Goal: Task Accomplishment & Management: Manage account settings

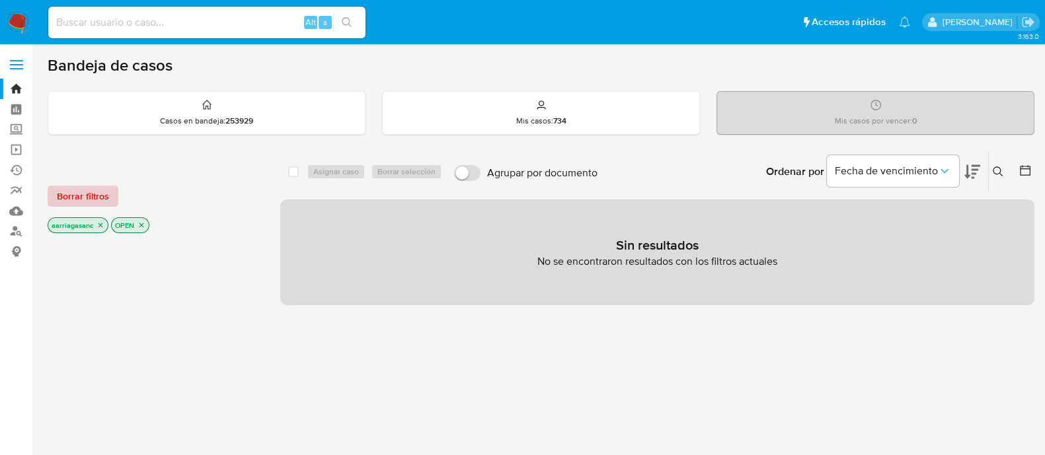
click at [110, 200] on button "Borrar filtros" at bounding box center [83, 196] width 71 height 21
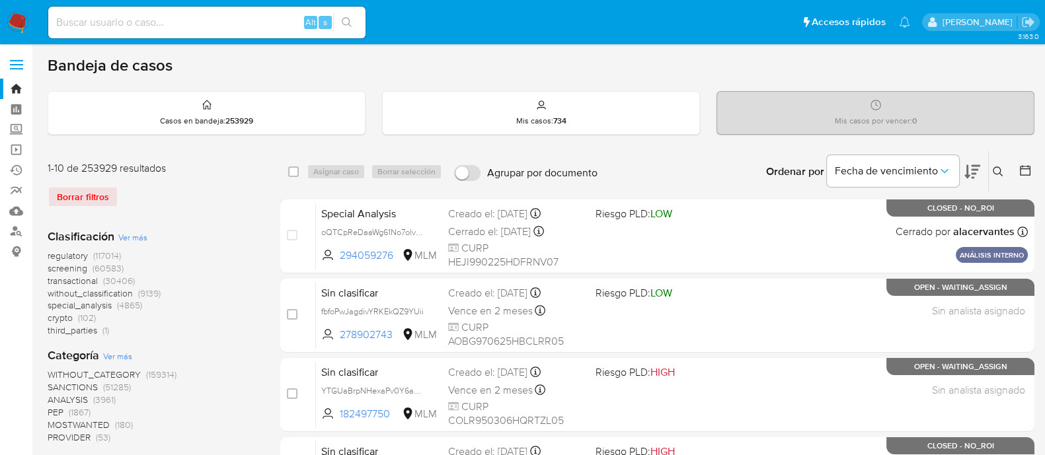
click at [79, 384] on span "SANCTIONS" at bounding box center [73, 387] width 50 height 13
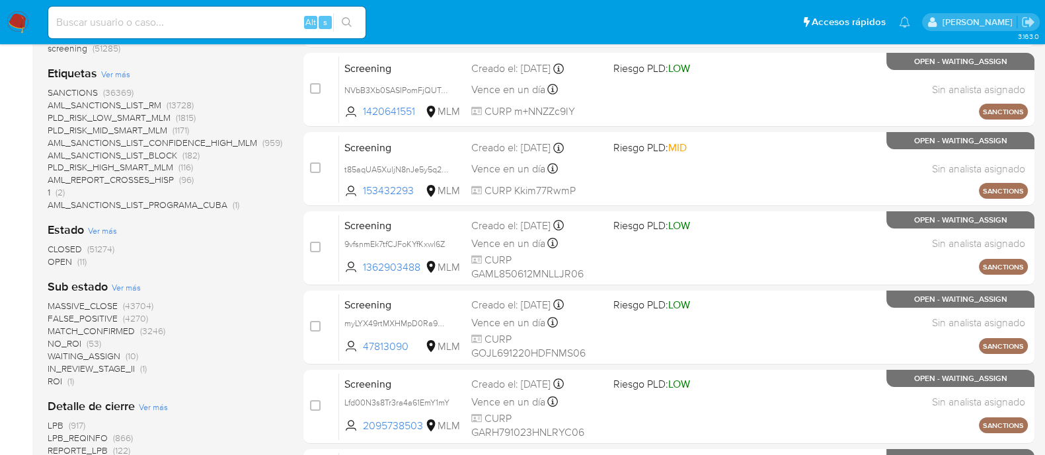
scroll to position [248, 0]
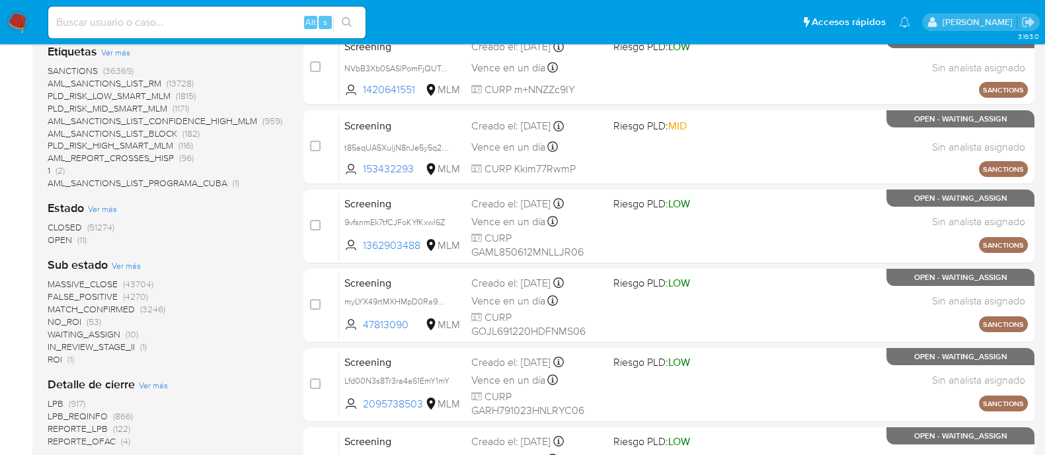
click at [58, 233] on span "OPEN" at bounding box center [60, 239] width 24 height 13
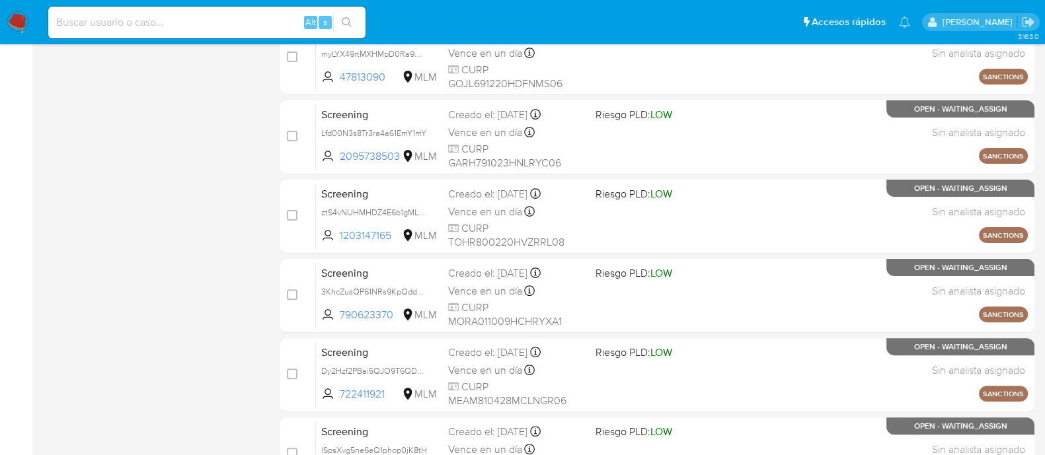
scroll to position [634, 0]
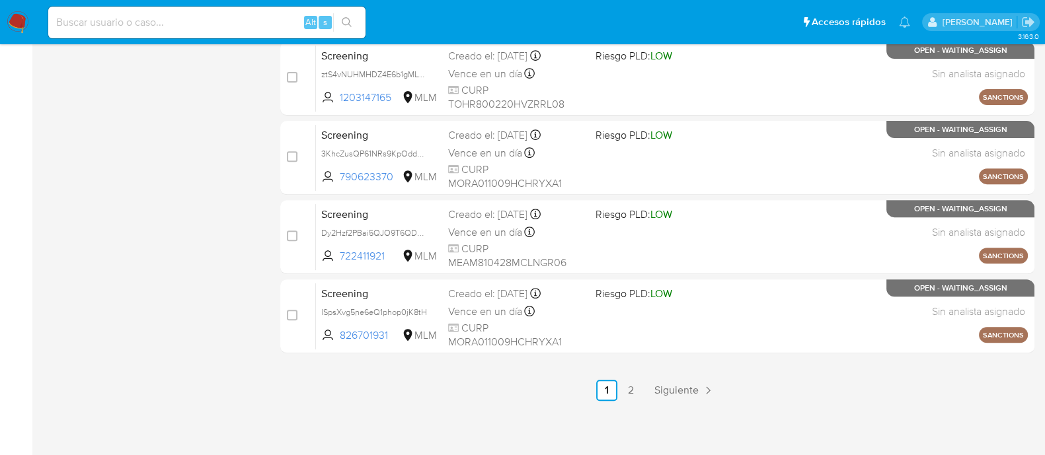
click at [687, 396] on link "Siguiente" at bounding box center [684, 390] width 71 height 21
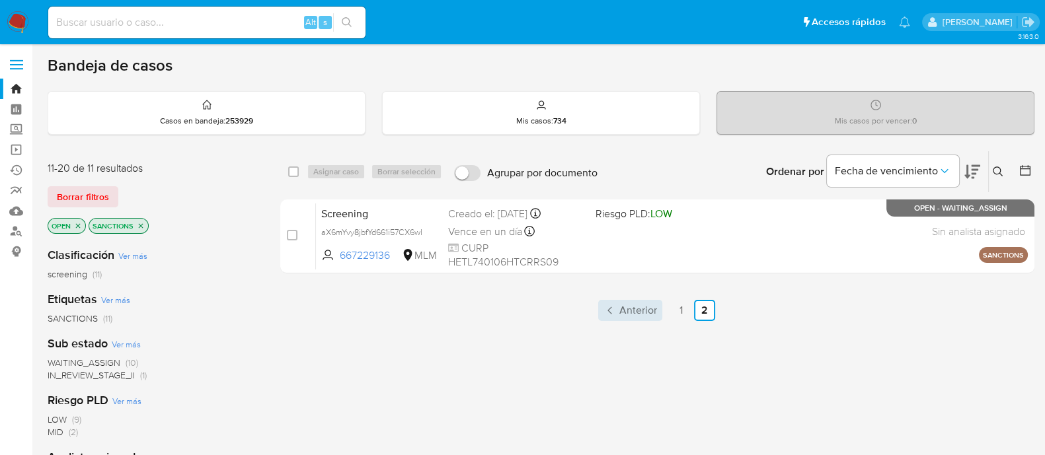
click at [628, 305] on span "Anterior" at bounding box center [638, 310] width 38 height 11
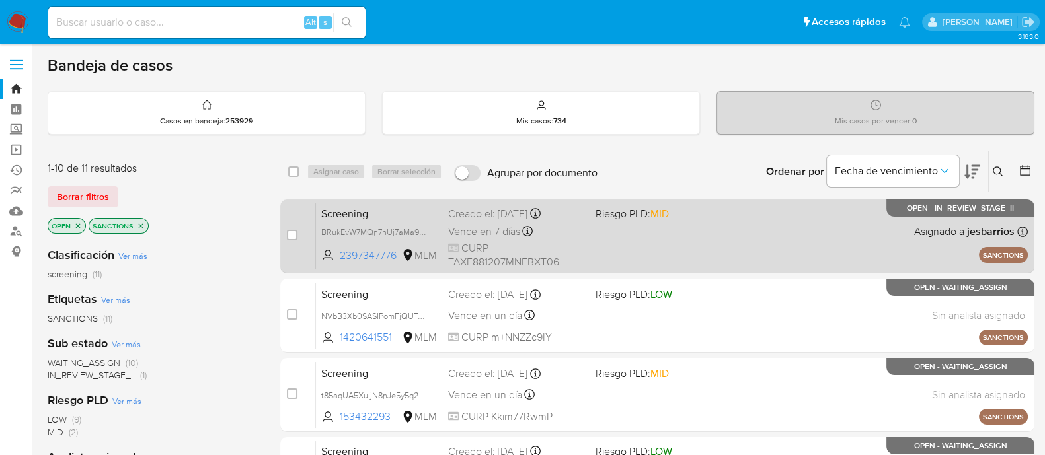
click at [568, 235] on div "Vence en 7 días Vence el 16/10/2025 17:59:59" at bounding box center [516, 232] width 137 height 18
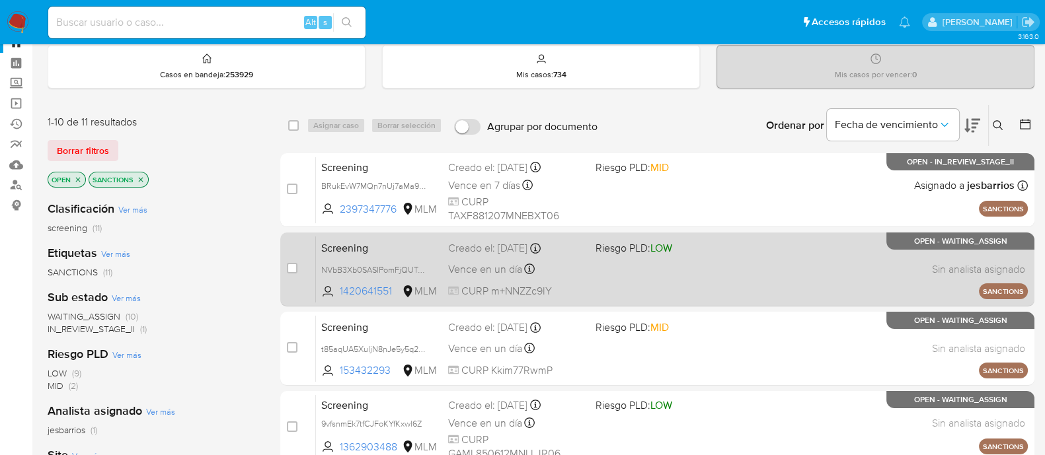
scroll to position [82, 0]
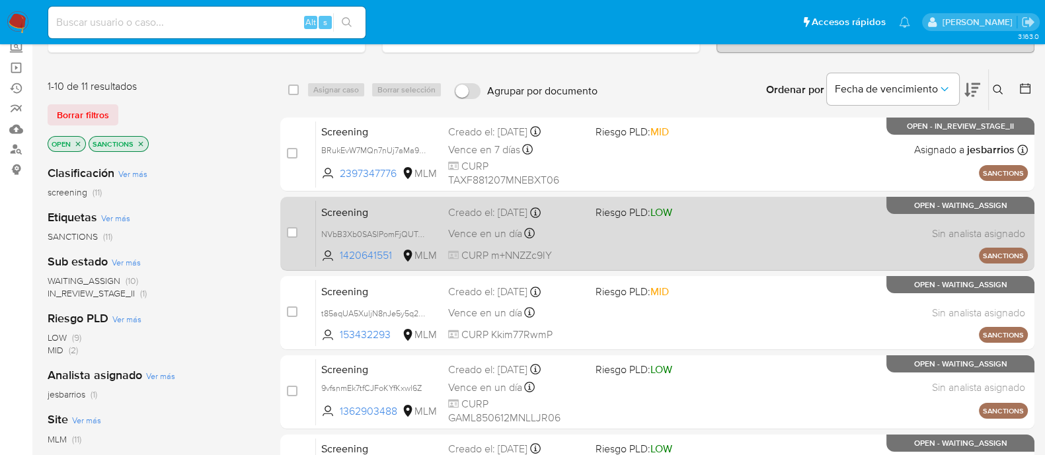
click at [633, 243] on div "Screening NVbB3Xb0SASIPomFjQUTxM3b 1420641551 MLM Riesgo PLD: LOW Creado el: 08…" at bounding box center [672, 233] width 712 height 67
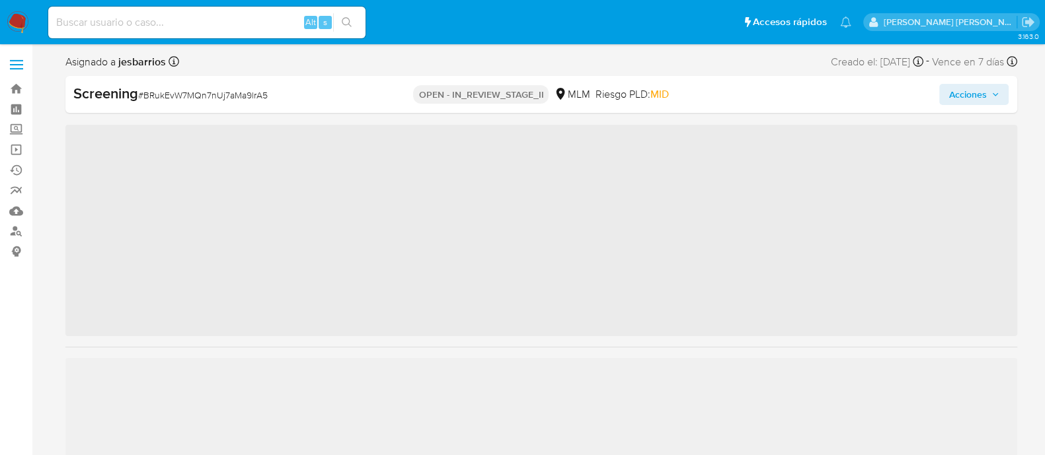
scroll to position [654, 0]
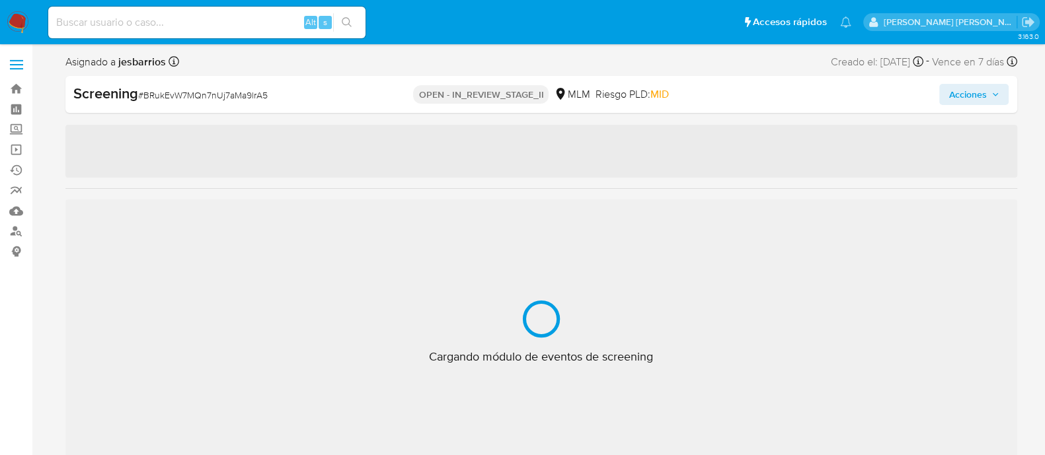
select select "10"
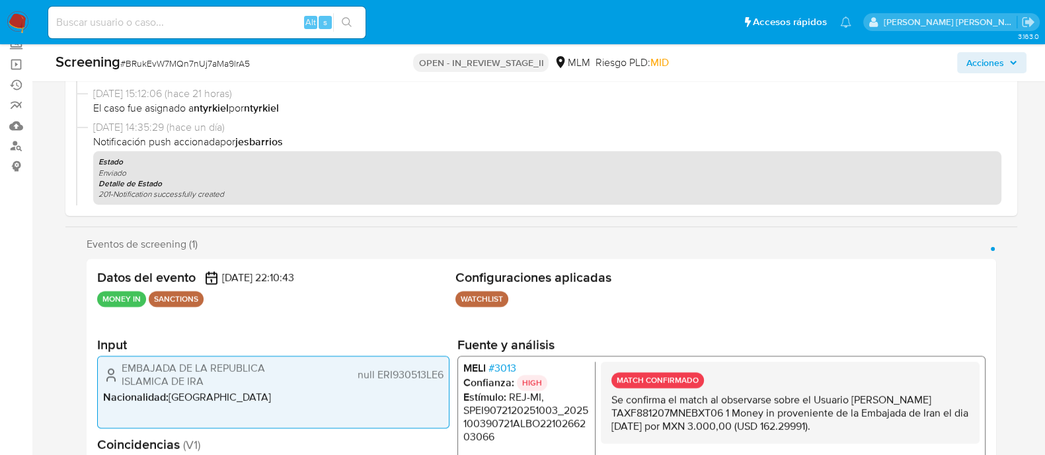
scroll to position [165, 0]
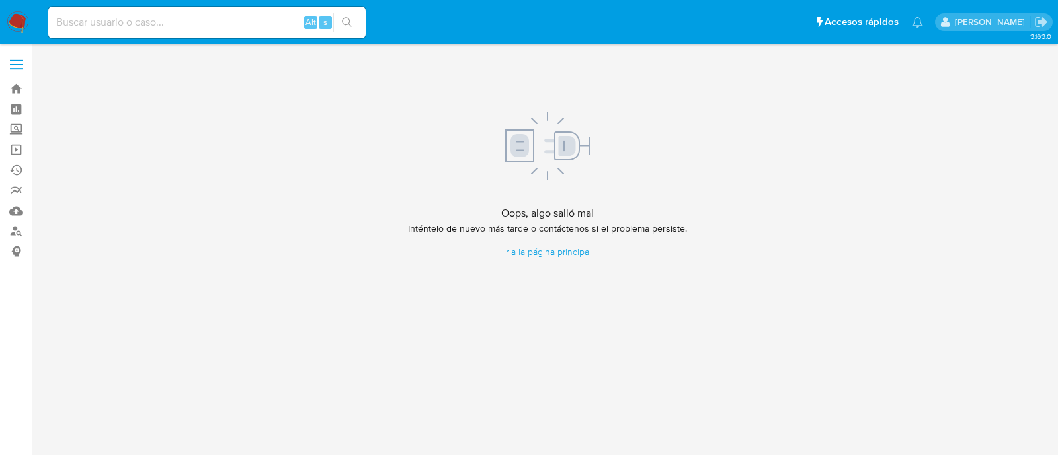
click at [19, 26] on img at bounding box center [18, 22] width 22 height 22
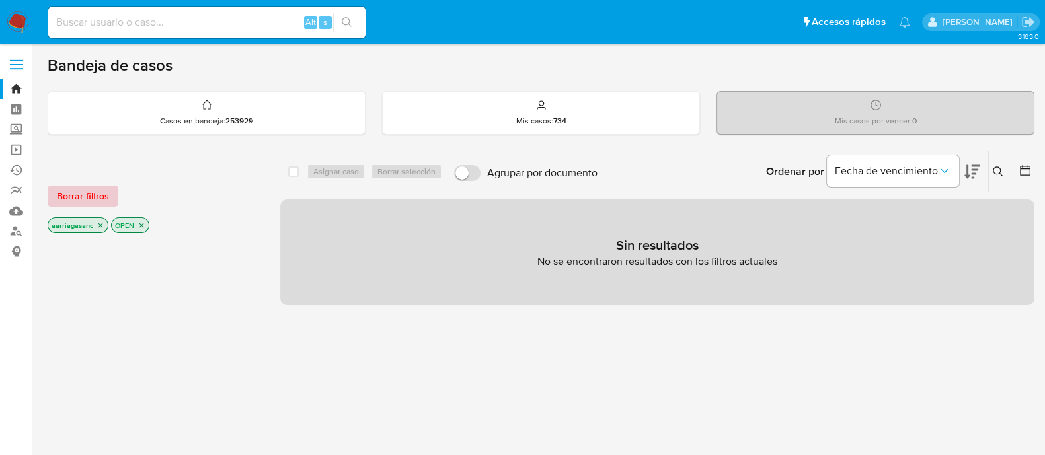
click at [83, 199] on span "Borrar filtros" at bounding box center [83, 196] width 52 height 19
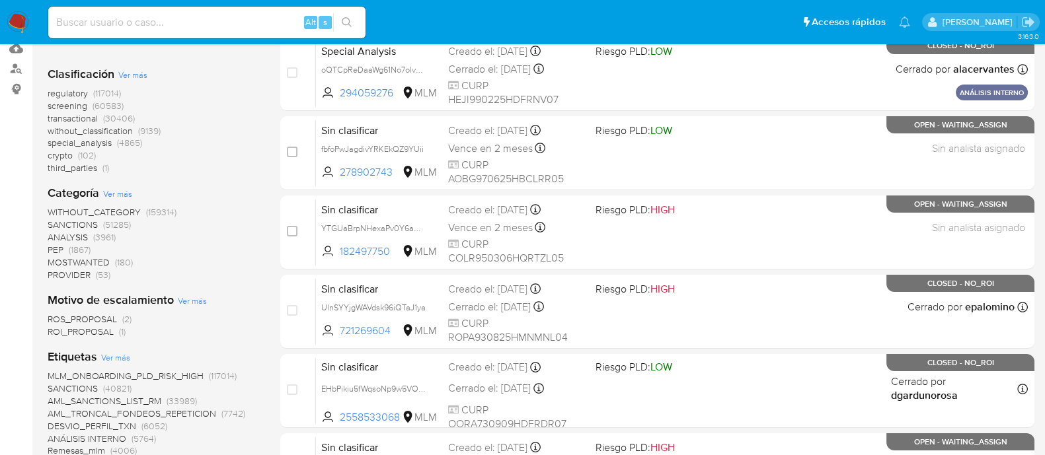
scroll to position [165, 0]
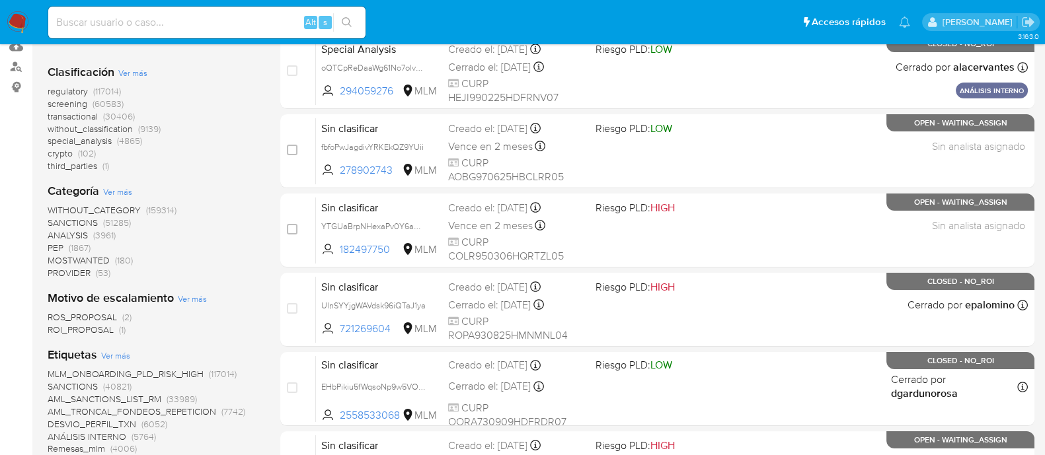
click at [79, 216] on span "SANCTIONS" at bounding box center [73, 222] width 50 height 13
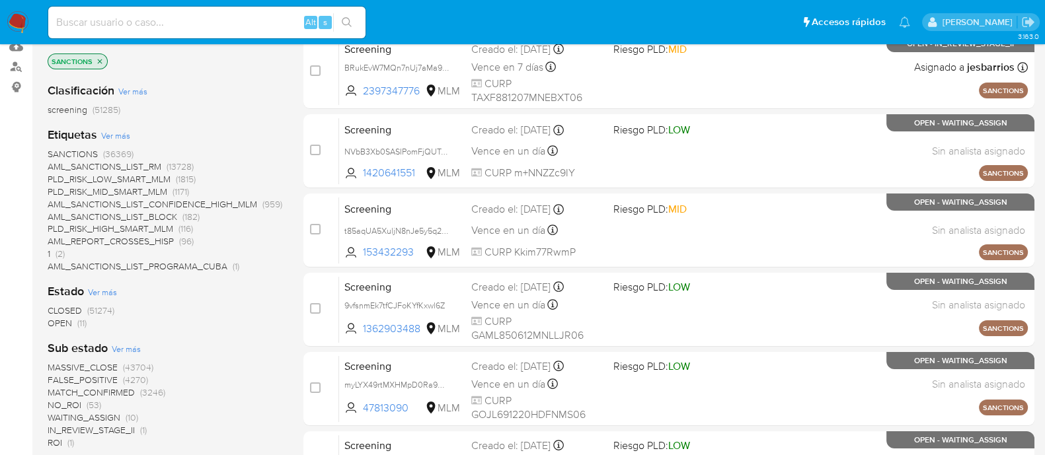
click at [56, 323] on span "OPEN" at bounding box center [60, 323] width 24 height 13
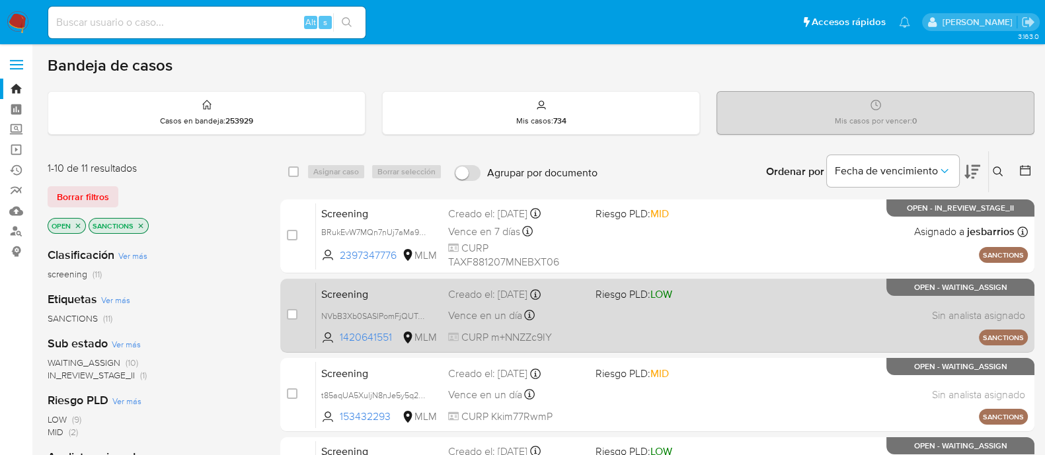
click at [726, 309] on div "Screening NVbB3Xb0SASIPomFjQUTxM3b 1420641551 MLM Riesgo PLD: LOW Creado el: 08…" at bounding box center [672, 315] width 712 height 67
click at [291, 316] on input "checkbox" at bounding box center [292, 314] width 11 height 11
checkbox input "true"
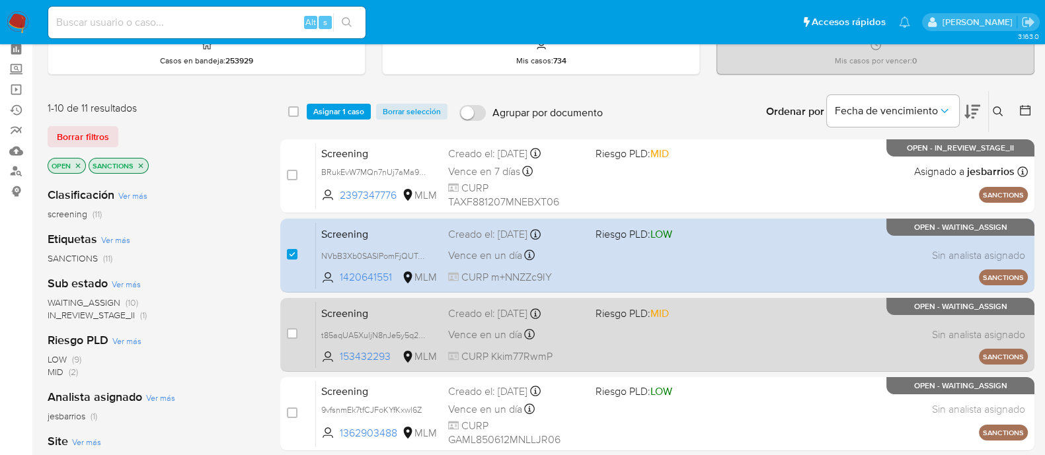
scroll to position [82, 0]
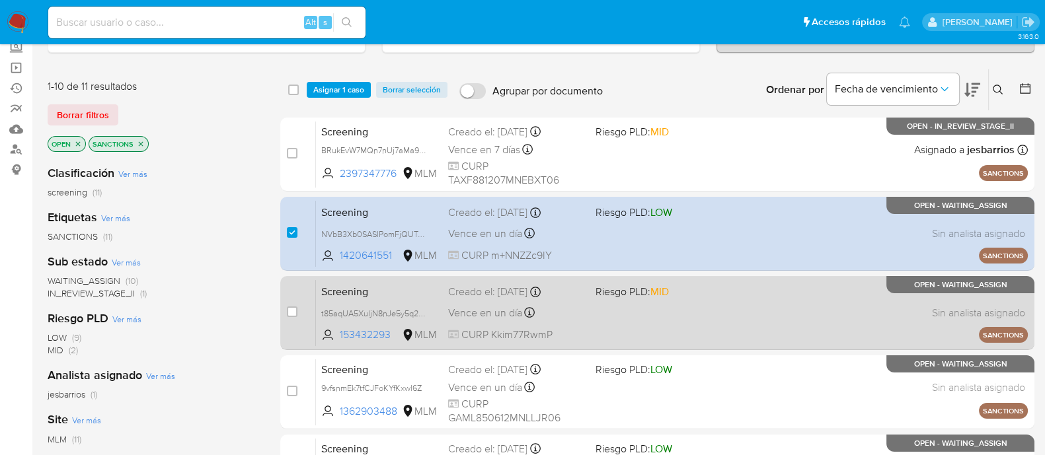
click at [683, 319] on div "Screening t85aqUA5XuljN8nJe5y5q27D 153432293 MLM Riesgo PLD: MID Creado el: 08/…" at bounding box center [672, 313] width 712 height 67
click at [290, 312] on input "checkbox" at bounding box center [292, 312] width 11 height 11
checkbox input "true"
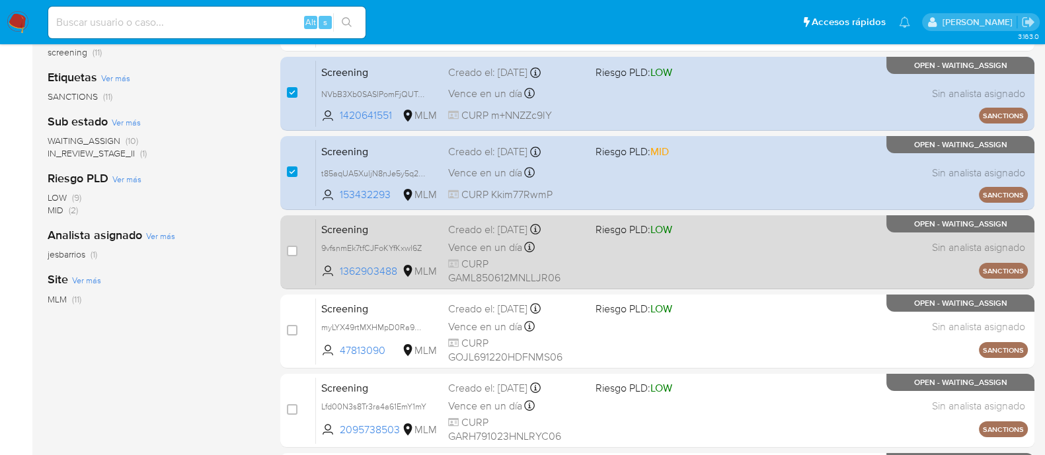
scroll to position [248, 0]
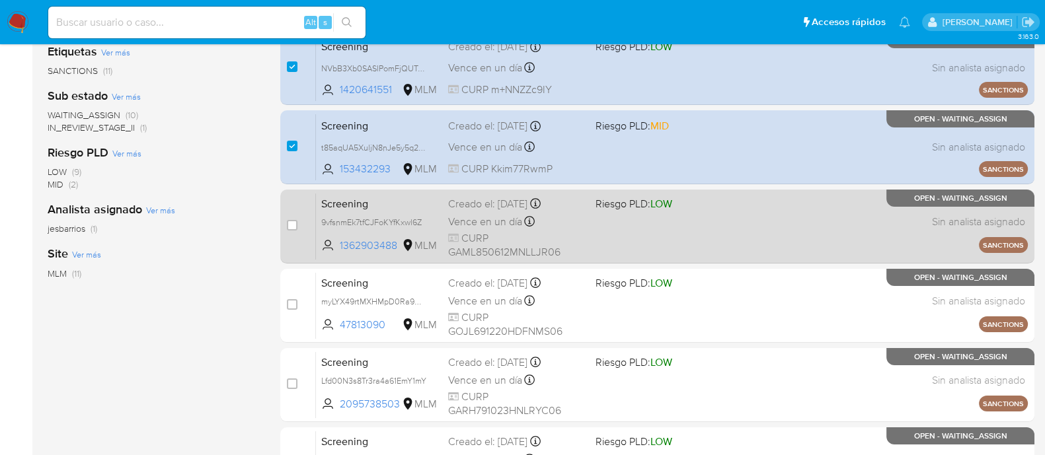
click at [638, 223] on div "Screening 9vfsnmEk7tfCJFoKYfKxwl6Z 1362903488 MLM Riesgo PLD: LOW Creado el: 08…" at bounding box center [672, 226] width 712 height 67
click at [297, 221] on input "checkbox" at bounding box center [292, 225] width 11 height 11
checkbox input "true"
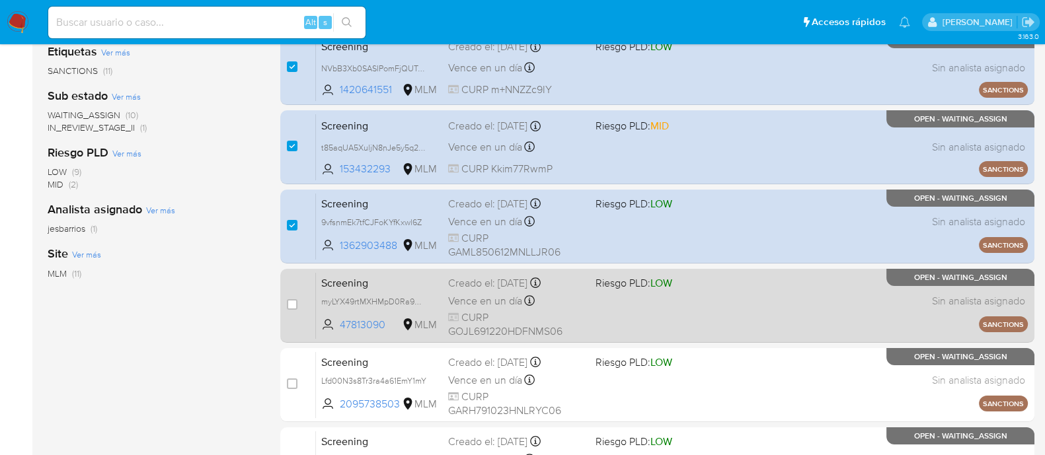
click at [654, 308] on div "Screening myLYX49rtMXHMpD0Ra9USE0N 47813090 MLM Riesgo PLD: LOW Creado el: 08/1…" at bounding box center [672, 305] width 712 height 67
click at [293, 299] on input "checkbox" at bounding box center [292, 304] width 11 height 11
checkbox input "true"
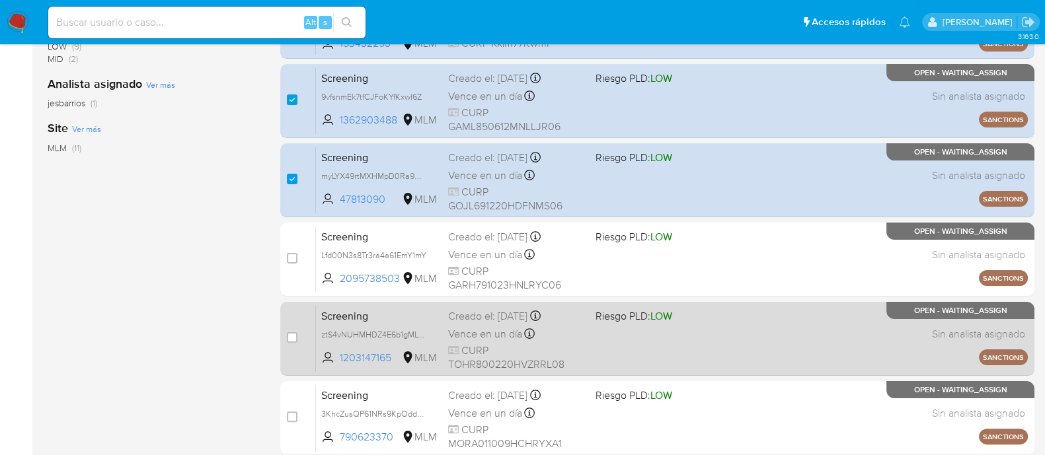
scroll to position [413, 0]
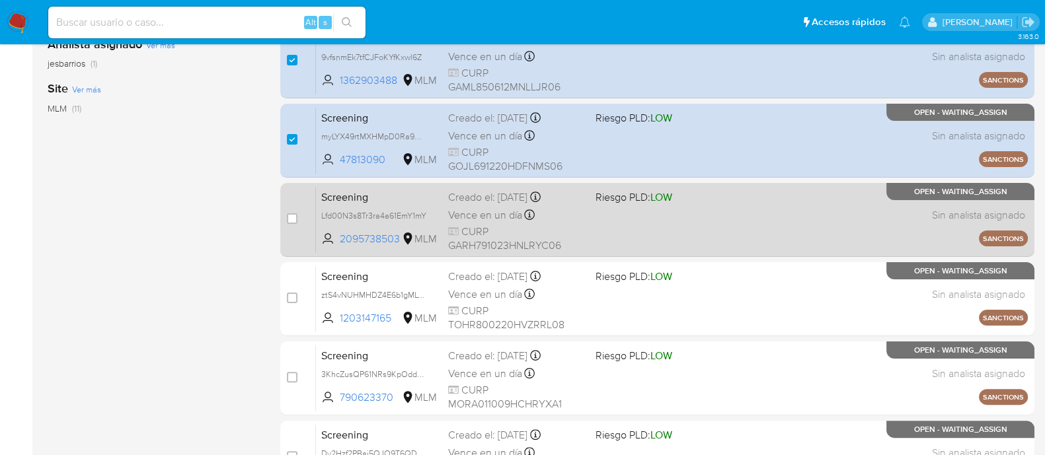
click at [641, 231] on div "Screening Lfd00N3s8Tr3ra4a61EmY1mY 2095738503 MLM Riesgo PLD: LOW Creado el: 08…" at bounding box center [672, 219] width 712 height 67
click at [294, 223] on input "checkbox" at bounding box center [292, 218] width 11 height 11
checkbox input "true"
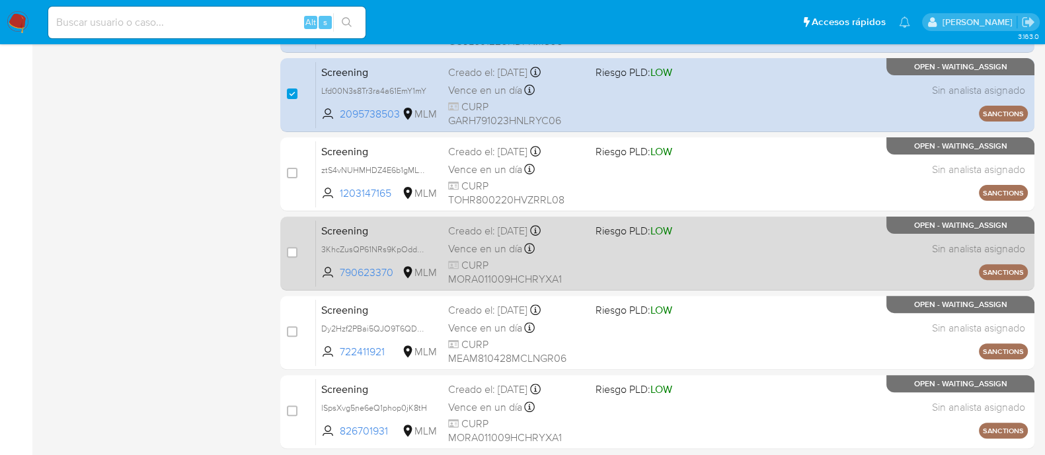
scroll to position [578, 0]
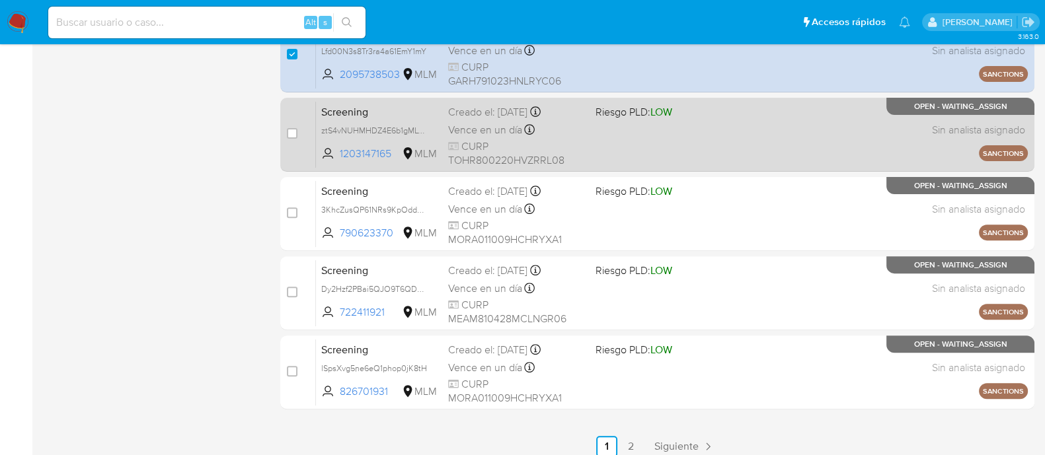
click at [609, 135] on div "Screening ztS4vNUHMHDZ4E6b1gMLvuVQ 1203147165 MLM Riesgo PLD: LOW Creado el: 09…" at bounding box center [672, 134] width 712 height 67
click at [295, 131] on input "checkbox" at bounding box center [292, 133] width 11 height 11
checkbox input "true"
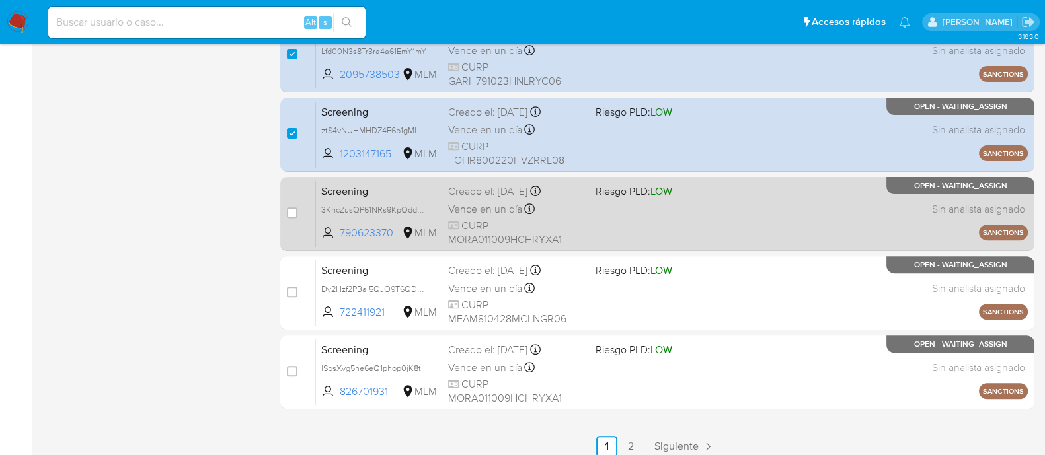
click at [608, 223] on div "Screening 3KhcZusQP61NRs9KpOddYjnk 790623370 MLM Riesgo PLD: LOW Creado el: 09/…" at bounding box center [672, 213] width 712 height 67
click at [291, 212] on input "checkbox" at bounding box center [292, 213] width 11 height 11
checkbox input "true"
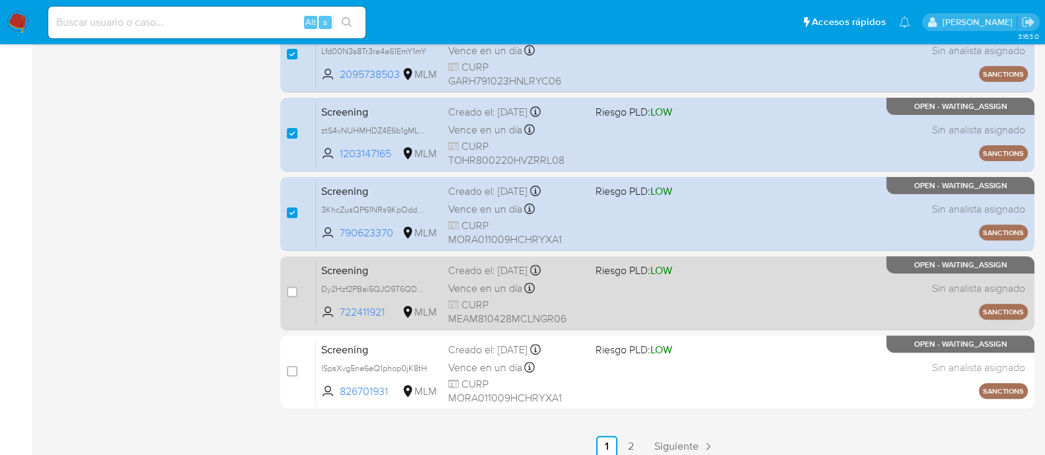
click at [588, 307] on div "Screening Dy2Hzf2PBai5QJO9T6QDskg2 722411921 MLM Riesgo PLD: LOW Creado el: 09/…" at bounding box center [672, 293] width 712 height 67
click at [289, 291] on input "checkbox" at bounding box center [292, 292] width 11 height 11
checkbox input "true"
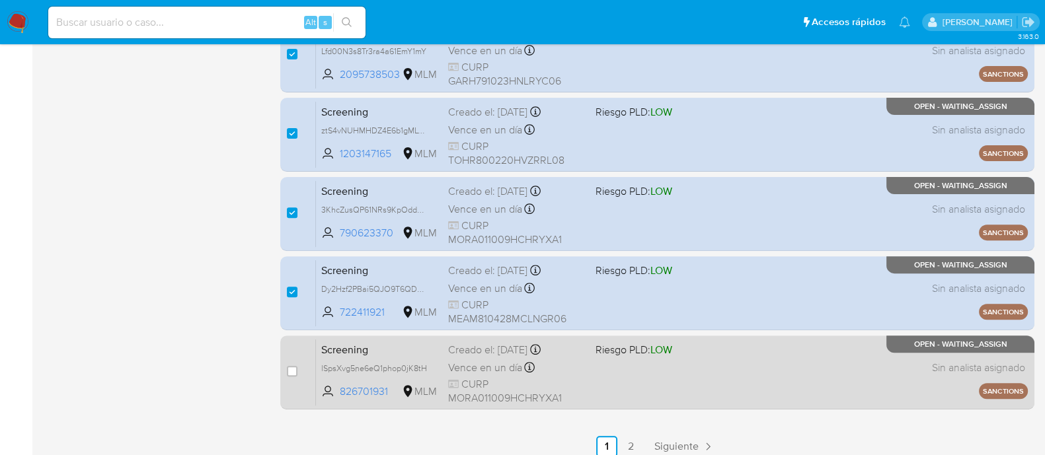
click at [623, 379] on div "Screening lSpsXvg5ne6eQ1phop0jK8tH 826701931 MLM Riesgo PLD: LOW Creado el: 09/…" at bounding box center [672, 372] width 712 height 67
click at [293, 371] on input "checkbox" at bounding box center [292, 371] width 11 height 11
checkbox input "true"
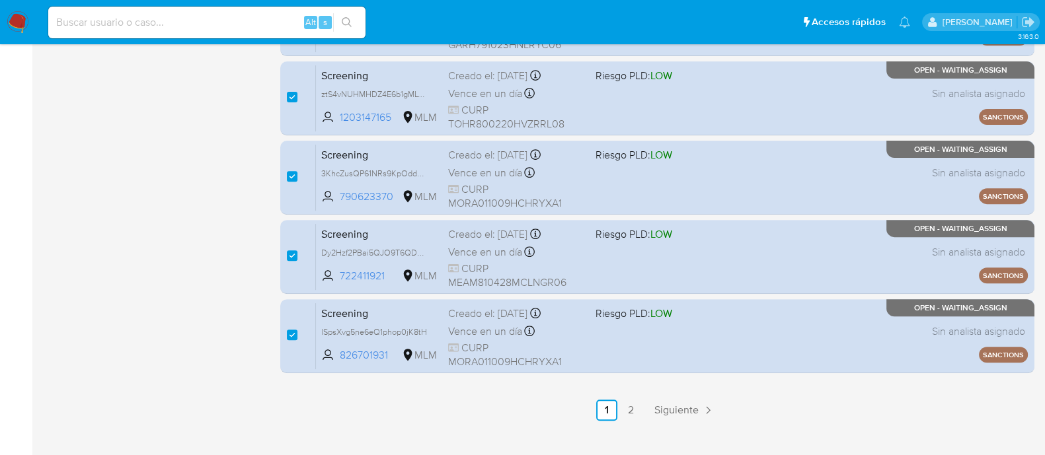
scroll to position [634, 0]
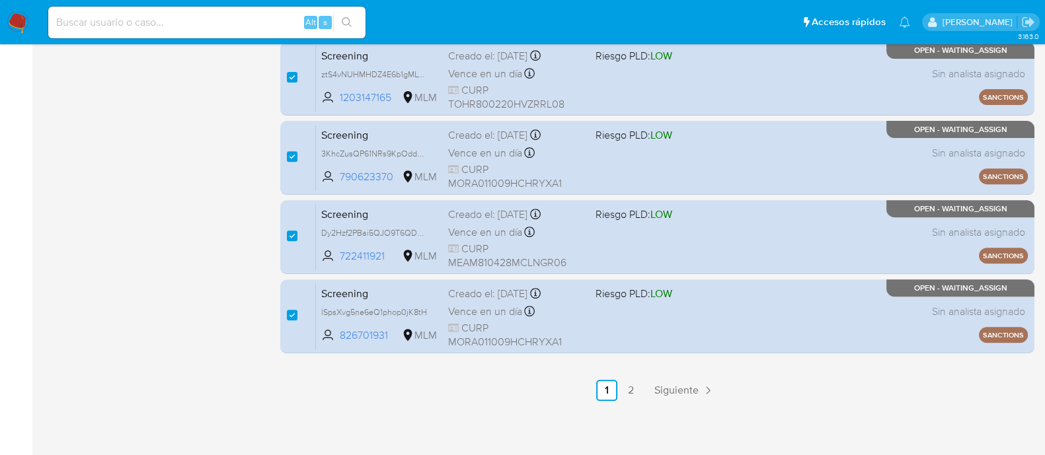
click at [664, 389] on span "Siguiente" at bounding box center [676, 390] width 44 height 11
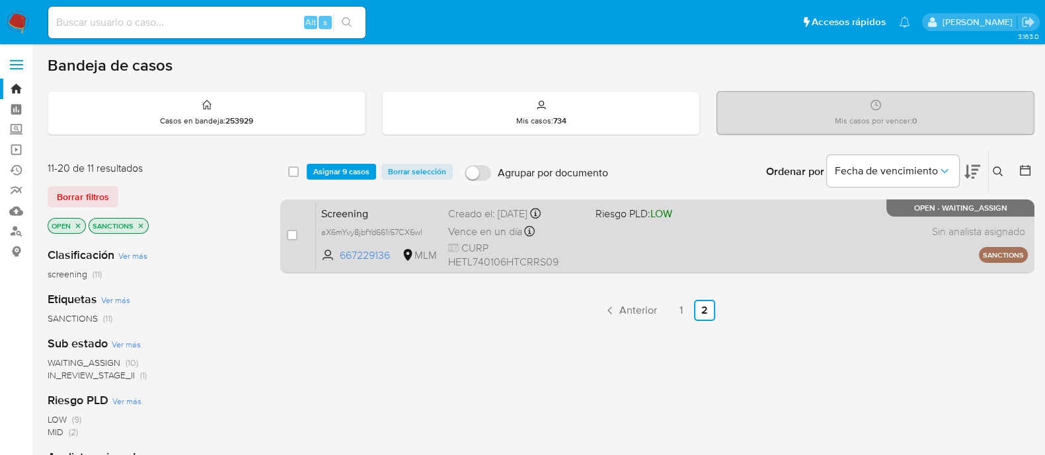
click at [589, 240] on div "Screening aX6mYvy8jbfYd661i57CX6wl 667229136 MLM Riesgo PLD: LOW Creado el: 09/…" at bounding box center [672, 236] width 712 height 67
click at [294, 230] on input "checkbox" at bounding box center [292, 235] width 11 height 11
checkbox input "true"
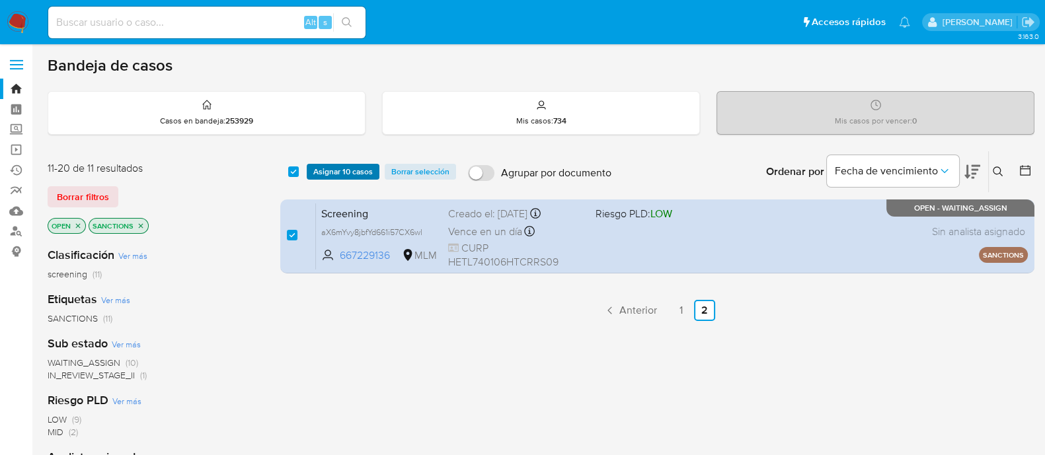
click at [350, 173] on span "Asignar 10 casos" at bounding box center [342, 171] width 59 height 13
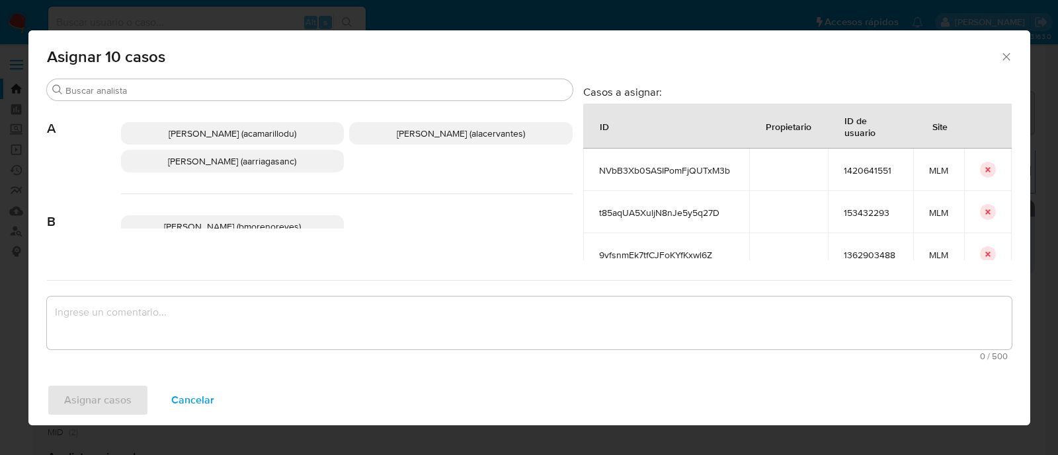
click at [238, 169] on p "Ana Maria Arriaga (aarriagasanc)" at bounding box center [232, 161] width 223 height 22
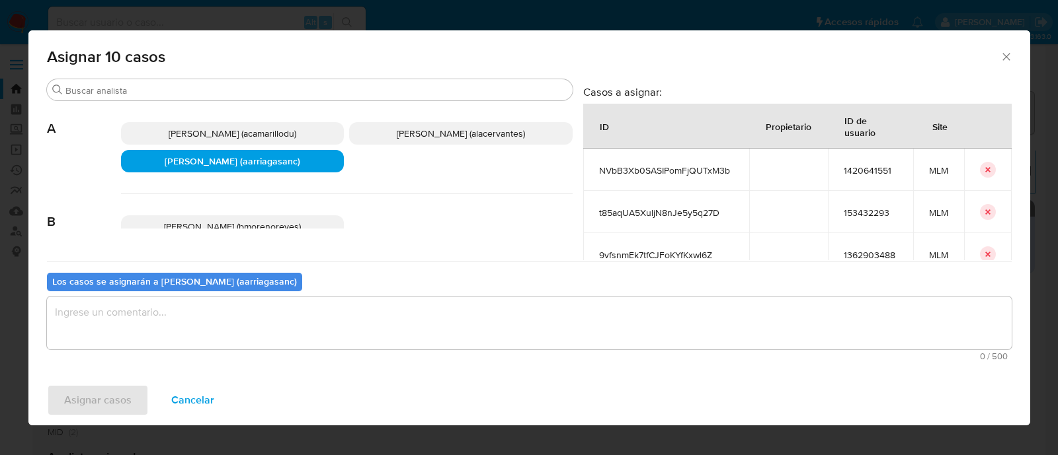
click at [188, 315] on textarea "assign-modal" at bounding box center [529, 323] width 964 height 53
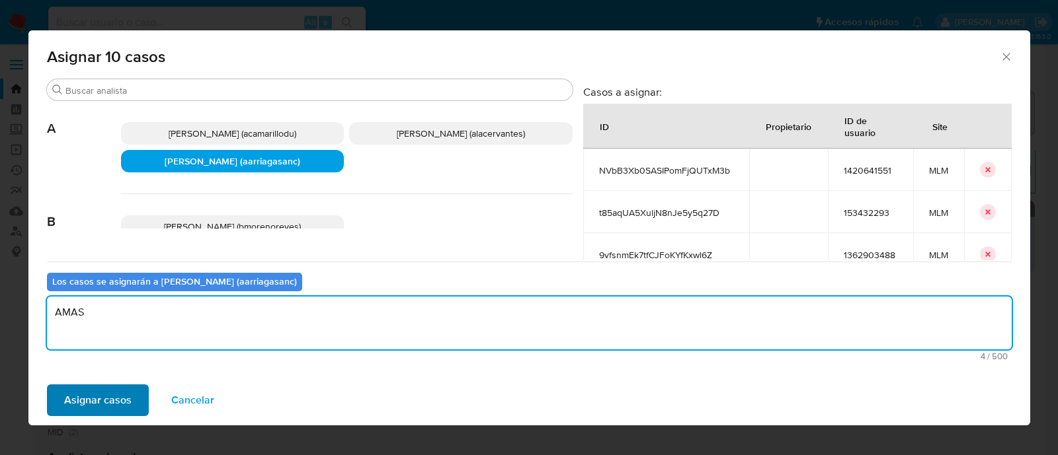
type textarea "AMAS"
click at [107, 414] on span "Asignar casos" at bounding box center [97, 400] width 67 height 29
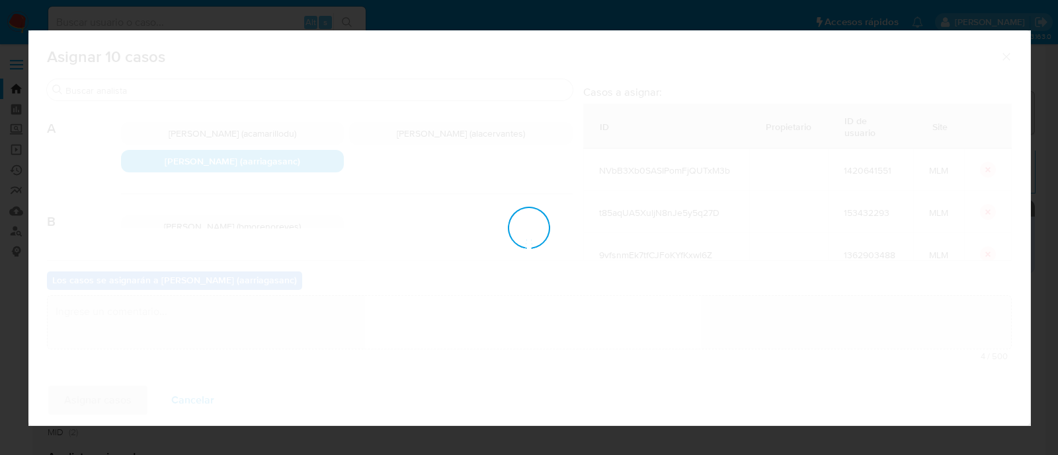
checkbox input "false"
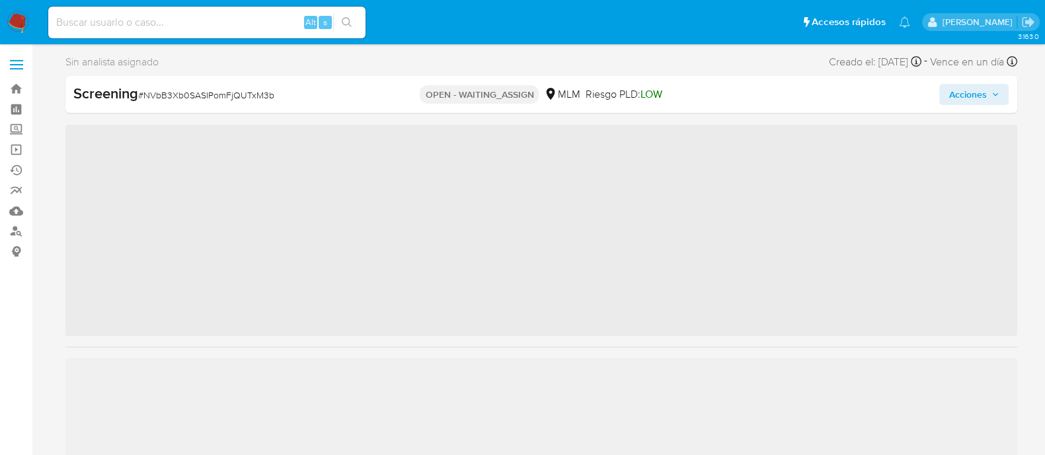
scroll to position [654, 0]
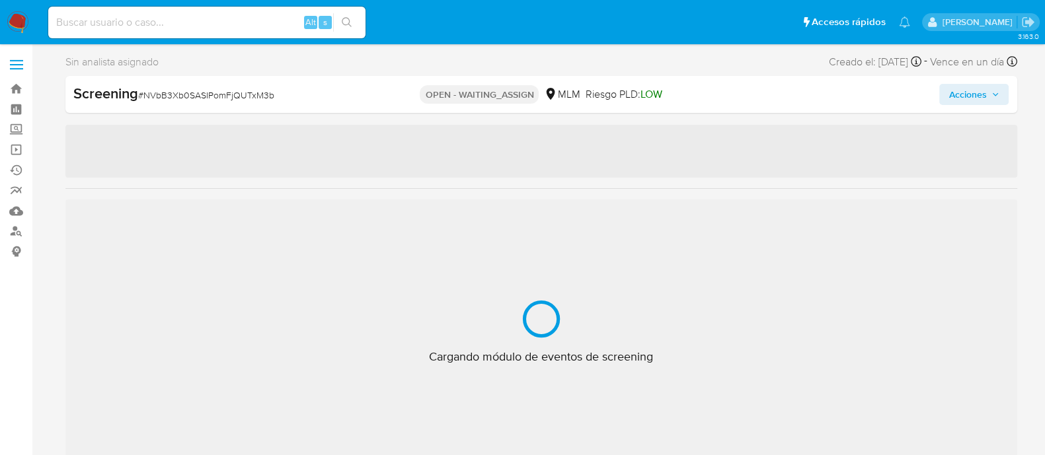
select select "10"
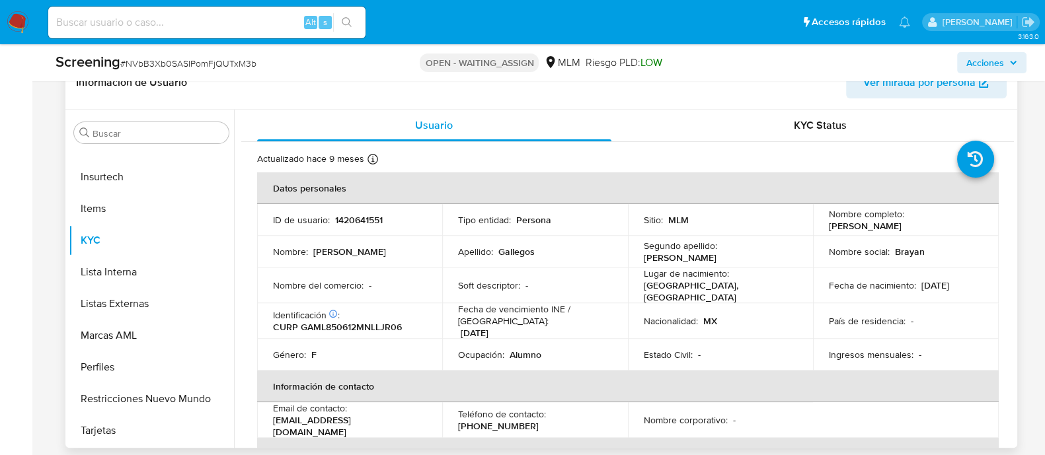
scroll to position [578, 0]
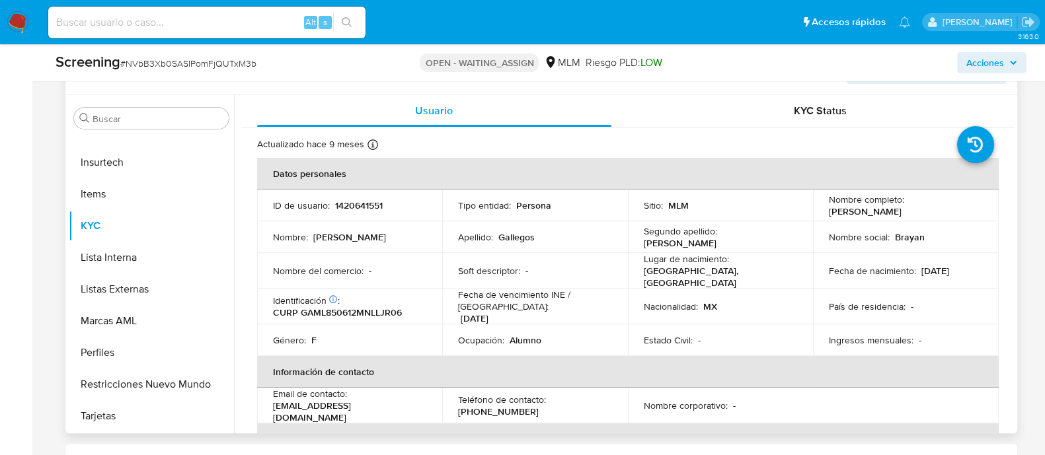
click at [651, 308] on p "Nacionalidad :" at bounding box center [671, 307] width 54 height 12
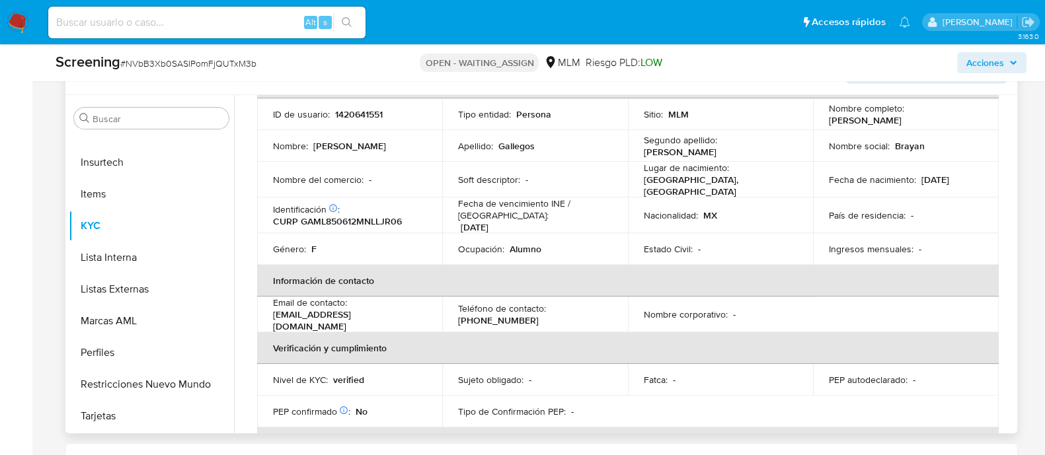
scroll to position [91, 0]
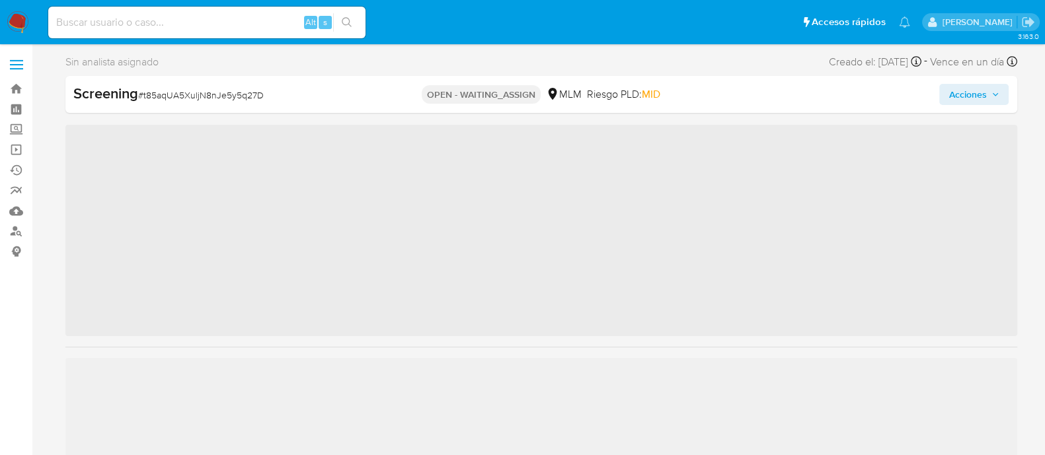
scroll to position [654, 0]
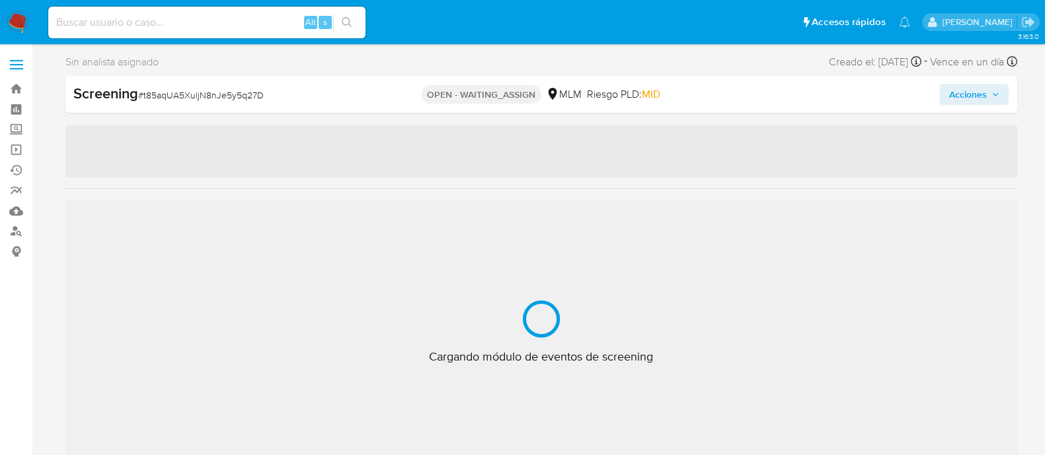
select select "10"
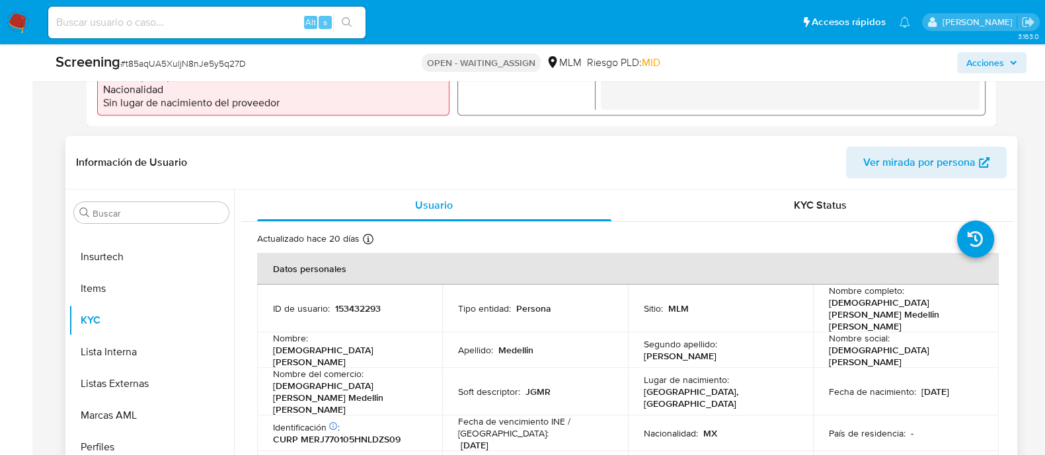
scroll to position [496, 0]
click at [361, 301] on p "153432293" at bounding box center [358, 307] width 46 height 12
copy p "153432293"
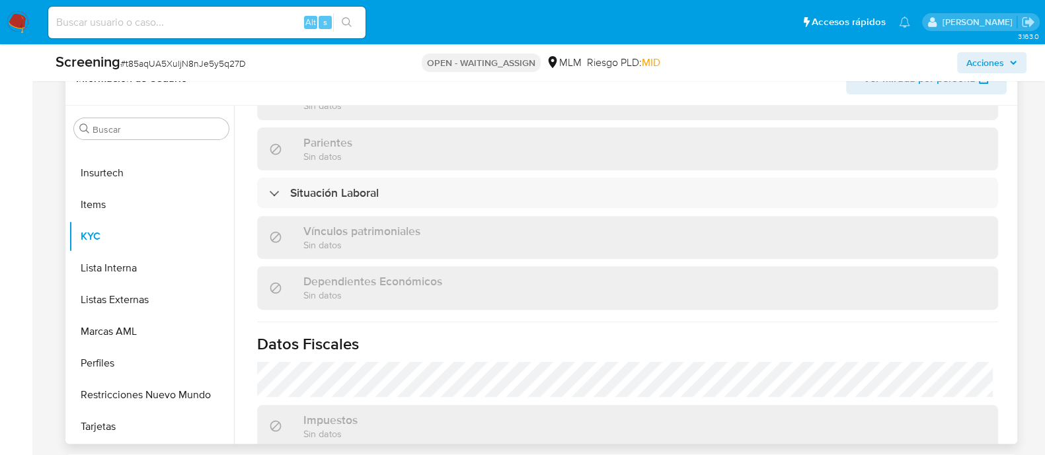
scroll to position [822, 0]
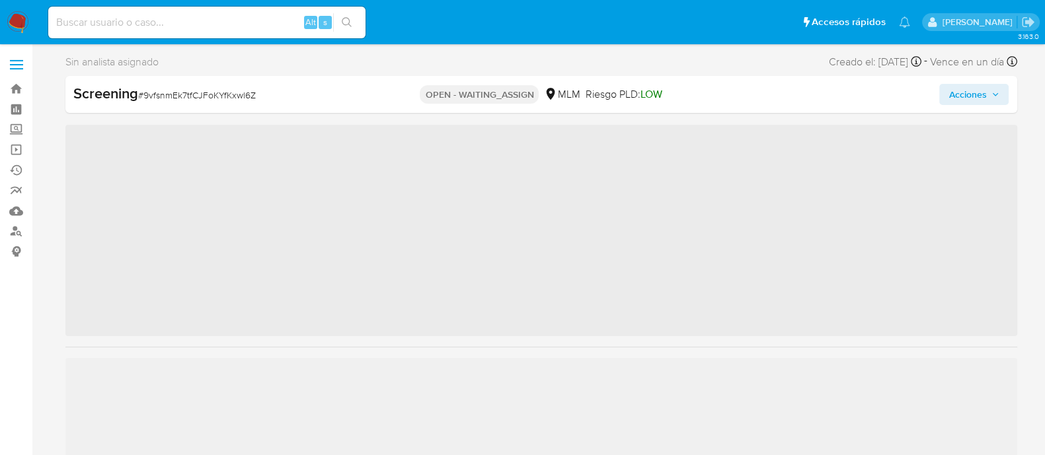
scroll to position [654, 0]
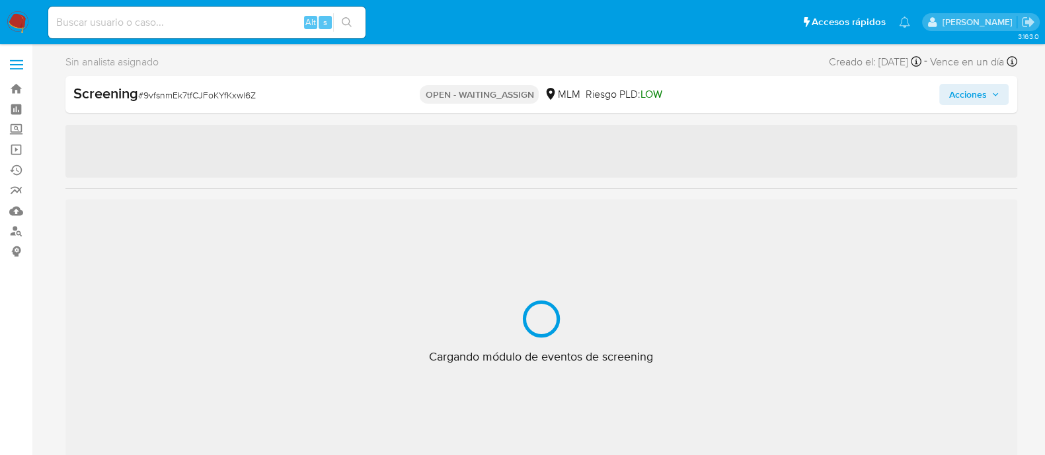
select select "10"
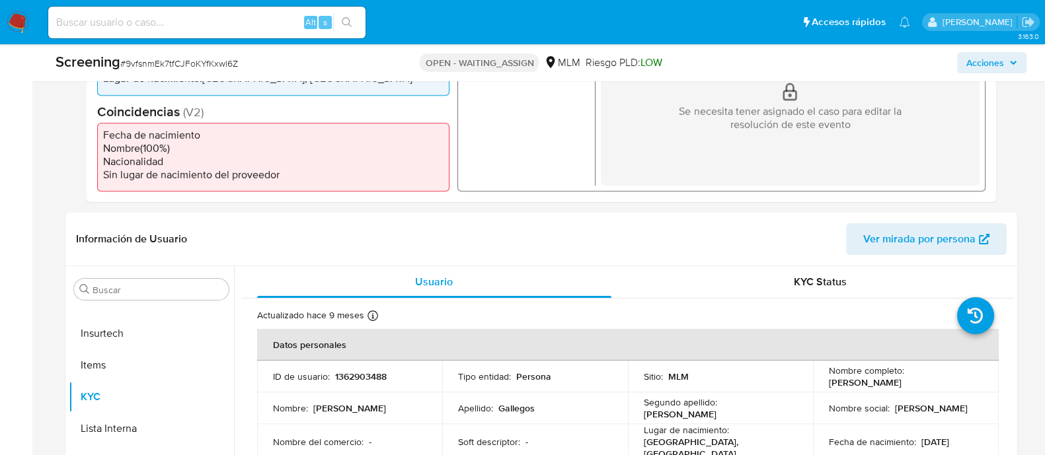
scroll to position [496, 0]
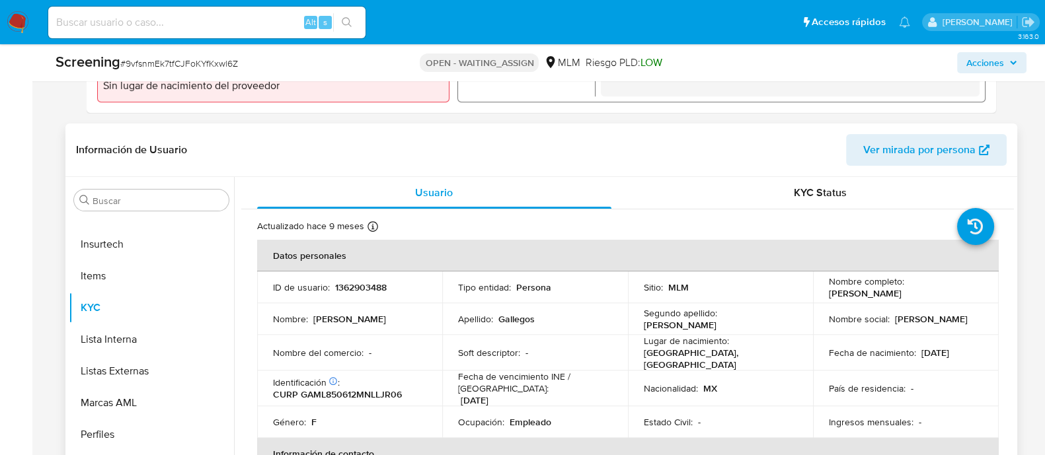
click at [361, 279] on td "ID de usuario : 1362903488" at bounding box center [350, 288] width 186 height 32
click at [360, 279] on td "ID de usuario : 1362903488" at bounding box center [350, 288] width 186 height 32
click at [364, 293] on p "1362903488" at bounding box center [361, 288] width 52 height 12
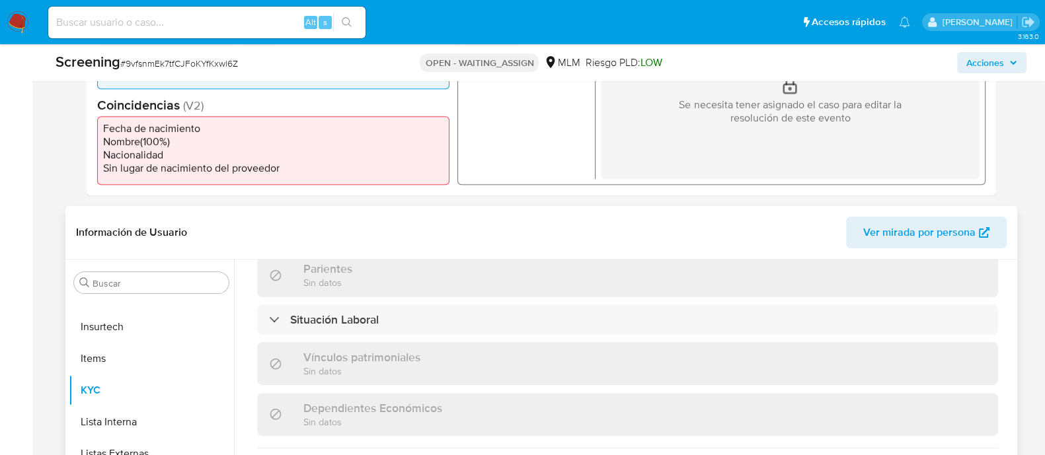
scroll to position [660, 0]
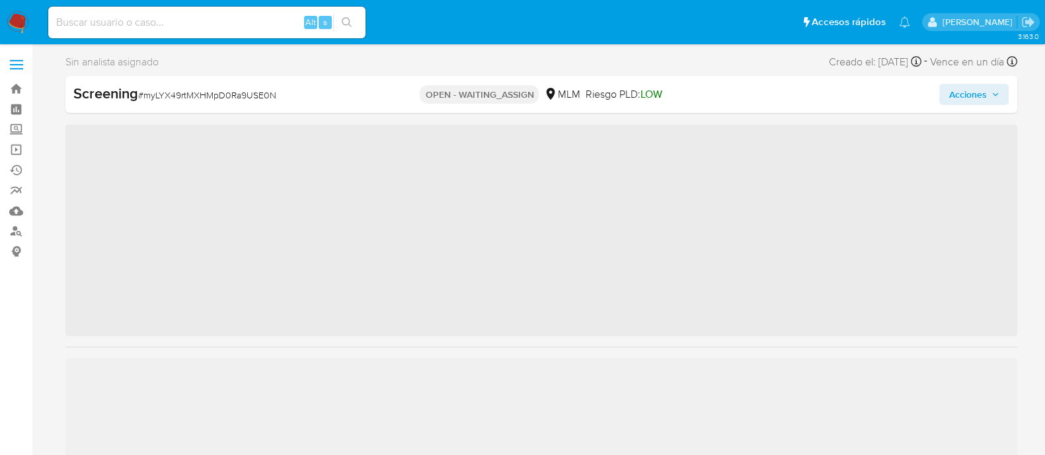
scroll to position [654, 0]
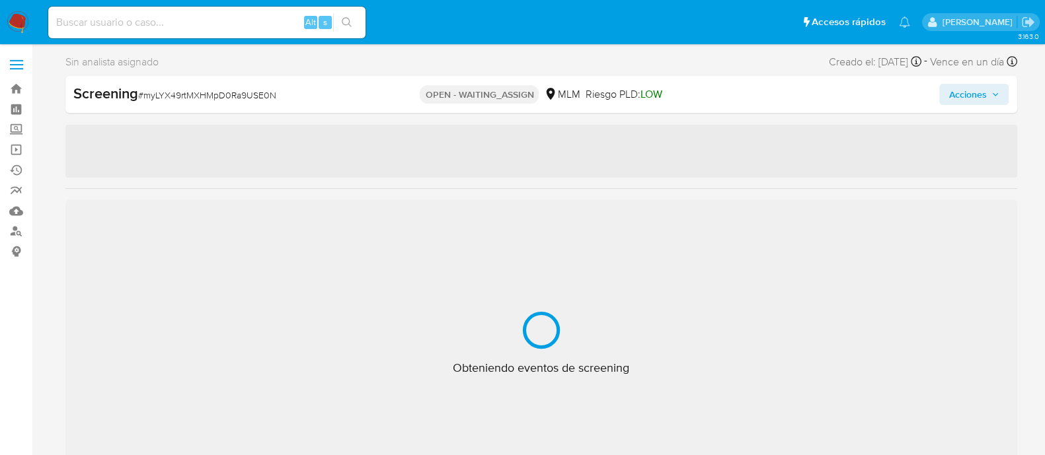
select select "10"
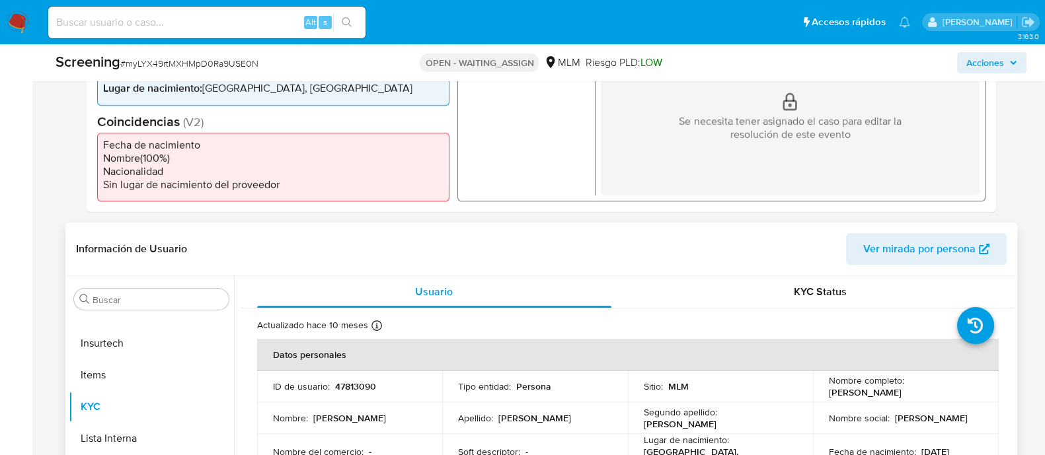
scroll to position [413, 0]
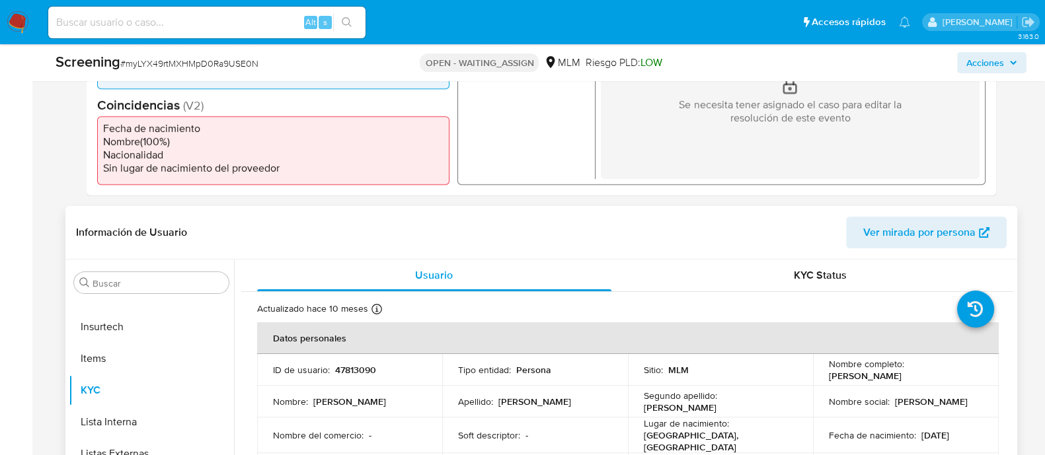
click at [361, 369] on p "47813090" at bounding box center [355, 370] width 41 height 12
copy p "47813090"
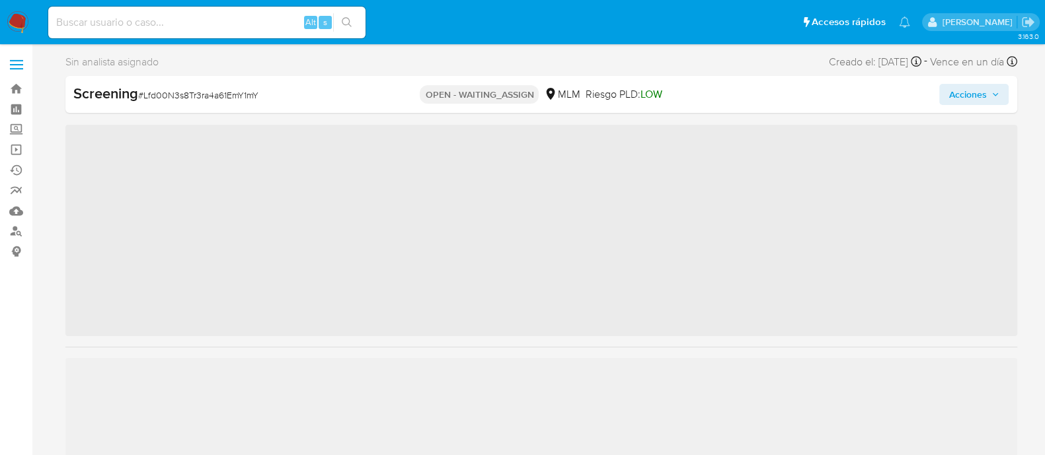
scroll to position [654, 0]
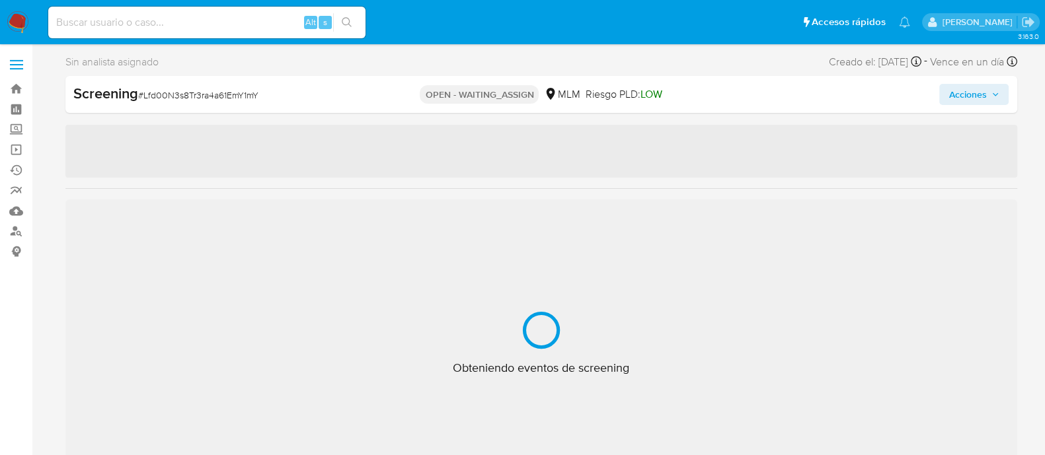
select select "10"
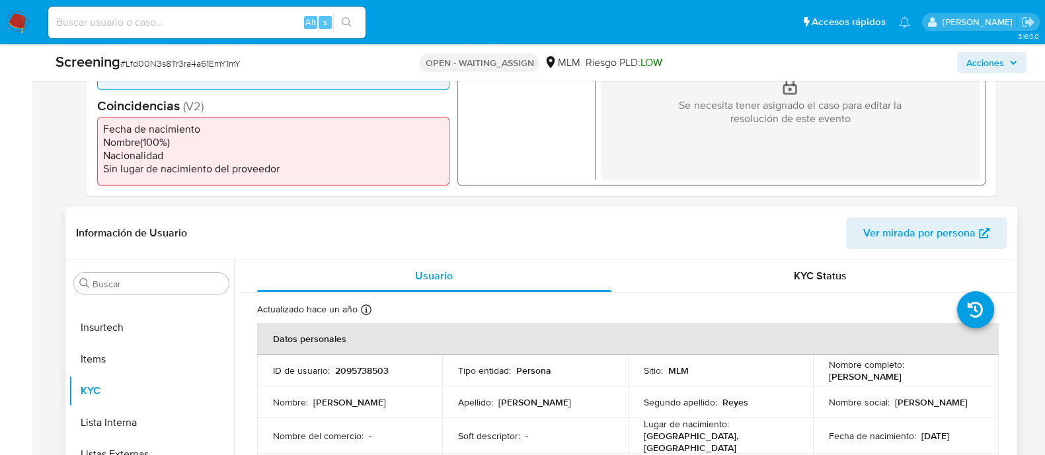
scroll to position [413, 0]
click at [370, 371] on p "2095738503" at bounding box center [362, 370] width 54 height 12
copy p "2095738503"
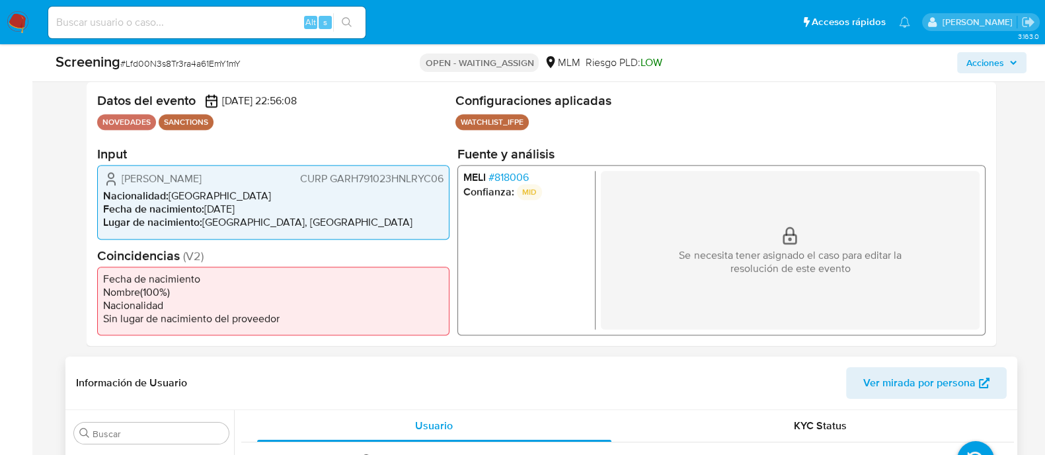
scroll to position [248, 0]
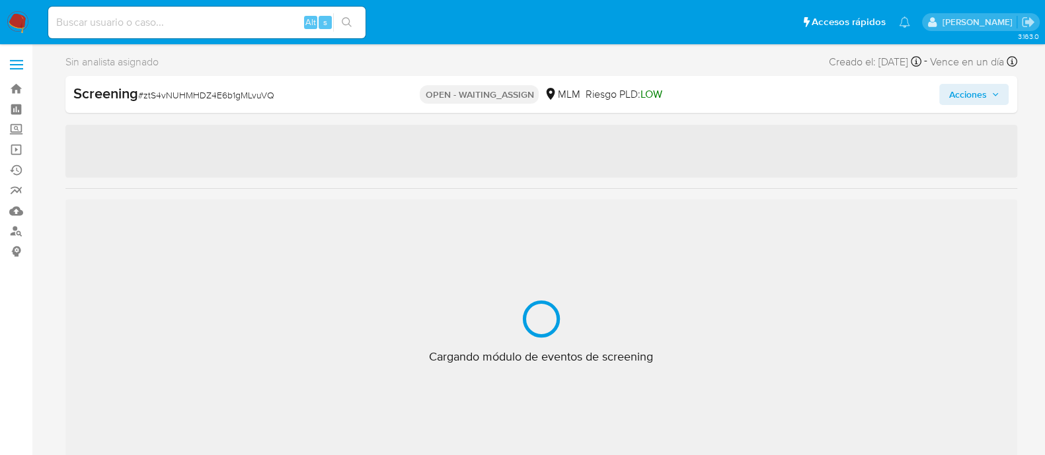
scroll to position [654, 0]
select select "10"
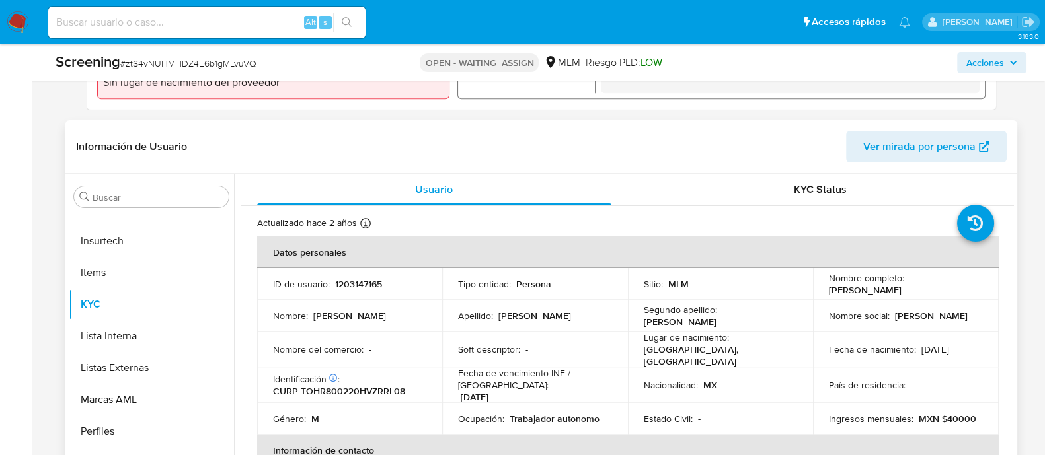
scroll to position [578, 0]
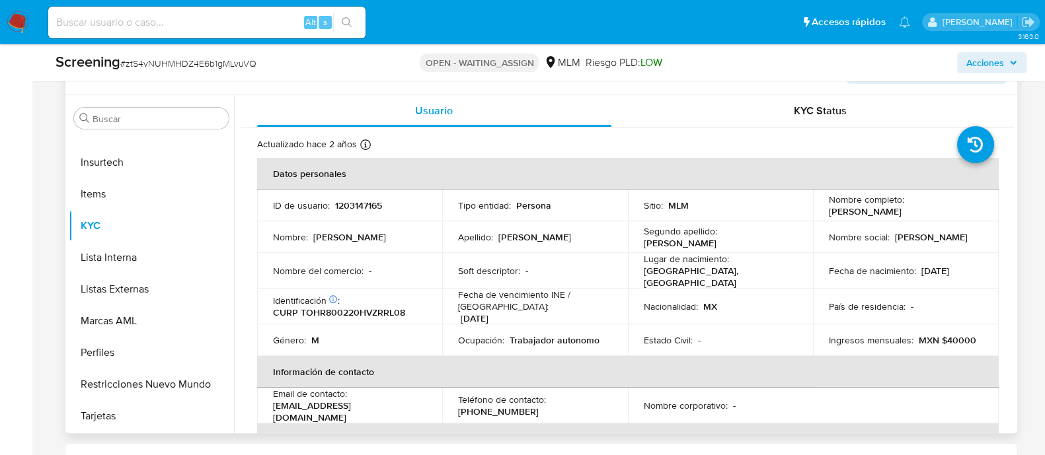
click at [347, 196] on td "ID de usuario : 1203147165" at bounding box center [350, 206] width 186 height 32
copy p "1203147165"
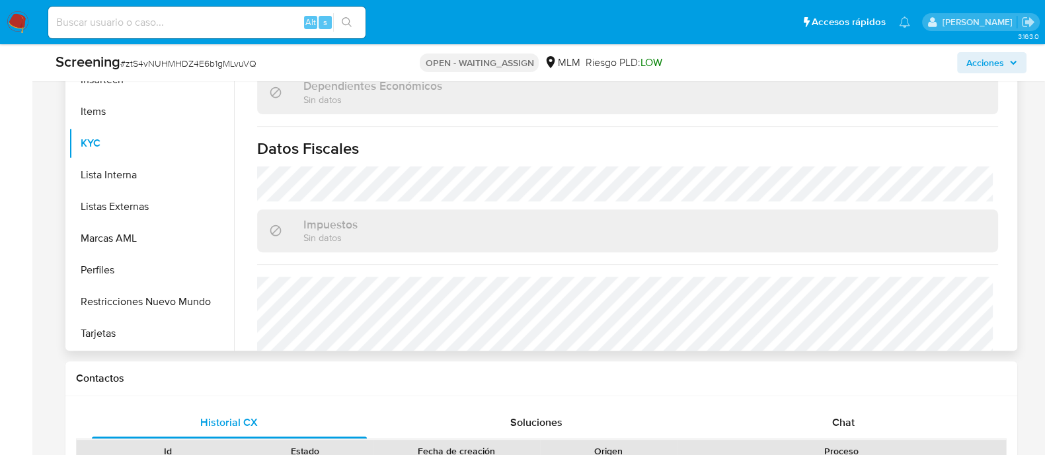
scroll to position [826, 0]
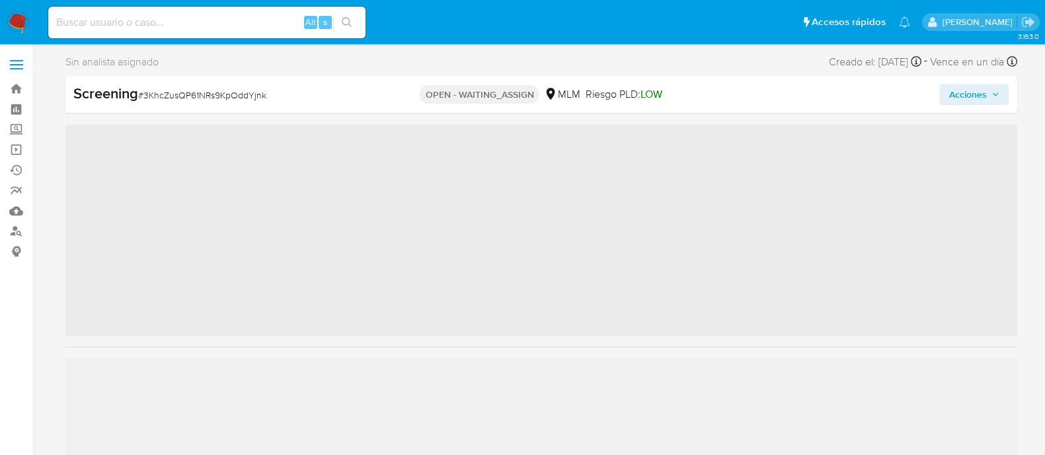
scroll to position [654, 0]
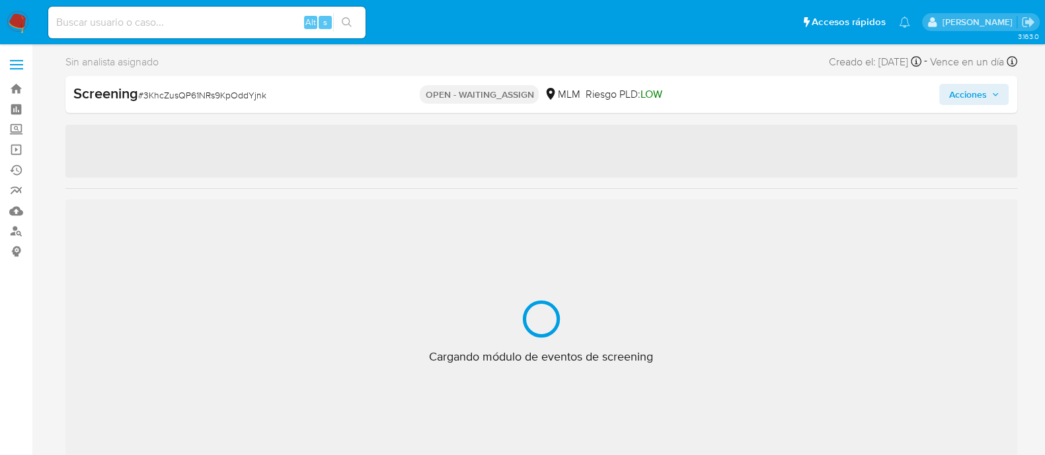
select select "10"
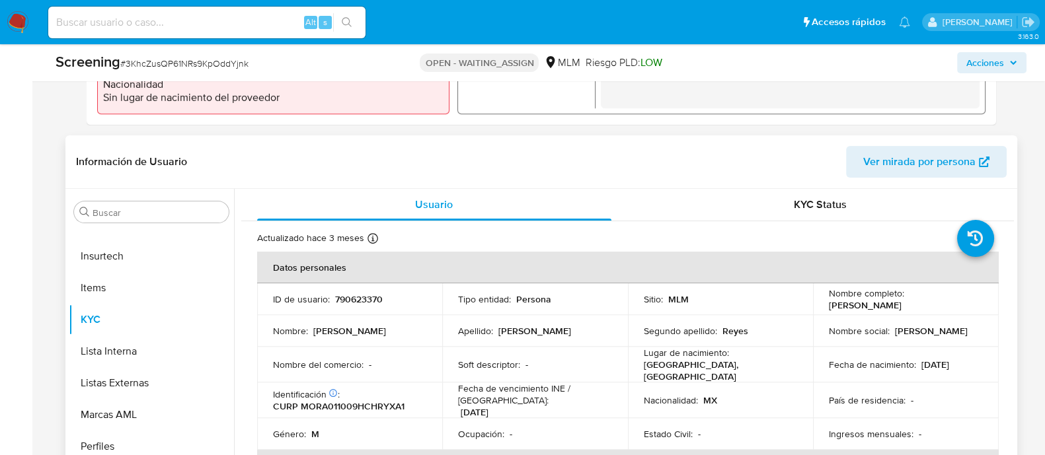
scroll to position [496, 0]
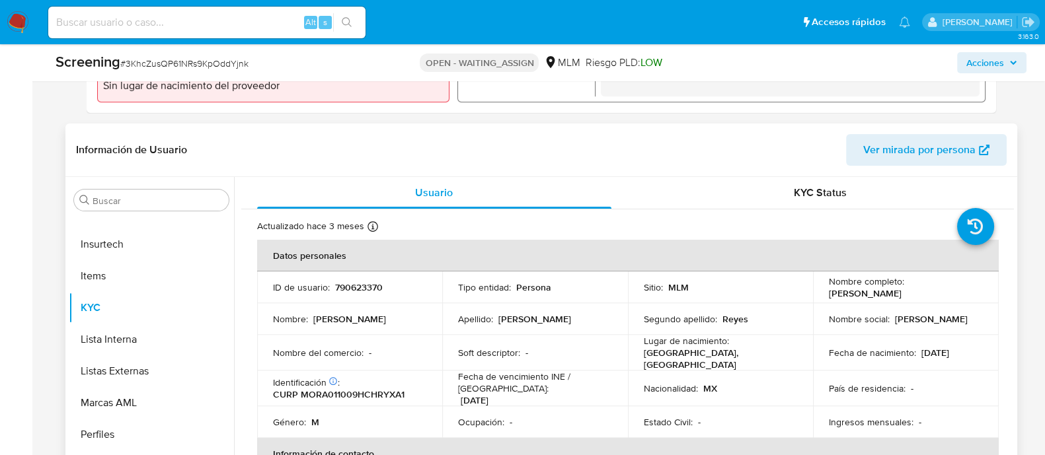
click at [348, 284] on p "790623370" at bounding box center [359, 288] width 48 height 12
copy p "790623370"
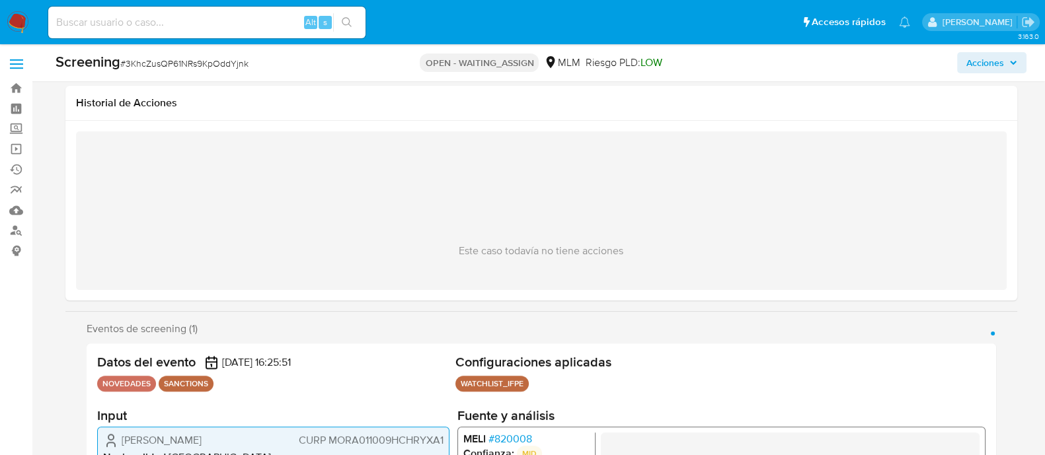
scroll to position [0, 0]
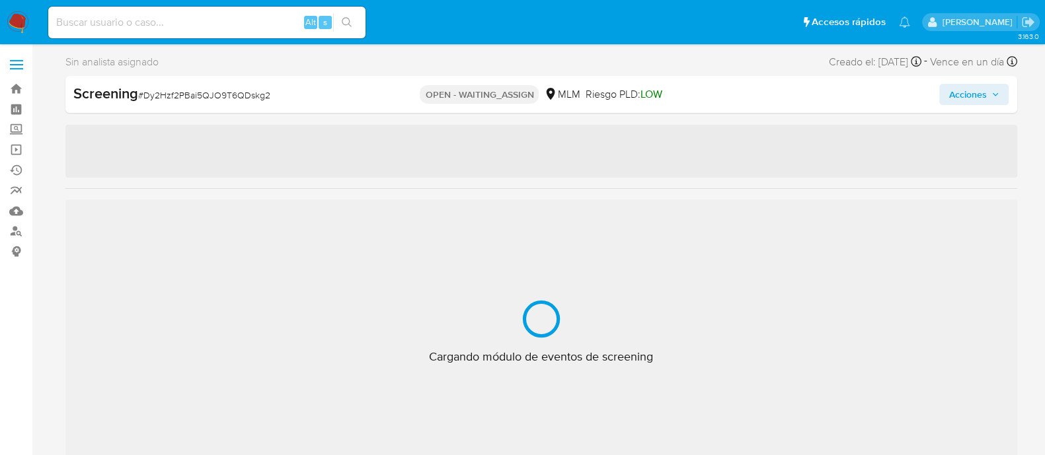
scroll to position [654, 0]
select select "10"
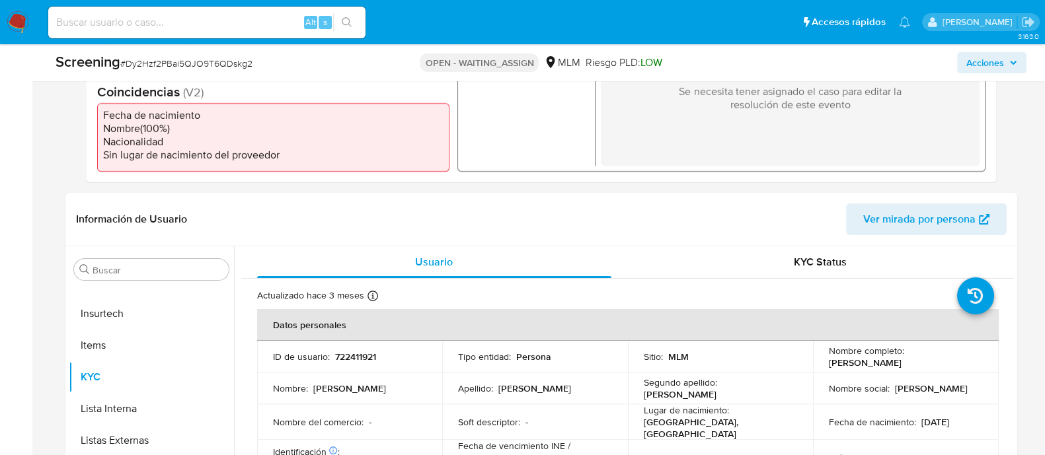
scroll to position [496, 0]
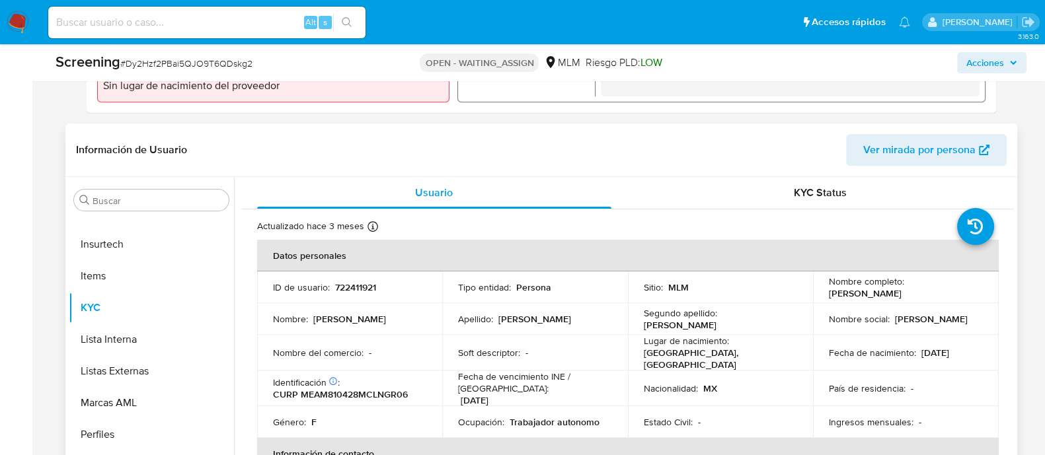
click at [353, 291] on p "722411921" at bounding box center [355, 288] width 41 height 12
copy p "722411921"
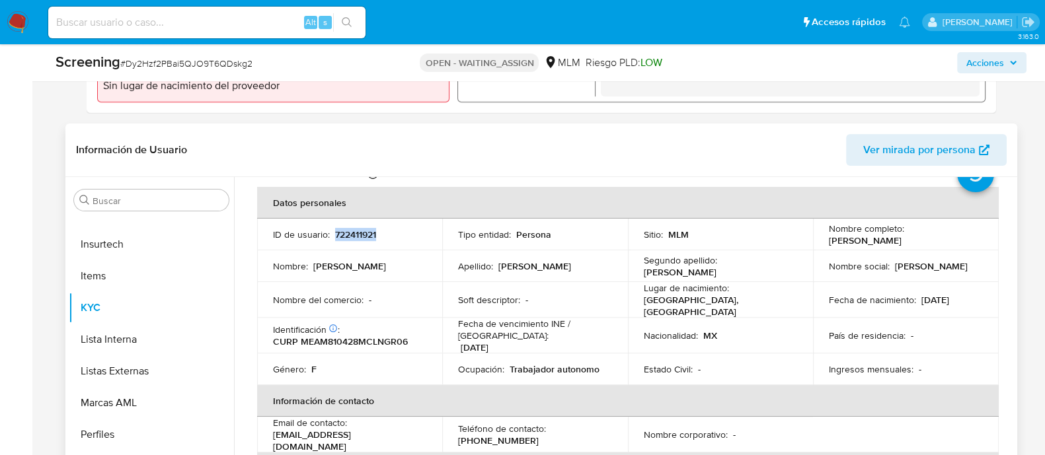
scroll to position [0, 0]
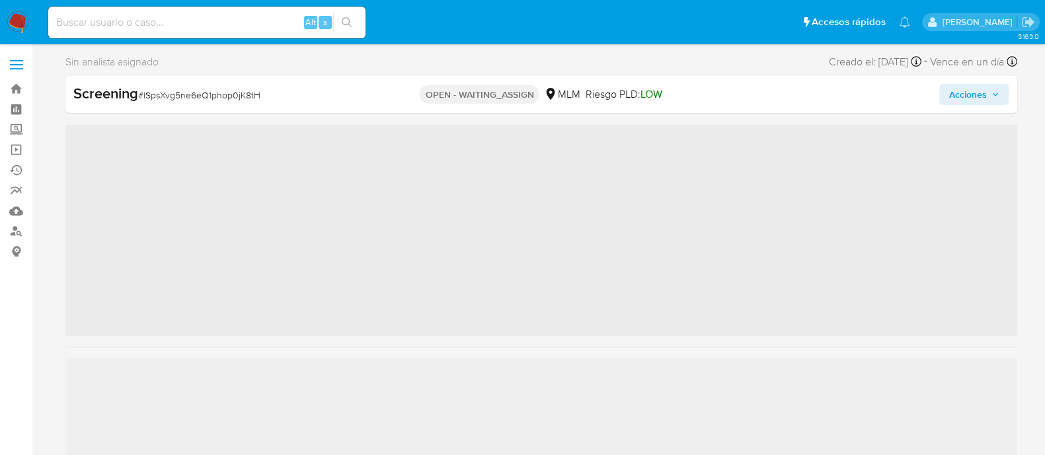
scroll to position [654, 0]
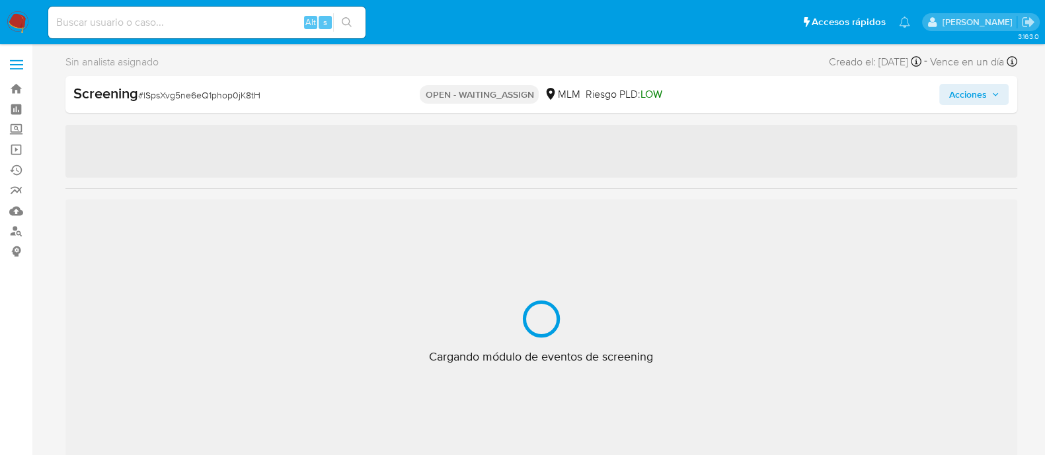
select select "10"
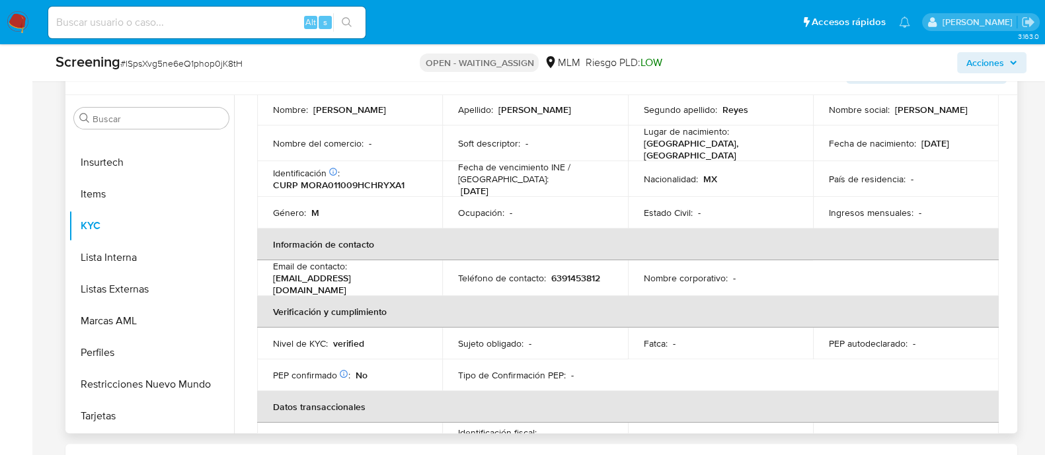
scroll to position [91, 0]
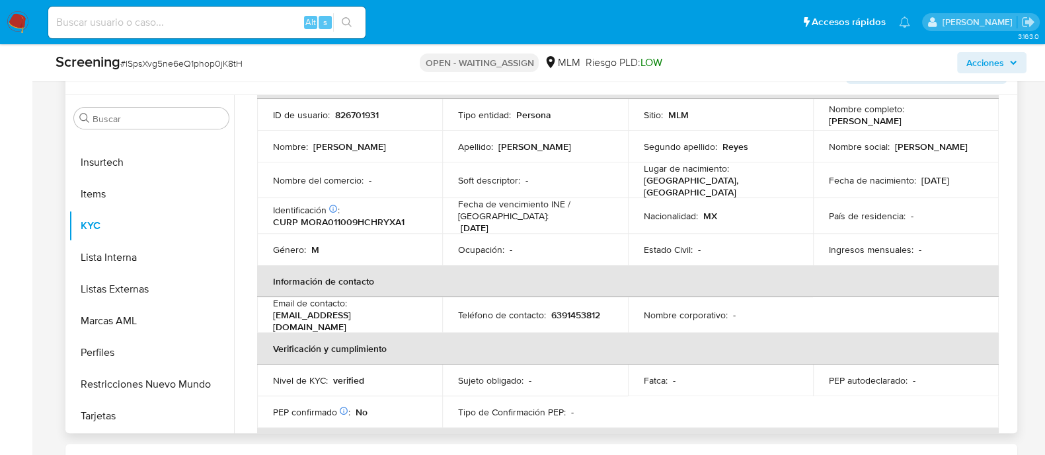
click at [346, 114] on p "826701931" at bounding box center [357, 115] width 44 height 12
copy p "826701931"
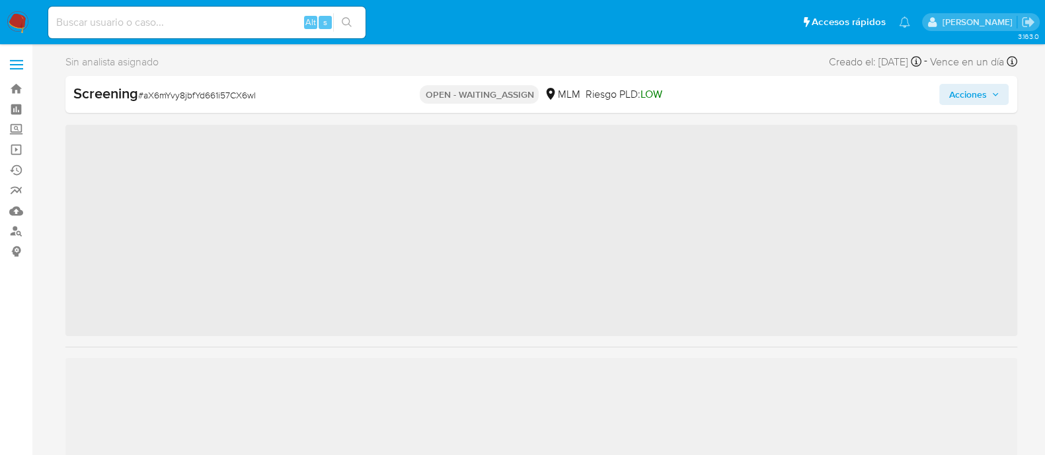
scroll to position [654, 0]
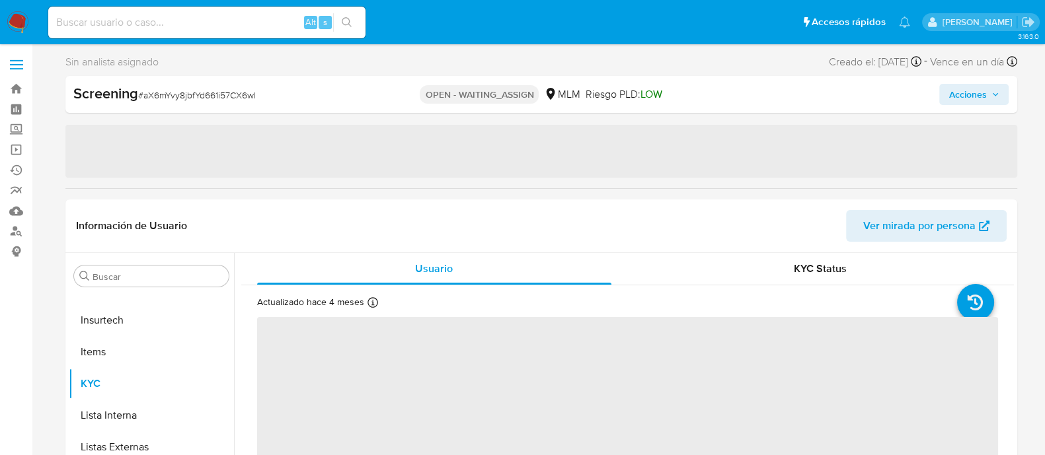
select select "10"
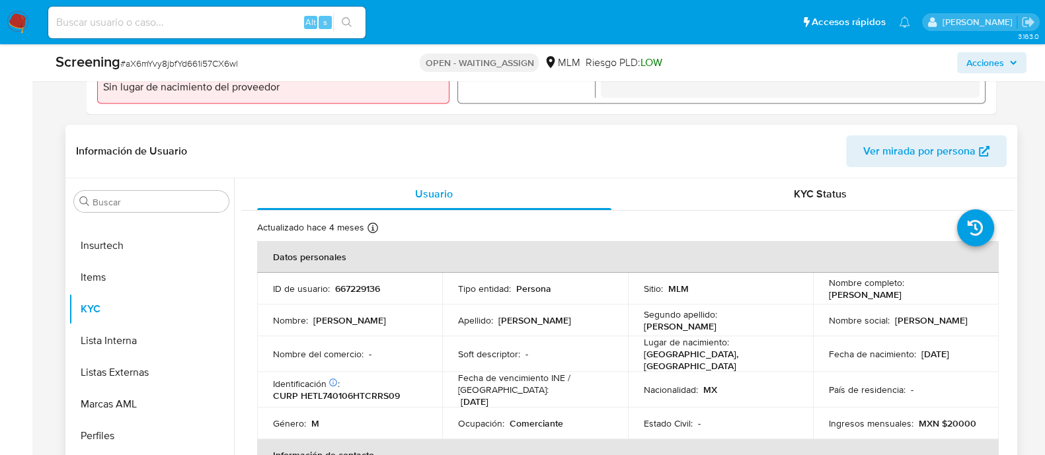
scroll to position [496, 0]
click at [367, 288] on p "667229136" at bounding box center [357, 288] width 45 height 12
copy p "667229136"
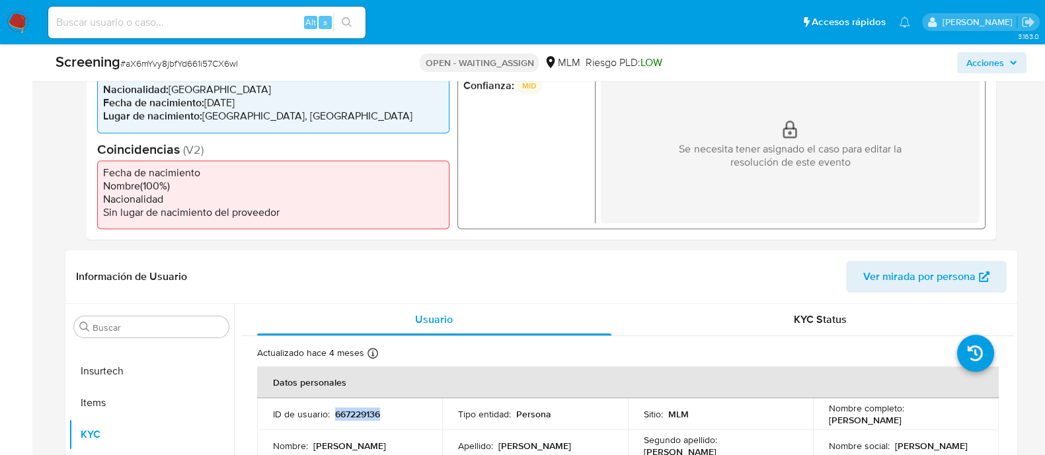
scroll to position [165, 0]
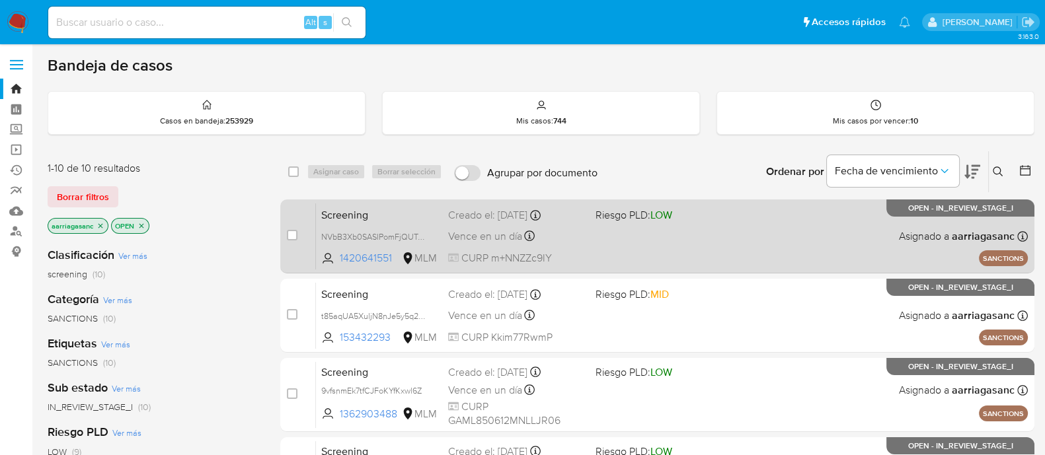
click at [668, 236] on span at bounding box center [664, 236] width 137 height 3
click at [289, 236] on input "checkbox" at bounding box center [292, 235] width 11 height 11
checkbox input "true"
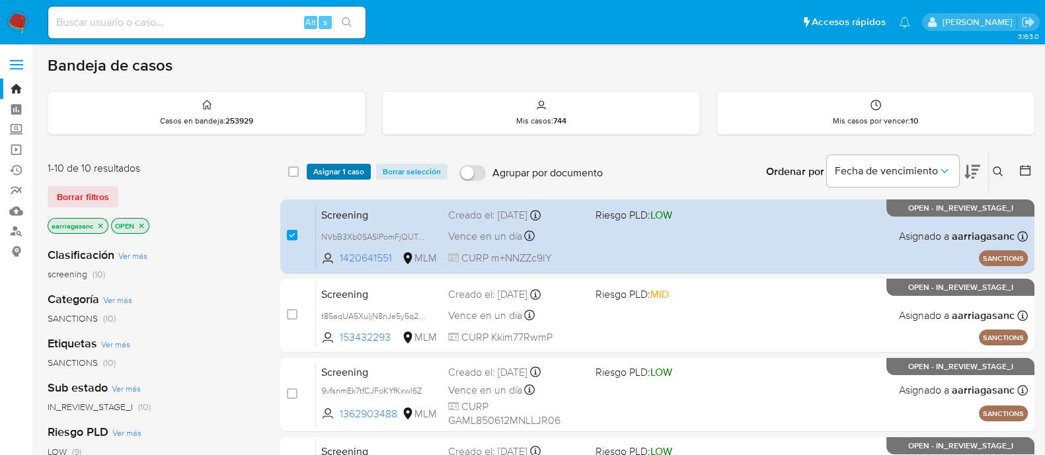
click at [339, 171] on span "Asignar 1 caso" at bounding box center [338, 171] width 51 height 13
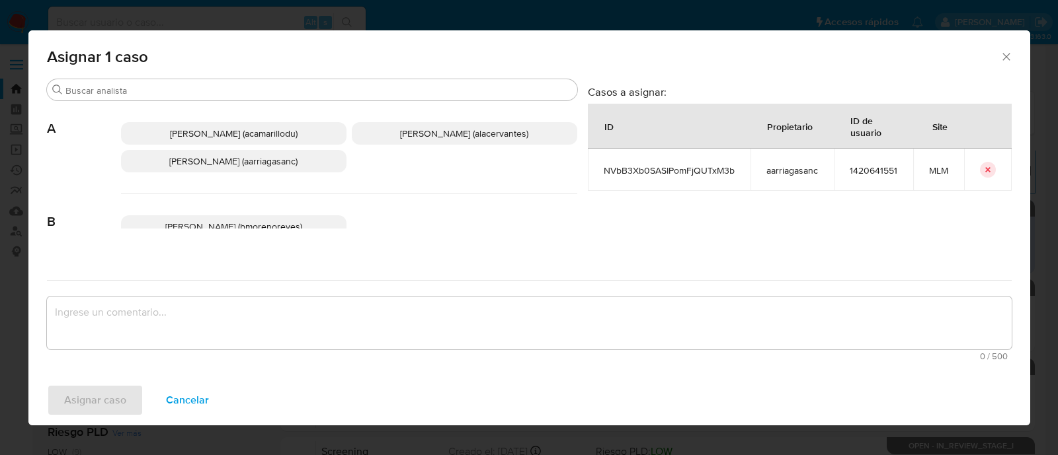
click at [247, 161] on span "Ana Maria Arriaga (aarriagasanc)" at bounding box center [233, 161] width 128 height 13
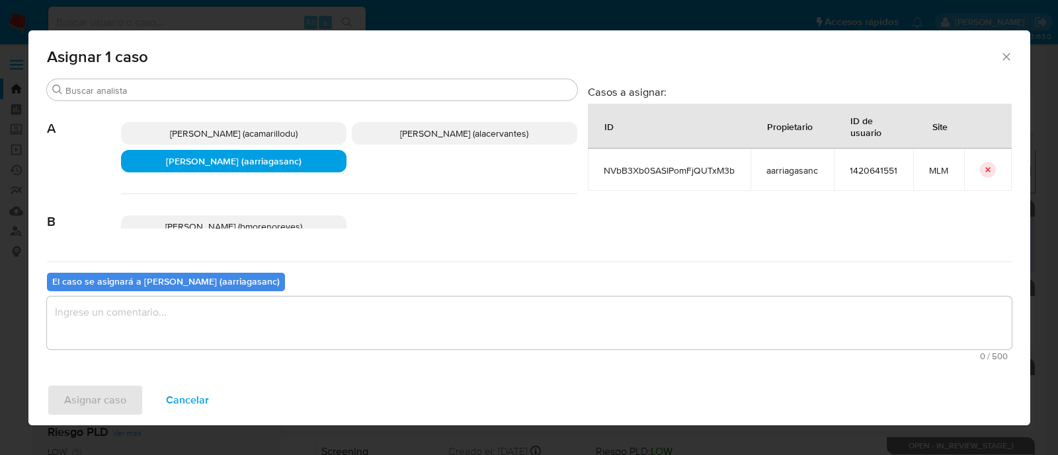
click at [242, 315] on textarea "assign-modal" at bounding box center [529, 323] width 964 height 53
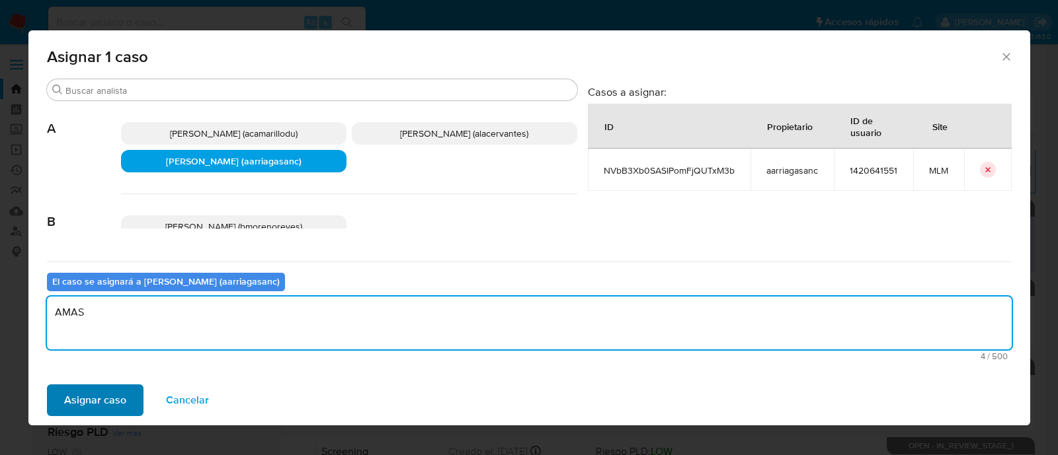
type textarea "AMAS"
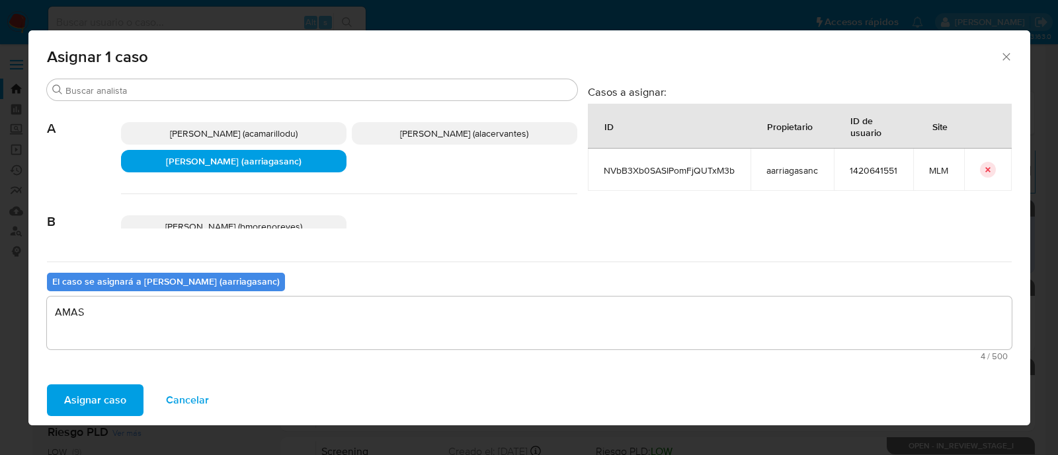
click at [114, 395] on span "Asignar caso" at bounding box center [95, 400] width 62 height 29
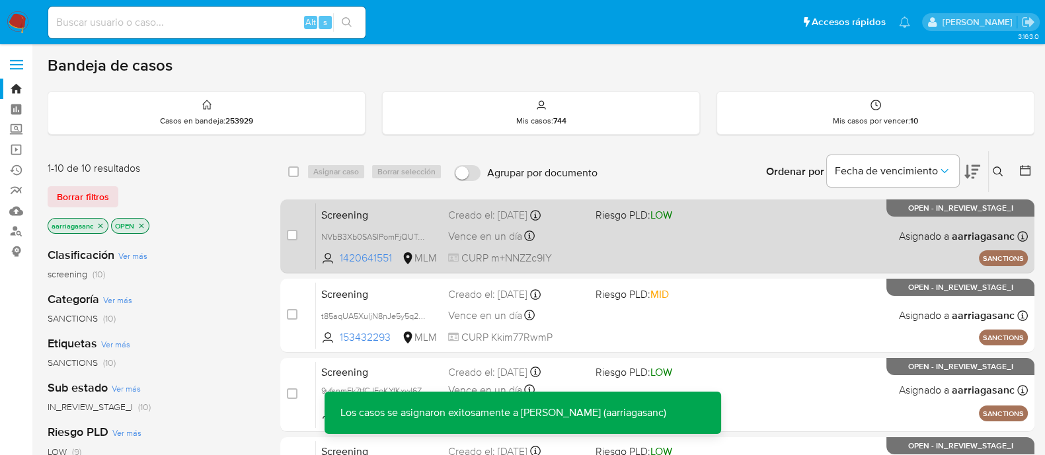
click at [702, 241] on div "Screening NVbB3Xb0SASIPomFjQUTxM3b 1420641551 MLM Riesgo PLD: LOW Creado el: 08…" at bounding box center [672, 236] width 712 height 67
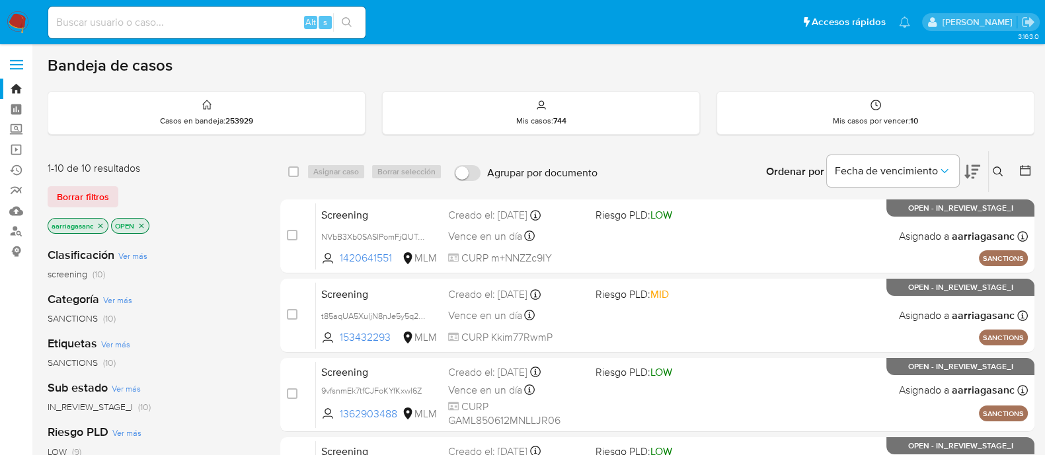
click at [4, 18] on nav "Pausado Ver notificaciones Alt s Accesos rápidos Presiona las siguientes teclas…" at bounding box center [522, 22] width 1045 height 44
click at [15, 21] on img at bounding box center [18, 22] width 22 height 22
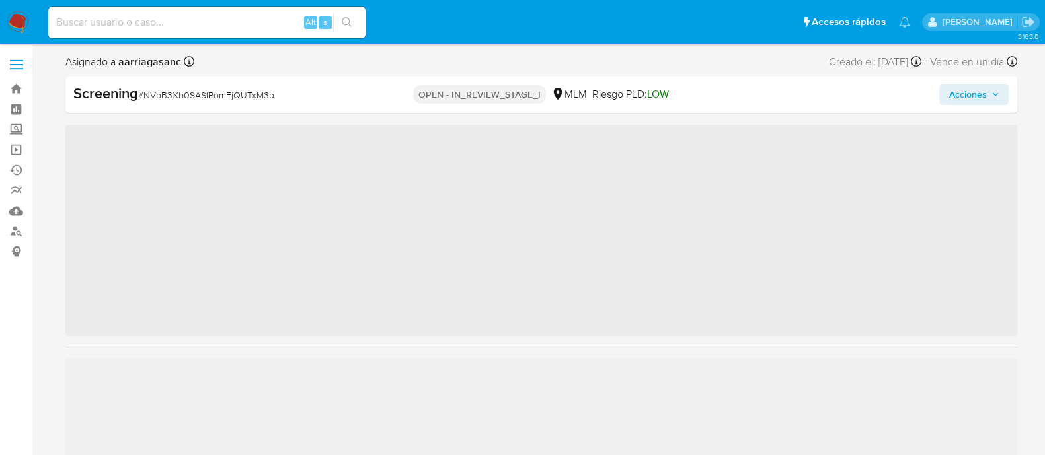
scroll to position [654, 0]
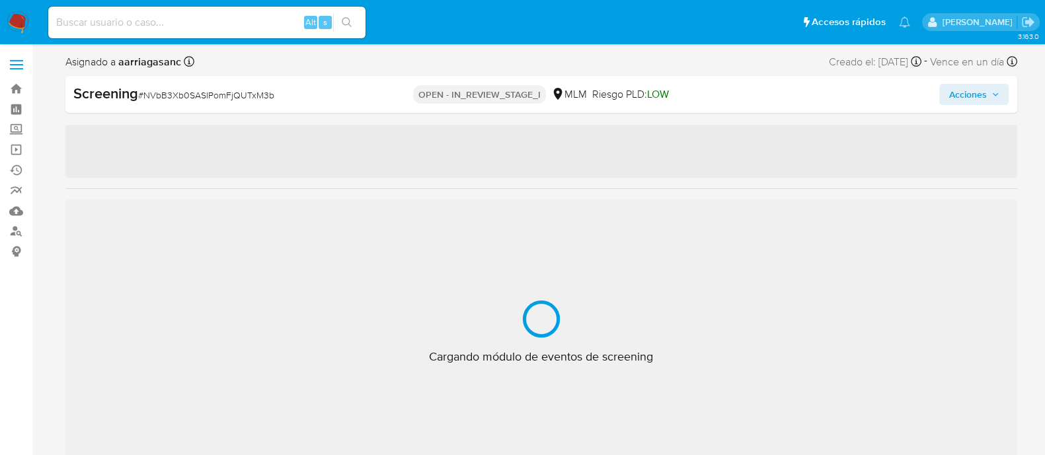
select select "10"
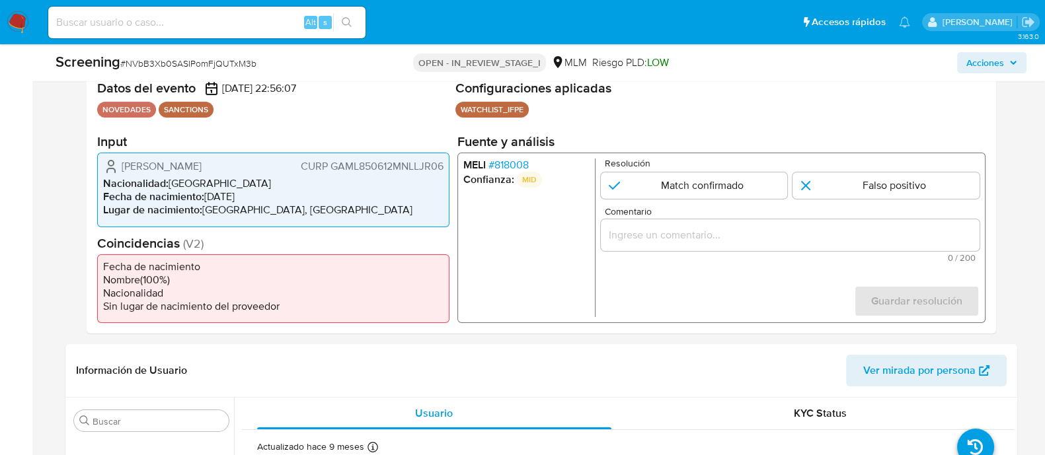
scroll to position [248, 0]
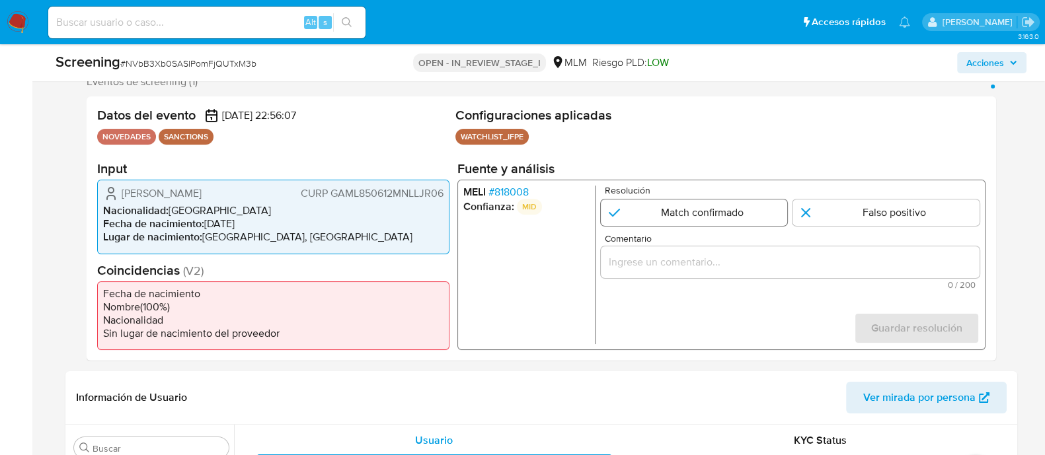
click at [708, 206] on input "1 de 1" at bounding box center [693, 213] width 187 height 26
radio input "true"
click at [635, 267] on input "Comentario" at bounding box center [789, 262] width 379 height 17
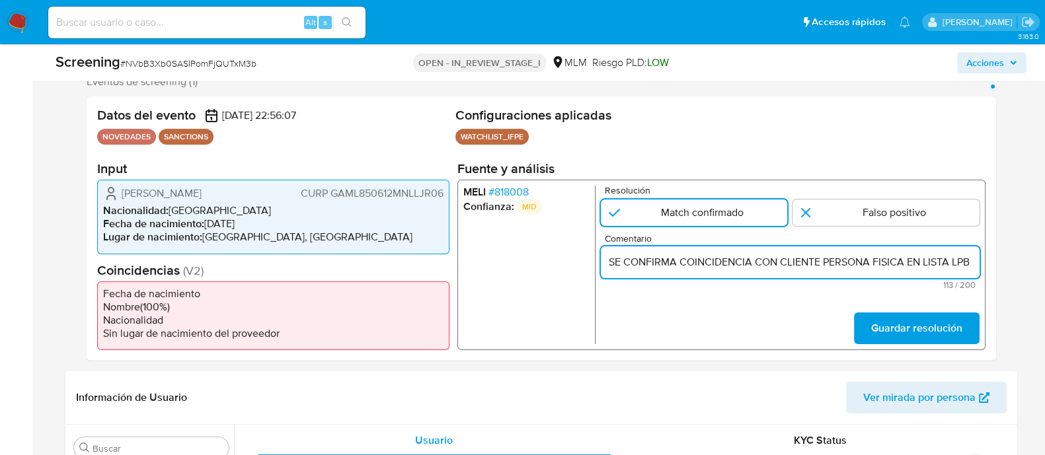
scroll to position [0, 291]
type input "SE CONFIRMA COINCIDENCIA CON CLIENTE PERSONA FISICA EN LISTA LPB POR NOMBRE COM…"
click at [910, 327] on span "Guardar resolución" at bounding box center [915, 328] width 91 height 29
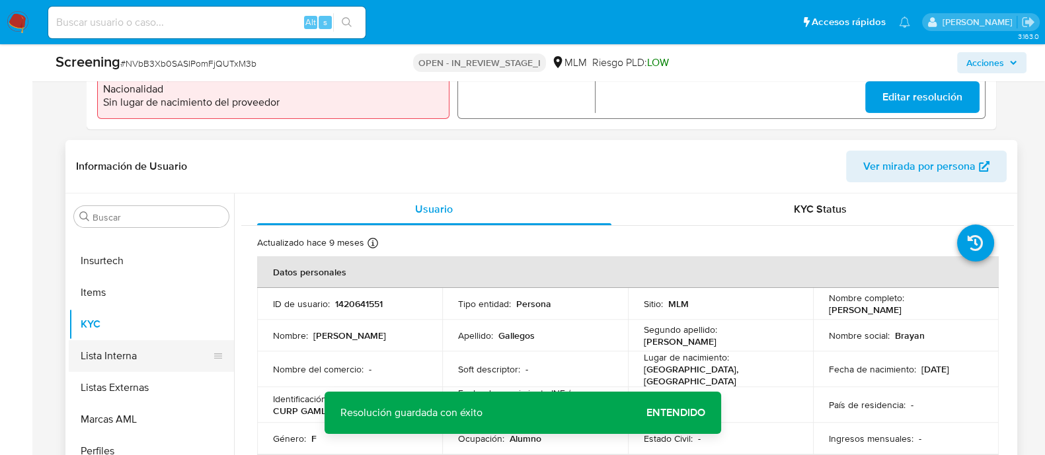
scroll to position [496, 0]
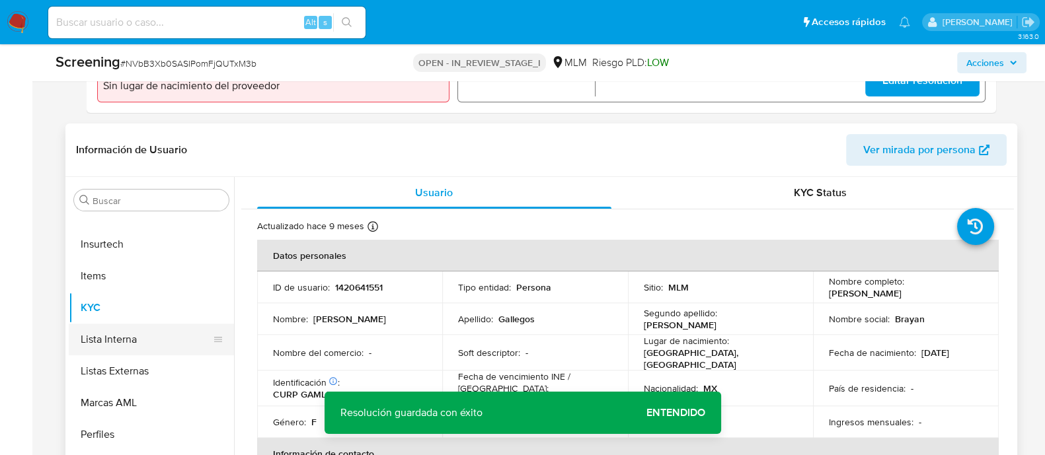
drag, startPoint x: 89, startPoint y: 344, endPoint x: 115, endPoint y: 344, distance: 26.4
click at [89, 343] on button "Lista Interna" at bounding box center [146, 340] width 155 height 32
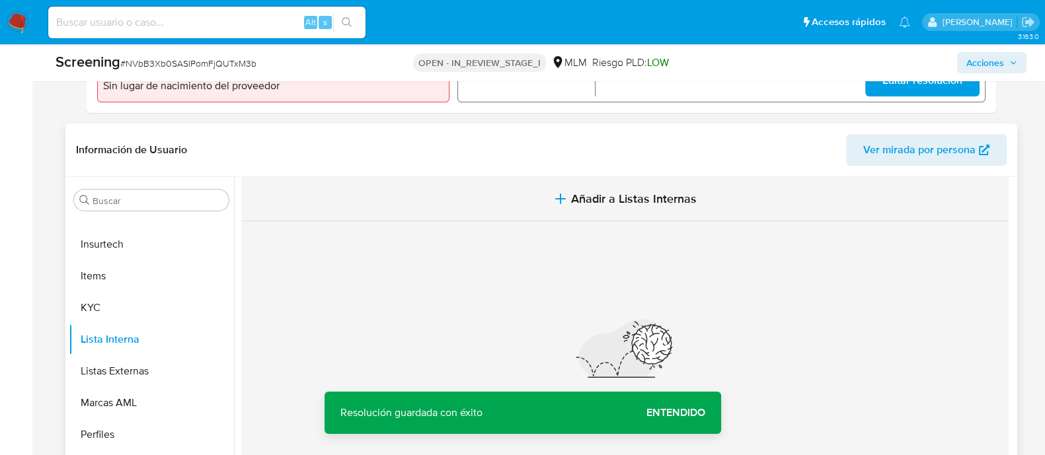
click at [668, 188] on button "Añadir a Listas Internas" at bounding box center [624, 199] width 767 height 44
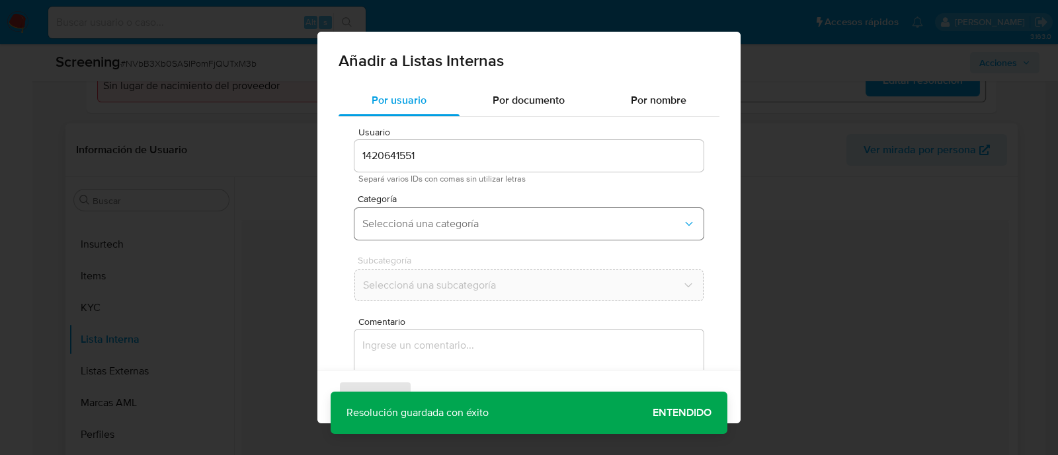
click at [473, 221] on span "Seleccioná una categoría" at bounding box center [522, 223] width 320 height 13
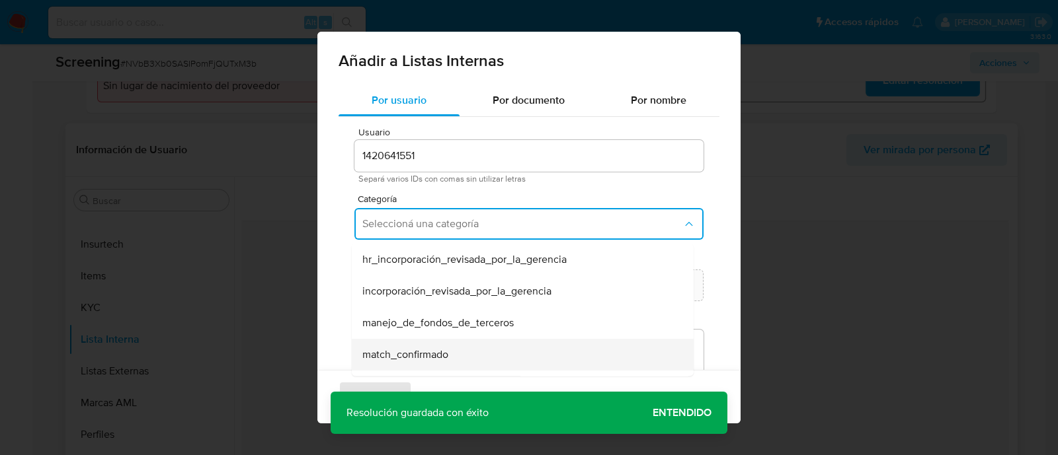
click at [414, 350] on span "match_confirmado" at bounding box center [405, 354] width 86 height 13
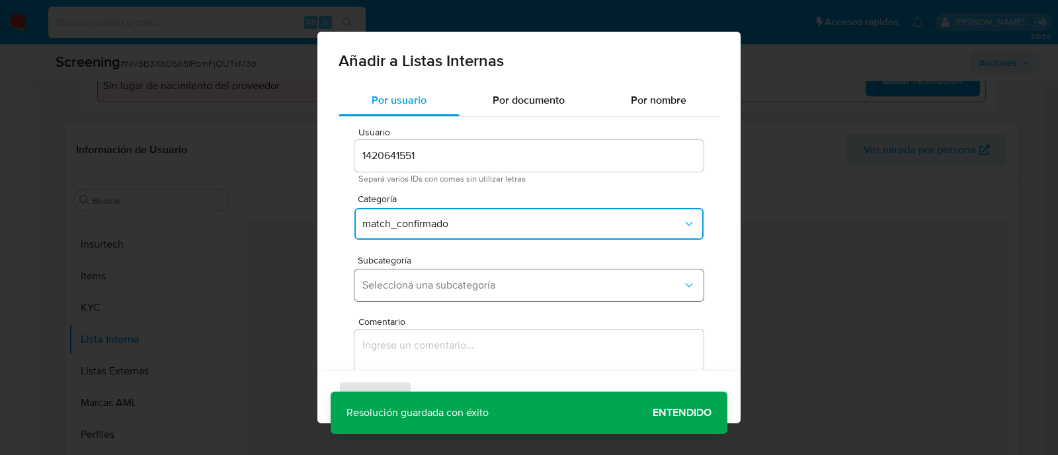
click at [494, 279] on span "Seleccioná una subcategoría" at bounding box center [522, 285] width 320 height 13
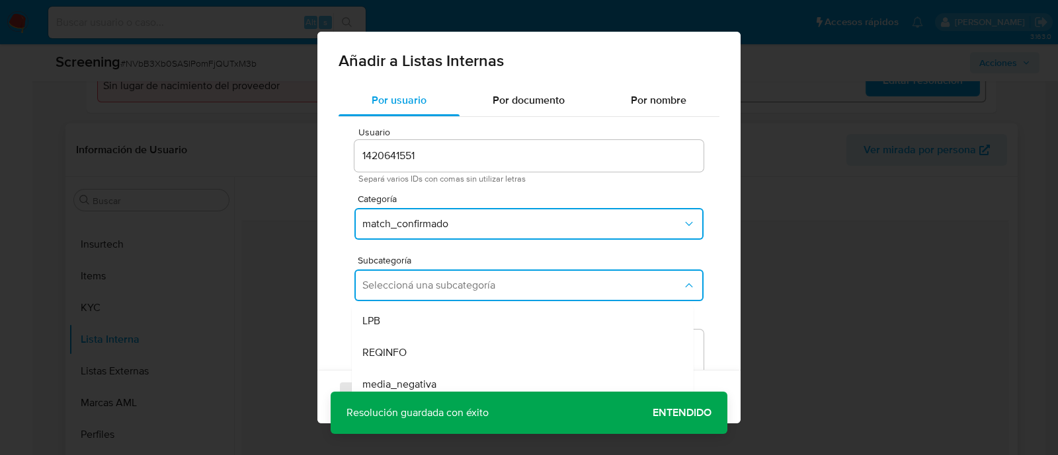
click at [389, 315] on div "LPB" at bounding box center [518, 321] width 313 height 32
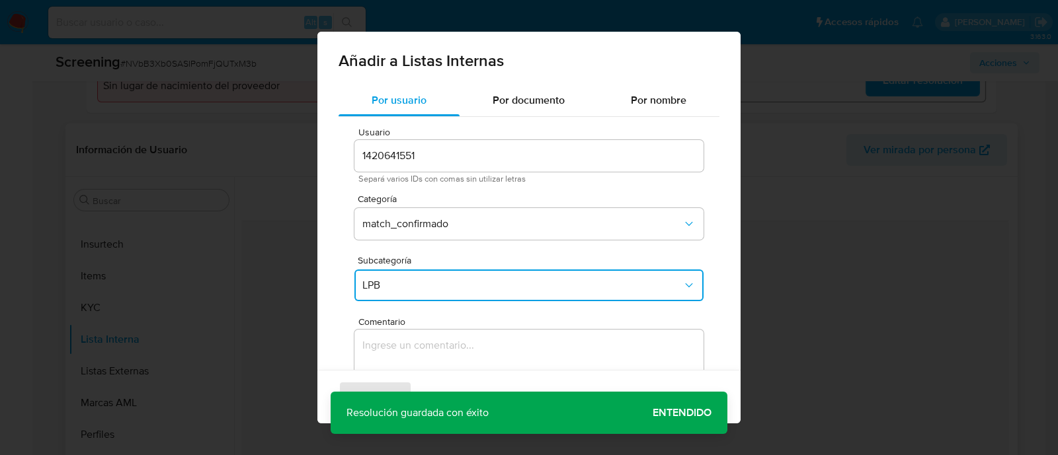
click at [396, 344] on textarea "Comentario" at bounding box center [528, 393] width 349 height 127
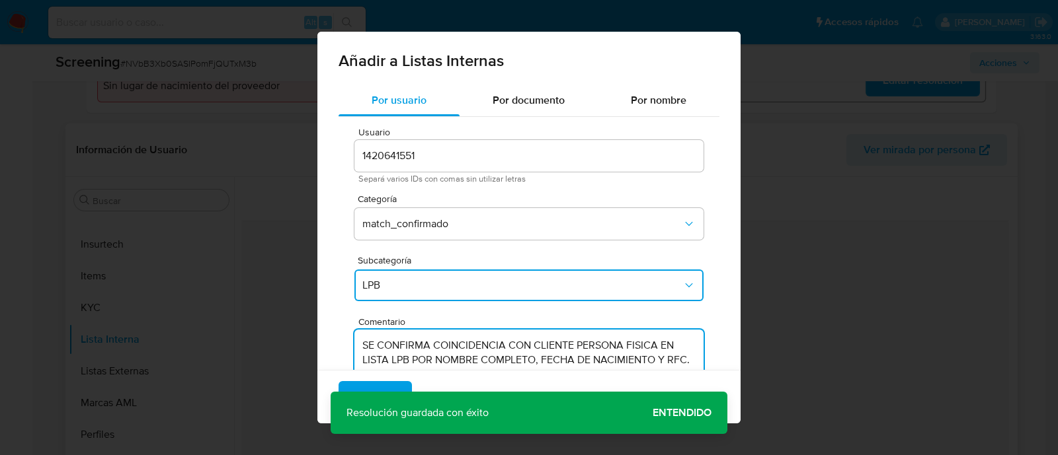
type textarea "SE CONFIRMA COINCIDENCIA CON CLIENTE PERSONA FISICA EN LISTA LPB POR NOMBRE COM…"
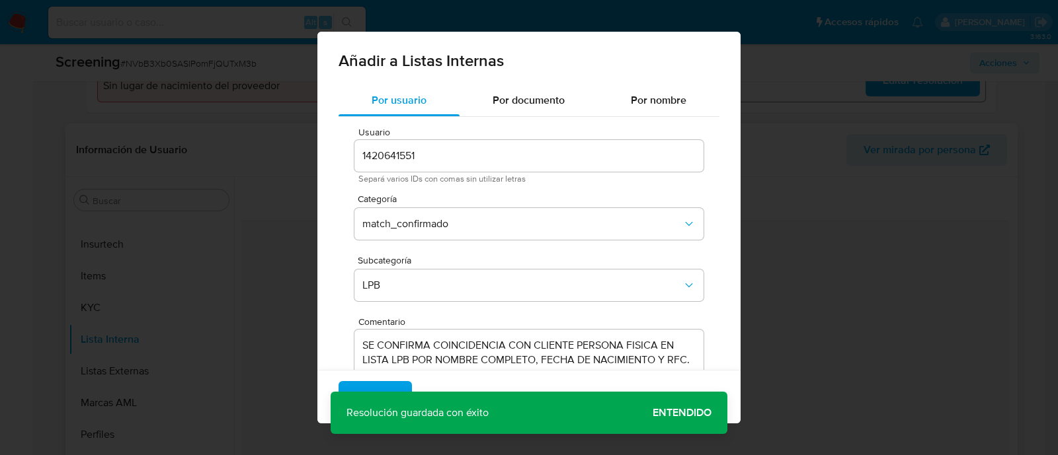
click at [698, 426] on div "Añadir a Listas Internas Por usuario Por documento Por nombre Usuario 142064155…" at bounding box center [529, 227] width 1058 height 455
click at [694, 420] on div "Agregar Cancelar" at bounding box center [528, 397] width 423 height 54
click at [691, 416] on div "Agregar Cancelar" at bounding box center [528, 397] width 423 height 54
drag, startPoint x: 684, startPoint y: 412, endPoint x: 610, endPoint y: 404, distance: 74.5
click at [684, 412] on div "Agregar Cancelar" at bounding box center [528, 397] width 423 height 54
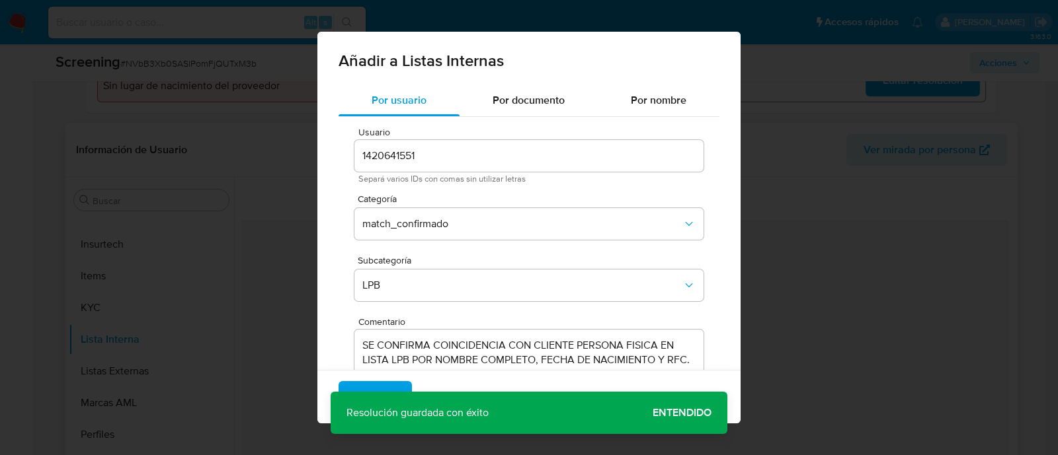
click at [399, 379] on div "Agregar Cancelar" at bounding box center [528, 397] width 423 height 54
click at [393, 387] on button "Agregar" at bounding box center [374, 397] width 73 height 32
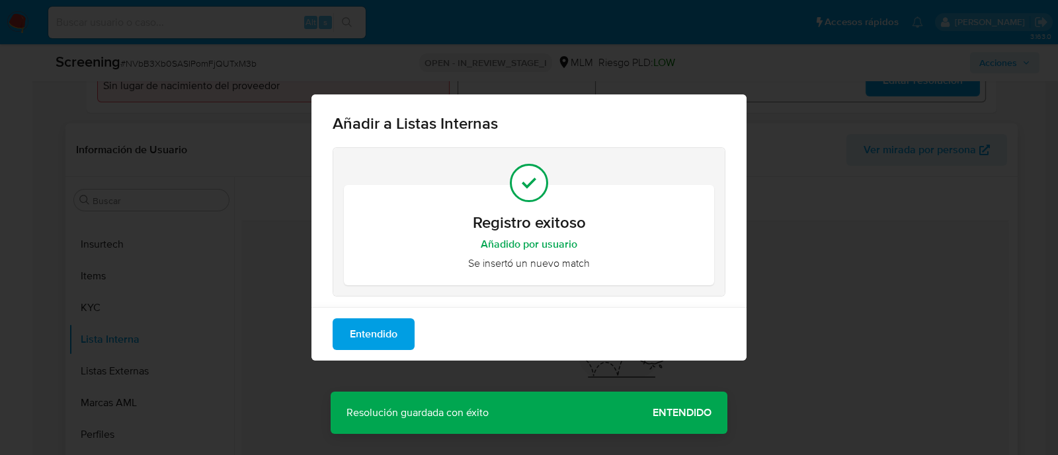
click at [397, 325] on span "Entendido" at bounding box center [374, 334] width 48 height 29
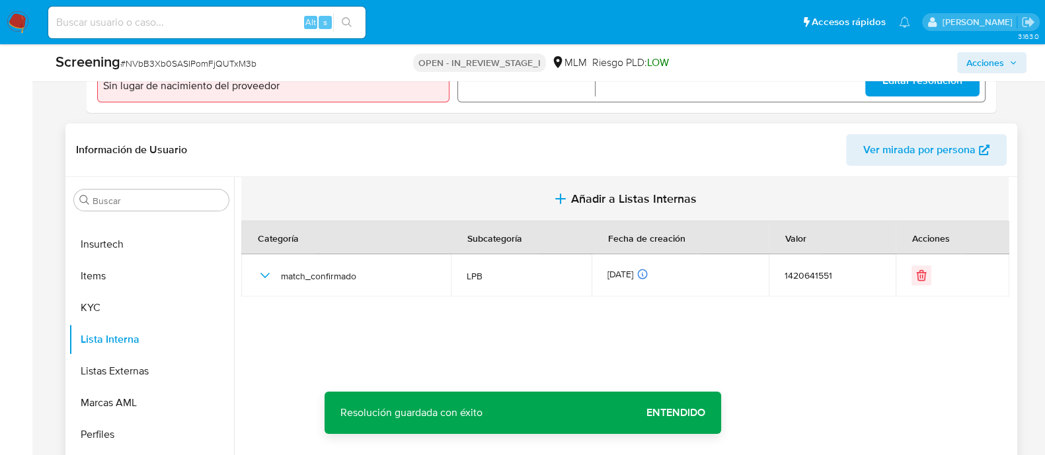
click at [631, 188] on button "Añadir a Listas Internas" at bounding box center [624, 199] width 767 height 44
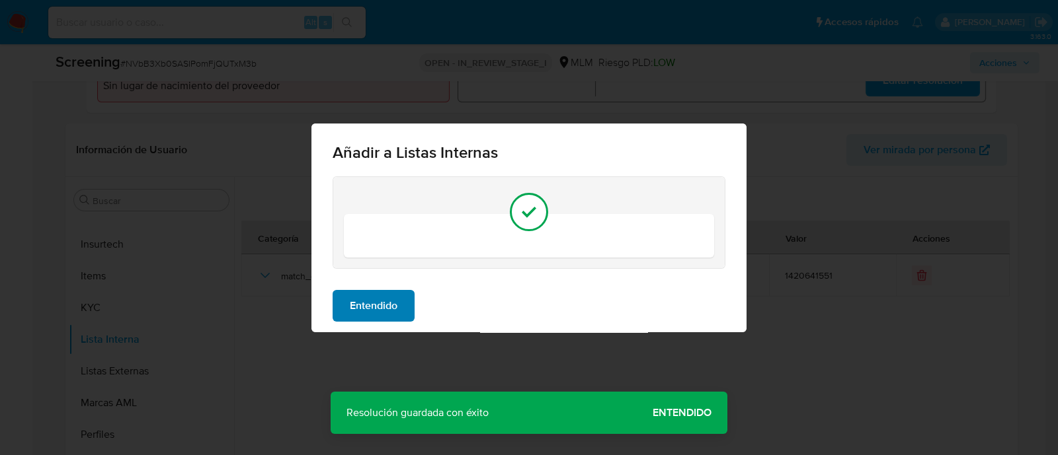
click at [405, 290] on button "Entendido" at bounding box center [373, 306] width 82 height 32
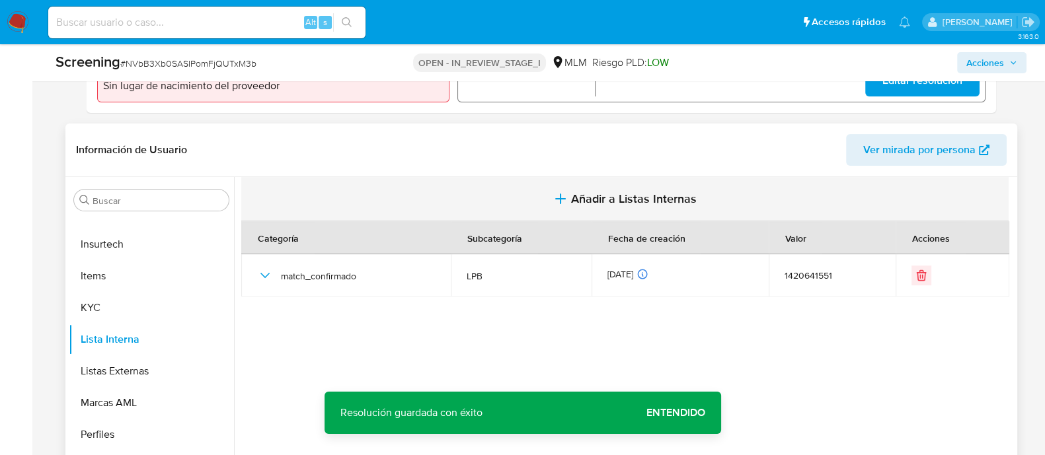
click at [609, 202] on span "Añadir a Listas Internas" at bounding box center [634, 199] width 126 height 15
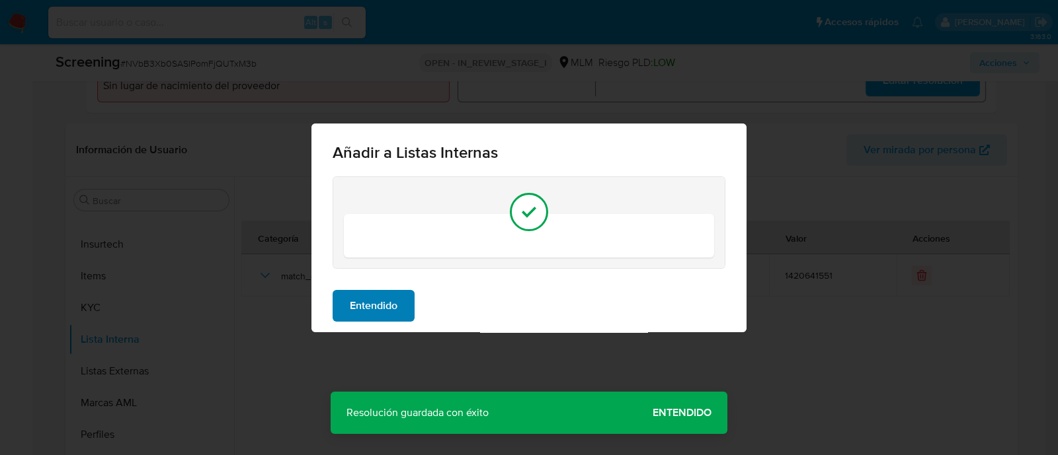
click at [361, 297] on span "Entendido" at bounding box center [374, 305] width 48 height 29
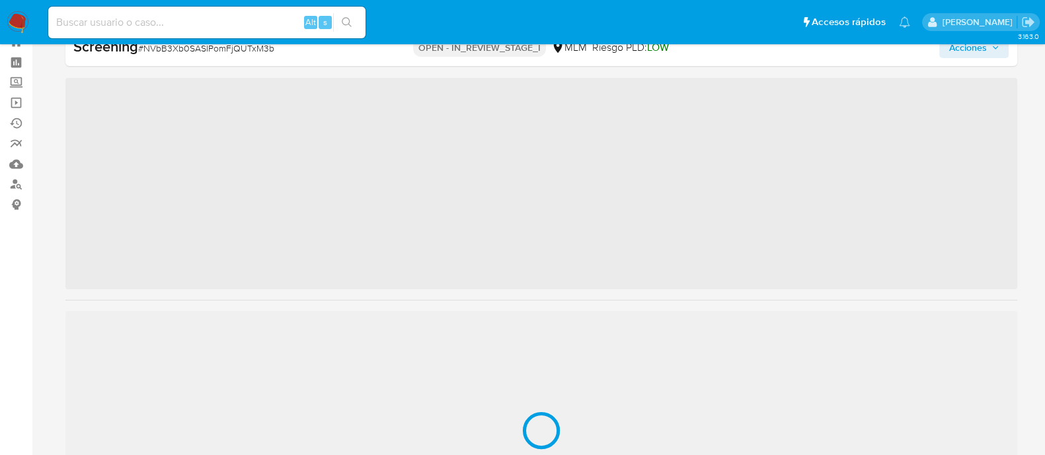
scroll to position [654, 0]
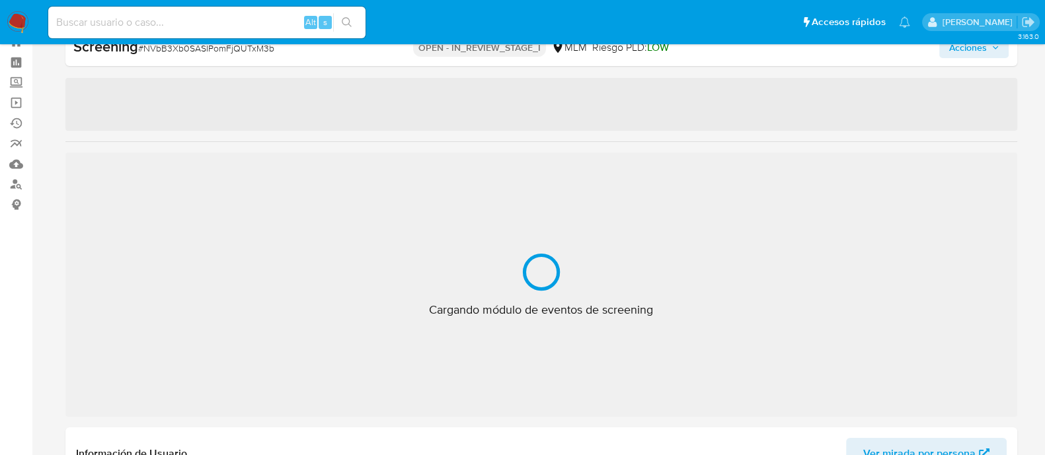
select select "10"
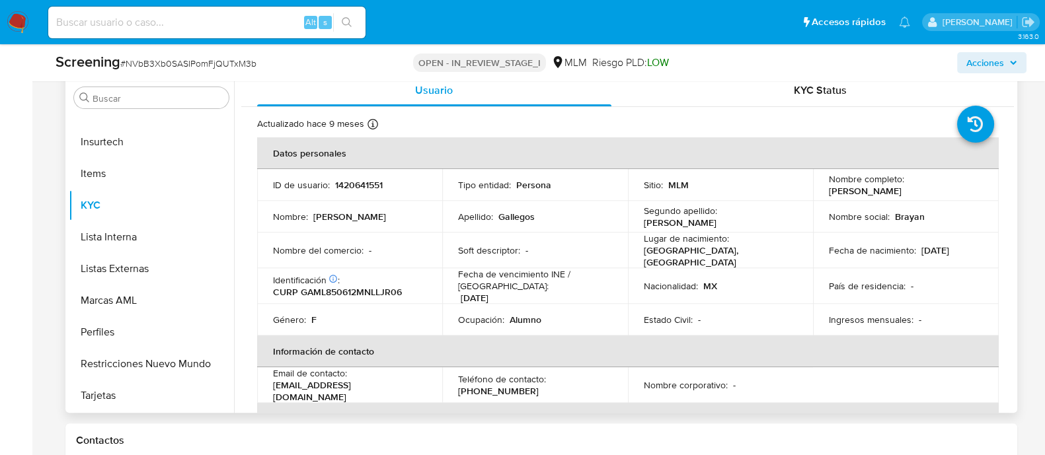
scroll to position [625, 0]
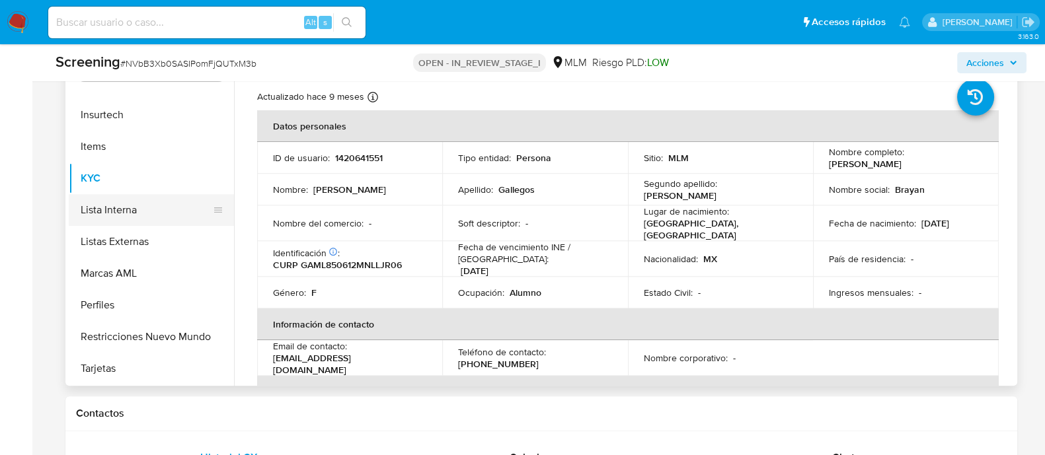
click at [192, 218] on button "Lista Interna" at bounding box center [146, 210] width 155 height 32
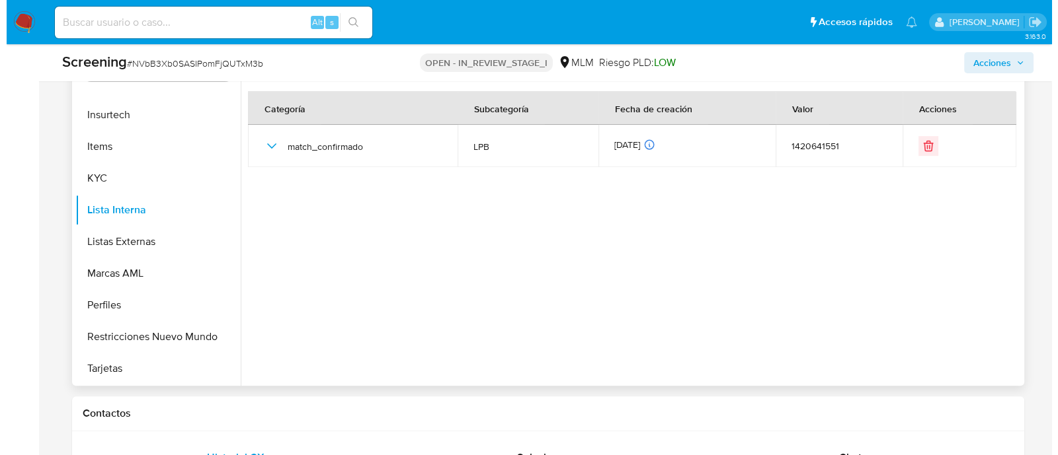
scroll to position [543, 0]
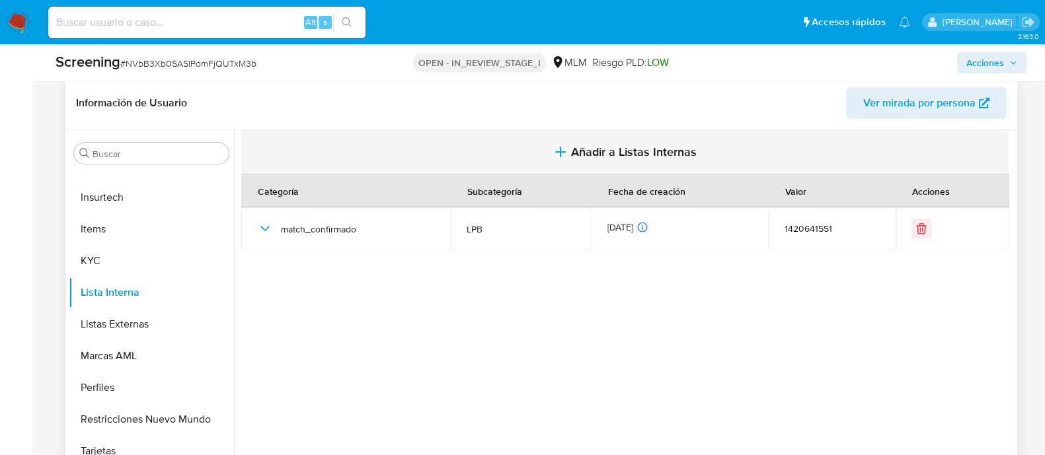
click at [603, 158] on span "Añadir a Listas Internas" at bounding box center [634, 152] width 126 height 15
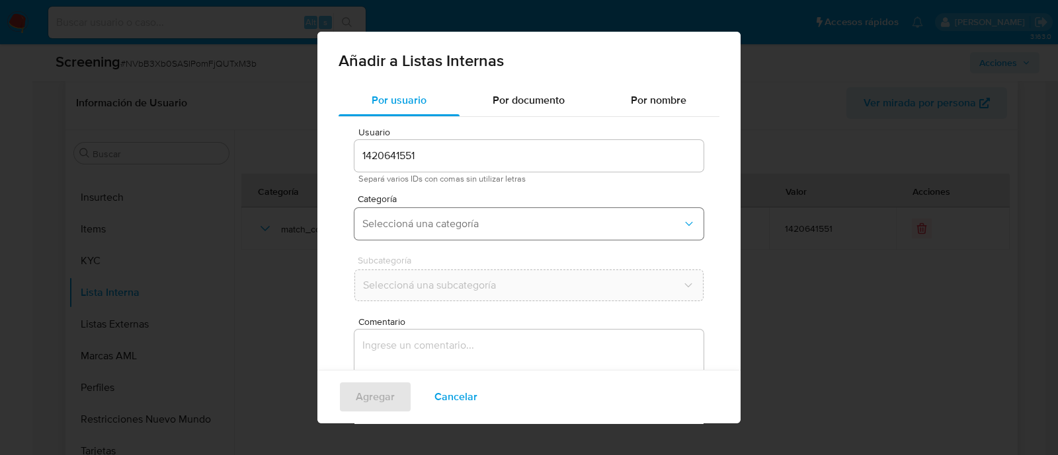
click at [527, 223] on span "Seleccioná una categoría" at bounding box center [522, 223] width 320 height 13
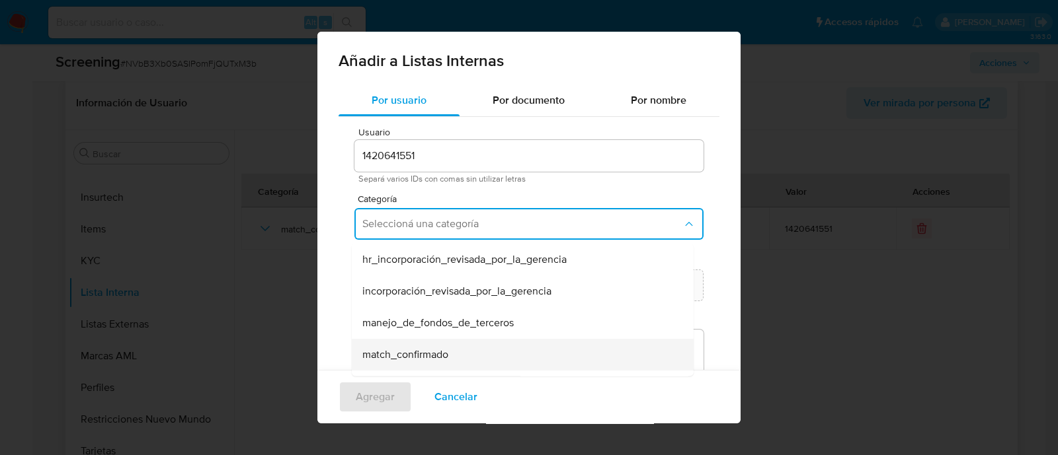
click at [410, 346] on div "match_confirmado" at bounding box center [518, 355] width 313 height 32
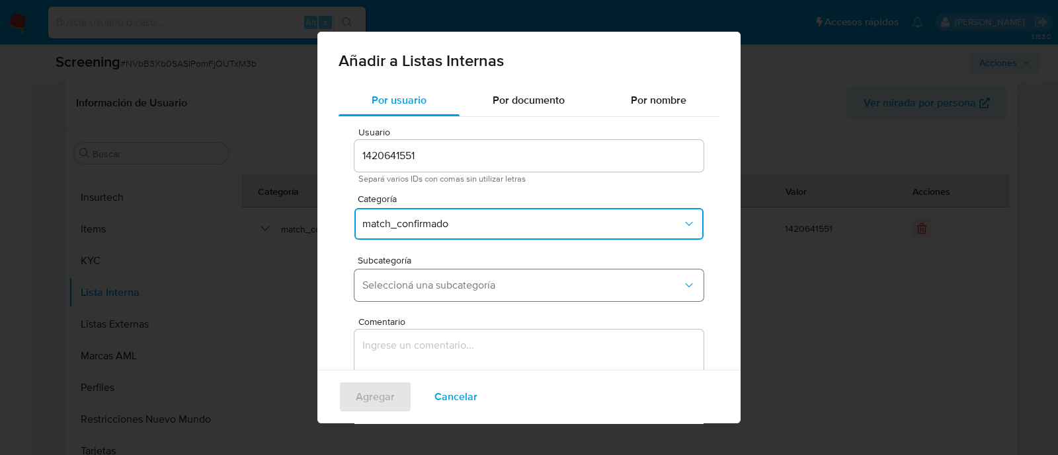
click at [431, 282] on span "Seleccioná una subcategoría" at bounding box center [522, 285] width 320 height 13
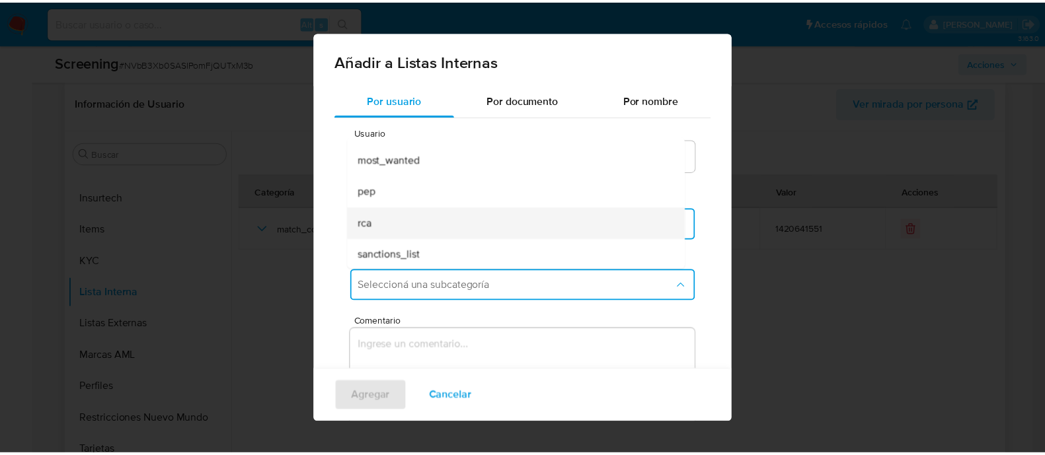
scroll to position [89, 0]
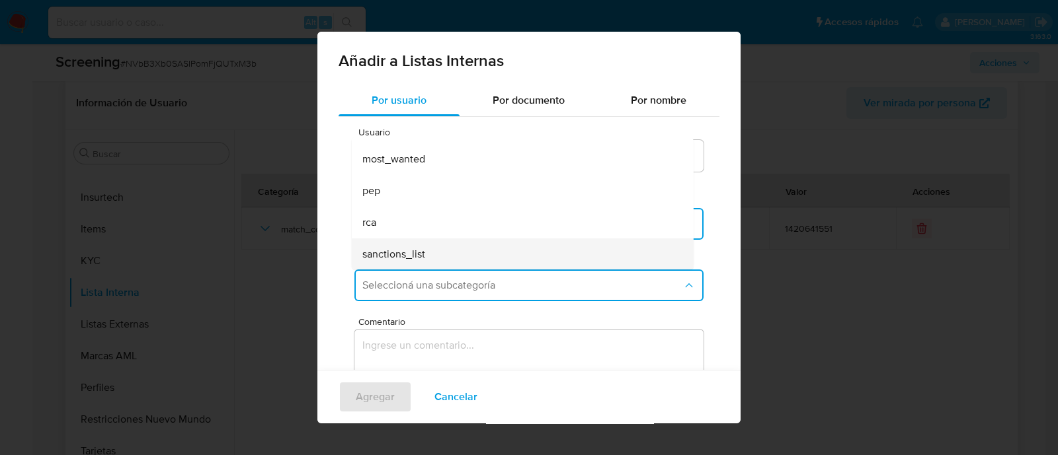
click at [395, 259] on span "sanctions_list" at bounding box center [393, 254] width 63 height 13
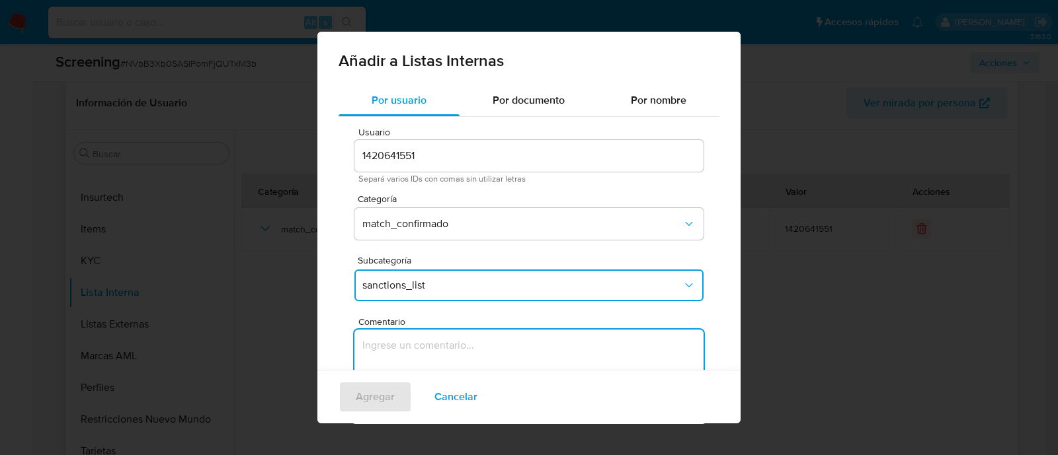
click at [402, 339] on textarea "Comentario" at bounding box center [528, 393] width 349 height 127
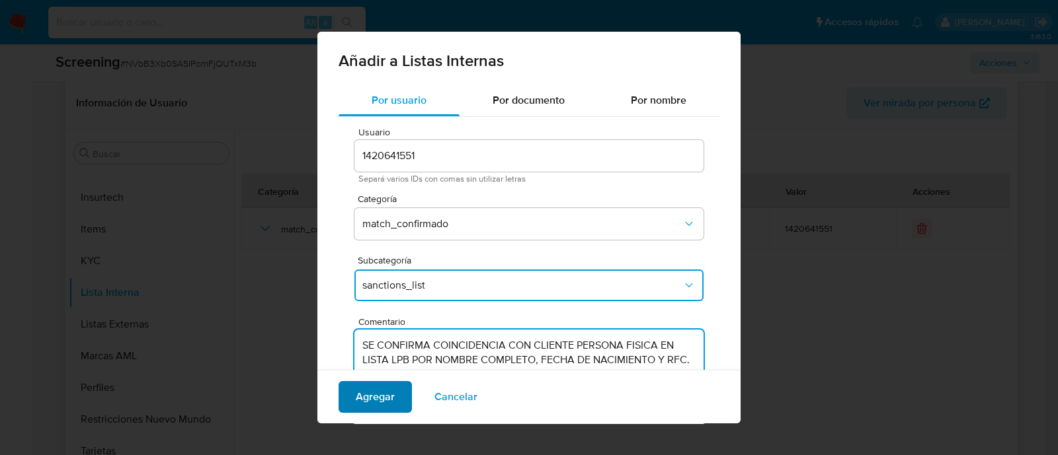
type textarea "SE CONFIRMA COINCIDENCIA CON CLIENTE PERSONA FISICA EN LISTA LPB POR NOMBRE COM…"
click at [387, 385] on span "Agregar" at bounding box center [375, 397] width 39 height 29
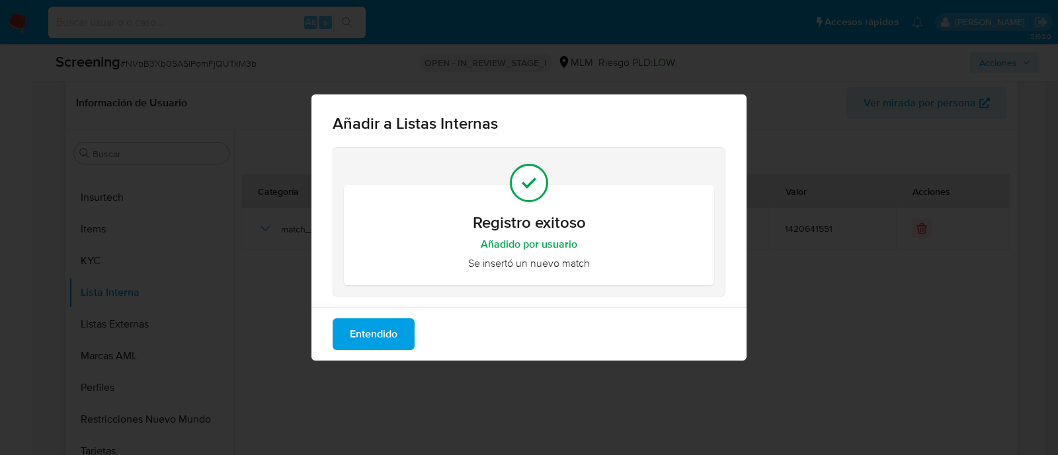
click at [402, 346] on button "Entendido" at bounding box center [373, 335] width 82 height 32
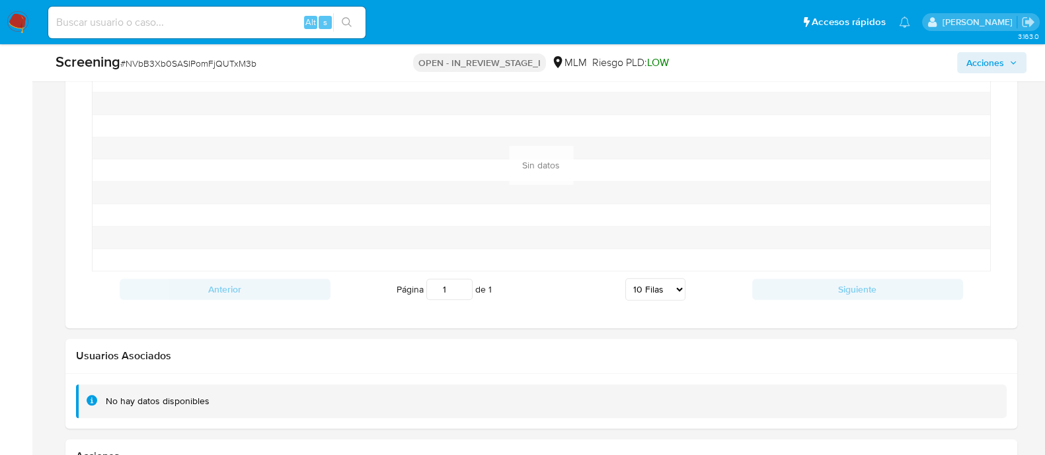
scroll to position [2022, 0]
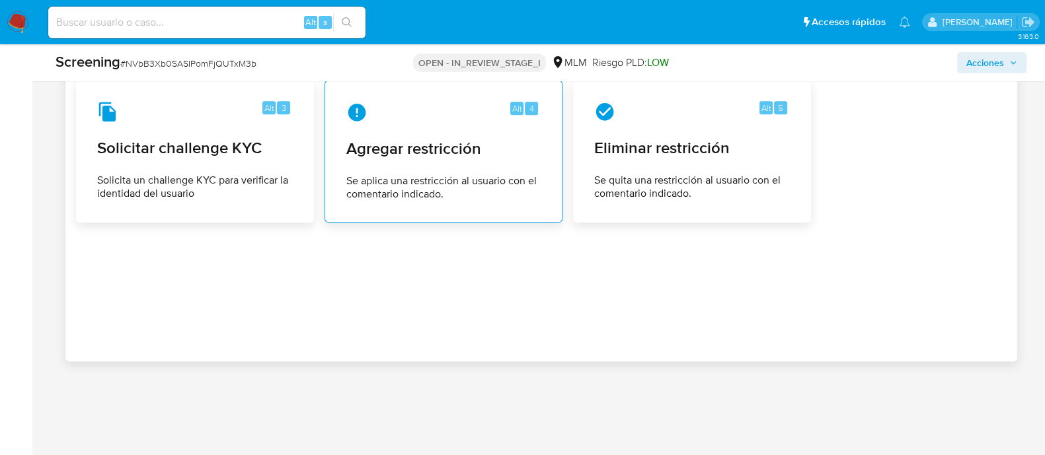
click at [515, 139] on span "Agregar restricción" at bounding box center [443, 149] width 194 height 20
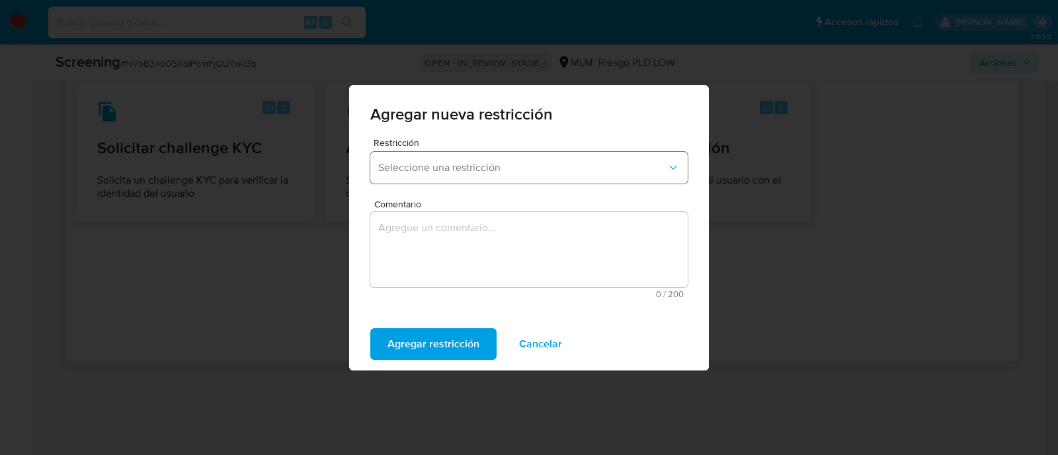
click at [539, 164] on span "Seleccione una restricción" at bounding box center [522, 167] width 288 height 13
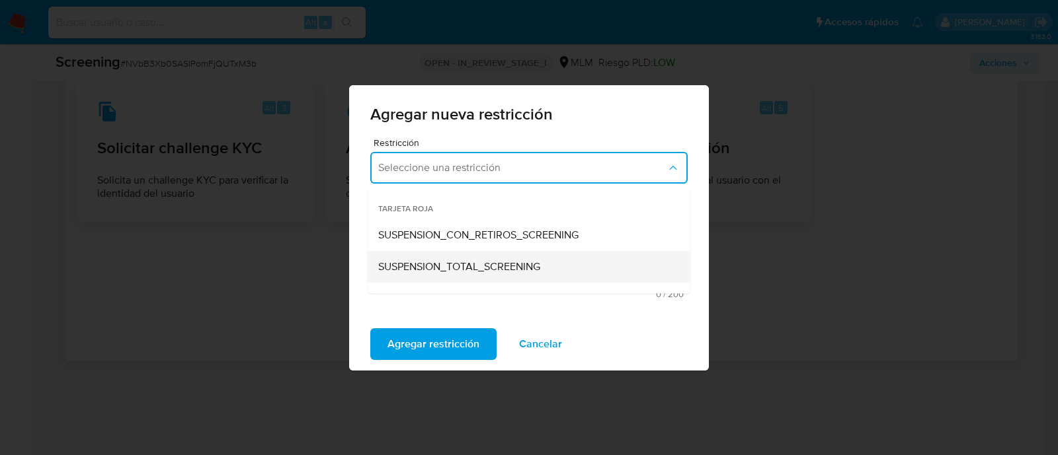
click at [446, 266] on span "SUSPENSION_TOTAL_SCREENING" at bounding box center [459, 266] width 162 height 13
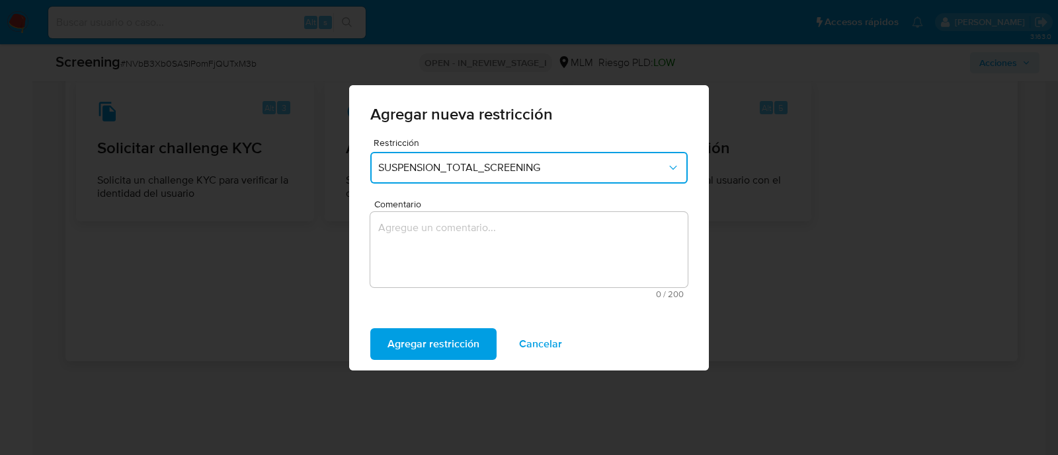
click at [435, 221] on textarea "Comentario" at bounding box center [528, 249] width 317 height 75
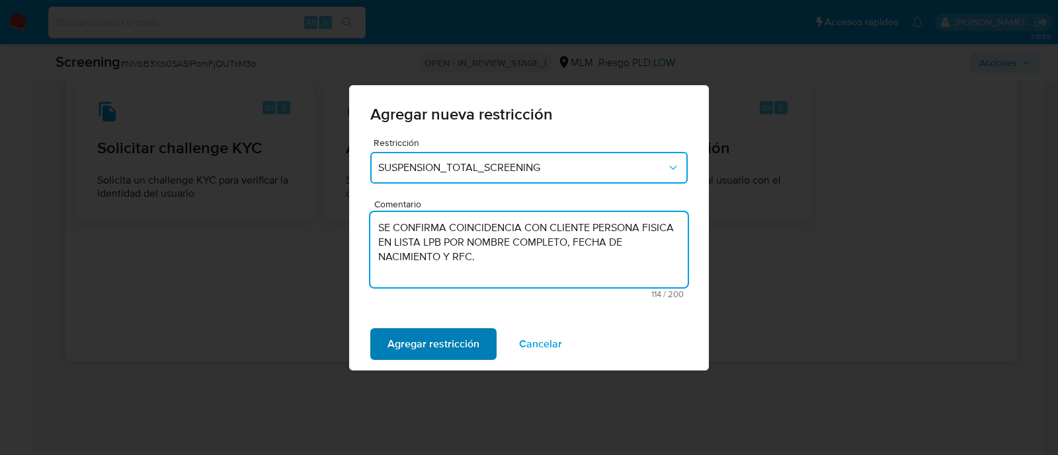
type textarea "SE CONFIRMA COINCIDENCIA CON CLIENTE PERSONA FISICA EN LISTA LPB POR NOMBRE COM…"
click at [466, 338] on span "Agregar restricción" at bounding box center [433, 344] width 92 height 29
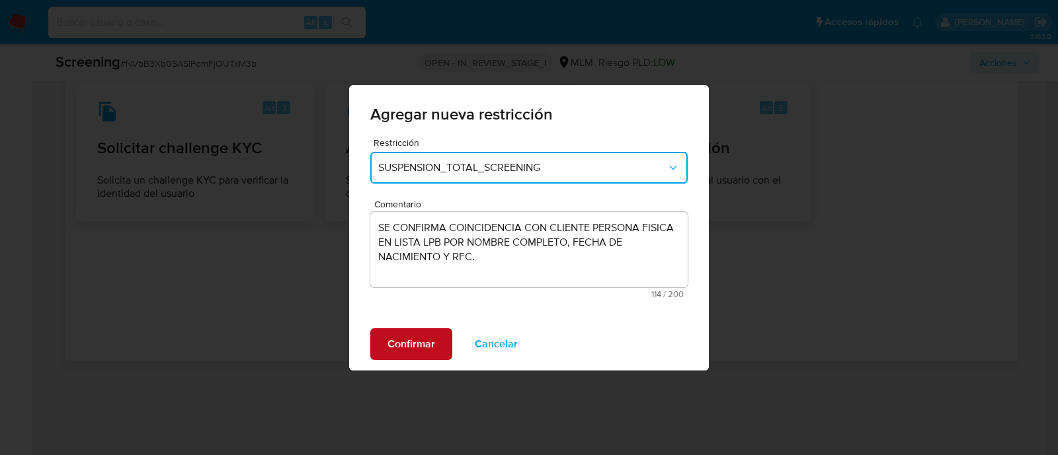
click at [447, 336] on button "Confirmar" at bounding box center [411, 344] width 82 height 32
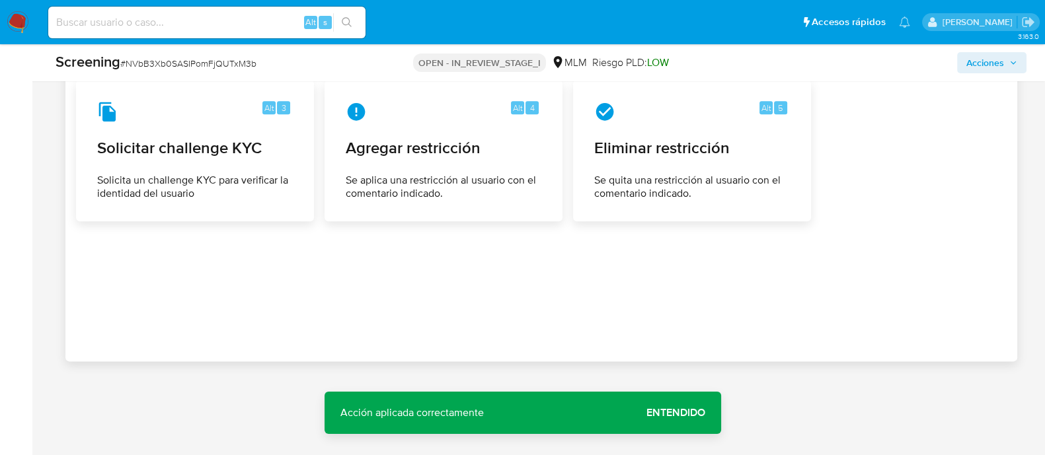
click at [682, 413] on span "Entendido" at bounding box center [675, 413] width 59 height 0
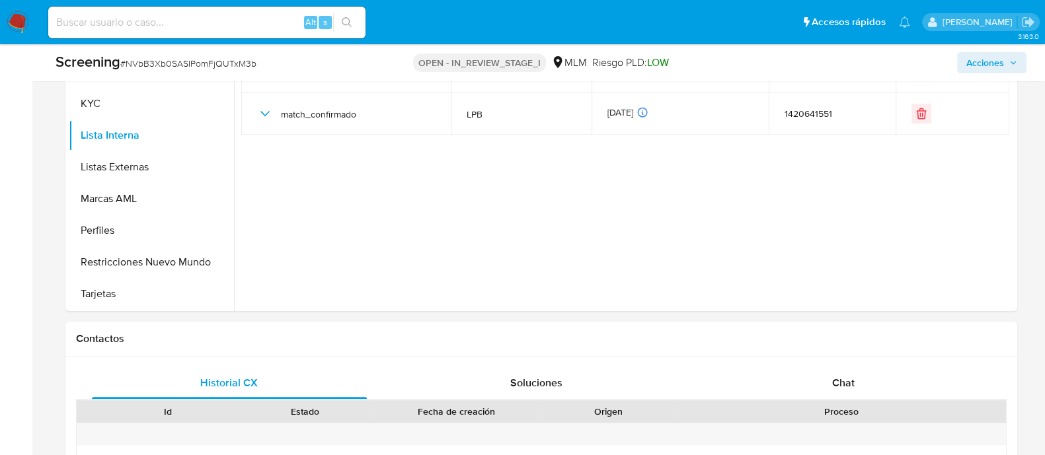
scroll to position [617, 0]
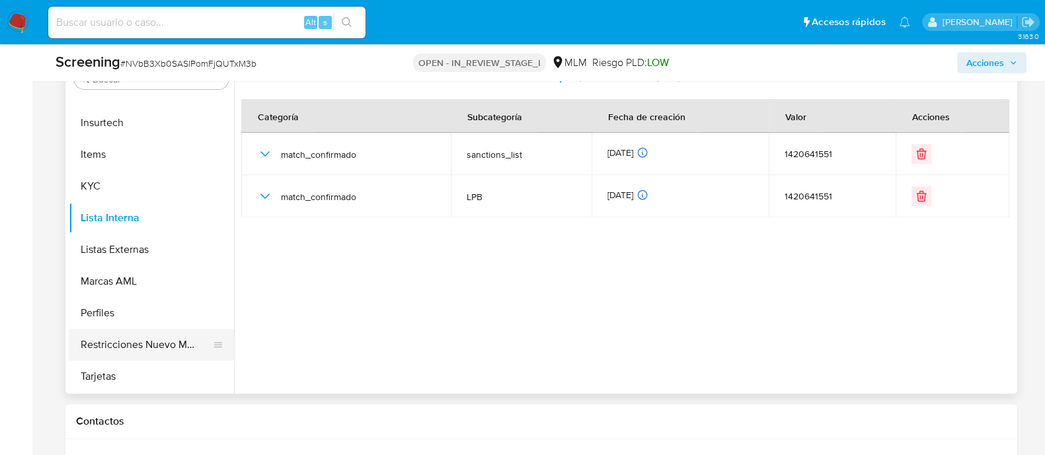
click at [145, 351] on button "Restricciones Nuevo Mundo" at bounding box center [146, 345] width 155 height 32
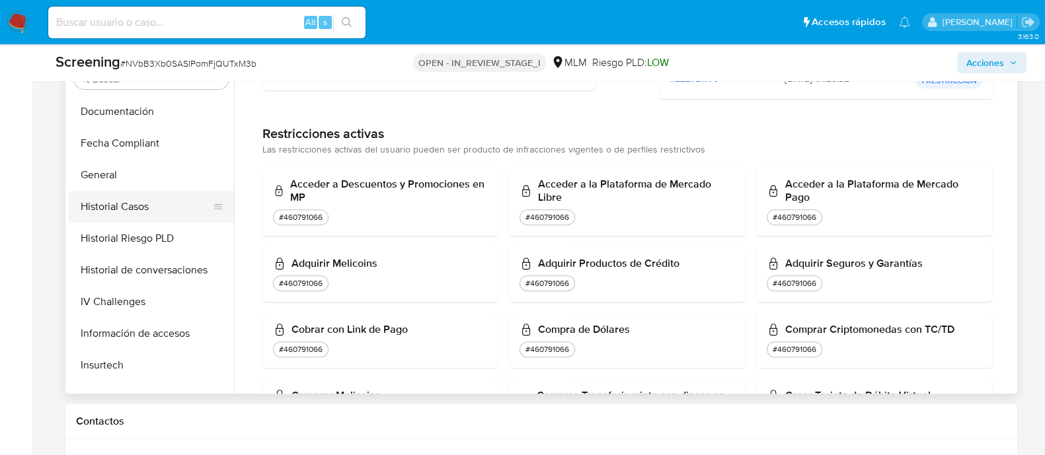
scroll to position [406, 0]
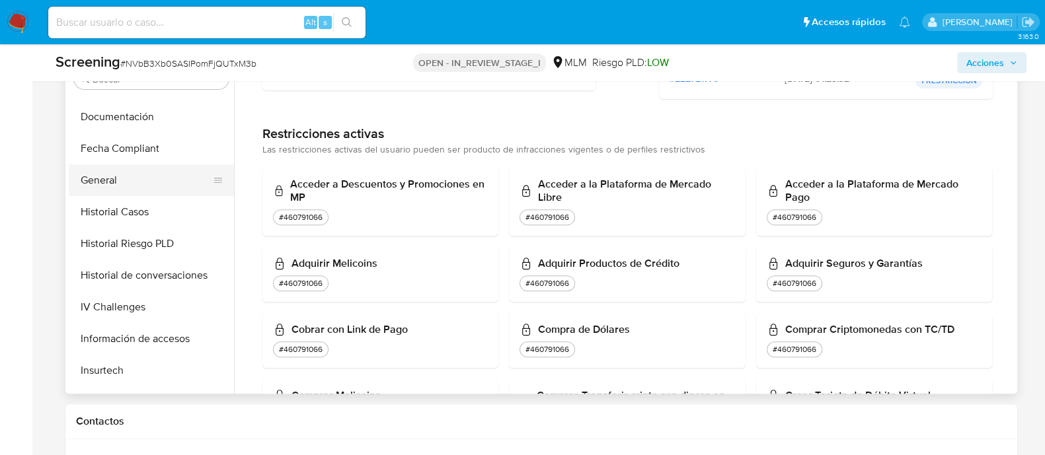
click at [103, 182] on button "General" at bounding box center [146, 181] width 155 height 32
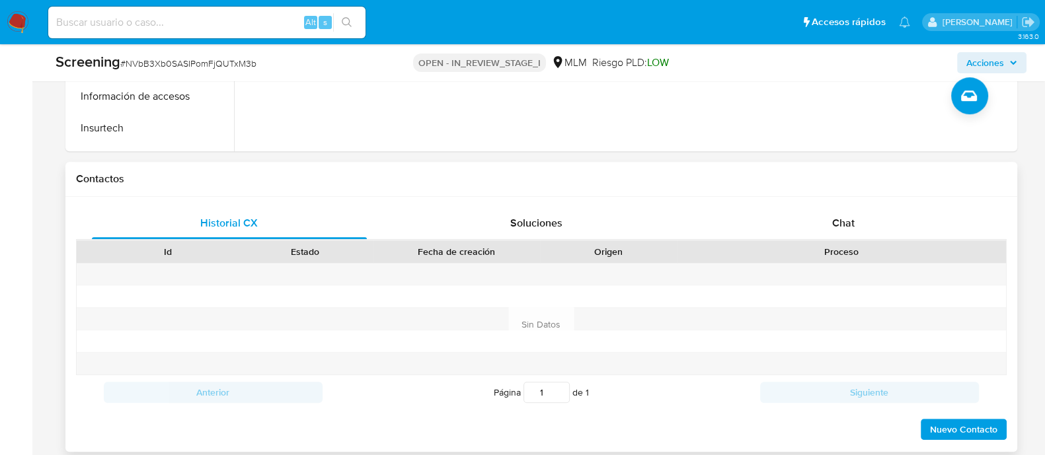
scroll to position [865, 0]
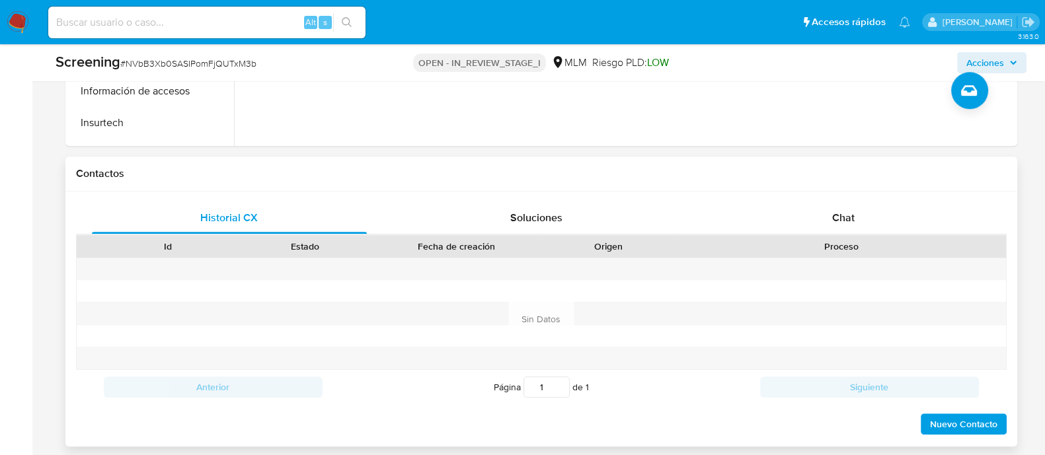
click at [1002, 428] on button "Nuevo Contacto" at bounding box center [964, 424] width 86 height 21
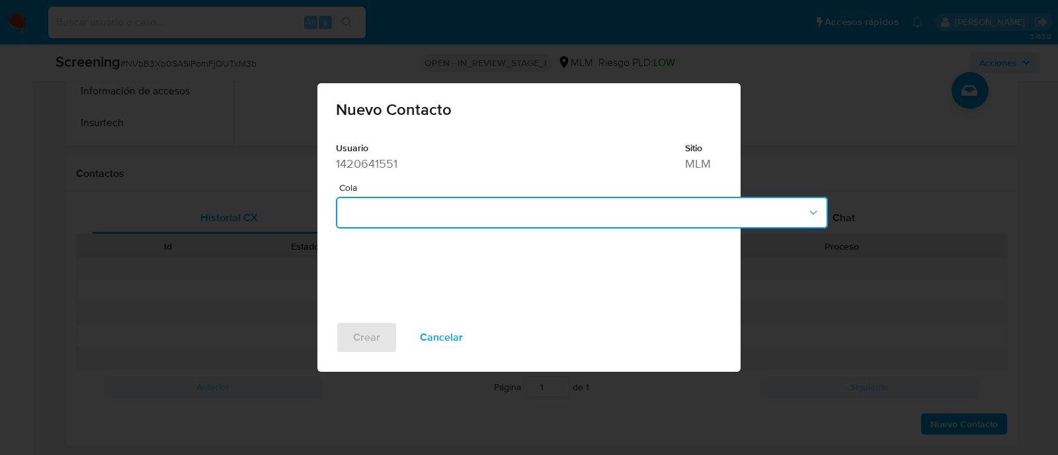
click at [440, 210] on button "button" at bounding box center [582, 213] width 492 height 32
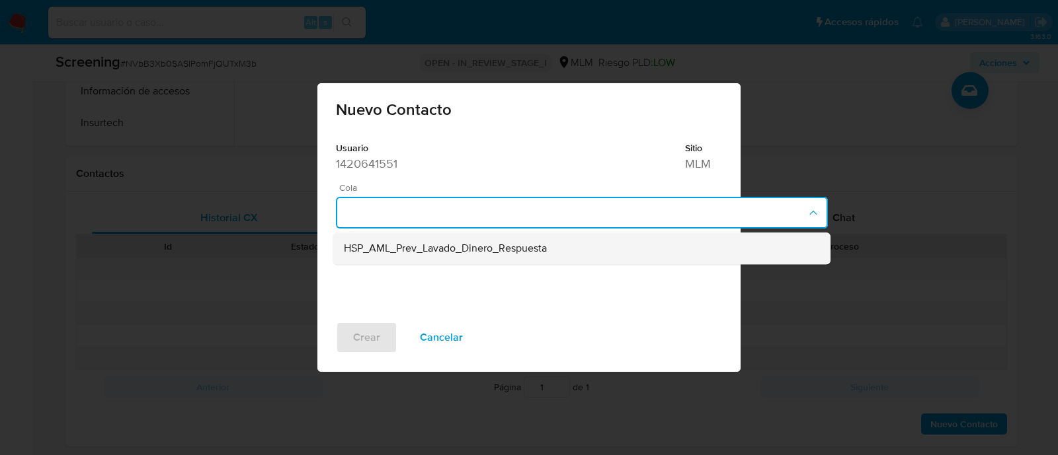
click at [442, 246] on span "HSP_AML_Prev_Lavado_Dinero_Respuesta" at bounding box center [445, 249] width 203 height 13
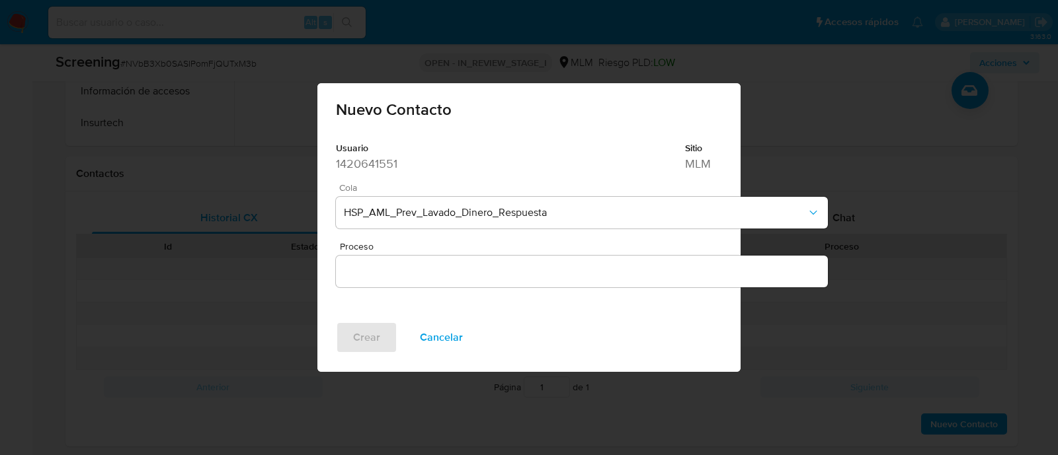
click at [377, 285] on div at bounding box center [582, 272] width 492 height 32
click at [375, 276] on input "Proceso" at bounding box center [582, 271] width 492 height 17
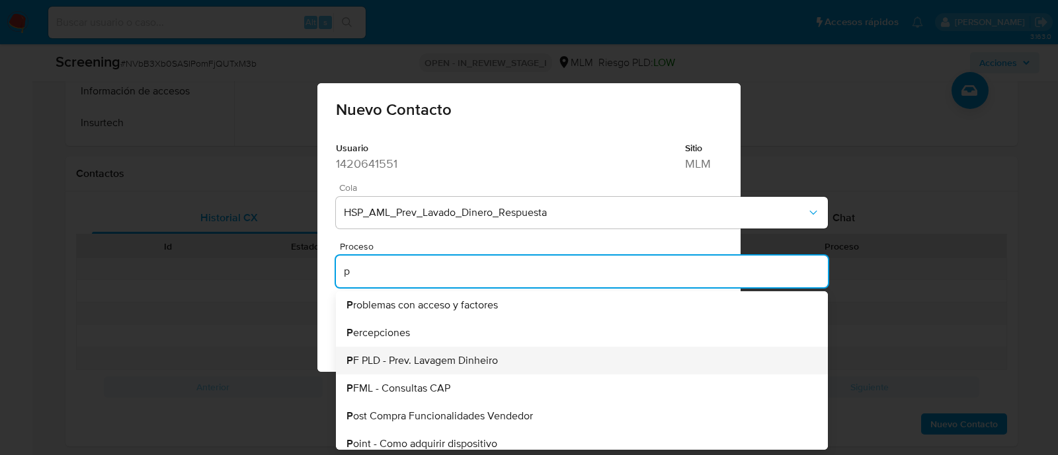
click at [390, 356] on span "P F PLD - Prev. Lavagem Dinheiro" at bounding box center [421, 361] width 151 height 11
type input "PF PLD - Prev. Lavagem Dinheiro"
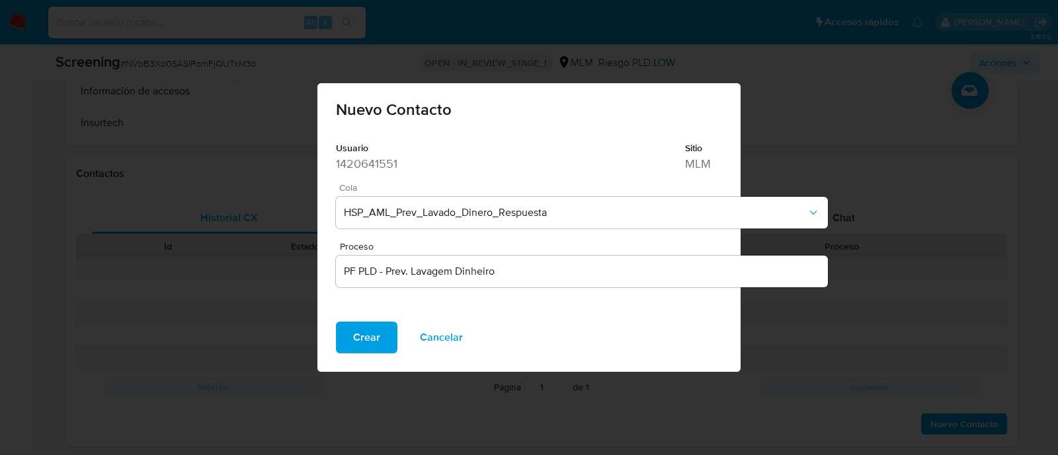
click at [367, 328] on span "Crear" at bounding box center [366, 337] width 27 height 29
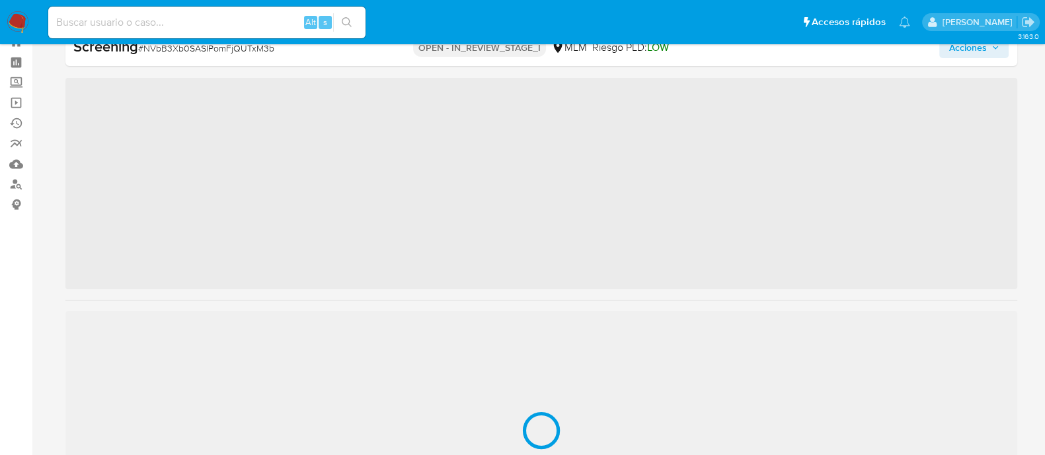
scroll to position [654, 0]
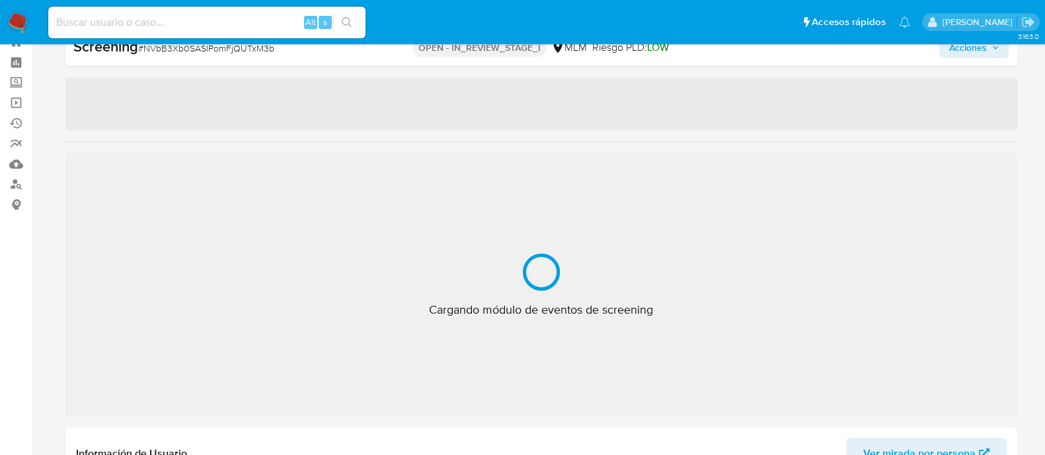
select select "10"
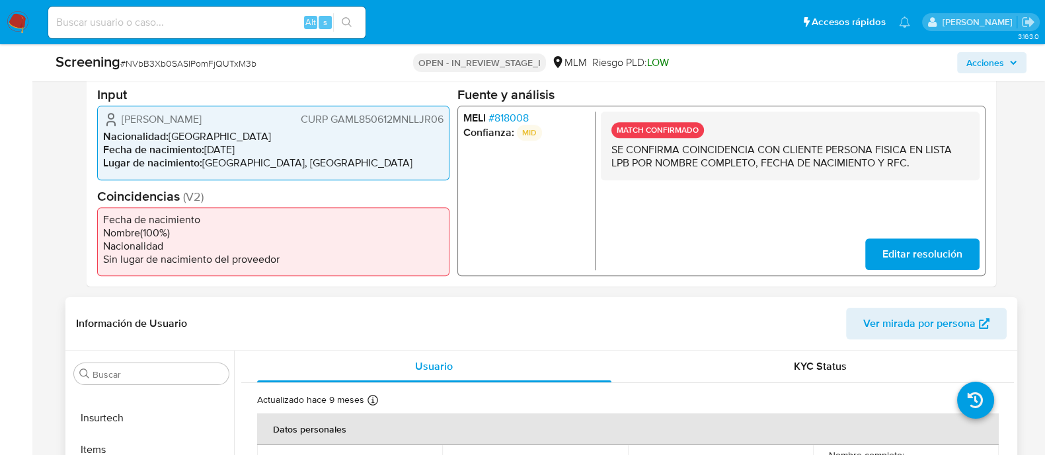
scroll to position [460, 0]
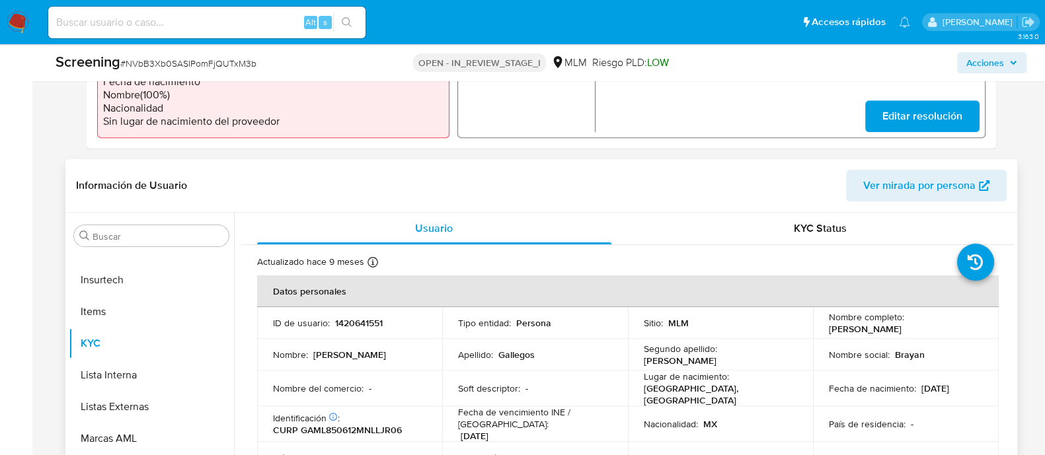
drag, startPoint x: 822, startPoint y: 332, endPoint x: 955, endPoint y: 330, distance: 133.5
click at [955, 330] on td "Nombre completo : Laura Angelica Gallegos Mejia" at bounding box center [906, 323] width 186 height 32
copy p "[PERSON_NAME]"
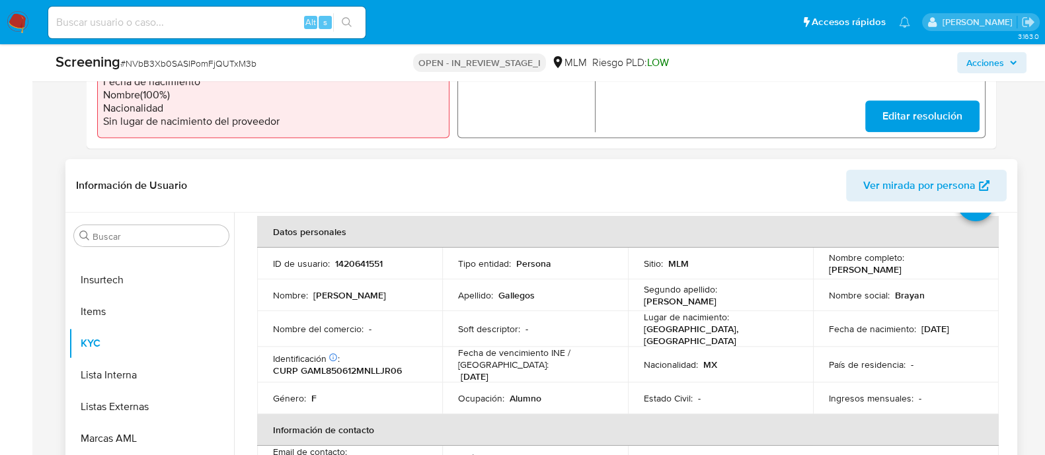
scroll to position [82, 0]
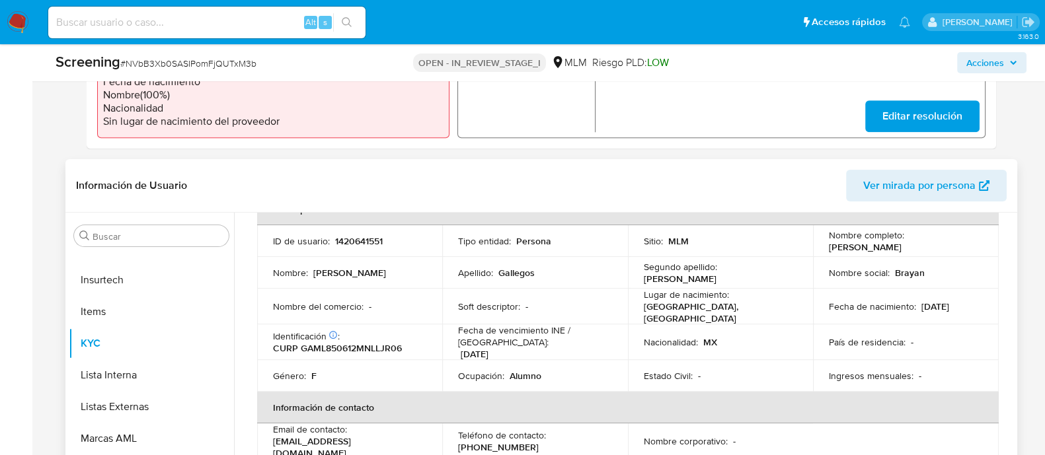
copy div "[DATE]"
drag, startPoint x: 914, startPoint y: 303, endPoint x: 972, endPoint y: 307, distance: 57.7
click at [972, 307] on div "Fecha de nacimiento : 12/06/1985" at bounding box center [906, 307] width 154 height 12
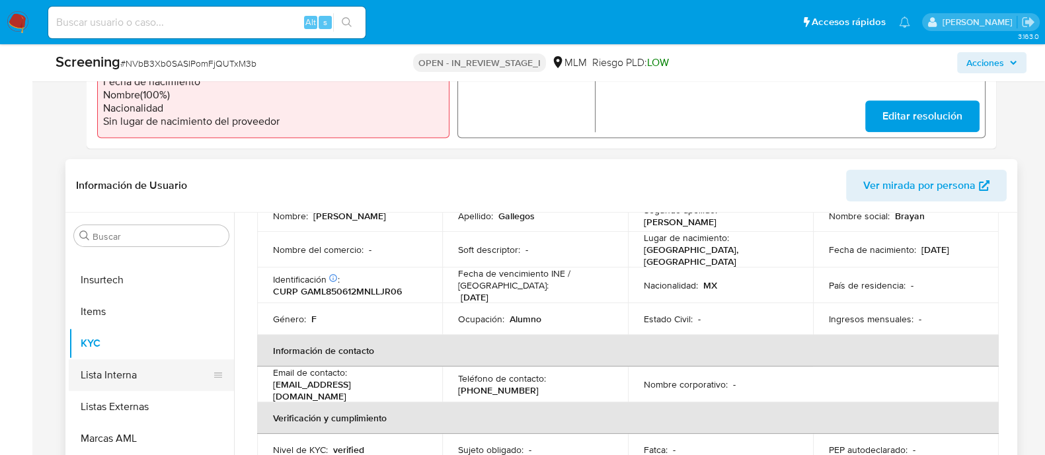
scroll to position [165, 0]
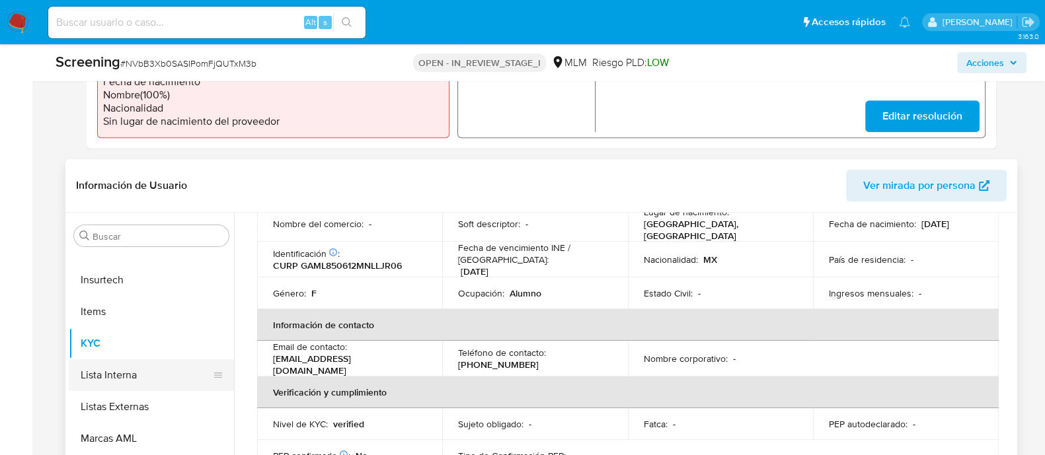
click at [133, 388] on button "Lista Interna" at bounding box center [146, 376] width 155 height 32
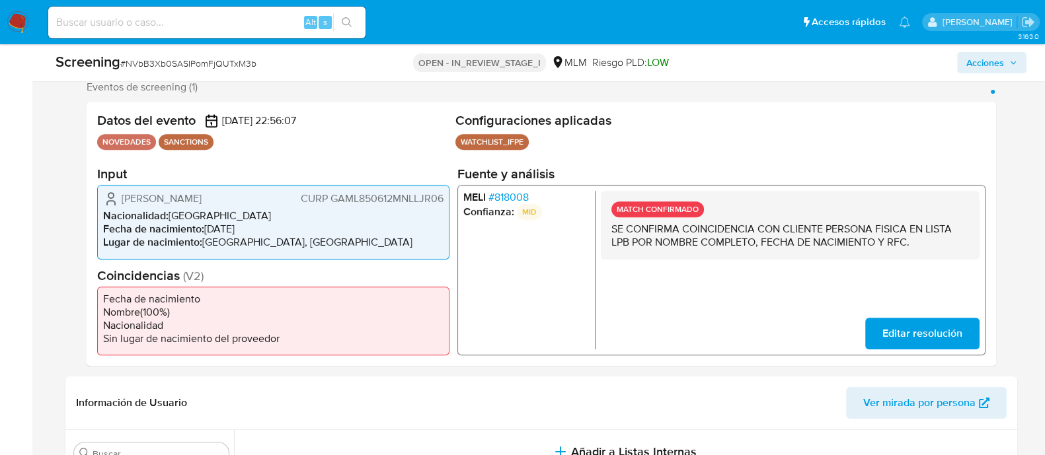
scroll to position [130, 0]
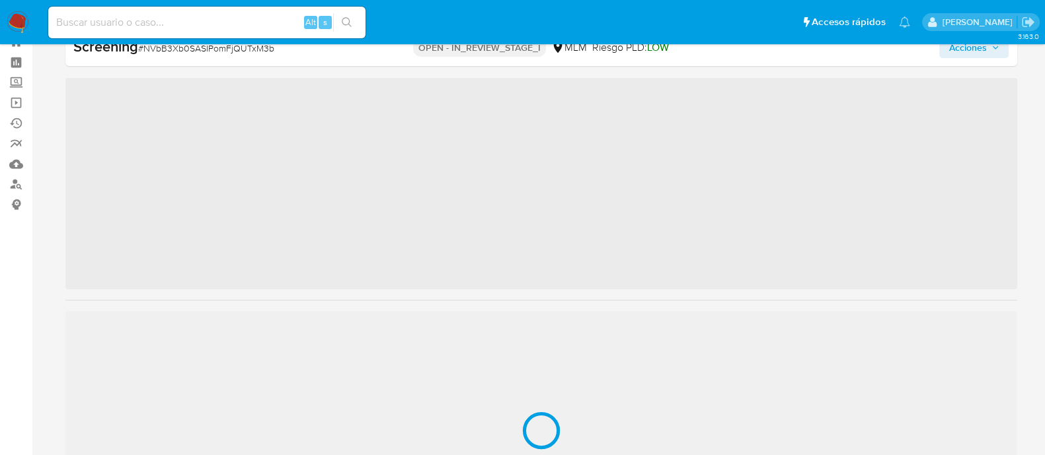
scroll to position [654, 0]
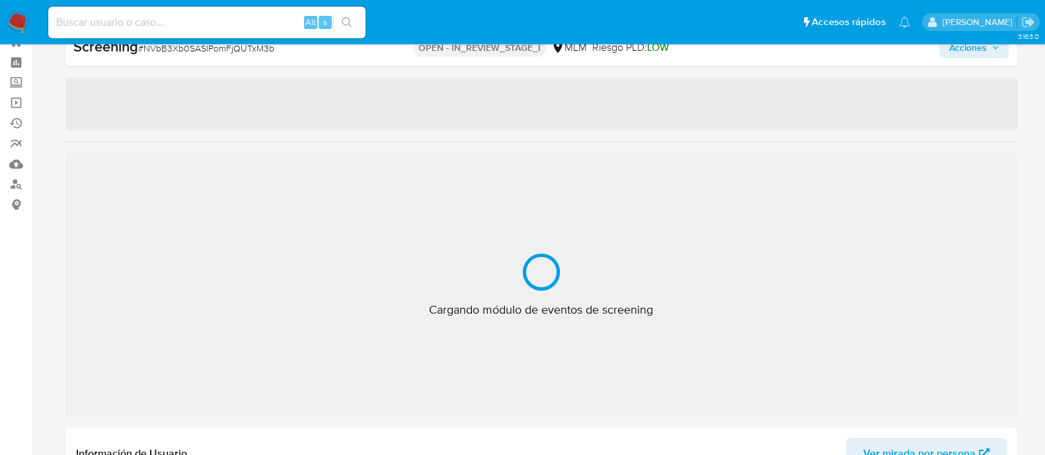
select select "10"
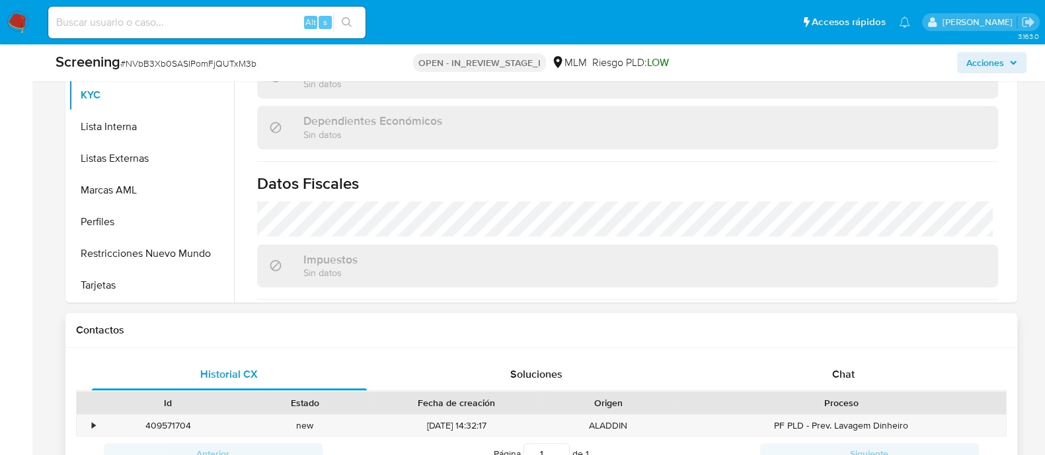
scroll to position [790, 0]
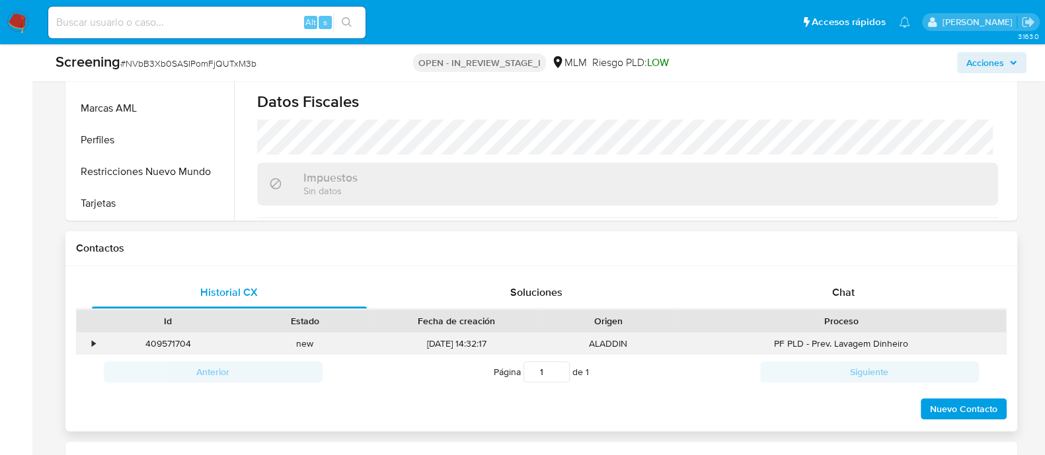
click at [93, 345] on div "•" at bounding box center [94, 344] width 3 height 13
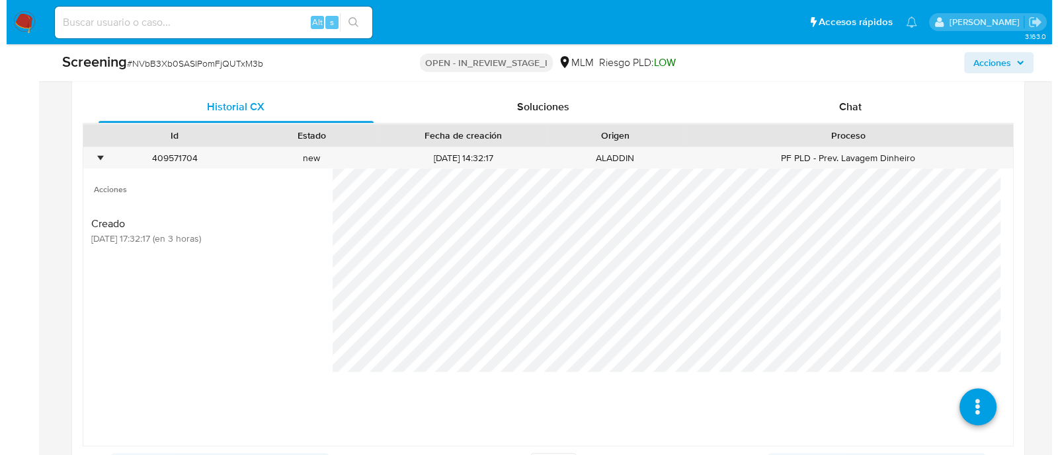
scroll to position [1038, 0]
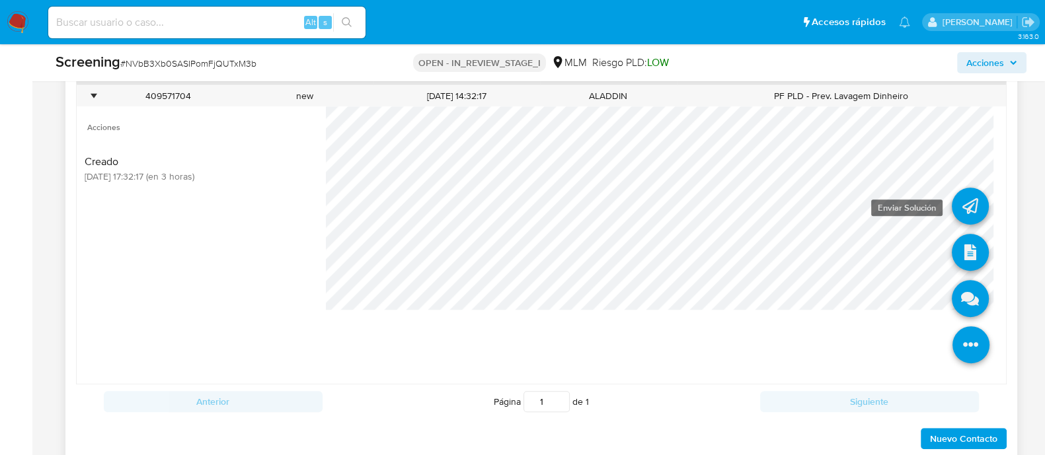
click at [958, 204] on icon at bounding box center [970, 206] width 37 height 37
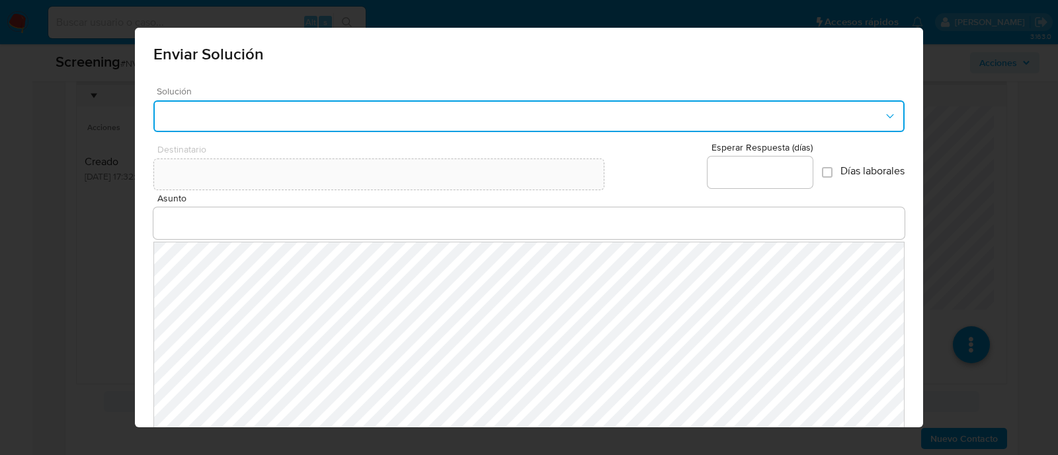
click at [479, 116] on button "button" at bounding box center [528, 116] width 751 height 32
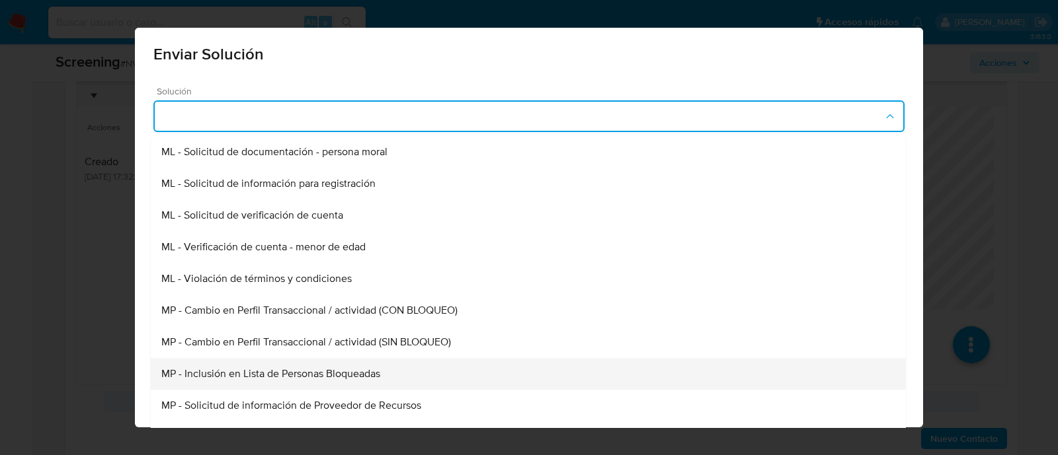
click at [317, 368] on span "MP - Inclusión en Lista de Personas Bloqueadas" at bounding box center [270, 373] width 219 height 13
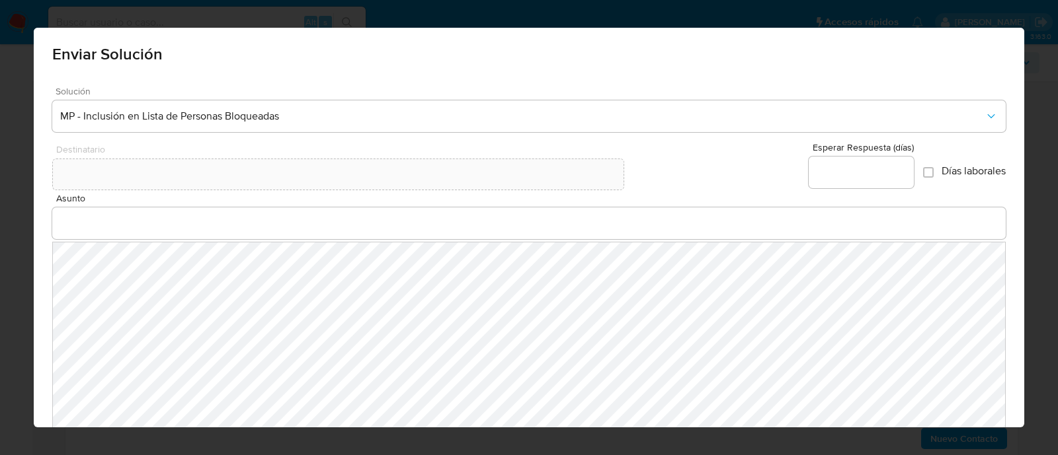
click at [837, 180] on div at bounding box center [860, 173] width 105 height 32
click at [836, 176] on input "Esperar Respuesta (días)" at bounding box center [860, 172] width 105 height 17
type input "0"
click at [211, 210] on div at bounding box center [529, 224] width 954 height 32
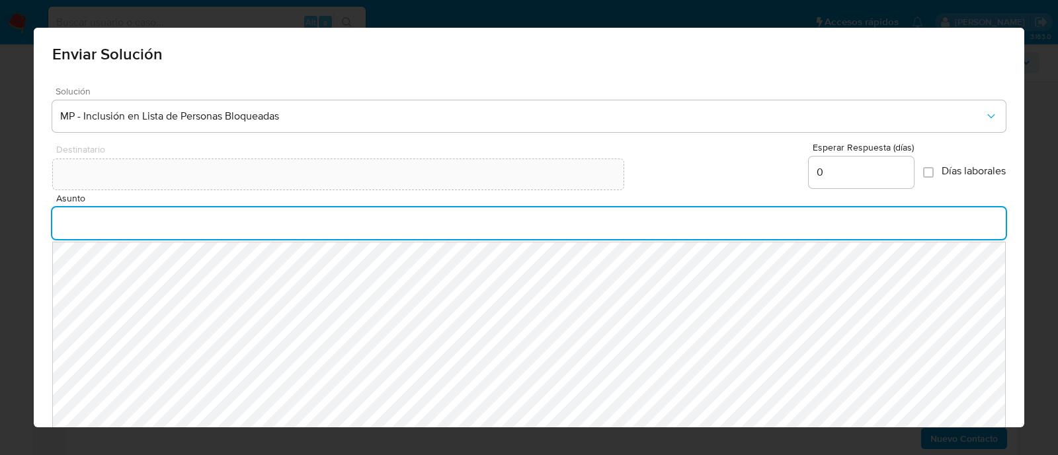
click at [210, 216] on input "Asunto" at bounding box center [529, 223] width 954 height 17
click at [90, 217] on input "INFORMACION IMPORTANTE SOBRE TU CUENTA MERCADO PAGO" at bounding box center [529, 223] width 954 height 17
type input "INFORMACIÓN IMPORTANTE SOBRE TU CUENTA MERCADO PAGO"
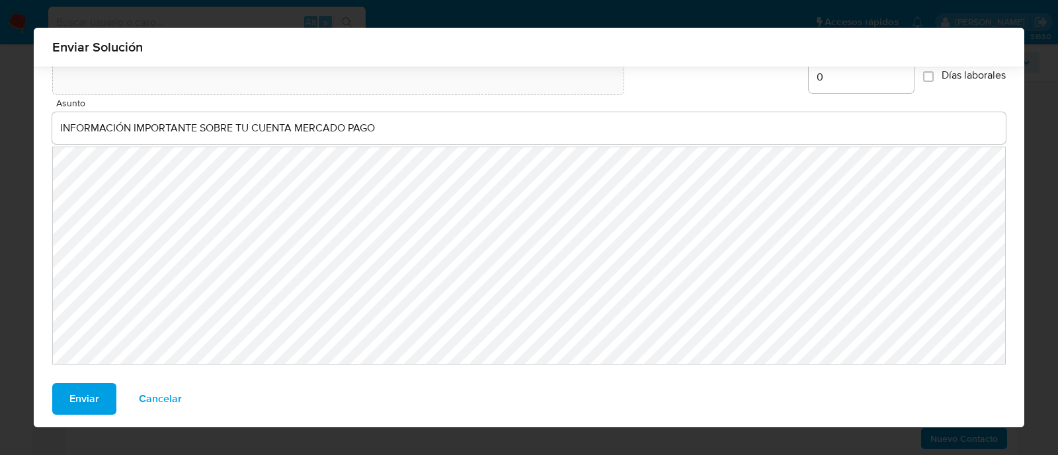
scroll to position [91, 0]
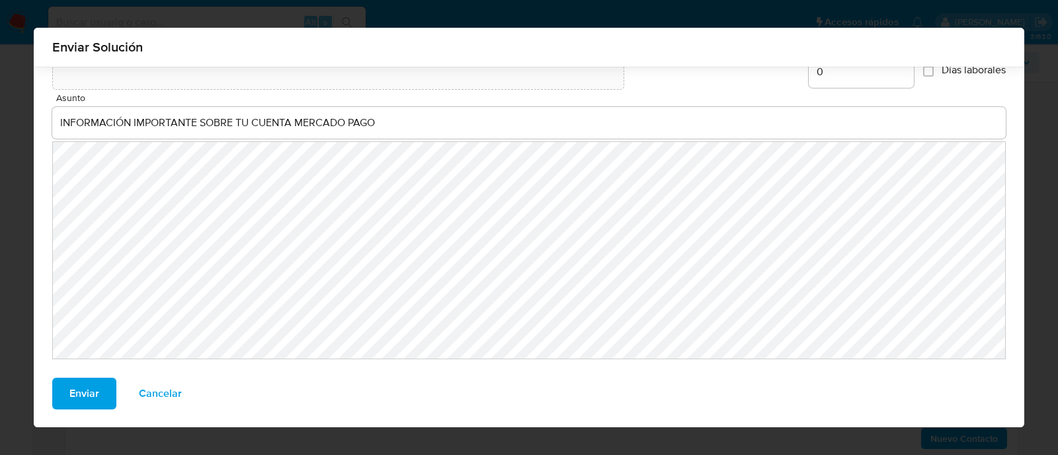
click at [59, 399] on button "Enviar" at bounding box center [84, 394] width 64 height 32
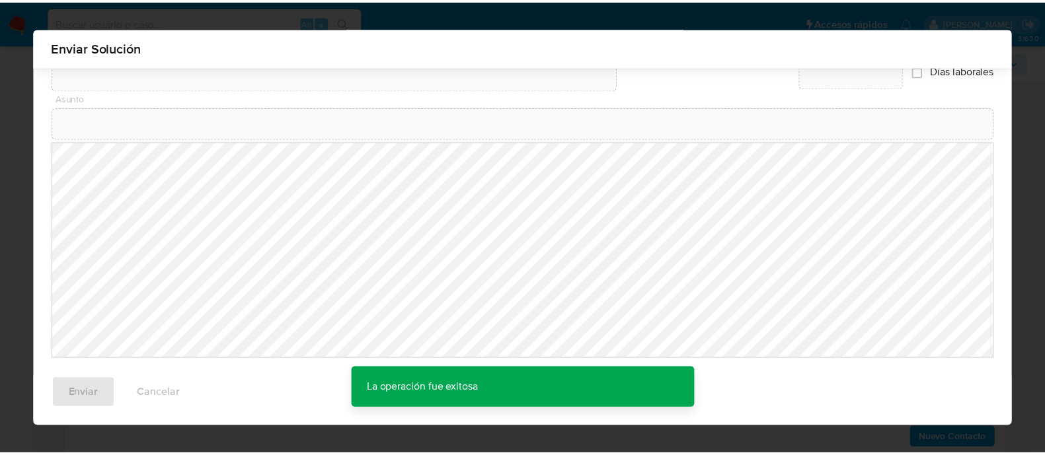
scroll to position [72, 0]
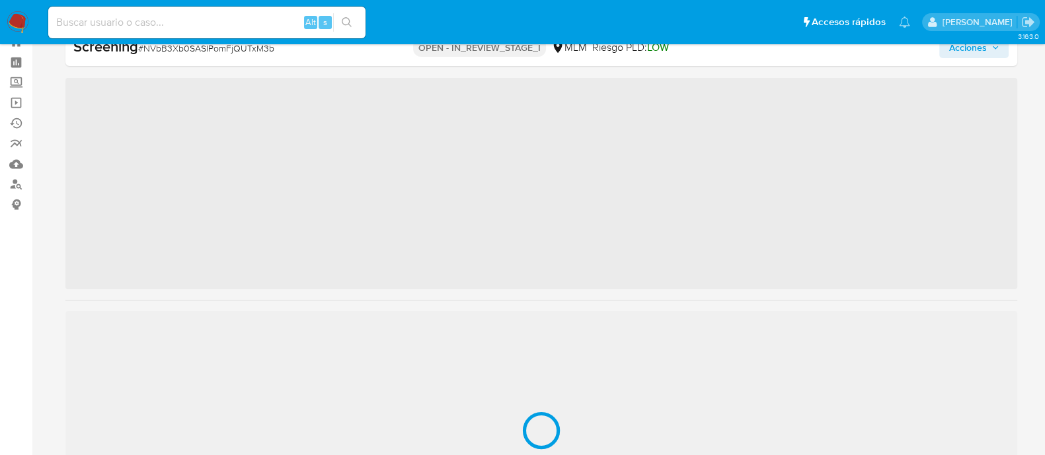
scroll to position [654, 0]
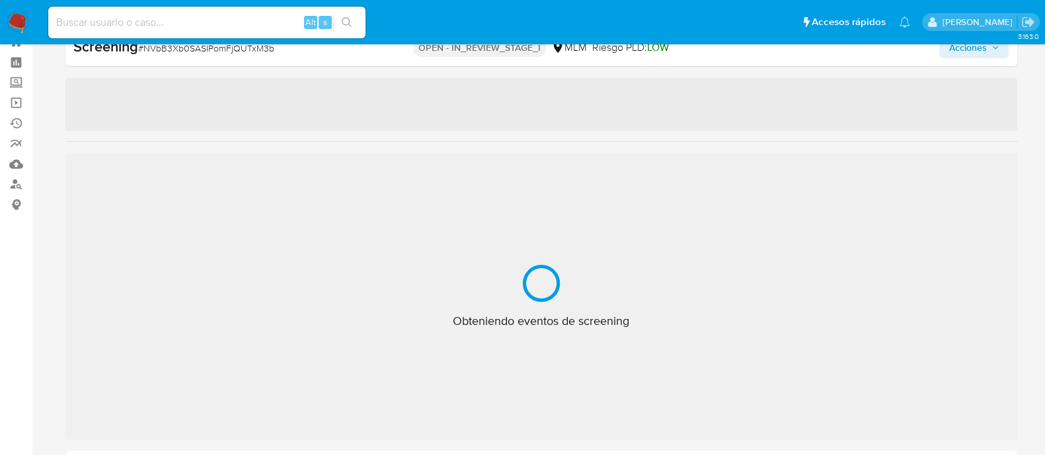
select select "10"
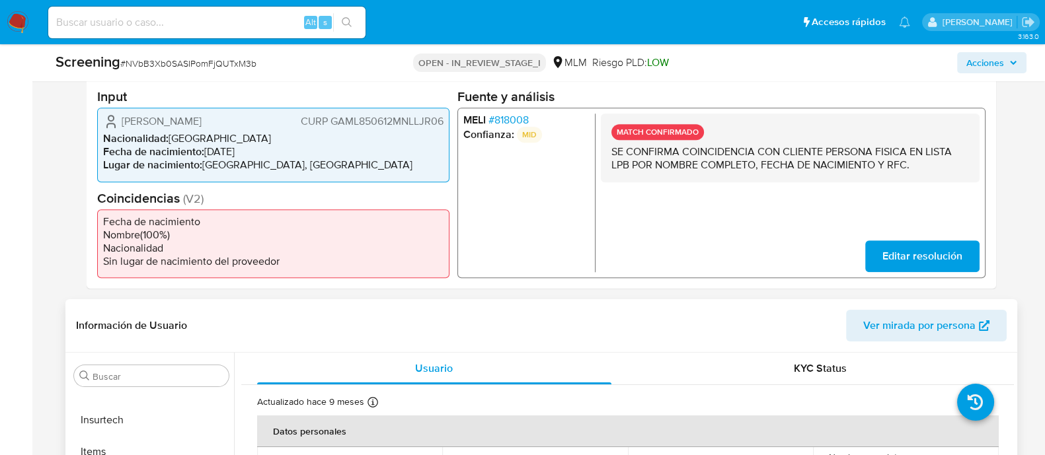
scroll to position [543, 0]
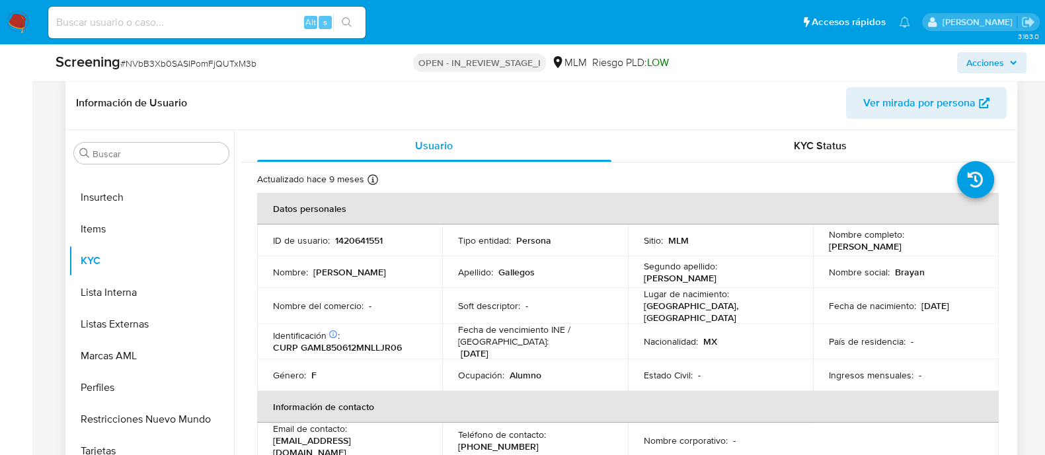
drag, startPoint x: 824, startPoint y: 246, endPoint x: 958, endPoint y: 249, distance: 134.2
click at [958, 249] on div "Nombre completo : Laura Angelica Gallegos Mejia" at bounding box center [906, 241] width 154 height 24
copy p "[PERSON_NAME]"
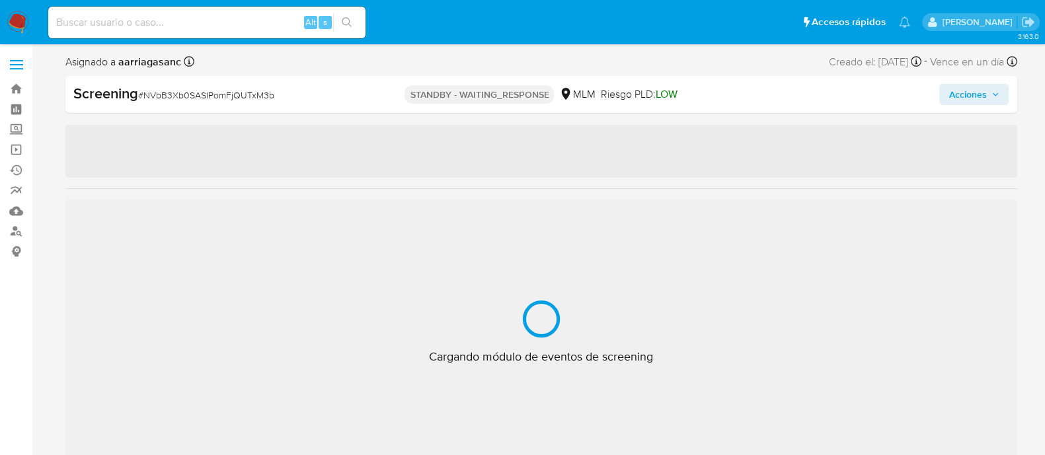
select select "10"
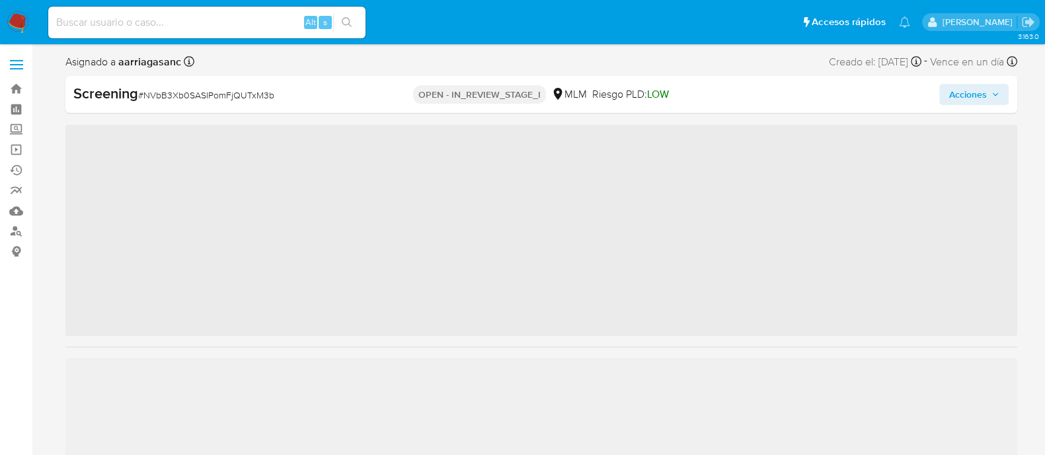
scroll to position [654, 0]
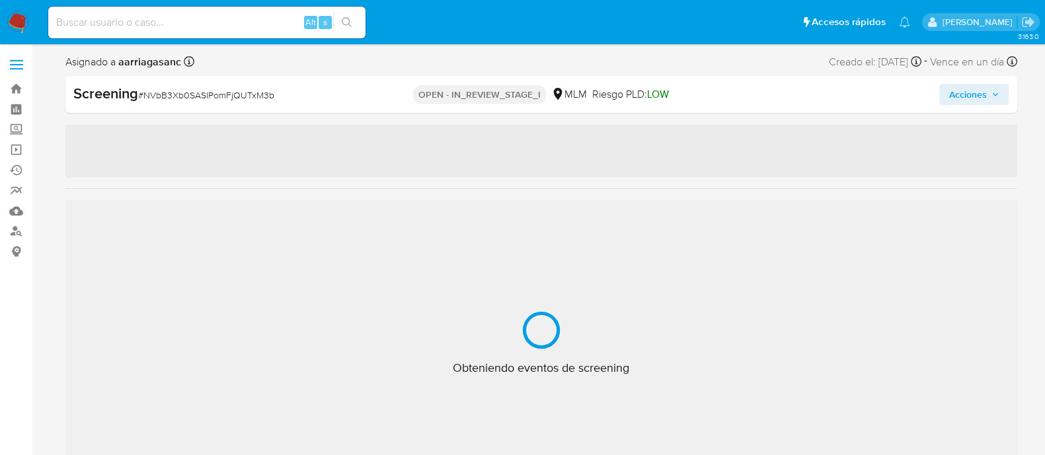
select select "10"
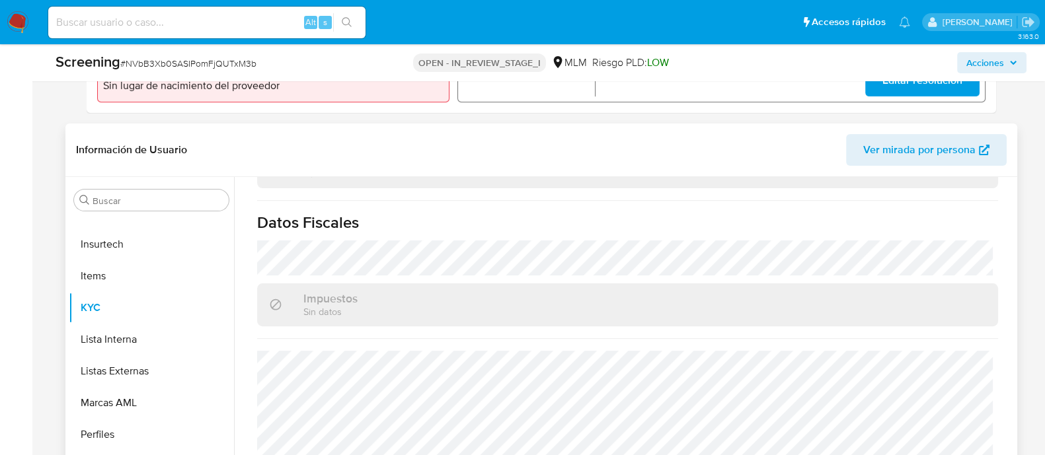
scroll to position [744, 0]
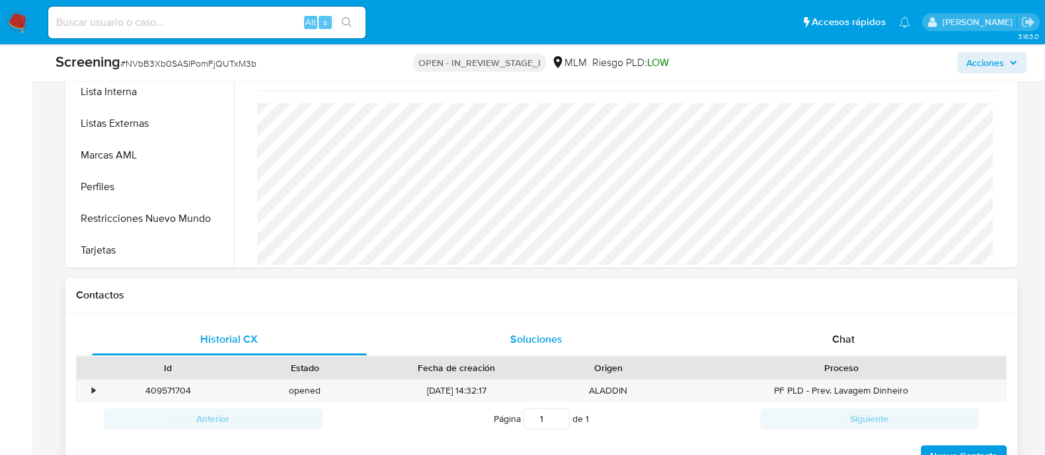
click at [557, 338] on span "Soluciones" at bounding box center [536, 339] width 52 height 15
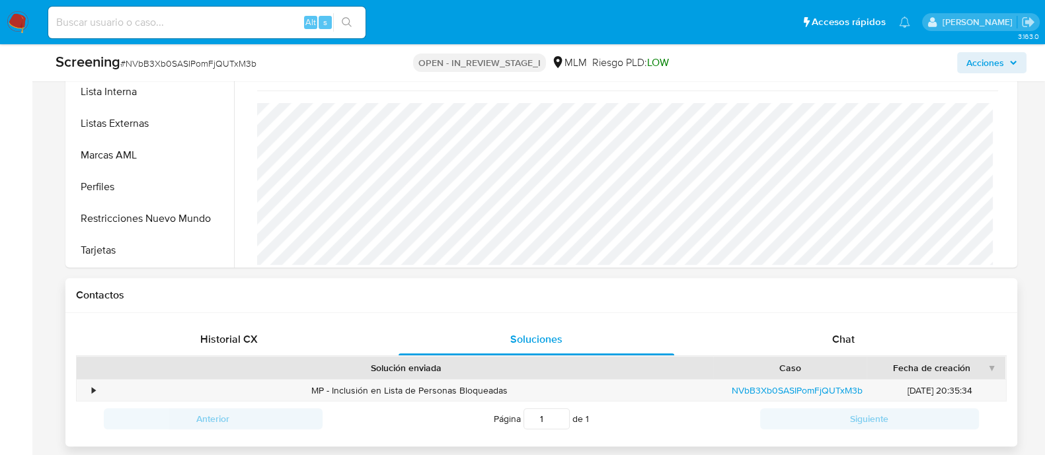
scroll to position [826, 0]
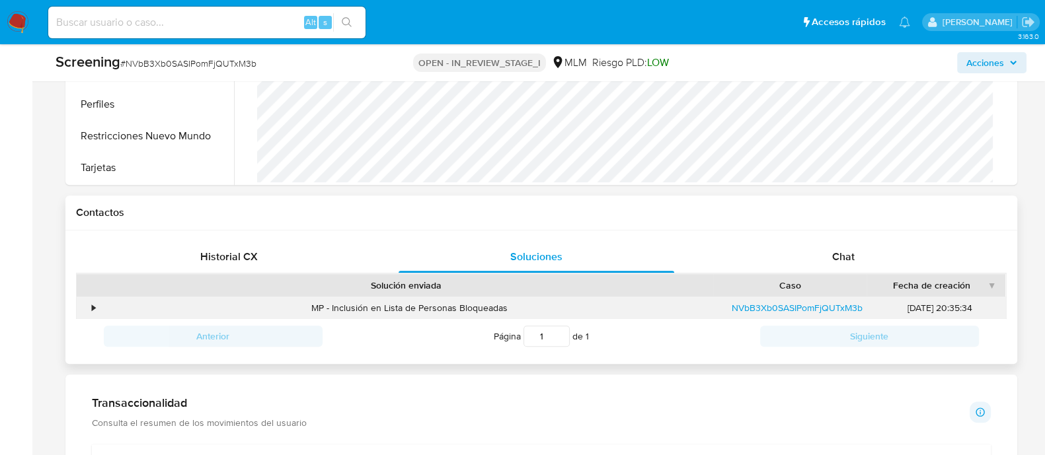
click at [95, 305] on div "•" at bounding box center [94, 308] width 3 height 13
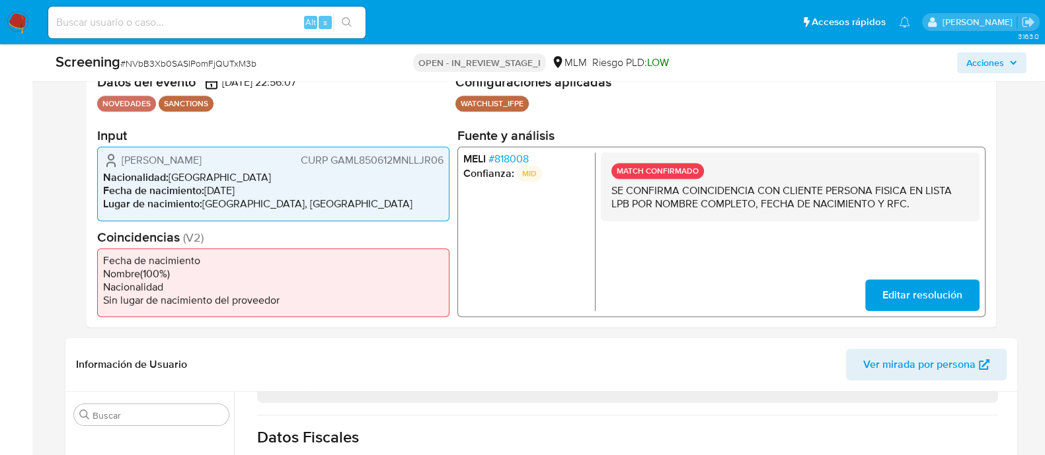
scroll to position [0, 0]
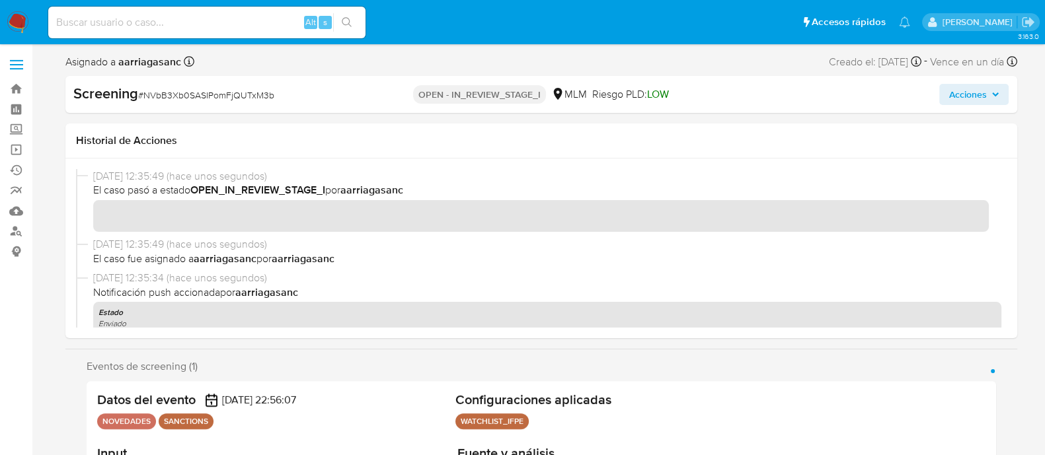
click at [960, 94] on span "Acciones" at bounding box center [967, 94] width 38 height 21
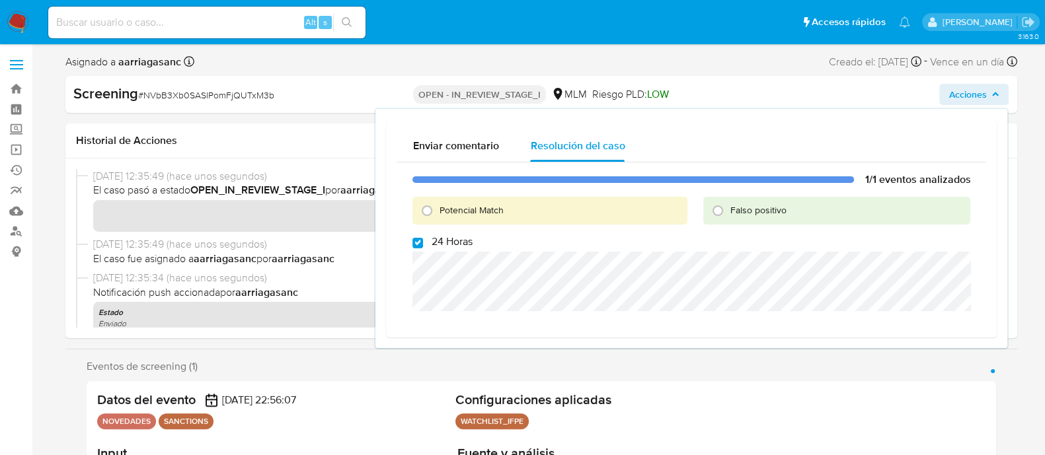
drag, startPoint x: 426, startPoint y: 204, endPoint x: 424, endPoint y: 222, distance: 18.6
click at [426, 204] on input "Potencial Match" at bounding box center [426, 210] width 21 height 21
radio input "true"
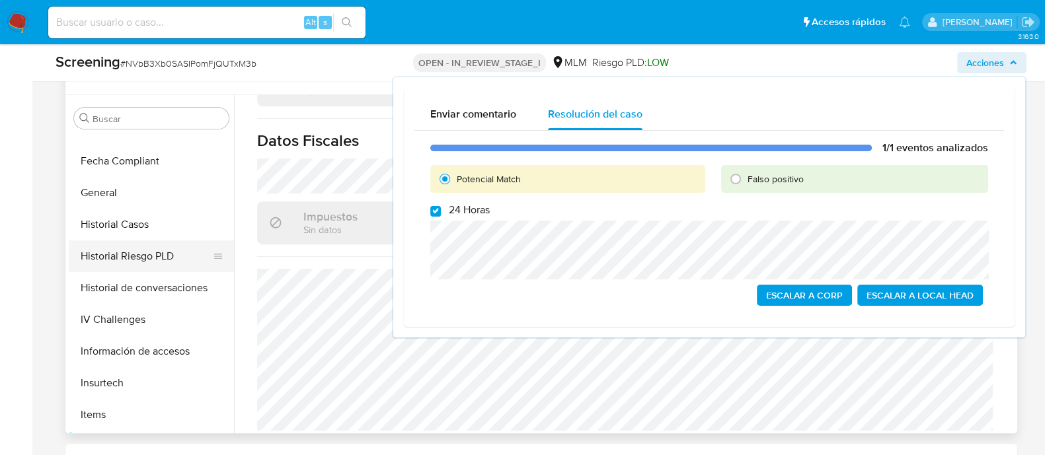
scroll to position [406, 0]
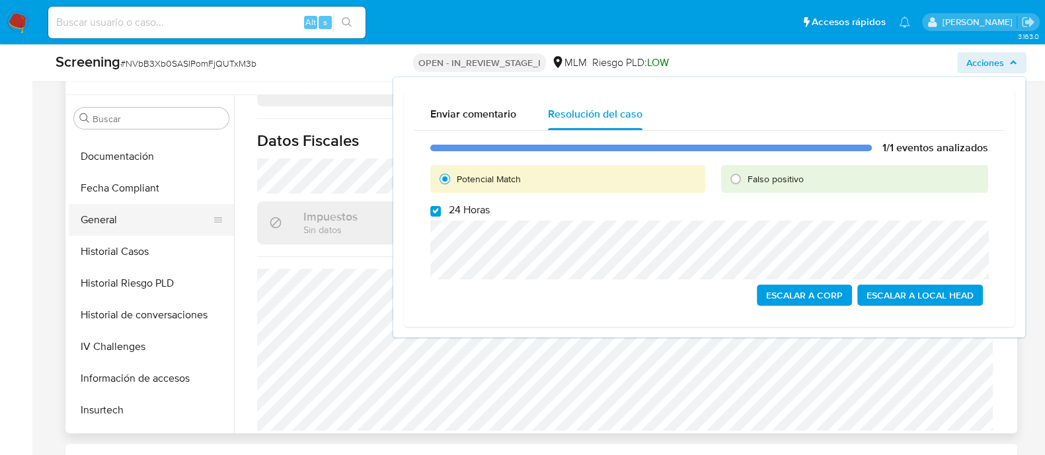
click at [116, 221] on button "General" at bounding box center [146, 220] width 155 height 32
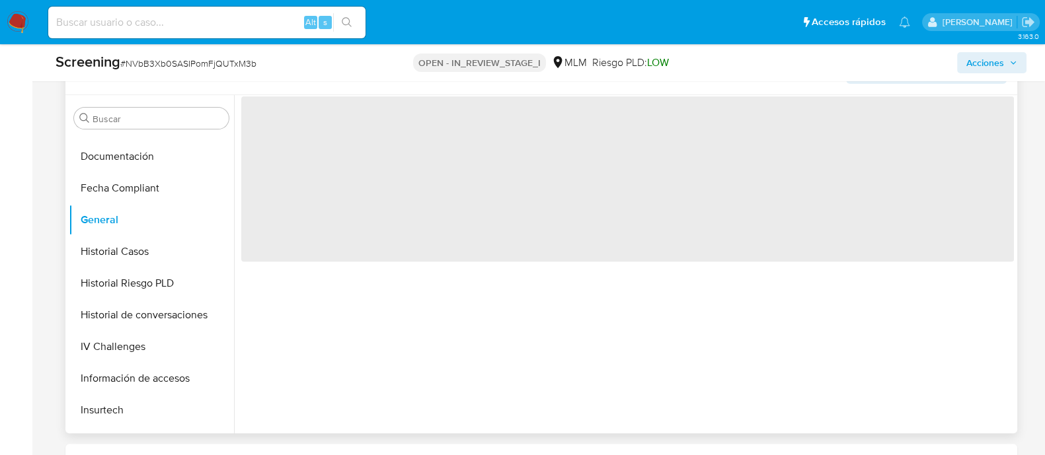
scroll to position [0, 0]
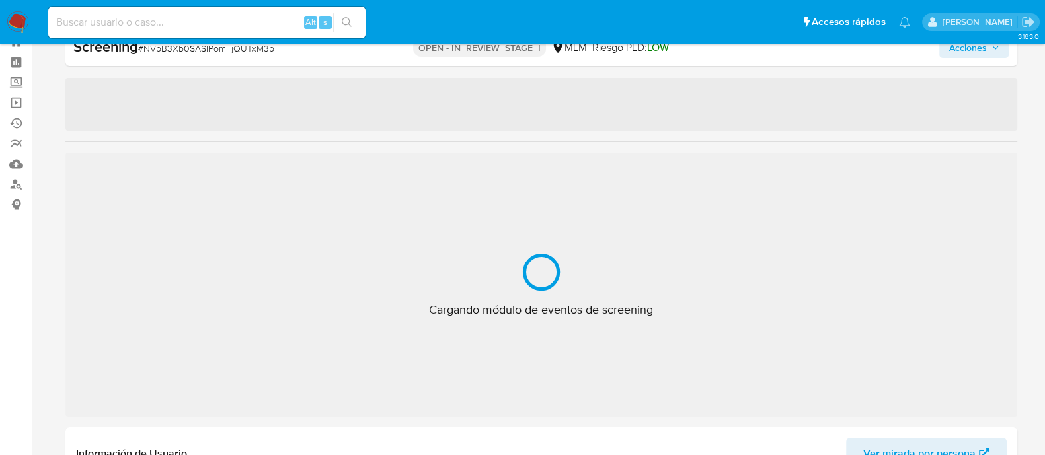
scroll to position [654, 0]
select select "10"
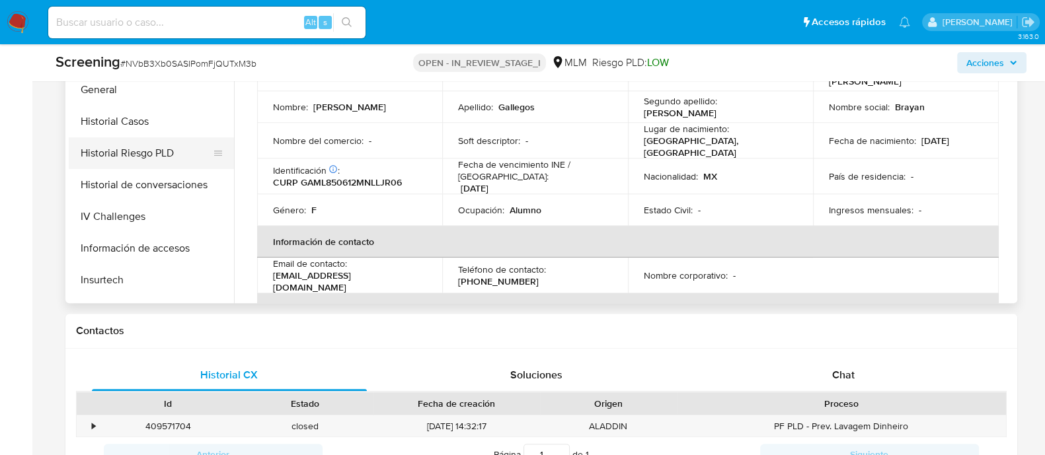
scroll to position [241, 0]
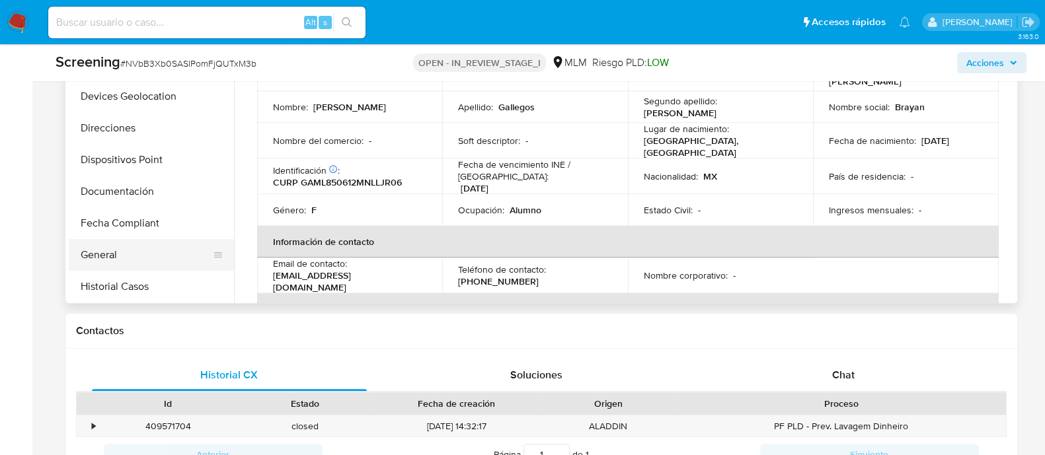
click at [109, 252] on button "General" at bounding box center [146, 255] width 155 height 32
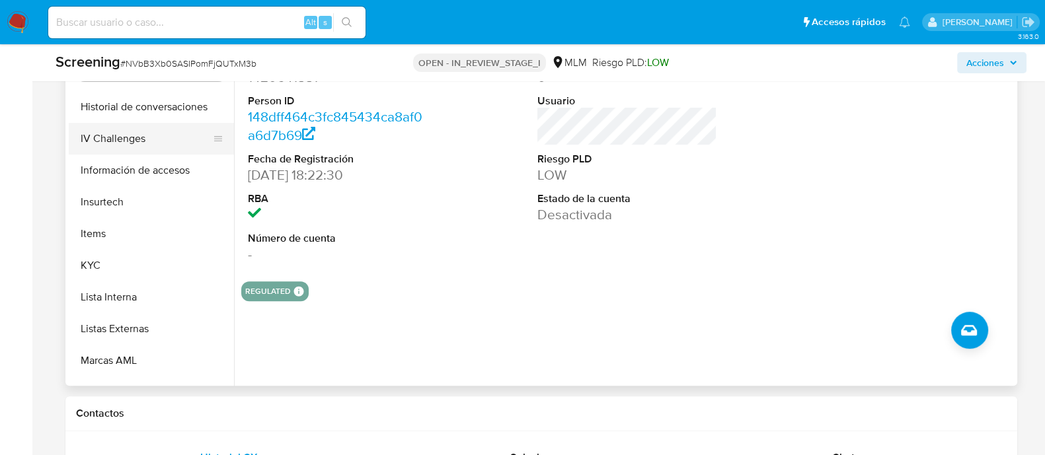
scroll to position [578, 0]
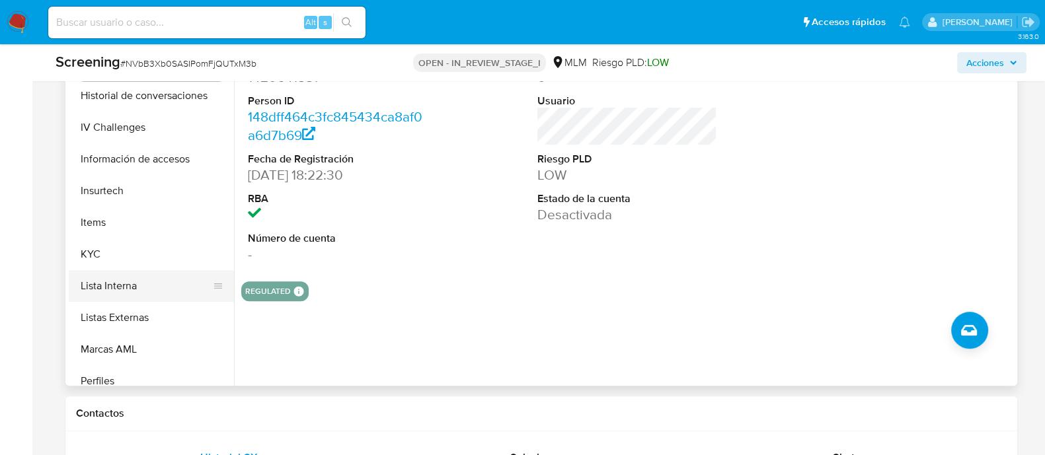
click at [143, 291] on button "Lista Interna" at bounding box center [146, 286] width 155 height 32
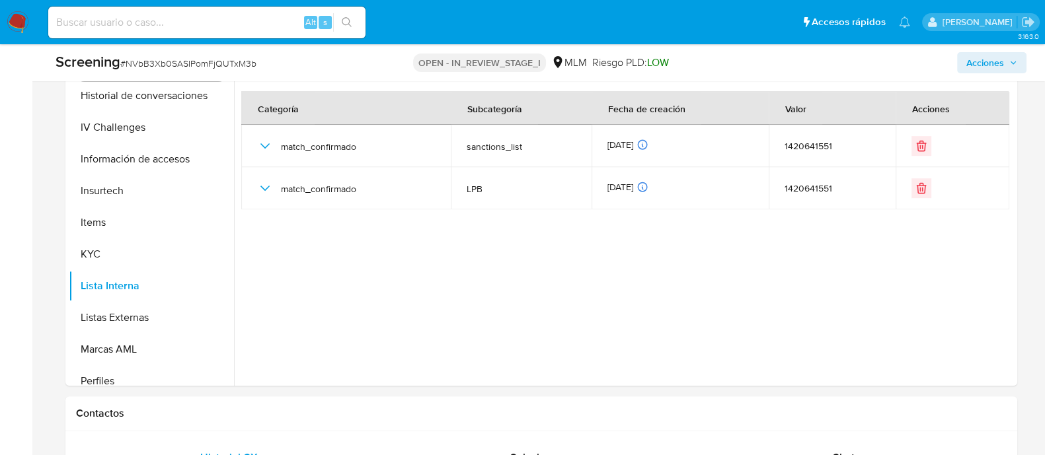
click at [987, 55] on span "Acciones" at bounding box center [985, 62] width 38 height 21
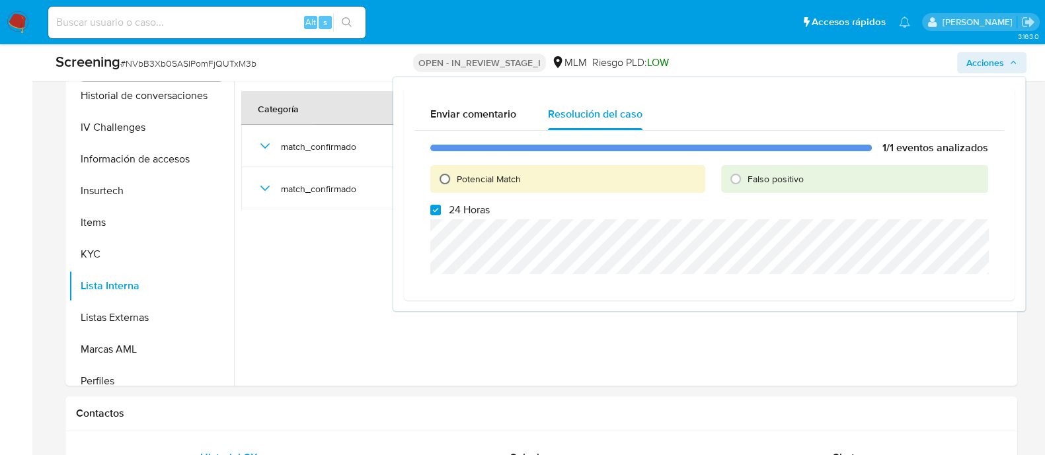
click at [449, 177] on input "Potencial Match" at bounding box center [444, 179] width 21 height 21
radio input "true"
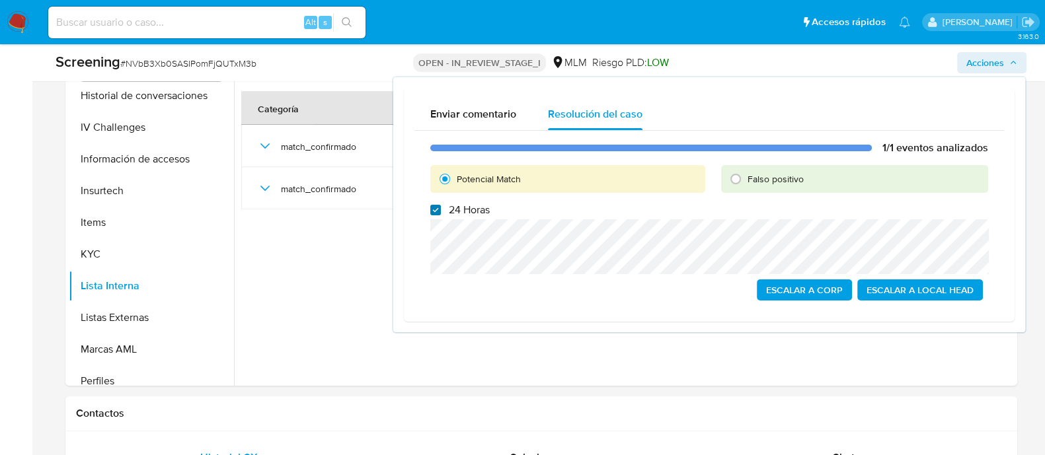
click at [440, 210] on input "24 Horas" at bounding box center [435, 210] width 11 height 11
checkbox input "true"
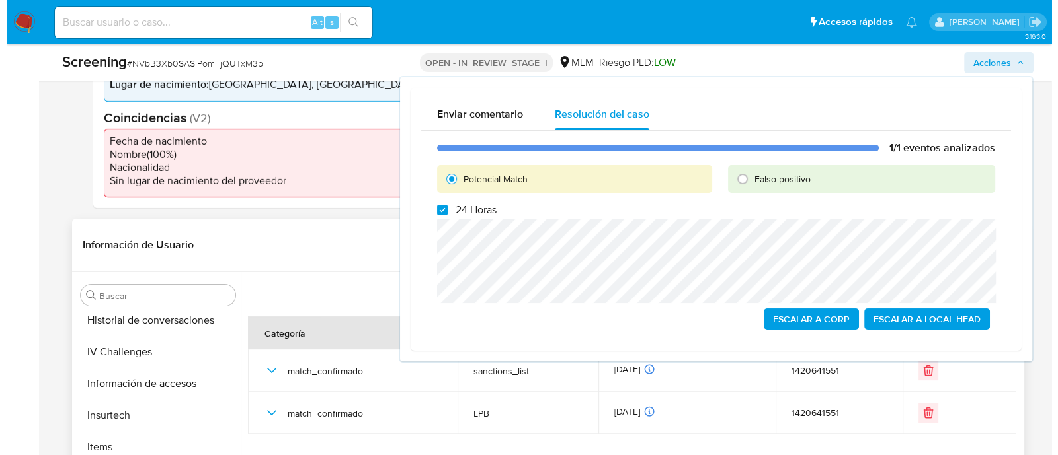
scroll to position [295, 0]
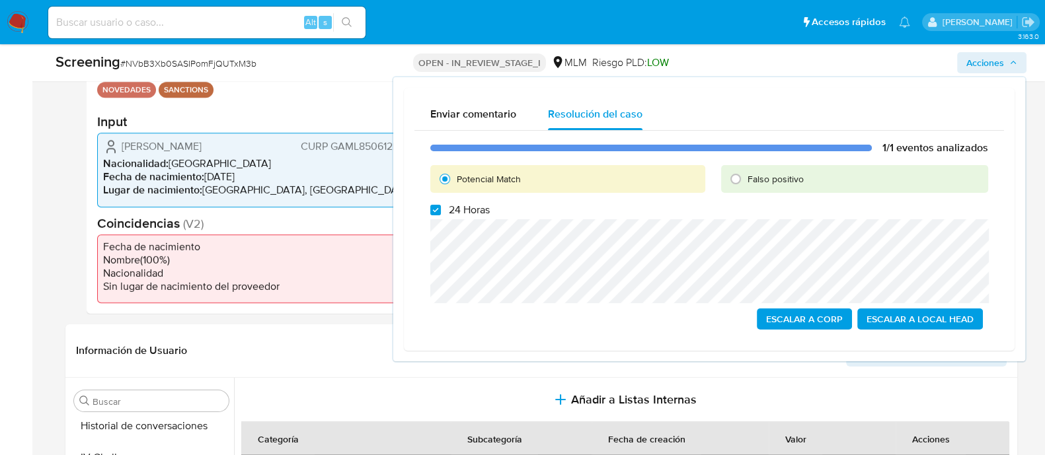
click at [935, 321] on span "Escalar a Local Head" at bounding box center [920, 319] width 107 height 19
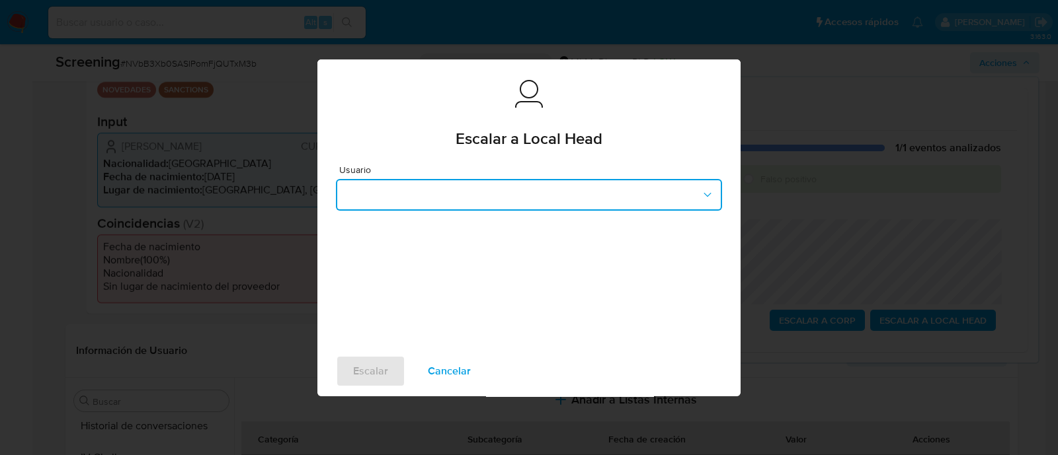
click at [491, 192] on button "button" at bounding box center [529, 195] width 386 height 32
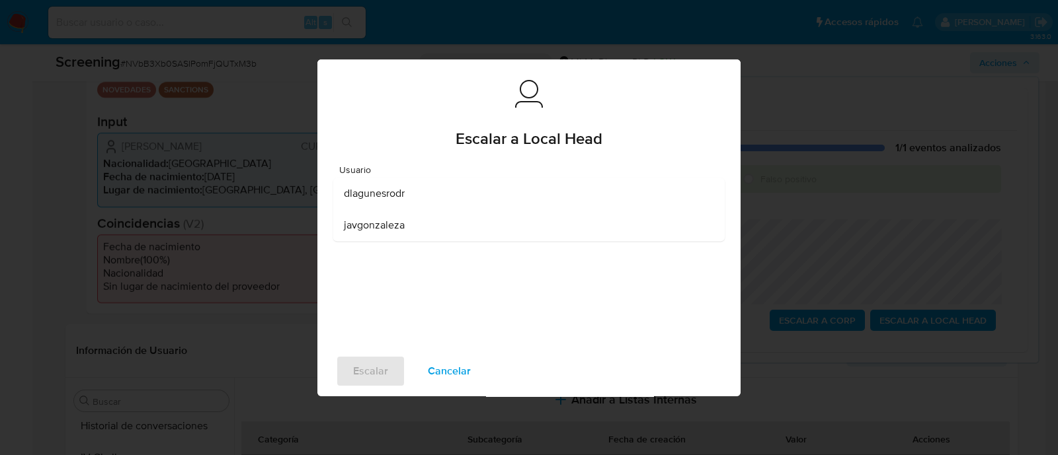
drag, startPoint x: 372, startPoint y: 197, endPoint x: 377, endPoint y: 215, distance: 18.4
click at [371, 196] on span "dlagunesrodr" at bounding box center [374, 193] width 61 height 13
click at [373, 388] on div "Escalar Cancelar" at bounding box center [528, 371] width 423 height 50
click at [372, 377] on span "Escalar" at bounding box center [370, 371] width 35 height 29
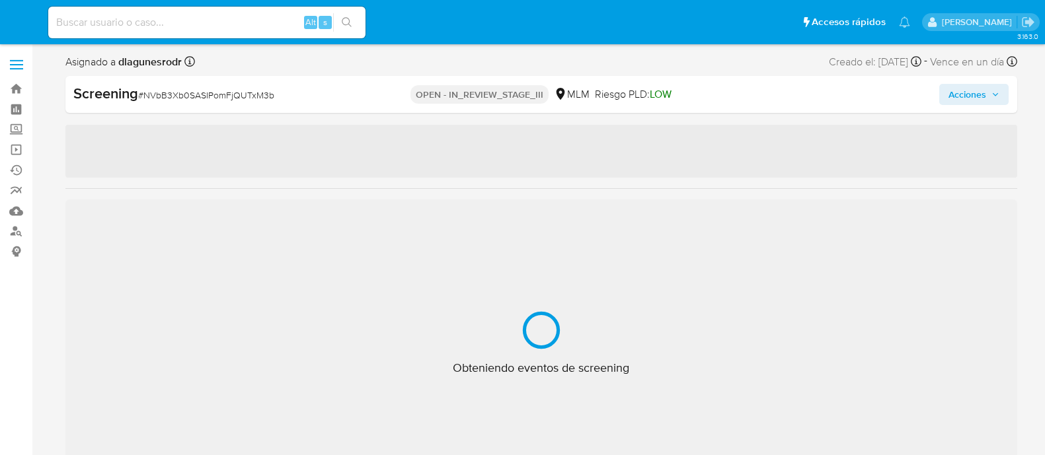
select select "10"
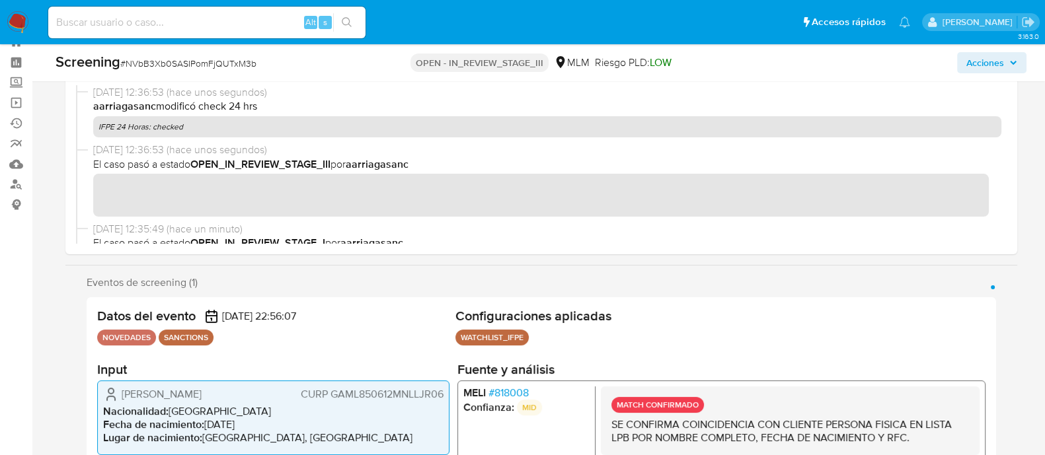
scroll to position [650, 0]
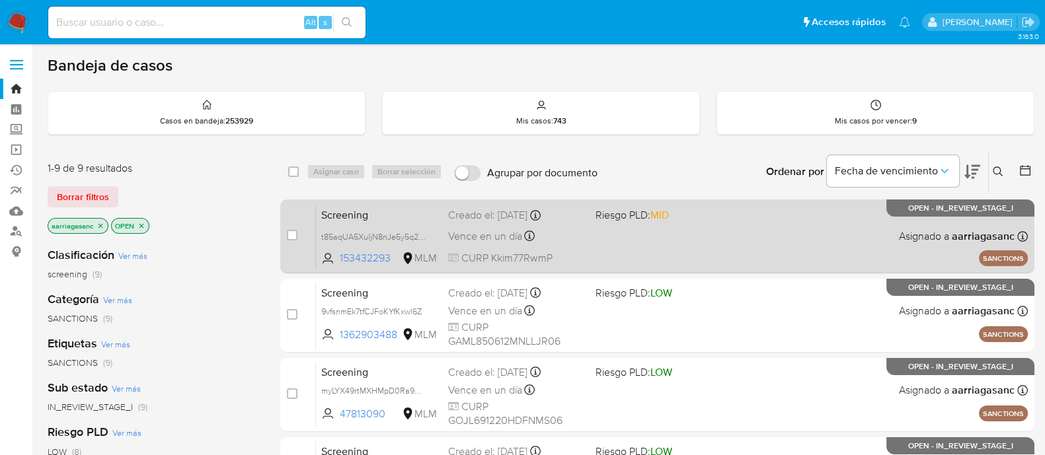
click at [662, 246] on div "Screening t85aqUA5XuljN8nJe5y5q27D 153432293 MLM Riesgo PLD: MID Creado el: [DA…" at bounding box center [672, 236] width 712 height 67
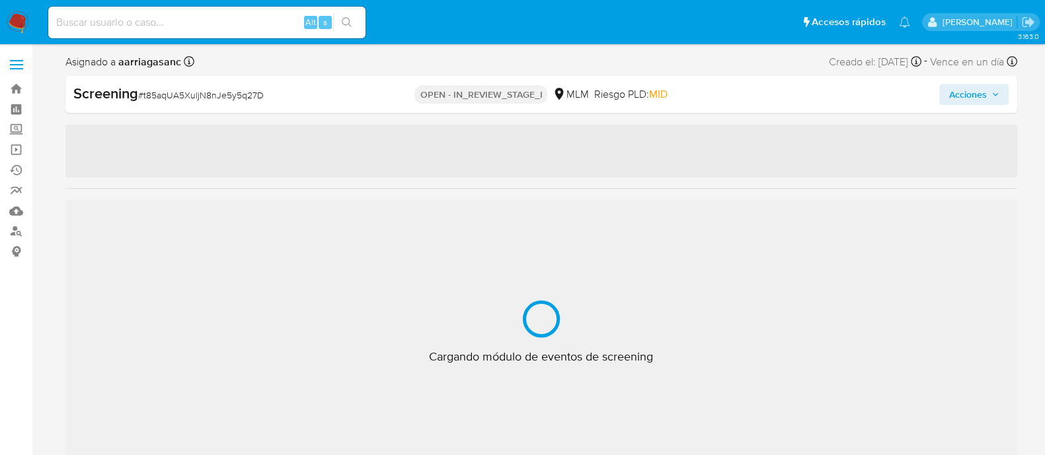
scroll to position [654, 0]
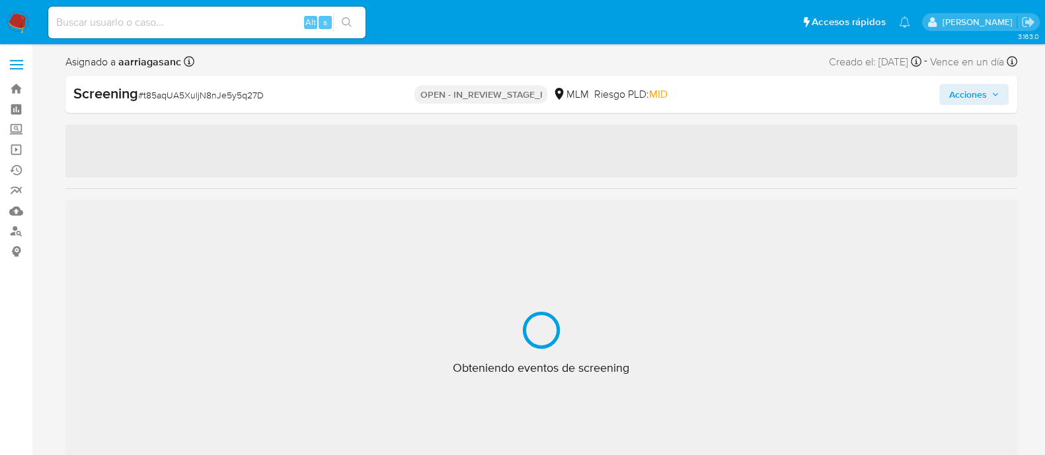
select select "10"
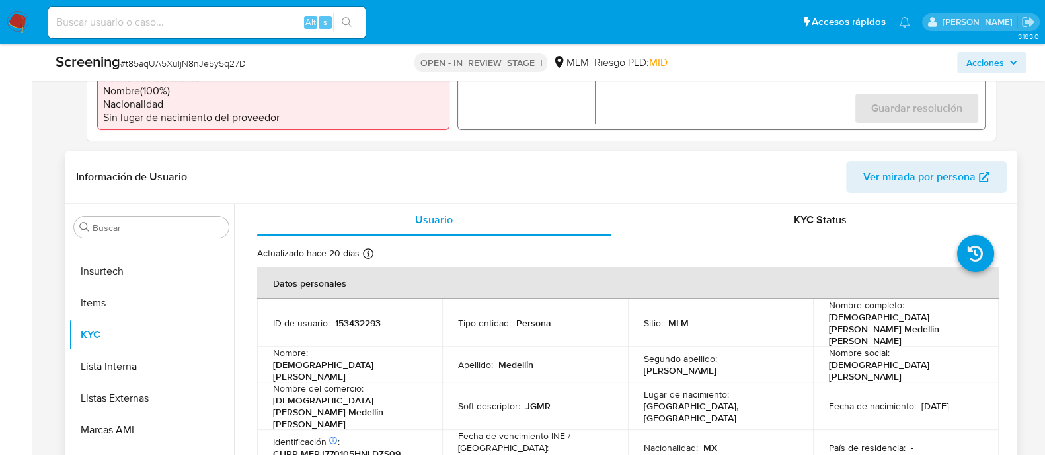
scroll to position [496, 0]
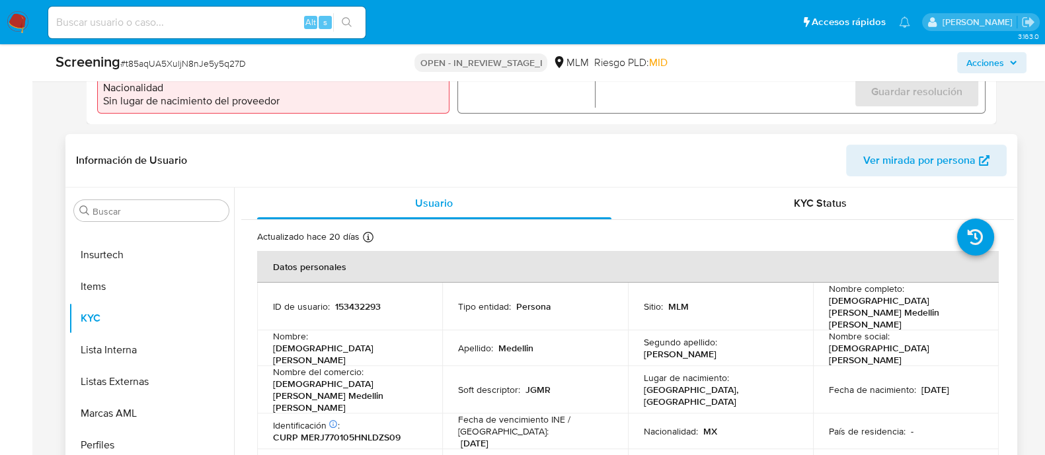
click at [631, 330] on td "Segundo apellido : Ruiz" at bounding box center [721, 348] width 186 height 36
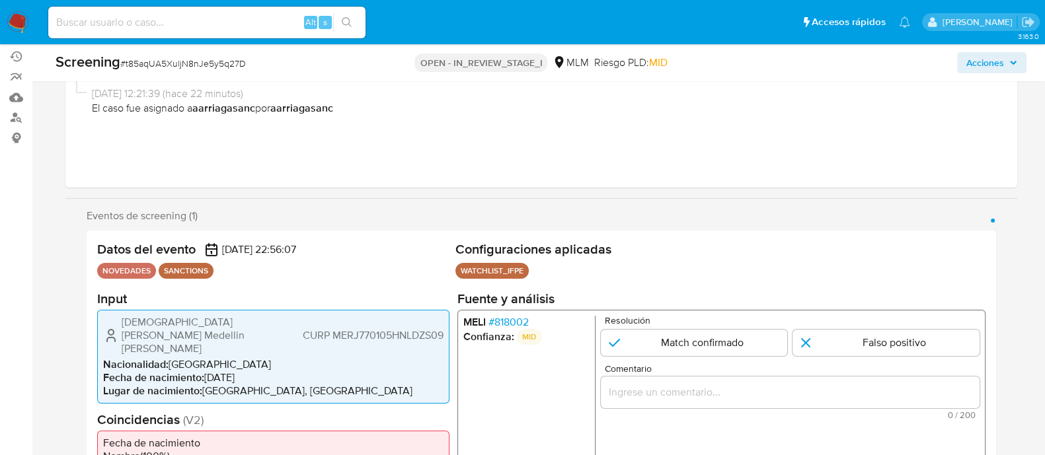
scroll to position [82, 0]
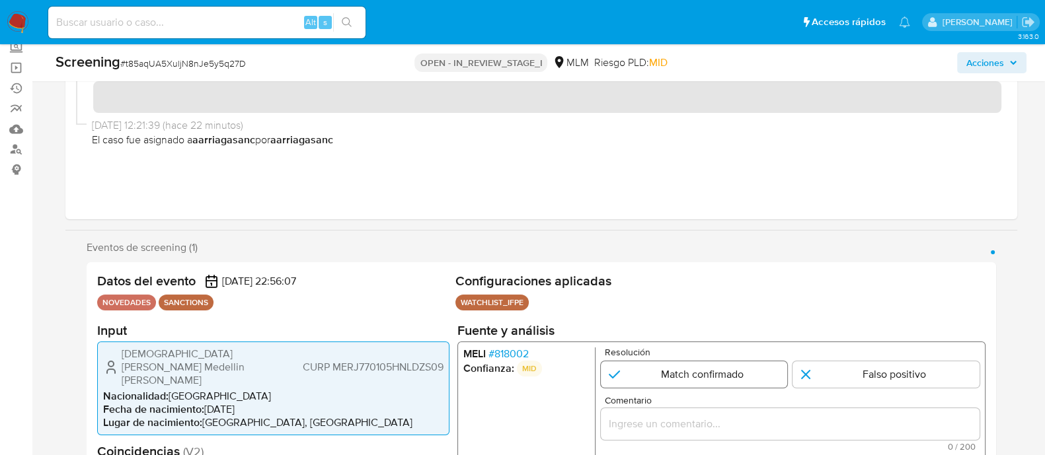
click at [671, 382] on input "1 de 1" at bounding box center [693, 374] width 187 height 26
radio input "true"
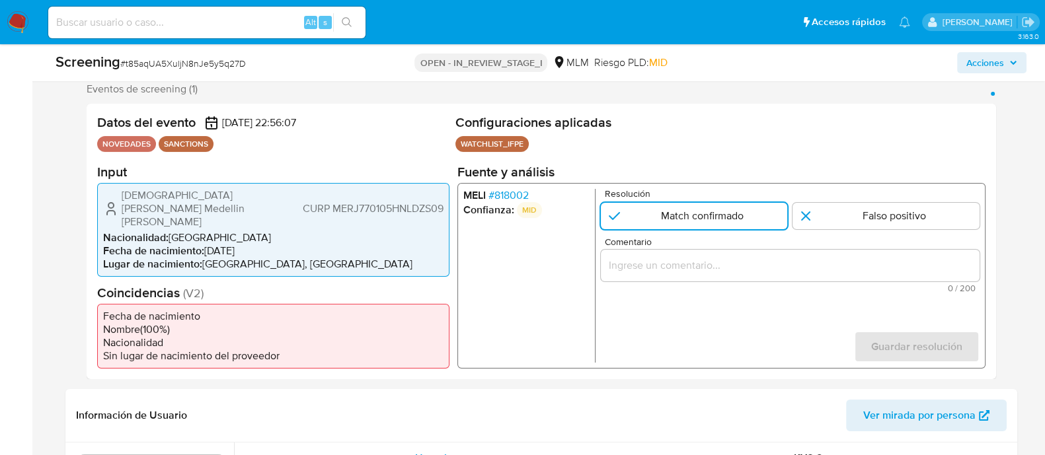
scroll to position [248, 0]
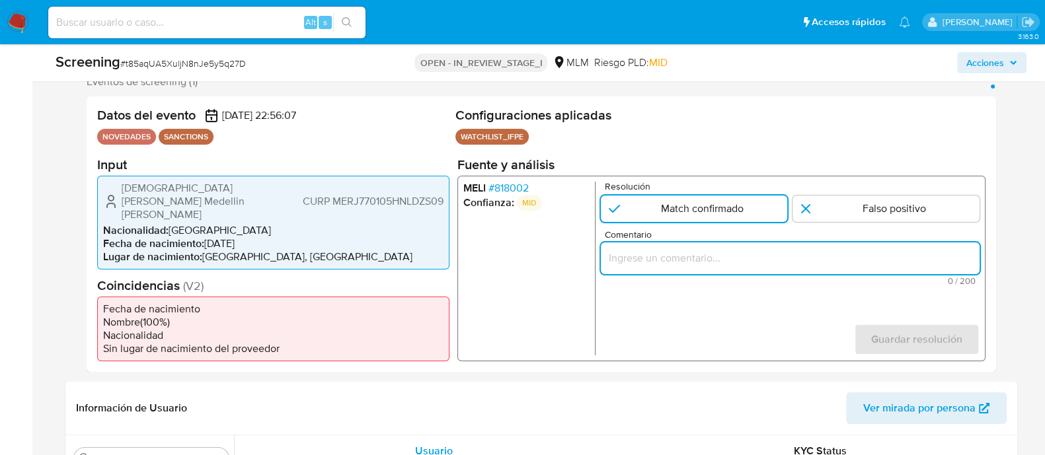
click at [627, 266] on input "Comentario" at bounding box center [789, 257] width 379 height 17
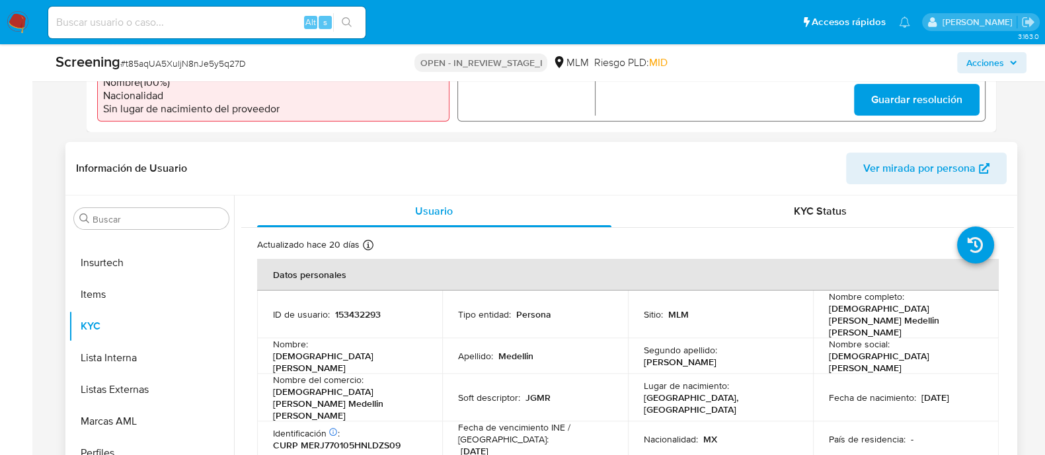
scroll to position [496, 0]
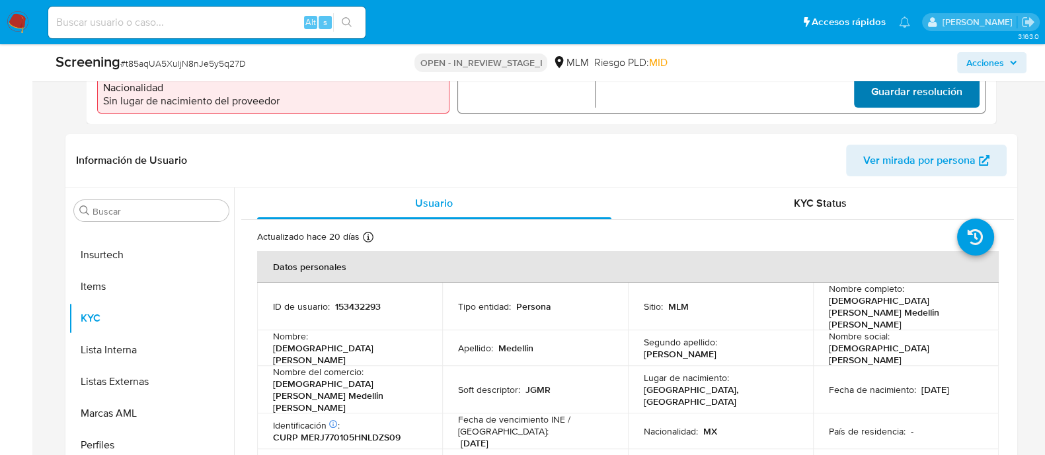
type input "SE CONFIRMA COINCIDENCIA CON CLIENTE PERSONA FISICA EN LISTA LPB POR NOMBRE COM…"
click at [872, 85] on span "Guardar resolución" at bounding box center [915, 91] width 91 height 29
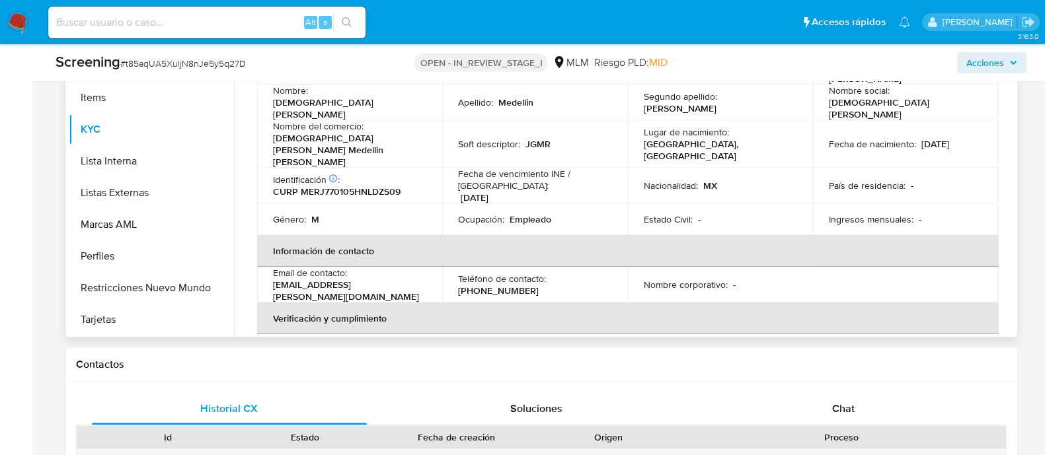
scroll to position [0, 0]
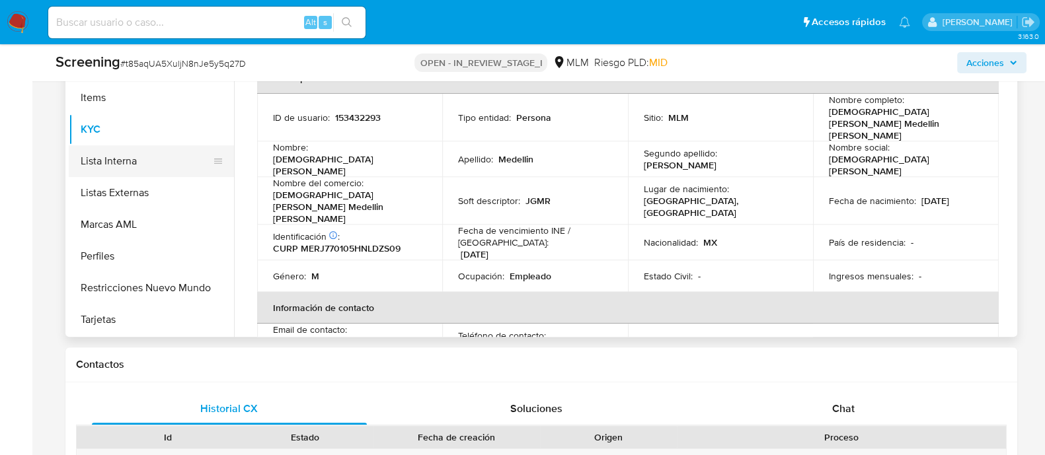
click at [134, 150] on button "Lista Interna" at bounding box center [146, 161] width 155 height 32
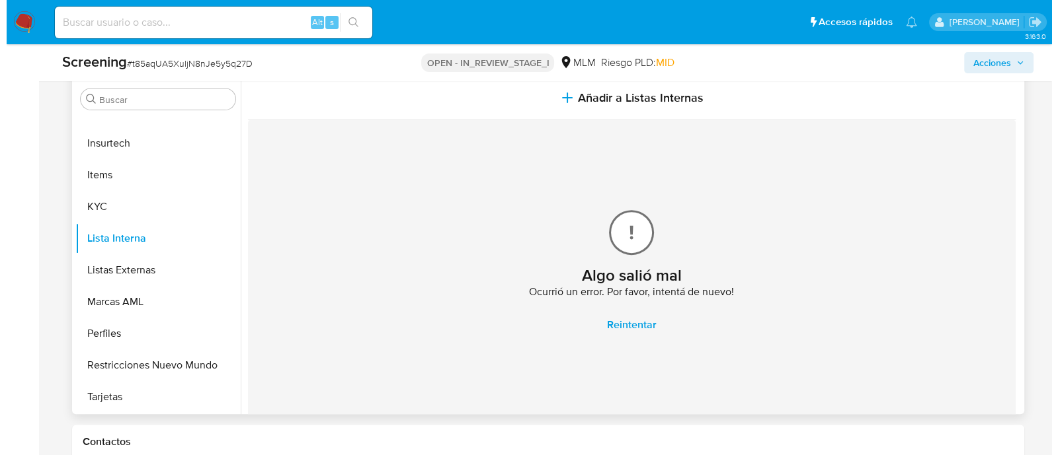
scroll to position [520, 0]
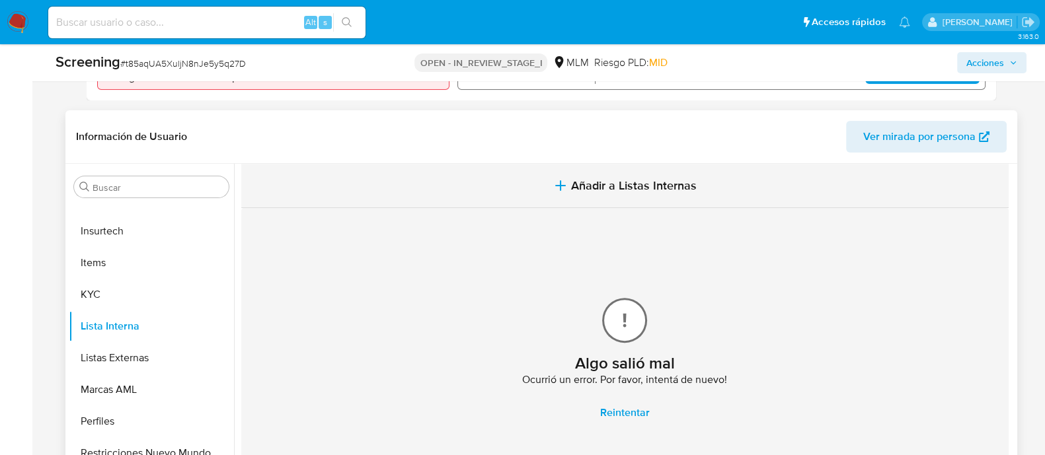
click at [617, 182] on span "Añadir a Listas Internas" at bounding box center [634, 185] width 126 height 15
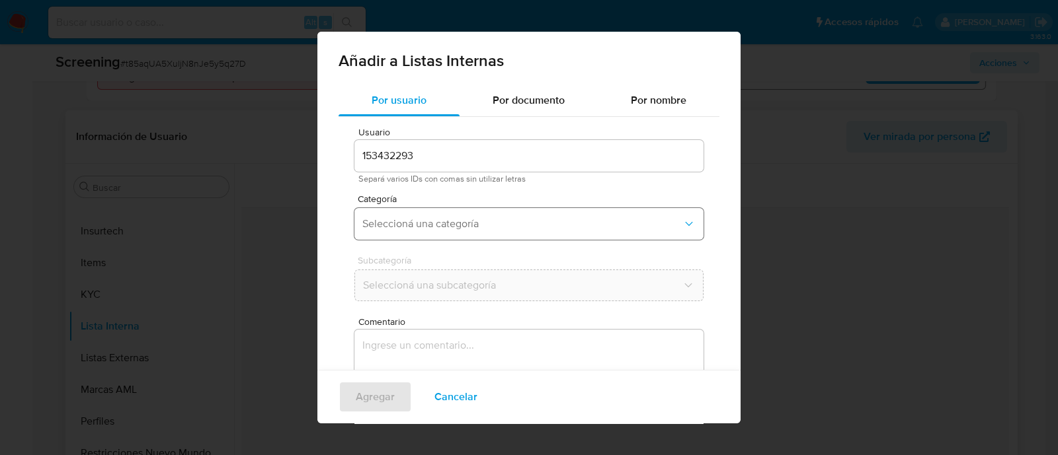
click at [466, 226] on span "Seleccioná una categoría" at bounding box center [522, 223] width 320 height 13
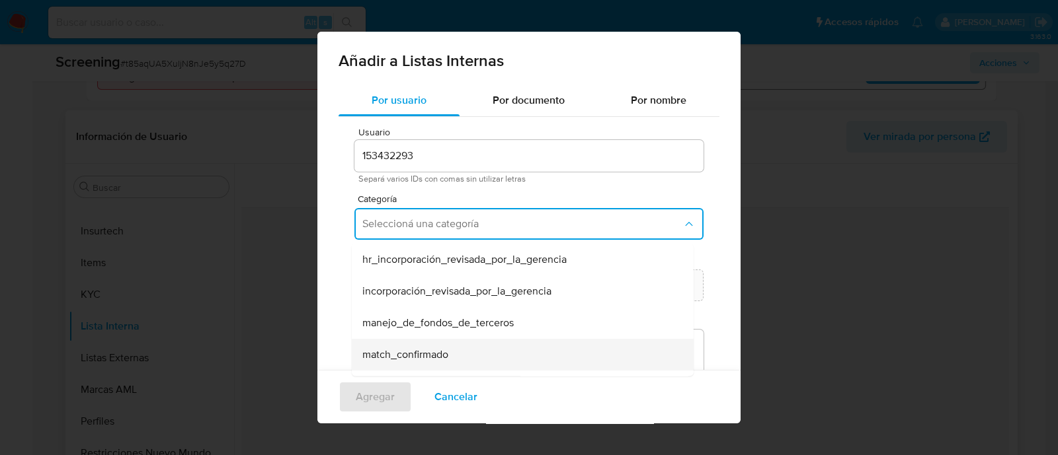
click at [426, 346] on div "match_confirmado" at bounding box center [518, 355] width 313 height 32
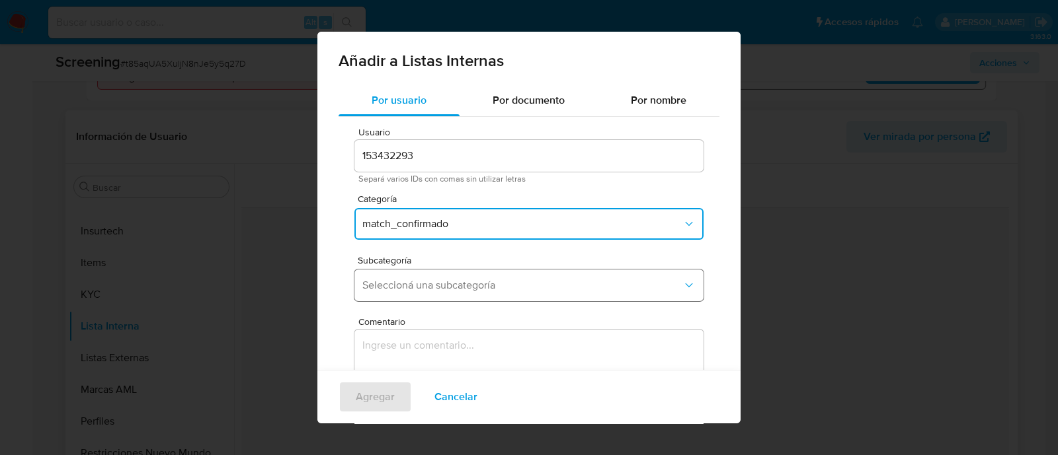
click at [426, 276] on button "Seleccioná una subcategoría" at bounding box center [528, 286] width 349 height 32
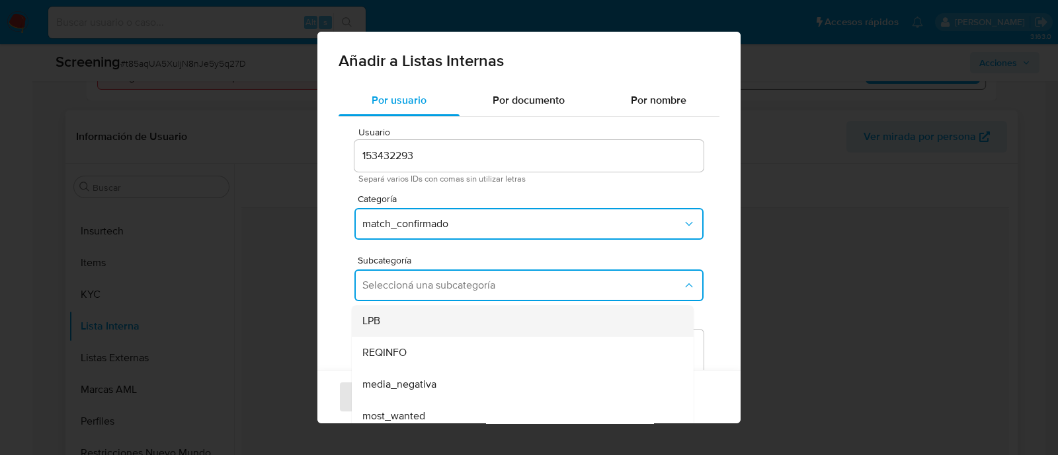
click at [389, 315] on div "LPB" at bounding box center [518, 321] width 313 height 32
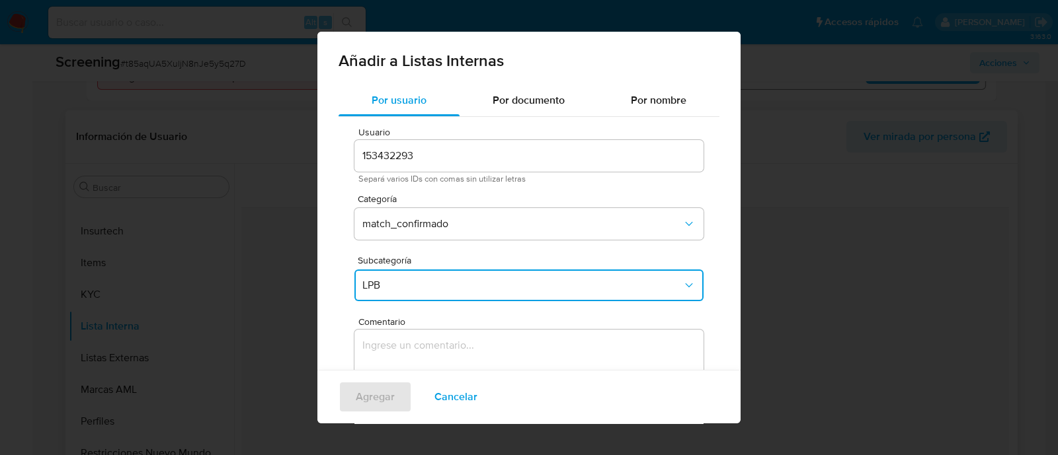
click at [391, 358] on textarea "Comentario" at bounding box center [528, 393] width 349 height 127
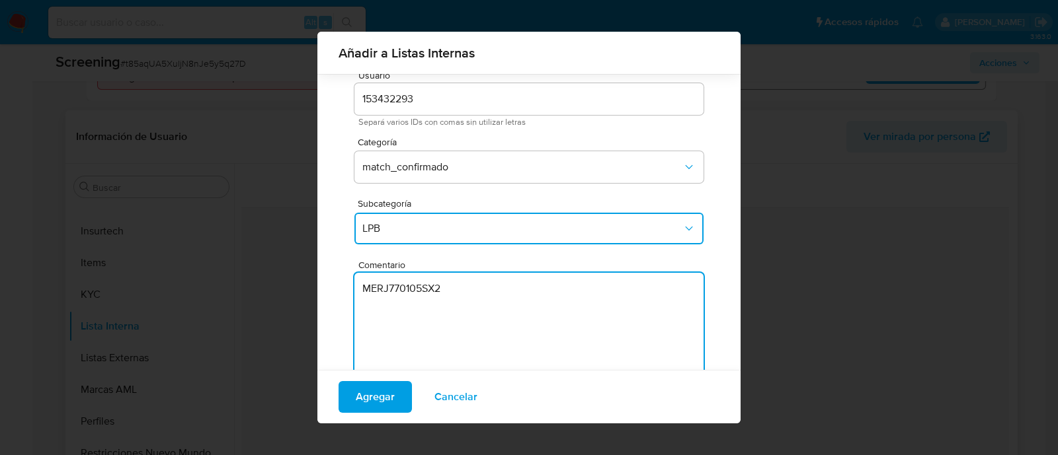
scroll to position [72, 0]
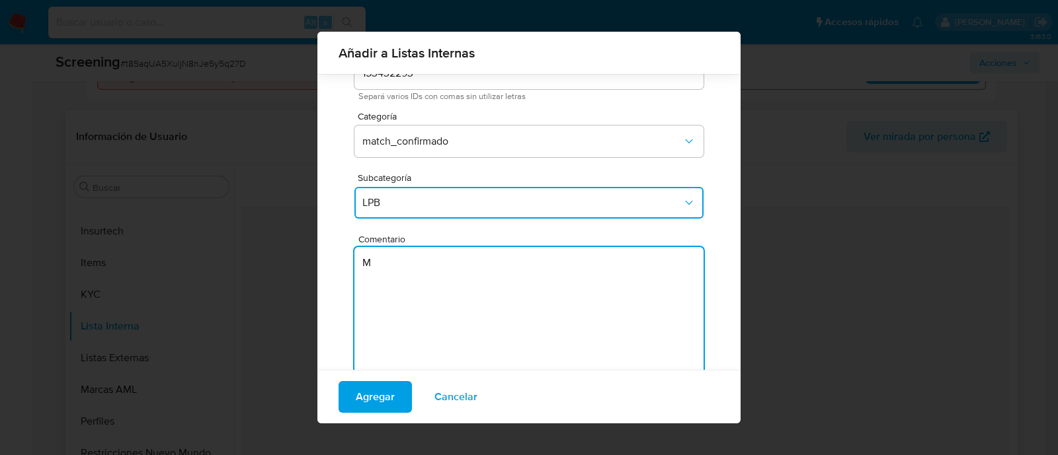
type textarea "M"
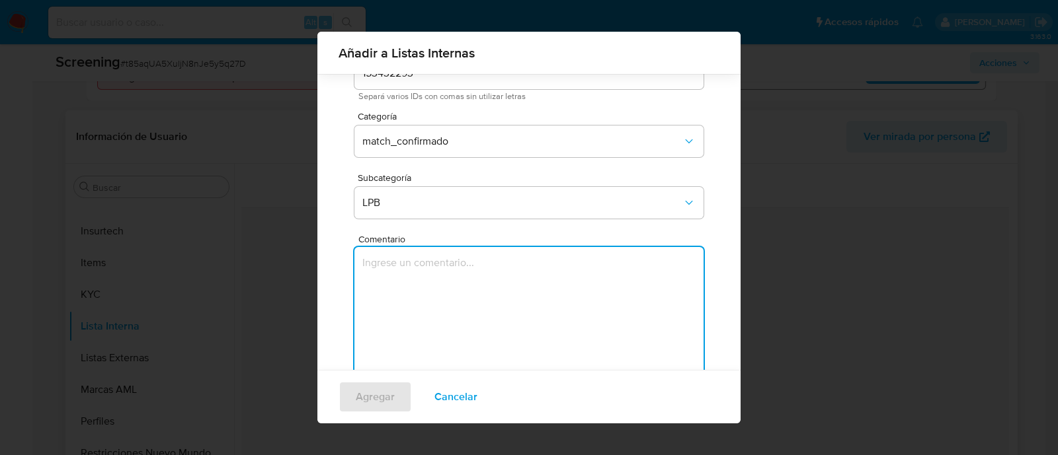
paste textarea "SE CONFIRMA COINCIDENCIA CON CLIENTE PERSONA FISICA EN LISTA LPB POR NOMBRE COM…"
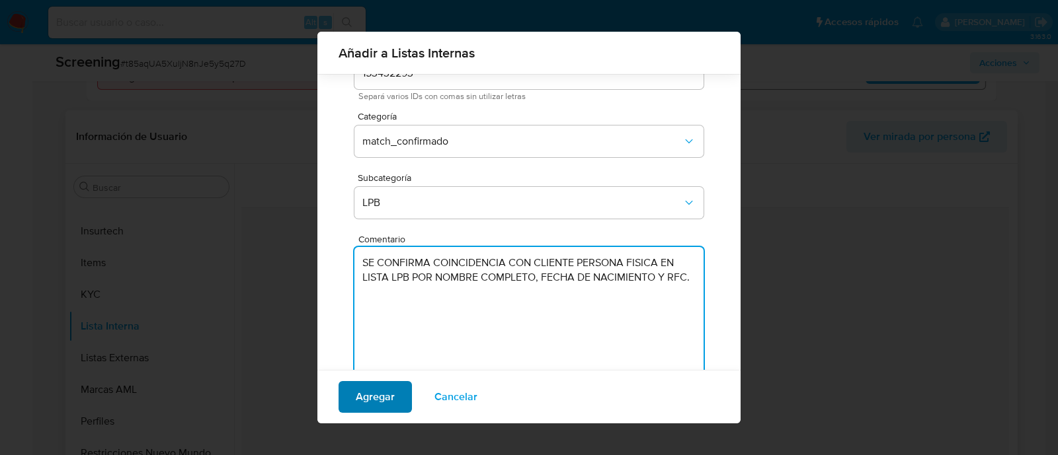
type textarea "SE CONFIRMA COINCIDENCIA CON CLIENTE PERSONA FISICA EN LISTA LPB POR NOMBRE COM…"
click at [391, 391] on span "Agregar" at bounding box center [375, 397] width 39 height 29
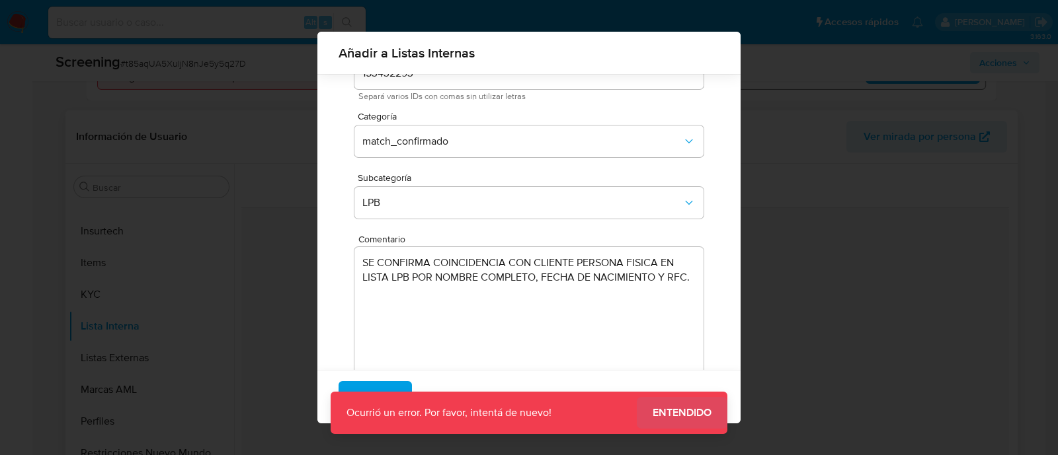
click at [680, 413] on span "Entendido" at bounding box center [681, 413] width 59 height 0
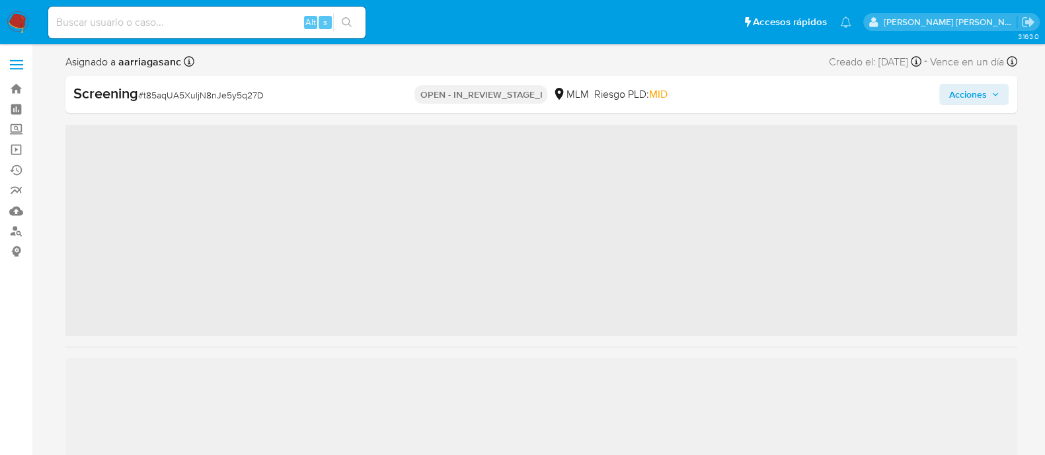
scroll to position [654, 0]
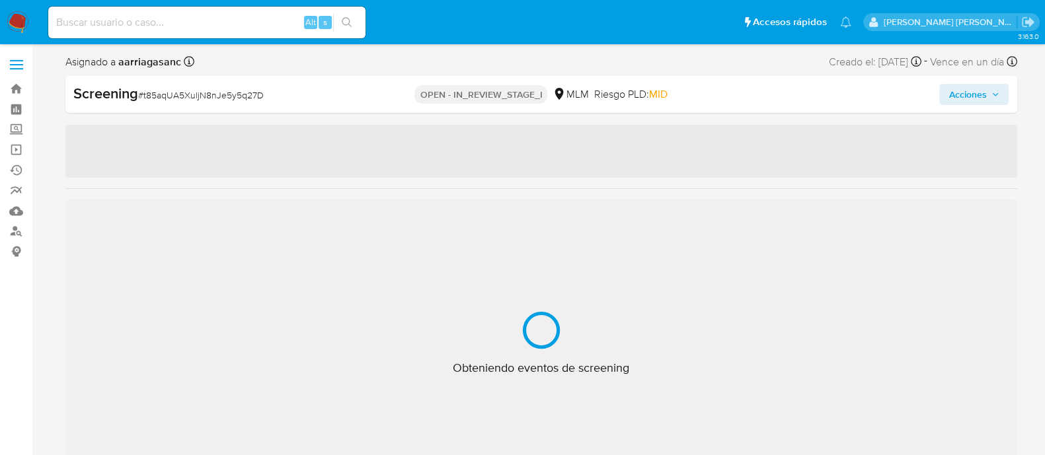
select select "10"
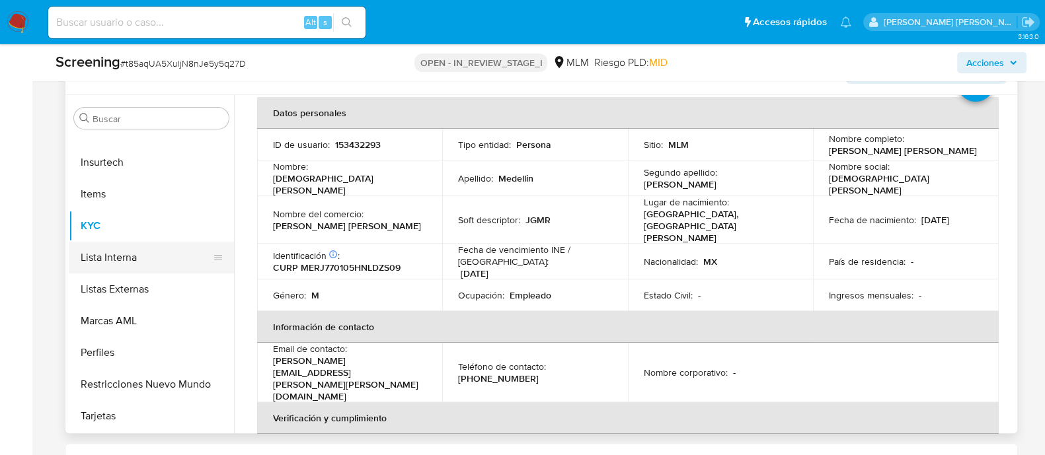
scroll to position [165, 0]
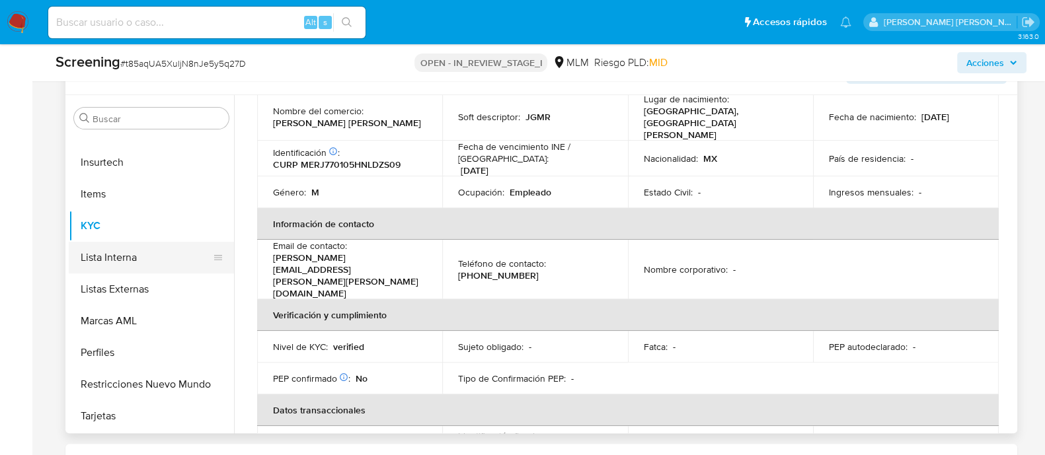
click at [146, 254] on button "Lista Interna" at bounding box center [146, 258] width 155 height 32
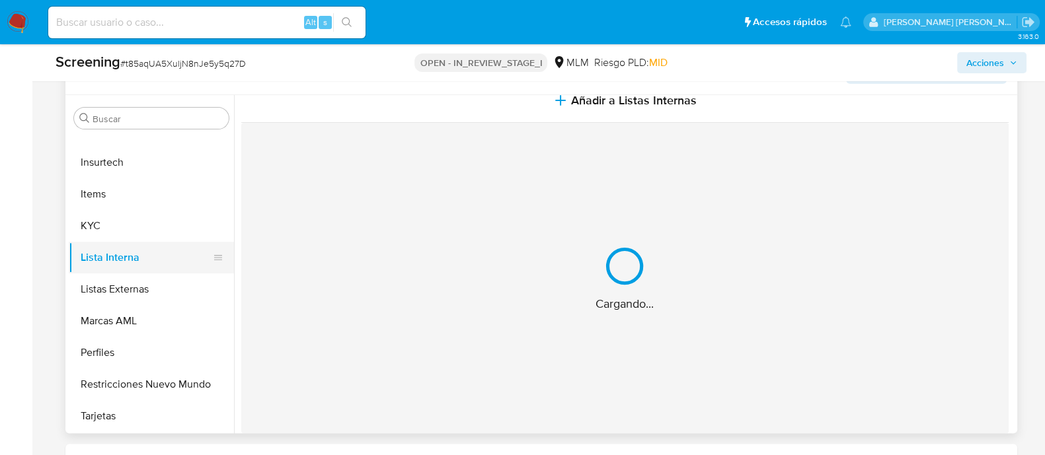
scroll to position [0, 0]
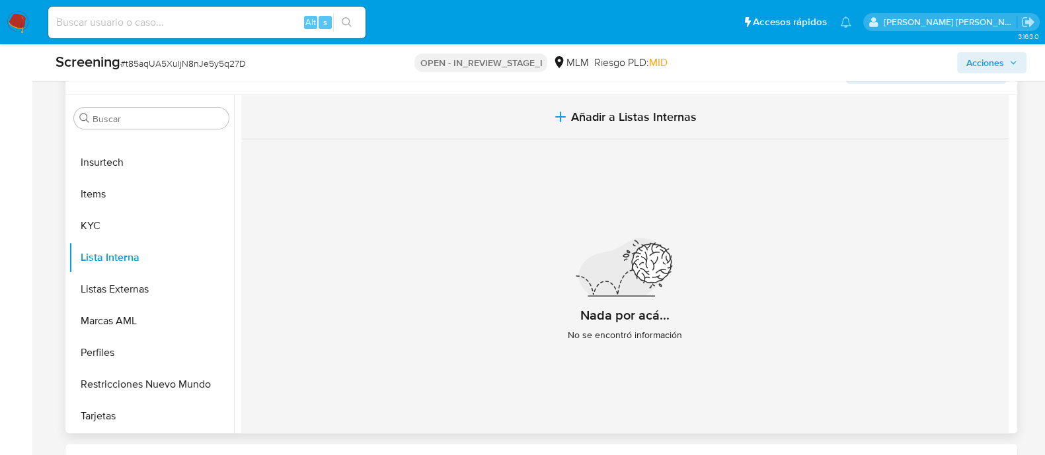
click at [576, 110] on span "Añadir a Listas Internas" at bounding box center [634, 117] width 126 height 15
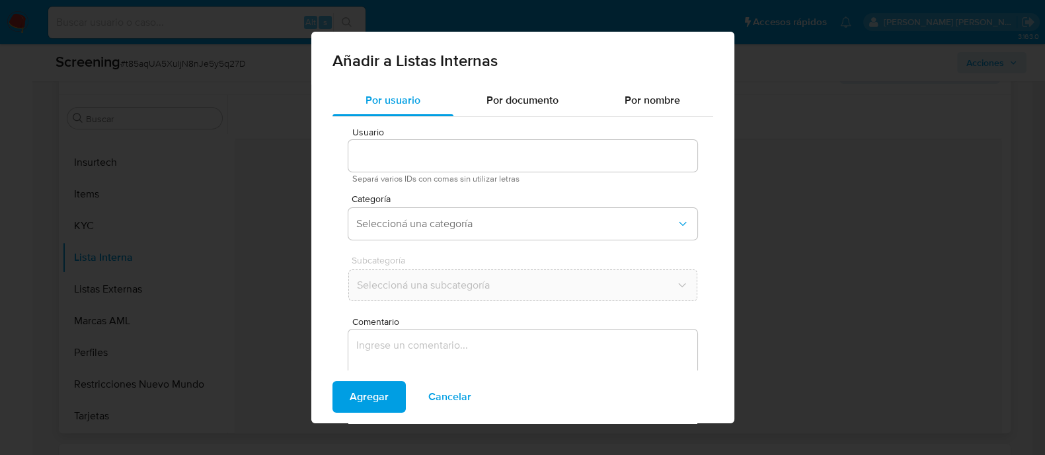
type input "153432293"
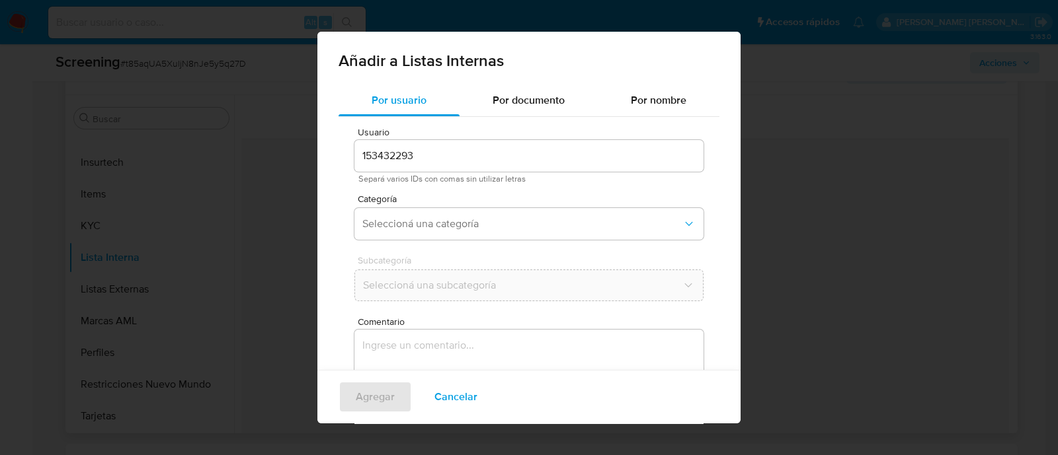
click at [545, 204] on div "Categoría Seleccioná una categoría" at bounding box center [528, 219] width 349 height 51
click at [538, 222] on span "Seleccioná una categoría" at bounding box center [522, 223] width 320 height 13
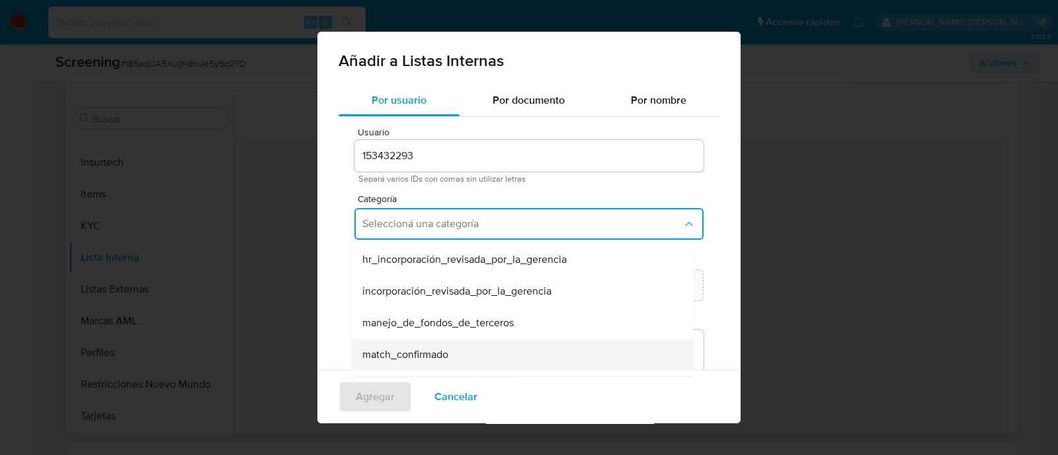
click at [420, 346] on div "match_confirmado" at bounding box center [518, 355] width 313 height 32
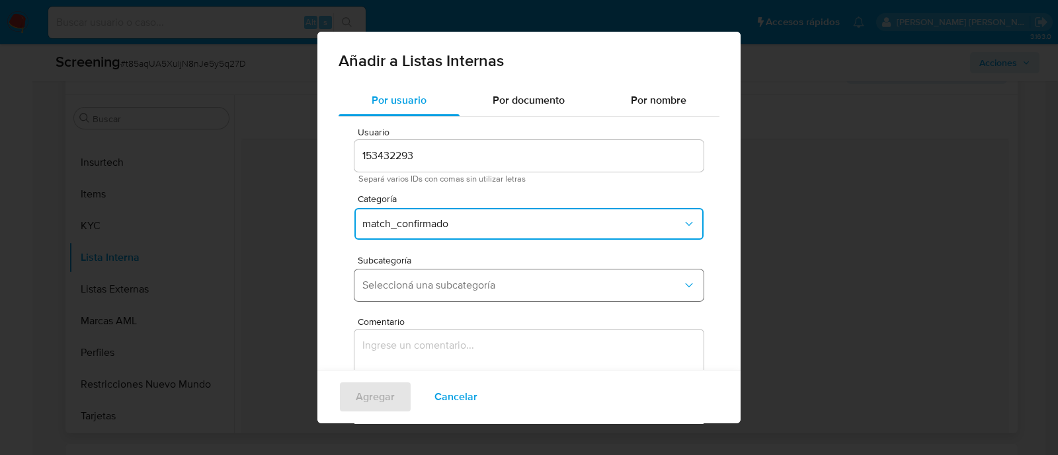
click at [424, 291] on button "Seleccioná una subcategoría" at bounding box center [528, 286] width 349 height 32
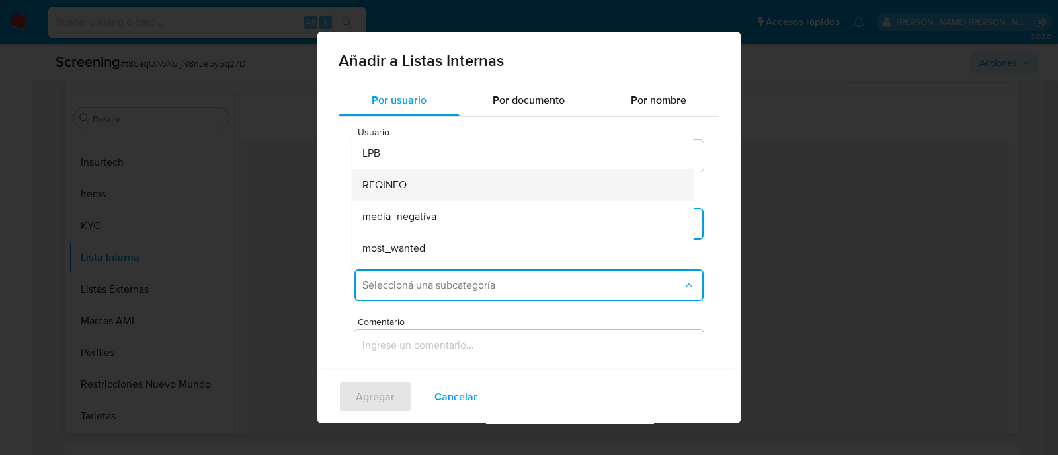
click at [405, 178] on span "REQINFO" at bounding box center [384, 184] width 44 height 13
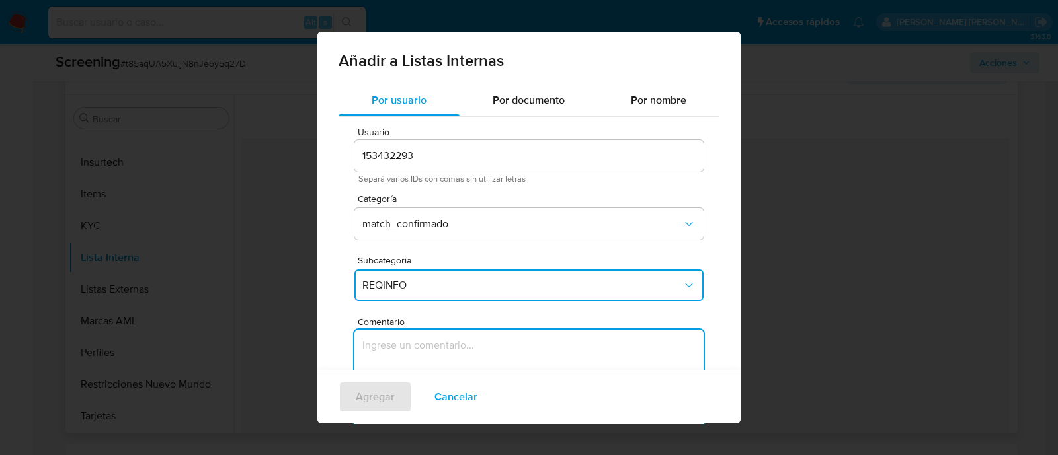
click at [406, 352] on textarea "Comentario" at bounding box center [528, 393] width 349 height 127
click at [408, 282] on span "REQINFO" at bounding box center [522, 285] width 320 height 13
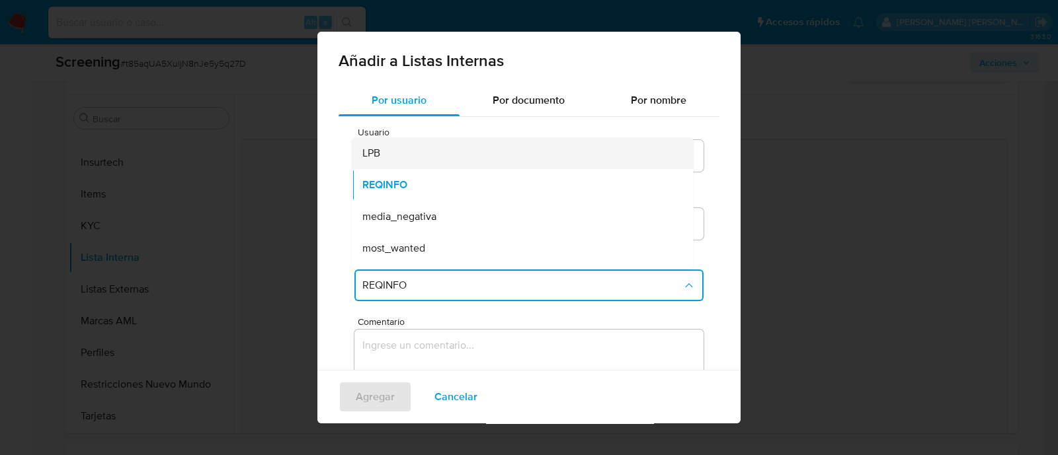
click at [416, 147] on div "LPB" at bounding box center [518, 153] width 313 height 32
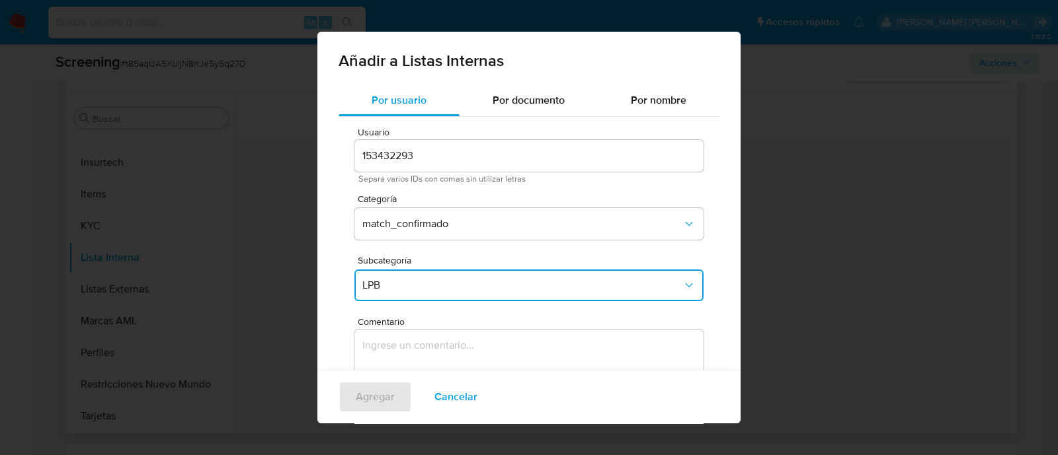
click at [414, 350] on textarea "Comentario" at bounding box center [528, 393] width 349 height 127
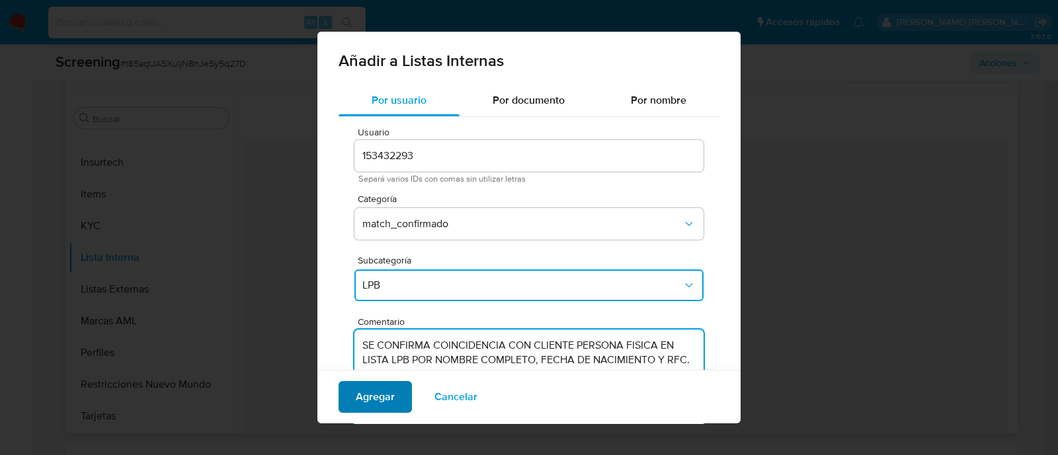
type textarea "SE CONFIRMA COINCIDENCIA CON CLIENTE PERSONA FISICA EN LISTA LPB POR NOMBRE COM…"
click at [386, 396] on span "Agregar" at bounding box center [375, 397] width 39 height 29
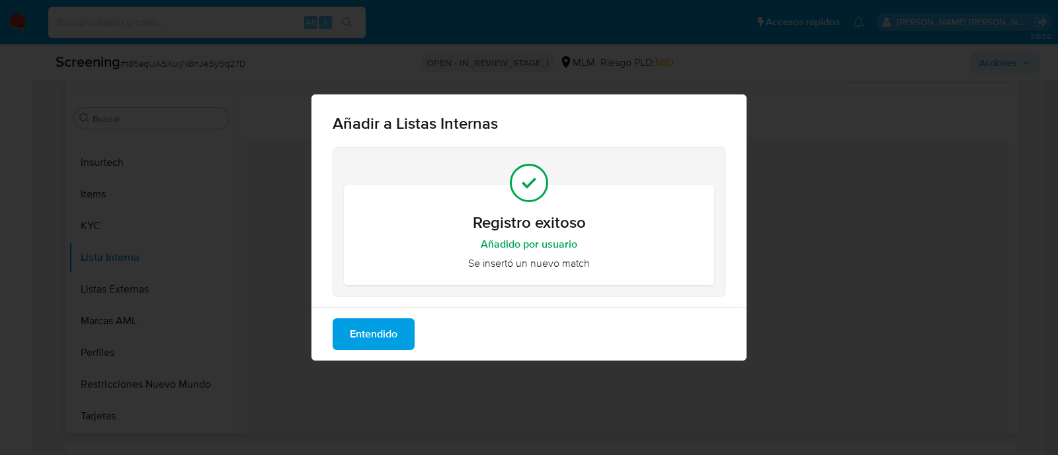
click at [382, 345] on span "Entendido" at bounding box center [374, 334] width 48 height 29
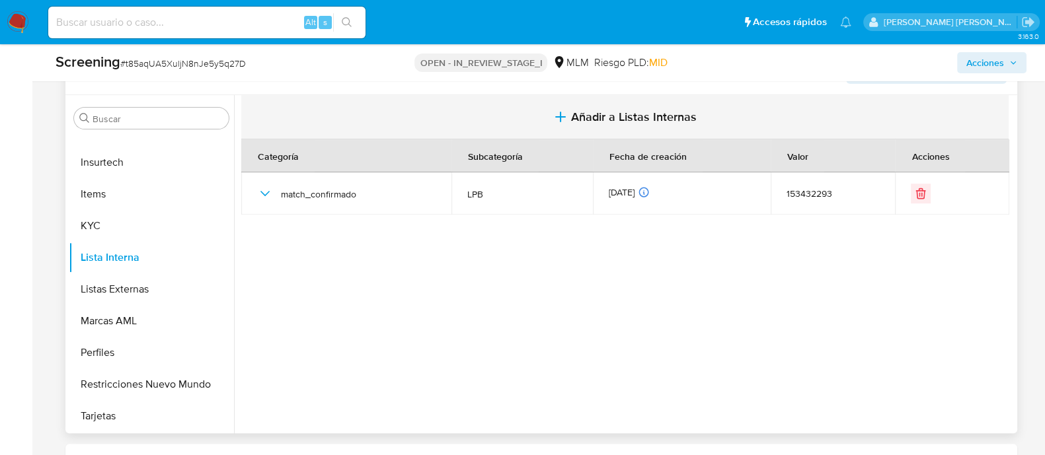
click at [600, 114] on span "Añadir a Listas Internas" at bounding box center [634, 117] width 126 height 15
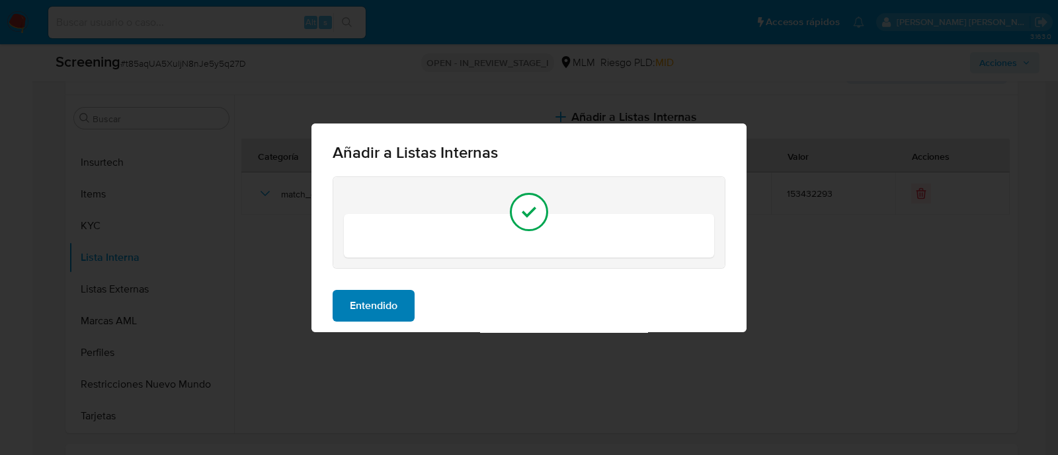
click at [404, 305] on button "Entendido" at bounding box center [373, 306] width 82 height 32
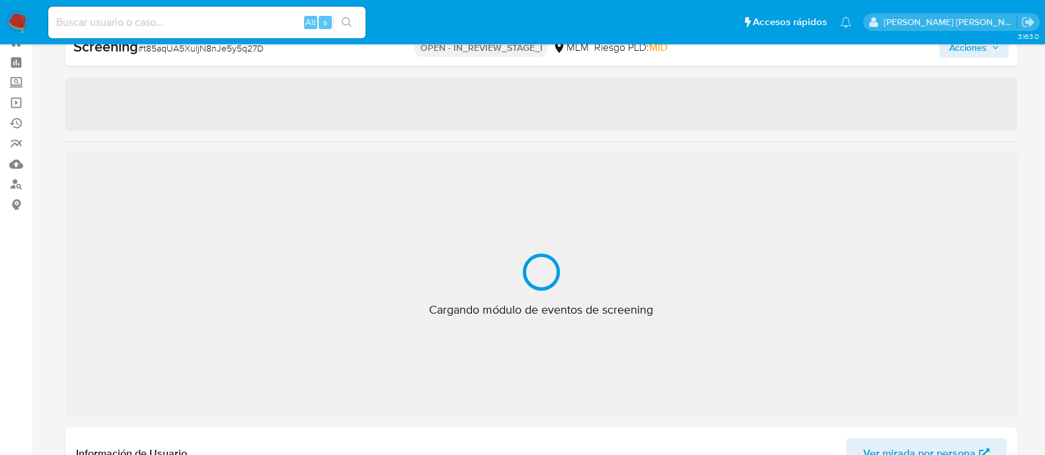
scroll to position [654, 0]
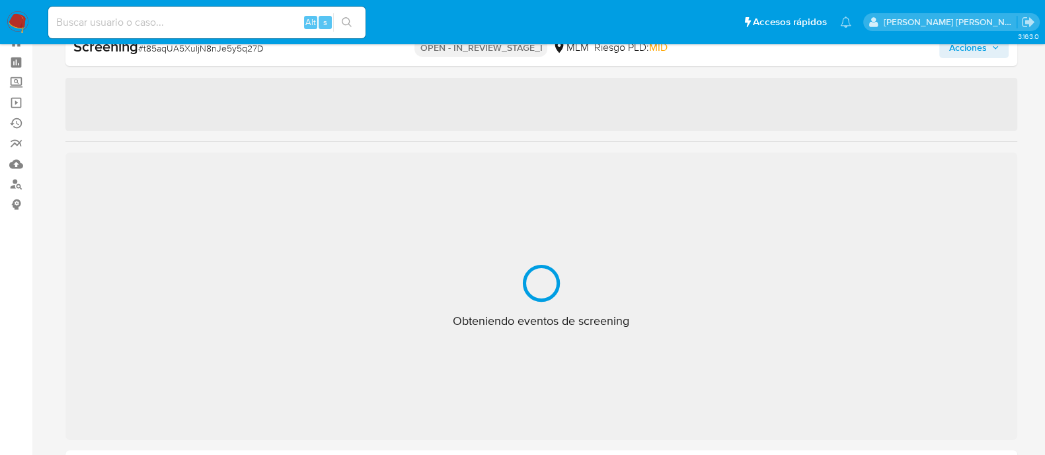
select select "10"
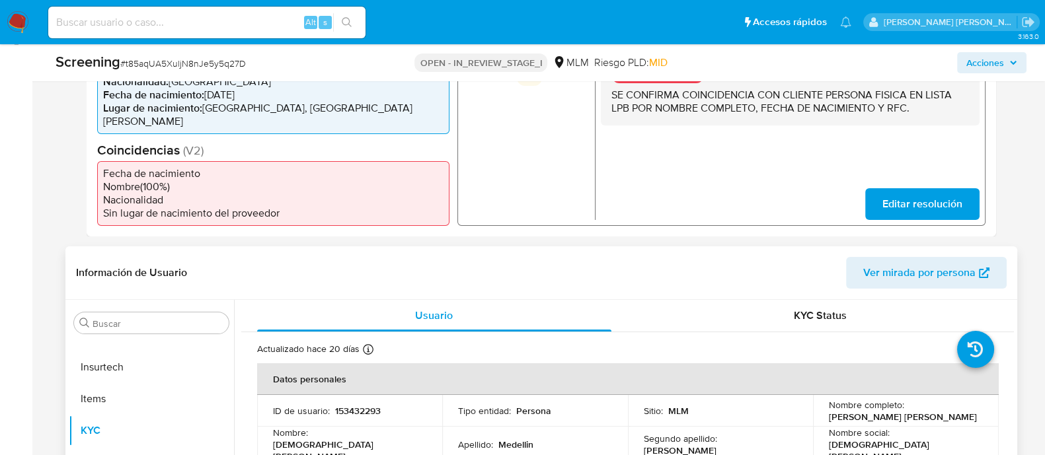
scroll to position [295, 0]
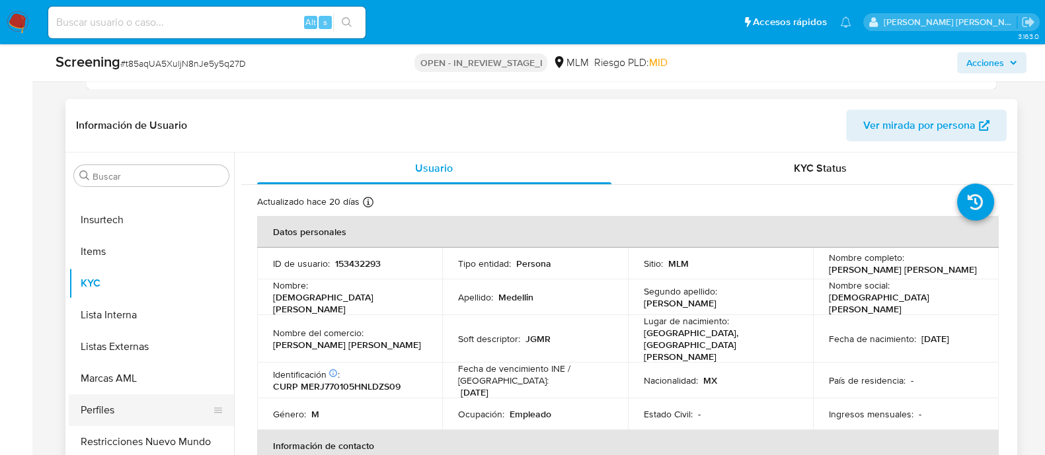
click at [125, 395] on ul "Anticipos de dinero Aprobadores Aprobados Archivos adjuntos CBP CBT Cruces y Re…" at bounding box center [151, 341] width 165 height 298
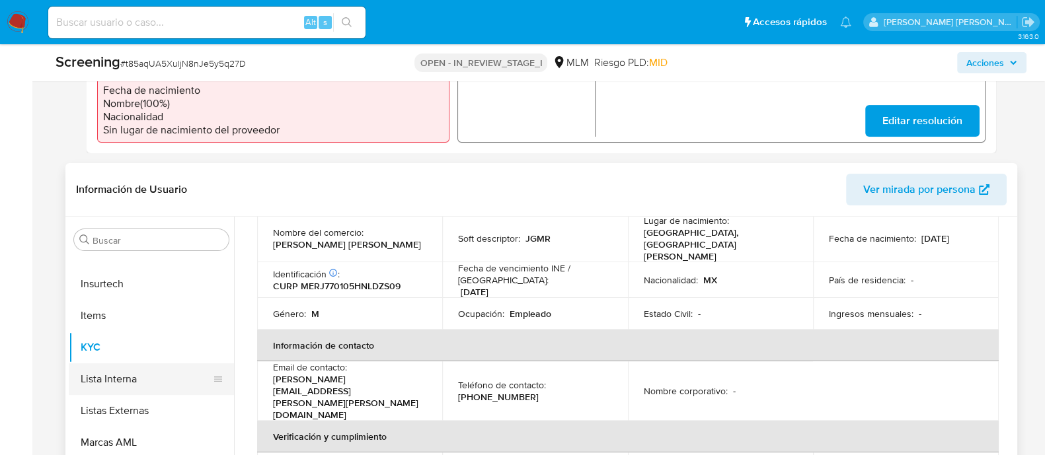
scroll to position [460, 0]
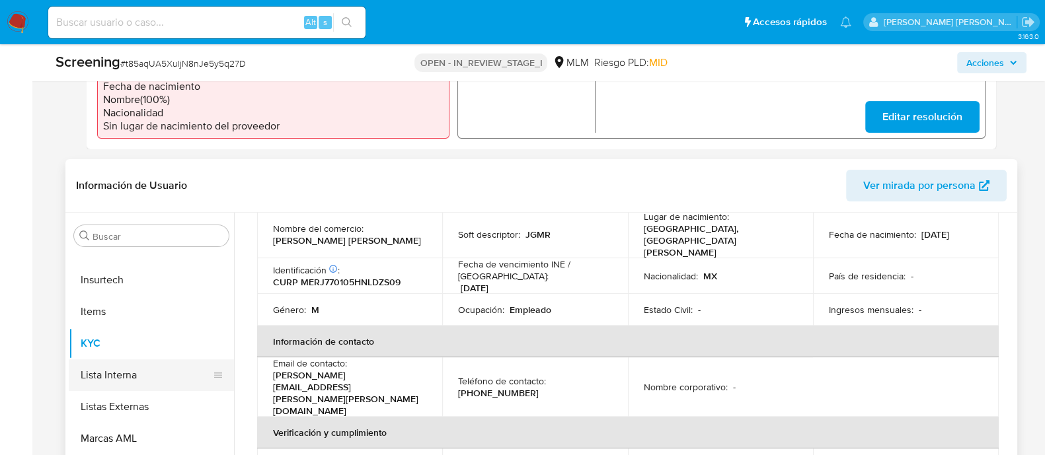
click at [159, 367] on button "Lista Interna" at bounding box center [146, 376] width 155 height 32
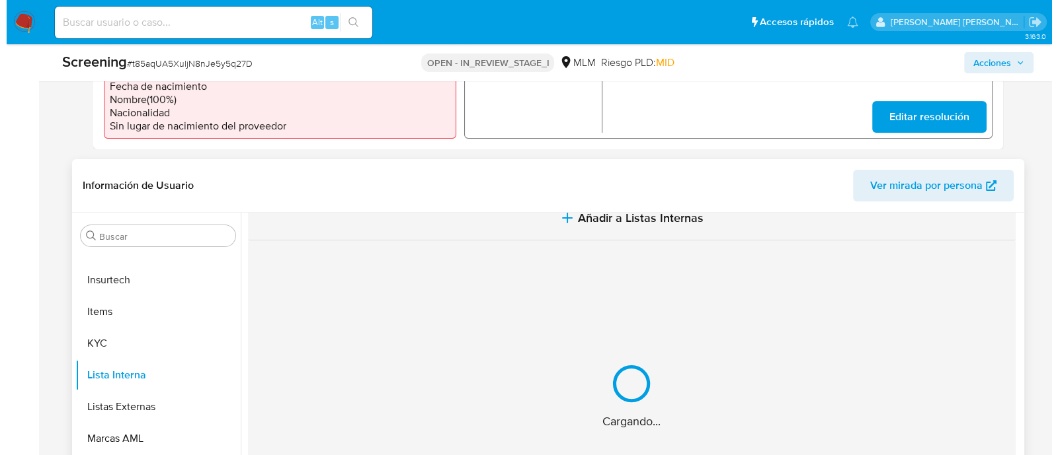
scroll to position [0, 0]
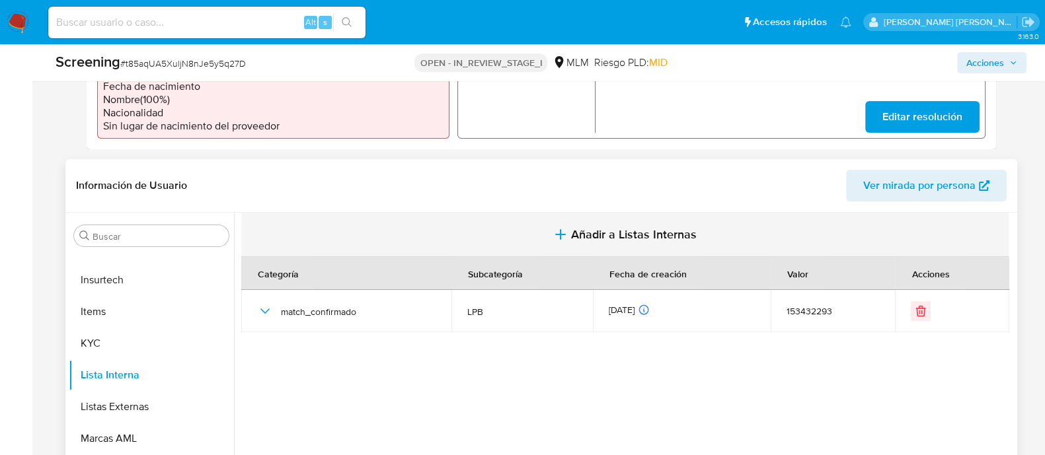
click at [631, 233] on span "Añadir a Listas Internas" at bounding box center [634, 234] width 126 height 15
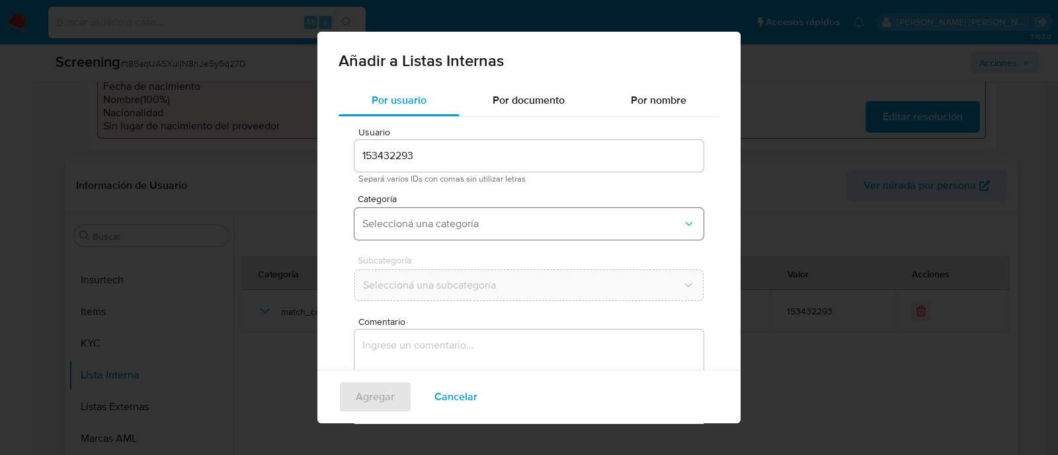
click at [444, 226] on span "Seleccioná una categoría" at bounding box center [522, 223] width 320 height 13
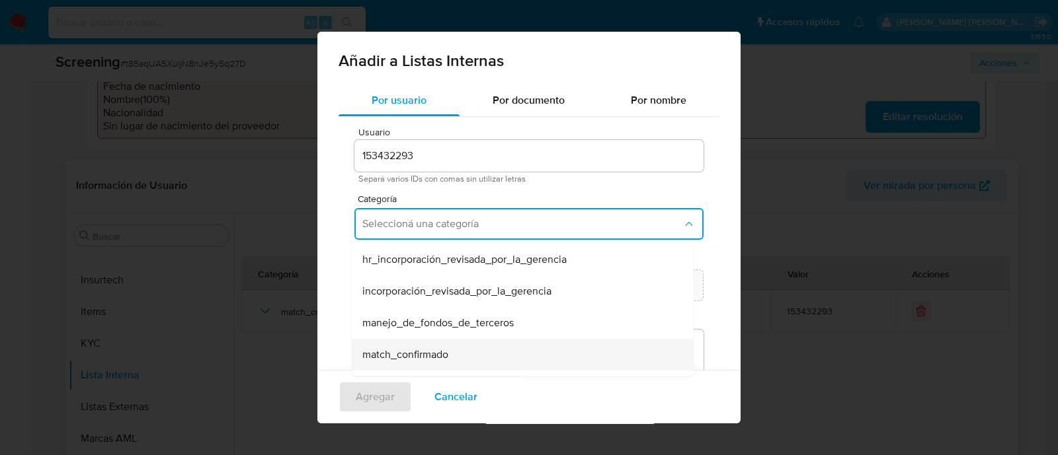
click at [418, 351] on span "match_confirmado" at bounding box center [405, 354] width 86 height 13
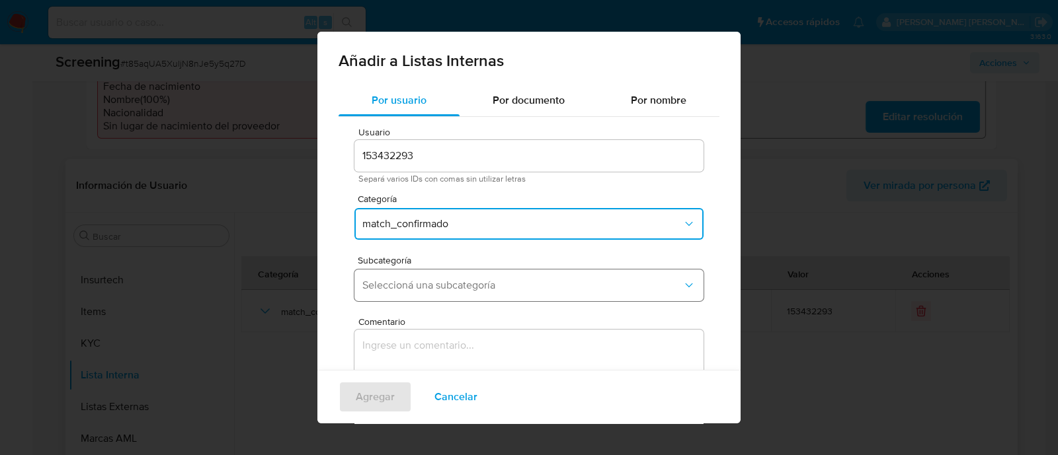
click at [412, 292] on button "Seleccioná una subcategoría" at bounding box center [528, 286] width 349 height 32
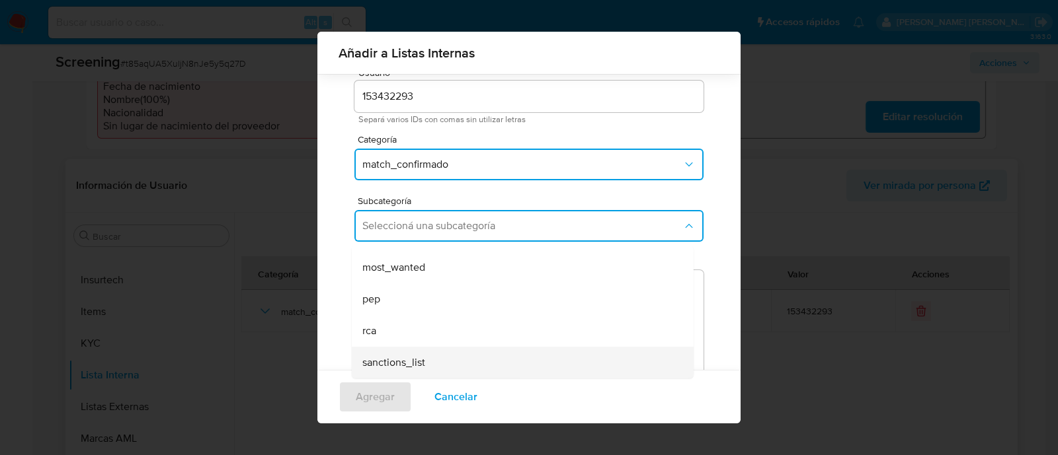
scroll to position [72, 0]
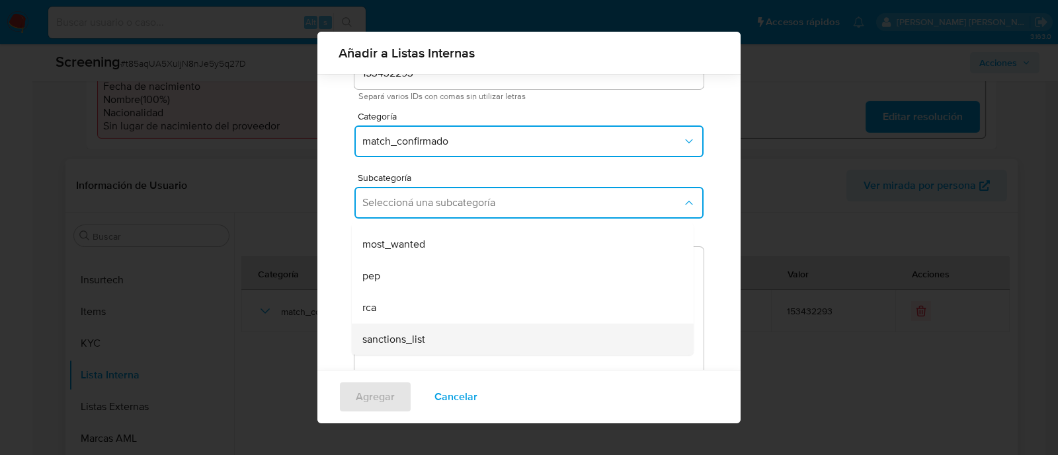
click at [399, 340] on span "sanctions_list" at bounding box center [393, 339] width 63 height 13
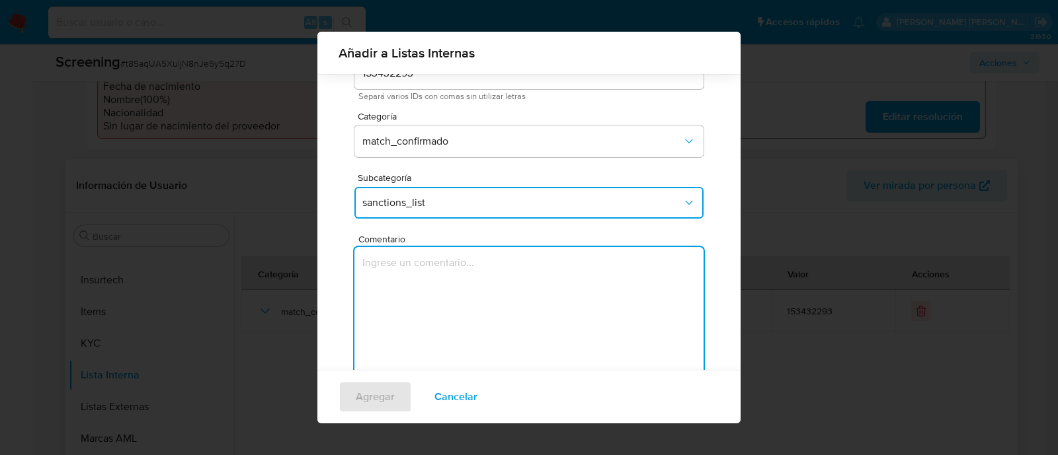
click at [399, 340] on textarea "Comentario" at bounding box center [528, 310] width 349 height 127
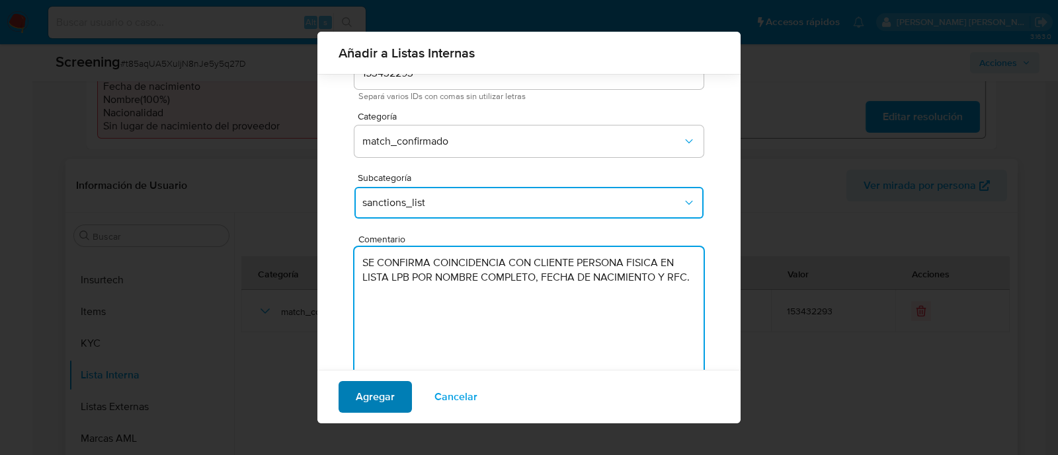
type textarea "SE CONFIRMA COINCIDENCIA CON CLIENTE PERSONA FISICA EN LISTA LPB POR NOMBRE COM…"
click at [387, 388] on span "Agregar" at bounding box center [375, 397] width 39 height 29
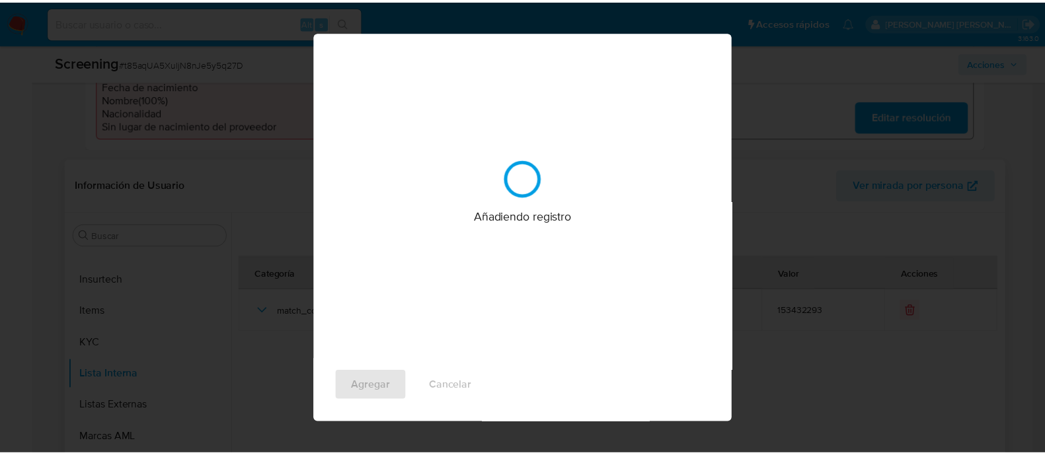
scroll to position [0, 0]
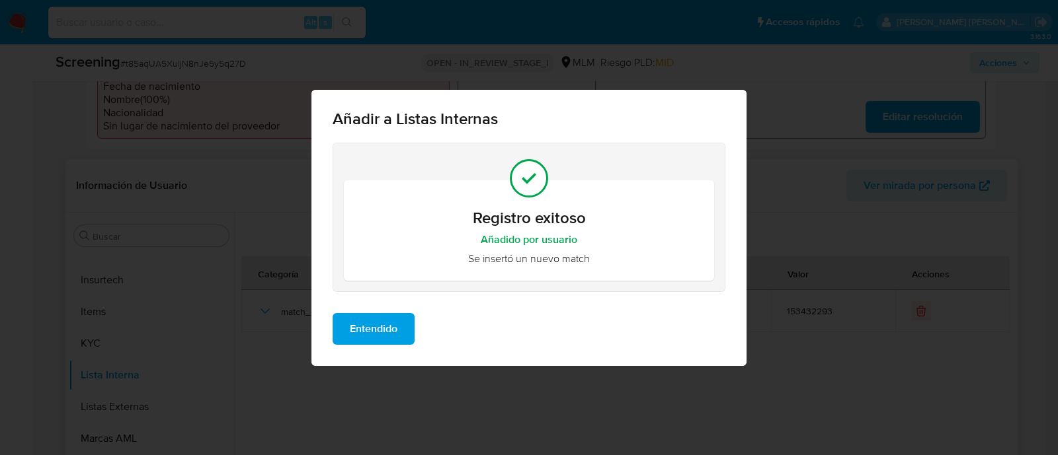
click at [381, 338] on span "Entendido" at bounding box center [374, 329] width 48 height 29
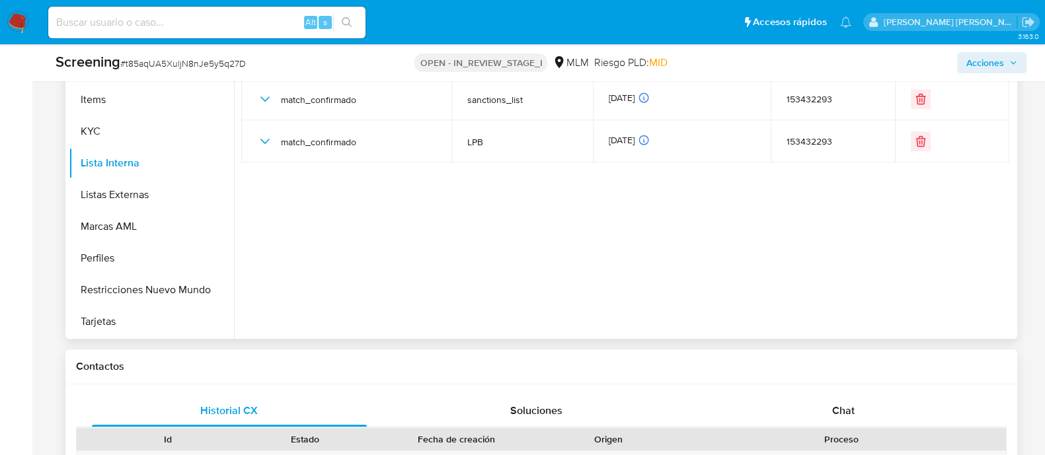
scroll to position [708, 0]
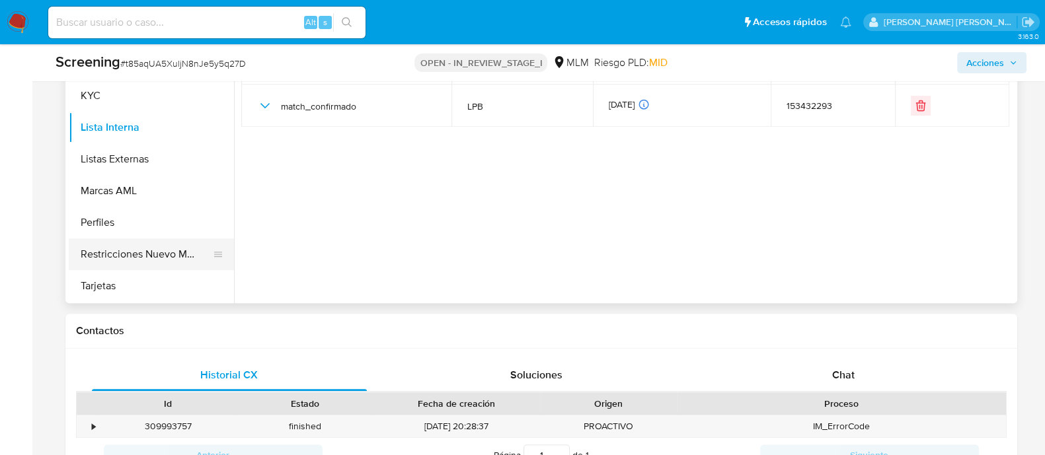
click at [104, 259] on button "Restricciones Nuevo Mundo" at bounding box center [146, 255] width 155 height 32
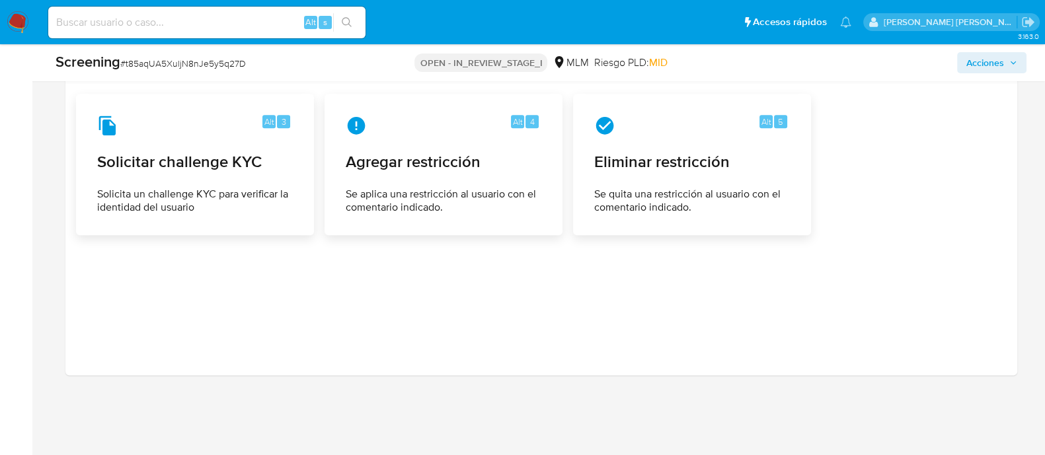
scroll to position [2095, 0]
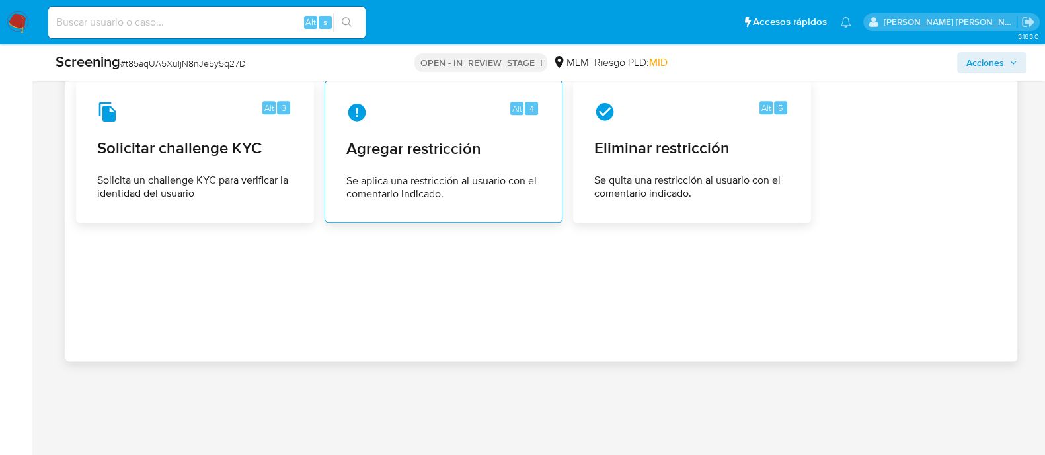
click at [526, 128] on div "Alt 4 Agregar restricción Se aplica una restricción al usuario con el comentari…" at bounding box center [443, 151] width 215 height 120
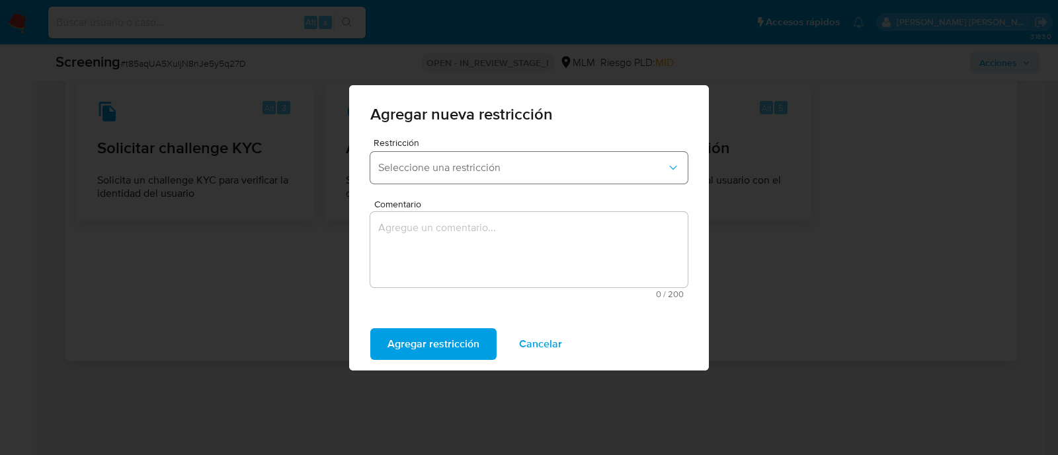
click at [559, 180] on button "Seleccione una restricción" at bounding box center [528, 168] width 317 height 32
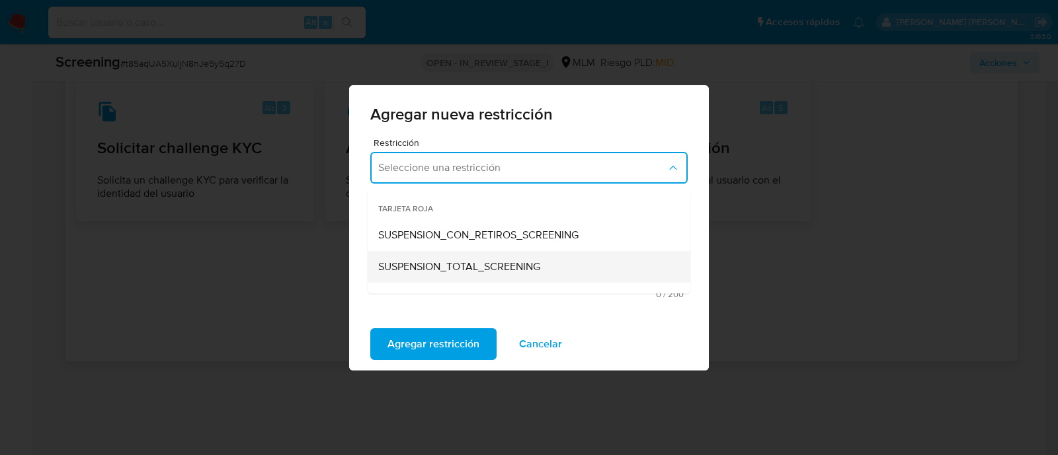
click at [446, 264] on span "SUSPENSION_TOTAL_SCREENING" at bounding box center [459, 266] width 162 height 13
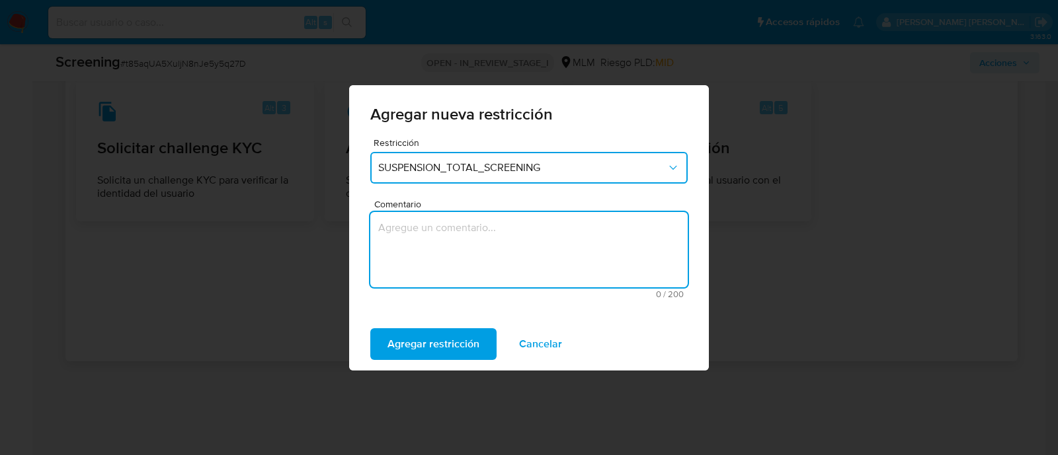
click at [436, 246] on textarea "Comentario" at bounding box center [528, 249] width 317 height 75
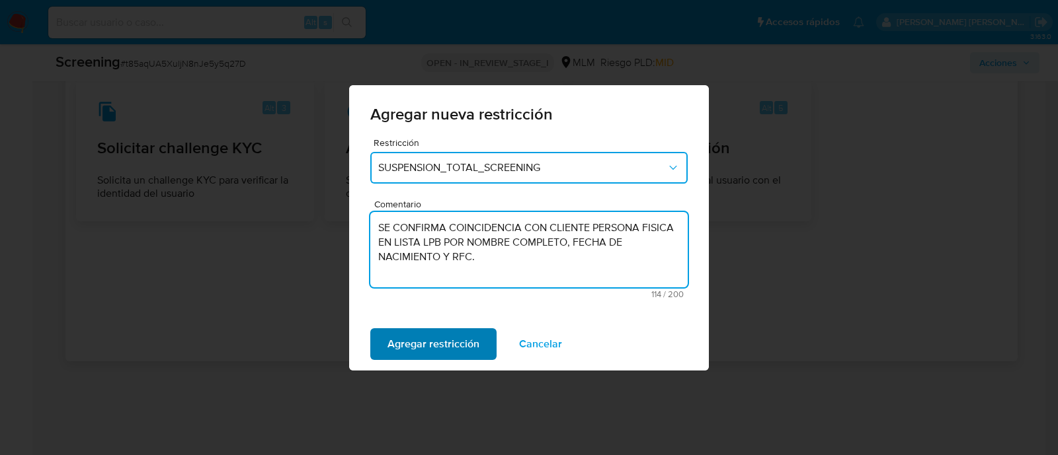
type textarea "SE CONFIRMA COINCIDENCIA CON CLIENTE PERSONA FISICA EN LISTA LPB POR NOMBRE COM…"
click at [410, 342] on span "Agregar restricción" at bounding box center [433, 344] width 92 height 29
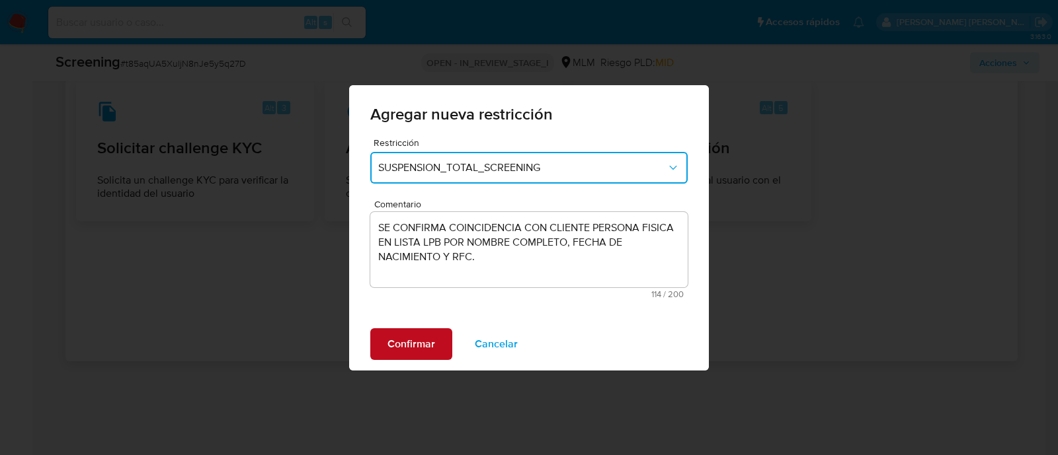
click at [412, 342] on span "Confirmar" at bounding box center [411, 344] width 48 height 29
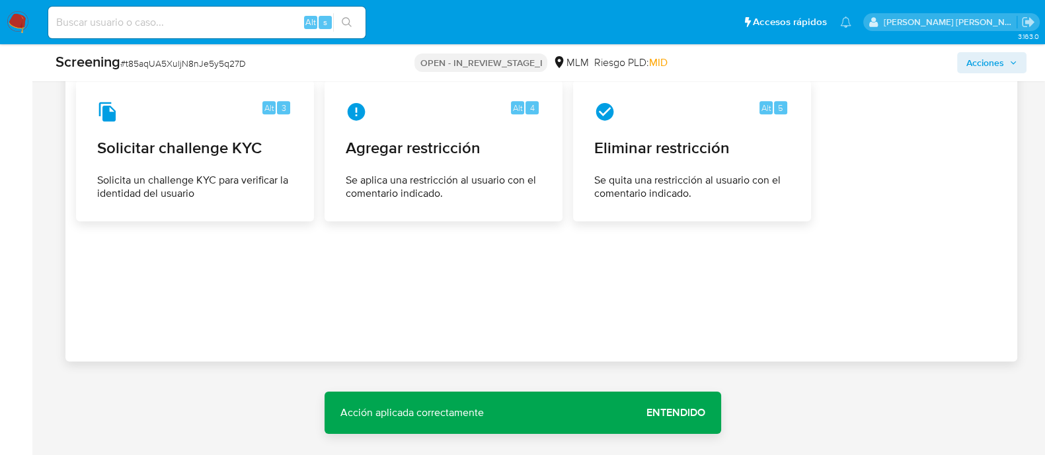
click at [663, 413] on span "Entendido" at bounding box center [675, 413] width 59 height 0
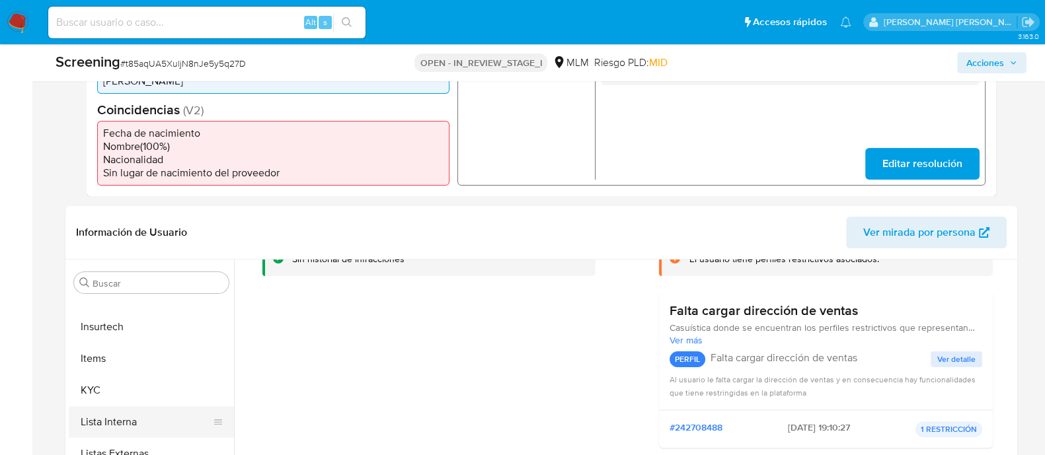
scroll to position [578, 0]
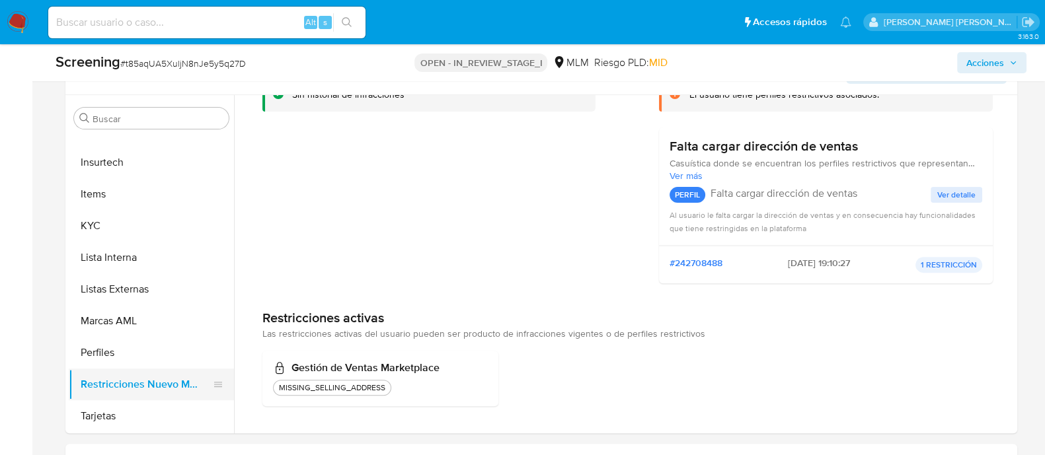
click at [163, 375] on button "Restricciones Nuevo Mundo" at bounding box center [146, 385] width 155 height 32
click at [169, 375] on button "Restricciones Nuevo Mundo" at bounding box center [146, 385] width 155 height 32
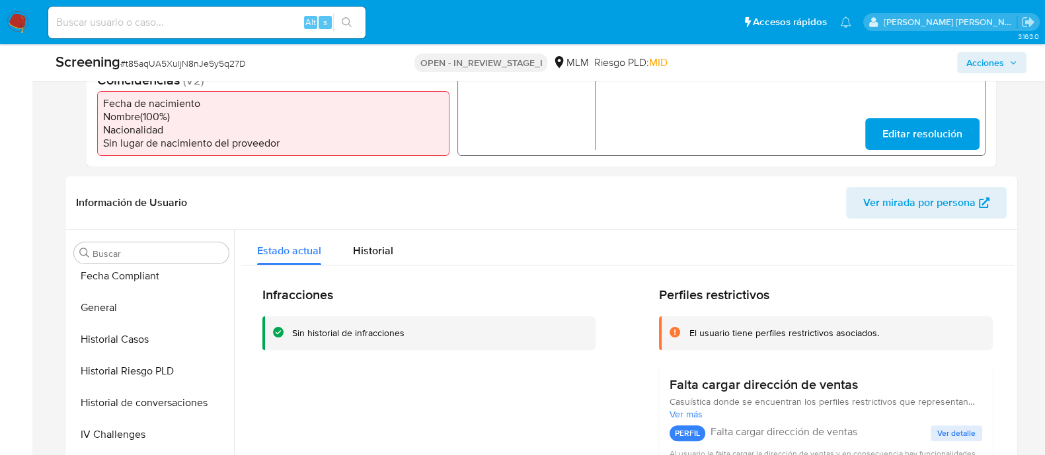
scroll to position [406, 0]
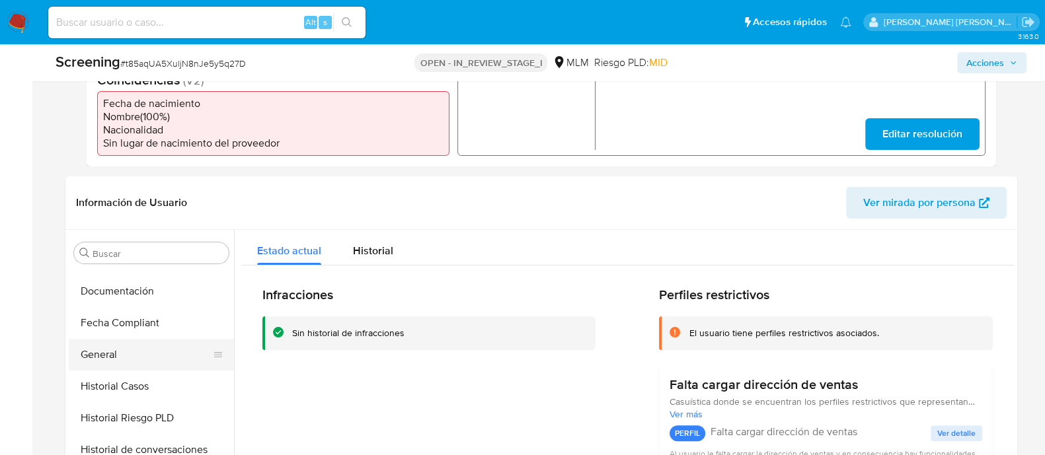
click at [130, 363] on button "General" at bounding box center [146, 355] width 155 height 32
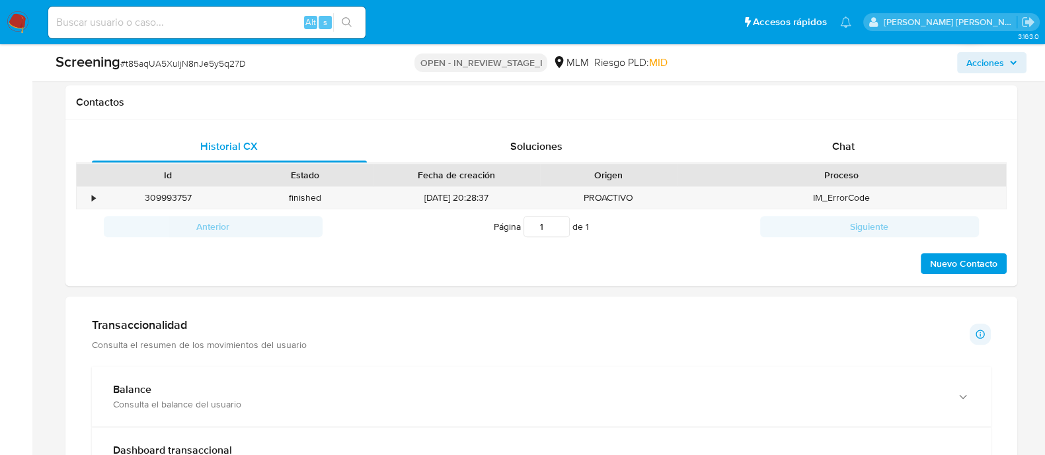
scroll to position [939, 0]
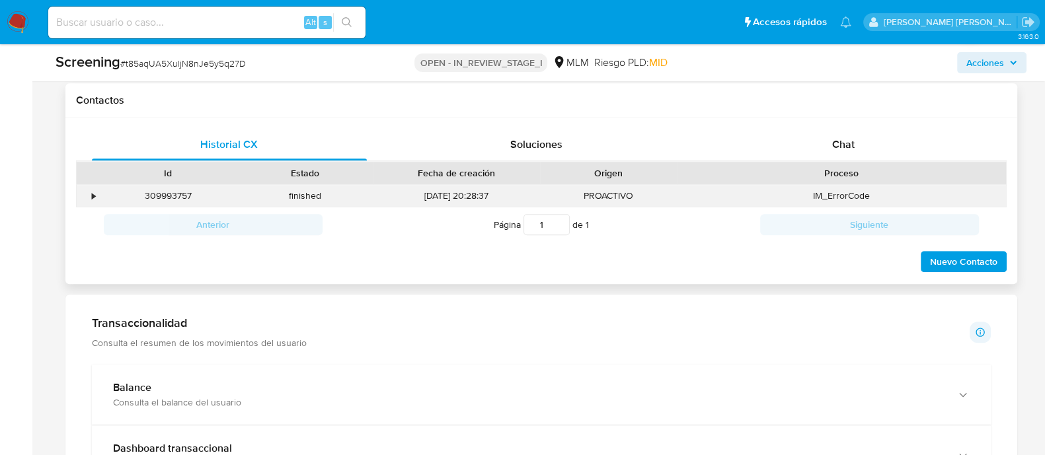
click at [98, 196] on div "•" at bounding box center [88, 196] width 23 height 22
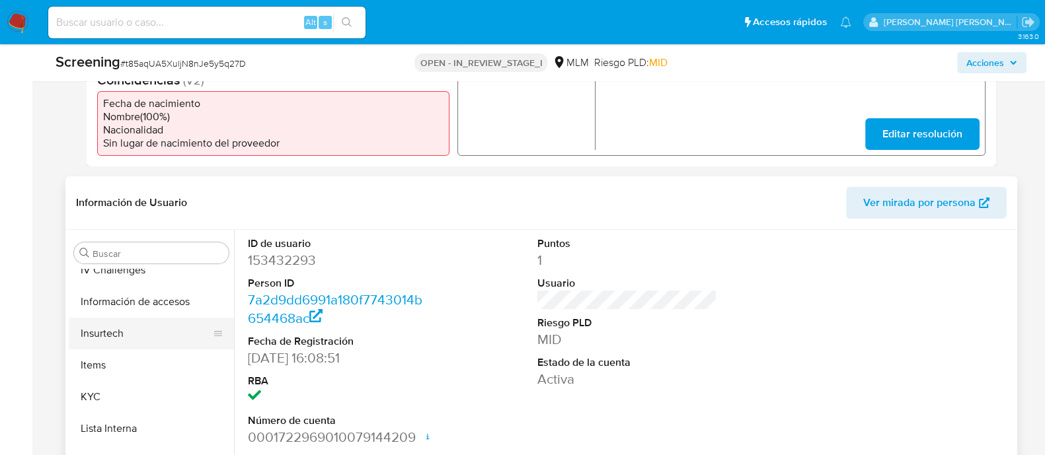
scroll to position [654, 0]
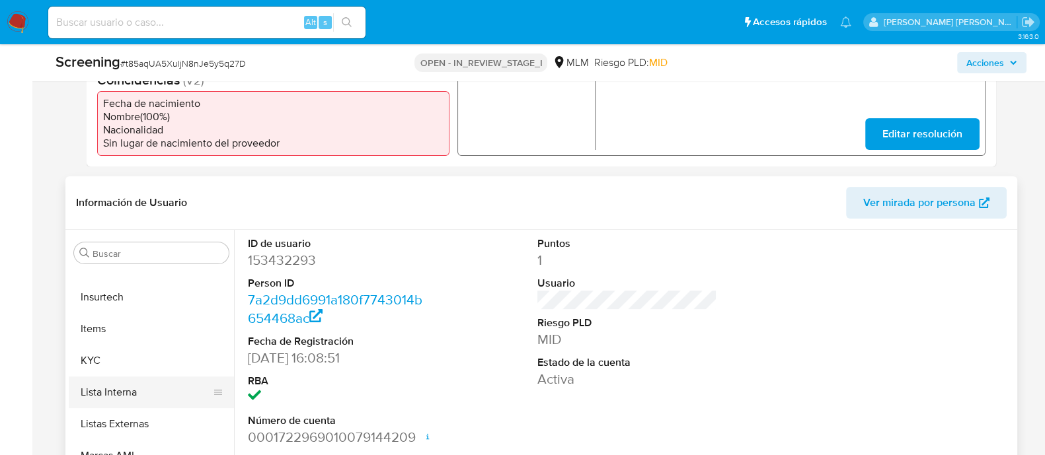
click at [159, 387] on button "Lista Interna" at bounding box center [146, 393] width 155 height 32
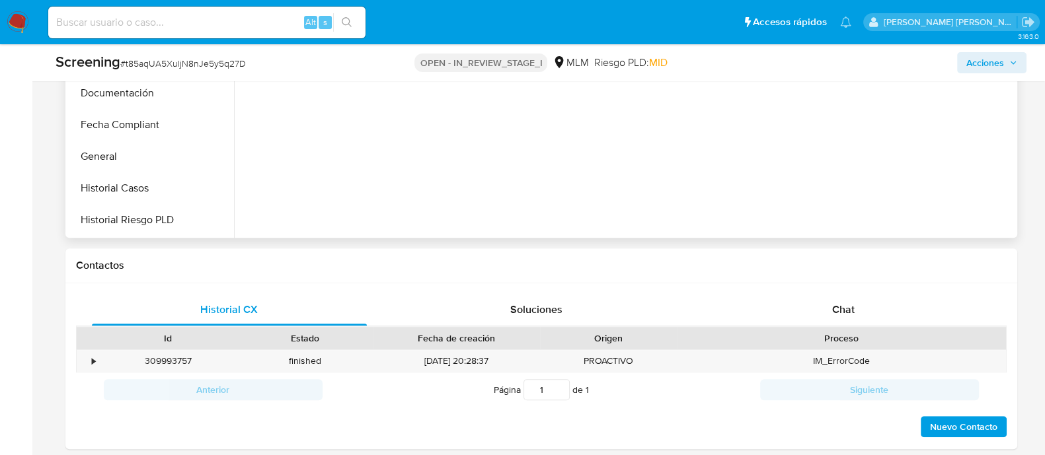
scroll to position [241, 0]
click at [143, 186] on button "General" at bounding box center [146, 190] width 155 height 32
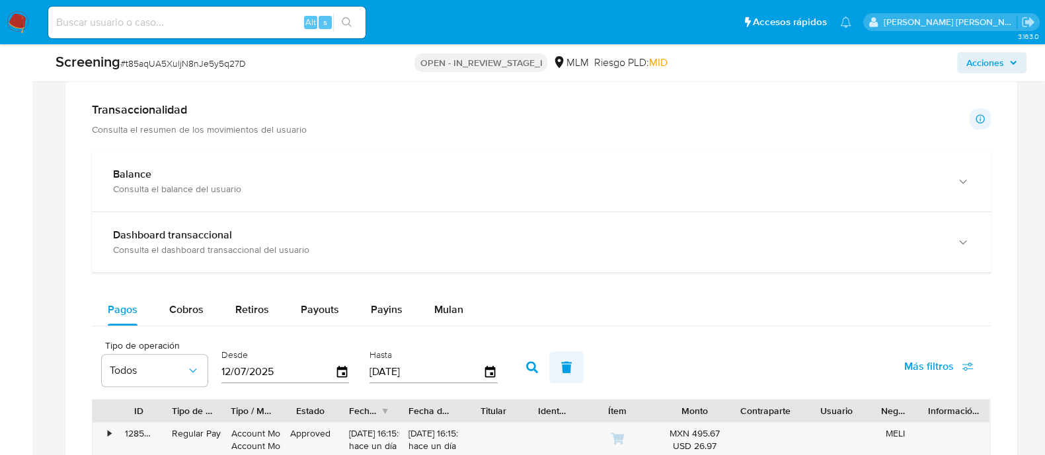
scroll to position [1021, 0]
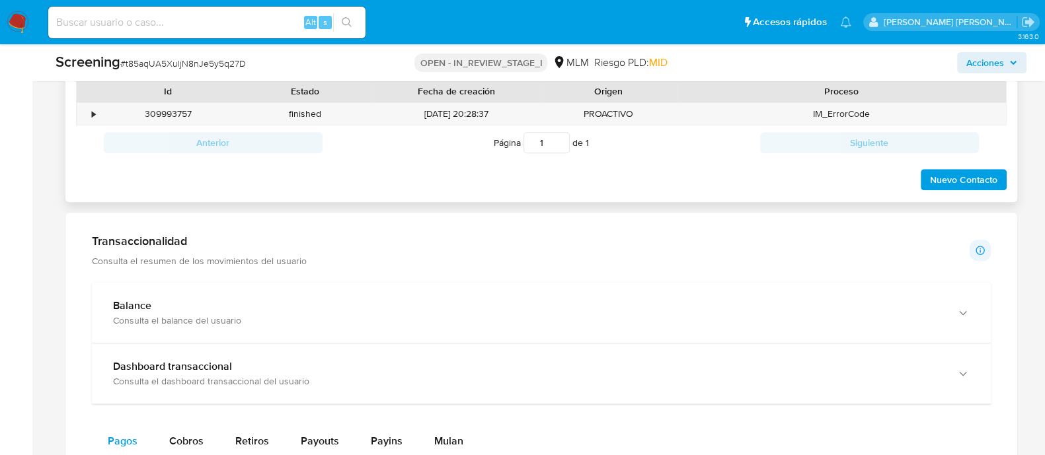
click at [947, 182] on span "Nuevo Contacto" at bounding box center [963, 180] width 67 height 19
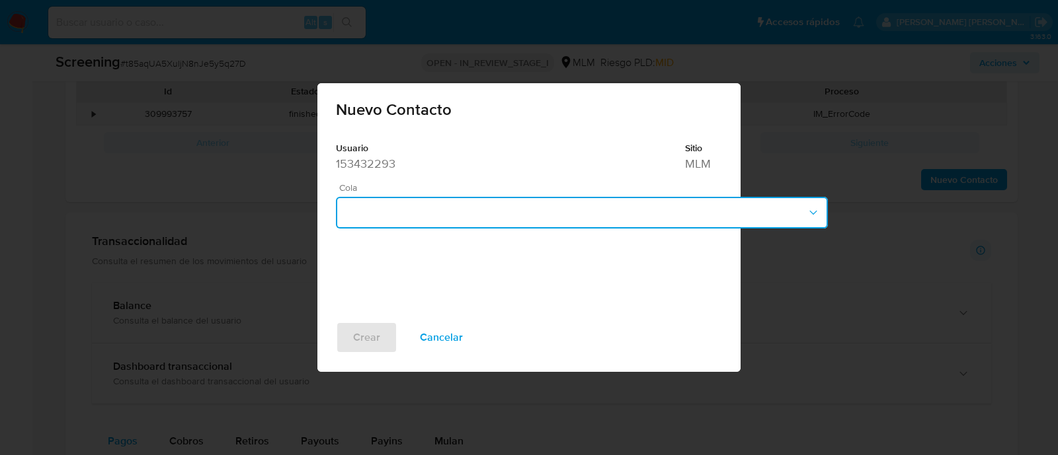
click at [438, 211] on button "button" at bounding box center [582, 213] width 492 height 32
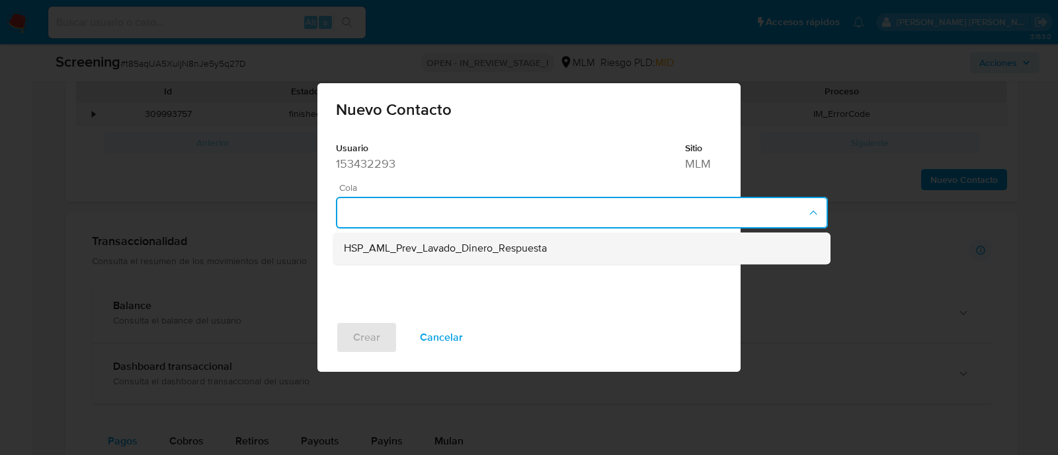
click at [430, 253] on span "HSP_AML_Prev_Lavado_Dinero_Respuesta" at bounding box center [445, 249] width 203 height 13
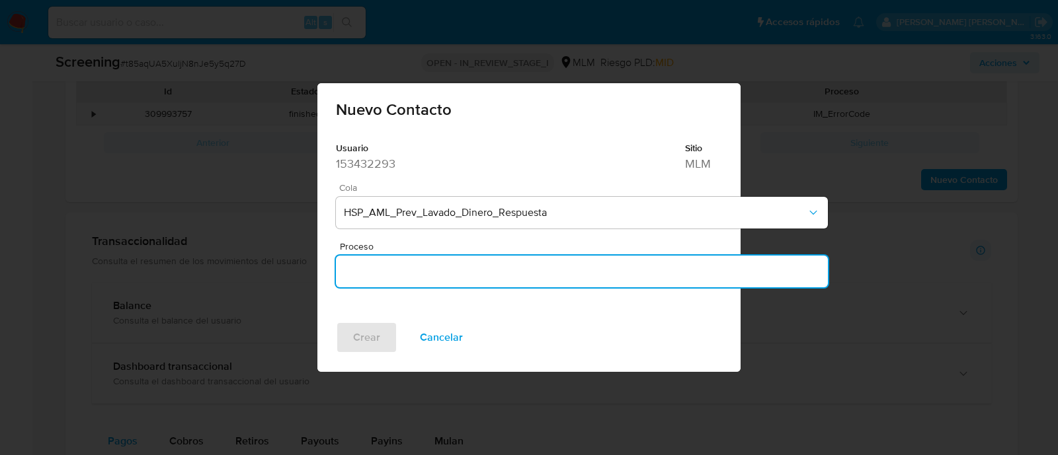
click at [398, 271] on input "Proceso" at bounding box center [582, 271] width 492 height 17
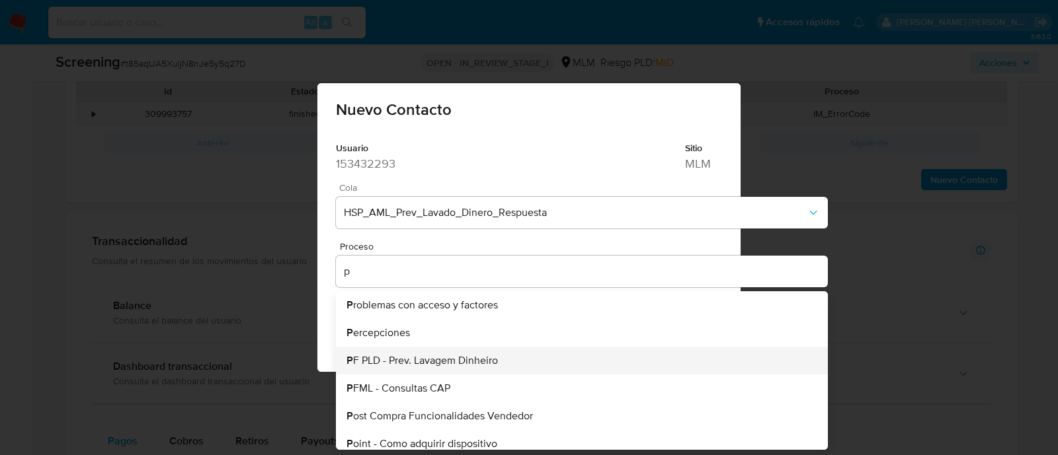
click at [408, 364] on span "P F PLD - Prev. Lavagem Dinheiro" at bounding box center [421, 361] width 151 height 11
type input "PF PLD - Prev. Lavagem Dinheiro"
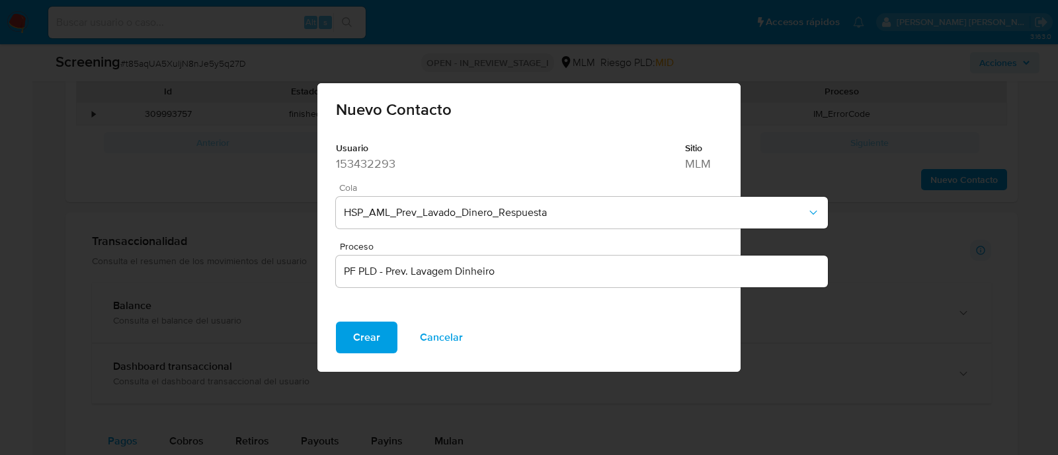
click at [350, 342] on button "Crear" at bounding box center [366, 338] width 61 height 32
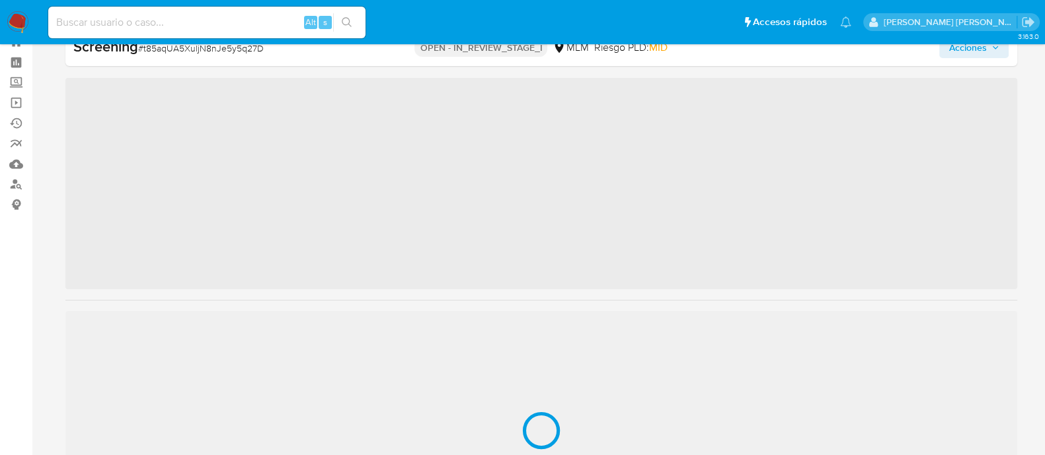
scroll to position [654, 0]
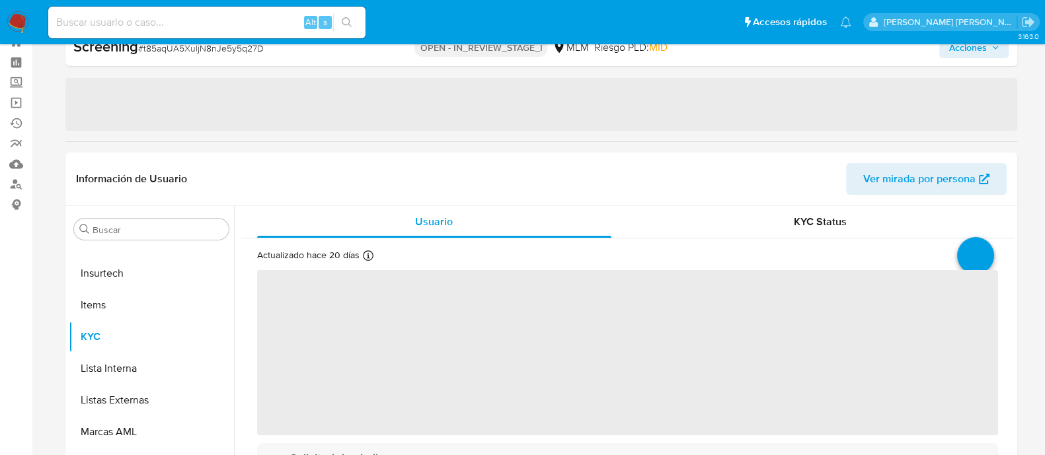
select select "10"
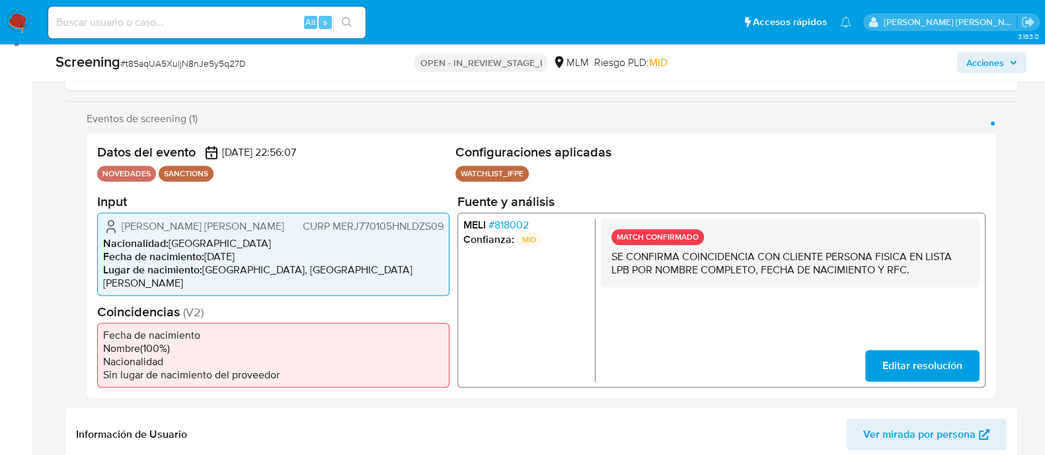
scroll to position [212, 0]
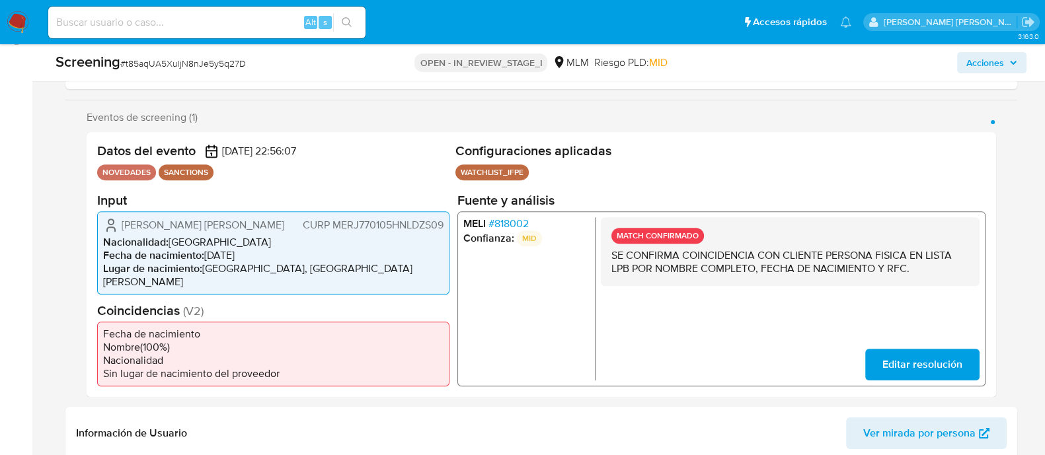
drag, startPoint x: 119, startPoint y: 231, endPoint x: 254, endPoint y: 231, distance: 135.5
click at [254, 231] on div "[DEMOGRAPHIC_DATA][PERSON_NAME] [PERSON_NAME] MERJ770105HNLDZS09" at bounding box center [273, 225] width 340 height 16
drag, startPoint x: 208, startPoint y: 261, endPoint x: 258, endPoint y: 260, distance: 49.6
click at [258, 260] on li "Fecha de nacimiento : [DEMOGRAPHIC_DATA]" at bounding box center [273, 255] width 340 height 13
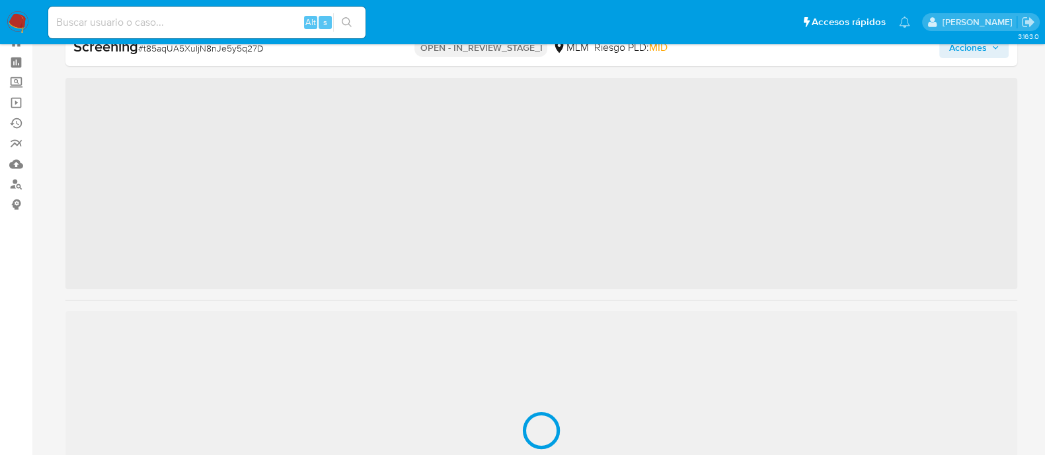
scroll to position [654, 0]
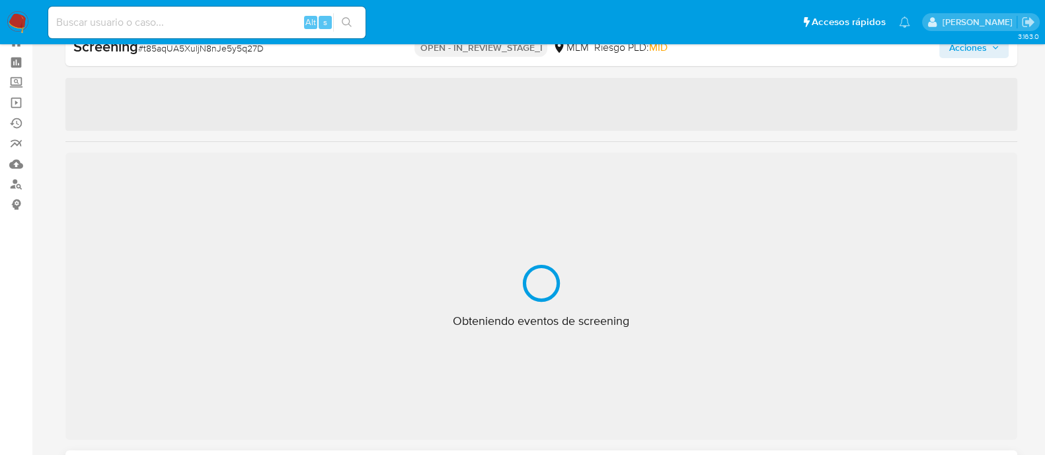
select select "10"
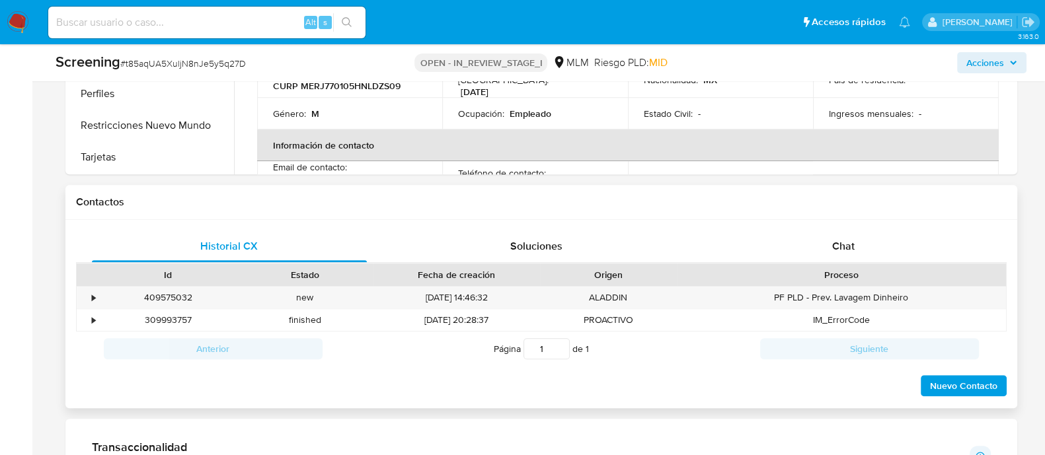
scroll to position [873, 0]
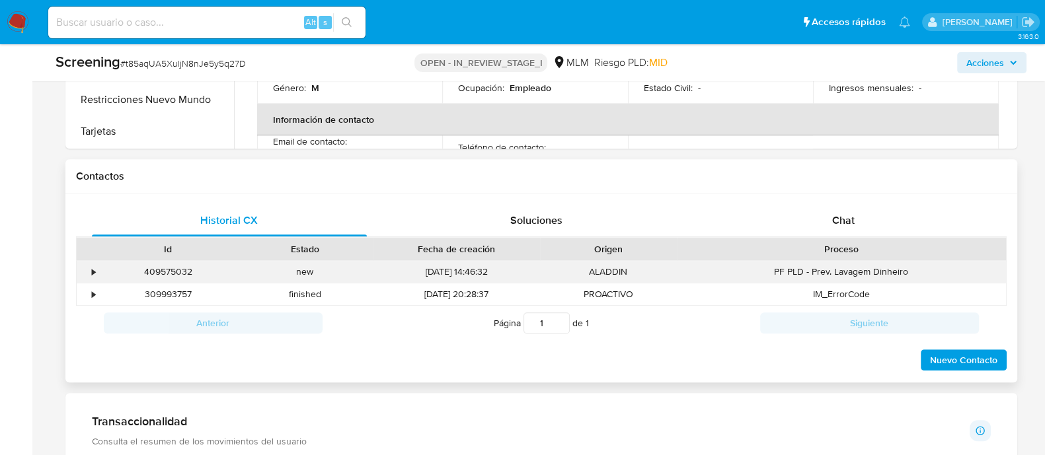
click at [96, 262] on div "•" at bounding box center [88, 272] width 23 height 22
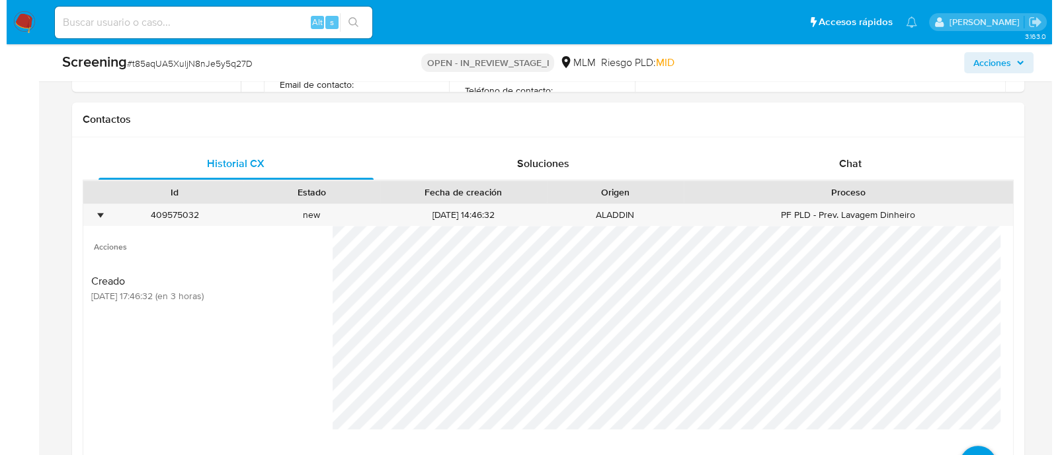
scroll to position [956, 0]
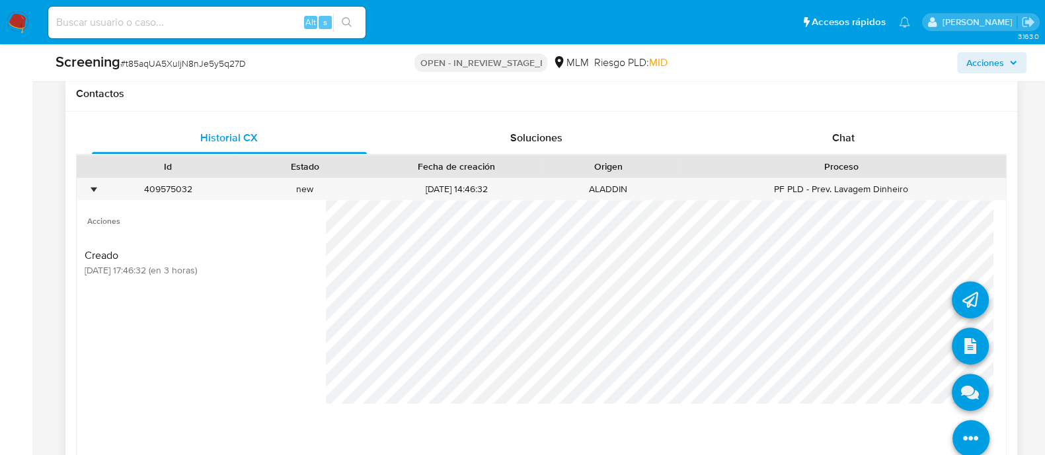
click at [954, 275] on li at bounding box center [970, 302] width 37 height 54
click at [952, 288] on icon at bounding box center [970, 300] width 37 height 37
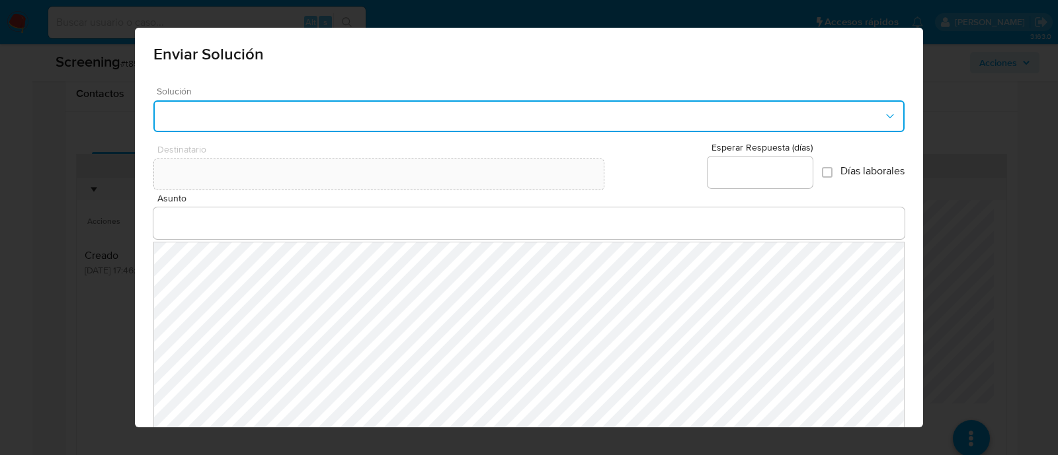
click at [497, 112] on button "button" at bounding box center [528, 116] width 751 height 32
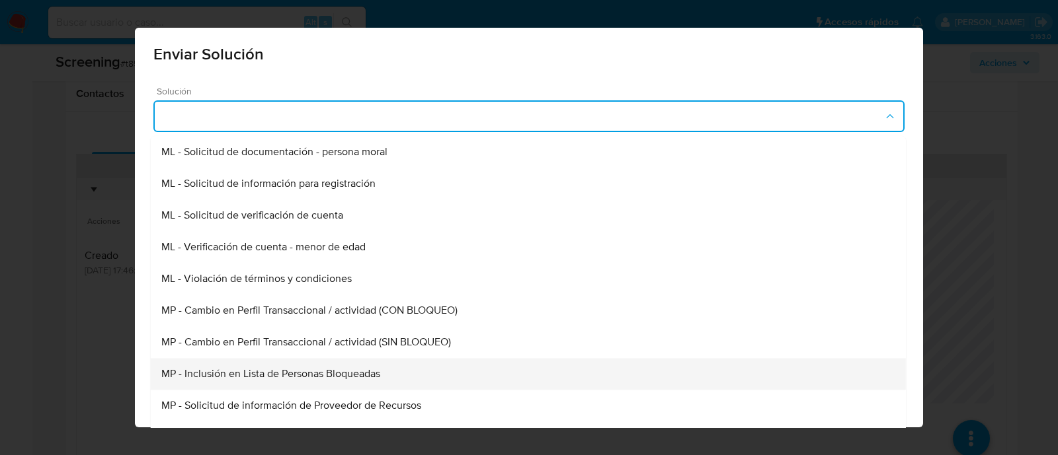
click at [313, 379] on span "MP - Inclusión en Lista de Personas Bloqueadas" at bounding box center [270, 373] width 219 height 13
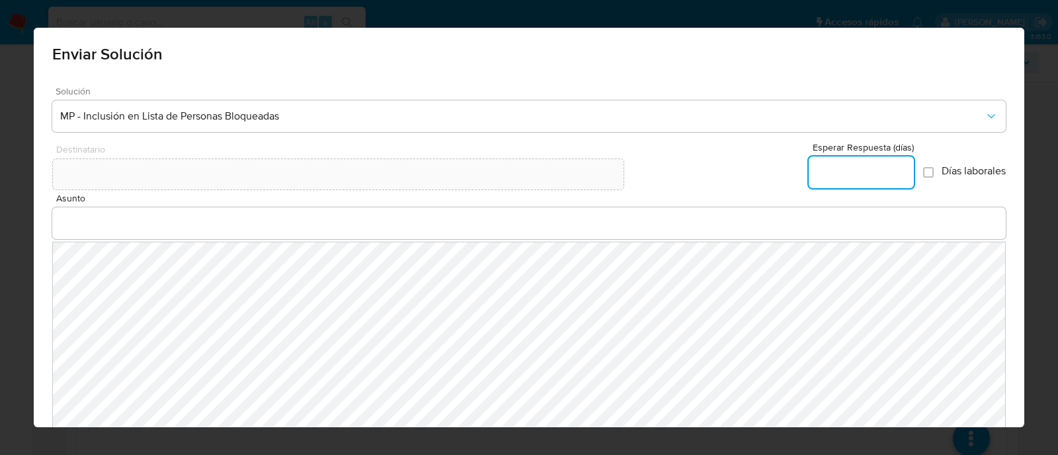
click at [849, 180] on input "Esperar Respuesta (días)" at bounding box center [860, 172] width 105 height 17
type input "0"
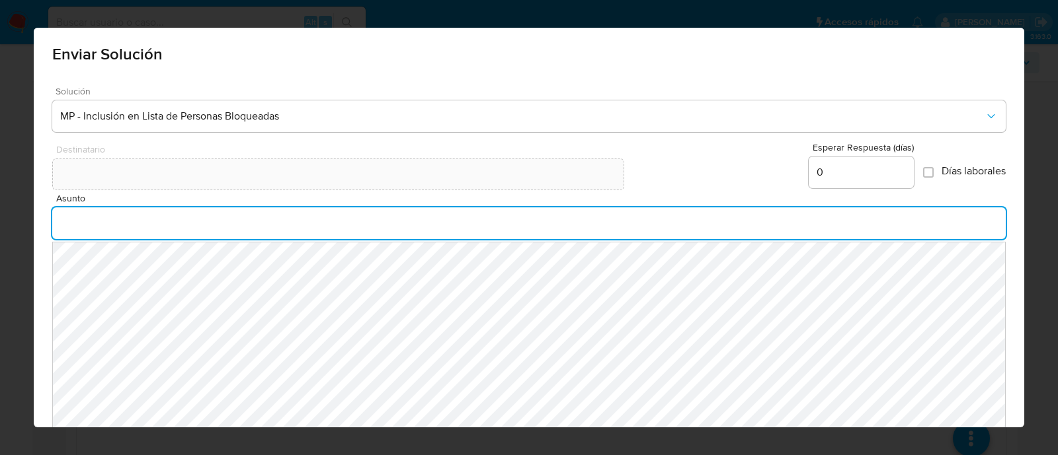
click at [175, 215] on input "Asunto" at bounding box center [529, 223] width 954 height 17
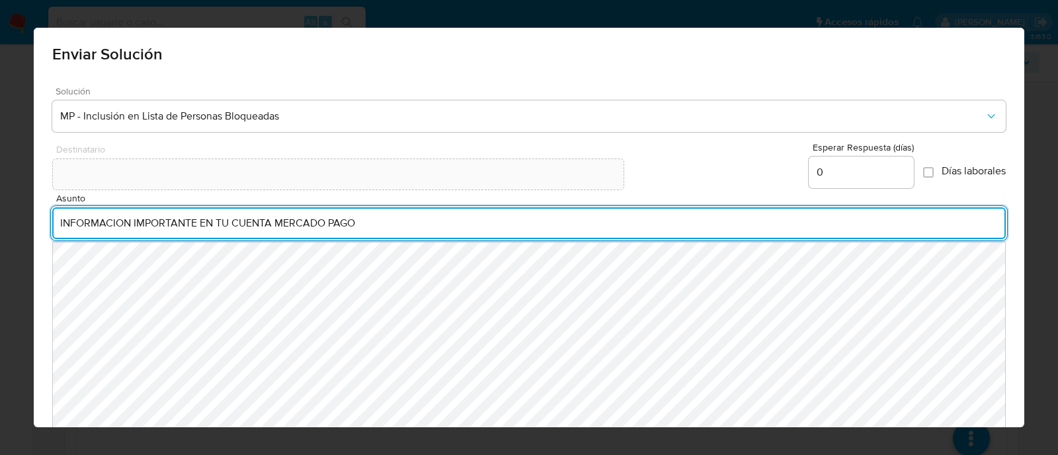
click at [204, 221] on input "INFORMACION IMPORTANTE EN TU CUENTA MERCADO PAGO" at bounding box center [529, 223] width 954 height 17
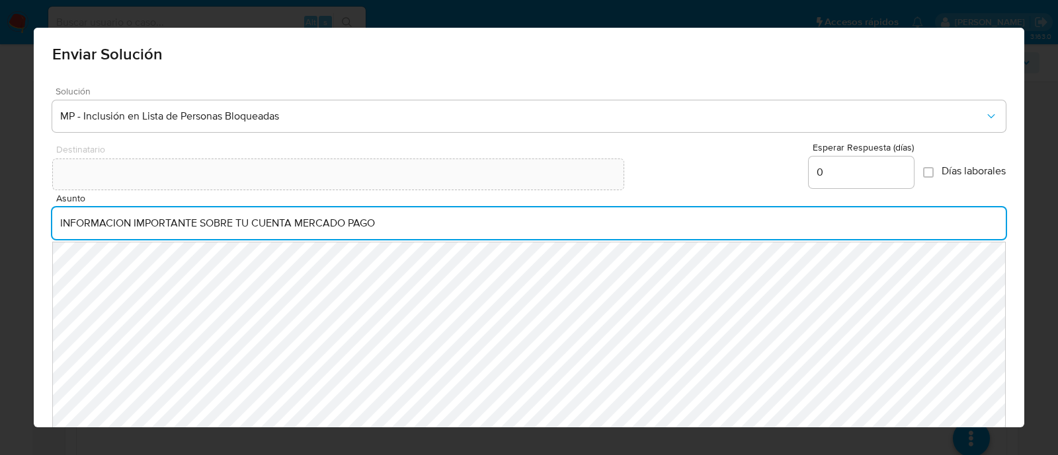
type input "INFORMACION IMPORTANTE SOBRE TU CUENTA MERCADO PAGO"
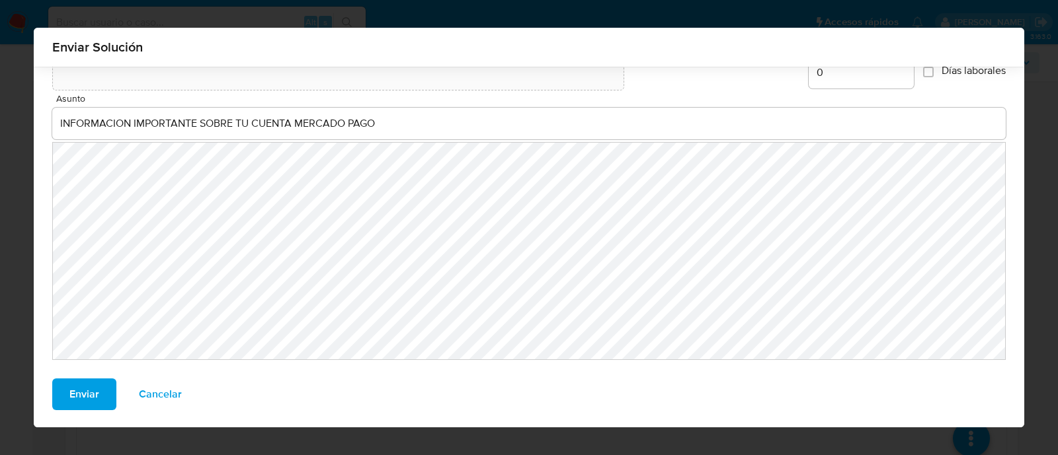
scroll to position [91, 0]
click at [69, 388] on span "Enviar" at bounding box center [84, 393] width 30 height 29
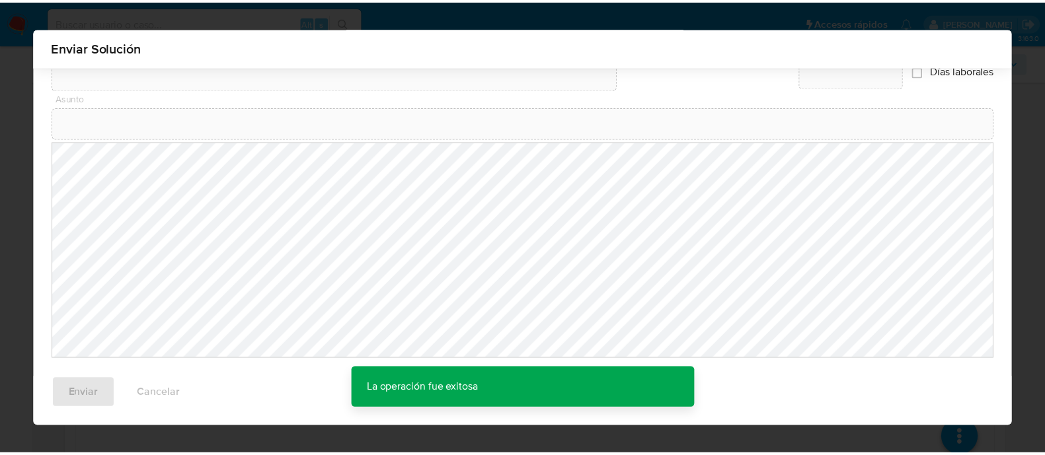
scroll to position [72, 0]
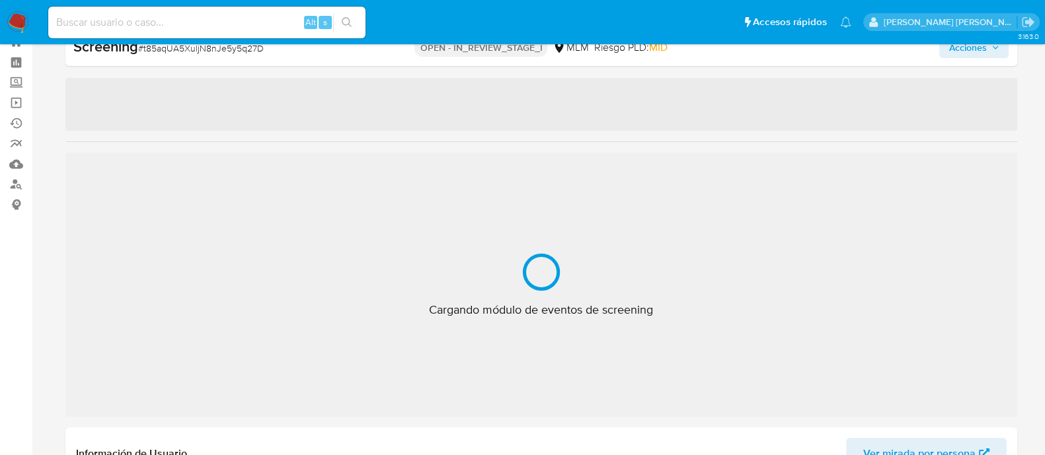
scroll to position [11, 0]
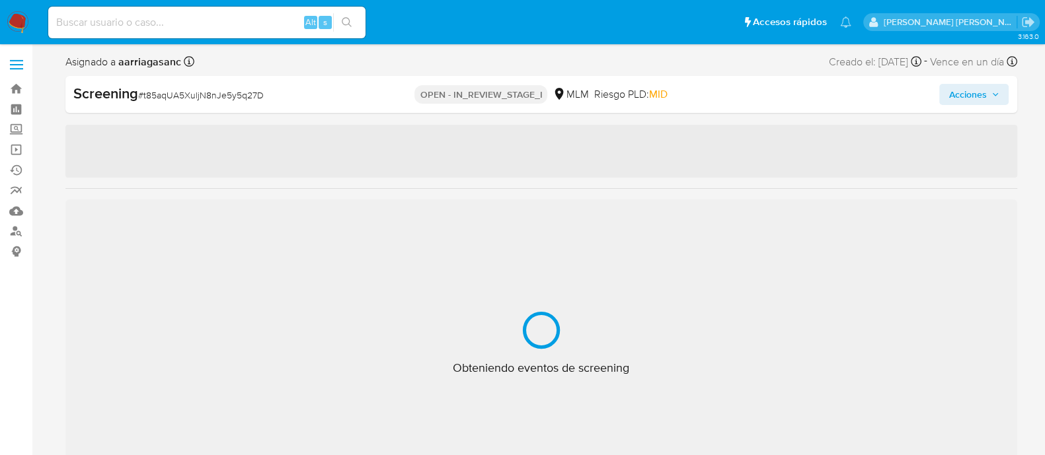
select select "10"
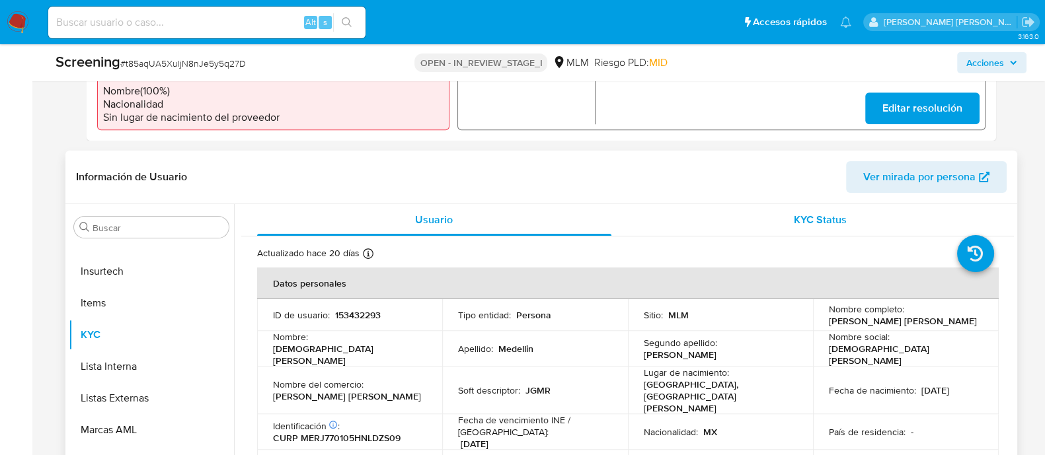
scroll to position [660, 0]
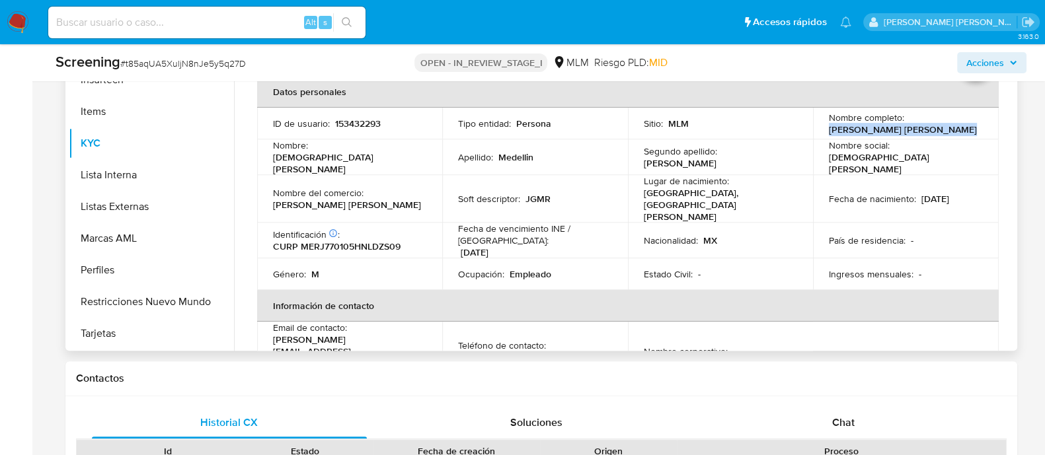
drag, startPoint x: 824, startPoint y: 130, endPoint x: 943, endPoint y: 137, distance: 119.2
click at [943, 137] on td "Nombre completo : [PERSON_NAME] [PERSON_NAME]" at bounding box center [906, 124] width 186 height 32
copy p "[PERSON_NAME] [PERSON_NAME]"
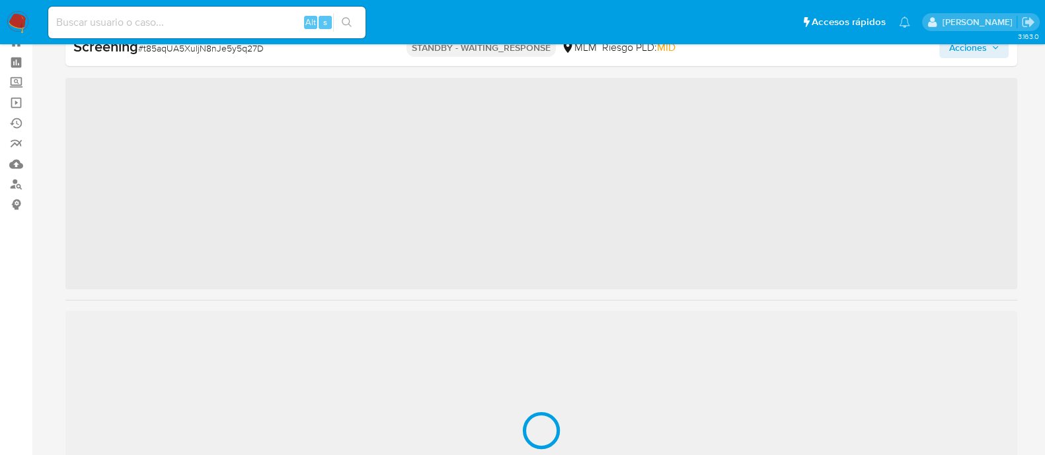
scroll to position [654, 0]
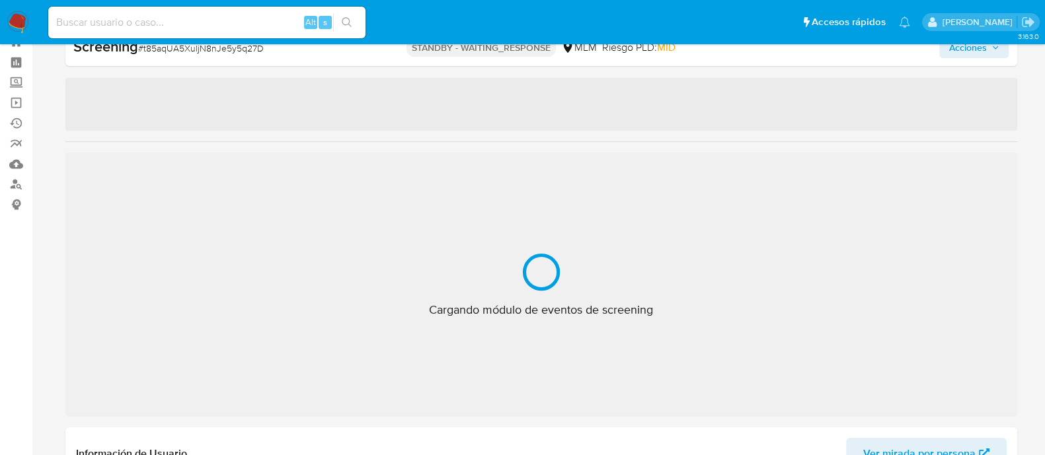
select select "10"
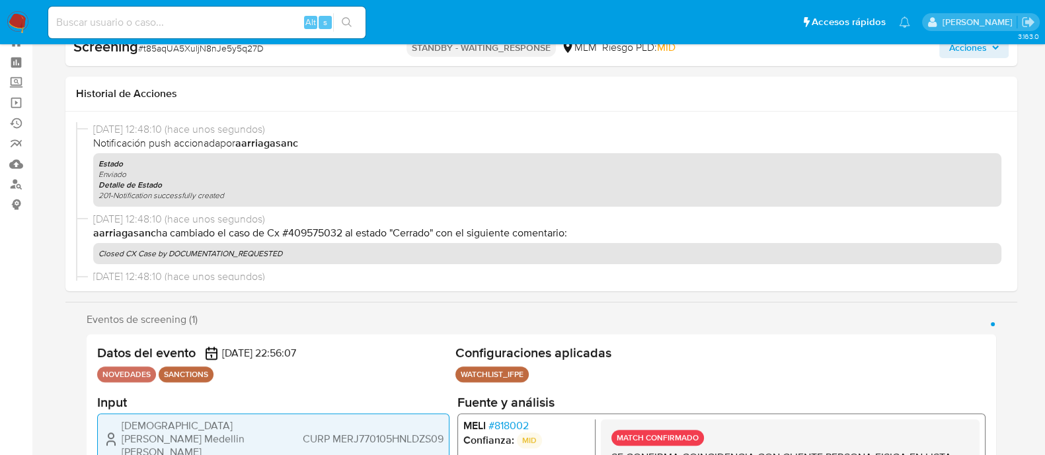
click at [17, 17] on img at bounding box center [18, 22] width 22 height 22
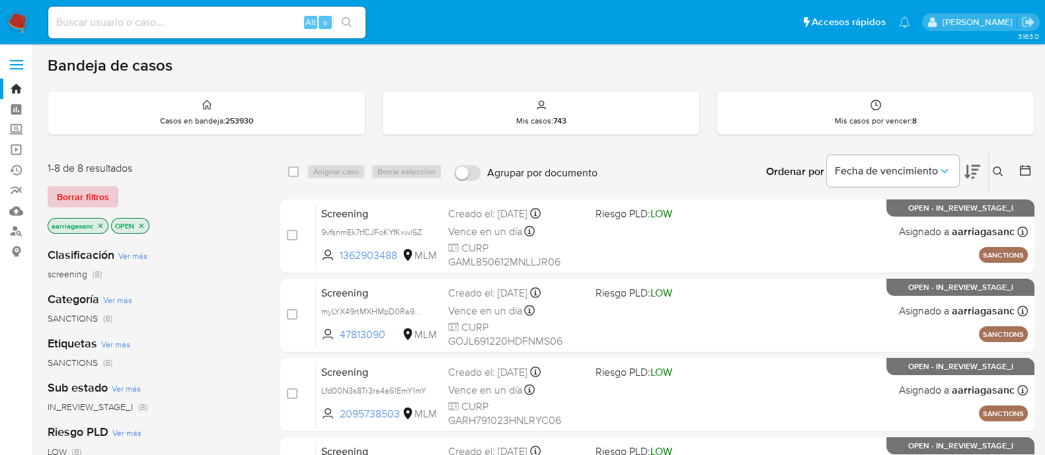
click at [86, 192] on span "Borrar filtros" at bounding box center [83, 197] width 52 height 19
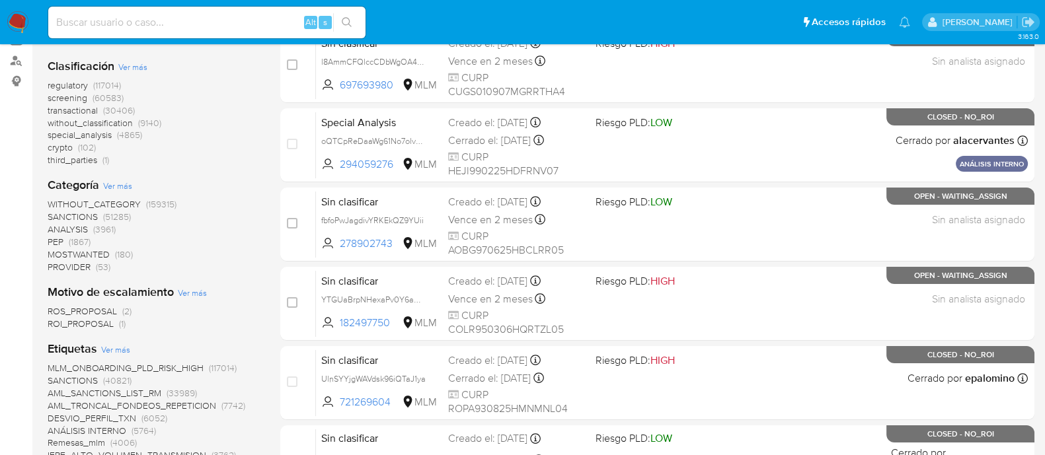
scroll to position [165, 0]
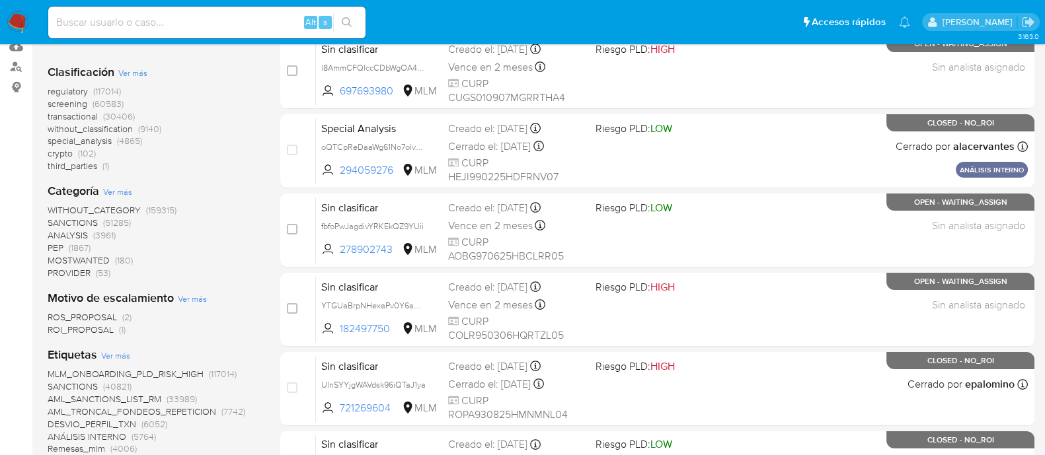
click at [64, 222] on span "SANCTIONS" at bounding box center [73, 222] width 50 height 13
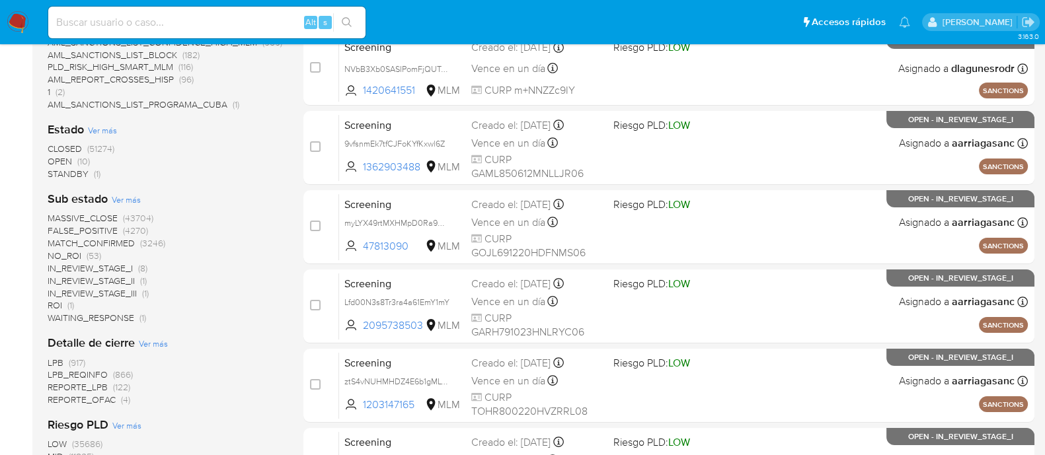
scroll to position [330, 0]
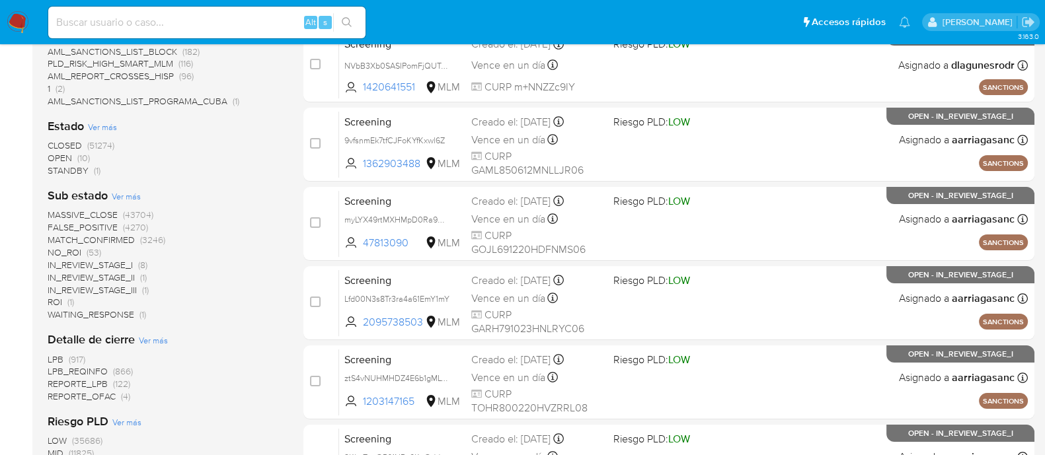
click at [73, 176] on div "Clasificación Ver más screening (51285) Etiquetas Ver más SANCTIONS (36369) AML…" at bounding box center [165, 290] width 235 height 767
click at [71, 170] on span "STANDBY" at bounding box center [68, 170] width 41 height 13
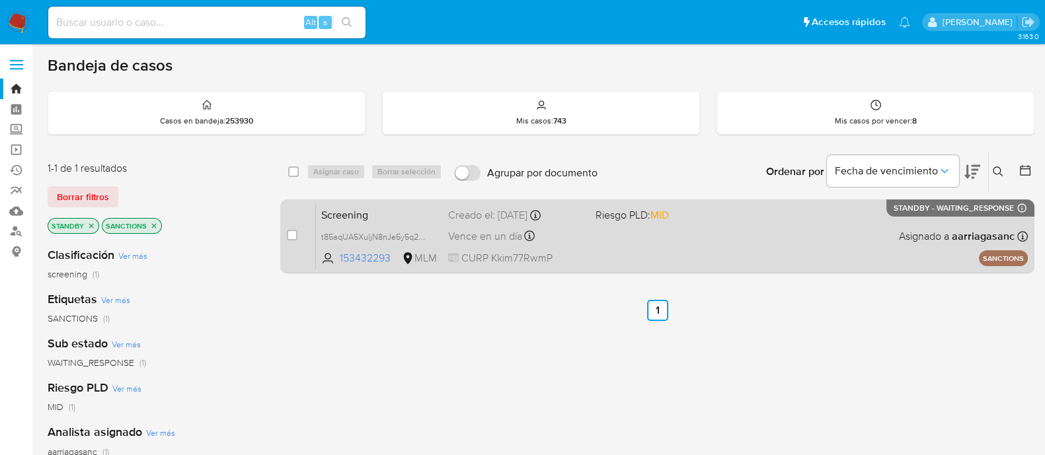
click at [291, 249] on div "case-item-checkbox No es posible asignar el caso" at bounding box center [301, 236] width 29 height 67
click at [293, 239] on input "checkbox" at bounding box center [292, 235] width 11 height 11
checkbox input "true"
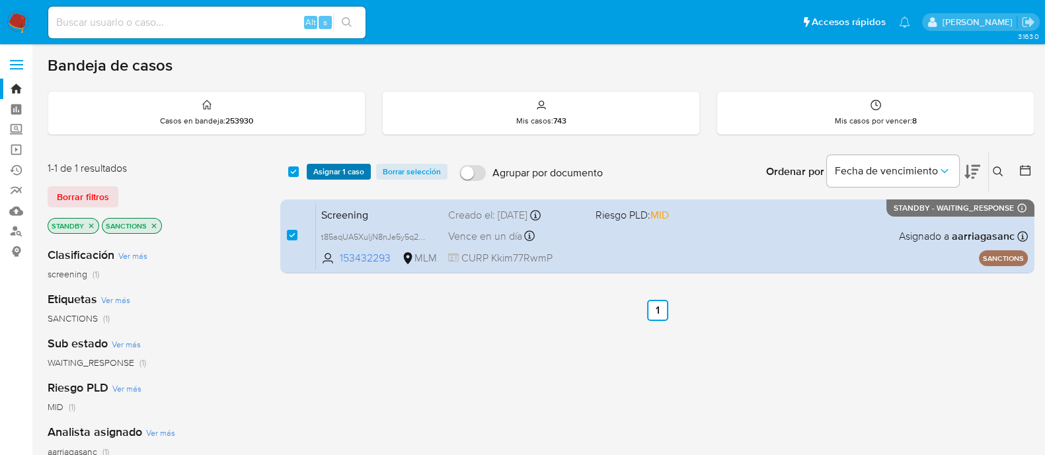
click at [332, 172] on span "Asignar 1 caso" at bounding box center [338, 171] width 51 height 13
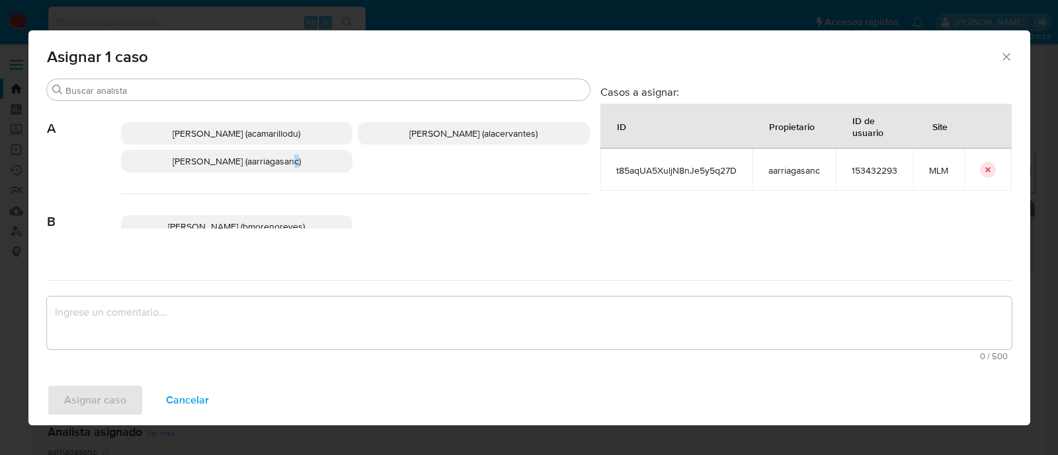
click at [275, 163] on span "[PERSON_NAME] (aarriagasanc)" at bounding box center [237, 161] width 128 height 13
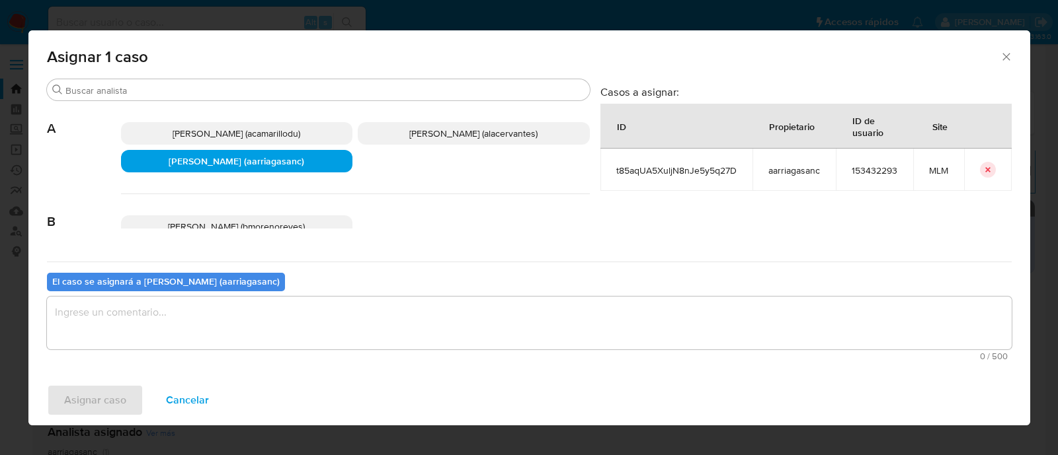
click at [214, 326] on textarea "assign-modal" at bounding box center [529, 323] width 964 height 53
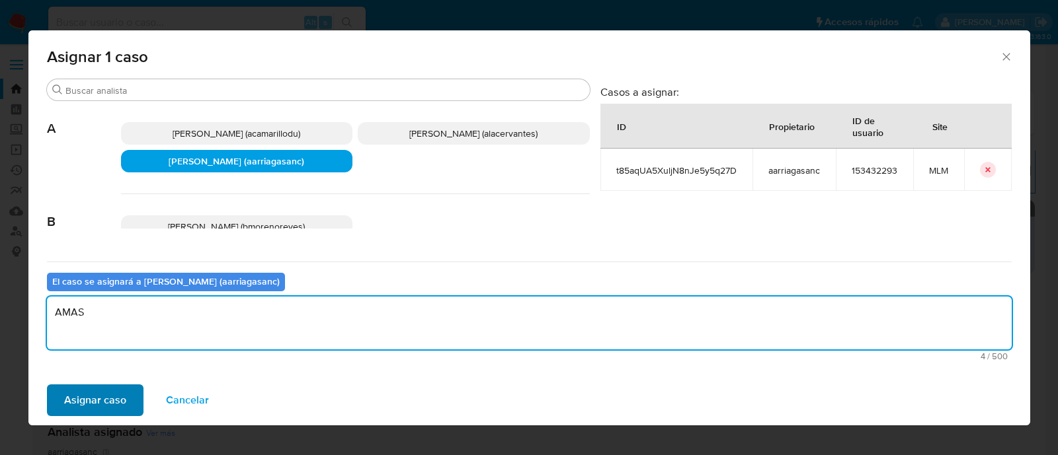
type textarea "AMAS"
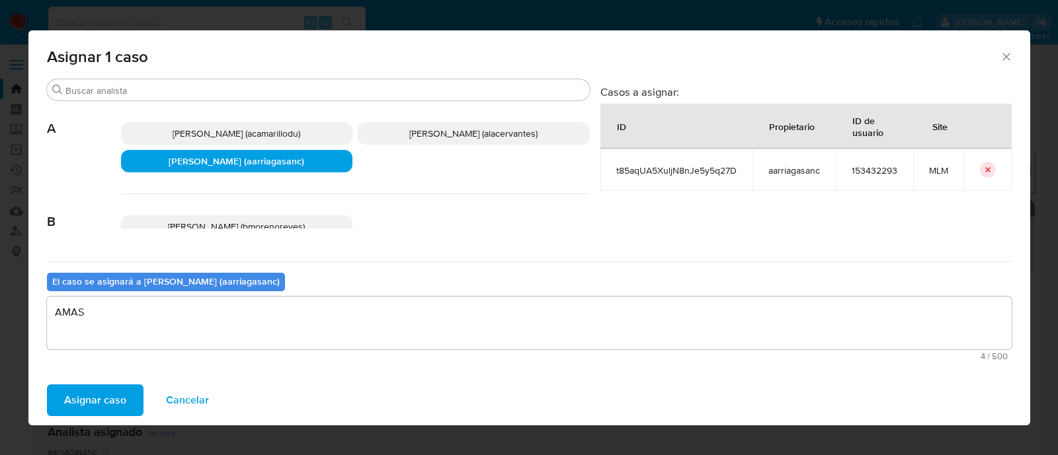
click at [89, 388] on span "Asignar caso" at bounding box center [95, 400] width 62 height 29
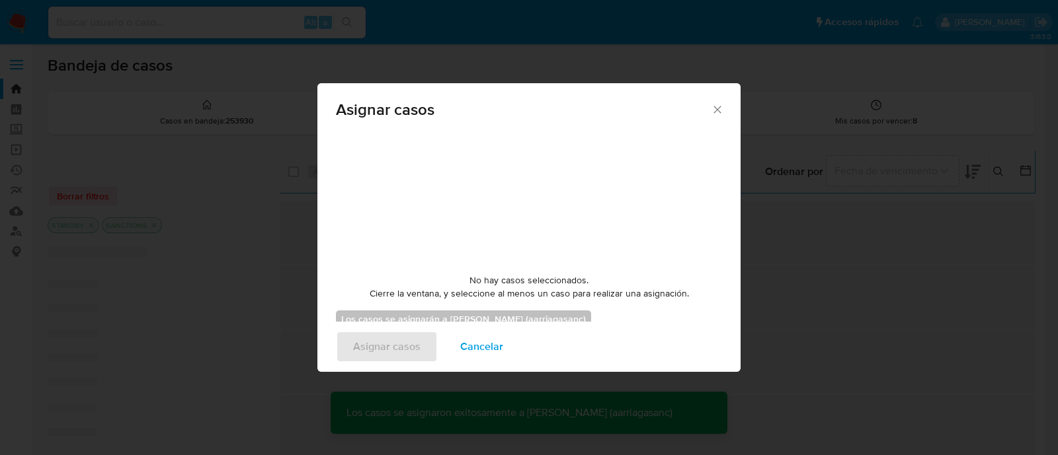
checkbox input "false"
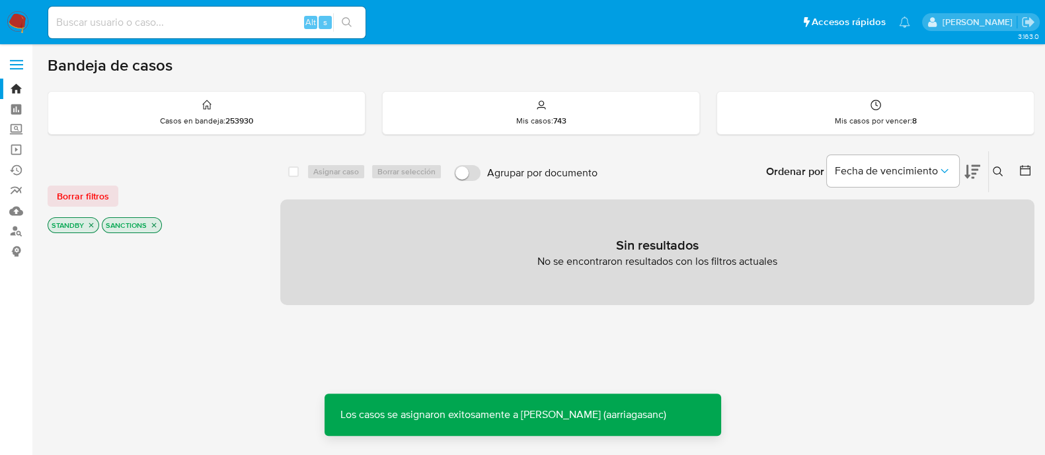
click at [14, 23] on img at bounding box center [18, 22] width 22 height 22
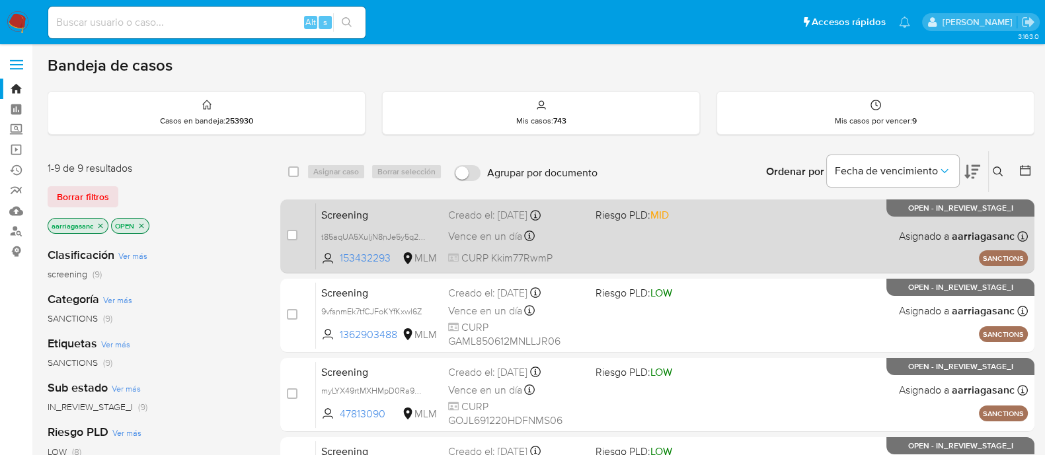
click at [636, 241] on div "Screening t85aqUA5XuljN8nJe5y5q27D 153432293 MLM Riesgo PLD: MID Creado el: 08/…" at bounding box center [672, 236] width 712 height 67
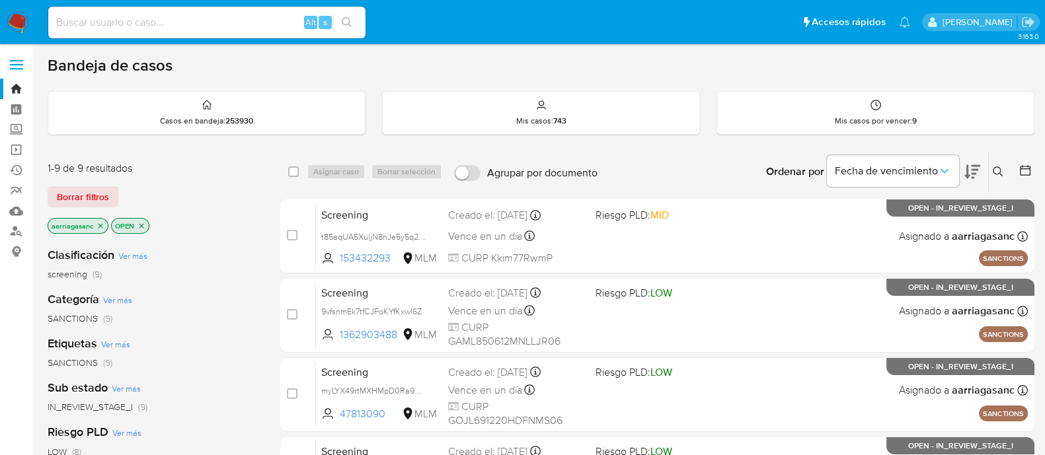
click at [19, 23] on img at bounding box center [18, 22] width 22 height 22
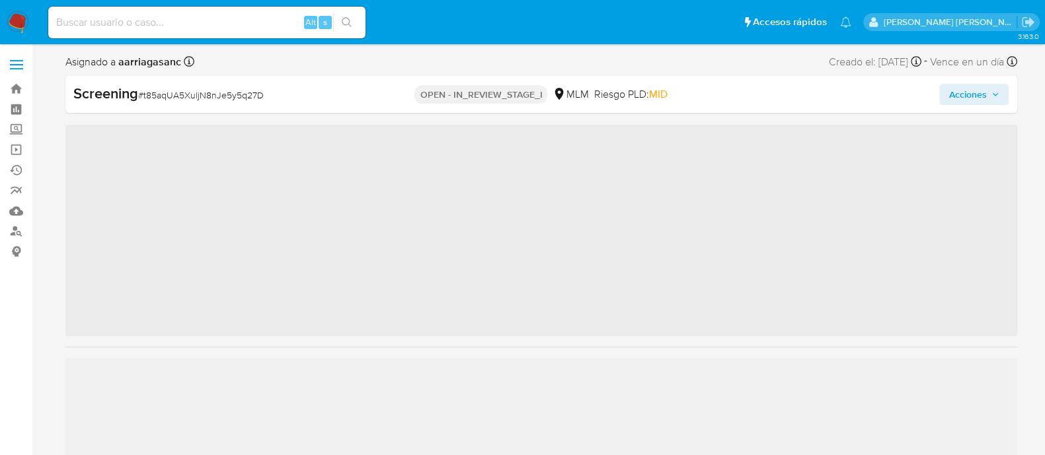
scroll to position [654, 0]
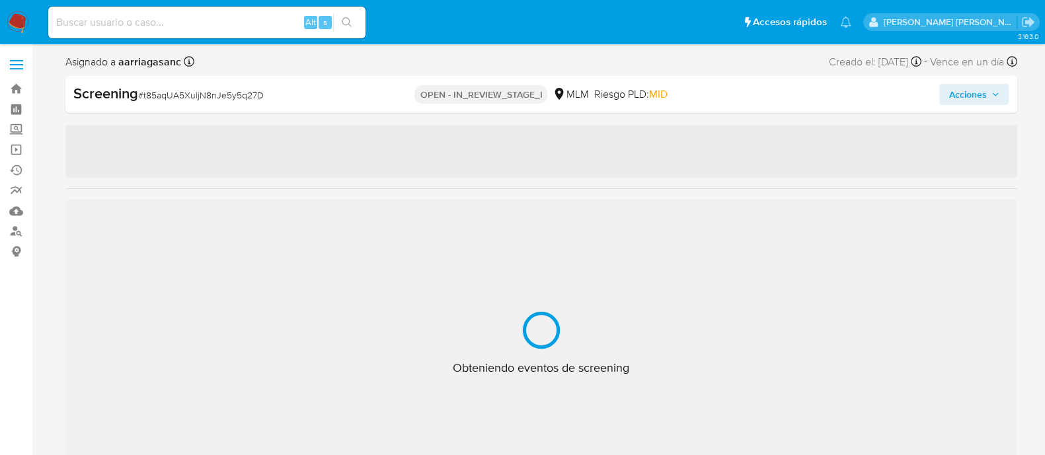
select select "10"
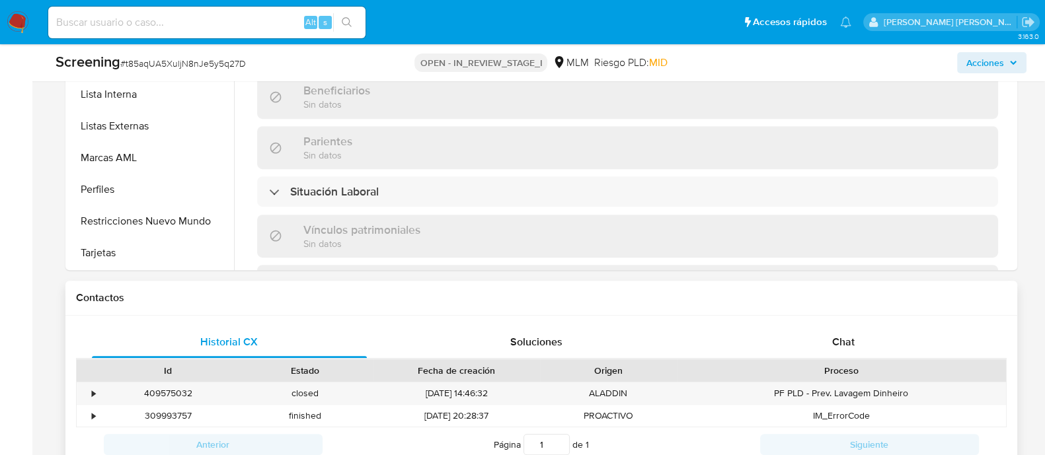
scroll to position [744, 0]
click at [527, 344] on span "Soluciones" at bounding box center [536, 339] width 52 height 15
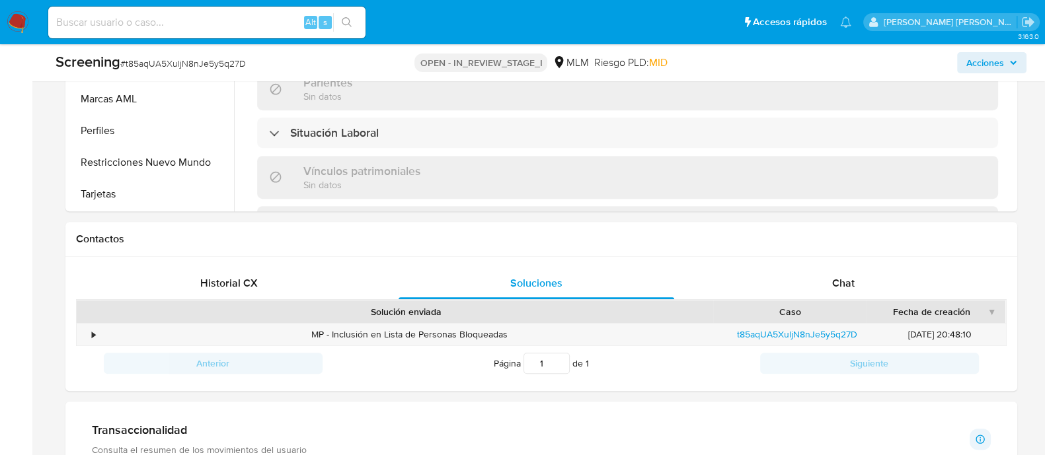
scroll to position [826, 0]
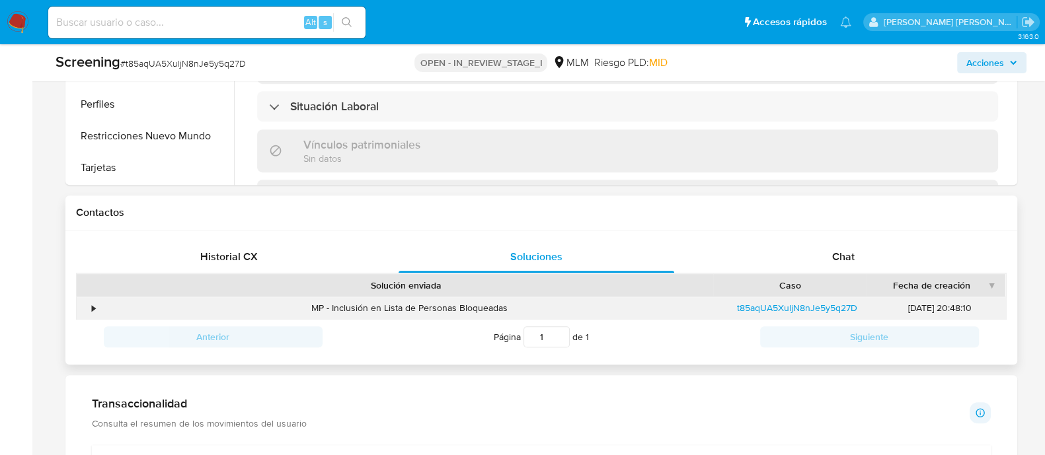
click at [93, 305] on div "•" at bounding box center [94, 308] width 3 height 13
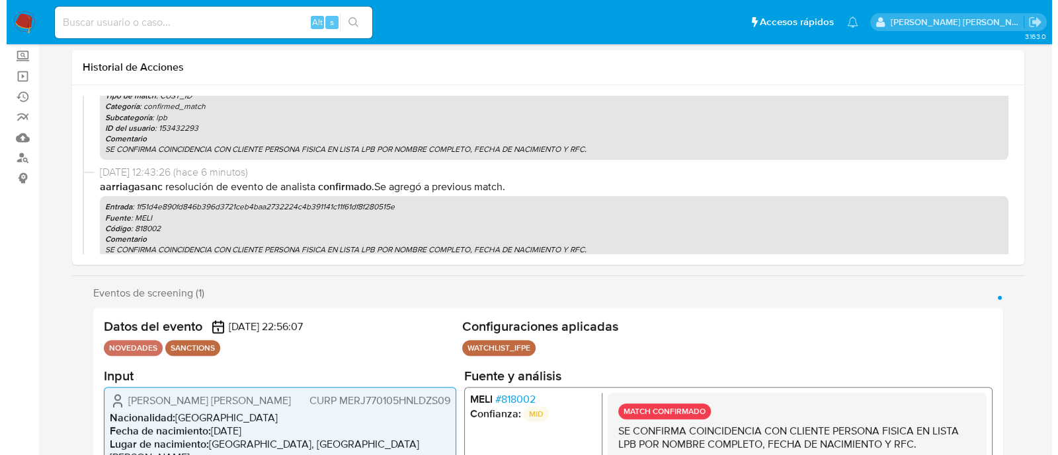
scroll to position [0, 0]
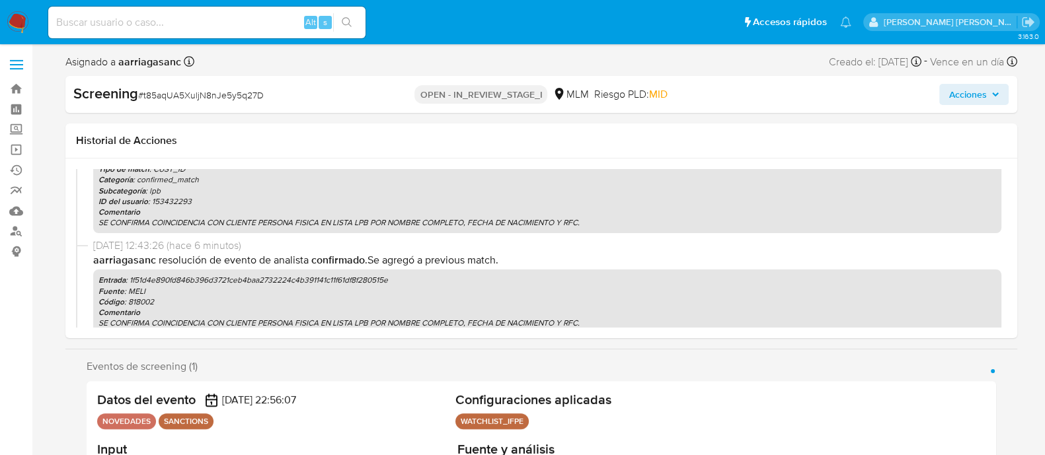
click at [952, 96] on span "Acciones" at bounding box center [967, 94] width 38 height 21
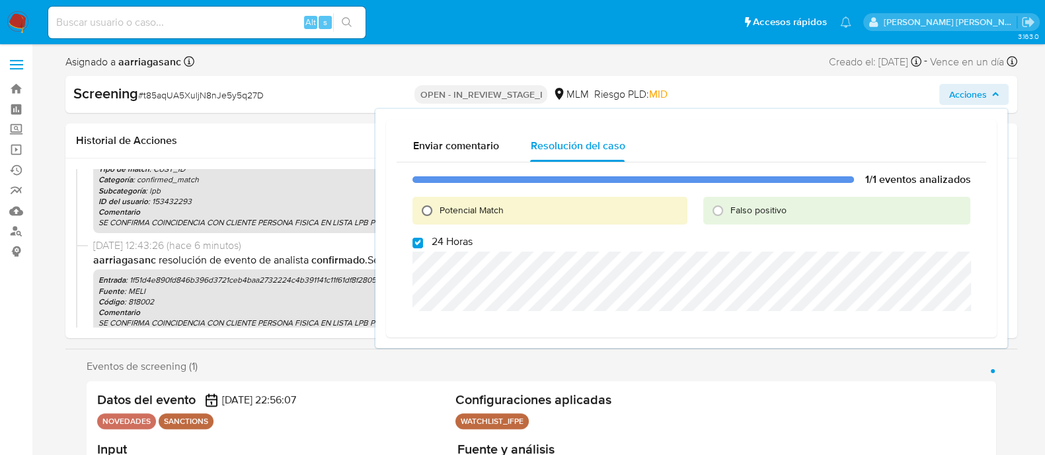
click at [426, 212] on input "Potencial Match" at bounding box center [426, 210] width 21 height 21
radio input "true"
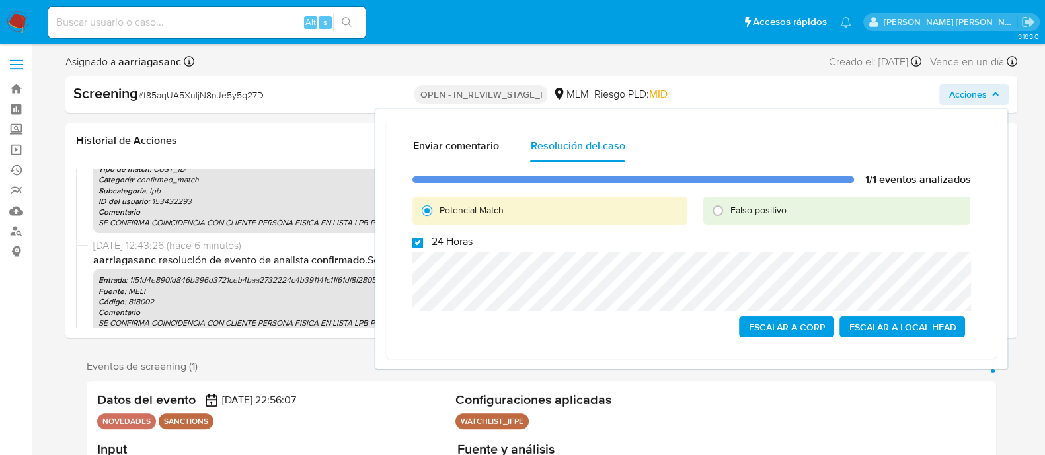
click at [416, 239] on input "24 Horas" at bounding box center [417, 243] width 11 height 11
checkbox input "true"
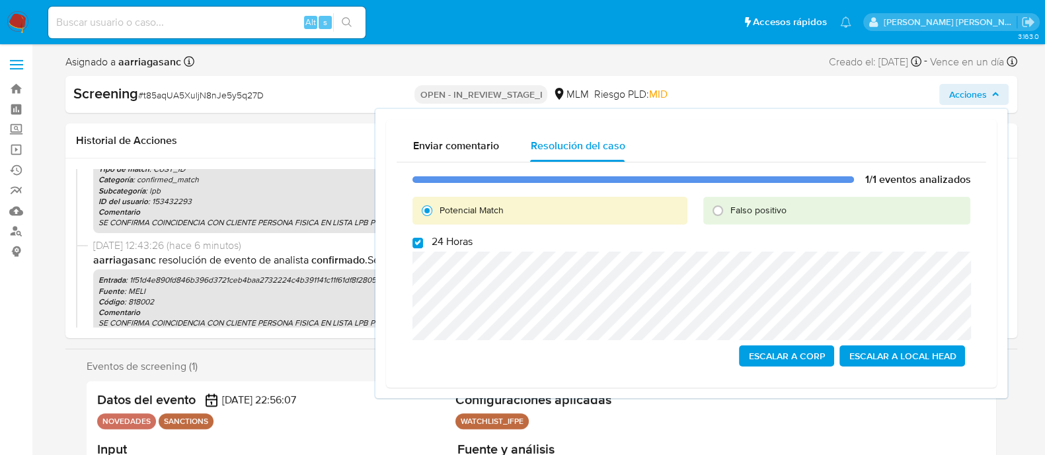
click at [882, 361] on span "Escalar a Local Head" at bounding box center [902, 356] width 107 height 19
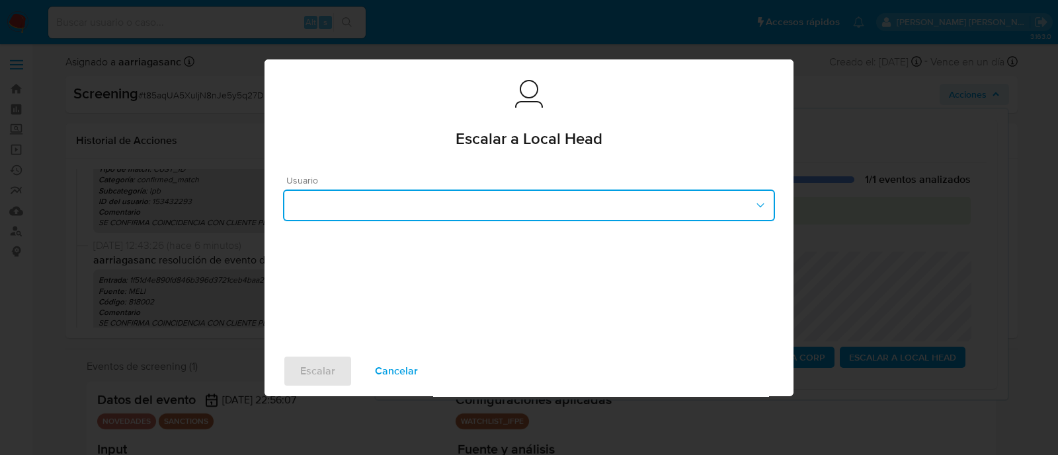
click at [366, 211] on button "button" at bounding box center [529, 206] width 492 height 32
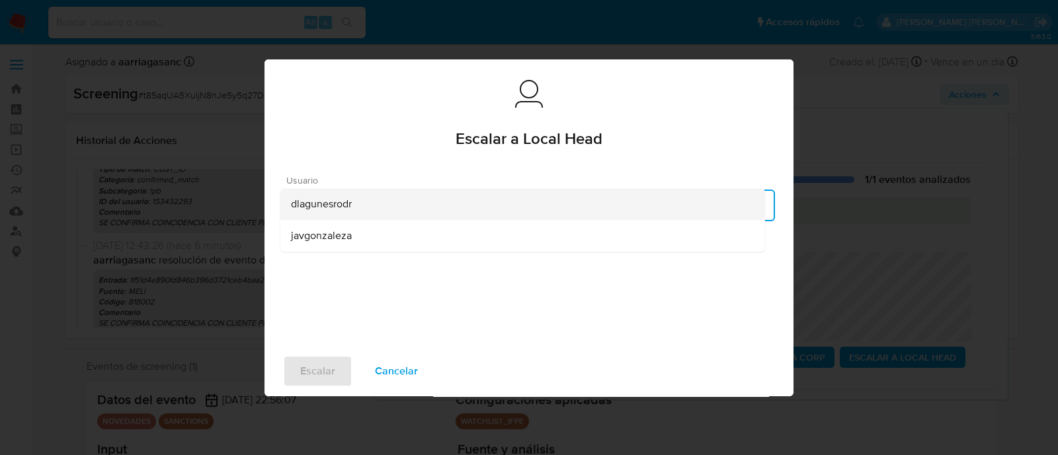
click at [341, 206] on span "dlagunesrodr" at bounding box center [321, 204] width 61 height 13
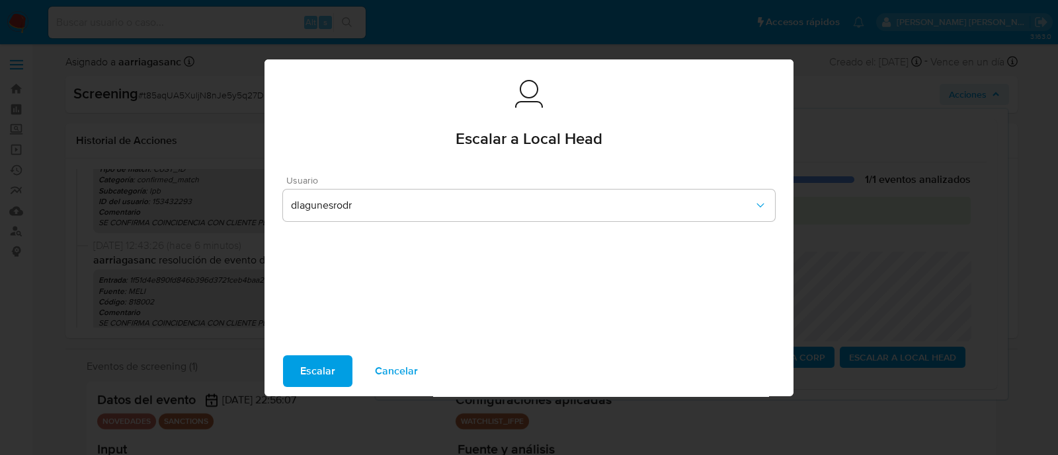
click at [318, 378] on span "Escalar" at bounding box center [317, 371] width 35 height 29
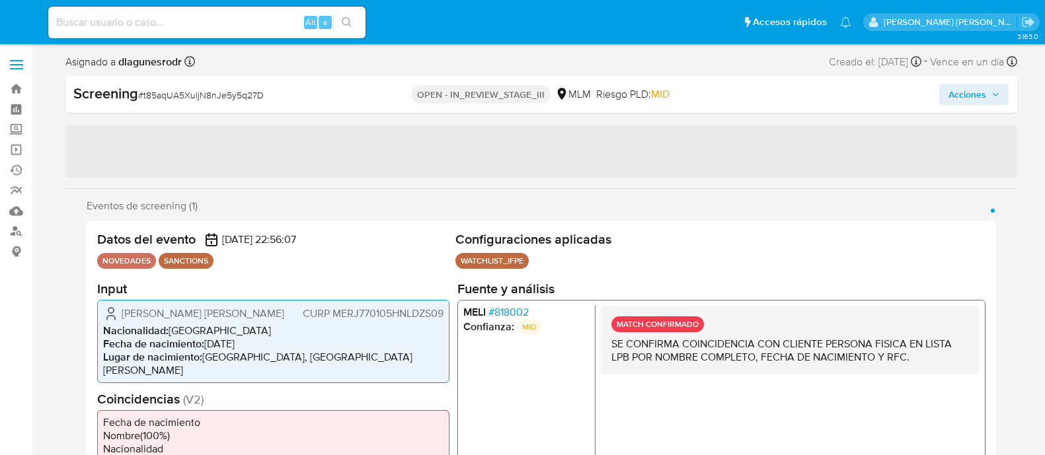
select select "10"
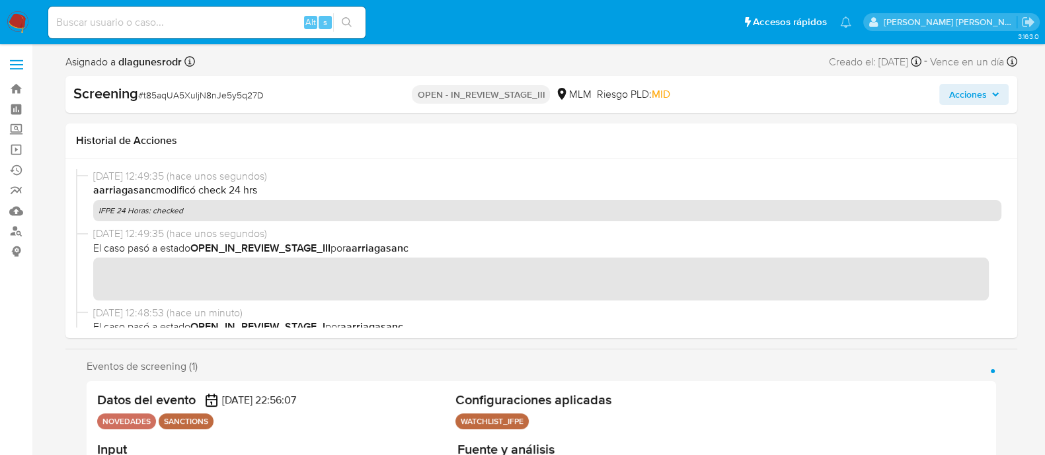
scroll to position [654, 0]
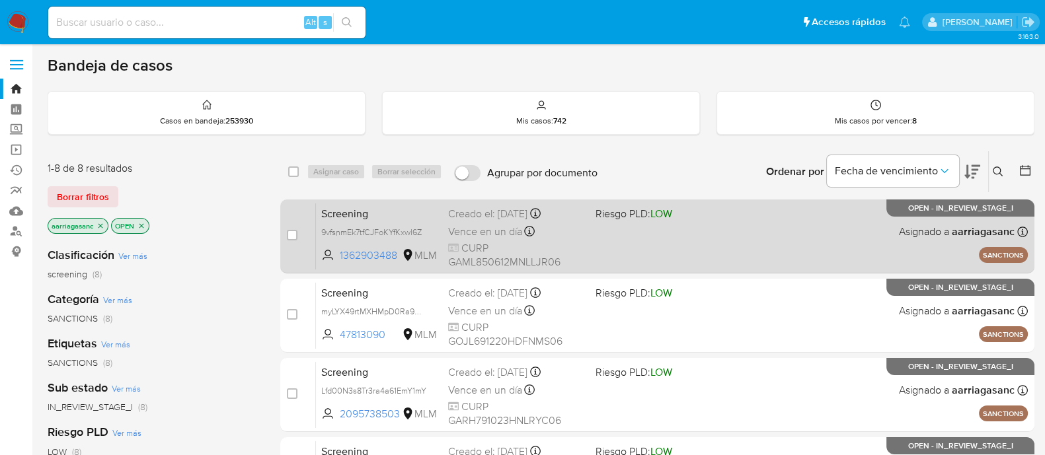
click at [664, 243] on div "Screening 9vfsnmEk7tfCJFoKYfKxwl6Z 1362903488 MLM Riesgo PLD: LOW Creado el: 08…" at bounding box center [672, 236] width 712 height 67
click at [293, 235] on input "checkbox" at bounding box center [292, 235] width 11 height 11
checkbox input "true"
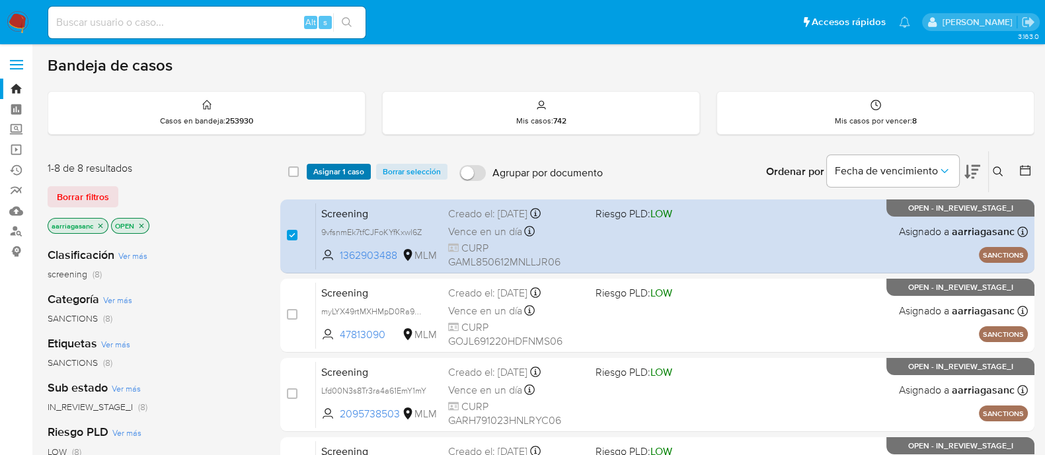
click at [345, 177] on span "Asignar 1 caso" at bounding box center [338, 171] width 51 height 13
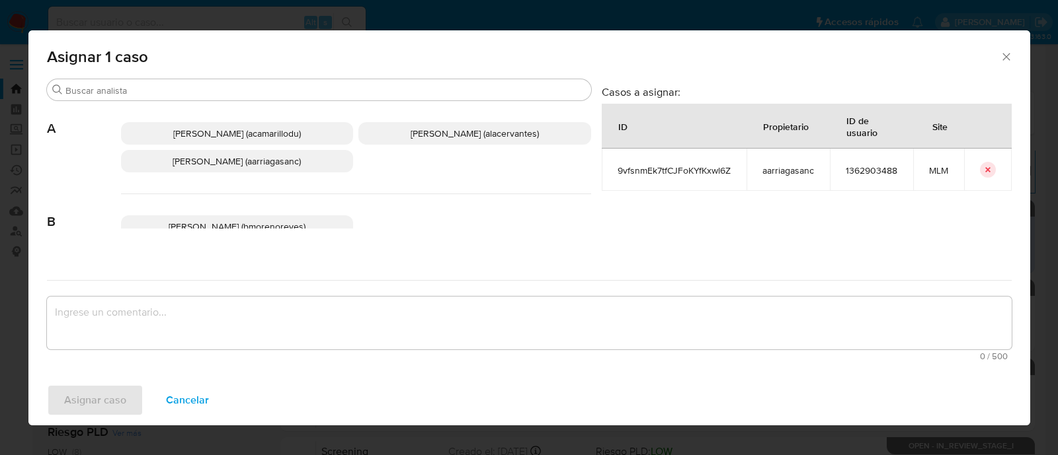
click at [284, 169] on p "Ana Maria Arriaga (aarriagasanc)" at bounding box center [237, 161] width 233 height 22
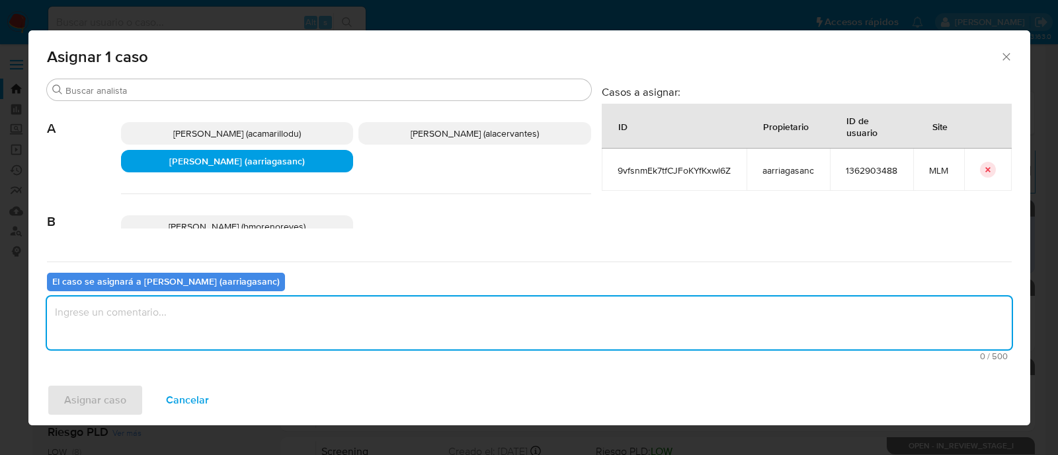
click at [270, 311] on textarea "assign-modal" at bounding box center [529, 323] width 964 height 53
type textarea "amas"
click at [98, 400] on span "Asignar caso" at bounding box center [95, 400] width 62 height 29
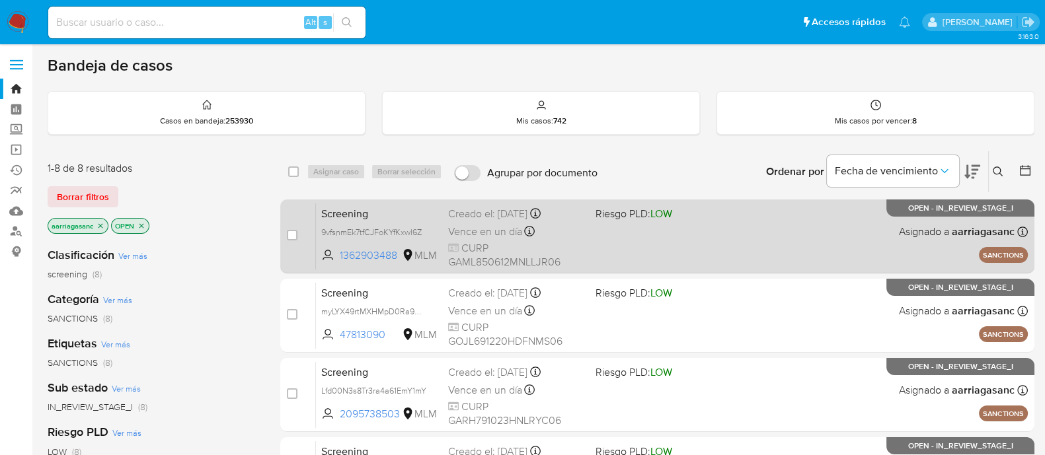
click at [609, 252] on div "Screening 9vfsnmEk7tfCJFoKYfKxwl6Z 1362903488 MLM Riesgo PLD: LOW Creado el: 08…" at bounding box center [672, 236] width 712 height 67
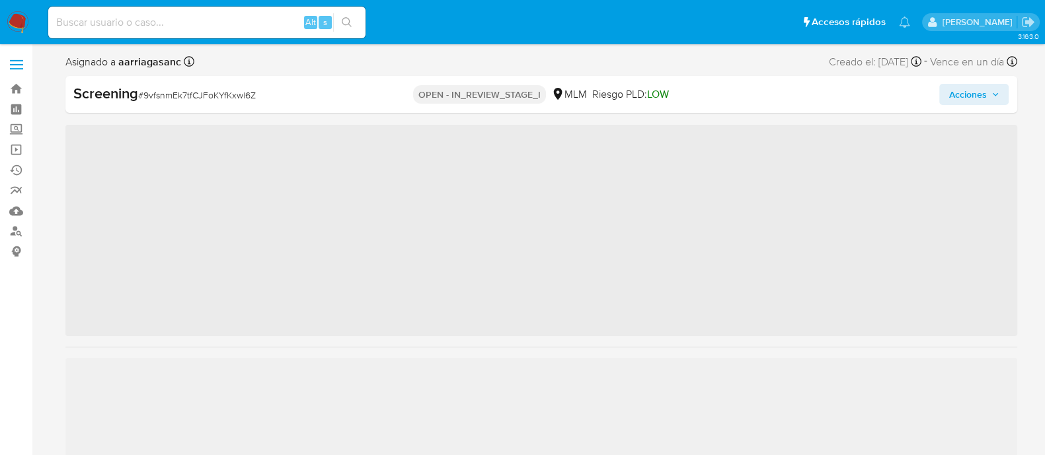
scroll to position [654, 0]
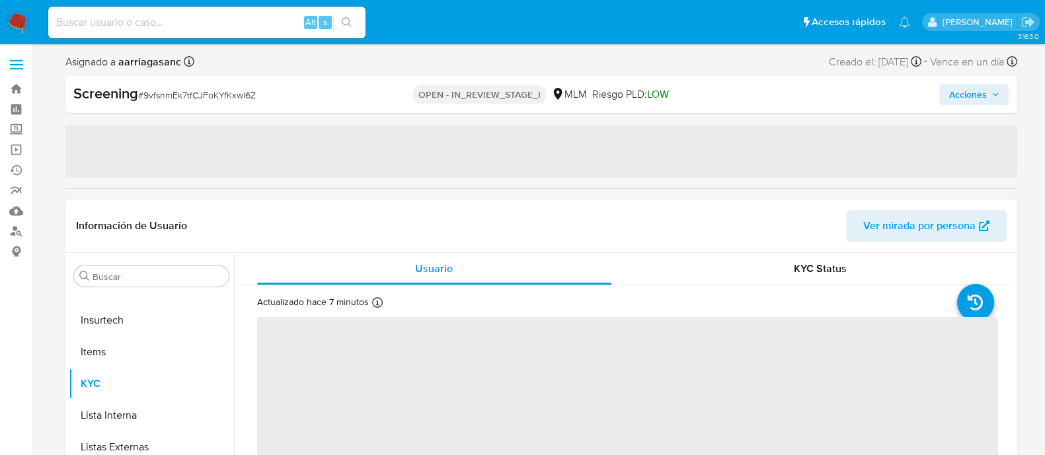
select select "10"
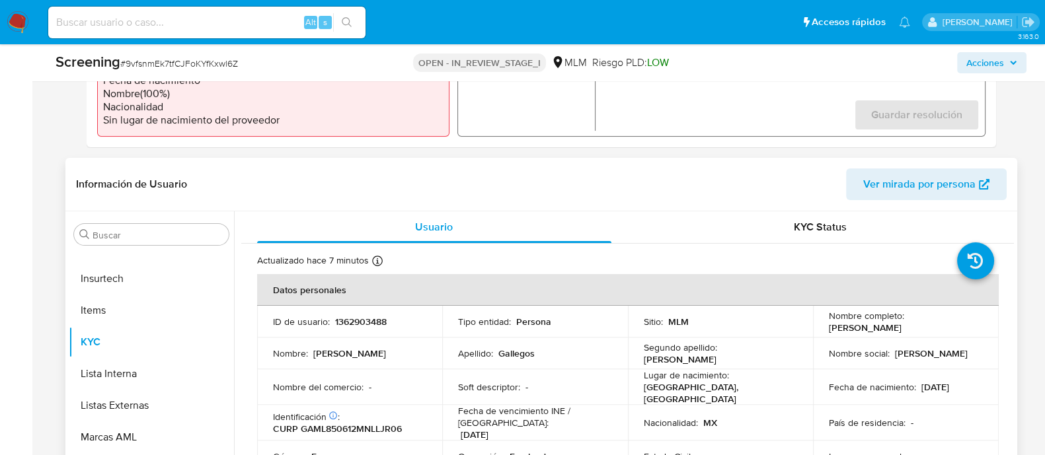
scroll to position [496, 0]
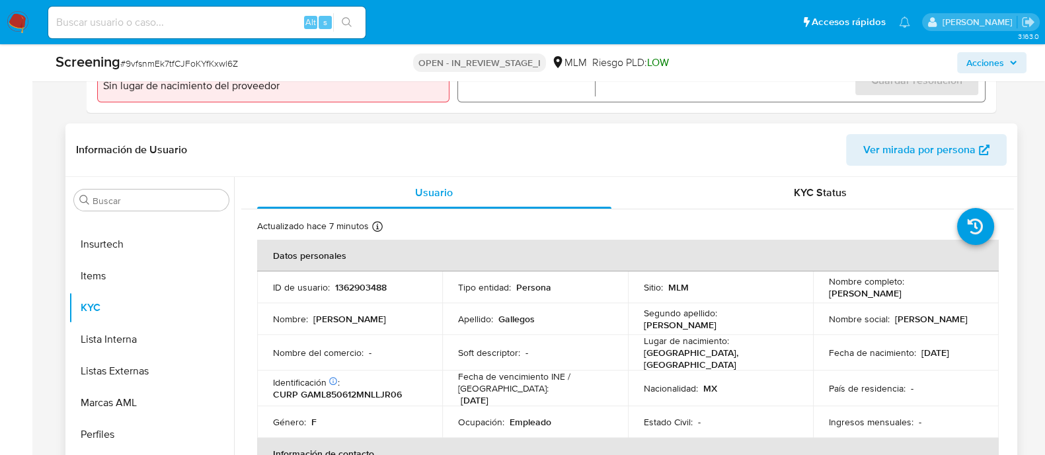
click at [684, 356] on p "[GEOGRAPHIC_DATA], [GEOGRAPHIC_DATA]" at bounding box center [718, 359] width 149 height 24
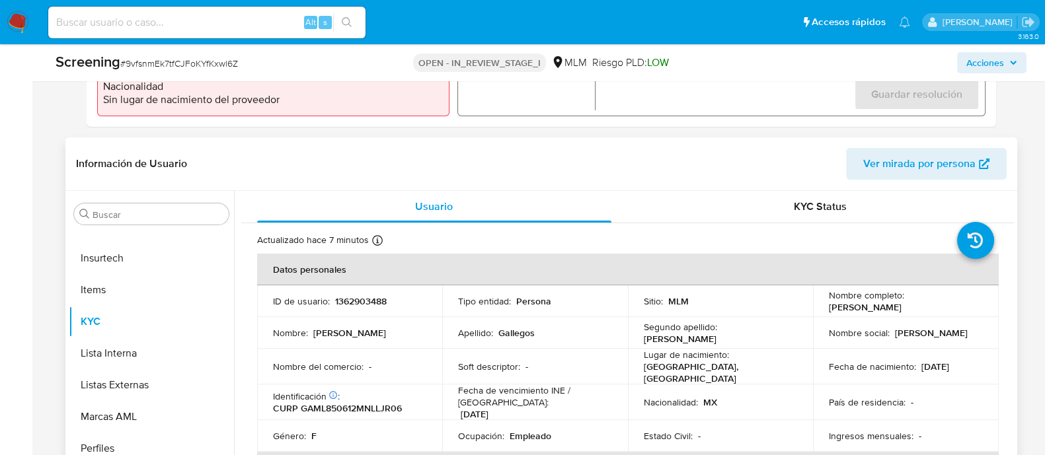
scroll to position [248, 0]
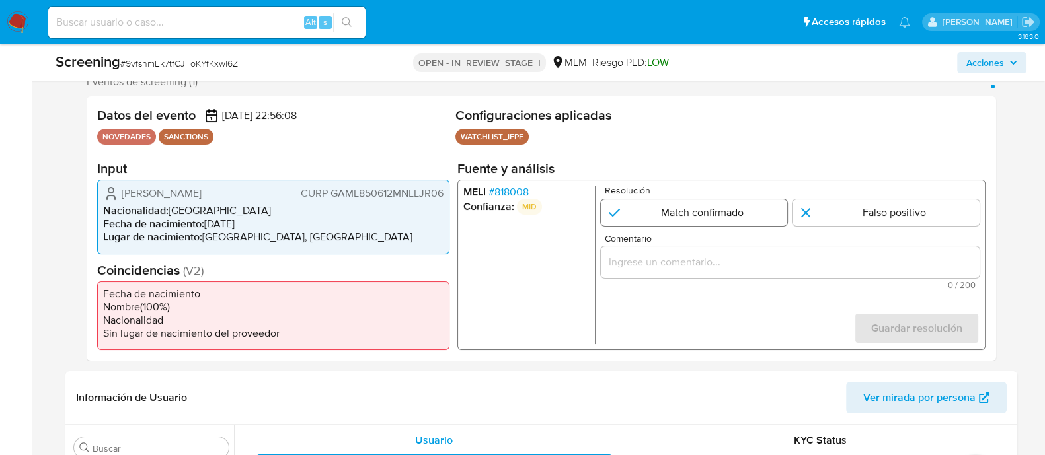
click at [695, 205] on input "1 de 1" at bounding box center [693, 213] width 187 height 26
radio input "true"
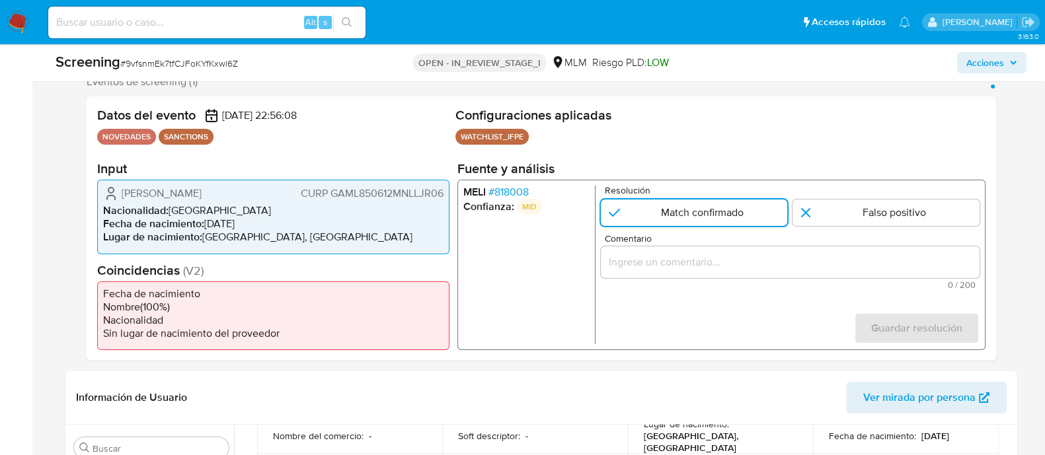
click at [648, 256] on input "Comentario" at bounding box center [789, 262] width 379 height 17
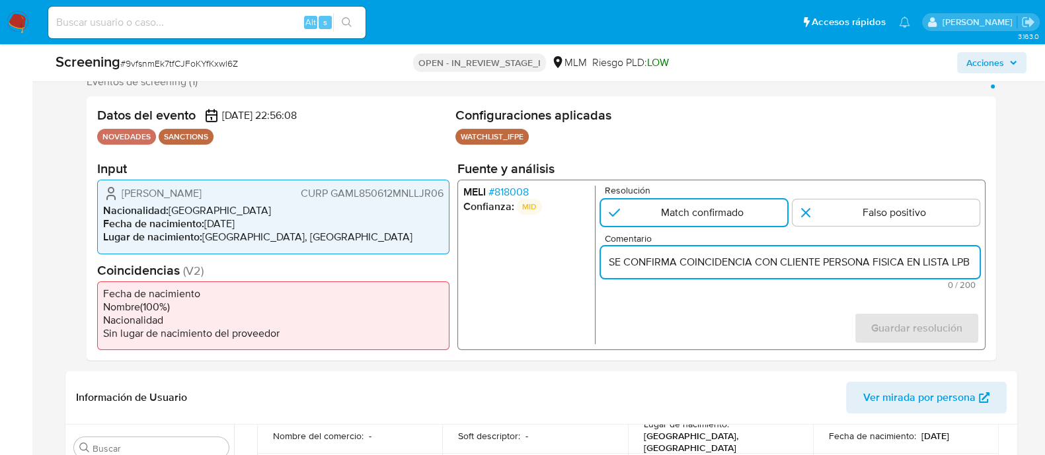
scroll to position [0, 291]
type input "SE CONFIRMA COINCIDENCIA CON CLIENTE PERSONA FISICA EN LISTA LPB POR NOMBRE COM…"
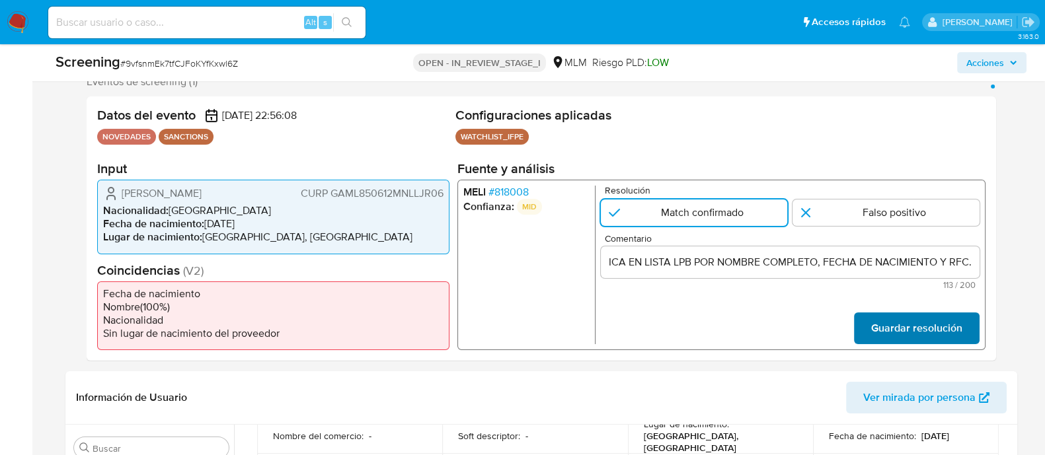
click at [932, 325] on span "Guardar resolución" at bounding box center [915, 328] width 91 height 29
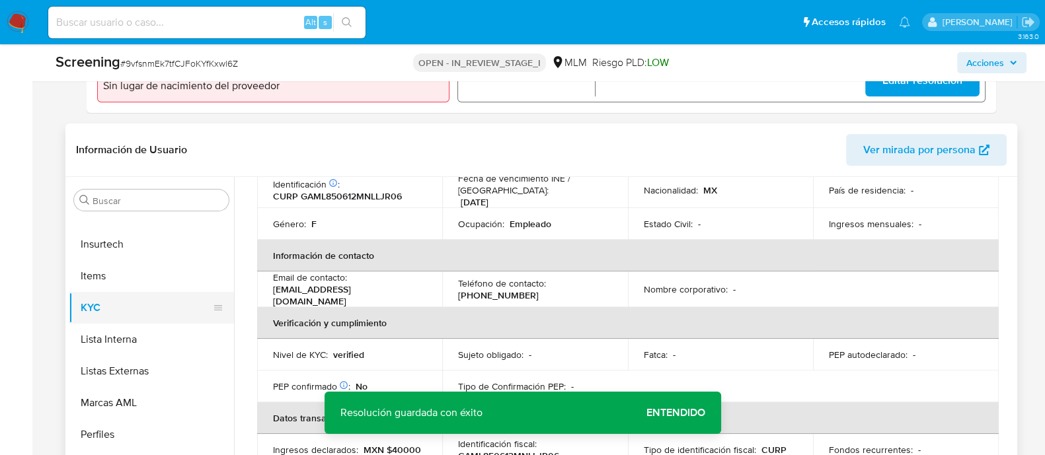
scroll to position [248, 0]
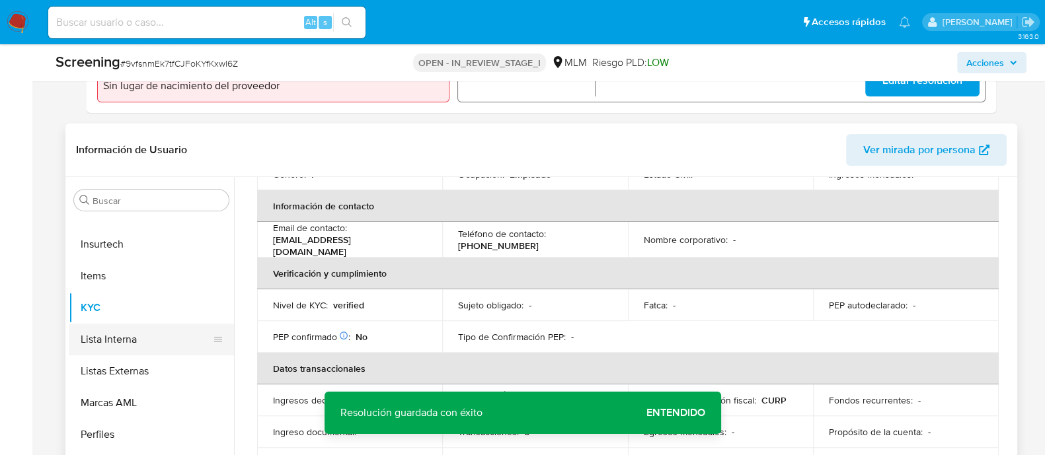
click at [138, 341] on button "Lista Interna" at bounding box center [146, 340] width 155 height 32
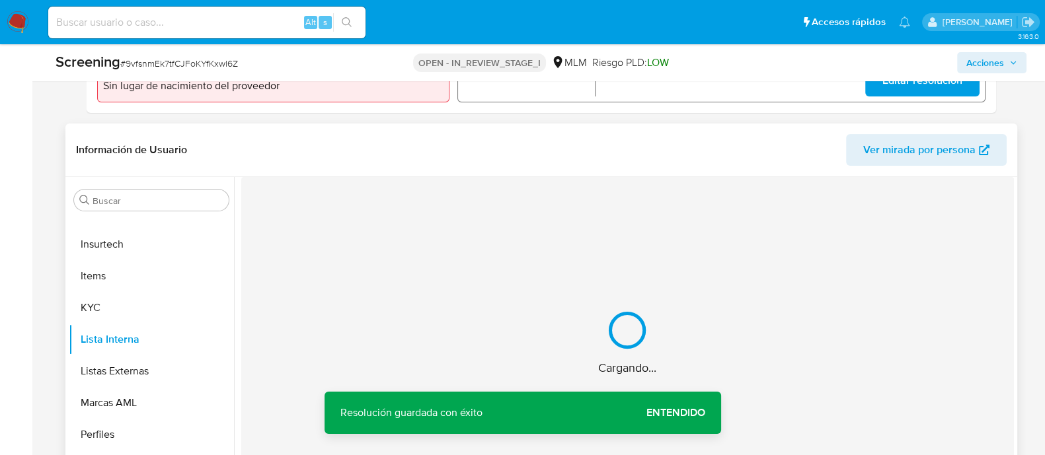
scroll to position [0, 0]
click at [585, 208] on button "Añadir a Listas Internas" at bounding box center [624, 199] width 767 height 44
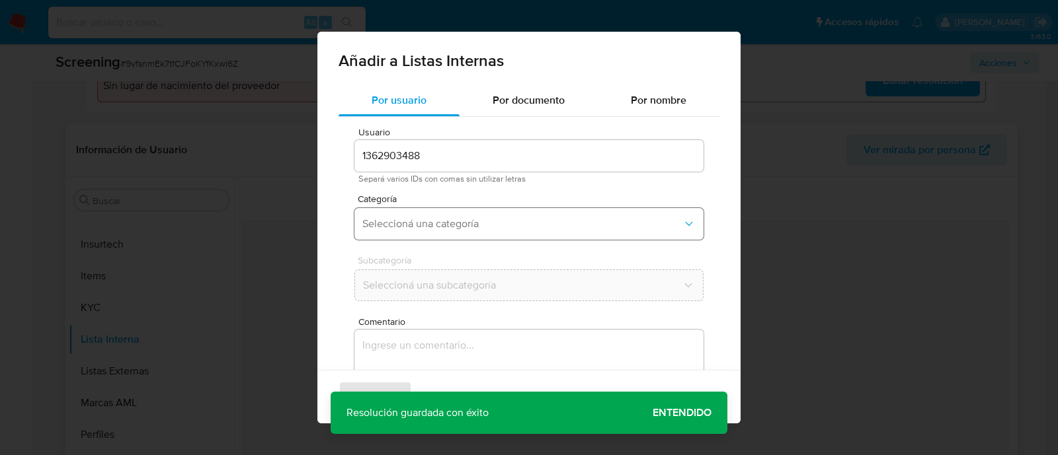
click at [445, 223] on span "Seleccioná una categoría" at bounding box center [522, 223] width 320 height 13
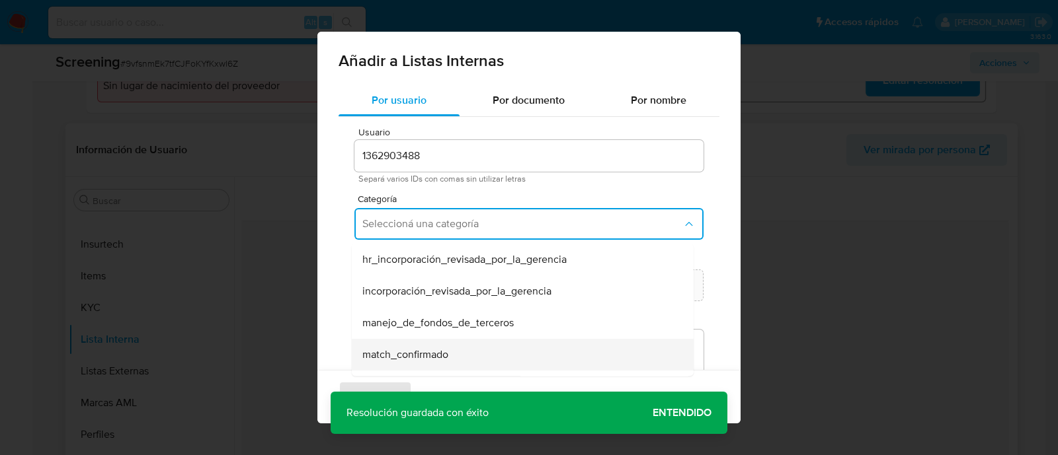
click at [437, 352] on span "match_confirmado" at bounding box center [405, 354] width 86 height 13
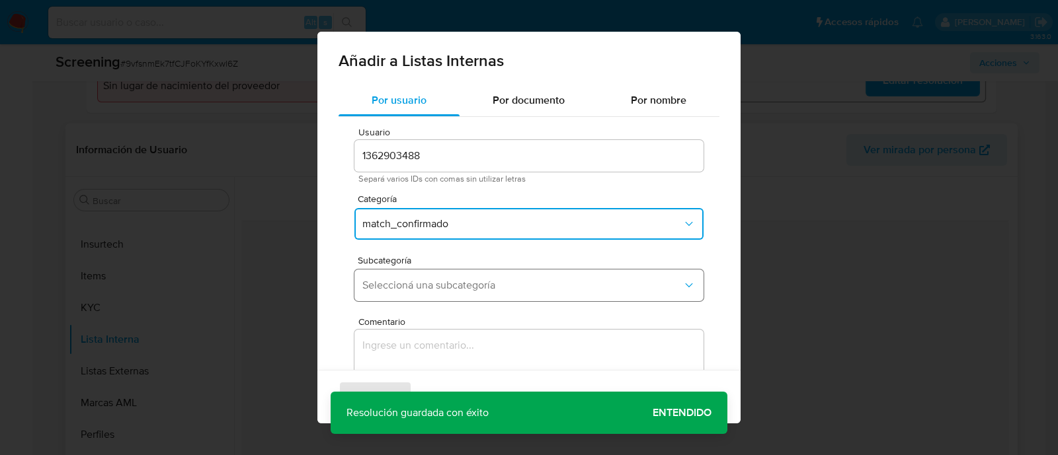
click at [436, 284] on span "Seleccioná una subcategoría" at bounding box center [522, 285] width 320 height 13
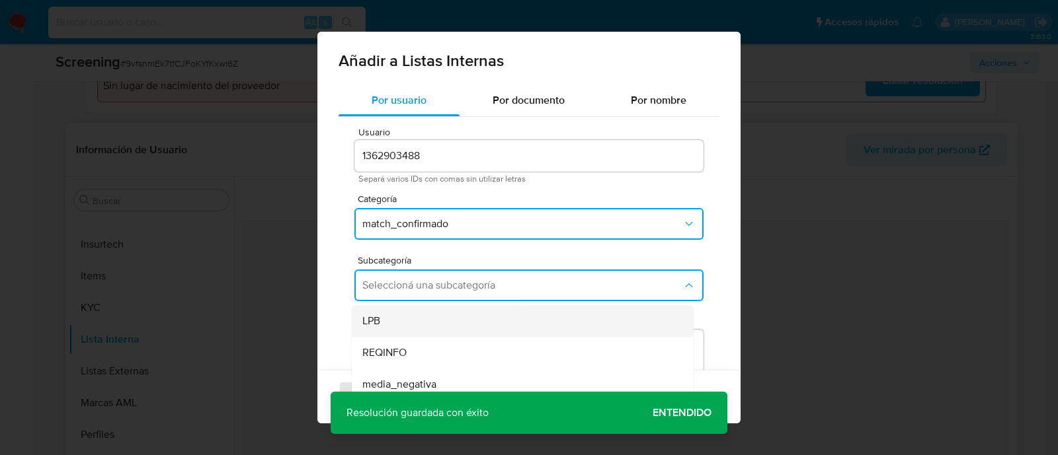
click at [386, 322] on div "LPB" at bounding box center [518, 321] width 313 height 32
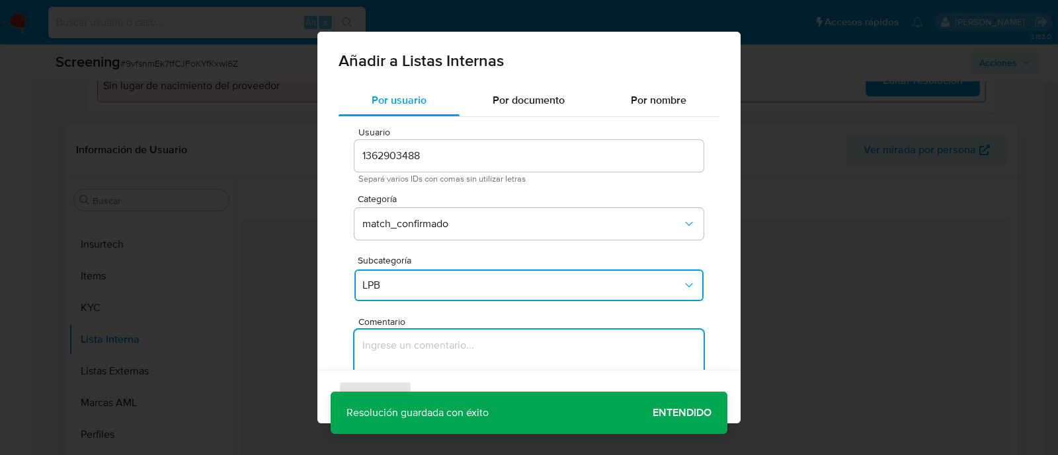
click at [392, 350] on textarea "Comentario" at bounding box center [528, 393] width 349 height 127
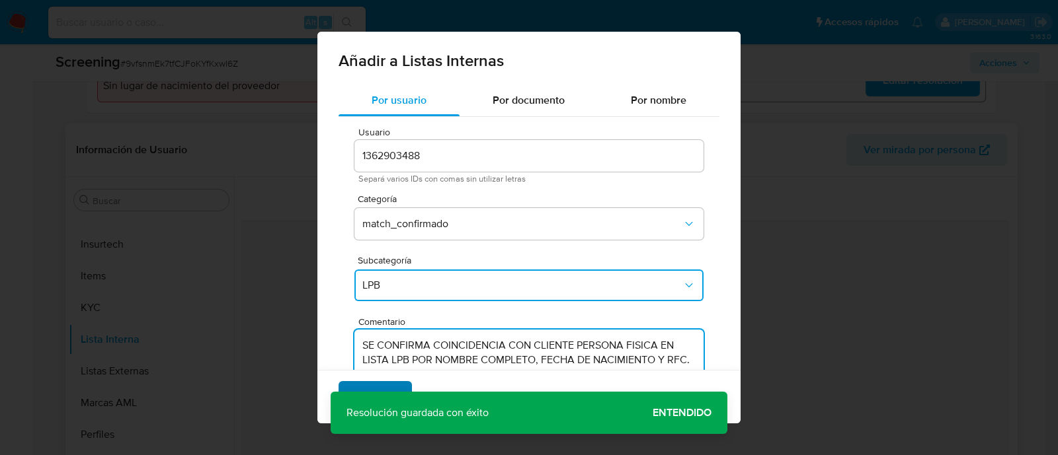
type textarea "SE CONFIRMA COINCIDENCIA CON CLIENTE PERSONA FISICA EN LISTA LPB POR NOMBRE COM…"
click at [388, 386] on span "Agregar" at bounding box center [375, 397] width 39 height 29
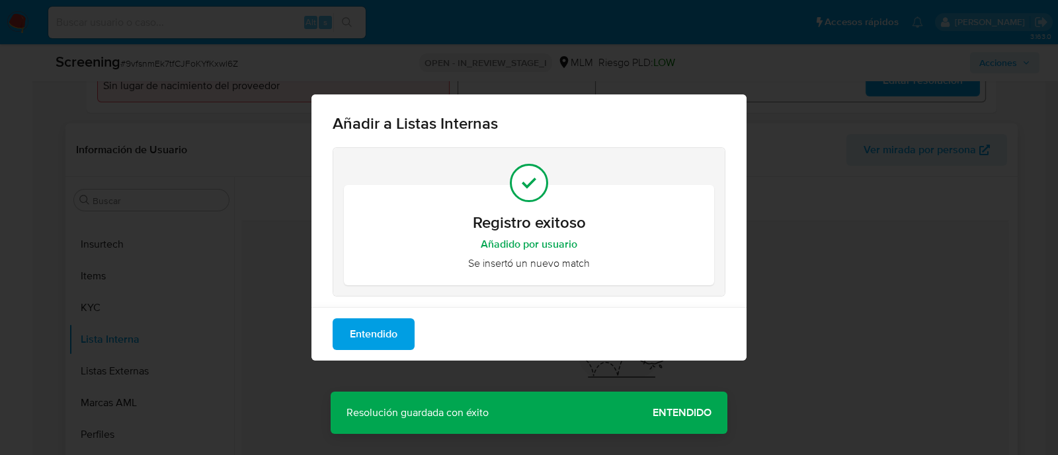
click at [679, 405] on div "Añadir a Listas Internas Registro exitoso Añadido por usuario Se insertó un nue…" at bounding box center [529, 227] width 1058 height 455
click at [677, 409] on div "Añadir a Listas Internas Registro exitoso Añadido por usuario Se insertó un nue…" at bounding box center [529, 227] width 1058 height 455
click at [410, 327] on button "Entendido" at bounding box center [373, 335] width 82 height 32
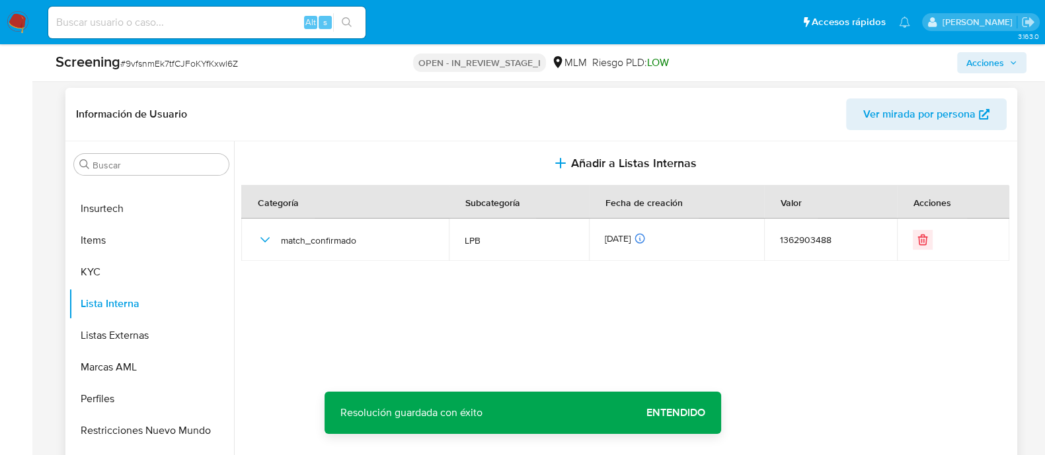
scroll to position [578, 0]
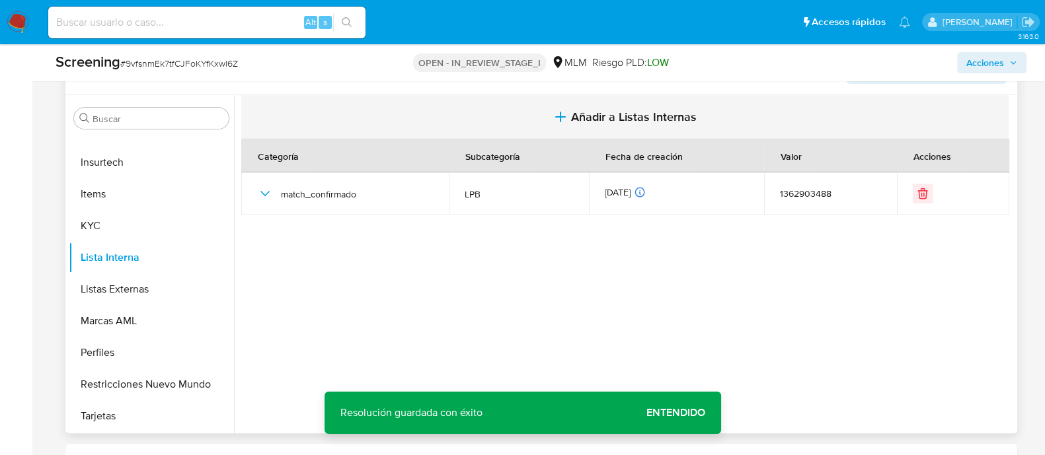
click at [583, 112] on span "Añadir a Listas Internas" at bounding box center [634, 117] width 126 height 15
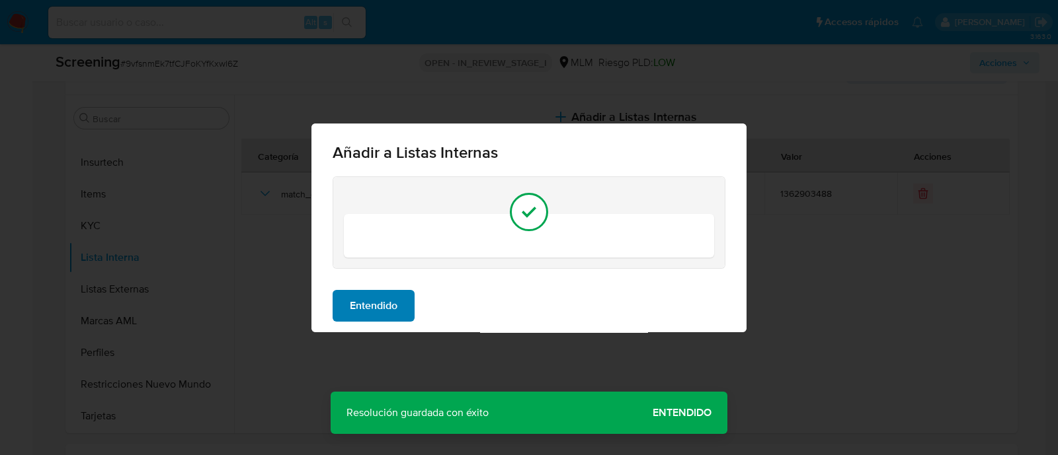
click at [379, 309] on span "Entendido" at bounding box center [374, 305] width 48 height 29
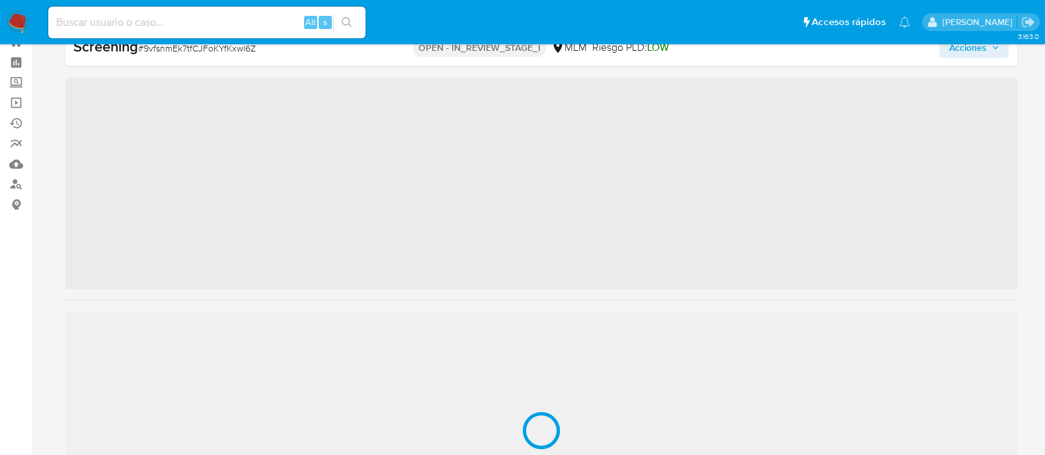
scroll to position [654, 0]
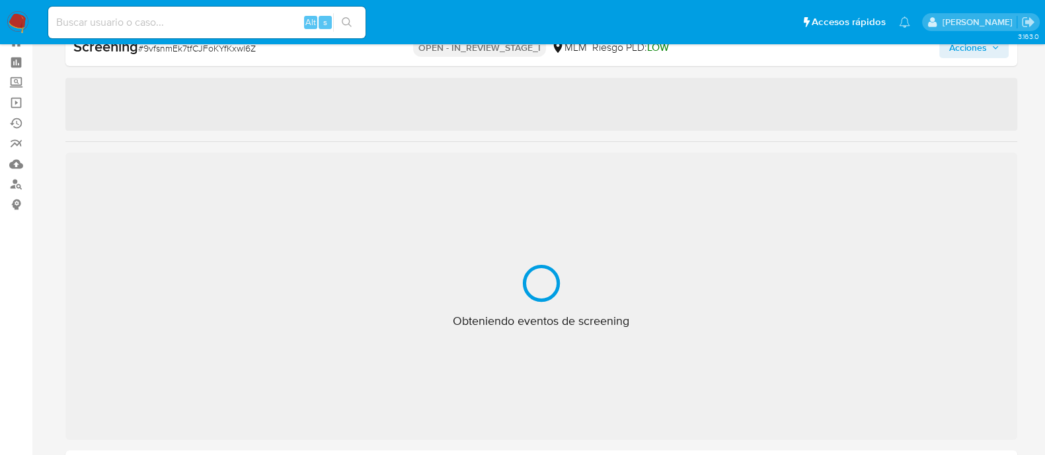
select select "10"
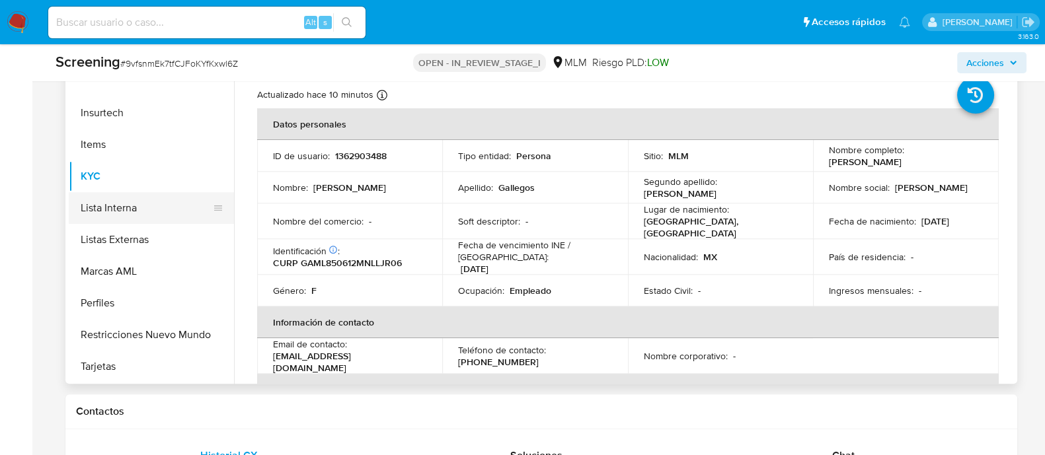
scroll to position [625, 0]
click at [128, 213] on button "Lista Interna" at bounding box center [146, 210] width 155 height 32
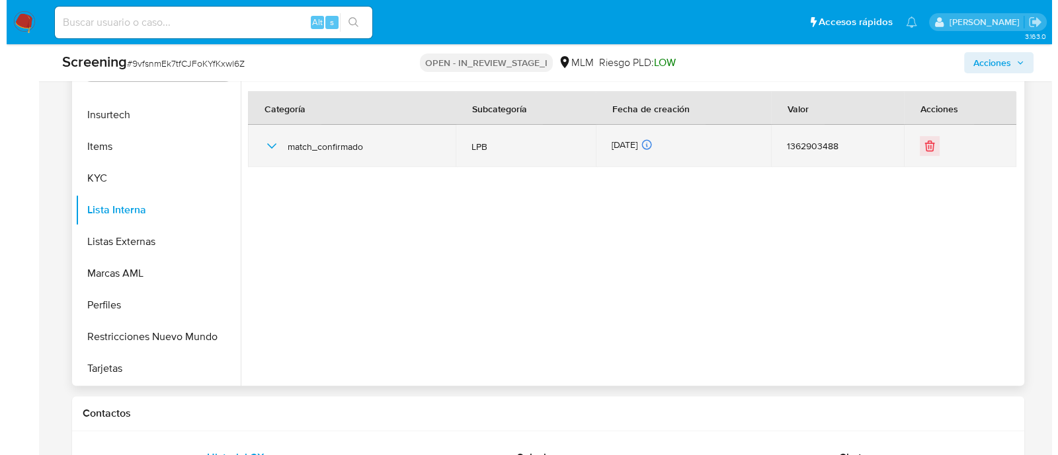
scroll to position [543, 0]
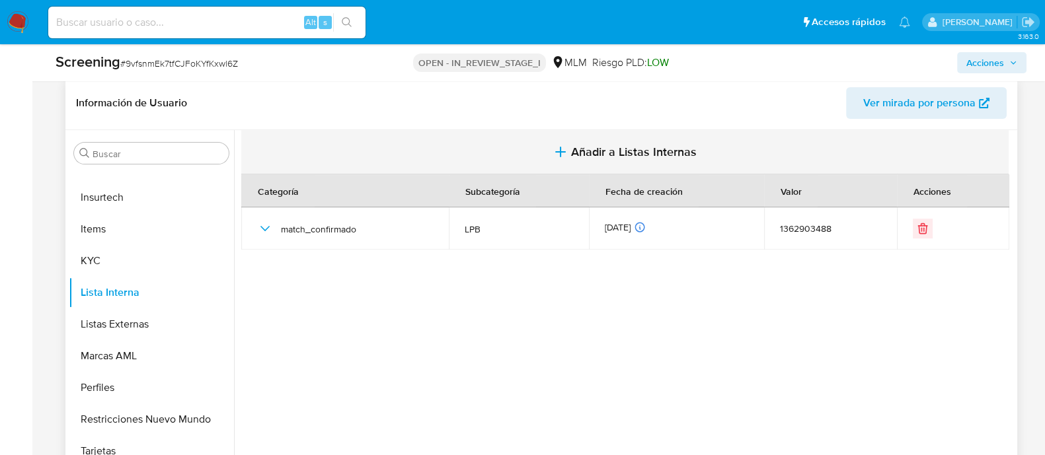
click at [572, 150] on span "Añadir a Listas Internas" at bounding box center [634, 152] width 126 height 15
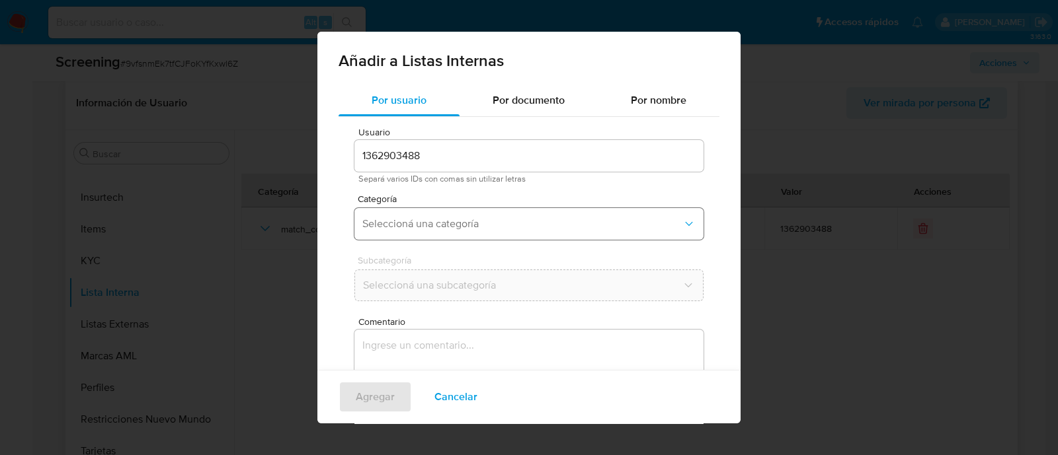
click at [428, 210] on button "Seleccioná una categoría" at bounding box center [528, 224] width 349 height 32
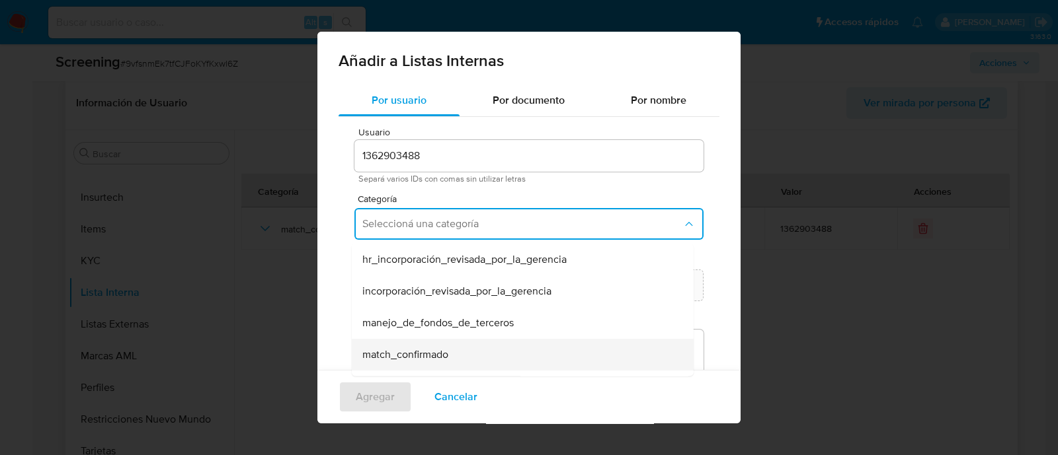
click at [413, 360] on span "match_confirmado" at bounding box center [405, 354] width 86 height 13
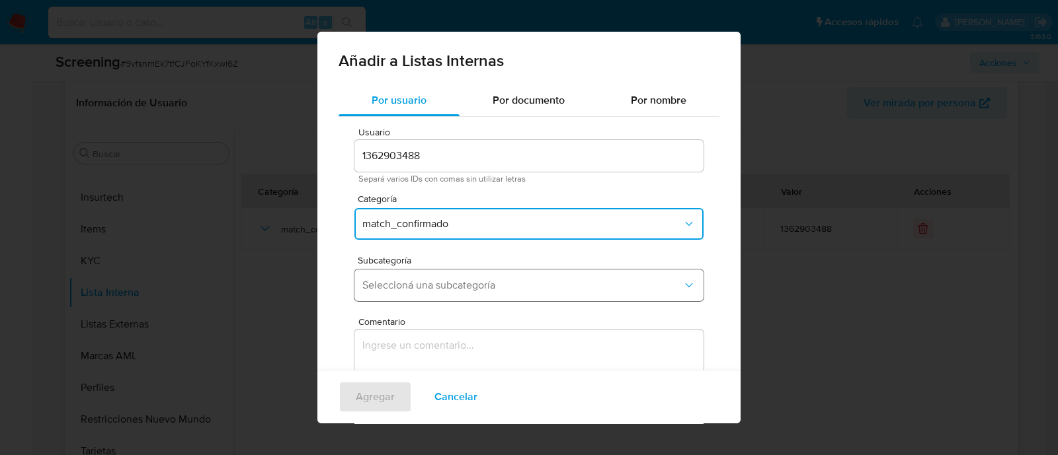
click at [404, 296] on button "Seleccioná una subcategoría" at bounding box center [528, 286] width 349 height 32
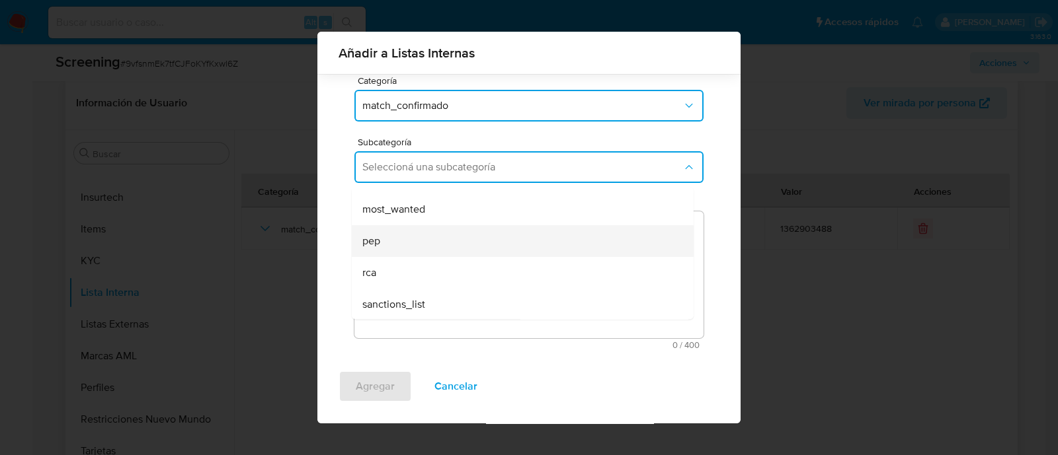
scroll to position [89, 0]
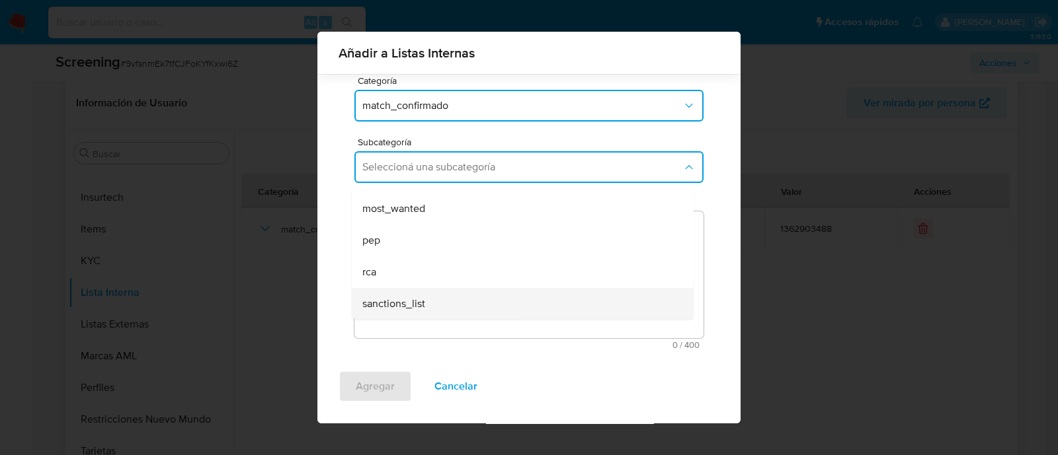
click at [413, 309] on span "sanctions_list" at bounding box center [393, 303] width 63 height 13
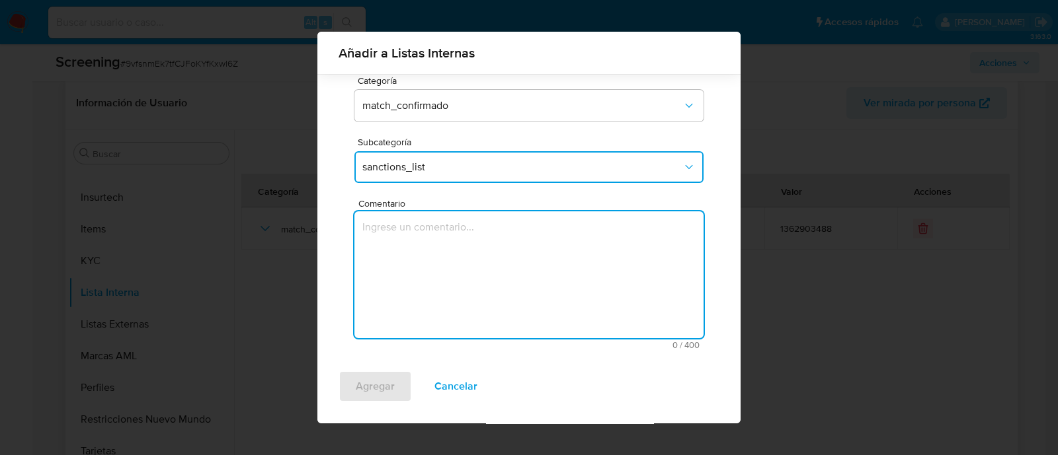
click at [397, 254] on textarea "Comentario" at bounding box center [528, 275] width 349 height 127
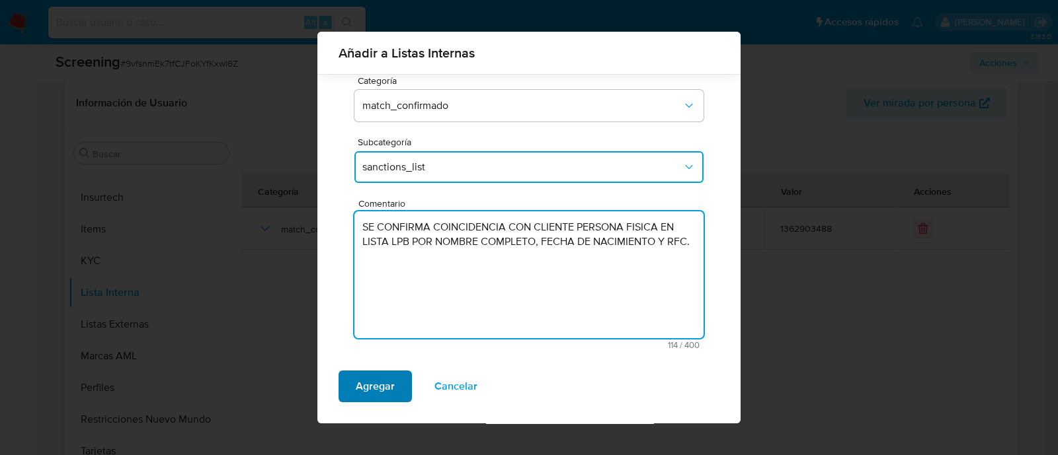
type textarea "SE CONFIRMA COINCIDENCIA CON CLIENTE PERSONA FISICA EN LISTA LPB POR NOMBRE COM…"
click at [379, 378] on span "Agregar" at bounding box center [375, 386] width 39 height 29
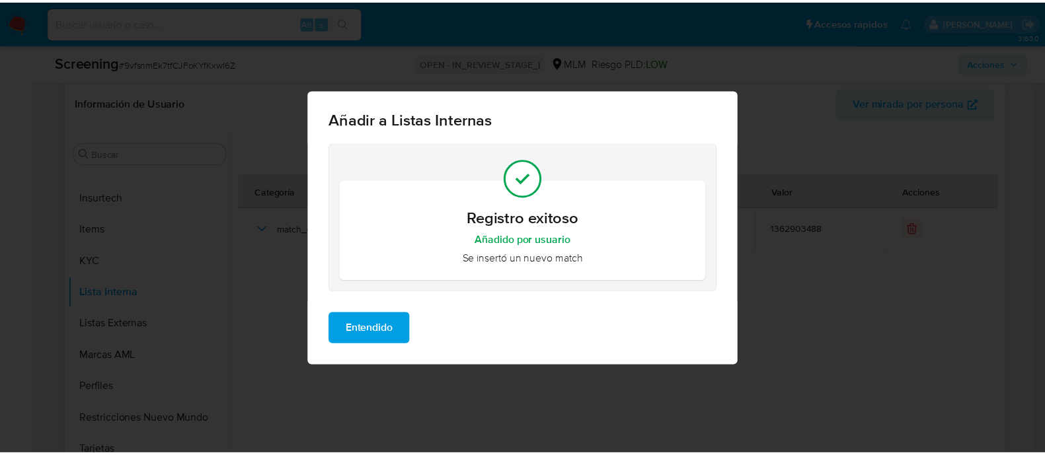
scroll to position [0, 0]
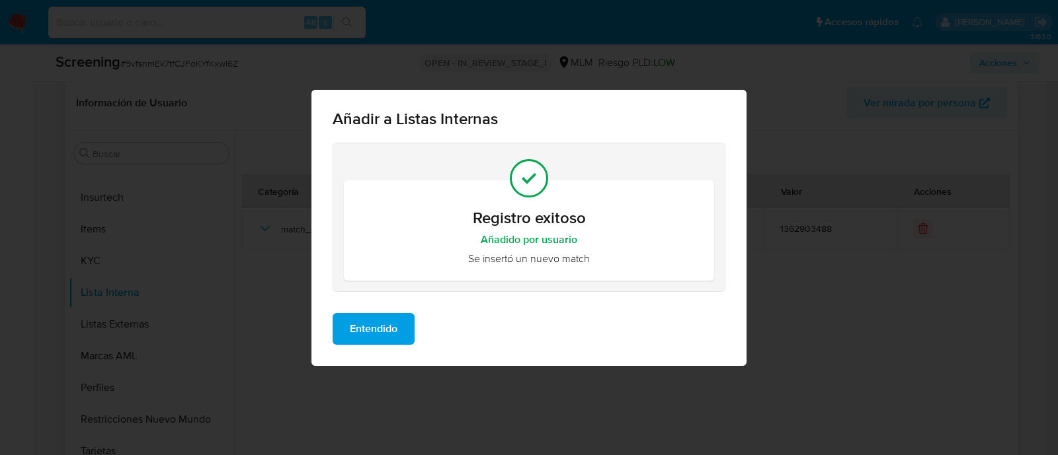
click at [371, 342] on span "Entendido" at bounding box center [374, 329] width 48 height 29
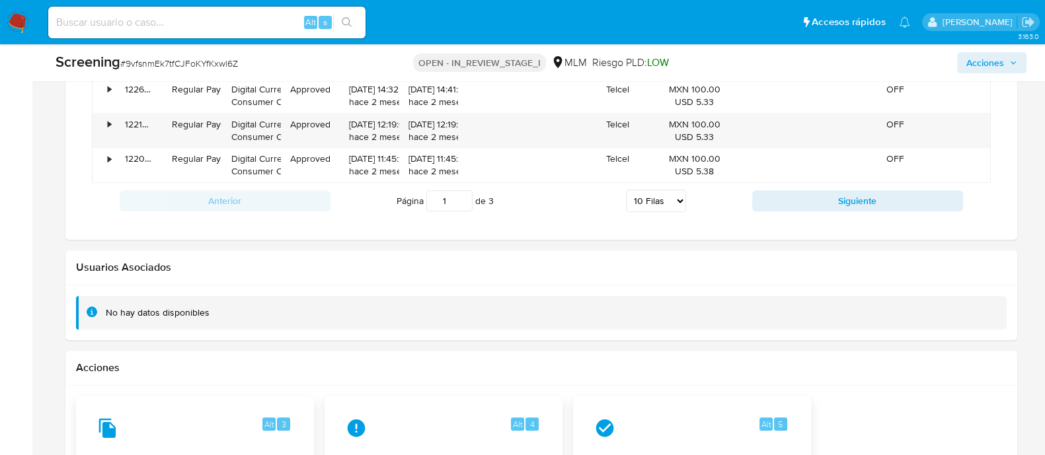
scroll to position [2058, 0]
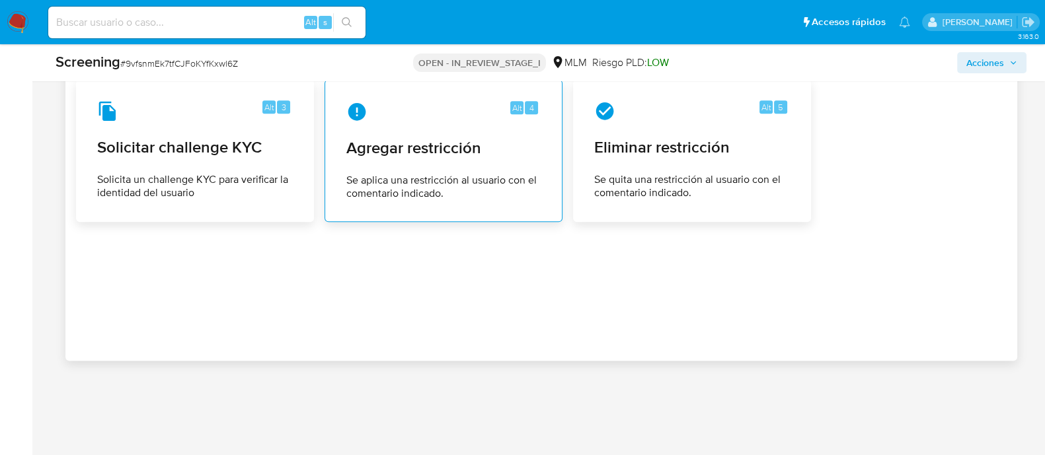
click at [482, 147] on span "Agregar restricción" at bounding box center [443, 148] width 194 height 20
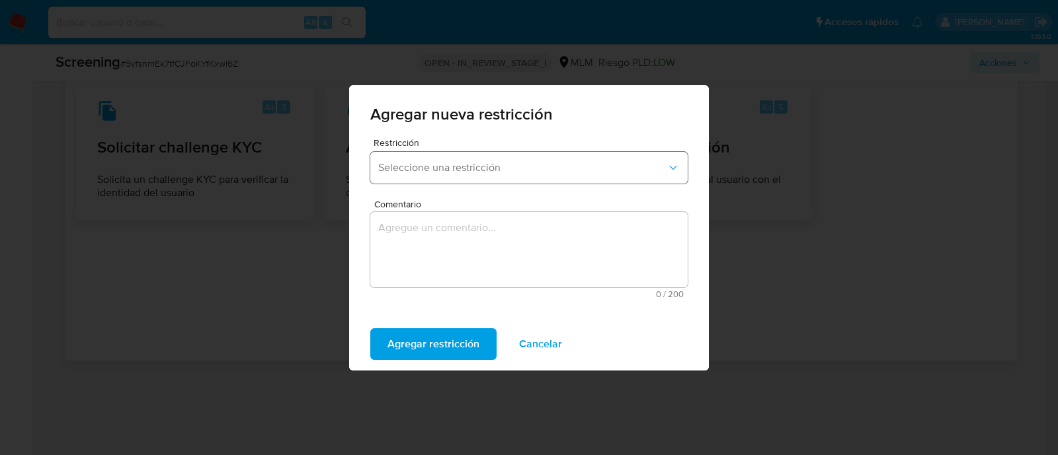
click at [463, 161] on span "Seleccione una restricción" at bounding box center [522, 167] width 288 height 13
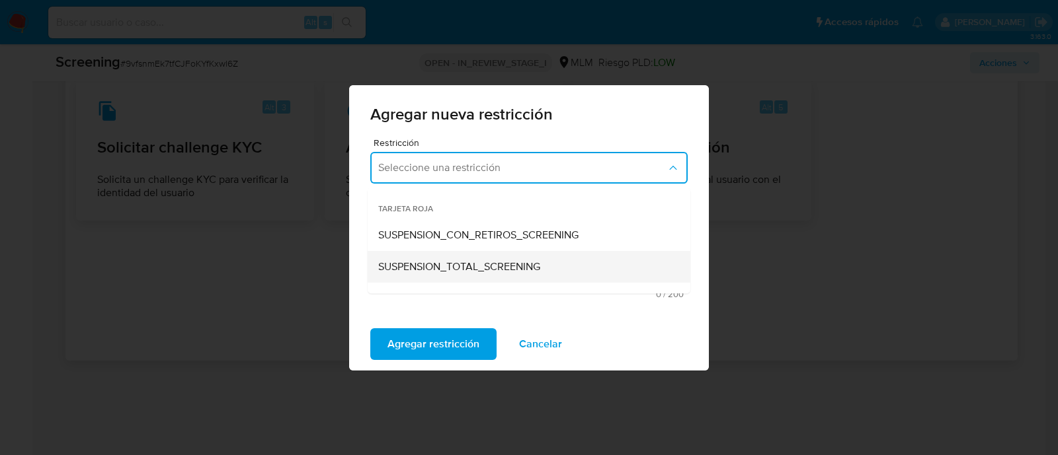
click at [463, 266] on span "SUSPENSION_TOTAL_SCREENING" at bounding box center [459, 266] width 162 height 13
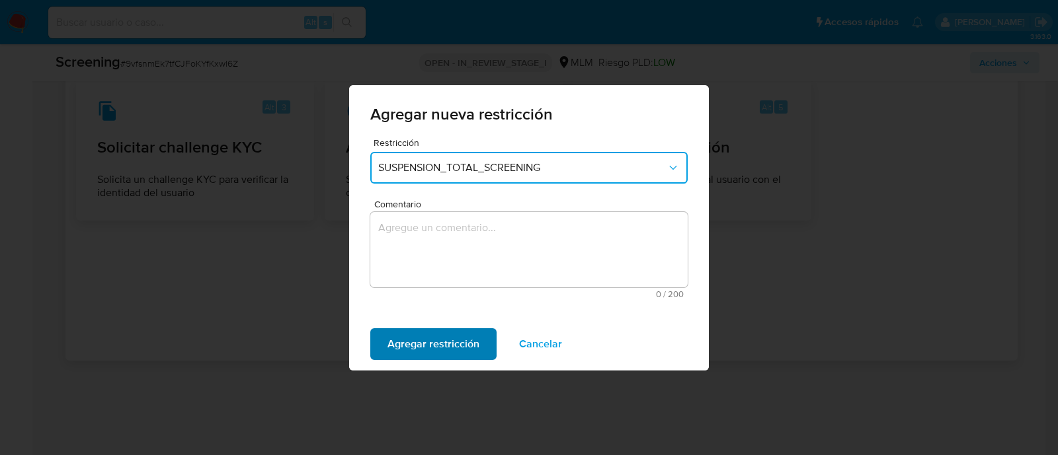
click at [447, 332] on span "Agregar restricción" at bounding box center [433, 344] width 92 height 29
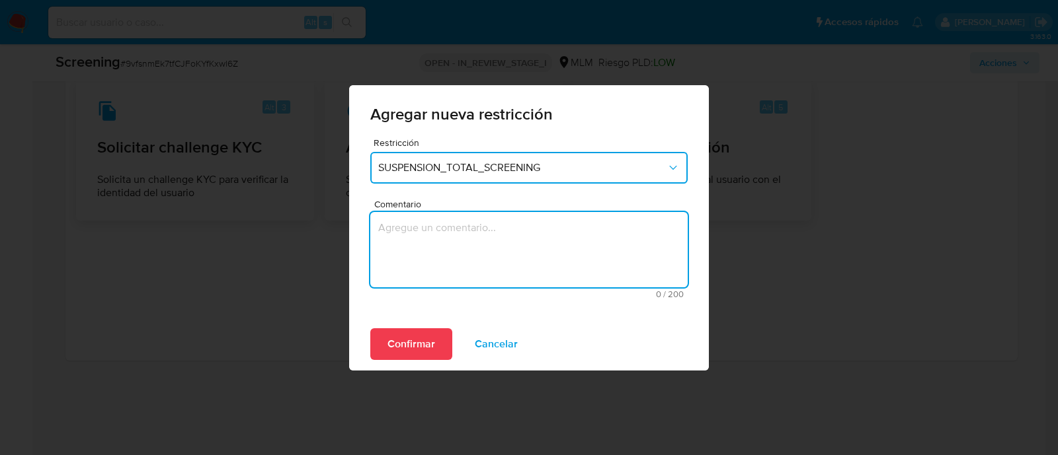
click at [438, 237] on textarea "Comentario" at bounding box center [528, 249] width 317 height 75
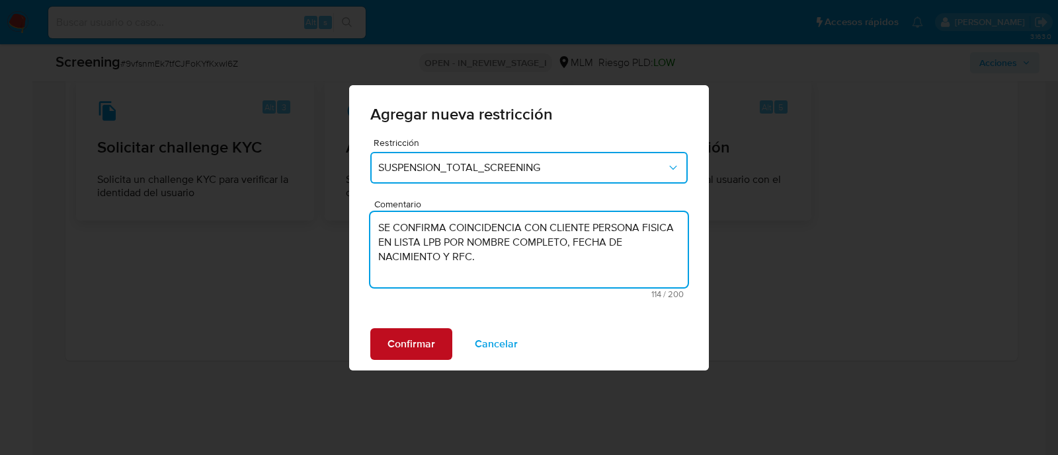
type textarea "SE CONFIRMA COINCIDENCIA CON CLIENTE PERSONA FISICA EN LISTA LPB POR NOMBRE COM…"
click at [425, 342] on span "Confirmar" at bounding box center [411, 344] width 48 height 29
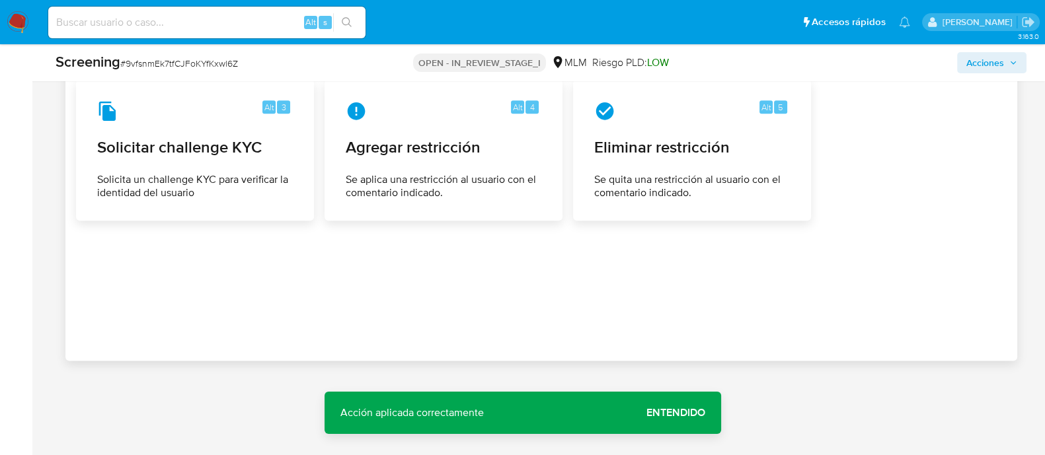
click at [681, 413] on span "Entendido" at bounding box center [675, 413] width 59 height 0
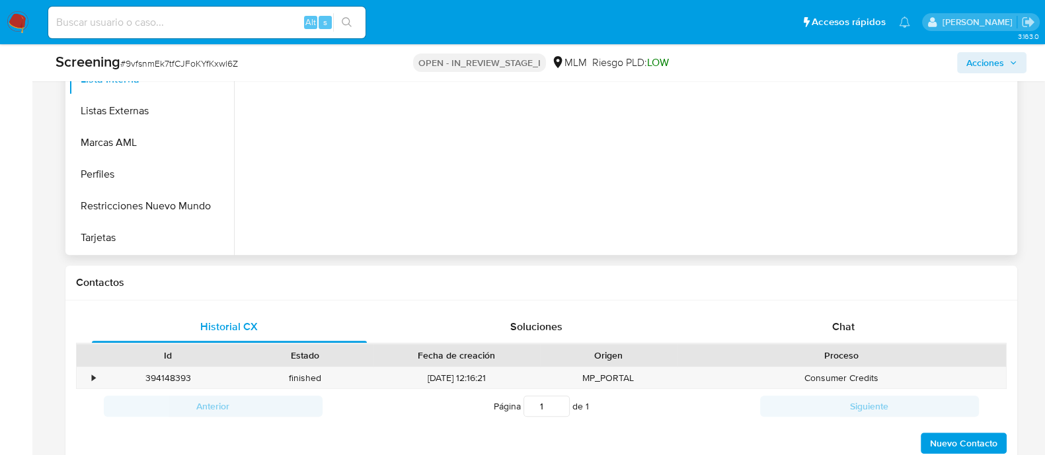
scroll to position [570, 0]
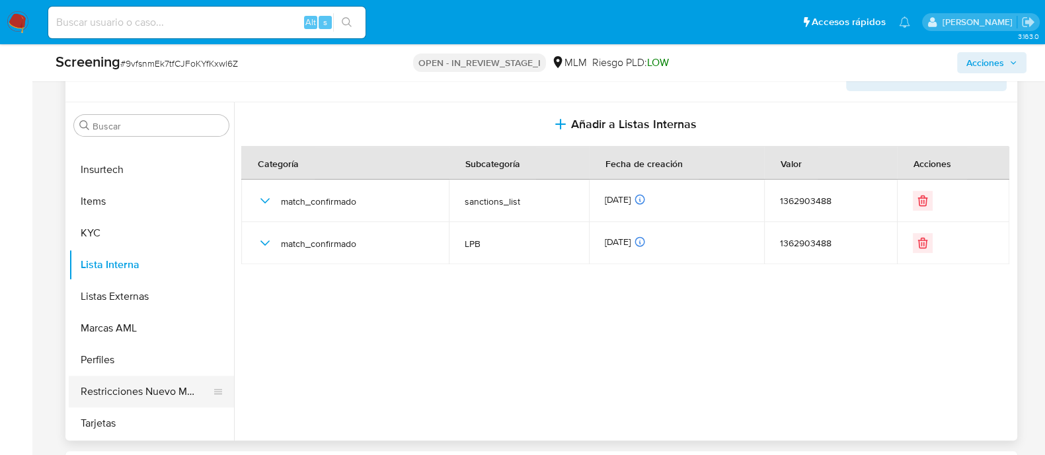
click at [160, 388] on button "Restricciones Nuevo Mundo" at bounding box center [146, 392] width 155 height 32
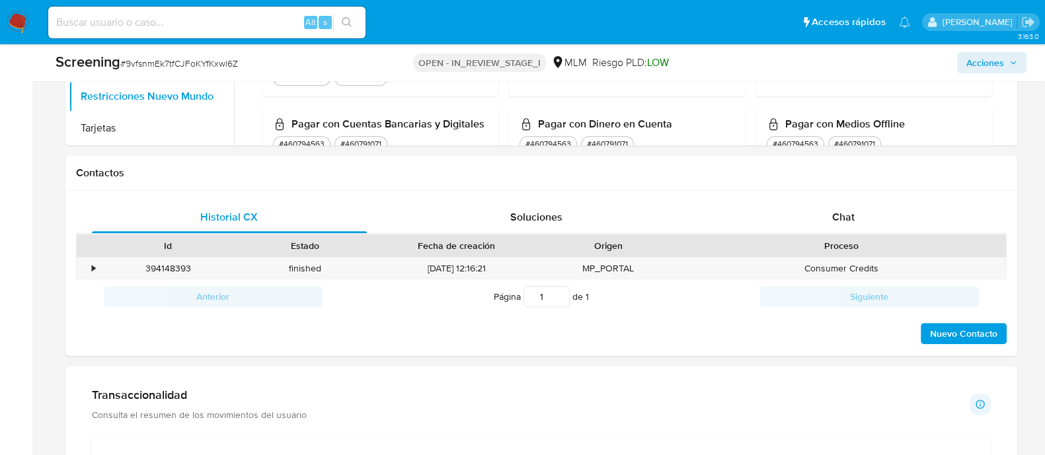
scroll to position [991, 0]
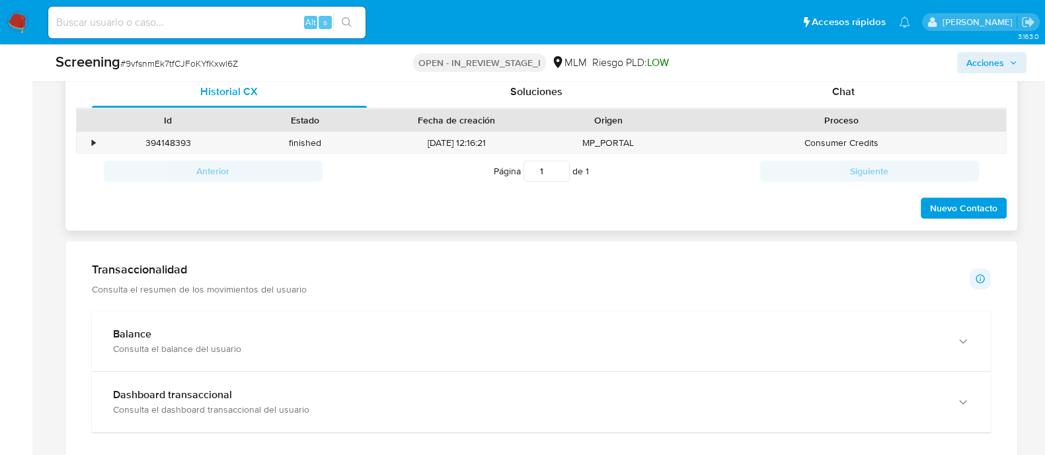
click at [942, 210] on span "Nuevo Contacto" at bounding box center [963, 208] width 67 height 19
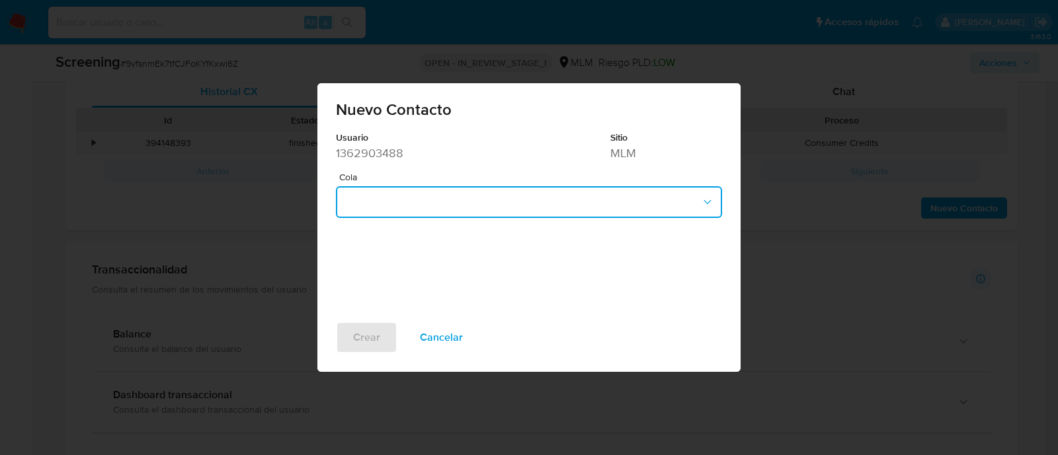
click at [543, 216] on button "button" at bounding box center [529, 202] width 386 height 32
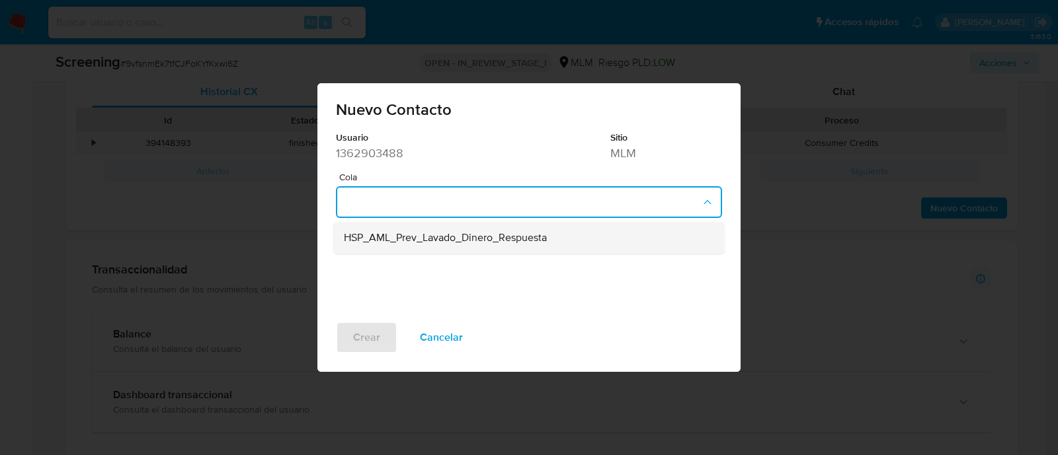
click at [513, 235] on span "HSP_AML_Prev_Lavado_Dinero_Respuesta" at bounding box center [445, 238] width 203 height 13
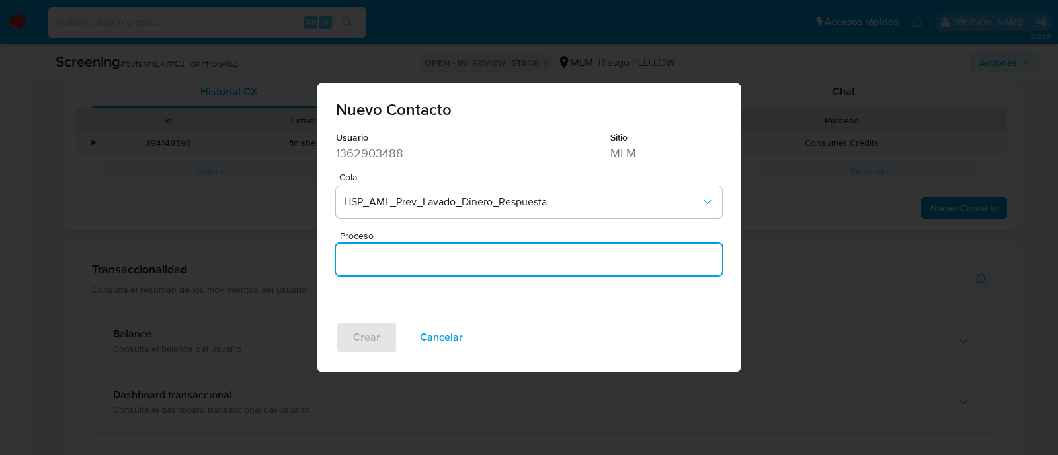
click at [403, 254] on input "Proceso" at bounding box center [529, 259] width 386 height 17
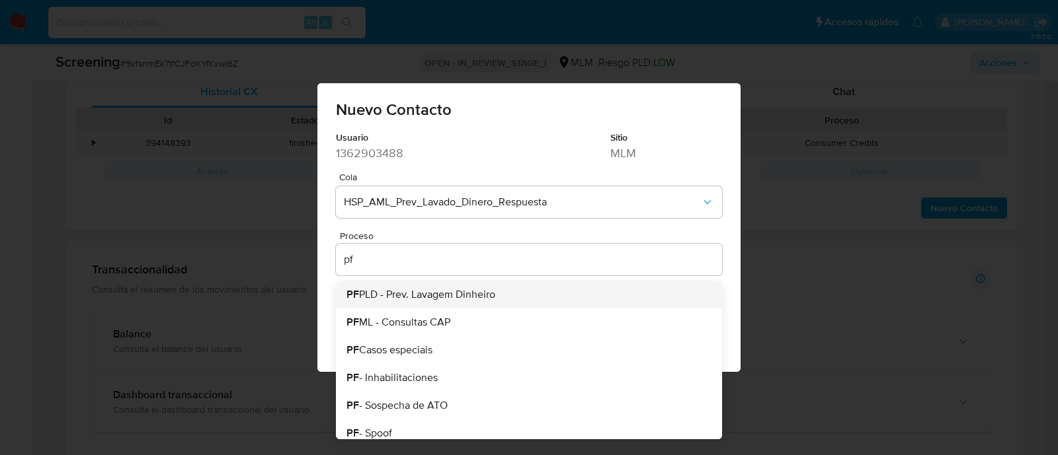
click at [424, 290] on span "PF PLD - Prev. Lavagem Dinheiro" at bounding box center [420, 294] width 149 height 11
type input "PF PLD - Prev. Lavagem Dinheiro"
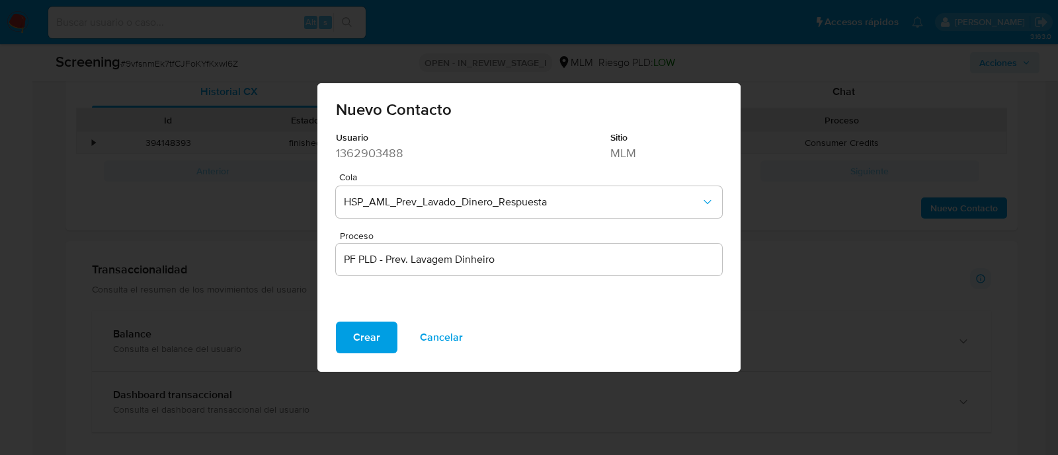
click at [360, 343] on span "Crear" at bounding box center [366, 337] width 27 height 29
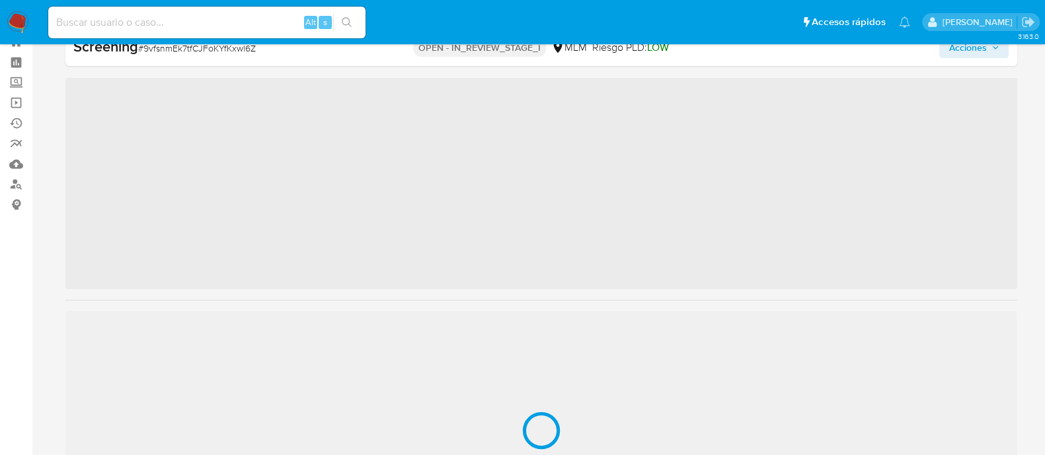
scroll to position [654, 0]
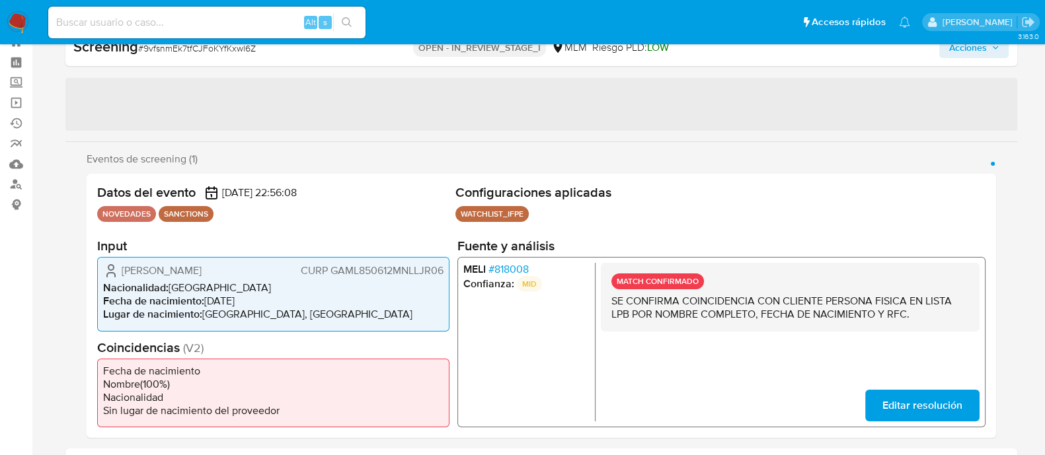
select select "10"
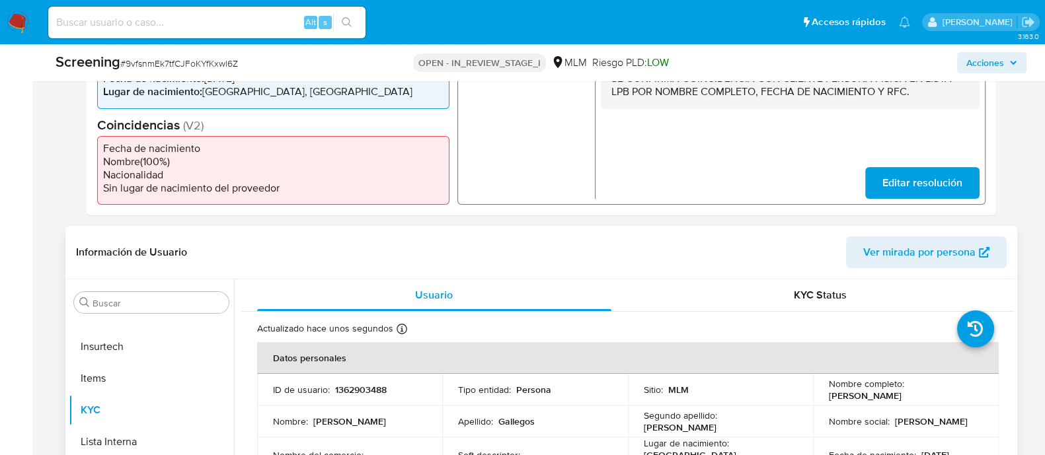
scroll to position [460, 0]
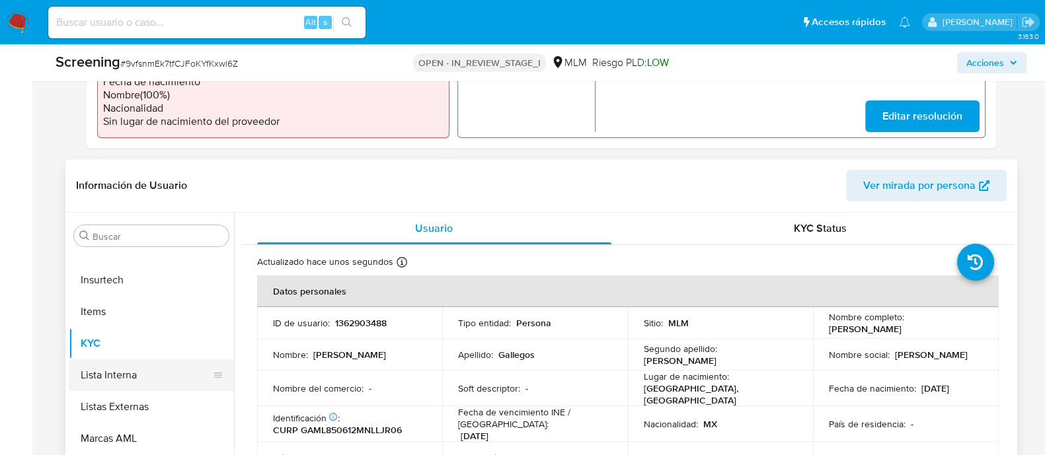
click at [129, 372] on button "Lista Interna" at bounding box center [146, 376] width 155 height 32
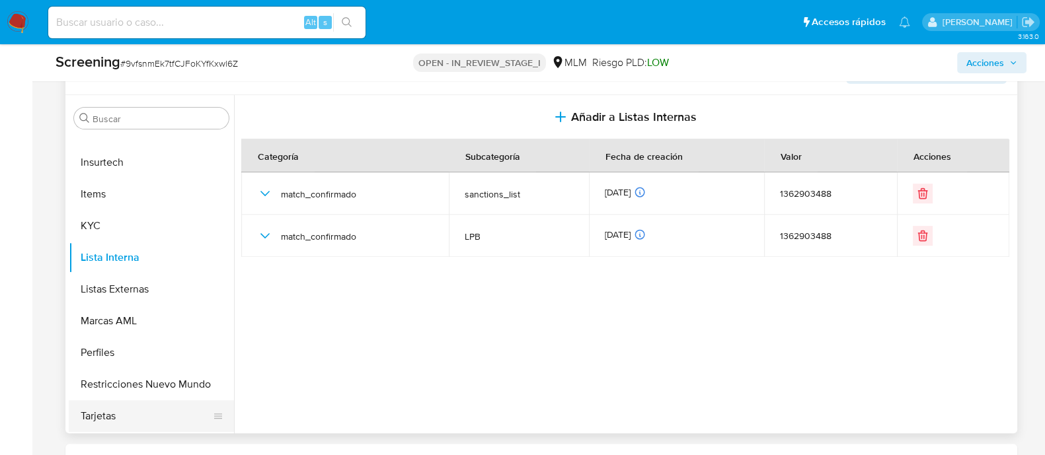
scroll to position [625, 0]
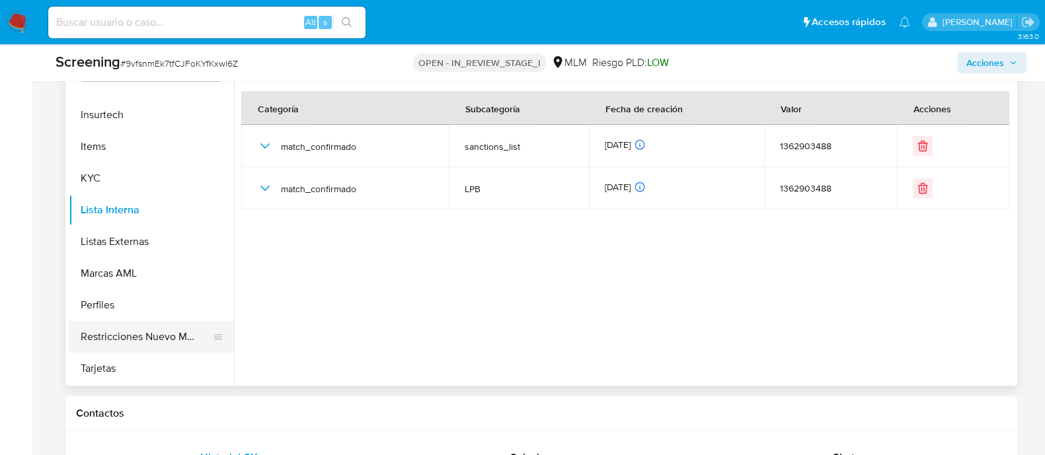
click at [178, 340] on button "Restricciones Nuevo Mundo" at bounding box center [146, 337] width 155 height 32
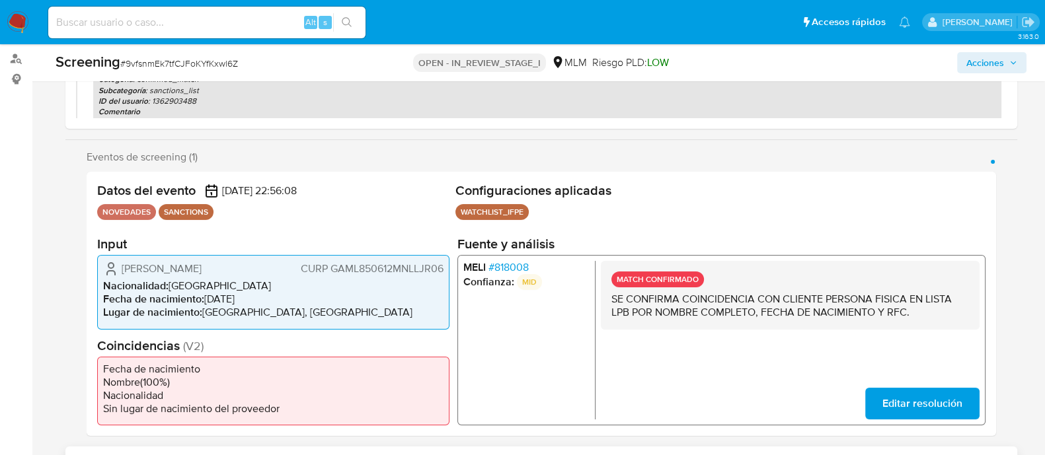
scroll to position [130, 0]
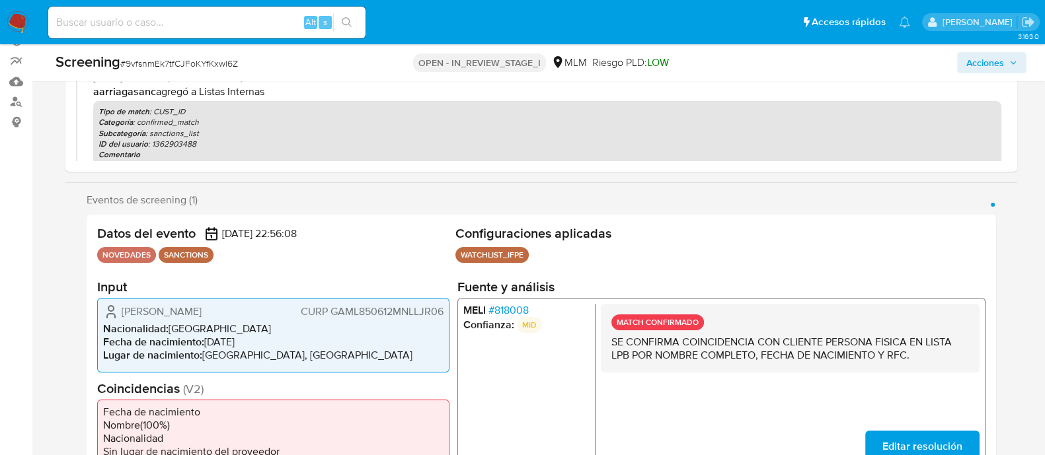
drag, startPoint x: 120, startPoint y: 317, endPoint x: 267, endPoint y: 315, distance: 147.4
click at [267, 315] on div "[PERSON_NAME] GAML850612MNLLJR06" at bounding box center [273, 312] width 340 height 16
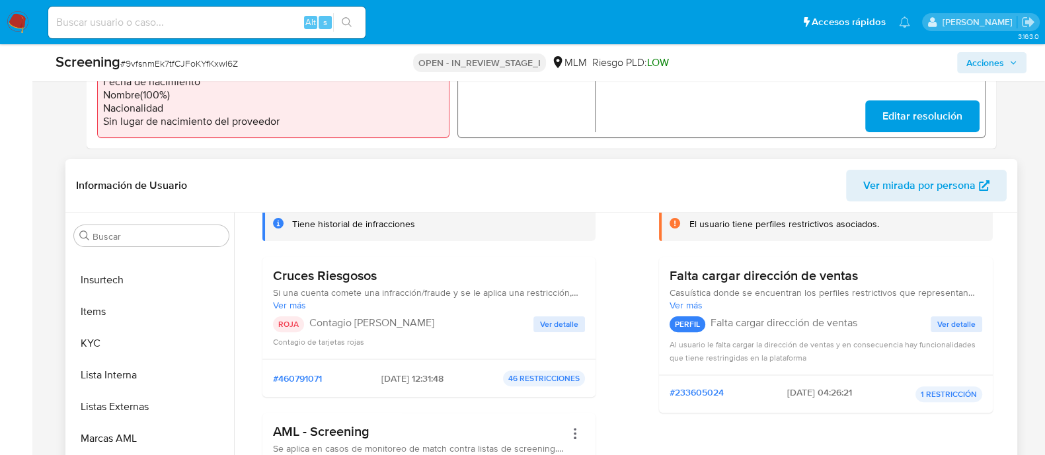
scroll to position [165, 0]
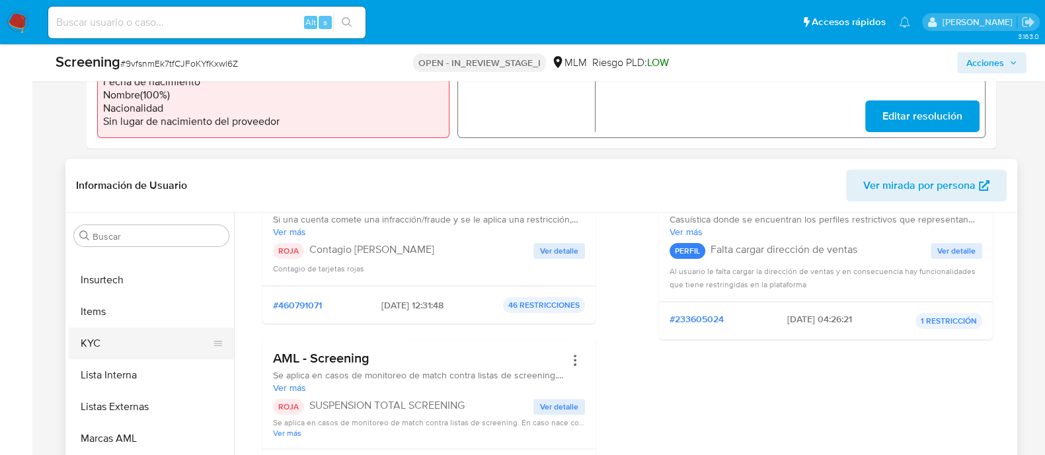
click at [132, 343] on button "KYC" at bounding box center [146, 344] width 155 height 32
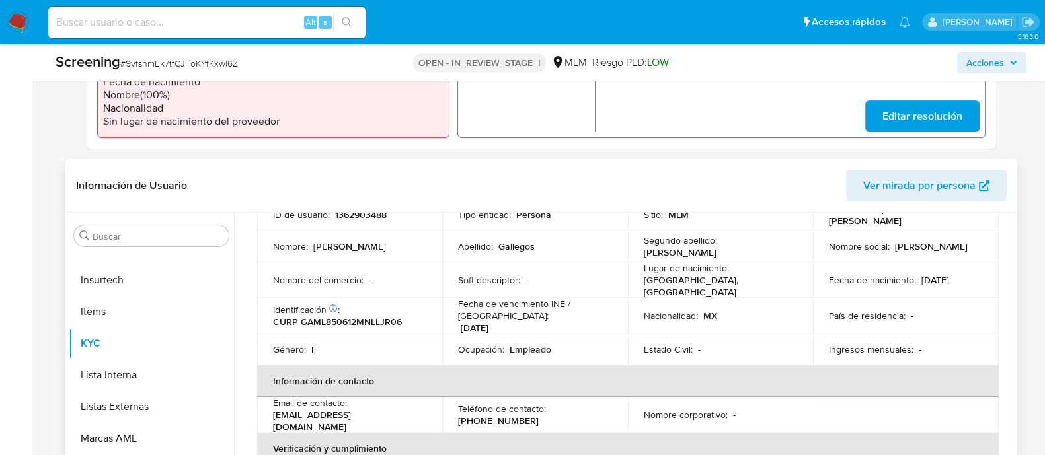
scroll to position [82, 0]
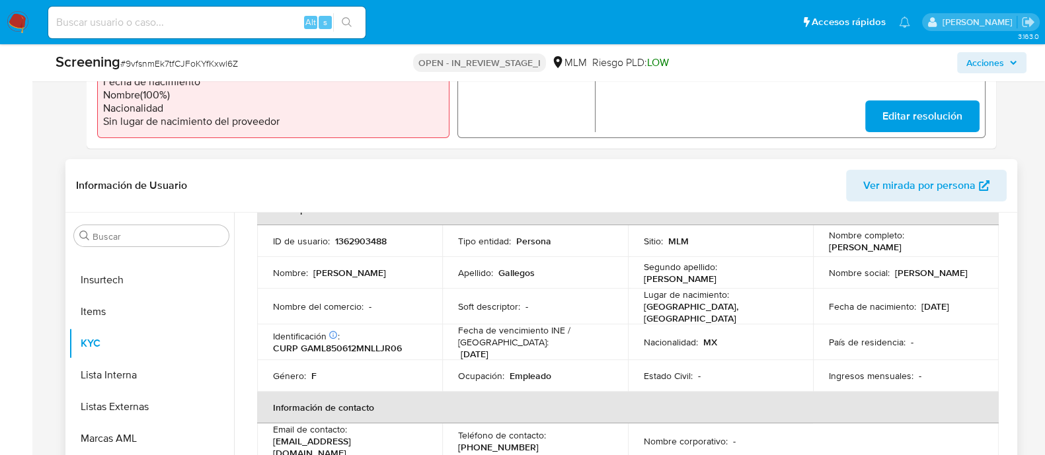
drag, startPoint x: 918, startPoint y: 300, endPoint x: 965, endPoint y: 299, distance: 46.9
click at [965, 301] on div "Fecha de nacimiento : [DEMOGRAPHIC_DATA]" at bounding box center [906, 307] width 154 height 12
copy p "[DATE]"
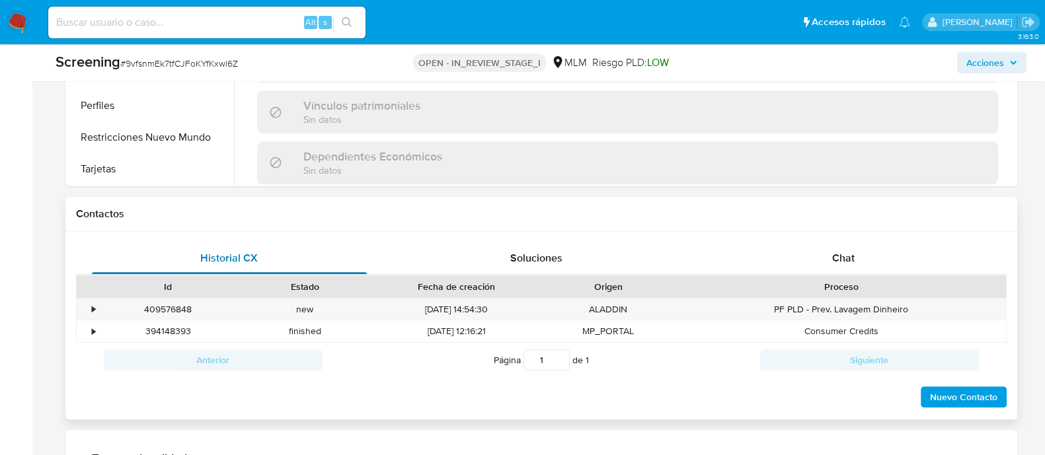
scroll to position [873, 0]
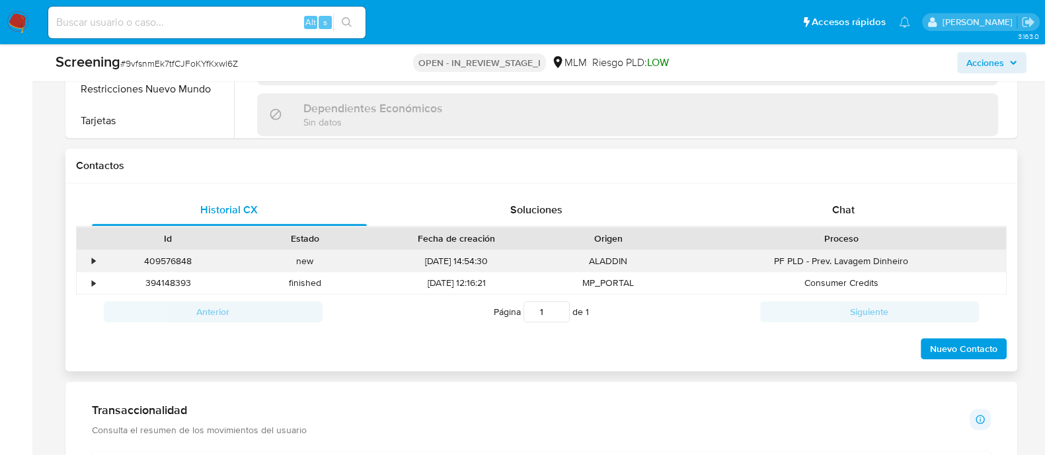
click at [93, 259] on div "•" at bounding box center [94, 261] width 3 height 13
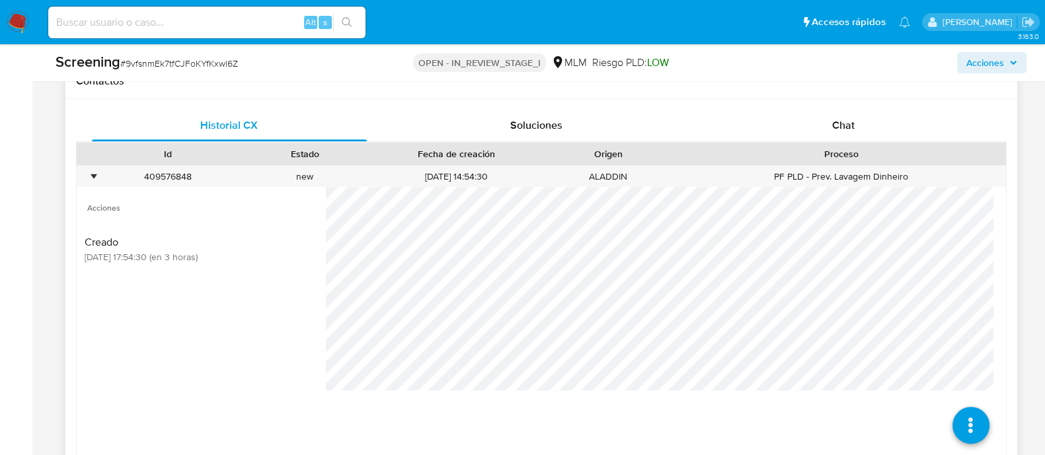
scroll to position [1038, 0]
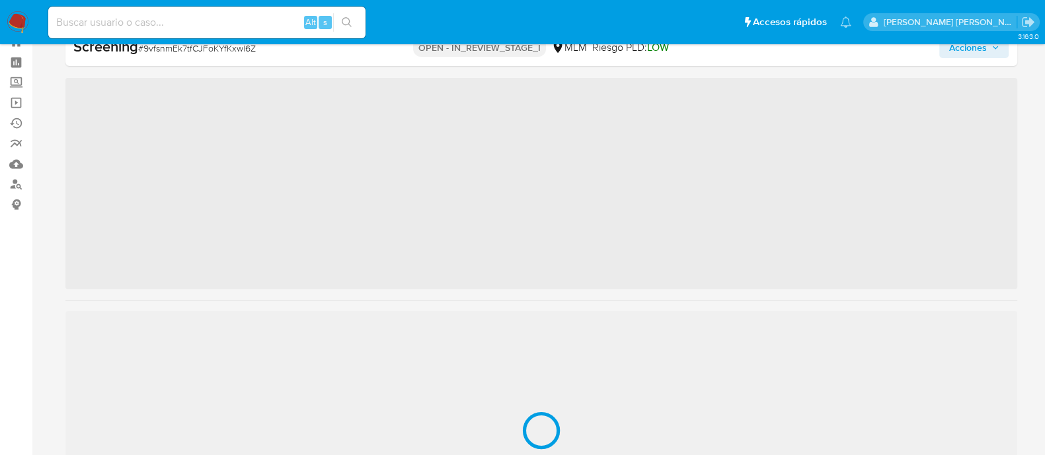
scroll to position [654, 0]
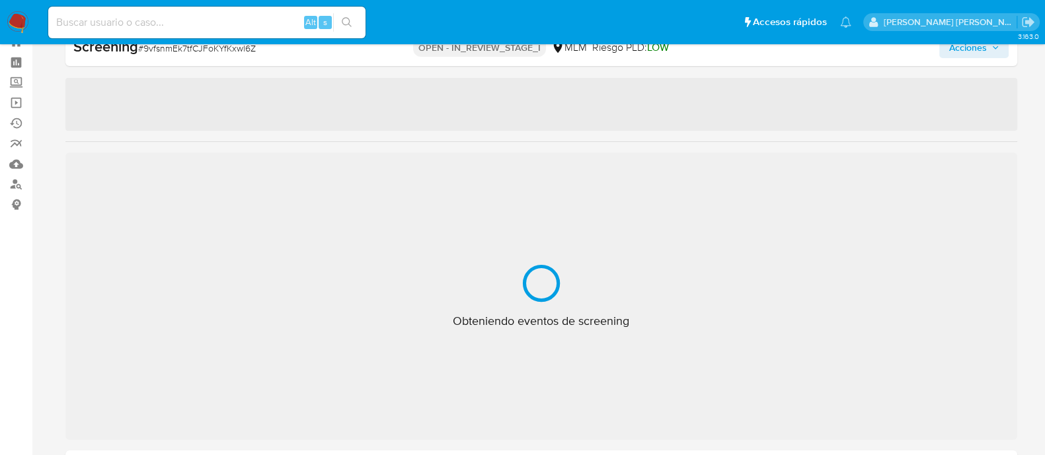
select select "10"
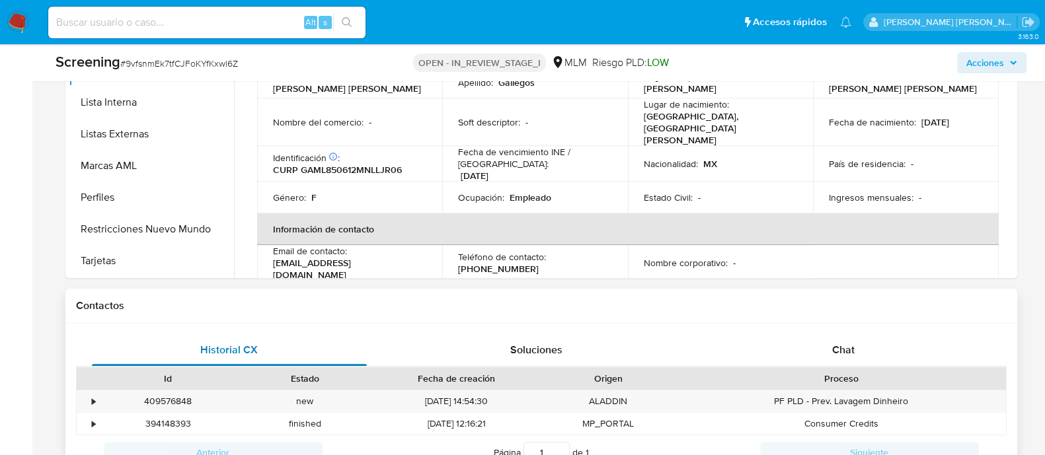
scroll to position [790, 0]
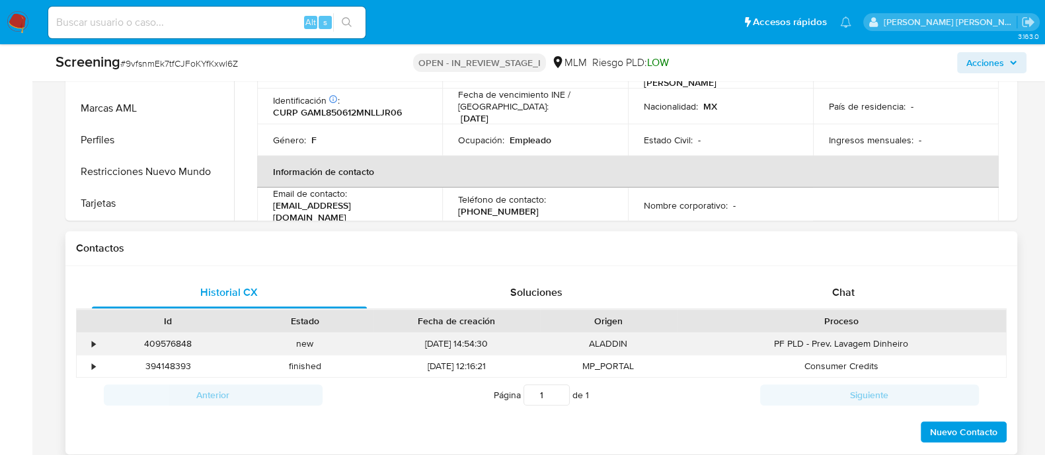
click at [95, 344] on div "•" at bounding box center [94, 344] width 3 height 13
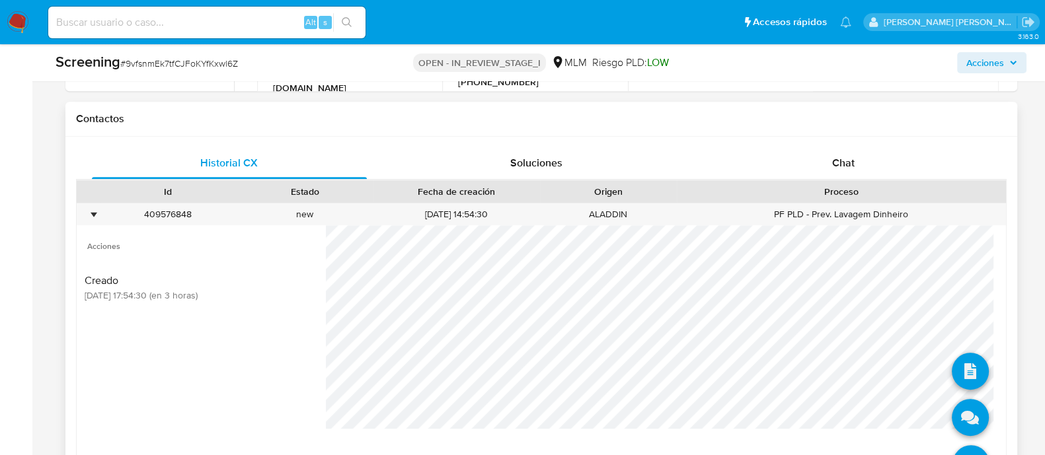
scroll to position [956, 0]
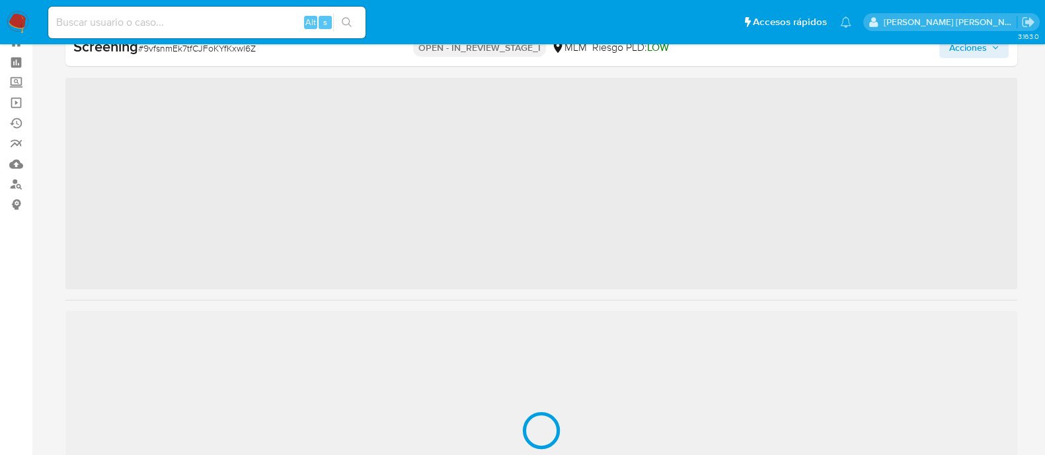
scroll to position [654, 0]
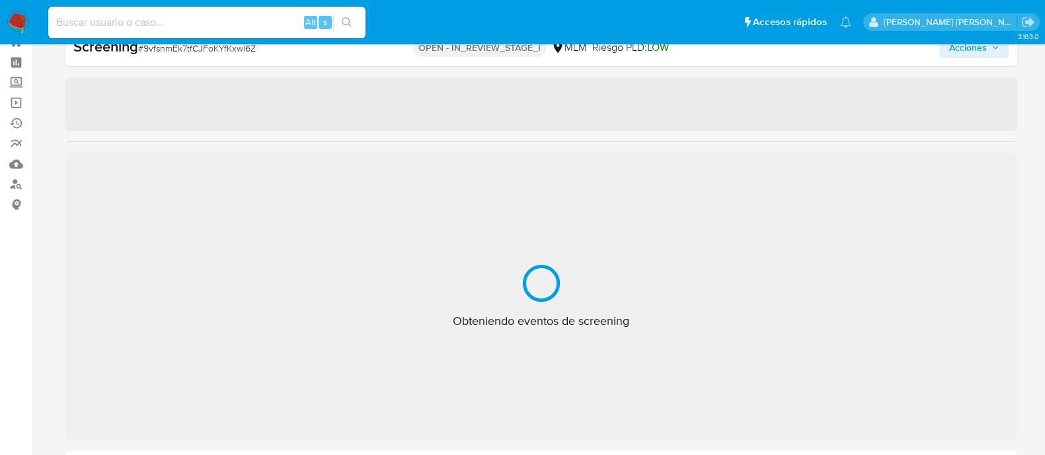
select select "10"
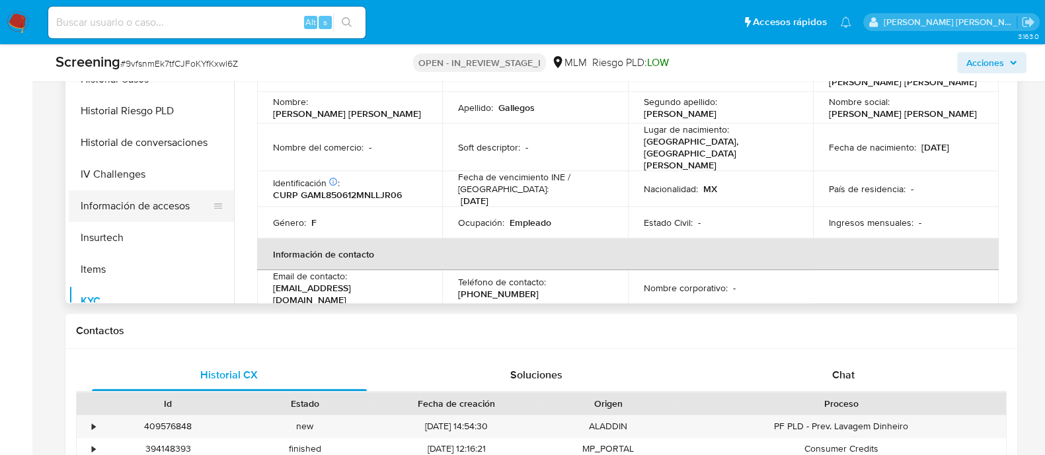
scroll to position [406, 0]
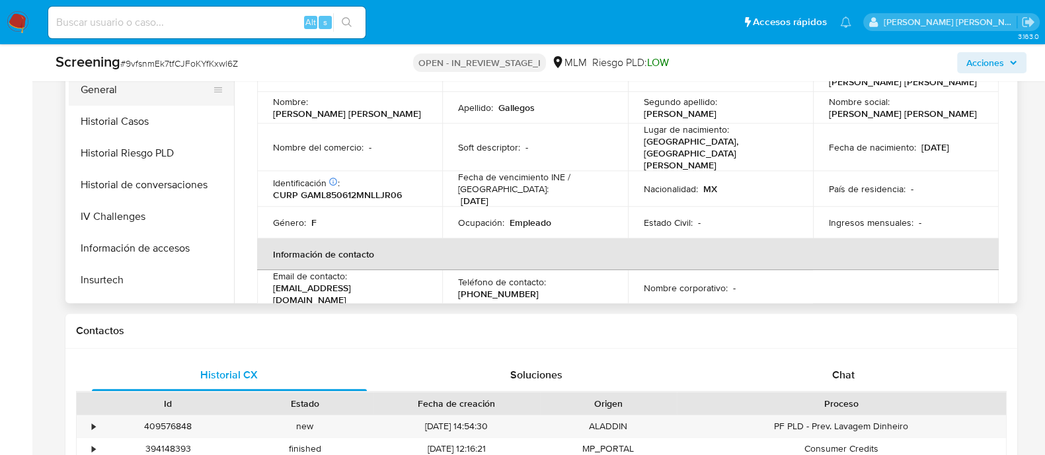
click at [123, 96] on button "General" at bounding box center [146, 90] width 155 height 32
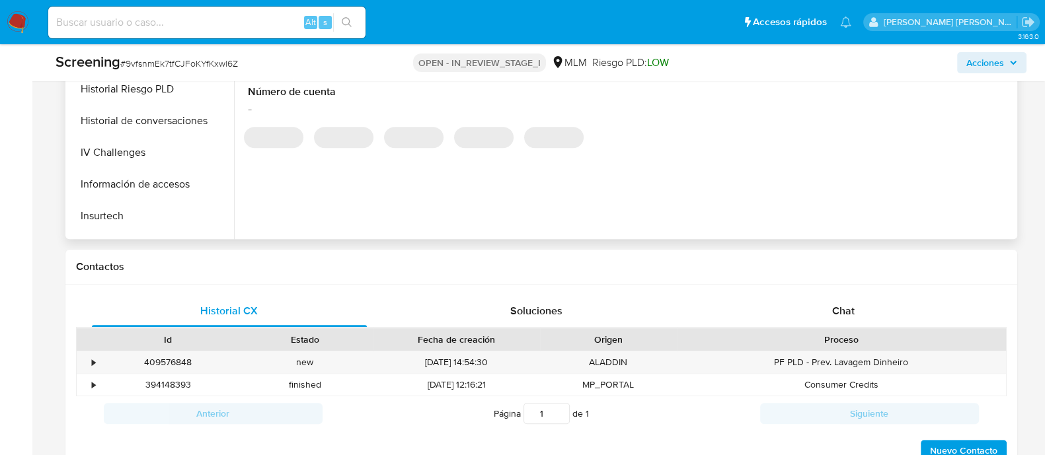
scroll to position [790, 0]
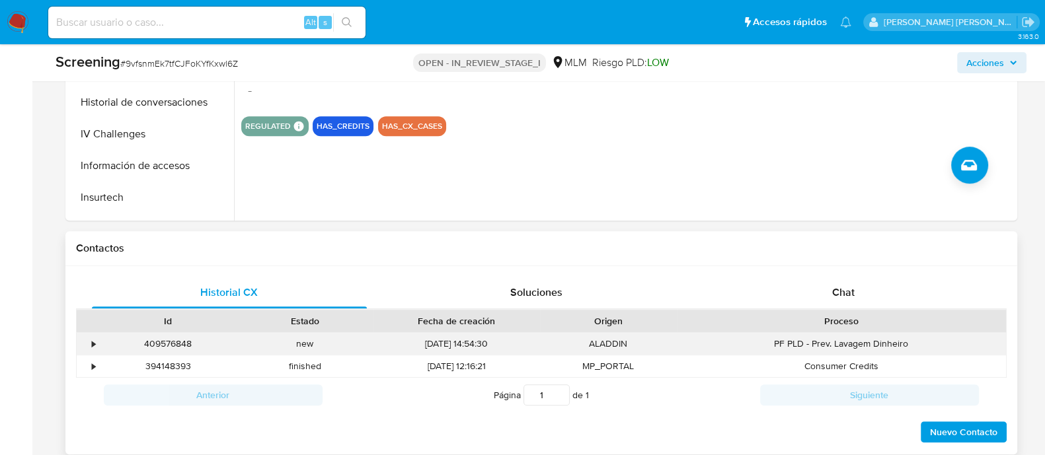
click at [86, 343] on div "•" at bounding box center [88, 344] width 23 height 22
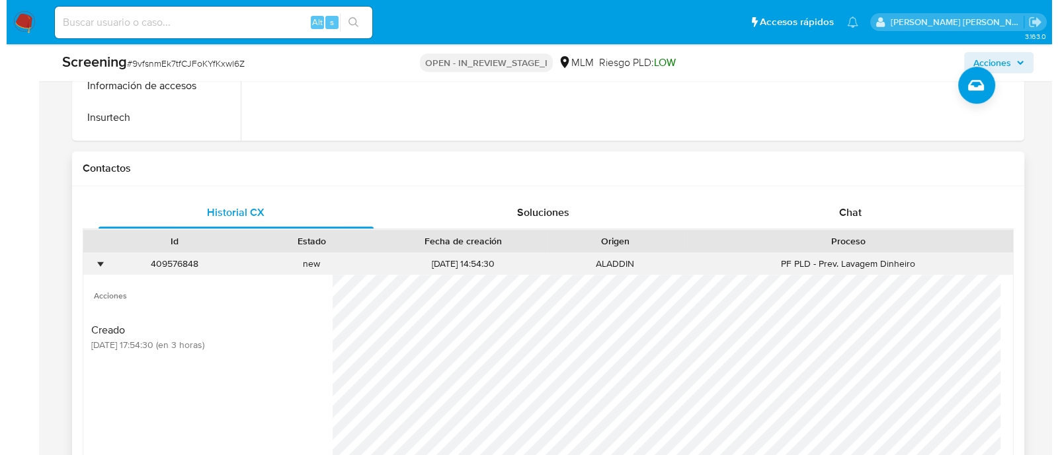
scroll to position [956, 0]
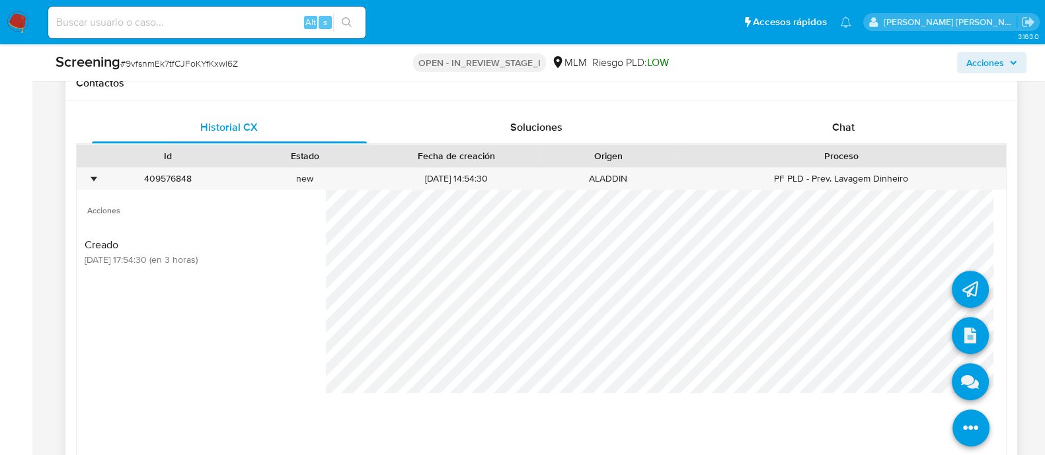
click at [952, 264] on li at bounding box center [970, 291] width 37 height 54
click at [952, 288] on icon at bounding box center [970, 289] width 37 height 37
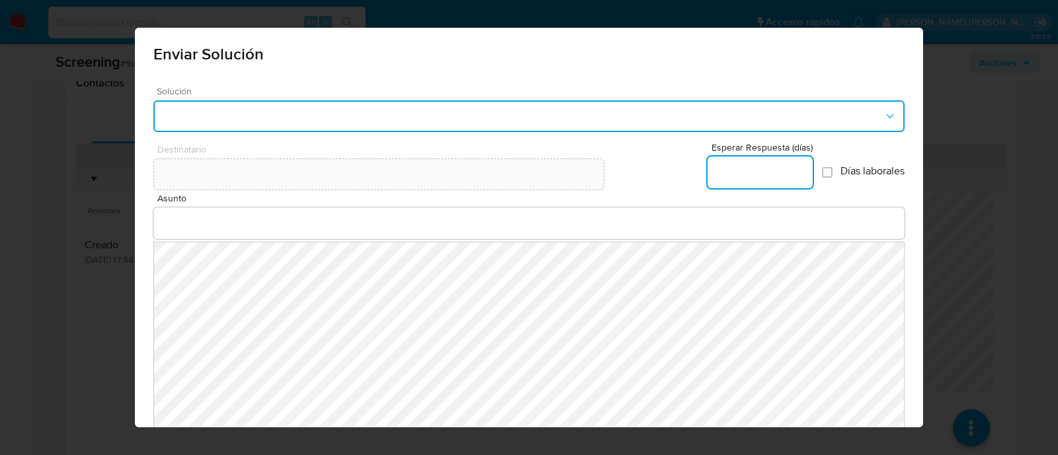
click at [433, 121] on button "button" at bounding box center [528, 116] width 751 height 32
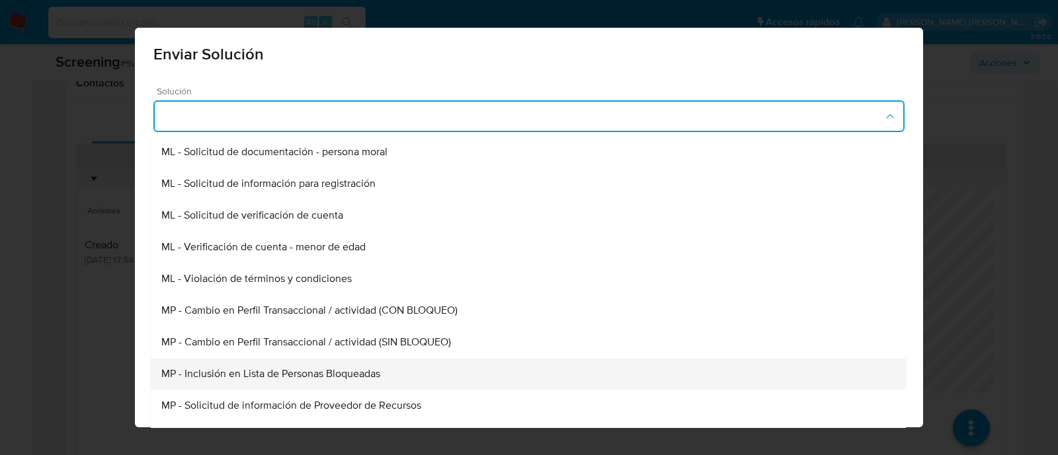
click at [350, 369] on span "MP - Inclusión en Lista de Personas Bloqueadas" at bounding box center [270, 373] width 219 height 13
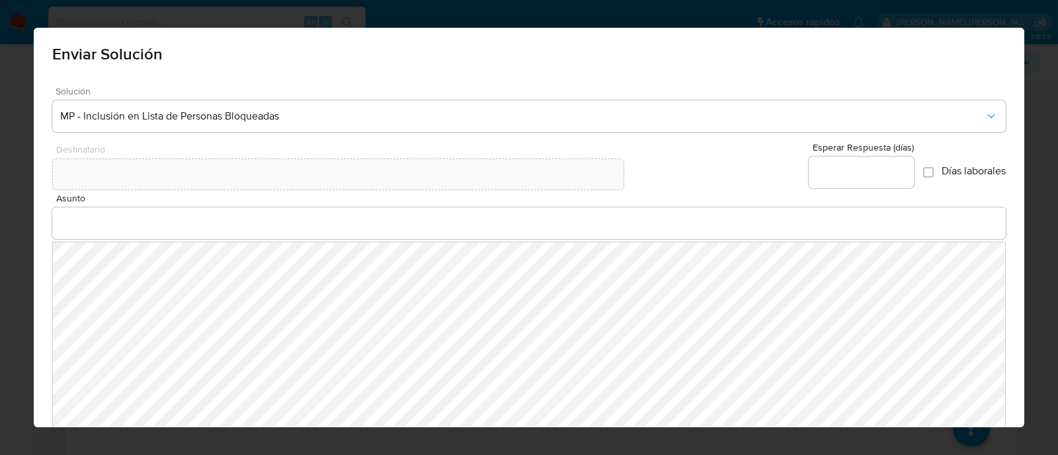
click at [841, 180] on input "Esperar Respuesta (días)" at bounding box center [860, 172] width 105 height 17
type input "0"
click at [89, 226] on input "Asunto" at bounding box center [529, 223] width 954 height 17
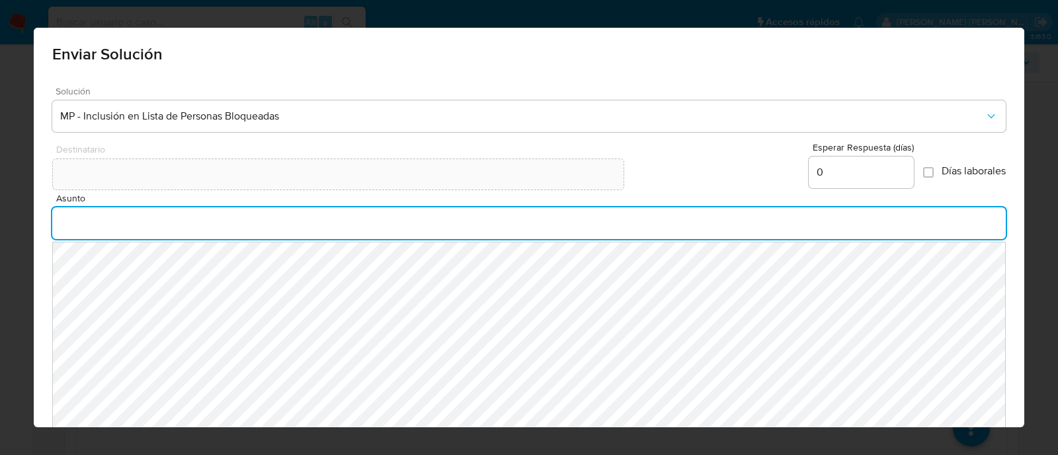
type input "INFORMACION IMPORTANTE EN TU CUENTA MERCADO PAGO"
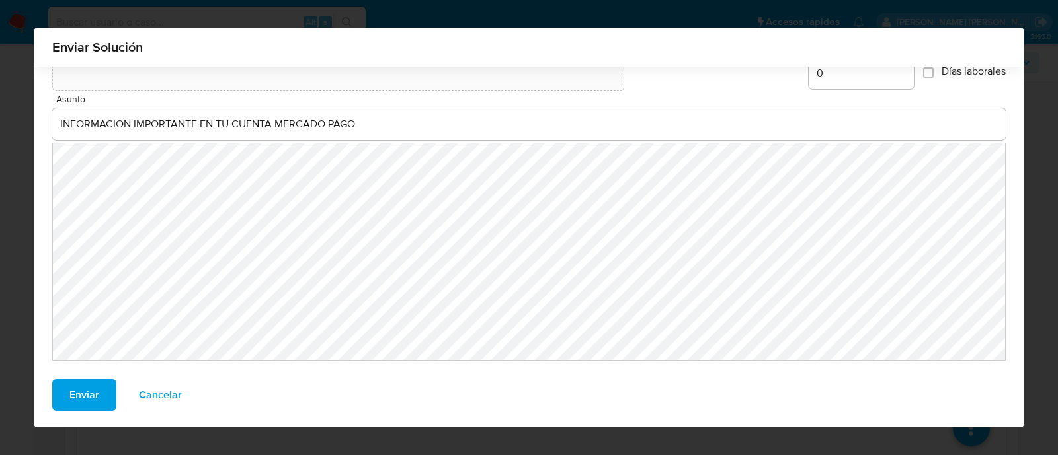
scroll to position [91, 0]
click at [89, 396] on span "Enviar" at bounding box center [84, 393] width 30 height 29
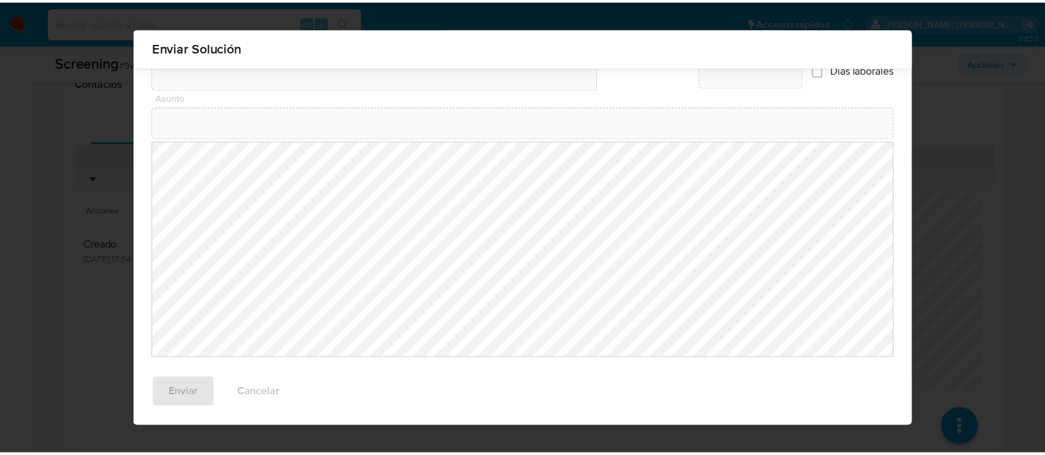
scroll to position [72, 0]
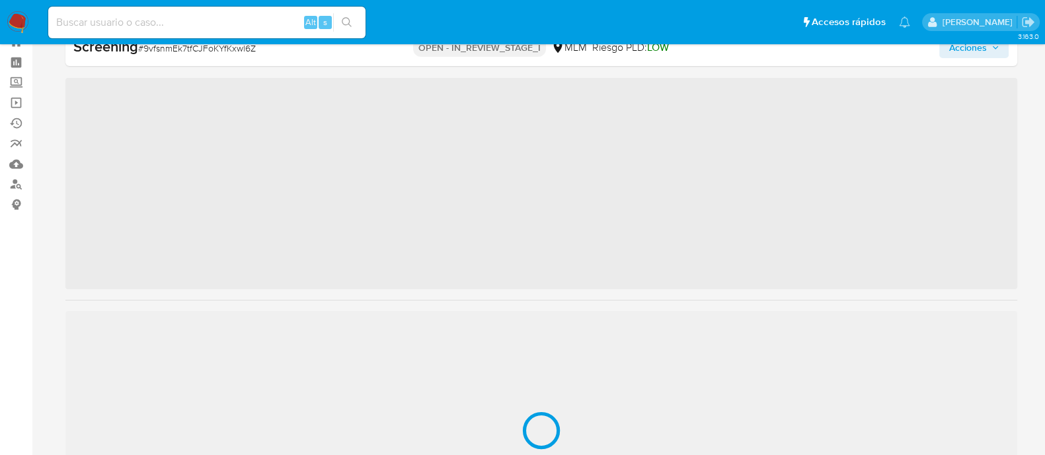
scroll to position [654, 0]
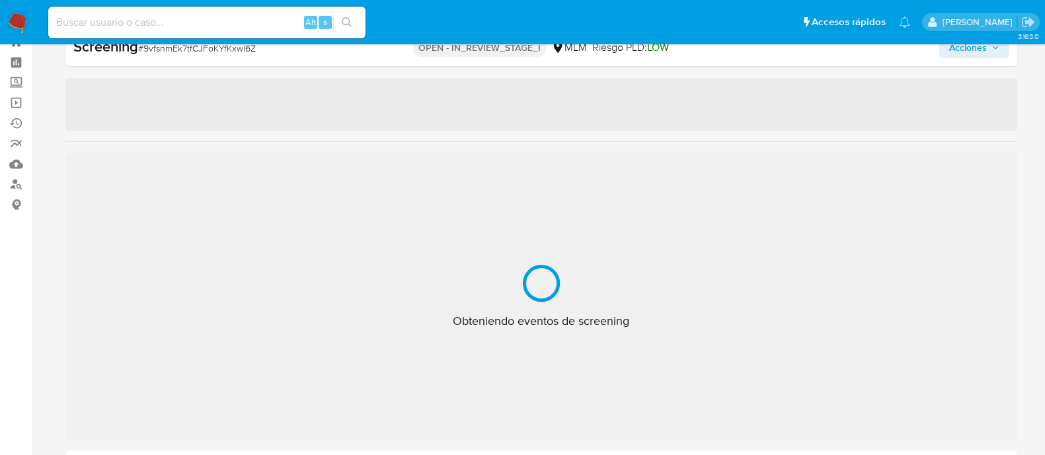
select select "10"
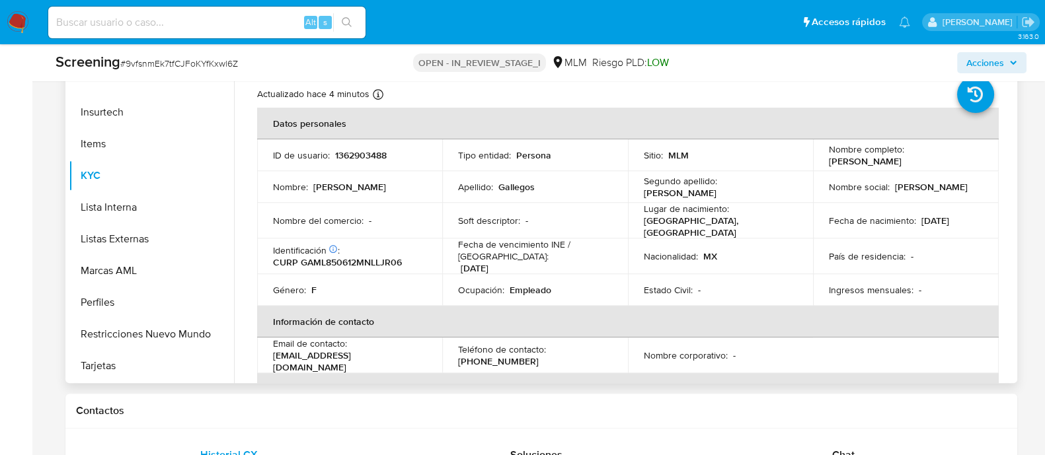
scroll to position [625, 0]
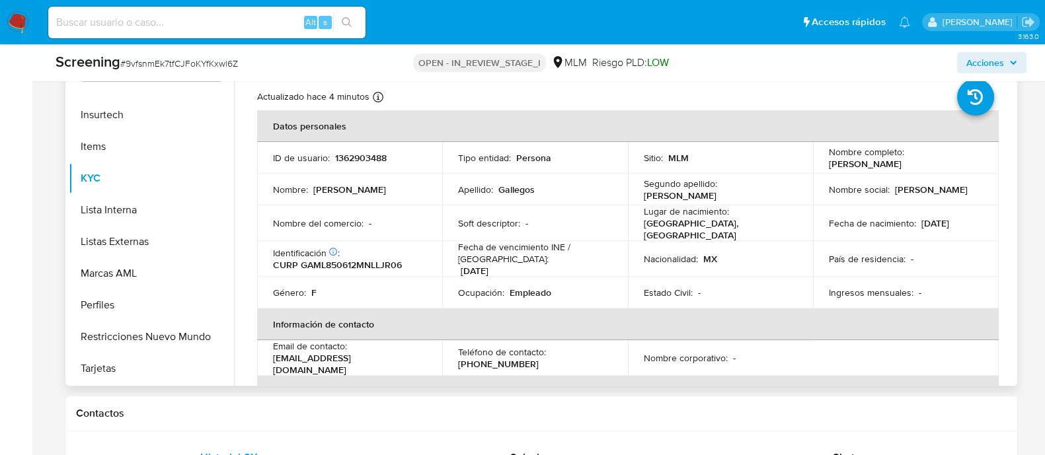
drag, startPoint x: 824, startPoint y: 167, endPoint x: 954, endPoint y: 169, distance: 130.2
click at [954, 169] on div "Nombre completo : [PERSON_NAME]" at bounding box center [906, 158] width 154 height 24
copy p "[PERSON_NAME]"
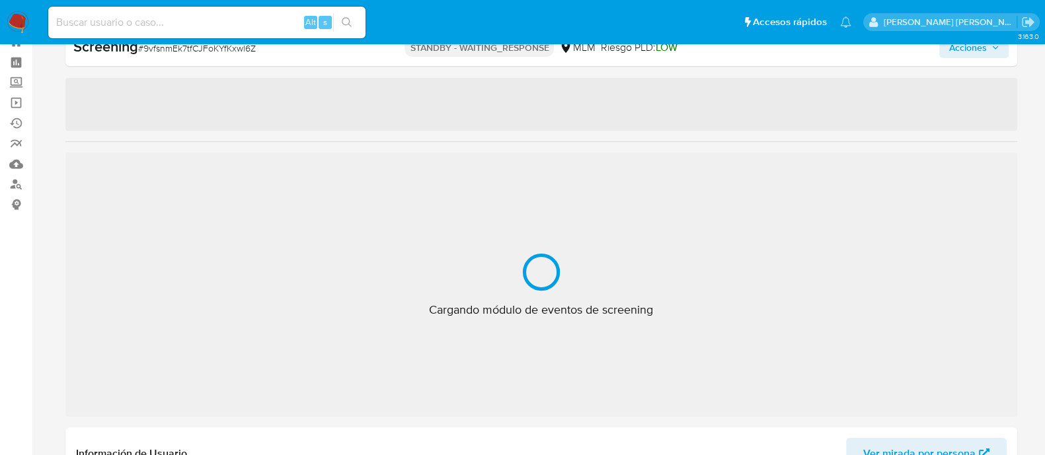
scroll to position [654, 0]
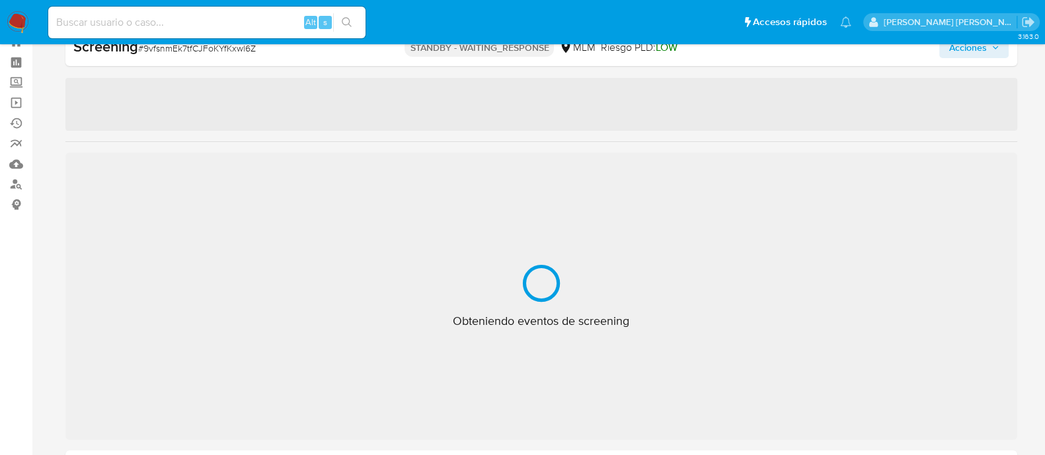
select select "10"
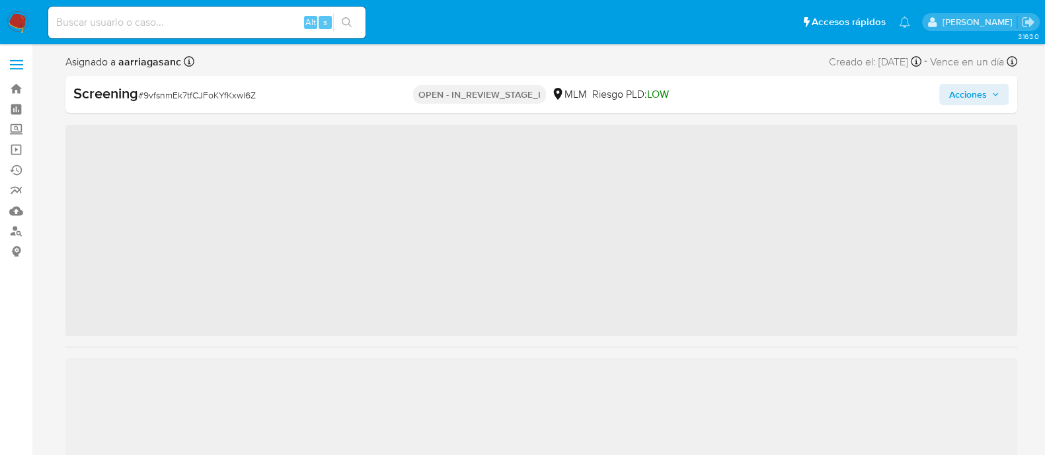
scroll to position [654, 0]
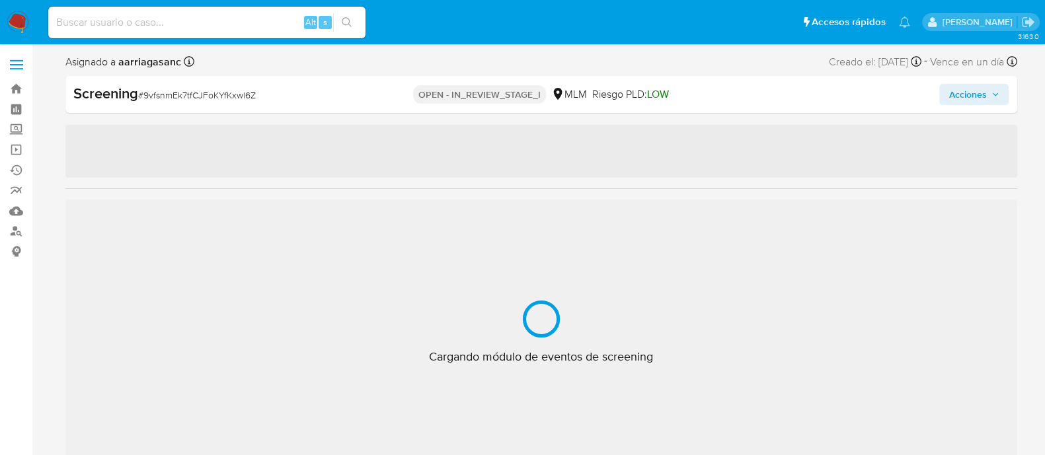
select select "10"
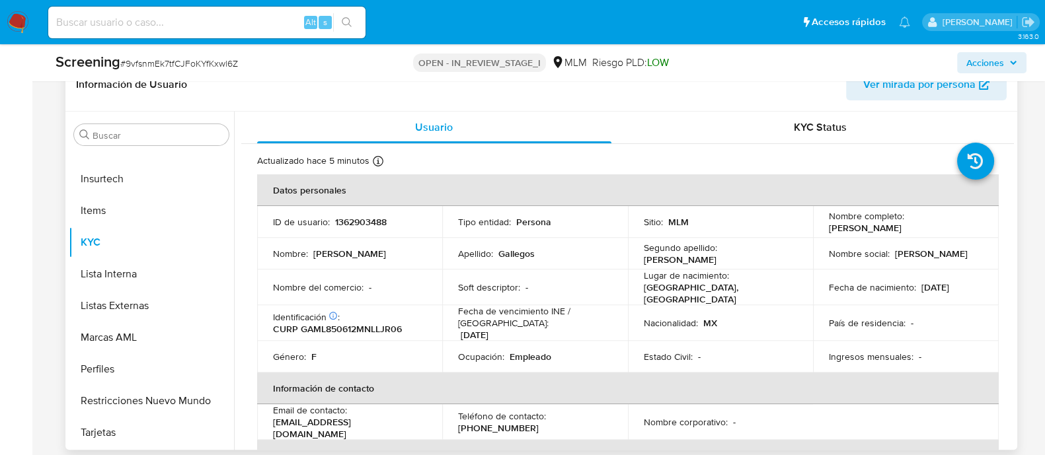
scroll to position [578, 0]
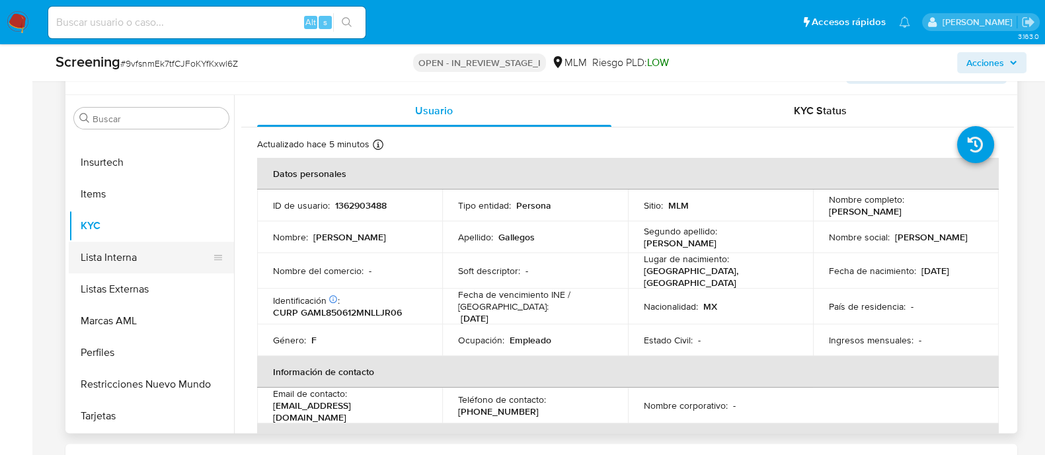
click at [172, 255] on button "Lista Interna" at bounding box center [146, 258] width 155 height 32
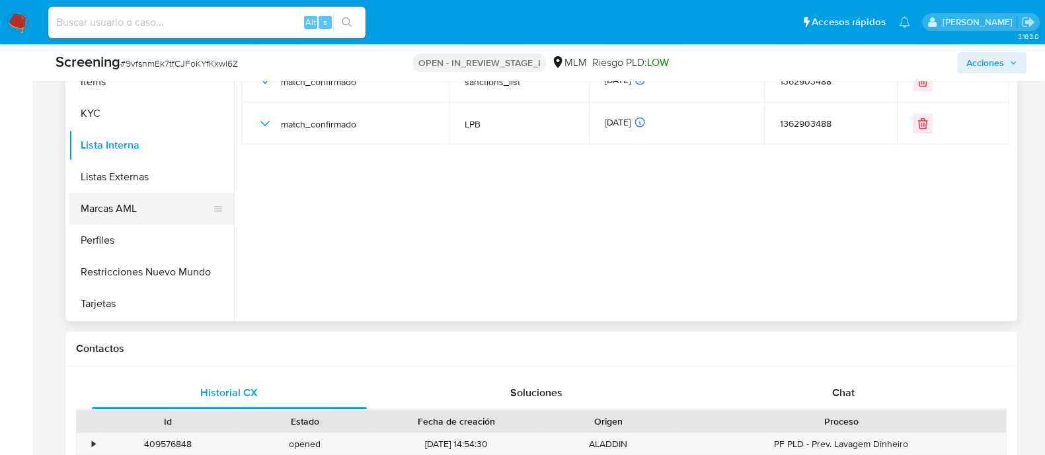
scroll to position [744, 0]
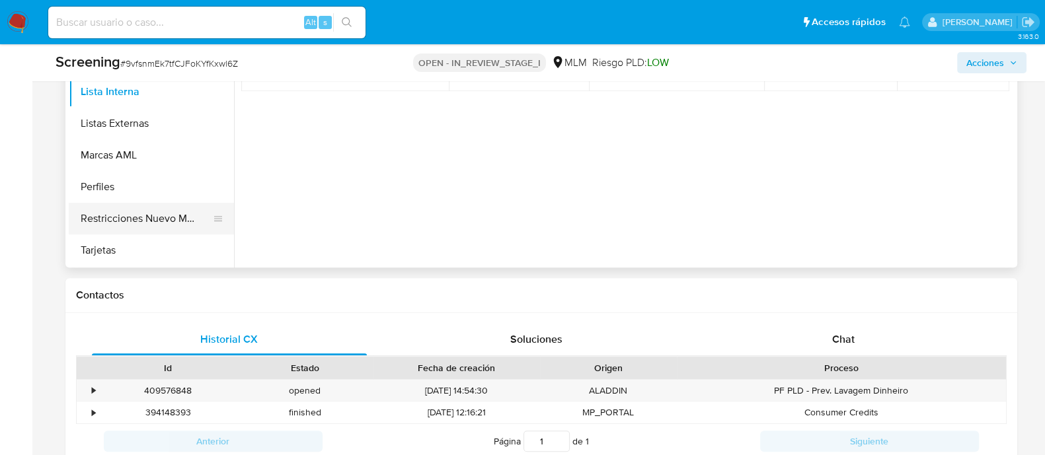
click at [150, 226] on button "Restricciones Nuevo Mundo" at bounding box center [146, 219] width 155 height 32
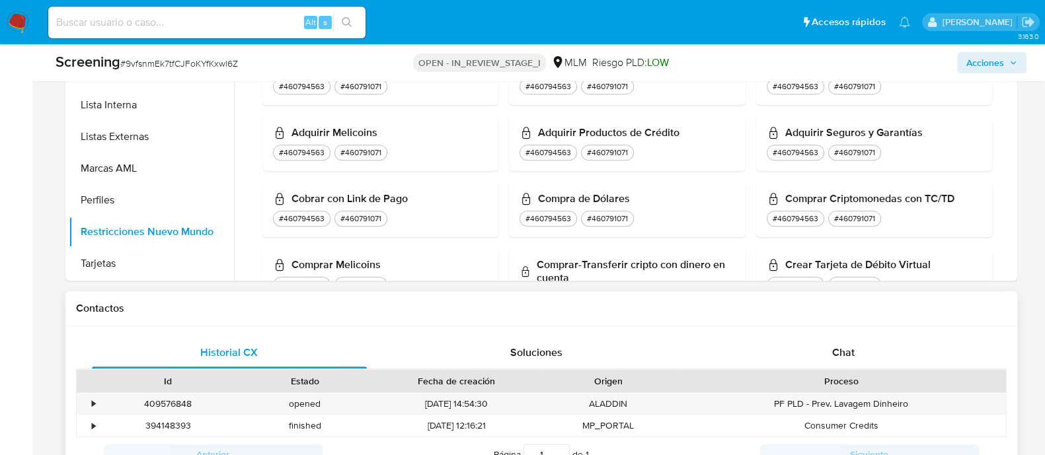
scroll to position [826, 0]
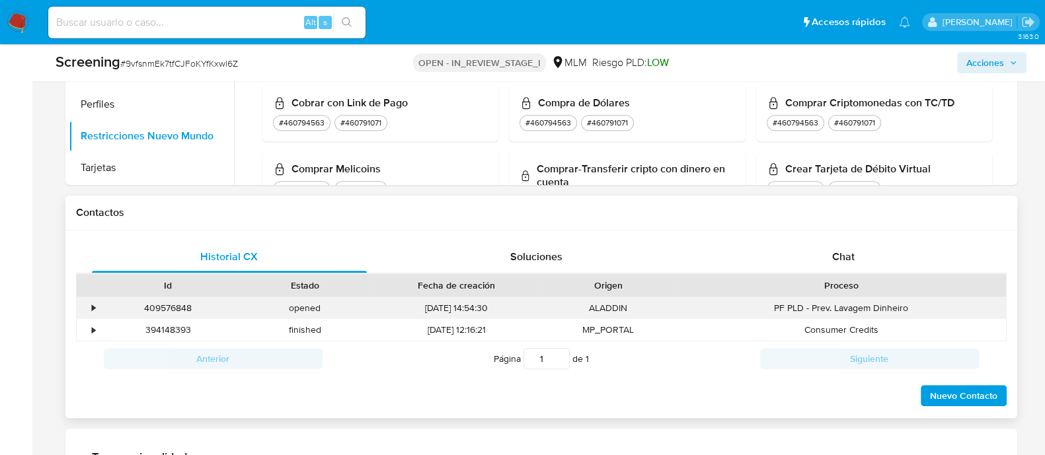
click at [94, 307] on div "•" at bounding box center [94, 308] width 3 height 13
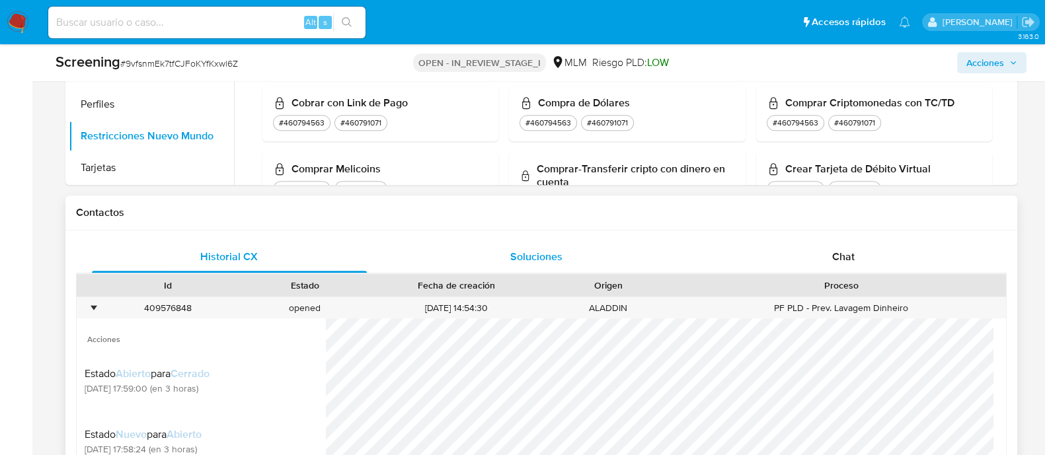
click at [510, 251] on span "Soluciones" at bounding box center [536, 256] width 52 height 15
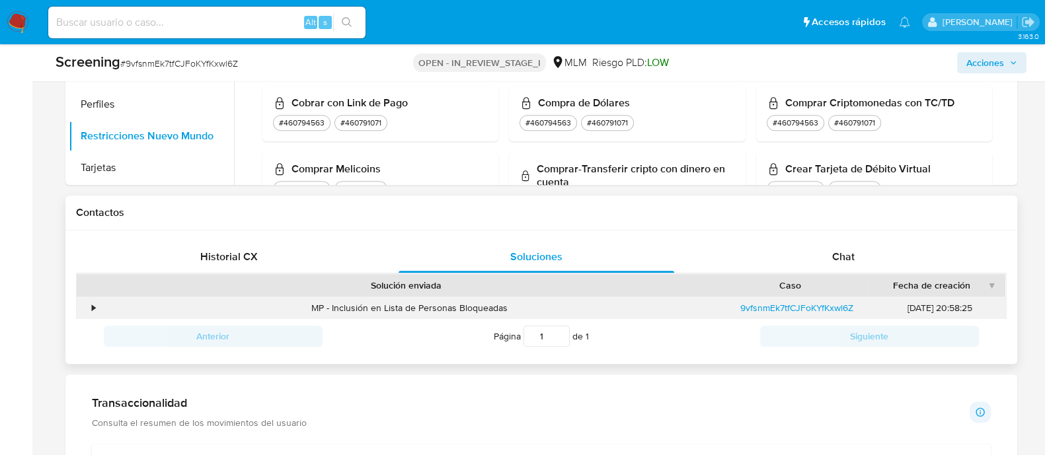
click at [93, 309] on div "•" at bounding box center [94, 308] width 3 height 13
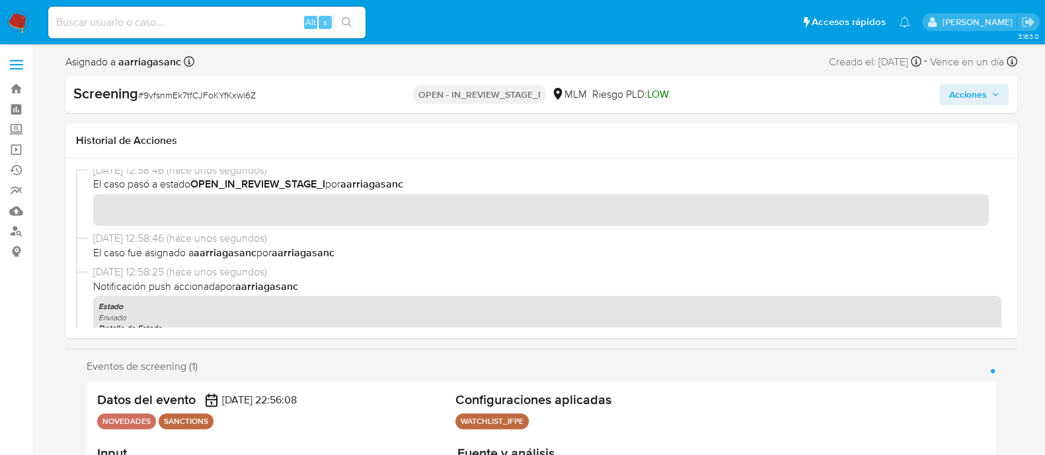
scroll to position [0, 0]
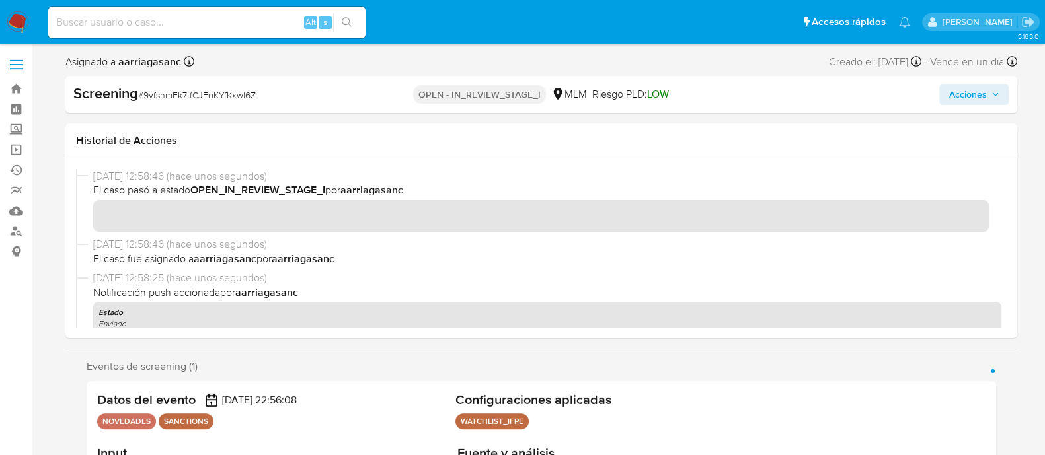
click at [974, 99] on span "Acciones" at bounding box center [967, 94] width 38 height 21
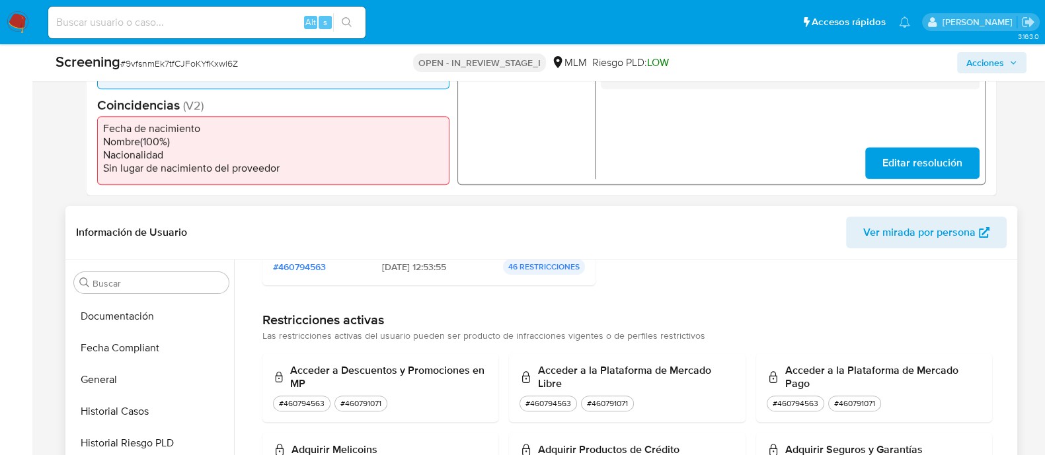
scroll to position [406, 0]
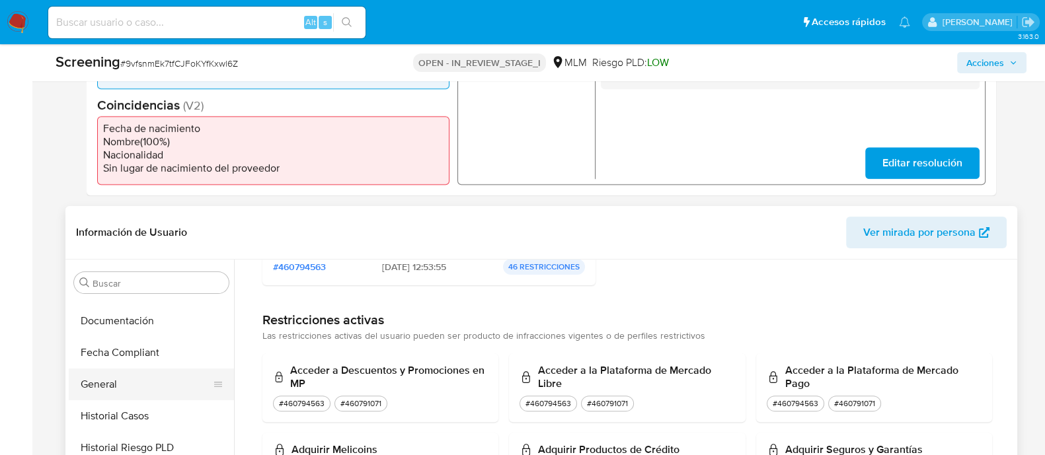
click at [113, 385] on button "General" at bounding box center [146, 385] width 155 height 32
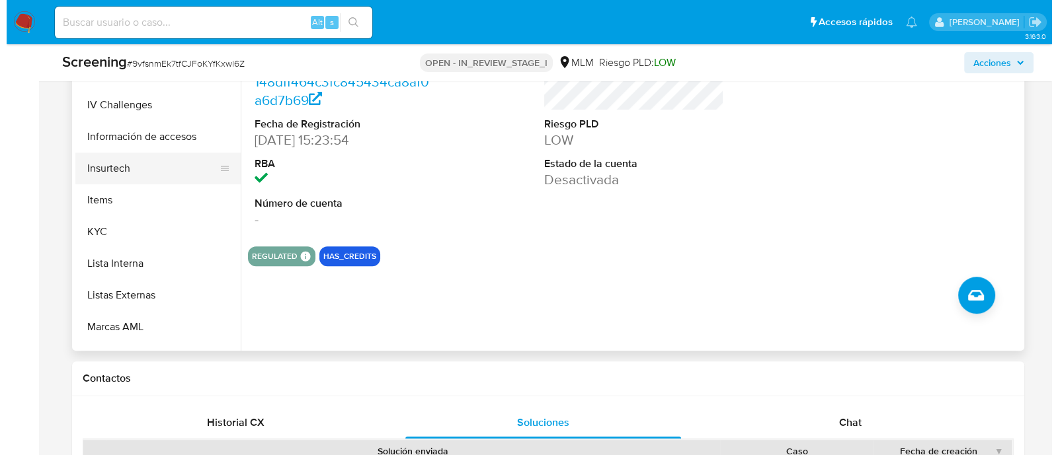
scroll to position [571, 0]
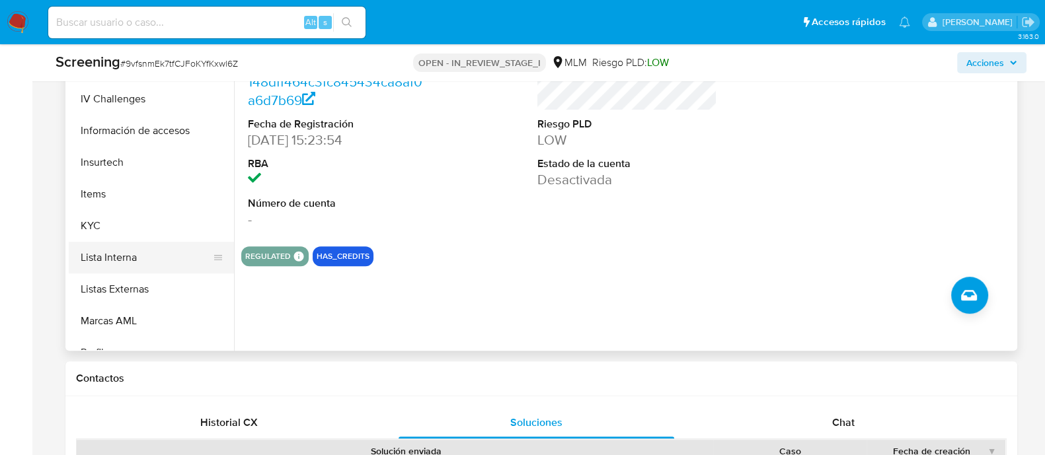
click at [160, 260] on button "Lista Interna" at bounding box center [146, 258] width 155 height 32
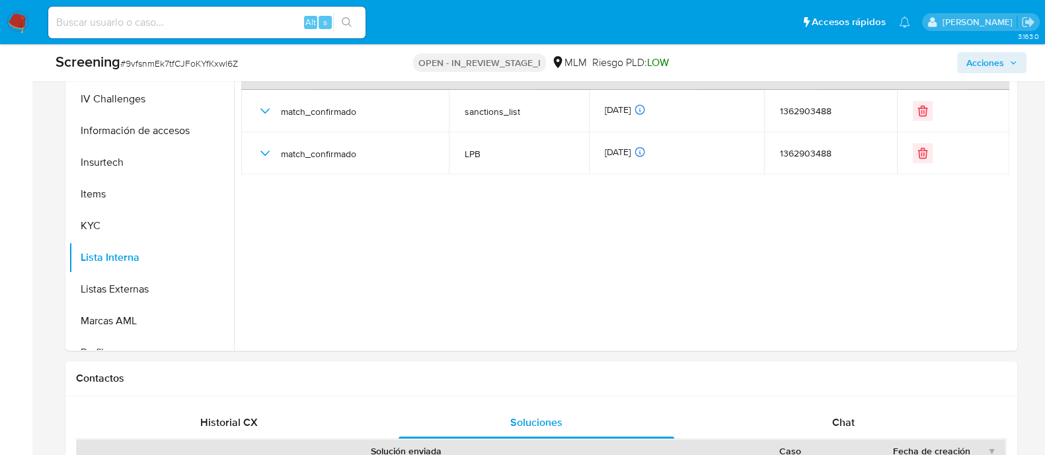
click at [1002, 54] on span "Acciones" at bounding box center [985, 62] width 38 height 21
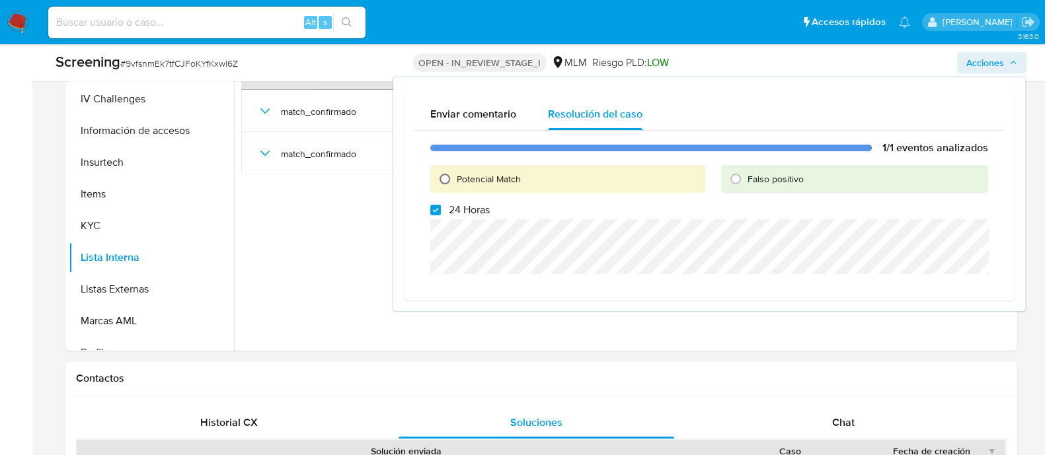
click at [440, 178] on input "Potencial Match" at bounding box center [444, 179] width 21 height 21
radio input "true"
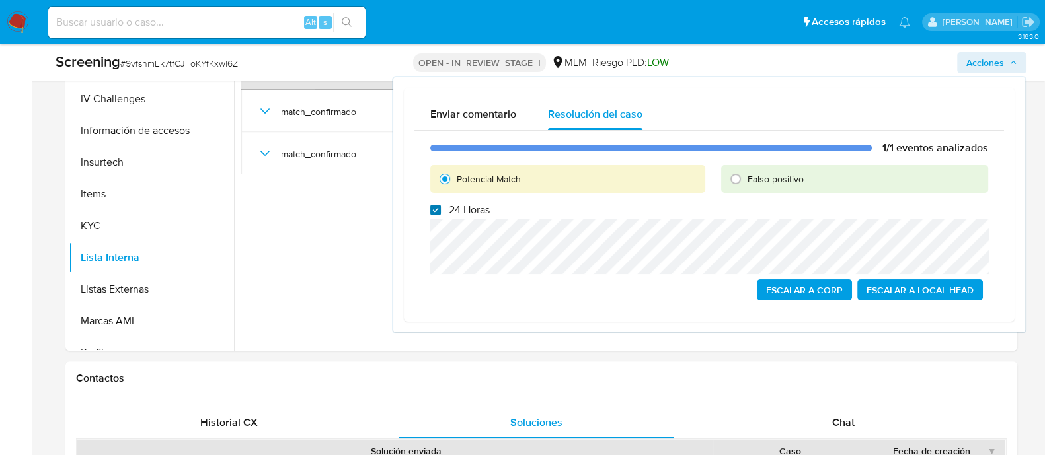
click at [434, 213] on input "24 Horas" at bounding box center [435, 210] width 11 height 11
checkbox input "true"
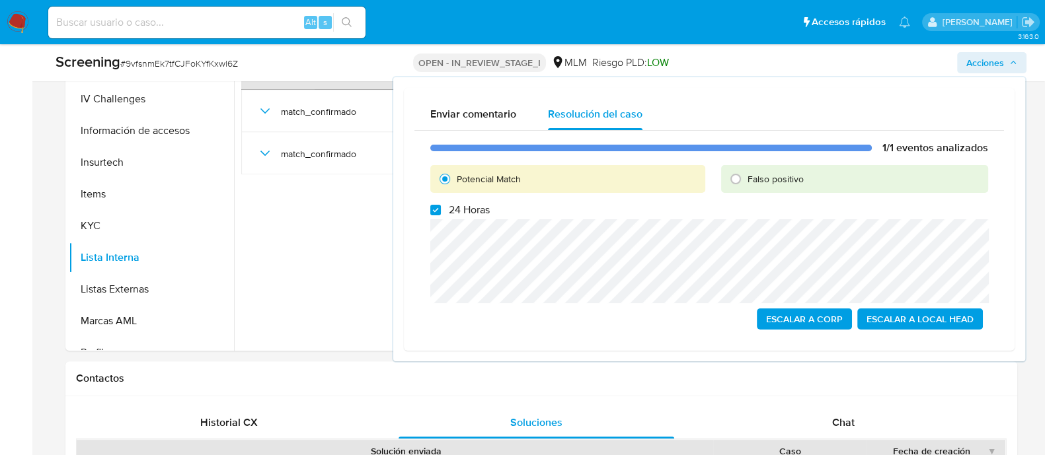
click at [886, 323] on span "Escalar a Local Head" at bounding box center [920, 319] width 107 height 19
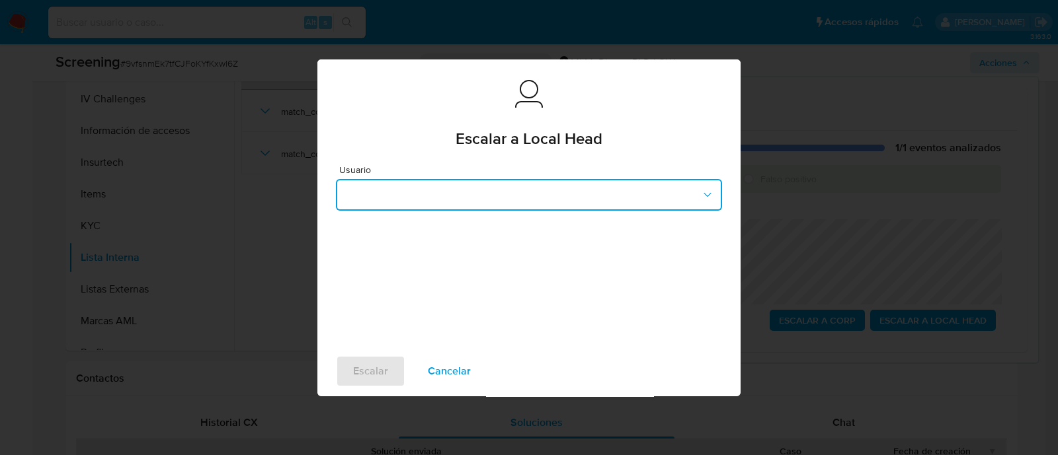
click at [475, 184] on button "button" at bounding box center [529, 195] width 386 height 32
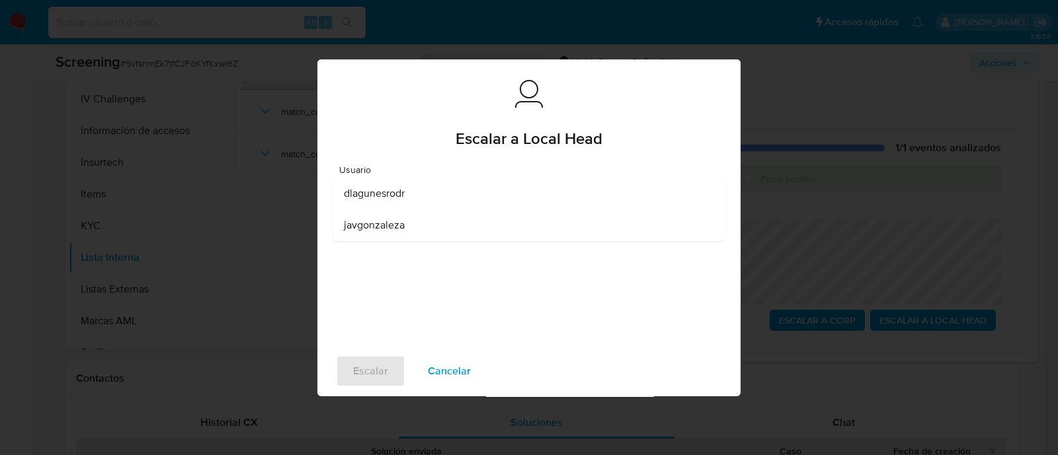
drag, startPoint x: 387, startPoint y: 196, endPoint x: 384, endPoint y: 227, distance: 30.5
click at [386, 196] on span "dlagunesrodr" at bounding box center [374, 193] width 61 height 13
click at [381, 371] on span "Escalar" at bounding box center [370, 371] width 35 height 29
click at [354, 367] on span "Escalar" at bounding box center [370, 371] width 35 height 29
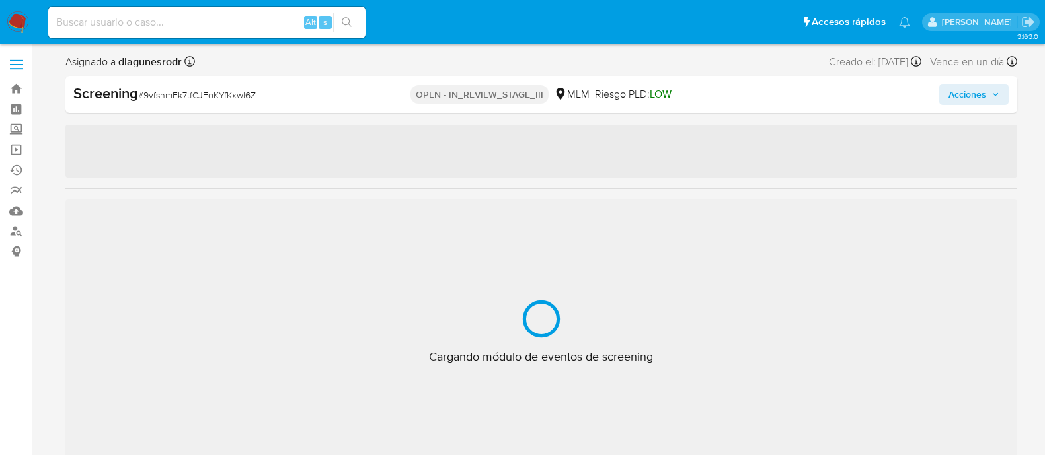
select select "10"
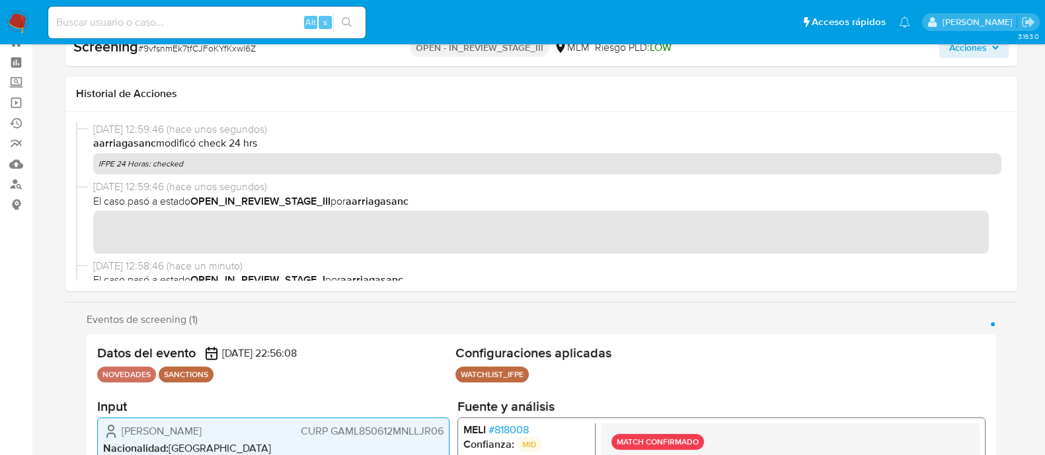
scroll to position [654, 0]
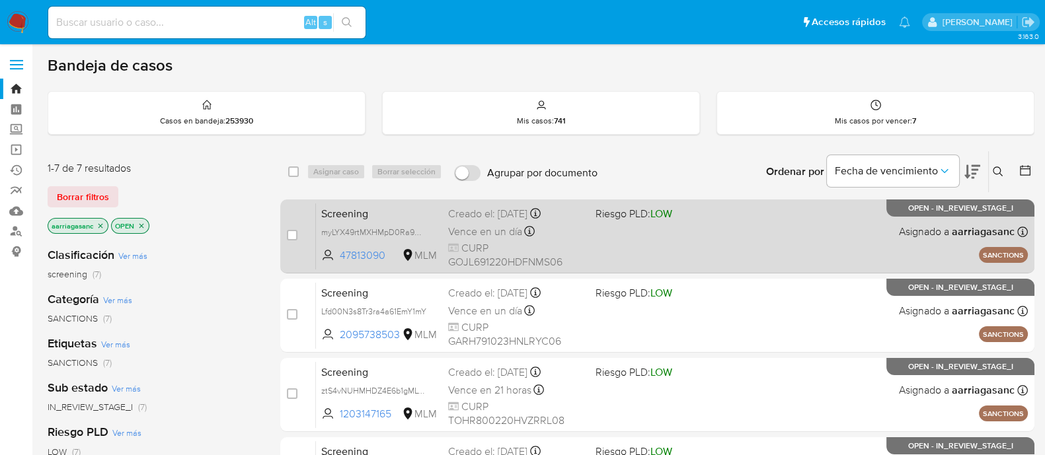
click at [656, 239] on div "Screening myLYX49rtMXHMpD0Ra9USE0N 47813090 MLM Riesgo PLD: LOW Creado el: [DAT…" at bounding box center [672, 236] width 712 height 67
click at [297, 238] on input "checkbox" at bounding box center [292, 235] width 11 height 11
checkbox input "true"
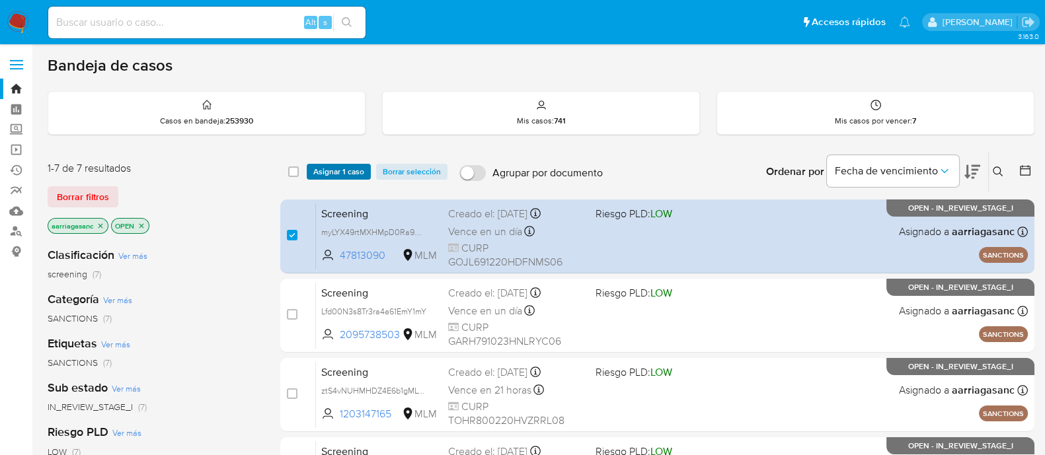
click at [334, 176] on span "Asignar 1 caso" at bounding box center [338, 171] width 51 height 13
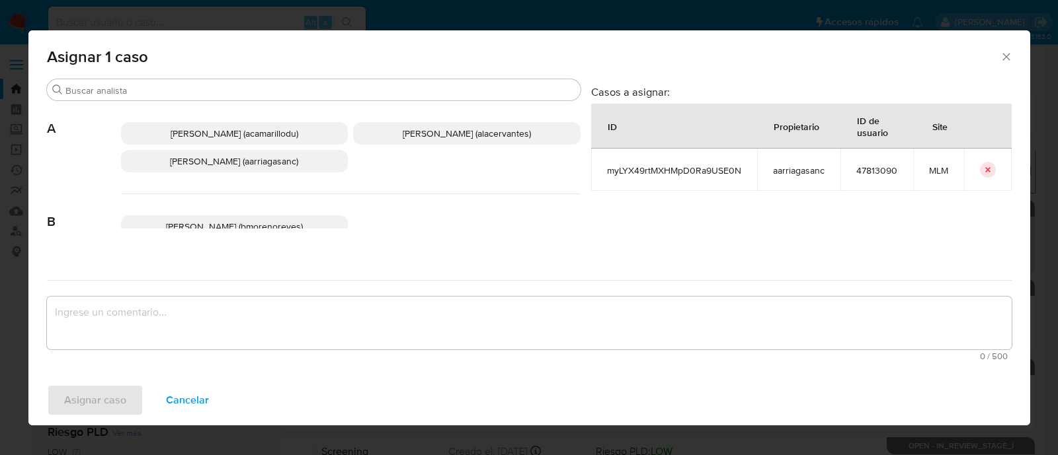
click at [301, 157] on p "Ana Maria Arriaga (aarriagasanc)" at bounding box center [234, 161] width 227 height 22
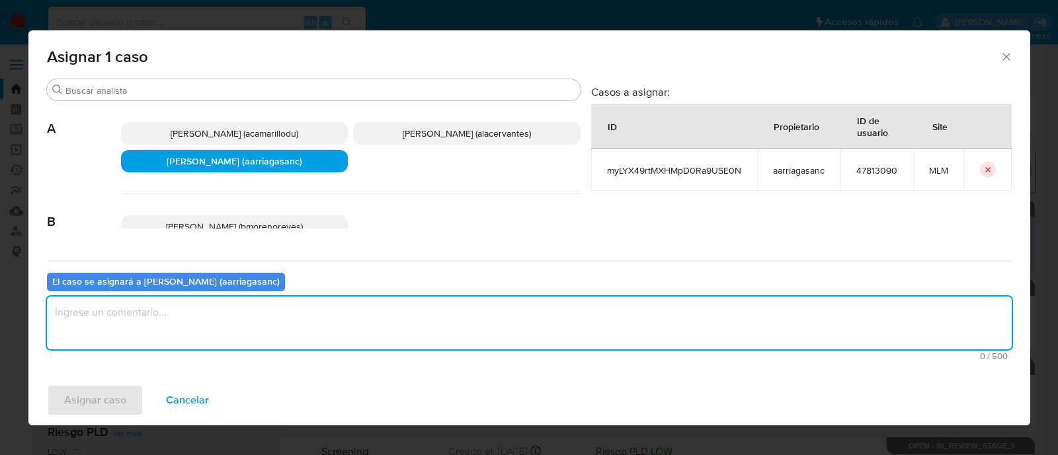
click at [286, 318] on textarea "assign-modal" at bounding box center [529, 323] width 964 height 53
type textarea "AMAS"
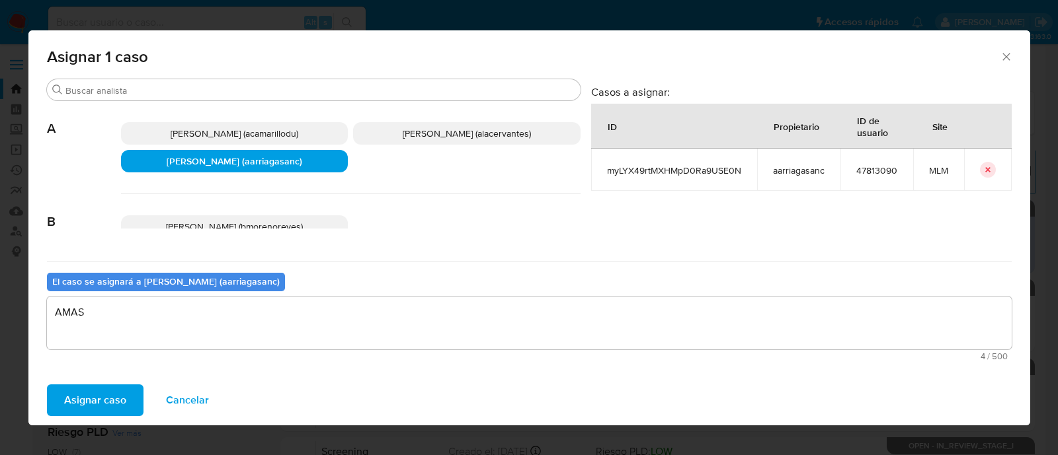
click at [59, 389] on button "Asignar caso" at bounding box center [95, 401] width 96 height 32
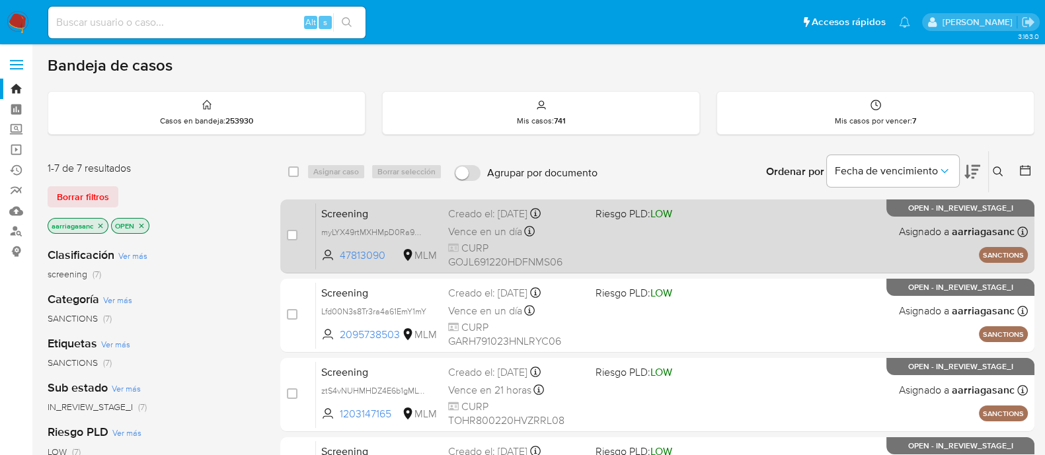
click at [620, 256] on div "Screening myLYX49rtMXHMpD0Ra9USE0N 47813090 MLM Riesgo PLD: LOW Creado el: 08/1…" at bounding box center [672, 236] width 712 height 67
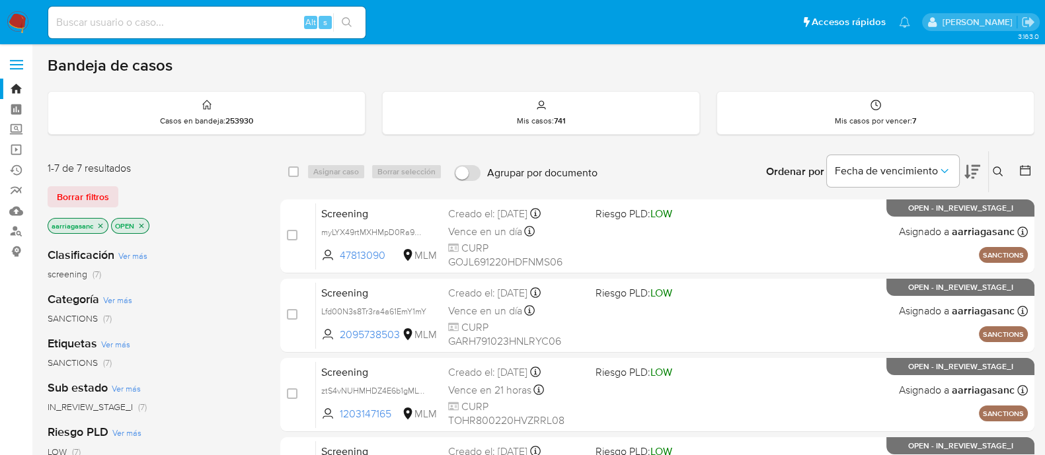
click at [10, 22] on img at bounding box center [18, 22] width 22 height 22
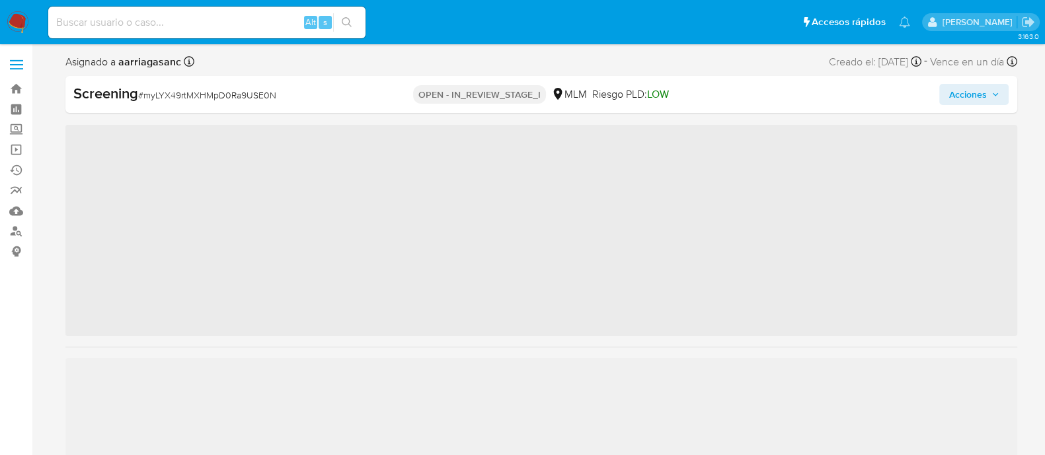
scroll to position [654, 0]
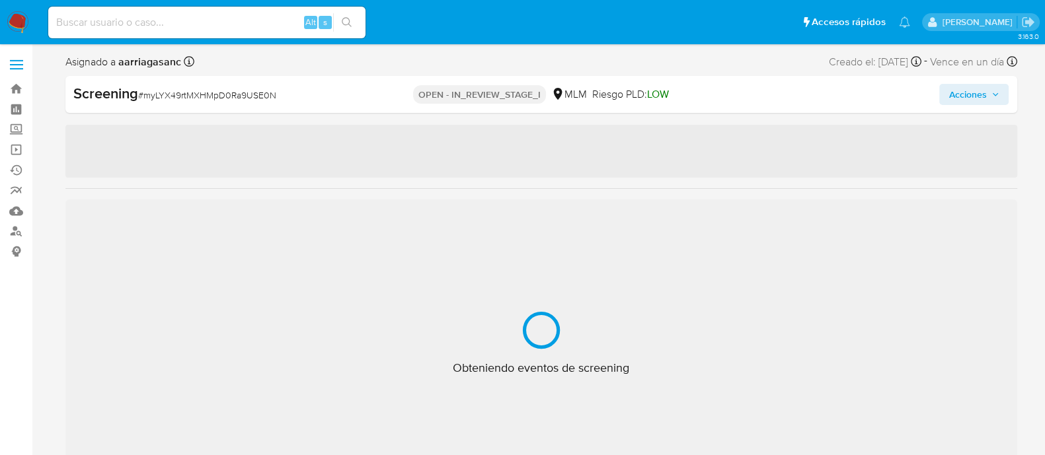
select select "10"
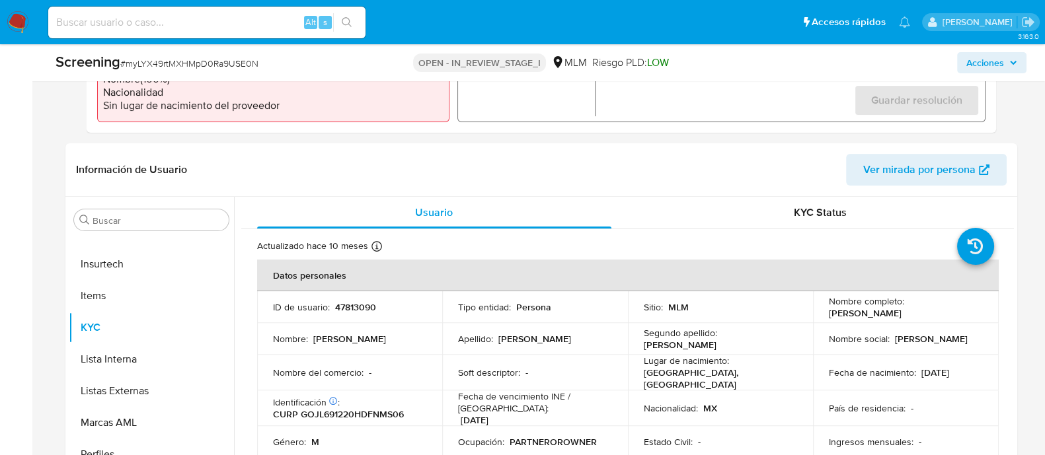
scroll to position [496, 0]
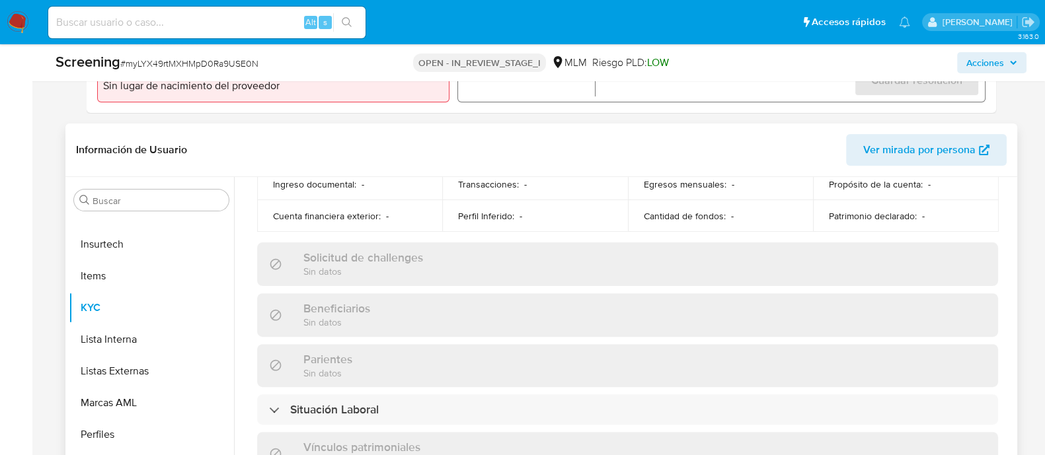
click at [689, 312] on div "Beneficiarios Sin datos" at bounding box center [627, 314] width 741 height 43
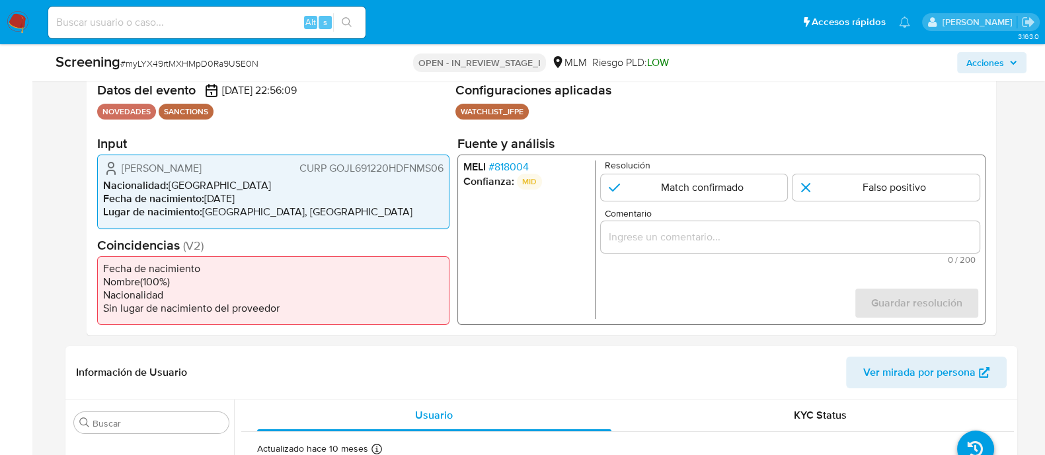
scroll to position [248, 0]
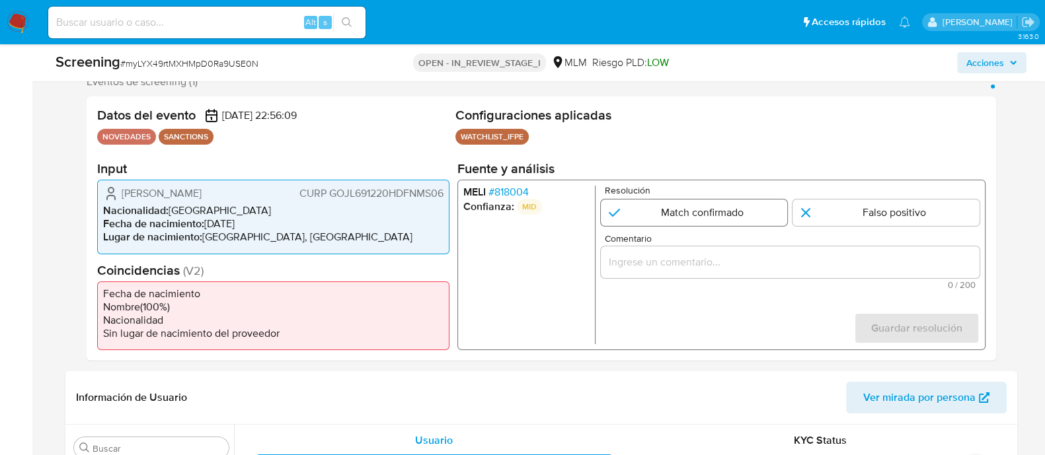
click at [699, 210] on input "1 de 1" at bounding box center [693, 213] width 187 height 26
radio input "true"
click at [635, 262] on input "Comentario" at bounding box center [789, 262] width 379 height 17
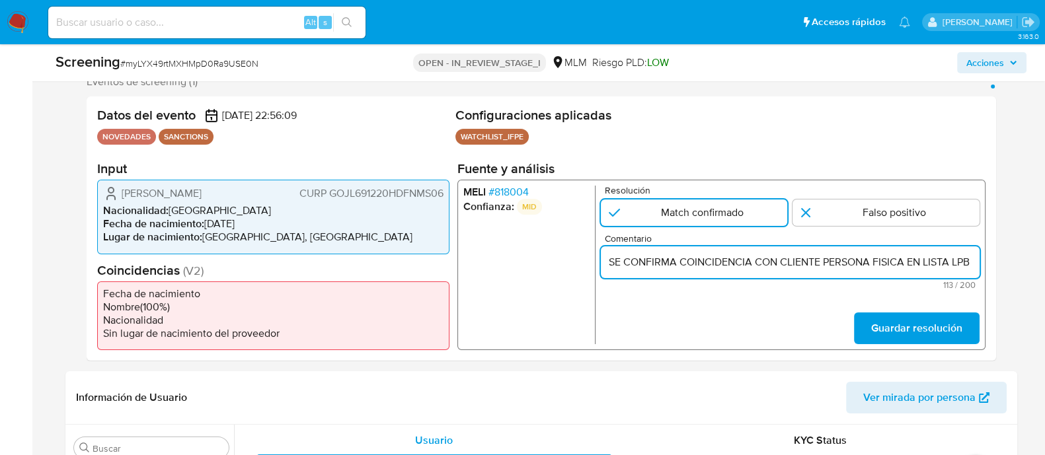
scroll to position [0, 291]
type input "SE CONFIRMA COINCIDENCIA CON CLIENTE PERSONA FISICA EN LISTA LPB POR NOMBRE COM…"
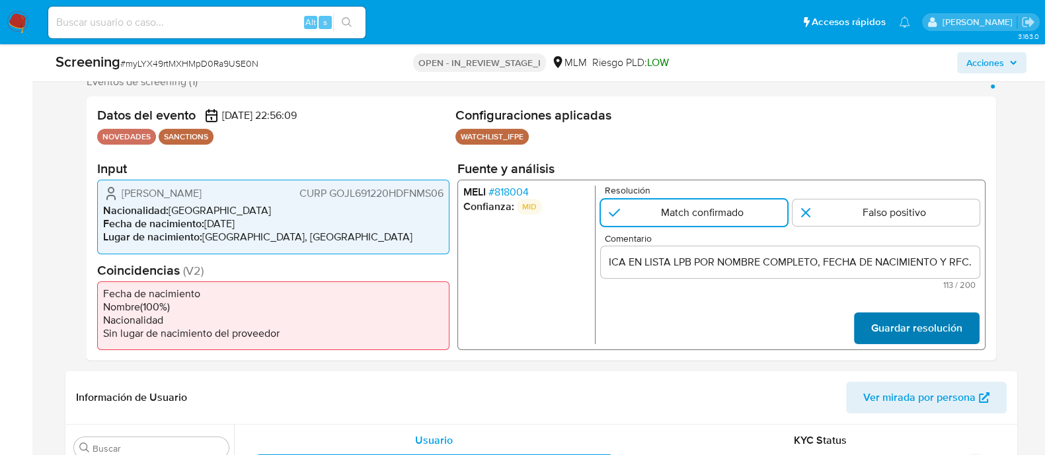
click at [880, 323] on span "Guardar resolución" at bounding box center [915, 328] width 91 height 29
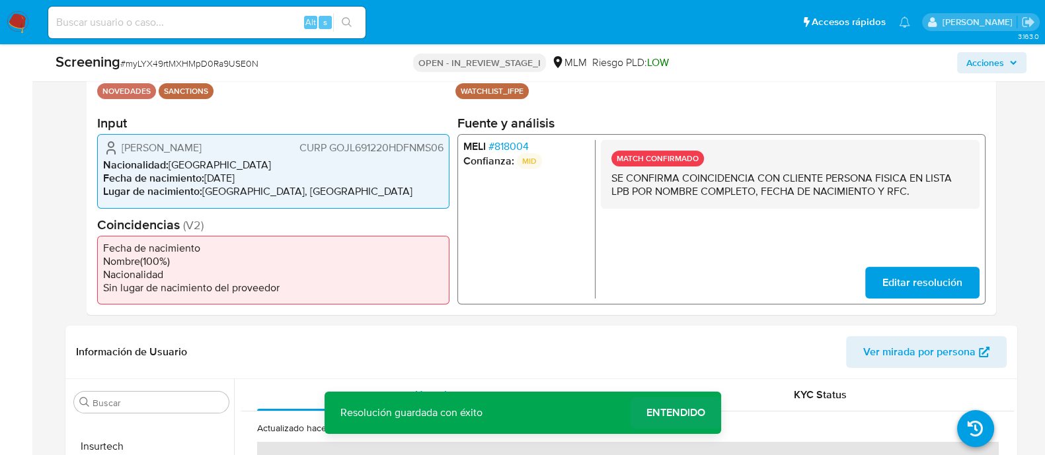
scroll to position [330, 0]
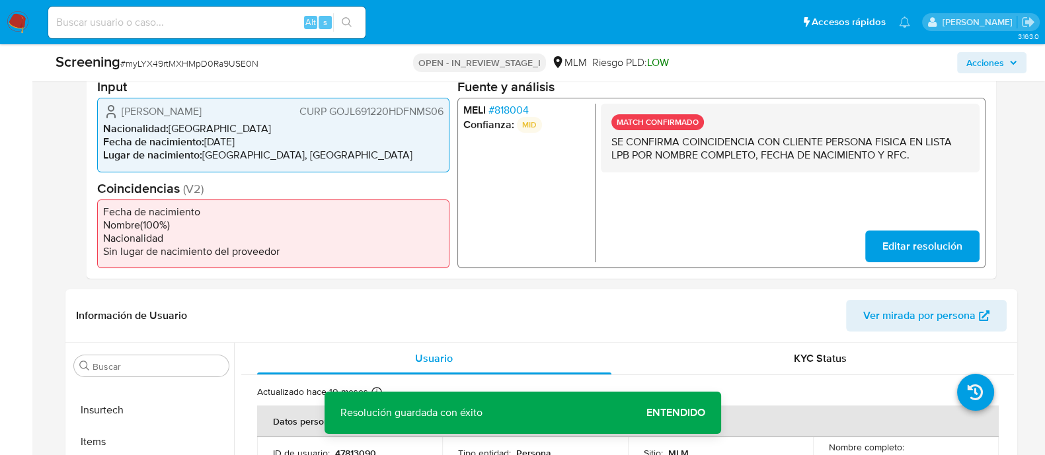
click at [670, 413] on span "Entendido" at bounding box center [675, 413] width 59 height 0
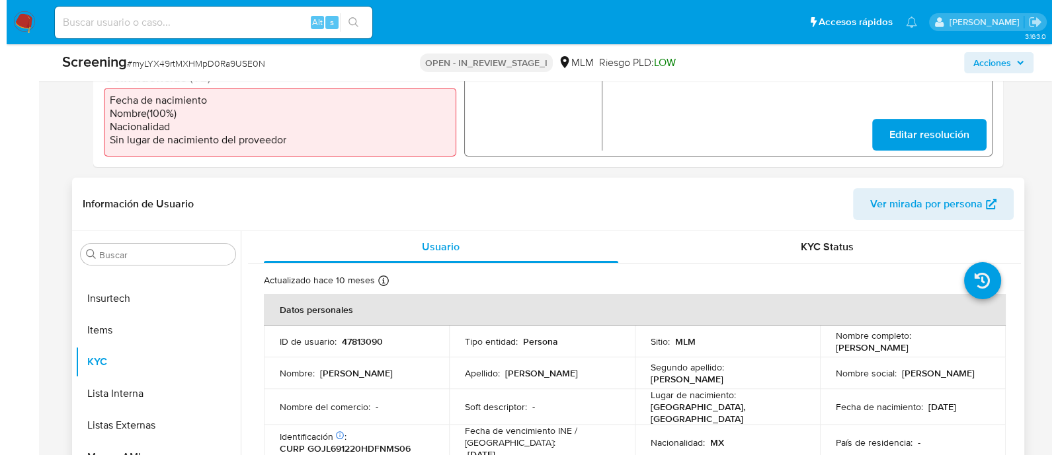
scroll to position [496, 0]
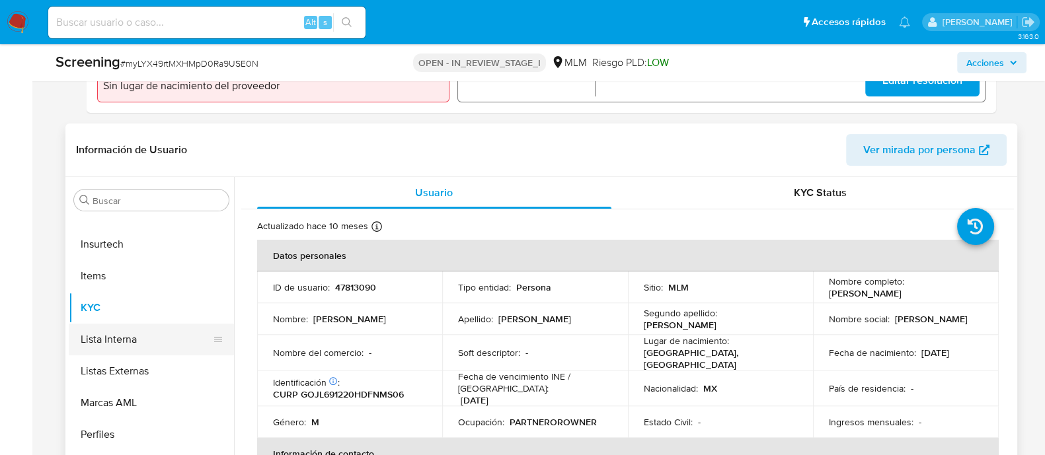
click at [162, 342] on button "Lista Interna" at bounding box center [146, 340] width 155 height 32
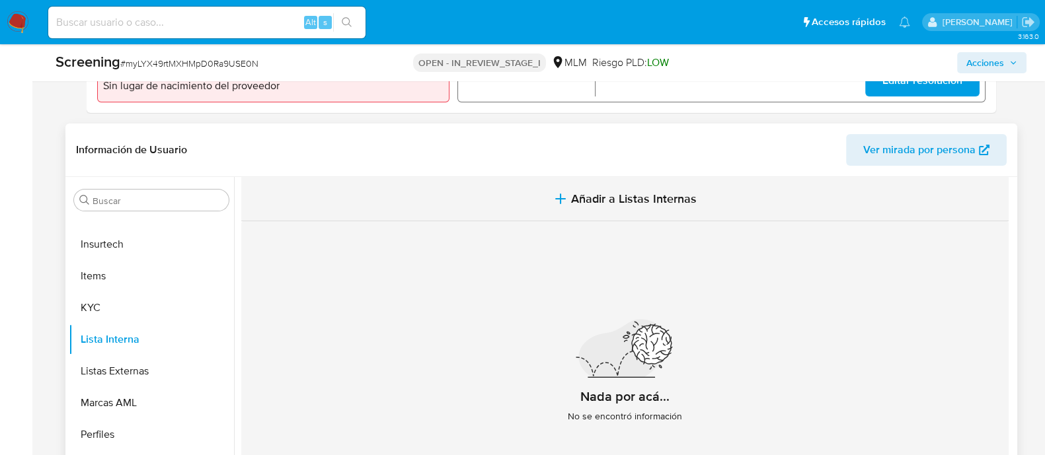
click at [605, 202] on span "Añadir a Listas Internas" at bounding box center [634, 199] width 126 height 15
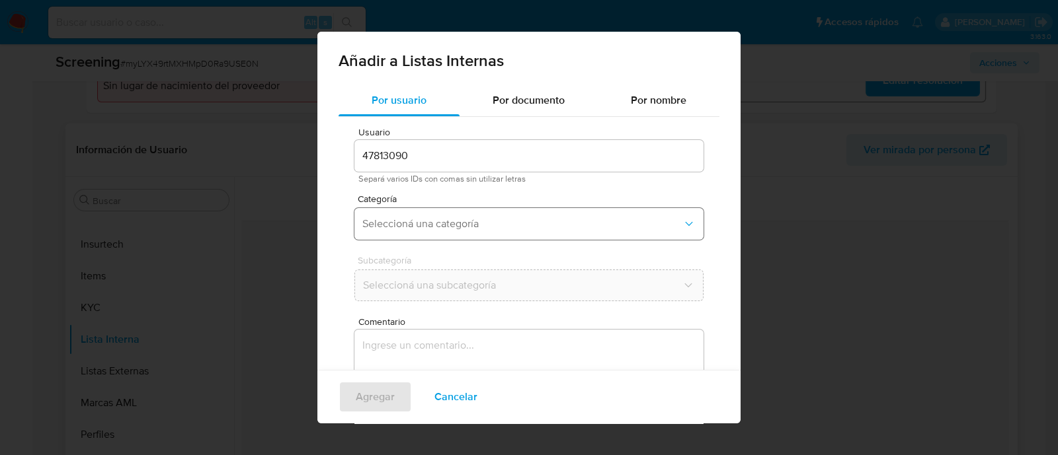
click at [461, 218] on span "Seleccioná una categoría" at bounding box center [522, 223] width 320 height 13
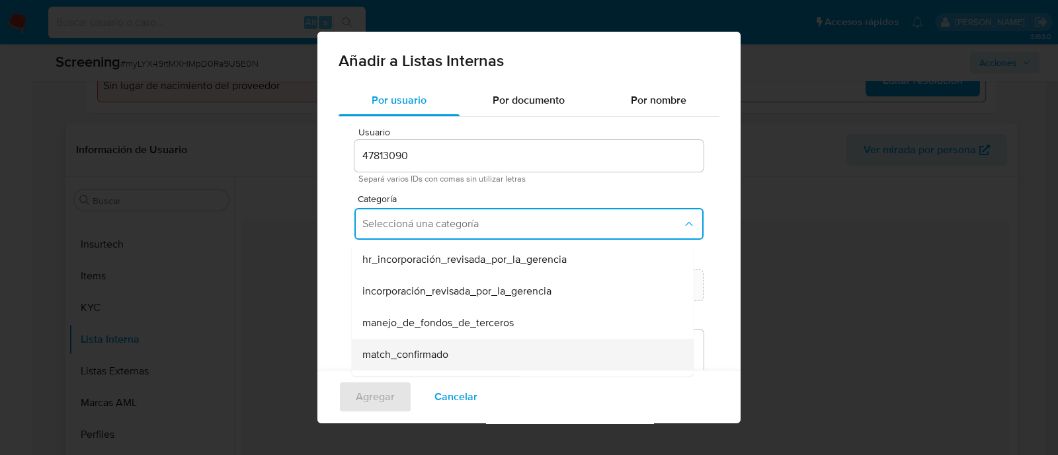
click at [426, 350] on span "match_confirmado" at bounding box center [405, 354] width 86 height 13
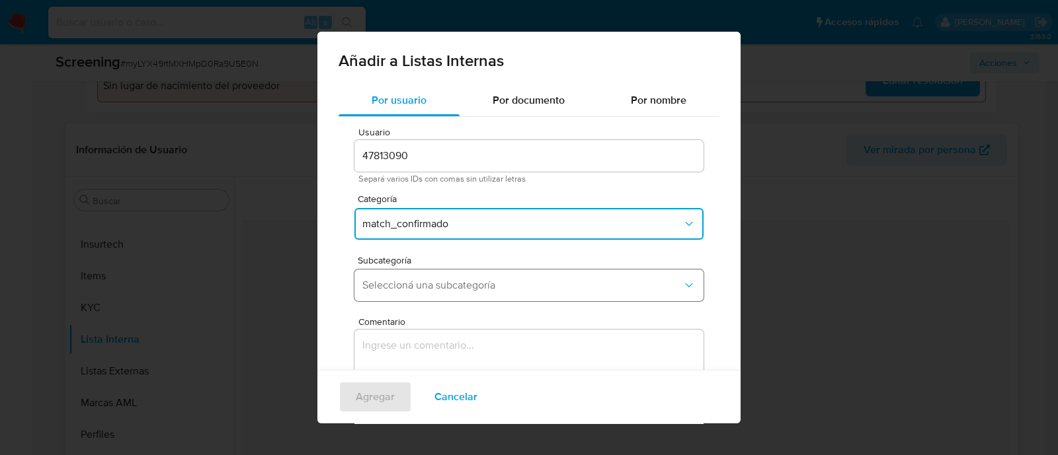
click at [418, 289] on span "Seleccioná una subcategoría" at bounding box center [522, 285] width 320 height 13
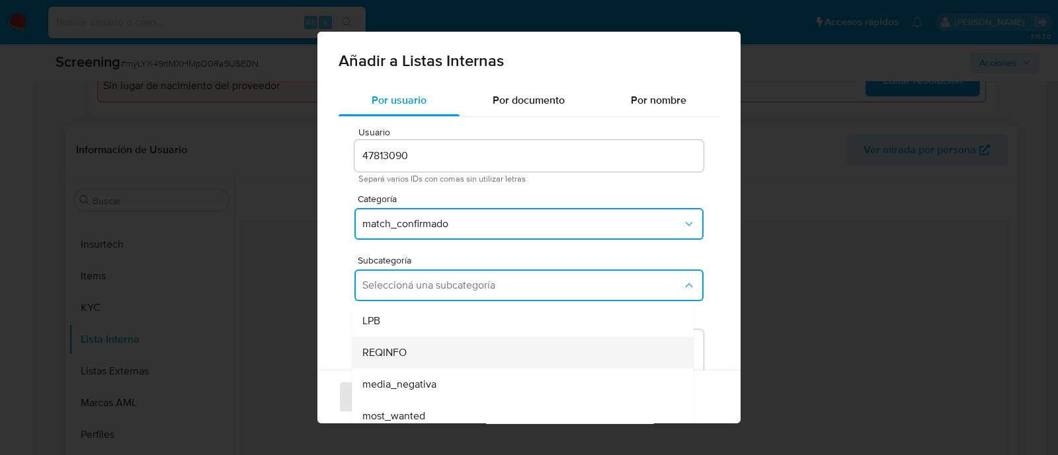
click at [395, 356] on span "REQINFO" at bounding box center [384, 352] width 44 height 13
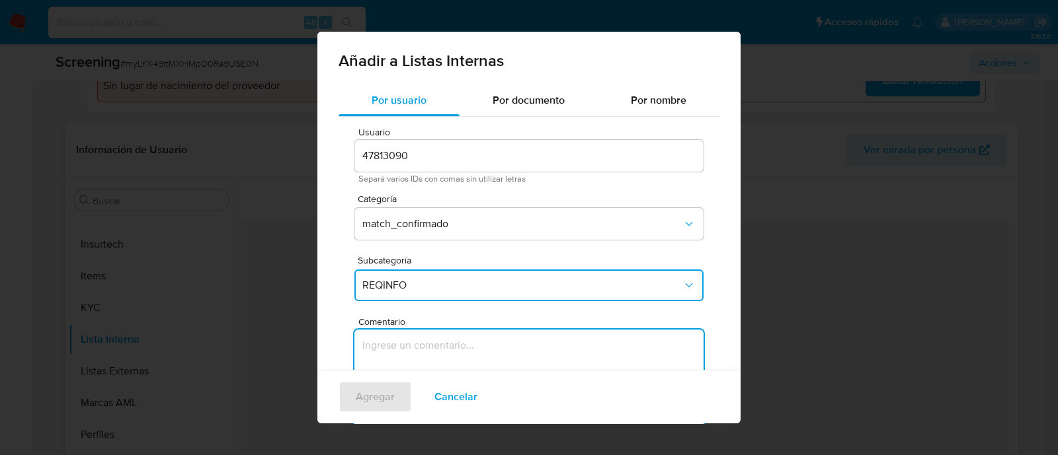
click at [395, 356] on textarea "Comentario" at bounding box center [528, 393] width 349 height 127
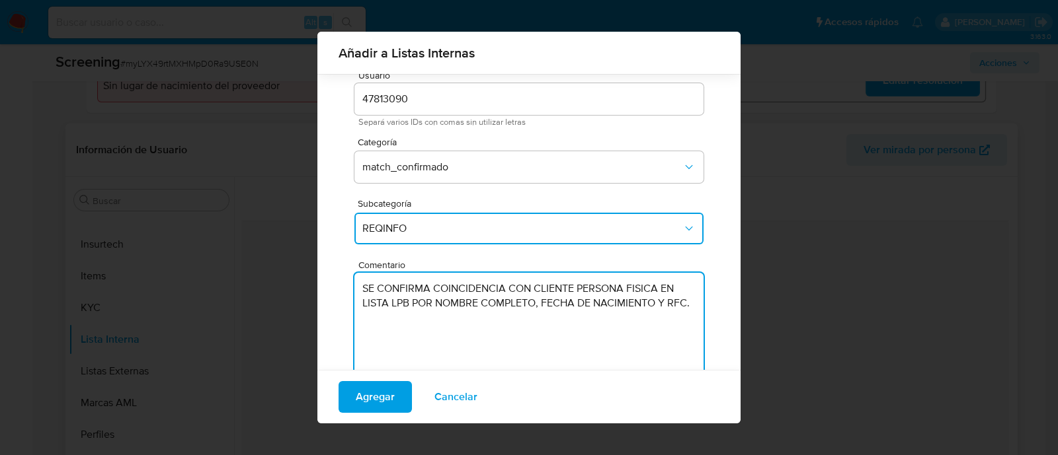
scroll to position [72, 0]
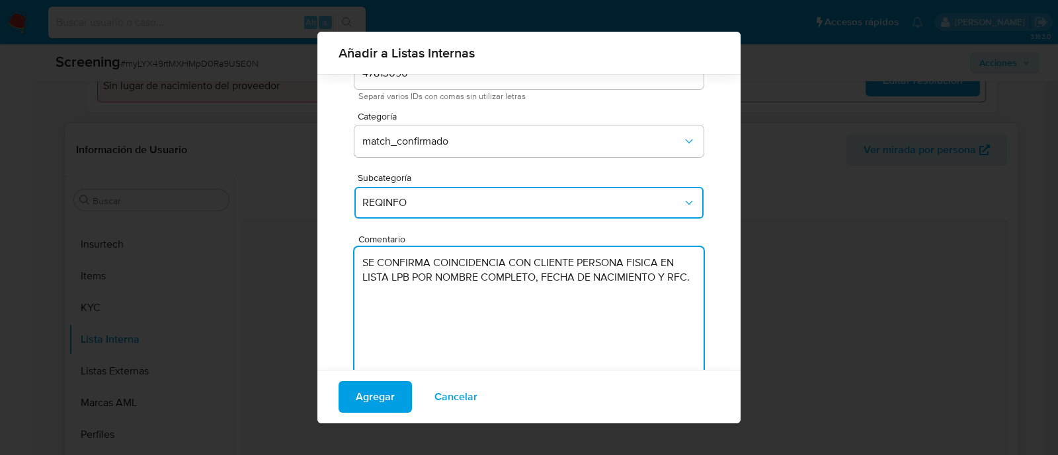
type textarea "SE CONFIRMA COINCIDENCIA CON CLIENTE PERSONA FISICA EN LISTA LPB POR NOMBRE COM…"
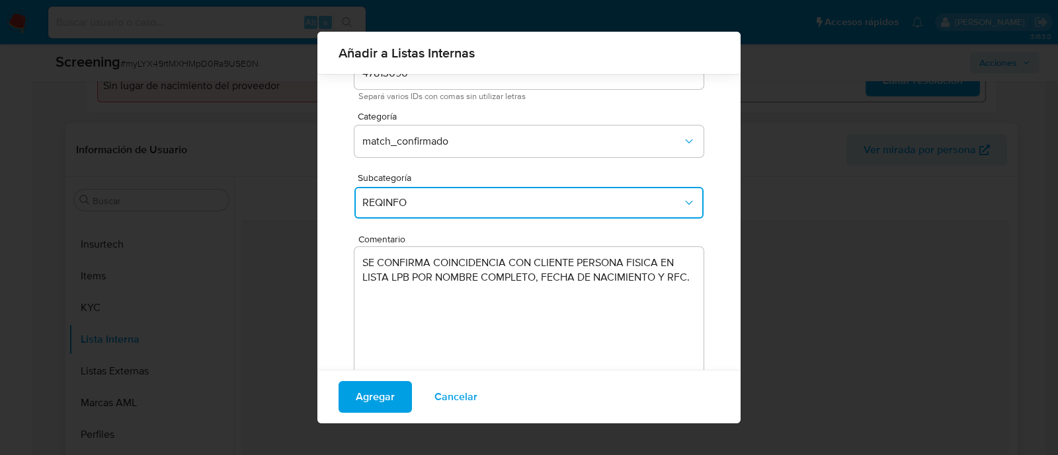
click at [378, 373] on div "Agregar Cancelar" at bounding box center [528, 397] width 423 height 54
click at [383, 408] on span "Agregar" at bounding box center [375, 397] width 39 height 29
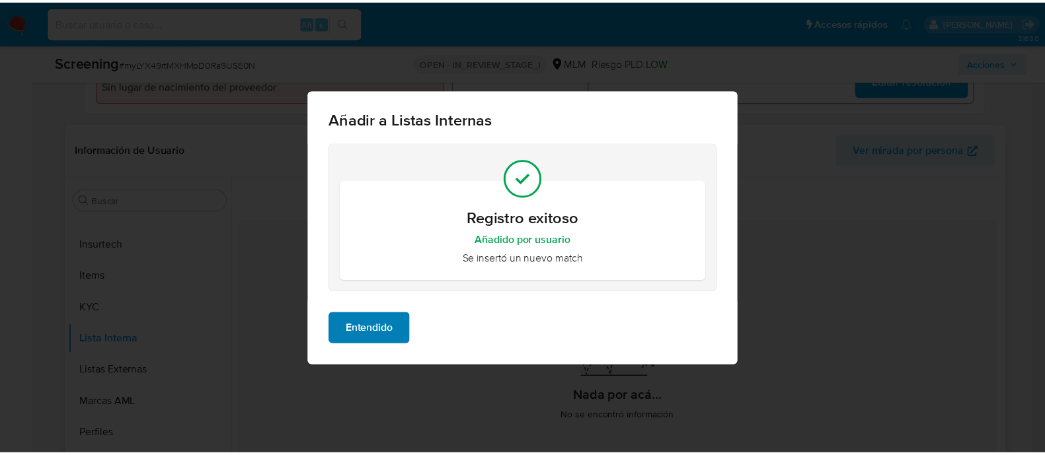
scroll to position [0, 0]
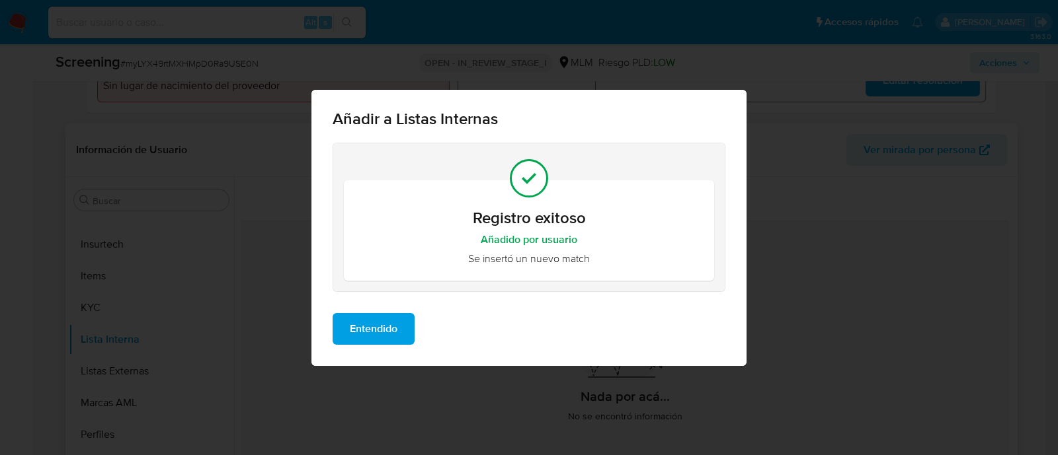
click at [381, 333] on span "Entendido" at bounding box center [374, 329] width 48 height 29
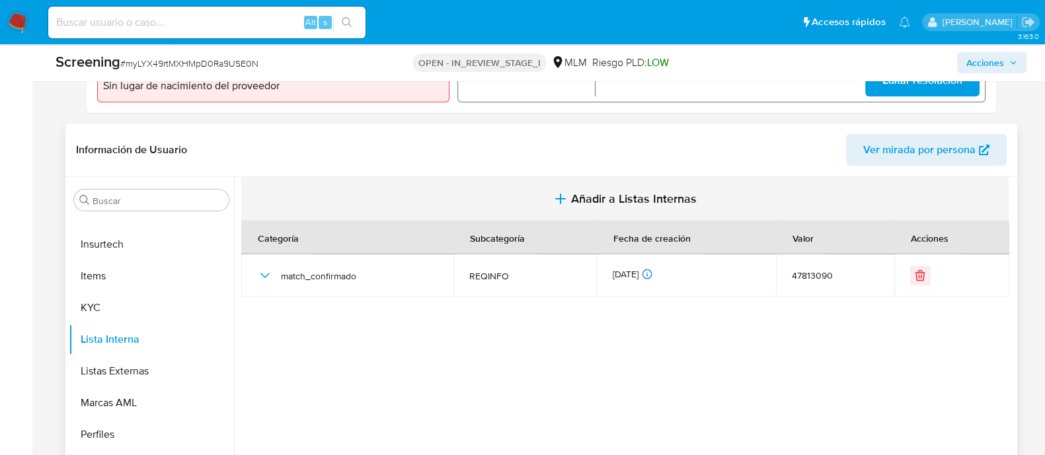
click at [608, 198] on span "Añadir a Listas Internas" at bounding box center [634, 199] width 126 height 15
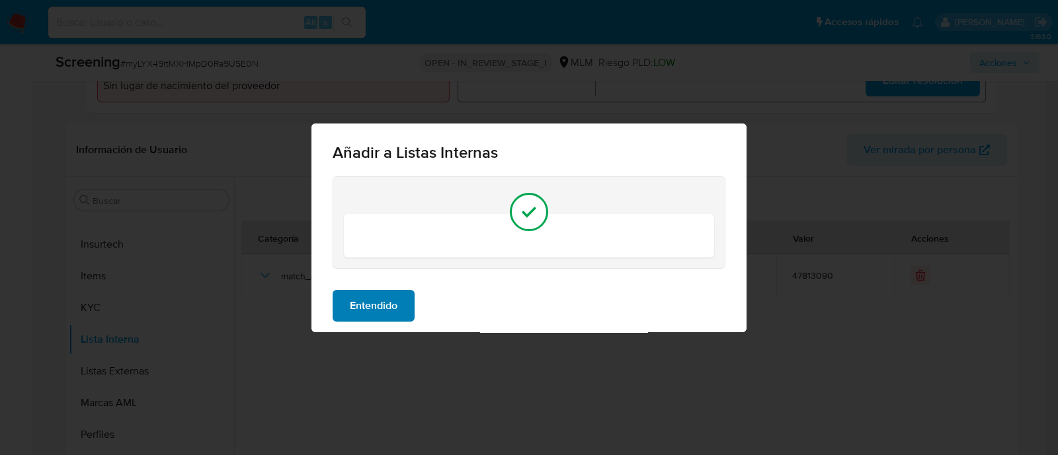
click at [366, 302] on span "Entendido" at bounding box center [374, 305] width 48 height 29
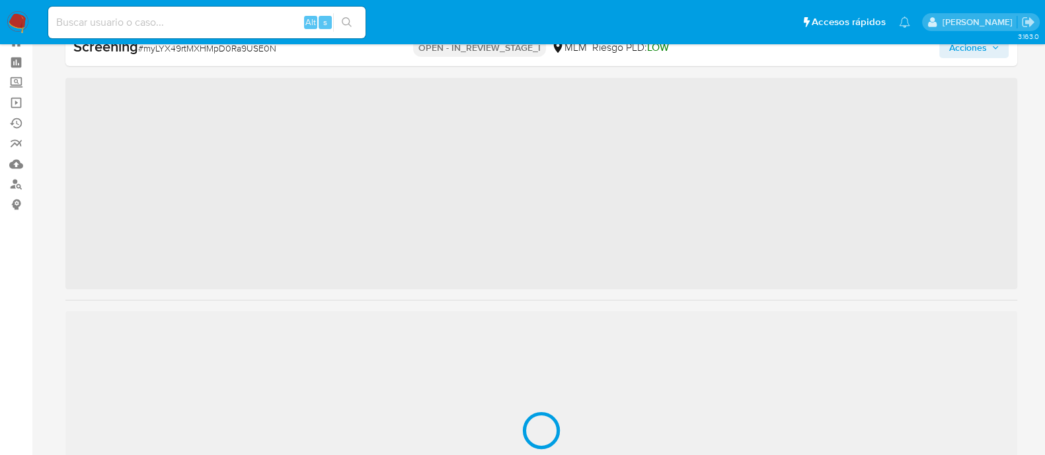
scroll to position [654, 0]
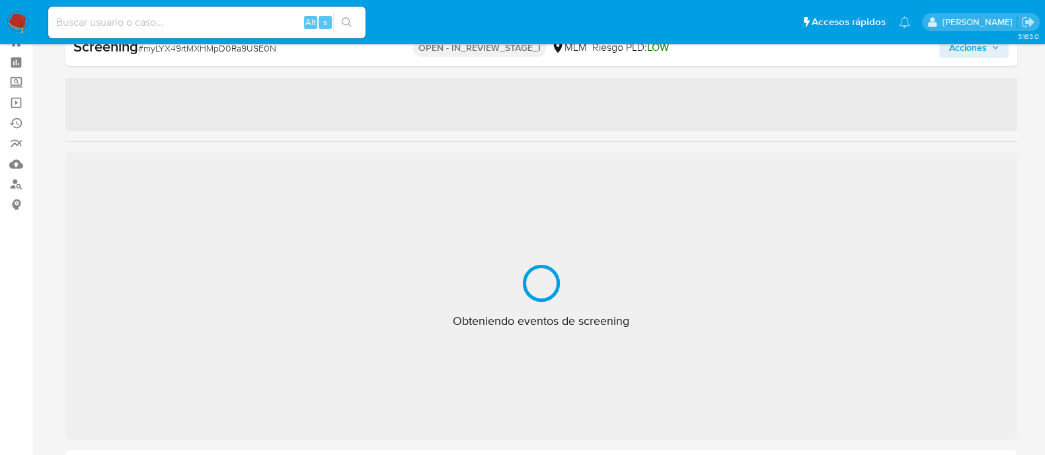
select select "10"
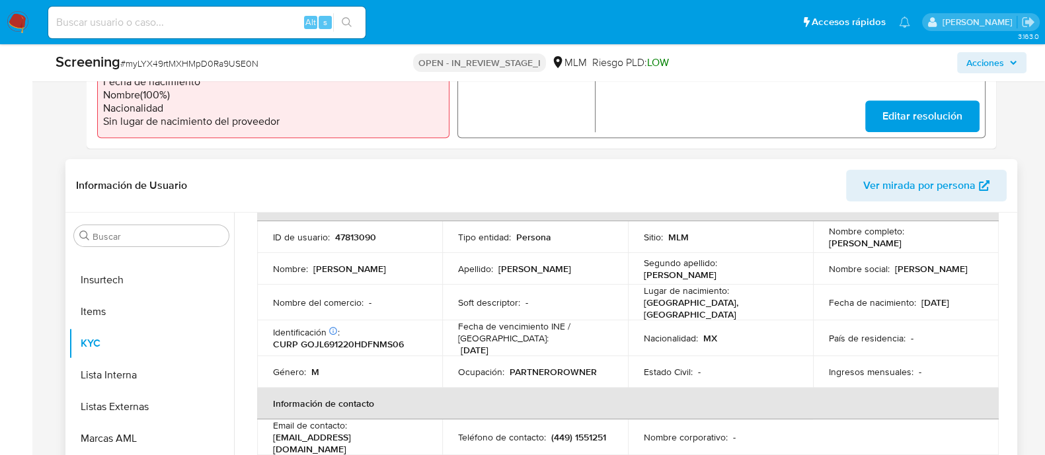
scroll to position [165, 0]
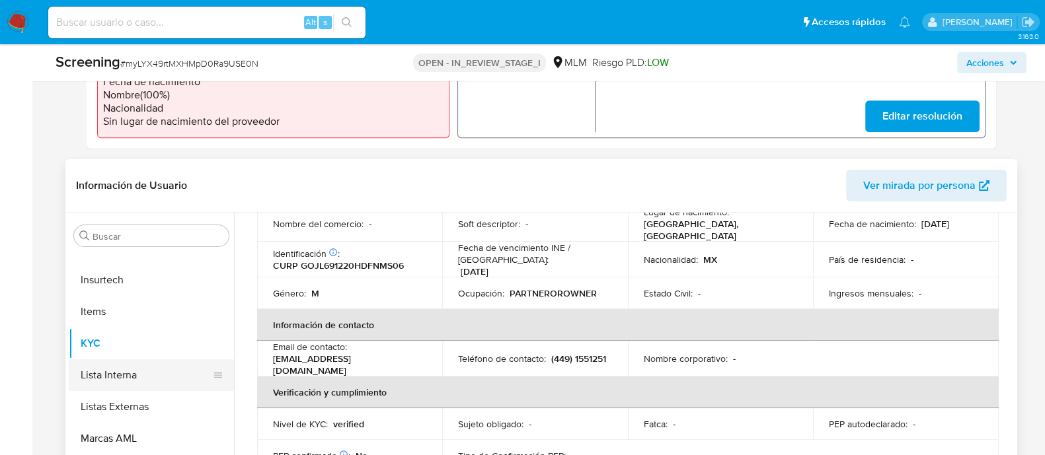
click at [151, 380] on button "Lista Interna" at bounding box center [146, 376] width 155 height 32
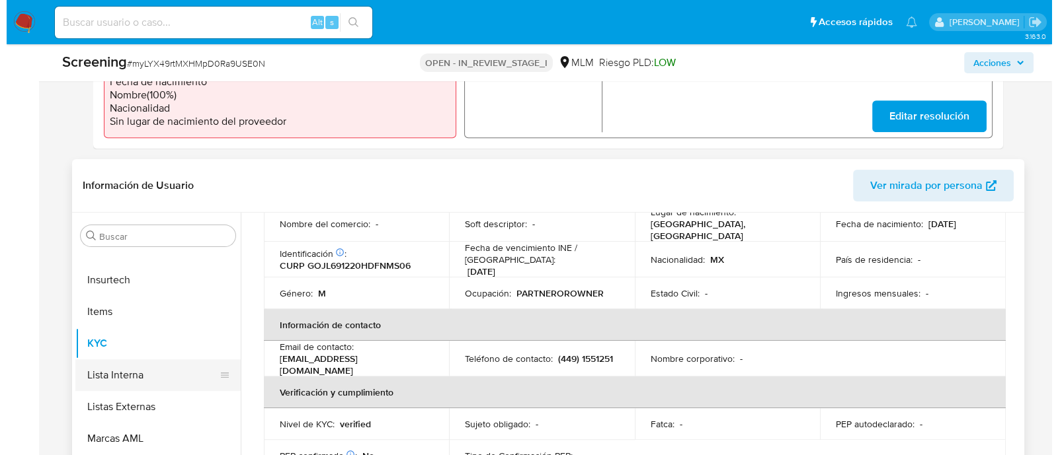
scroll to position [0, 0]
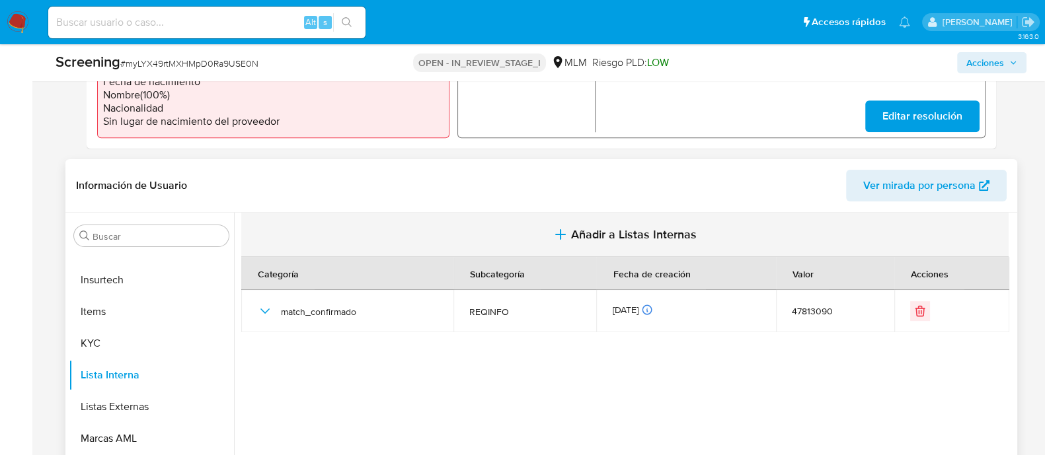
click at [594, 227] on span "Añadir a Listas Internas" at bounding box center [634, 234] width 126 height 15
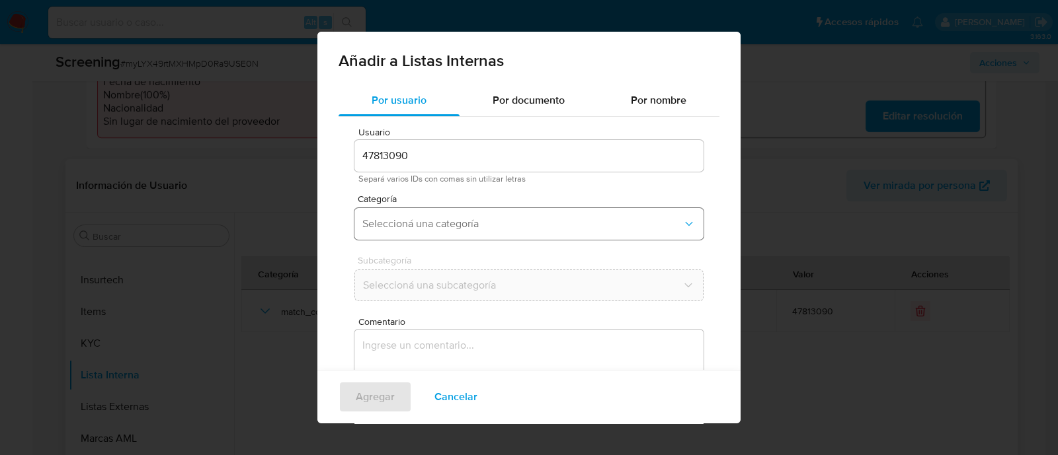
click at [508, 227] on span "Seleccioná una categoría" at bounding box center [522, 223] width 320 height 13
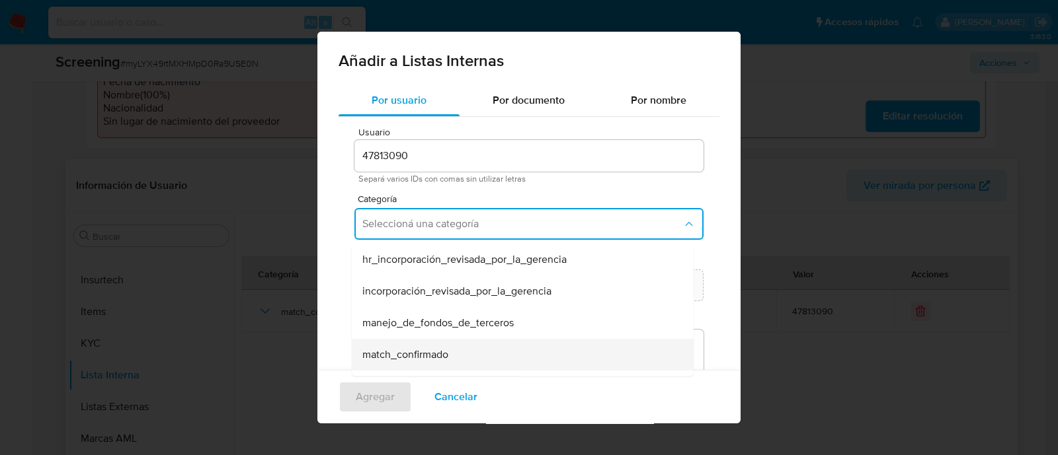
click at [391, 360] on span "match_confirmado" at bounding box center [405, 354] width 86 height 13
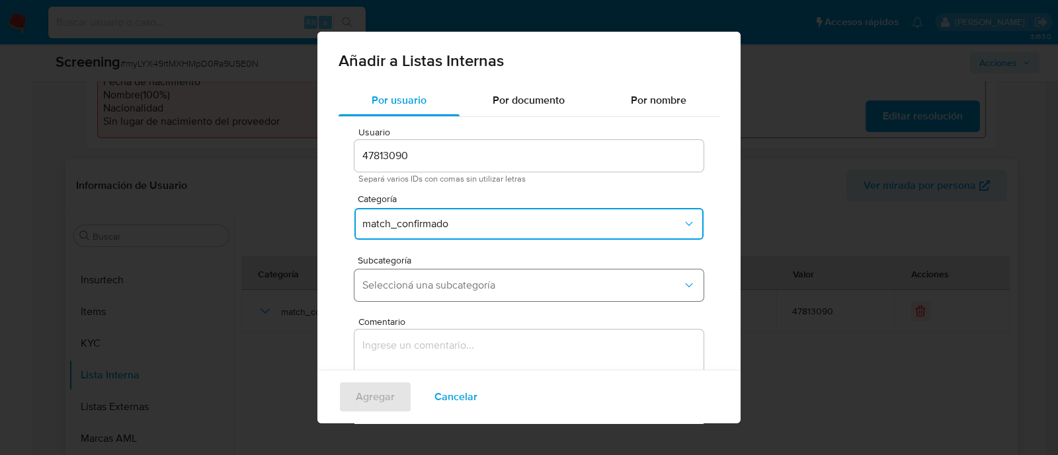
click at [398, 286] on span "Seleccioná una subcategoría" at bounding box center [522, 285] width 320 height 13
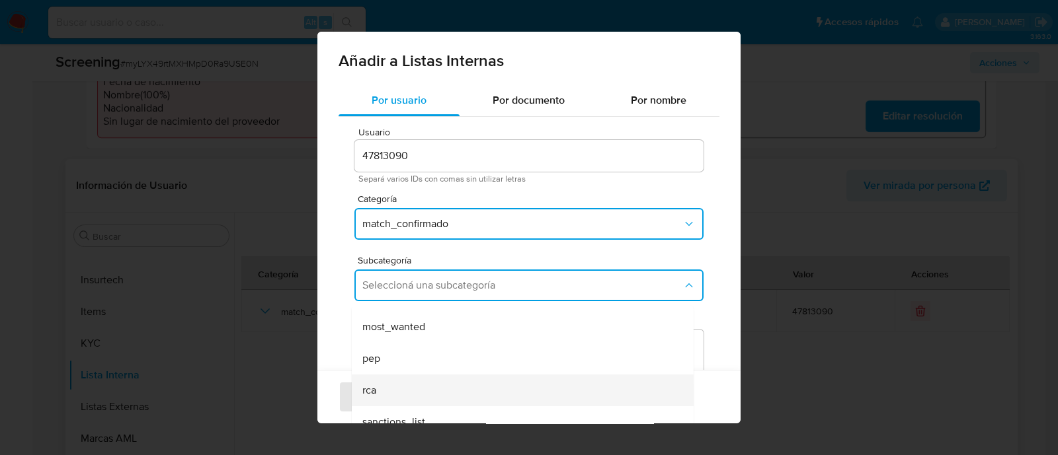
scroll to position [72, 0]
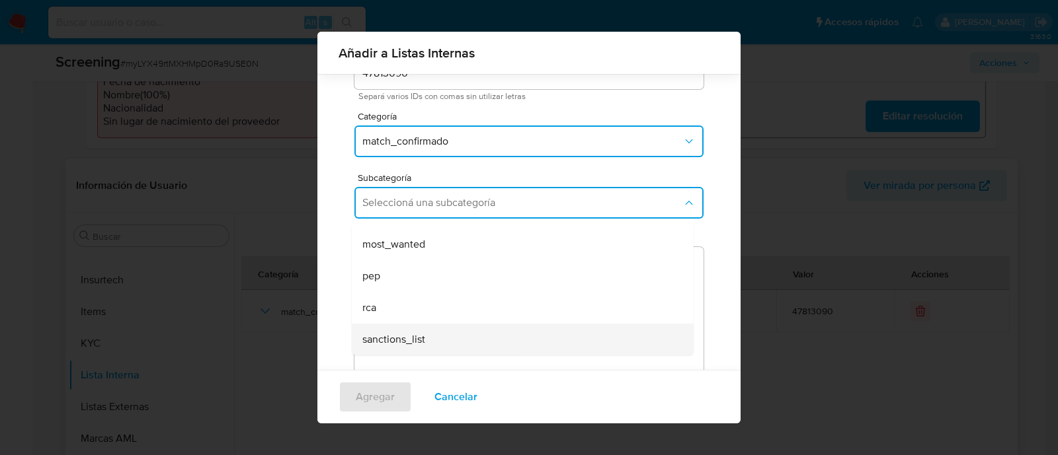
click at [414, 346] on span "sanctions_list" at bounding box center [393, 339] width 63 height 13
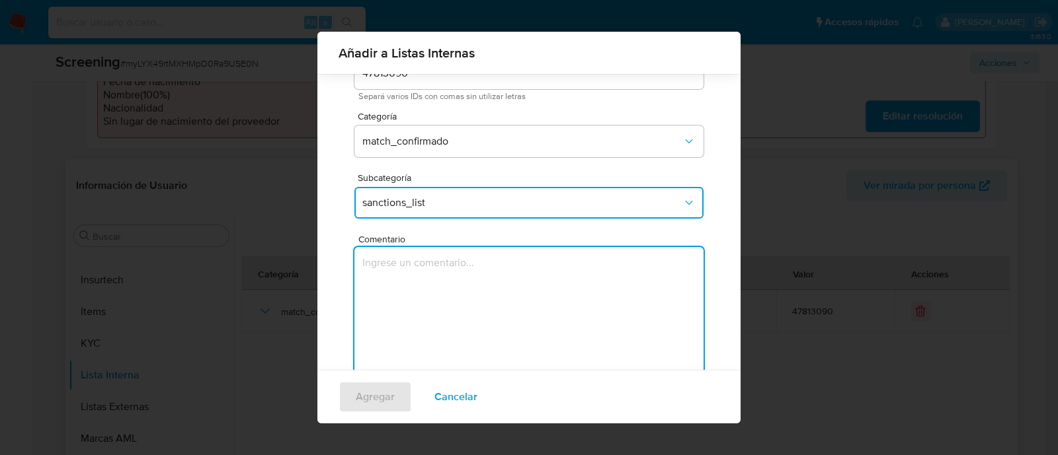
click at [397, 307] on textarea "Comentario" at bounding box center [528, 310] width 349 height 127
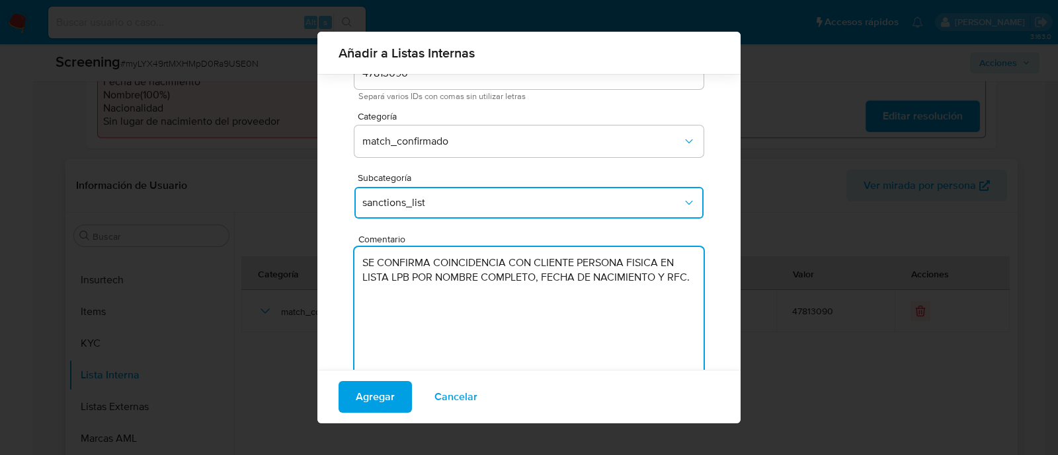
type textarea "SE CONFIRMA COINCIDENCIA CON CLIENTE PERSONA FISICA EN LISTA LPB POR NOMBRE COM…"
click at [400, 377] on div "Agregar Cancelar" at bounding box center [528, 397] width 423 height 54
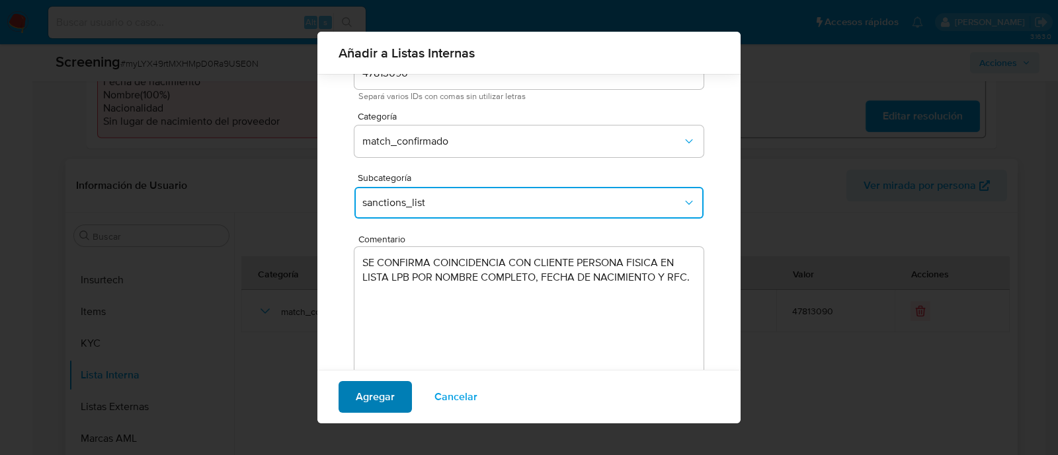
click at [393, 381] on button "Agregar" at bounding box center [374, 397] width 73 height 32
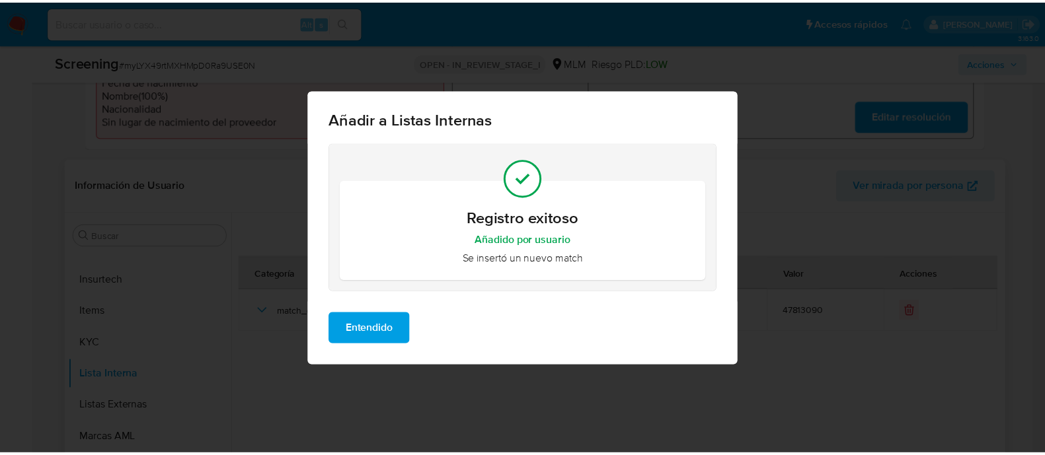
scroll to position [0, 0]
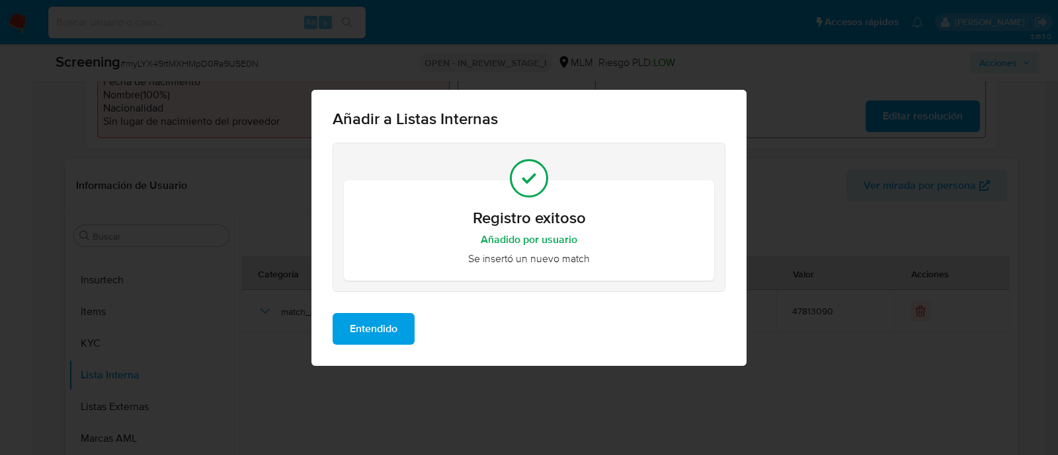
click at [377, 332] on span "Entendido" at bounding box center [374, 329] width 48 height 29
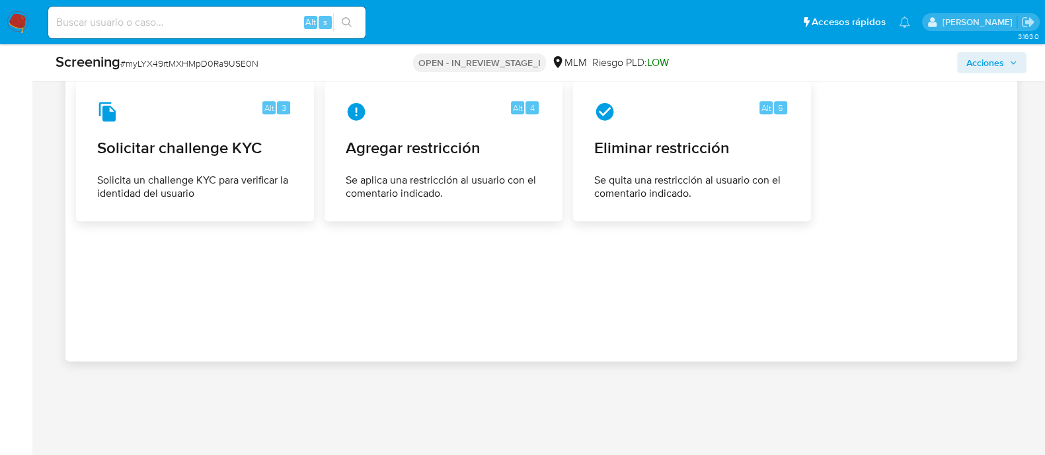
scroll to position [1857, 0]
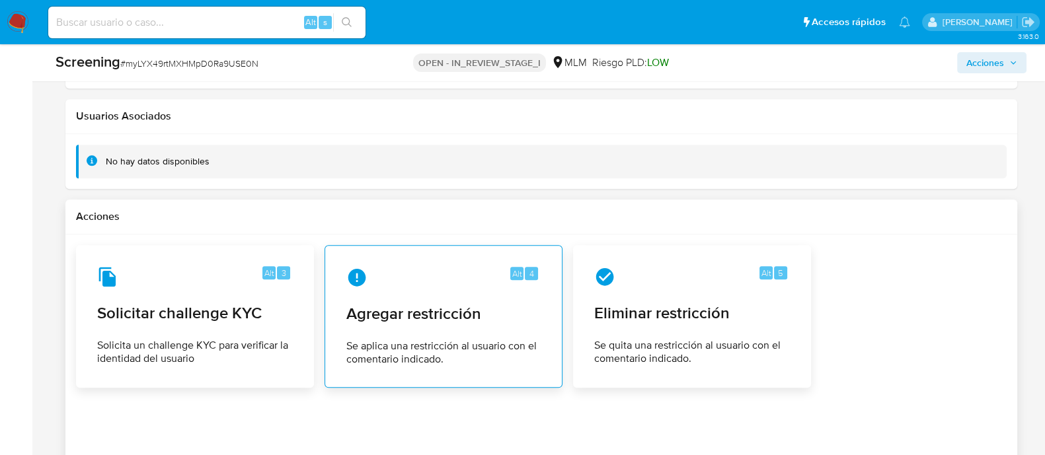
click at [489, 289] on div "Alt 4 Agregar restricción Se aplica una restricción al usuario con el comentari…" at bounding box center [443, 316] width 215 height 120
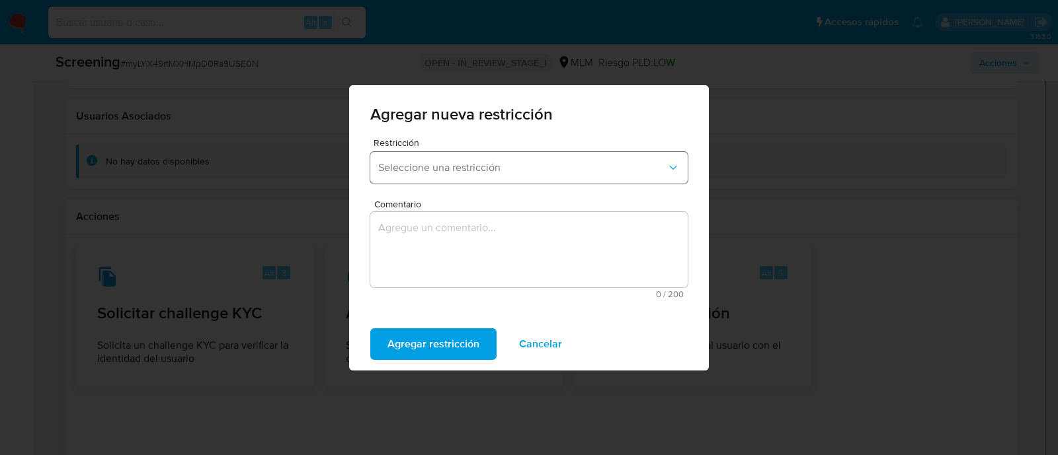
click at [486, 167] on span "Seleccione una restricción" at bounding box center [522, 167] width 288 height 13
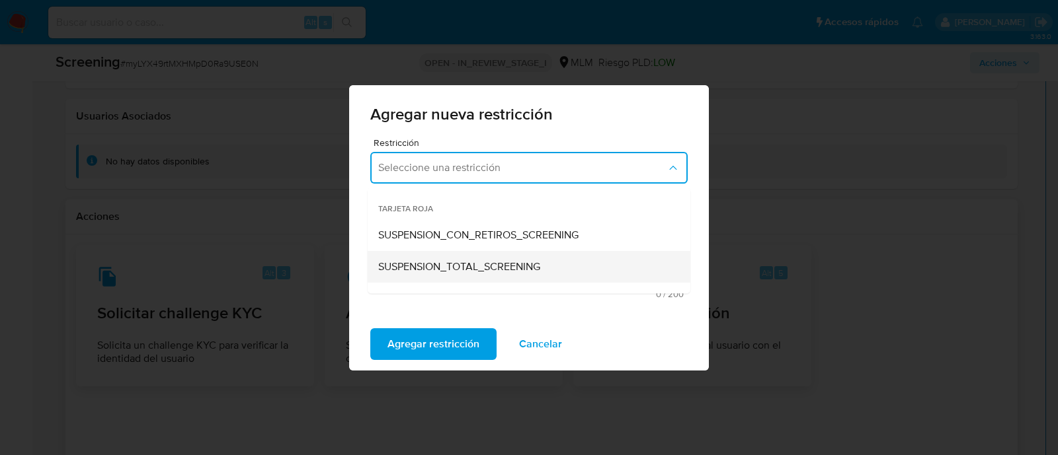
click at [479, 262] on span "SUSPENSION_TOTAL_SCREENING" at bounding box center [459, 266] width 162 height 13
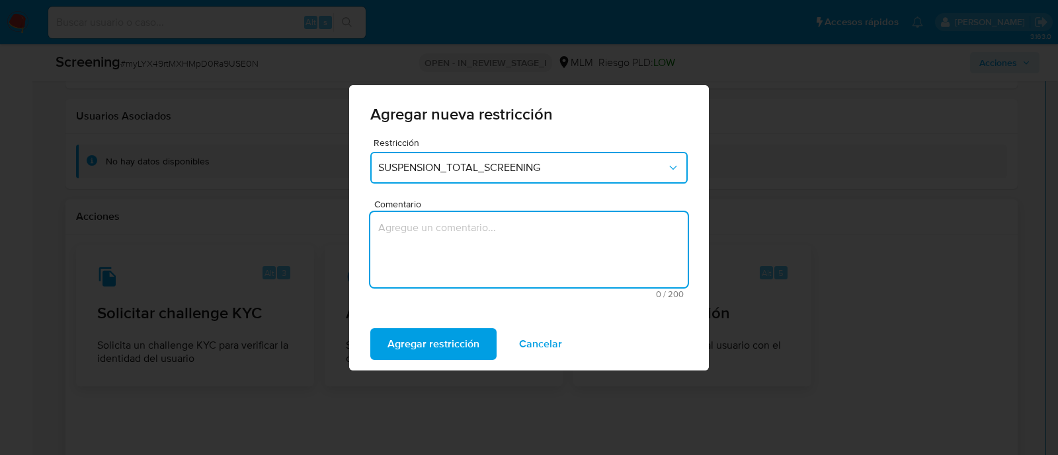
click at [471, 280] on textarea "Comentario" at bounding box center [528, 249] width 317 height 75
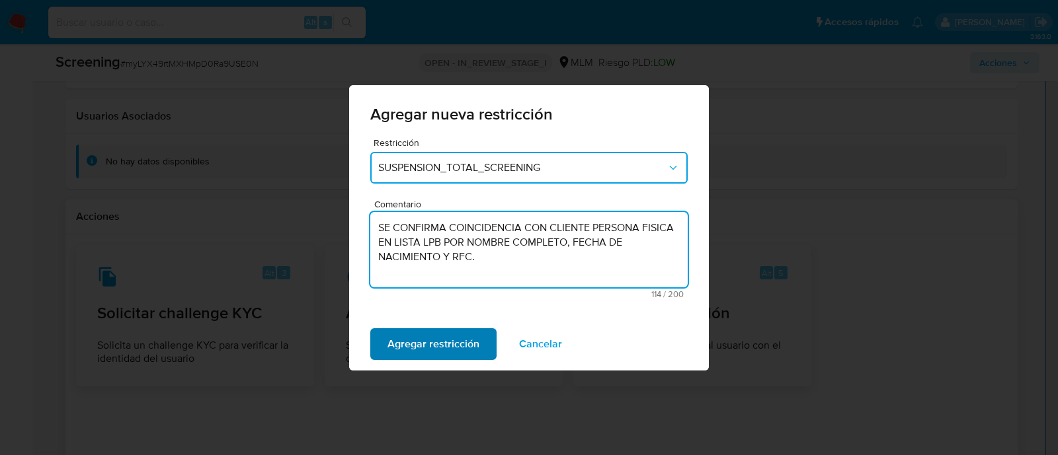
type textarea "SE CONFIRMA COINCIDENCIA CON CLIENTE PERSONA FISICA EN LISTA LPB POR NOMBRE COM…"
click at [429, 330] on span "Agregar restricción" at bounding box center [433, 344] width 92 height 29
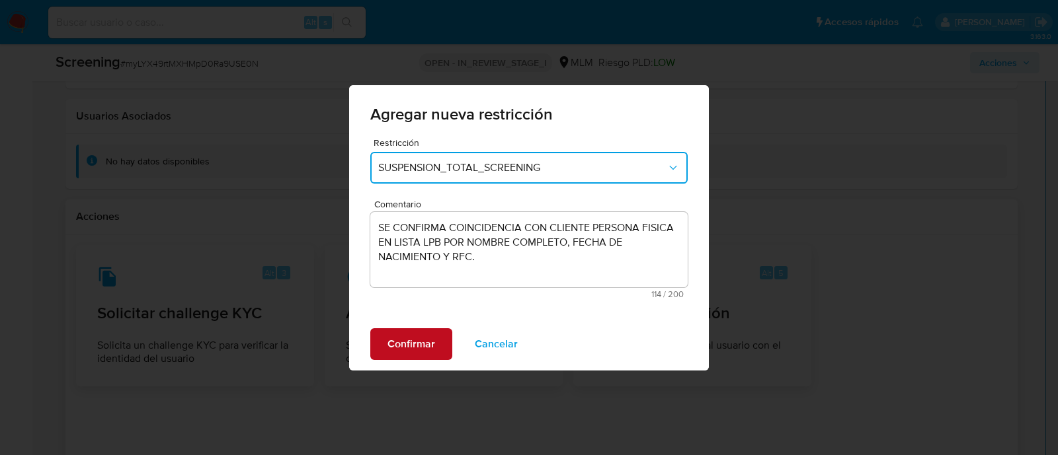
click at [432, 340] on span "Confirmar" at bounding box center [411, 344] width 48 height 29
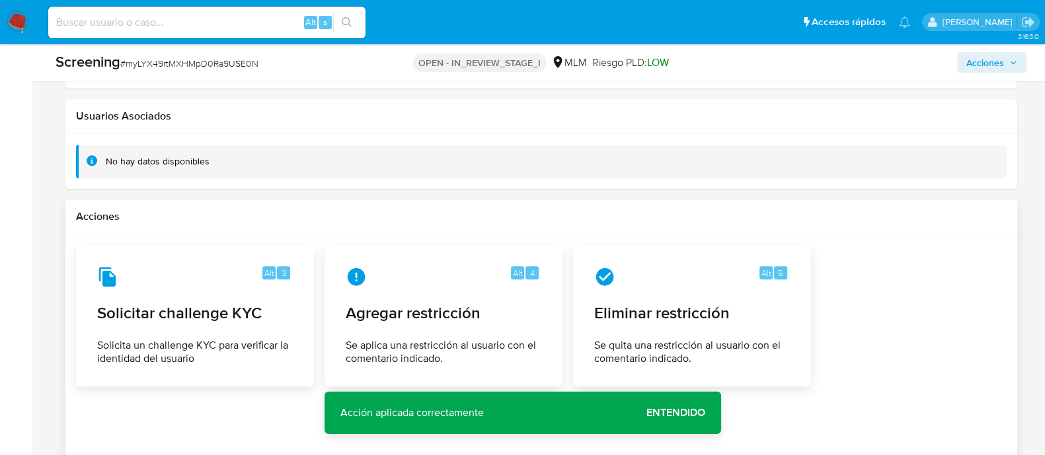
click at [689, 413] on span "Entendido" at bounding box center [675, 413] width 59 height 0
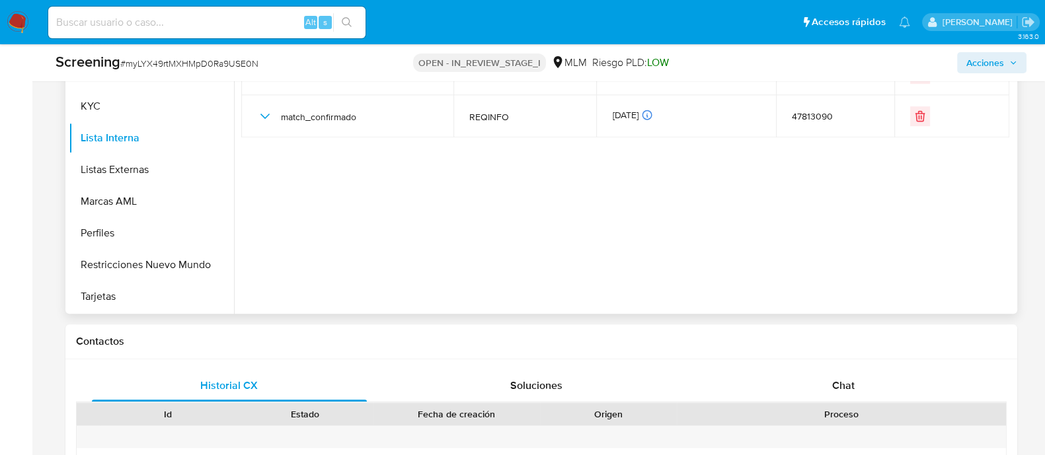
scroll to position [617, 0]
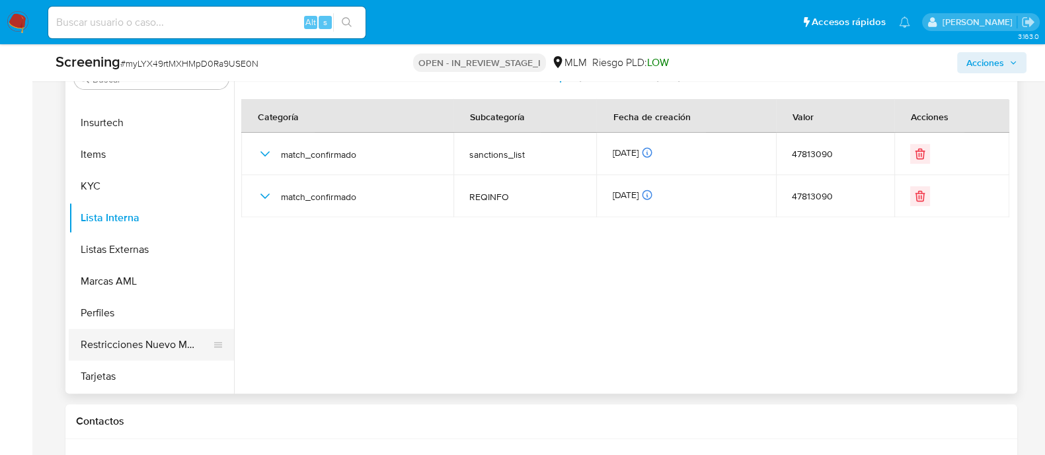
click at [137, 343] on button "Restricciones Nuevo Mundo" at bounding box center [146, 345] width 155 height 32
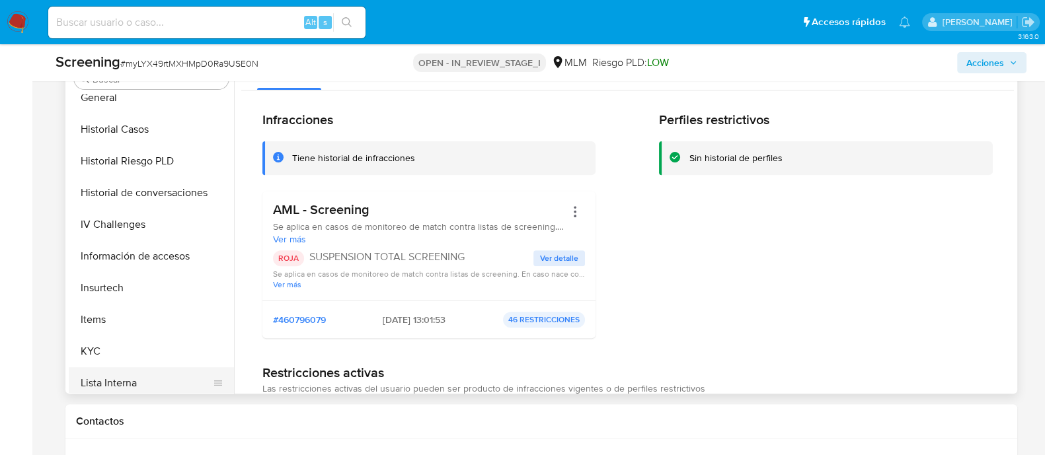
scroll to position [571, 0]
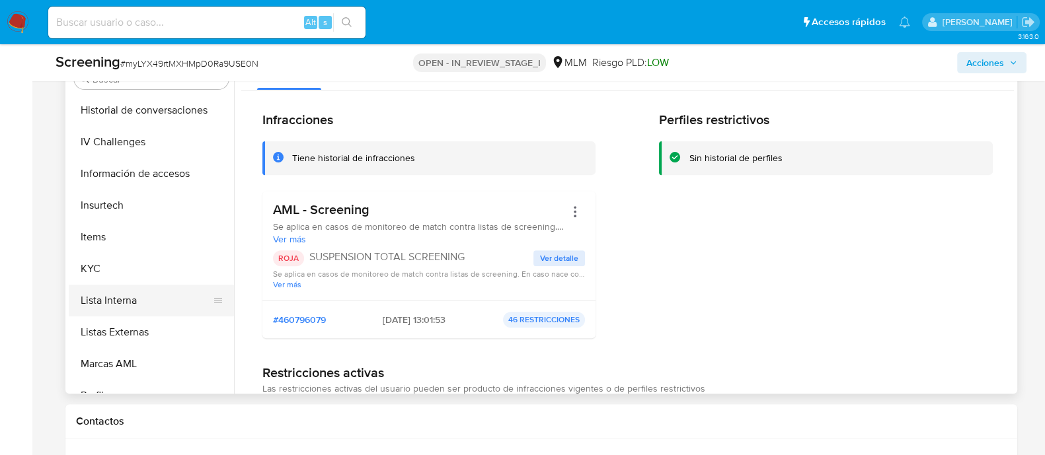
click at [133, 309] on button "Lista Interna" at bounding box center [146, 301] width 155 height 32
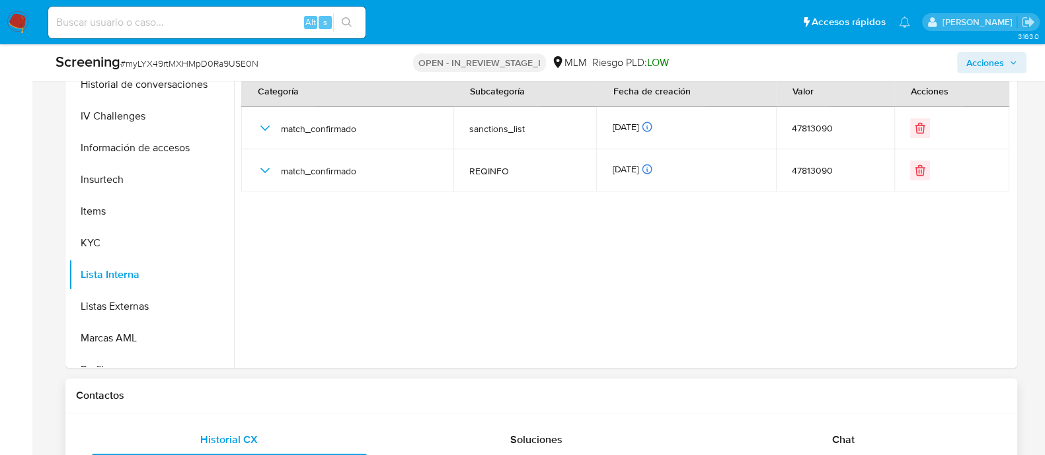
scroll to position [865, 0]
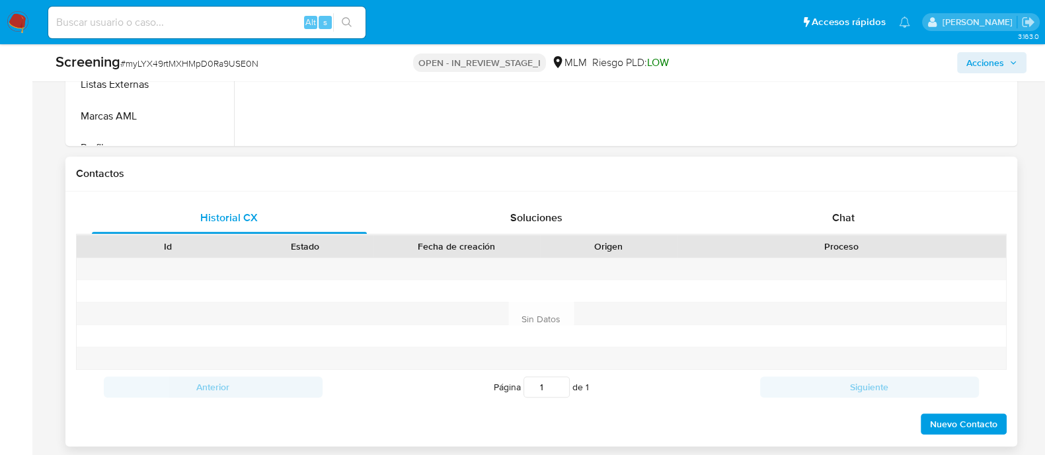
click at [954, 432] on span "Nuevo Contacto" at bounding box center [963, 424] width 67 height 19
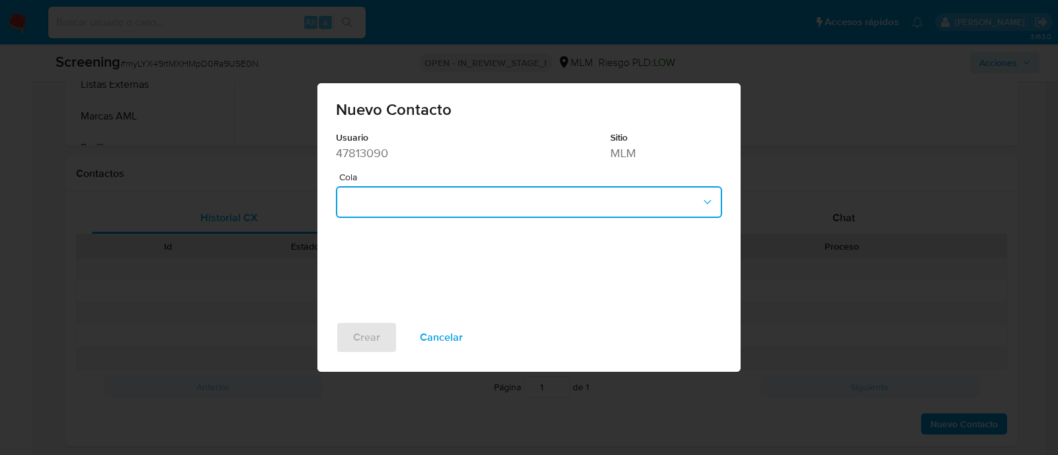
click at [491, 208] on button "button" at bounding box center [529, 202] width 386 height 32
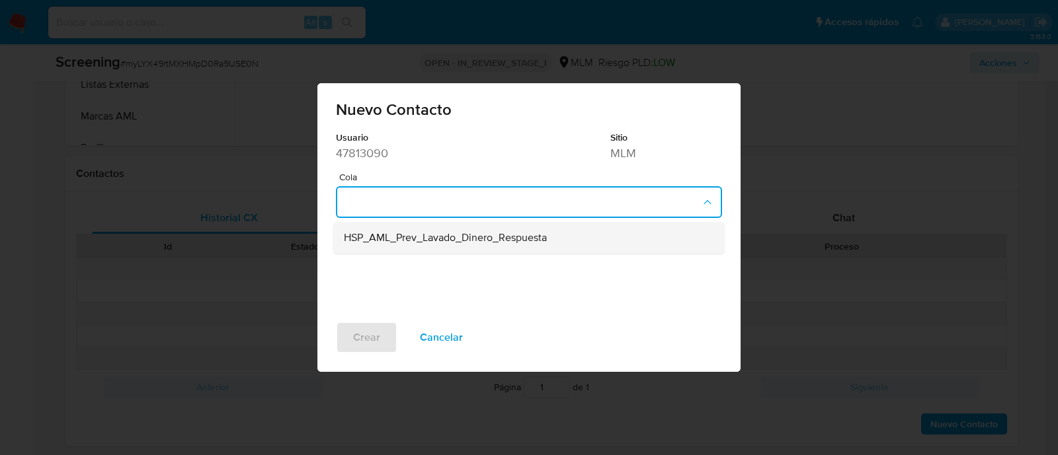
click at [482, 243] on span "HSP_AML_Prev_Lavado_Dinero_Respuesta" at bounding box center [445, 238] width 203 height 13
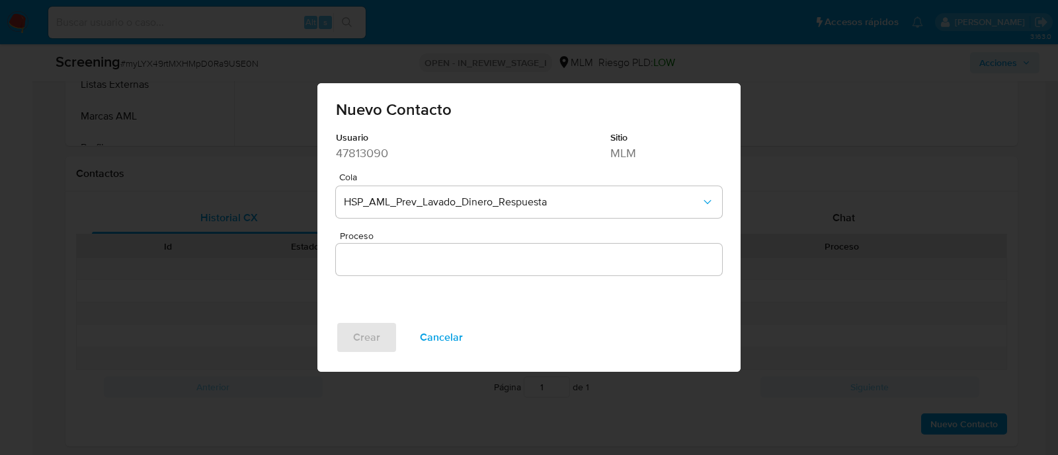
click at [433, 262] on input "Proceso" at bounding box center [529, 259] width 386 height 17
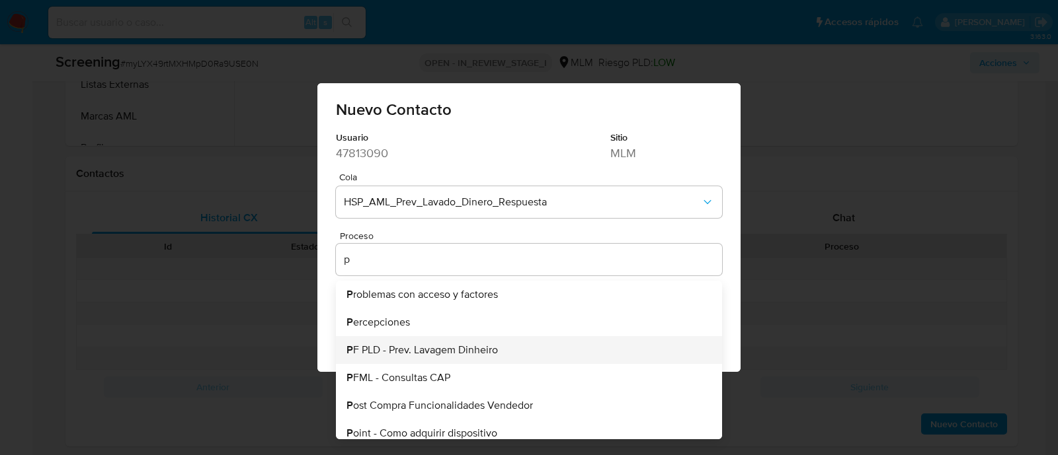
click at [442, 345] on span "P F PLD - Prev. Lavagem Dinheiro" at bounding box center [421, 350] width 151 height 11
type input "PF PLD - Prev. Lavagem Dinheiro"
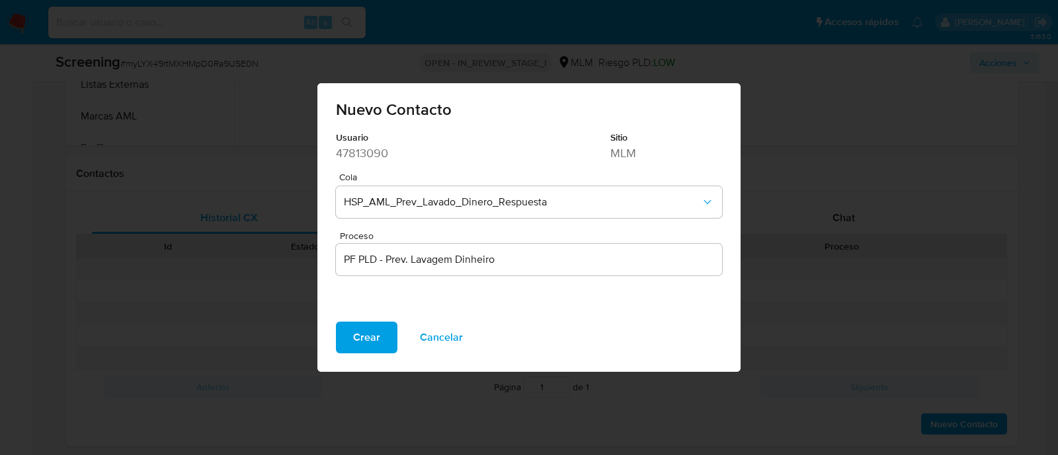
click at [356, 342] on span "Crear" at bounding box center [366, 337] width 27 height 29
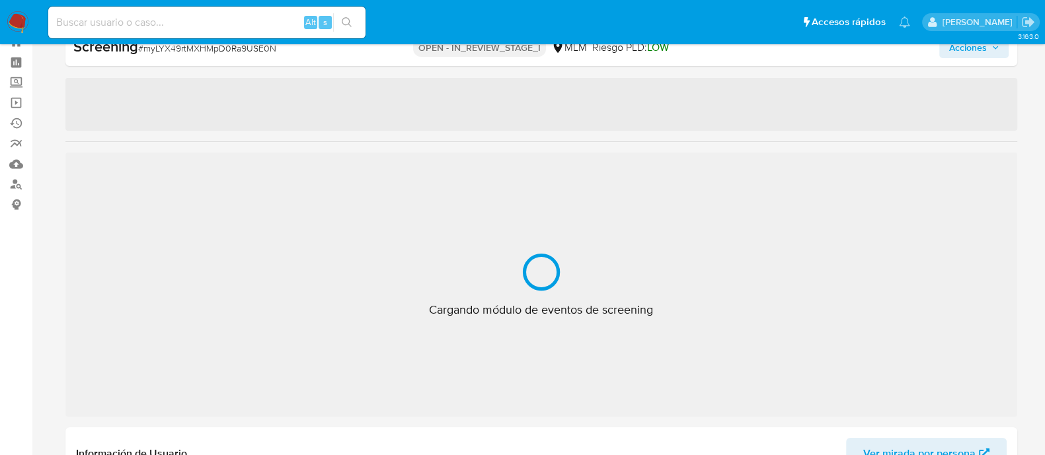
scroll to position [654, 0]
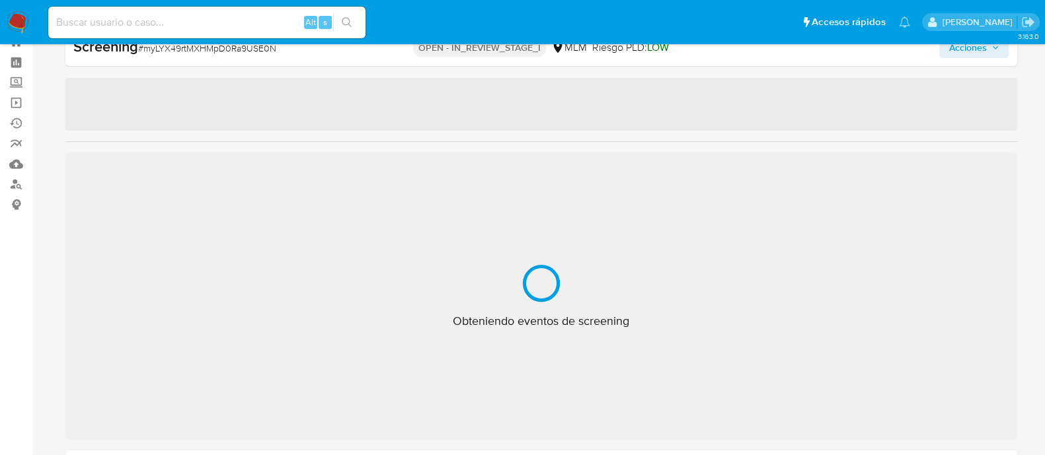
select select "10"
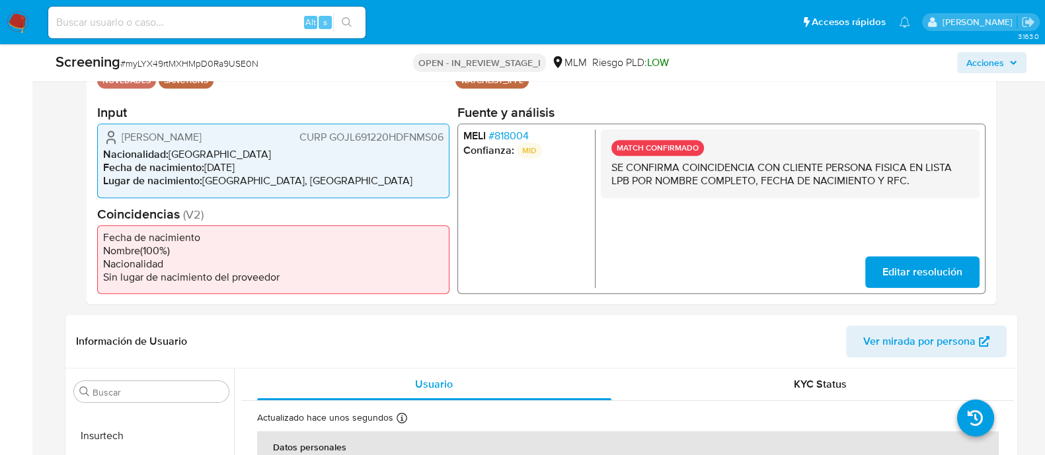
scroll to position [212, 0]
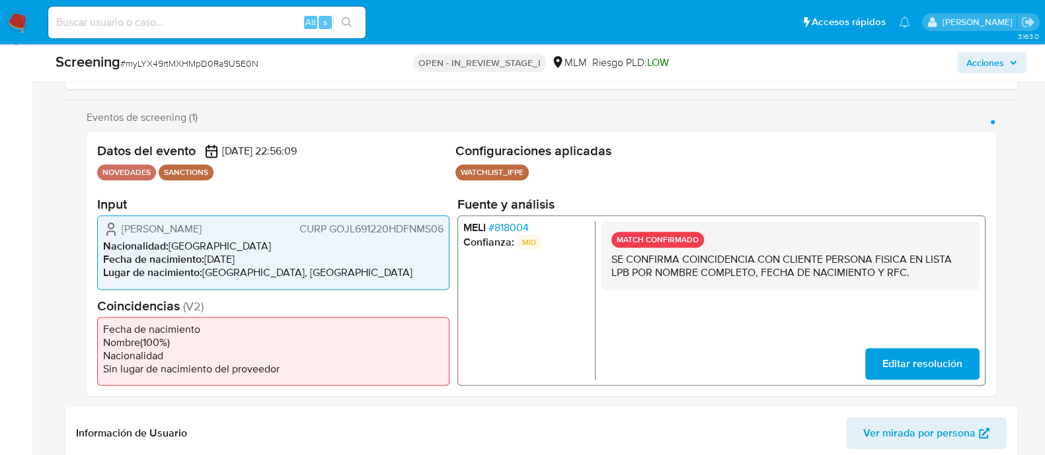
drag, startPoint x: 120, startPoint y: 236, endPoint x: 256, endPoint y: 232, distance: 136.2
click at [256, 232] on div "Jose Luis Gonzalez Jimenez CURP GOJL691220HDFNMS06" at bounding box center [273, 229] width 340 height 16
drag, startPoint x: 208, startPoint y: 256, endPoint x: 263, endPoint y: 260, distance: 55.6
click at [263, 260] on li "Fecha de nacimiento : 20/12/1969" at bounding box center [273, 259] width 340 height 13
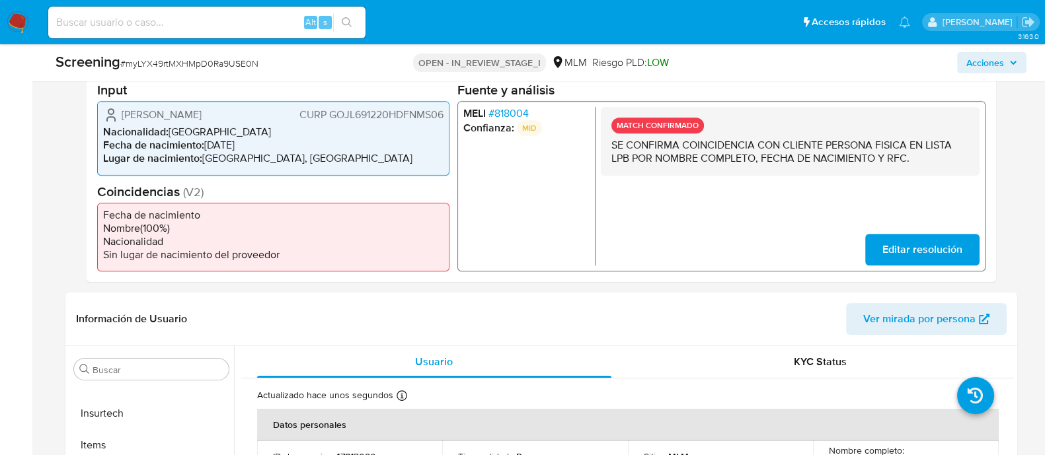
scroll to position [377, 0]
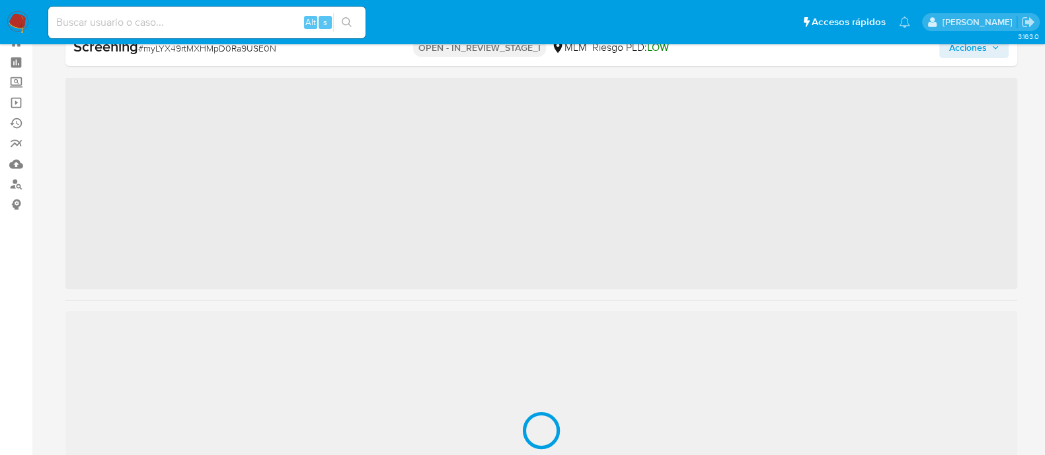
scroll to position [654, 0]
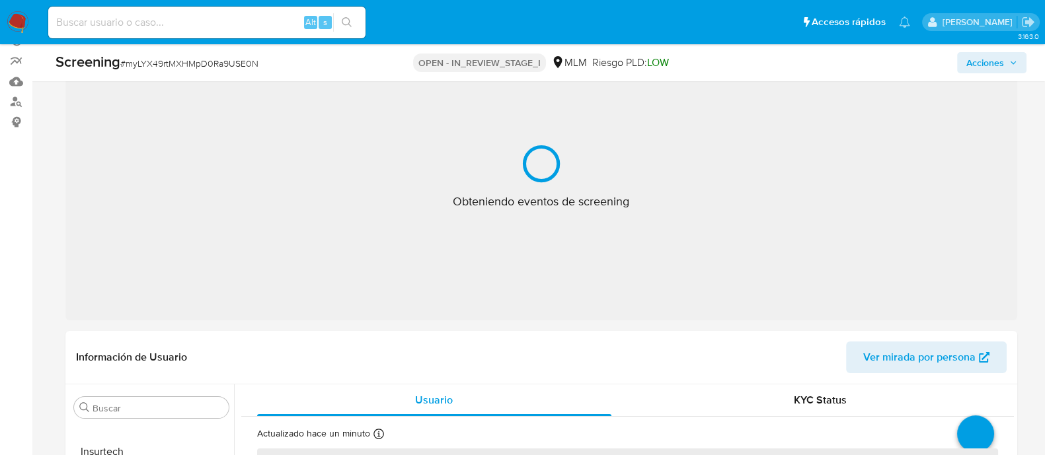
select select "10"
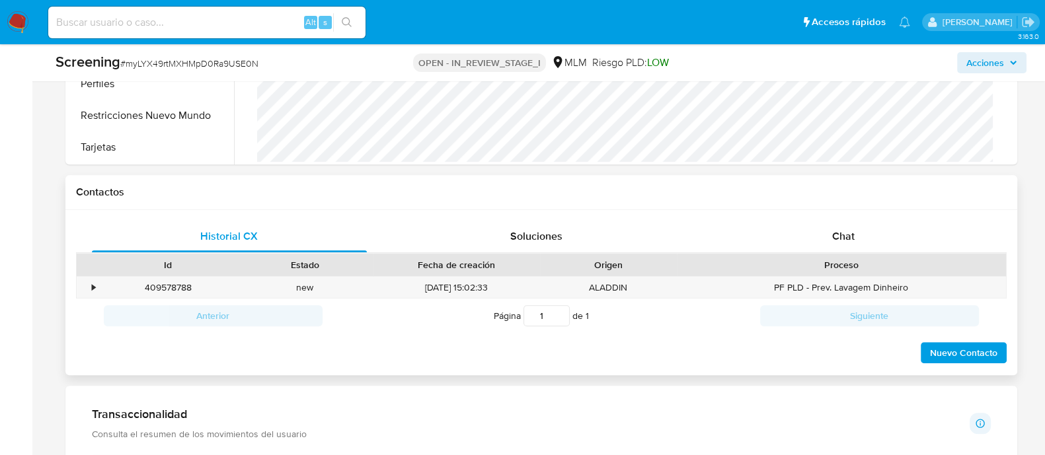
scroll to position [873, 0]
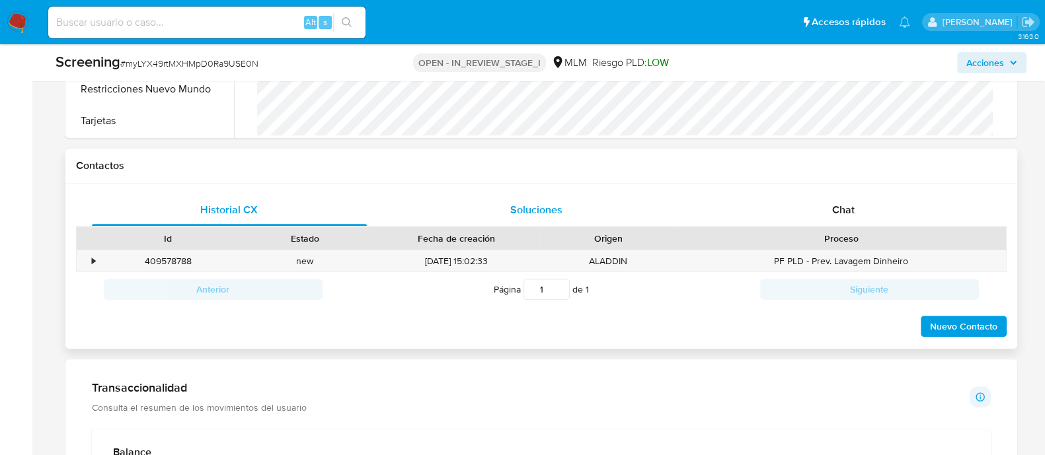
click at [544, 212] on span "Soluciones" at bounding box center [536, 209] width 52 height 15
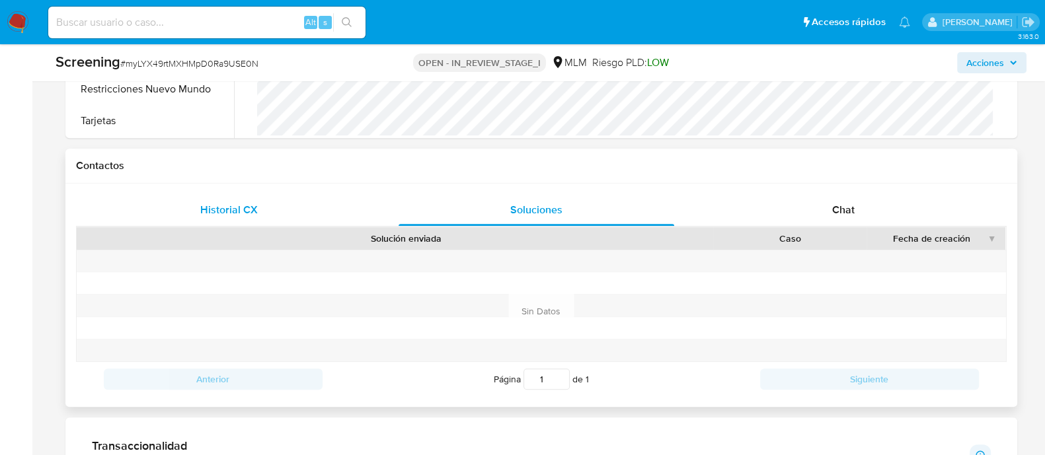
click at [241, 215] on span "Historial CX" at bounding box center [229, 209] width 58 height 15
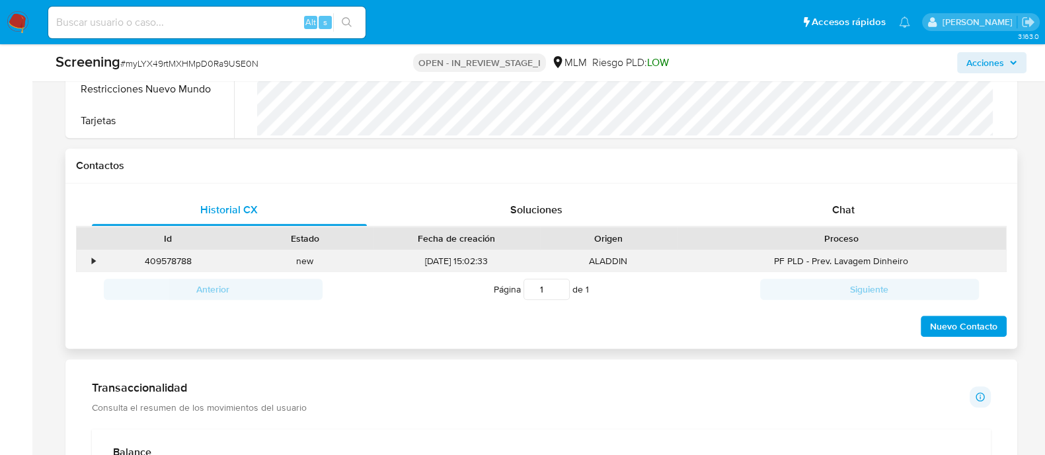
click at [87, 260] on div "•" at bounding box center [88, 262] width 23 height 22
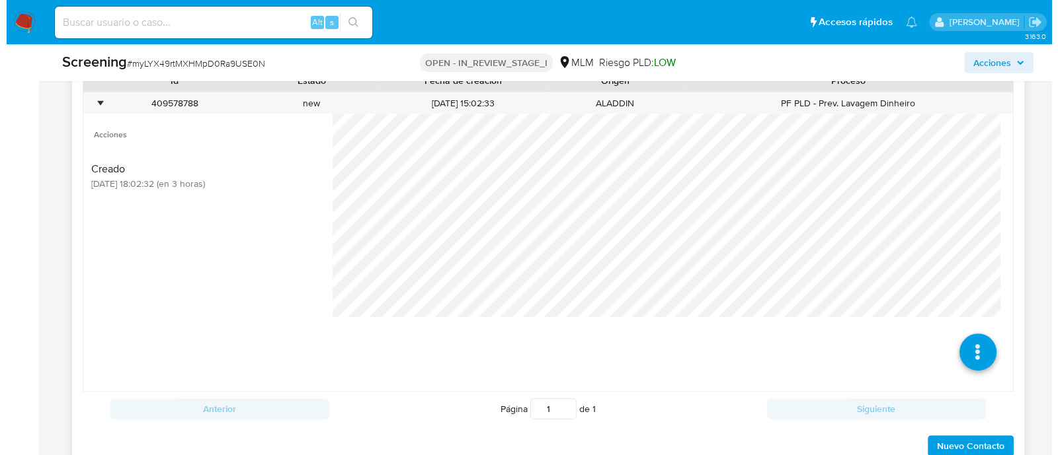
scroll to position [1038, 0]
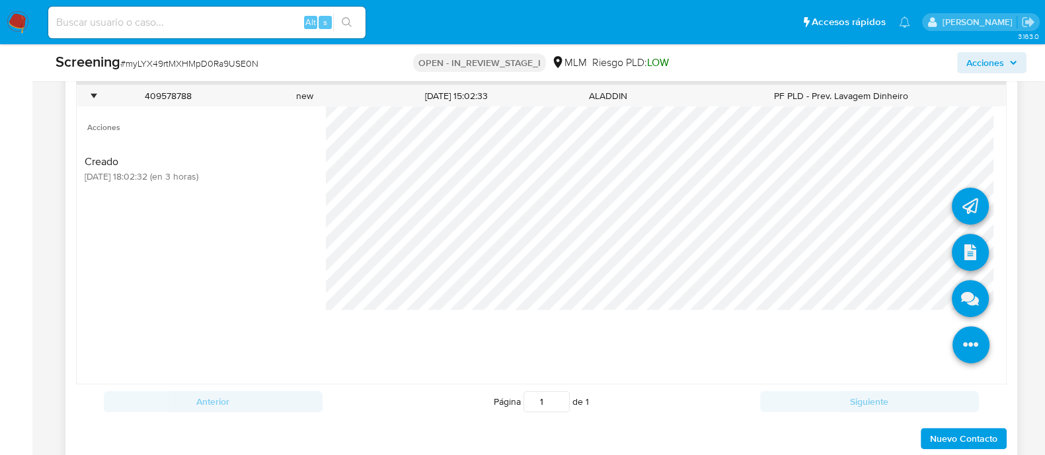
click at [952, 184] on li at bounding box center [970, 208] width 37 height 54
click at [954, 203] on icon at bounding box center [970, 206] width 37 height 37
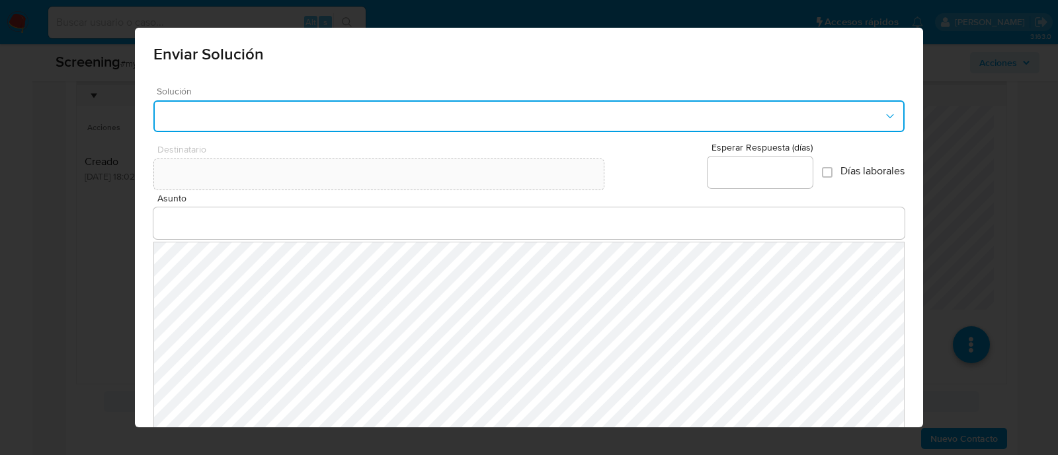
click at [529, 117] on button "button" at bounding box center [528, 116] width 751 height 32
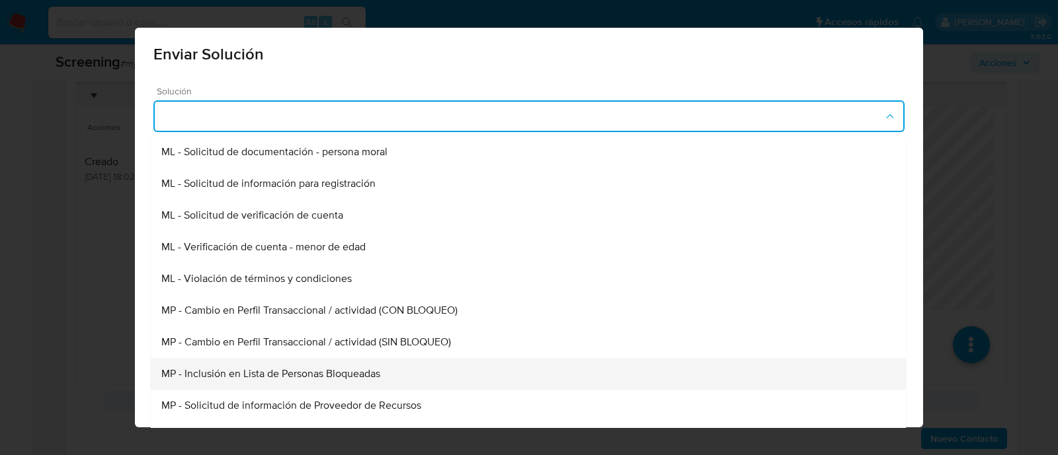
click at [360, 362] on div "MP - Inclusión en Lista de Personas Bloqueadas" at bounding box center [528, 374] width 734 height 32
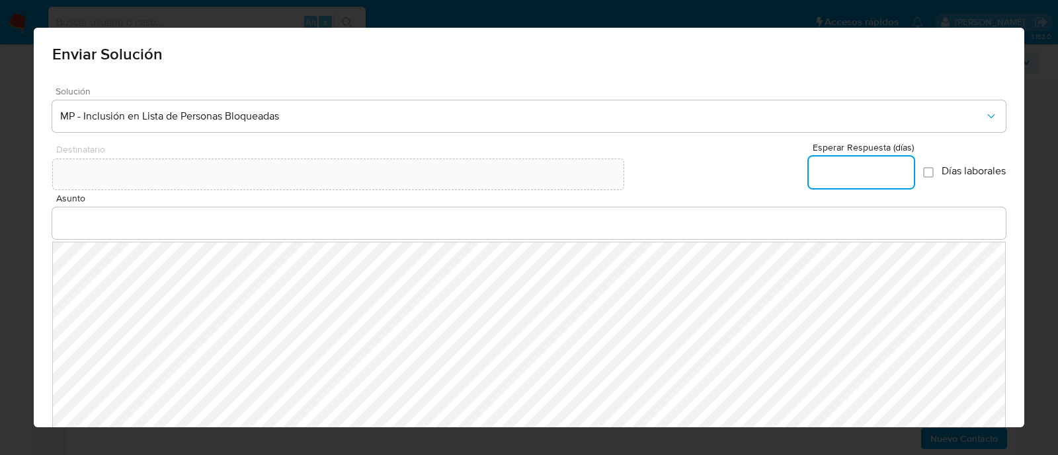
click at [820, 169] on input "Esperar Respuesta (días)" at bounding box center [860, 172] width 105 height 17
type input "0"
click at [90, 225] on input "Asunto" at bounding box center [529, 223] width 954 height 17
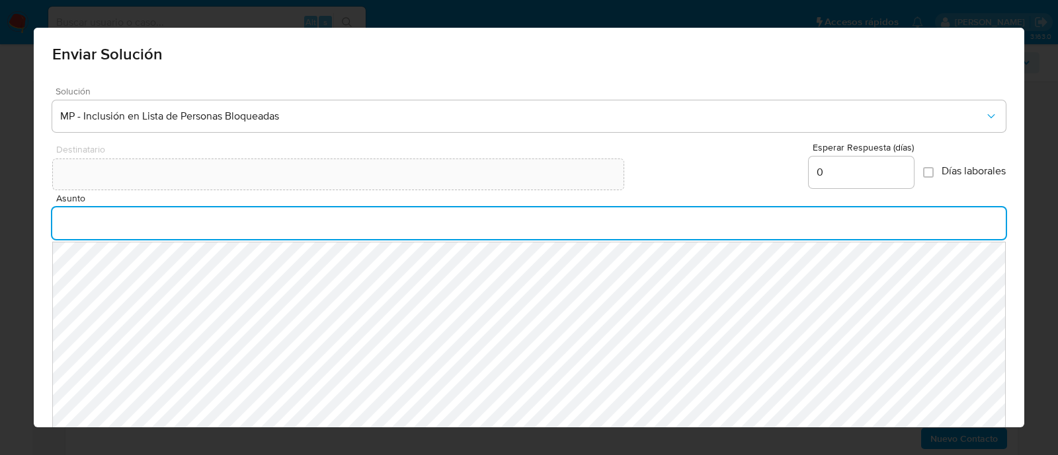
type input "INFORMACION IMPORTANTE EN TU CUENTA MERCADO PAGO"
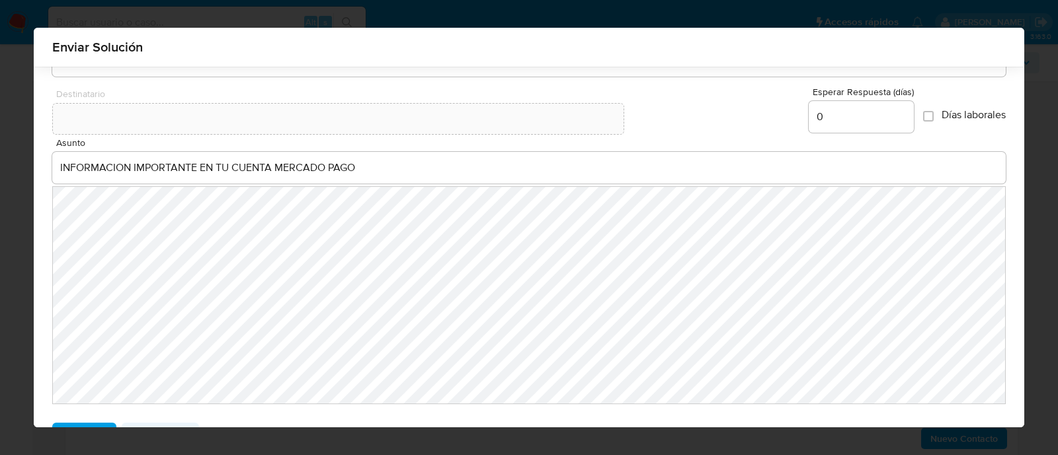
scroll to position [91, 0]
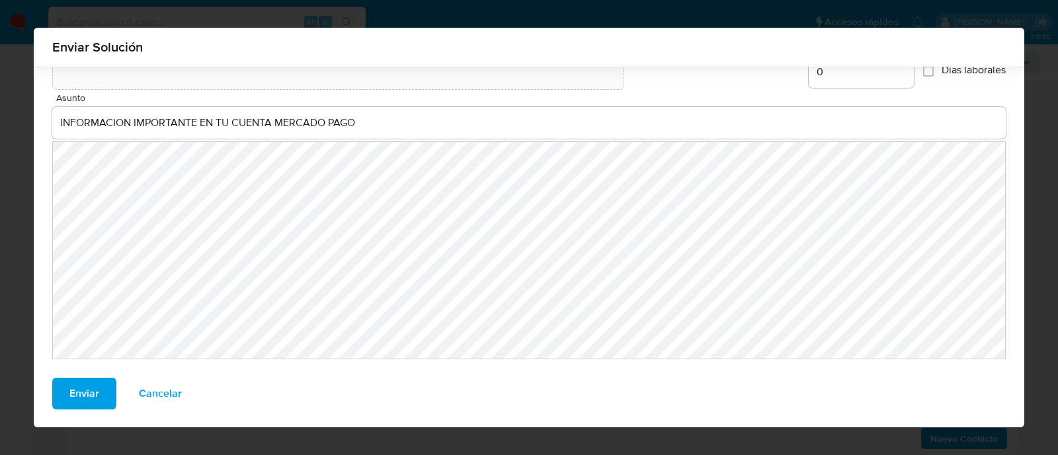
click at [90, 386] on span "Enviar" at bounding box center [84, 393] width 30 height 29
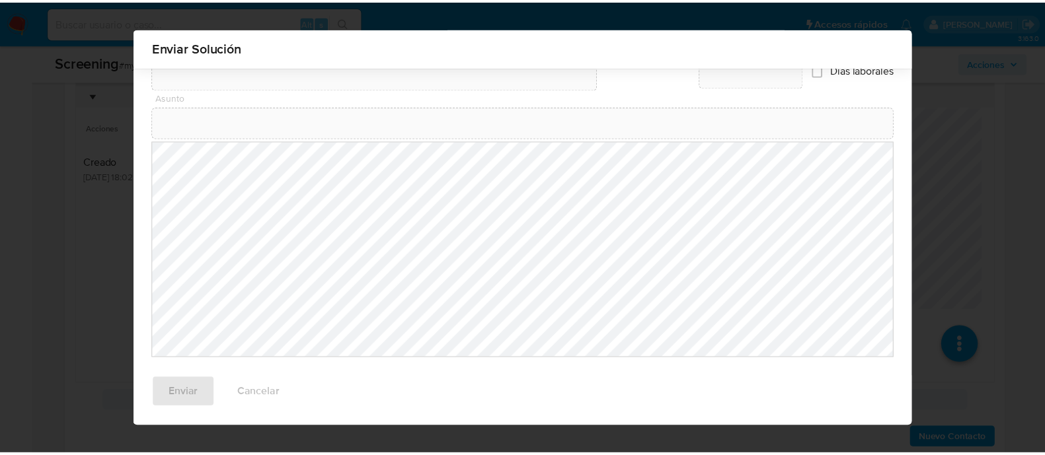
scroll to position [72, 0]
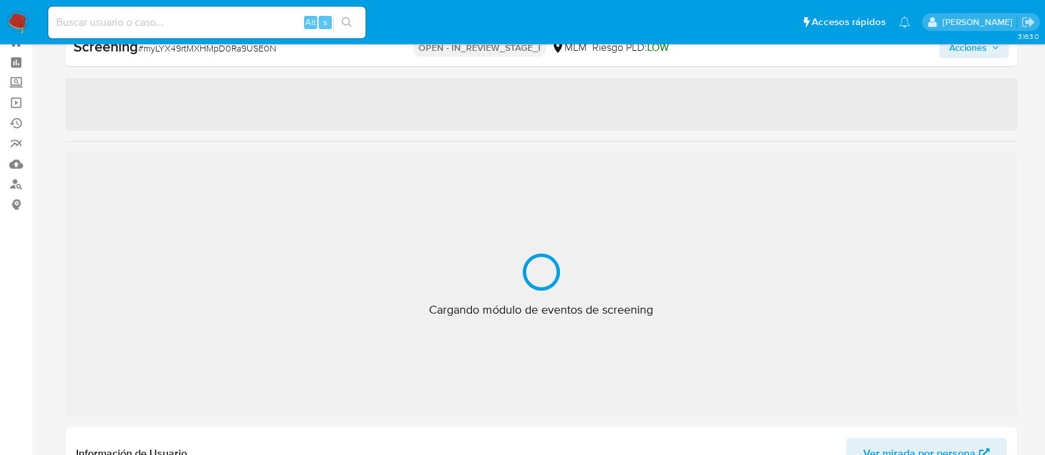
scroll to position [654, 0]
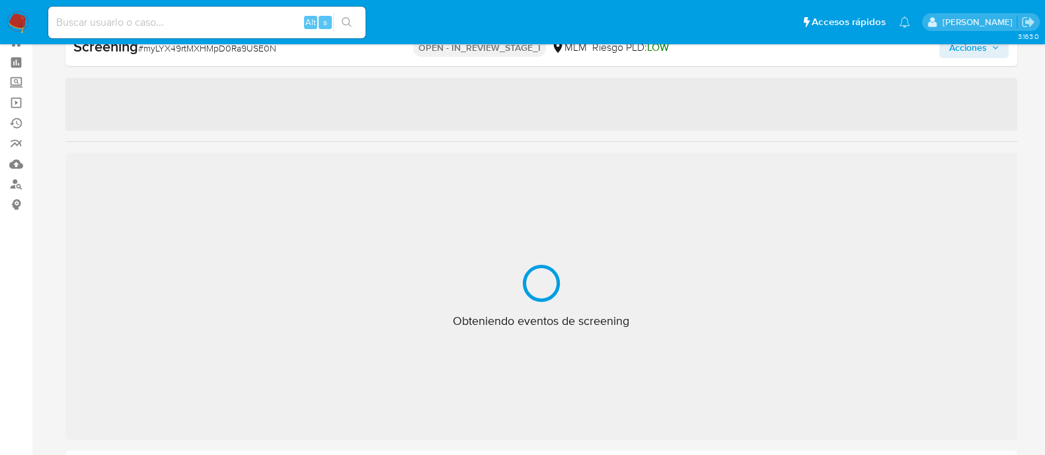
select select "10"
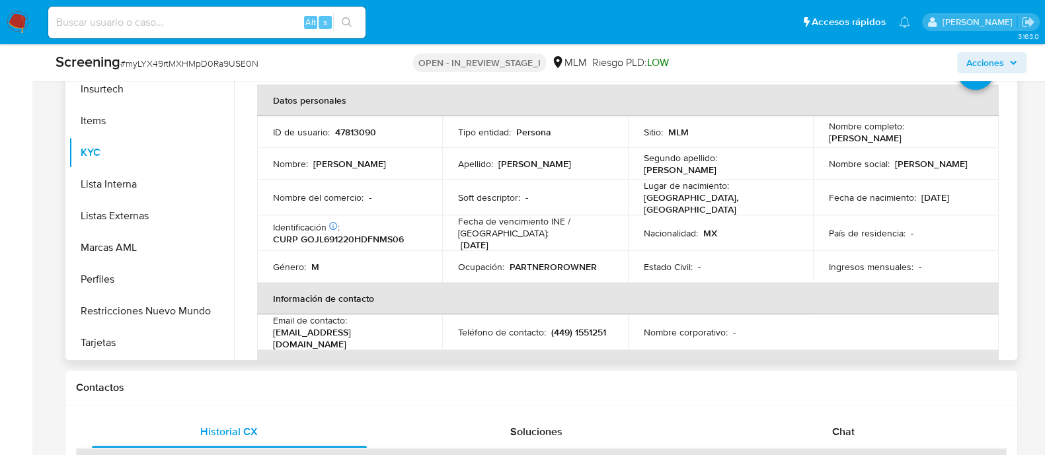
scroll to position [625, 0]
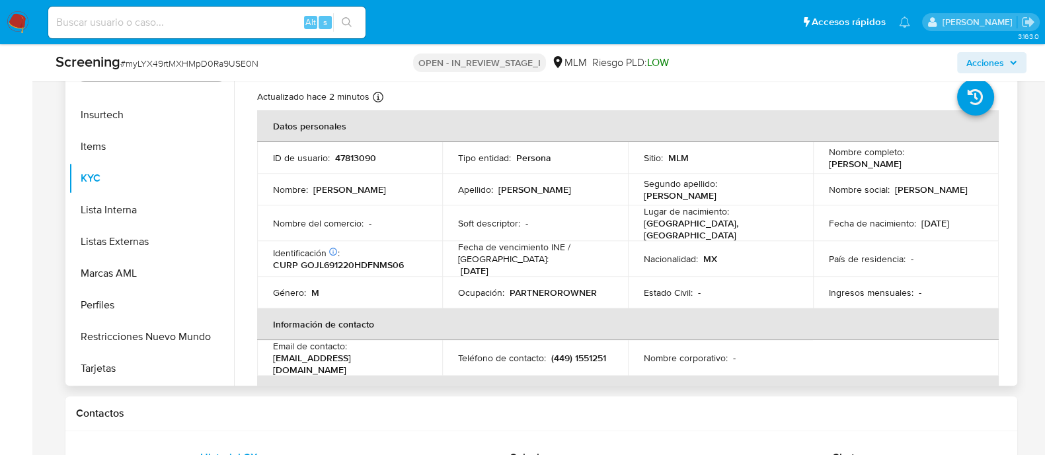
drag, startPoint x: 829, startPoint y: 164, endPoint x: 952, endPoint y: 171, distance: 122.5
click at [952, 171] on td "Nombre completo : Jose Luis Gonzalez Jimenez" at bounding box center [906, 158] width 186 height 32
copy p "[PERSON_NAME]"
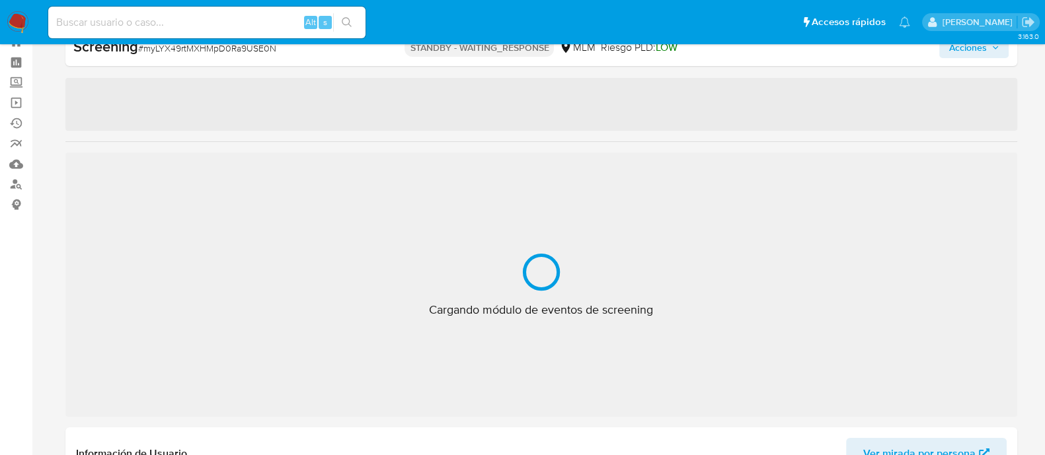
scroll to position [654, 0]
select select "10"
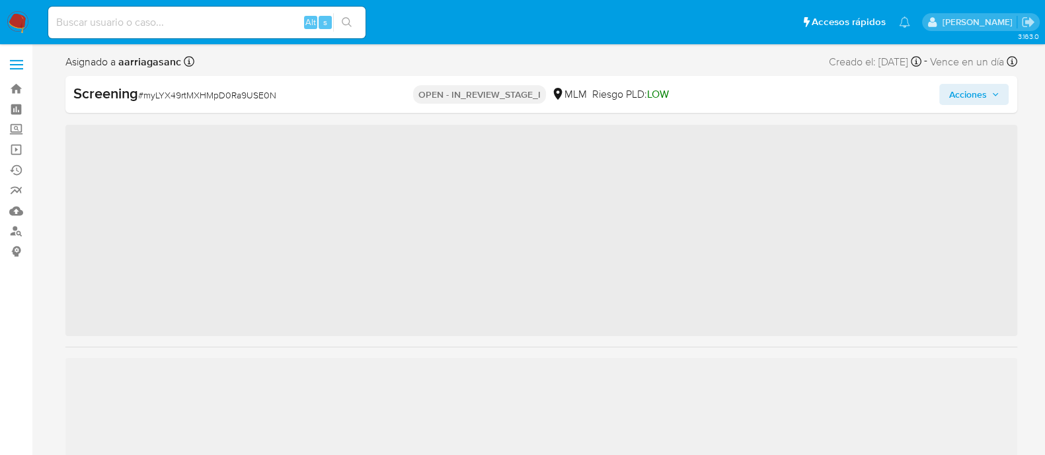
scroll to position [654, 0]
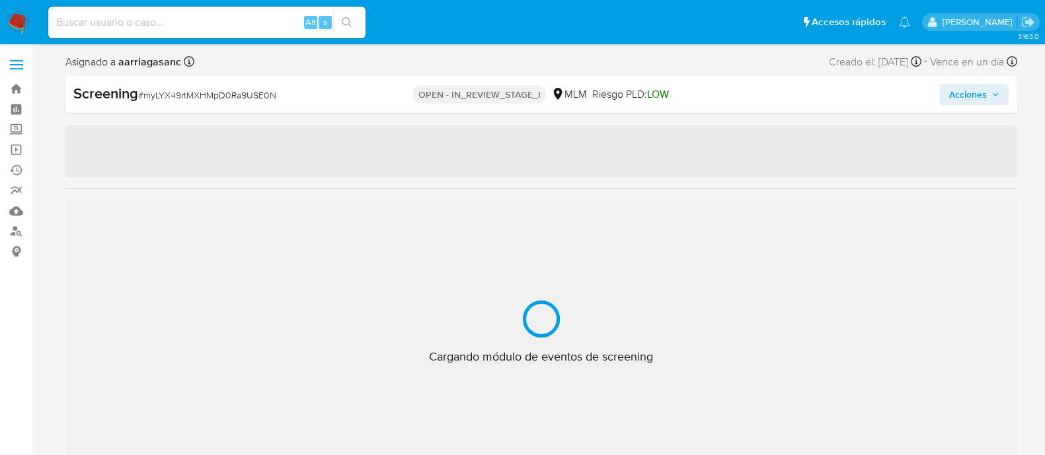
select select "10"
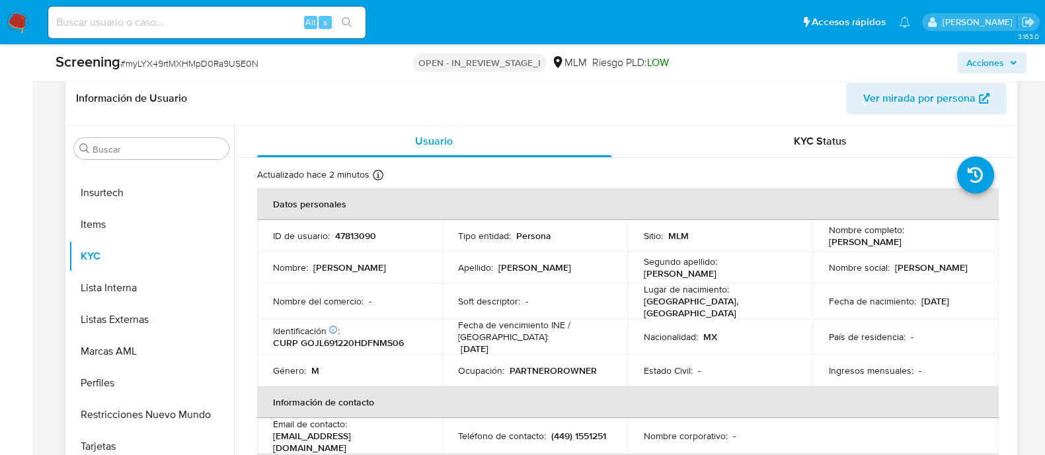
scroll to position [578, 0]
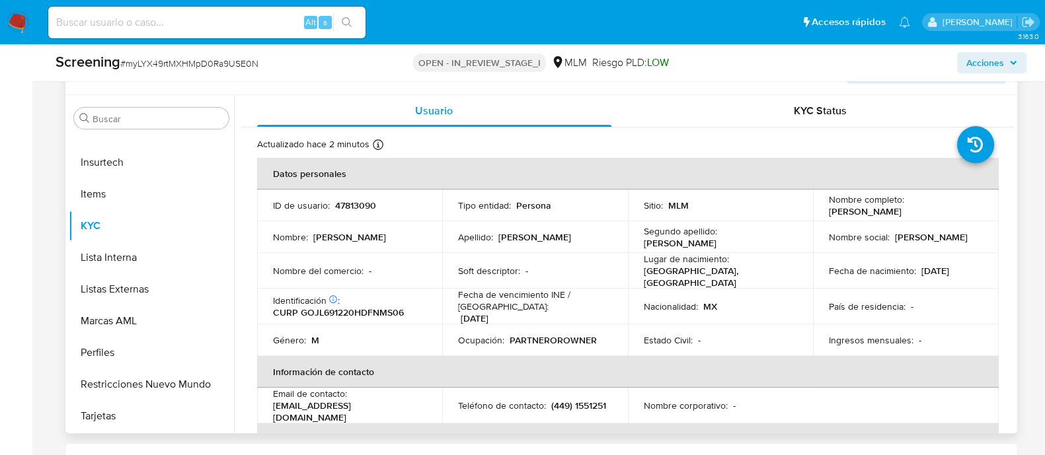
click at [579, 311] on div "Fecha de vencimiento INE / Pasaporte : 31/12/2029" at bounding box center [535, 307] width 154 height 36
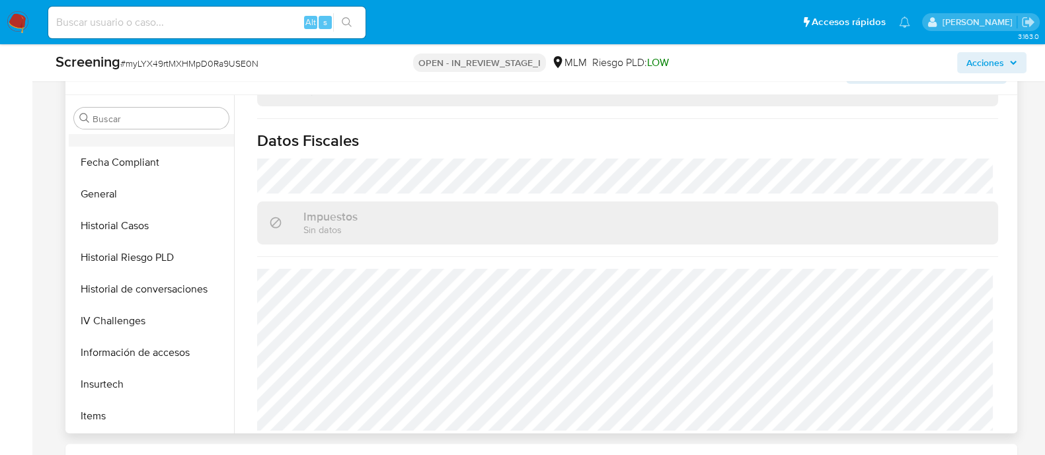
scroll to position [406, 0]
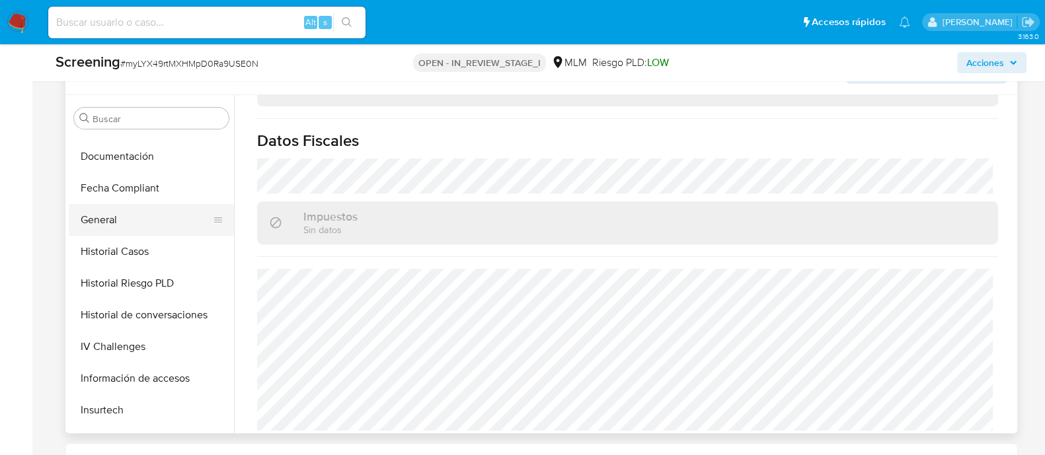
click at [119, 221] on button "General" at bounding box center [146, 220] width 155 height 32
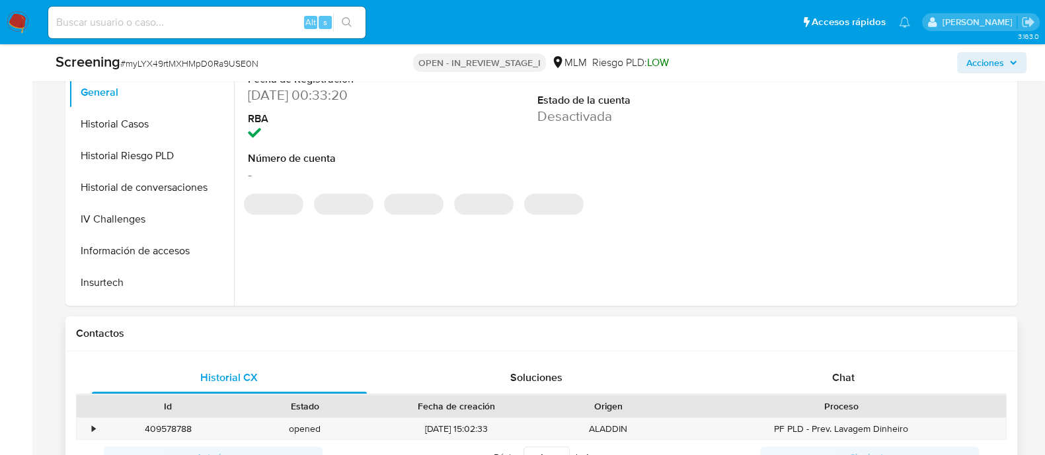
scroll to position [744, 0]
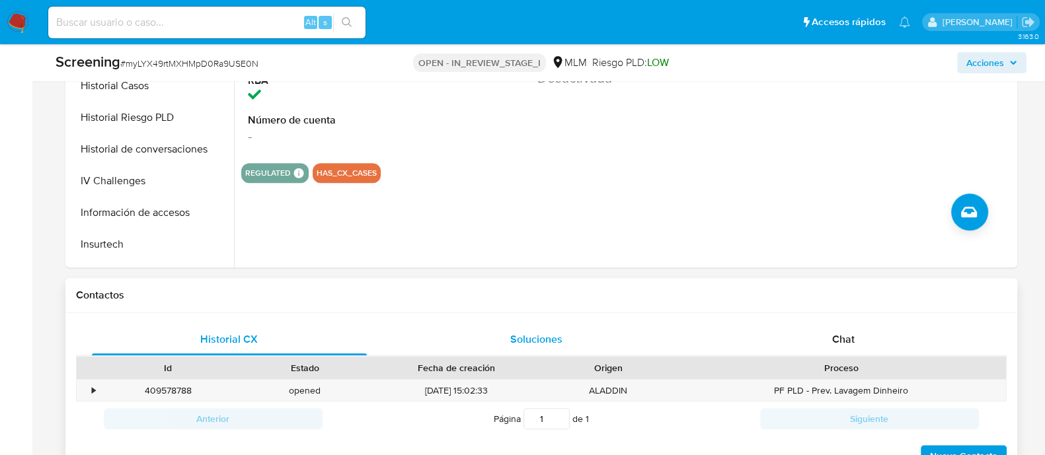
click at [541, 339] on span "Soluciones" at bounding box center [536, 339] width 52 height 15
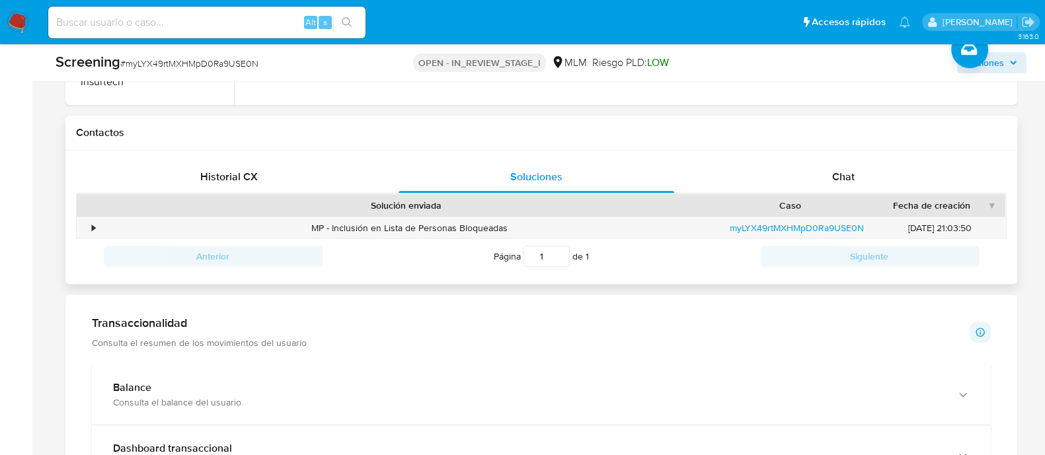
scroll to position [909, 0]
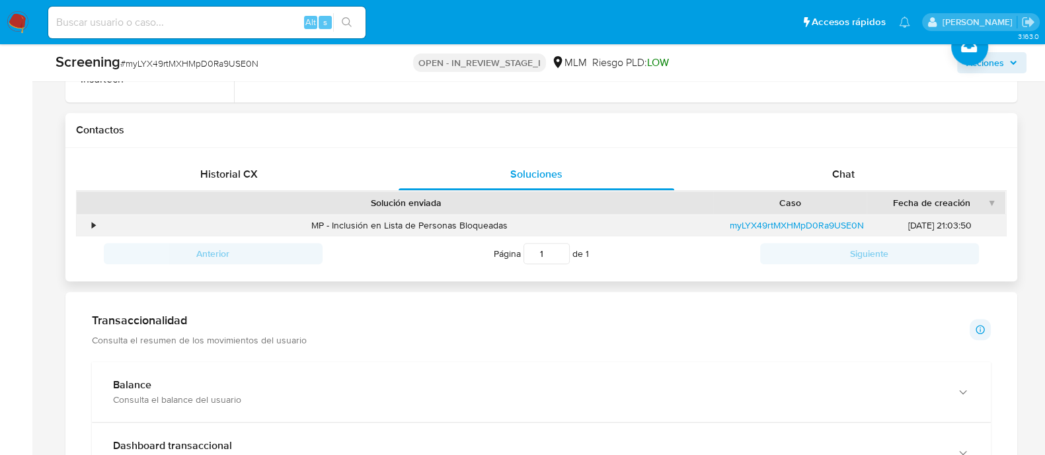
click at [93, 223] on div "•" at bounding box center [94, 225] width 3 height 13
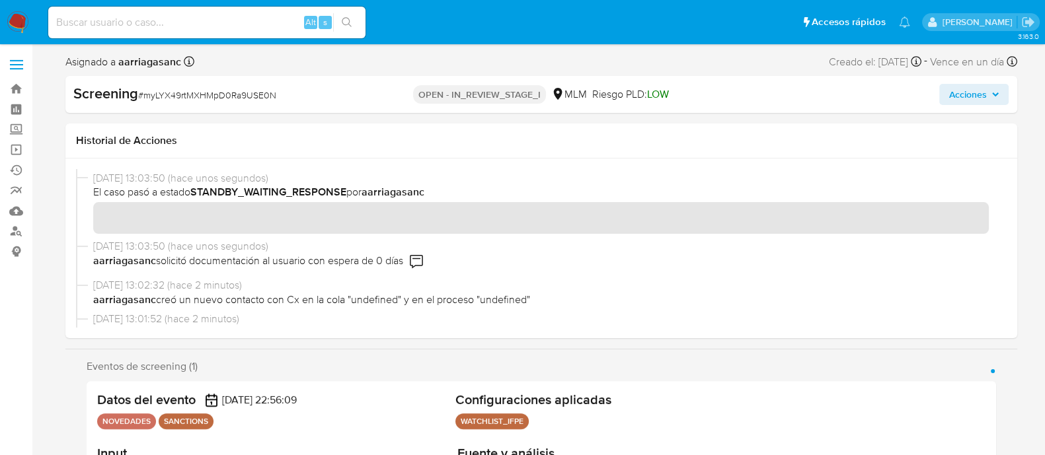
scroll to position [0, 0]
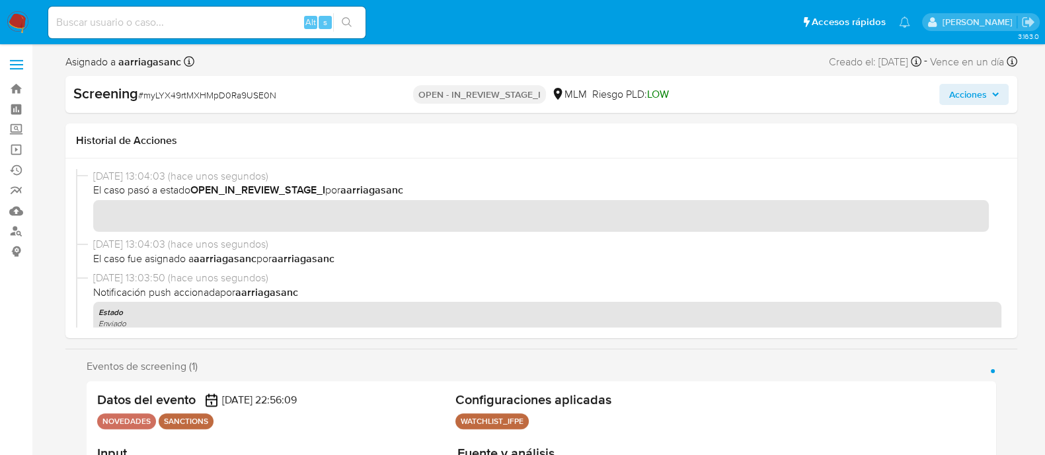
click at [979, 87] on span "Acciones" at bounding box center [967, 94] width 38 height 21
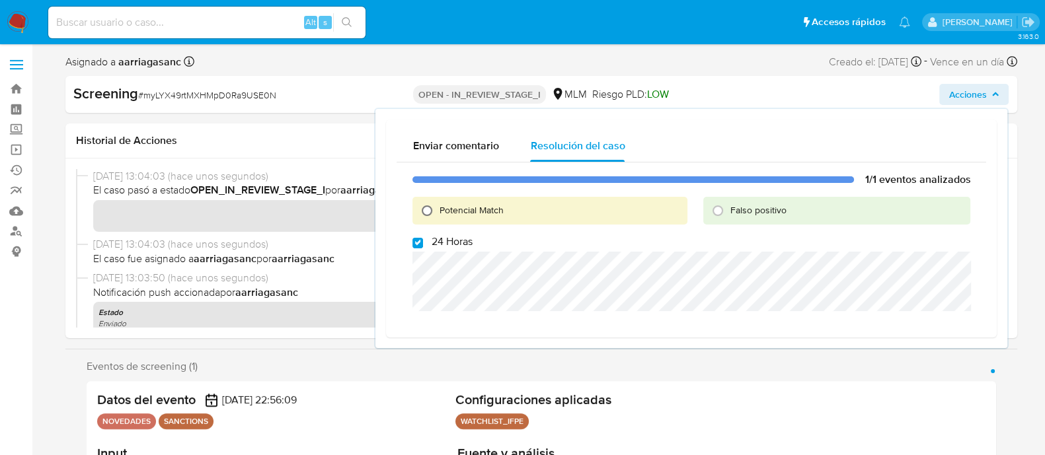
click at [430, 206] on input "Potencial Match" at bounding box center [426, 210] width 21 height 21
radio input "true"
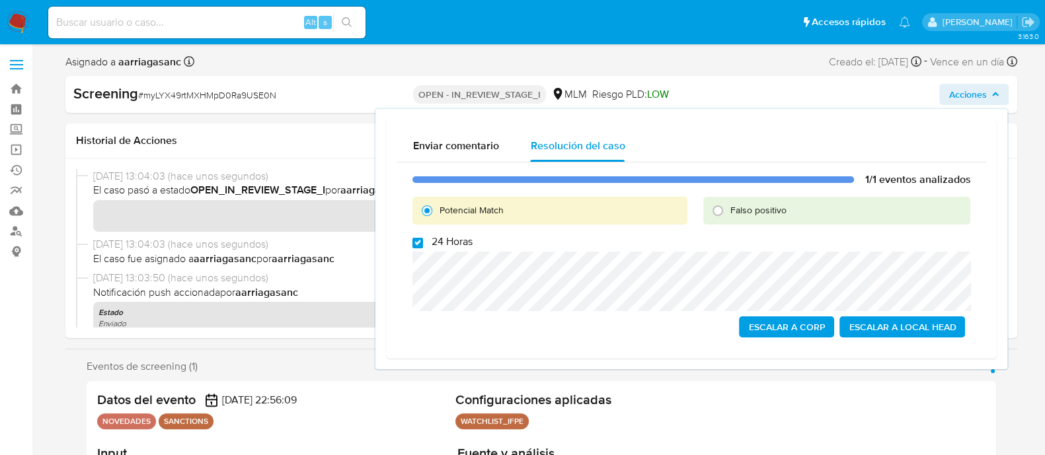
click at [418, 241] on input "24 Horas" at bounding box center [417, 243] width 11 height 11
checkbox input "true"
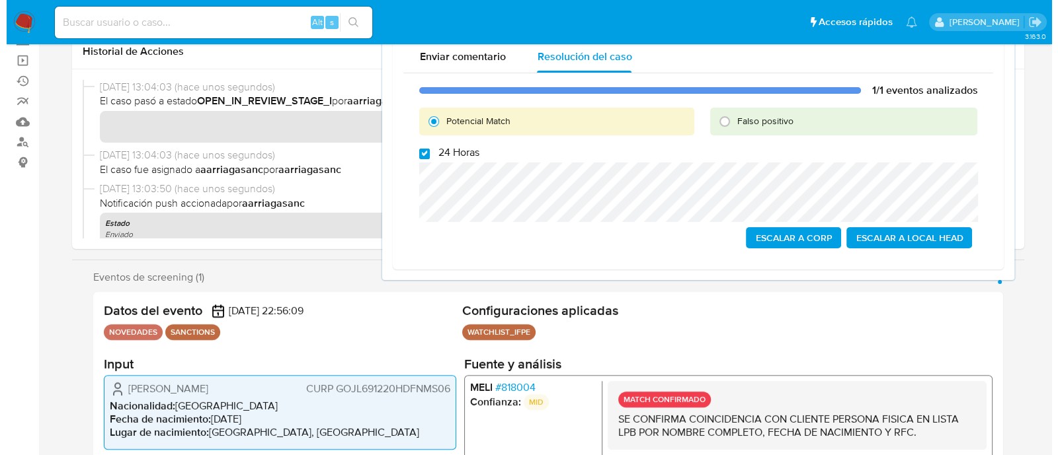
scroll to position [165, 0]
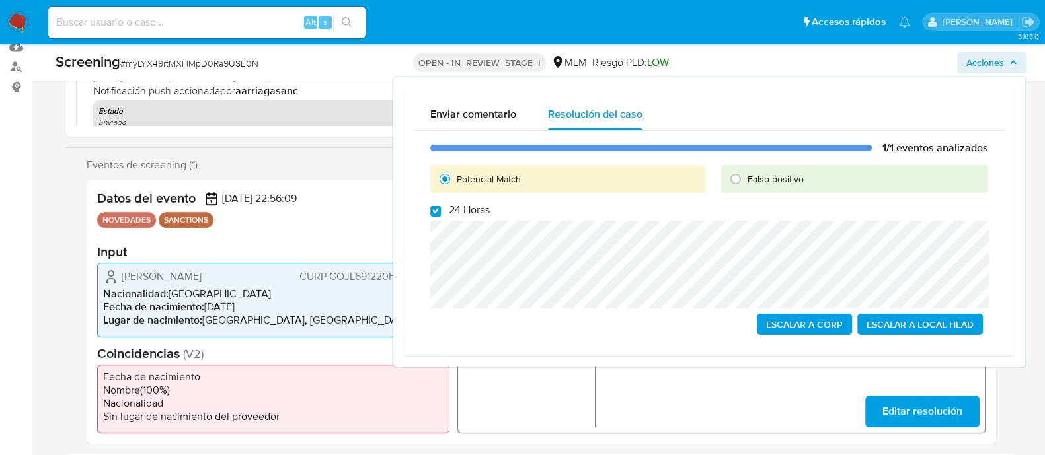
click at [890, 327] on span "Escalar a Local Head" at bounding box center [920, 324] width 107 height 19
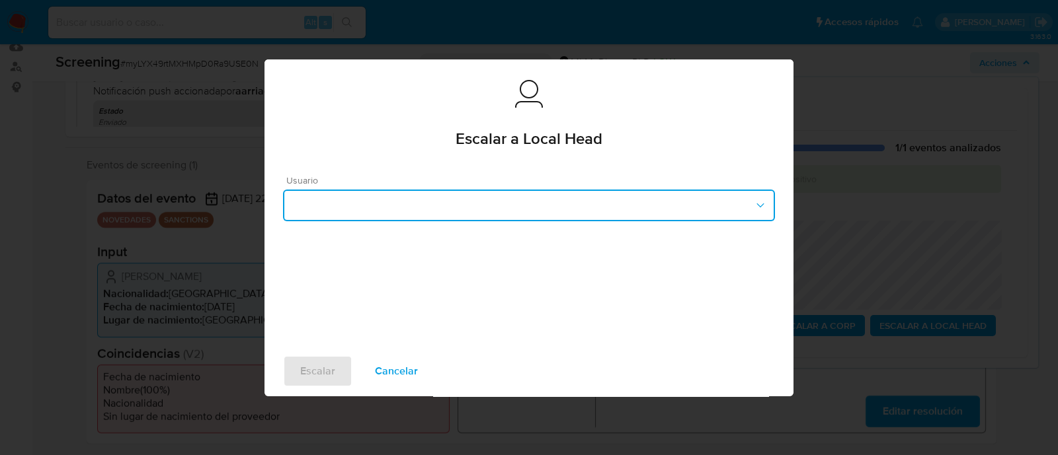
click at [415, 207] on button "button" at bounding box center [529, 206] width 492 height 32
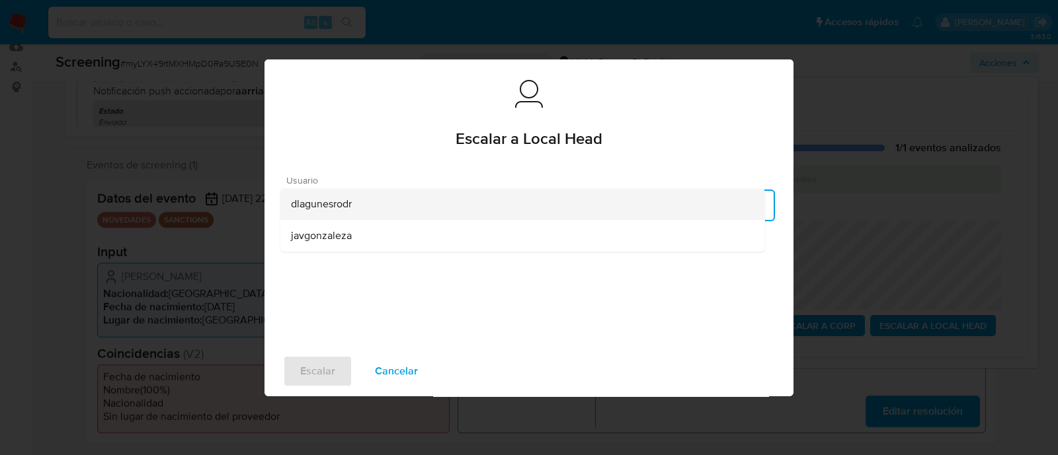
click at [314, 208] on span "dlagunesrodr" at bounding box center [321, 204] width 61 height 13
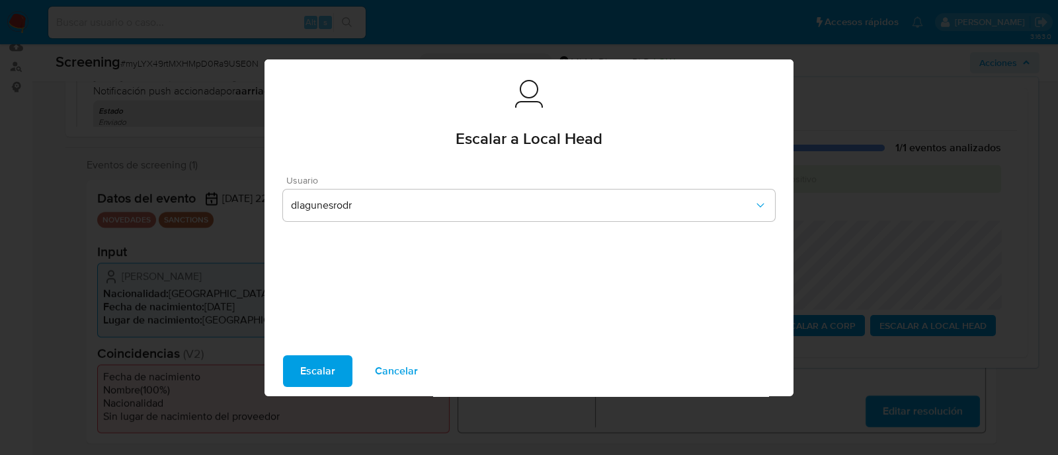
click at [332, 362] on span "Escalar" at bounding box center [317, 371] width 35 height 29
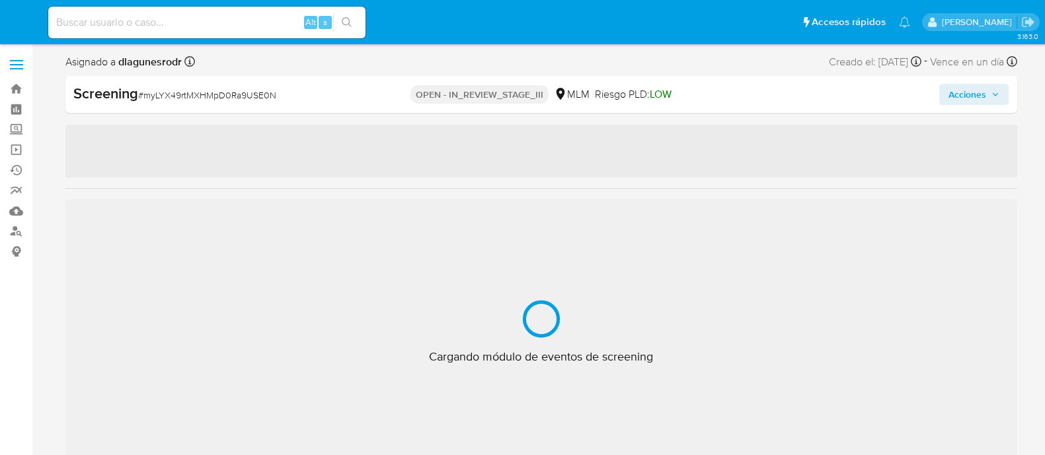
select select "10"
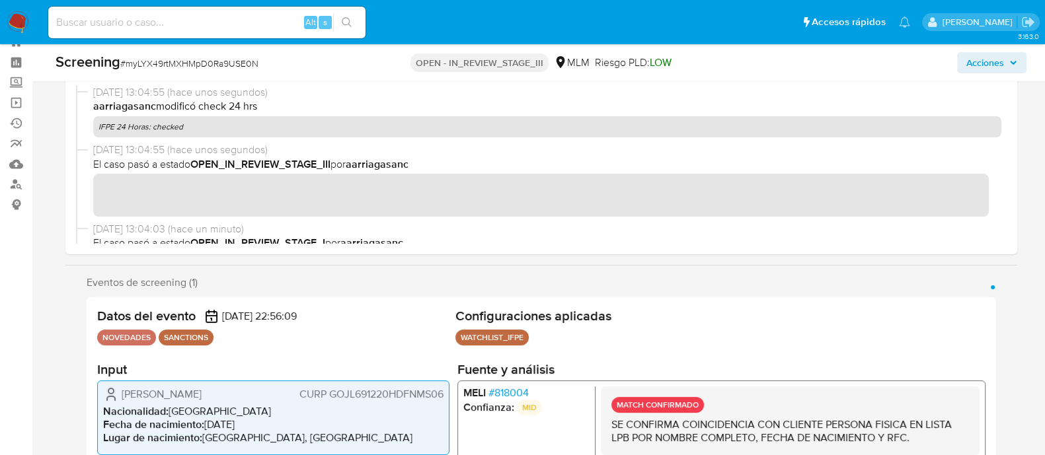
scroll to position [586, 0]
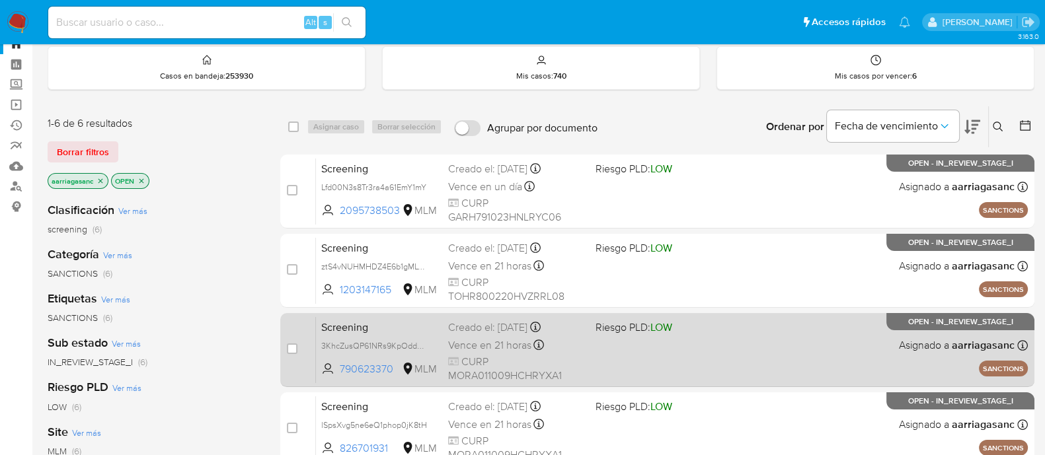
scroll to position [82, 0]
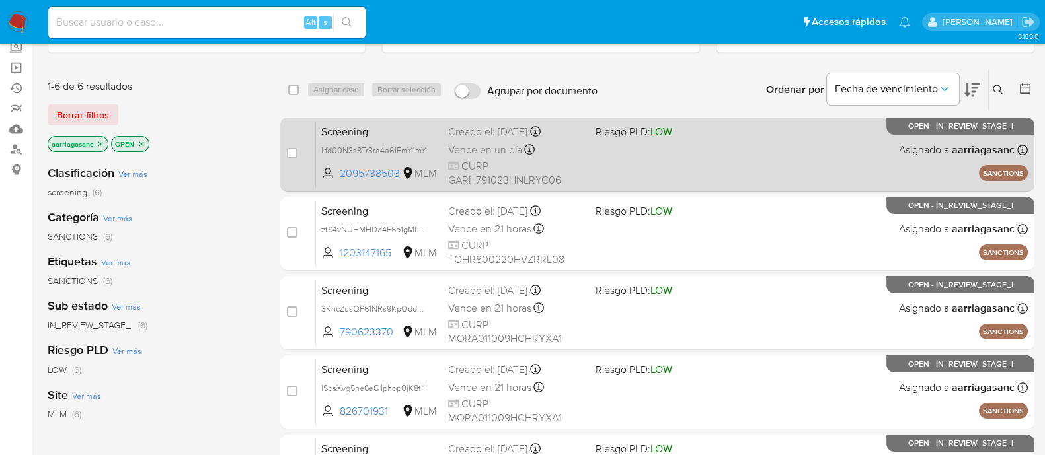
click at [694, 163] on div "Screening Lfd00N3s8Tr3ra4a61EmY1mY 2095738503 MLM Riesgo PLD: LOW Creado el: 08…" at bounding box center [672, 154] width 712 height 67
click at [285, 150] on div "case-item-checkbox No es posible asignar el caso Screening Lfd00N3s8Tr3ra4a61Em…" at bounding box center [657, 155] width 754 height 74
click at [286, 151] on div "case-item-checkbox No es posible asignar el caso Screening Lfd00N3s8Tr3ra4a61Em…" at bounding box center [657, 155] width 754 height 74
click at [295, 151] on input "checkbox" at bounding box center [292, 153] width 11 height 11
checkbox input "true"
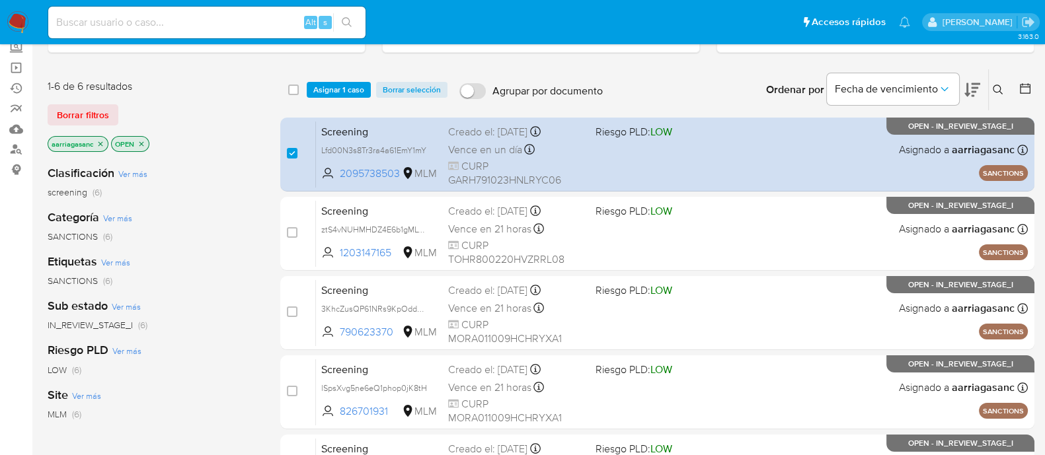
click at [330, 77] on div "select-all-cases-checkbox Asignar 1 caso Borrar selección Agrupar por documento…" at bounding box center [657, 89] width 754 height 41
click at [334, 83] on span "Asignar 1 caso" at bounding box center [338, 89] width 51 height 13
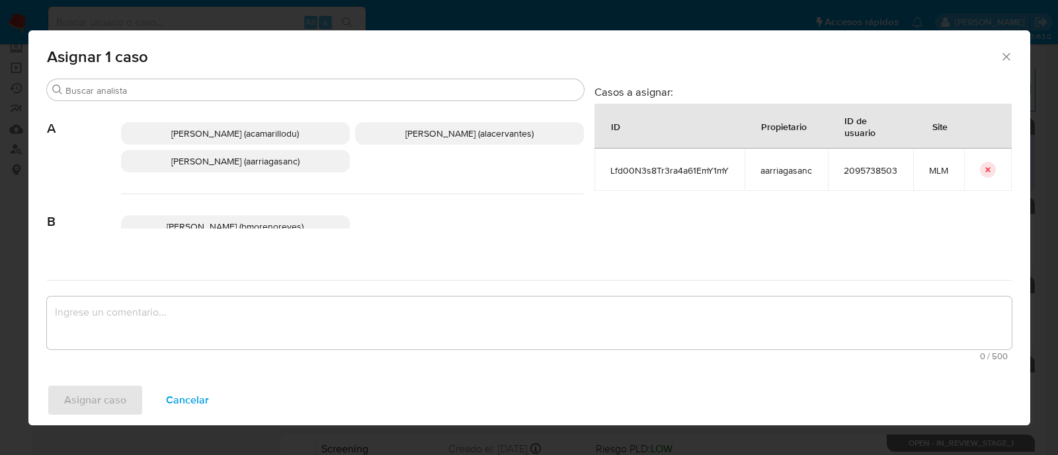
click at [295, 170] on p "Ana Maria Arriaga (aarriagasanc)" at bounding box center [235, 161] width 229 height 22
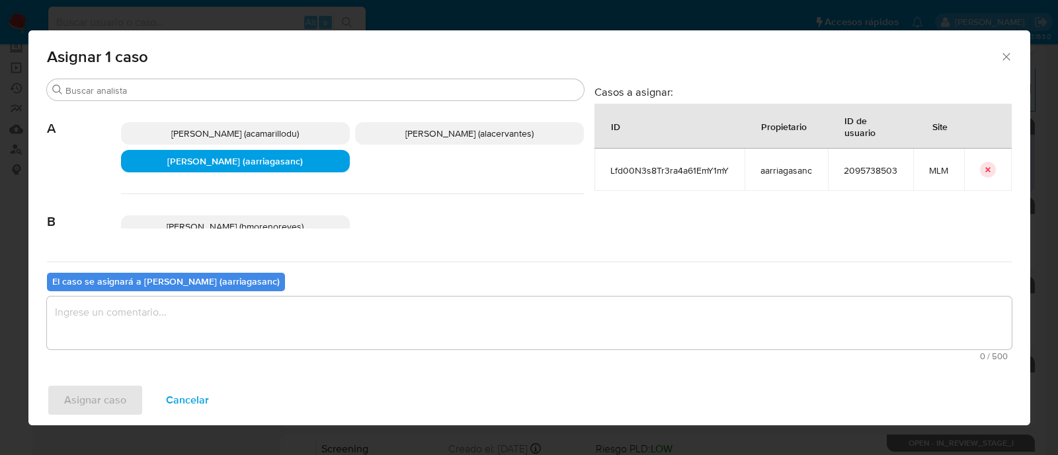
click at [212, 310] on textarea "assign-modal" at bounding box center [529, 323] width 964 height 53
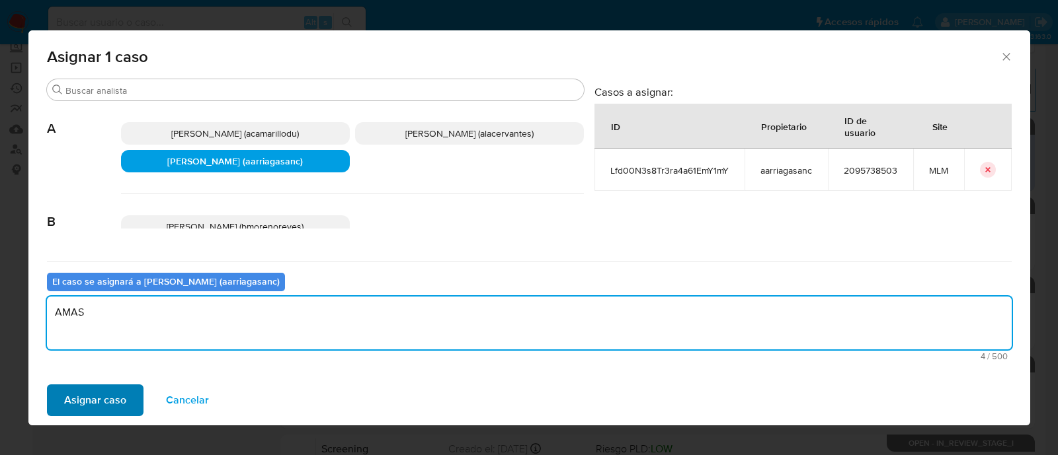
type textarea "AMAS"
click at [96, 403] on span "Asignar caso" at bounding box center [95, 400] width 62 height 29
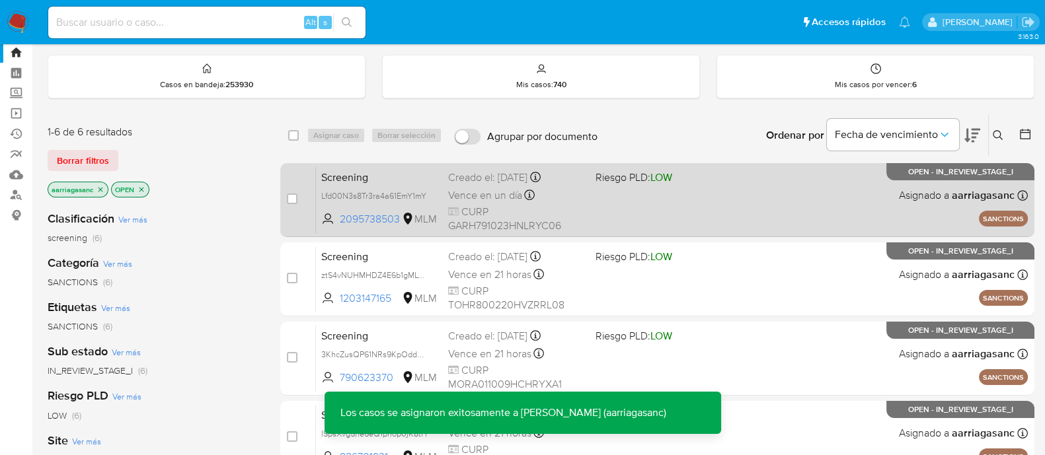
scroll to position [0, 0]
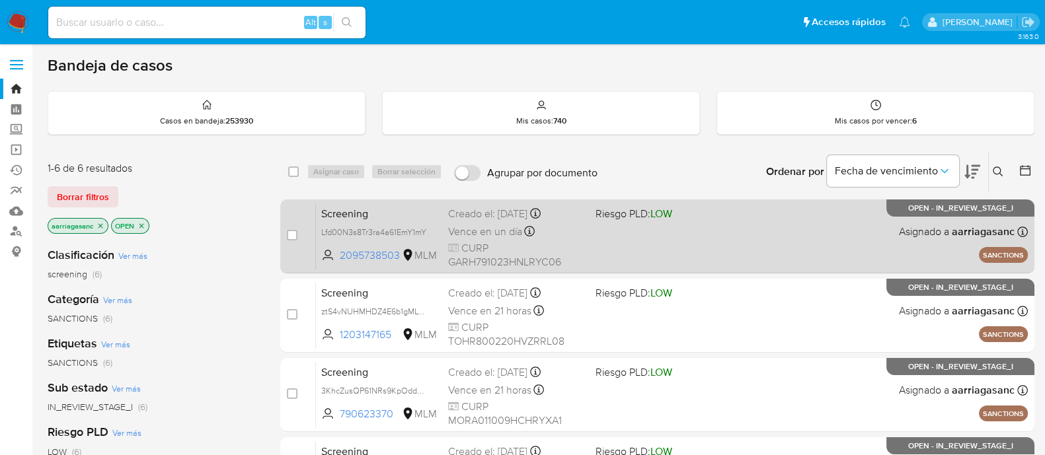
click at [646, 233] on div "Screening Lfd00N3s8Tr3ra4a61EmY1mY 2095738503 MLM Riesgo PLD: LOW Creado el: 08…" at bounding box center [672, 236] width 712 height 67
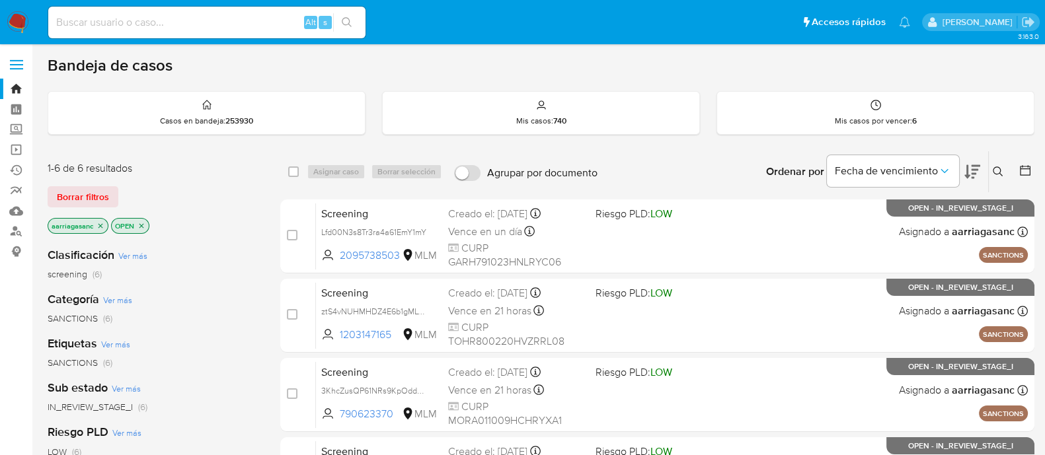
click at [19, 22] on img at bounding box center [18, 22] width 22 height 22
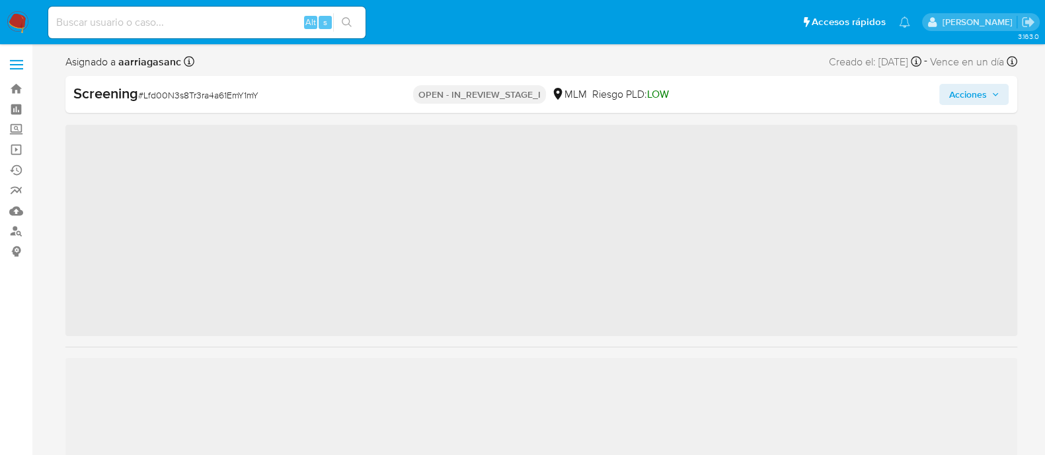
scroll to position [654, 0]
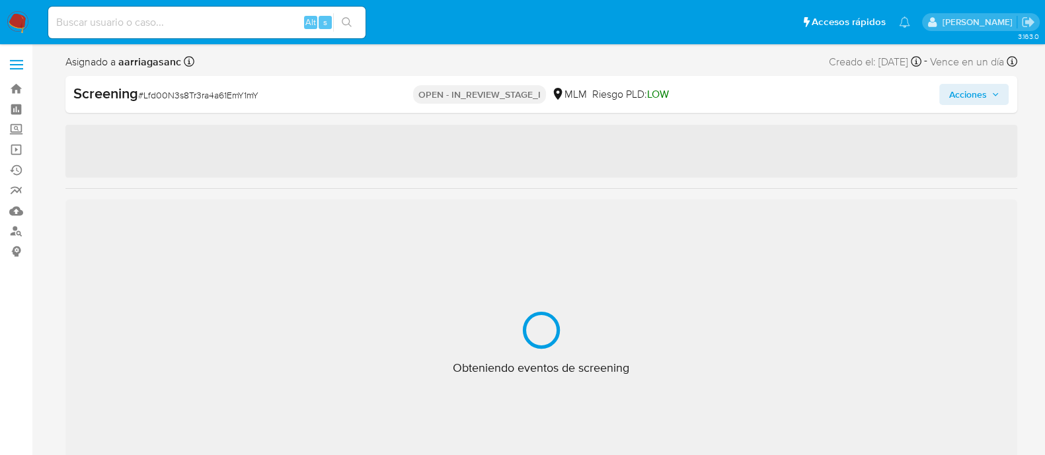
select select "10"
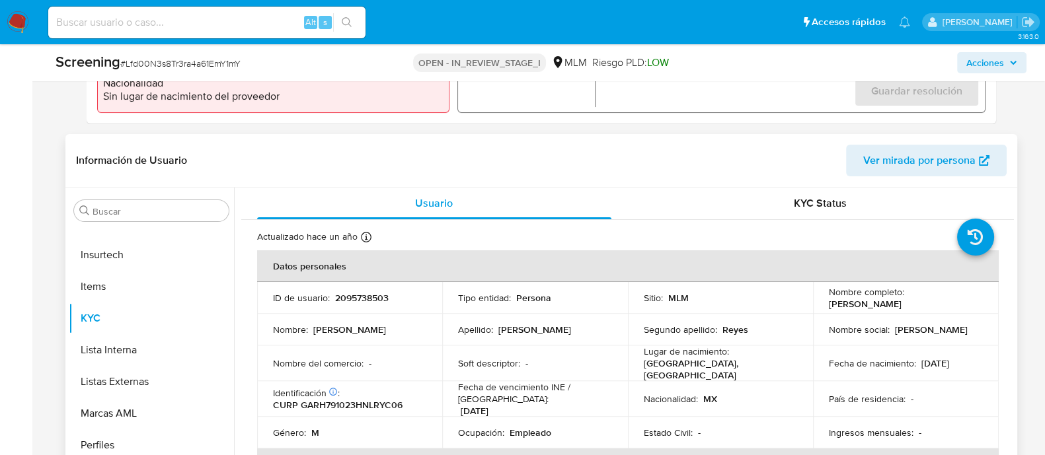
scroll to position [578, 0]
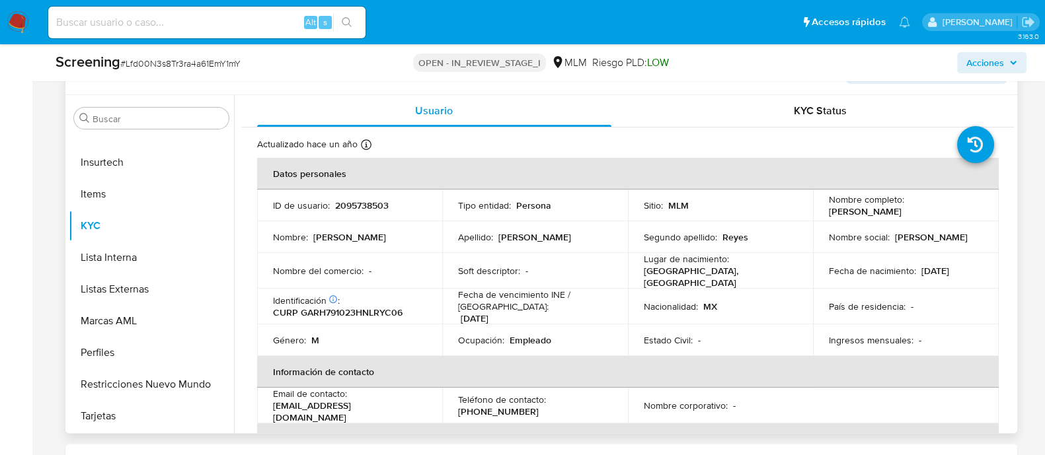
click at [599, 265] on div "Soft descriptor : -" at bounding box center [535, 271] width 154 height 12
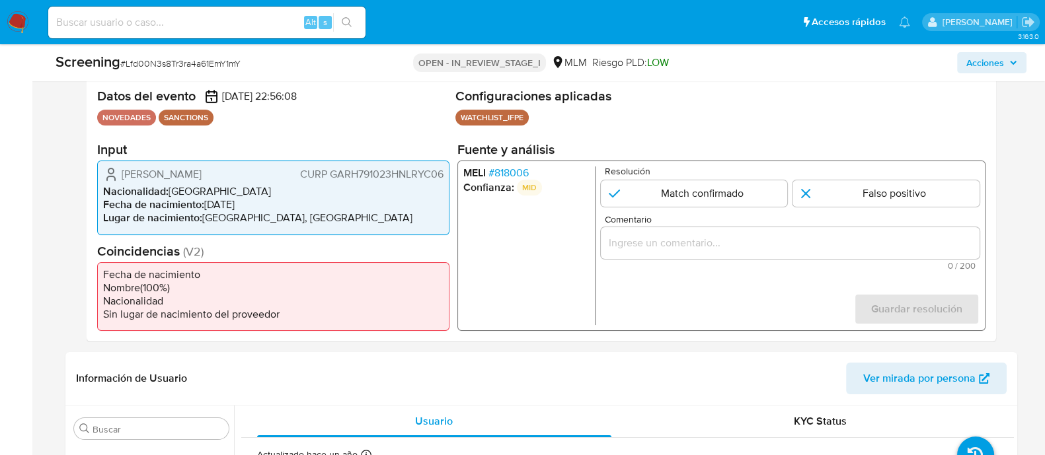
scroll to position [248, 0]
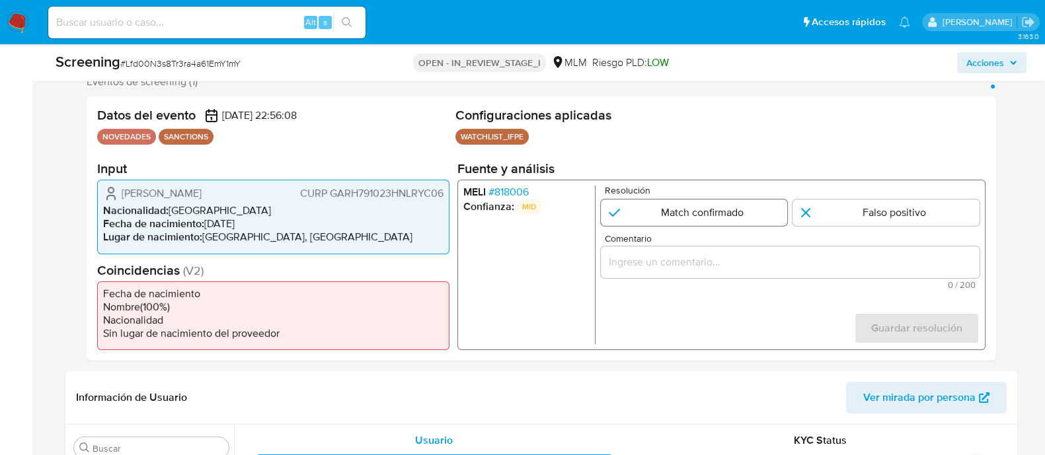
click at [637, 212] on input "1 de 1" at bounding box center [693, 213] width 187 height 26
radio input "true"
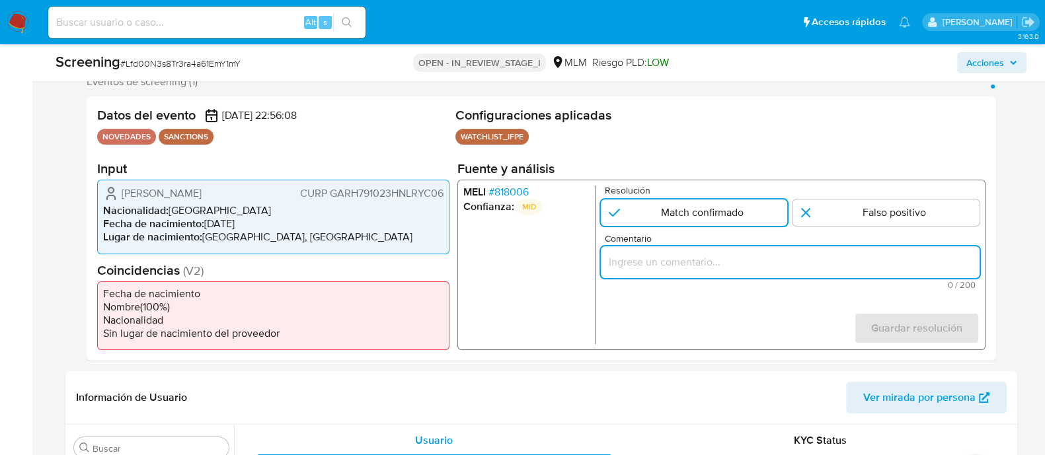
click at [636, 267] on input "Comentario" at bounding box center [789, 262] width 379 height 17
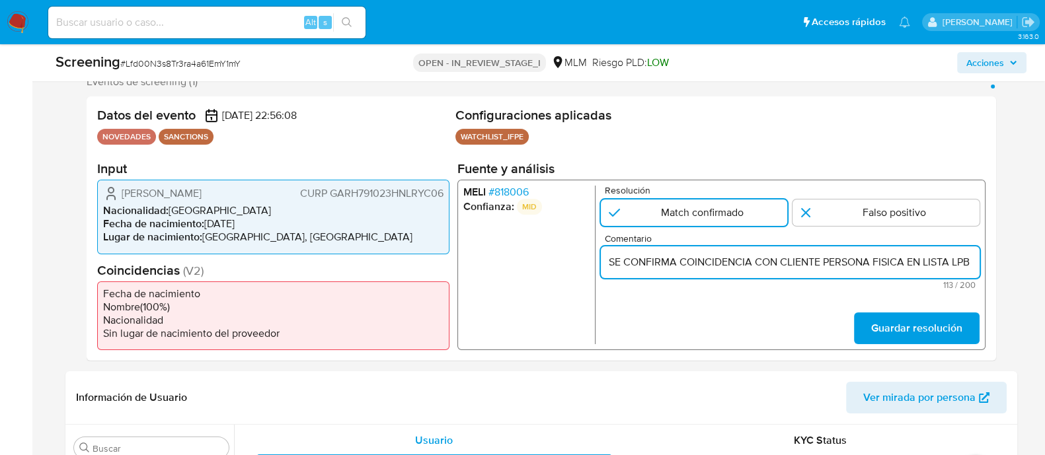
scroll to position [0, 291]
type input "SE CONFIRMA COINCIDENCIA CON CLIENTE PERSONA FISICA EN LISTA LPB POR NOMBRE COM…"
click at [884, 321] on span "Guardar resolución" at bounding box center [915, 328] width 91 height 29
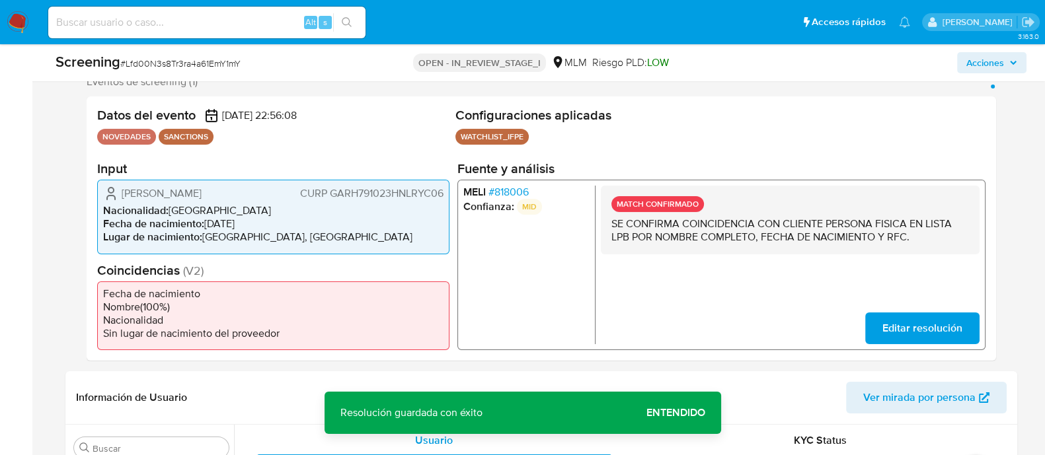
click at [672, 413] on span "Entendido" at bounding box center [675, 413] width 59 height 0
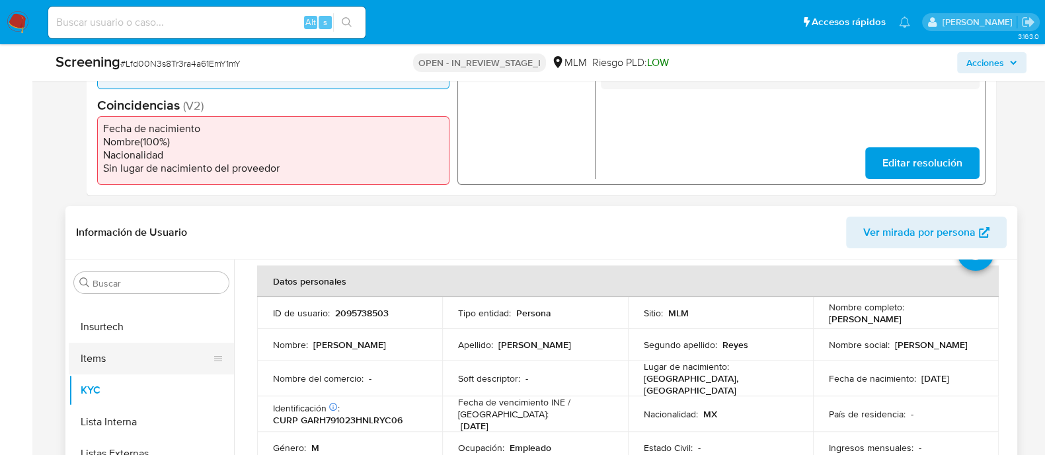
scroll to position [82, 0]
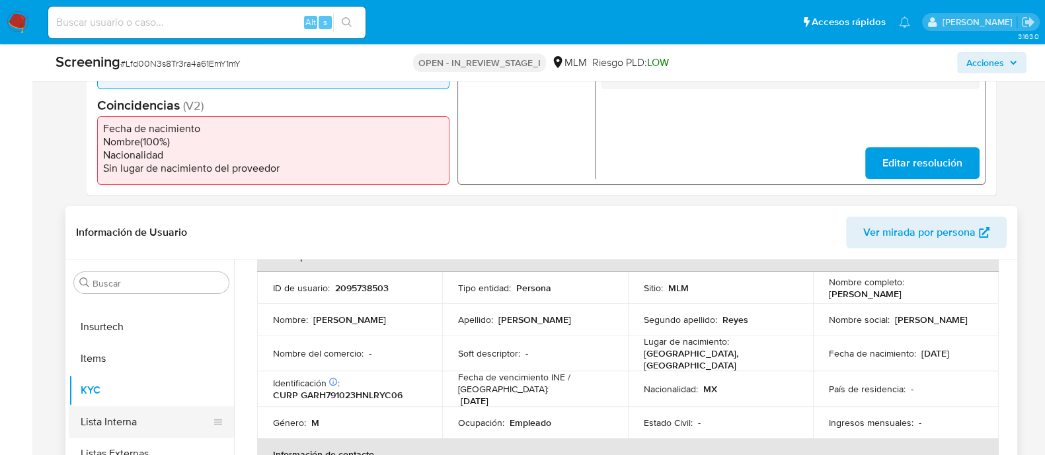
click at [109, 424] on button "Lista Interna" at bounding box center [146, 422] width 155 height 32
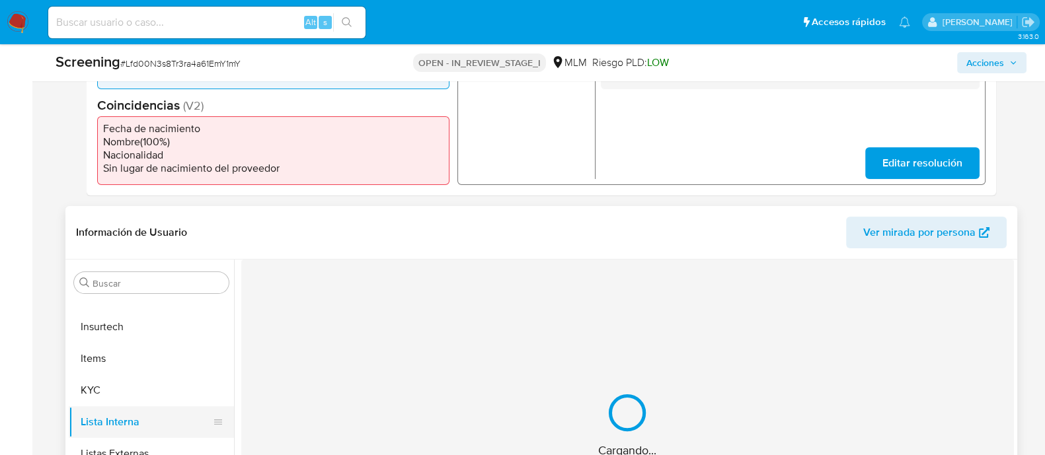
scroll to position [0, 0]
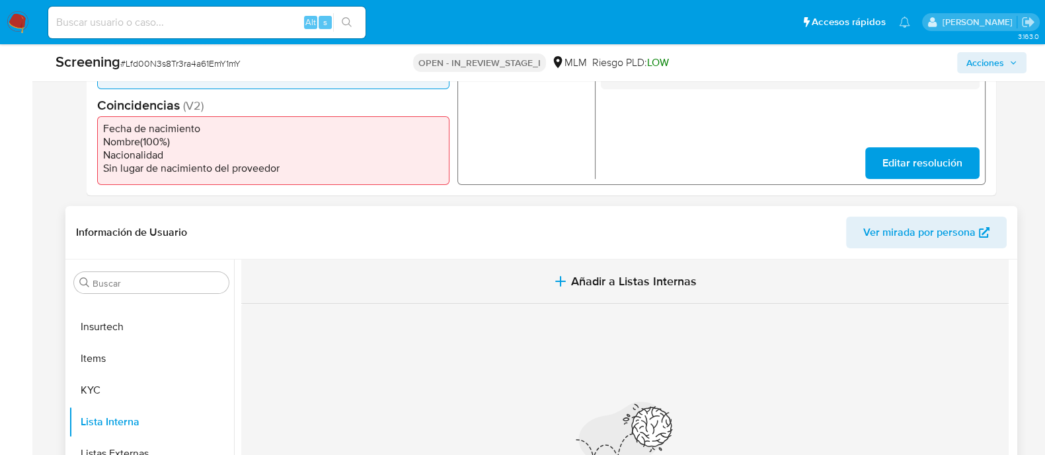
click at [627, 286] on span "Añadir a Listas Internas" at bounding box center [634, 281] width 126 height 15
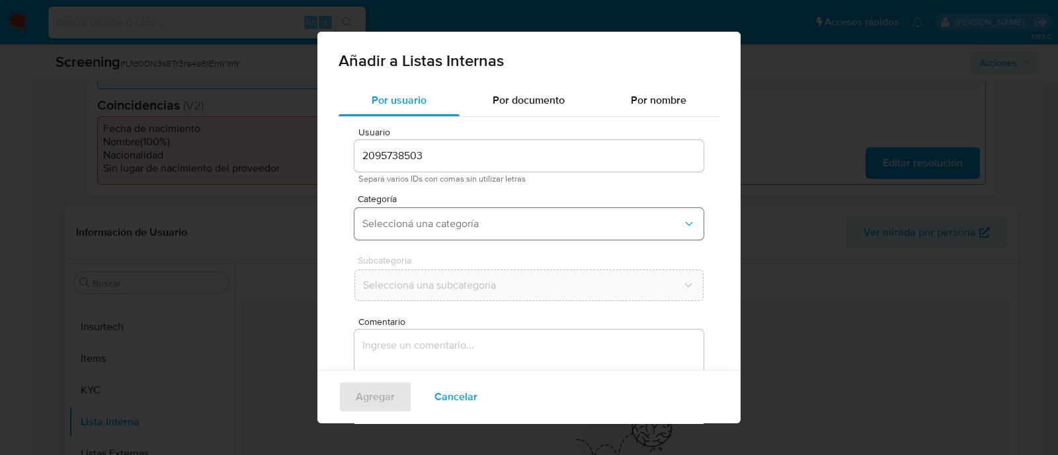
click at [449, 235] on button "Seleccioná una categoría" at bounding box center [528, 224] width 349 height 32
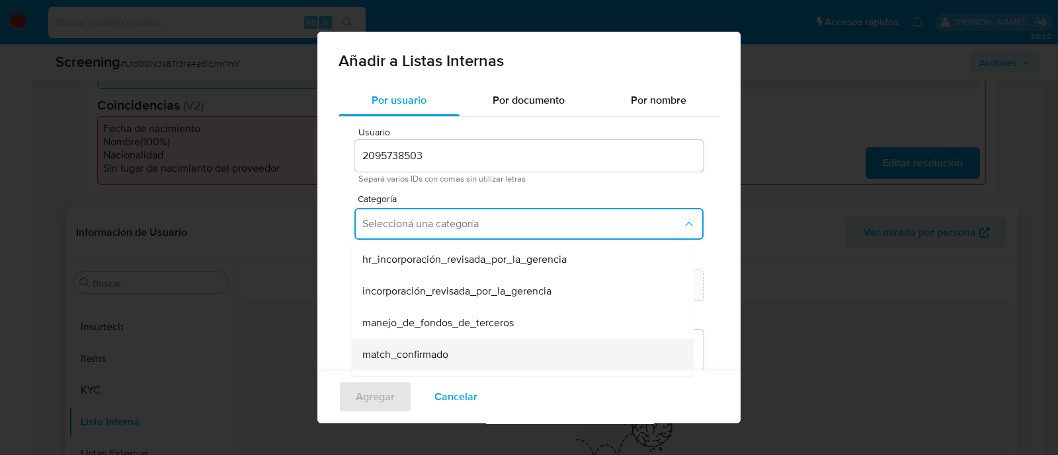
click at [440, 352] on span "match_confirmado" at bounding box center [405, 354] width 86 height 13
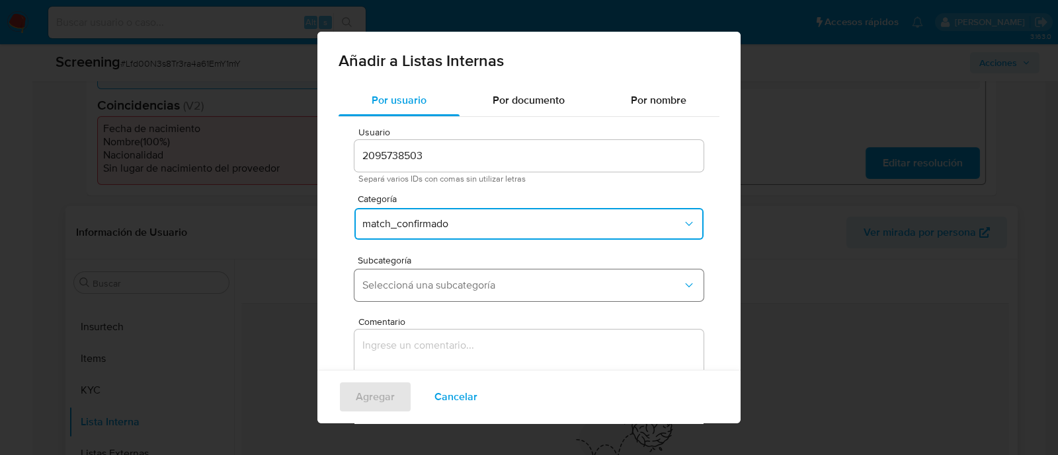
click at [430, 295] on button "Seleccioná una subcategoría" at bounding box center [528, 286] width 349 height 32
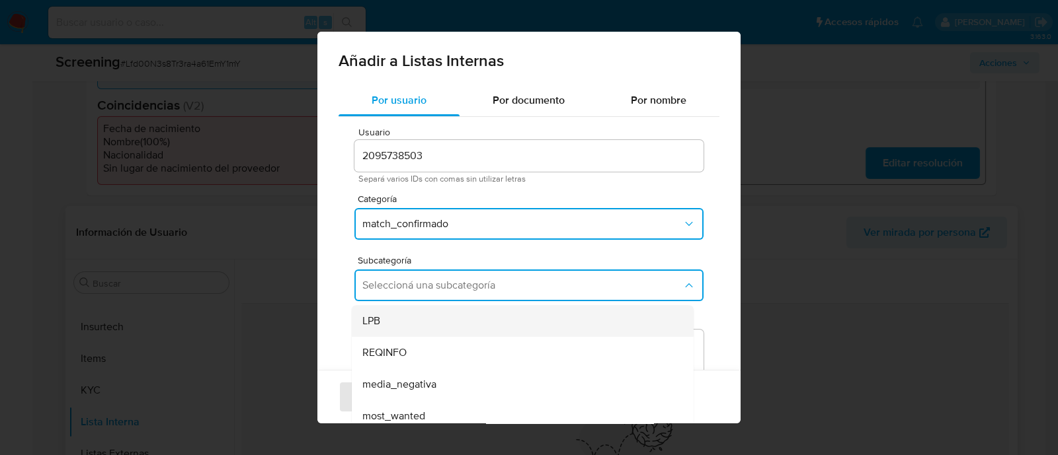
click at [382, 312] on div "LPB" at bounding box center [518, 321] width 313 height 32
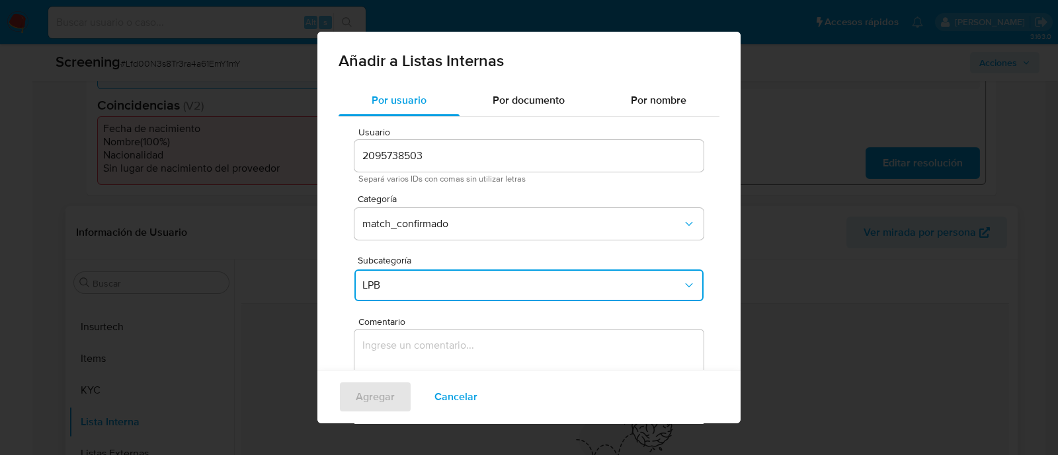
click at [382, 357] on textarea "Comentario" at bounding box center [528, 393] width 349 height 127
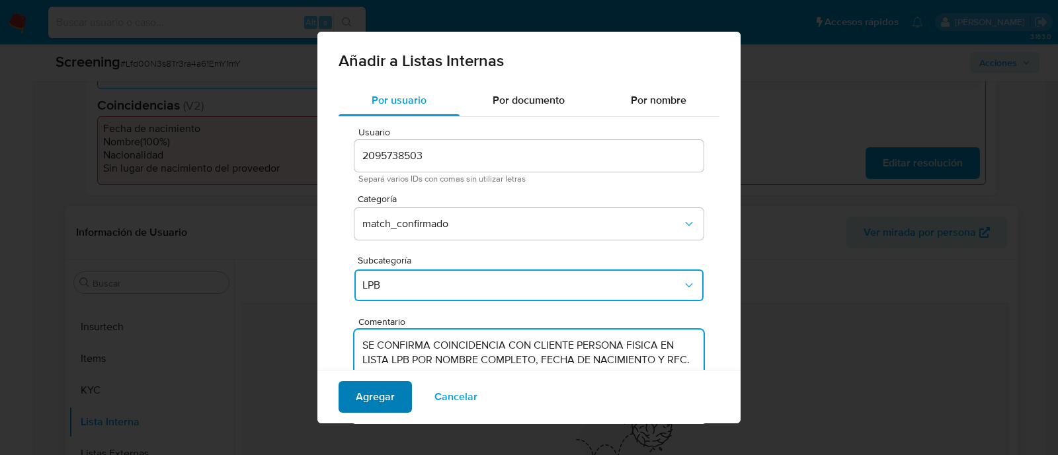
type textarea "SE CONFIRMA COINCIDENCIA CON CLIENTE PERSONA FISICA EN LISTA LPB POR NOMBRE COM…"
click at [391, 407] on span "Agregar" at bounding box center [375, 397] width 39 height 29
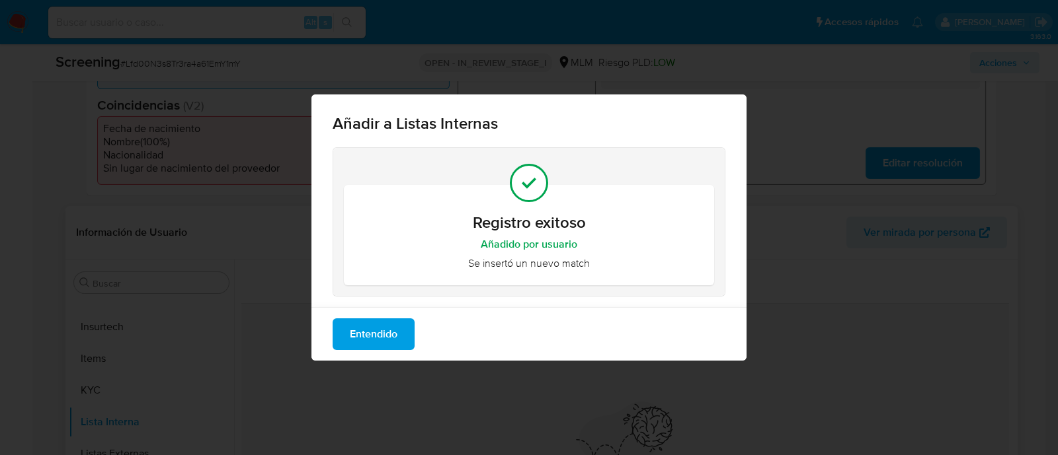
click at [383, 338] on span "Entendido" at bounding box center [374, 334] width 48 height 29
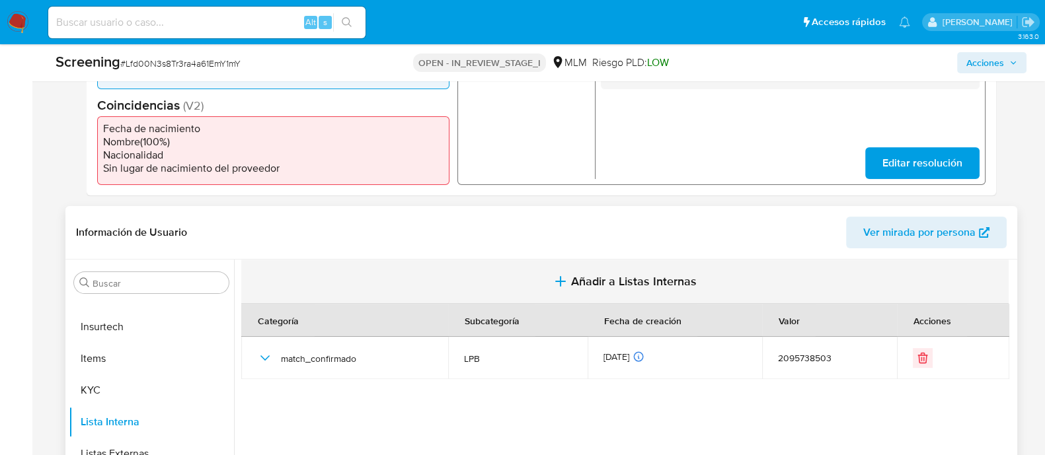
click at [585, 284] on span "Añadir a Listas Internas" at bounding box center [634, 281] width 126 height 15
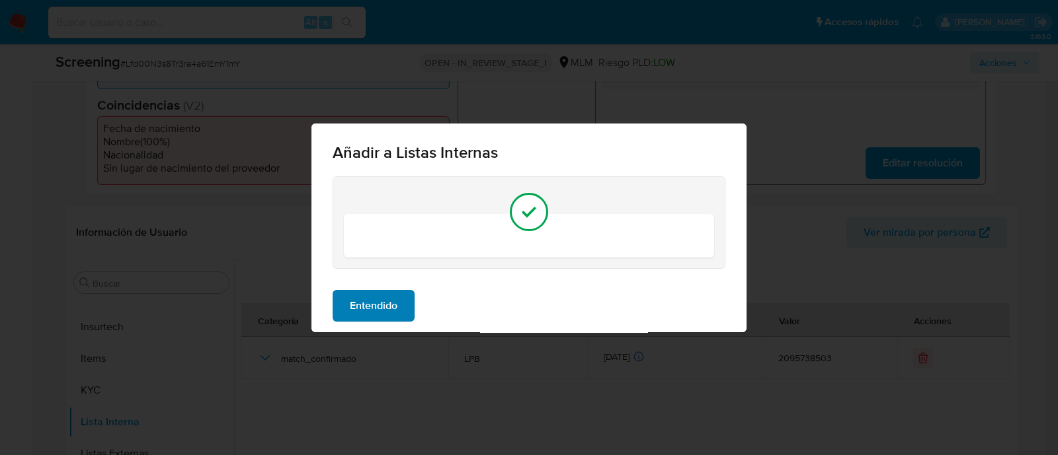
click at [413, 304] on button "Entendido" at bounding box center [373, 306] width 82 height 32
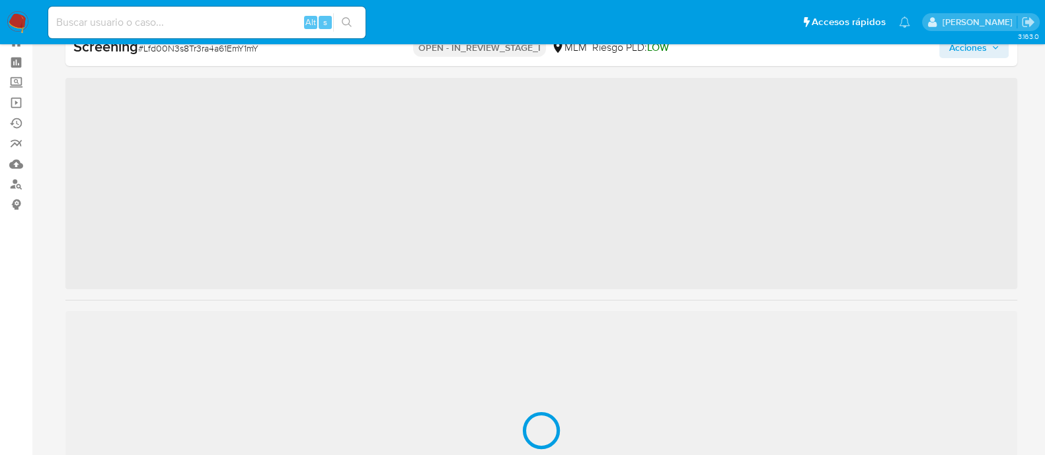
scroll to position [654, 0]
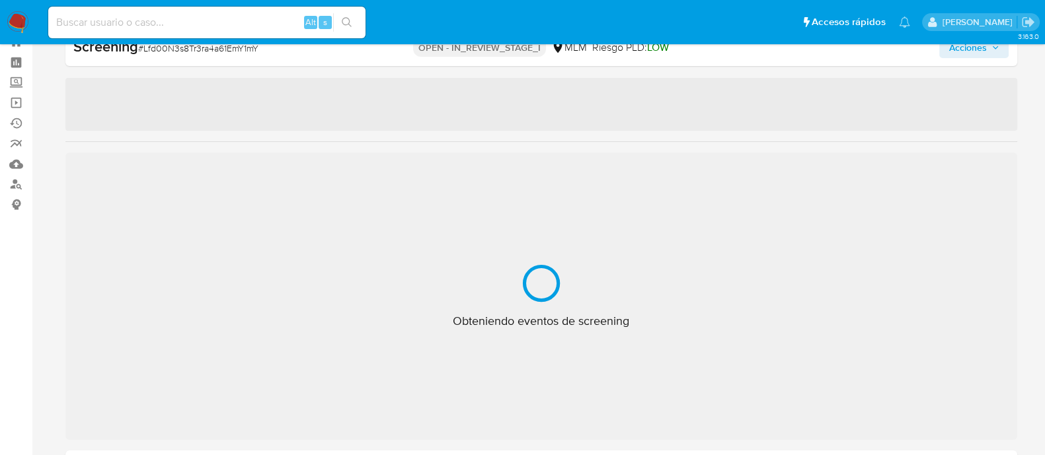
select select "10"
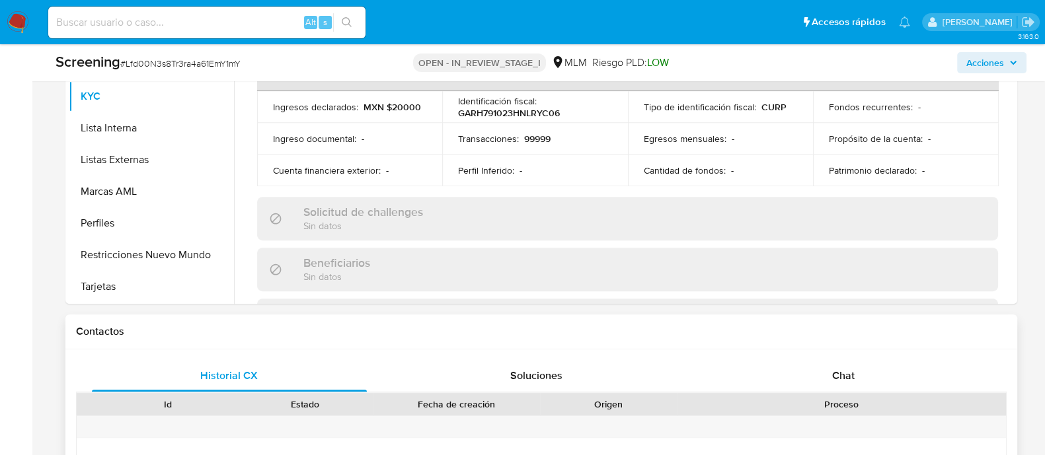
scroll to position [708, 0]
click at [152, 132] on button "Lista Interna" at bounding box center [146, 128] width 155 height 32
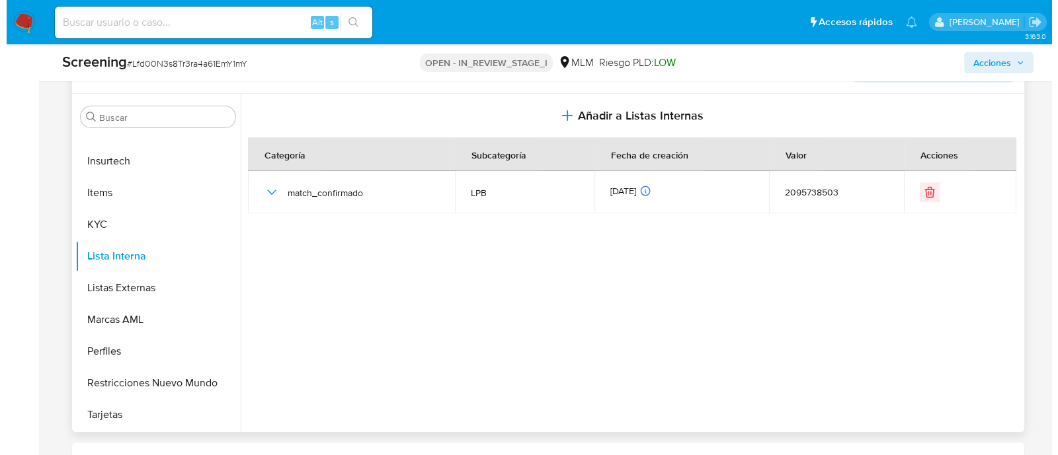
scroll to position [543, 0]
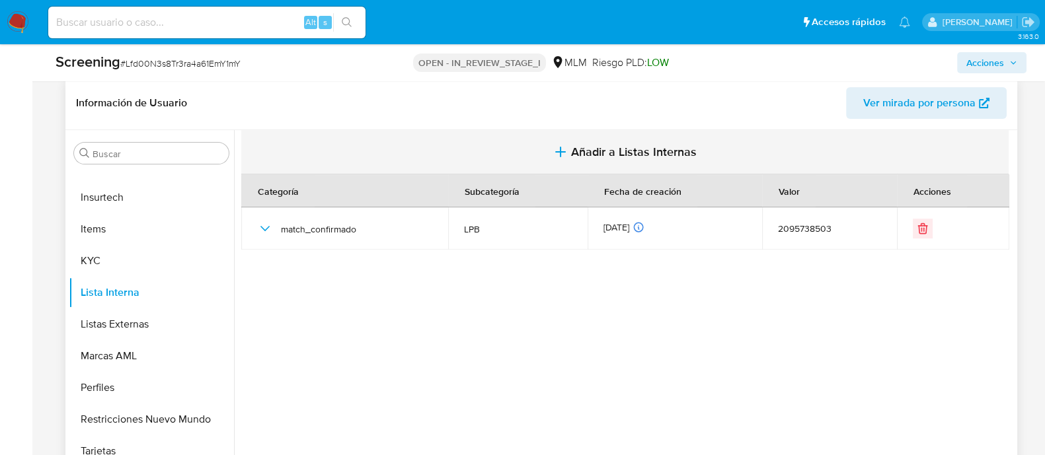
click at [574, 155] on span "Añadir a Listas Internas" at bounding box center [634, 152] width 126 height 15
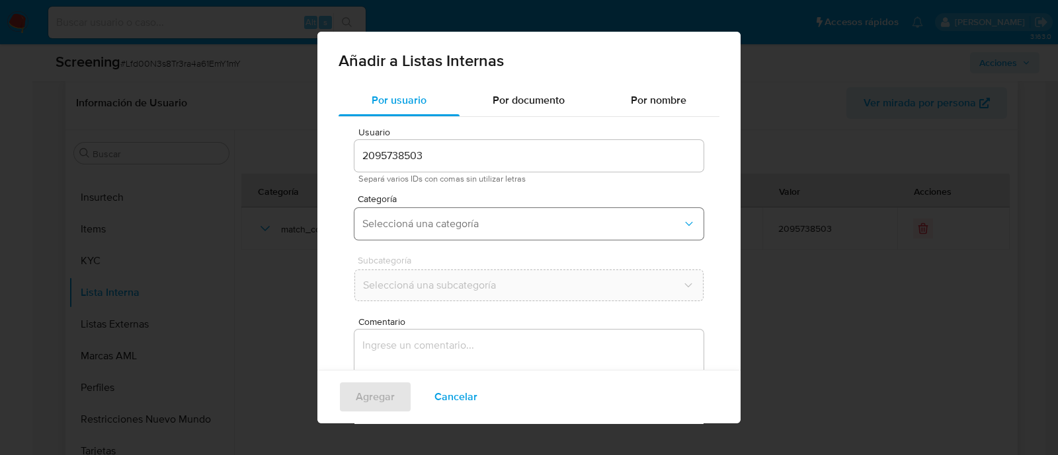
click at [542, 227] on span "Seleccioná una categoría" at bounding box center [522, 223] width 320 height 13
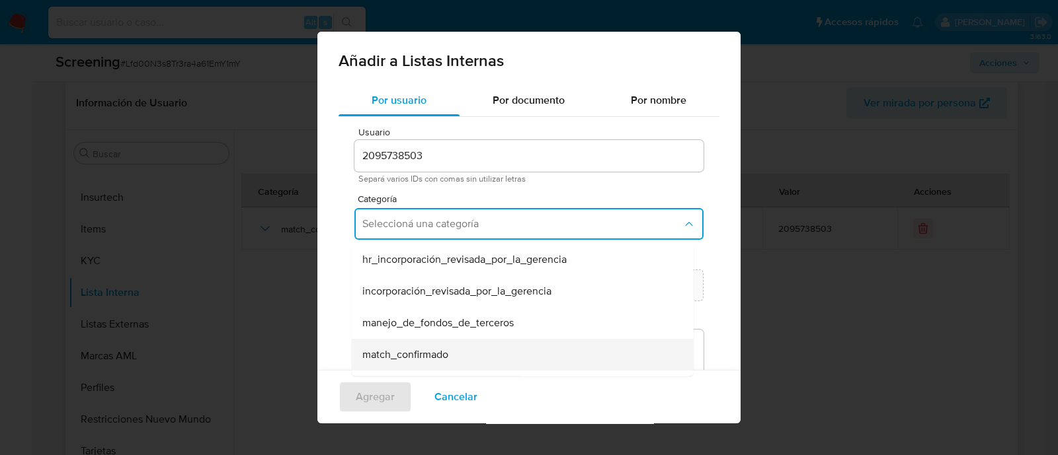
click at [418, 359] on span "match_confirmado" at bounding box center [405, 354] width 86 height 13
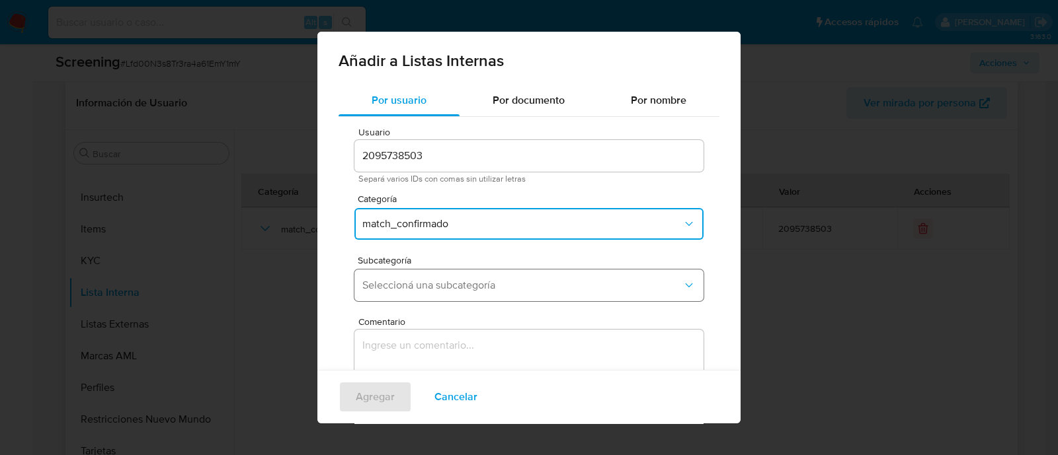
click at [416, 282] on span "Seleccioná una subcategoría" at bounding box center [522, 285] width 320 height 13
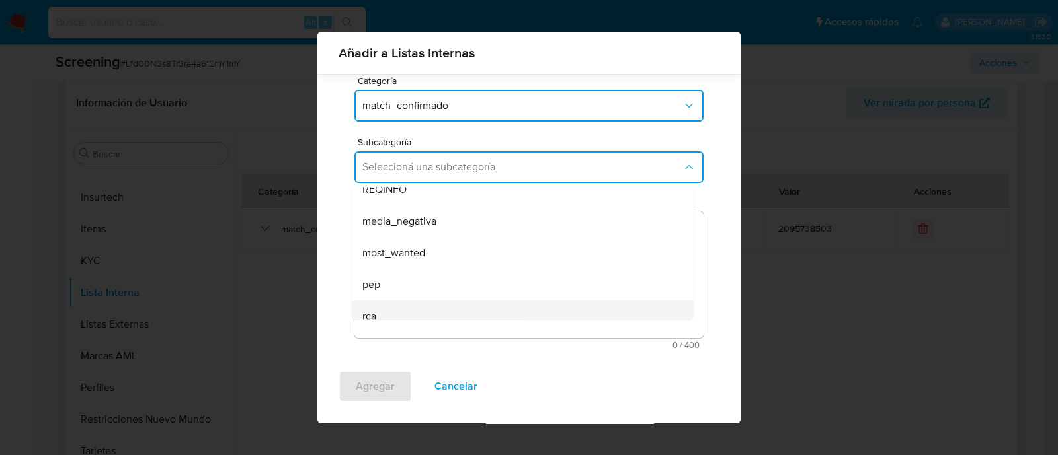
scroll to position [89, 0]
click at [389, 311] on div "sanctions_list" at bounding box center [518, 304] width 313 height 32
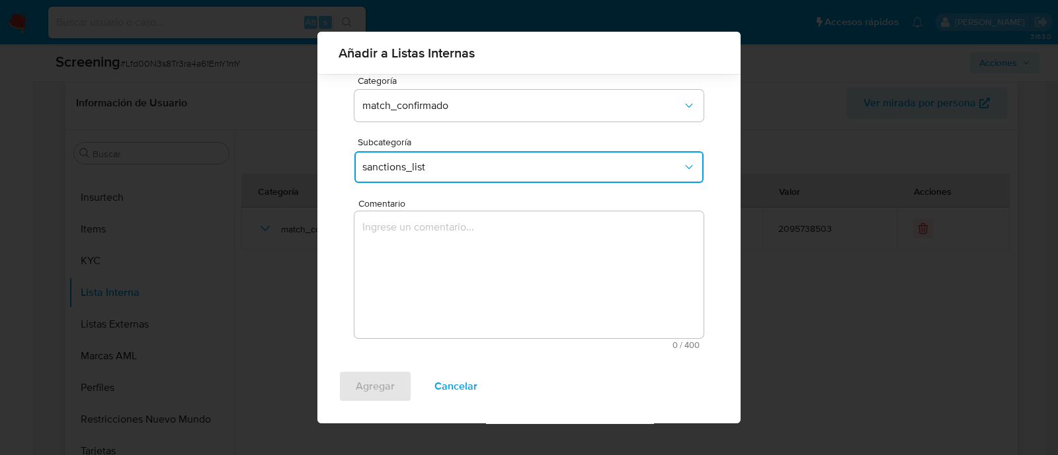
click at [396, 232] on textarea "Comentario" at bounding box center [528, 275] width 349 height 127
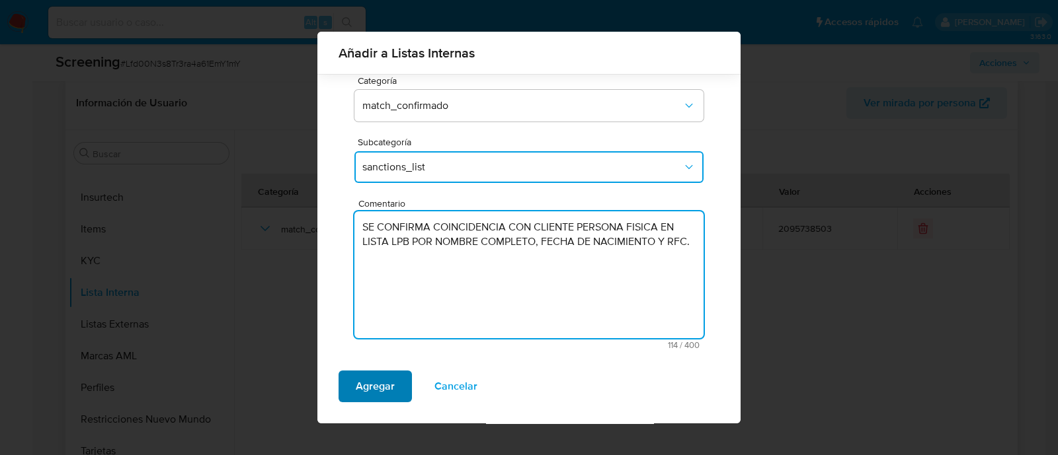
type textarea "SE CONFIRMA COINCIDENCIA CON CLIENTE PERSONA FISICA EN LISTA LPB POR NOMBRE COM…"
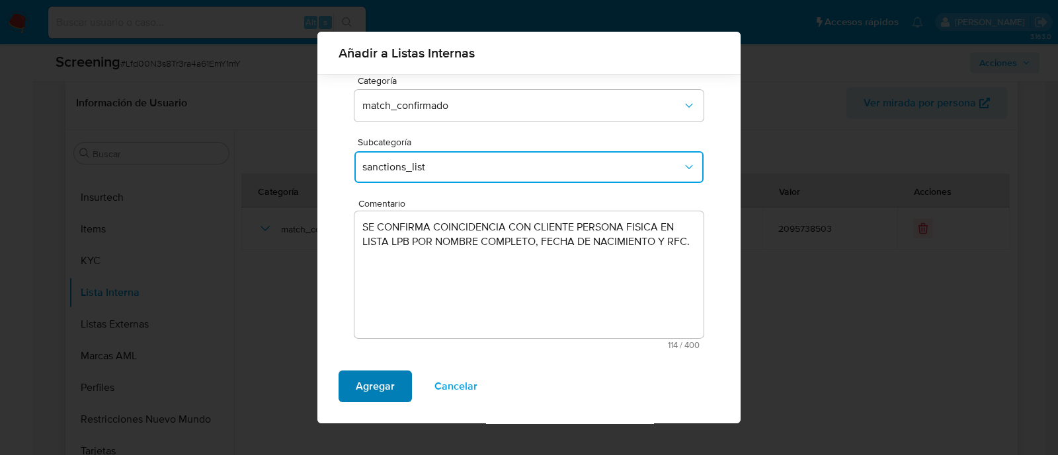
click at [385, 372] on span "Agregar" at bounding box center [375, 386] width 39 height 29
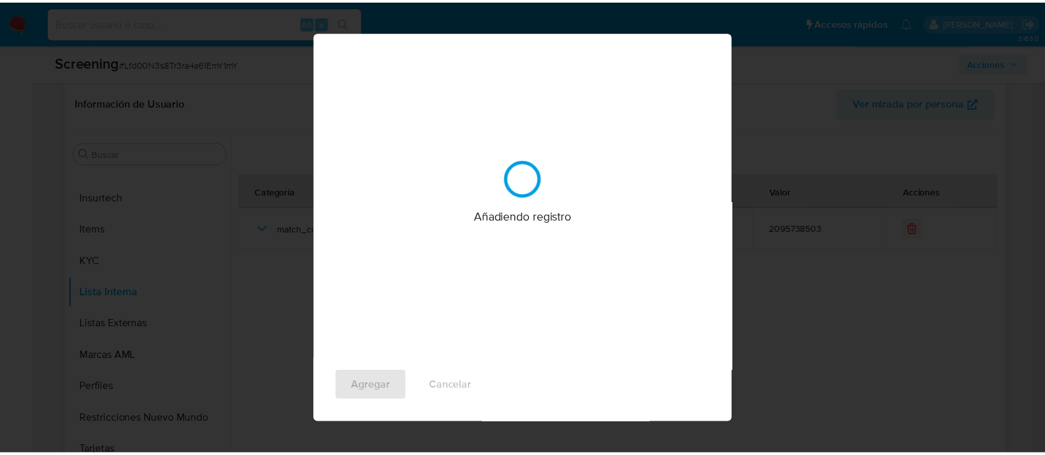
scroll to position [0, 0]
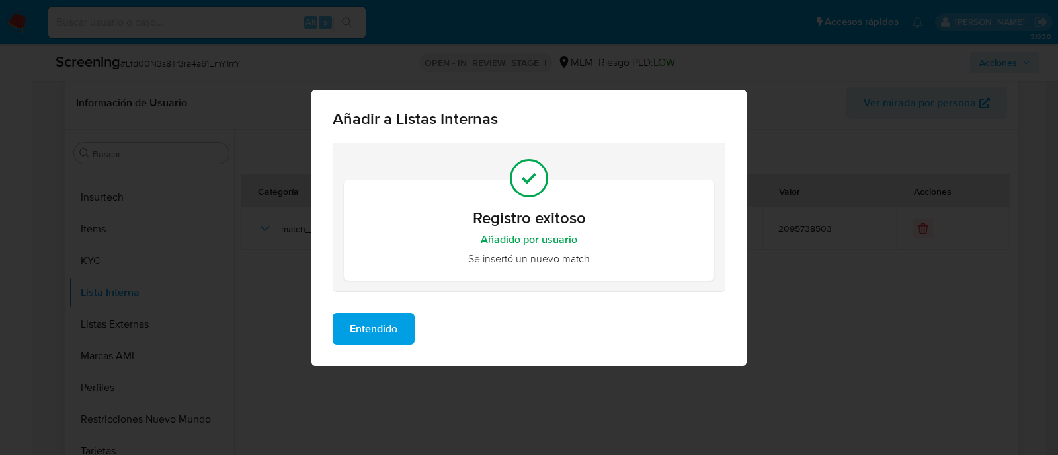
click at [376, 327] on span "Entendido" at bounding box center [374, 329] width 48 height 29
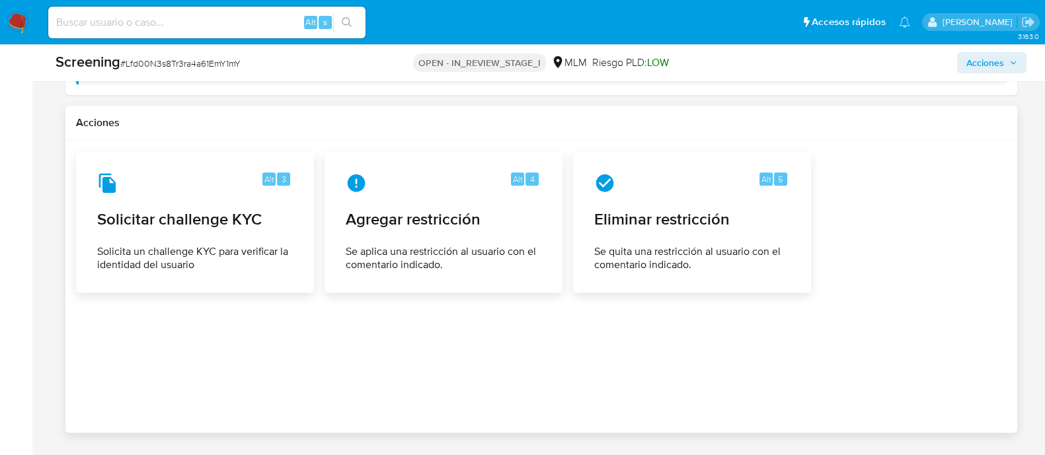
scroll to position [1939, 0]
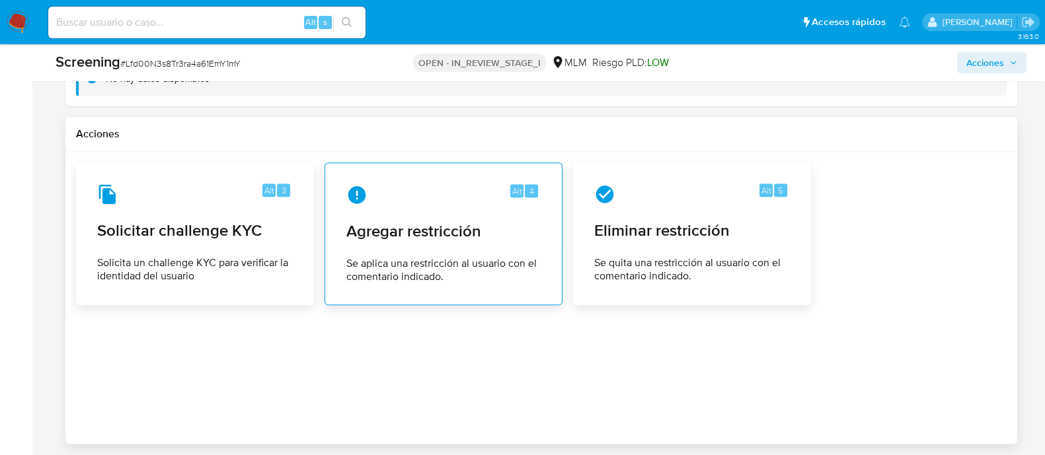
click at [436, 221] on span "Agregar restricción" at bounding box center [443, 231] width 194 height 20
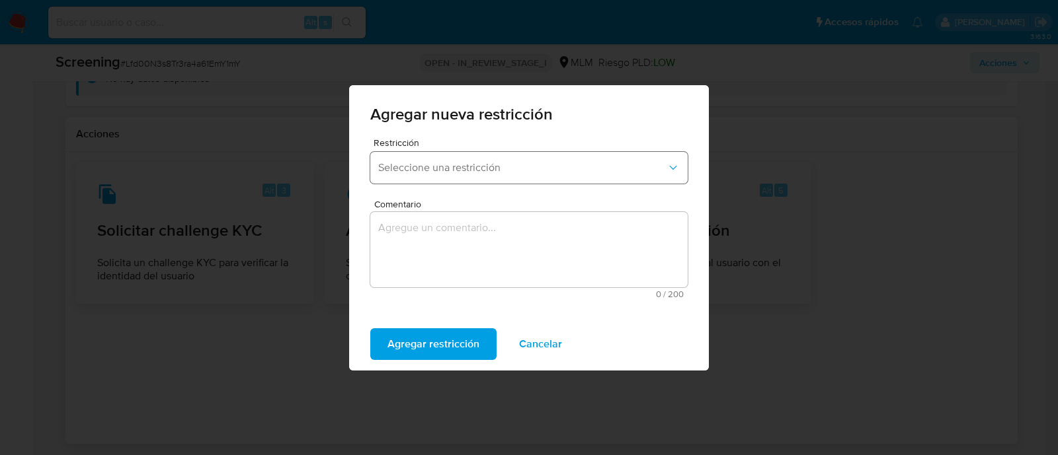
click at [456, 164] on span "Seleccione una restricción" at bounding box center [522, 167] width 288 height 13
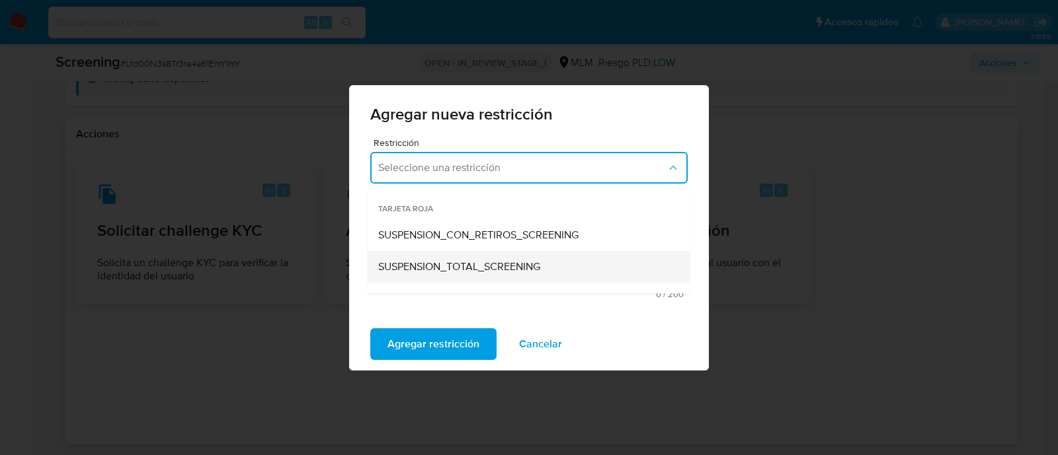
click at [457, 264] on span "SUSPENSION_TOTAL_SCREENING" at bounding box center [459, 266] width 162 height 13
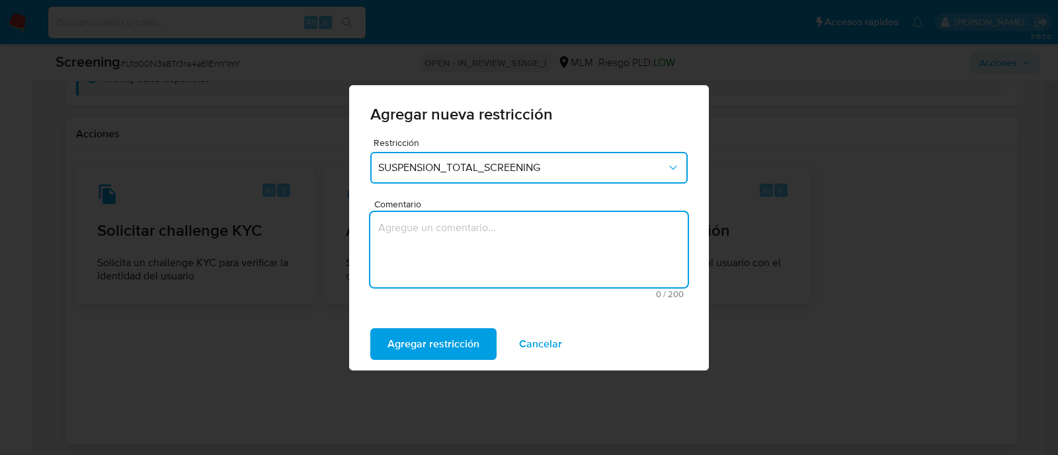
click at [457, 258] on textarea "Comentario" at bounding box center [528, 249] width 317 height 75
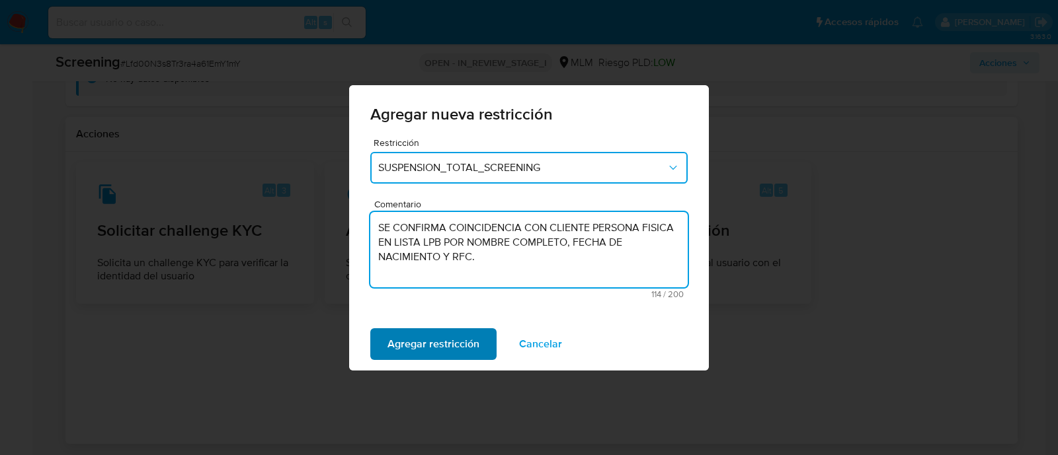
type textarea "SE CONFIRMA COINCIDENCIA CON CLIENTE PERSONA FISICA EN LISTA LPB POR NOMBRE COM…"
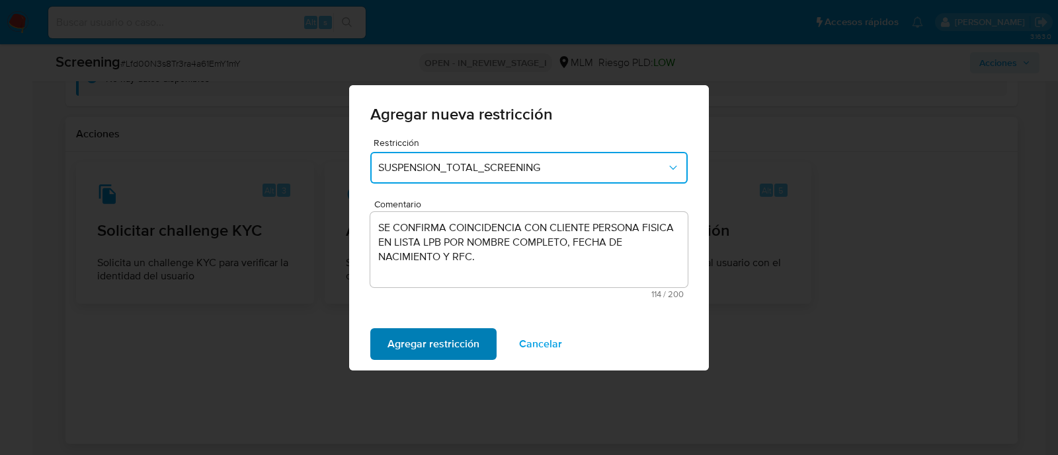
click at [443, 344] on span "Agregar restricción" at bounding box center [433, 344] width 92 height 29
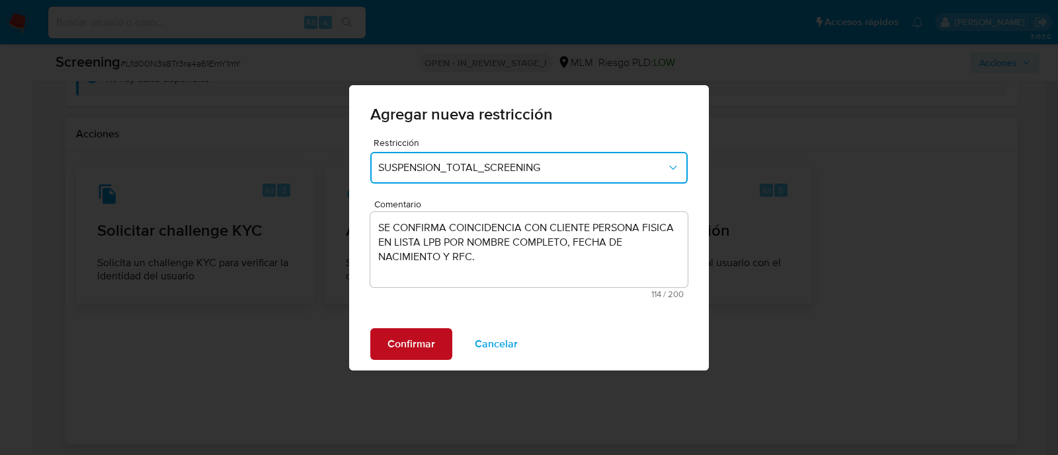
click at [431, 348] on span "Confirmar" at bounding box center [411, 344] width 48 height 29
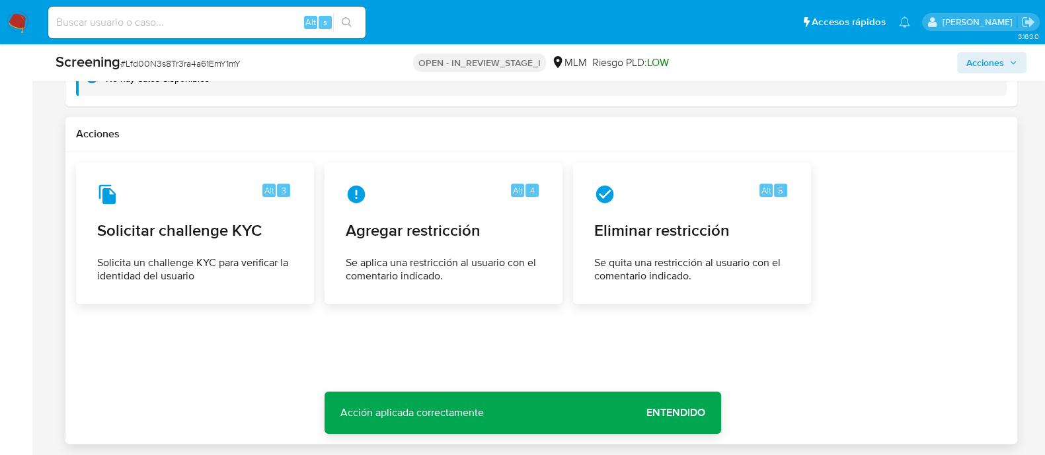
click at [668, 413] on span "Entendido" at bounding box center [675, 413] width 59 height 0
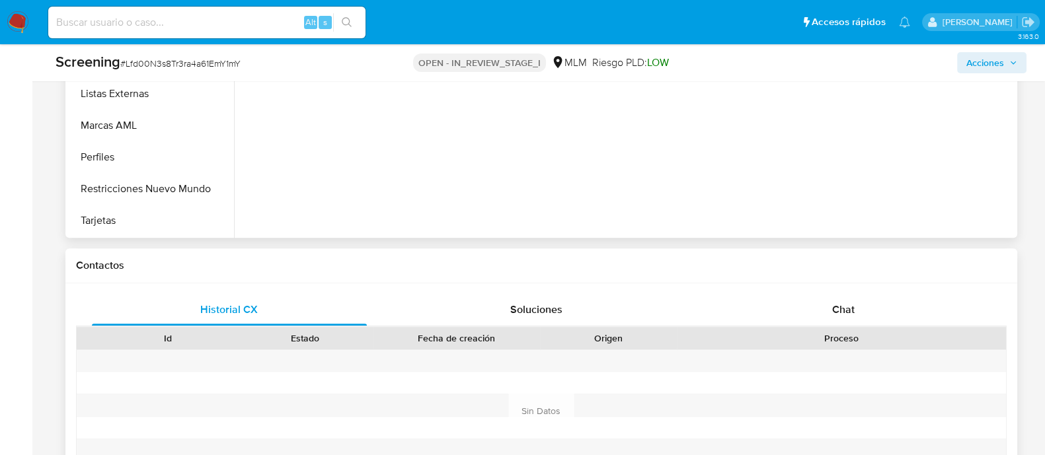
scroll to position [865, 0]
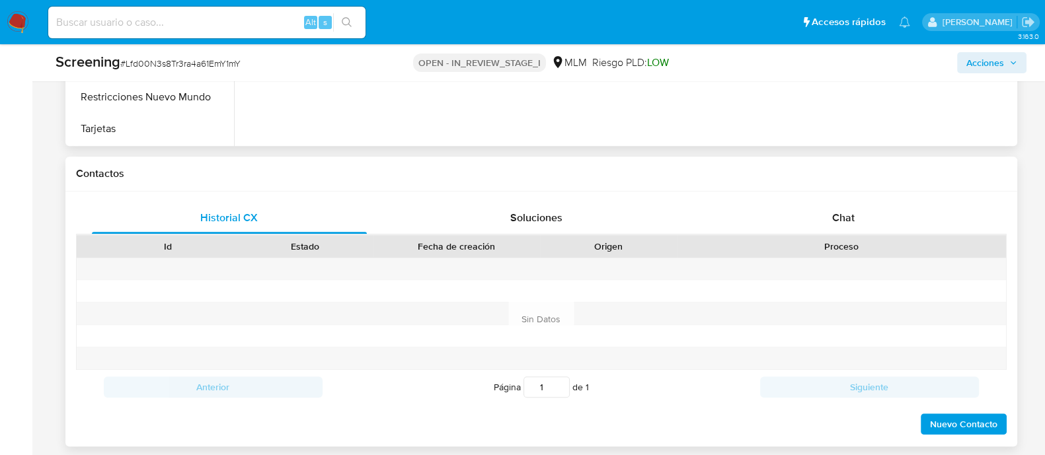
click at [952, 419] on span "Nuevo Contacto" at bounding box center [963, 424] width 67 height 19
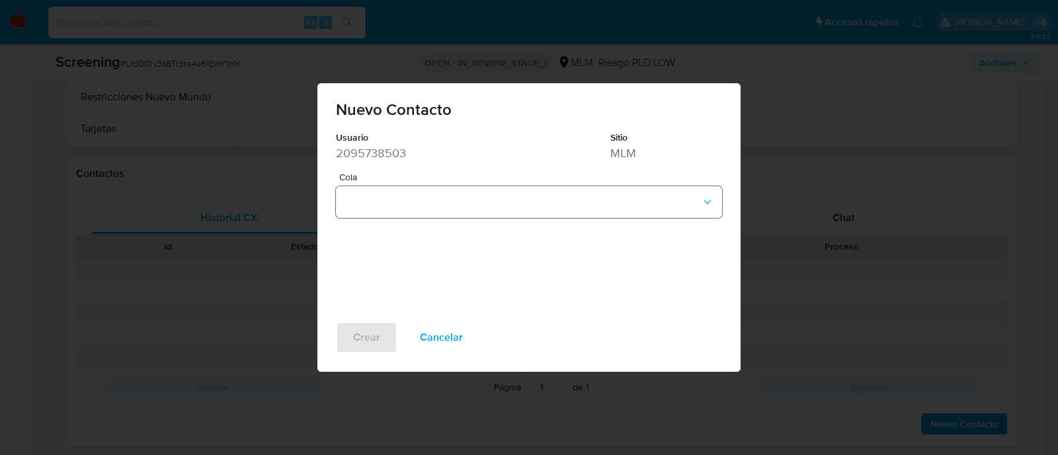
drag, startPoint x: 440, startPoint y: 184, endPoint x: 428, endPoint y: 216, distance: 33.7
click at [439, 184] on div "Cola" at bounding box center [529, 196] width 386 height 46
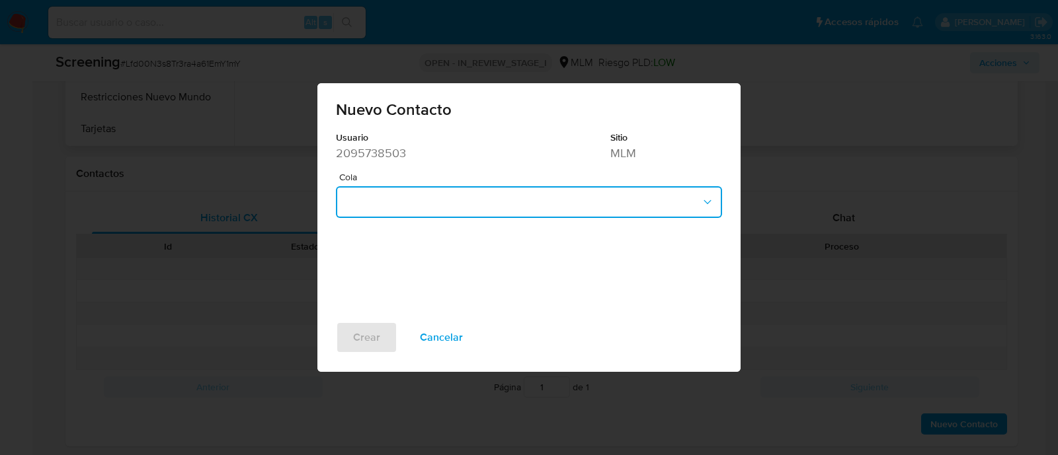
click at [429, 209] on button "button" at bounding box center [529, 202] width 386 height 32
click at [425, 254] on div "Usuario 2095738503 Sitio MLM Cola HSP_AML_Prev_Lavado_Dinero_Respuesta" at bounding box center [528, 227] width 423 height 190
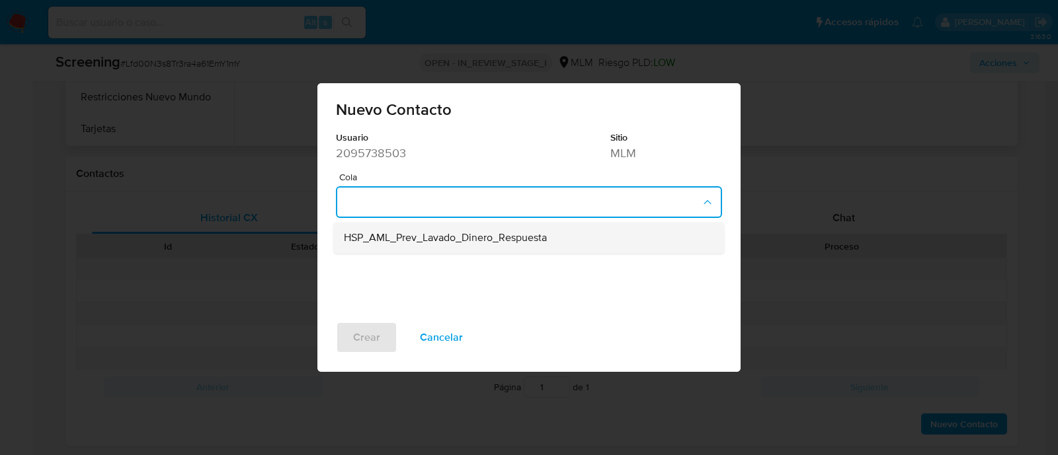
click at [423, 248] on div "HSP_AML_Prev_Lavado_Dinero_Respuesta" at bounding box center [525, 239] width 362 height 32
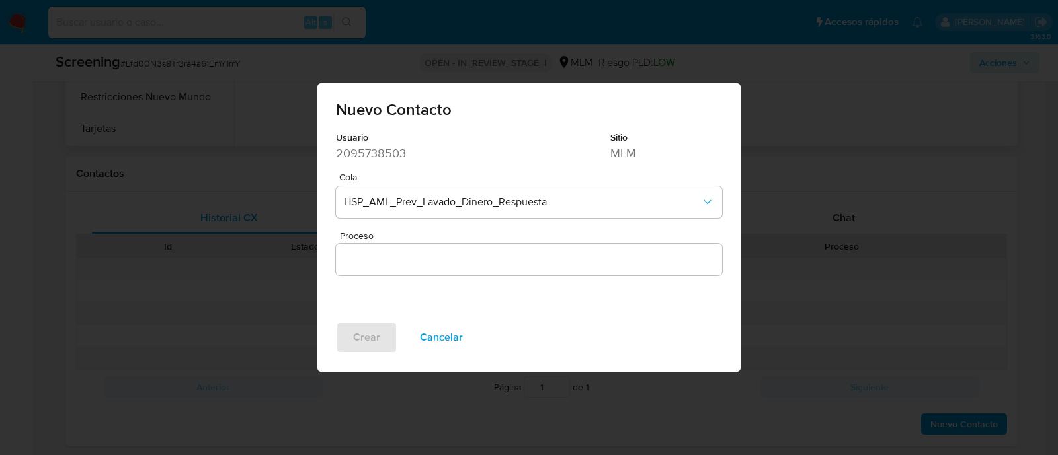
click at [395, 260] on input "Proceso" at bounding box center [529, 259] width 386 height 17
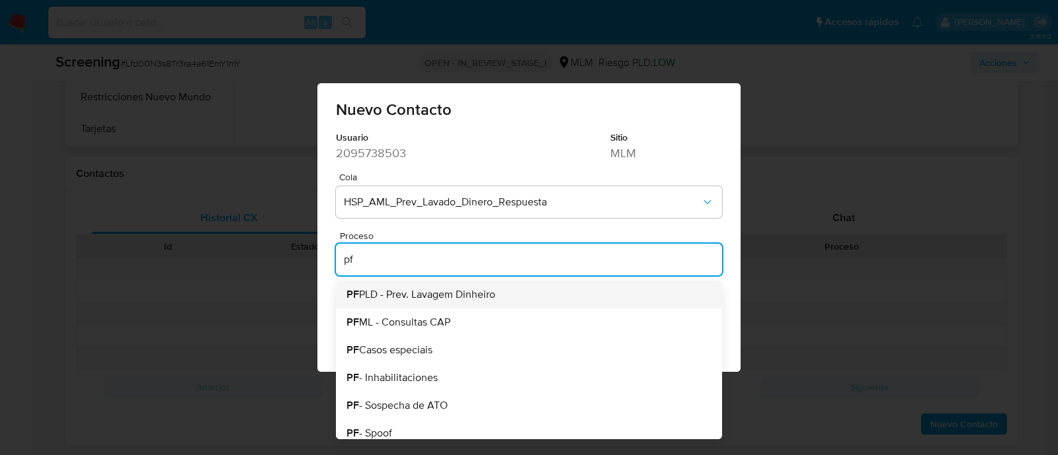
click at [397, 290] on span "PF PLD - Prev. Lavagem Dinheiro" at bounding box center [420, 294] width 149 height 11
type input "PF PLD - Prev. Lavagem Dinheiro"
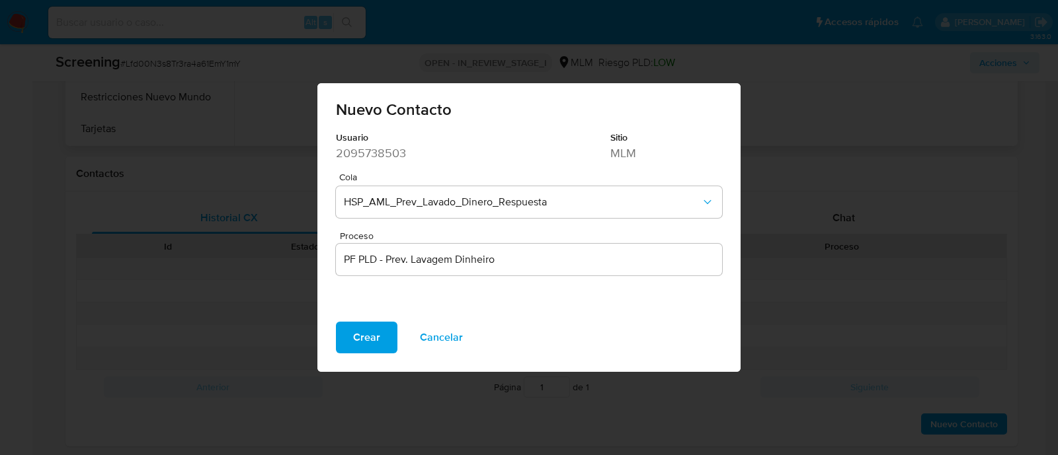
click at [365, 342] on span "Crear" at bounding box center [366, 337] width 27 height 29
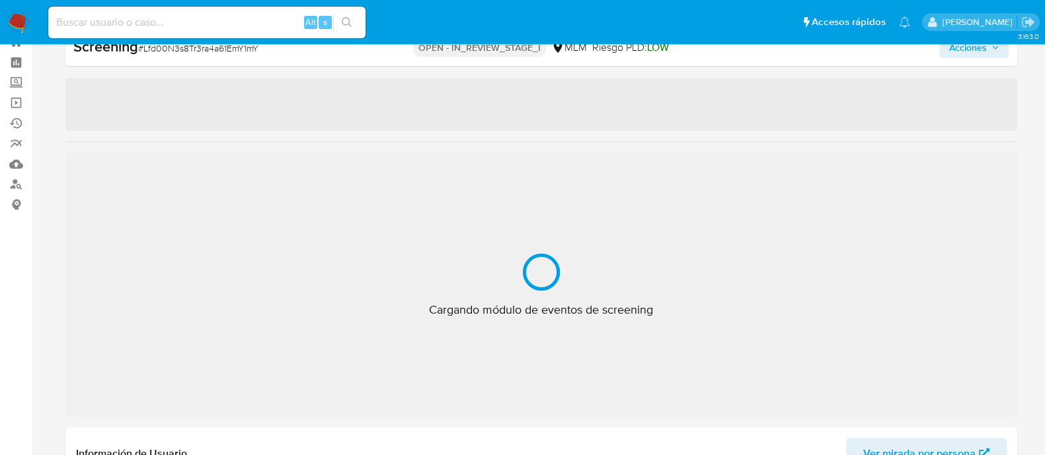
scroll to position [654, 0]
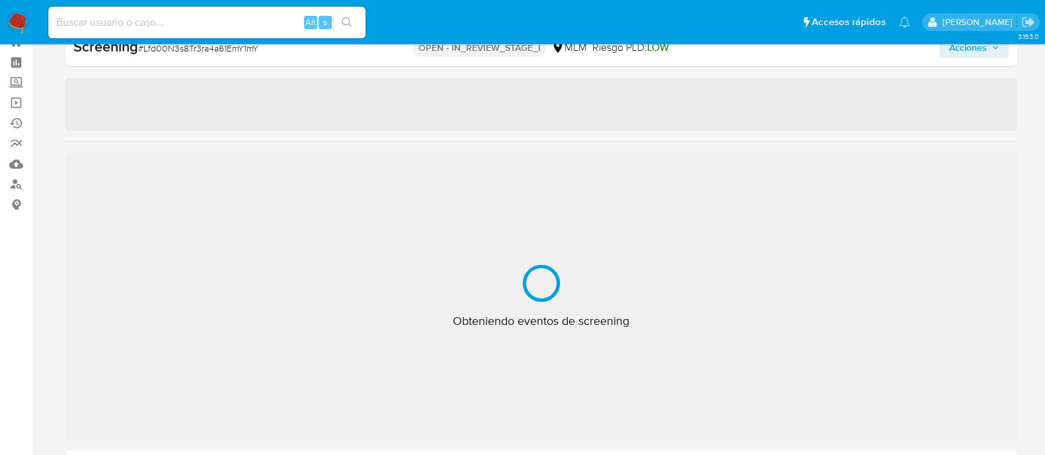
select select "10"
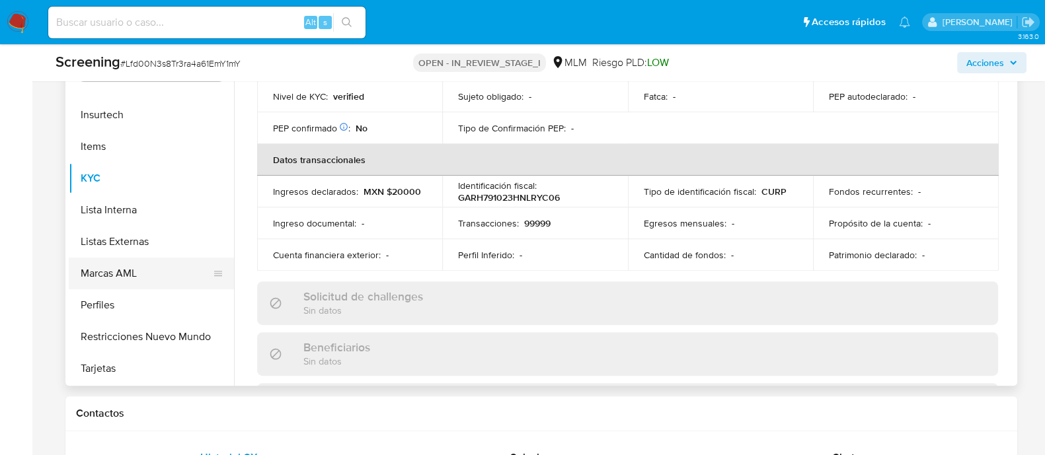
scroll to position [330, 0]
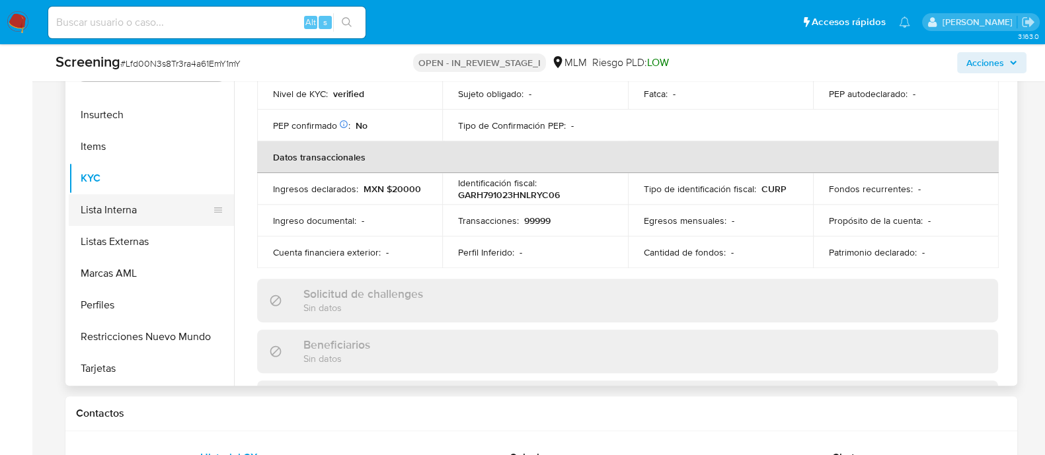
click at [130, 206] on button "Lista Interna" at bounding box center [146, 210] width 155 height 32
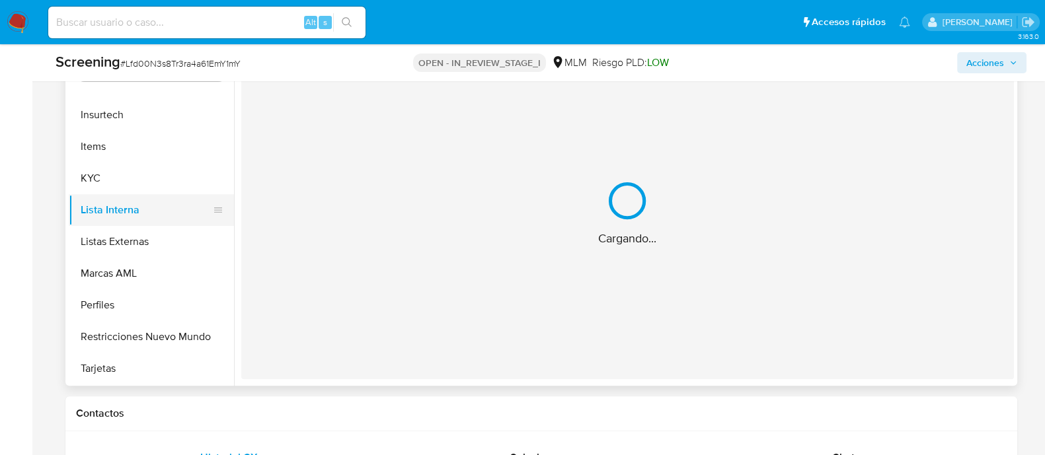
scroll to position [0, 0]
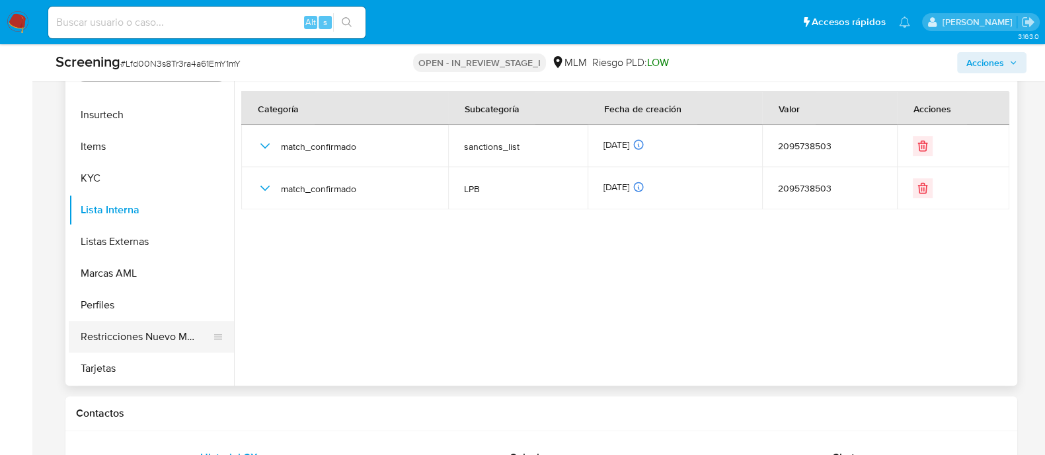
click at [124, 330] on button "Restricciones Nuevo Mundo" at bounding box center [146, 337] width 155 height 32
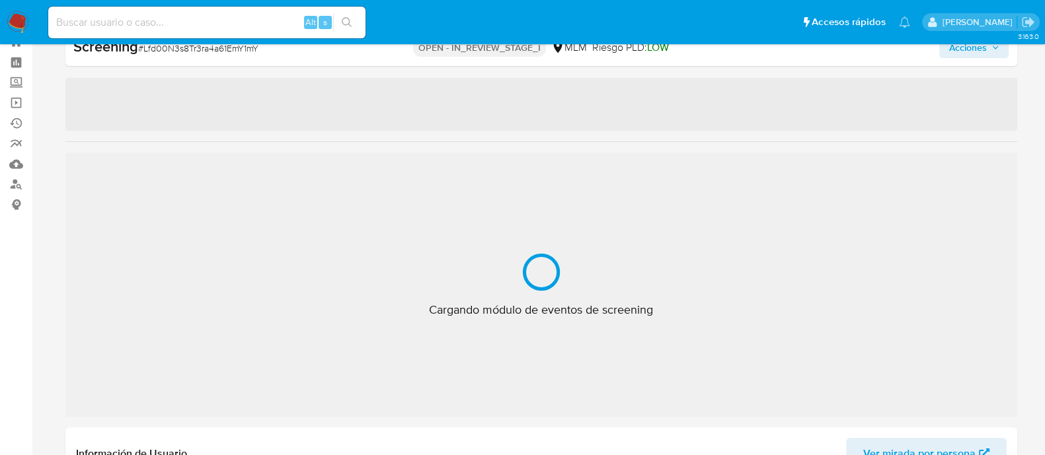
scroll to position [654, 0]
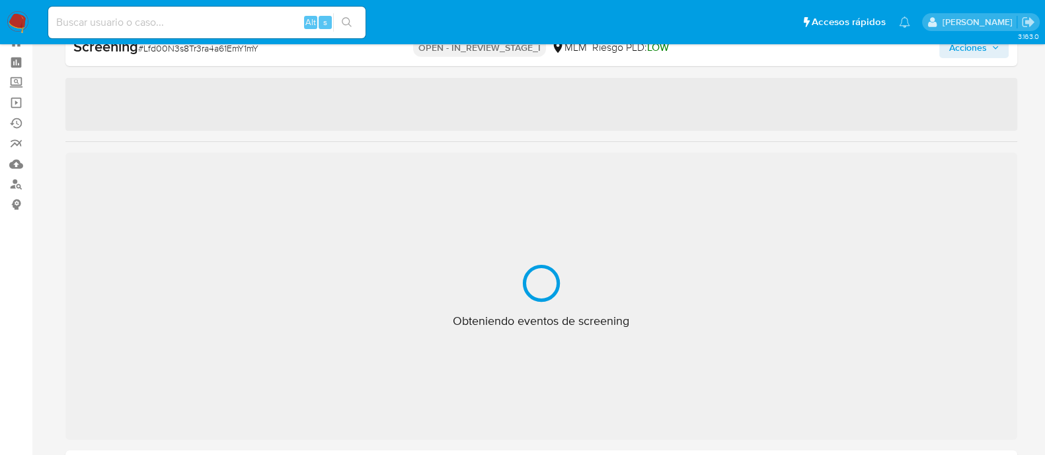
select select "10"
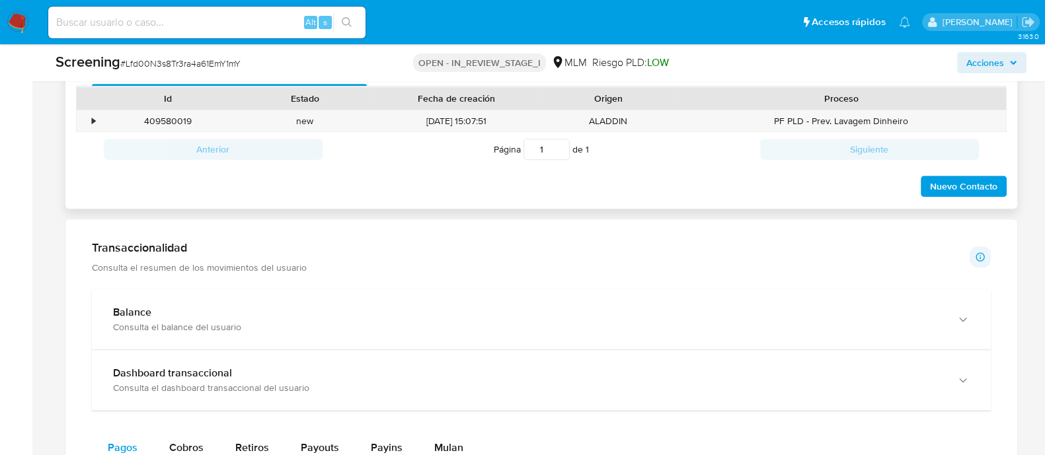
scroll to position [873, 0]
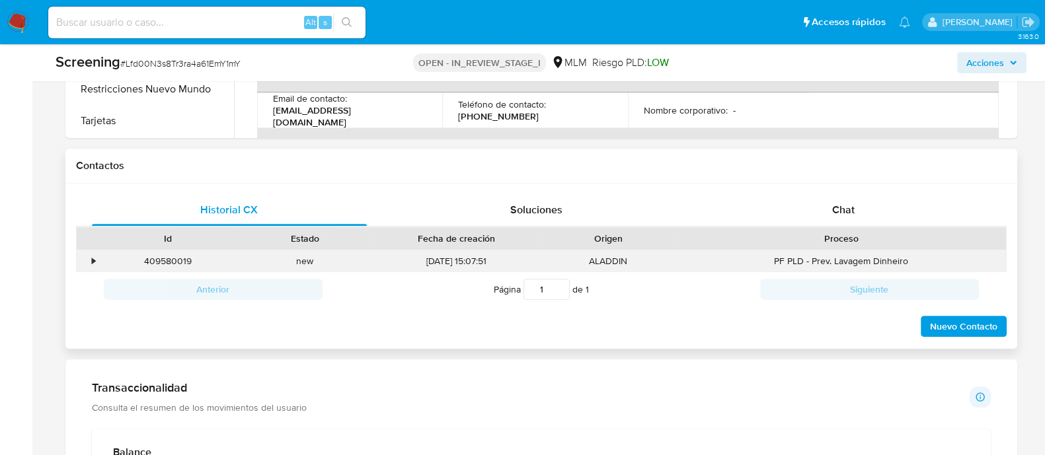
click at [89, 262] on div "•" at bounding box center [88, 262] width 23 height 22
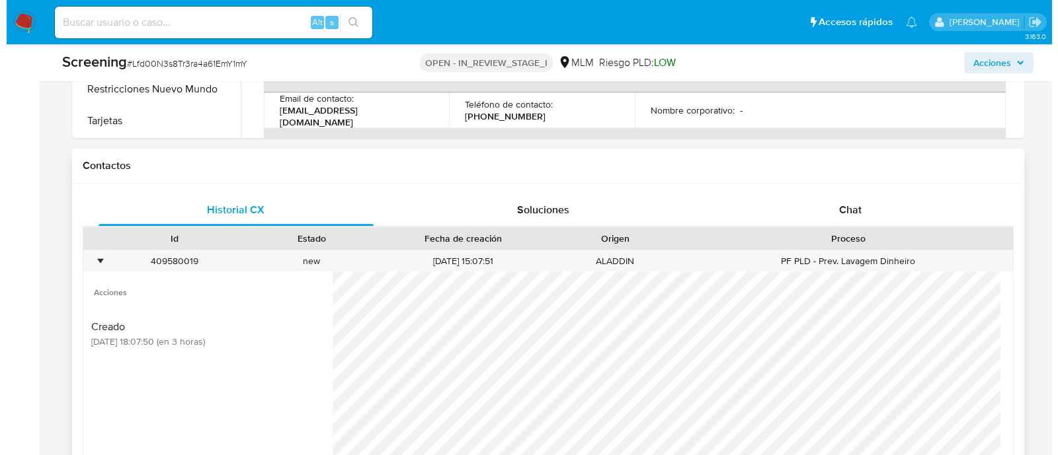
scroll to position [1038, 0]
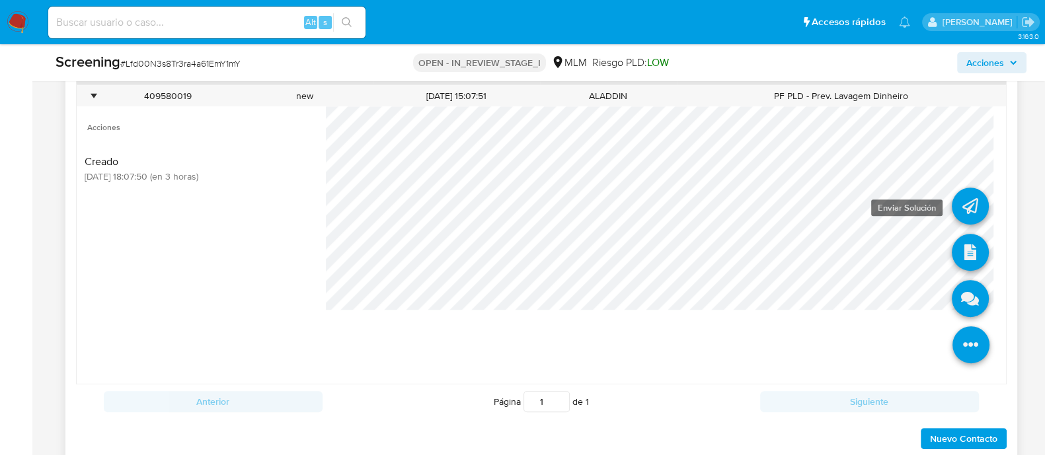
click at [960, 200] on icon at bounding box center [970, 206] width 37 height 37
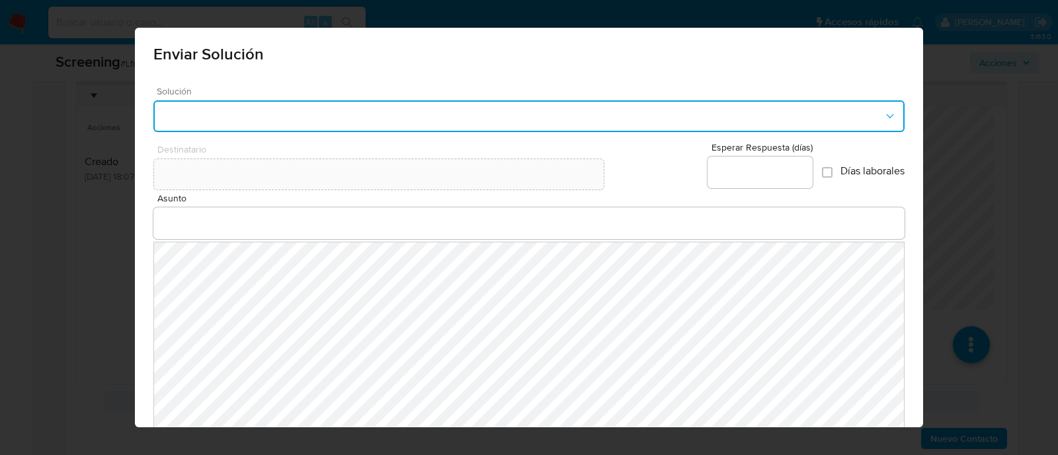
click at [289, 110] on button "button" at bounding box center [528, 116] width 751 height 32
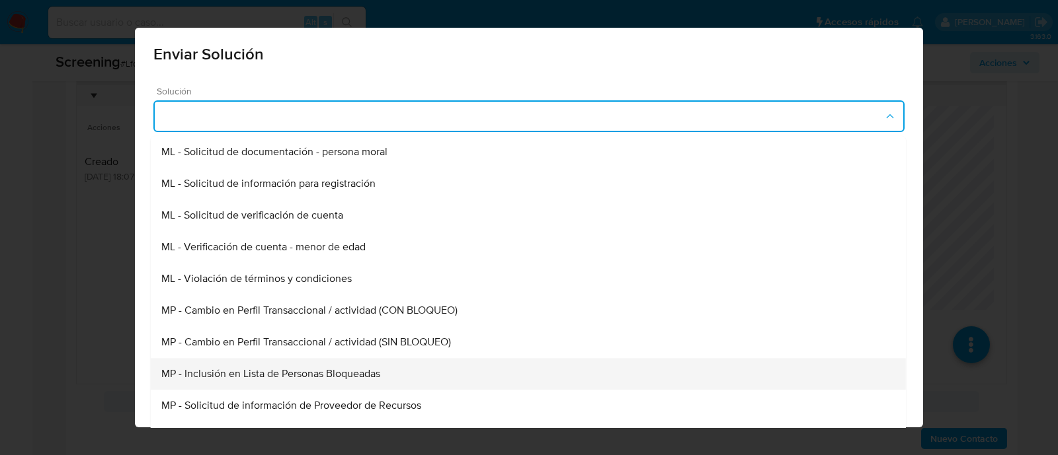
click at [291, 369] on span "MP - Inclusión en Lista de Personas Bloqueadas" at bounding box center [270, 373] width 219 height 13
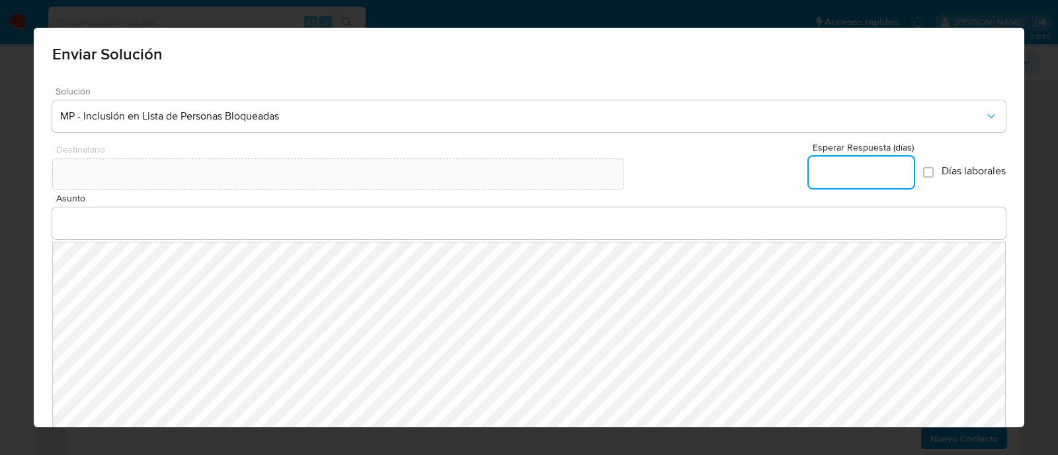
click at [858, 176] on input "Esperar Respuesta (días)" at bounding box center [860, 172] width 105 height 17
type input "0"
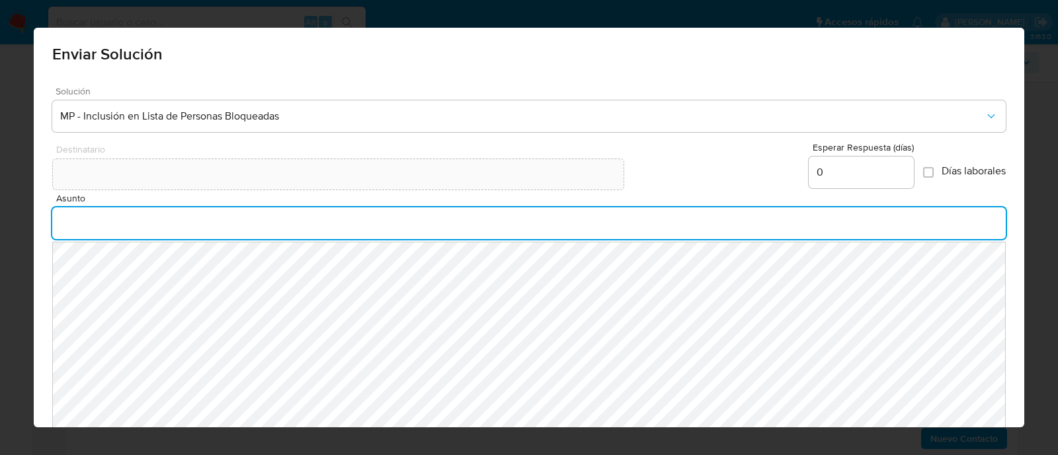
click at [95, 219] on input "Asunto" at bounding box center [529, 223] width 954 height 17
type input "INFORMACION IMPORTANTE EN TU CUENTA MERCADO PAGO"
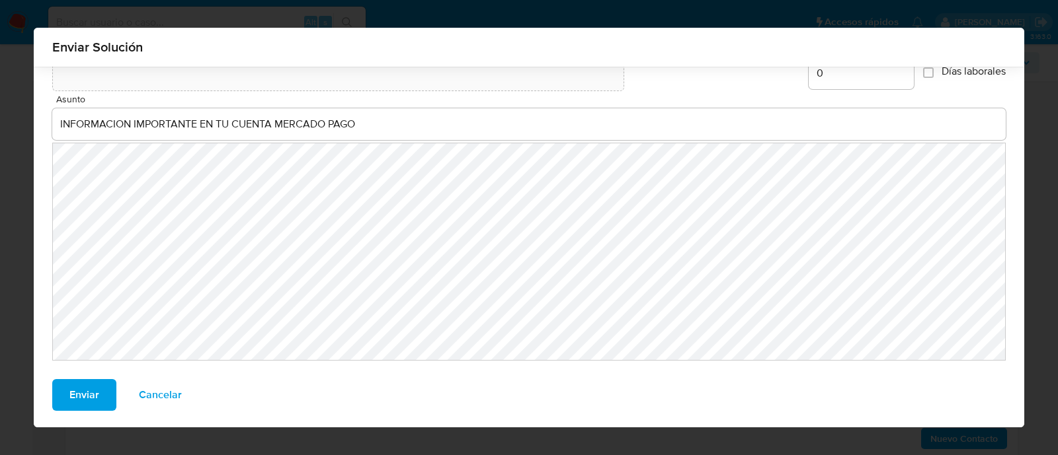
scroll to position [91, 0]
click at [85, 395] on span "Enviar" at bounding box center [84, 393] width 30 height 29
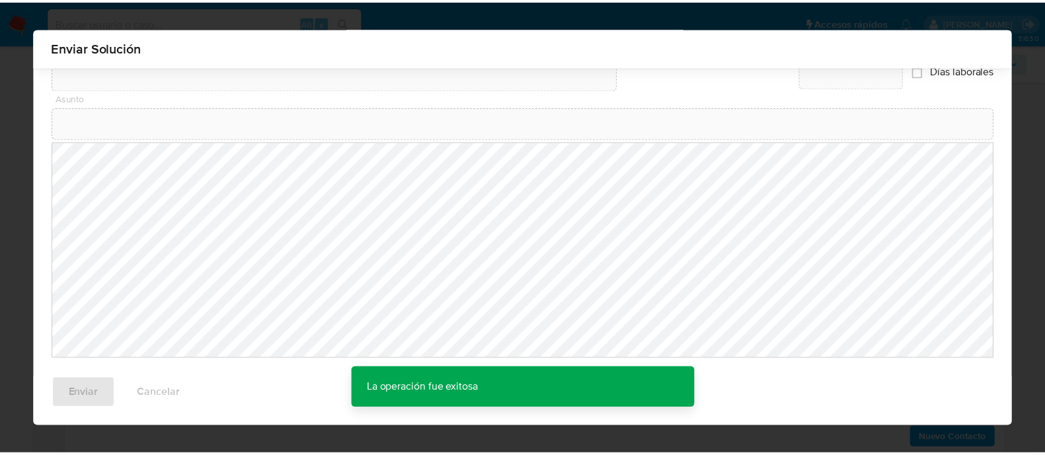
scroll to position [72, 0]
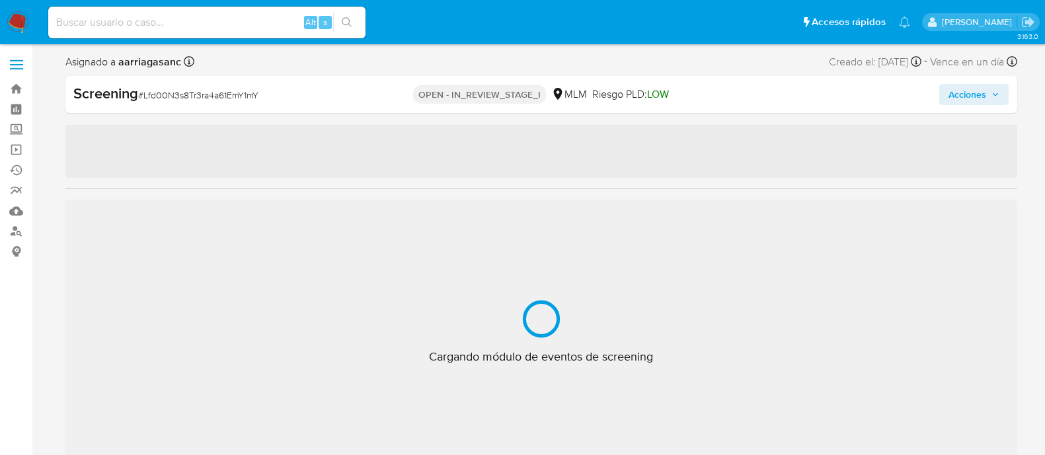
select select "10"
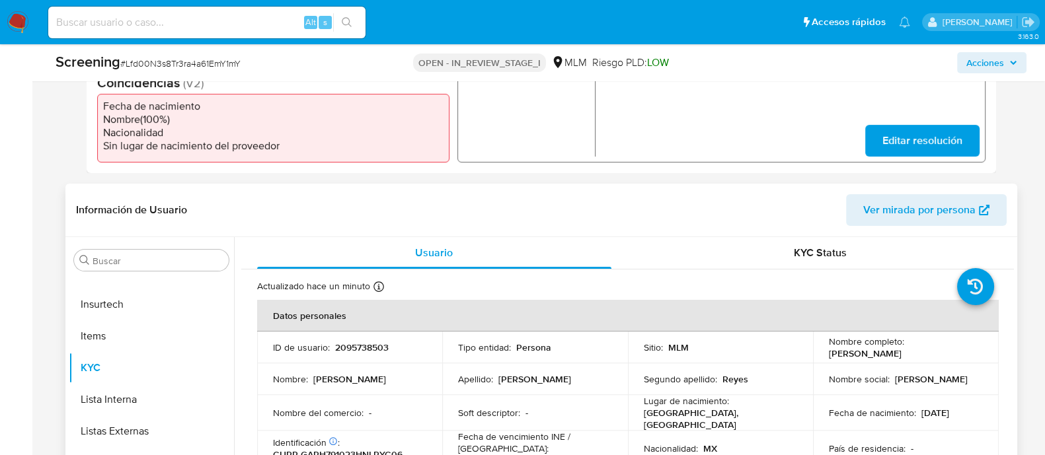
scroll to position [460, 0]
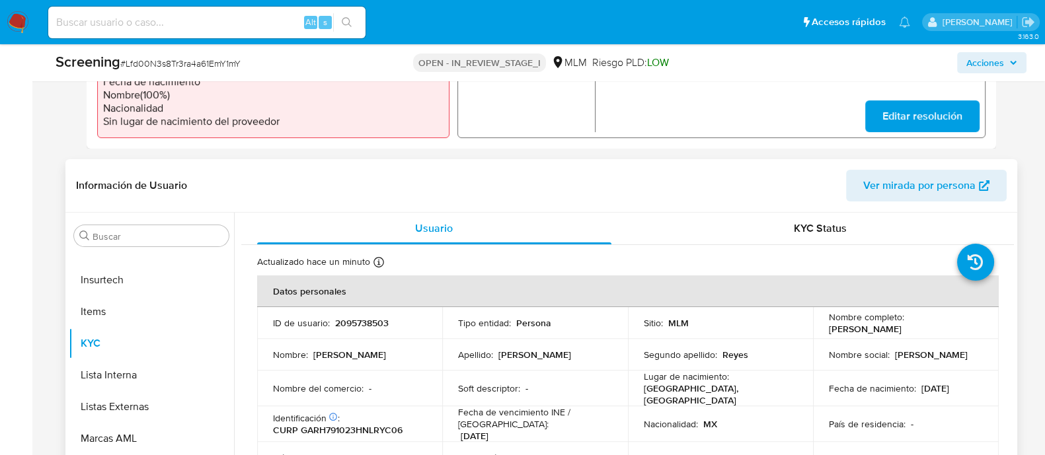
copy p "[PERSON_NAME]"
drag, startPoint x: 818, startPoint y: 329, endPoint x: 968, endPoint y: 330, distance: 150.0
click at [968, 330] on td "Nombre completo : [PERSON_NAME]" at bounding box center [906, 323] width 186 height 32
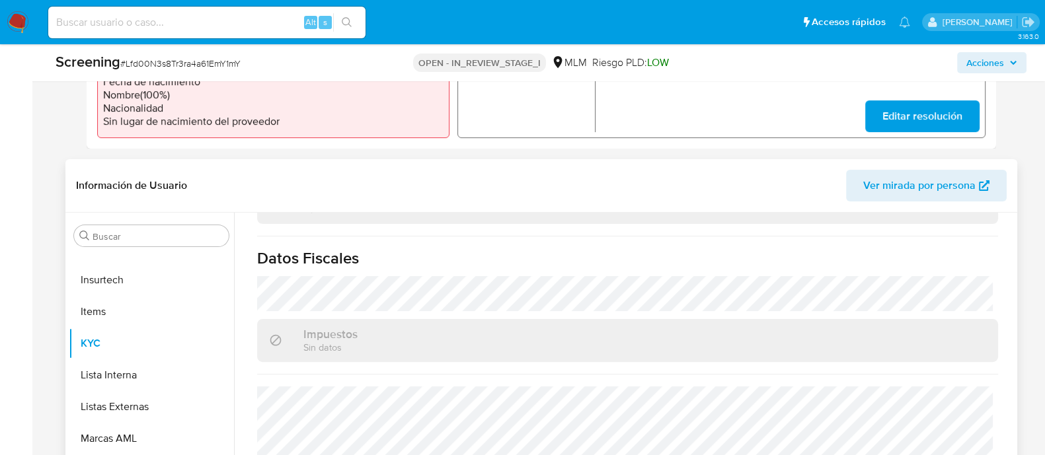
scroll to position [625, 0]
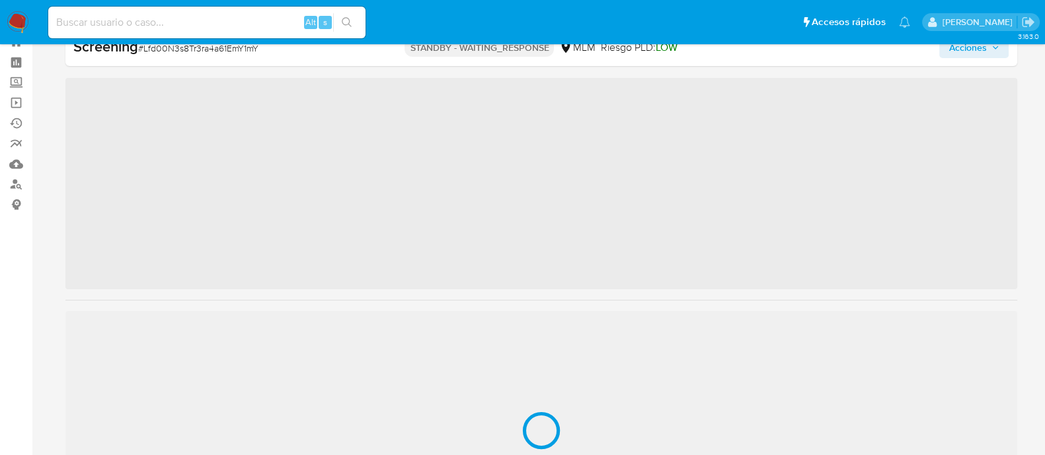
scroll to position [654, 0]
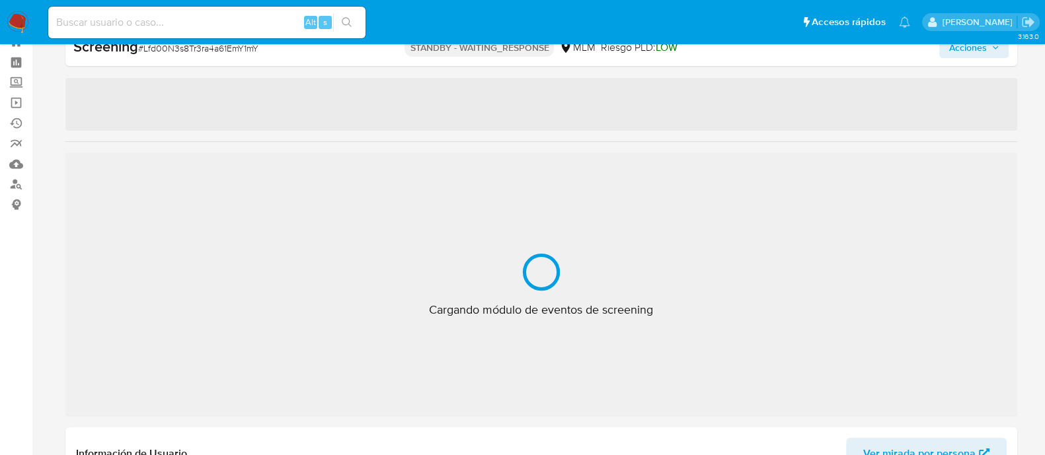
select select "10"
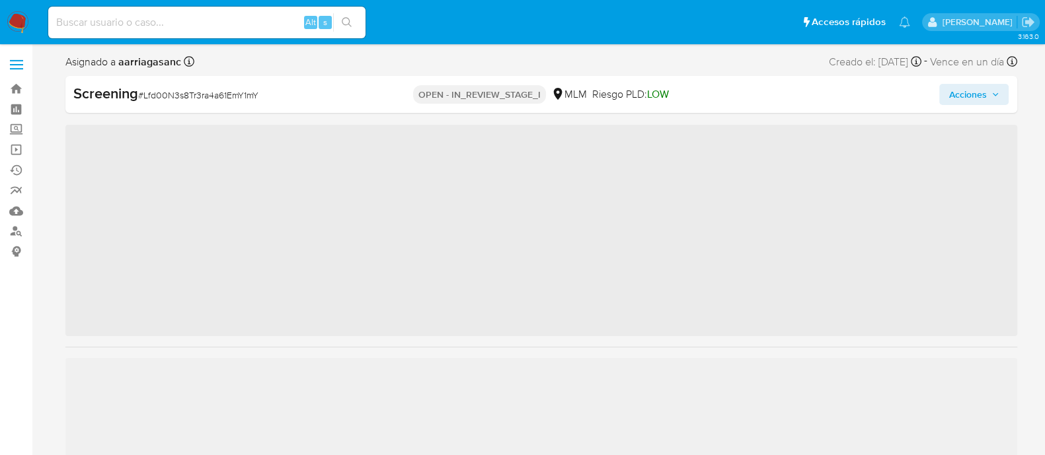
scroll to position [654, 0]
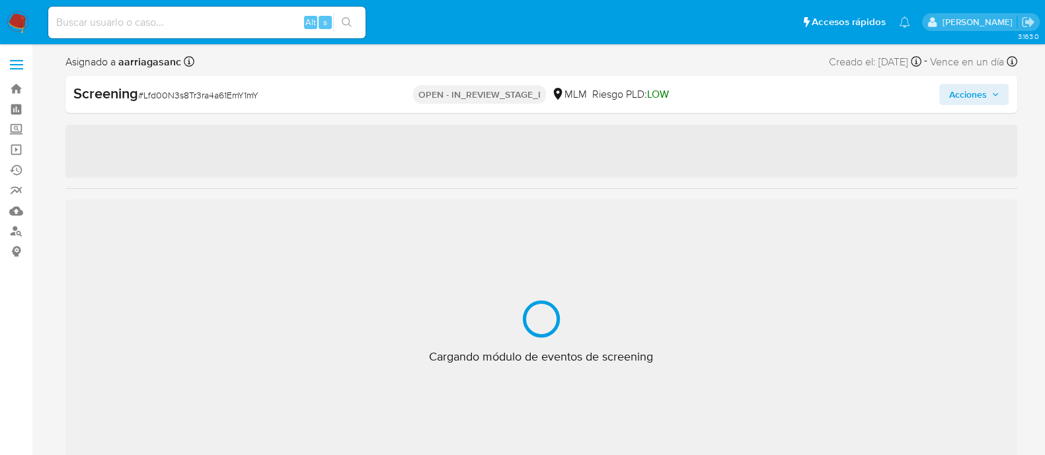
select select "10"
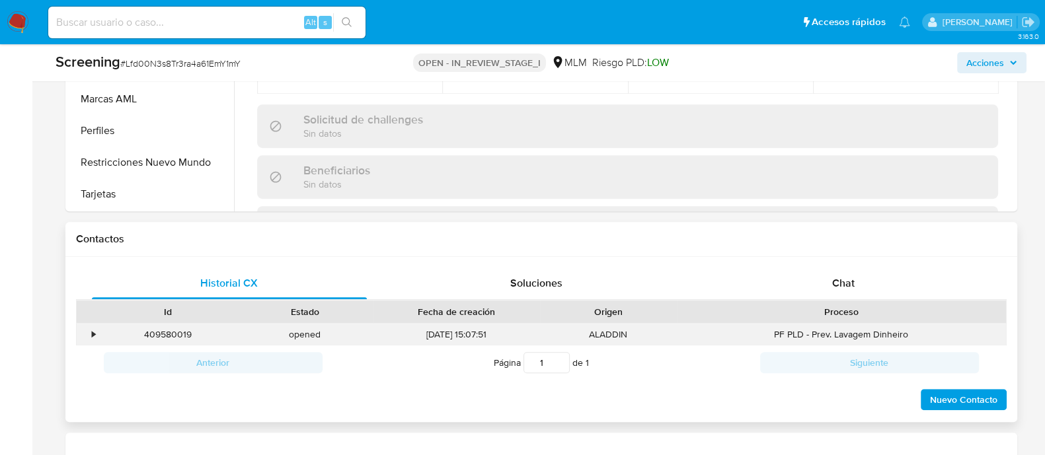
scroll to position [826, 0]
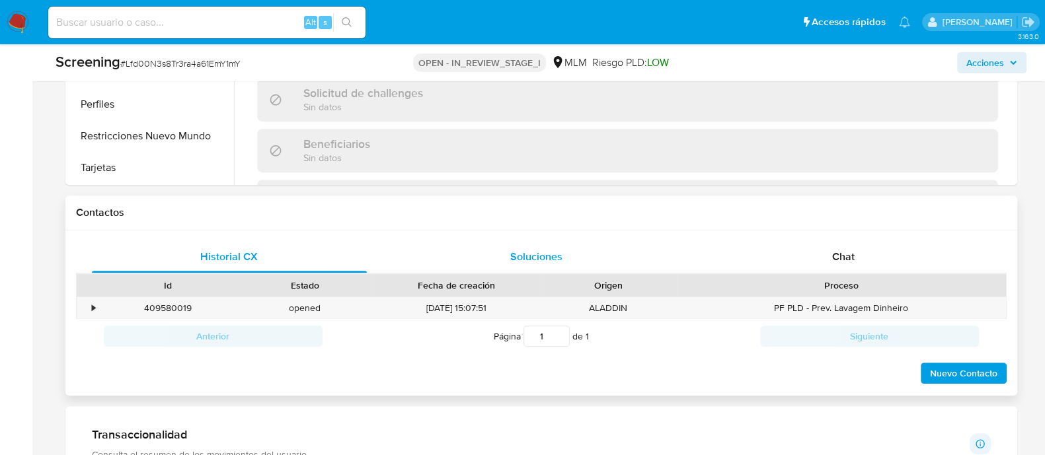
click at [504, 251] on div "Soluciones" at bounding box center [537, 257] width 276 height 32
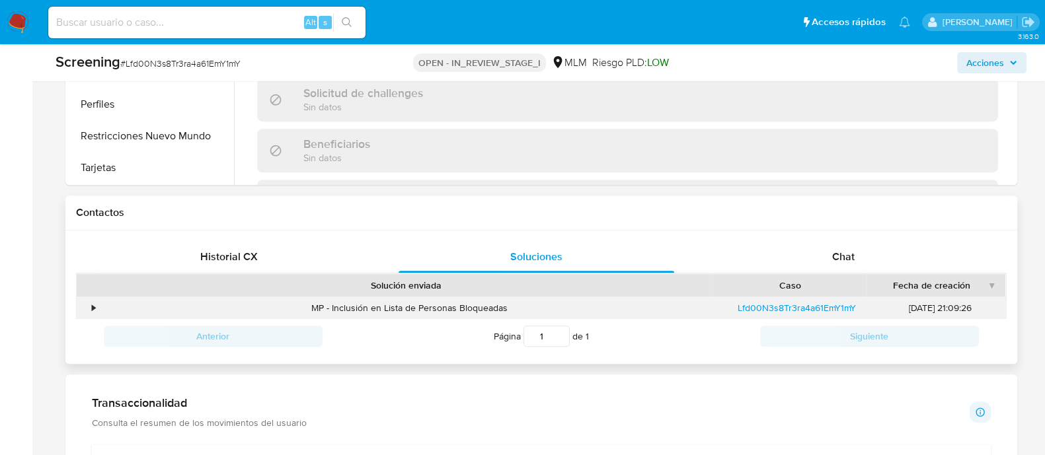
click at [90, 307] on div "•" at bounding box center [88, 308] width 23 height 22
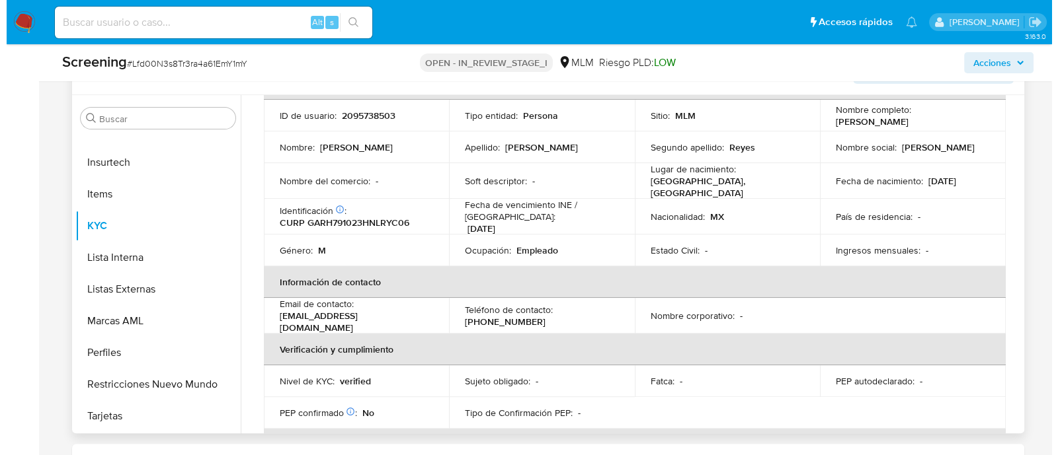
scroll to position [82, 0]
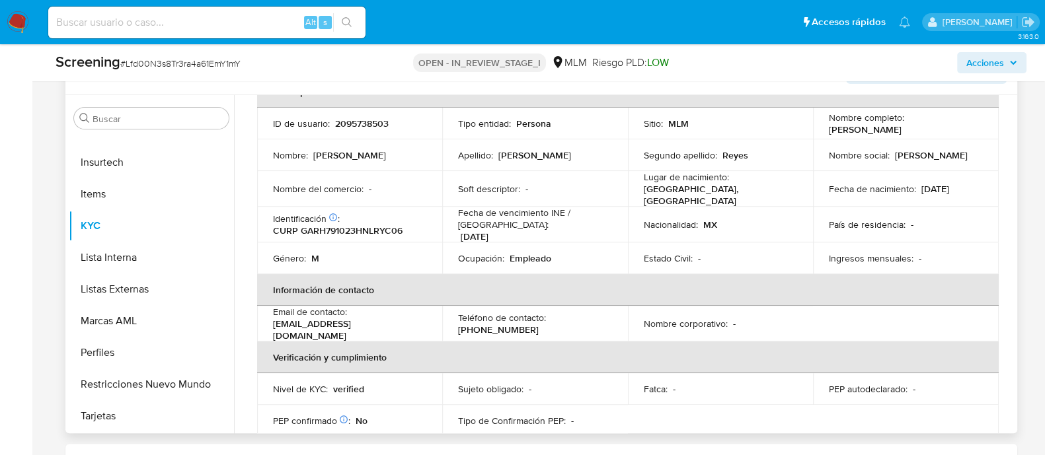
copy p "Hector Ernesto Garcia Reyes"
drag, startPoint x: 822, startPoint y: 132, endPoint x: 951, endPoint y: 124, distance: 129.1
click at [951, 124] on td "Nombre completo : Hector Ernesto Garcia Reyes" at bounding box center [906, 124] width 186 height 32
drag, startPoint x: 919, startPoint y: 183, endPoint x: 962, endPoint y: 181, distance: 42.3
click at [949, 183] on p "23/10/1979" at bounding box center [935, 189] width 28 height 12
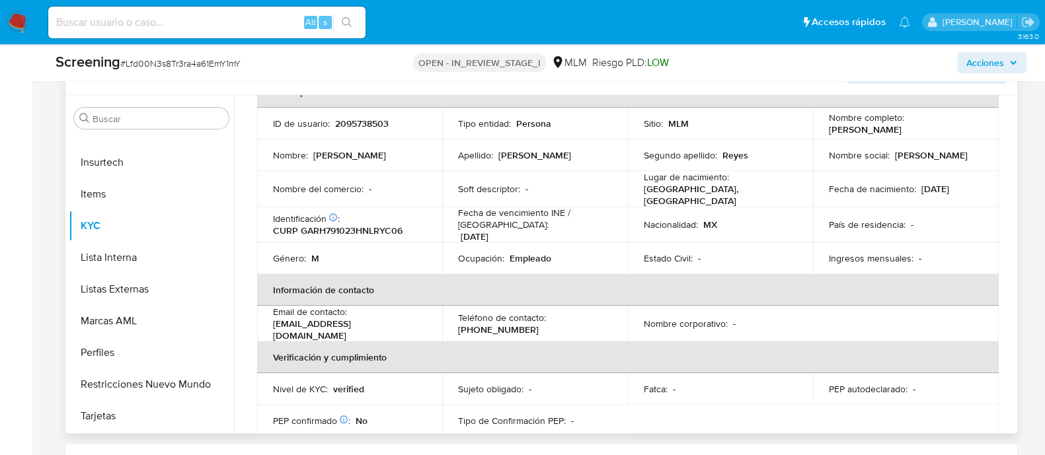
click at [935, 190] on p "23/10/1979" at bounding box center [935, 189] width 28 height 12
click at [914, 190] on div "Fecha de nacimiento : 23/10/1979" at bounding box center [906, 189] width 154 height 12
drag, startPoint x: 919, startPoint y: 186, endPoint x: 962, endPoint y: 184, distance: 42.4
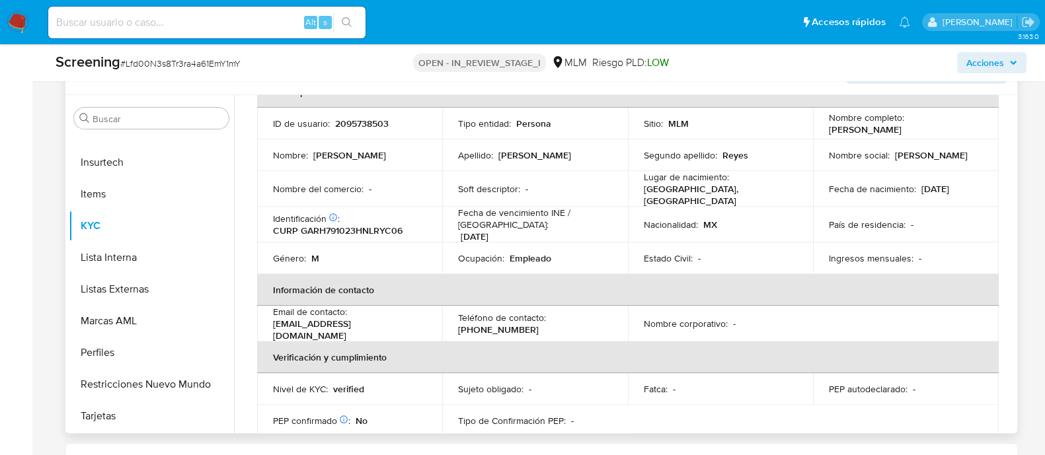
click at [962, 184] on div "Fecha de nacimiento : 23/10/1979" at bounding box center [906, 189] width 154 height 12
click at [932, 190] on p "23/10/1979" at bounding box center [935, 189] width 28 height 12
drag, startPoint x: 916, startPoint y: 189, endPoint x: 968, endPoint y: 182, distance: 52.0
click at [968, 183] on div "Fecha de nacimiento : 23/10/1979" at bounding box center [906, 189] width 154 height 12
copy p "23/10/1979"
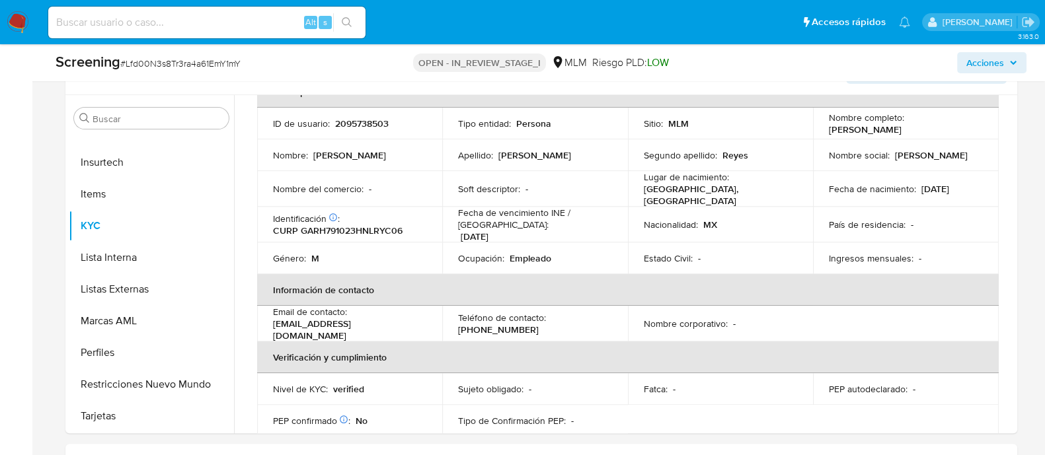
drag, startPoint x: 985, startPoint y: 58, endPoint x: 948, endPoint y: 75, distance: 40.2
click at [985, 58] on span "Acciones" at bounding box center [985, 62] width 38 height 21
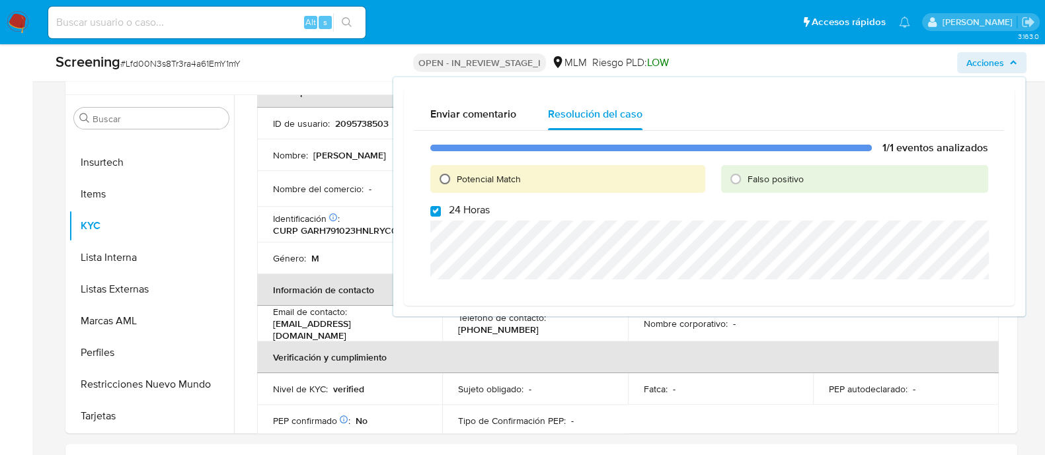
click at [445, 176] on input "Potencial Match" at bounding box center [444, 179] width 21 height 21
radio input "true"
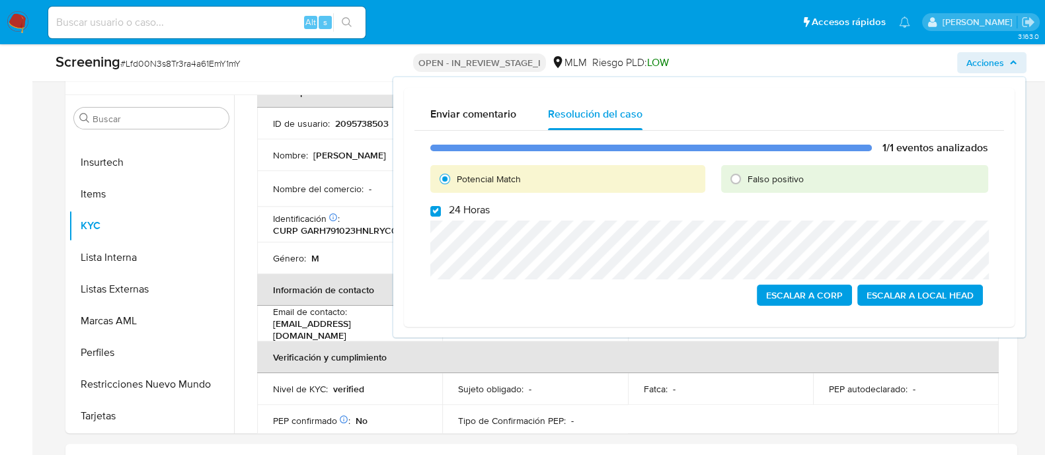
click at [434, 216] on div "1/1 eventos analizados Potencial Match Falso positivo 24 Horas Escalar a Corp E…" at bounding box center [709, 224] width 590 height 186
click at [435, 208] on input "24 Horas" at bounding box center [435, 211] width 11 height 11
checkbox input "true"
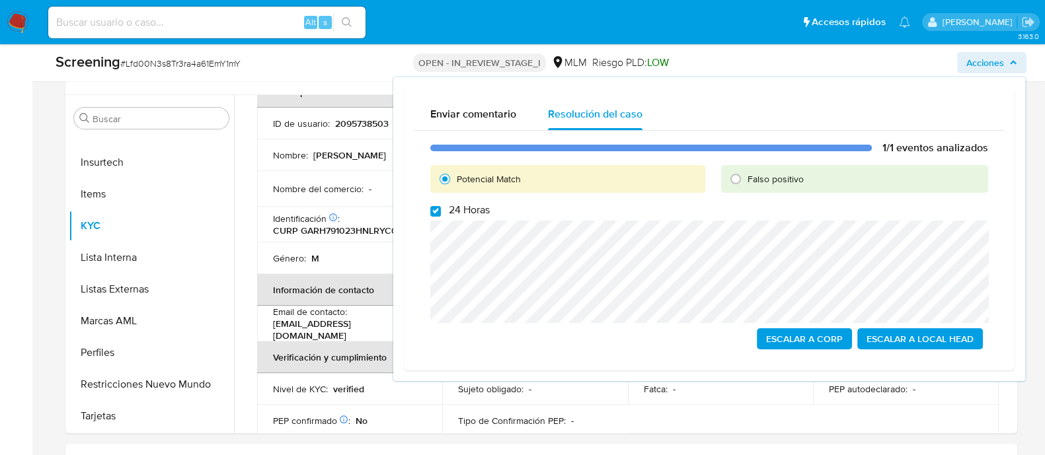
click at [904, 332] on span "Escalar a Local Head" at bounding box center [920, 339] width 107 height 19
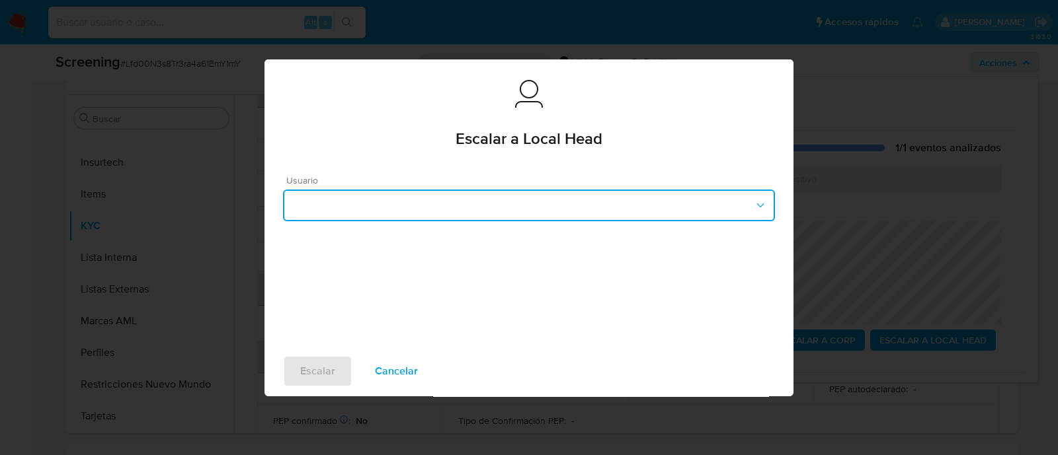
click at [477, 203] on button "button" at bounding box center [529, 206] width 492 height 32
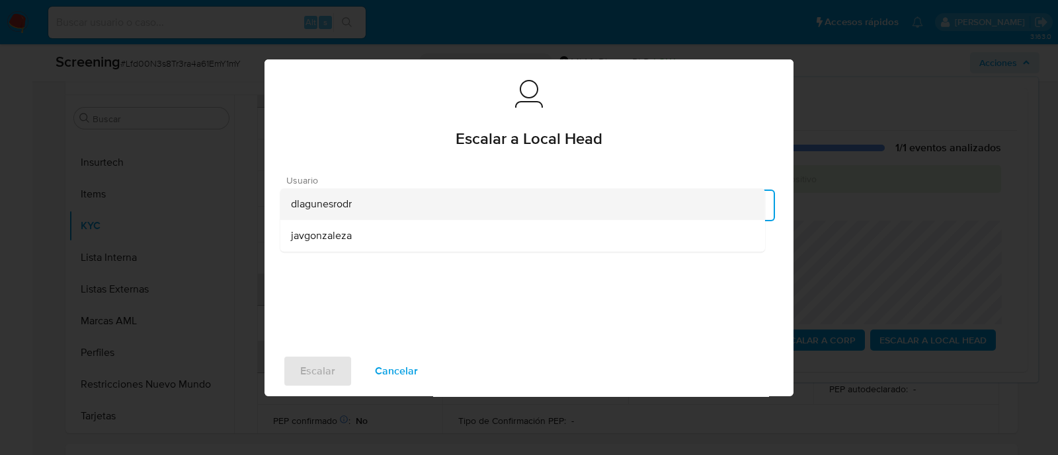
click at [316, 194] on div "dlagunesrodr" at bounding box center [522, 204] width 463 height 32
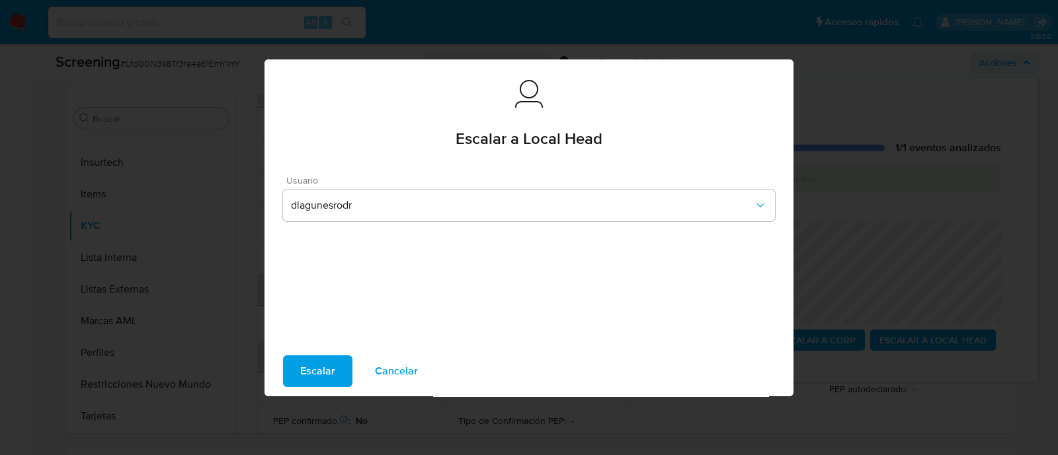
click at [344, 352] on div "Escalar Cancelar" at bounding box center [528, 371] width 529 height 50
click at [297, 381] on button "Escalar" at bounding box center [317, 372] width 69 height 32
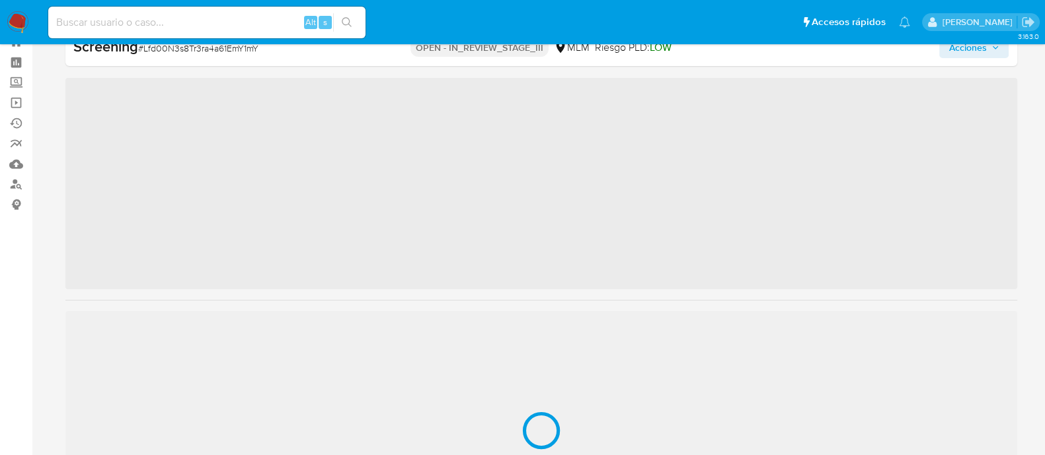
scroll to position [654, 0]
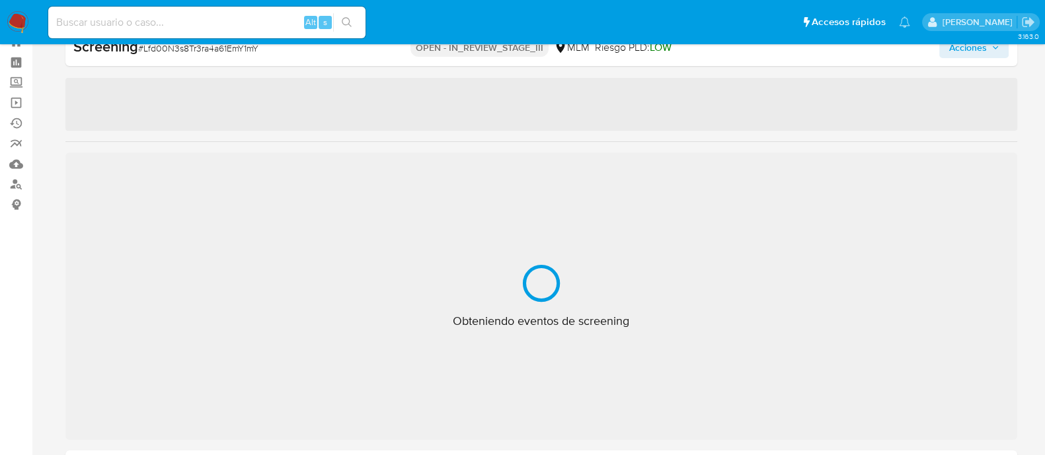
select select "10"
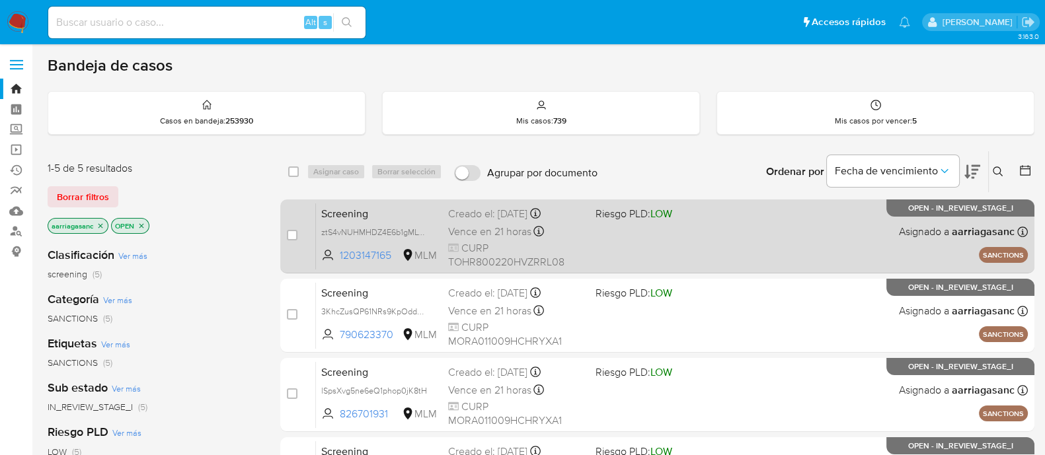
click at [760, 239] on div "Screening ztS4vNUHMHDZ4E6b1gMLvuVQ 1203147165 MLM Riesgo PLD: LOW Creado el: [D…" at bounding box center [672, 236] width 712 height 67
click at [295, 233] on input "checkbox" at bounding box center [292, 235] width 11 height 11
checkbox input "true"
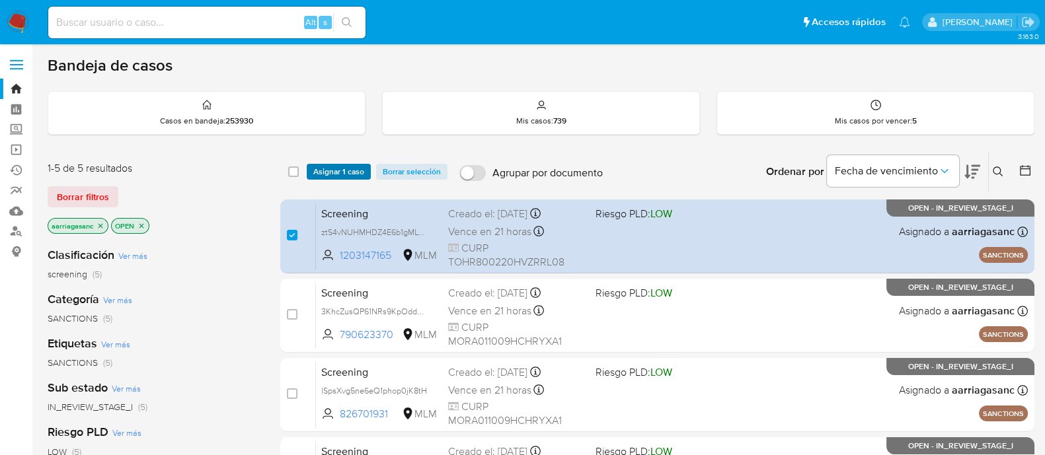
click at [329, 176] on span "Asignar 1 caso" at bounding box center [338, 171] width 51 height 13
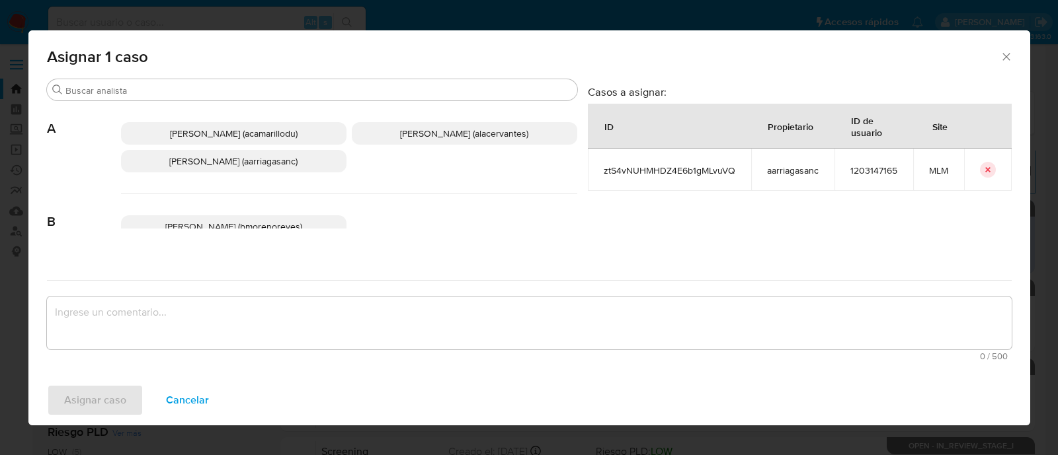
click at [286, 153] on p "[PERSON_NAME] (aarriagasanc)" at bounding box center [233, 161] width 225 height 22
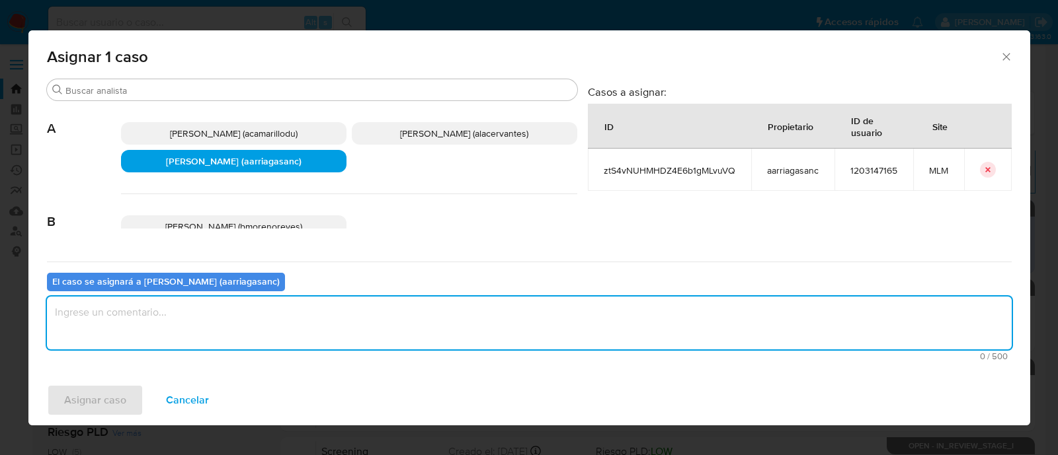
click at [278, 297] on textarea "assign-modal" at bounding box center [529, 323] width 964 height 53
click at [274, 299] on textarea "assign-modal" at bounding box center [529, 323] width 964 height 53
type textarea "AMAS"
click at [128, 401] on button "Asignar caso" at bounding box center [95, 401] width 96 height 32
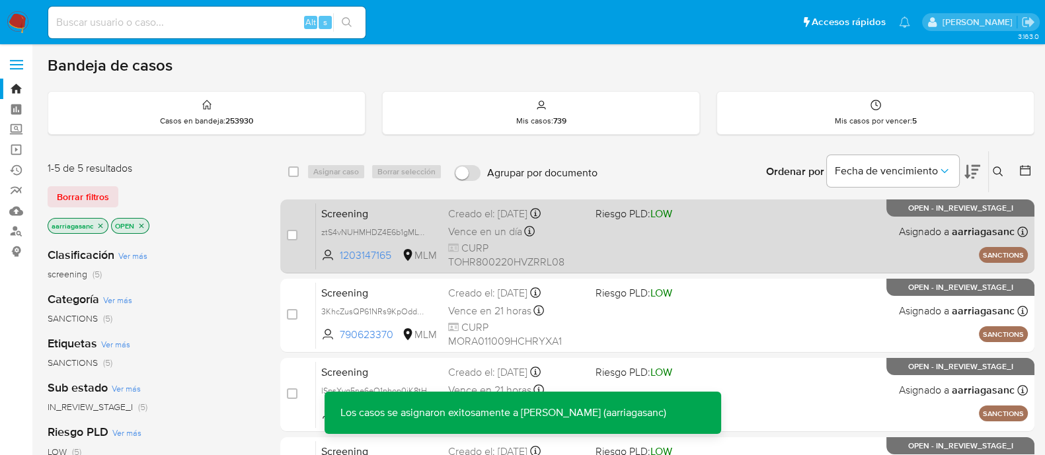
click at [592, 253] on div "Screening ztS4vNUHMHDZ4E6b1gMLvuVQ 1203147165 MLM Riesgo PLD: LOW Creado el: [D…" at bounding box center [672, 236] width 712 height 67
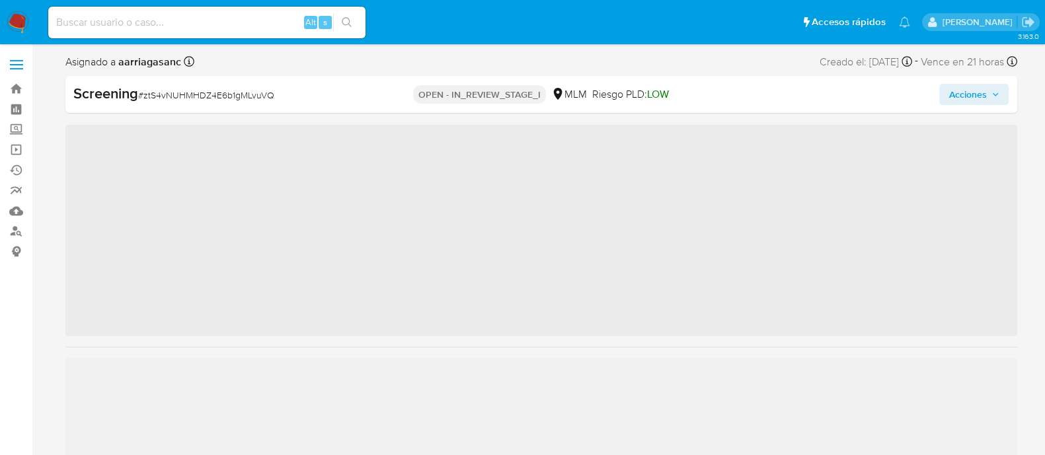
scroll to position [654, 0]
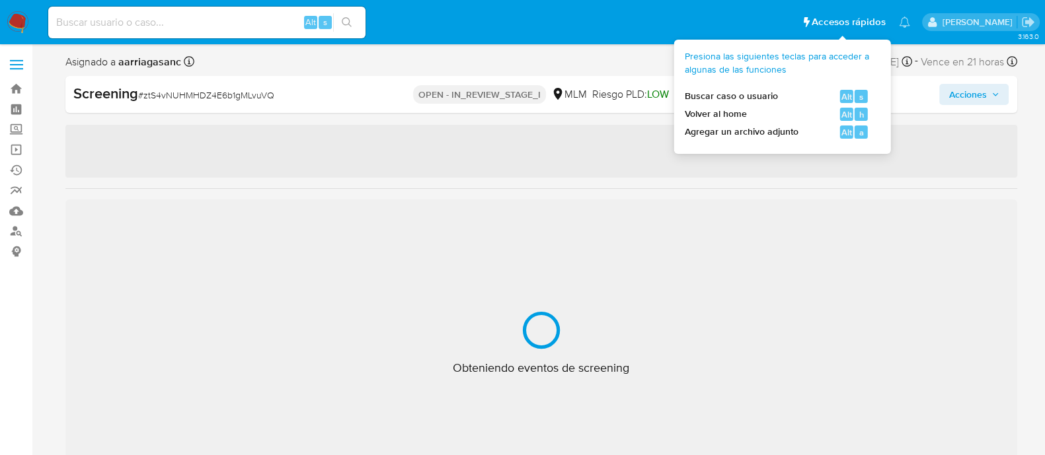
select select "10"
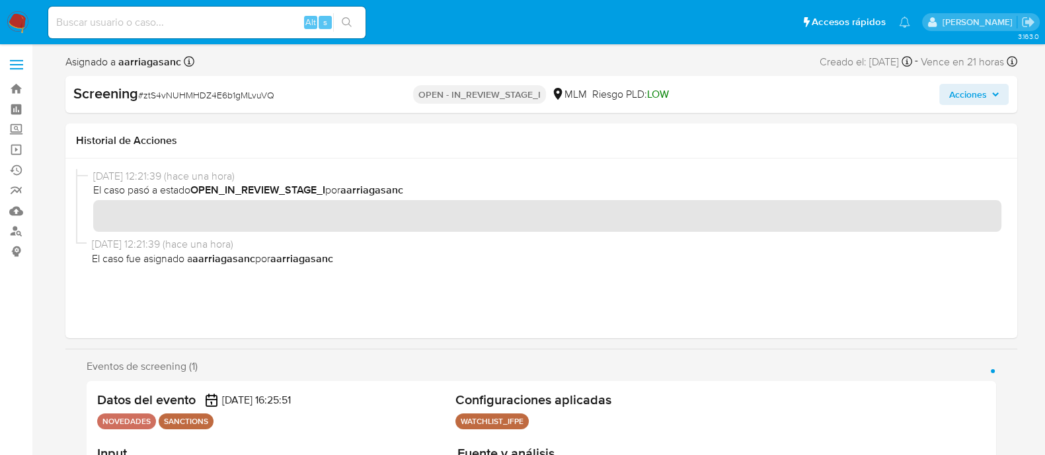
click at [594, 246] on span "[DATE] 12:21:39 (hace una hora)" at bounding box center [546, 244] width 909 height 15
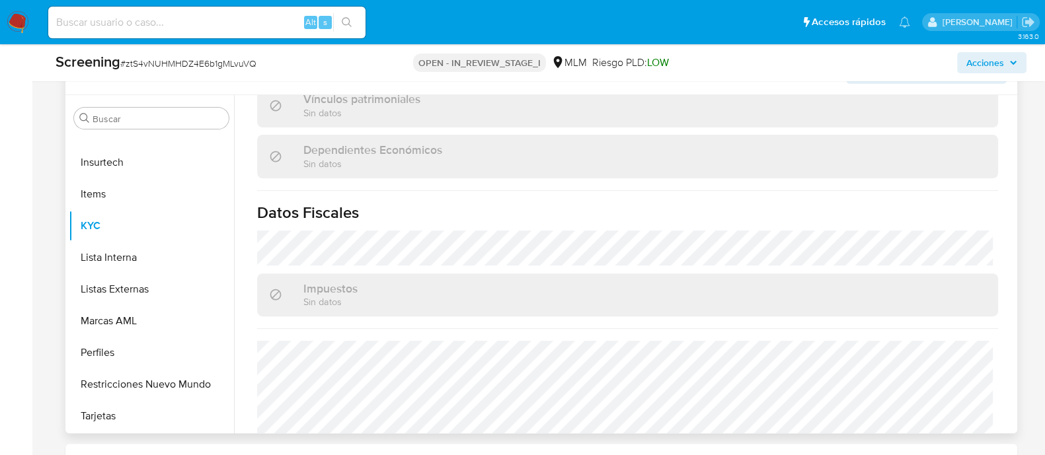
scroll to position [834, 0]
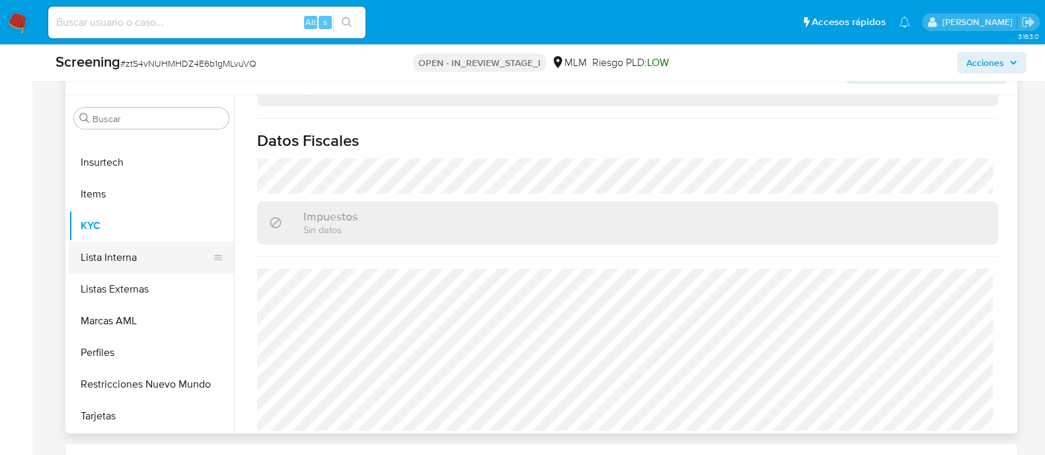
click at [155, 259] on button "Lista Interna" at bounding box center [146, 258] width 155 height 32
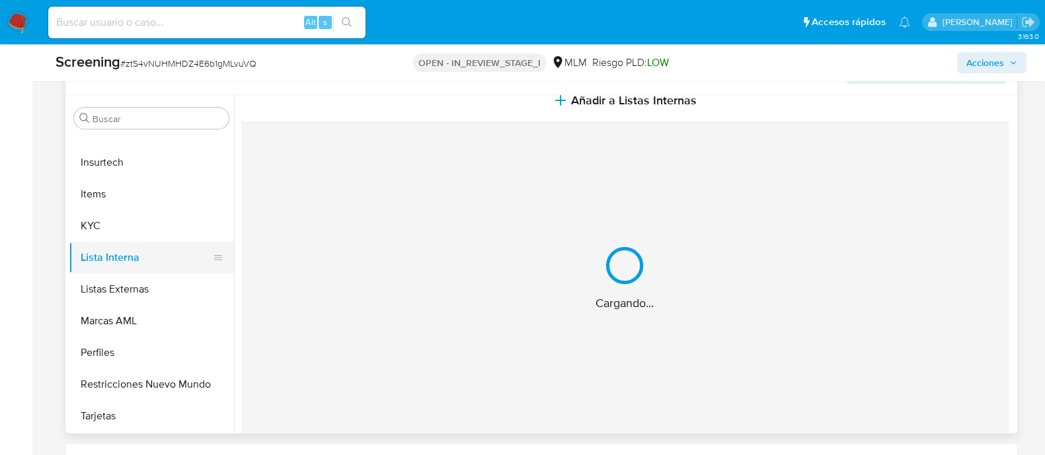
scroll to position [0, 0]
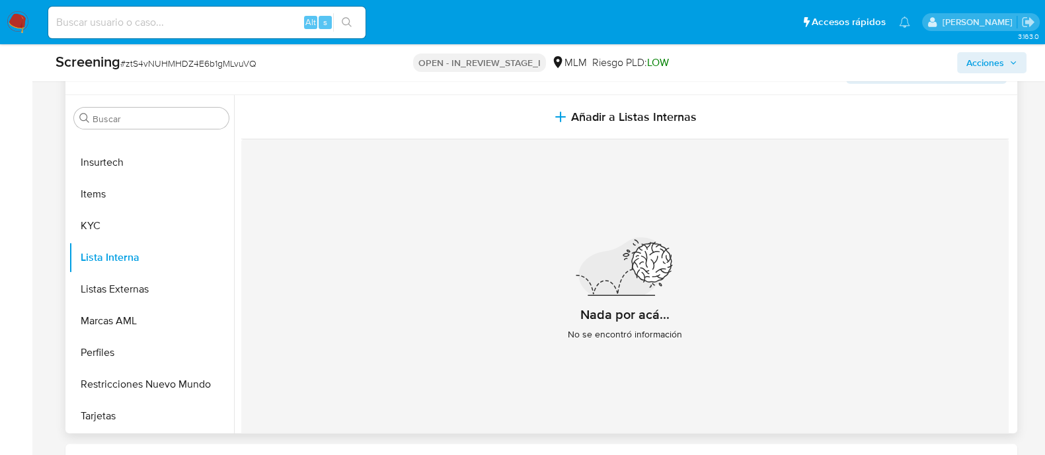
click at [556, 226] on div "Nada por acá... No se encontró información" at bounding box center [624, 294] width 767 height 311
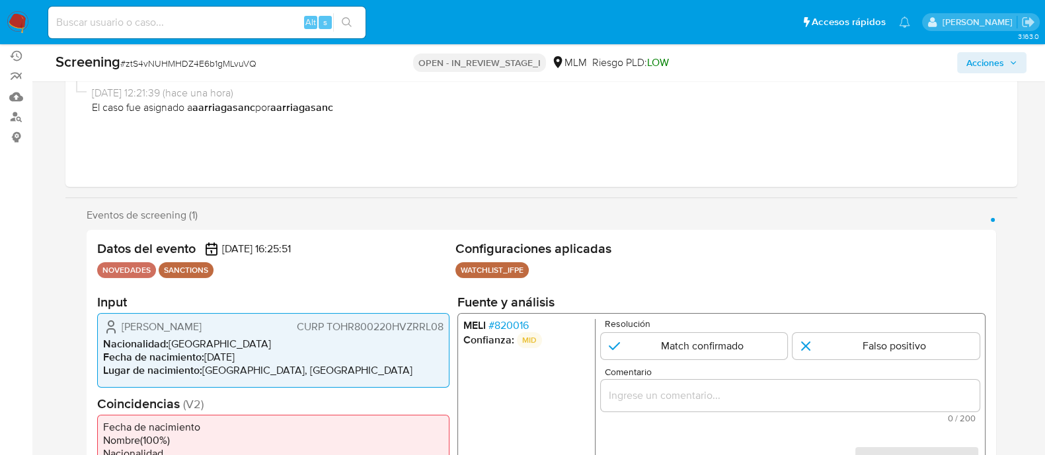
scroll to position [248, 0]
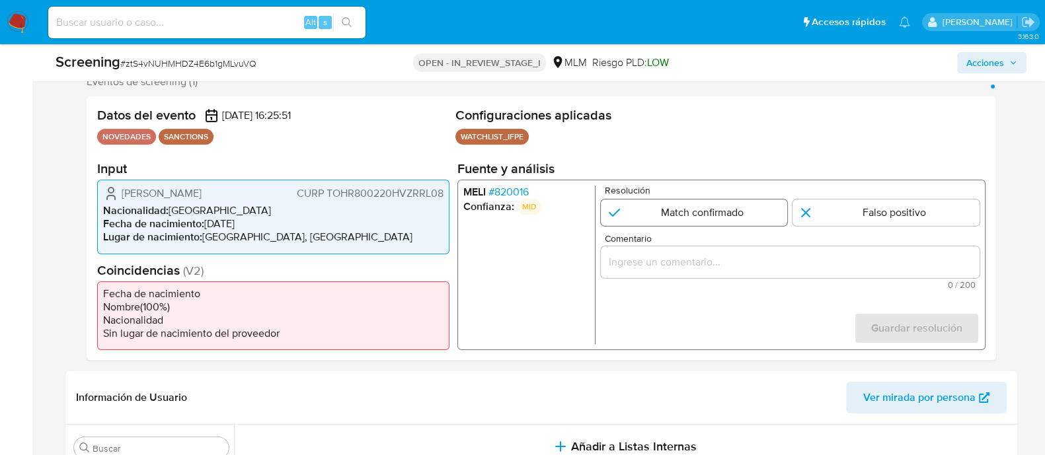
click at [744, 213] on input "1 de 1" at bounding box center [693, 213] width 187 height 26
radio input "true"
click at [709, 267] on input "Comentario" at bounding box center [789, 262] width 379 height 17
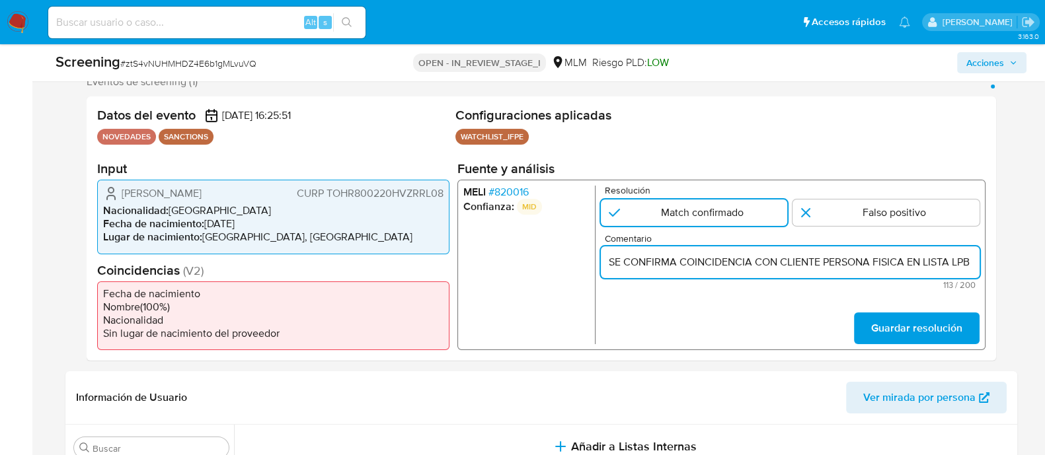
scroll to position [0, 291]
type input "SE CONFIRMA COINCIDENCIA CON CLIENTE PERSONA FISICA EN LISTA LPB POR NOMBRE COM…"
click at [932, 327] on span "Guardar resolución" at bounding box center [915, 328] width 91 height 29
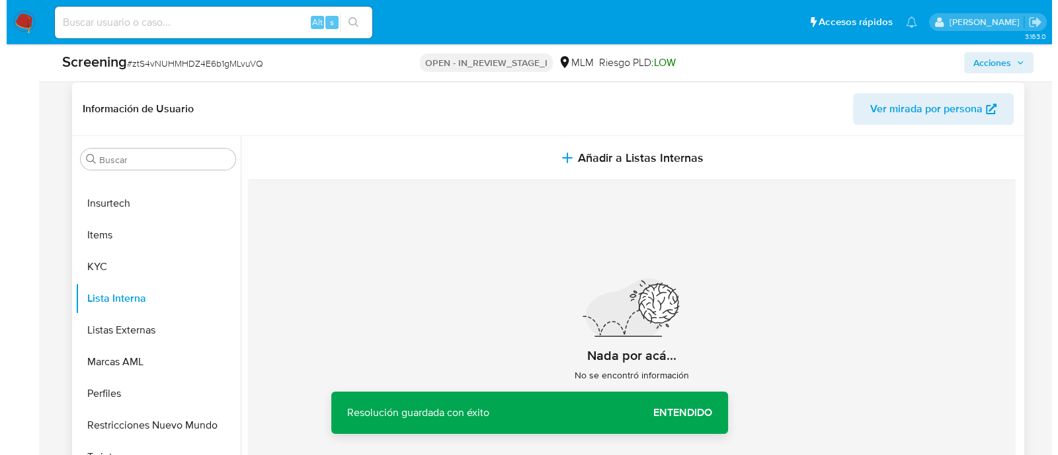
scroll to position [578, 0]
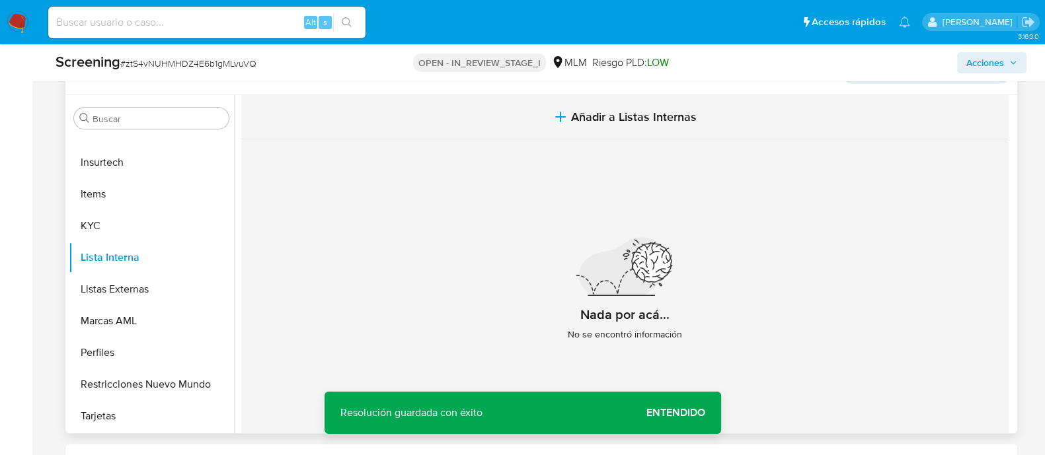
click at [624, 114] on span "Añadir a Listas Internas" at bounding box center [634, 117] width 126 height 15
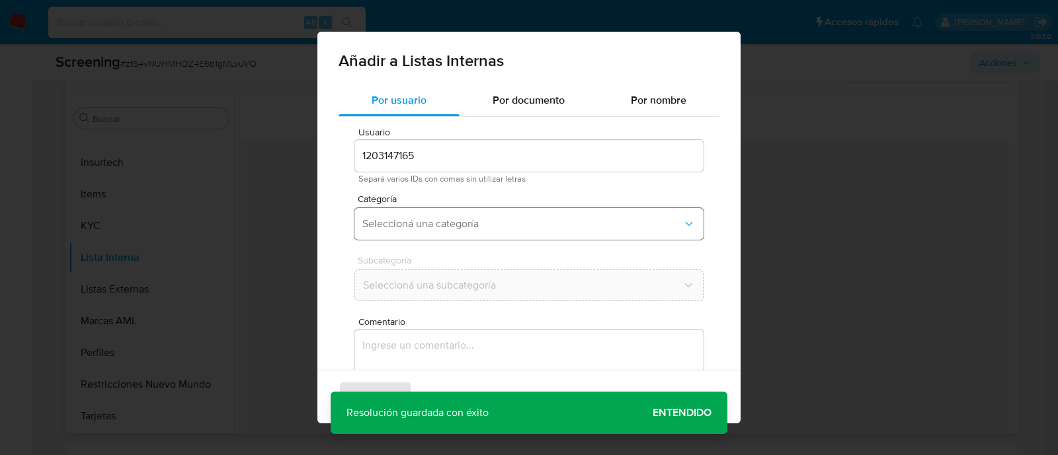
click at [431, 218] on span "Seleccioná una categoría" at bounding box center [522, 223] width 320 height 13
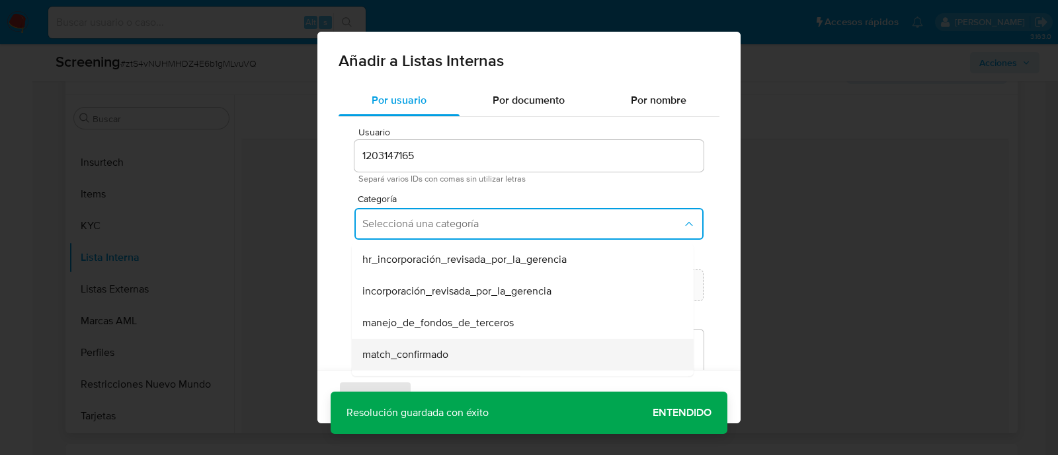
click at [411, 346] on div "match_confirmado" at bounding box center [518, 355] width 313 height 32
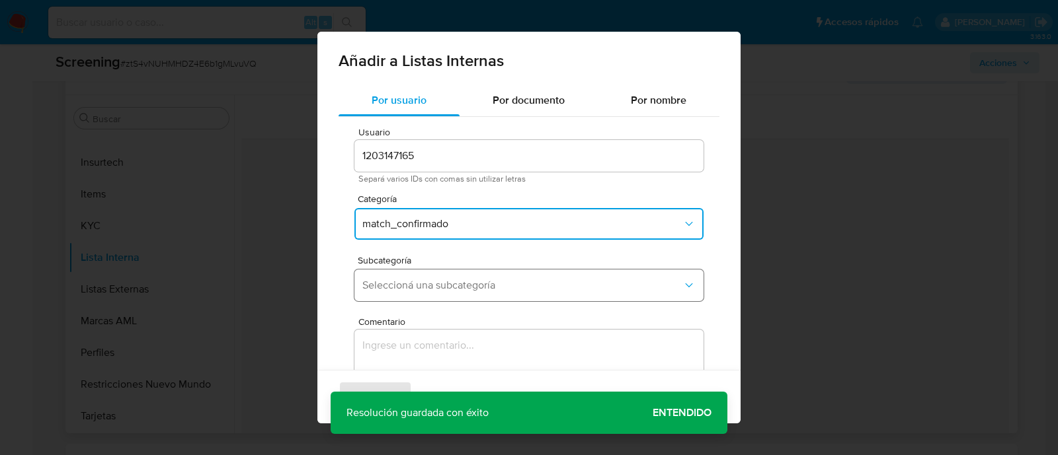
click at [405, 284] on span "Seleccioná una subcategoría" at bounding box center [522, 285] width 320 height 13
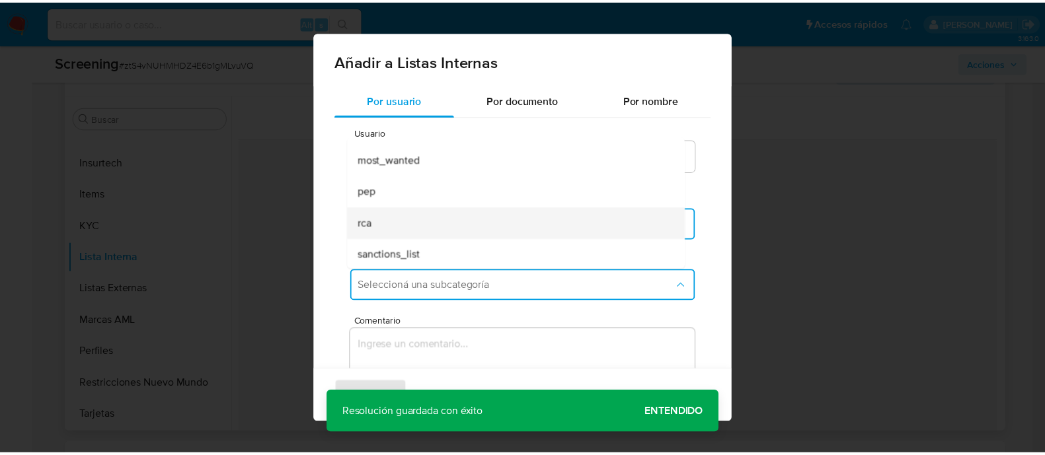
scroll to position [89, 0]
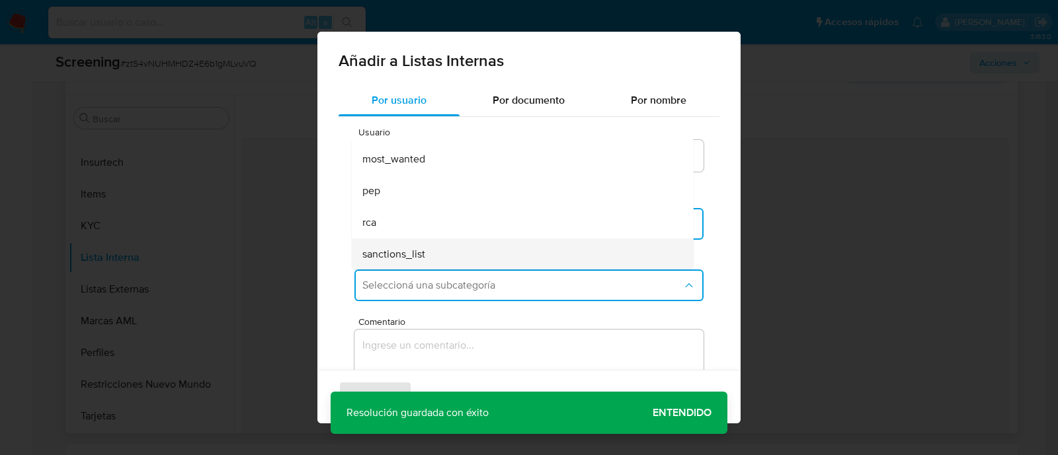
click at [393, 258] on span "sanctions_list" at bounding box center [393, 254] width 63 height 13
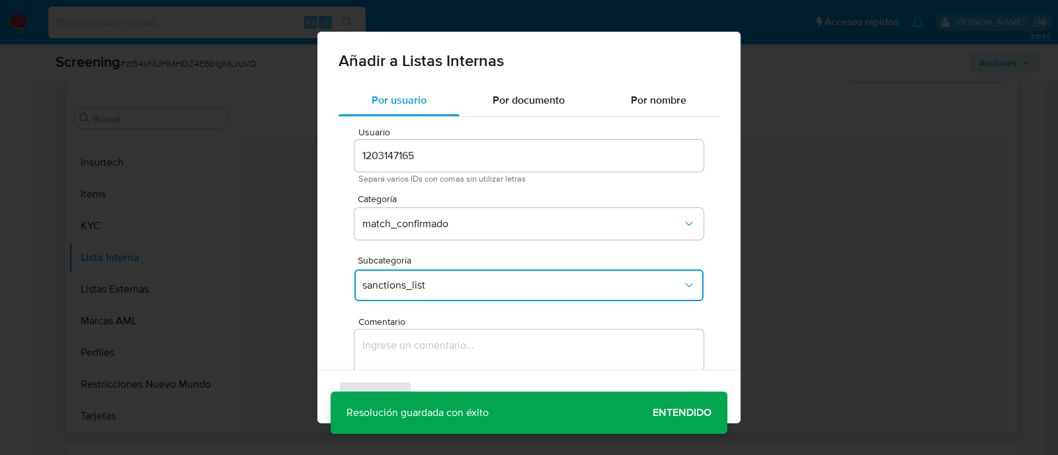
click at [376, 350] on textarea "Comentario" at bounding box center [528, 393] width 349 height 127
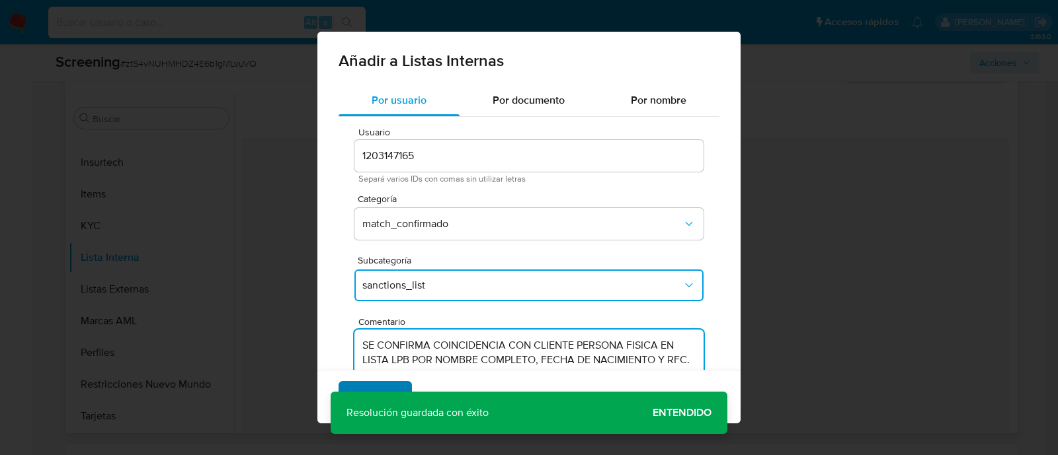
type textarea "SE CONFIRMA COINCIDENCIA CON CLIENTE PERSONA FISICA EN LISTA LPB POR NOMBRE COM…"
click at [360, 385] on span "Agregar" at bounding box center [375, 397] width 39 height 29
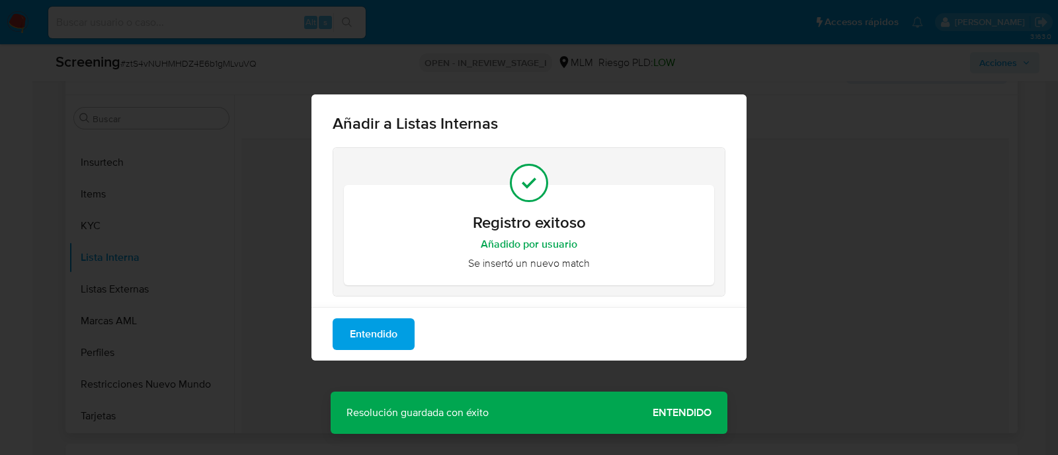
click at [397, 325] on span "Entendido" at bounding box center [374, 334] width 48 height 29
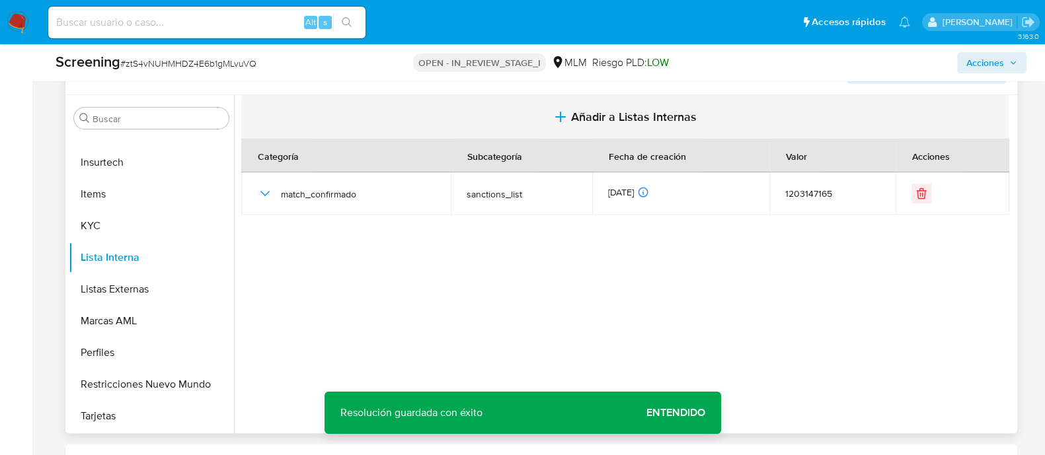
click at [642, 111] on span "Añadir a Listas Internas" at bounding box center [634, 117] width 126 height 15
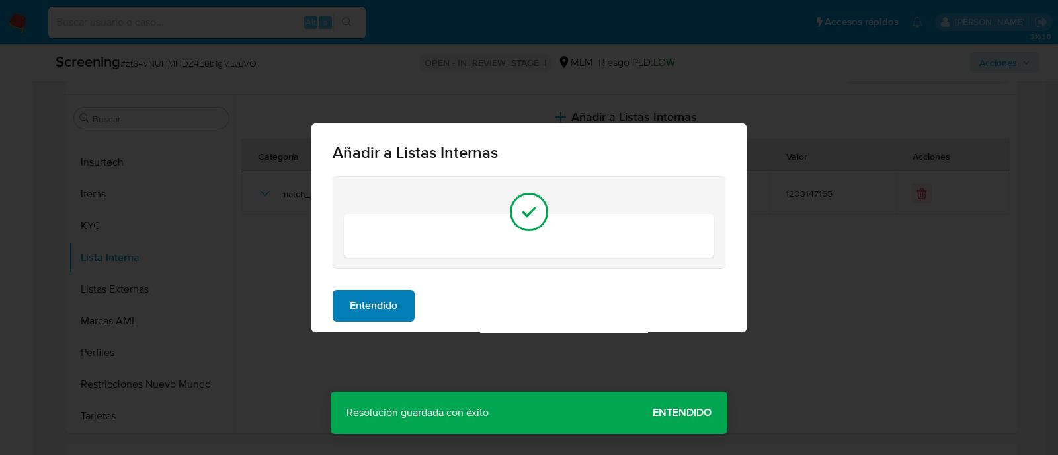
click at [386, 292] on span "Entendido" at bounding box center [374, 305] width 48 height 29
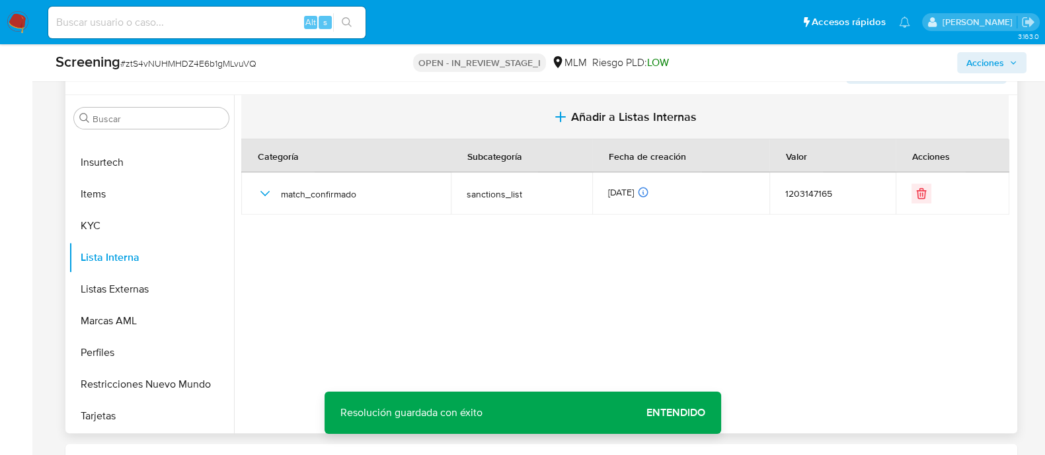
click at [603, 112] on span "Añadir a Listas Internas" at bounding box center [634, 117] width 126 height 15
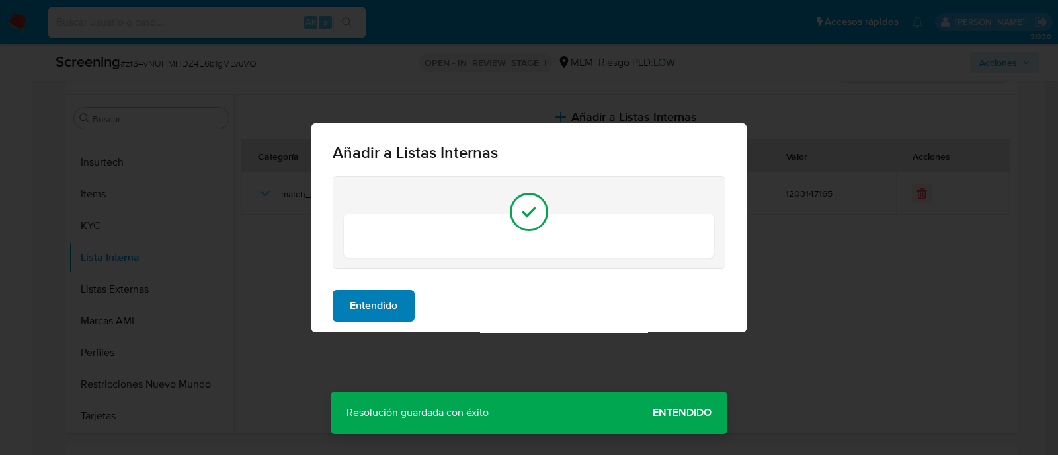
click at [402, 303] on button "Entendido" at bounding box center [373, 306] width 82 height 32
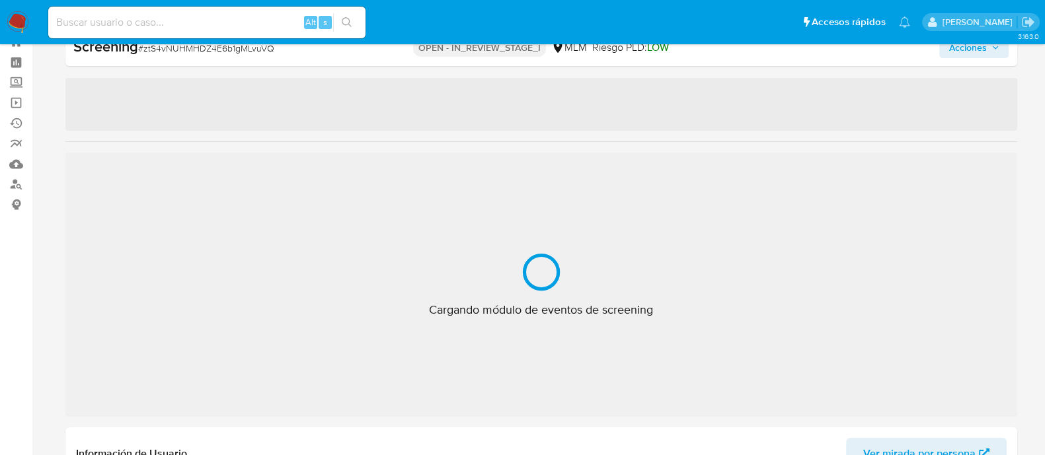
scroll to position [654, 0]
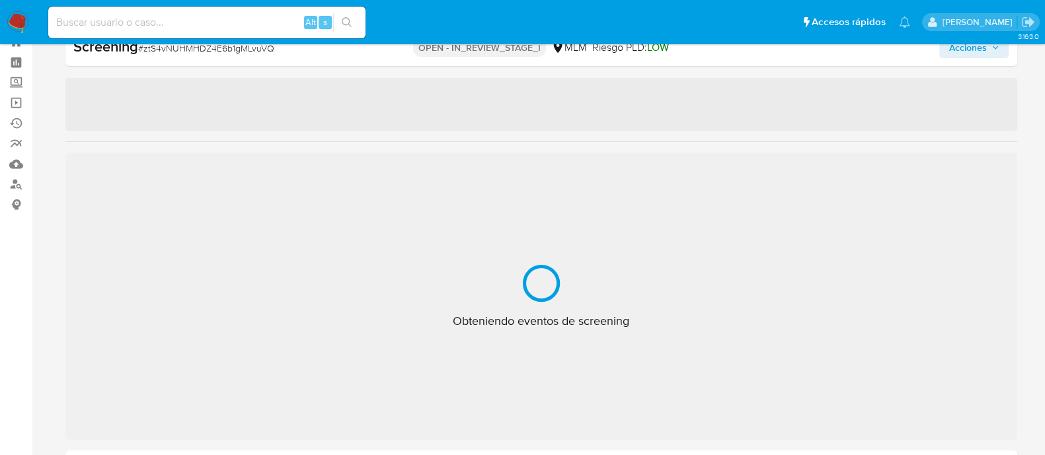
select select "10"
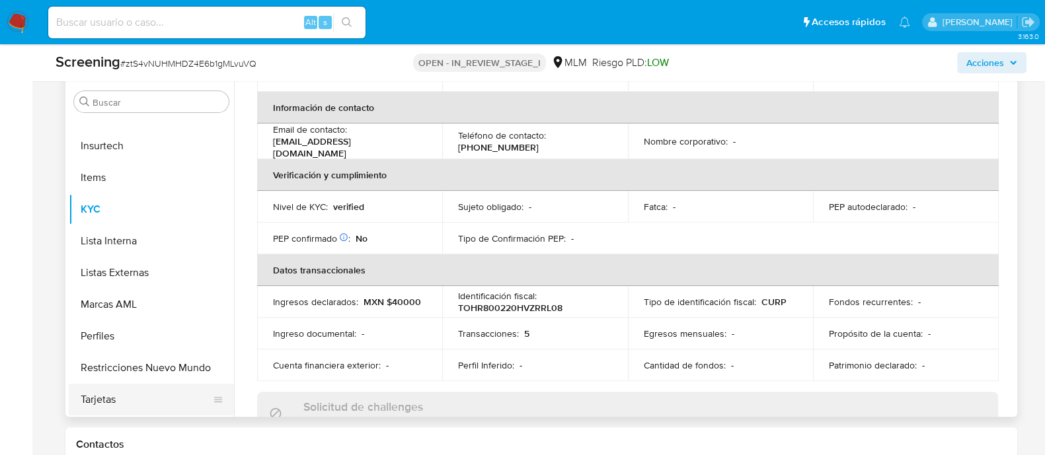
scroll to position [708, 0]
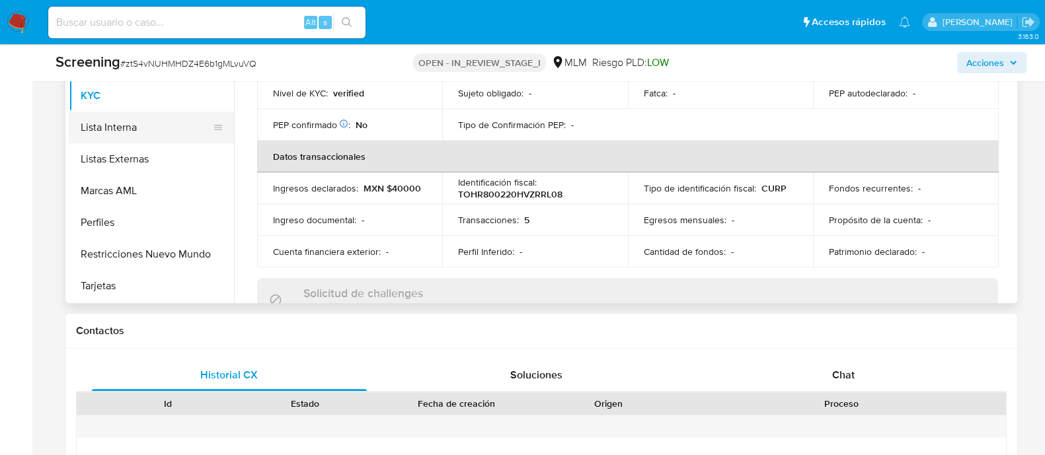
click at [166, 120] on button "Lista Interna" at bounding box center [146, 128] width 155 height 32
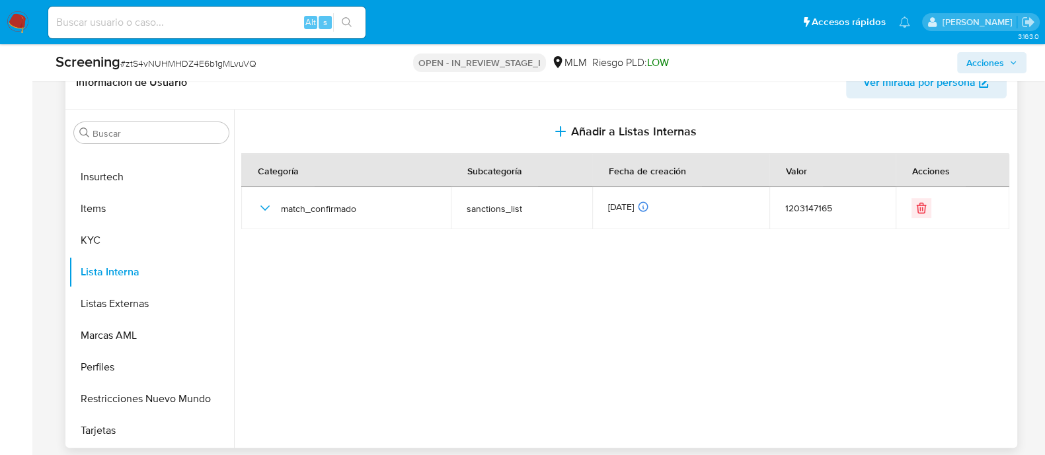
scroll to position [460, 0]
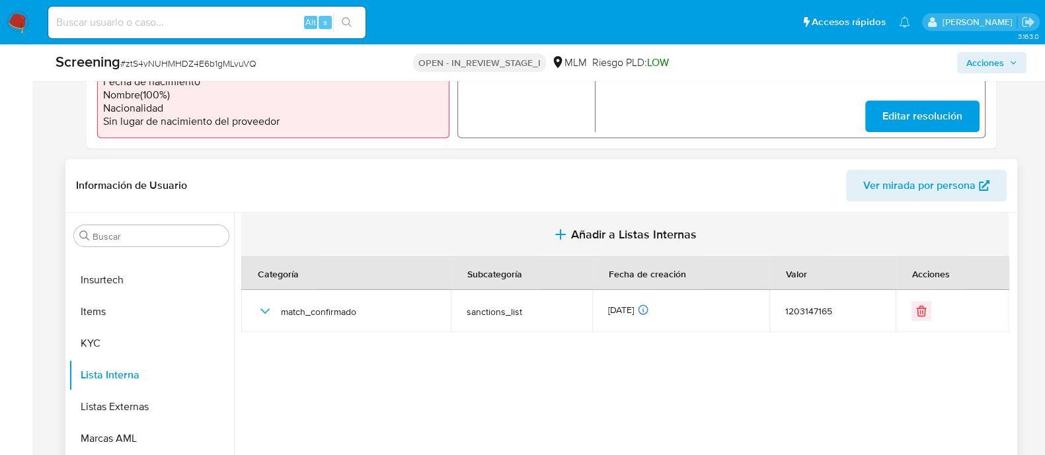
click at [575, 227] on span "Añadir a Listas Internas" at bounding box center [634, 234] width 126 height 15
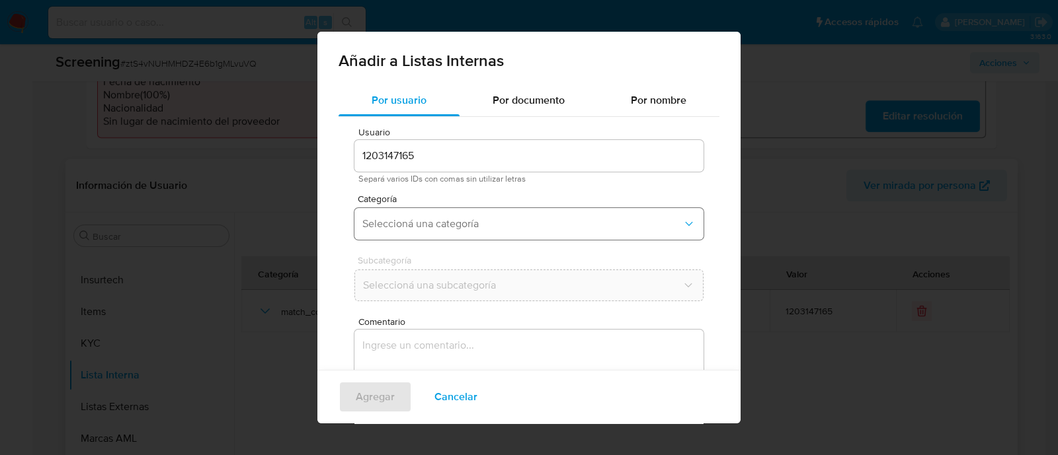
click at [479, 230] on span "Seleccioná una categoría" at bounding box center [522, 223] width 320 height 13
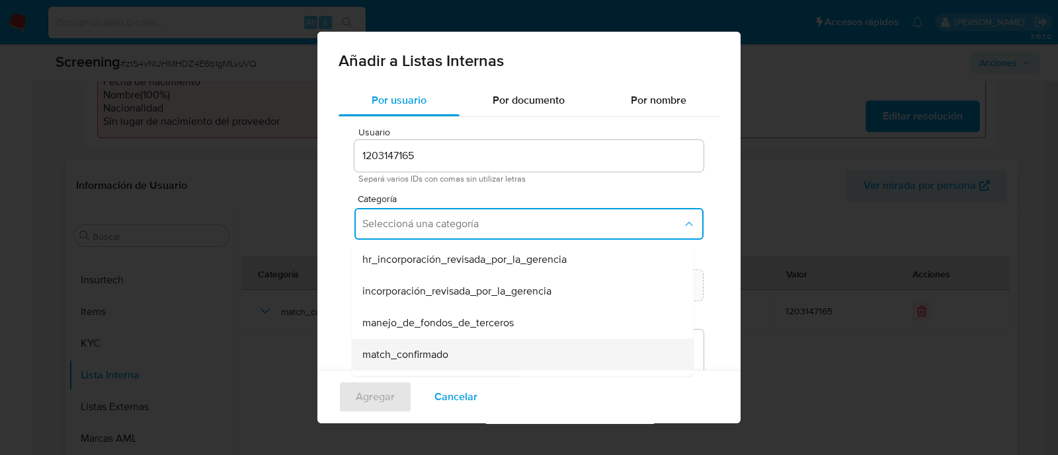
click at [410, 346] on div "match_confirmado" at bounding box center [518, 355] width 313 height 32
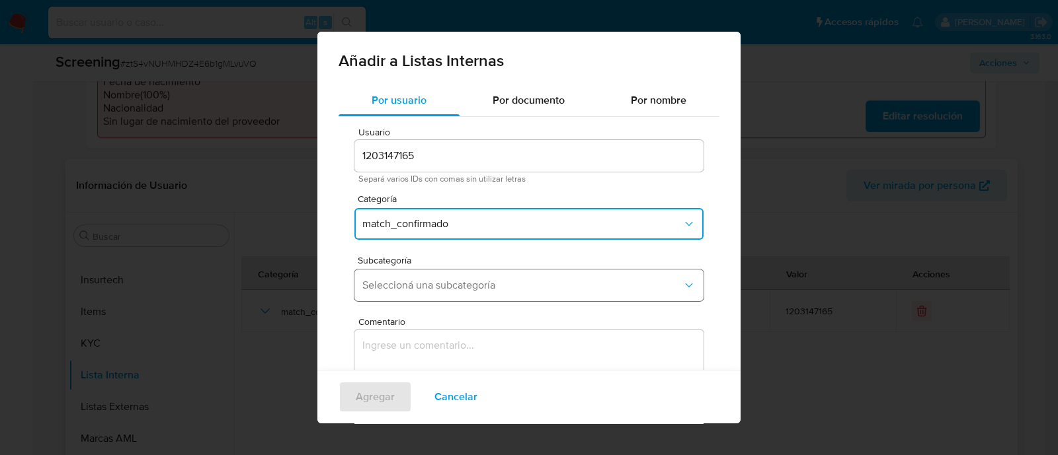
click at [408, 295] on button "Seleccioná una subcategoría" at bounding box center [528, 286] width 349 height 32
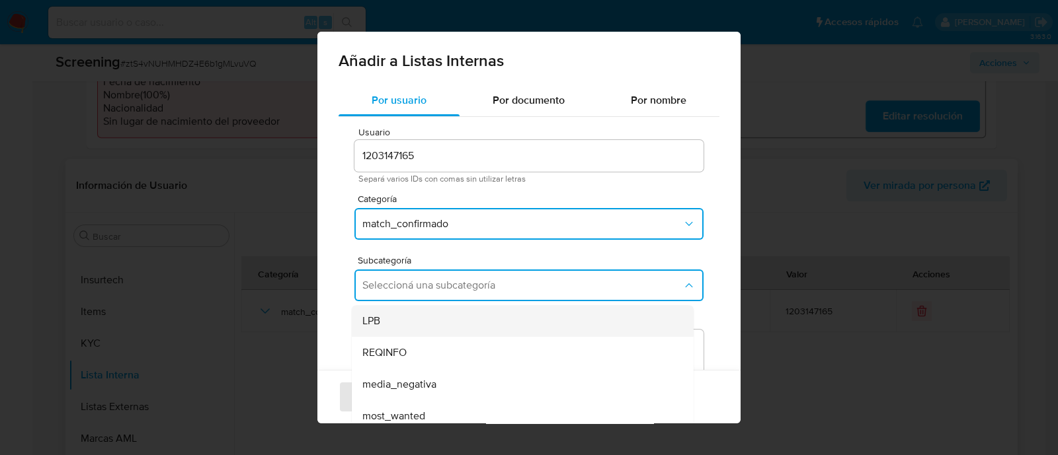
click at [384, 305] on div "LPB" at bounding box center [518, 321] width 313 height 32
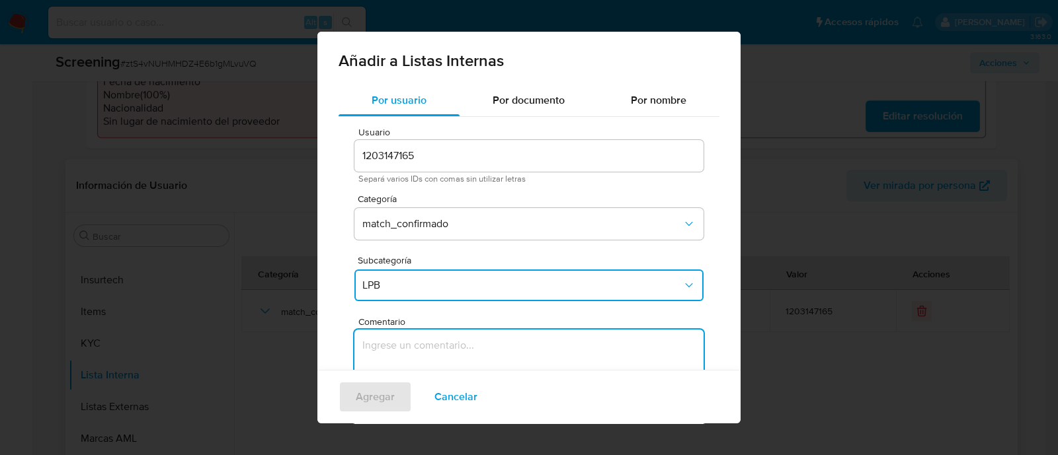
click at [385, 338] on textarea "Comentario" at bounding box center [528, 393] width 349 height 127
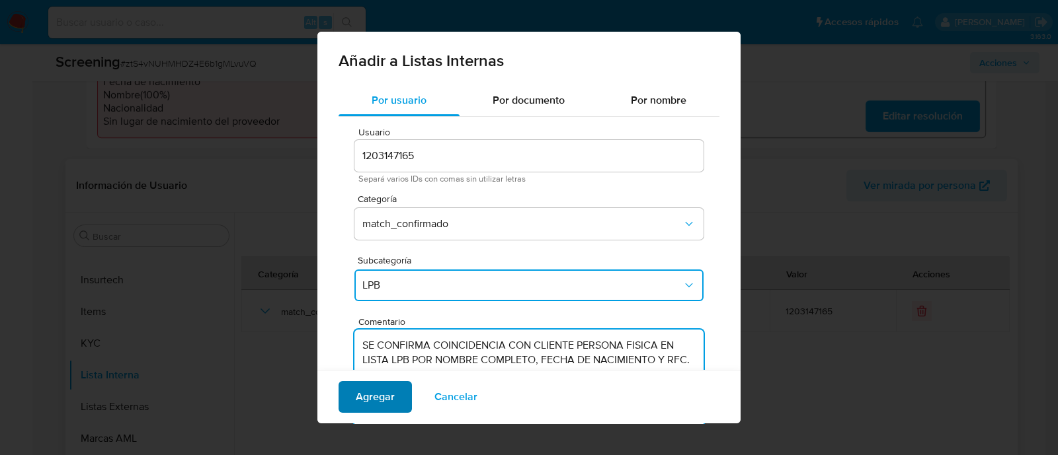
type textarea "SE CONFIRMA COINCIDENCIA CON CLIENTE PERSONA FISICA EN LISTA LPB POR NOMBRE COM…"
click at [385, 392] on span "Agregar" at bounding box center [375, 397] width 39 height 29
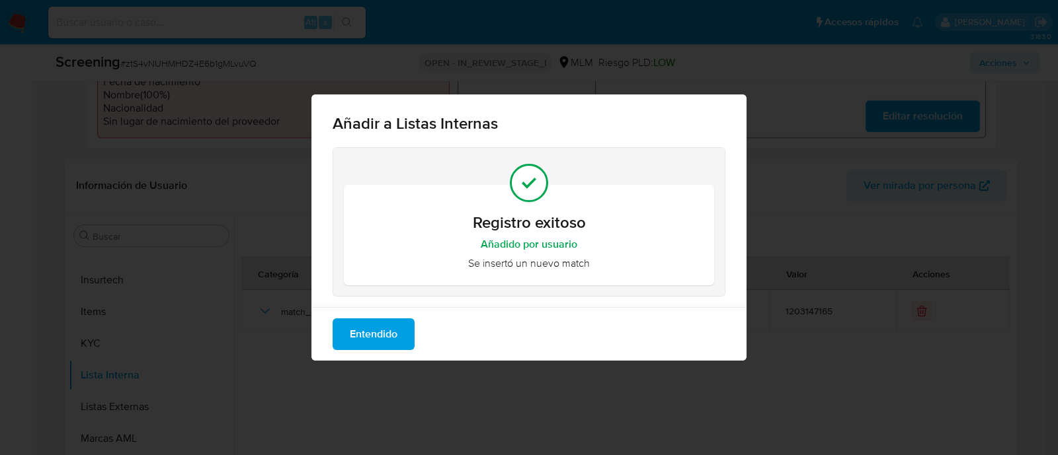
click at [370, 337] on span "Entendido" at bounding box center [374, 334] width 48 height 29
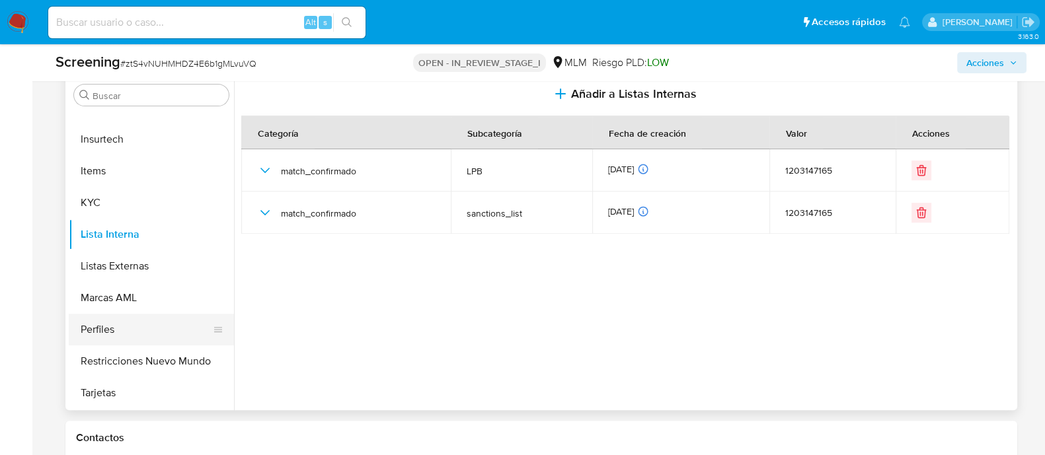
scroll to position [625, 0]
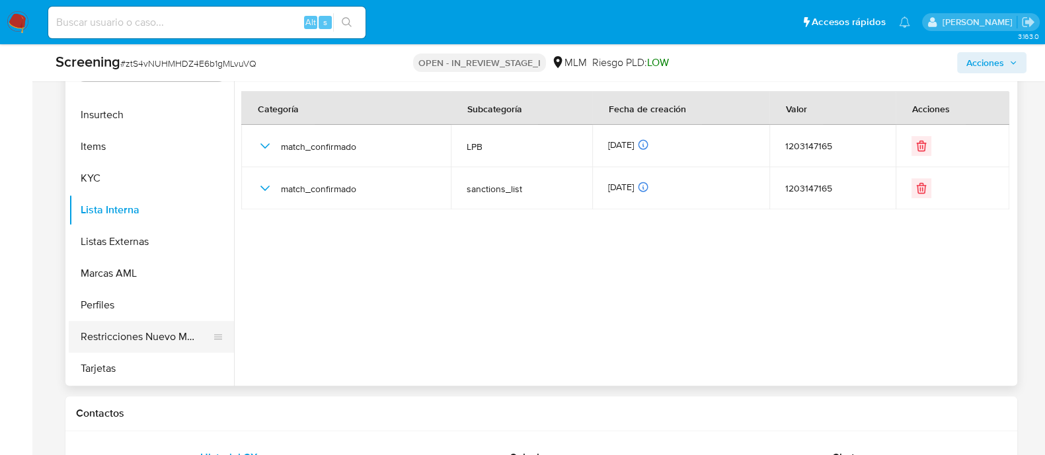
click at [139, 338] on button "Restricciones Nuevo Mundo" at bounding box center [146, 337] width 155 height 32
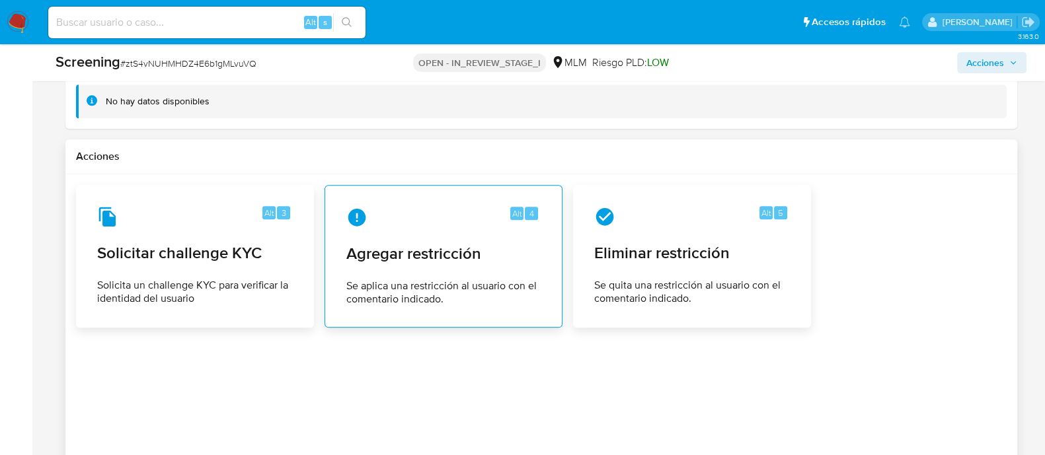
scroll to position [1857, 0]
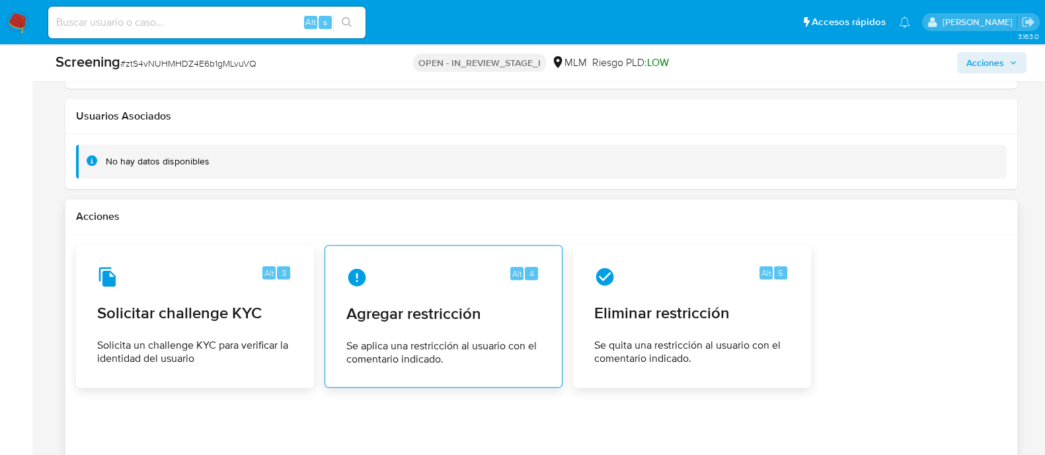
click at [433, 293] on div "Alt 4 Agregar restricción Se aplica una restricción al usuario con el comentari…" at bounding box center [443, 316] width 215 height 120
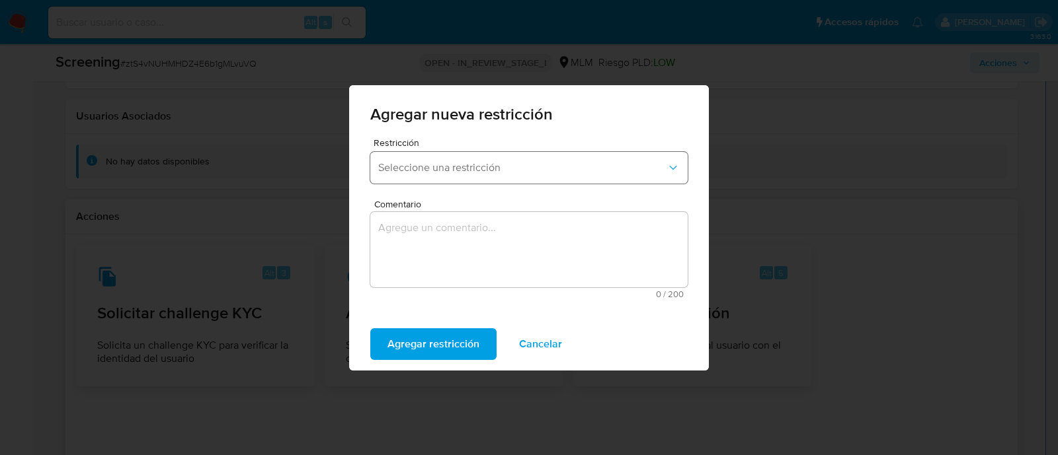
click at [476, 173] on span "Seleccione una restricción" at bounding box center [522, 167] width 288 height 13
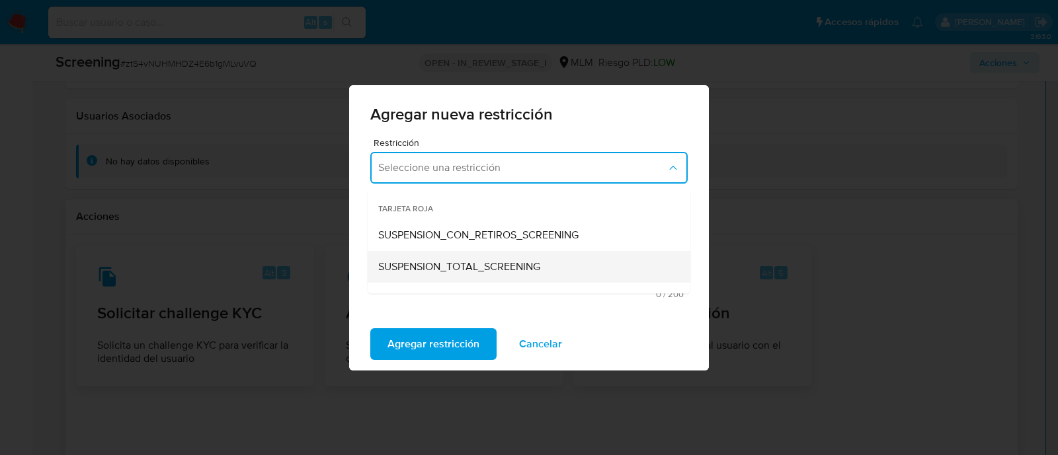
click at [477, 258] on div "SUSPENSION_TOTAL_SCREENING" at bounding box center [524, 267] width 293 height 32
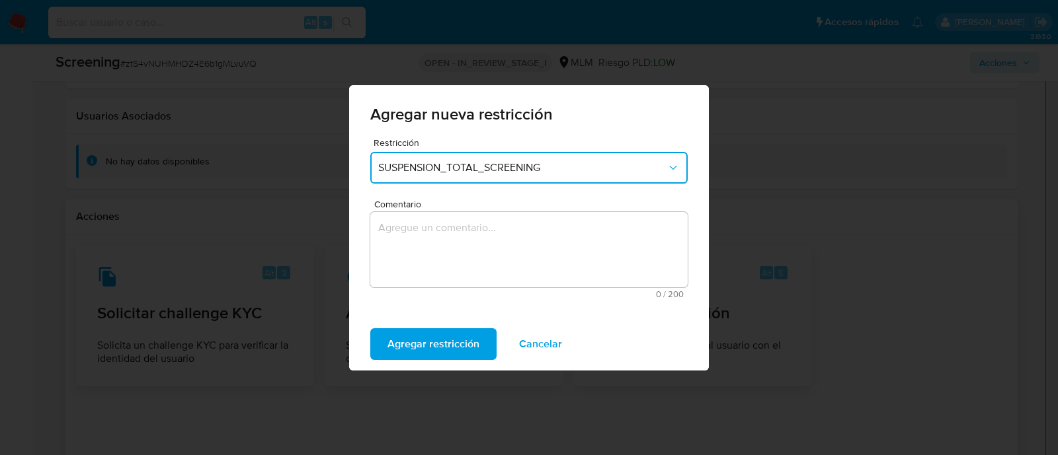
click at [477, 258] on textarea "Comentario" at bounding box center [528, 249] width 317 height 75
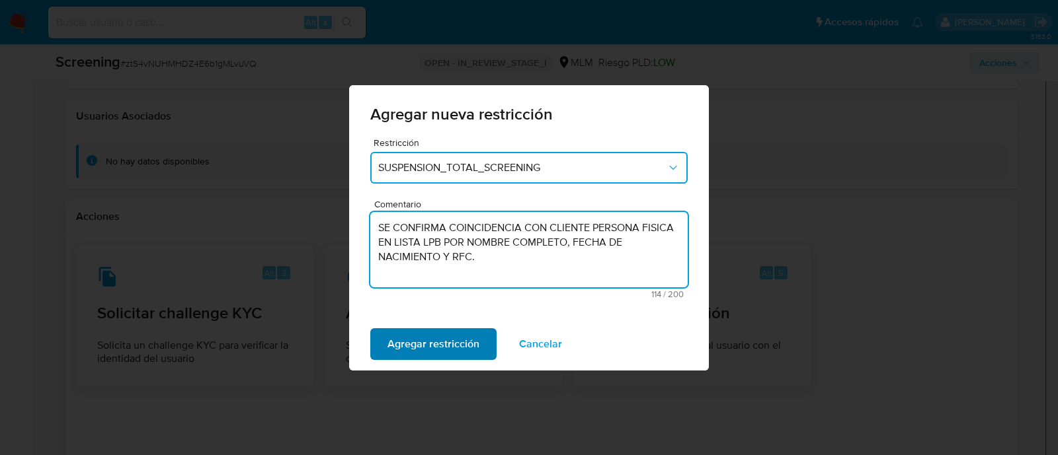
type textarea "SE CONFIRMA COINCIDENCIA CON CLIENTE PERSONA FISICA EN LISTA LPB POR NOMBRE COM…"
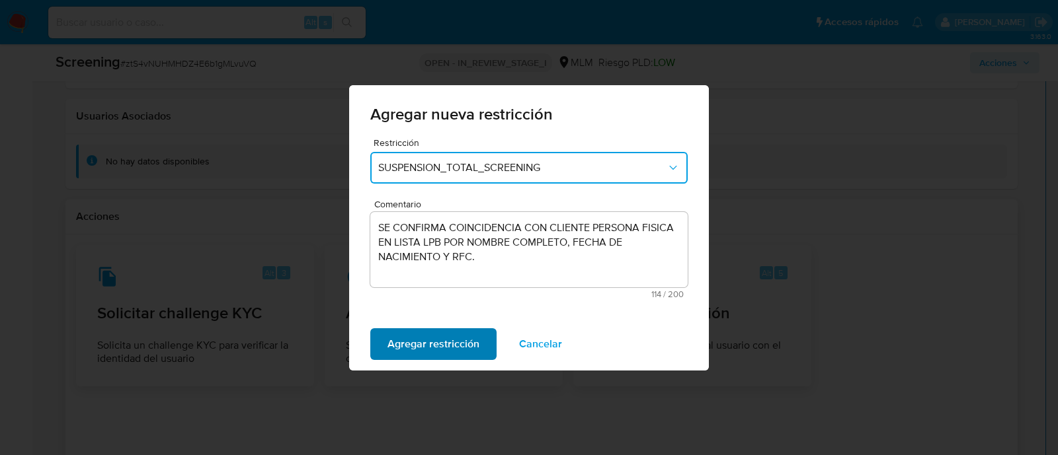
click at [453, 340] on span "Agregar restricción" at bounding box center [433, 344] width 92 height 29
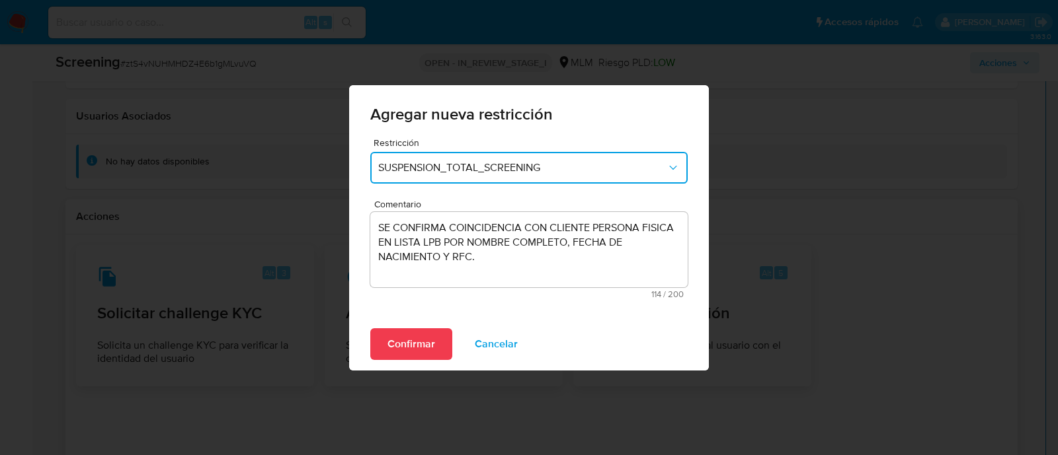
click at [443, 344] on button "Confirmar" at bounding box center [411, 344] width 82 height 32
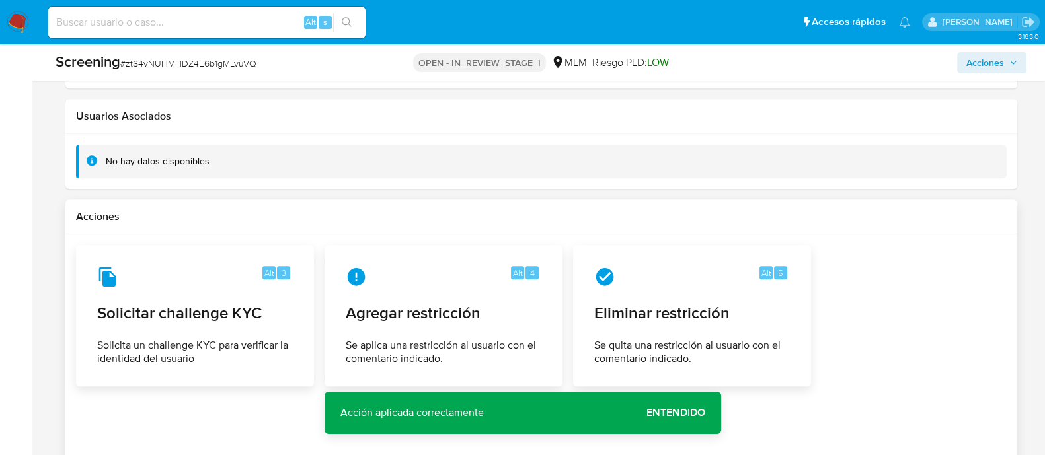
click at [677, 413] on span "Entendido" at bounding box center [675, 413] width 59 height 0
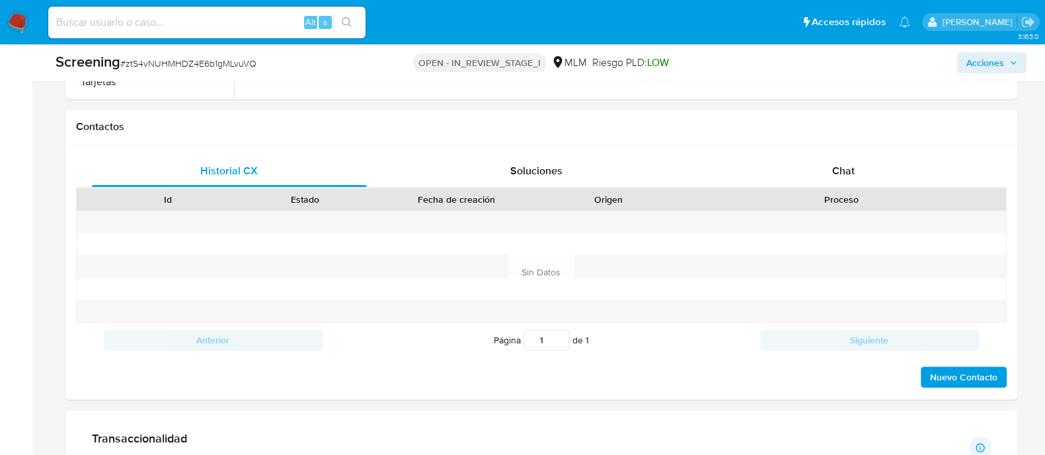
scroll to position [991, 0]
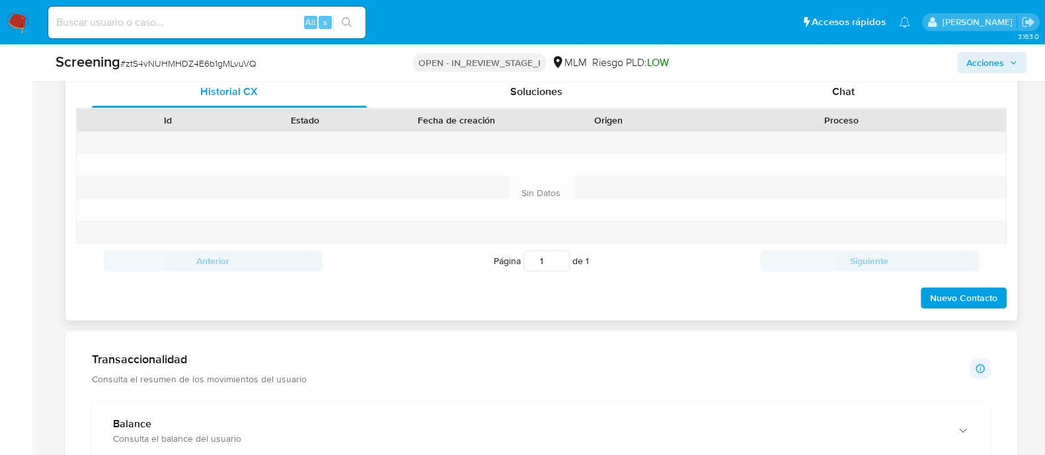
click at [961, 292] on span "Nuevo Contacto" at bounding box center [963, 298] width 67 height 19
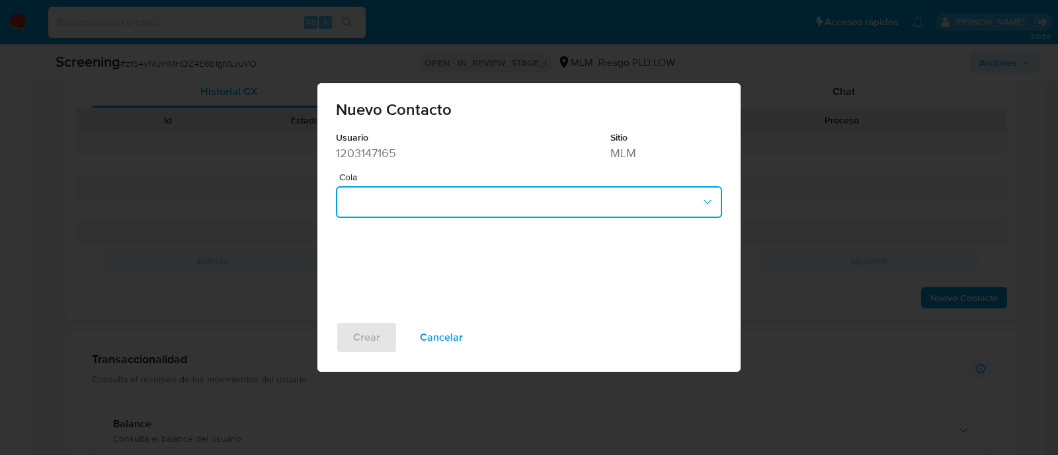
click at [509, 204] on button "button" at bounding box center [529, 202] width 386 height 32
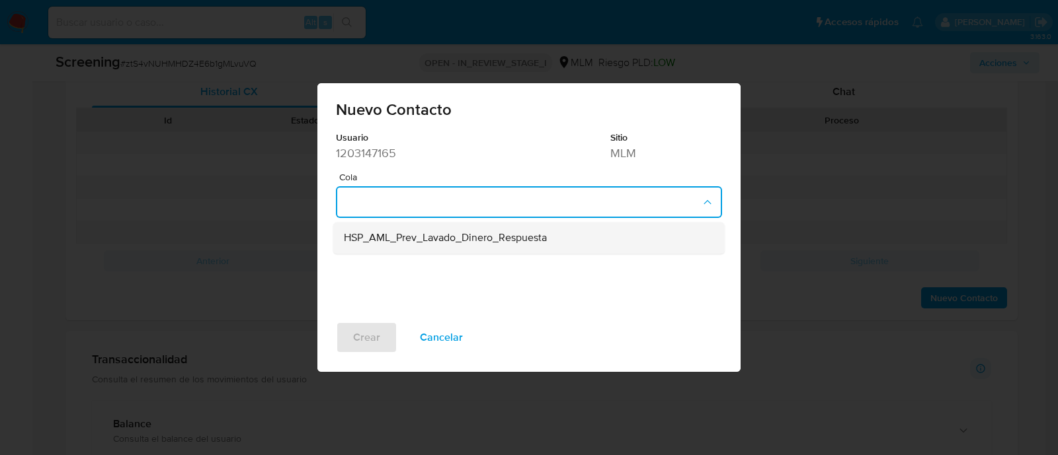
click at [387, 249] on div "HSP_AML_Prev_Lavado_Dinero_Respuesta" at bounding box center [525, 239] width 362 height 32
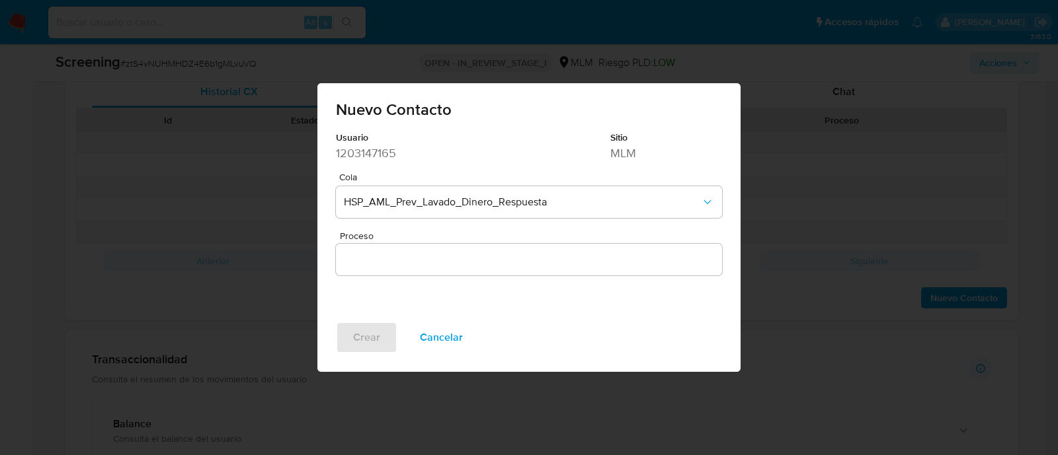
click at [367, 251] on input "Proceso" at bounding box center [529, 259] width 386 height 17
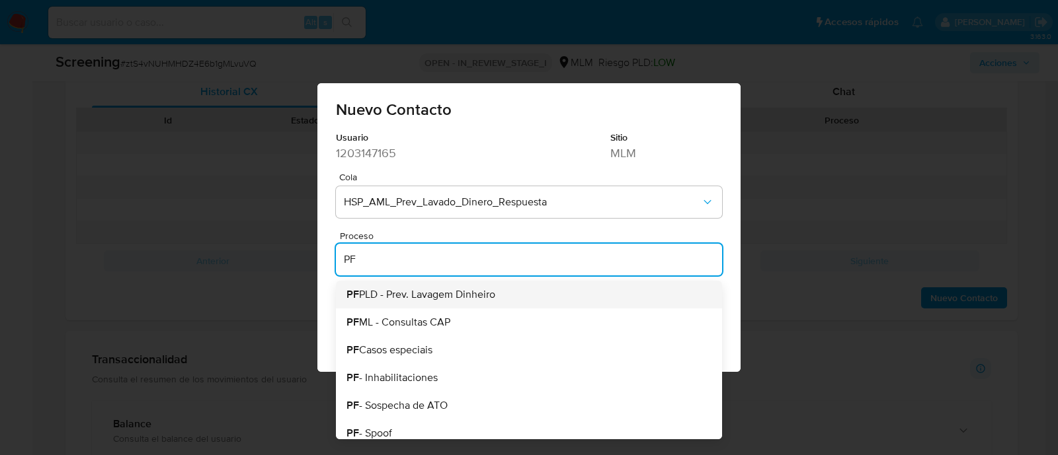
click at [370, 295] on span "PF PLD - Prev. Lavagem Dinheiro" at bounding box center [420, 294] width 149 height 11
type input "PF PLD - Prev. Lavagem Dinheiro"
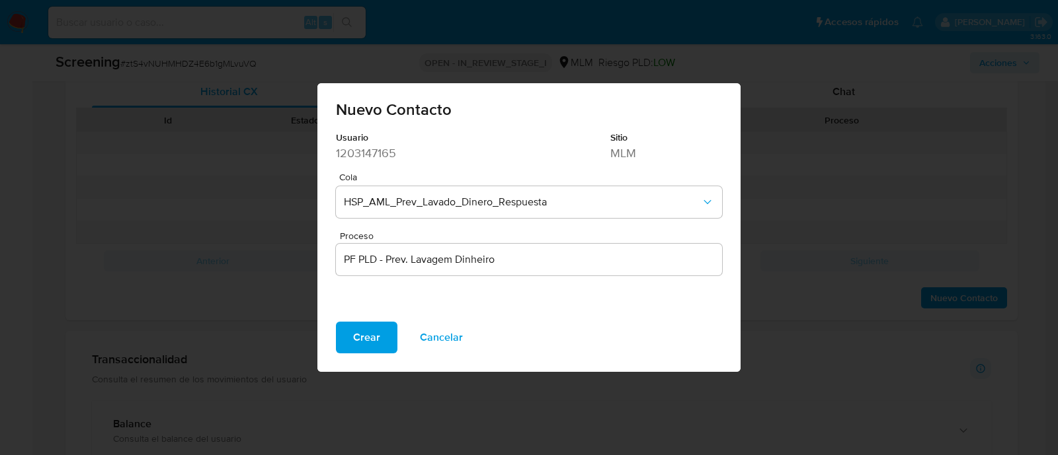
click at [354, 348] on span "Crear" at bounding box center [366, 337] width 27 height 29
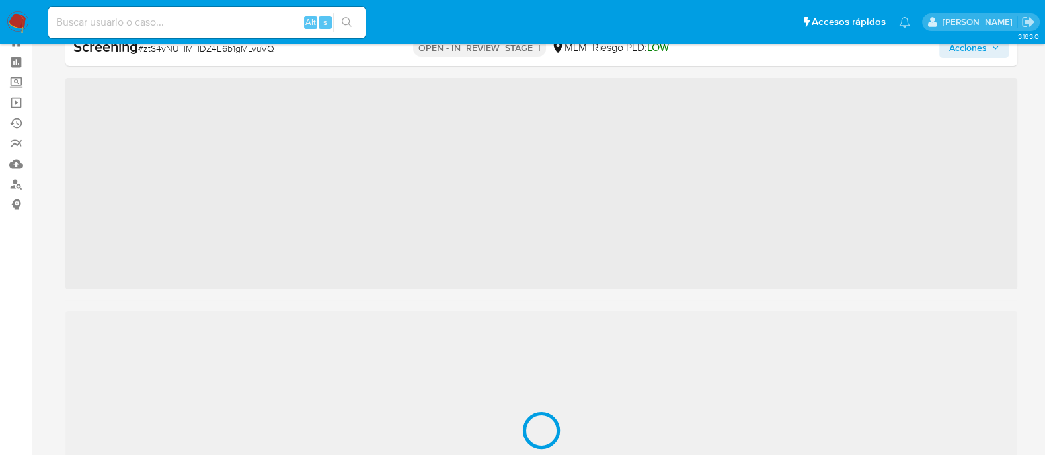
scroll to position [654, 0]
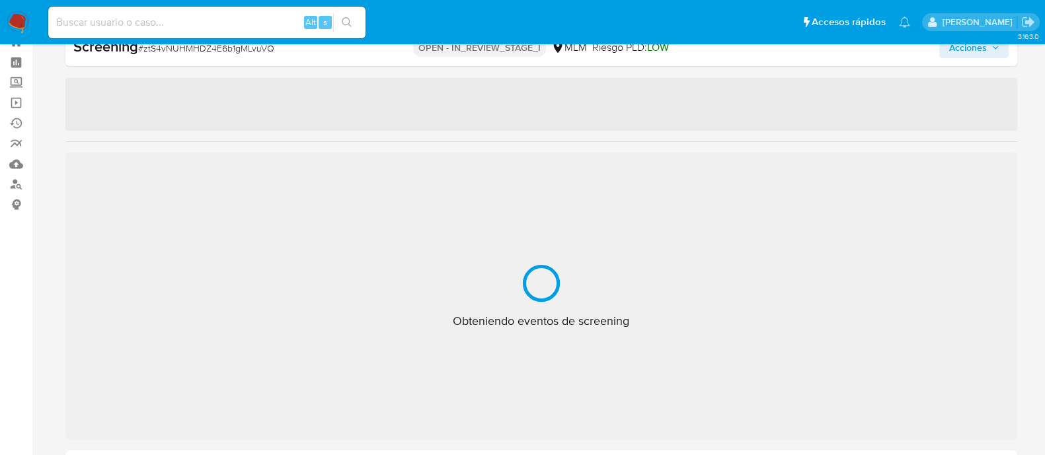
select select "10"
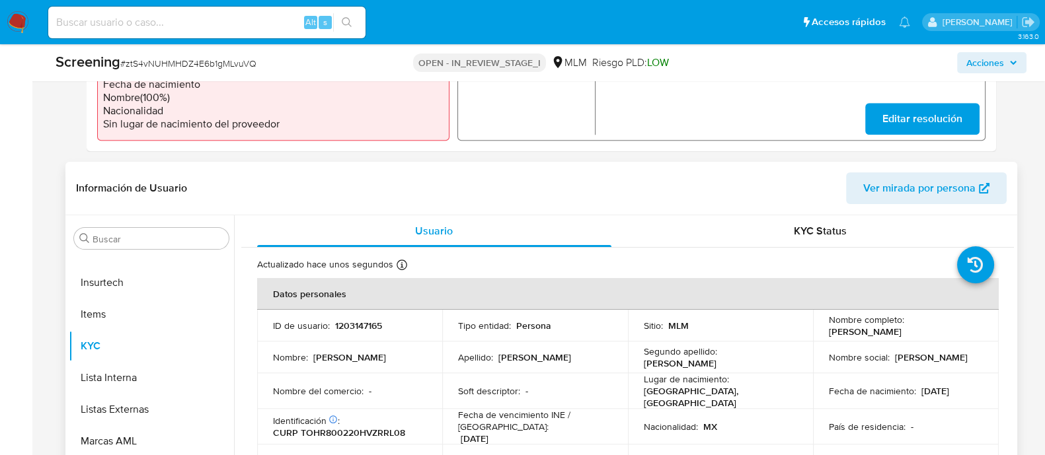
scroll to position [460, 0]
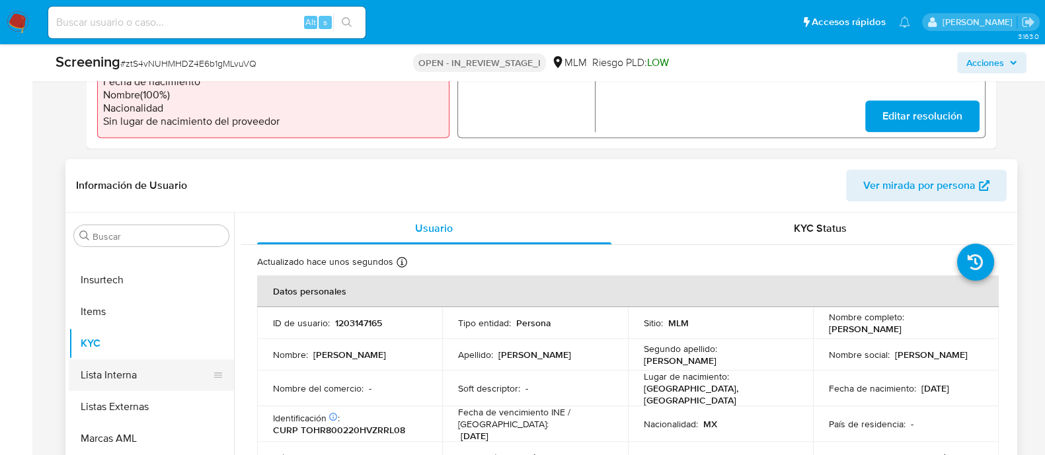
click at [157, 373] on button "Lista Interna" at bounding box center [146, 376] width 155 height 32
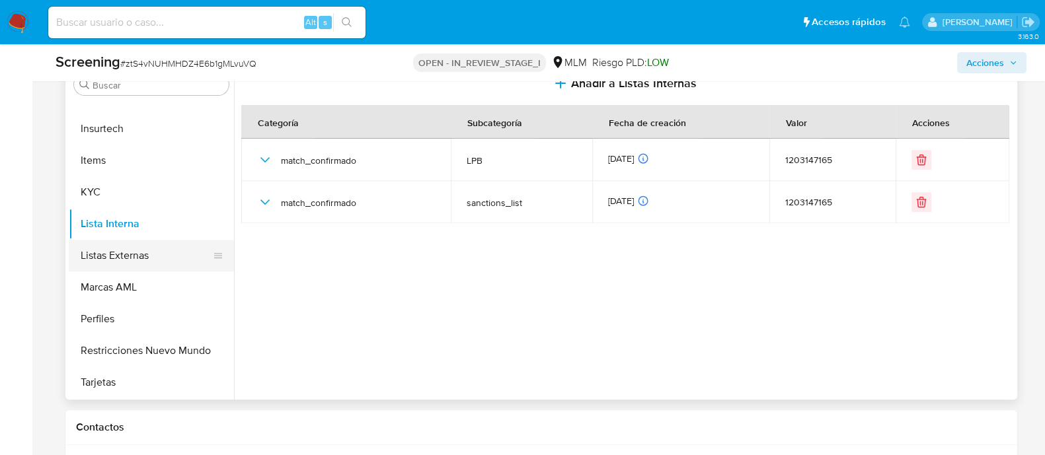
scroll to position [708, 0]
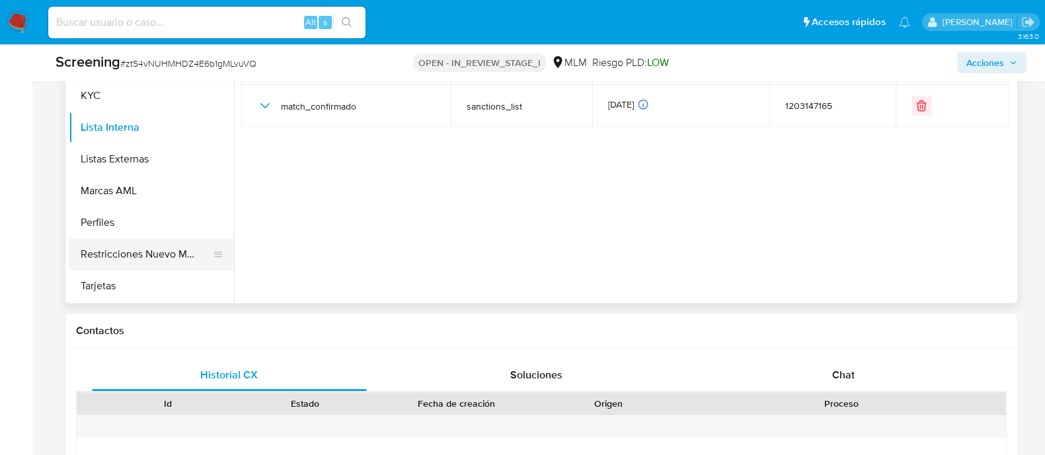
click at [150, 268] on button "Restricciones Nuevo Mundo" at bounding box center [146, 255] width 155 height 32
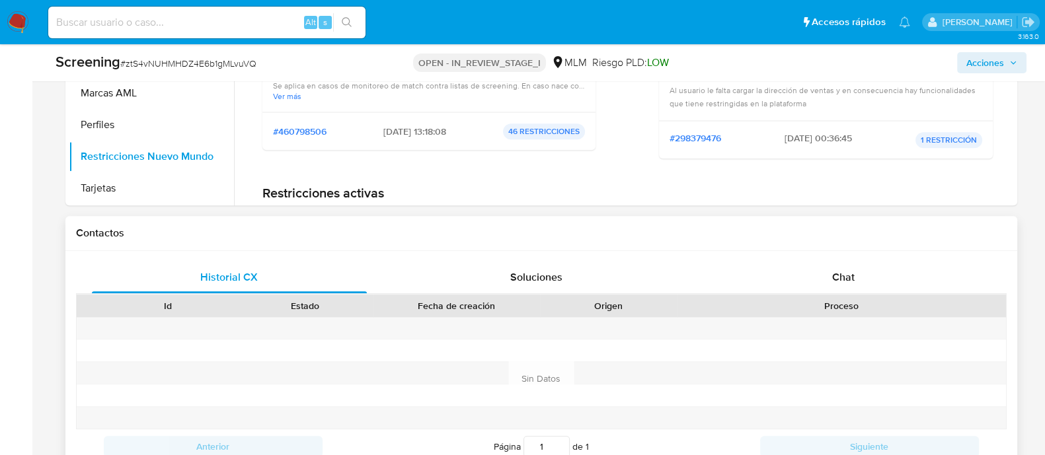
scroll to position [790, 0]
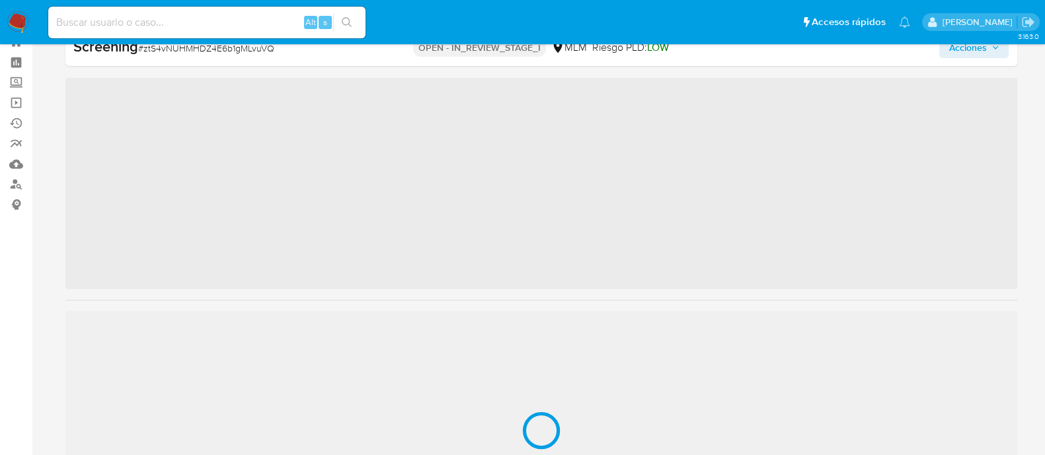
scroll to position [654, 0]
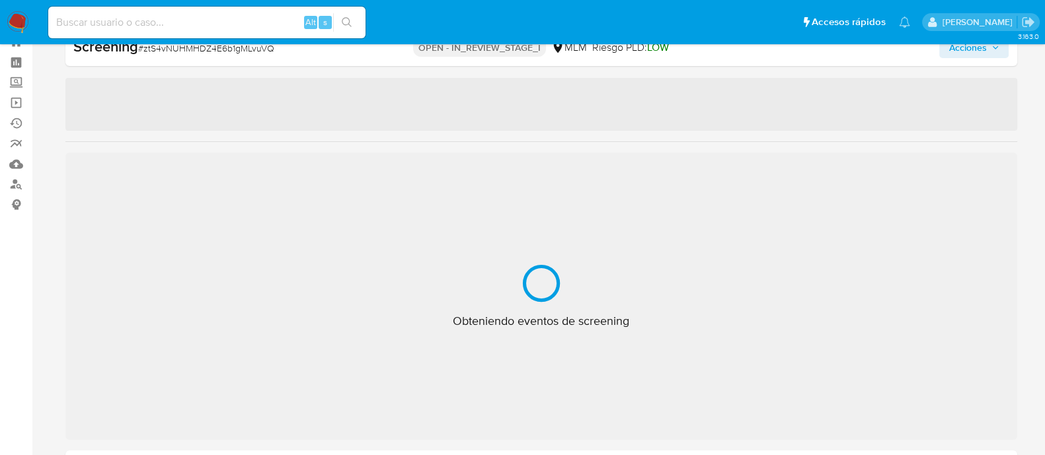
select select "10"
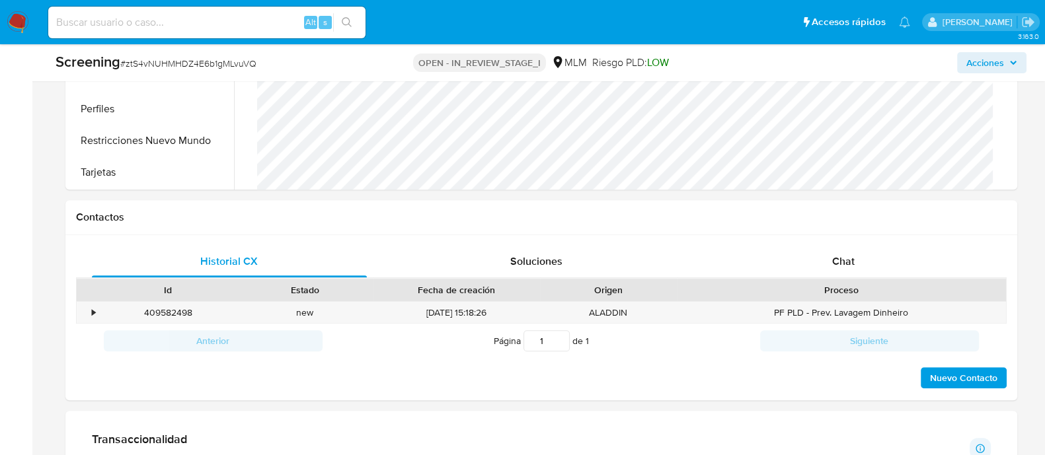
scroll to position [873, 0]
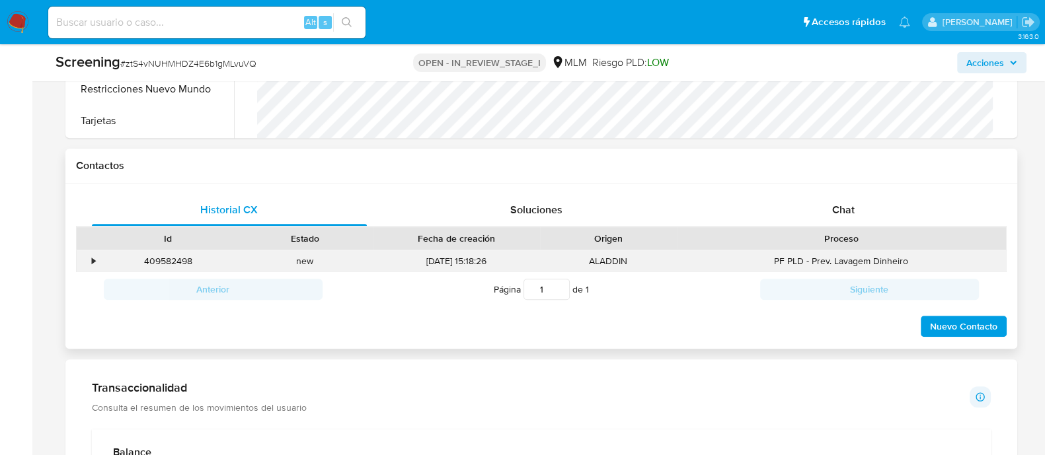
click at [93, 258] on div "•" at bounding box center [94, 261] width 3 height 13
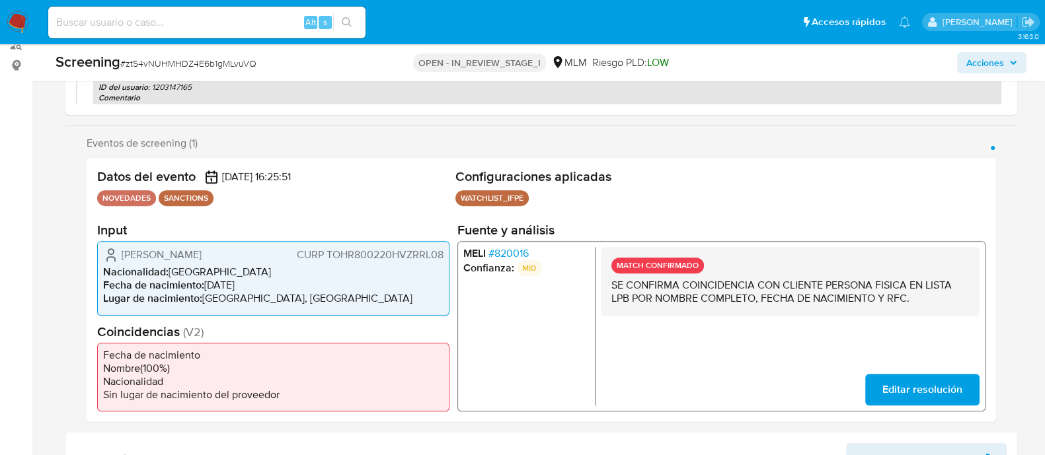
scroll to position [295, 0]
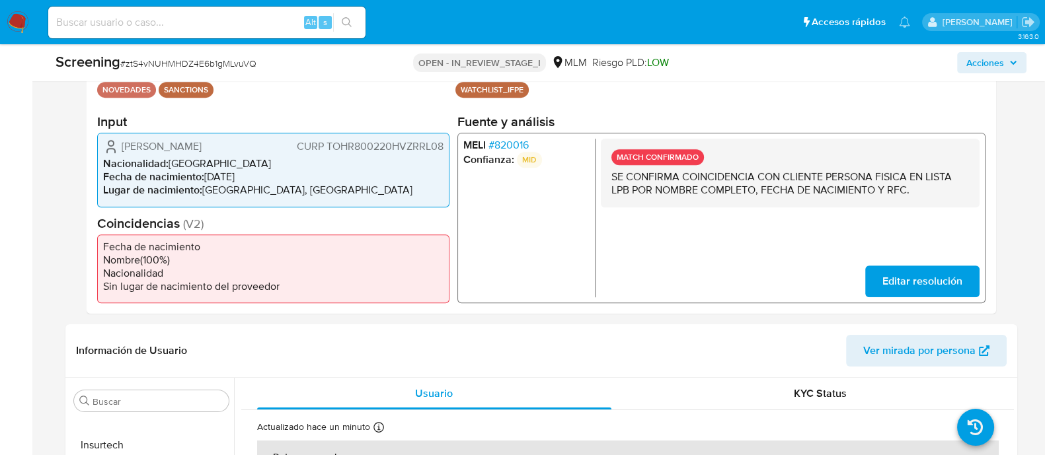
drag, startPoint x: 120, startPoint y: 149, endPoint x: 215, endPoint y: 147, distance: 94.5
click at [202, 147] on span "[PERSON_NAME]" at bounding box center [162, 146] width 80 height 13
drag, startPoint x: 210, startPoint y: 178, endPoint x: 227, endPoint y: 177, distance: 17.9
click at [227, 177] on li "Fecha de nacimiento : [DEMOGRAPHIC_DATA]" at bounding box center [273, 177] width 340 height 13
click at [208, 178] on li "Fecha de nacimiento : [DEMOGRAPHIC_DATA]" at bounding box center [273, 177] width 340 height 13
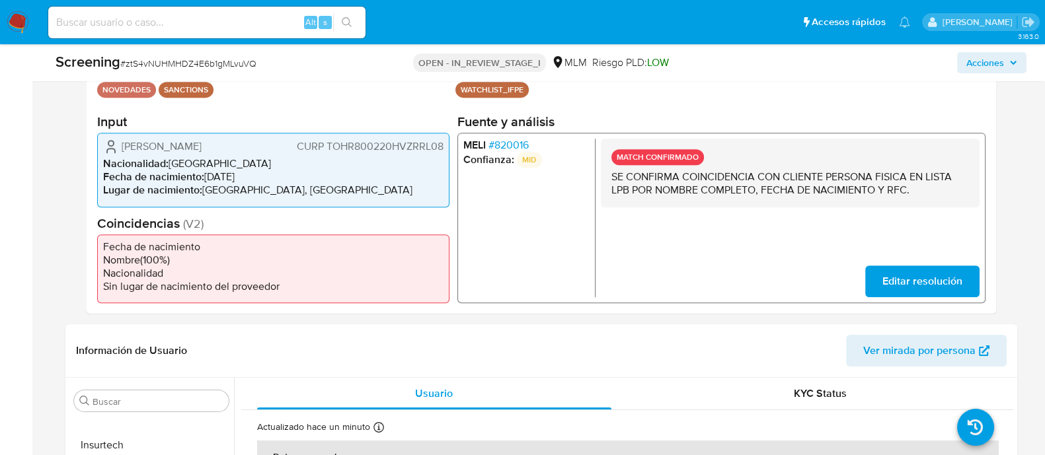
drag, startPoint x: 206, startPoint y: 179, endPoint x: 270, endPoint y: 179, distance: 64.1
click at [270, 179] on li "Fecha de nacimiento : 20/02/1980" at bounding box center [273, 177] width 340 height 13
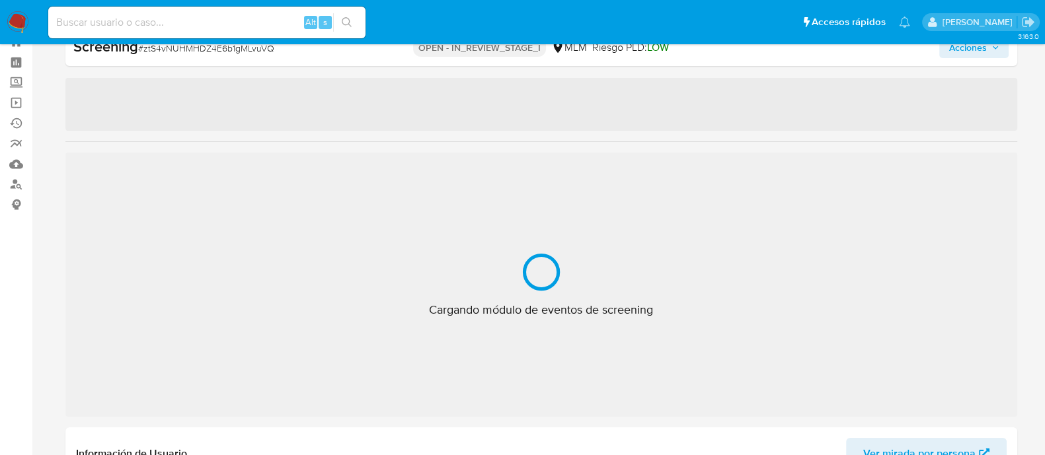
scroll to position [654, 0]
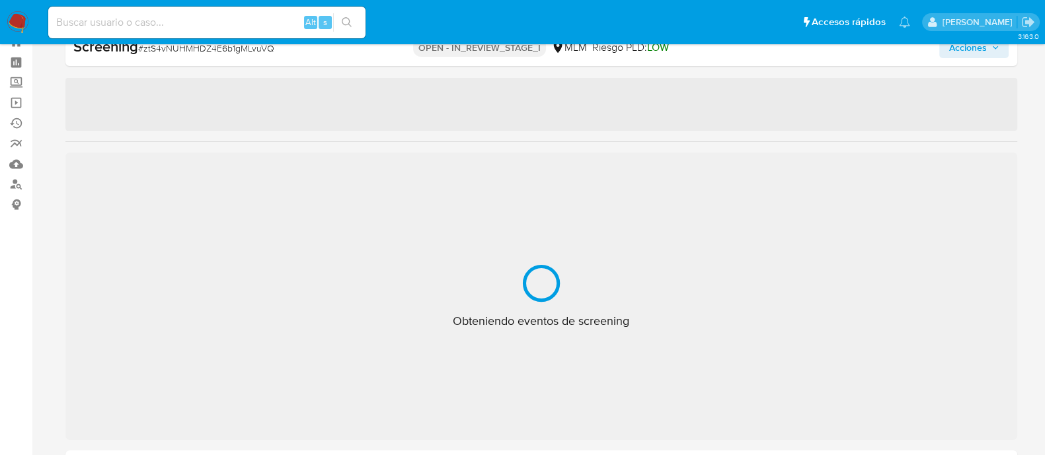
select select "10"
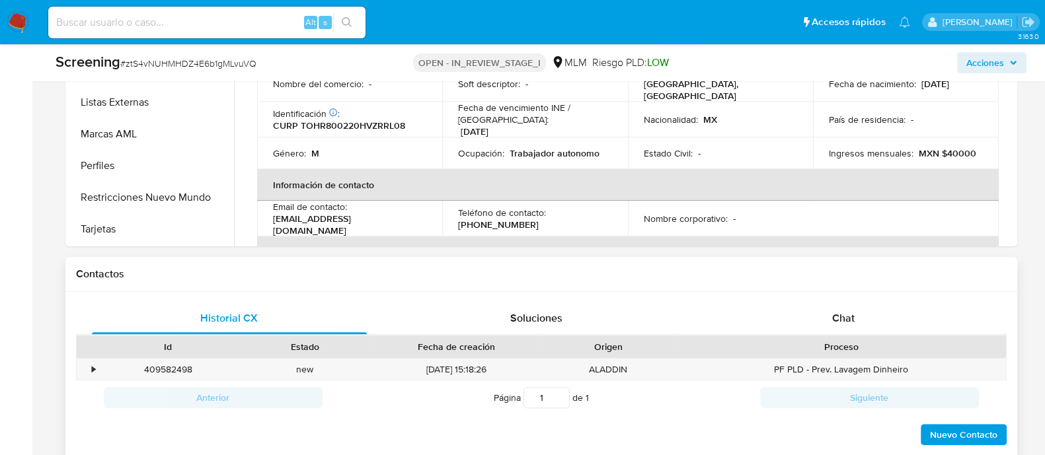
scroll to position [790, 0]
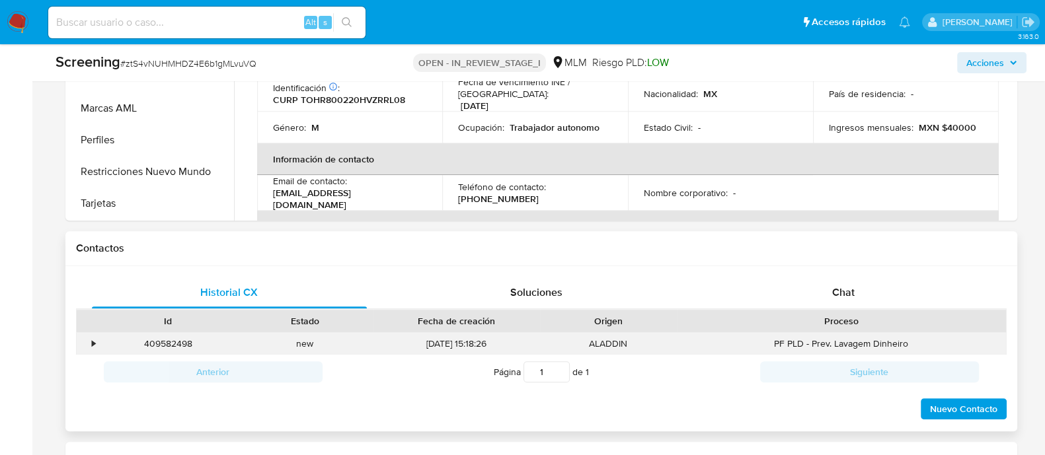
click at [90, 338] on div "•" at bounding box center [88, 344] width 23 height 22
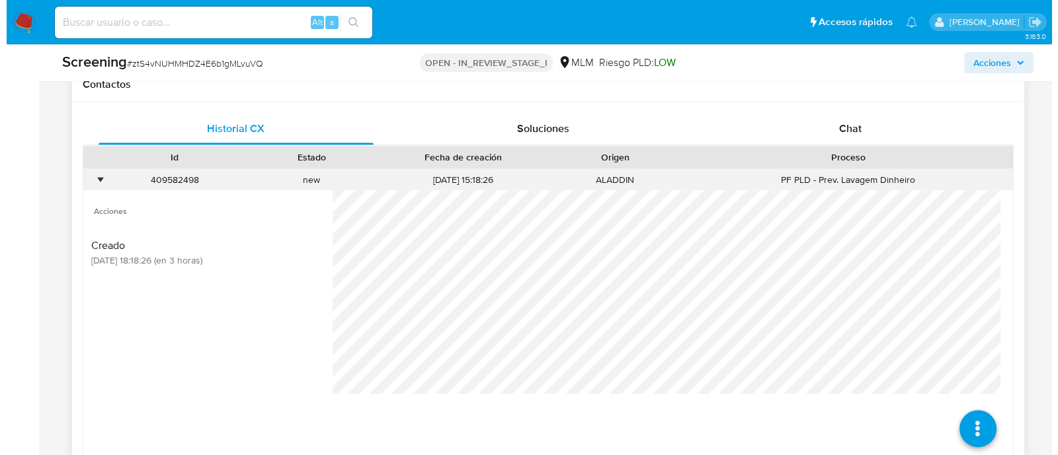
scroll to position [956, 0]
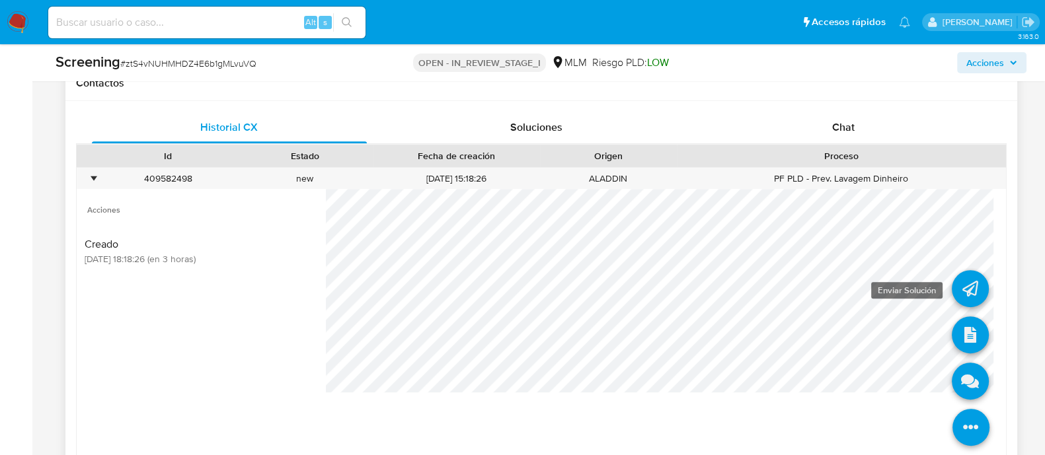
click at [971, 284] on icon at bounding box center [970, 288] width 37 height 37
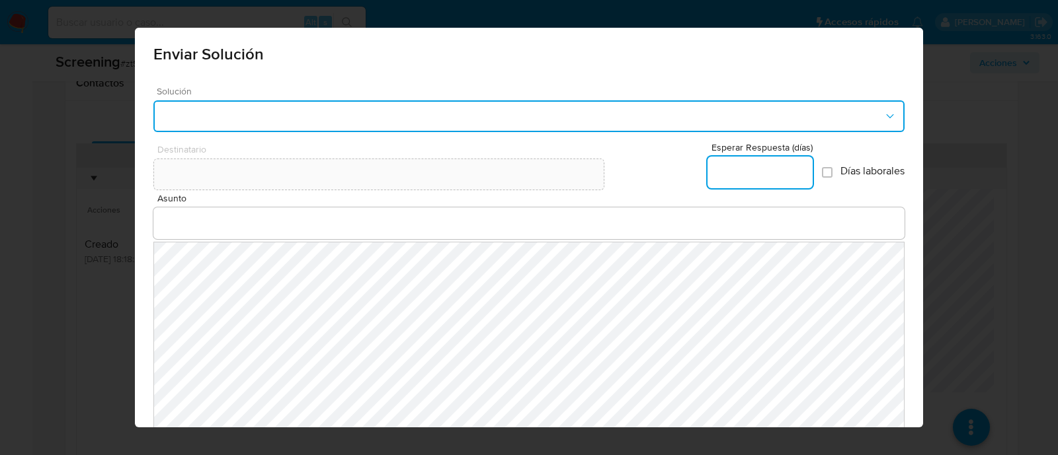
click at [592, 126] on button "button" at bounding box center [528, 116] width 751 height 32
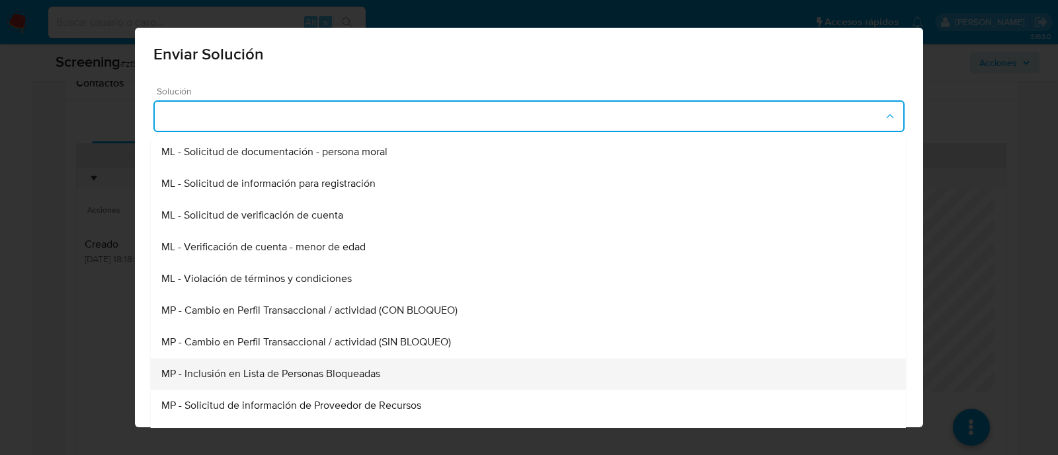
click at [307, 378] on span "MP - Inclusión en Lista de Personas Bloqueadas" at bounding box center [270, 373] width 219 height 13
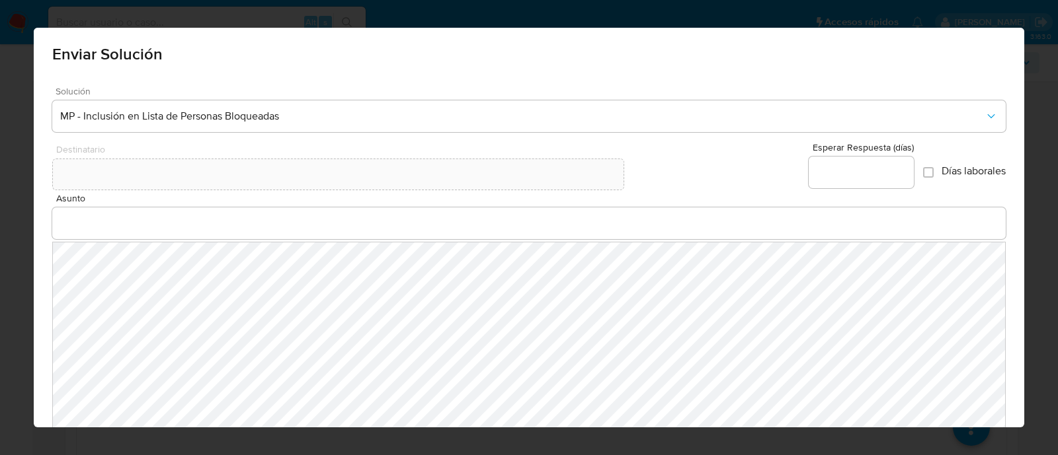
click at [846, 178] on input "Esperar Respuesta (días)" at bounding box center [860, 172] width 105 height 17
type input "0"
click at [212, 229] on input "Asunto" at bounding box center [529, 223] width 954 height 17
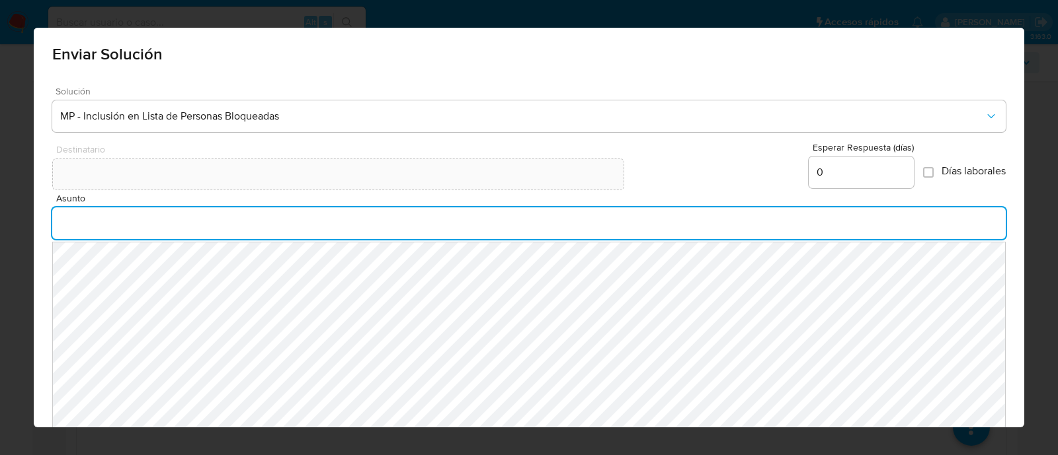
type input "INFORMACION IMPORTANTE SOBRE TU CUENTA MERCADO PAGO"
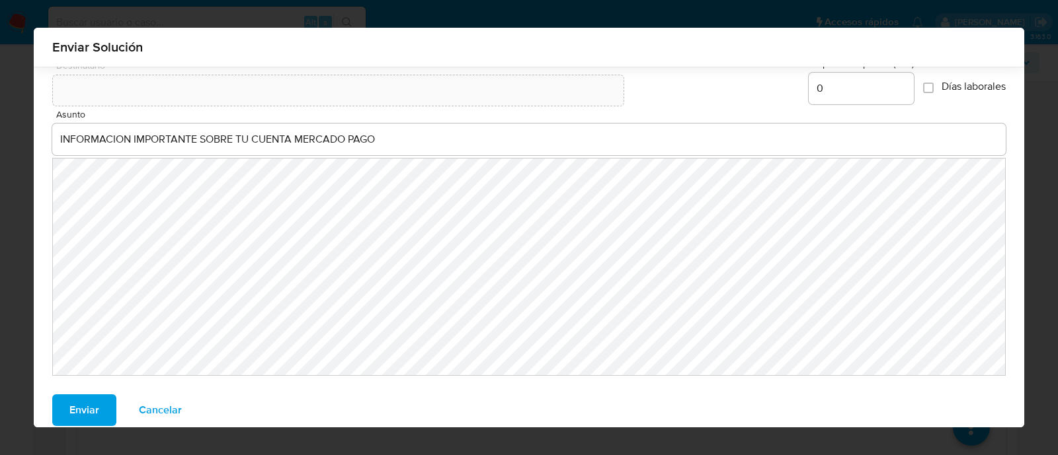
scroll to position [91, 0]
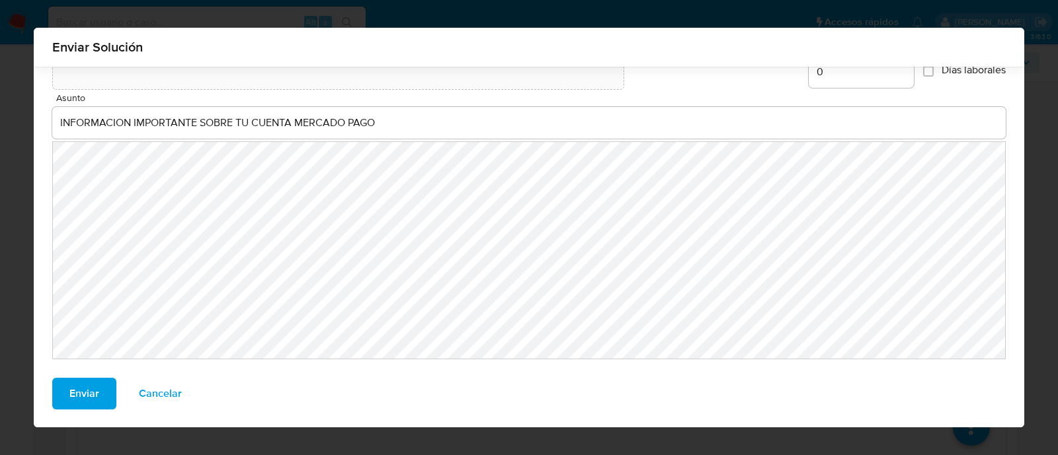
click at [67, 411] on div "Enviar Cancelar" at bounding box center [529, 403] width 991 height 50
click at [69, 396] on span "Enviar" at bounding box center [84, 393] width 30 height 29
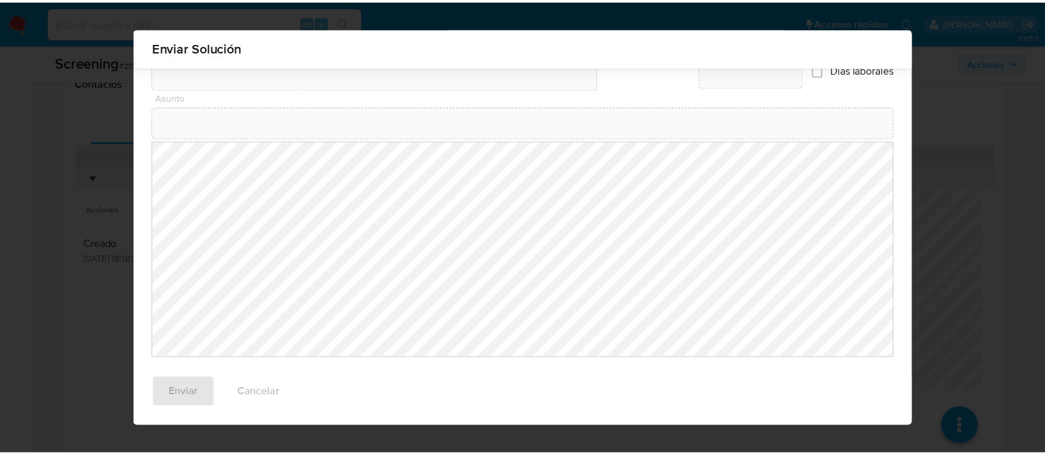
scroll to position [72, 0]
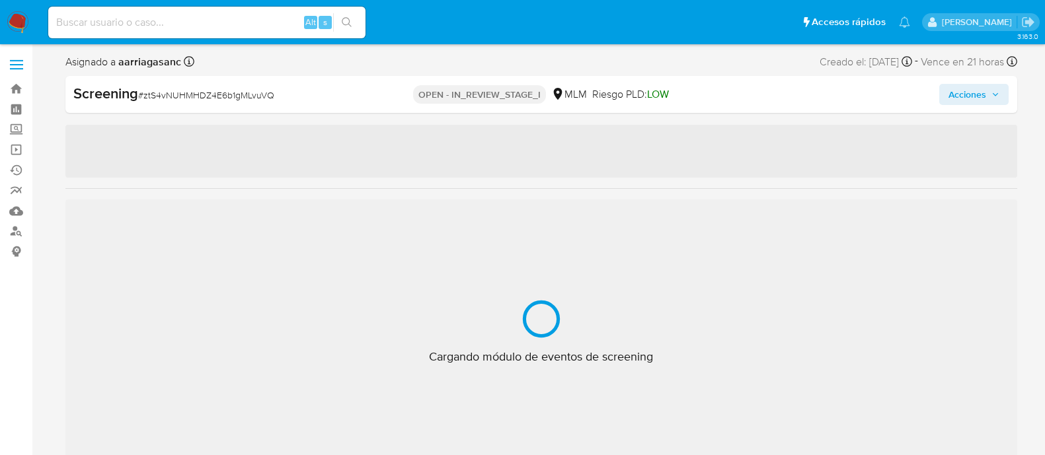
select select "10"
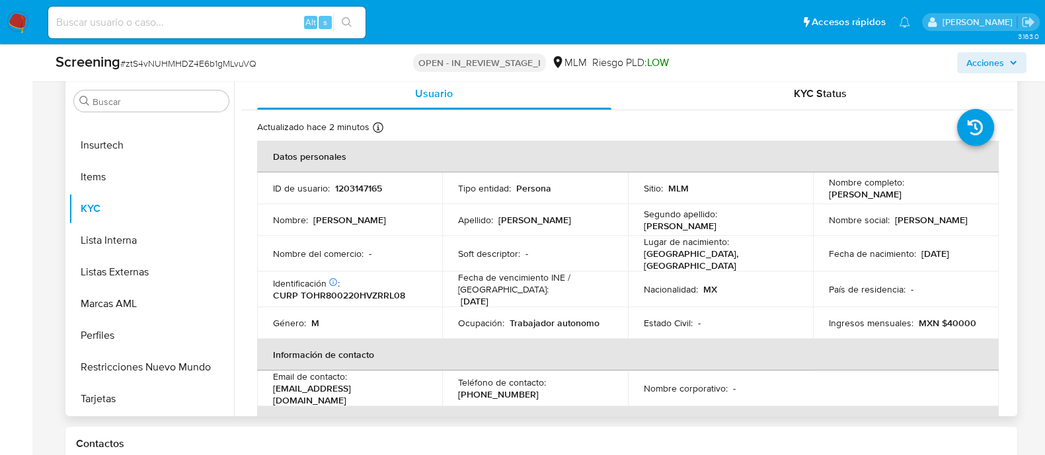
scroll to position [625, 0]
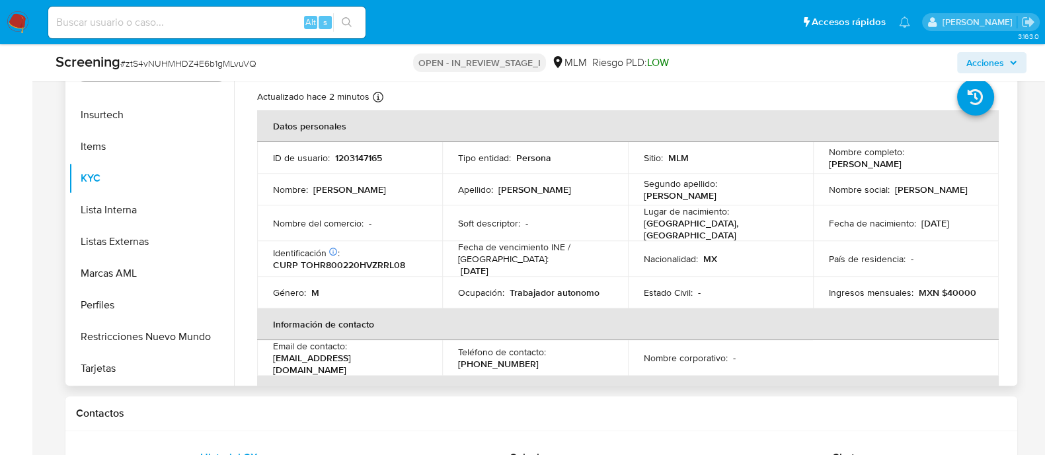
drag, startPoint x: 820, startPoint y: 163, endPoint x: 908, endPoint y: 158, distance: 88.1
click at [908, 158] on td "Nombre completo : Raul Torales Herrera" at bounding box center [906, 158] width 186 height 32
copy p "[PERSON_NAME]"
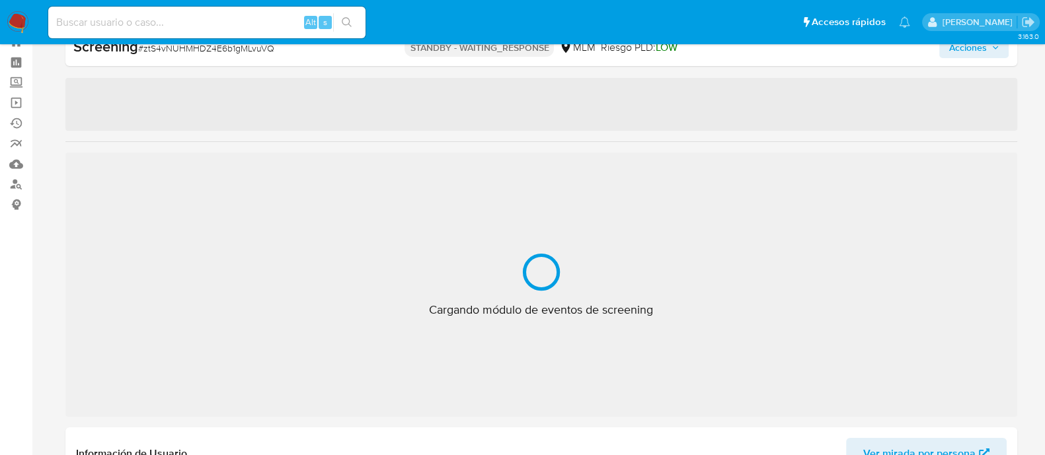
scroll to position [654, 0]
select select "10"
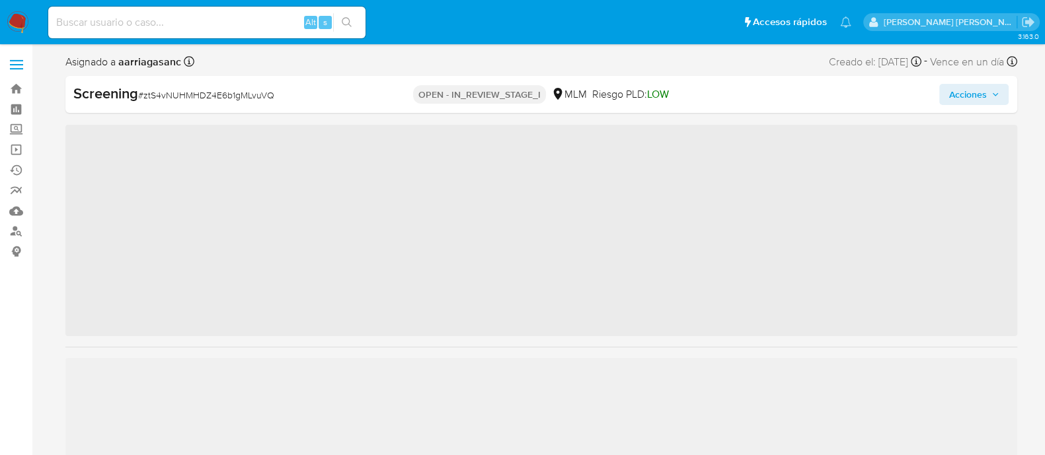
scroll to position [654, 0]
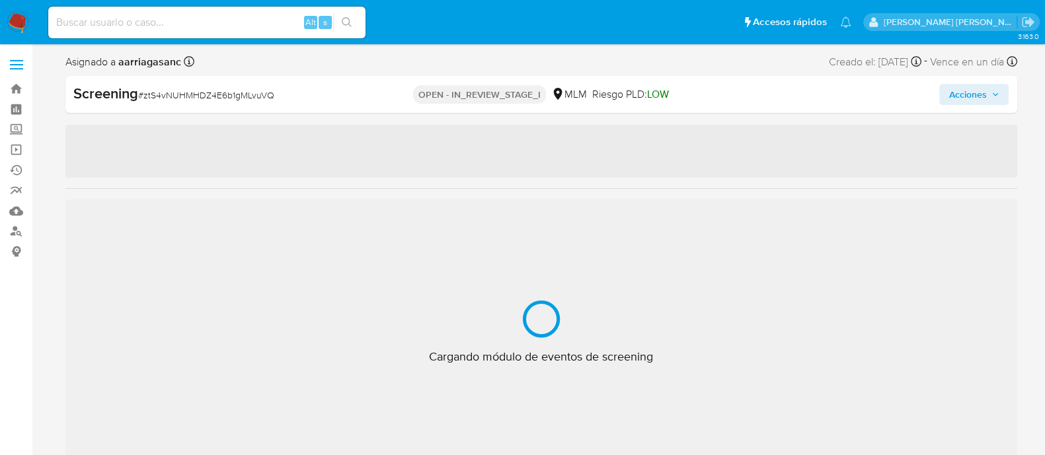
select select "10"
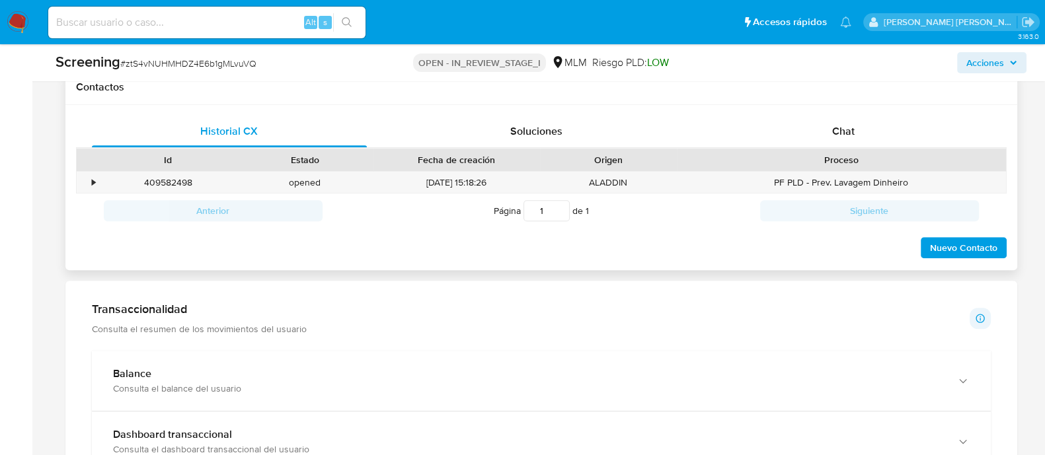
scroll to position [991, 0]
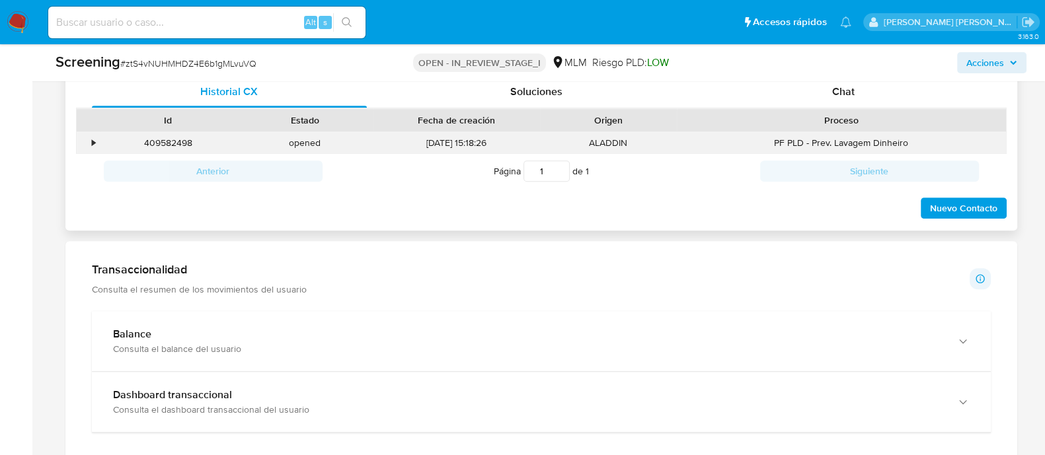
click at [94, 143] on div "•" at bounding box center [94, 143] width 3 height 13
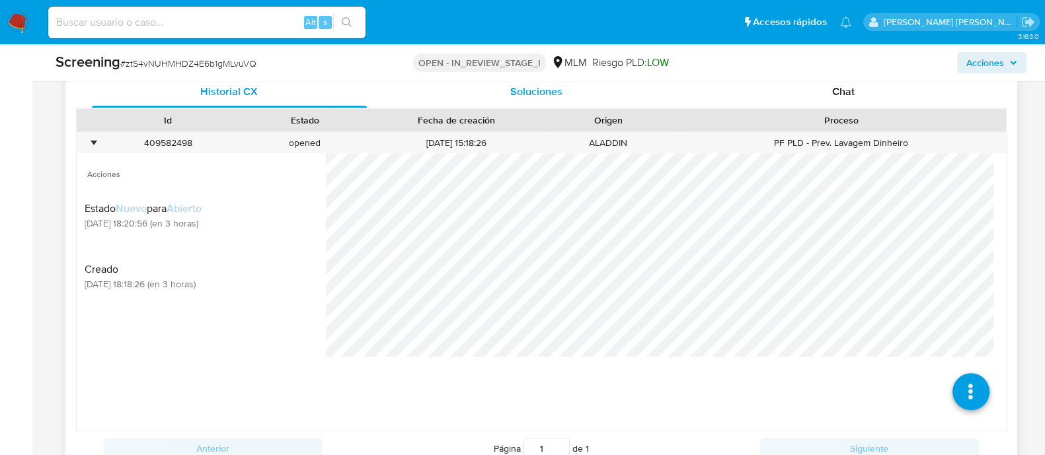
click at [546, 93] on span "Soluciones" at bounding box center [536, 91] width 52 height 15
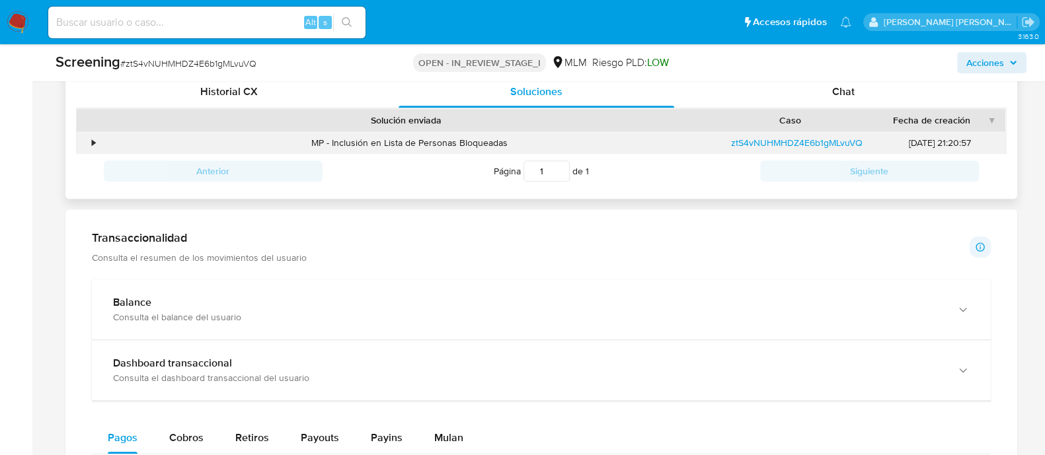
click at [90, 145] on div "•" at bounding box center [88, 143] width 23 height 22
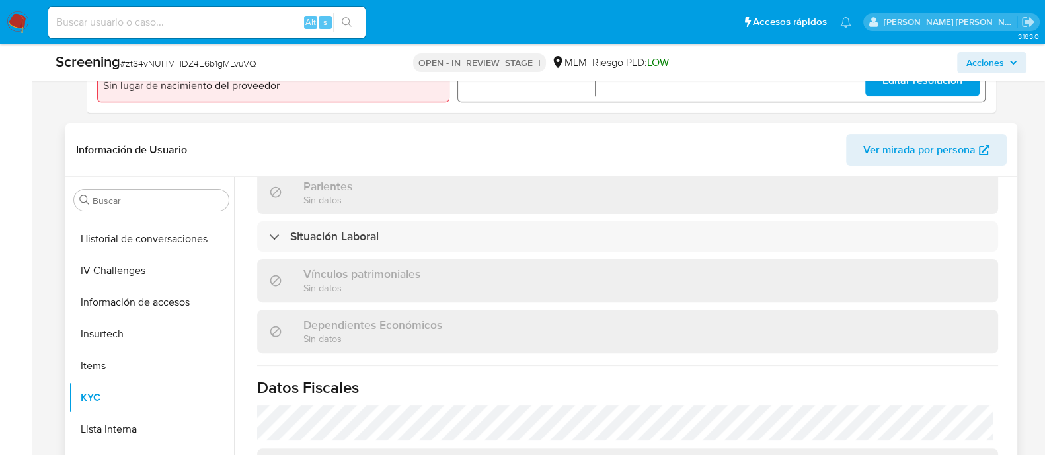
scroll to position [406, 0]
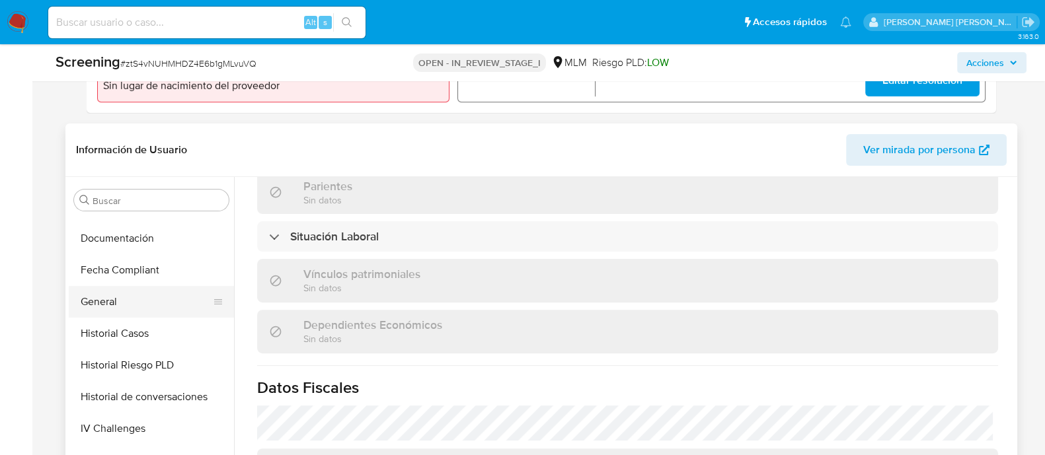
click at [135, 311] on button "General" at bounding box center [146, 302] width 155 height 32
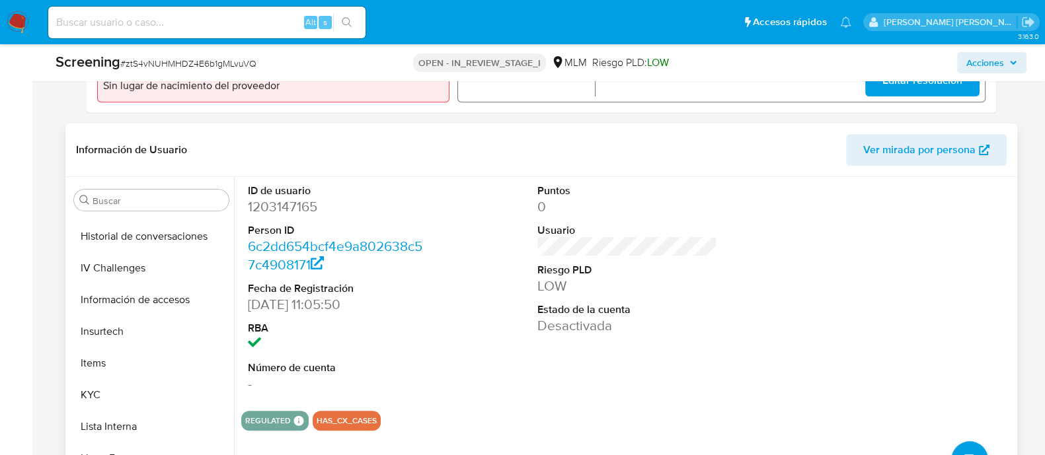
scroll to position [654, 0]
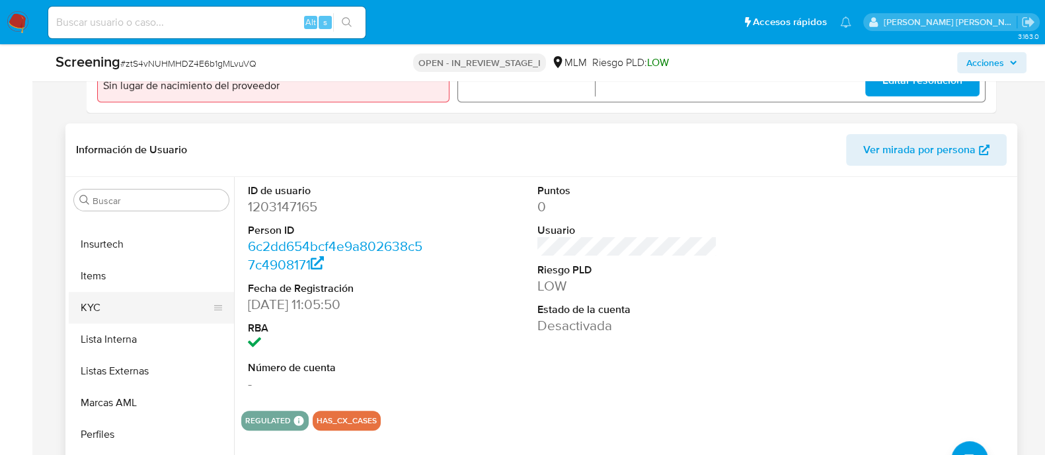
click at [130, 311] on button "KYC" at bounding box center [146, 308] width 155 height 32
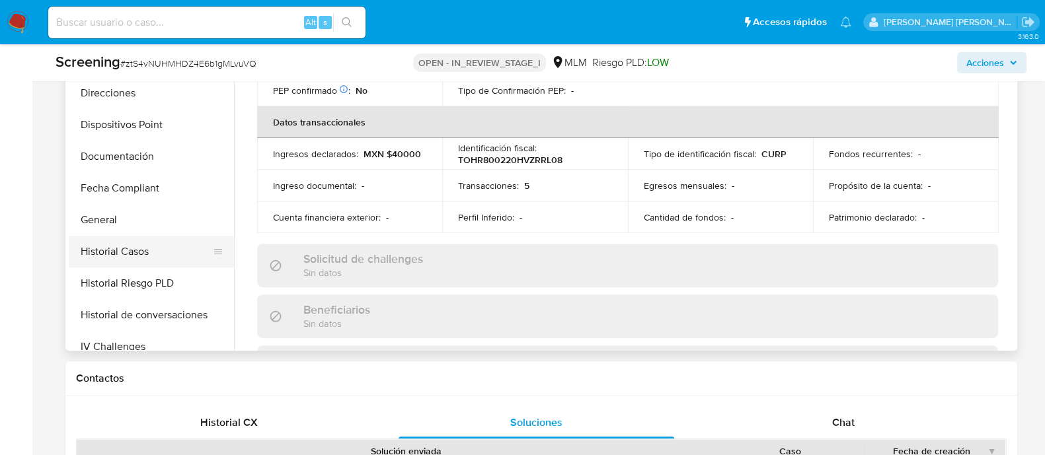
scroll to position [323, 0]
click at [122, 204] on button "General" at bounding box center [146, 220] width 155 height 32
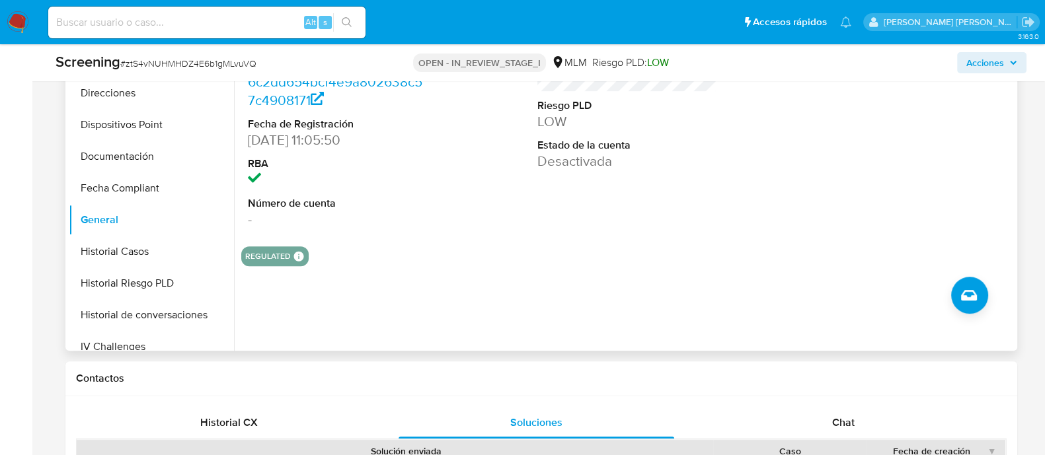
click at [658, 259] on div "REGULATED REGULATED MLM IFPE Evaluation Result COMPLIES User Regulated Date 202…" at bounding box center [627, 257] width 773 height 20
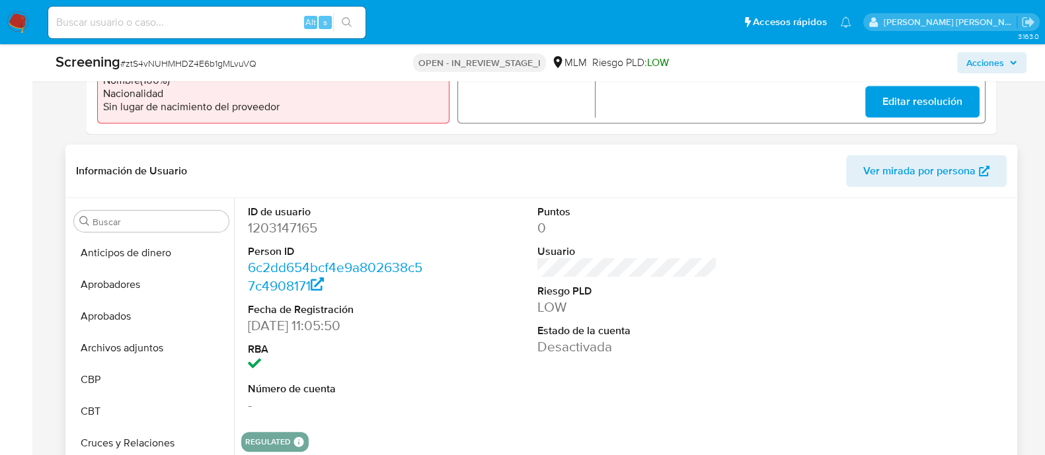
scroll to position [165, 0]
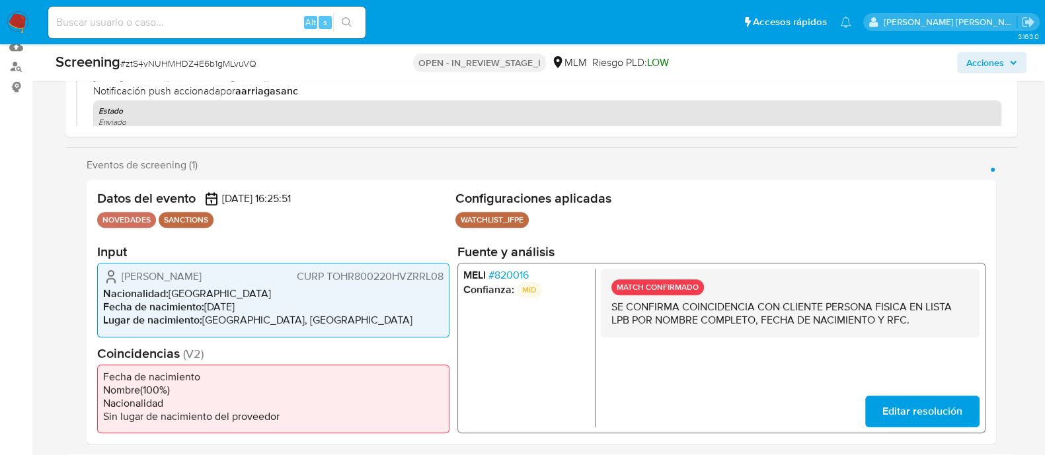
click at [718, 224] on ul "WATCHLIST_IFPE Configuración Categorización WATCHLIST_IFPE Tipo de categoría SA…" at bounding box center [720, 222] width 530 height 20
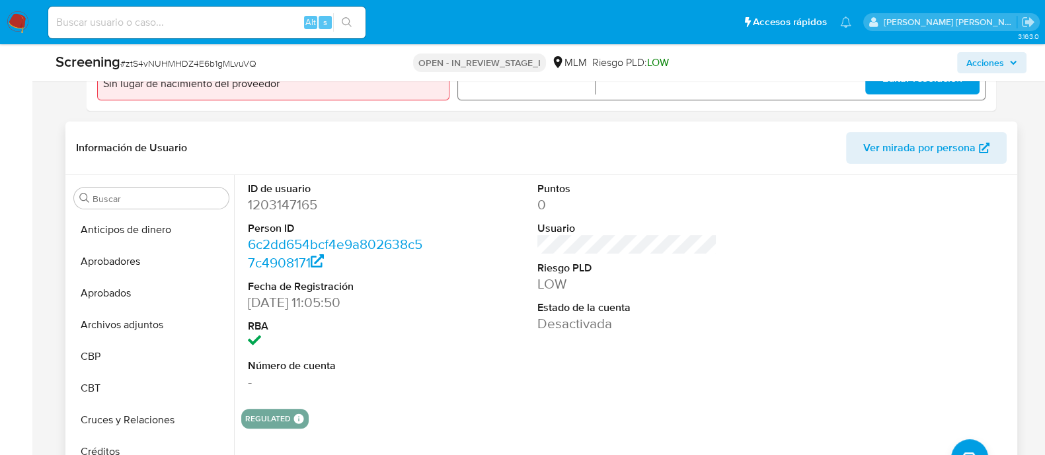
scroll to position [578, 0]
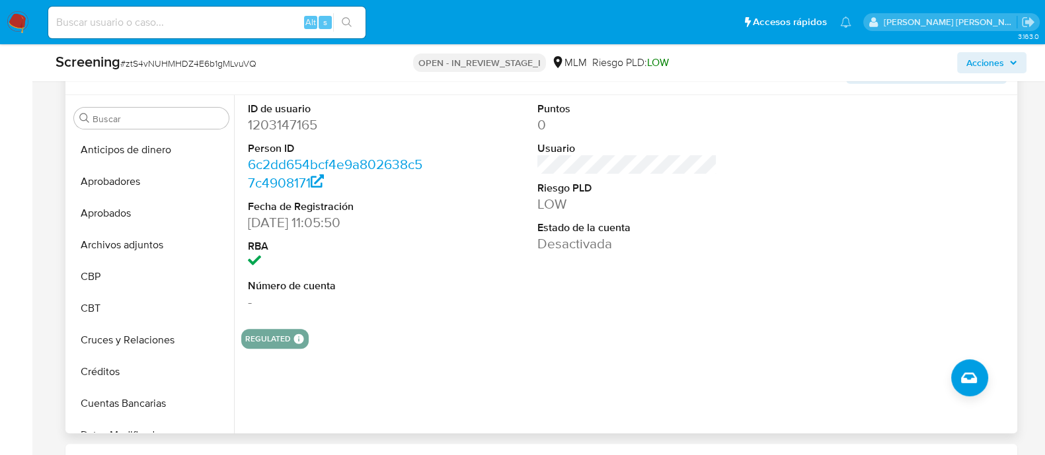
click at [270, 129] on dd "1203147165" at bounding box center [338, 125] width 180 height 19
copy dd "1203147165"
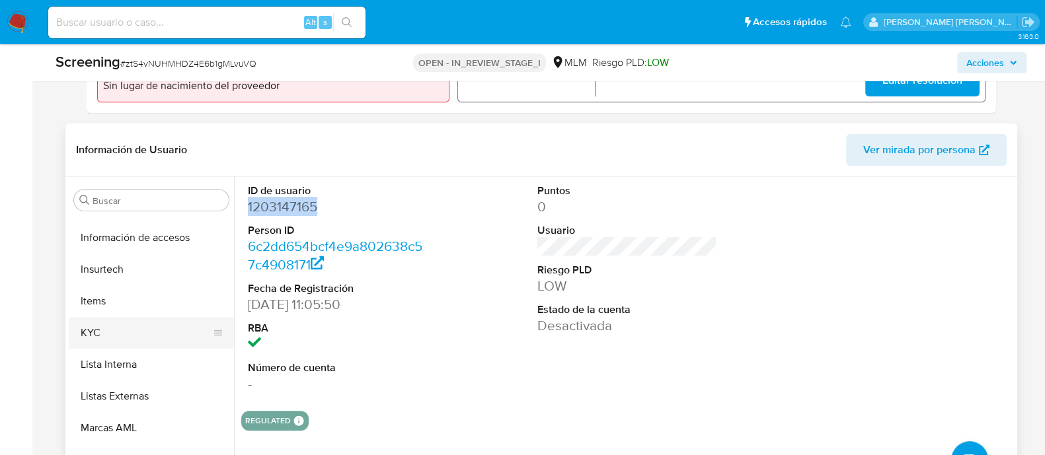
scroll to position [654, 0]
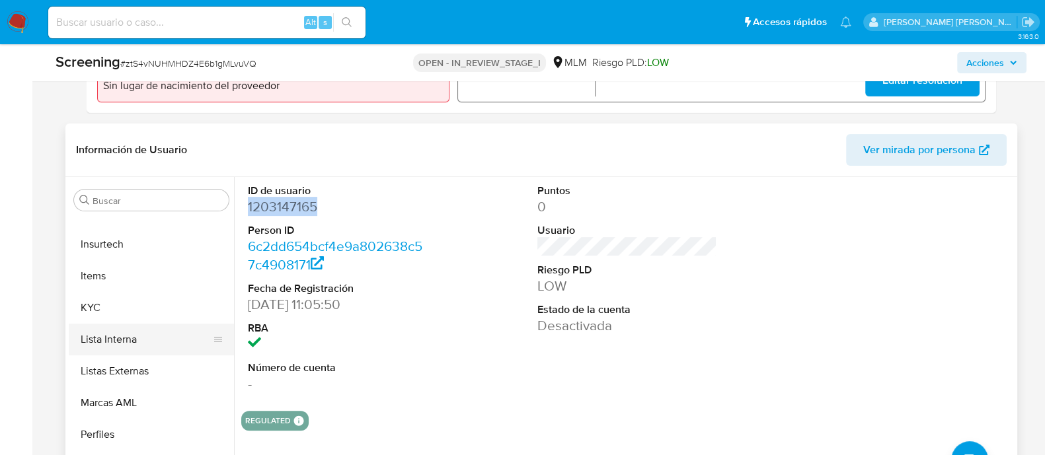
click at [128, 345] on button "Lista Interna" at bounding box center [146, 340] width 155 height 32
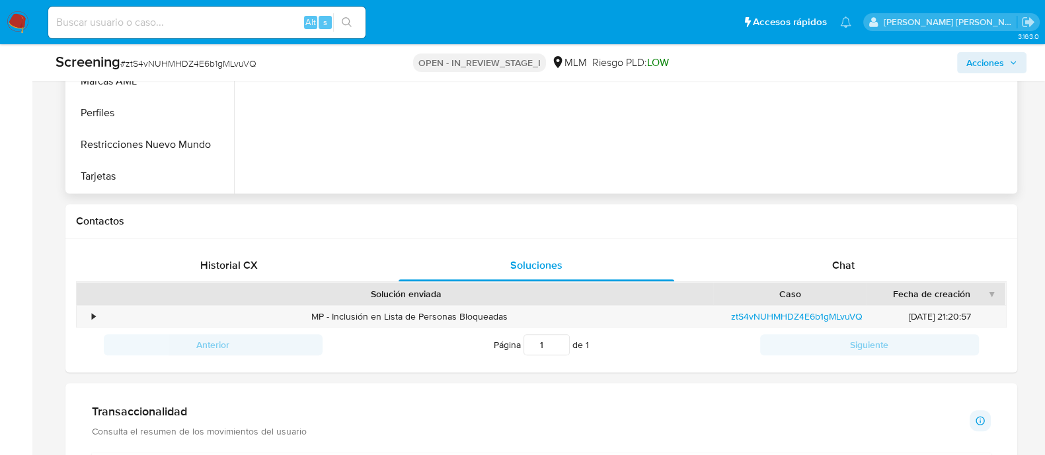
scroll to position [826, 0]
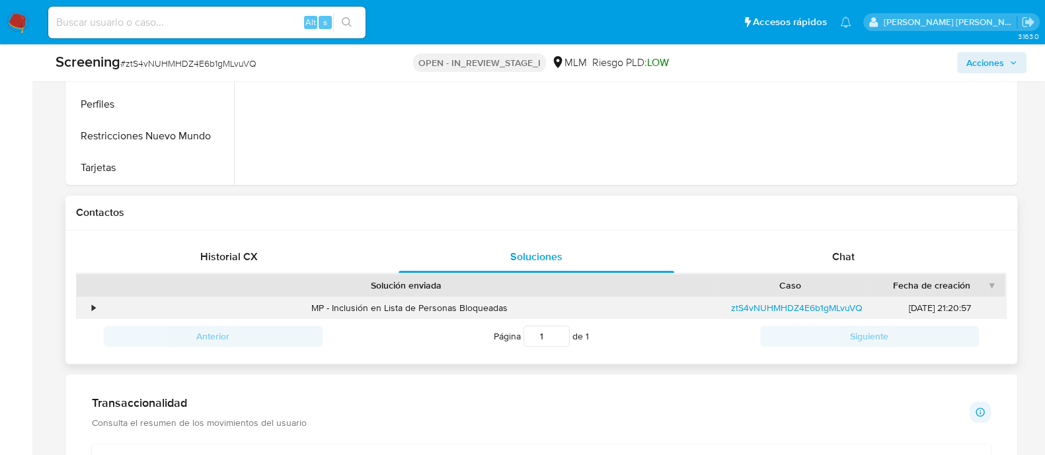
click at [93, 312] on div "•" at bounding box center [94, 308] width 3 height 13
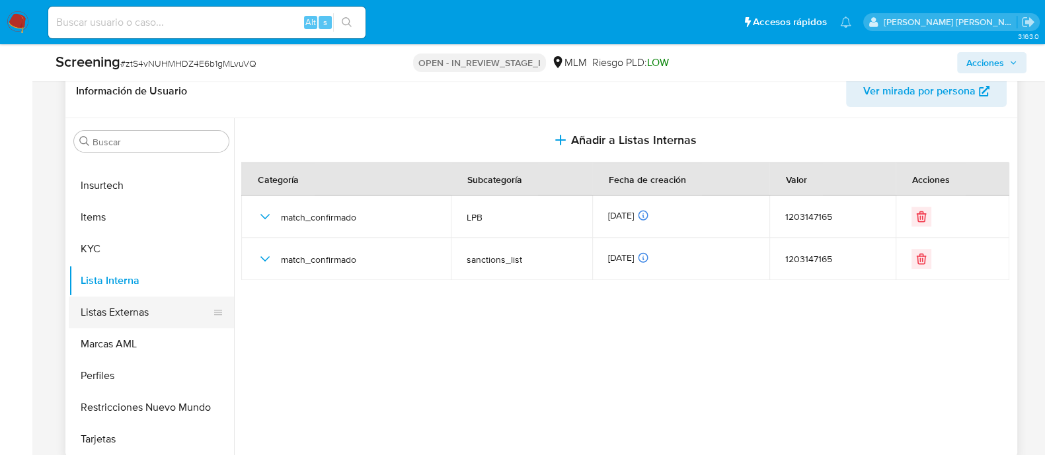
scroll to position [578, 0]
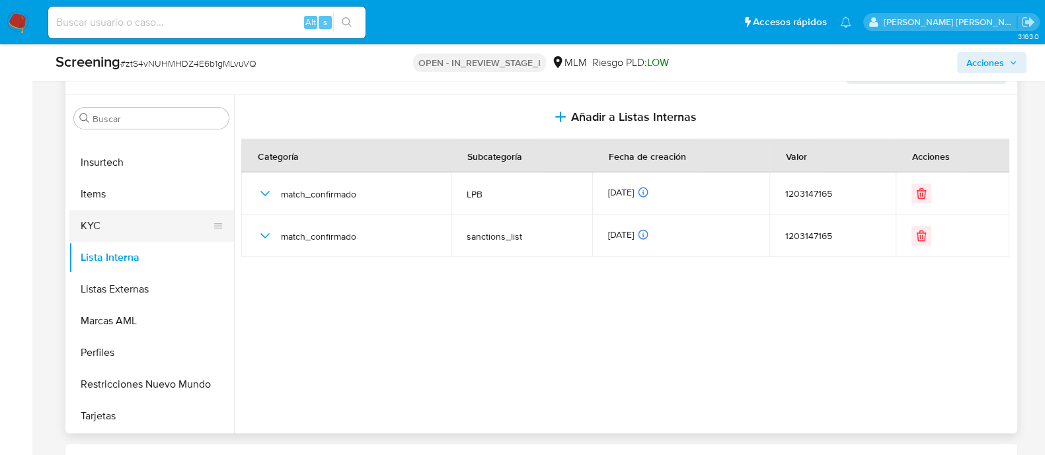
click at [116, 237] on button "KYC" at bounding box center [146, 226] width 155 height 32
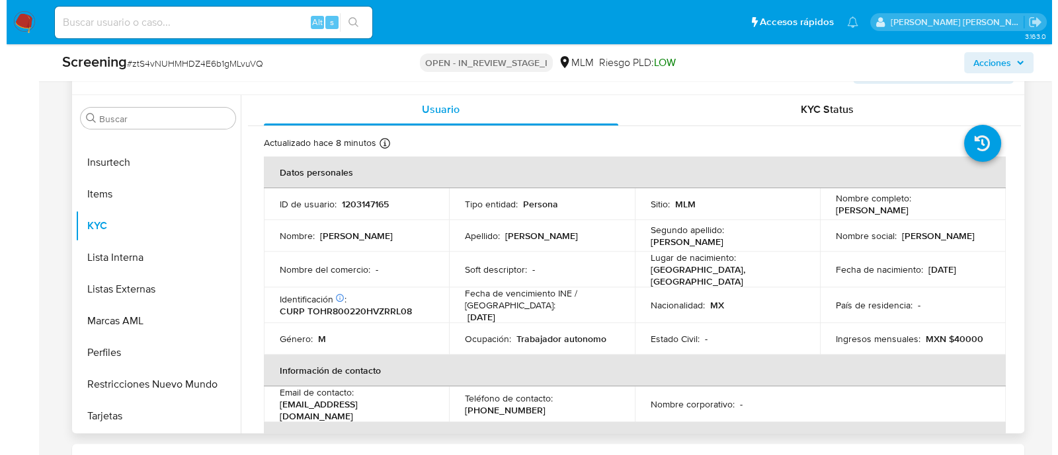
scroll to position [0, 0]
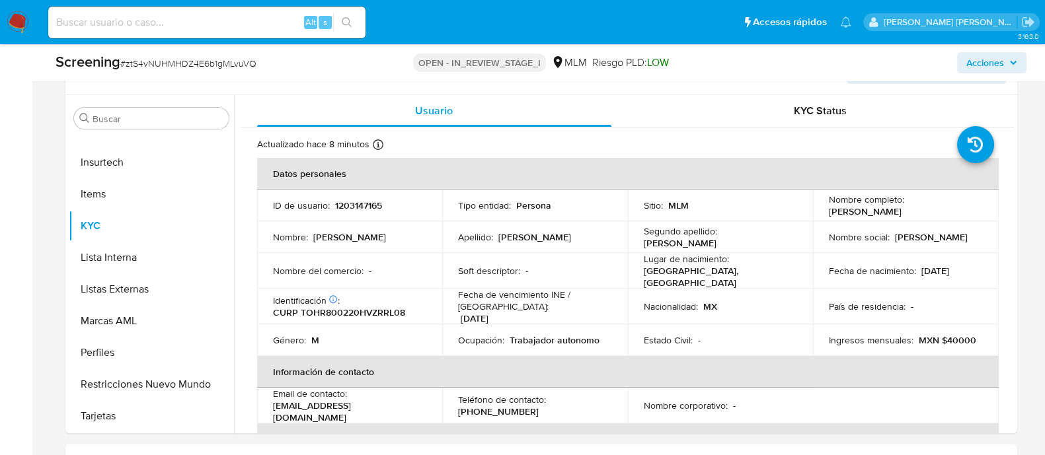
click at [985, 52] on span "Acciones" at bounding box center [985, 62] width 38 height 21
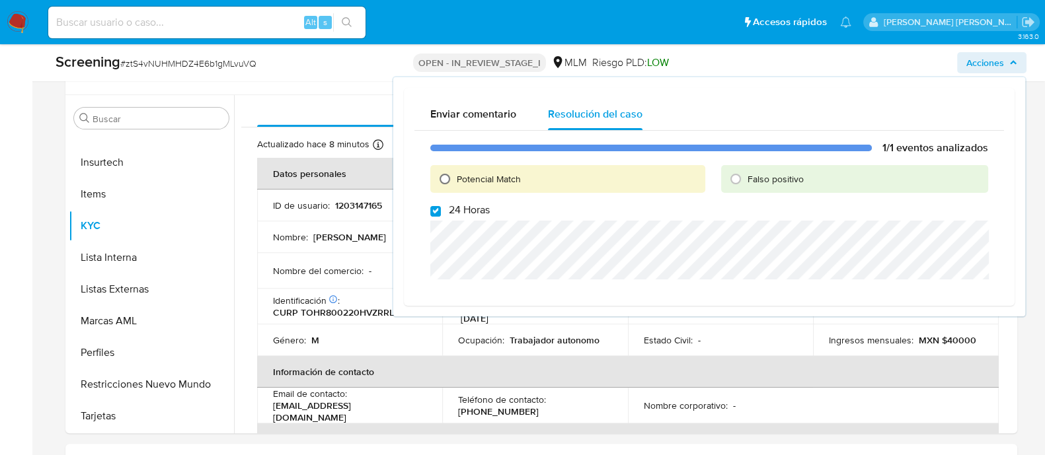
click at [447, 179] on input "Potencial Match" at bounding box center [444, 179] width 21 height 21
radio input "true"
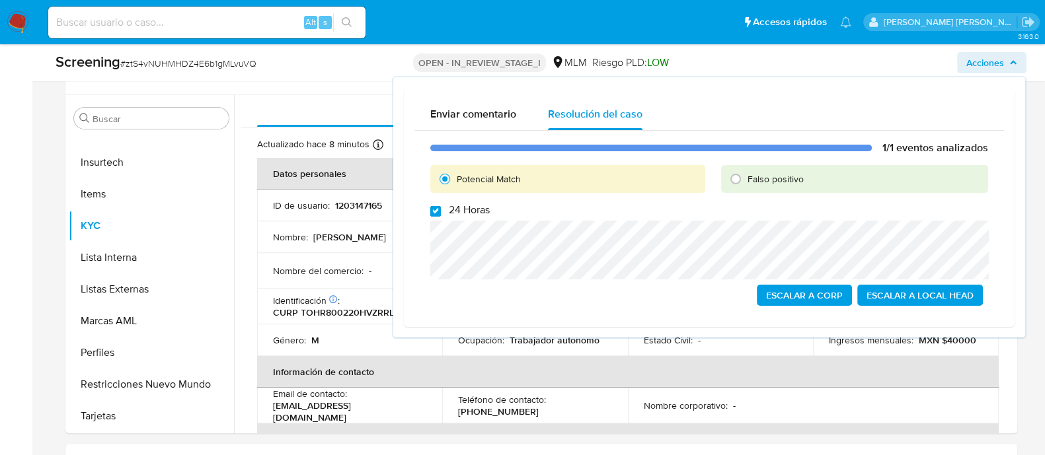
click at [436, 210] on input "24 Horas" at bounding box center [435, 211] width 11 height 11
checkbox input "true"
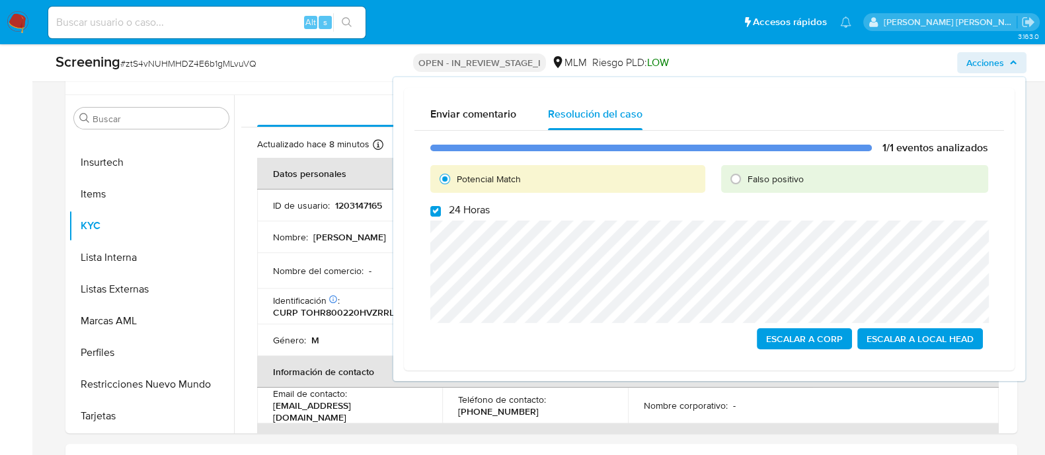
click at [925, 342] on span "Escalar a Local Head" at bounding box center [920, 339] width 107 height 19
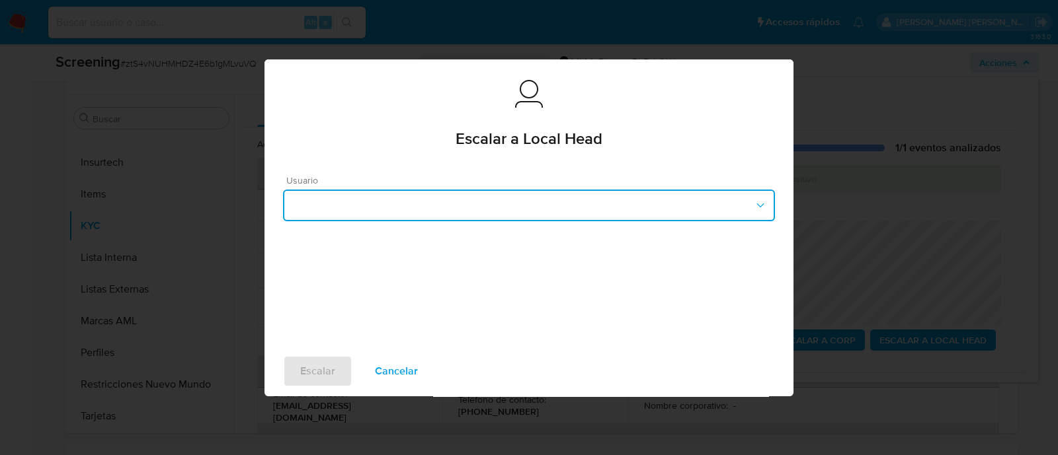
click at [429, 196] on button "button" at bounding box center [529, 206] width 492 height 32
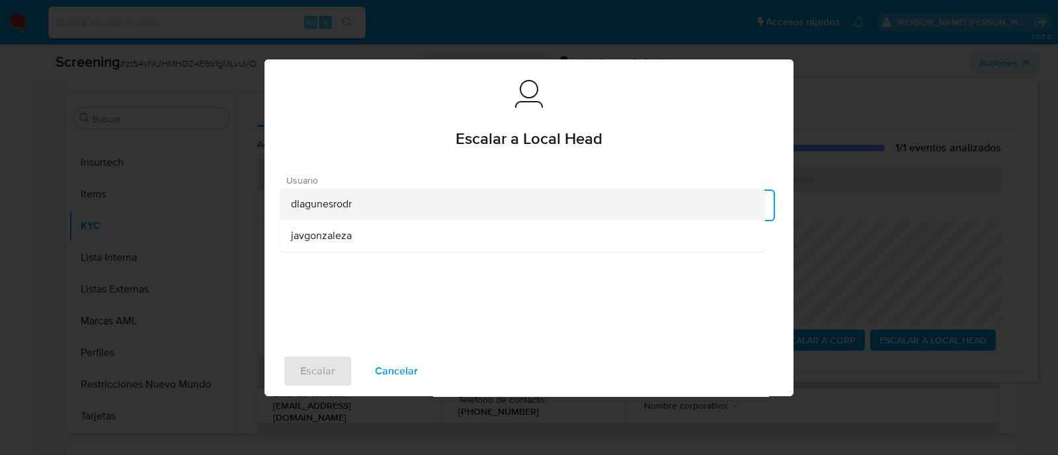
click at [311, 211] on span "dlagunesrodr" at bounding box center [321, 204] width 61 height 13
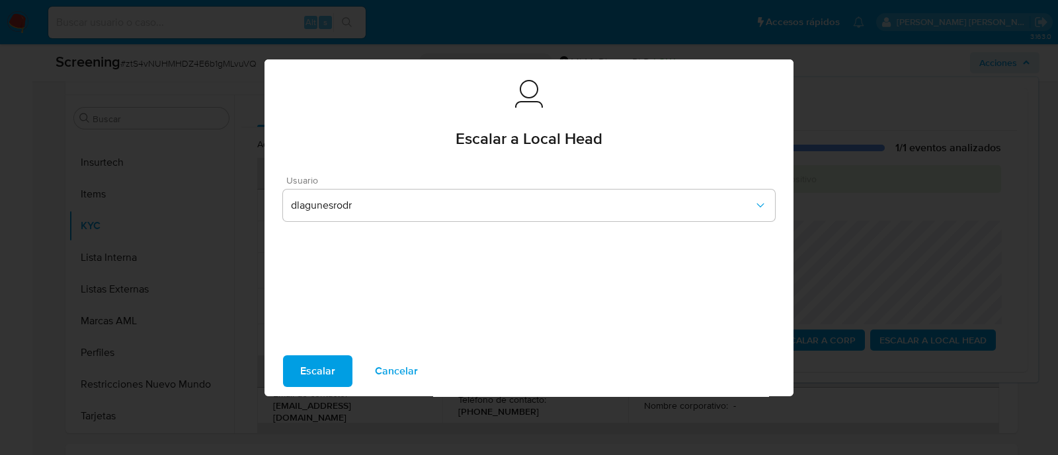
click at [310, 364] on span "Escalar" at bounding box center [317, 371] width 35 height 29
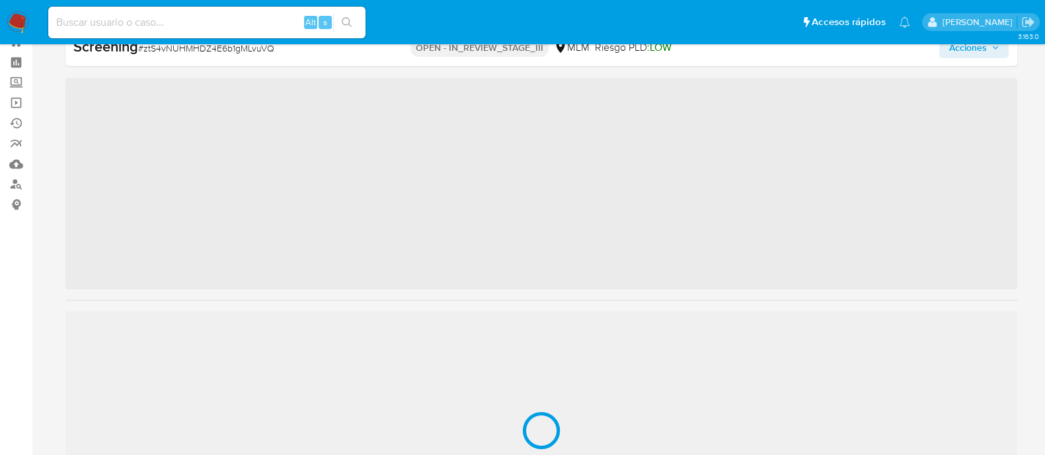
scroll to position [654, 0]
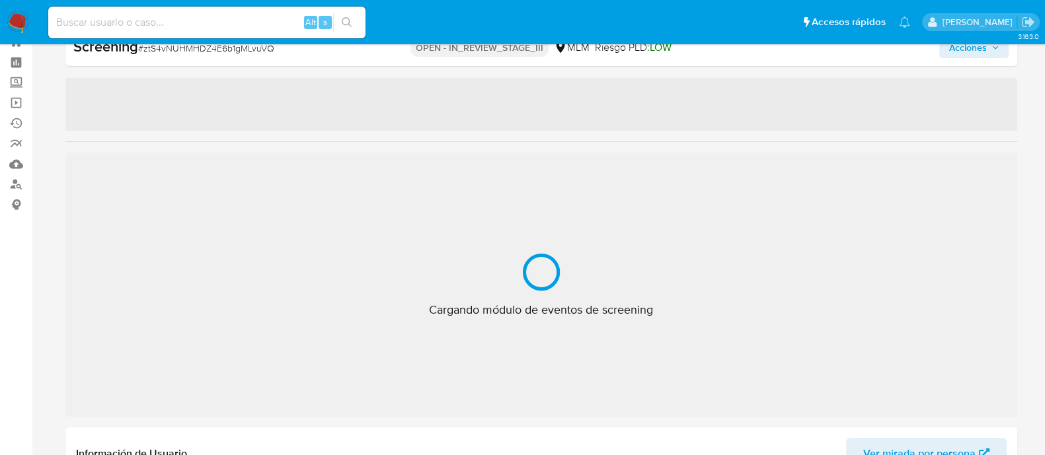
select select "10"
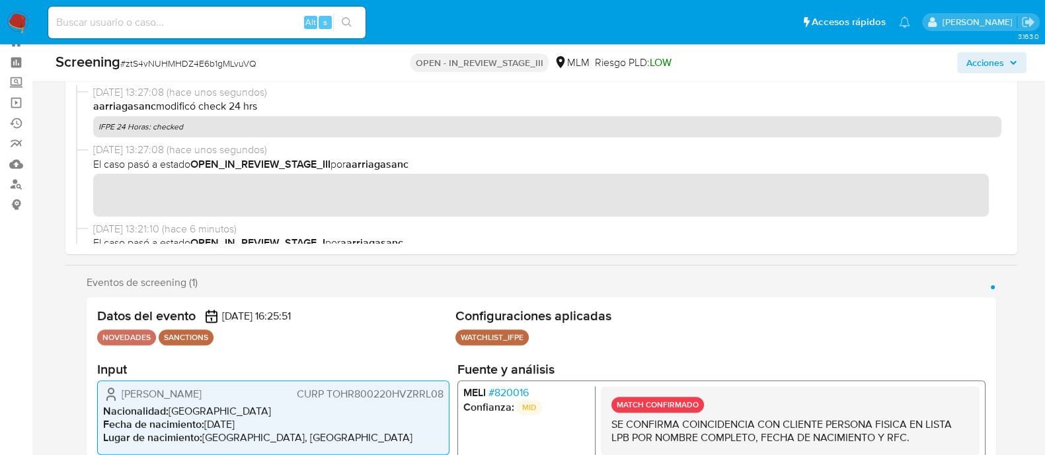
scroll to position [0, 0]
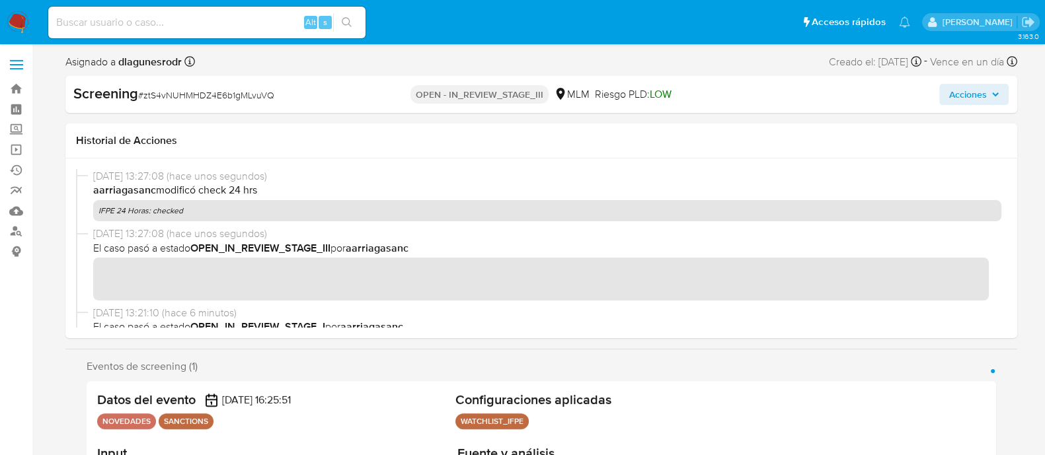
click at [16, 19] on img at bounding box center [18, 22] width 22 height 22
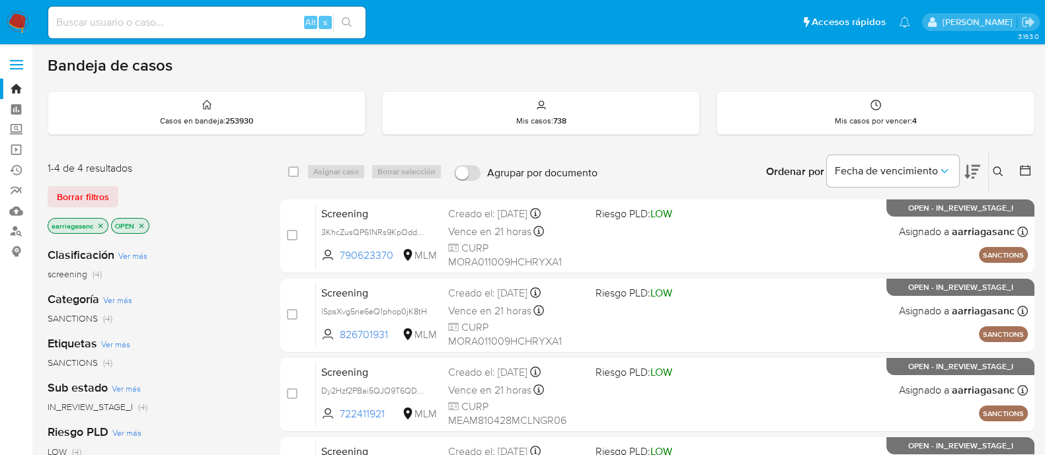
click at [18, 27] on img at bounding box center [18, 22] width 22 height 22
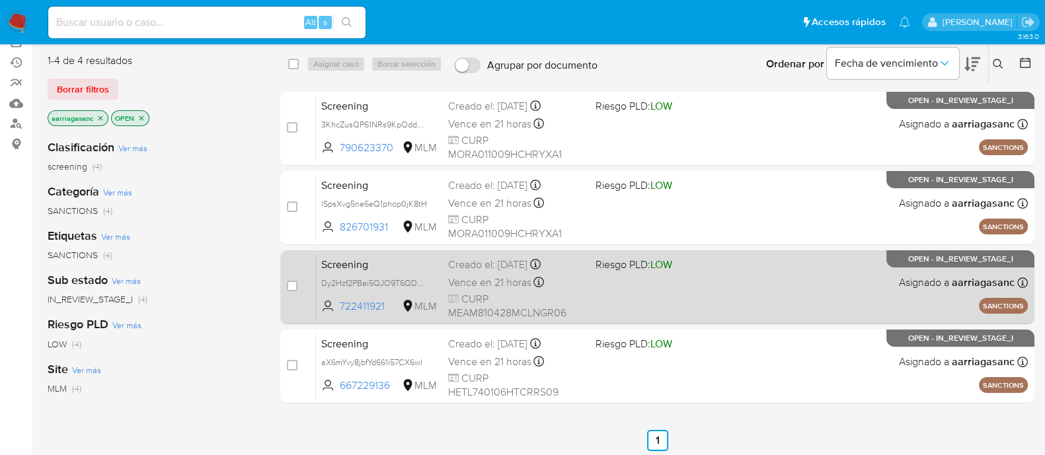
scroll to position [82, 0]
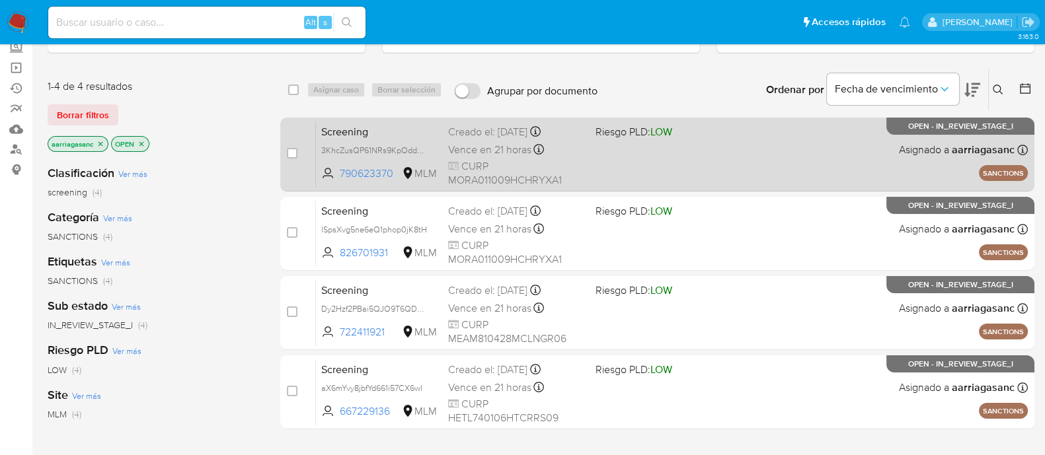
click at [651, 170] on div "Screening 3KhcZusQP61NRs9KpOddYjnk 790623370 MLM Riesgo PLD: LOW Creado el: 09/…" at bounding box center [672, 154] width 712 height 67
click at [292, 148] on input "checkbox" at bounding box center [292, 153] width 11 height 11
checkbox input "true"
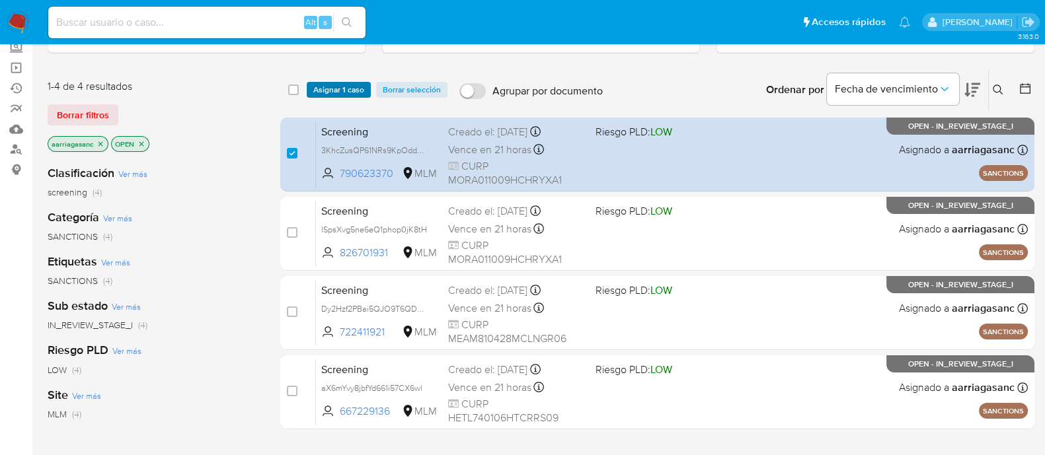
click at [338, 91] on span "Asignar 1 caso" at bounding box center [338, 89] width 51 height 13
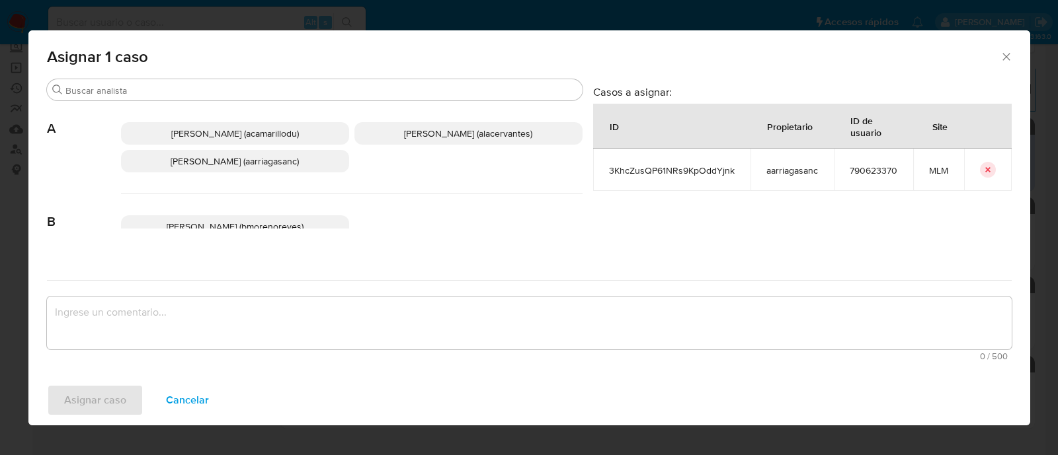
click at [286, 155] on span "Ana Maria Arriaga (aarriagasanc)" at bounding box center [235, 161] width 128 height 13
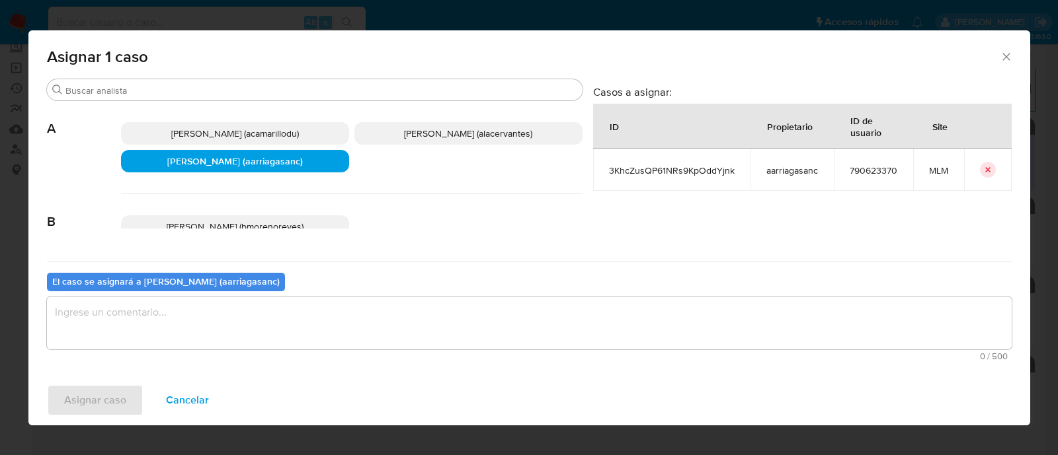
click at [219, 327] on textarea "assign-modal" at bounding box center [529, 323] width 964 height 53
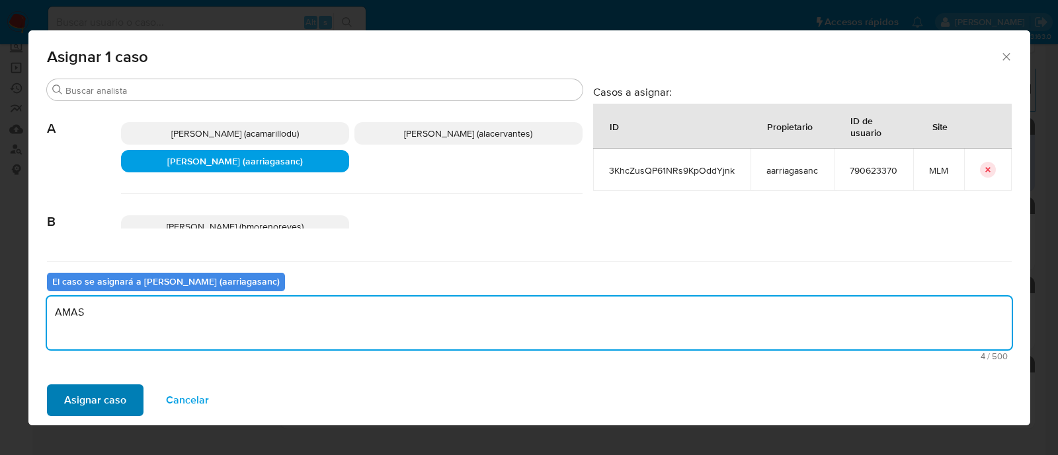
type textarea "AMAS"
click at [99, 411] on span "Asignar caso" at bounding box center [95, 400] width 62 height 29
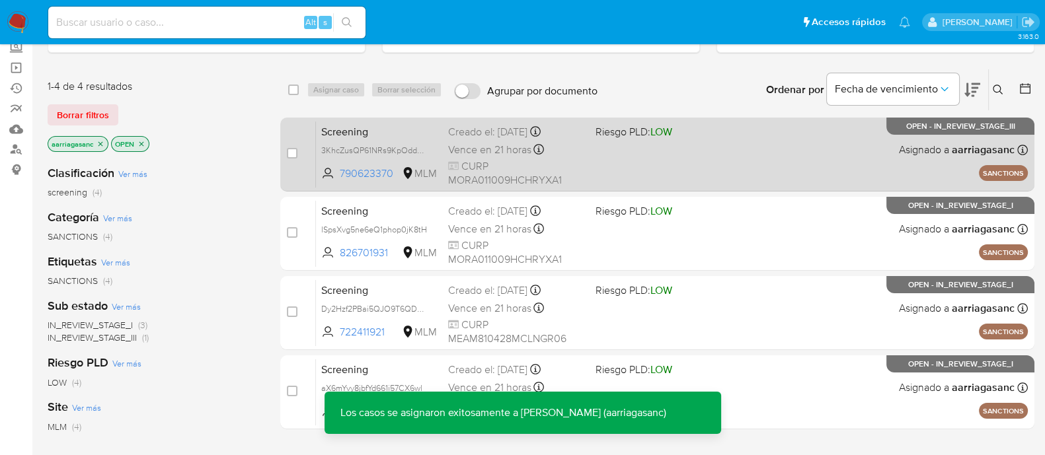
click at [672, 160] on div "Screening 3KhcZusQP61NRs9KpOddYjnk 790623370 MLM Riesgo PLD: LOW Creado el: 09/…" at bounding box center [672, 154] width 712 height 67
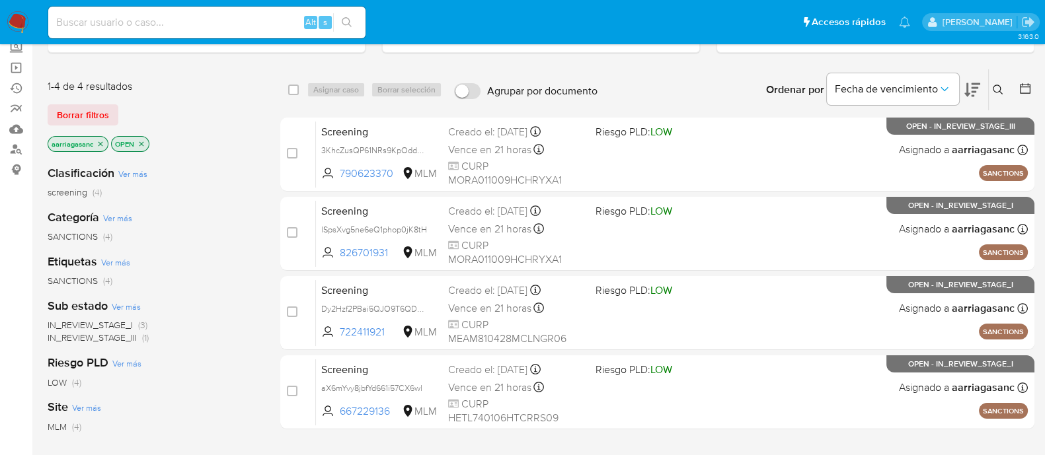
click at [15, 27] on img at bounding box center [18, 22] width 22 height 22
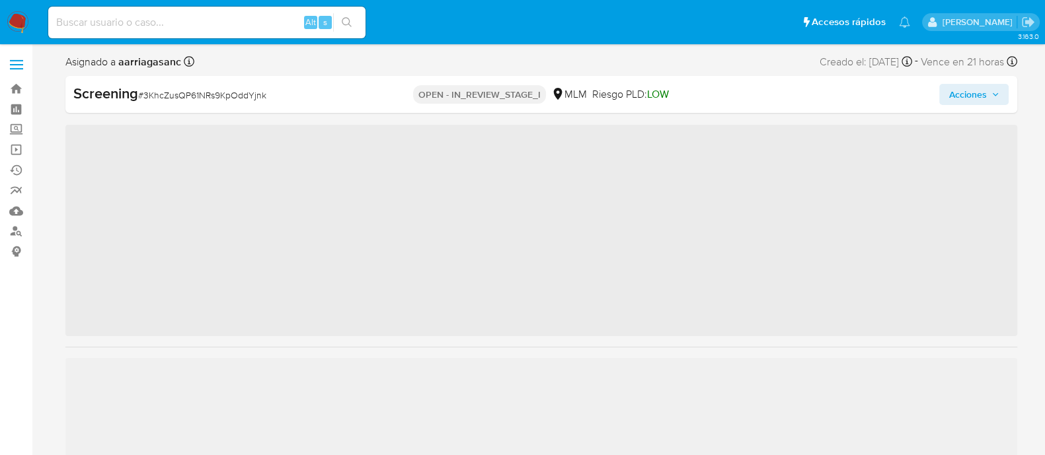
scroll to position [654, 0]
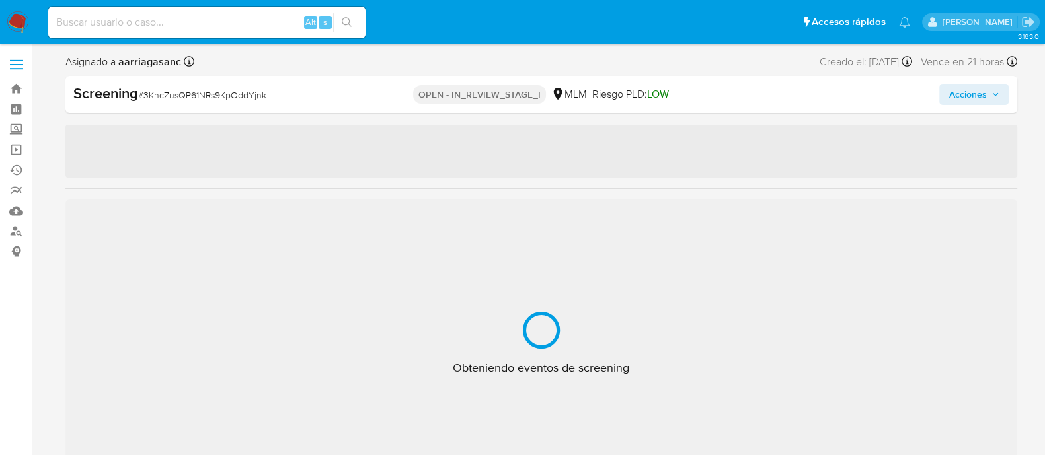
select select "10"
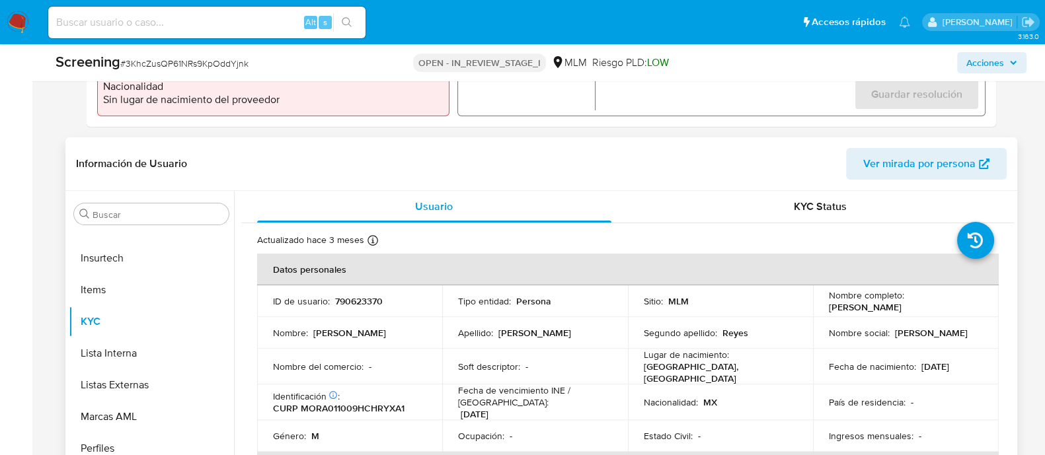
scroll to position [496, 0]
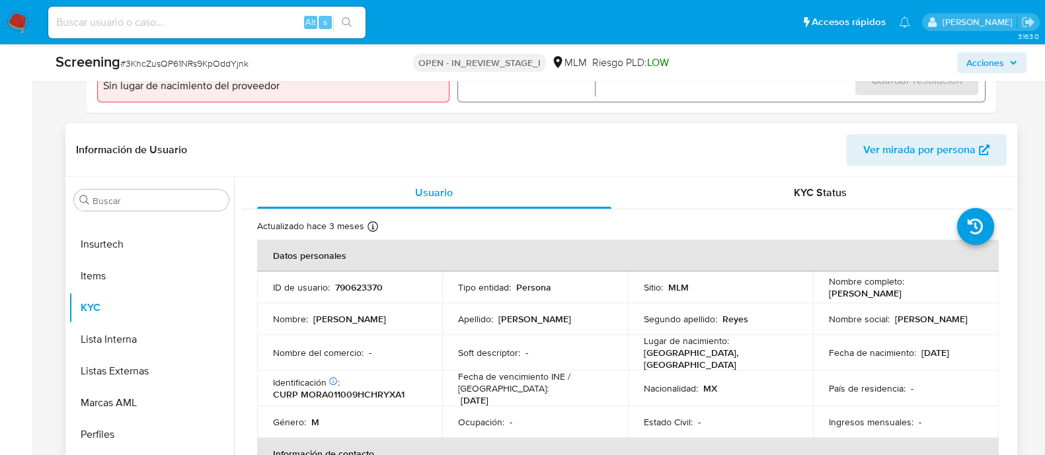
click at [575, 323] on div "Apellido : Morales" at bounding box center [535, 319] width 154 height 12
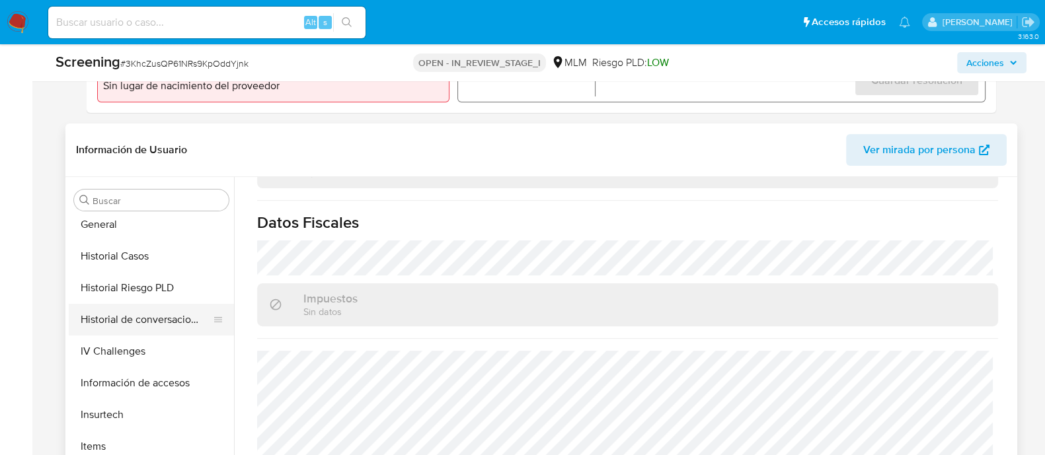
scroll to position [406, 0]
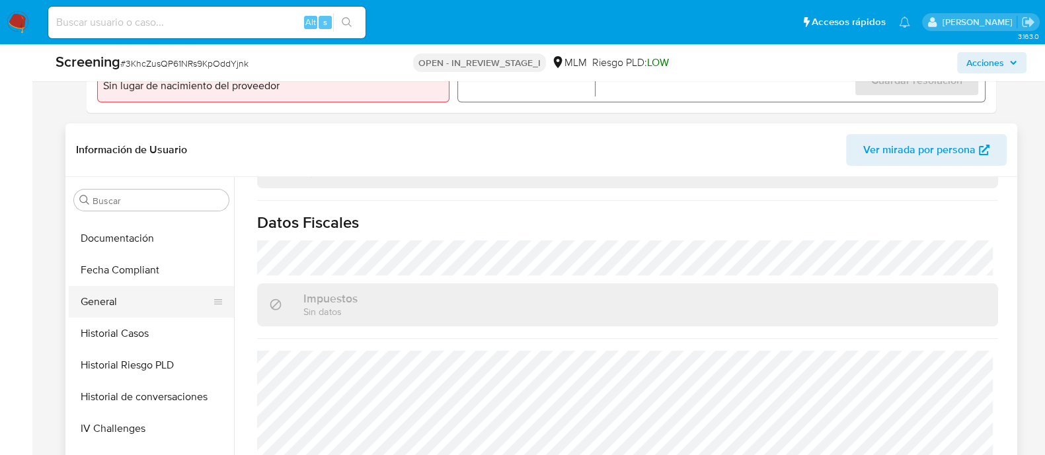
click at [122, 309] on button "General" at bounding box center [146, 302] width 155 height 32
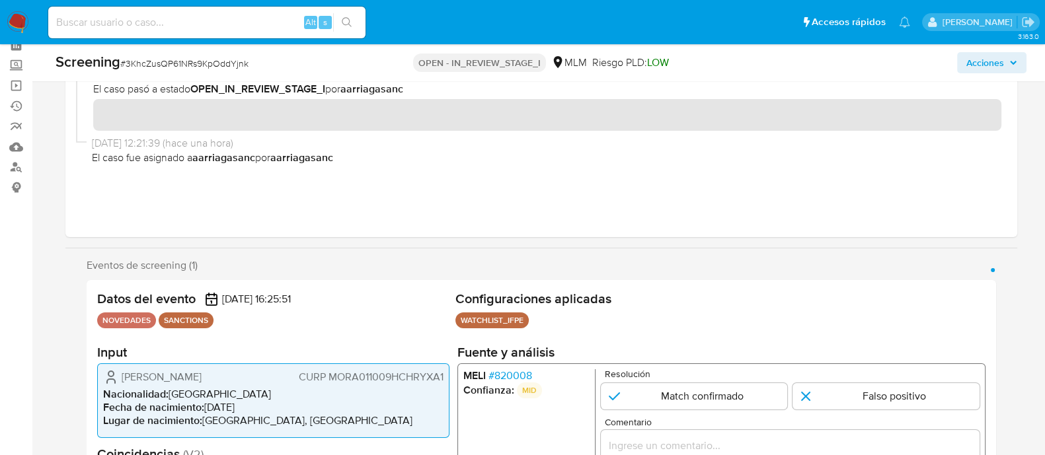
scroll to position [165, 0]
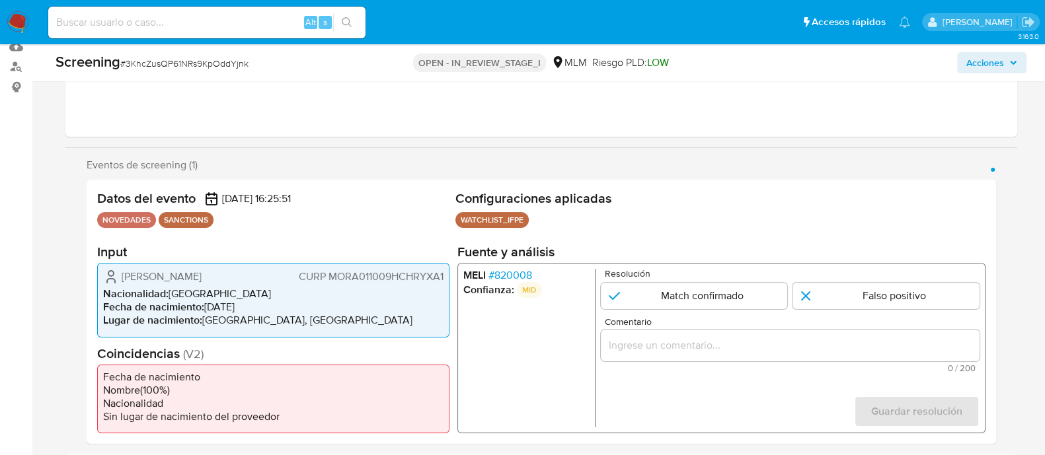
click at [689, 276] on p "Resolución" at bounding box center [791, 274] width 375 height 10
click at [679, 301] on input "1 de 1" at bounding box center [693, 296] width 187 height 26
radio input "true"
click at [616, 340] on input "Comentario" at bounding box center [789, 345] width 379 height 17
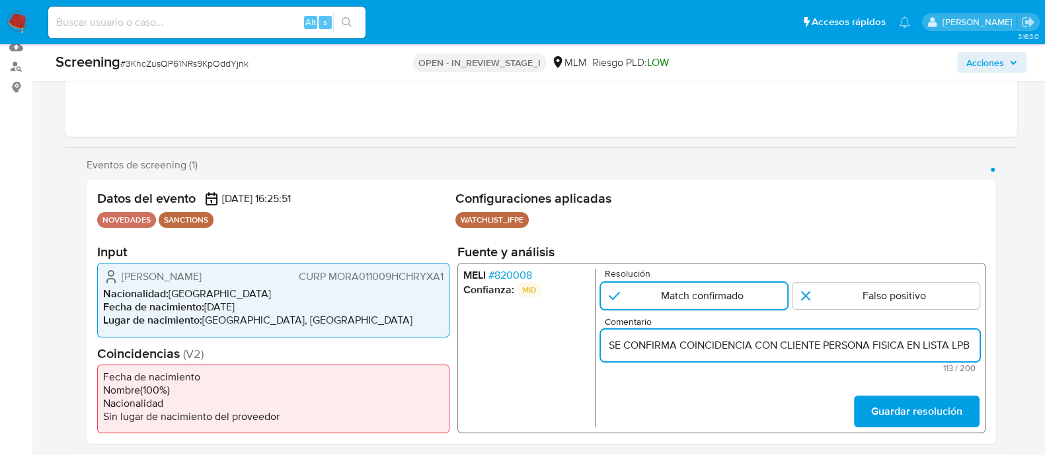
scroll to position [0, 291]
type input "SE CONFIRMA COINCIDENCIA CON CLIENTE PERSONA FISICA EN LISTA LPB POR NOMBRE COM…"
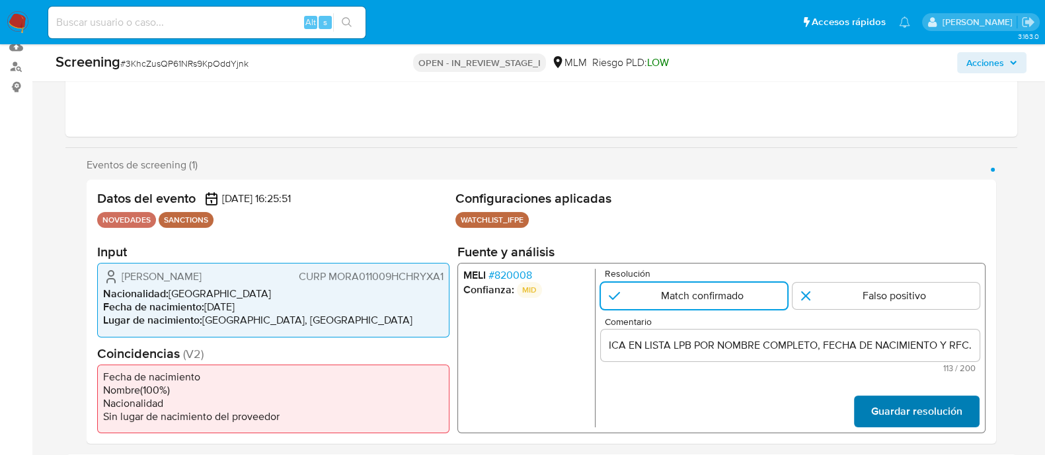
click at [916, 421] on span "Guardar resolución" at bounding box center [915, 411] width 91 height 29
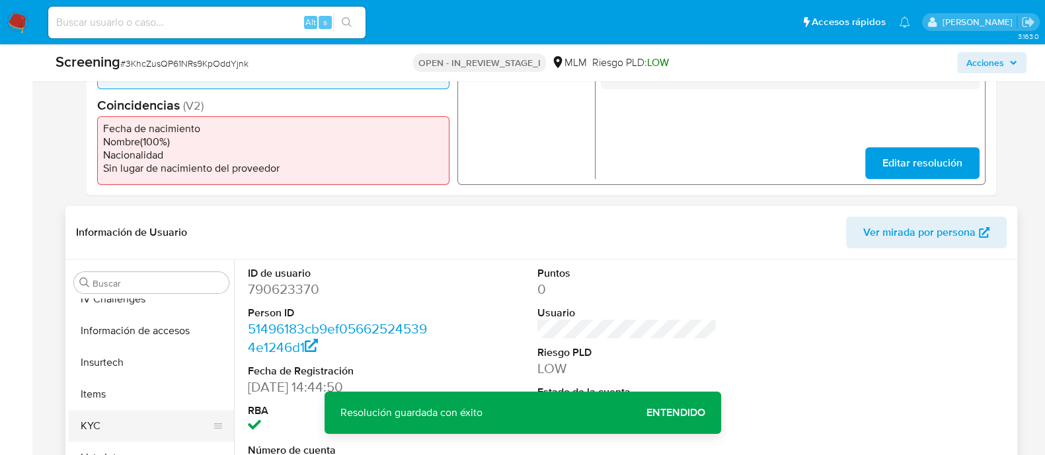
scroll to position [654, 0]
click at [109, 417] on button "Lista Interna" at bounding box center [146, 422] width 155 height 32
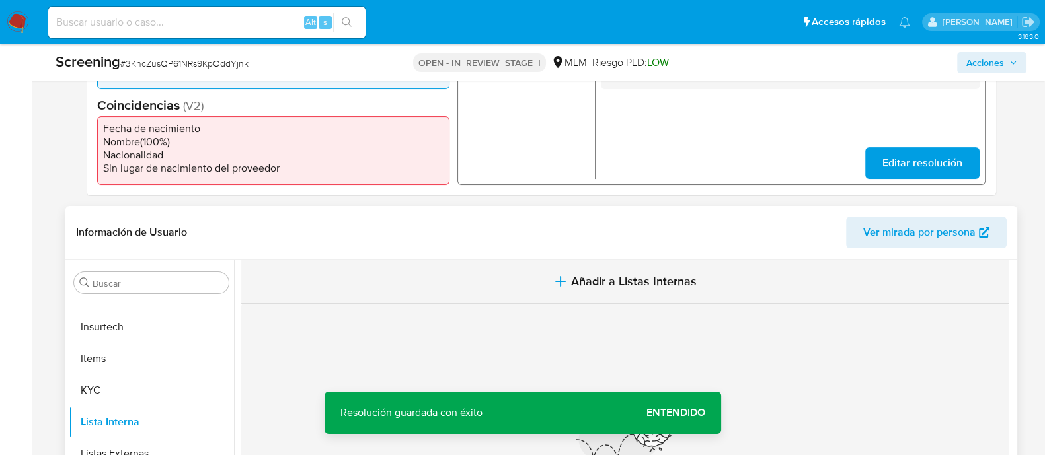
click at [589, 288] on span "Añadir a Listas Internas" at bounding box center [634, 281] width 126 height 15
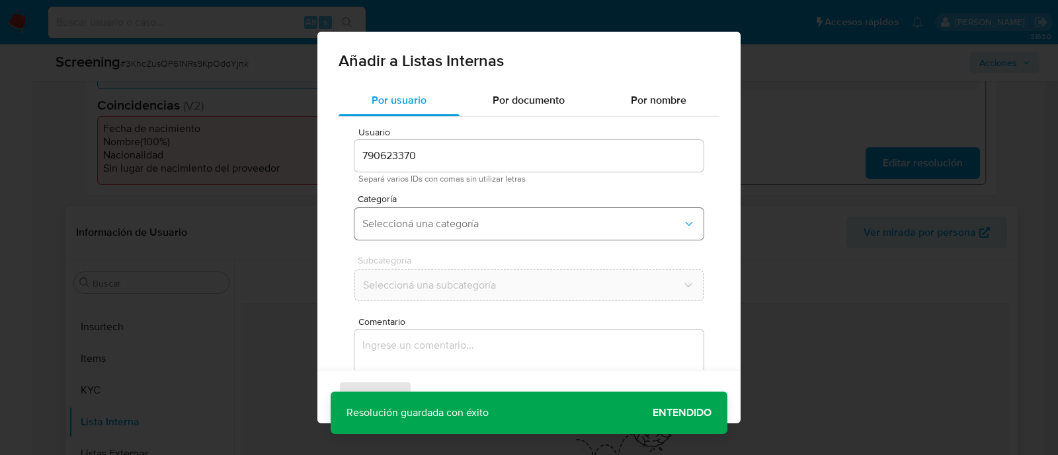
click at [421, 236] on button "Seleccioná una categoría" at bounding box center [528, 224] width 349 height 32
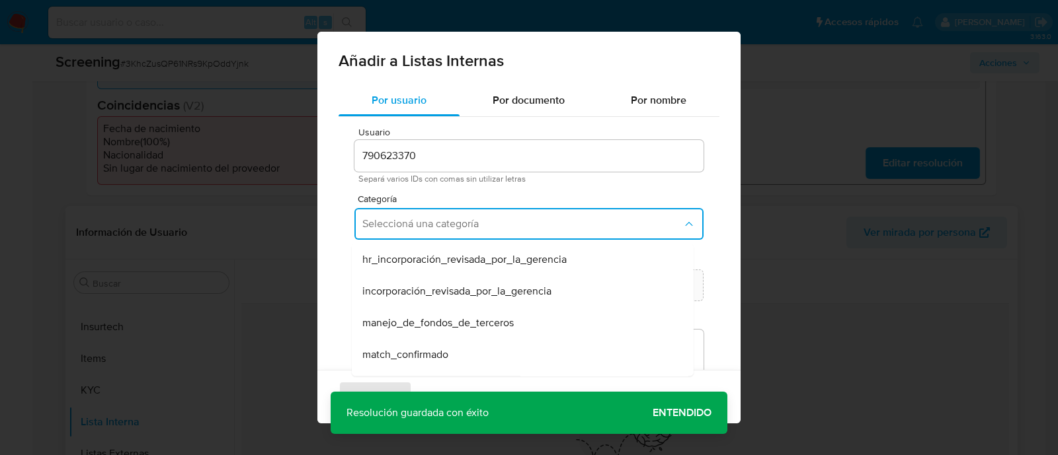
click at [382, 350] on span "match_confirmado" at bounding box center [405, 354] width 86 height 13
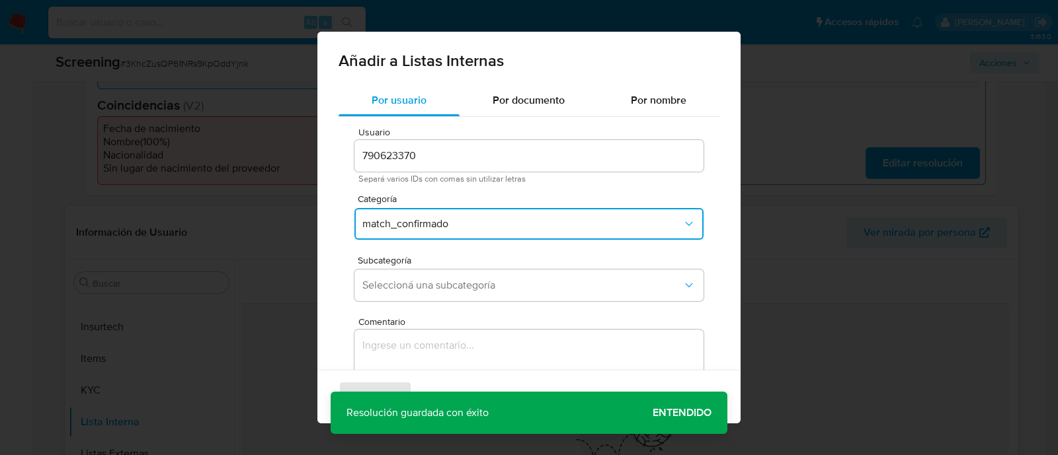
click at [381, 303] on div "Subcategoría Seleccioná una subcategoría" at bounding box center [528, 281] width 349 height 51
click at [378, 291] on span "Seleccioná una subcategoría" at bounding box center [522, 285] width 320 height 13
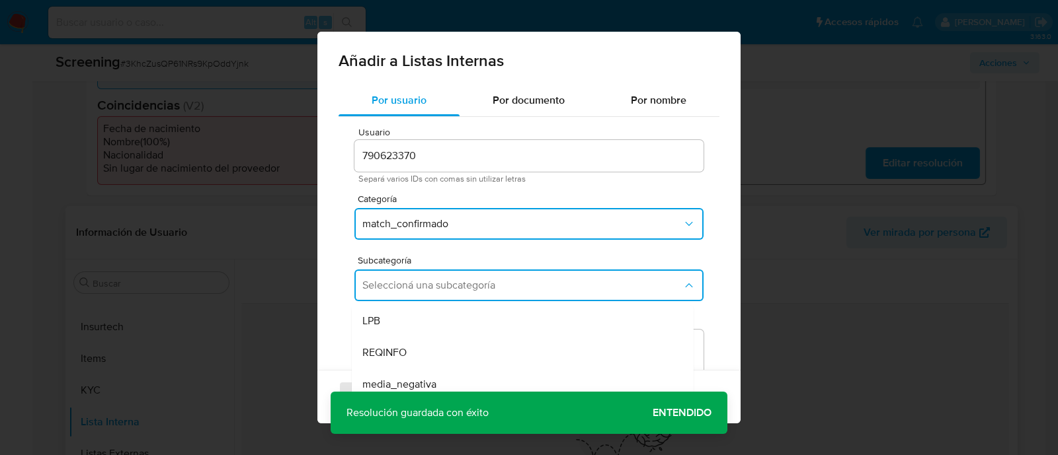
click at [381, 346] on span "REQINFO" at bounding box center [384, 352] width 44 height 13
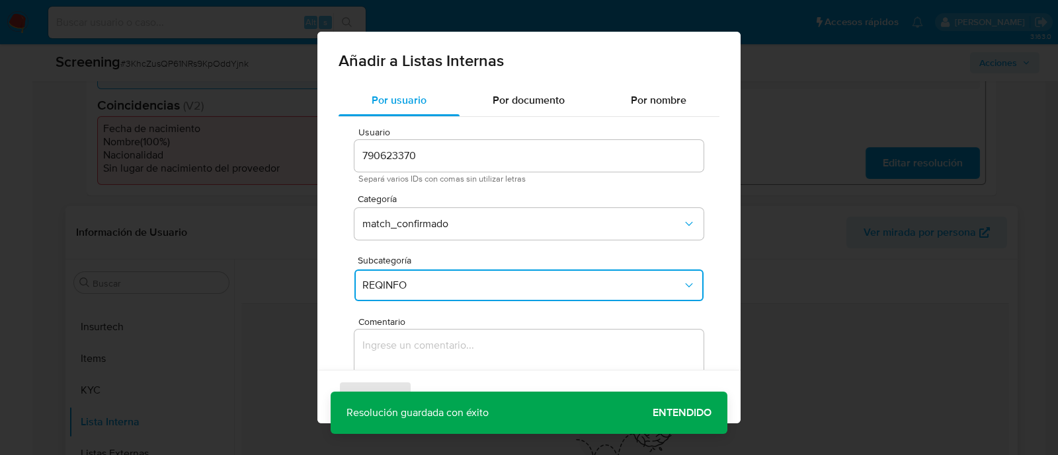
click at [393, 289] on span "REQINFO" at bounding box center [522, 285] width 320 height 13
click at [383, 316] on div "LPB" at bounding box center [518, 321] width 313 height 32
click at [378, 360] on textarea "Comentario" at bounding box center [528, 393] width 349 height 127
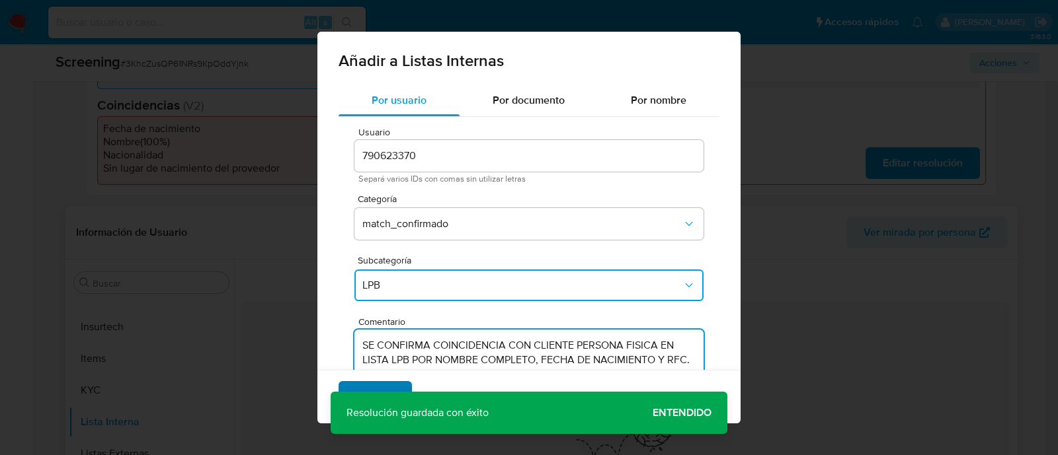
type textarea "SE CONFIRMA COINCIDENCIA CON CLIENTE PERSONA FISICA EN LISTA LPB POR NOMBRE COM…"
click at [389, 385] on span "Agregar" at bounding box center [375, 397] width 39 height 29
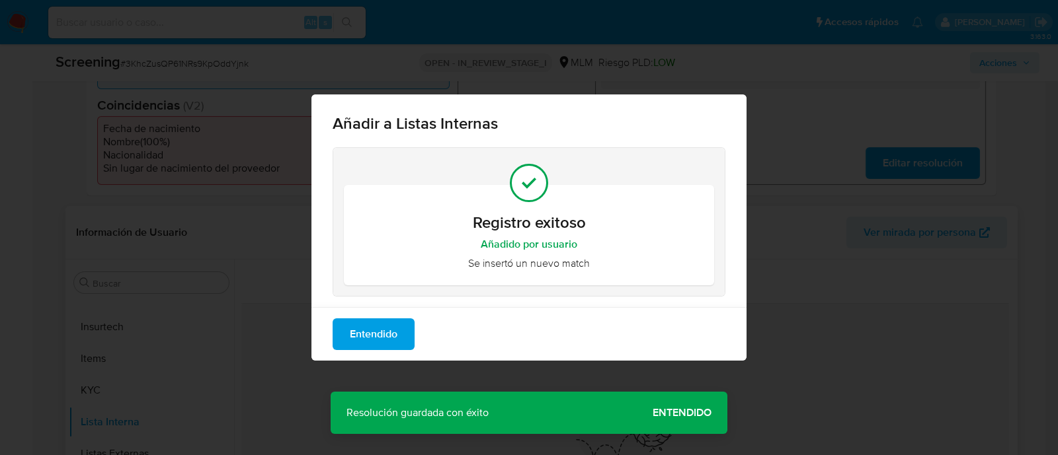
click at [687, 414] on div "Añadir a Listas Internas Registro exitoso Añadido por usuario Se insertó un nue…" at bounding box center [529, 227] width 1058 height 455
click at [360, 334] on span "Entendido" at bounding box center [374, 334] width 48 height 29
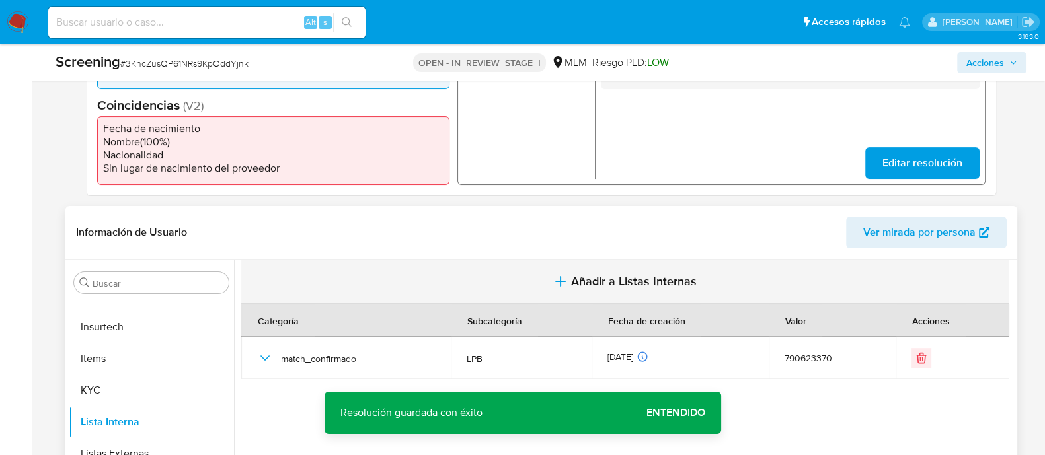
click at [627, 281] on span "Añadir a Listas Internas" at bounding box center [634, 281] width 126 height 15
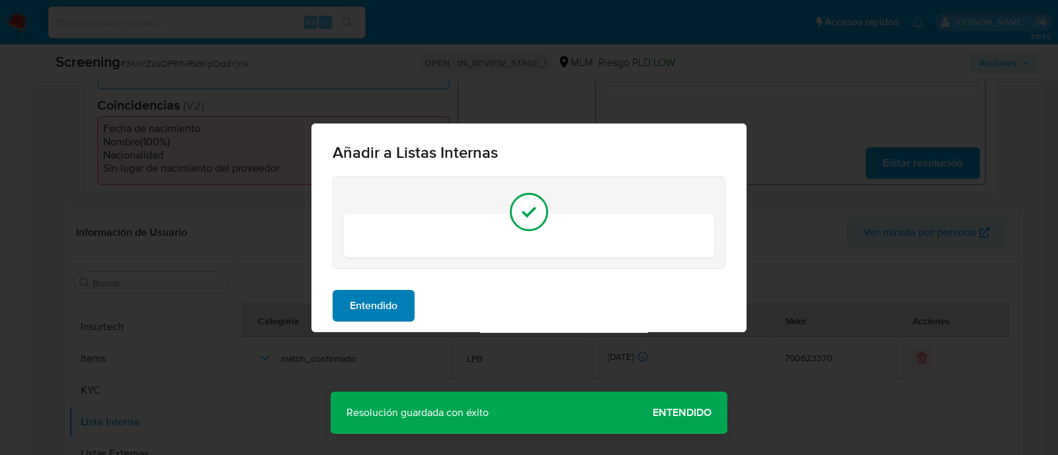
click at [356, 312] on span "Entendido" at bounding box center [374, 305] width 48 height 29
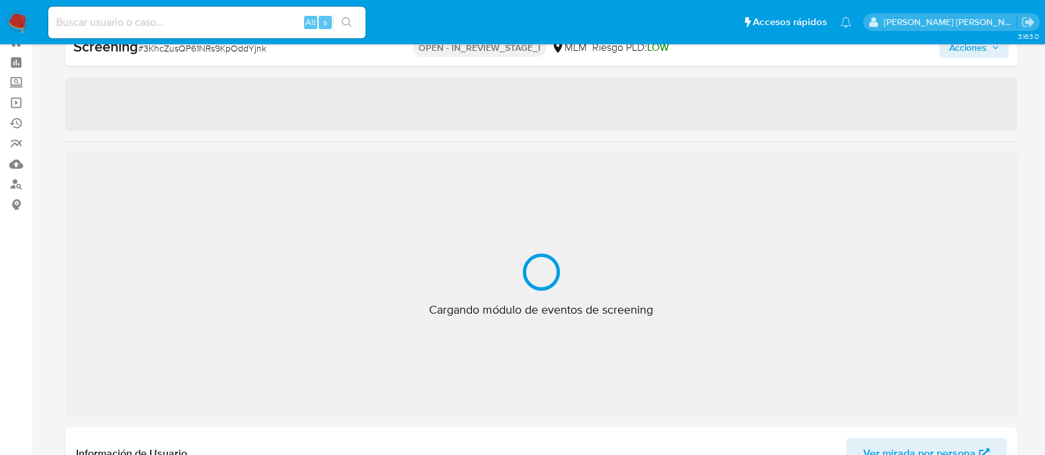
scroll to position [654, 0]
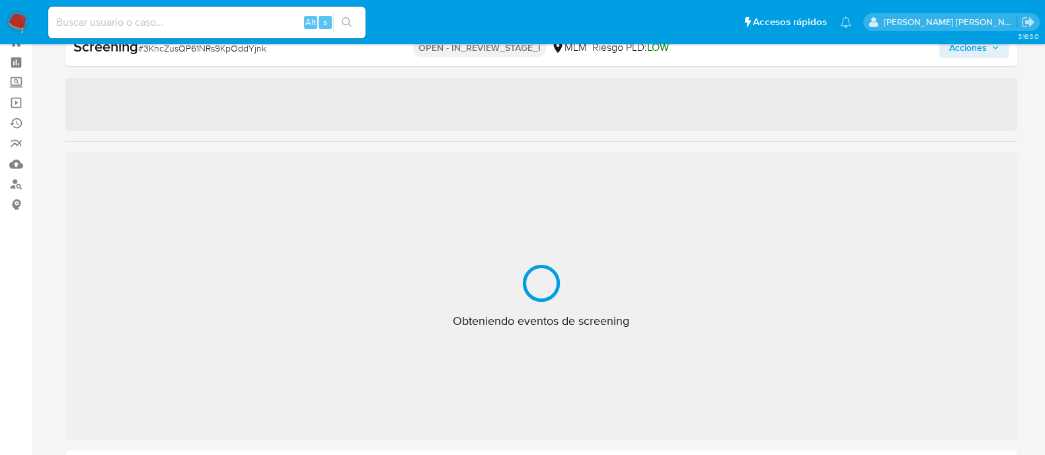
select select "10"
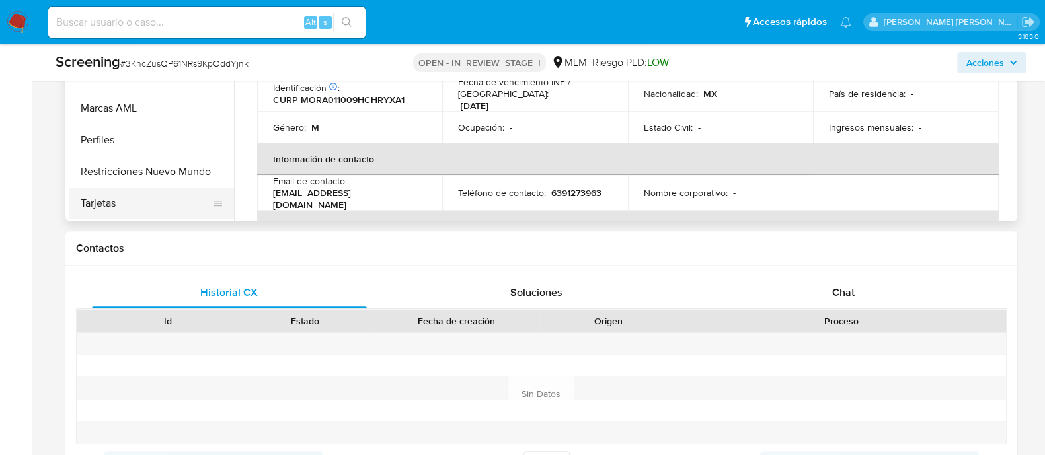
scroll to position [488, 0]
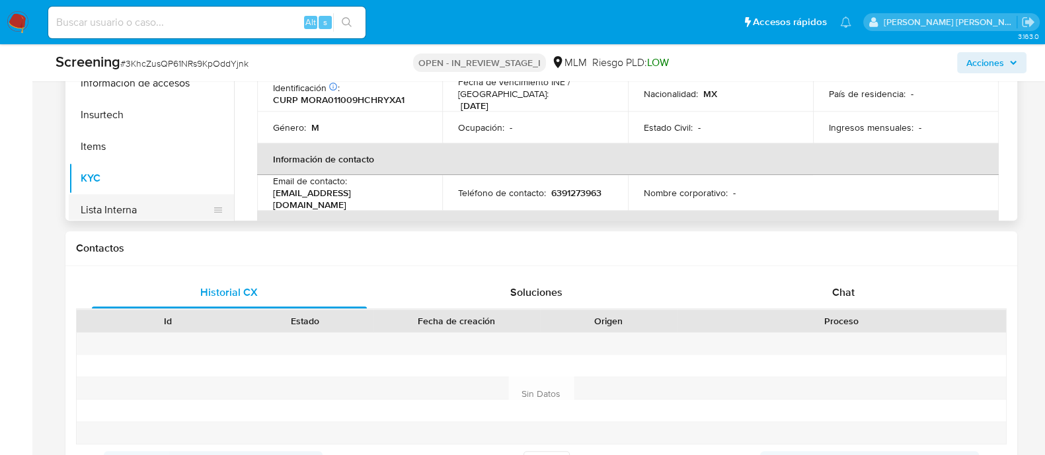
click at [120, 212] on button "Lista Interna" at bounding box center [146, 210] width 155 height 32
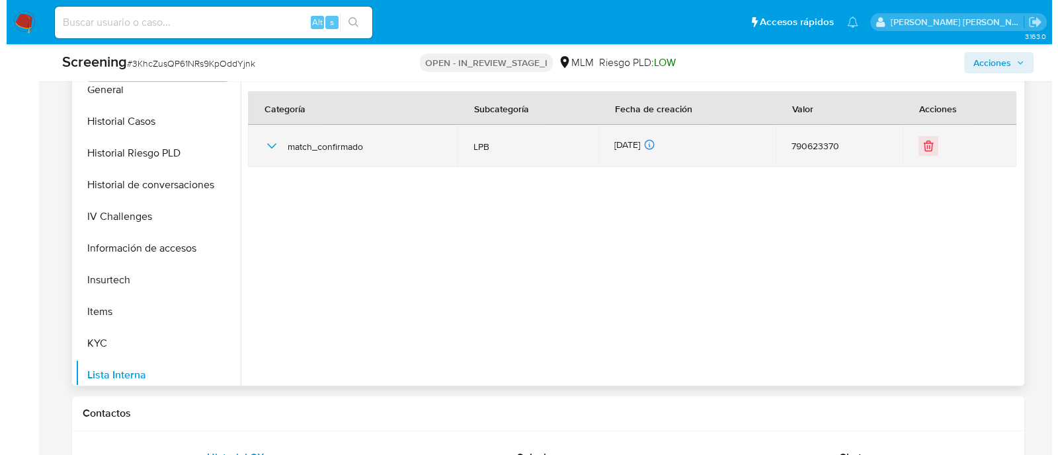
scroll to position [460, 0]
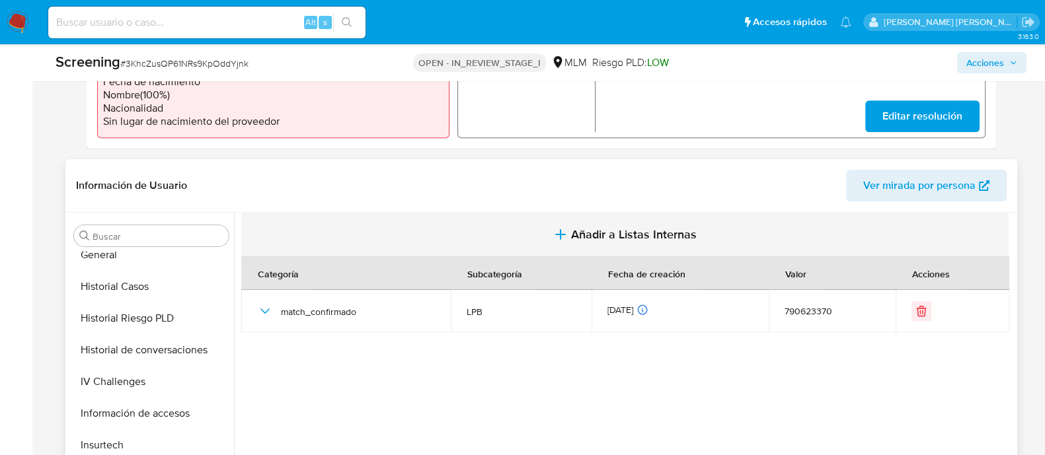
click at [582, 233] on span "Añadir a Listas Internas" at bounding box center [634, 234] width 126 height 15
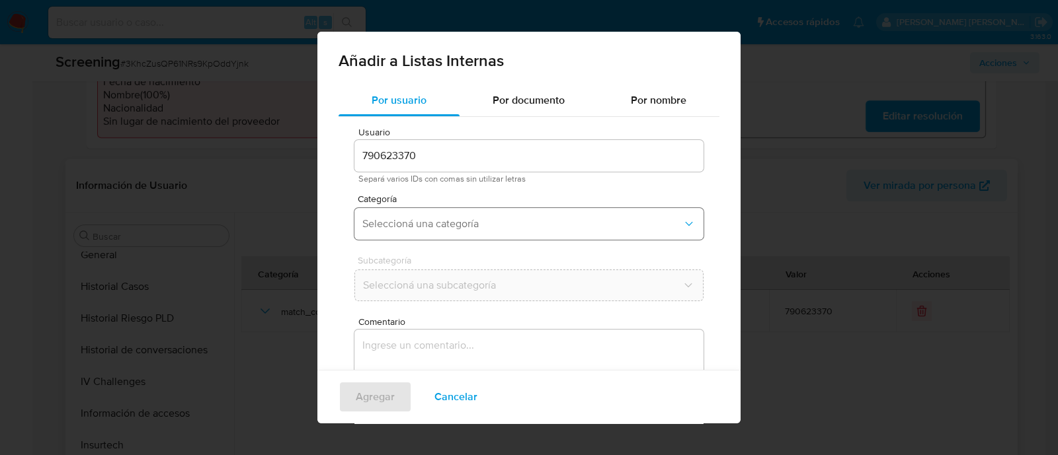
click at [533, 235] on button "Seleccioná una categoría" at bounding box center [528, 224] width 349 height 32
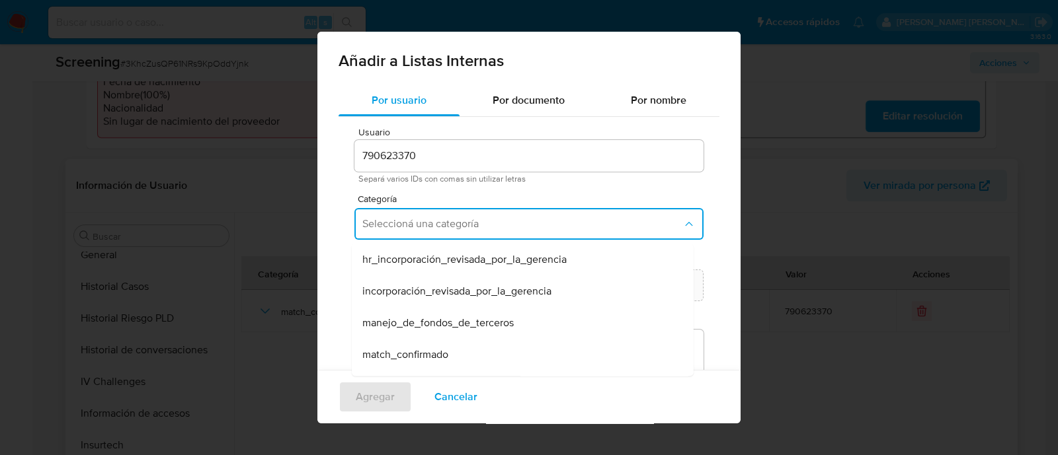
click at [430, 353] on span "match_confirmado" at bounding box center [405, 354] width 86 height 13
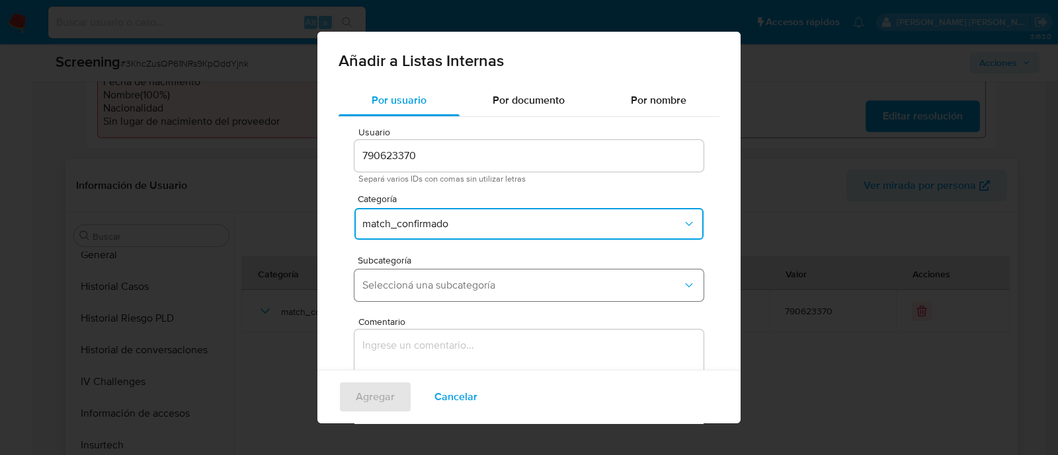
click at [427, 279] on span "Seleccioná una subcategoría" at bounding box center [522, 285] width 320 height 13
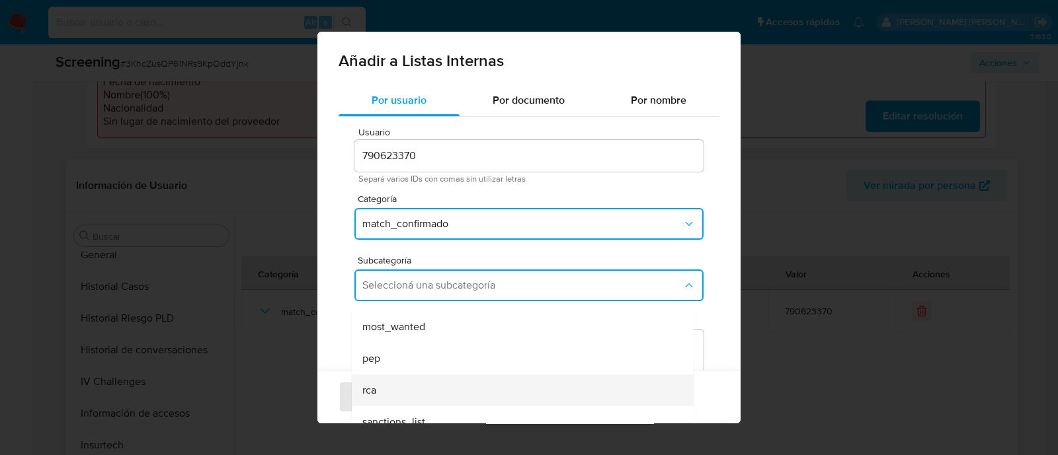
scroll to position [72, 0]
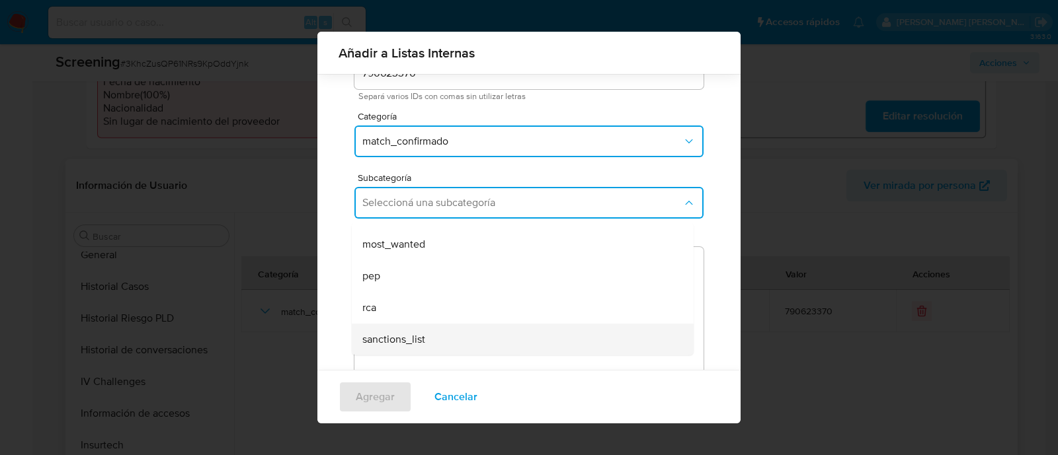
click at [420, 326] on div "sanctions_list" at bounding box center [518, 340] width 313 height 32
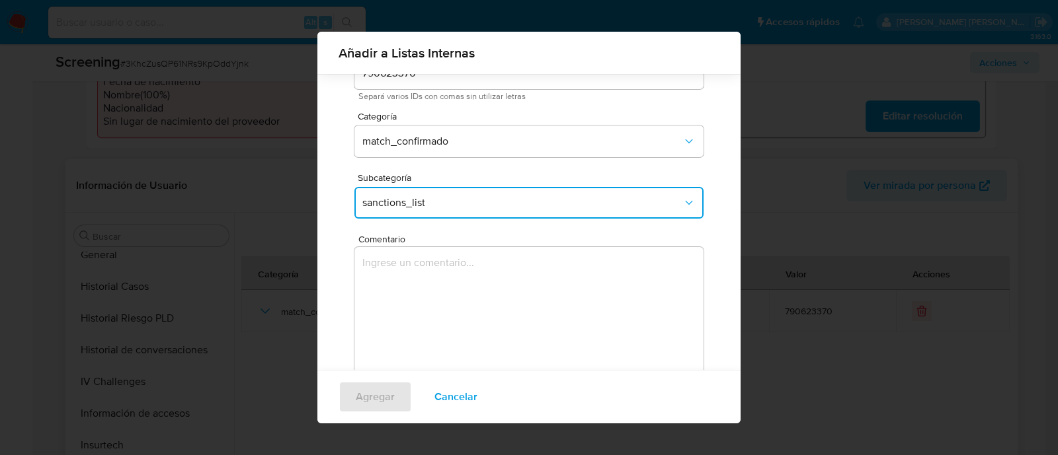
click at [386, 305] on textarea "Comentario" at bounding box center [528, 310] width 349 height 127
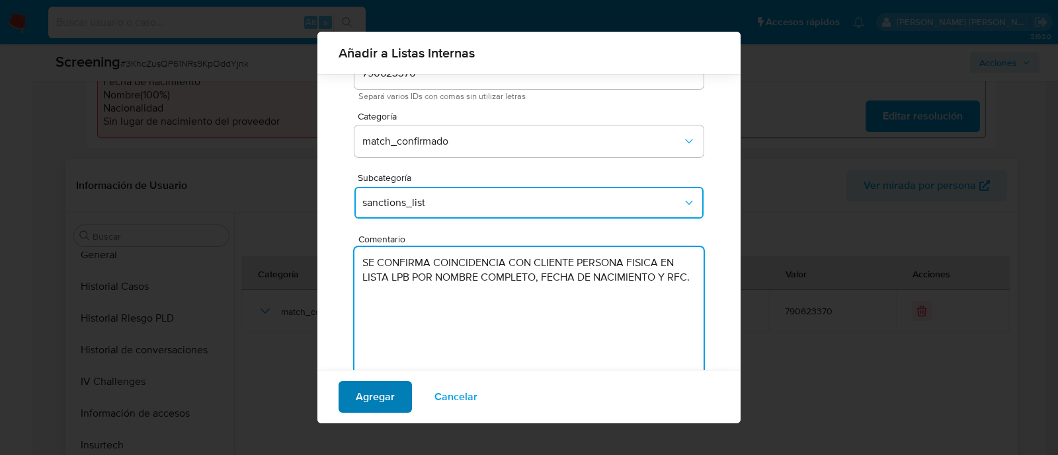
type textarea "SE CONFIRMA COINCIDENCIA CON CLIENTE PERSONA FISICA EN LISTA LPB POR NOMBRE COM…"
click at [373, 391] on span "Agregar" at bounding box center [375, 397] width 39 height 29
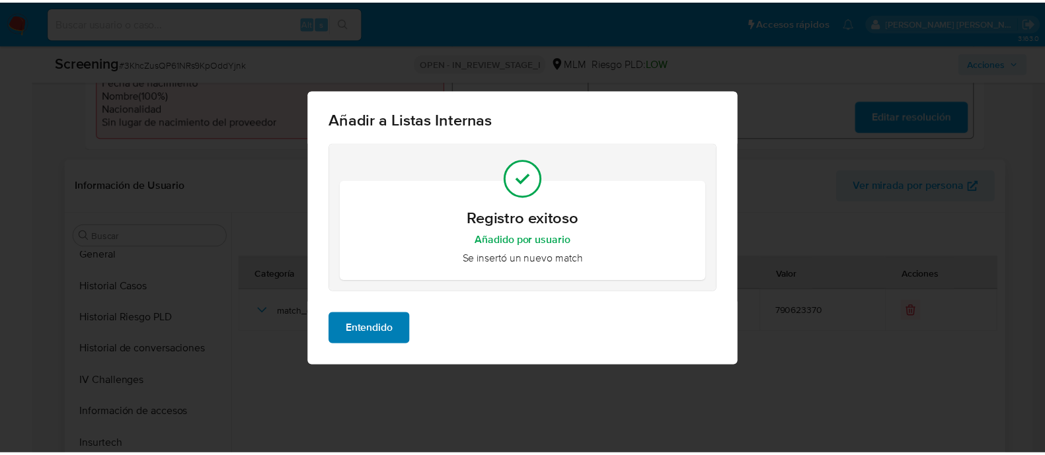
scroll to position [0, 0]
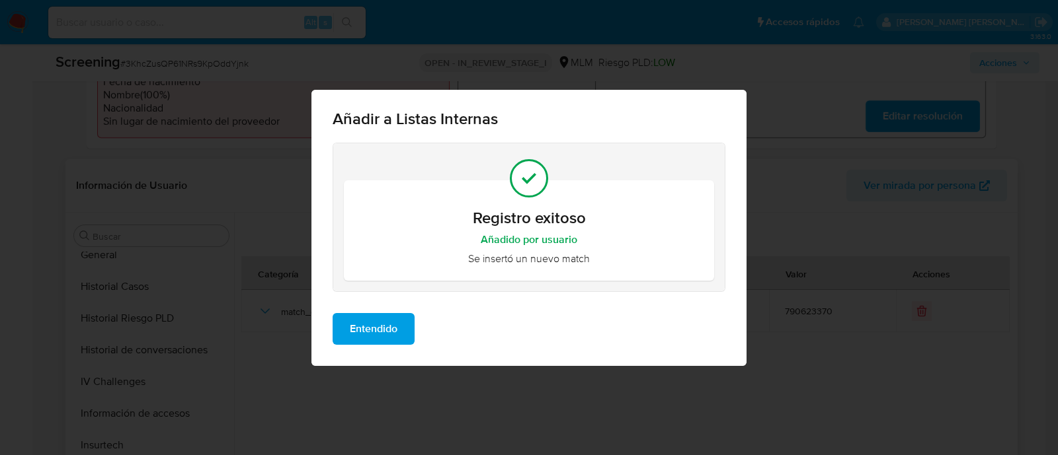
click at [365, 344] on span "Entendido" at bounding box center [374, 329] width 48 height 29
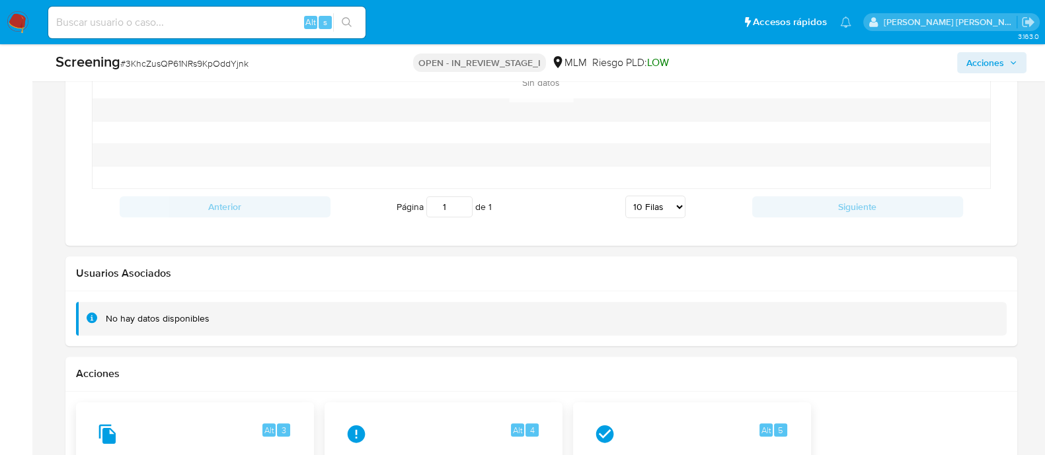
scroll to position [2022, 0]
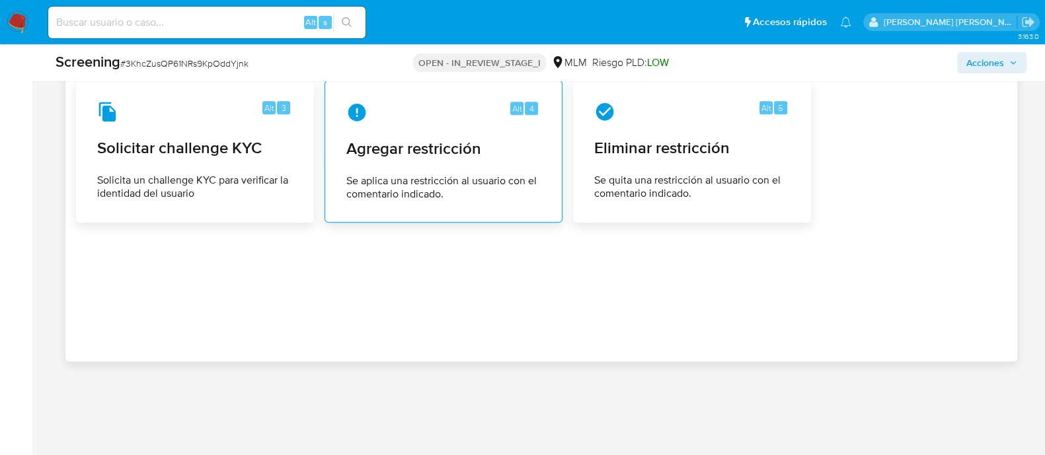
click at [486, 127] on div "Alt 4 Agregar restricción Se aplica una restricción al usuario con el comentari…" at bounding box center [443, 151] width 215 height 120
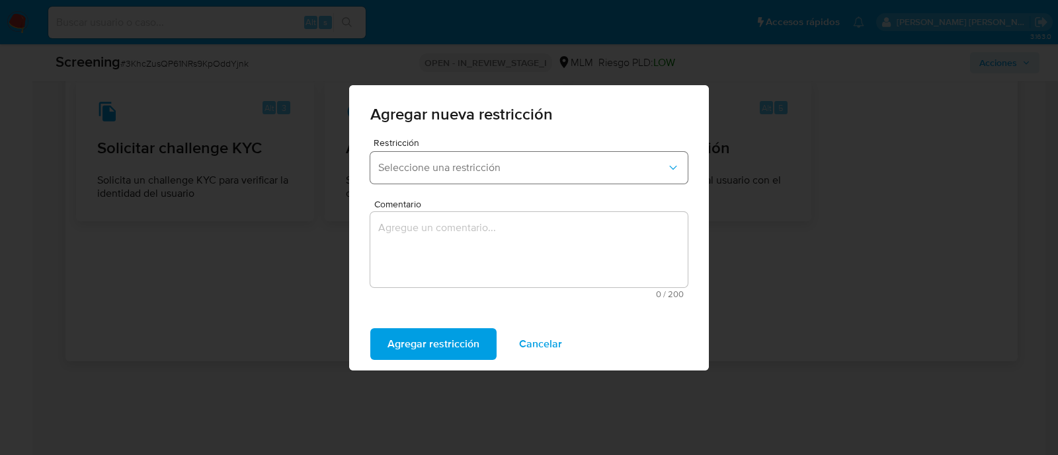
click at [466, 181] on button "Seleccione una restricción" at bounding box center [528, 168] width 317 height 32
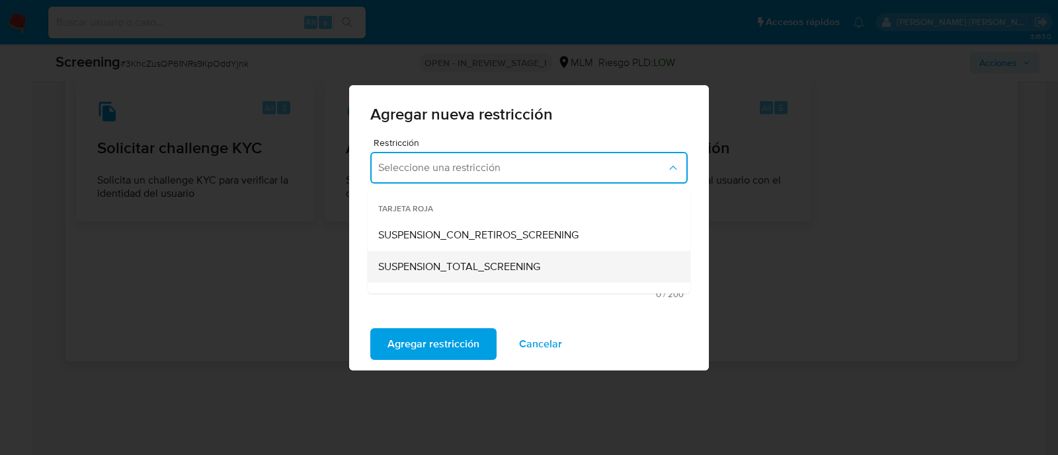
click at [455, 258] on div "SUSPENSION_TOTAL_SCREENING" at bounding box center [524, 267] width 293 height 32
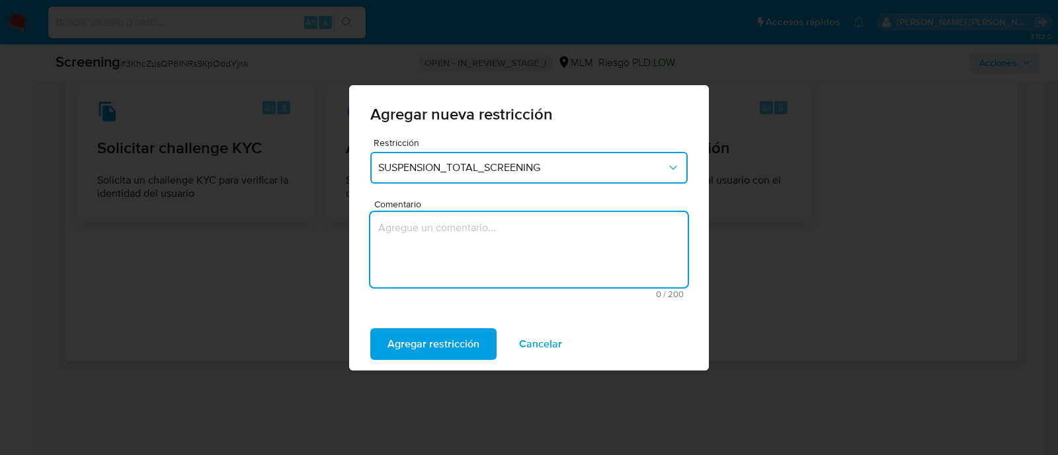
click at [453, 258] on textarea "Comentario" at bounding box center [528, 249] width 317 height 75
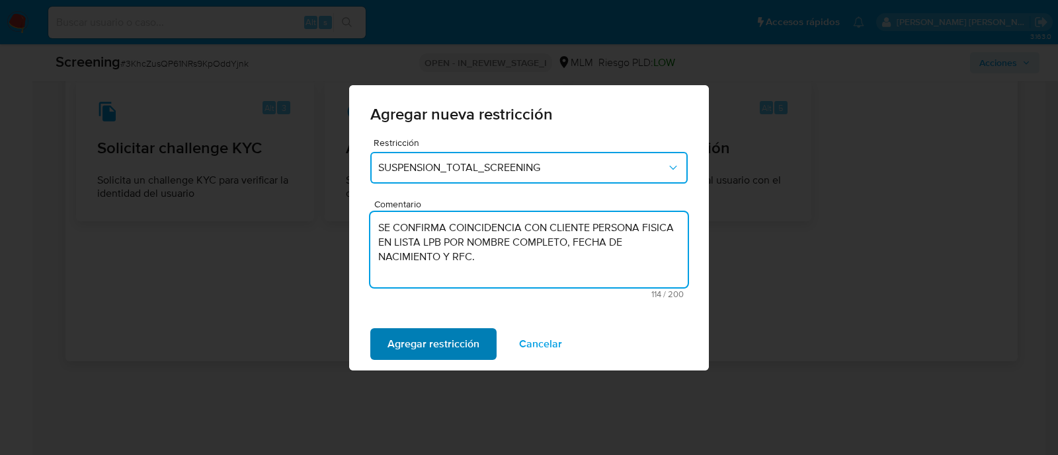
type textarea "SE CONFIRMA COINCIDENCIA CON CLIENTE PERSONA FISICA EN LISTA LPB POR NOMBRE COM…"
click at [434, 333] on span "Agregar restricción" at bounding box center [433, 344] width 92 height 29
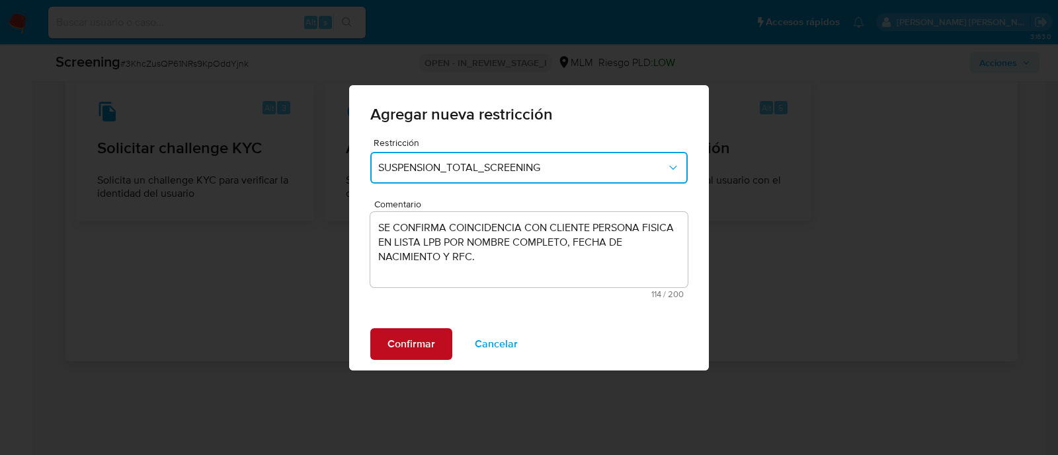
click at [434, 333] on button "Confirmar" at bounding box center [411, 344] width 82 height 32
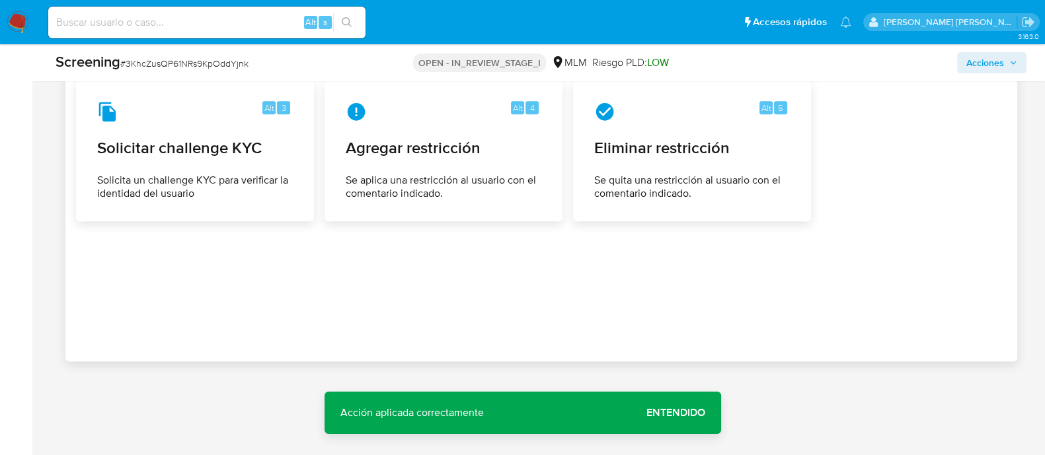
click at [664, 413] on span "Entendido" at bounding box center [675, 413] width 59 height 0
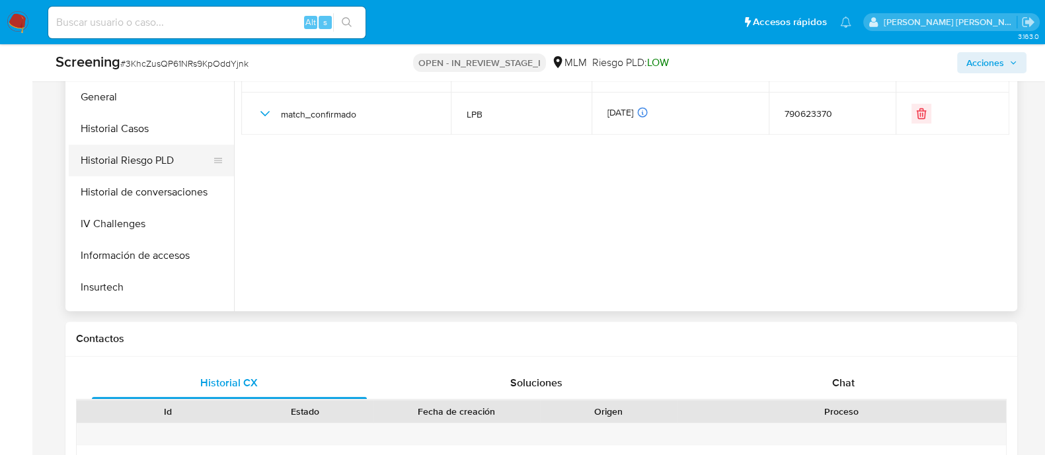
scroll to position [496, 0]
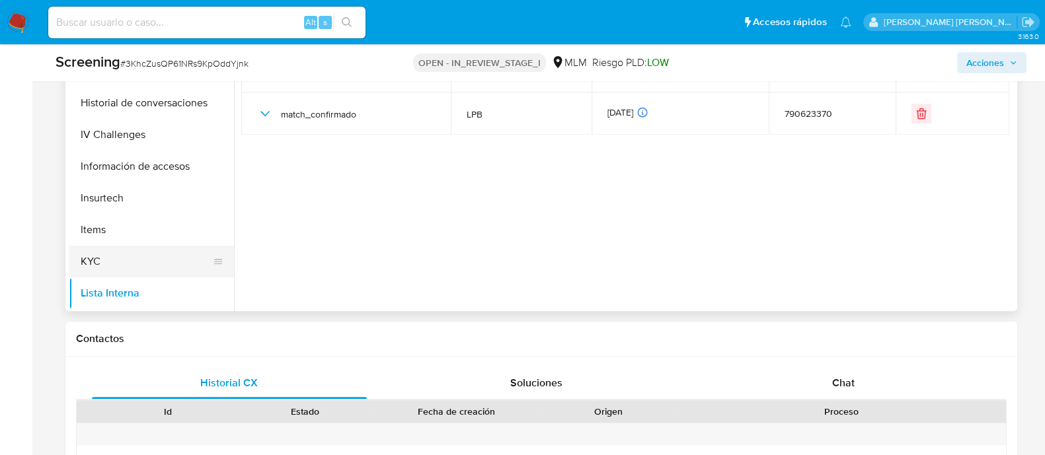
click at [96, 251] on button "KYC" at bounding box center [146, 262] width 155 height 32
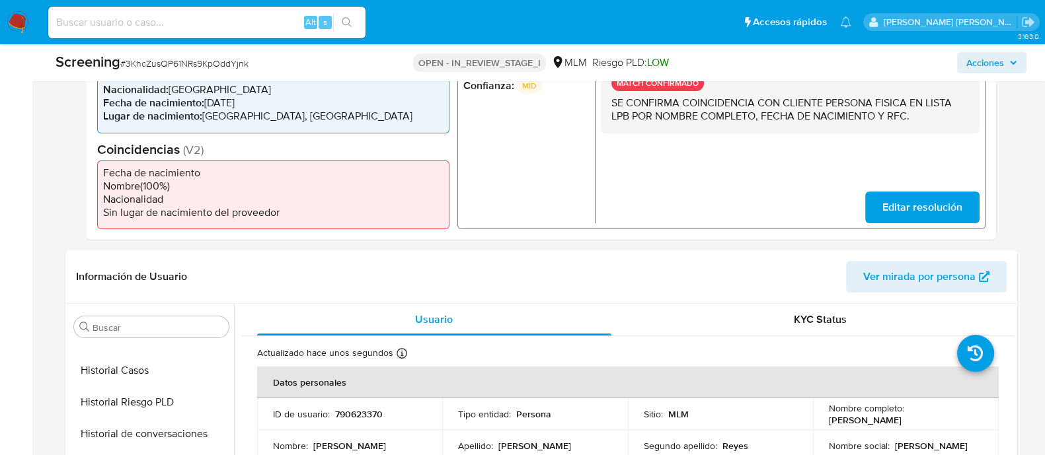
scroll to position [287, 0]
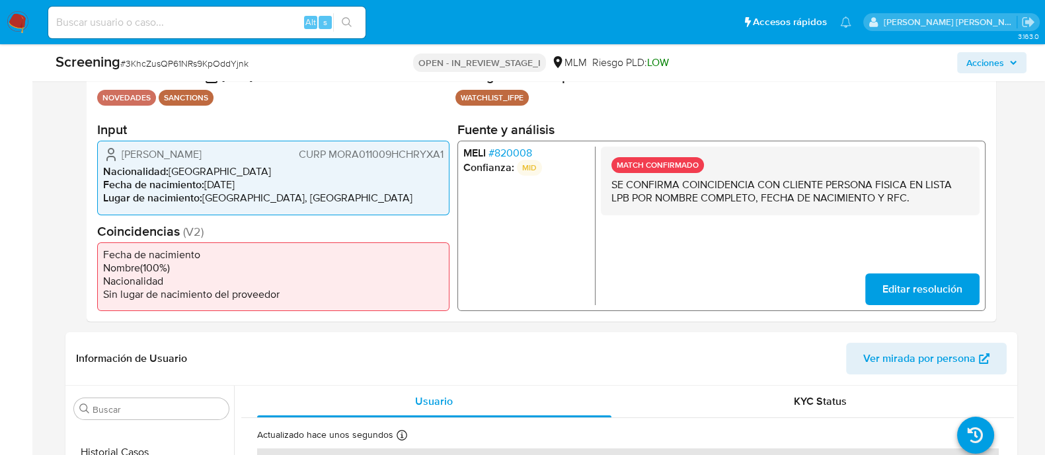
drag, startPoint x: 120, startPoint y: 152, endPoint x: 248, endPoint y: 147, distance: 127.7
click at [202, 148] on span "[PERSON_NAME]" at bounding box center [162, 154] width 80 height 13
drag, startPoint x: 205, startPoint y: 186, endPoint x: 262, endPoint y: 183, distance: 57.6
click at [262, 183] on li "Fecha de nacimiento : [DEMOGRAPHIC_DATA]" at bounding box center [273, 184] width 340 height 13
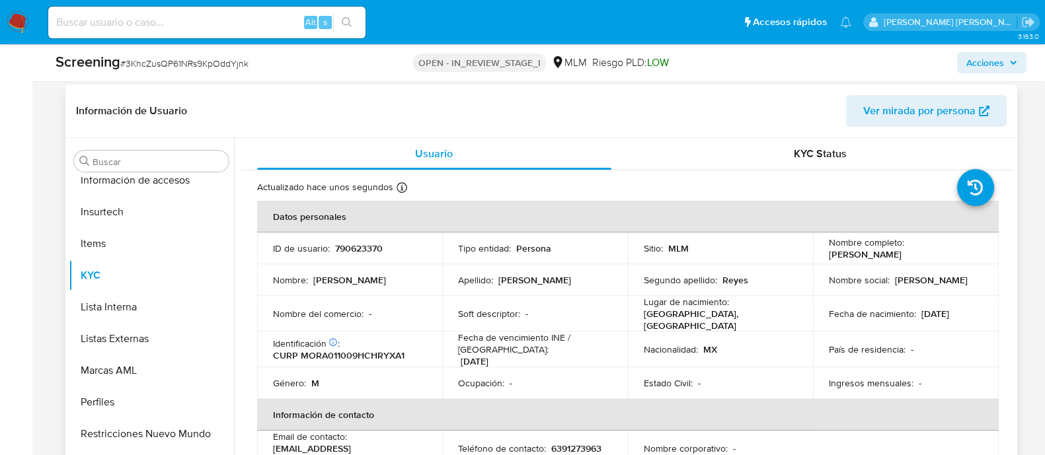
scroll to position [654, 0]
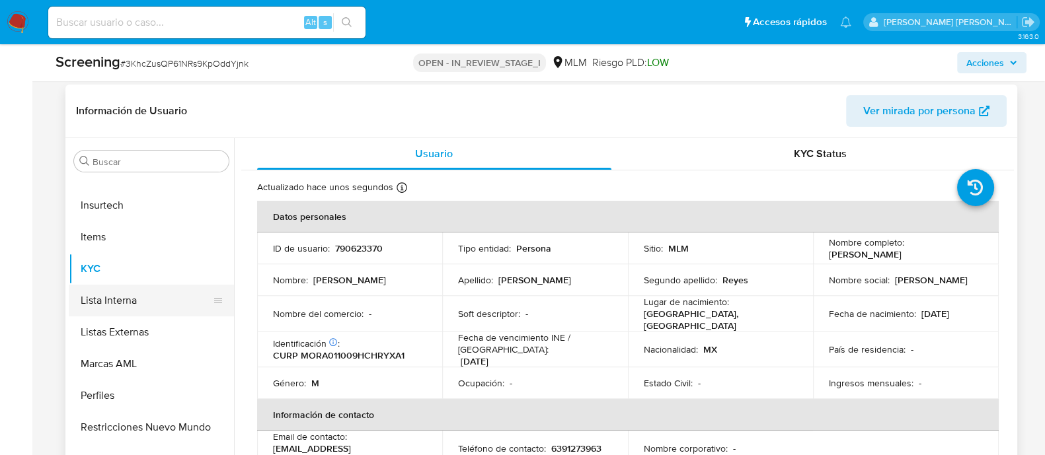
click at [135, 293] on button "Lista Interna" at bounding box center [146, 301] width 155 height 32
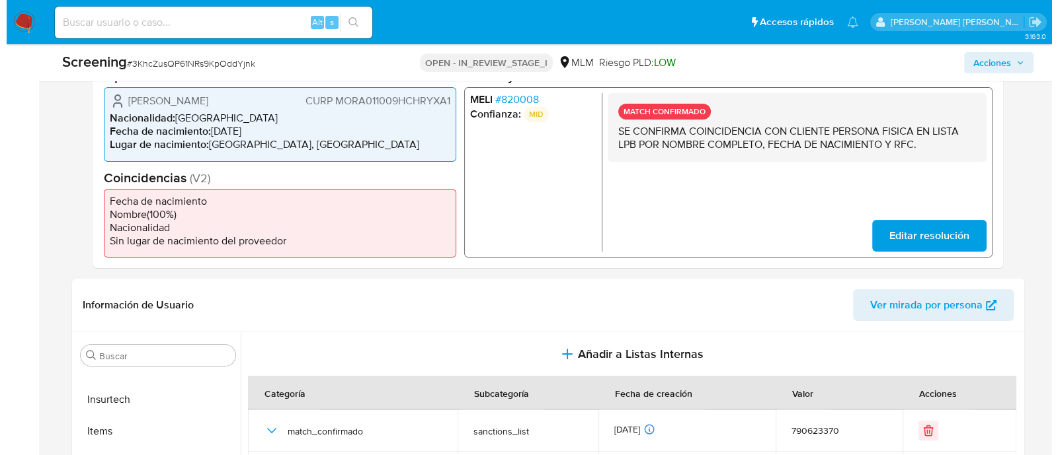
scroll to position [204, 0]
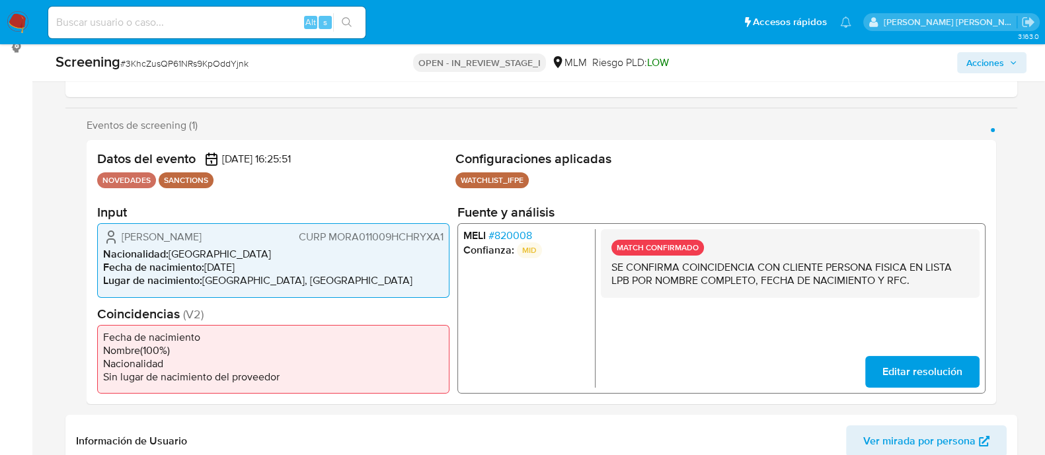
click at [989, 63] on span "Acciones" at bounding box center [985, 62] width 38 height 21
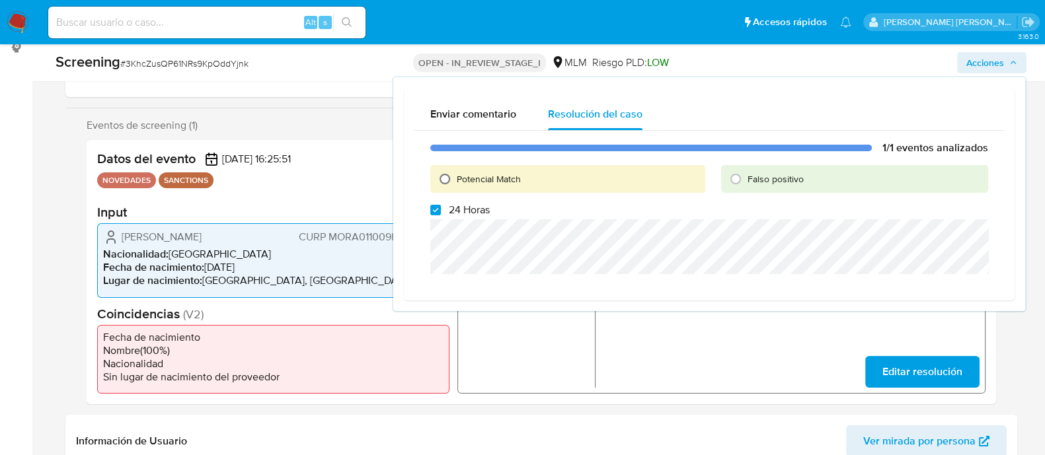
click at [449, 178] on input "Potencial Match" at bounding box center [444, 179] width 21 height 21
radio input "true"
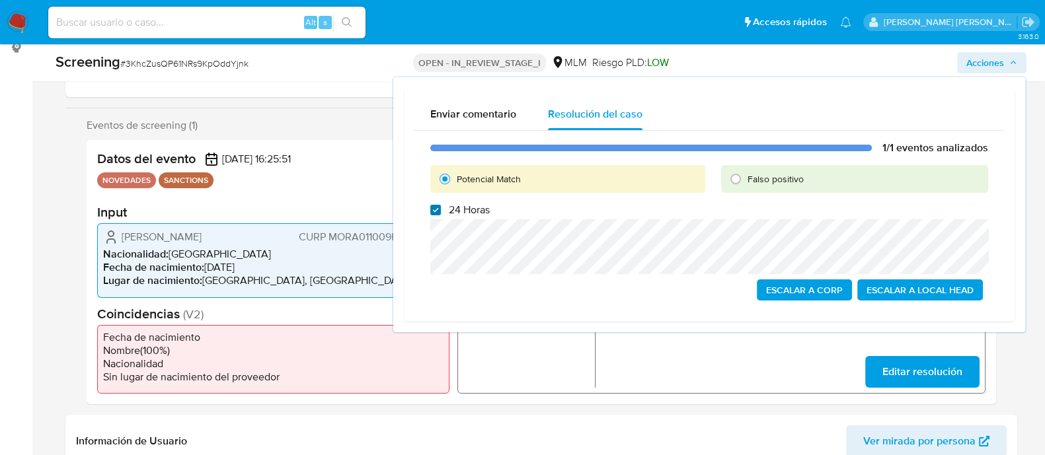
click at [433, 212] on input "24 Horas" at bounding box center [435, 210] width 11 height 11
checkbox input "true"
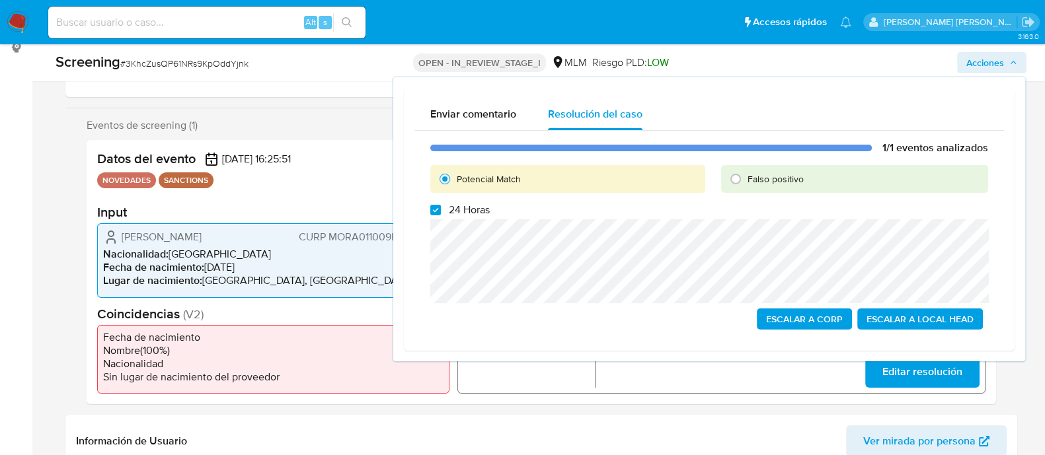
click at [921, 325] on span "Escalar a Local Head" at bounding box center [920, 319] width 107 height 19
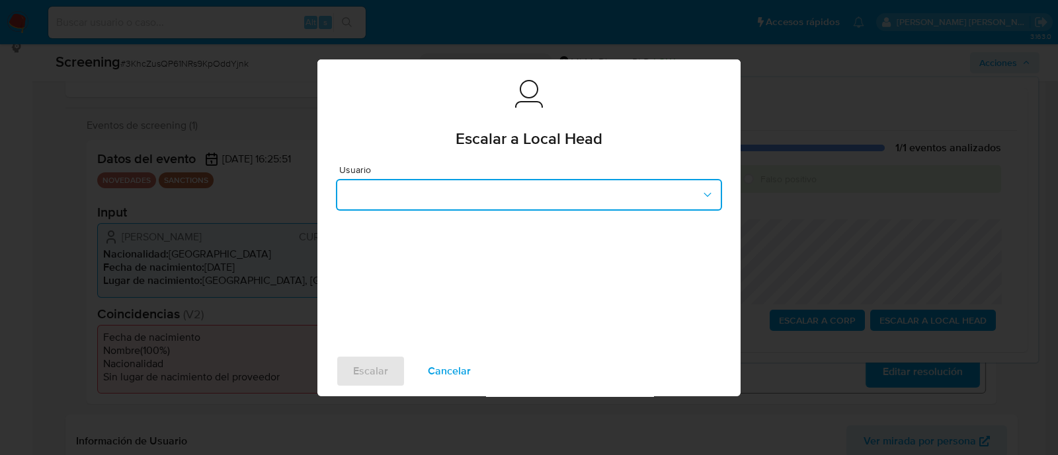
click at [418, 189] on button "button" at bounding box center [529, 195] width 386 height 32
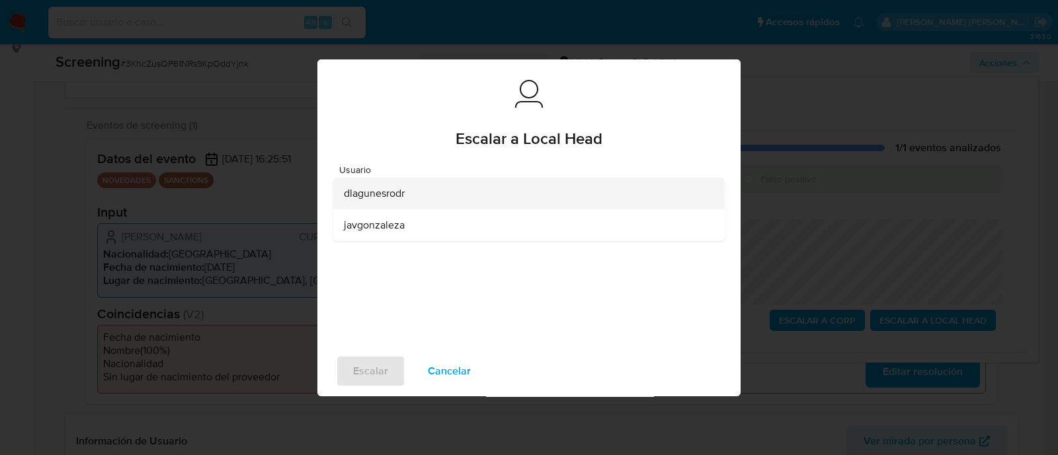
click at [376, 199] on span "dlagunesrodr" at bounding box center [374, 193] width 61 height 13
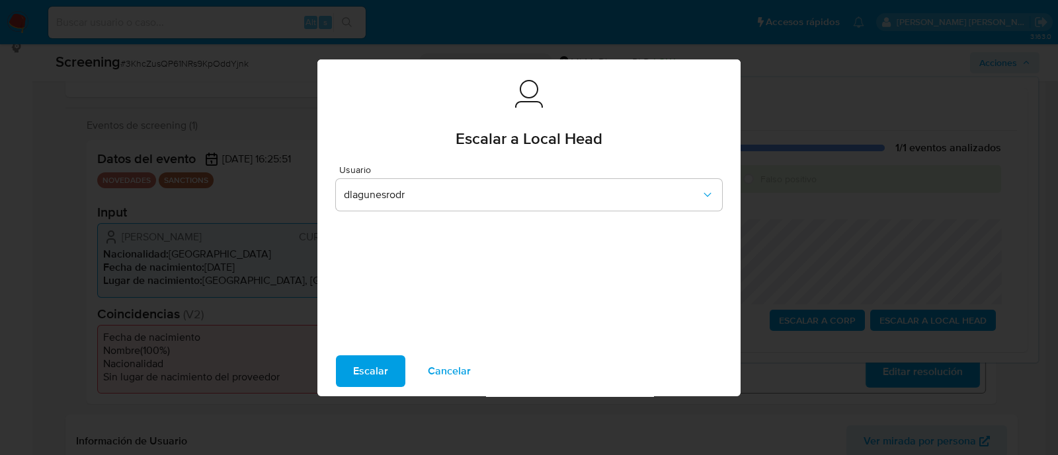
click at [353, 376] on span "Escalar" at bounding box center [370, 371] width 35 height 29
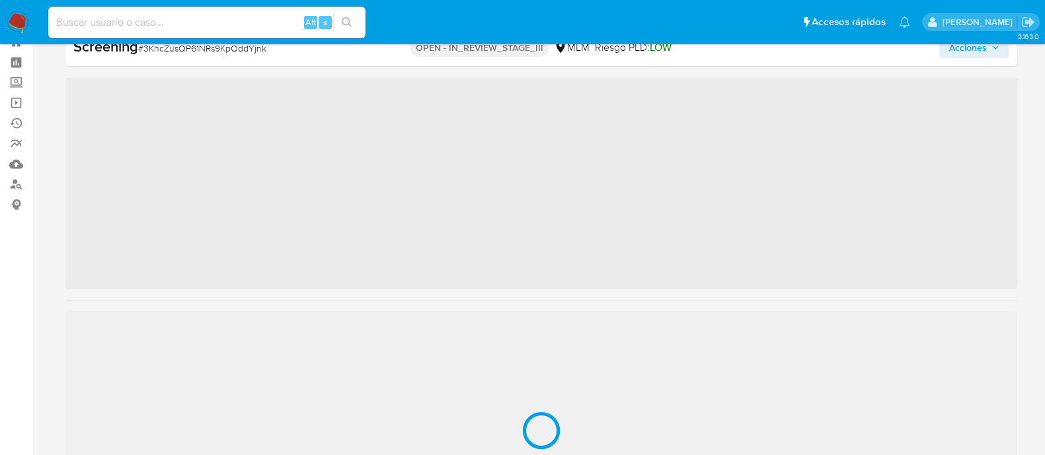
scroll to position [654, 0]
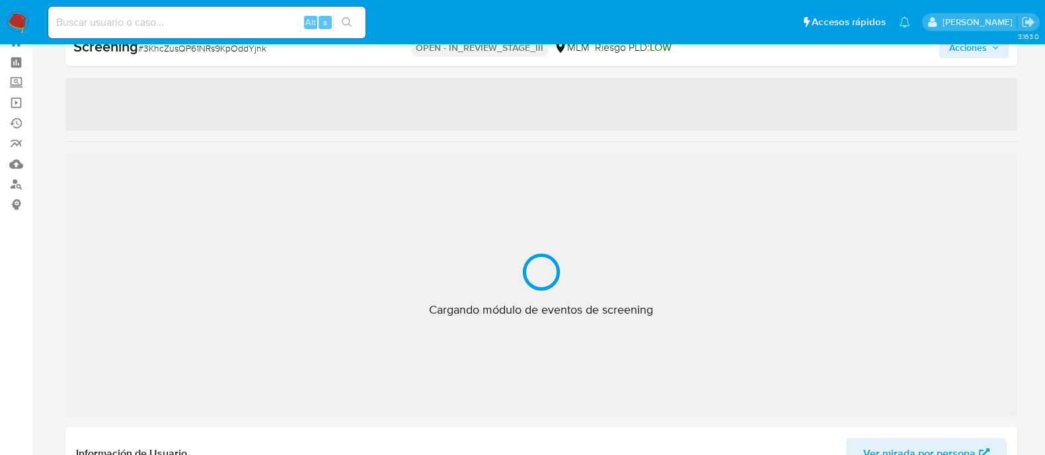
select select "10"
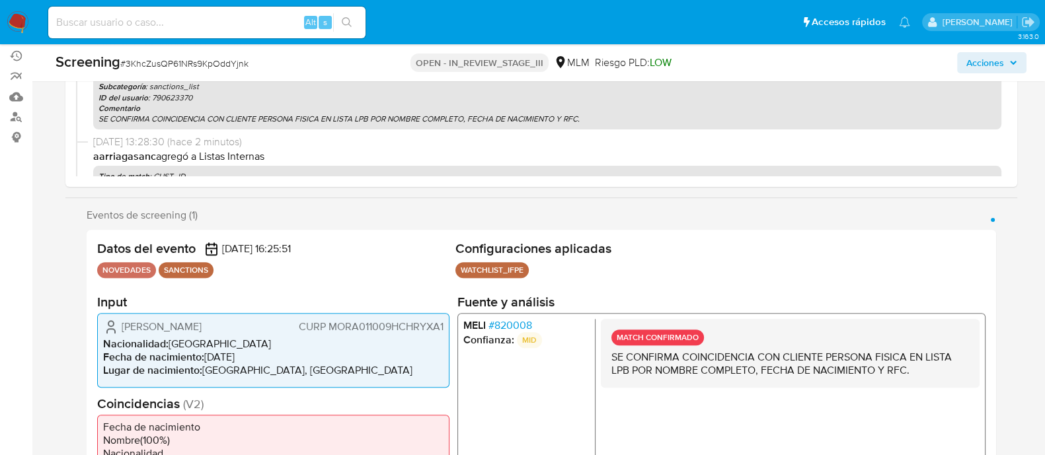
scroll to position [130, 0]
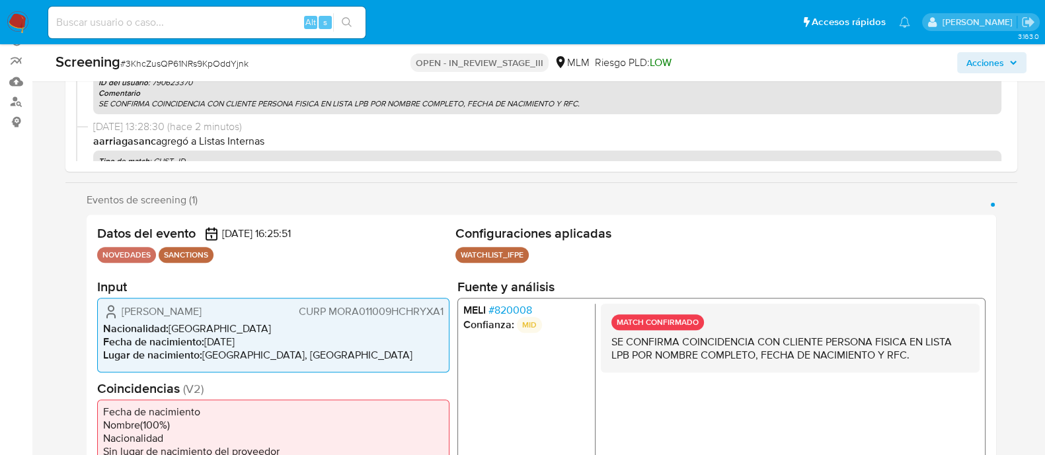
click at [965, 56] on button "Acciones" at bounding box center [991, 62] width 69 height 21
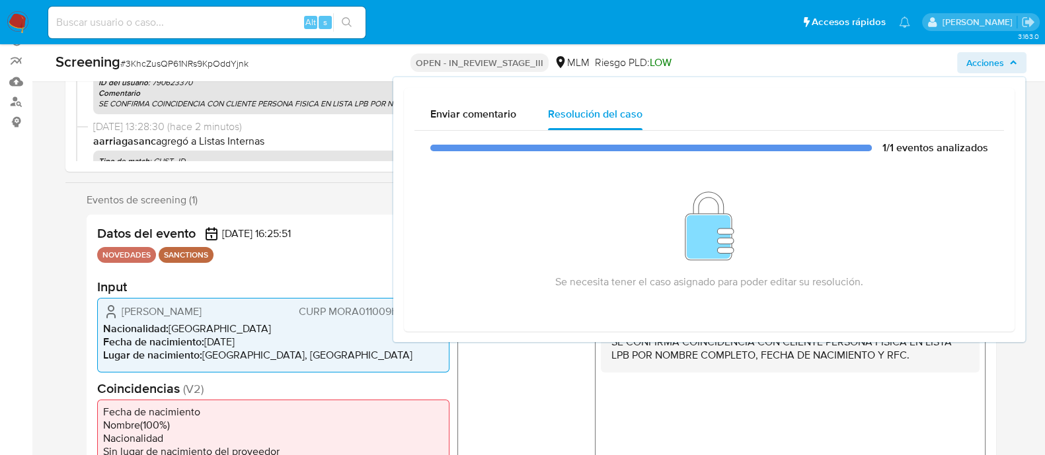
drag, startPoint x: 315, startPoint y: 339, endPoint x: 314, endPoint y: 346, distance: 6.6
click at [315, 340] on li "Fecha de nacimiento : [DEMOGRAPHIC_DATA]" at bounding box center [273, 342] width 340 height 13
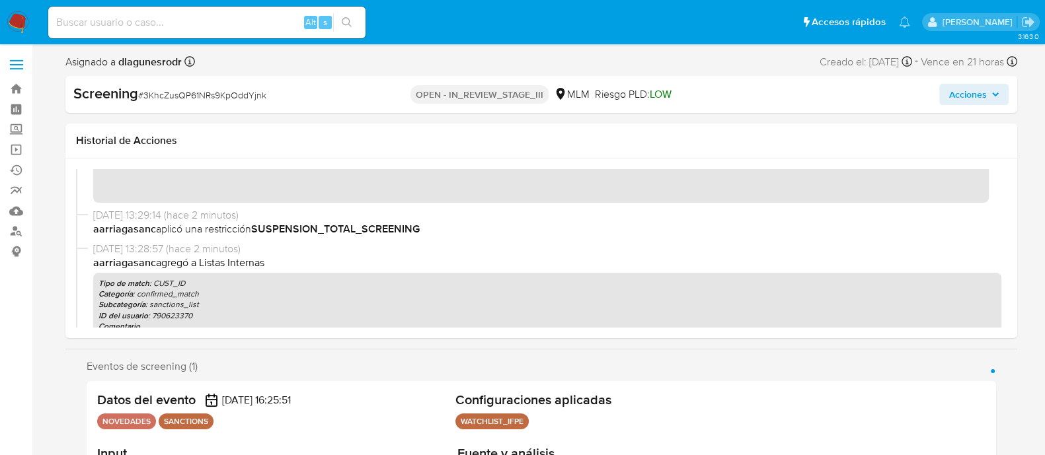
scroll to position [0, 0]
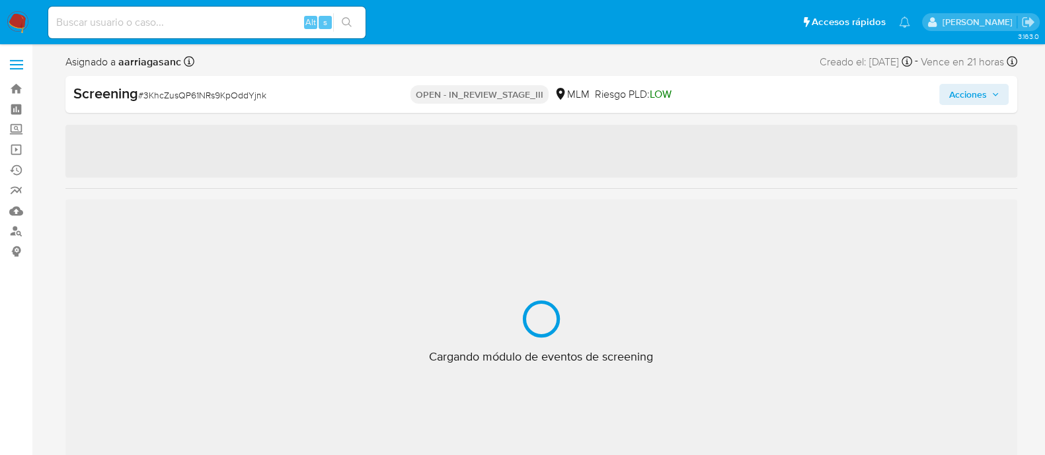
scroll to position [654, 0]
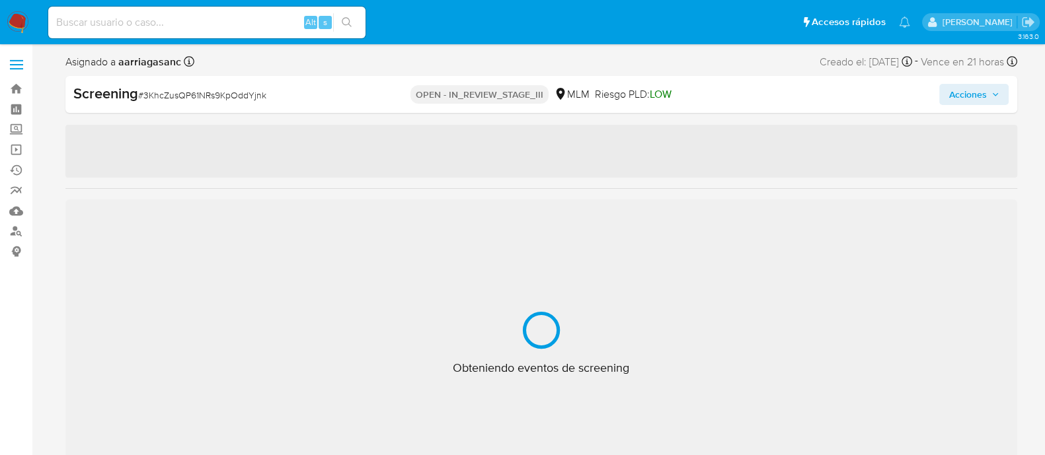
select select "10"
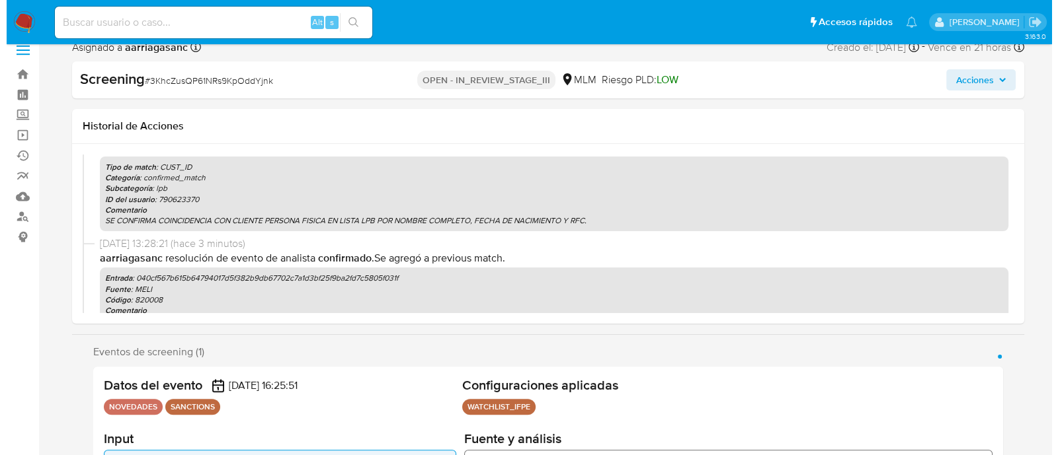
scroll to position [0, 0]
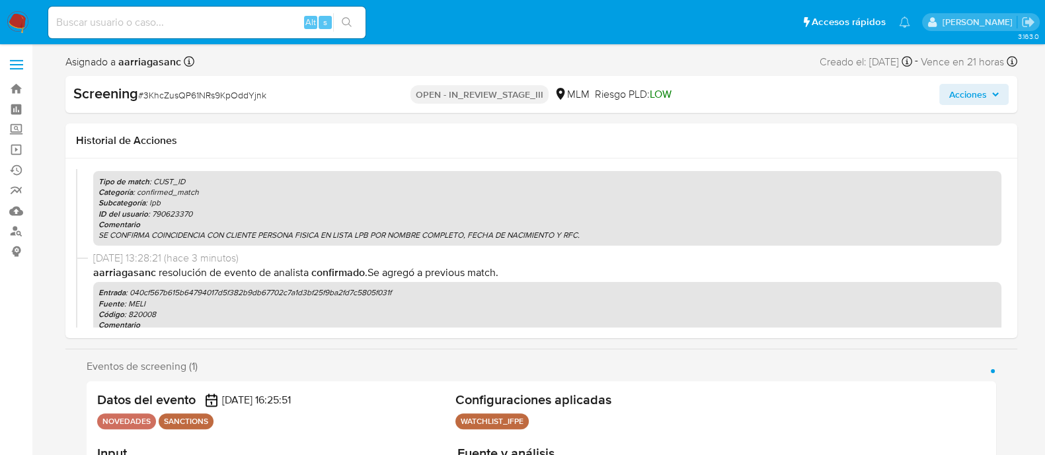
click at [987, 89] on span "Acciones" at bounding box center [973, 94] width 51 height 19
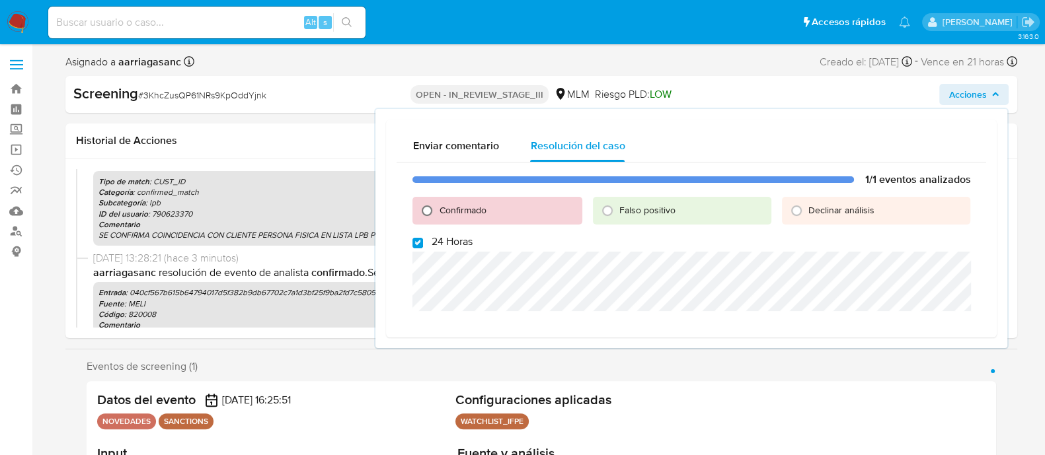
click at [430, 206] on input "Confirmado" at bounding box center [426, 210] width 21 height 21
radio input "true"
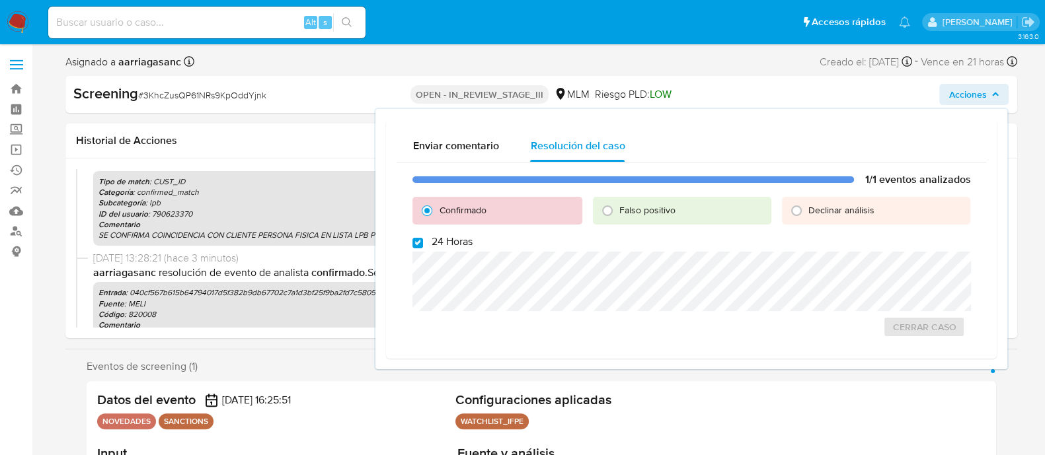
click at [413, 249] on div "1/1 eventos analizados Confirmado Falso positivo Declinar análisis 24 Horas Cer…" at bounding box center [692, 256] width 590 height 186
click at [417, 244] on input "24 Horas" at bounding box center [417, 243] width 11 height 11
checkbox input "false"
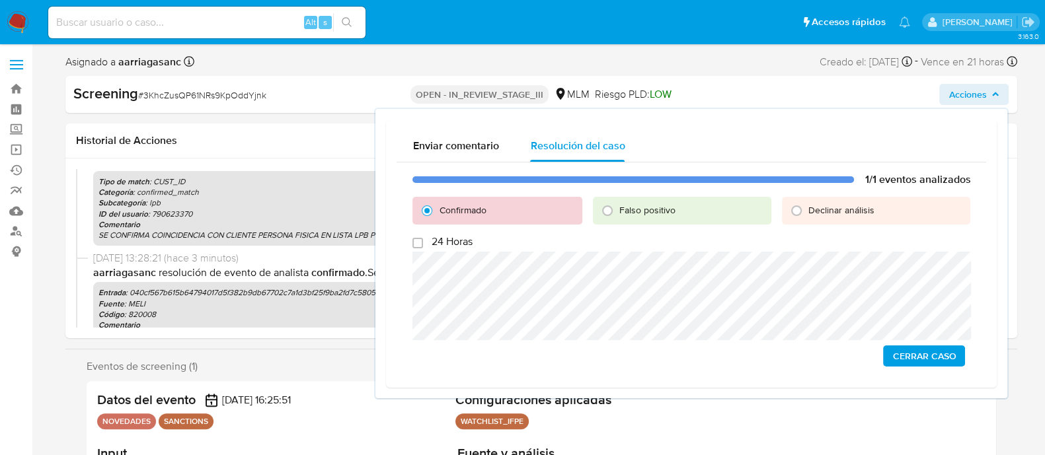
click at [932, 352] on span "Cerrar Caso" at bounding box center [923, 356] width 63 height 19
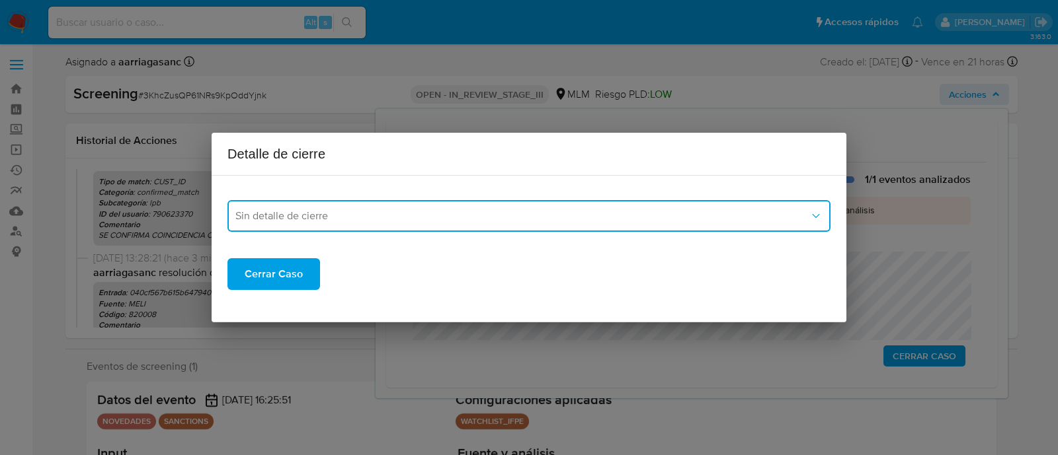
click at [288, 219] on span "Sin detalle de cierre" at bounding box center [522, 216] width 574 height 13
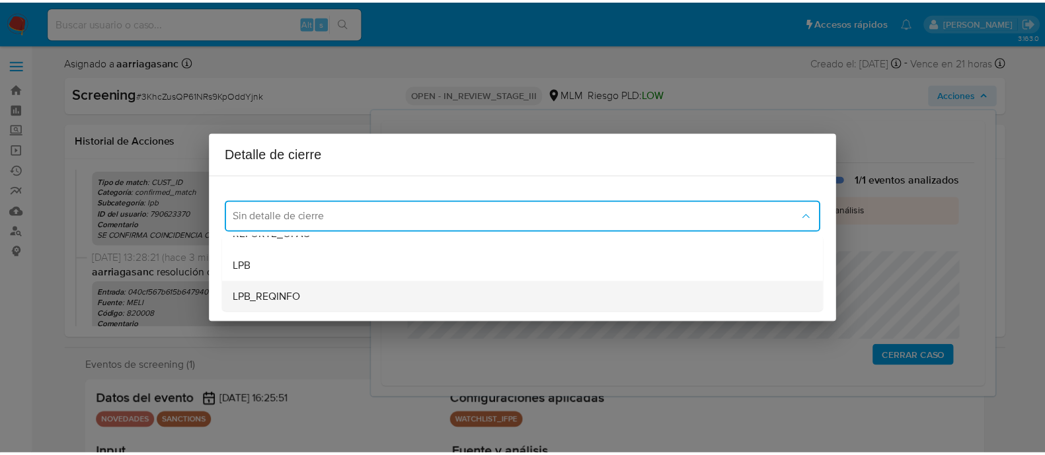
scroll to position [75, 0]
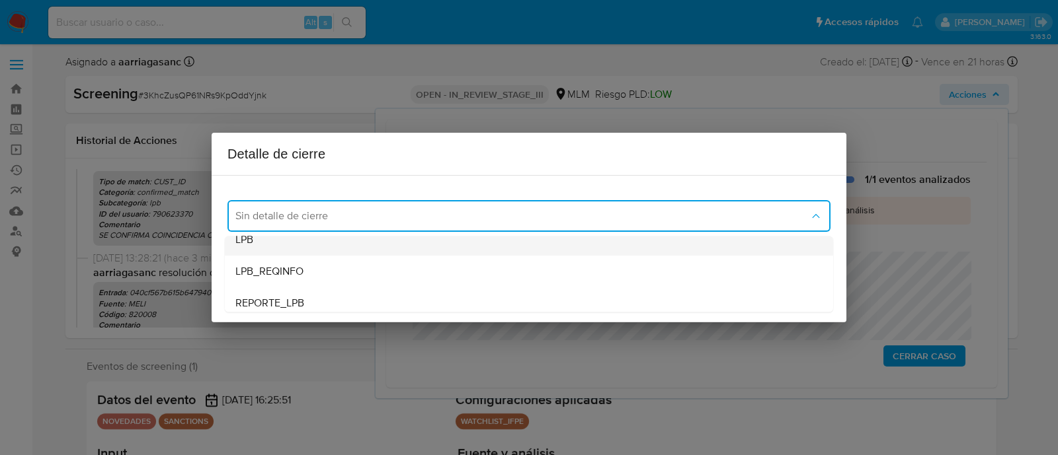
click at [261, 243] on div "LPB" at bounding box center [528, 240] width 587 height 32
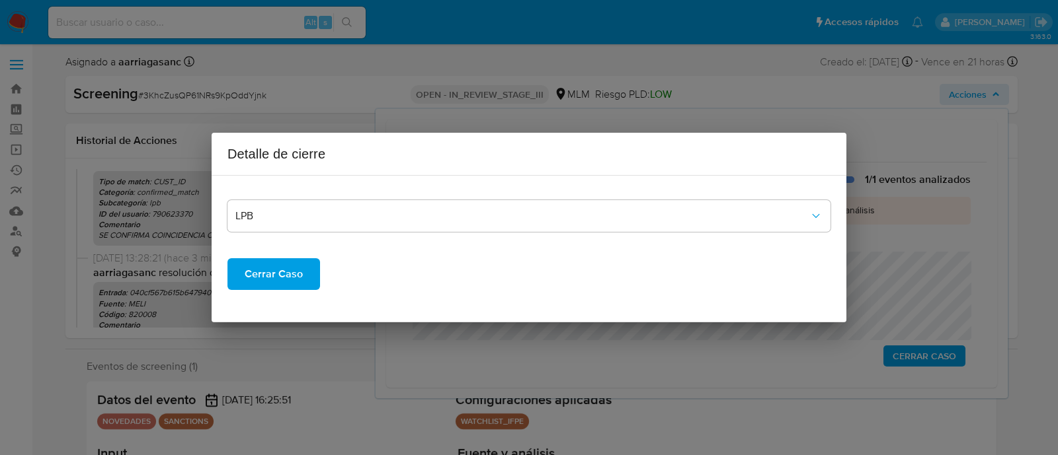
click at [261, 268] on span "Cerrar Caso" at bounding box center [274, 274] width 58 height 29
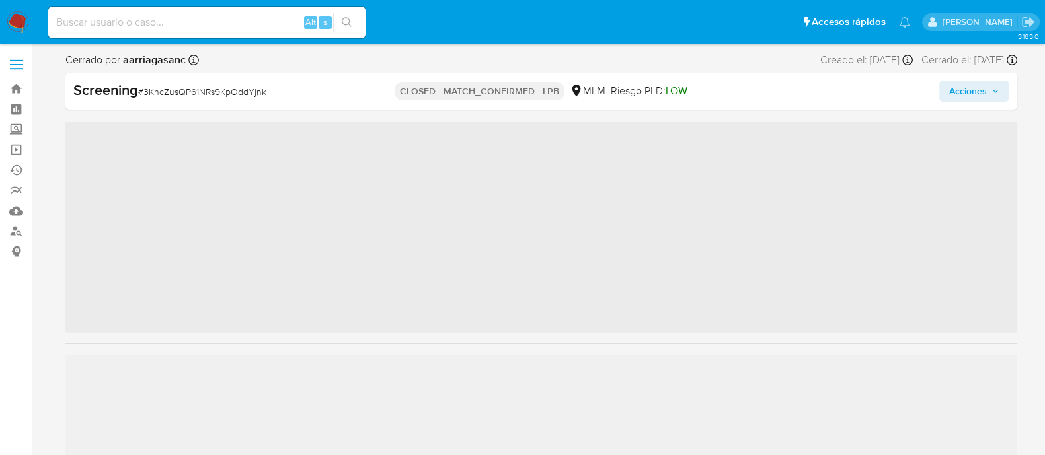
scroll to position [653, 0]
select select "10"
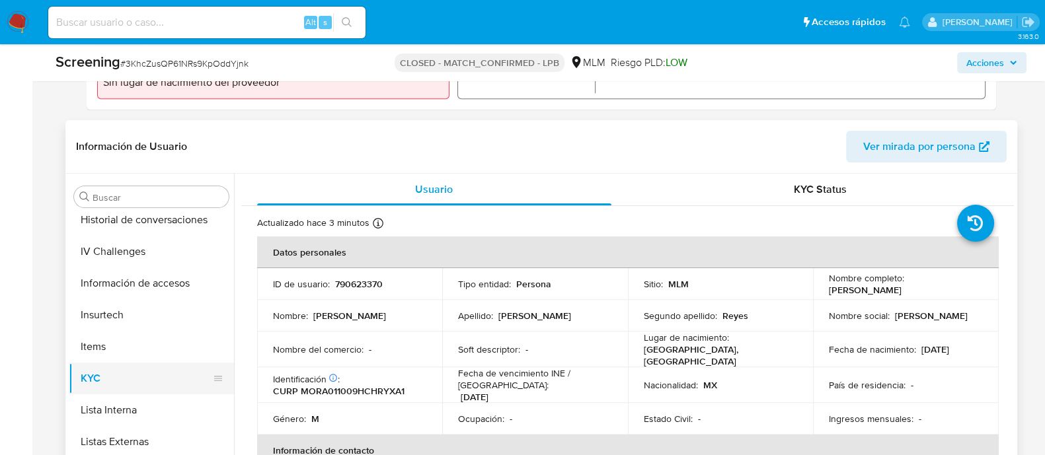
scroll to position [405, 0]
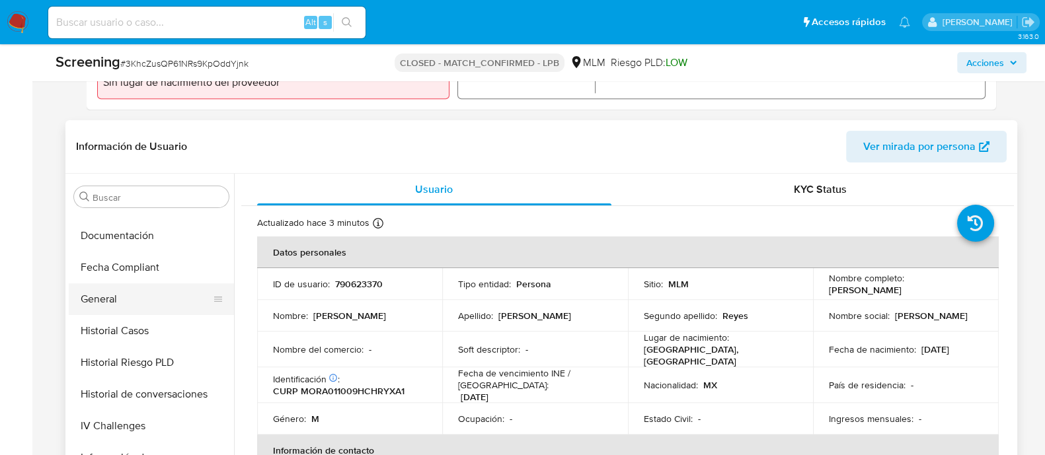
click at [135, 299] on button "General" at bounding box center [146, 300] width 155 height 32
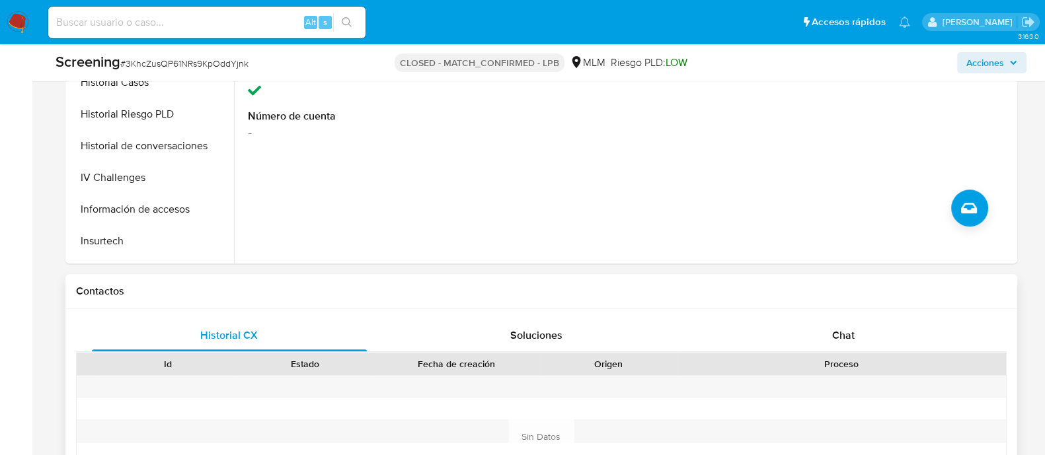
scroll to position [826, 0]
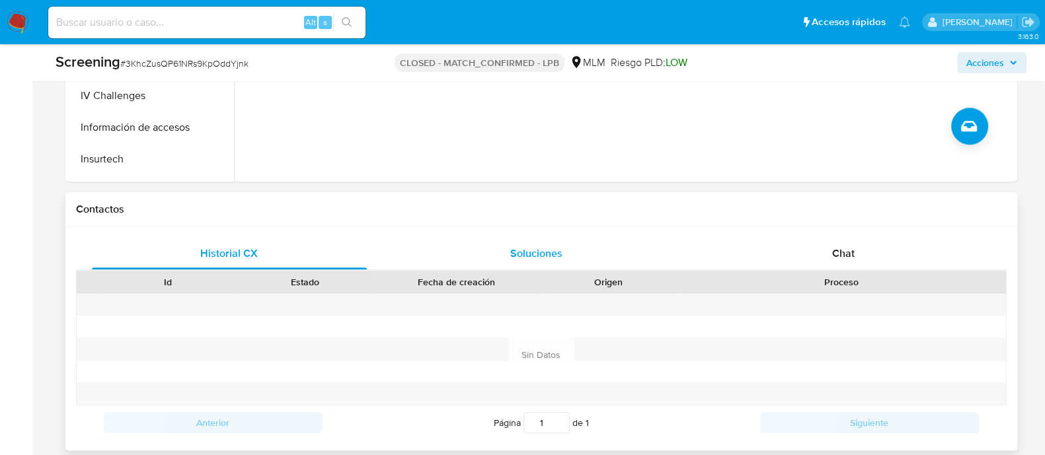
click at [516, 246] on span "Soluciones" at bounding box center [536, 253] width 52 height 15
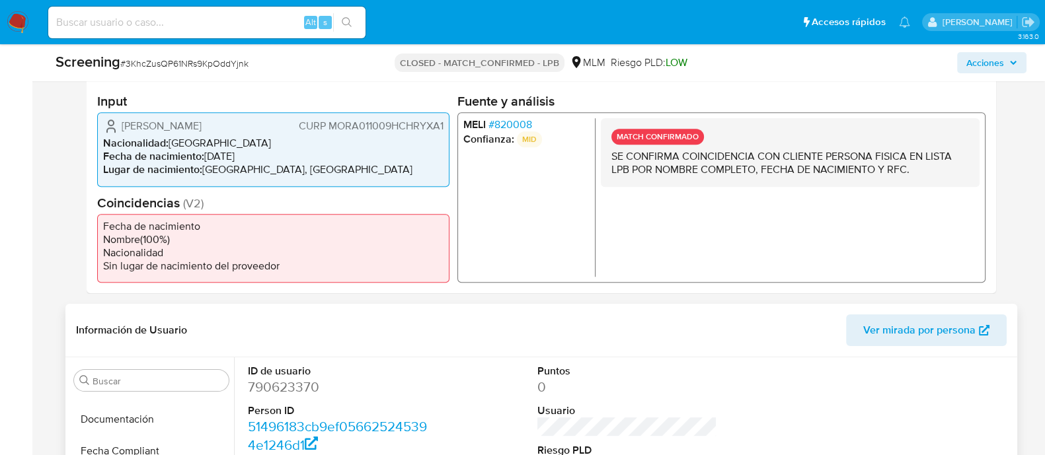
scroll to position [0, 0]
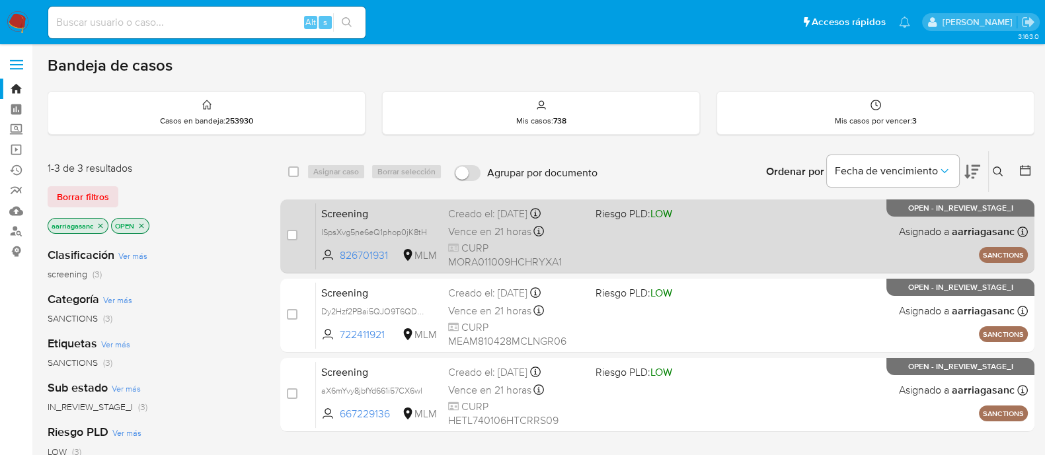
click at [581, 241] on span "CURP MORA011009HCHRYXA1" at bounding box center [516, 255] width 137 height 28
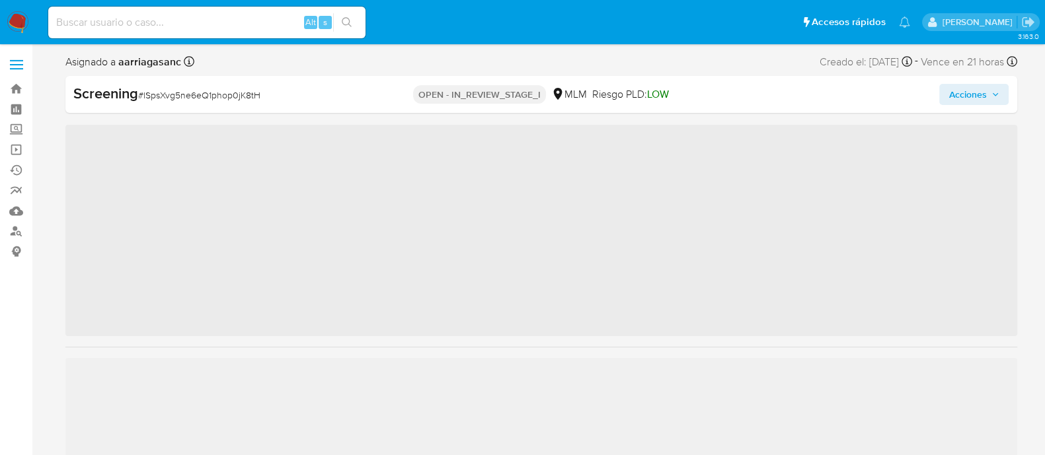
scroll to position [654, 0]
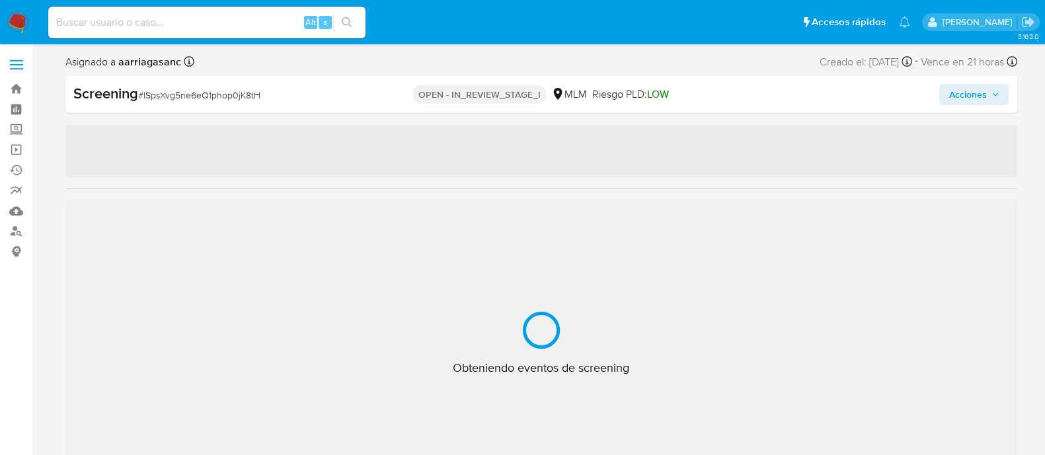
select select "10"
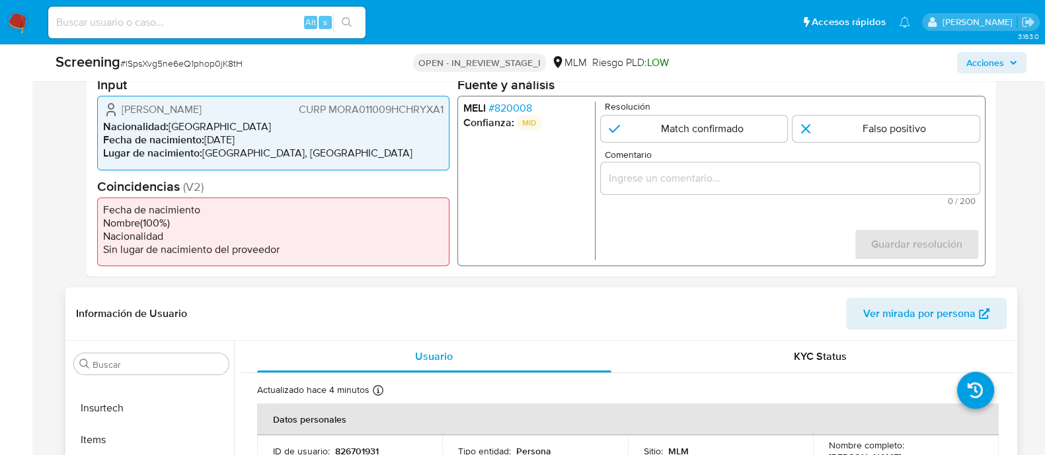
scroll to position [578, 0]
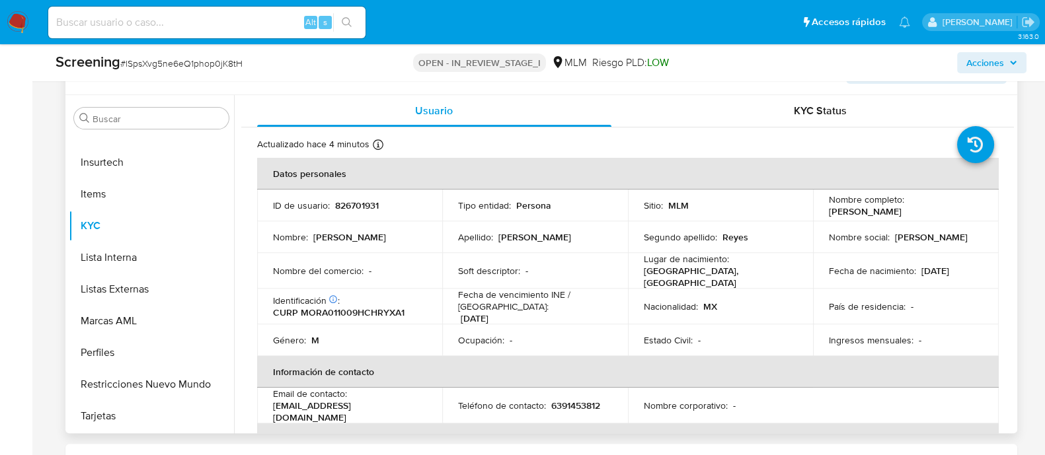
click at [401, 307] on p "CURP MORA011009HCHRYXA1" at bounding box center [339, 313] width 132 height 12
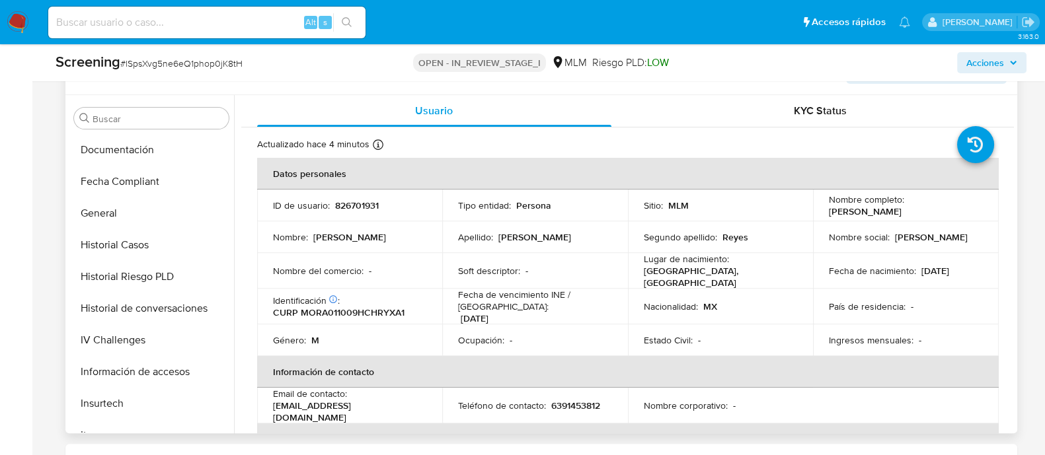
scroll to position [241, 0]
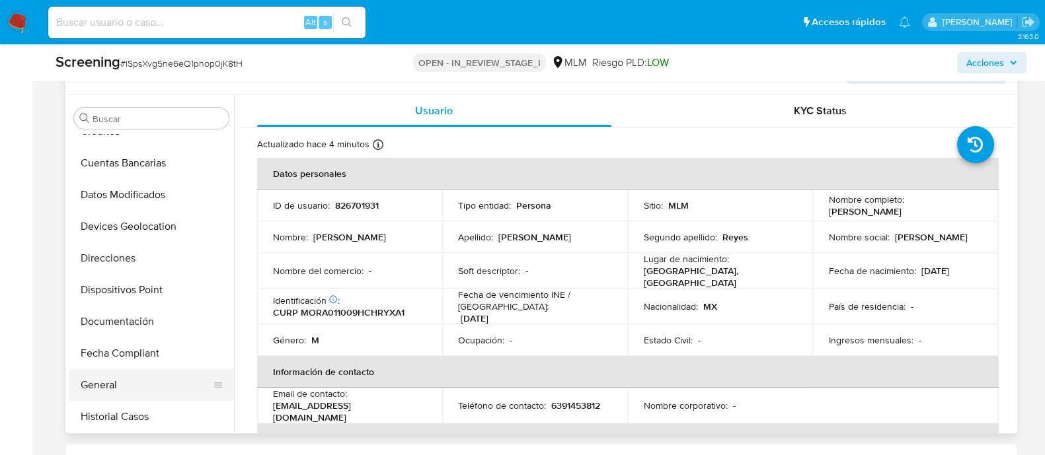
click at [109, 377] on button "General" at bounding box center [146, 385] width 155 height 32
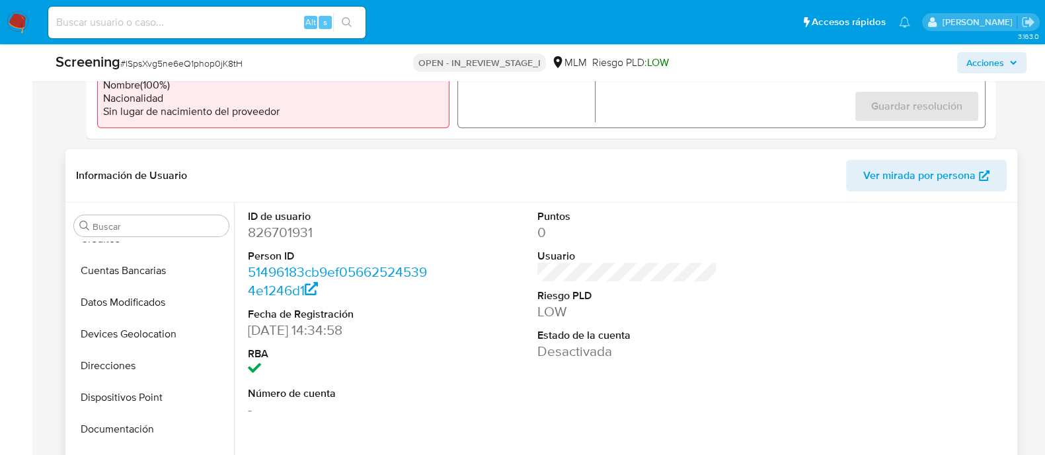
scroll to position [330, 0]
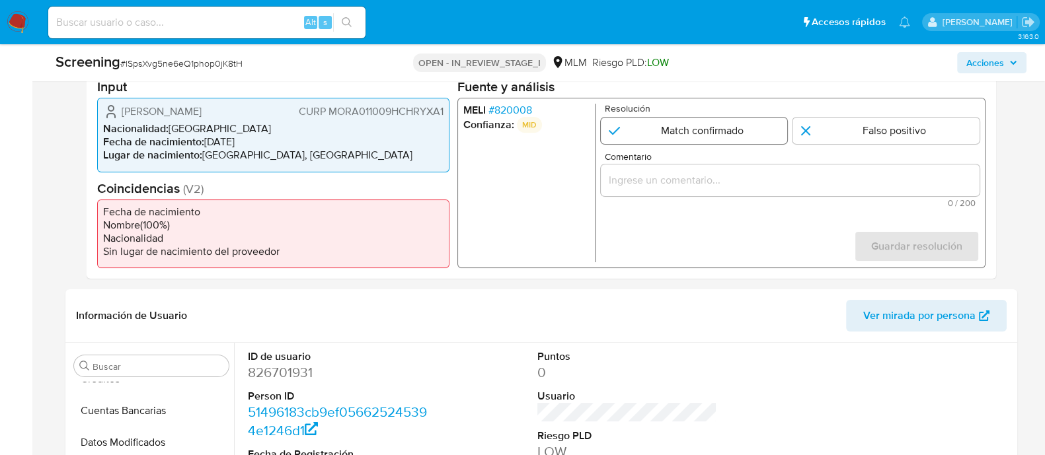
drag, startPoint x: 753, startPoint y: 130, endPoint x: 747, endPoint y: 140, distance: 12.5
click at [752, 130] on input "1 de 1" at bounding box center [693, 131] width 187 height 26
radio input "true"
click at [730, 180] on input "Comentario" at bounding box center [789, 180] width 379 height 17
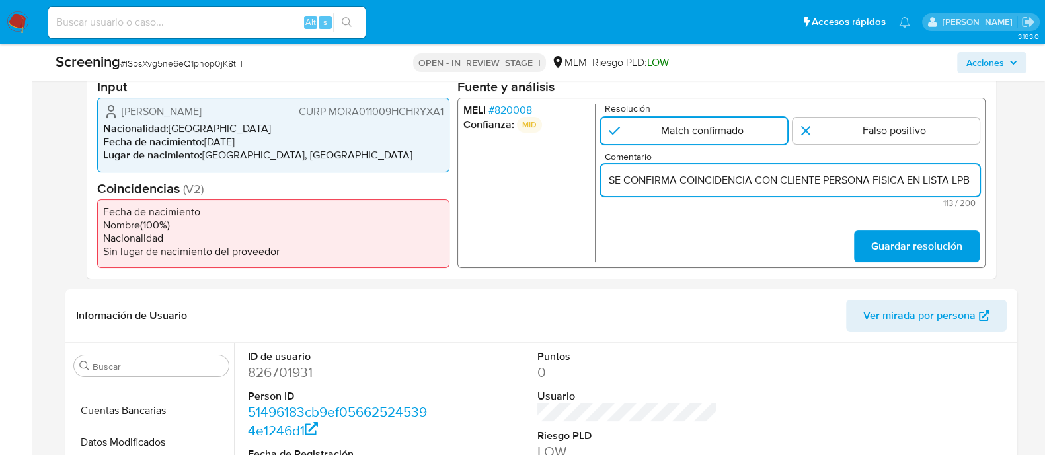
scroll to position [0, 291]
type input "SE CONFIRMA COINCIDENCIA CON CLIENTE PERSONA FISICA EN LISTA LPB POR NOMBRE COM…"
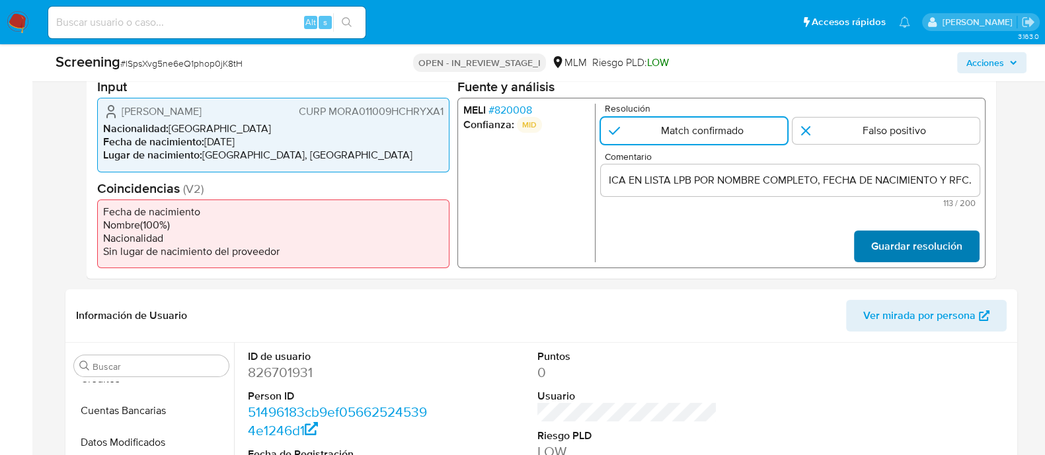
click at [856, 239] on button "Guardar resolución" at bounding box center [916, 247] width 126 height 32
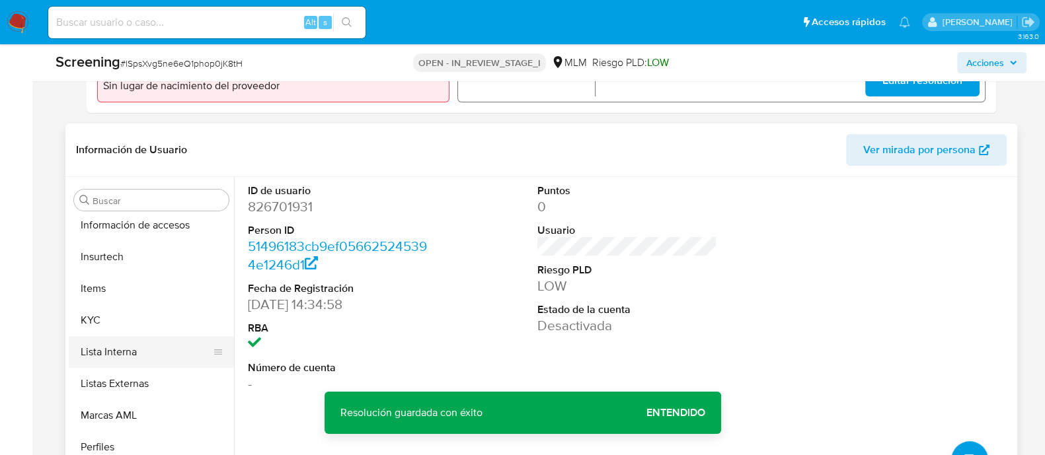
scroll to position [654, 0]
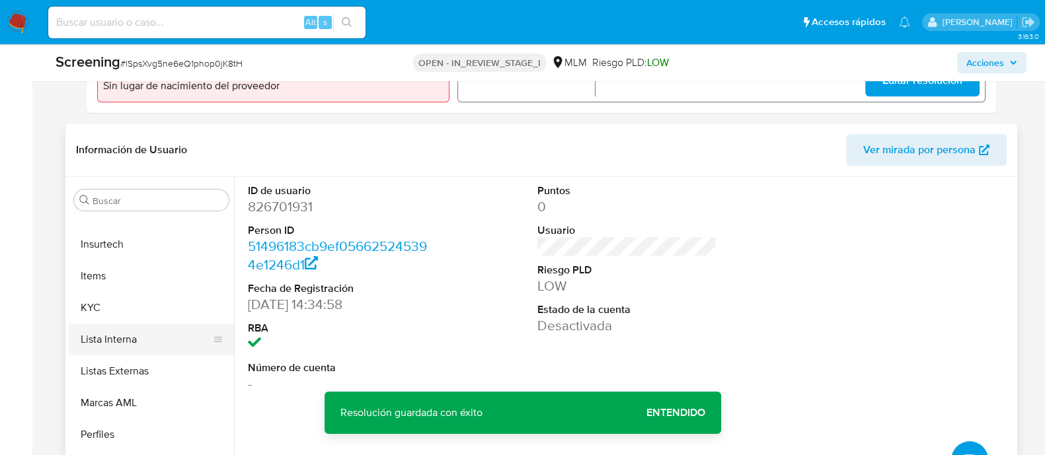
click at [130, 336] on button "Lista Interna" at bounding box center [146, 340] width 155 height 32
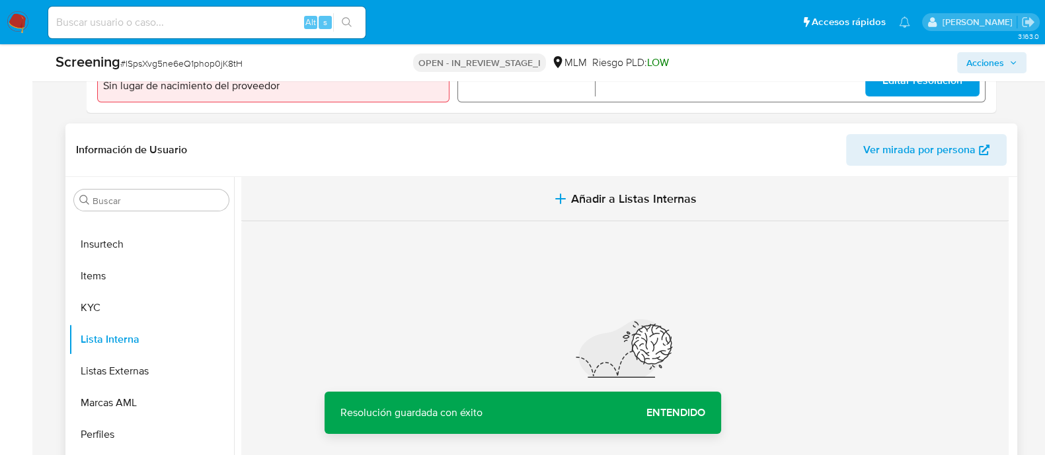
click at [617, 192] on span "Añadir a Listas Internas" at bounding box center [634, 199] width 126 height 15
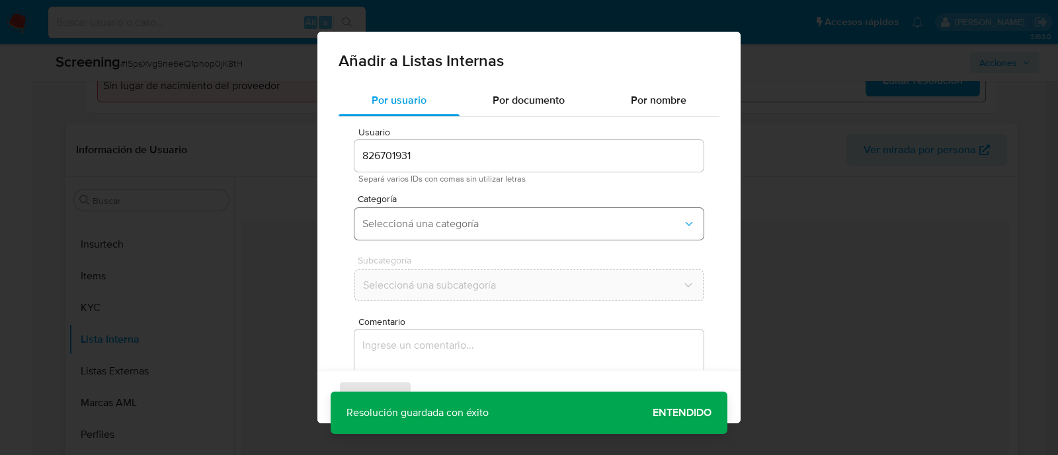
click at [428, 227] on span "Seleccioná una categoría" at bounding box center [522, 223] width 320 height 13
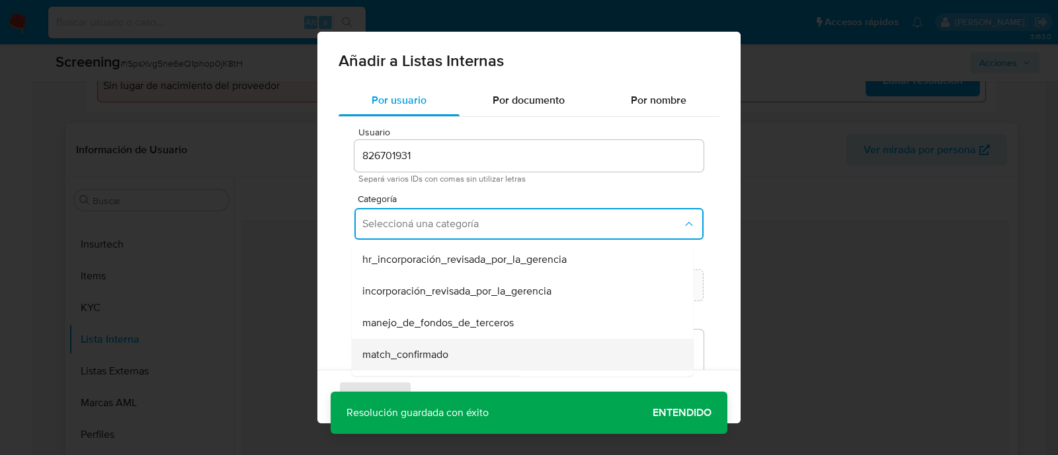
click at [409, 354] on span "match_confirmado" at bounding box center [405, 354] width 86 height 13
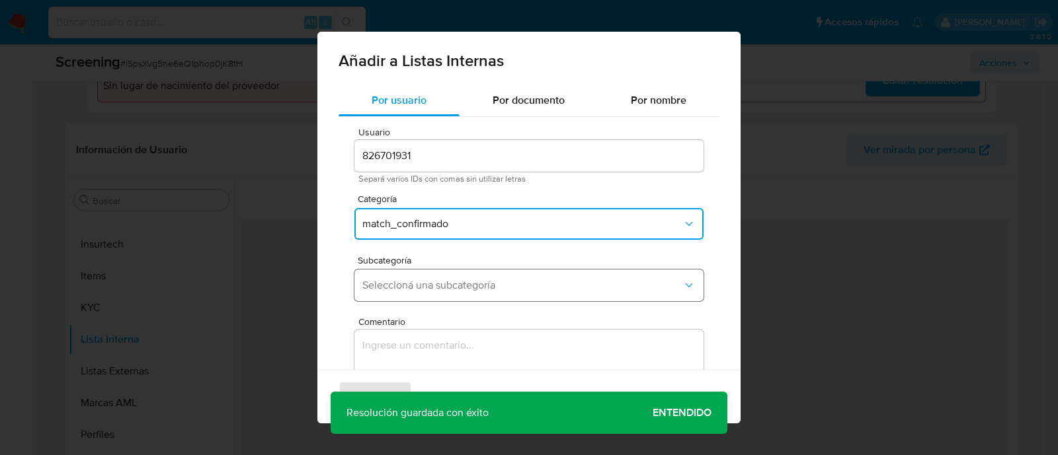
click at [385, 301] on button "Seleccioná una subcategoría" at bounding box center [528, 286] width 349 height 32
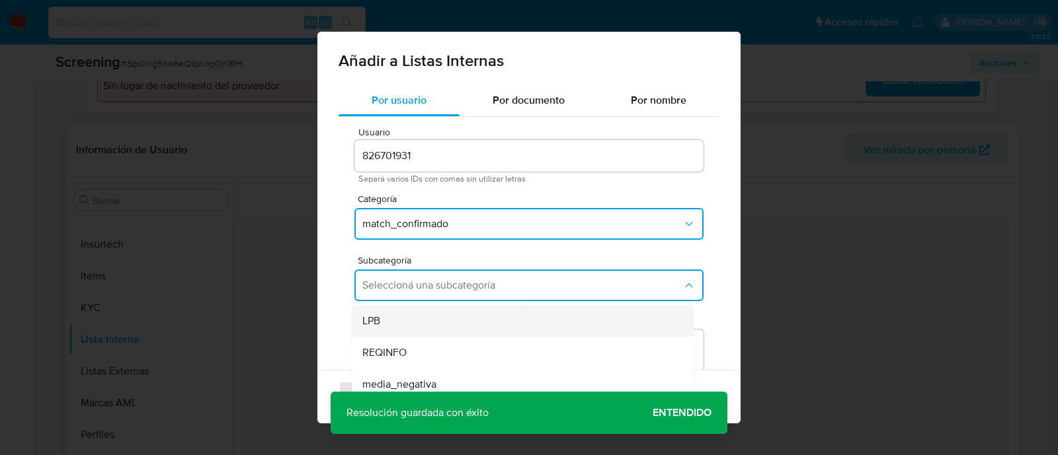
click at [382, 324] on div "LPB" at bounding box center [518, 321] width 313 height 32
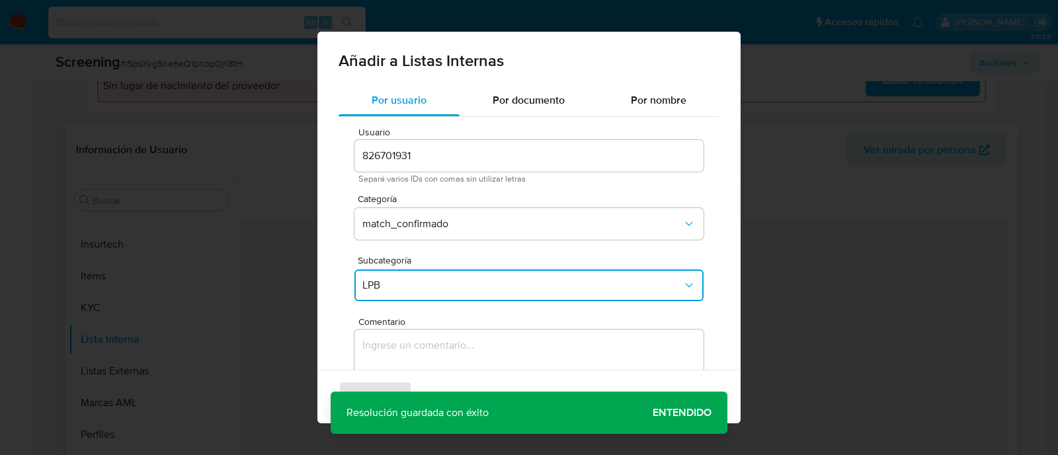
click at [388, 344] on textarea "Comentario" at bounding box center [528, 393] width 349 height 127
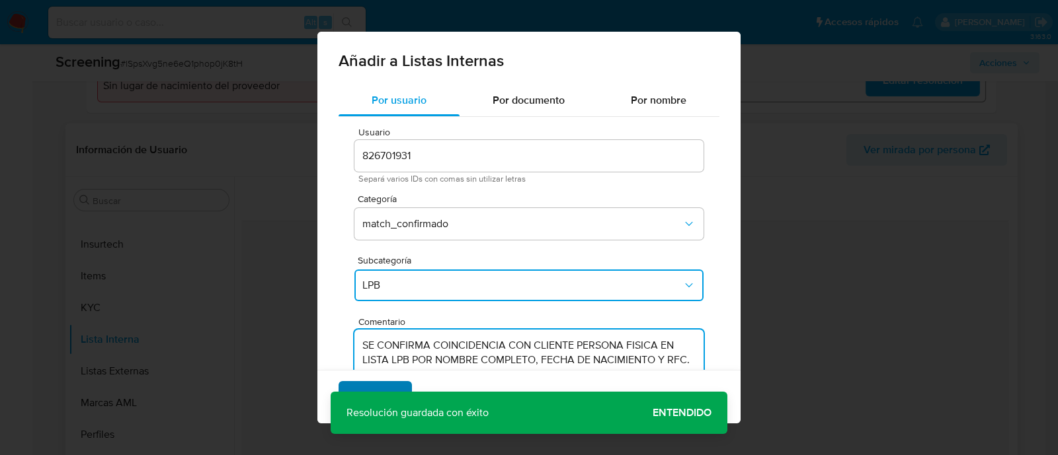
type textarea "SE CONFIRMA COINCIDENCIA CON CLIENTE PERSONA FISICA EN LISTA LPB POR NOMBRE COM…"
click at [377, 386] on span "Agregar" at bounding box center [375, 397] width 39 height 29
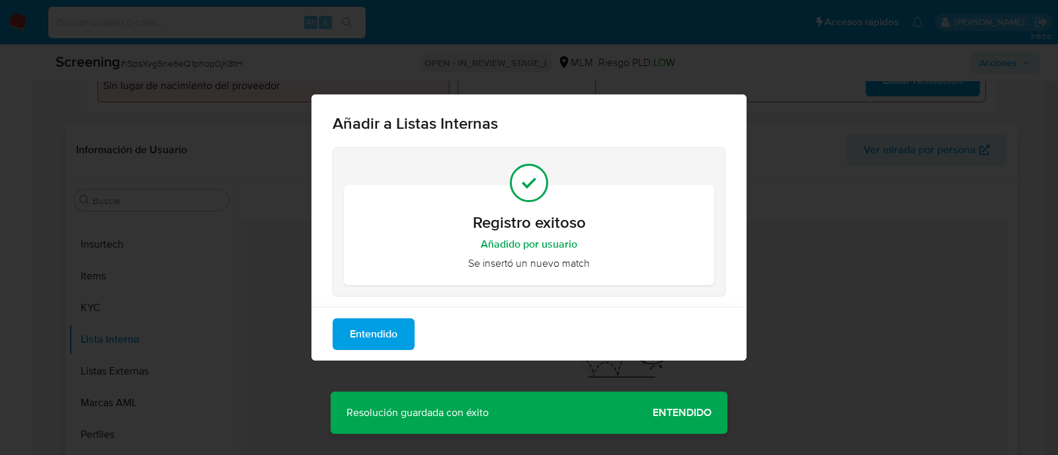
click at [681, 408] on div "Añadir a Listas Internas Registro exitoso Añadido por usuario Se insertó un nue…" at bounding box center [529, 227] width 1058 height 455
click at [387, 336] on span "Entendido" at bounding box center [374, 334] width 48 height 29
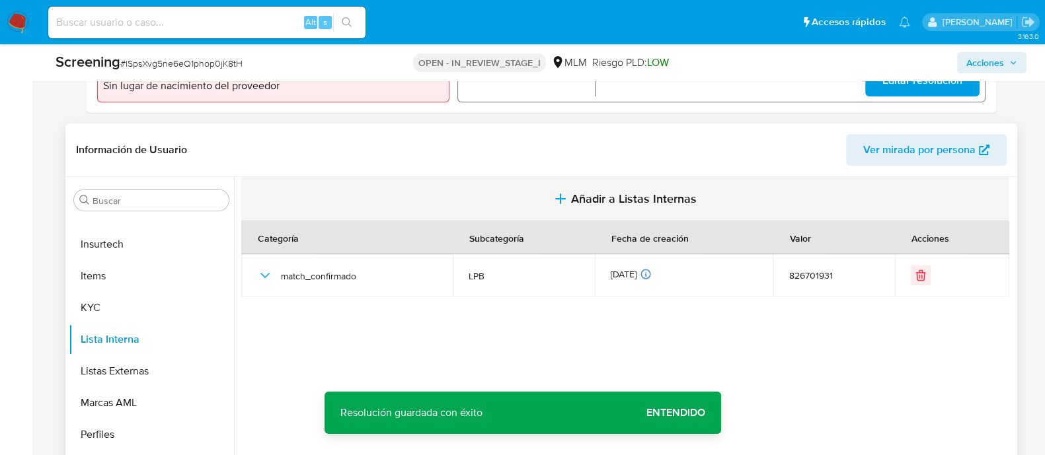
click at [626, 187] on button "Añadir a Listas Internas" at bounding box center [624, 199] width 767 height 44
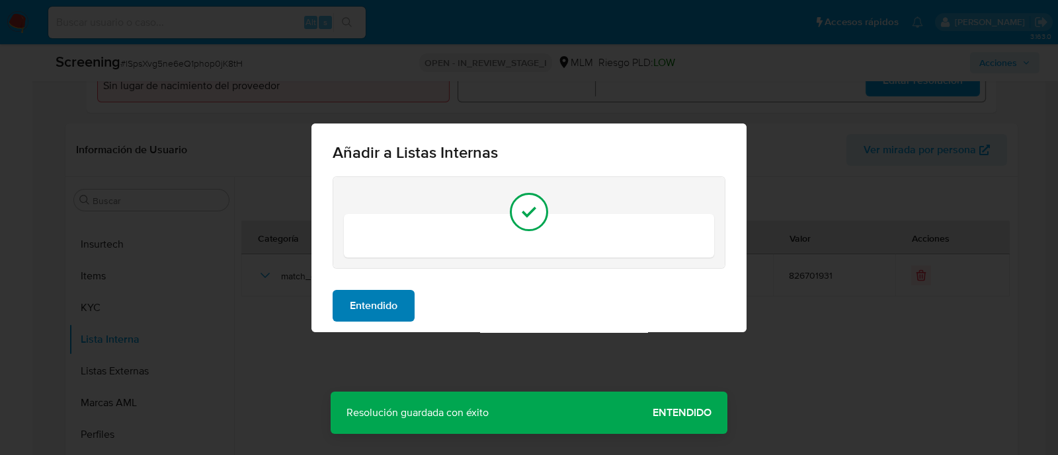
click at [389, 304] on span "Entendido" at bounding box center [374, 305] width 48 height 29
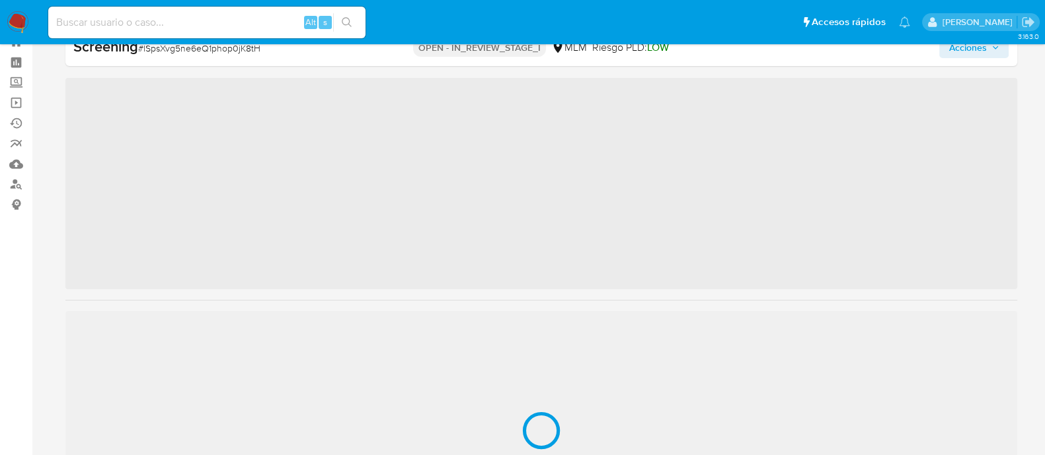
scroll to position [654, 0]
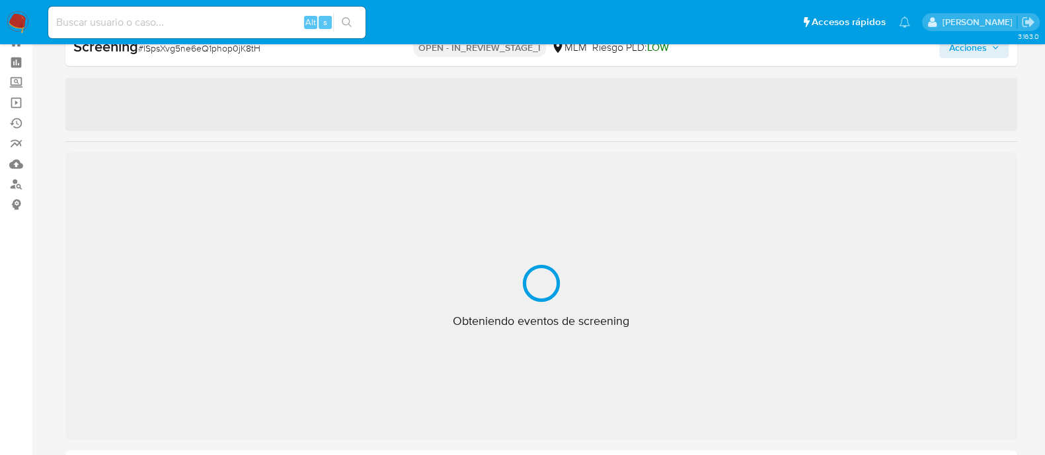
select select "10"
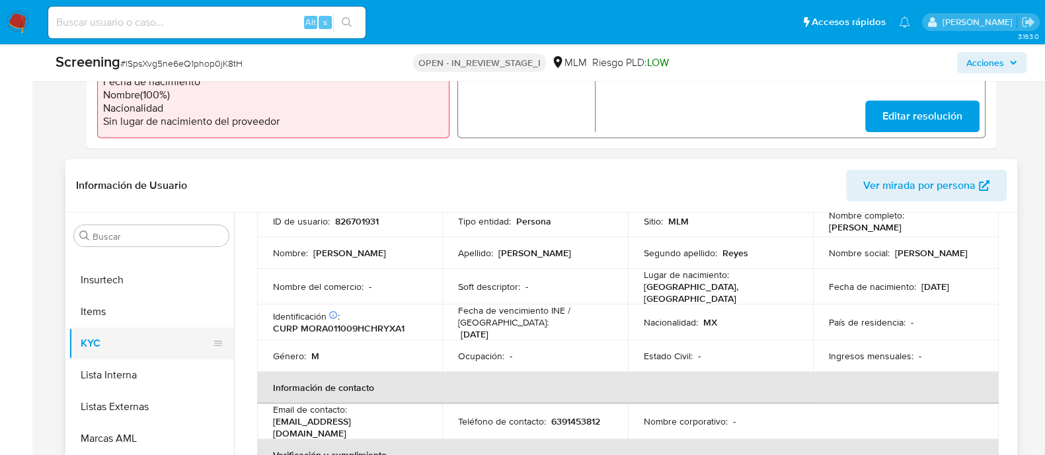
scroll to position [248, 0]
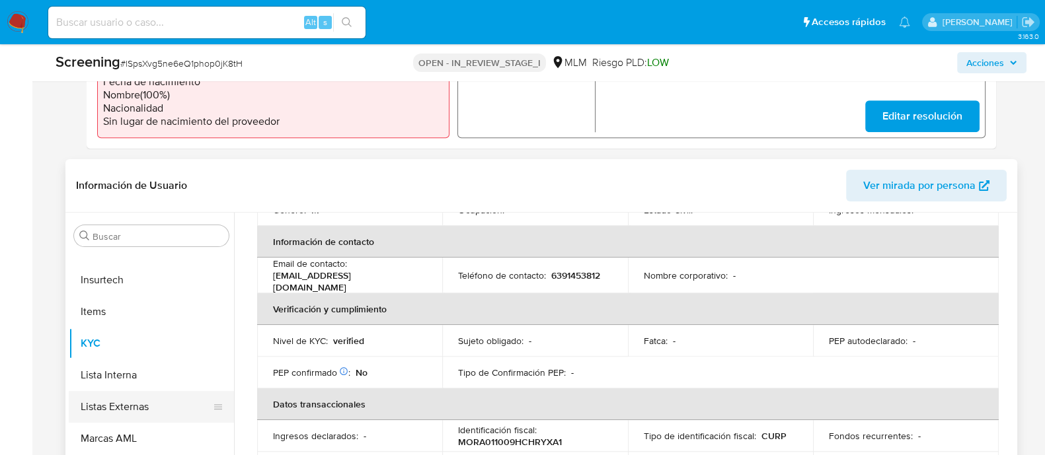
click at [139, 395] on button "Listas Externas" at bounding box center [146, 407] width 155 height 32
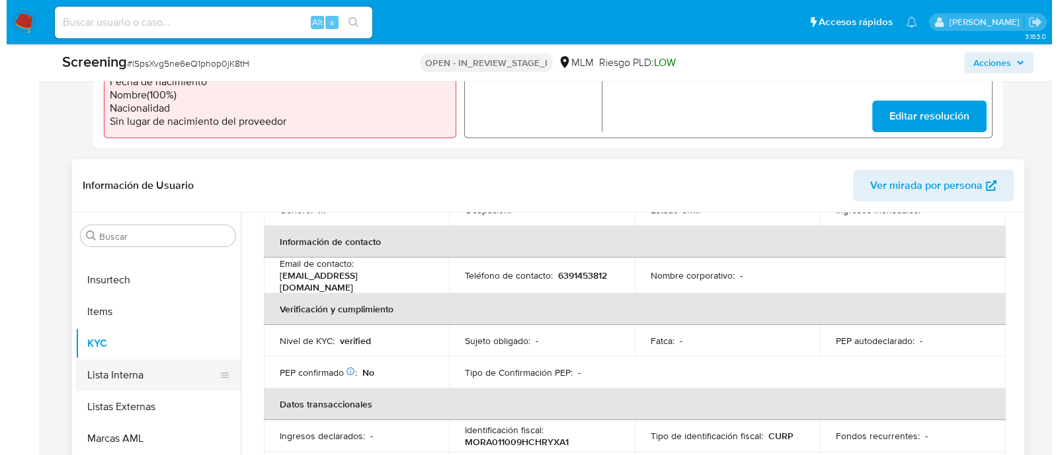
scroll to position [0, 0]
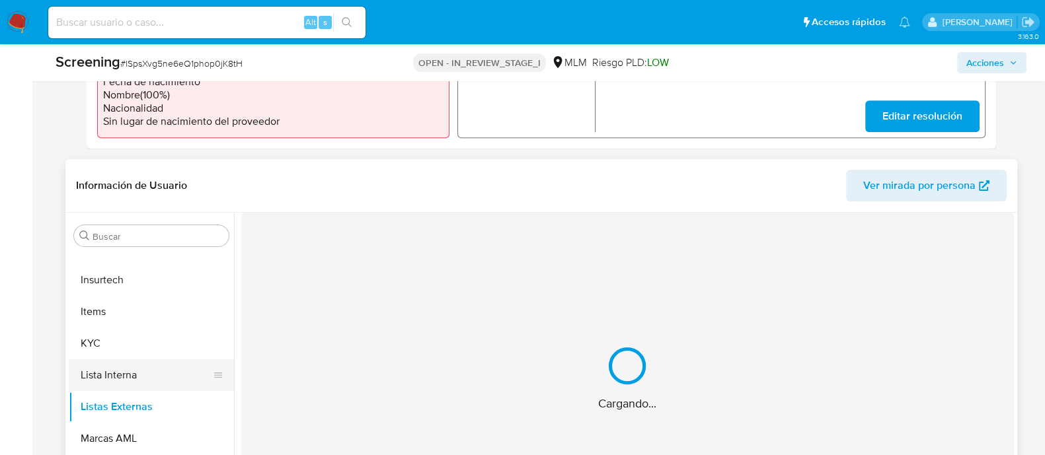
click at [141, 383] on button "Lista Interna" at bounding box center [146, 376] width 155 height 32
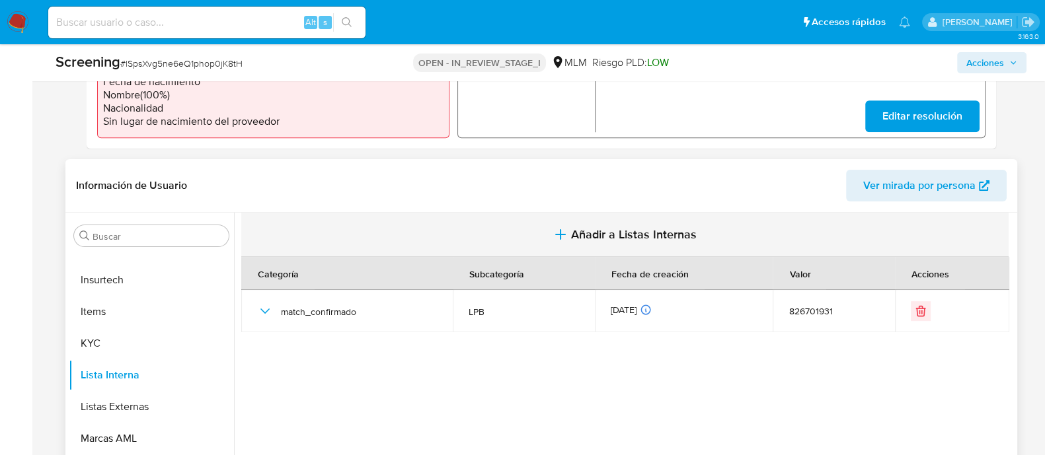
click at [599, 236] on span "Añadir a Listas Internas" at bounding box center [634, 234] width 126 height 15
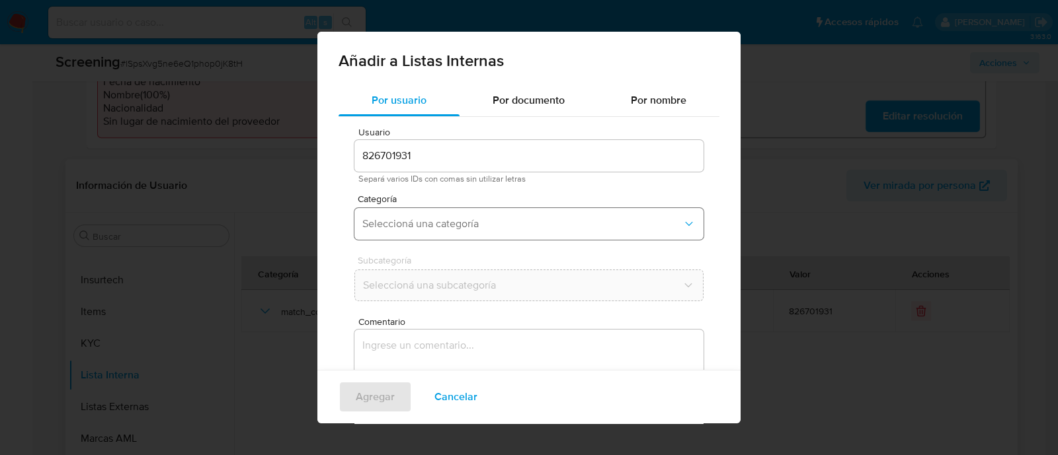
click at [410, 224] on span "Seleccioná una categoría" at bounding box center [522, 223] width 320 height 13
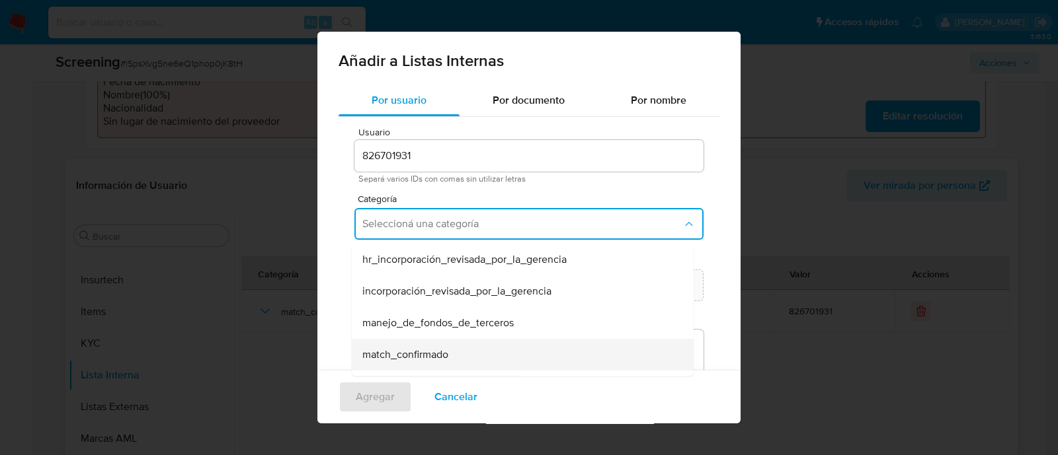
click at [400, 354] on span "match_confirmado" at bounding box center [405, 354] width 86 height 13
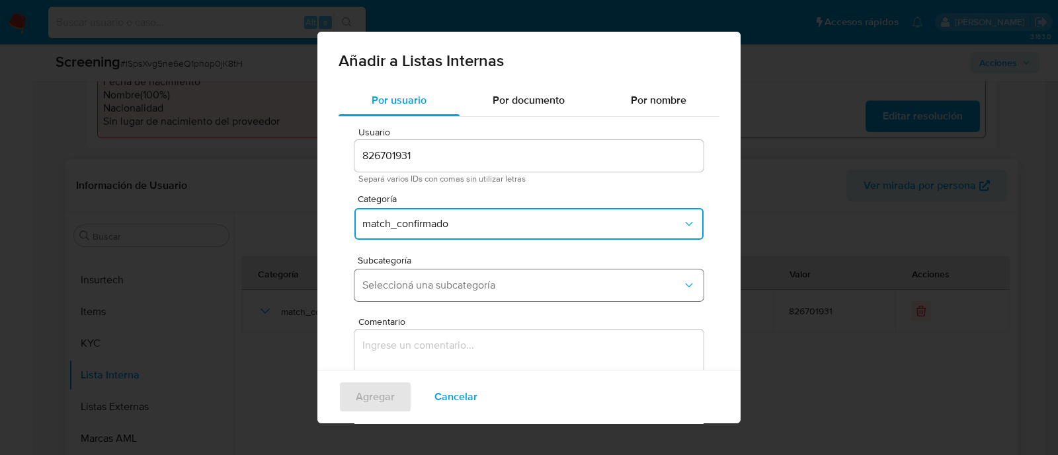
click at [405, 284] on span "Seleccioná una subcategoría" at bounding box center [522, 285] width 320 height 13
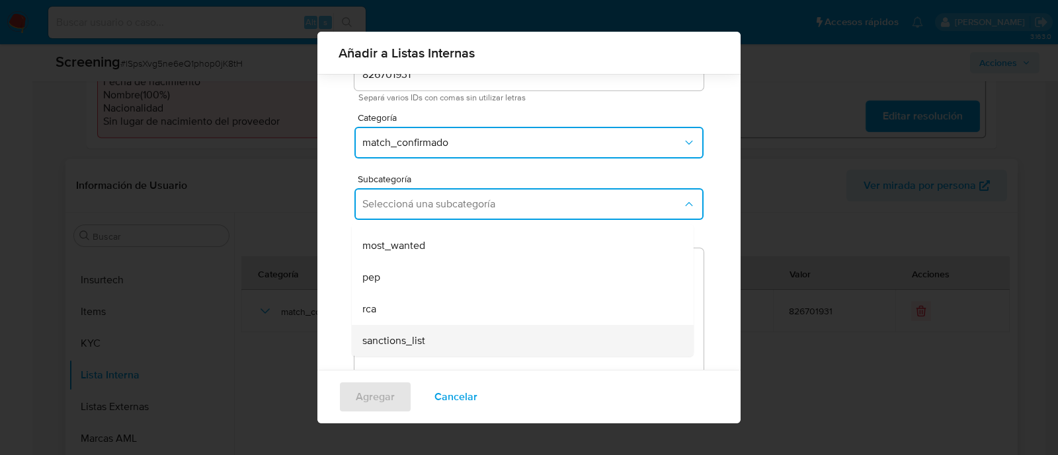
scroll to position [72, 0]
click at [395, 342] on span "sanctions_list" at bounding box center [393, 339] width 63 height 13
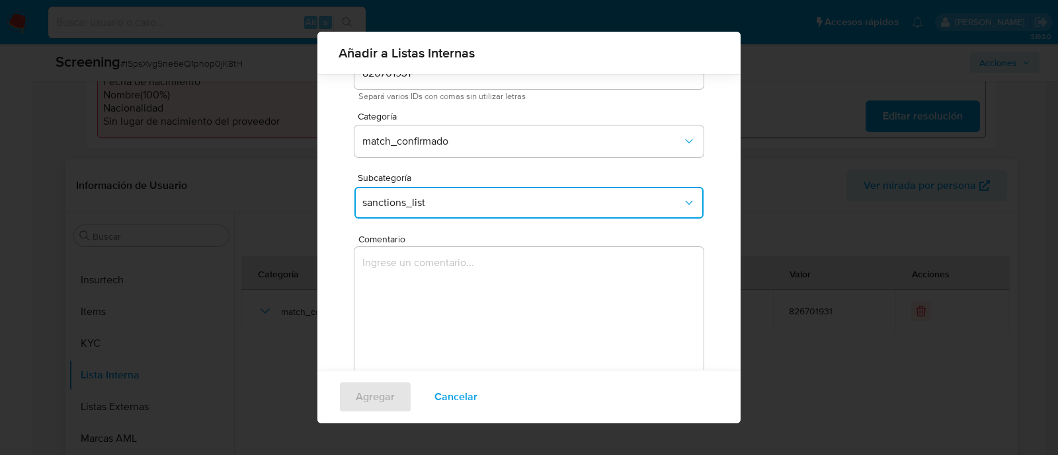
click at [379, 332] on textarea "Comentario" at bounding box center [528, 310] width 349 height 127
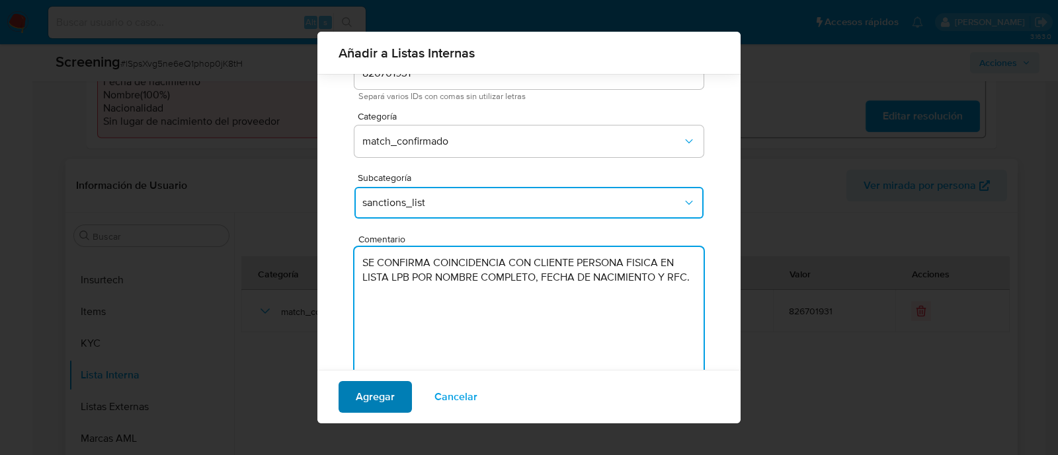
type textarea "SE CONFIRMA COINCIDENCIA CON CLIENTE PERSONA FISICA EN LISTA LPB POR NOMBRE COM…"
click at [370, 392] on span "Agregar" at bounding box center [375, 397] width 39 height 29
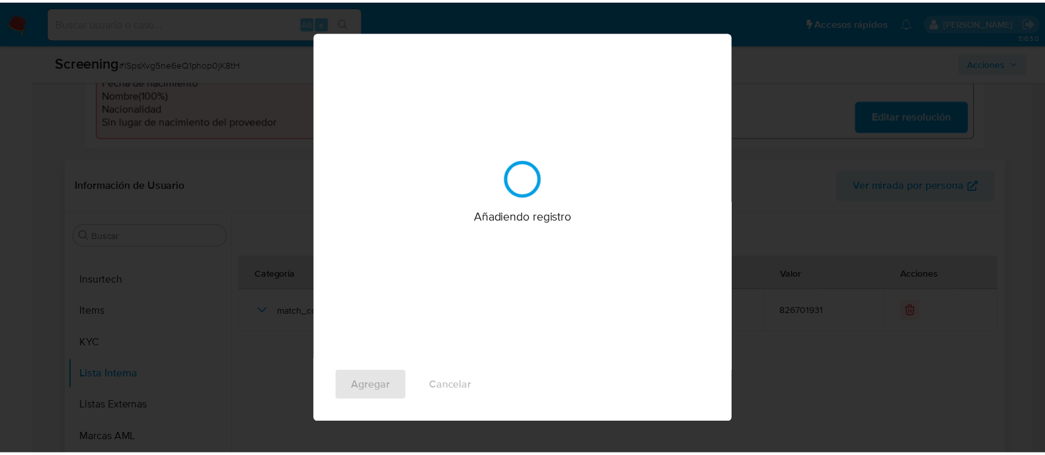
scroll to position [0, 0]
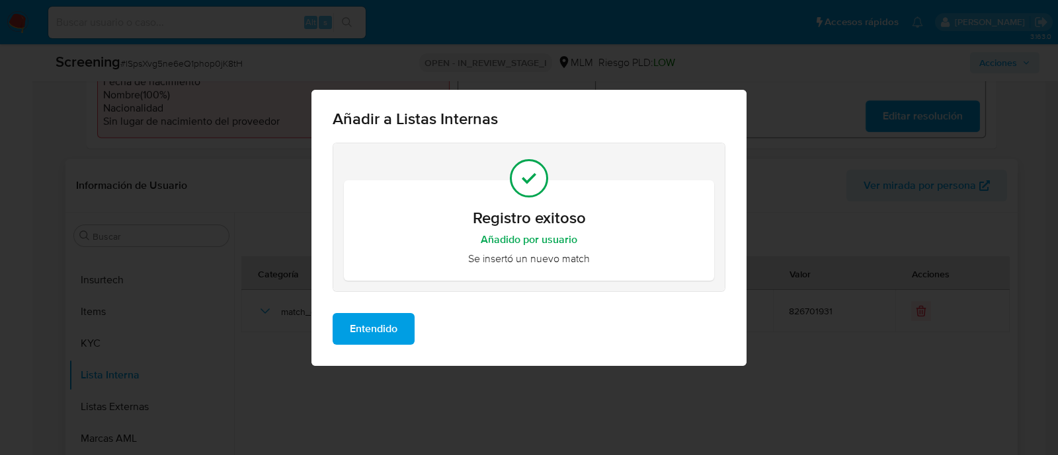
click at [377, 339] on span "Entendido" at bounding box center [374, 329] width 48 height 29
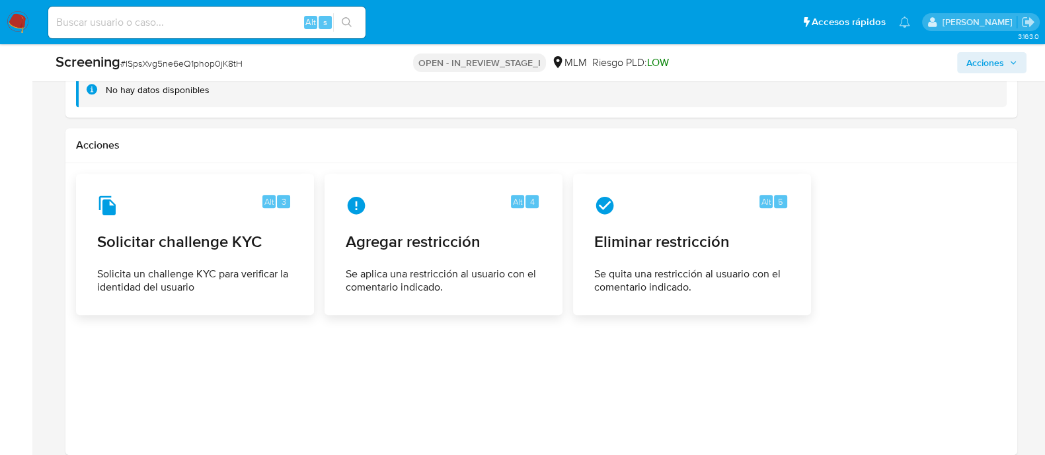
scroll to position [2022, 0]
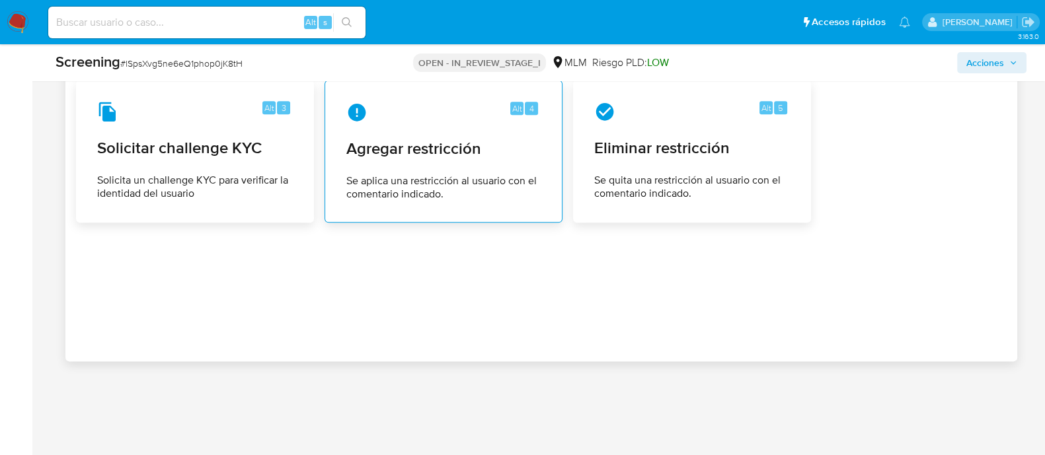
click at [400, 190] on span "Se aplica una restricción al usuario con el comentario indicado." at bounding box center [443, 187] width 194 height 26
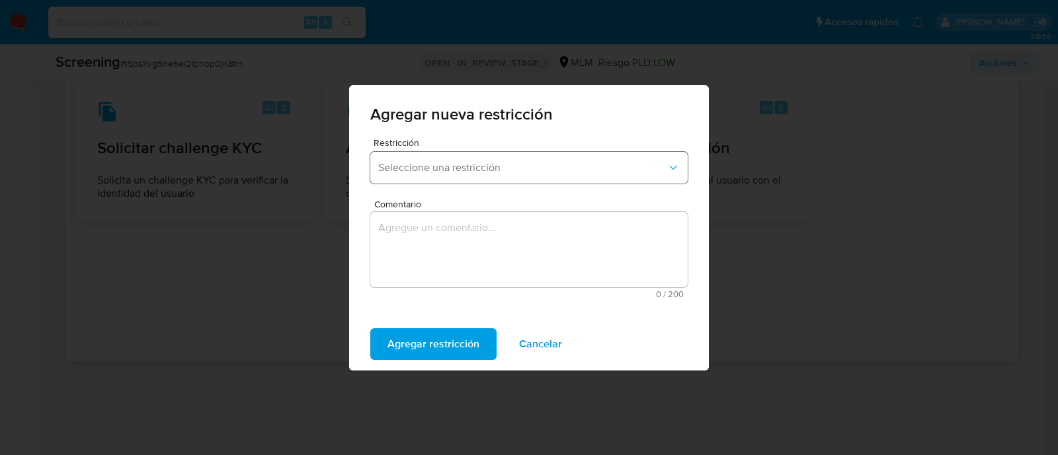
click at [404, 172] on span "Seleccione una restricción" at bounding box center [522, 167] width 288 height 13
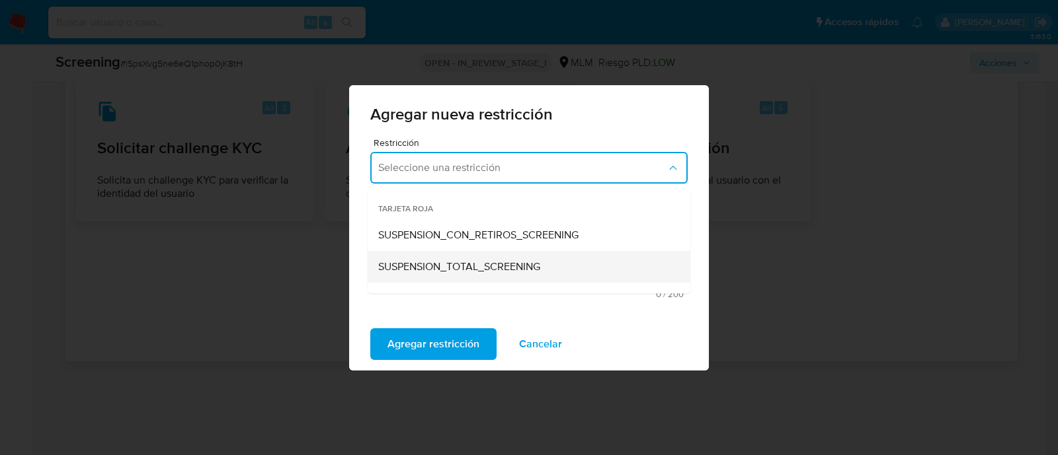
click at [413, 261] on span "SUSPENSION_TOTAL_SCREENING" at bounding box center [459, 266] width 162 height 13
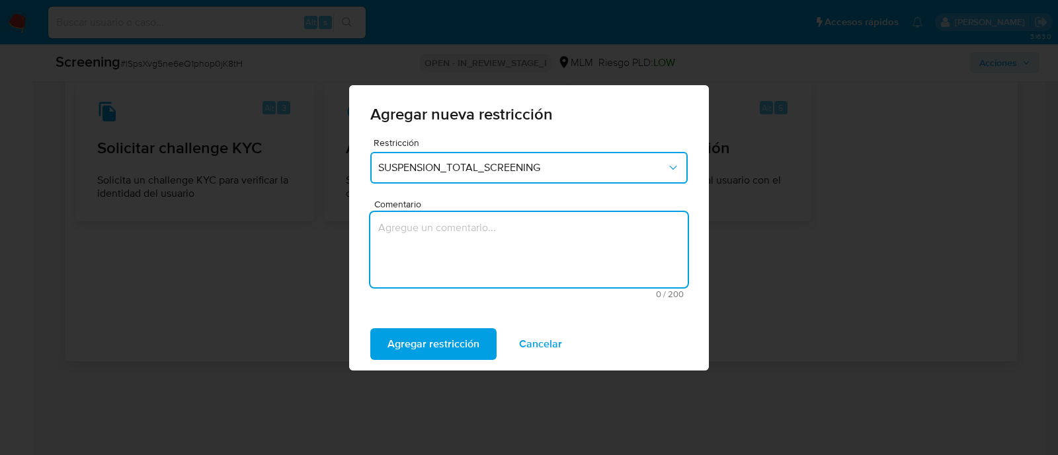
click at [413, 261] on textarea "Comentario" at bounding box center [528, 249] width 317 height 75
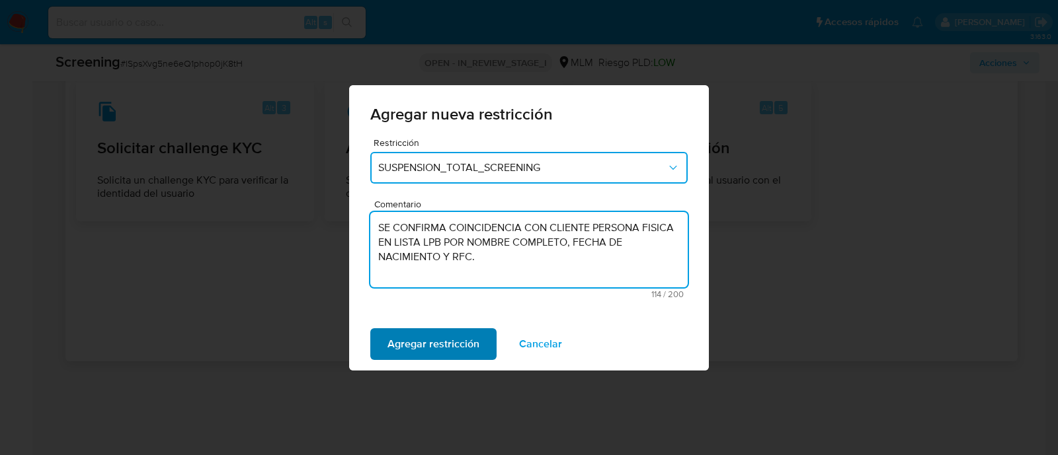
type textarea "SE CONFIRMA COINCIDENCIA CON CLIENTE PERSONA FISICA EN LISTA LPB POR NOMBRE COM…"
click at [434, 350] on span "Agregar restricción" at bounding box center [433, 344] width 92 height 29
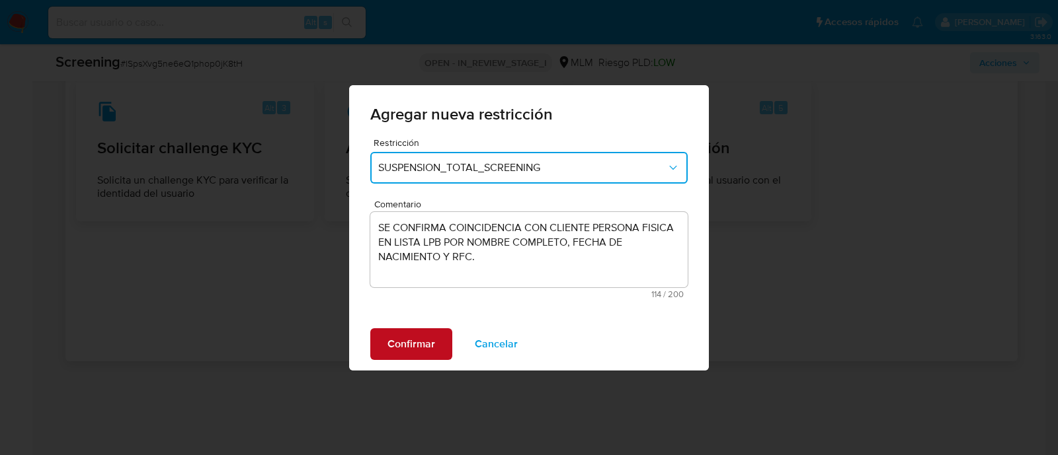
click at [437, 339] on button "Confirmar" at bounding box center [411, 344] width 82 height 32
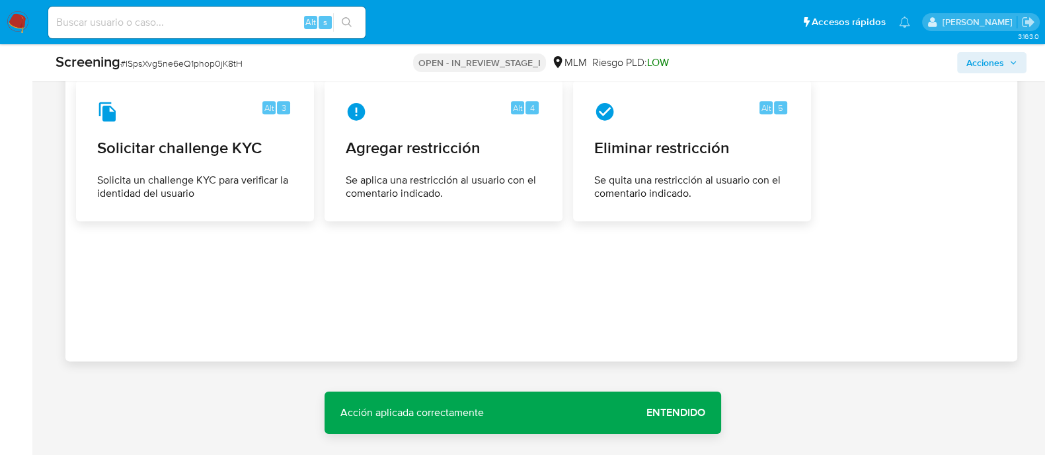
click at [660, 413] on span "Entendido" at bounding box center [675, 413] width 59 height 0
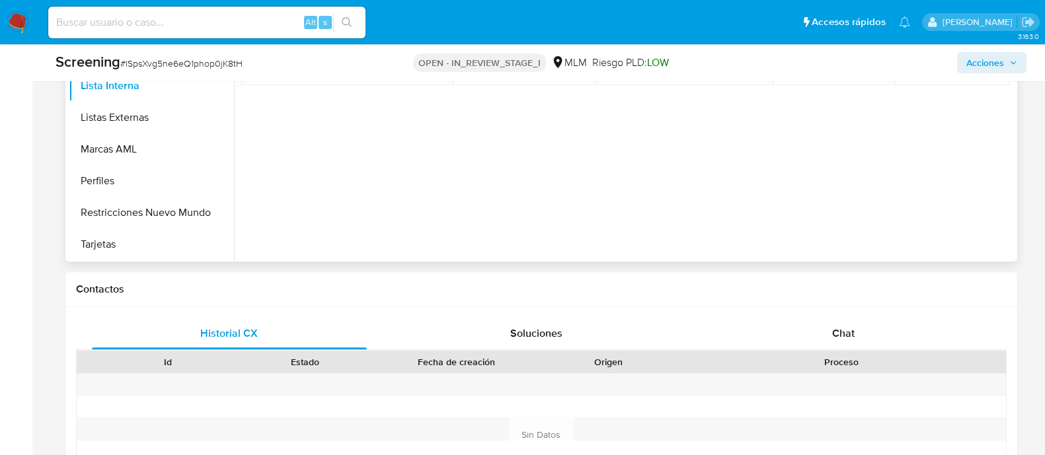
scroll to position [700, 0]
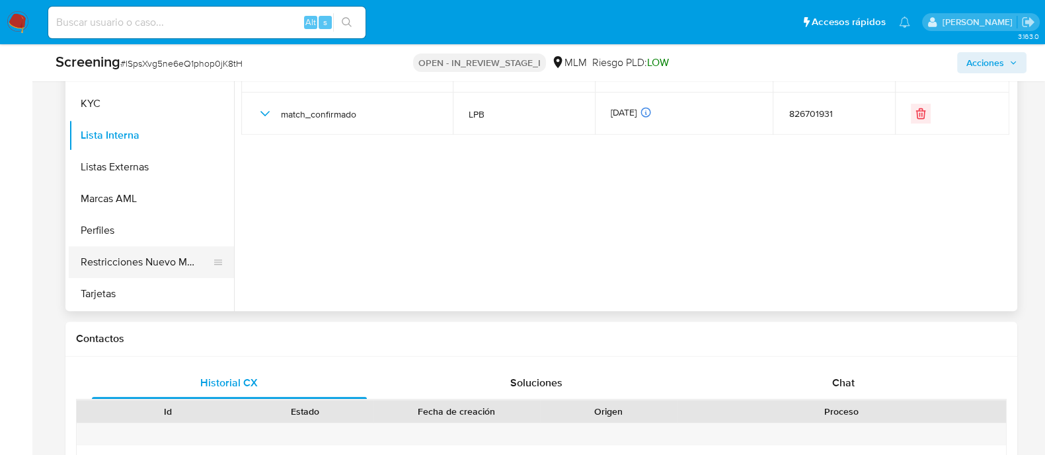
click at [138, 266] on button "Restricciones Nuevo Mundo" at bounding box center [146, 263] width 155 height 32
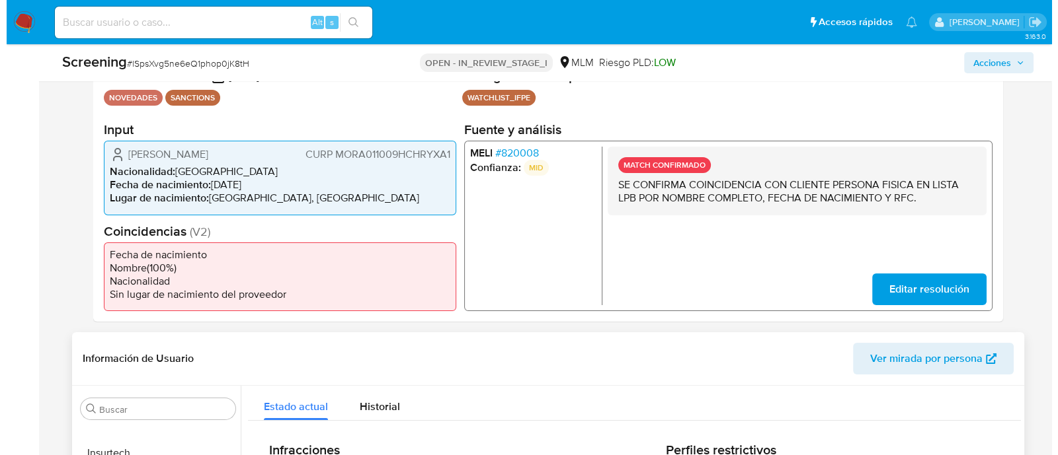
scroll to position [0, 0]
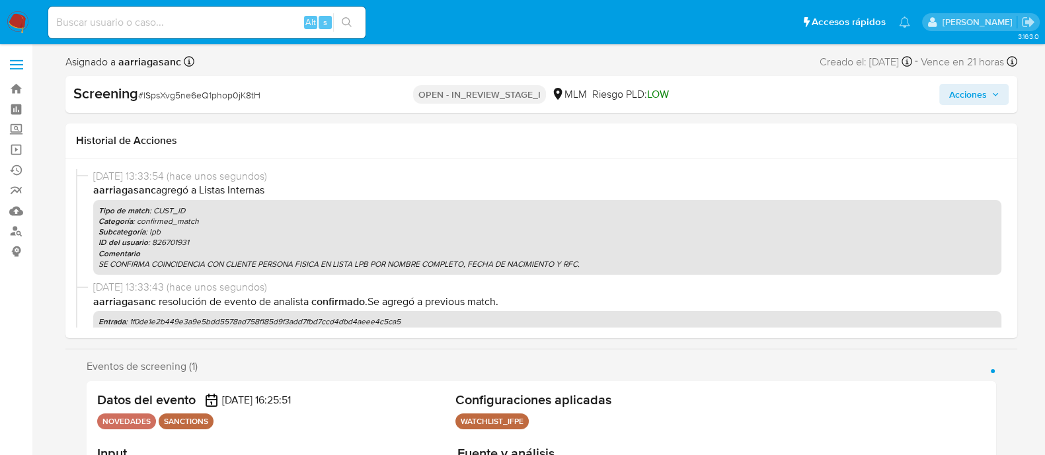
click at [963, 104] on span "Acciones" at bounding box center [967, 94] width 38 height 21
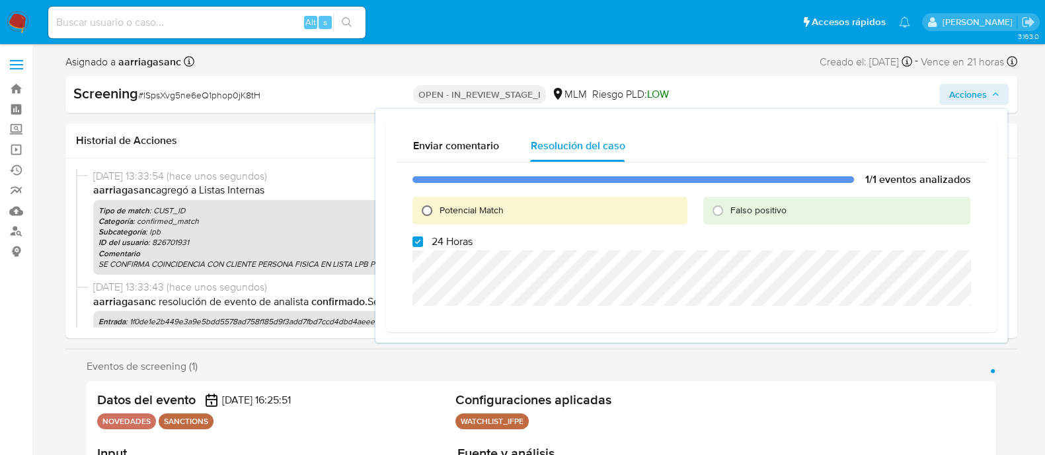
click at [429, 210] on input "Potencial Match" at bounding box center [426, 210] width 21 height 21
radio input "true"
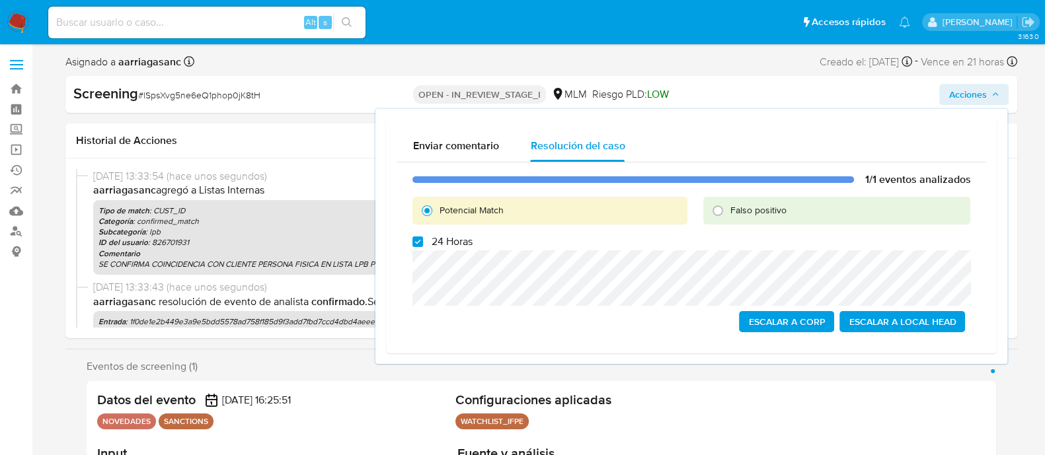
drag, startPoint x: 420, startPoint y: 241, endPoint x: 418, endPoint y: 249, distance: 7.4
click at [420, 242] on input "24 Horas" at bounding box center [417, 242] width 11 height 11
checkbox input "false"
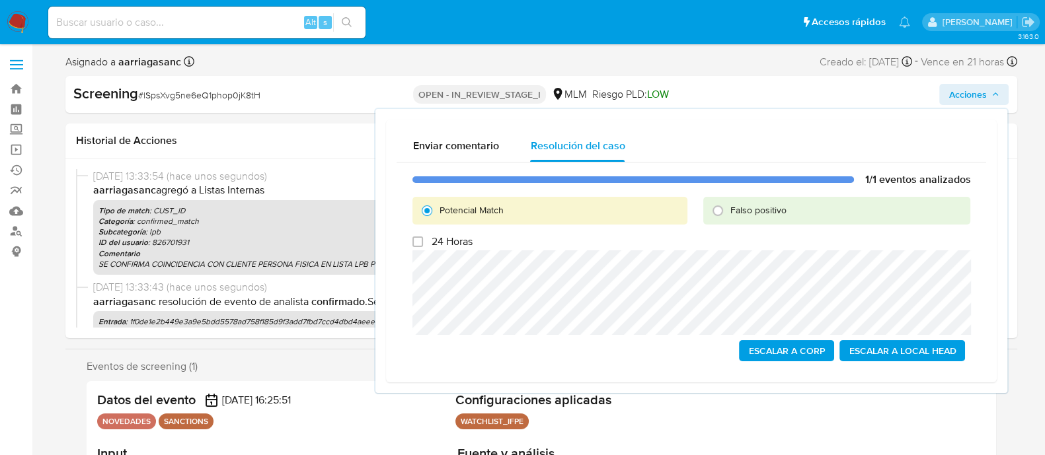
click at [920, 348] on span "Escalar a Local Head" at bounding box center [902, 351] width 107 height 19
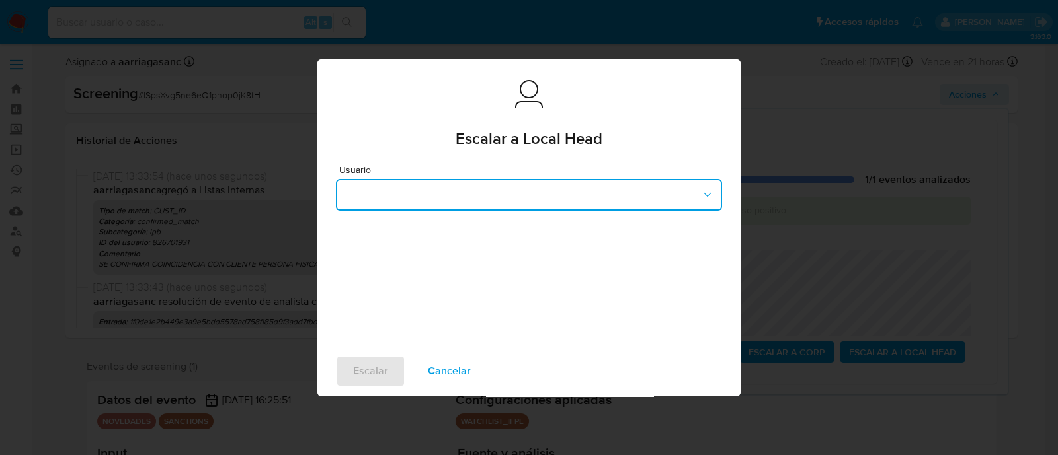
click at [479, 199] on button "button" at bounding box center [529, 195] width 386 height 32
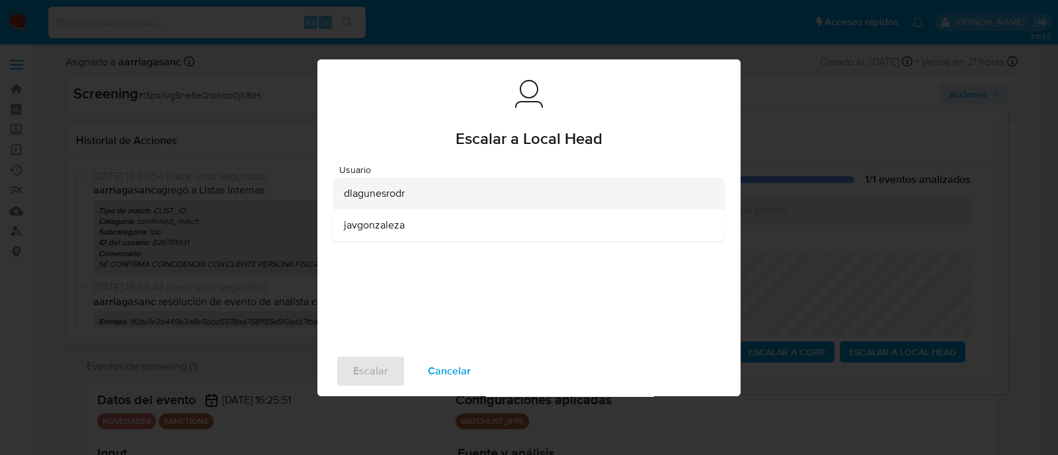
click at [406, 200] on div "dlagunesrodr" at bounding box center [525, 194] width 362 height 32
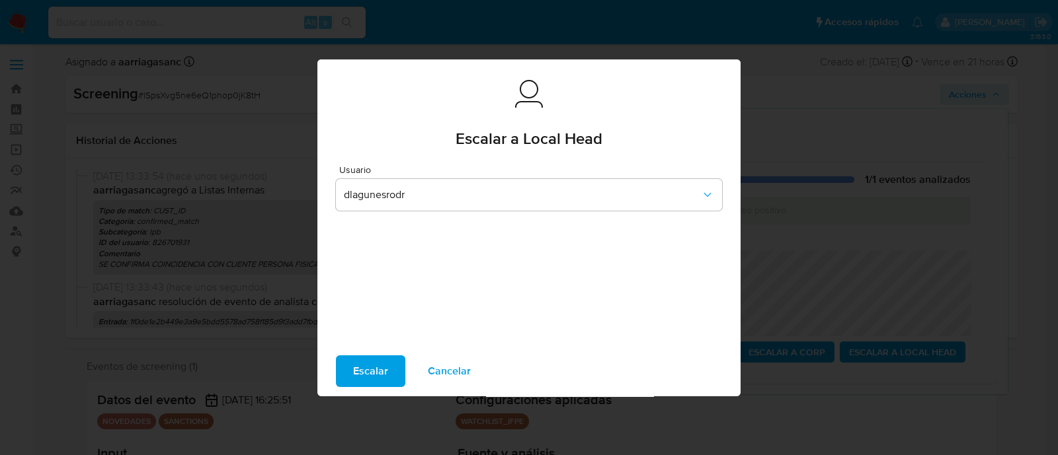
click at [386, 362] on span "Escalar" at bounding box center [370, 371] width 35 height 29
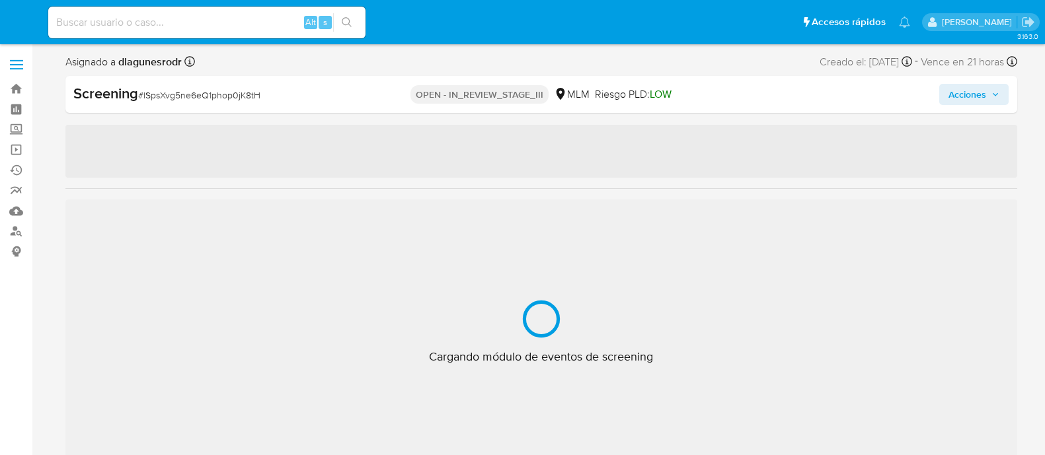
select select "10"
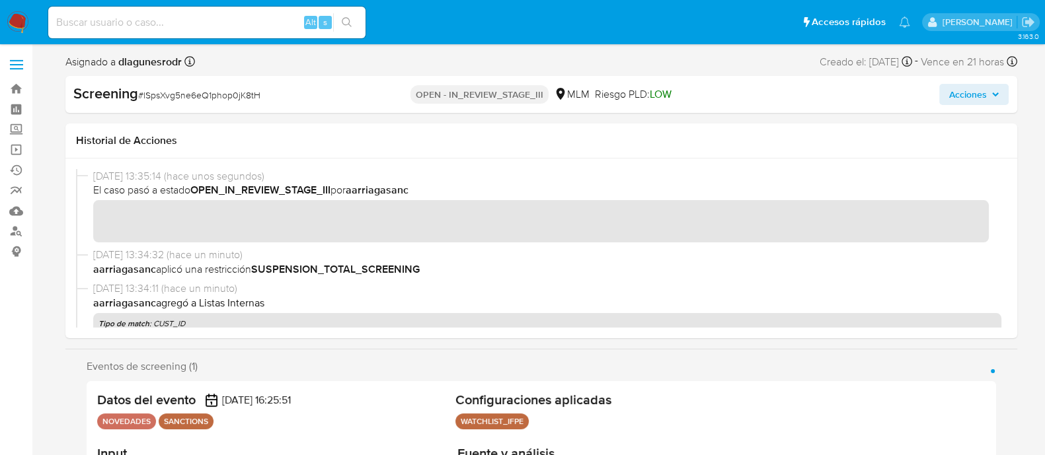
scroll to position [654, 0]
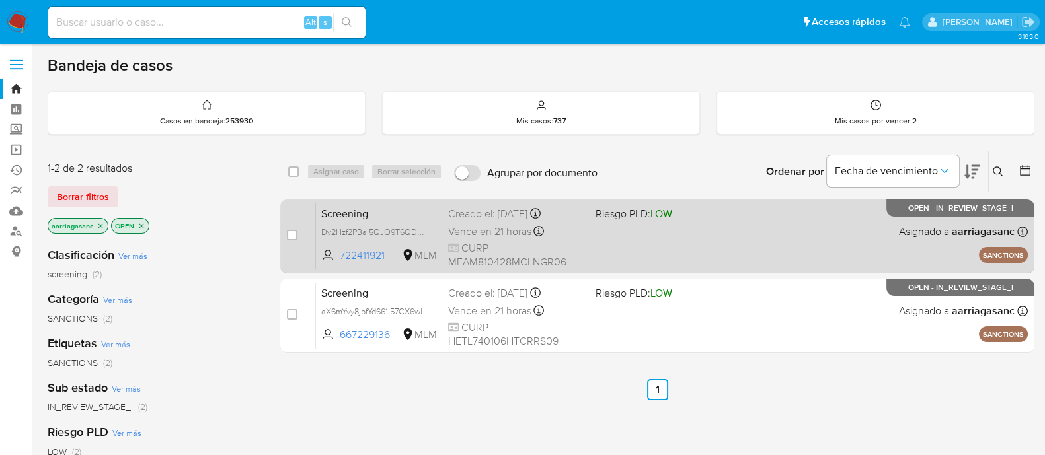
click at [668, 256] on div "Screening Dy2Hzf2PBai5QJO9T6QDskg2 722411921 MLM Riesgo PLD: LOW Creado el: [DA…" at bounding box center [672, 236] width 712 height 67
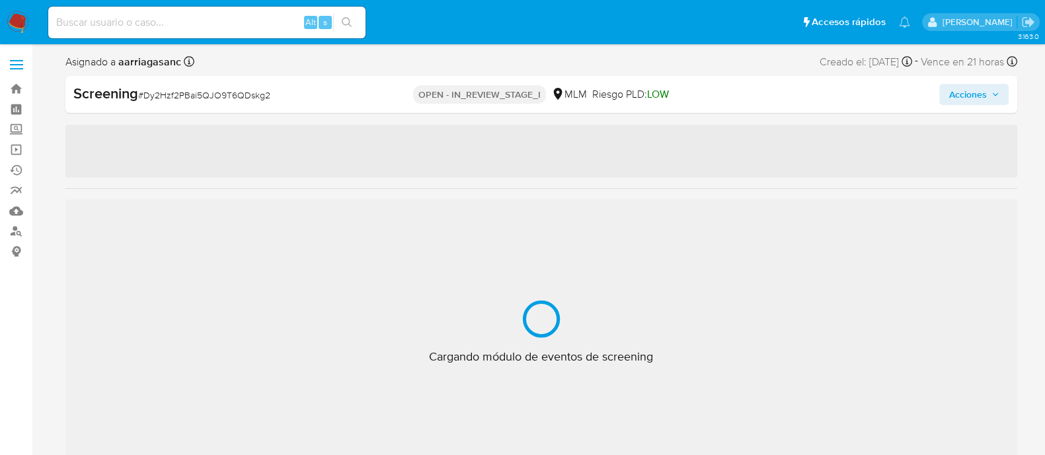
scroll to position [654, 0]
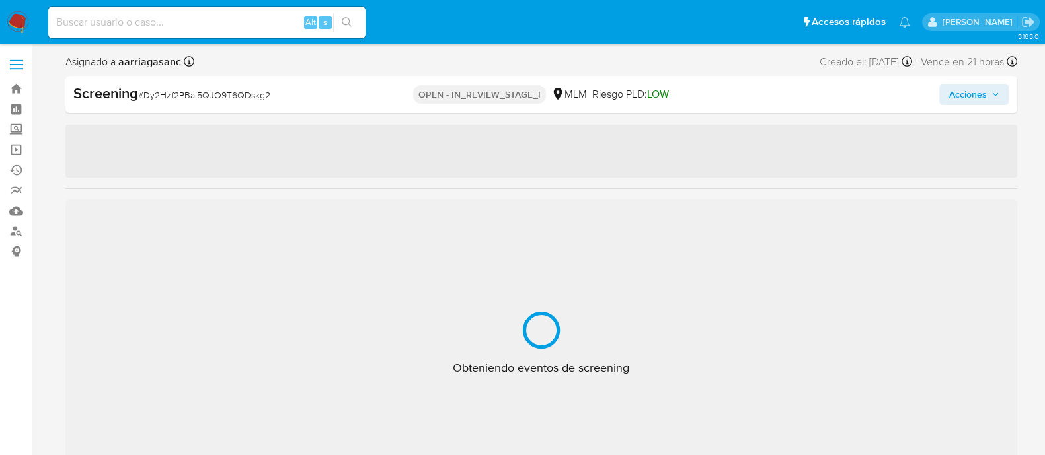
select select "10"
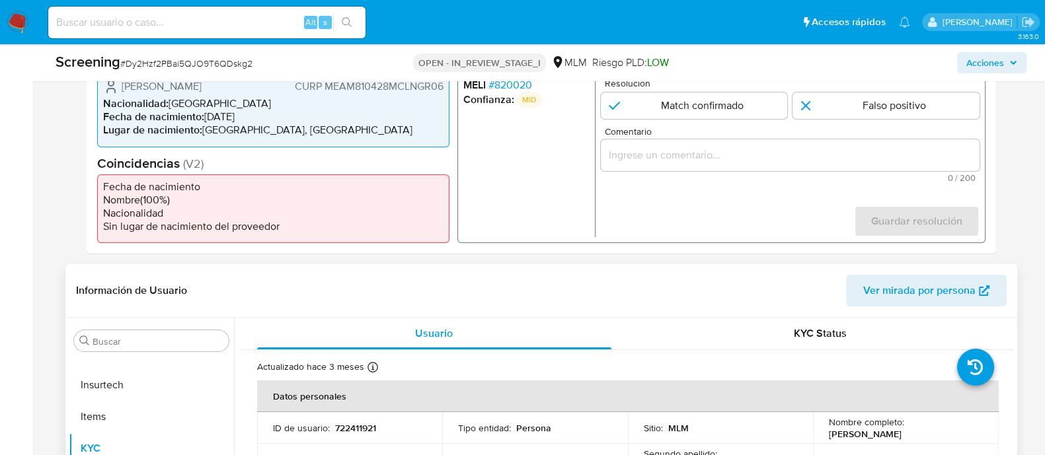
scroll to position [413, 0]
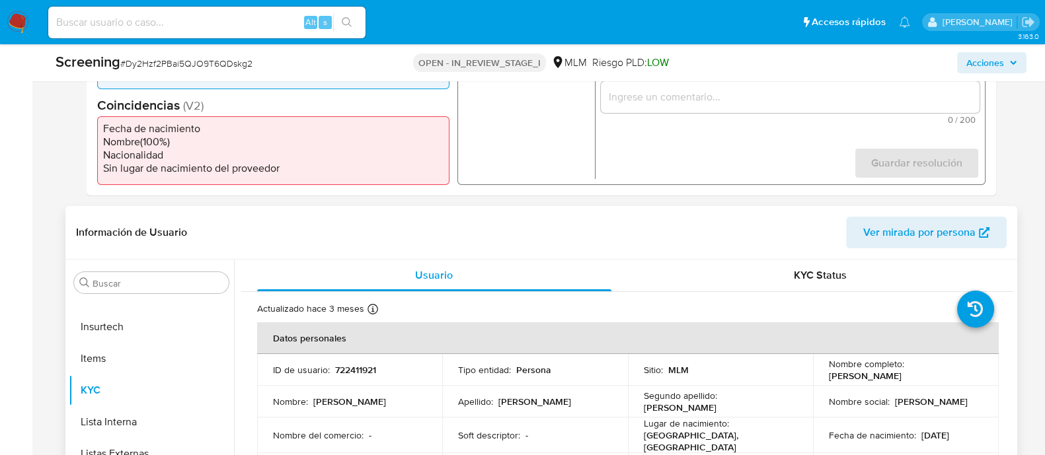
click at [521, 332] on th "Datos personales" at bounding box center [628, 339] width 742 height 32
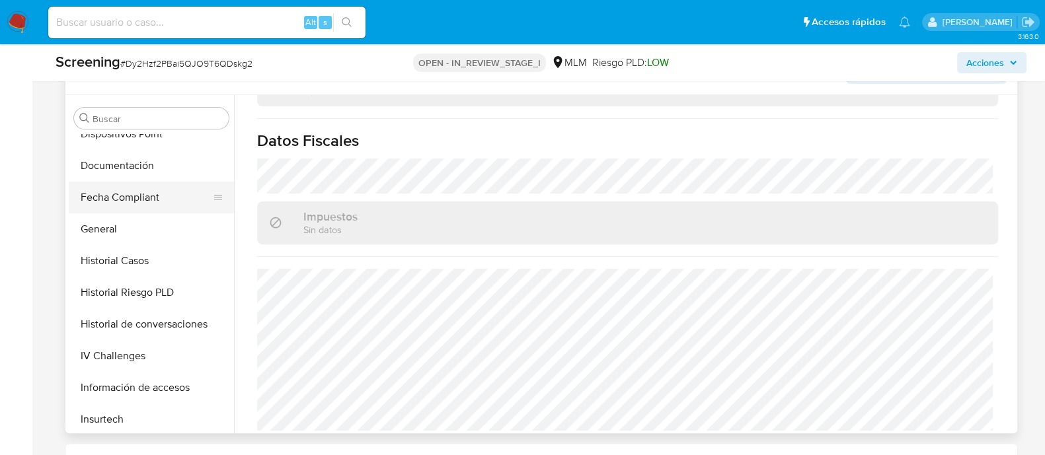
scroll to position [323, 0]
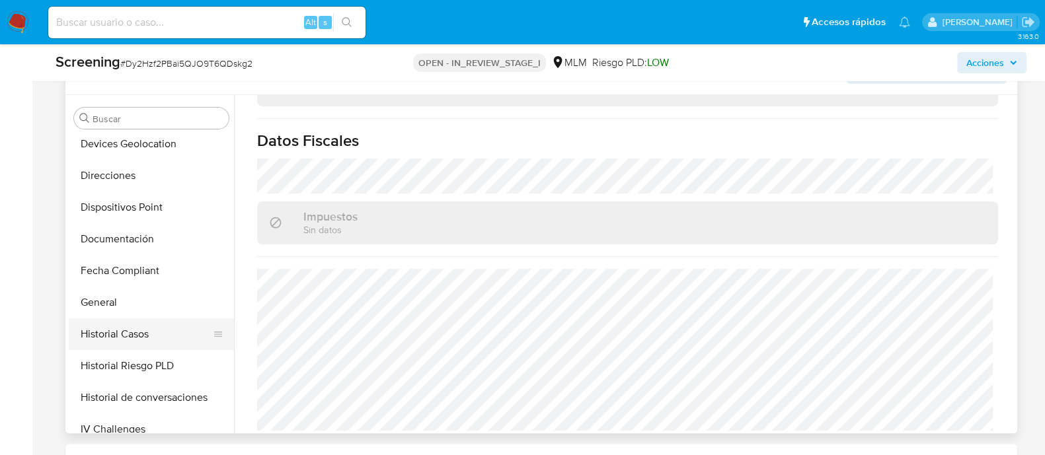
click at [112, 319] on button "Historial Casos" at bounding box center [146, 335] width 155 height 32
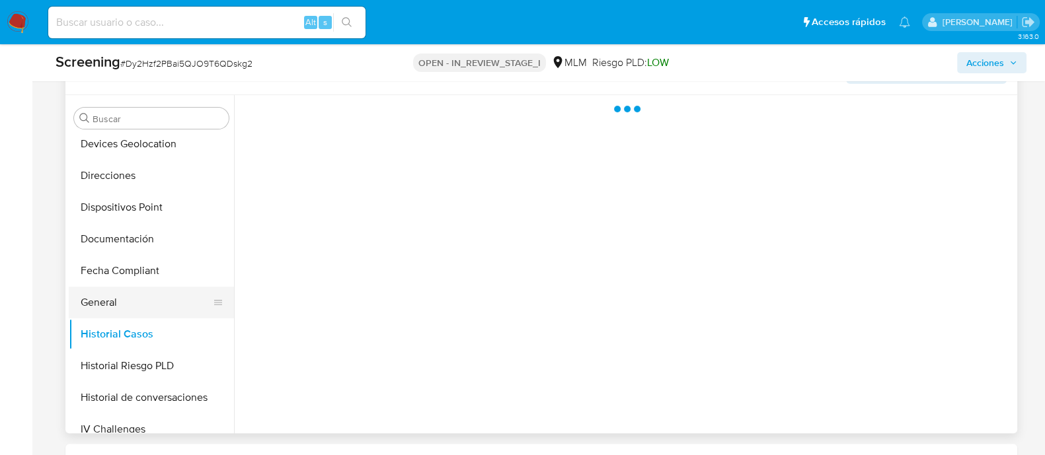
click at [112, 311] on button "General" at bounding box center [146, 303] width 155 height 32
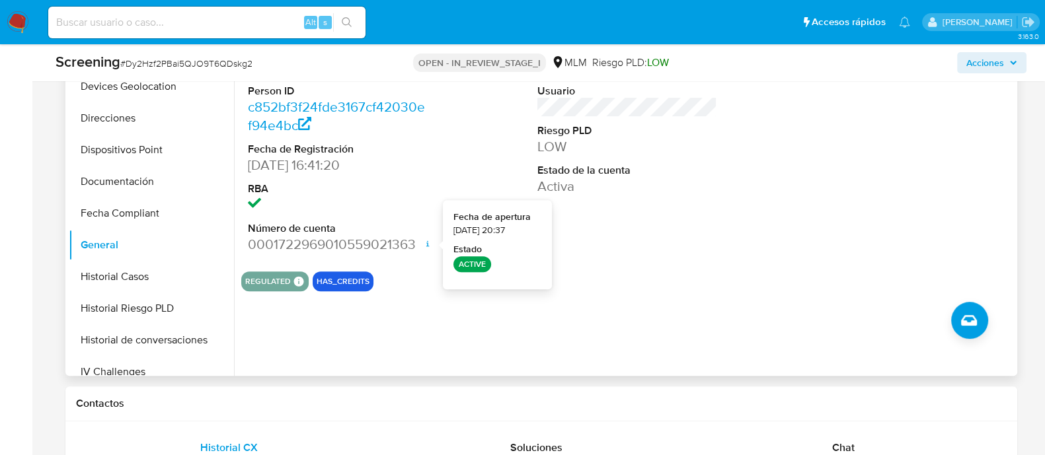
scroll to position [660, 0]
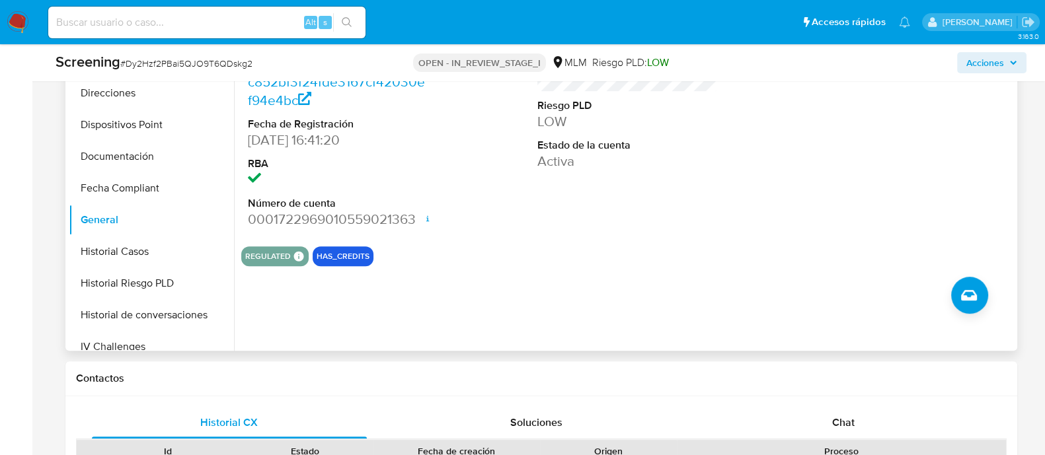
click at [511, 261] on div "REGULATED REGULATED MLM IFPE Evaluation Result COMPLIES User Regulated Date 202…" at bounding box center [627, 257] width 773 height 20
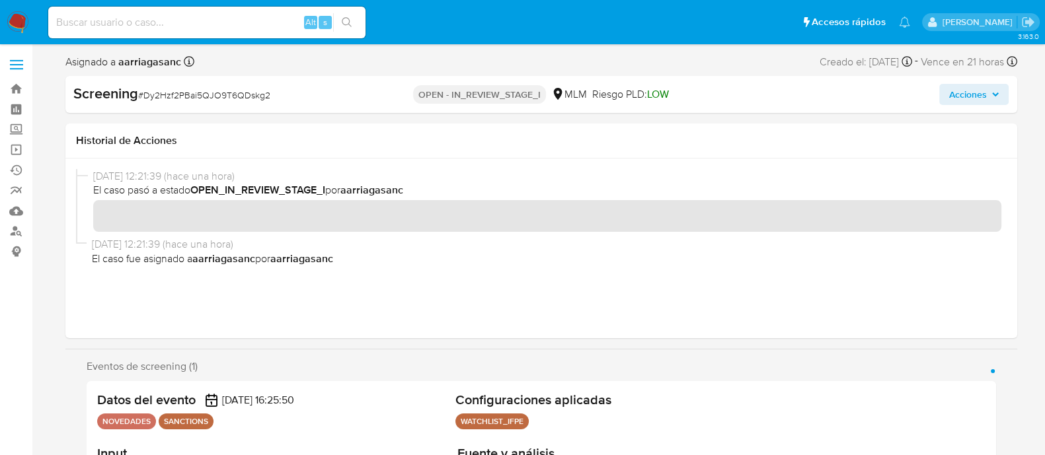
scroll to position [330, 0]
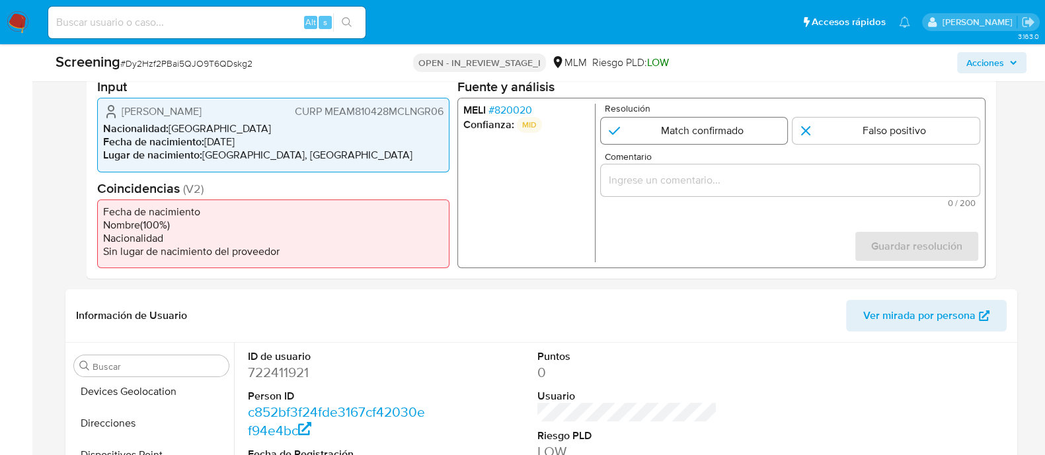
click at [705, 125] on input "1 de 1" at bounding box center [693, 131] width 187 height 26
radio input "true"
click at [649, 188] on input "Comentario" at bounding box center [789, 180] width 379 height 17
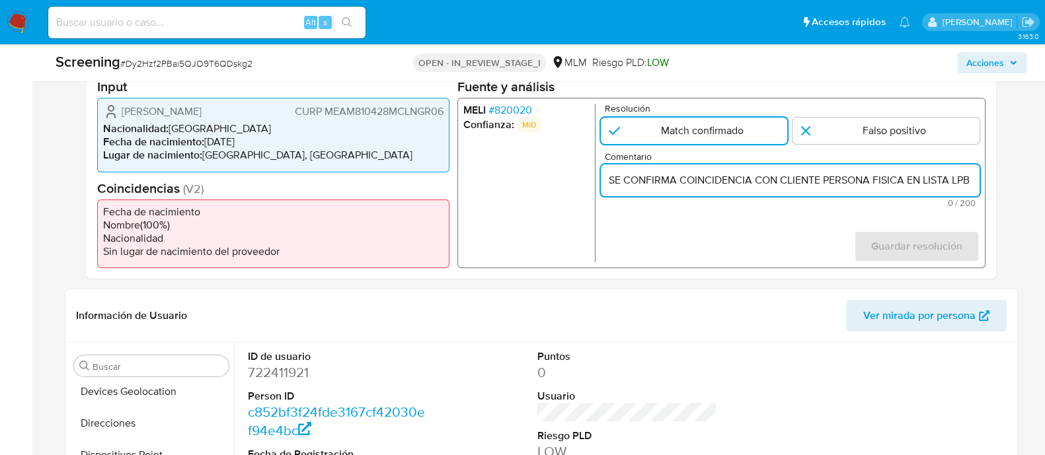
scroll to position [0, 291]
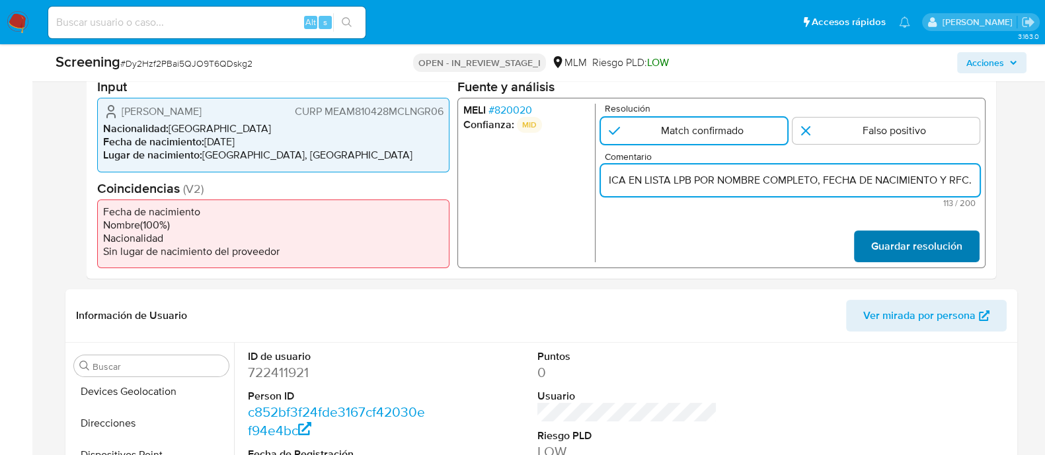
type input "SE CONFIRMA COINCIDENCIA CON CLIENTE PERSONA FISICA EN LISTA LPB POR NOMBRE COM…"
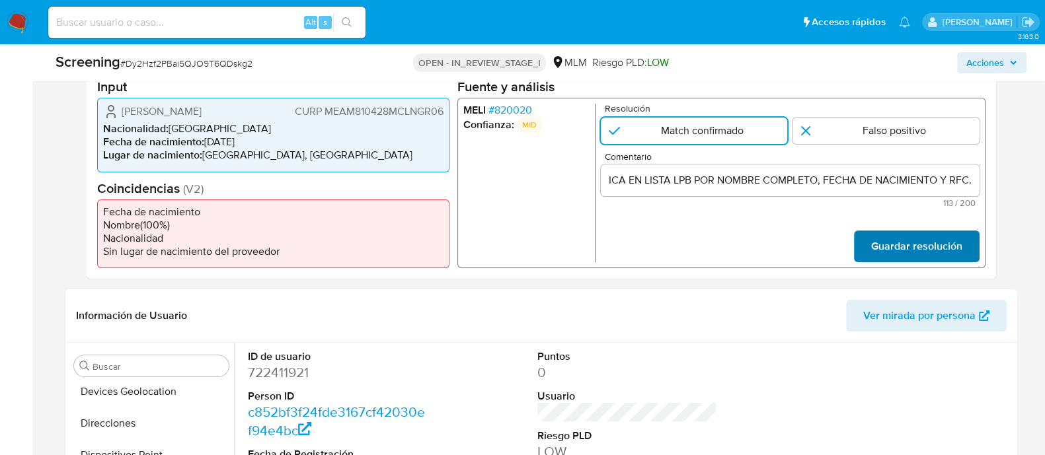
click at [906, 256] on span "Guardar resolución" at bounding box center [915, 246] width 91 height 29
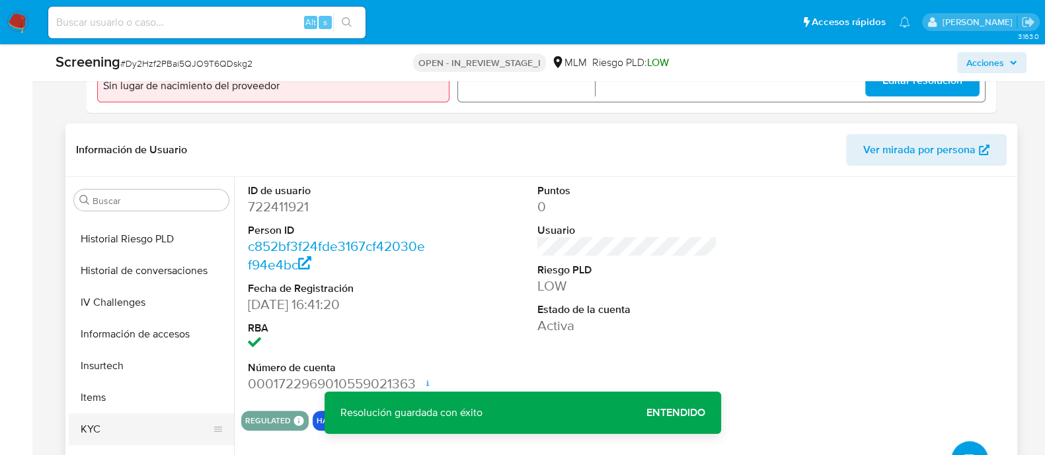
scroll to position [570, 0]
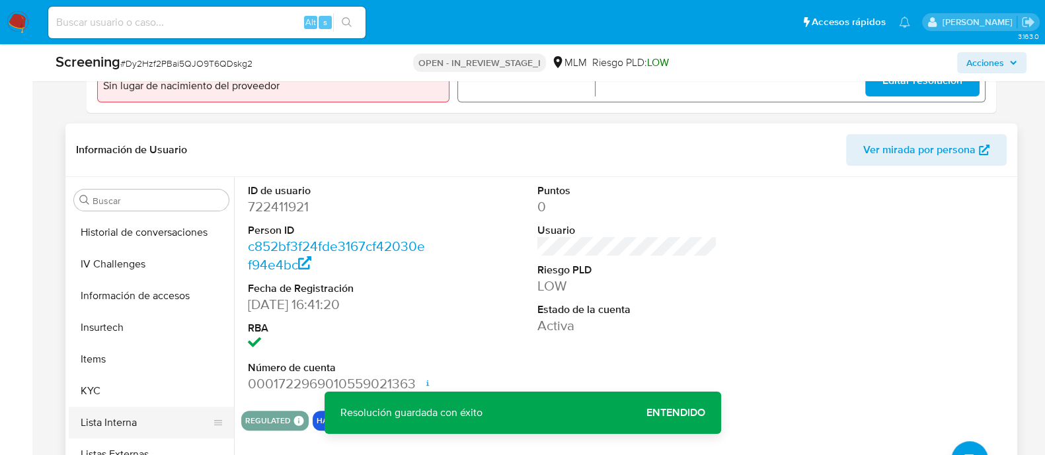
click at [112, 424] on button "Lista Interna" at bounding box center [146, 423] width 155 height 32
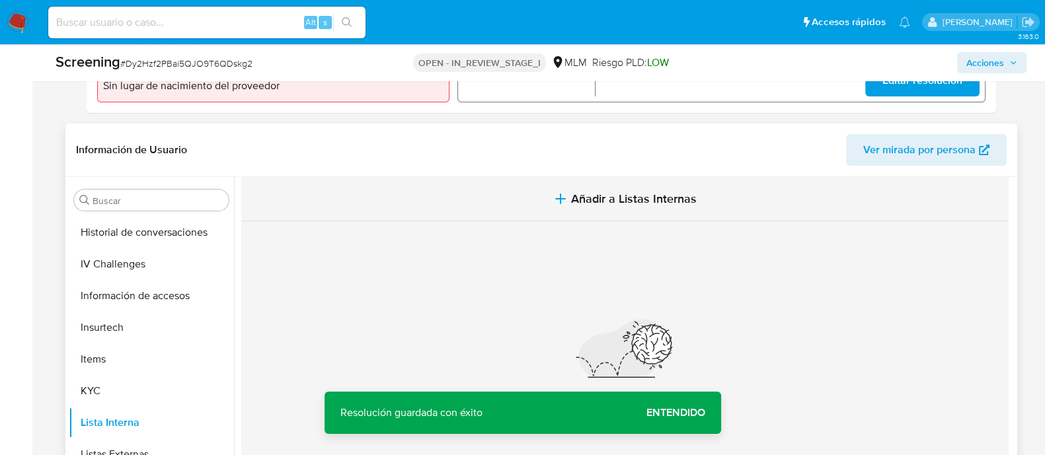
click at [595, 192] on span "Añadir a Listas Internas" at bounding box center [634, 199] width 126 height 15
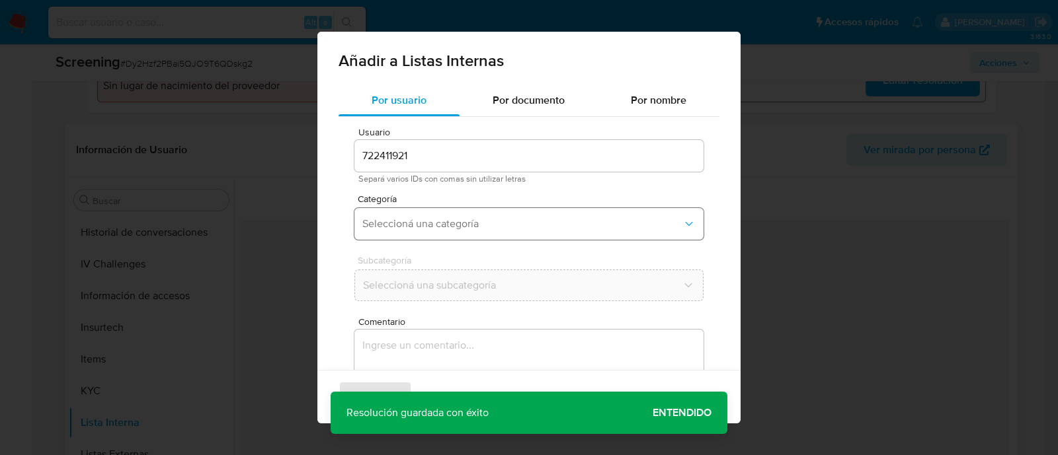
click at [459, 213] on button "Seleccioná una categoría" at bounding box center [528, 224] width 349 height 32
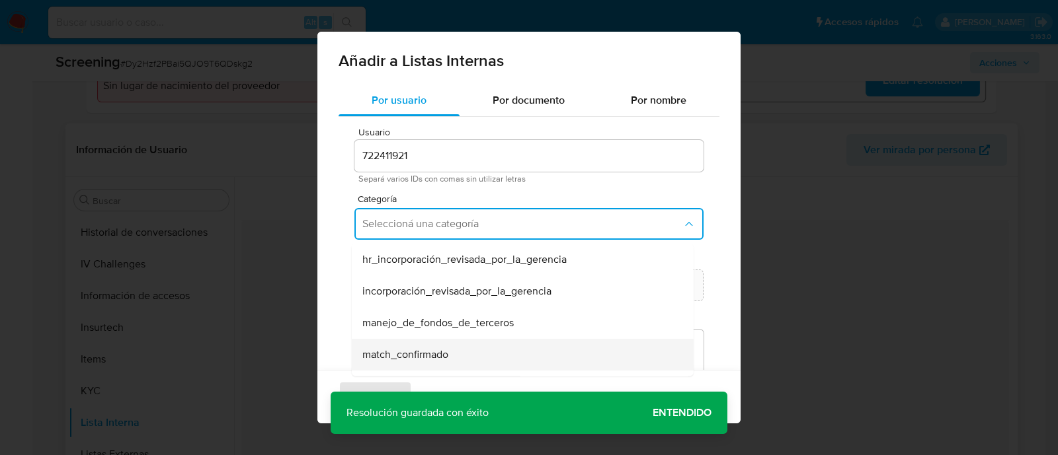
click at [383, 362] on span "match_confirmado" at bounding box center [405, 354] width 86 height 13
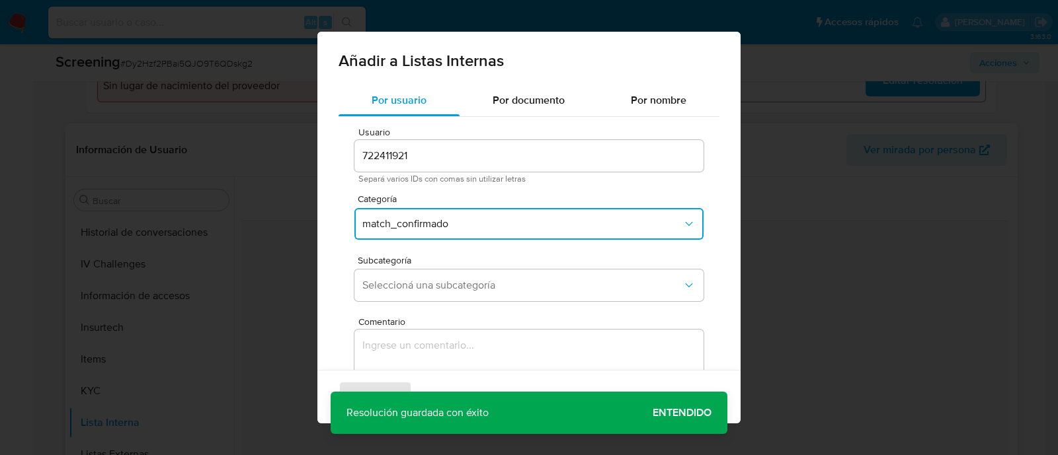
click at [393, 256] on span "Subcategoría" at bounding box center [532, 260] width 349 height 9
click at [392, 292] on button "Seleccioná una subcategoría" at bounding box center [528, 286] width 349 height 32
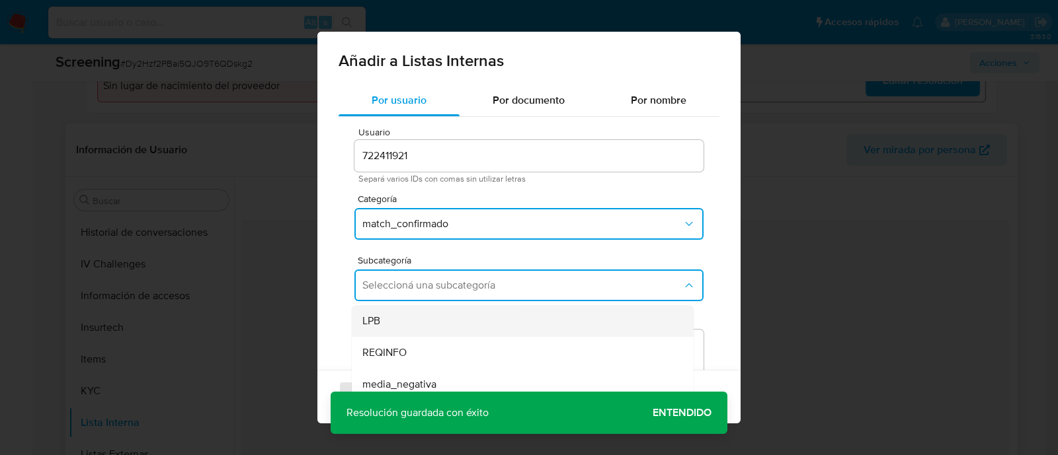
click at [377, 311] on div "LPB" at bounding box center [518, 321] width 313 height 32
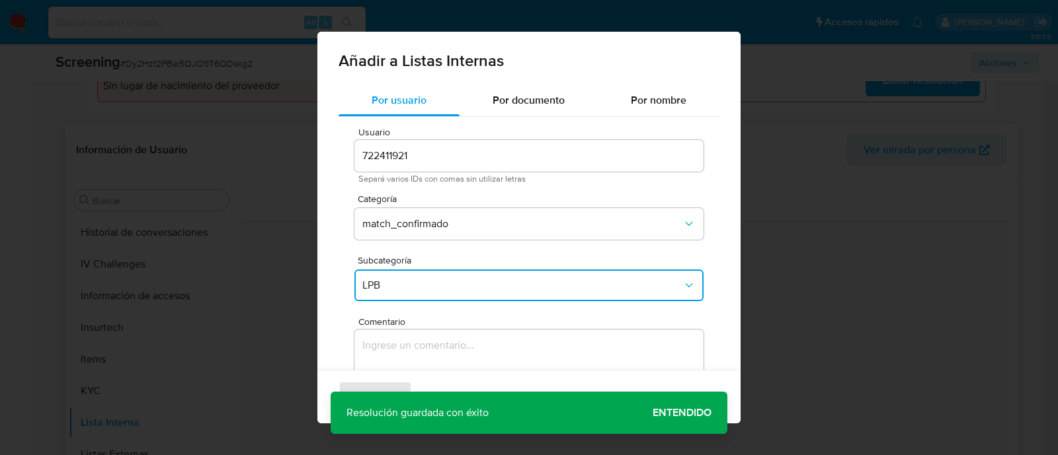
click at [391, 358] on textarea "Comentario" at bounding box center [528, 393] width 349 height 127
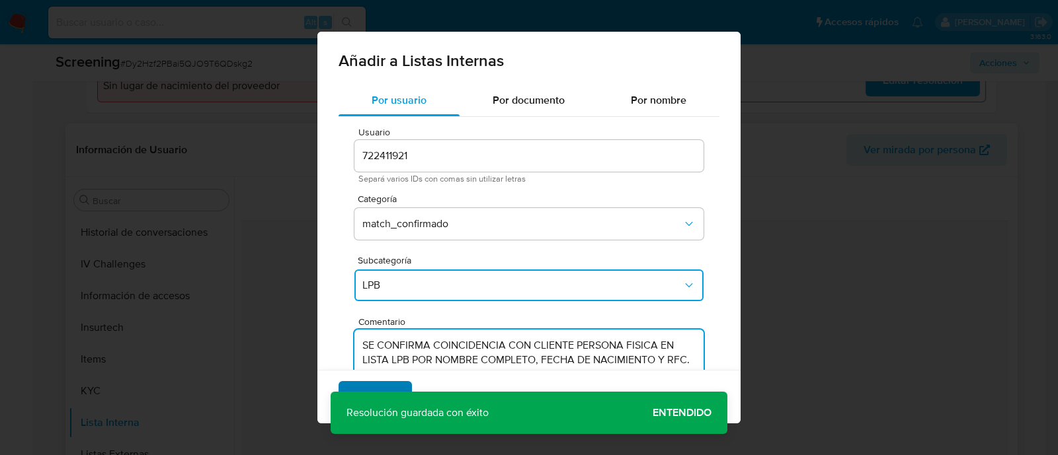
type textarea "SE CONFIRMA COINCIDENCIA CON CLIENTE PERSONA FISICA EN LISTA LPB POR NOMBRE COM…"
click at [377, 383] on span "Agregar" at bounding box center [375, 397] width 39 height 29
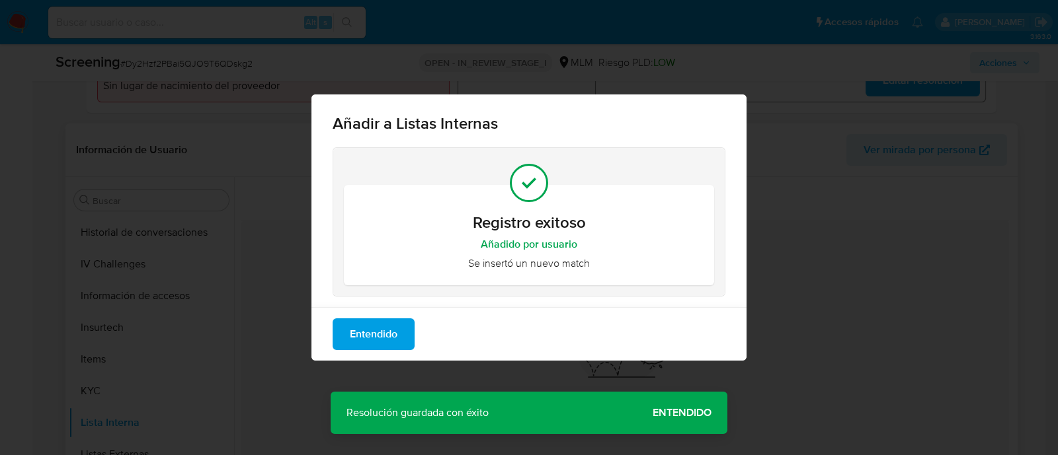
click at [694, 406] on div "Añadir a Listas Internas Registro exitoso Añadido por usuario Se insertó un nue…" at bounding box center [529, 227] width 1058 height 455
click at [389, 324] on span "Entendido" at bounding box center [374, 334] width 48 height 29
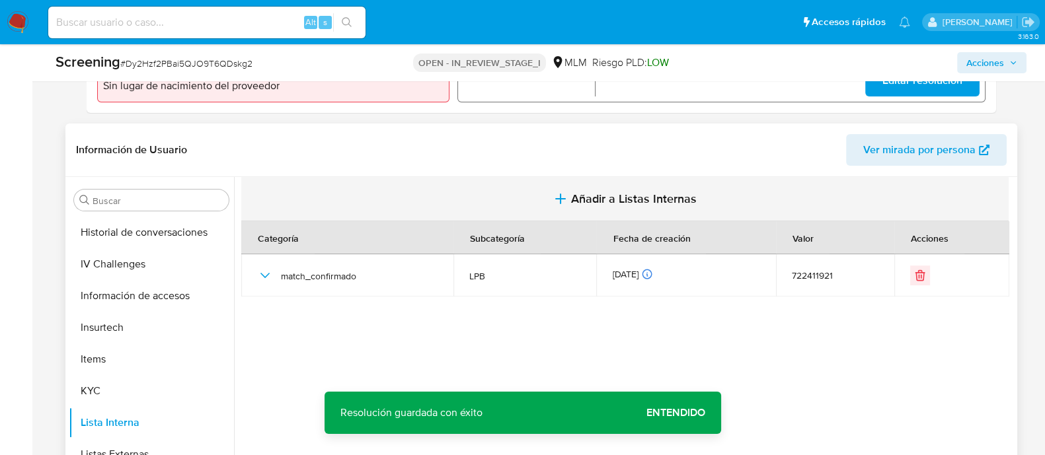
click at [601, 208] on button "Añadir a Listas Internas" at bounding box center [624, 199] width 767 height 44
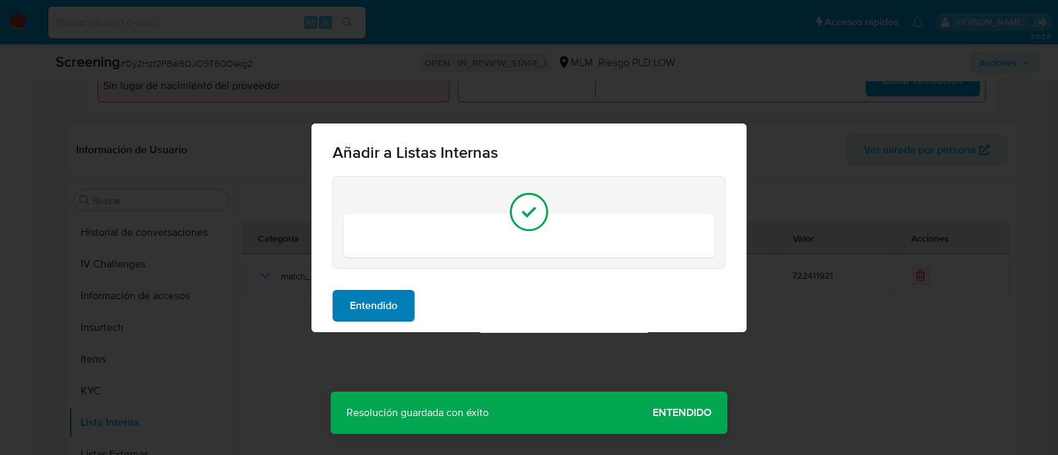
click at [377, 295] on span "Entendido" at bounding box center [374, 305] width 48 height 29
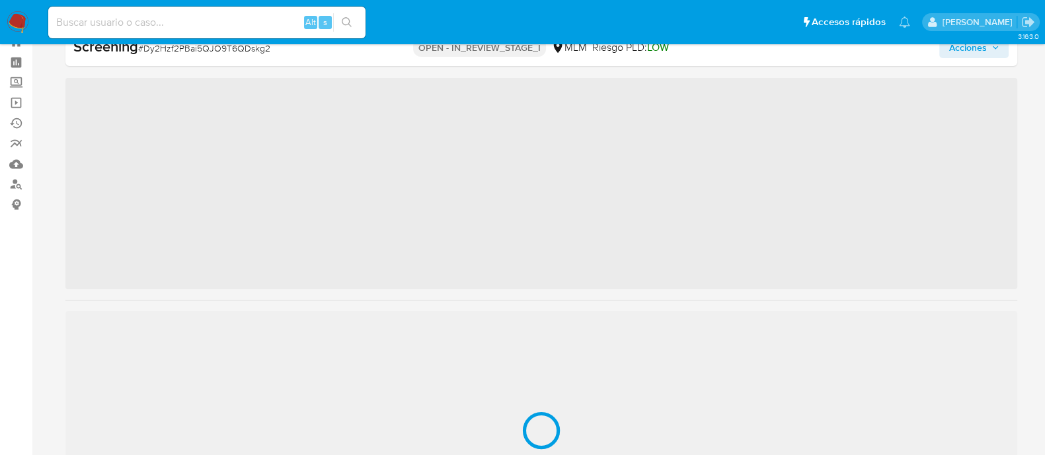
scroll to position [654, 0]
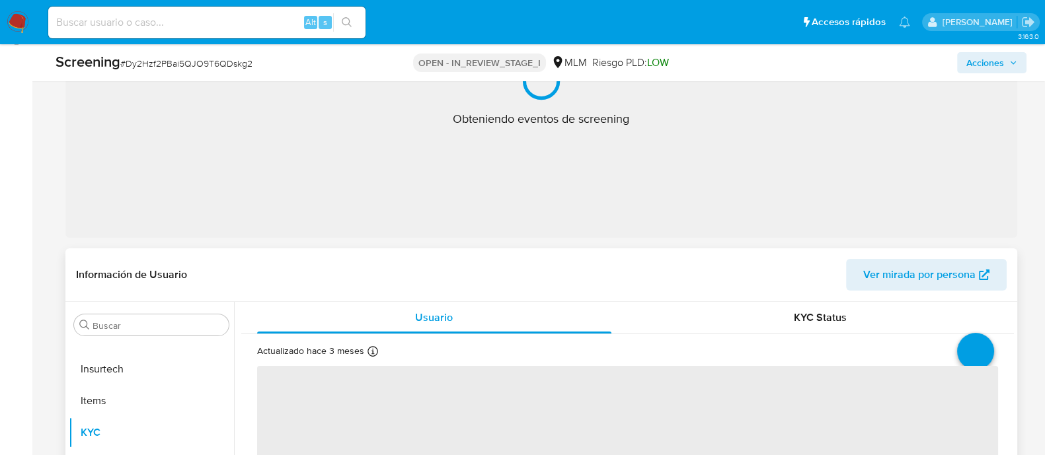
select select "10"
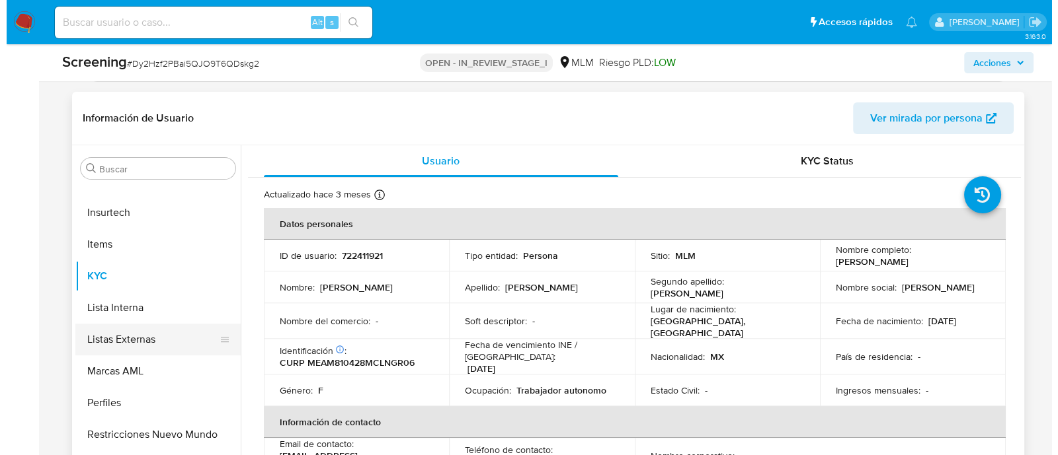
scroll to position [543, 0]
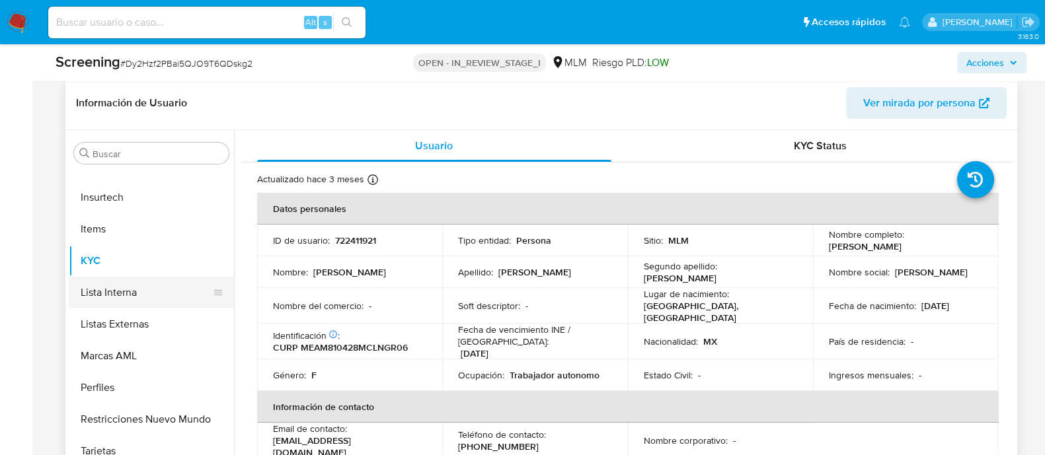
click at [133, 303] on button "Lista Interna" at bounding box center [146, 293] width 155 height 32
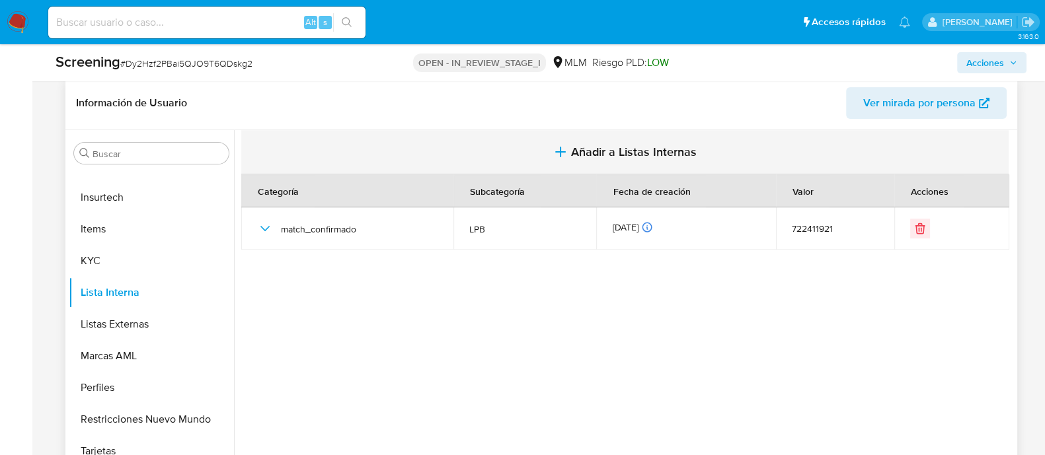
click at [625, 159] on button "Añadir a Listas Internas" at bounding box center [624, 152] width 767 height 44
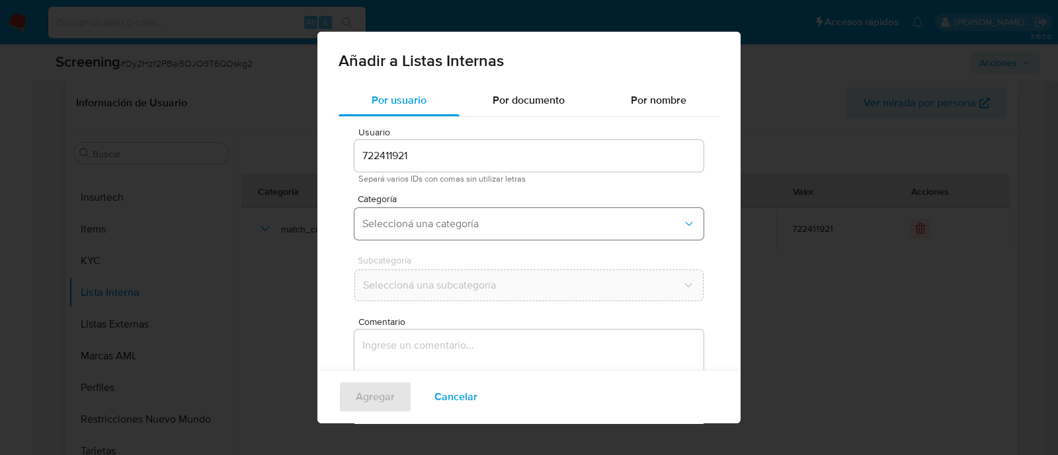
click at [519, 233] on button "Seleccioná una categoría" at bounding box center [528, 224] width 349 height 32
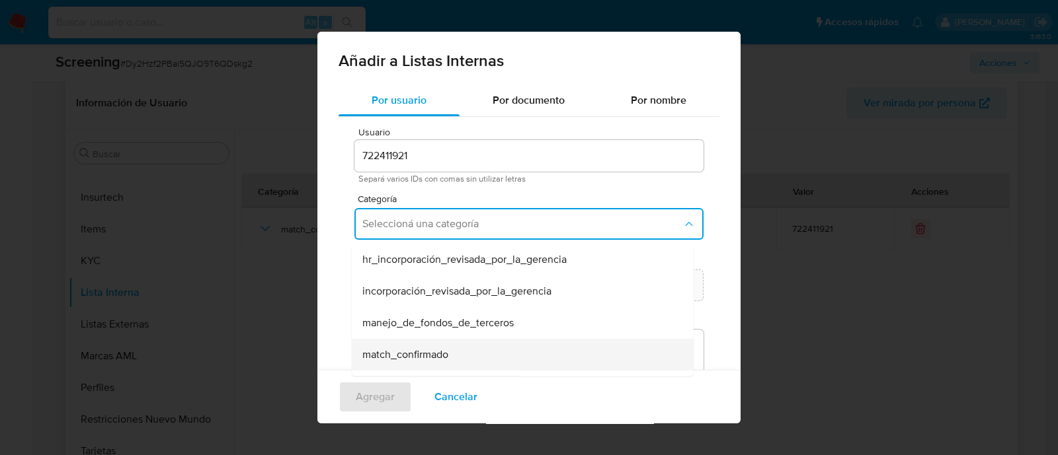
click at [404, 354] on span "match_confirmado" at bounding box center [405, 354] width 86 height 13
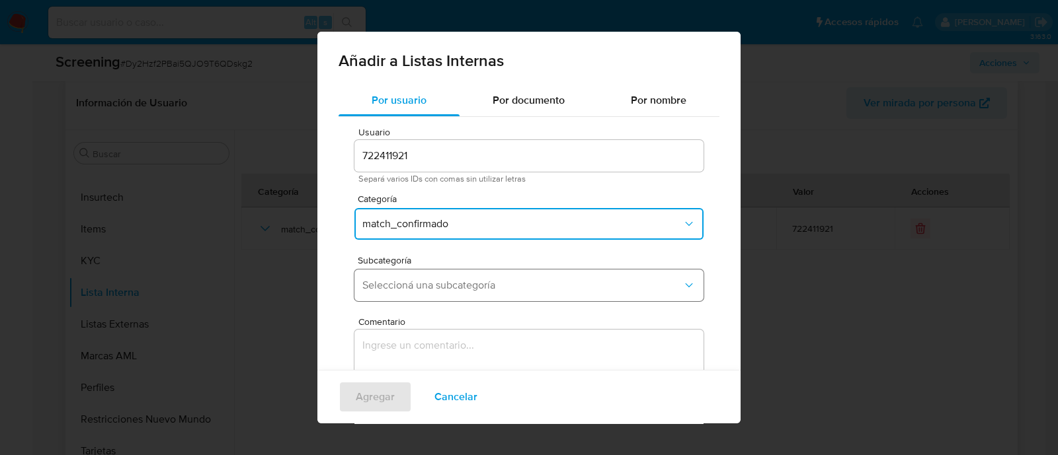
click at [416, 278] on button "Seleccioná una subcategoría" at bounding box center [528, 286] width 349 height 32
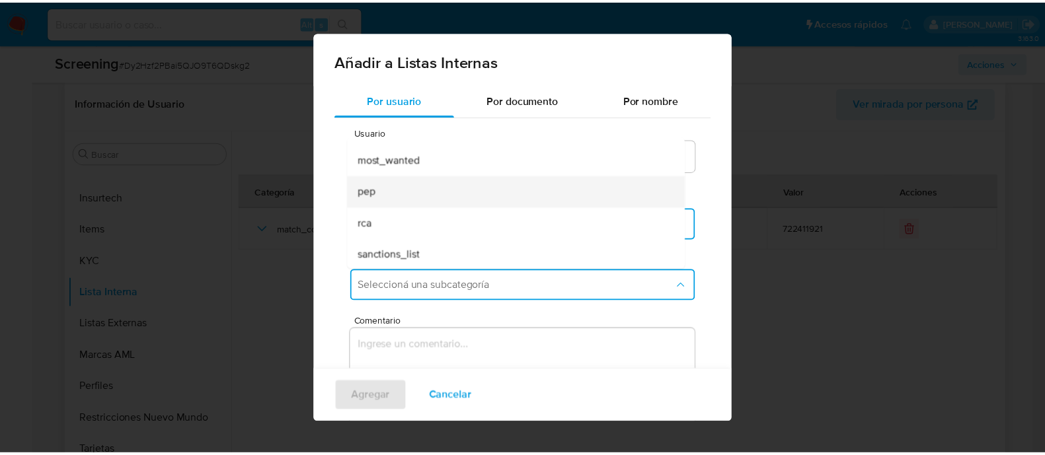
scroll to position [89, 0]
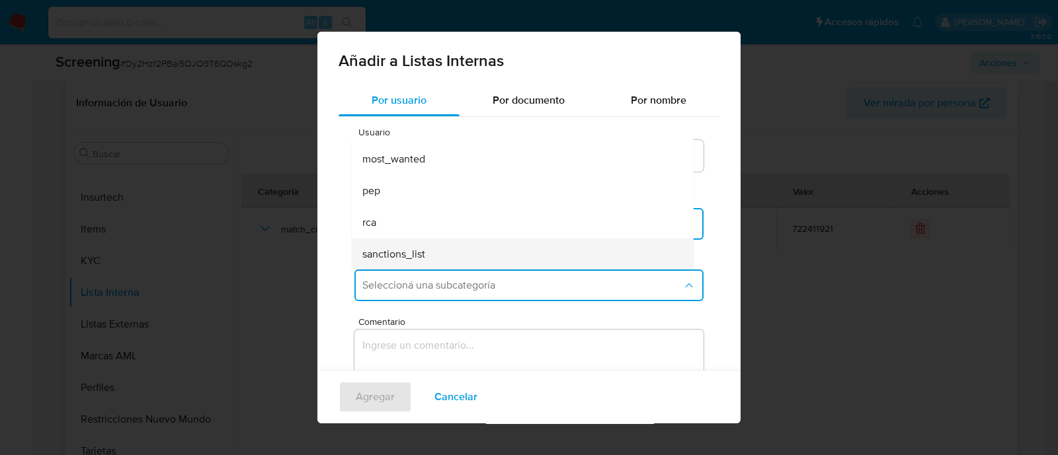
click at [403, 251] on span "sanctions_list" at bounding box center [393, 254] width 63 height 13
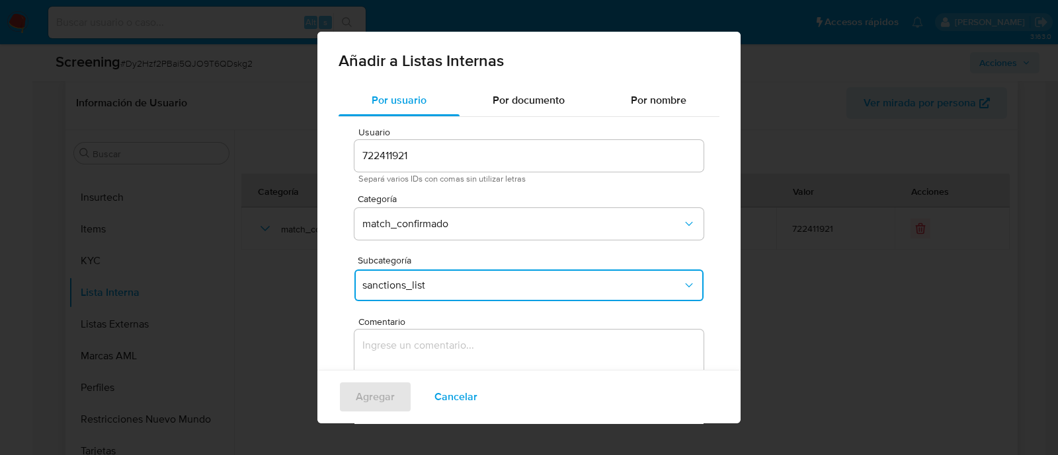
click at [428, 362] on textarea "Comentario" at bounding box center [528, 393] width 349 height 127
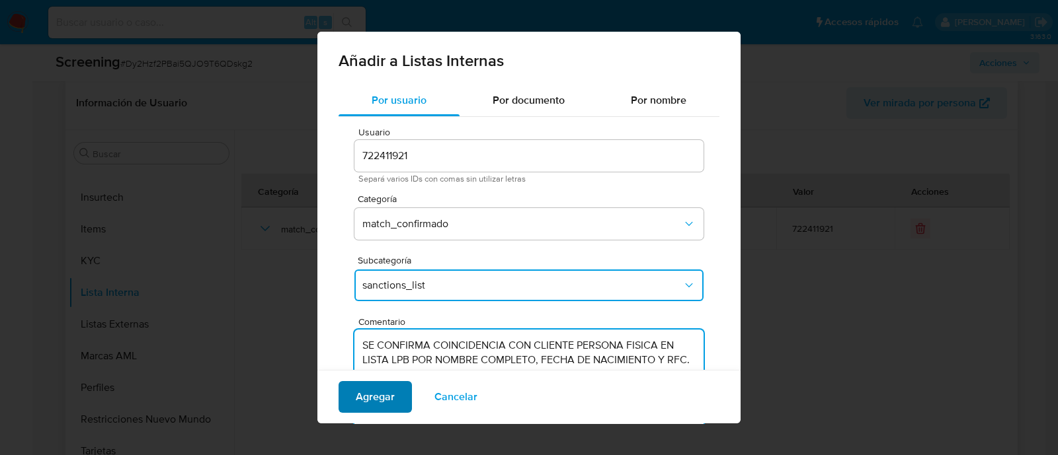
type textarea "SE CONFIRMA COINCIDENCIA CON CLIENTE PERSONA FISICA EN LISTA LPB POR NOMBRE COM…"
click at [391, 395] on span "Agregar" at bounding box center [375, 397] width 39 height 29
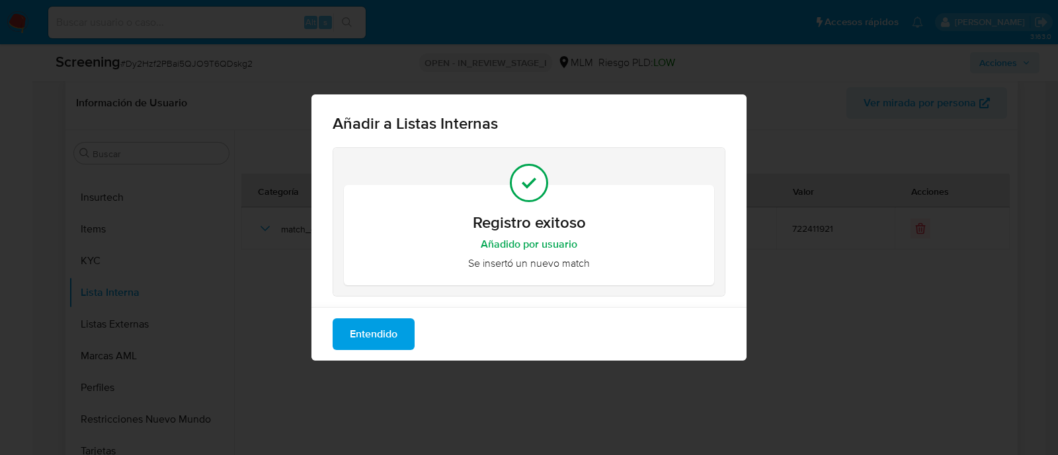
click at [375, 321] on span "Entendido" at bounding box center [374, 334] width 48 height 29
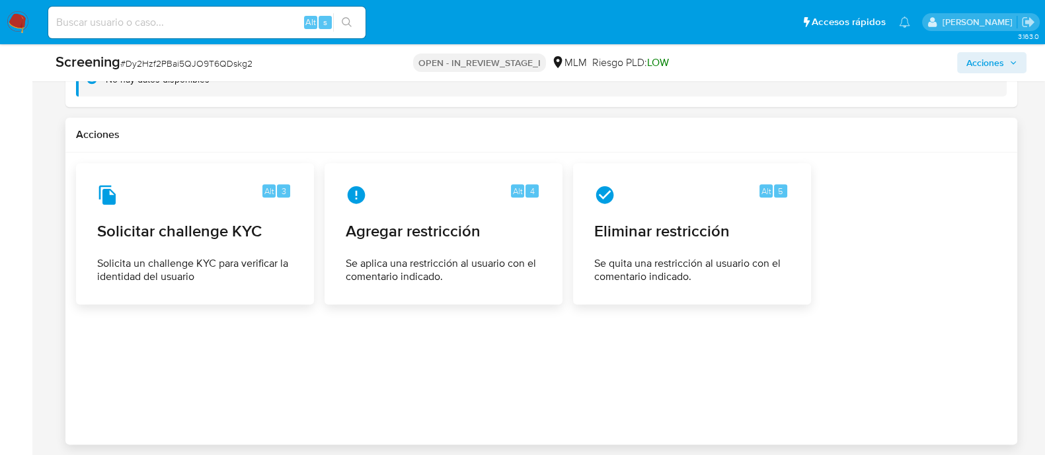
scroll to position [1947, 0]
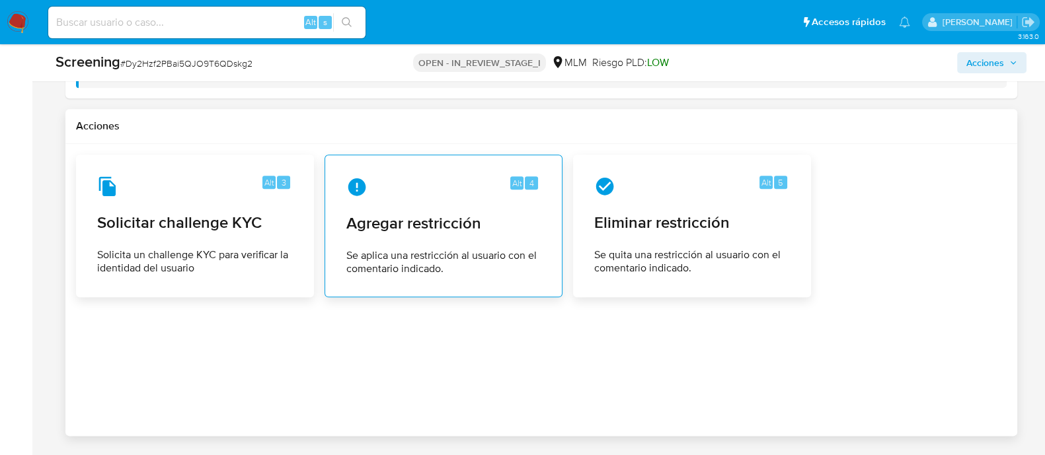
click at [436, 213] on span "Agregar restricción" at bounding box center [443, 223] width 194 height 20
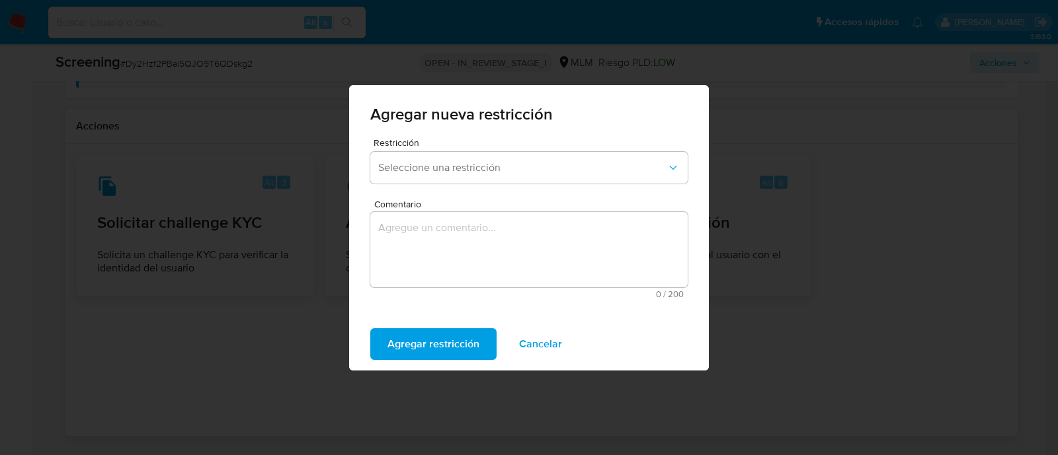
click at [464, 185] on div "Restricción Seleccione una restricción" at bounding box center [528, 163] width 317 height 51
click at [463, 176] on button "Seleccione una restricción" at bounding box center [528, 168] width 317 height 32
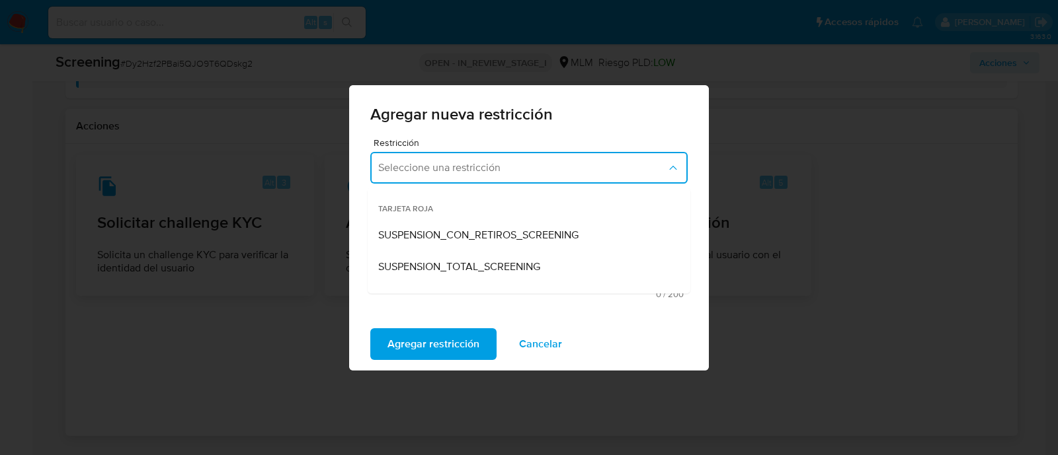
click at [461, 265] on span "SUSPENSION_TOTAL_SCREENING" at bounding box center [459, 266] width 162 height 13
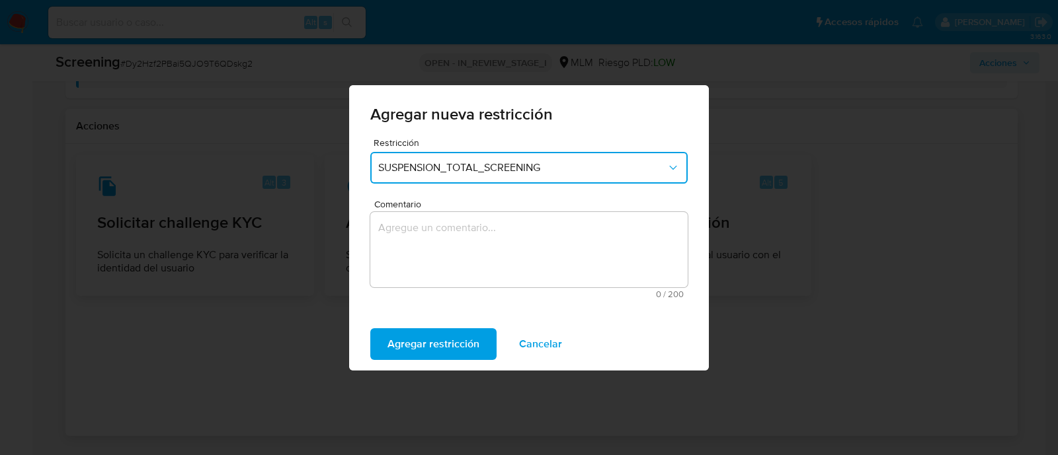
click at [444, 242] on textarea "Comentario" at bounding box center [528, 249] width 317 height 75
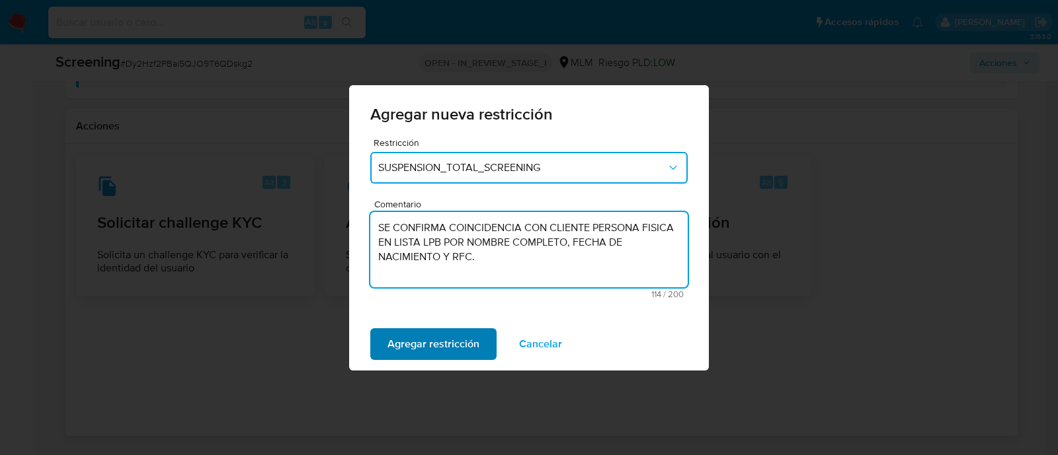
type textarea "SE CONFIRMA COINCIDENCIA CON CLIENTE PERSONA FISICA EN LISTA LPB POR NOMBRE COM…"
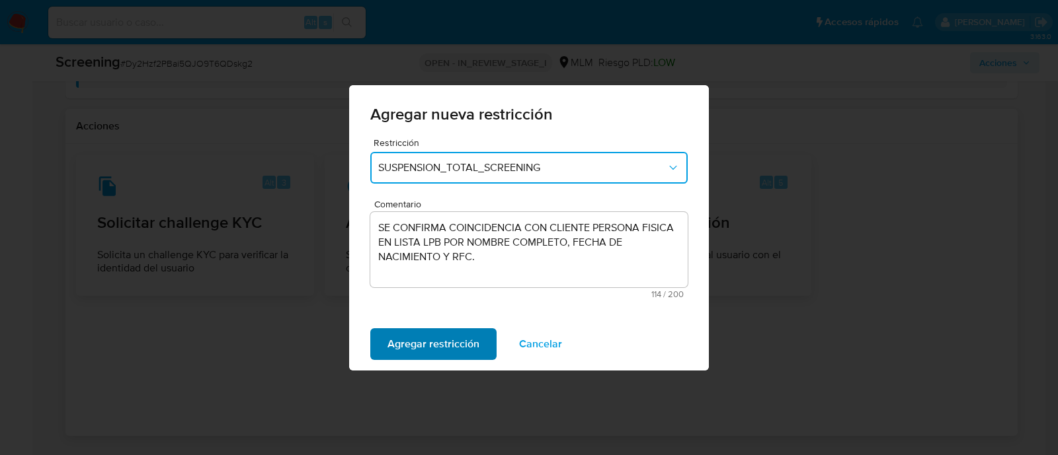
click at [433, 347] on span "Agregar restricción" at bounding box center [433, 344] width 92 height 29
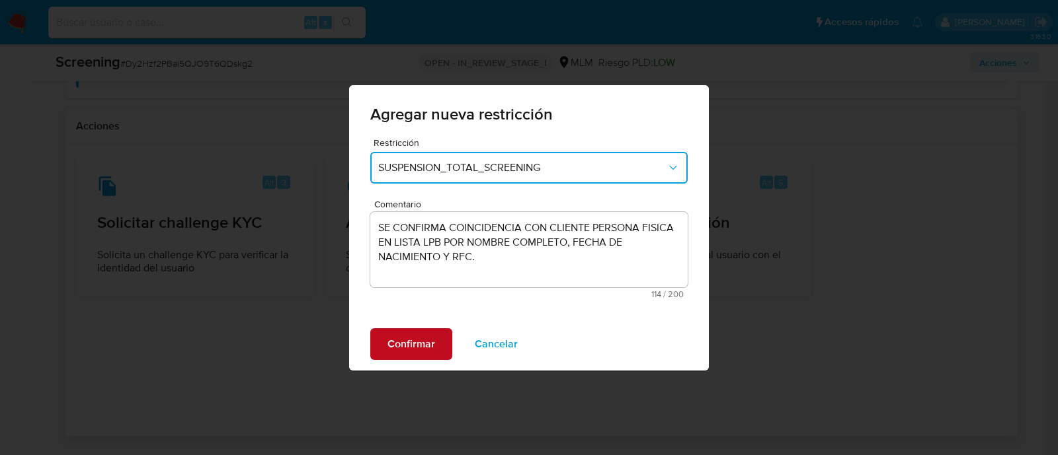
click at [432, 348] on span "Confirmar" at bounding box center [411, 344] width 48 height 29
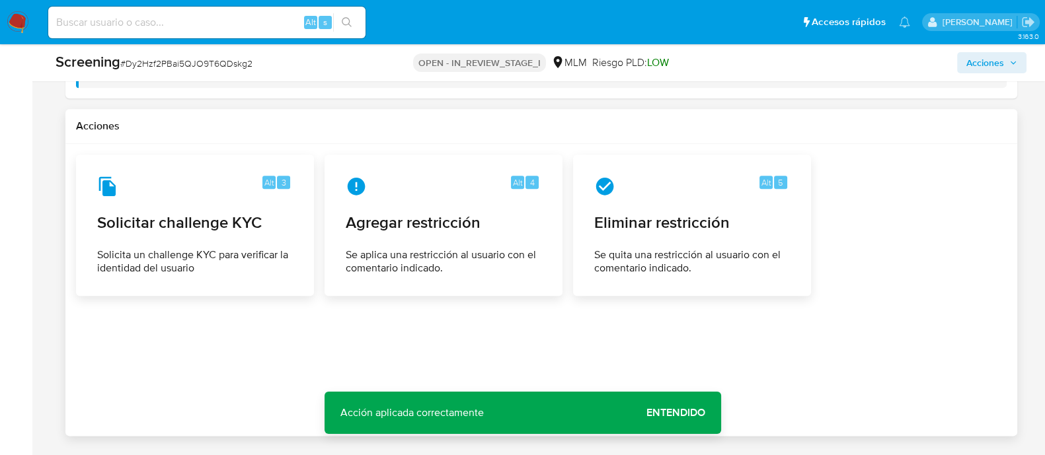
click at [677, 413] on span "Entendido" at bounding box center [675, 413] width 59 height 0
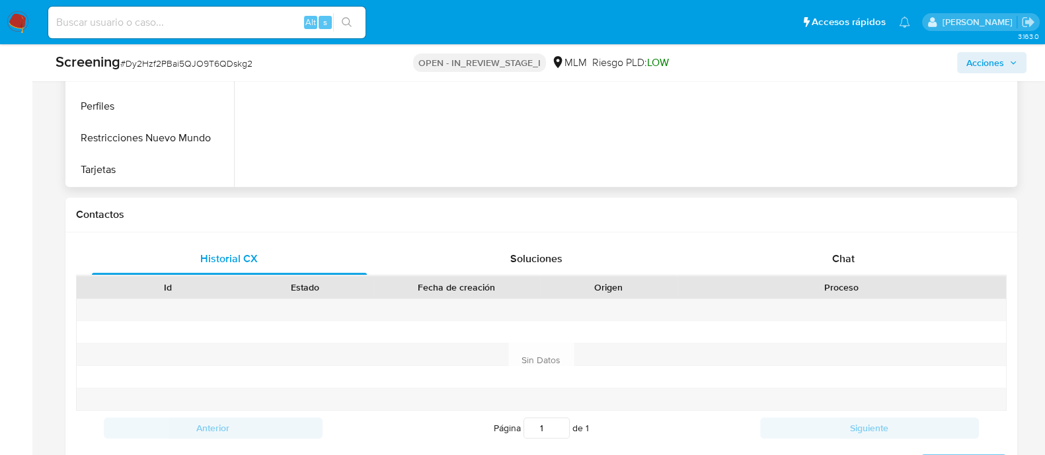
scroll to position [956, 0]
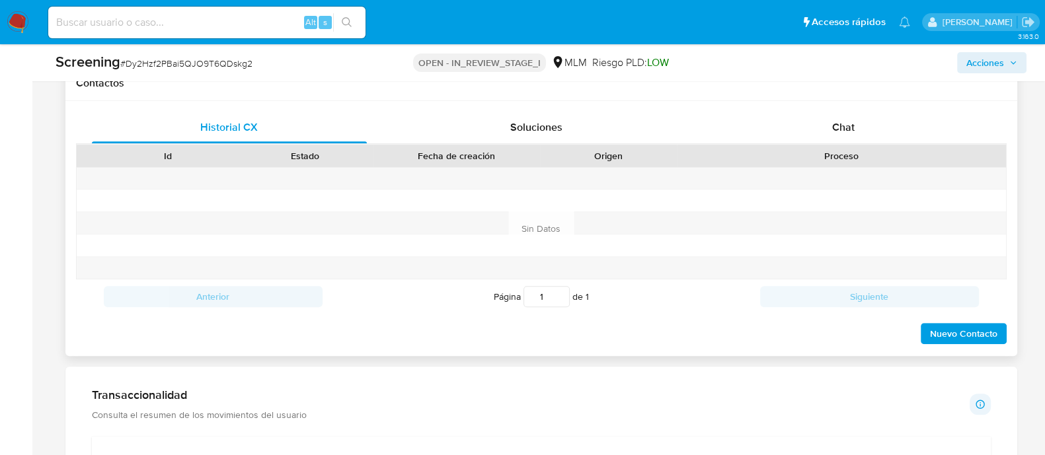
click at [979, 332] on span "Nuevo Contacto" at bounding box center [963, 334] width 67 height 19
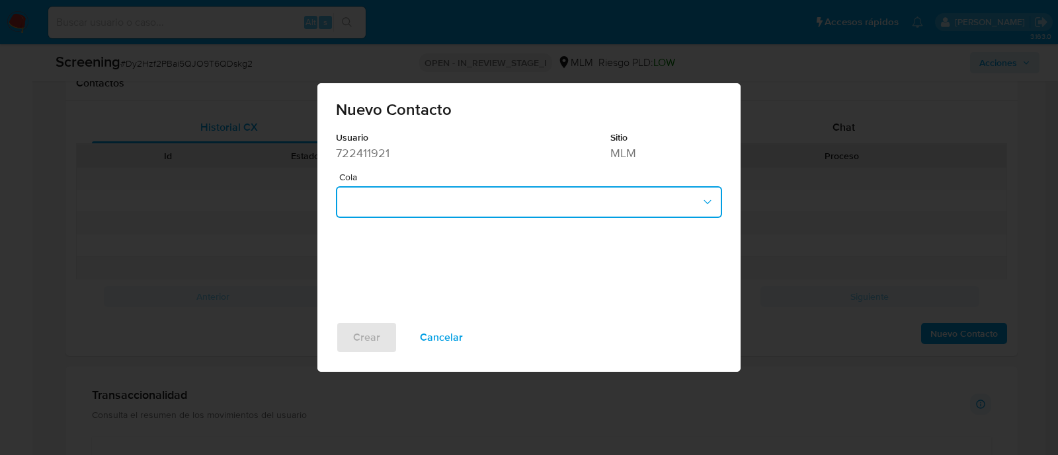
click at [459, 211] on button "button" at bounding box center [529, 202] width 386 height 32
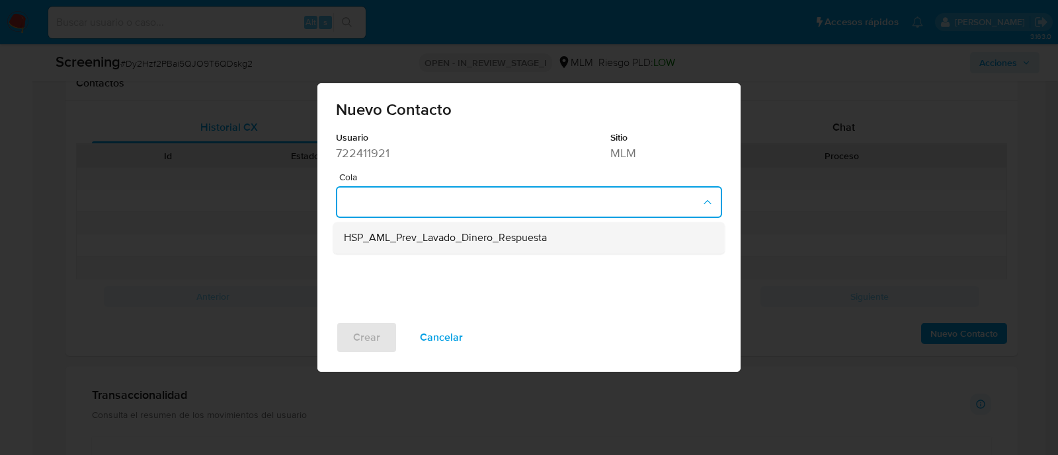
click at [447, 236] on span "HSP_AML_Prev_Lavado_Dinero_Respuesta" at bounding box center [445, 238] width 203 height 13
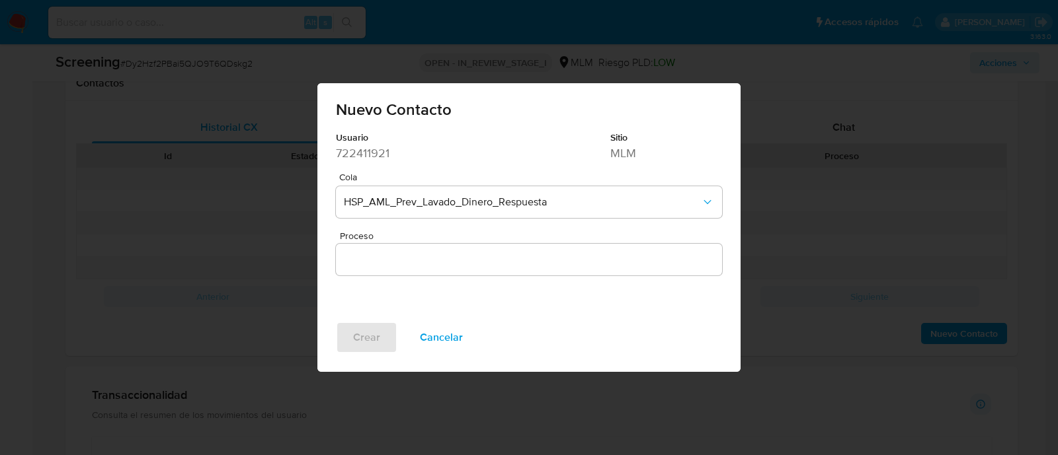
click at [377, 263] on input "Proceso" at bounding box center [529, 259] width 386 height 17
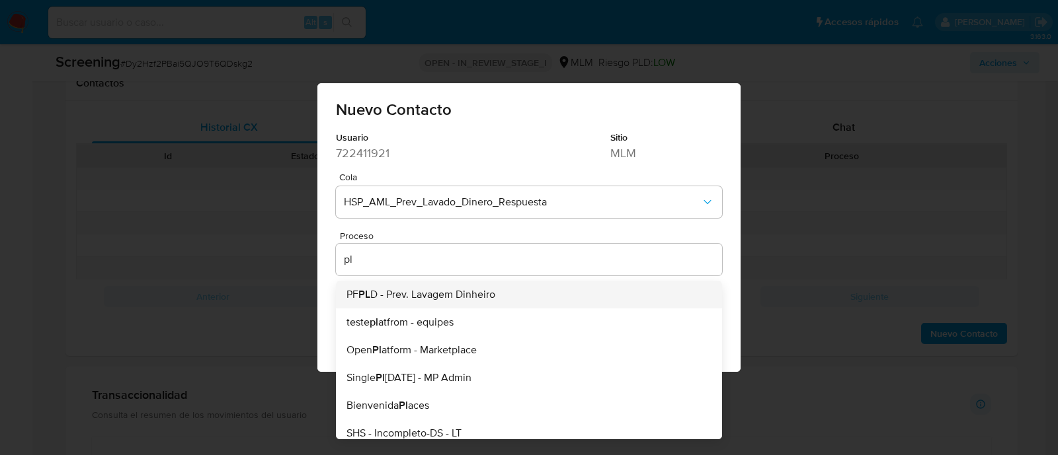
click at [401, 305] on li "PF PL D - Prev. Lavagem Dinheiro" at bounding box center [529, 295] width 386 height 28
type input "PF PLD - Prev. Lavagem Dinheiro"
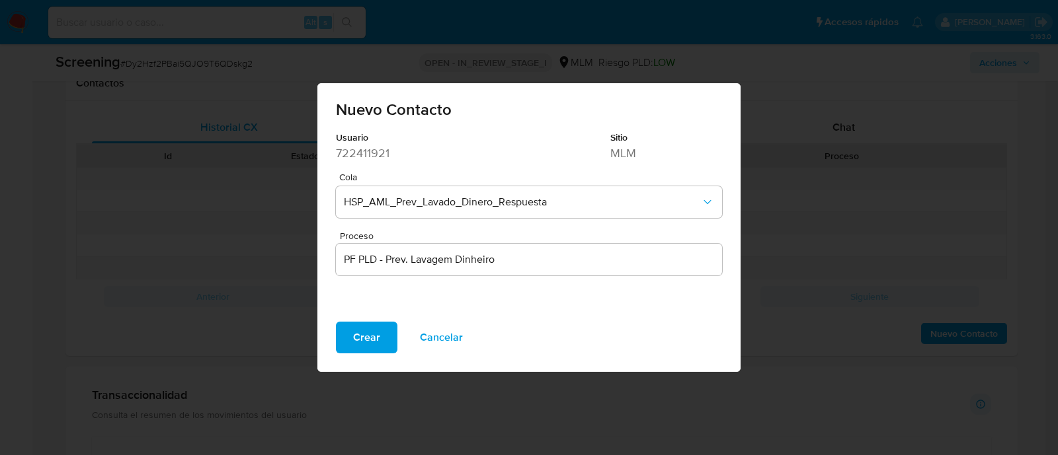
click at [381, 325] on button "Crear" at bounding box center [366, 338] width 61 height 32
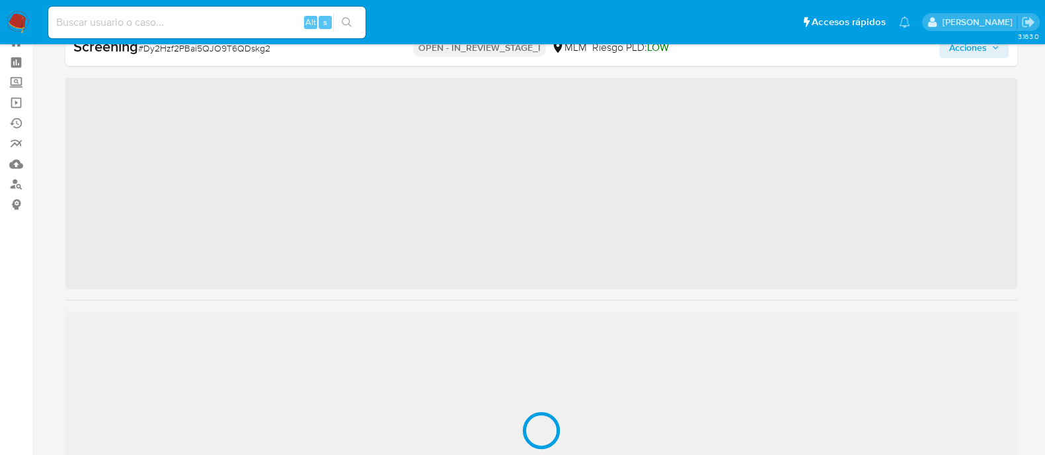
scroll to position [654, 0]
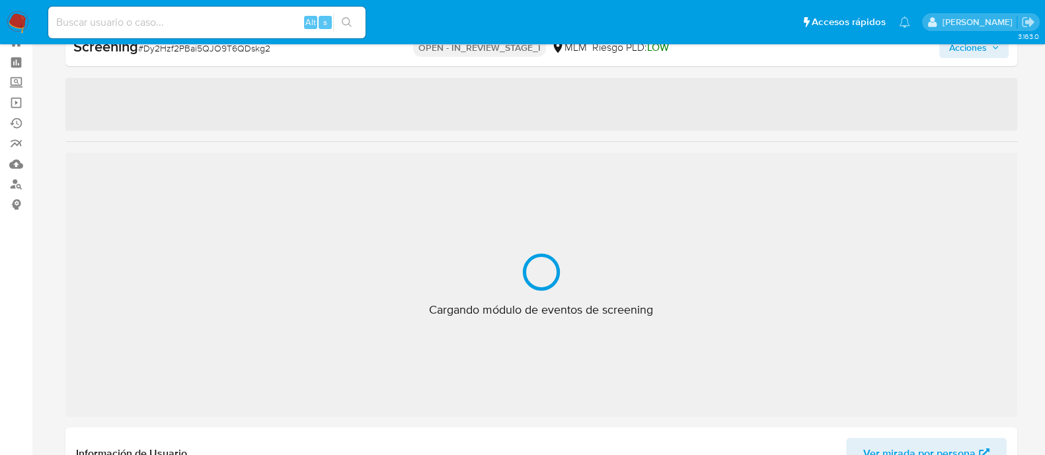
select select "10"
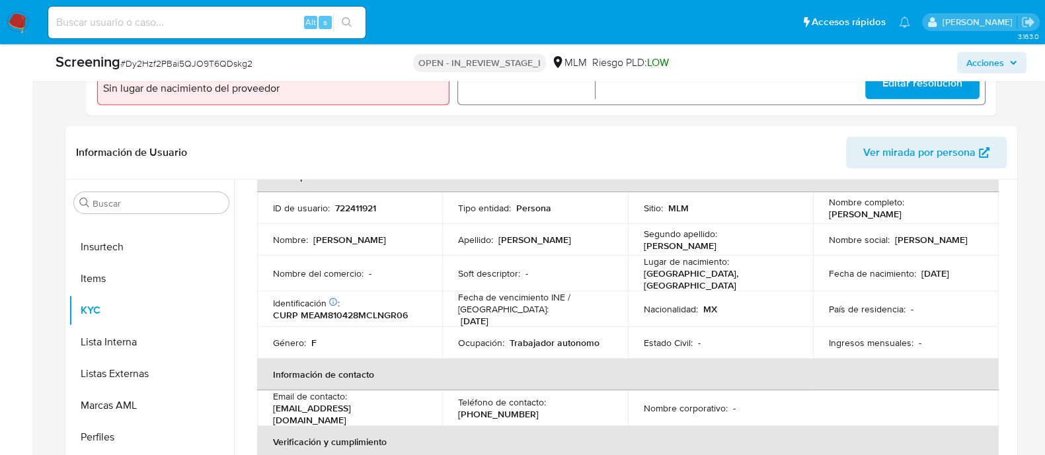
scroll to position [543, 0]
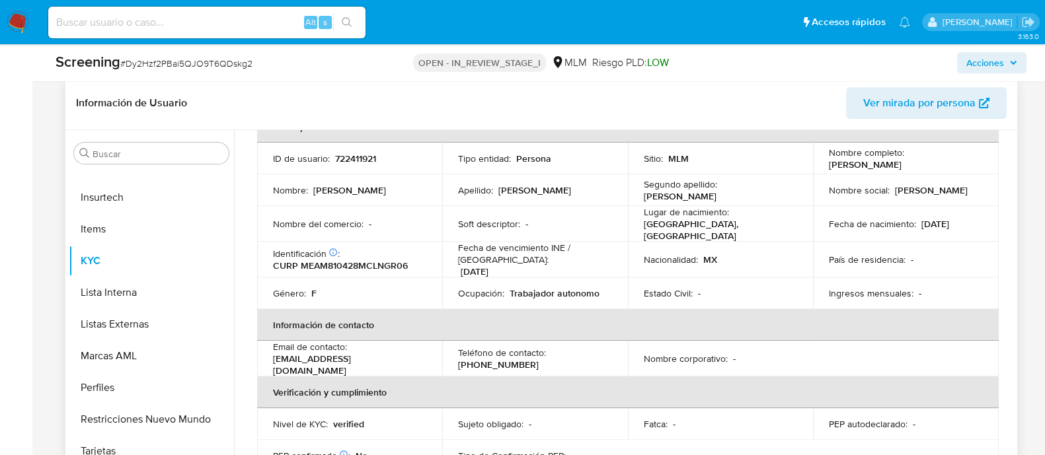
copy p "[PERSON_NAME]"
drag, startPoint x: 822, startPoint y: 166, endPoint x: 951, endPoint y: 166, distance: 128.9
click at [951, 166] on td "Nombre completo : Martha Alicia Mendez Aguilar" at bounding box center [906, 159] width 186 height 32
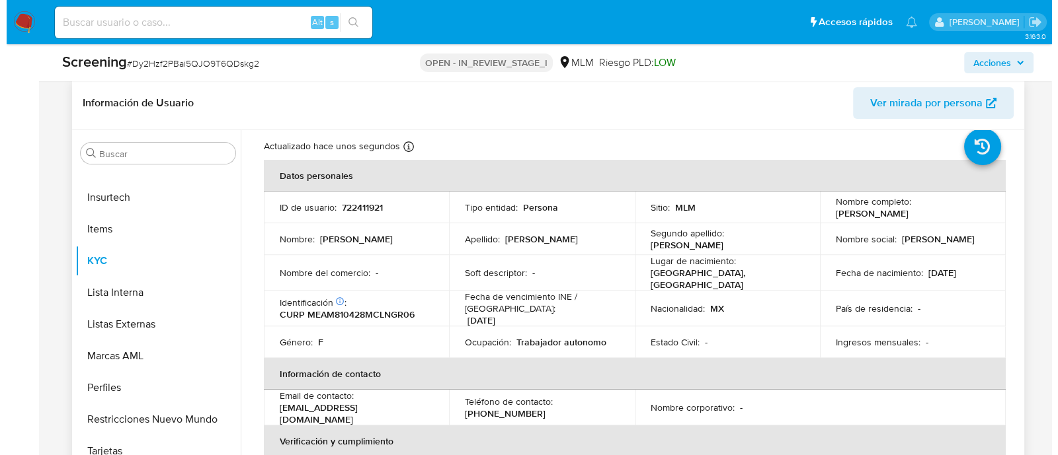
scroll to position [0, 0]
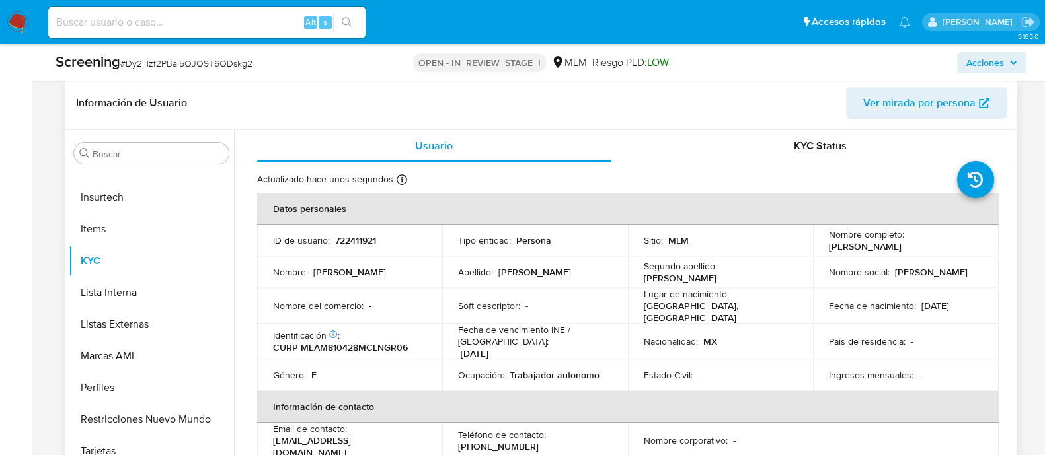
copy p "[PERSON_NAME]"
drag, startPoint x: 919, startPoint y: 305, endPoint x: 973, endPoint y: 304, distance: 54.2
click at [973, 304] on div "Fecha de nacimiento : 28/04/1981" at bounding box center [906, 306] width 154 height 12
copy p "[DATE]"
click at [180, 292] on button "Lista Interna" at bounding box center [146, 293] width 155 height 32
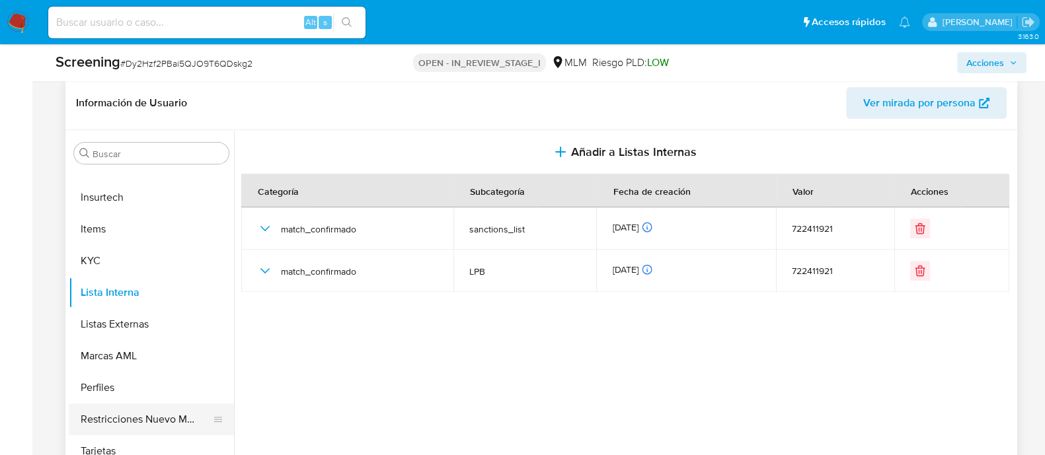
click at [155, 411] on button "Restricciones Nuevo Mundo" at bounding box center [146, 420] width 155 height 32
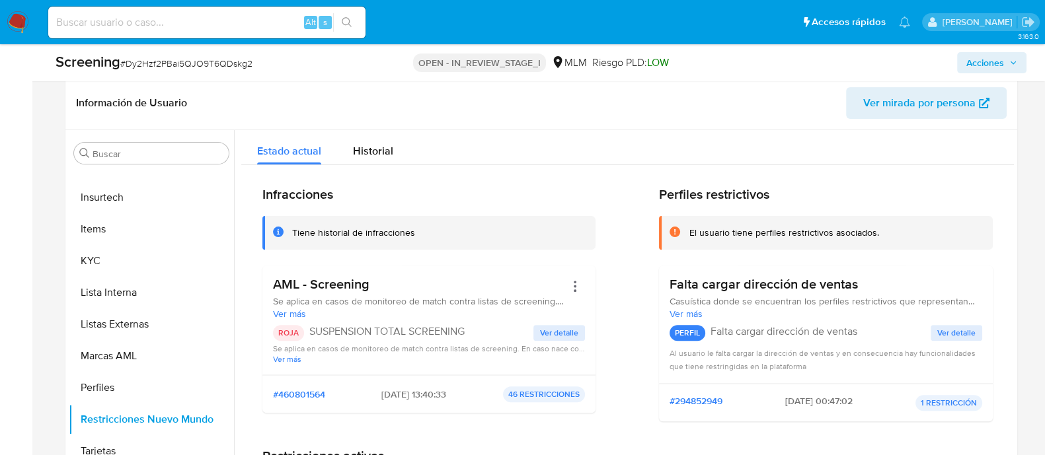
click at [1001, 74] on div "Screening # Dy2Hzf2PBai5QJO9T6QDskg2 OPEN - IN_REVIEW_STAGE_I MLM Riesgo PLD: L…" at bounding box center [541, 62] width 987 height 37
click at [980, 71] on span "Acciones" at bounding box center [985, 62] width 38 height 21
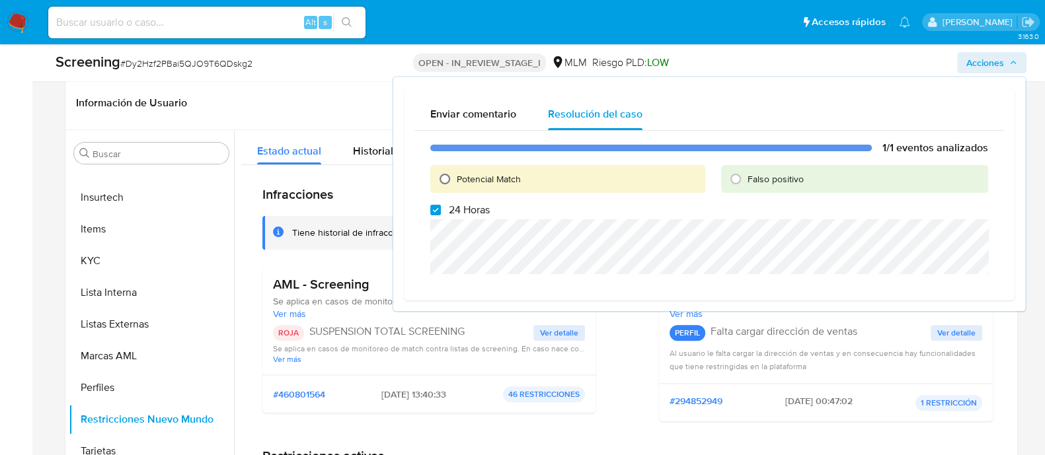
click at [447, 177] on input "Potencial Match" at bounding box center [444, 179] width 21 height 21
radio input "true"
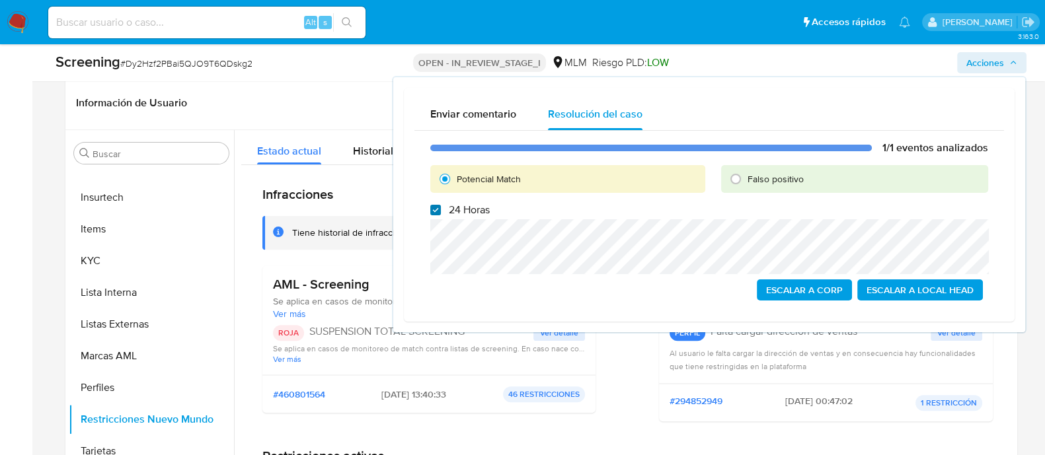
click at [436, 211] on input "24 Horas" at bounding box center [435, 210] width 11 height 11
checkbox input "true"
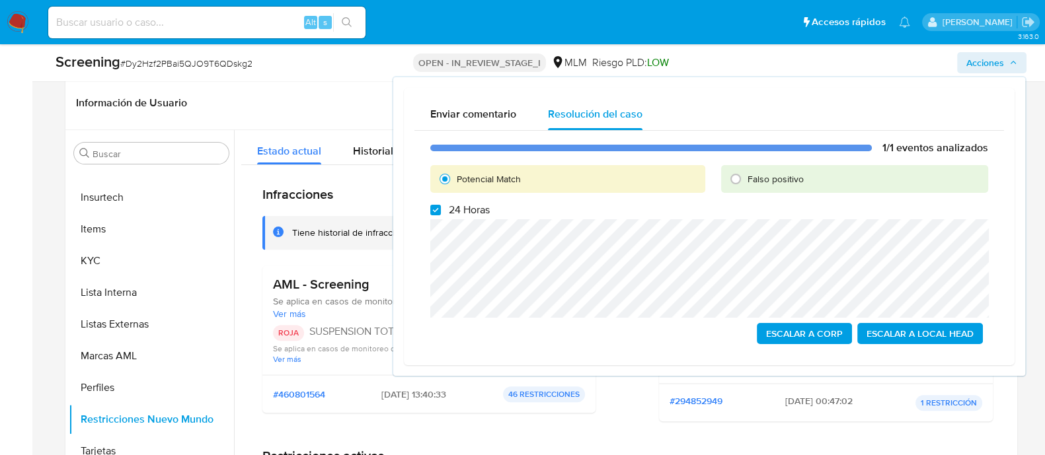
click at [914, 333] on span "Escalar a Local Head" at bounding box center [920, 334] width 107 height 19
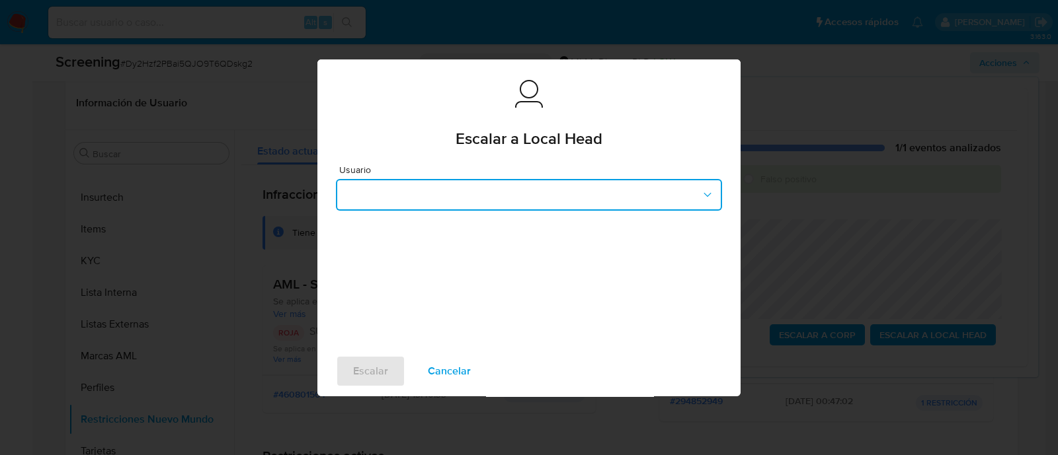
click at [479, 192] on button "button" at bounding box center [529, 195] width 386 height 32
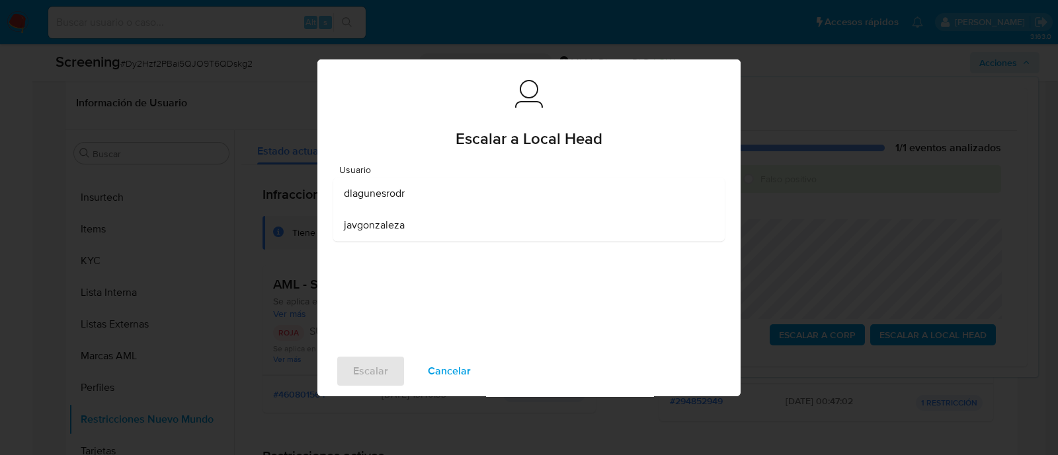
click at [383, 200] on span "dlagunesrodr" at bounding box center [374, 193] width 61 height 13
click at [384, 369] on span "Escalar" at bounding box center [370, 371] width 35 height 29
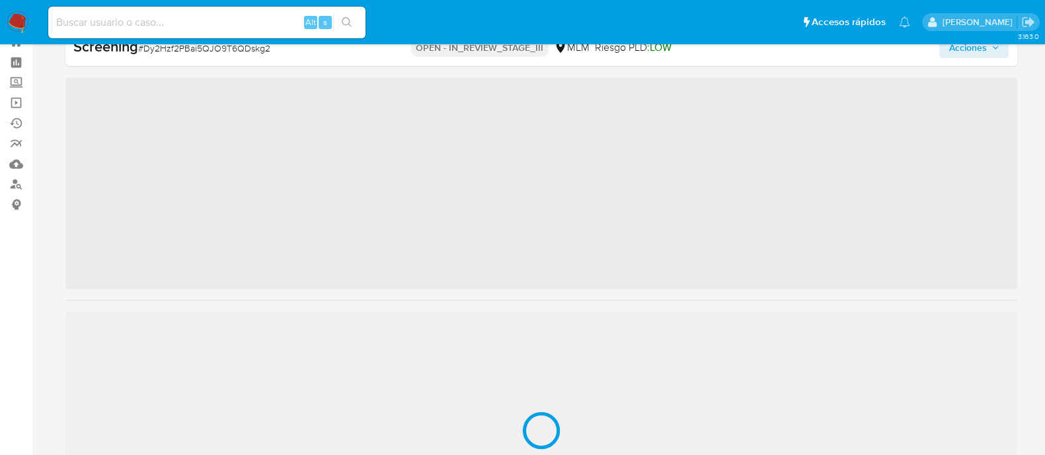
scroll to position [654, 0]
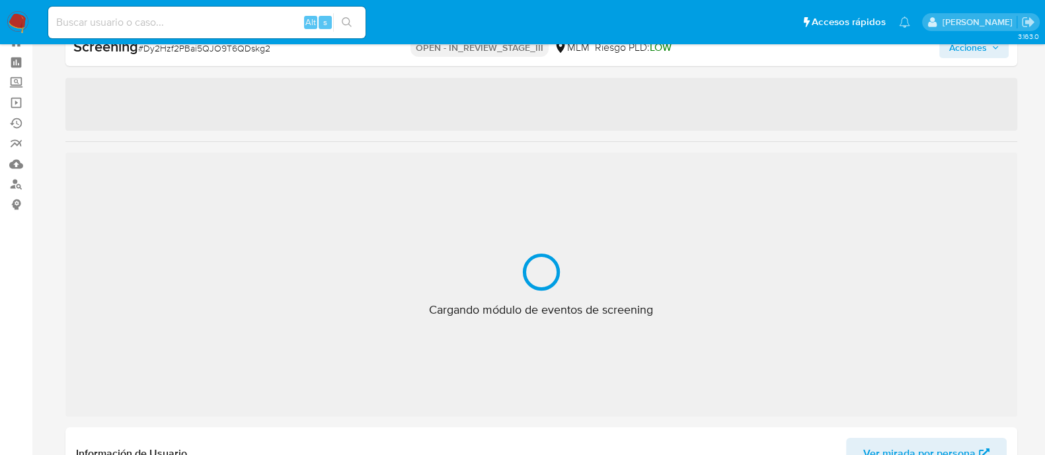
select select "10"
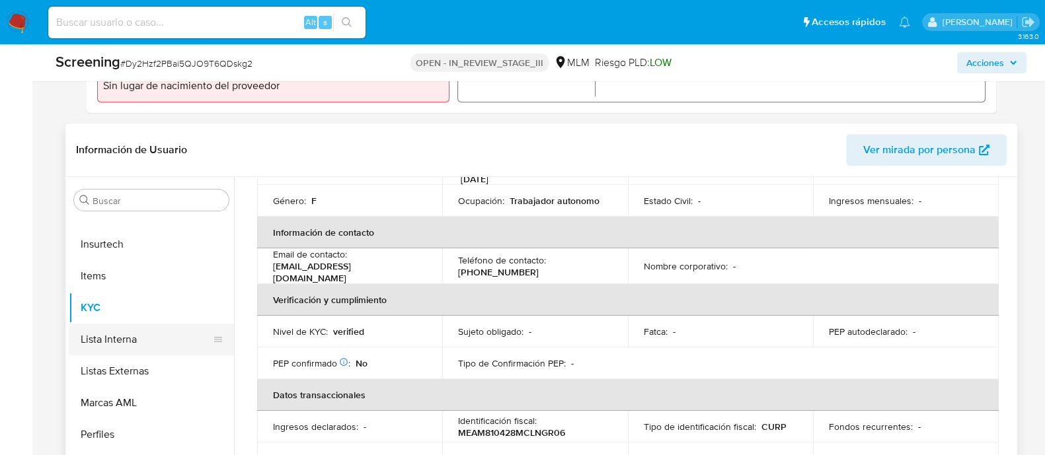
scroll to position [248, 0]
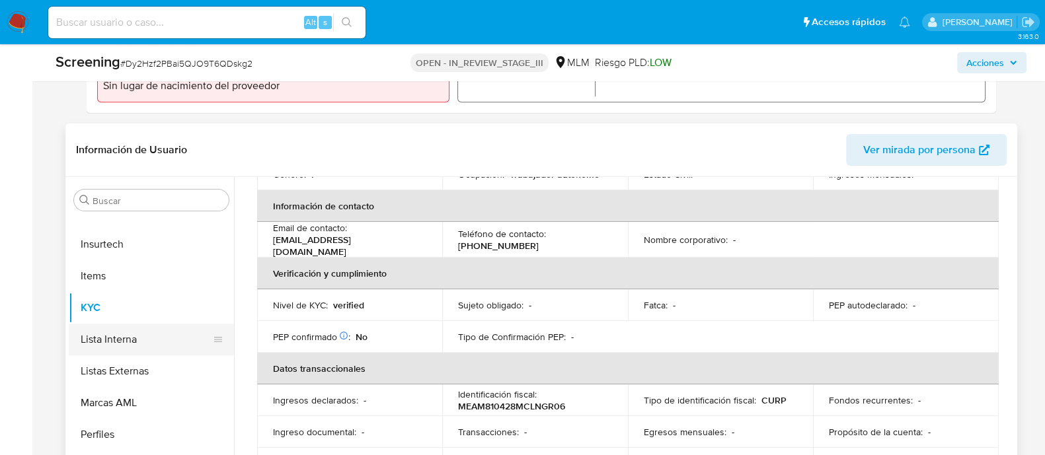
click at [142, 335] on button "Lista Interna" at bounding box center [146, 340] width 155 height 32
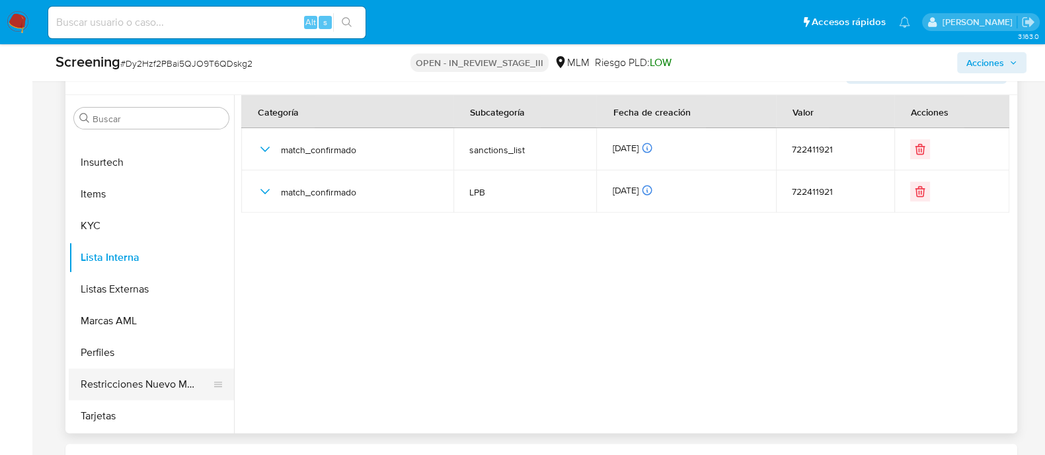
scroll to position [744, 0]
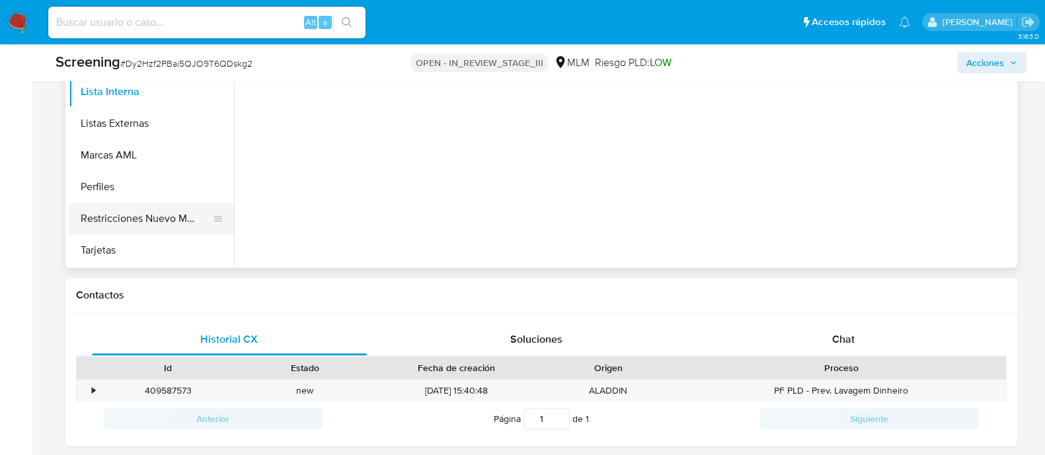
click at [159, 201] on button "Perfiles" at bounding box center [151, 187] width 165 height 32
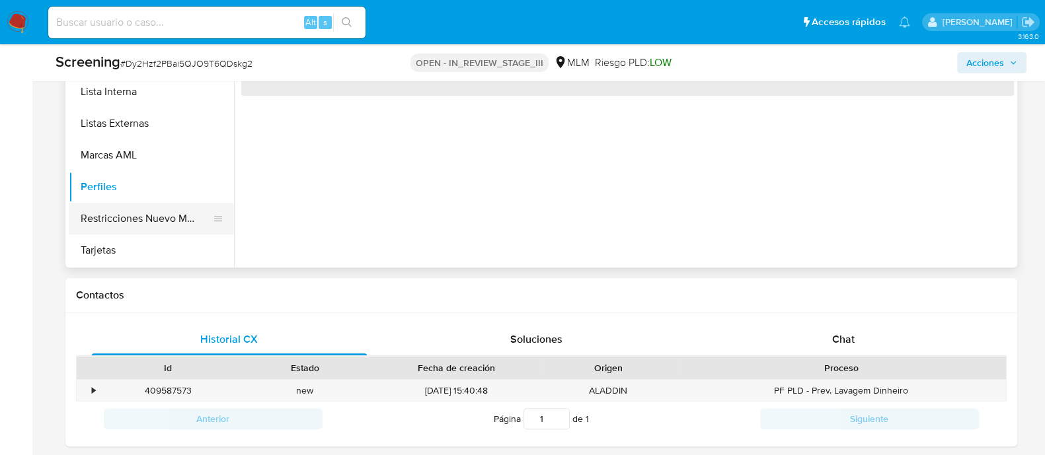
click at [163, 210] on button "Restricciones Nuevo Mundo" at bounding box center [146, 219] width 155 height 32
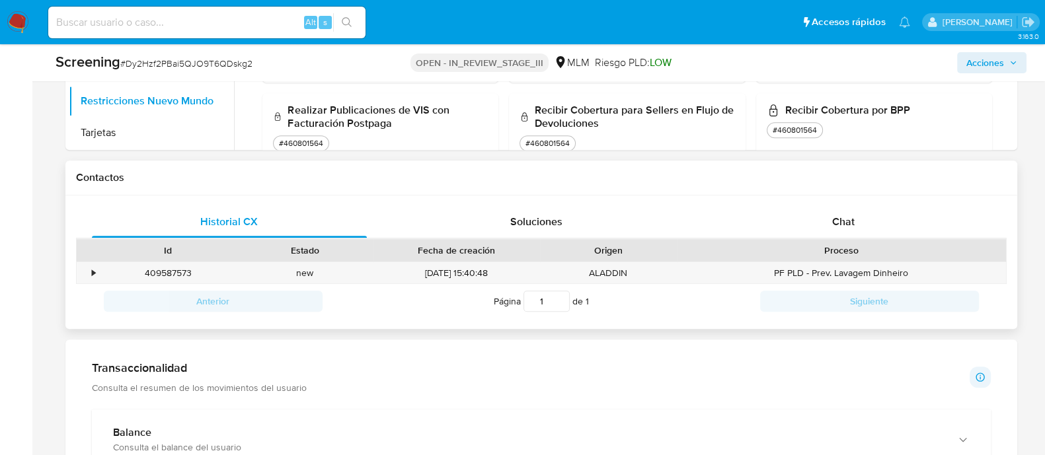
scroll to position [909, 0]
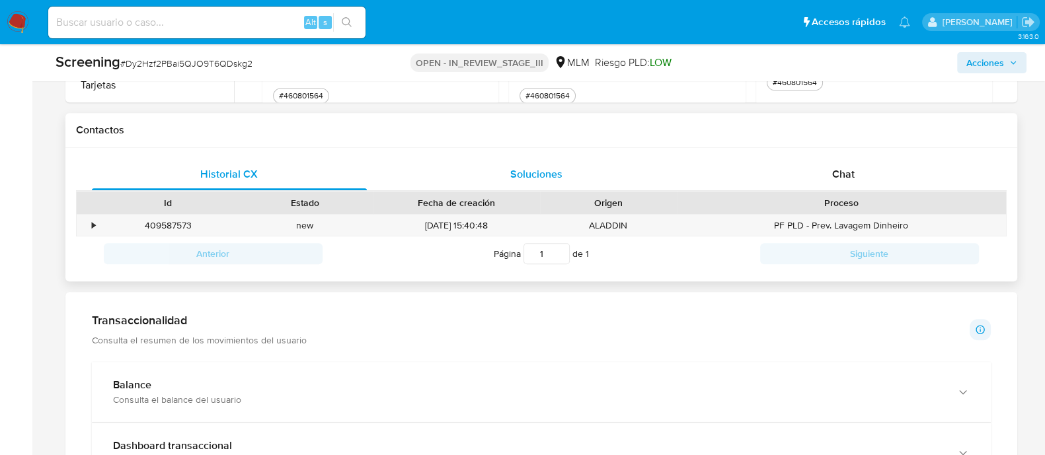
click at [503, 185] on div "Soluciones" at bounding box center [537, 175] width 276 height 32
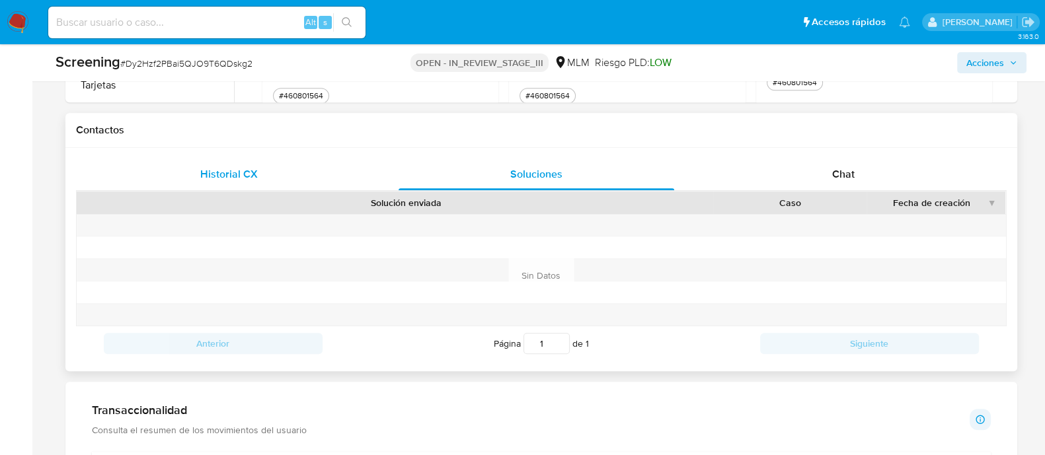
click at [259, 179] on div "Historial CX" at bounding box center [230, 175] width 276 height 32
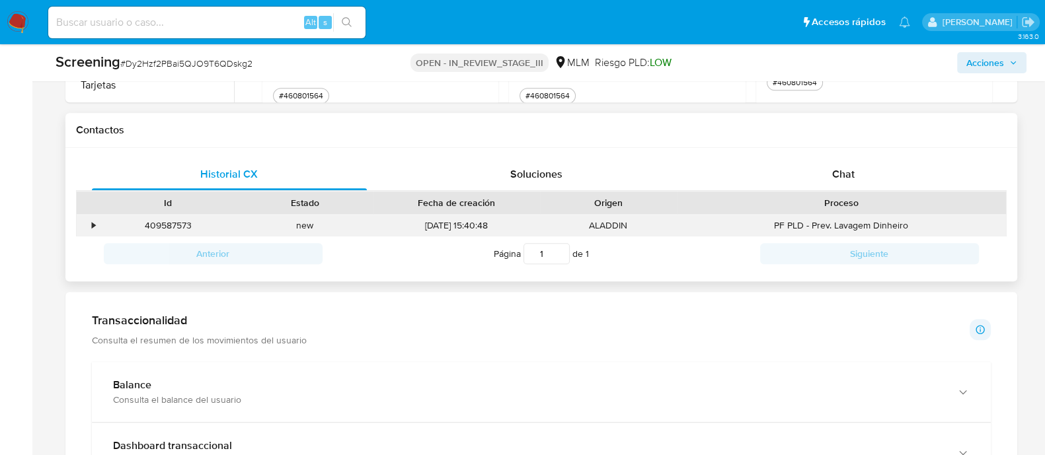
click at [93, 223] on div "•" at bounding box center [94, 225] width 3 height 13
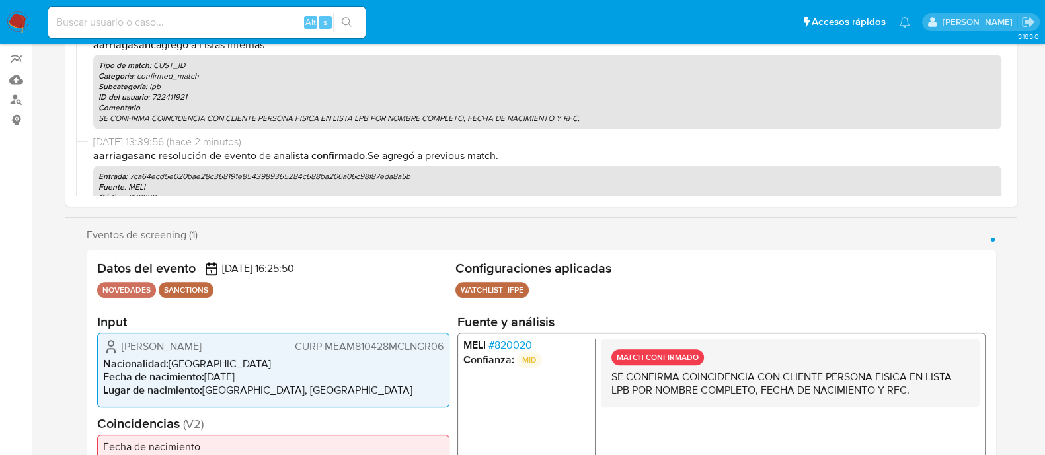
scroll to position [0, 0]
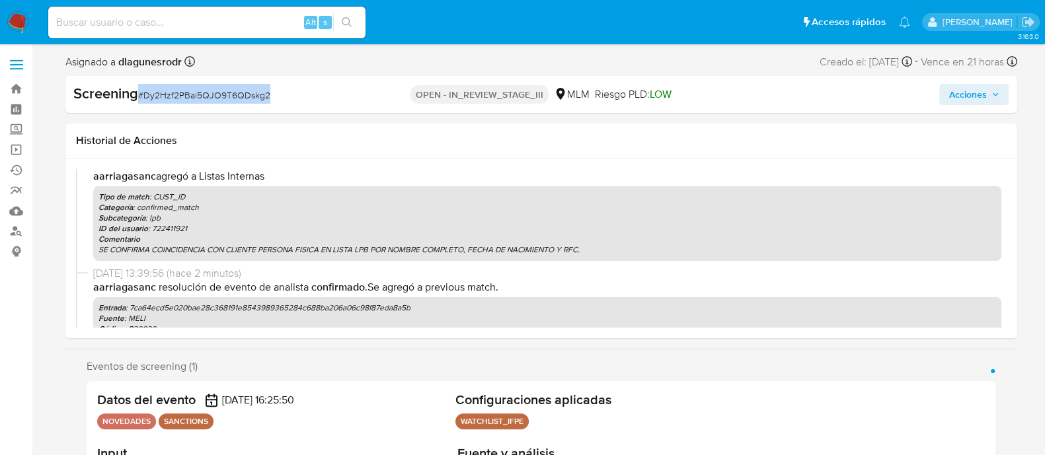
drag, startPoint x: 139, startPoint y: 97, endPoint x: 295, endPoint y: 101, distance: 155.4
click at [295, 101] on div "Screening # Dy2Hzf2PBai5QJO9T6QDskg2" at bounding box center [226, 94] width 307 height 20
copy span "# Dy2Hzf2PBai5QJO9T6QDskg2"
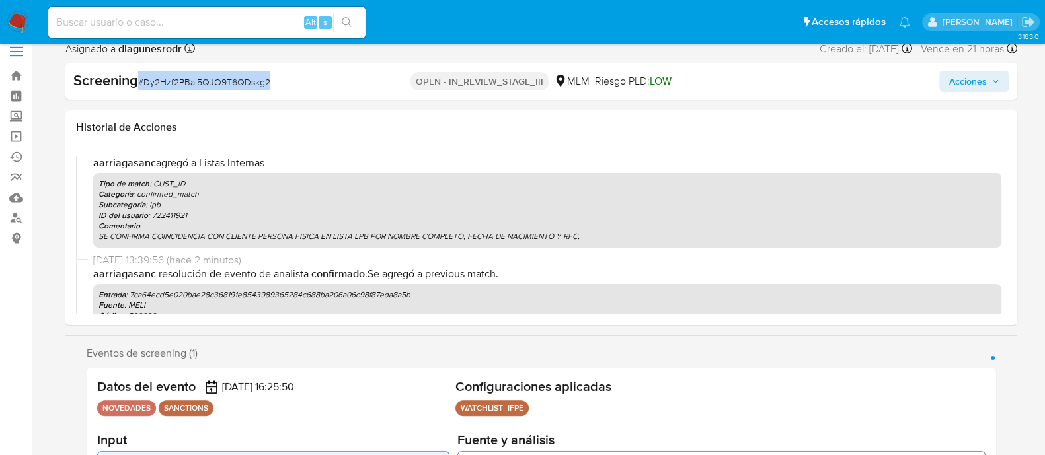
scroll to position [82, 0]
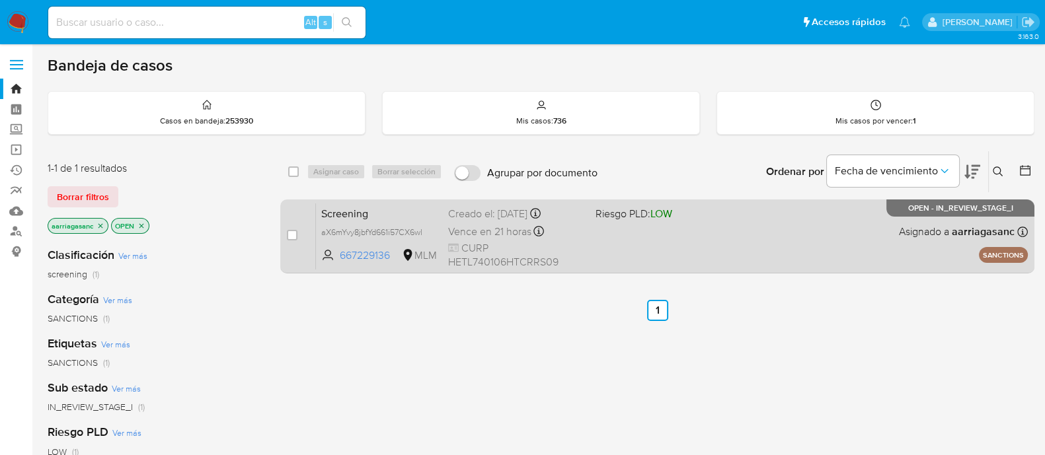
click at [660, 253] on div "Screening aX6mYvy8jbfYd661i57CX6wl 667229136 MLM Riesgo PLD: LOW Creado el: [DA…" at bounding box center [672, 236] width 712 height 67
click at [294, 231] on input "checkbox" at bounding box center [292, 235] width 11 height 11
checkbox input "true"
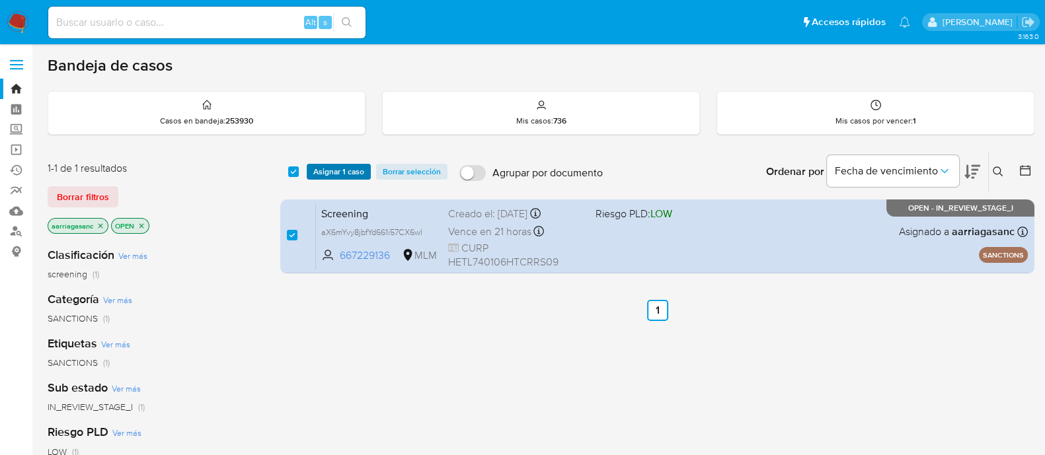
click at [323, 173] on span "Asignar 1 caso" at bounding box center [338, 171] width 51 height 13
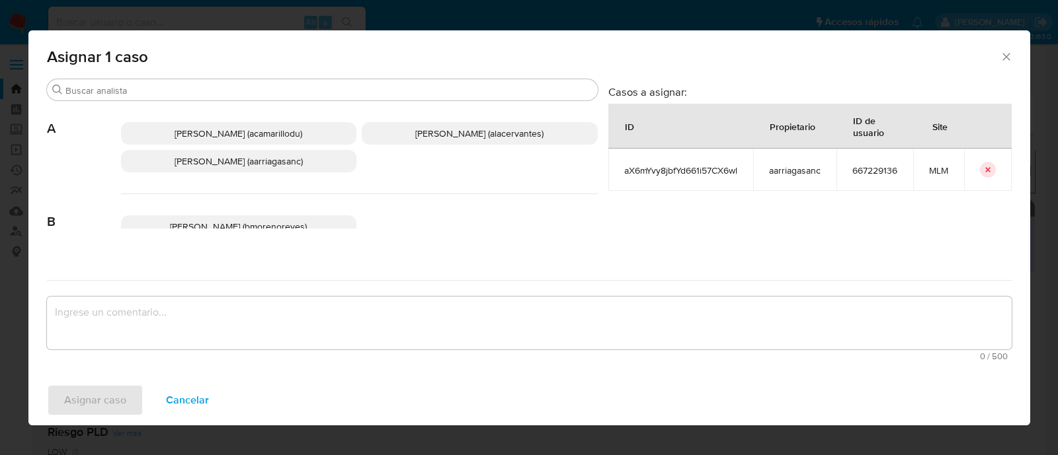
click at [320, 167] on p "[PERSON_NAME] (aarriagasanc)" at bounding box center [239, 161] width 236 height 22
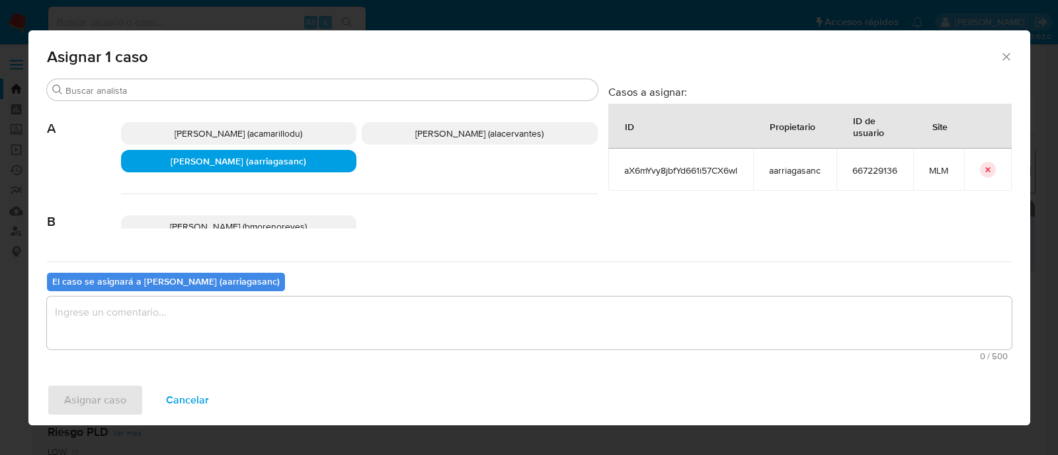
click at [296, 313] on textarea "assign-modal" at bounding box center [529, 323] width 964 height 53
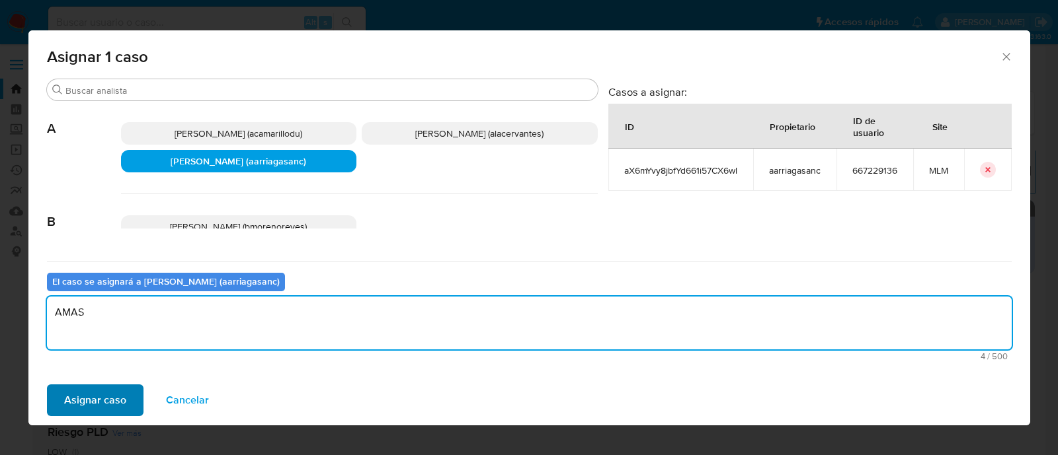
type textarea "AMAS"
click at [114, 399] on span "Asignar caso" at bounding box center [95, 400] width 62 height 29
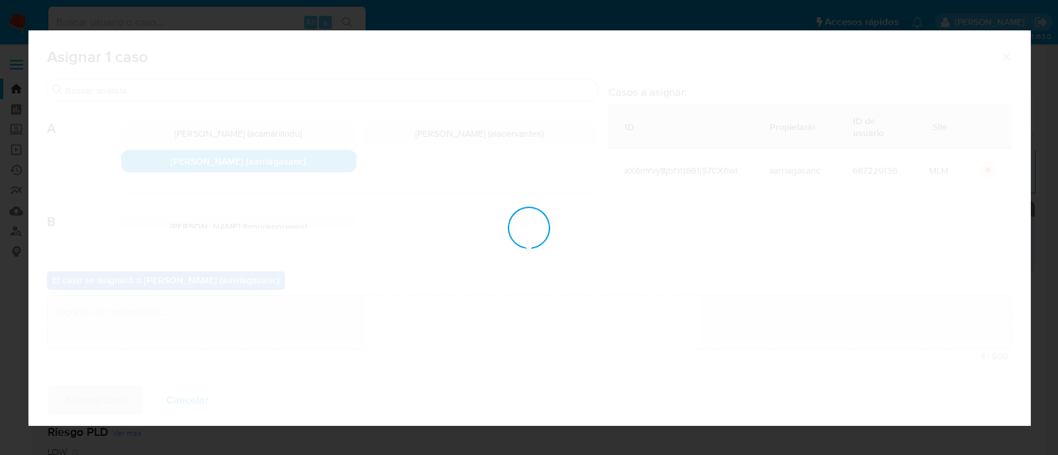
checkbox input "false"
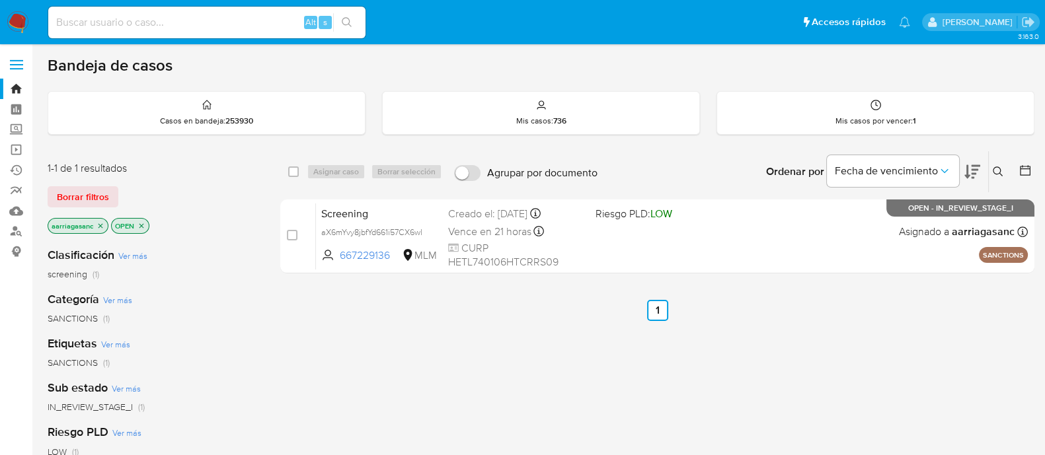
click at [6, 9] on nav "Pausado Ver notificaciones Alt s Accesos rápidos Presiona las siguientes teclas…" at bounding box center [522, 22] width 1045 height 44
click at [10, 13] on img at bounding box center [18, 22] width 22 height 22
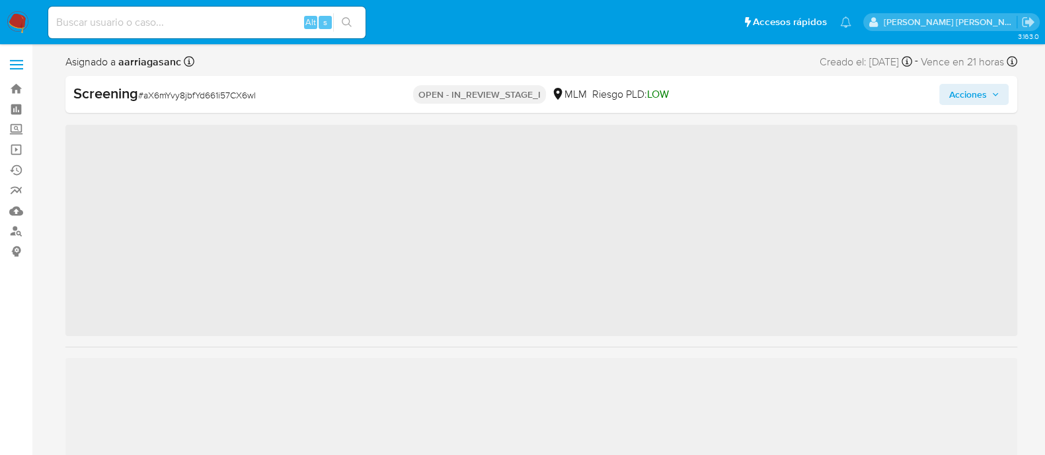
scroll to position [654, 0]
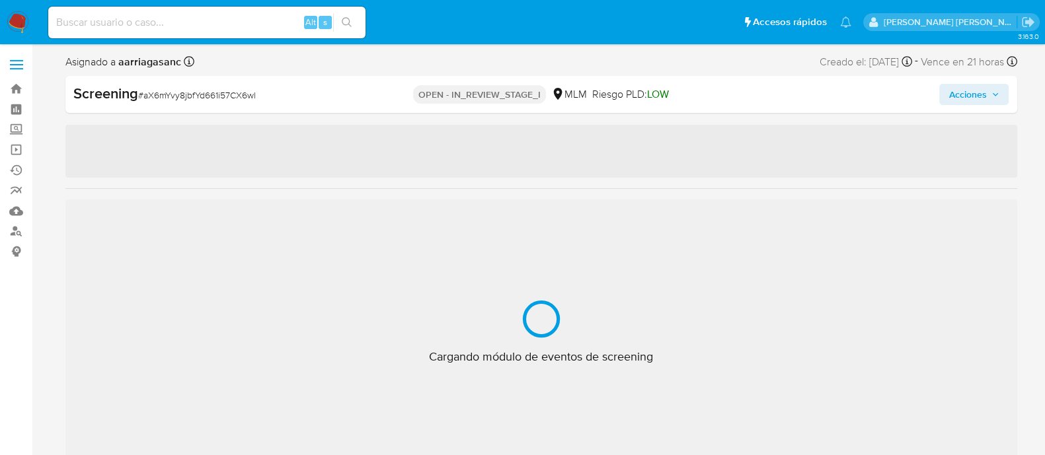
select select "10"
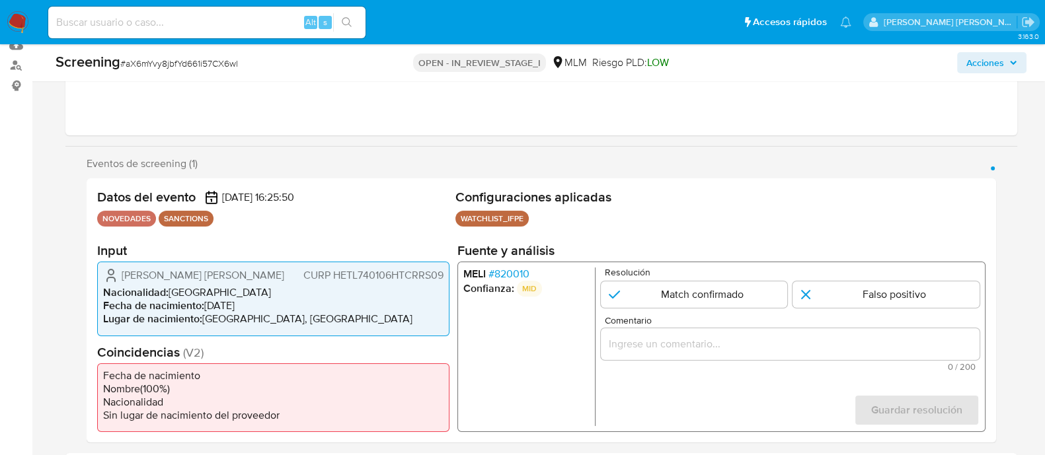
scroll to position [248, 0]
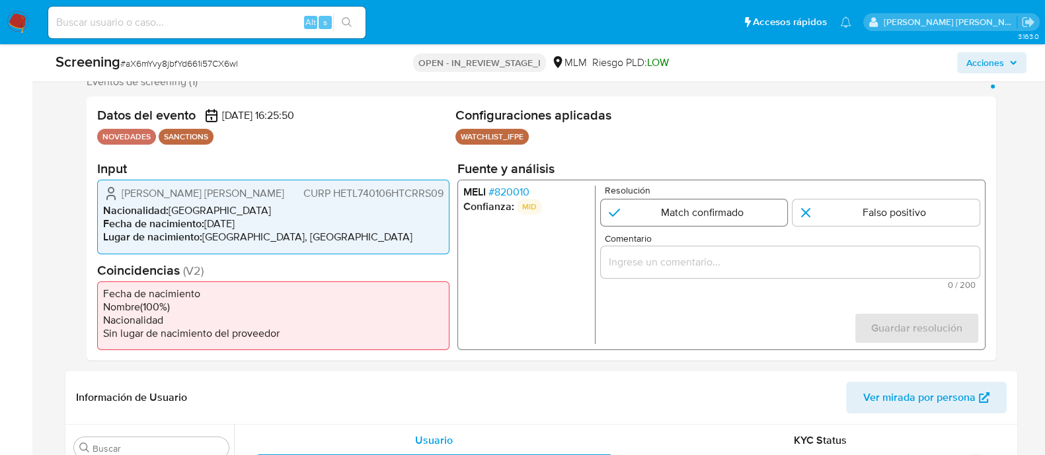
click at [729, 219] on input "1 de 1" at bounding box center [693, 213] width 187 height 26
radio input "true"
click at [636, 260] on input "Comentario" at bounding box center [789, 262] width 379 height 17
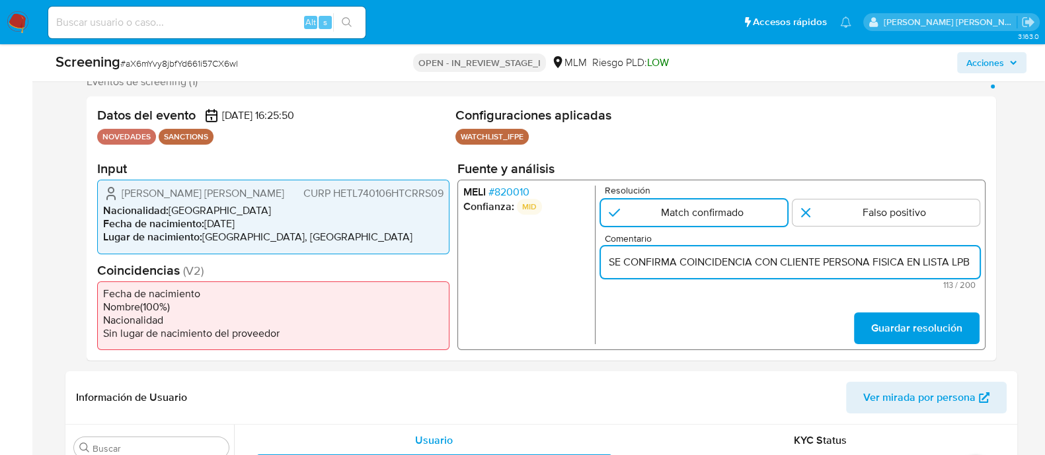
scroll to position [0, 291]
type input "SE CONFIRMA COINCIDENCIA CON CLIENTE PERSONA FISICA EN LISTA LPB POR NOMBRE COM…"
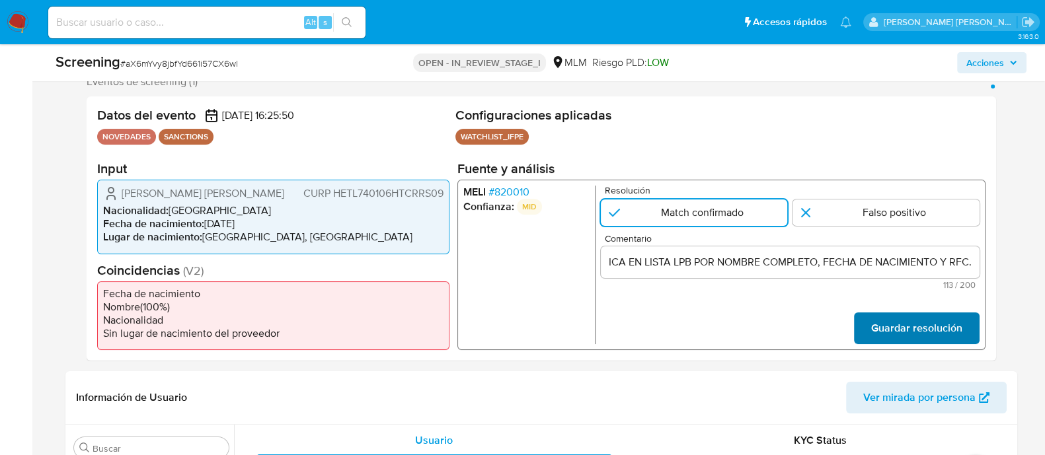
scroll to position [0, 0]
click at [890, 328] on span "Guardar resolución" at bounding box center [915, 328] width 91 height 29
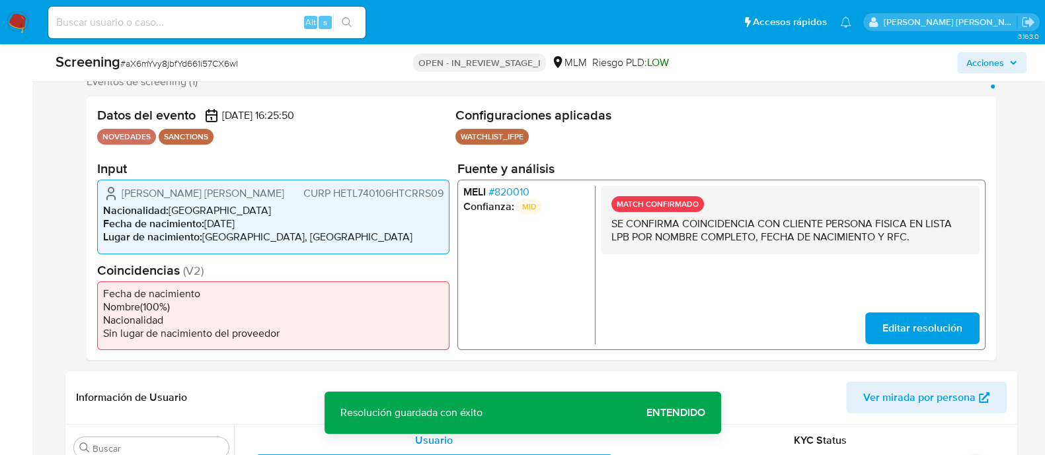
click at [660, 413] on span "Entendido" at bounding box center [675, 413] width 59 height 0
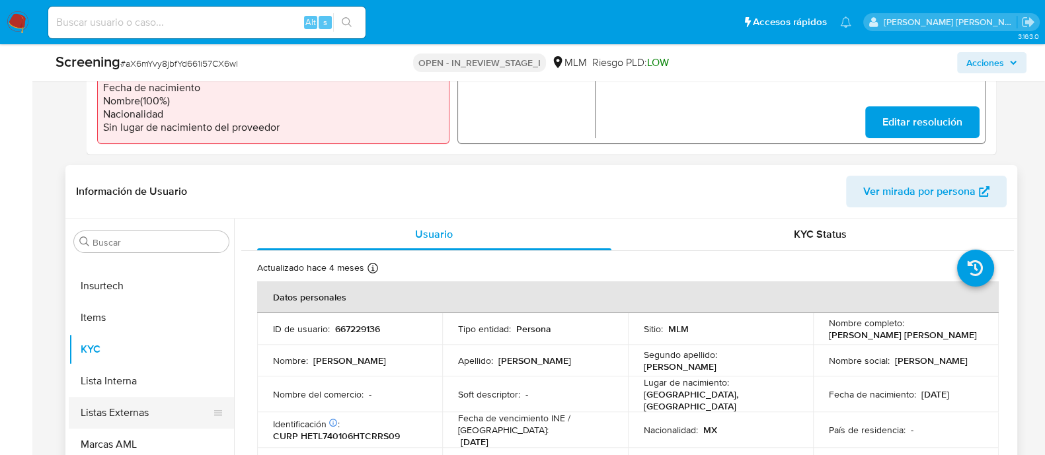
scroll to position [496, 0]
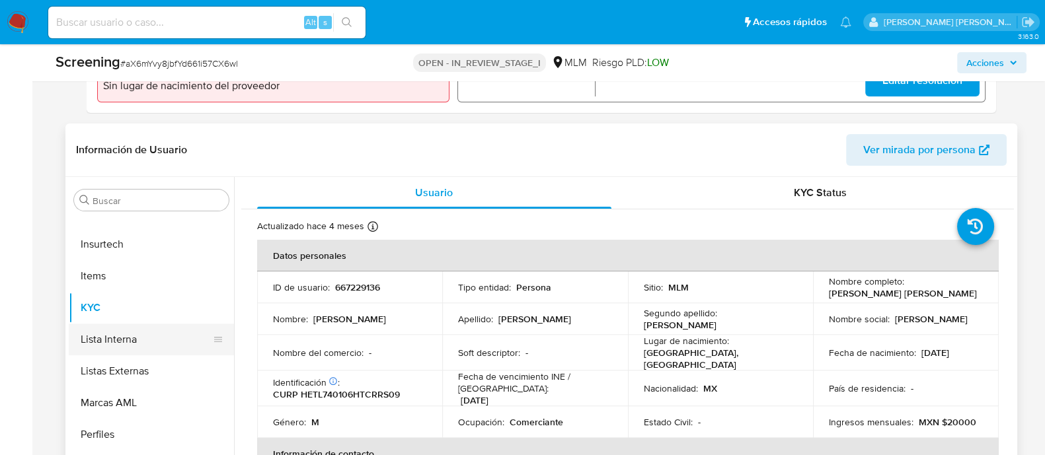
click at [116, 335] on button "Lista Interna" at bounding box center [146, 340] width 155 height 32
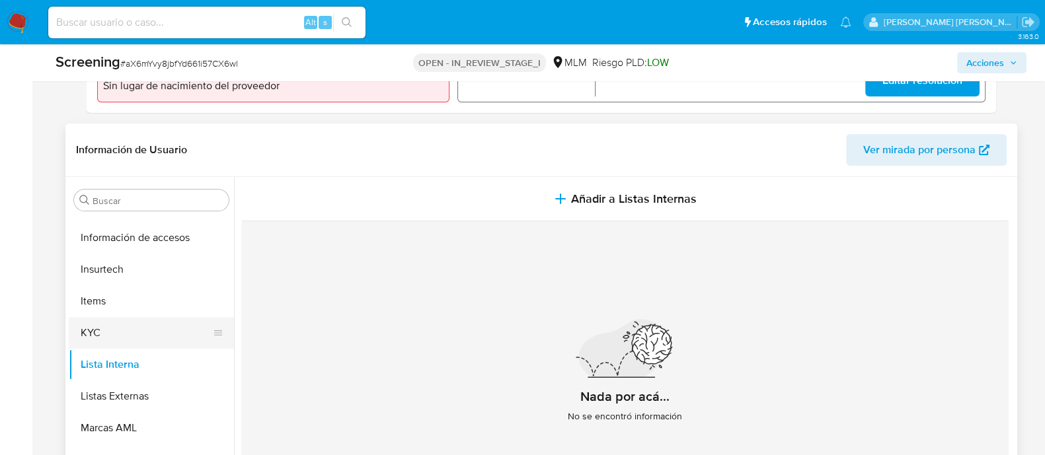
scroll to position [654, 0]
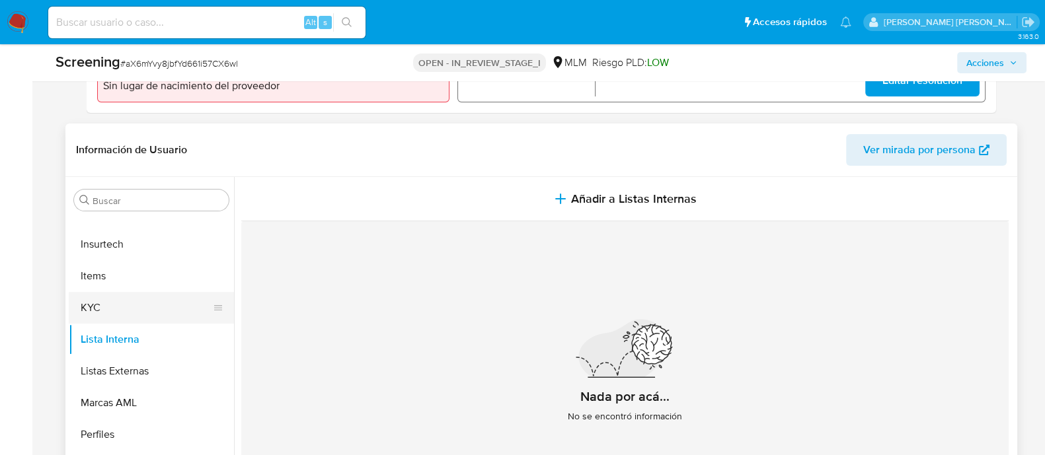
click at [93, 292] on button "KYC" at bounding box center [146, 308] width 155 height 32
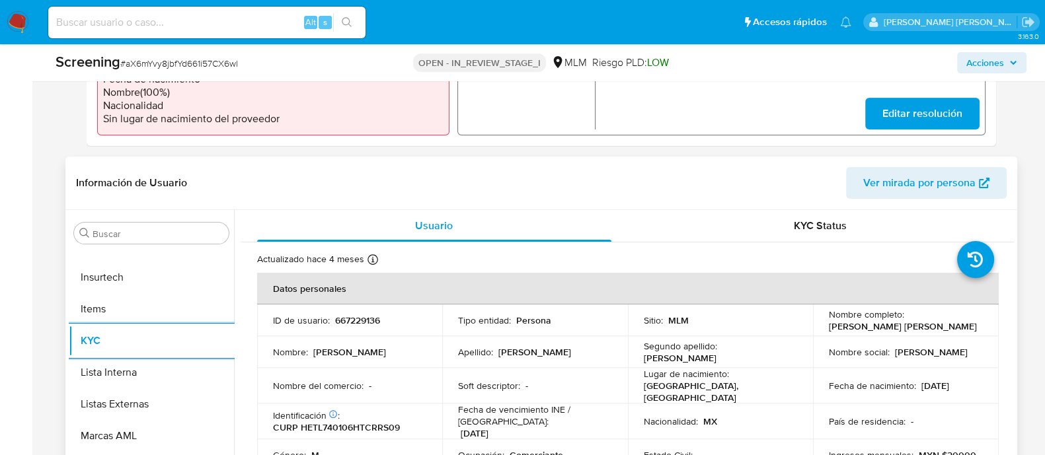
scroll to position [578, 0]
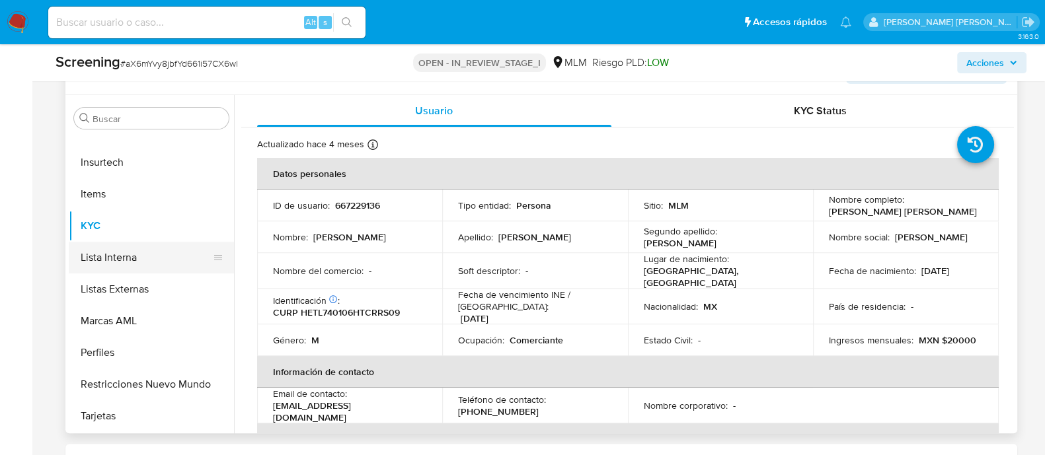
click at [120, 249] on button "Lista Interna" at bounding box center [146, 258] width 155 height 32
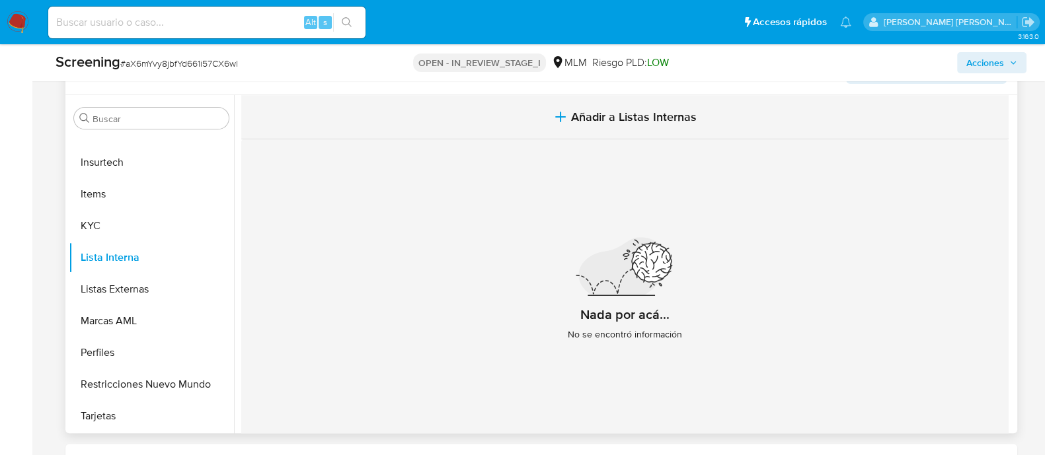
click at [610, 118] on span "Añadir a Listas Internas" at bounding box center [634, 117] width 126 height 15
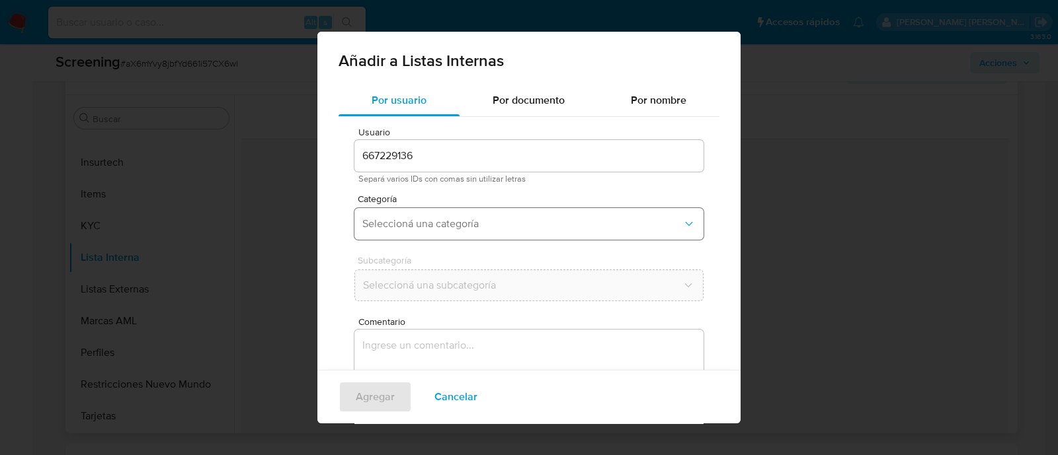
click at [381, 229] on span "Seleccioná una categoría" at bounding box center [522, 223] width 320 height 13
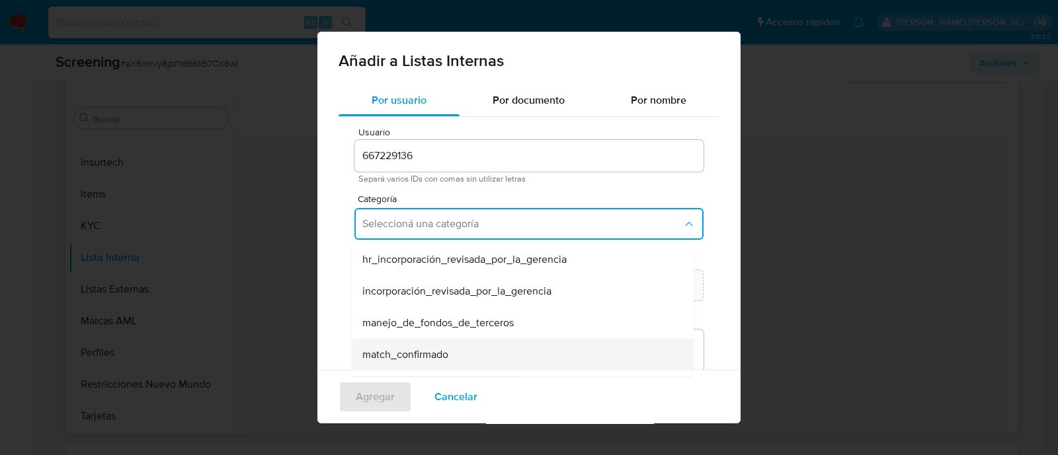
click at [411, 356] on span "match_confirmado" at bounding box center [405, 354] width 86 height 13
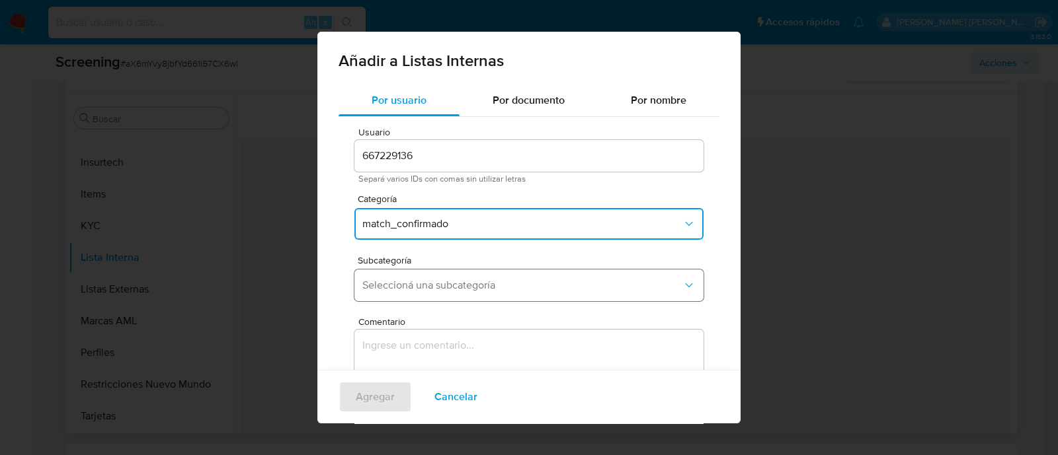
click at [416, 289] on span "Seleccioná una subcategoría" at bounding box center [522, 285] width 320 height 13
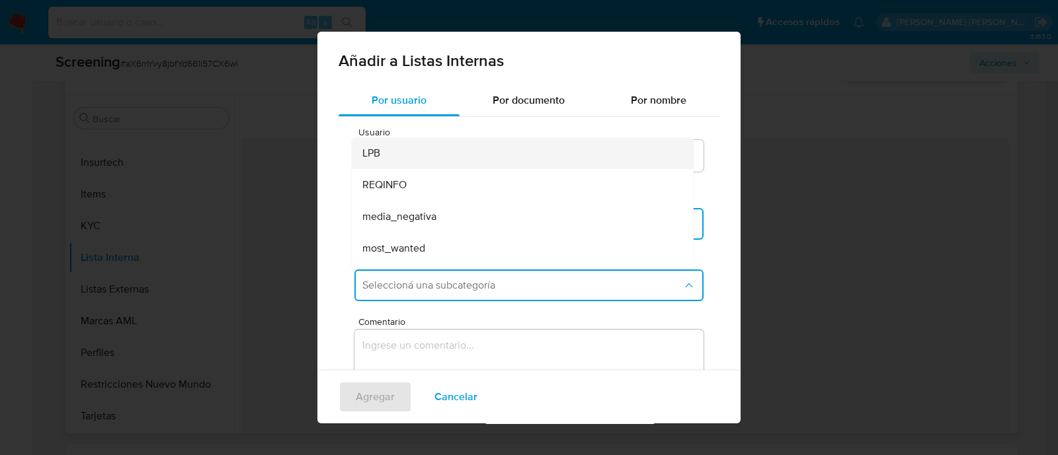
click at [399, 163] on div "LPB" at bounding box center [518, 153] width 313 height 32
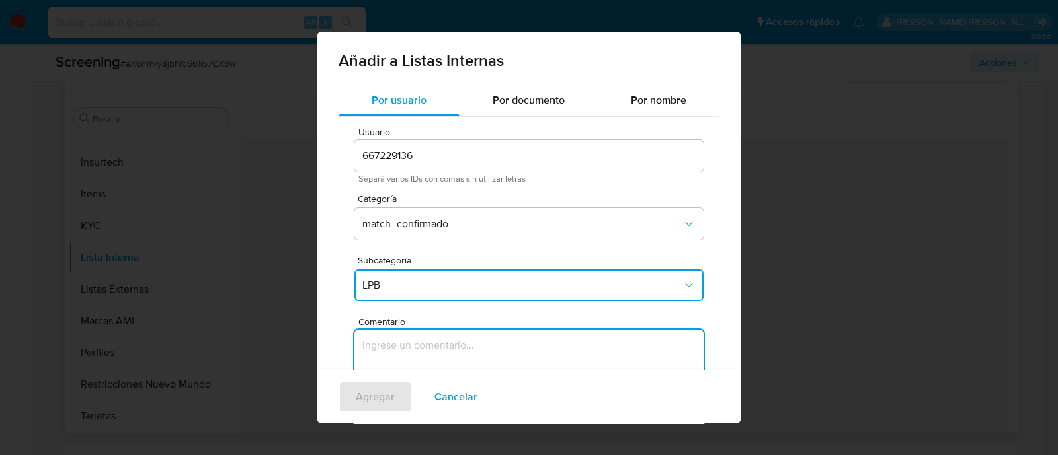
click at [424, 348] on textarea "Comentario" at bounding box center [528, 393] width 349 height 127
type textarea "H"
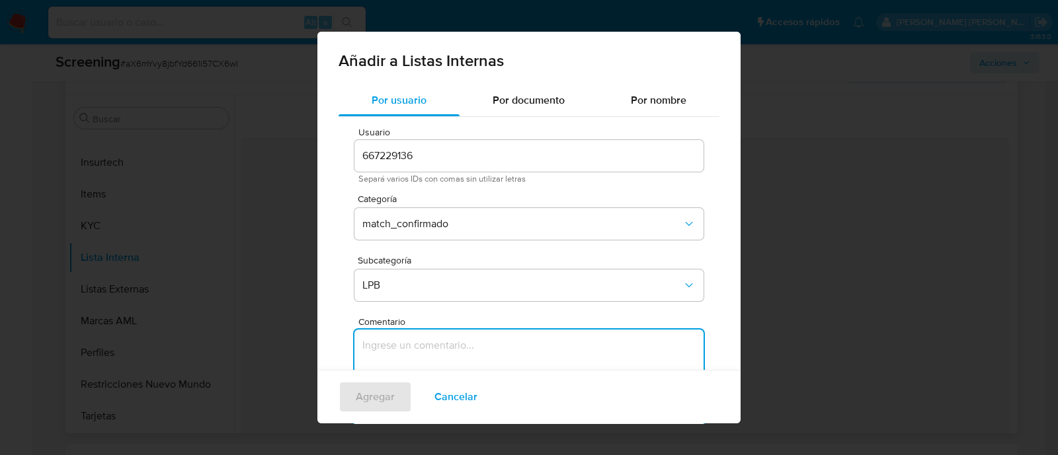
click at [423, 360] on textarea "Comentario" at bounding box center [528, 393] width 349 height 127
paste textarea "SE CONFIRMA COINCIDENCIA CON CLIENTE PERSONA FISICA EN LISTA LPB POR NOMBRE COM…"
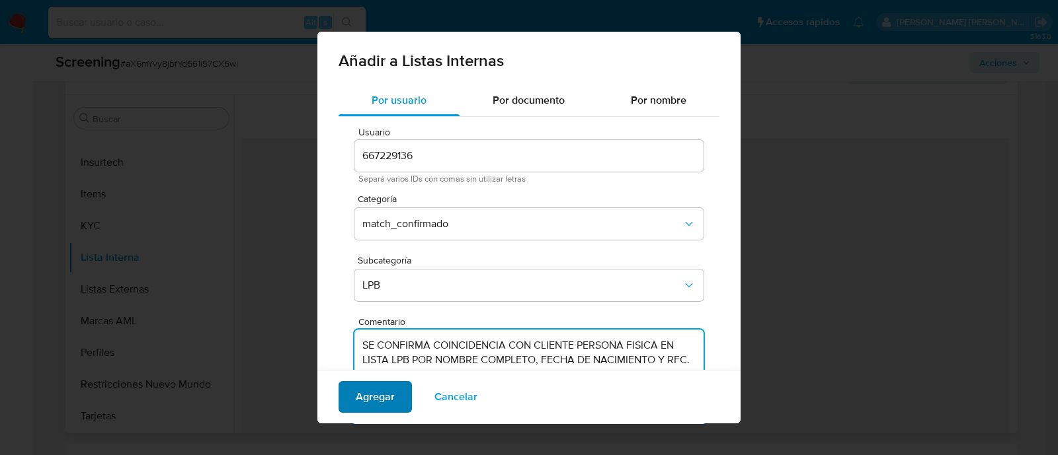
type textarea "SE CONFIRMA COINCIDENCIA CON CLIENTE PERSONA FISICA EN LISTA LPB POR NOMBRE COM…"
click at [380, 403] on span "Agregar" at bounding box center [375, 397] width 39 height 29
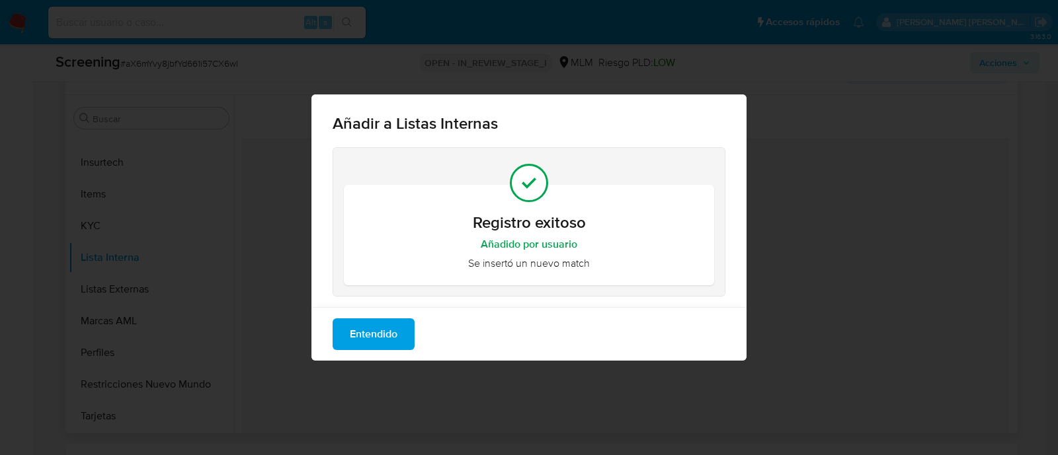
click at [370, 348] on span "Entendido" at bounding box center [374, 334] width 48 height 29
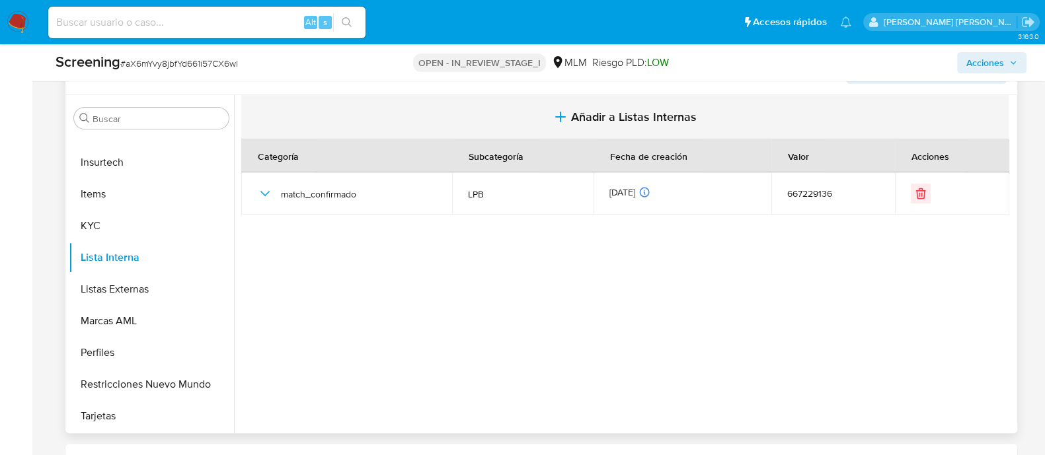
click at [561, 124] on button "Añadir a Listas Internas" at bounding box center [624, 117] width 767 height 44
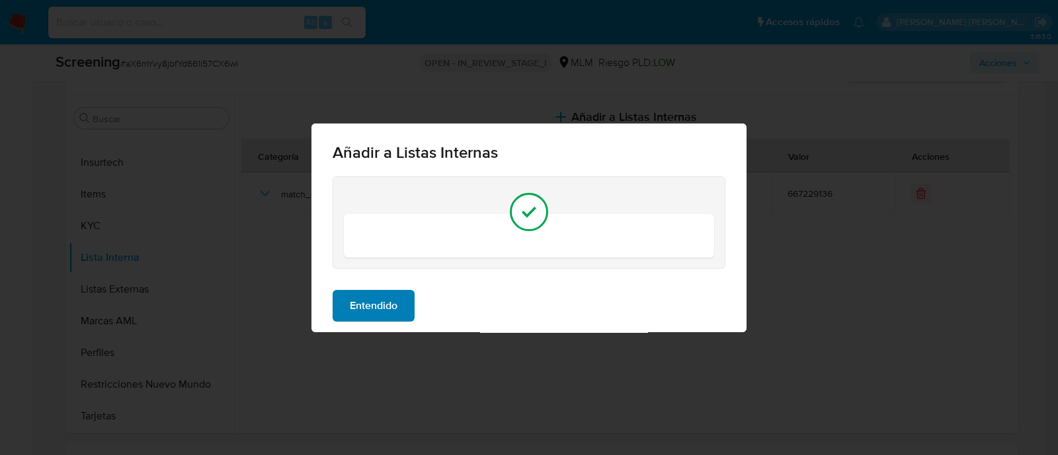
click at [375, 313] on span "Entendido" at bounding box center [374, 305] width 48 height 29
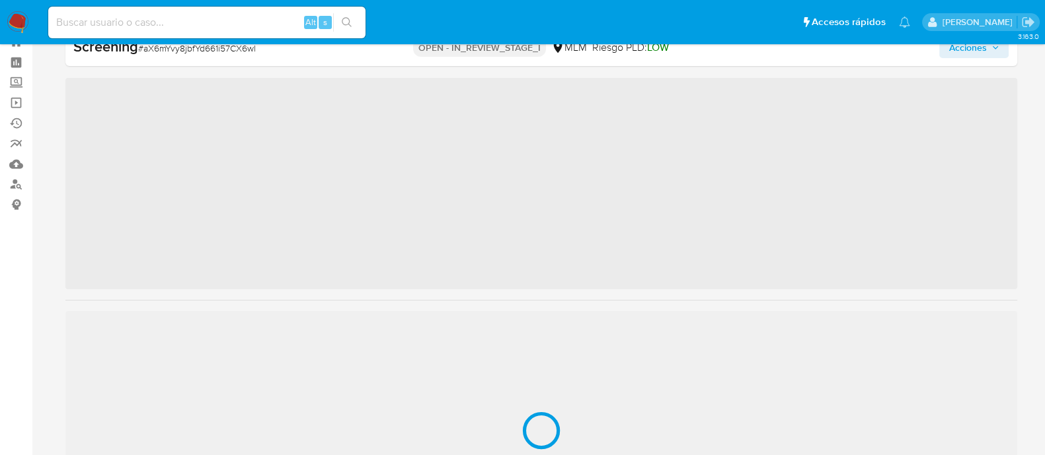
scroll to position [654, 0]
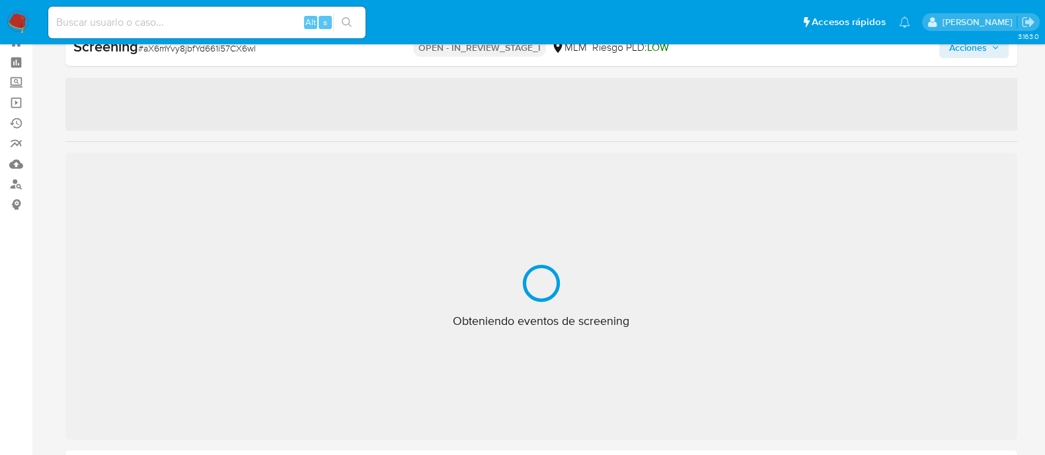
select select "10"
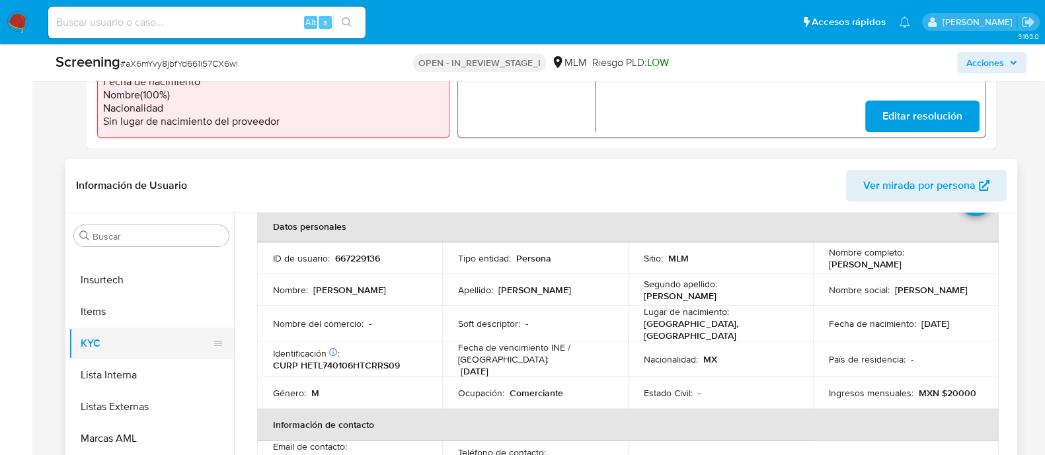
scroll to position [165, 0]
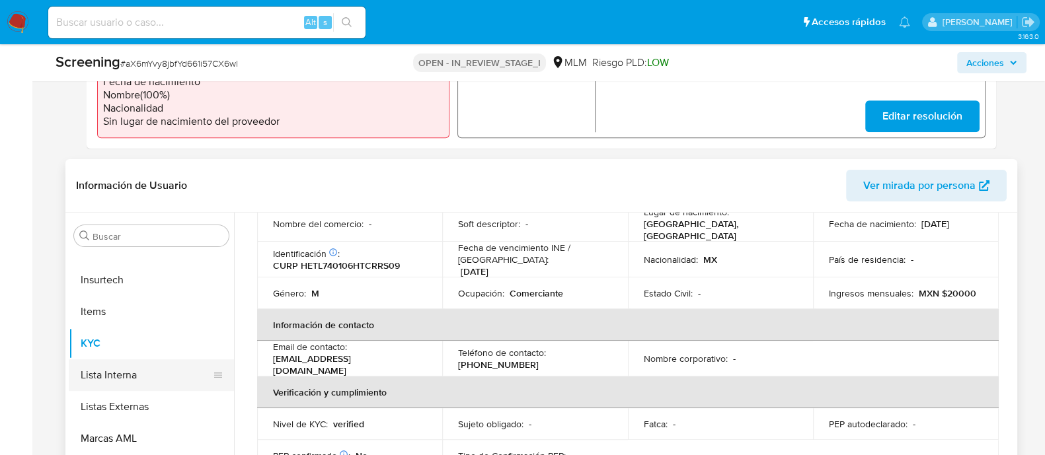
click at [129, 381] on button "Lista Interna" at bounding box center [146, 376] width 155 height 32
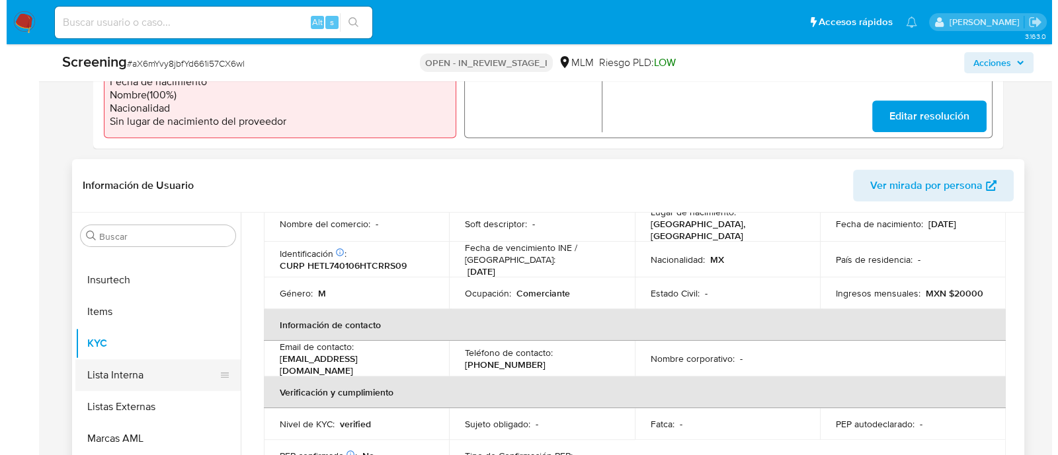
scroll to position [0, 0]
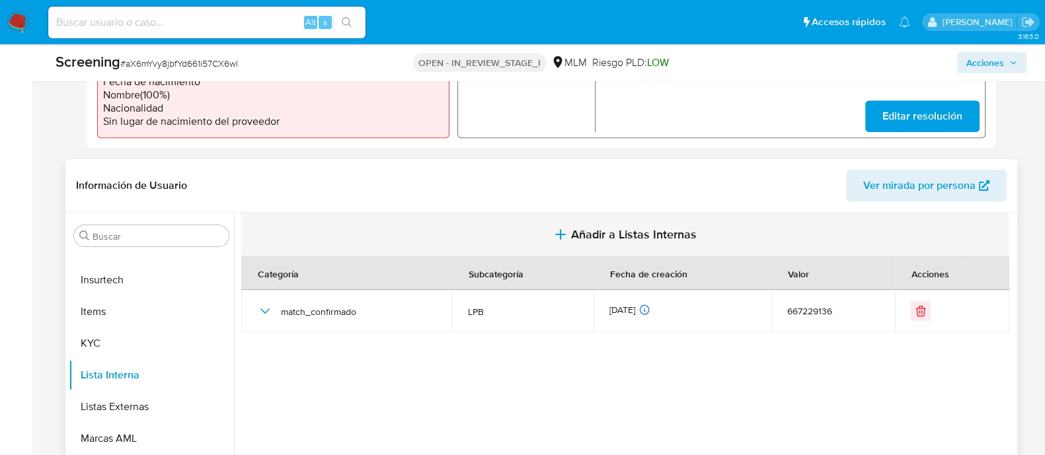
click at [588, 240] on span "Añadir a Listas Internas" at bounding box center [634, 234] width 126 height 15
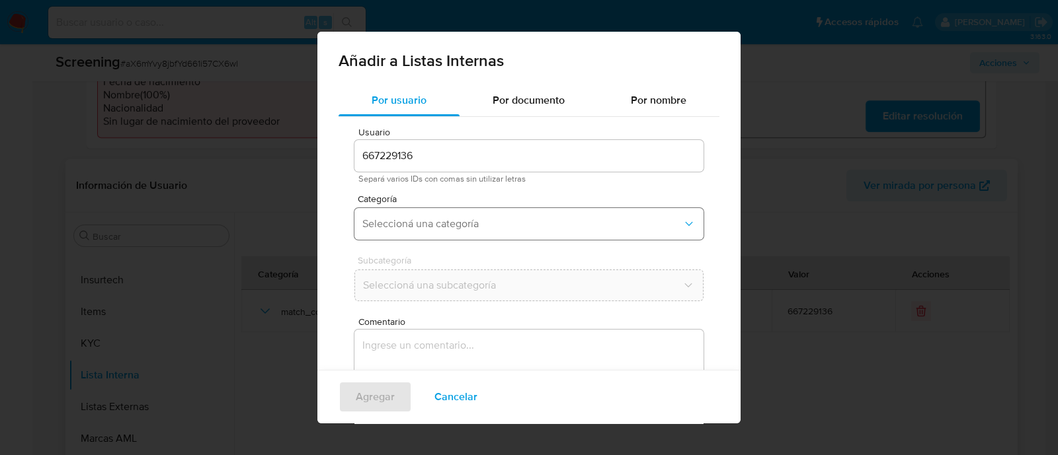
drag, startPoint x: 432, startPoint y: 224, endPoint x: 426, endPoint y: 238, distance: 15.1
click at [430, 224] on span "Seleccioná una categoría" at bounding box center [522, 223] width 320 height 13
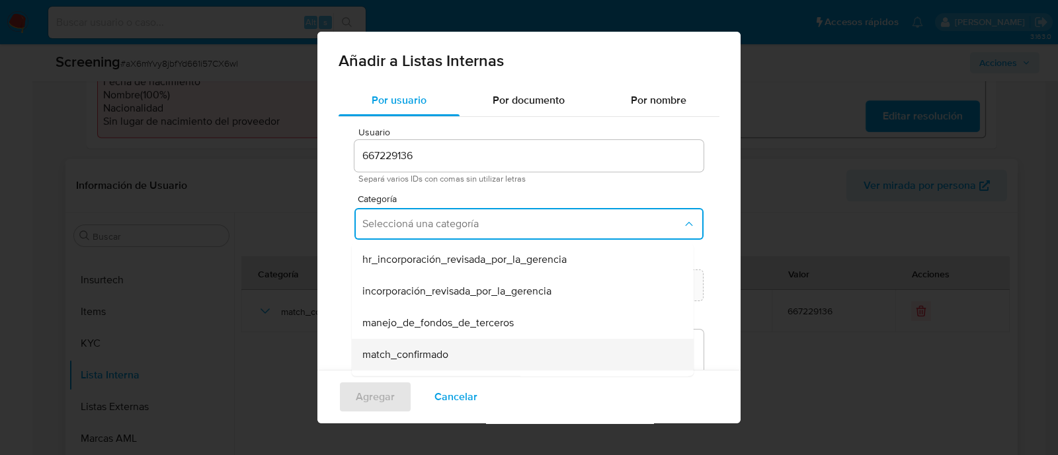
click at [416, 362] on span "match_confirmado" at bounding box center [405, 354] width 86 height 13
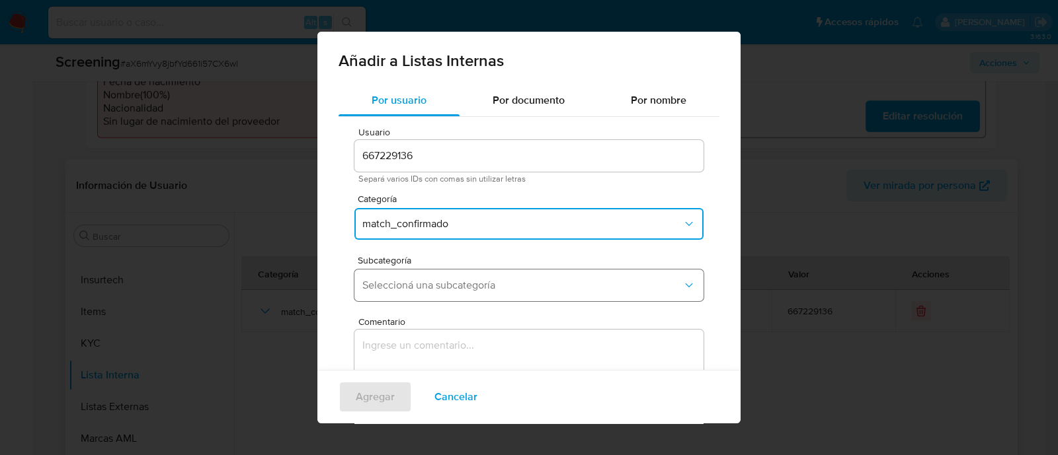
click at [392, 287] on span "Seleccioná una subcategoría" at bounding box center [522, 285] width 320 height 13
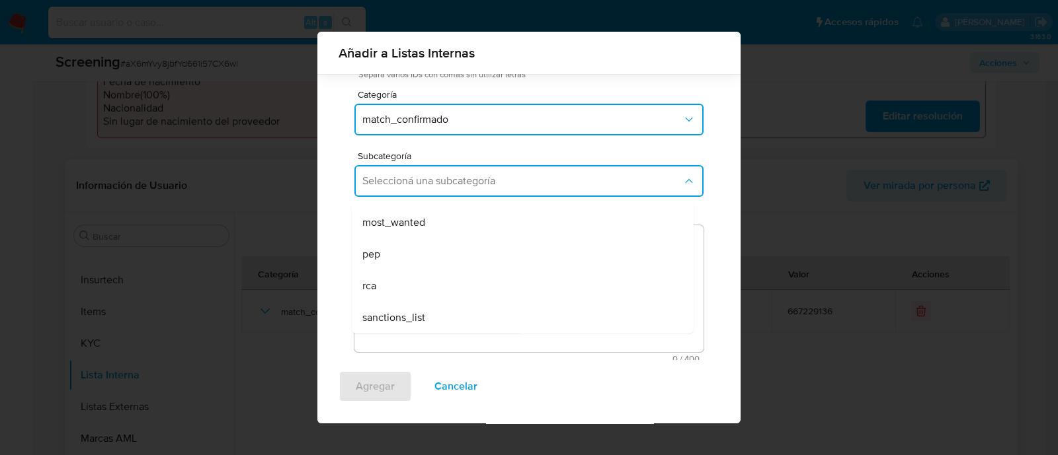
scroll to position [108, 0]
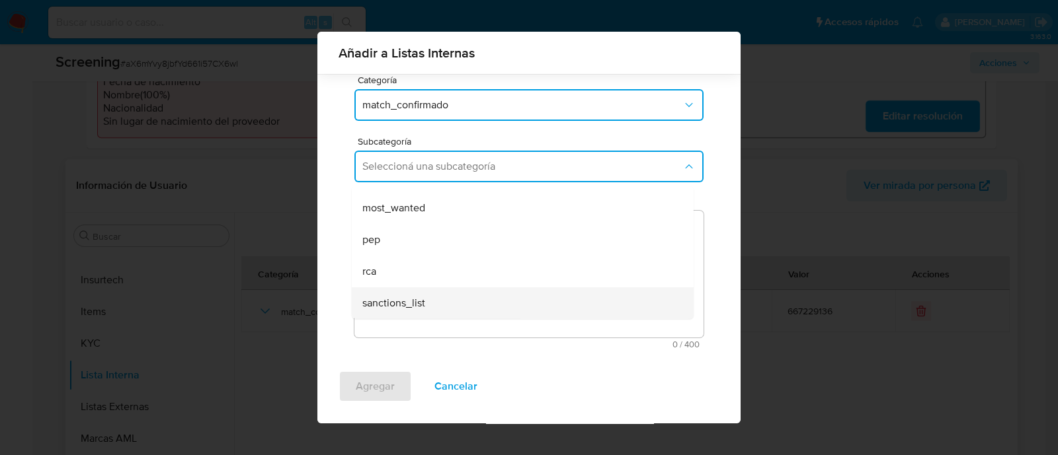
click at [384, 306] on span "sanctions_list" at bounding box center [393, 303] width 63 height 13
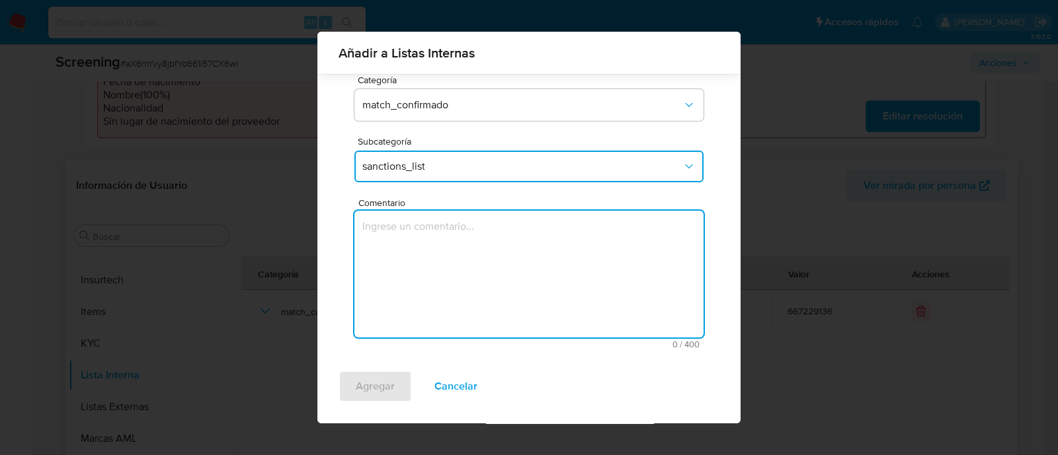
click at [384, 306] on textarea "Comentario" at bounding box center [528, 274] width 349 height 127
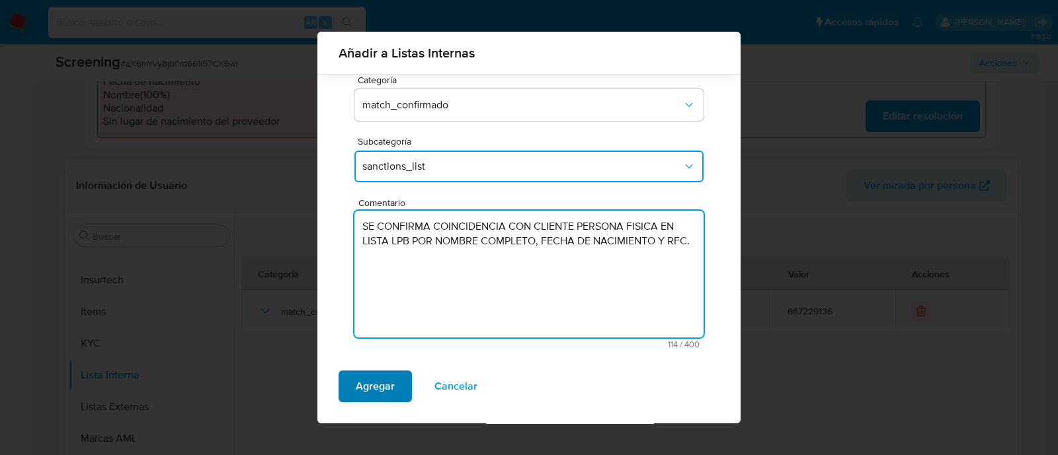
type textarea "SE CONFIRMA COINCIDENCIA CON CLIENTE PERSONA FISICA EN LISTA LPB POR NOMBRE COM…"
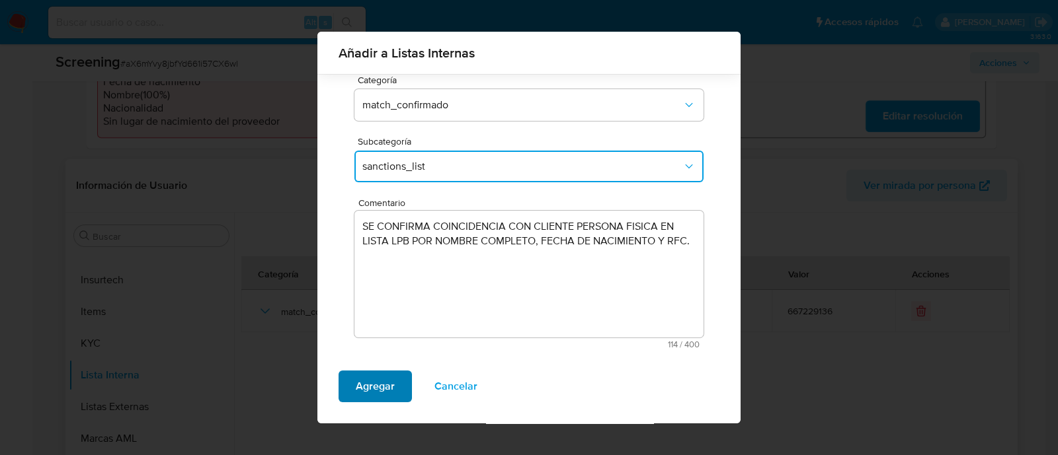
click at [370, 381] on span "Agregar" at bounding box center [375, 386] width 39 height 29
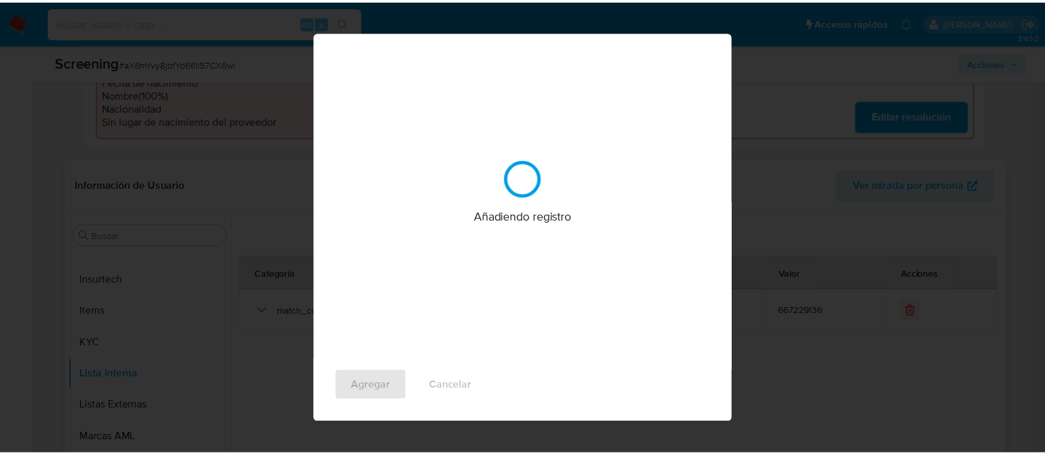
scroll to position [0, 0]
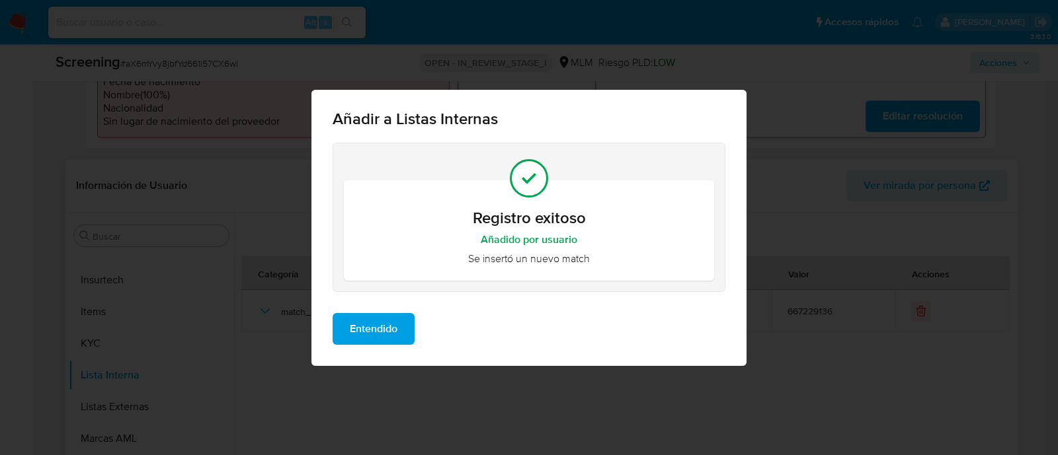
click at [373, 332] on span "Entendido" at bounding box center [374, 329] width 48 height 29
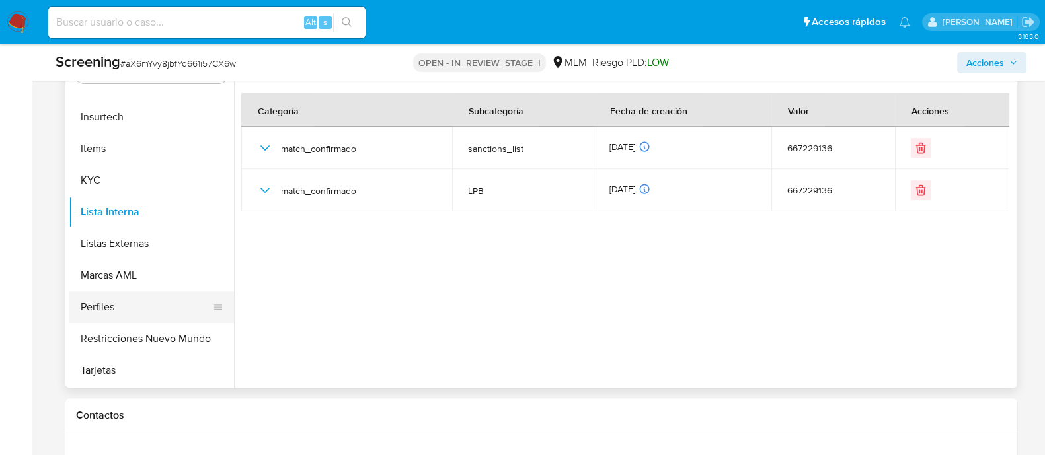
scroll to position [708, 0]
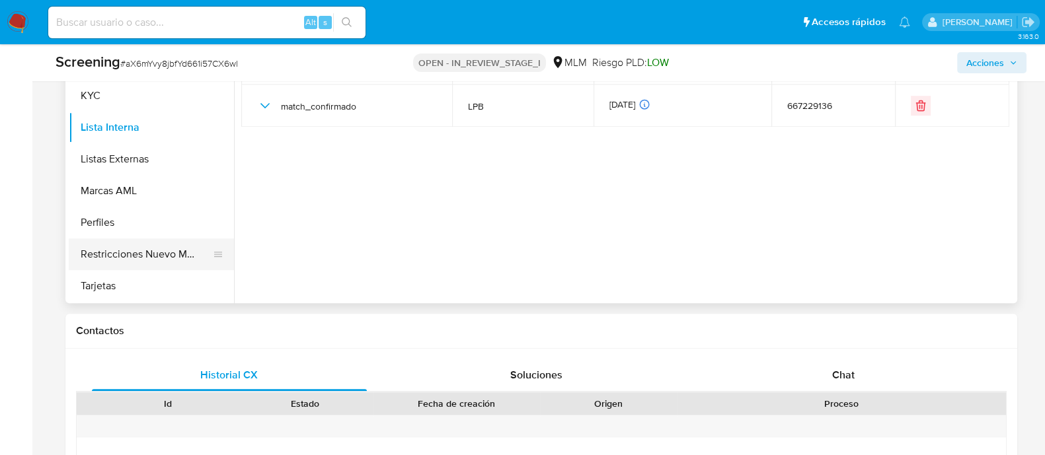
click at [159, 255] on button "Restricciones Nuevo Mundo" at bounding box center [146, 255] width 155 height 32
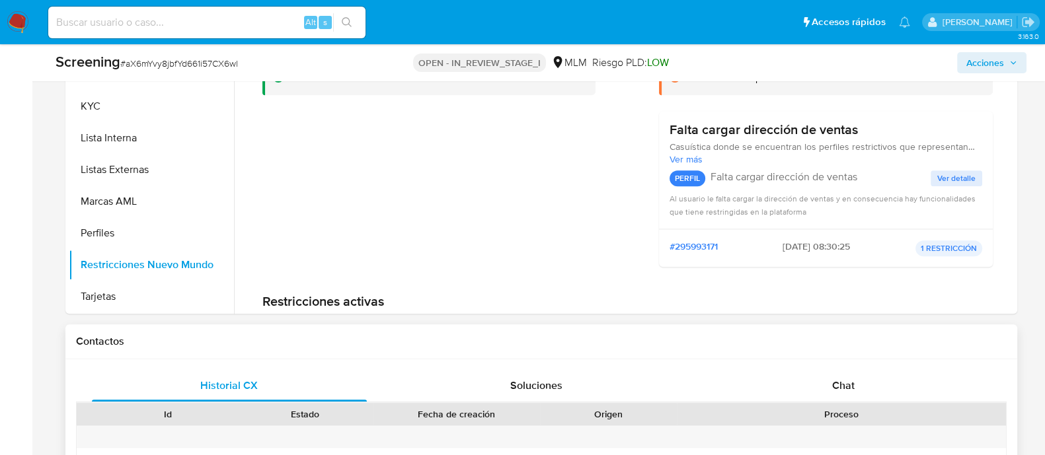
scroll to position [543, 0]
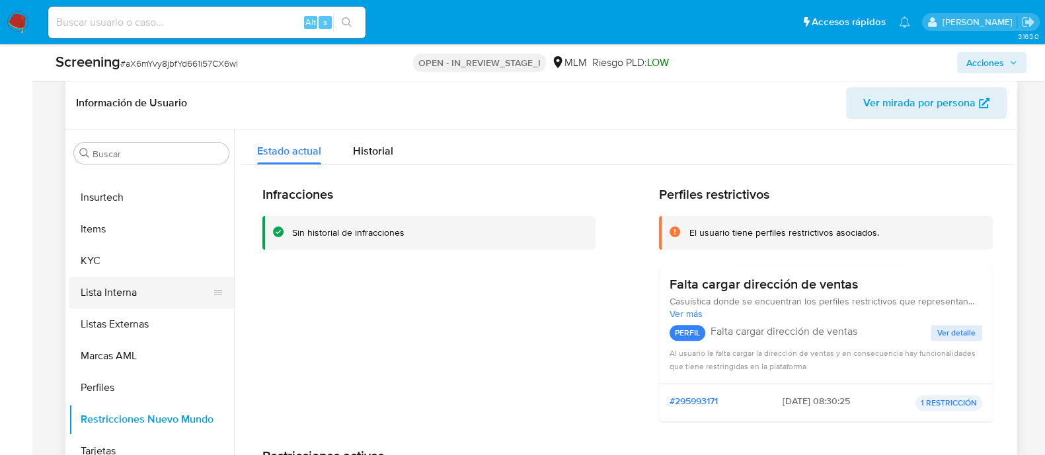
click at [108, 277] on button "Lista Interna" at bounding box center [146, 293] width 155 height 32
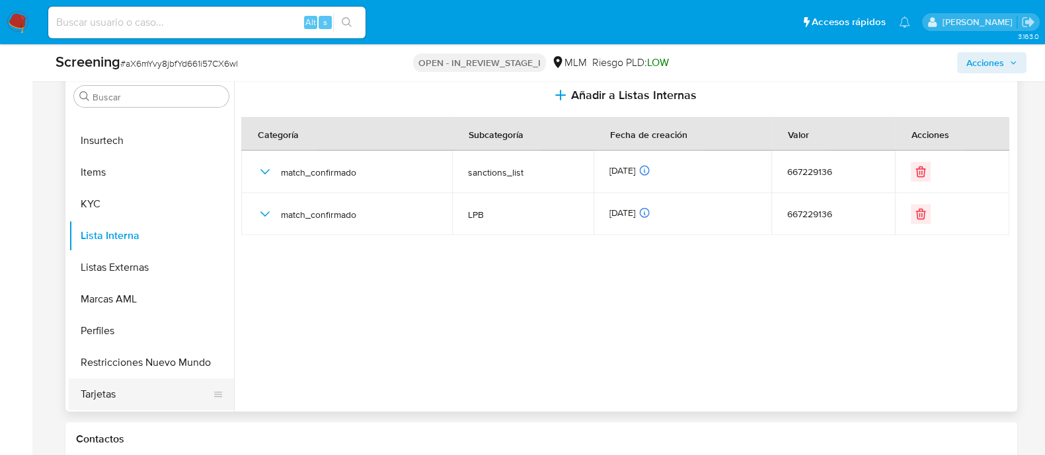
scroll to position [625, 0]
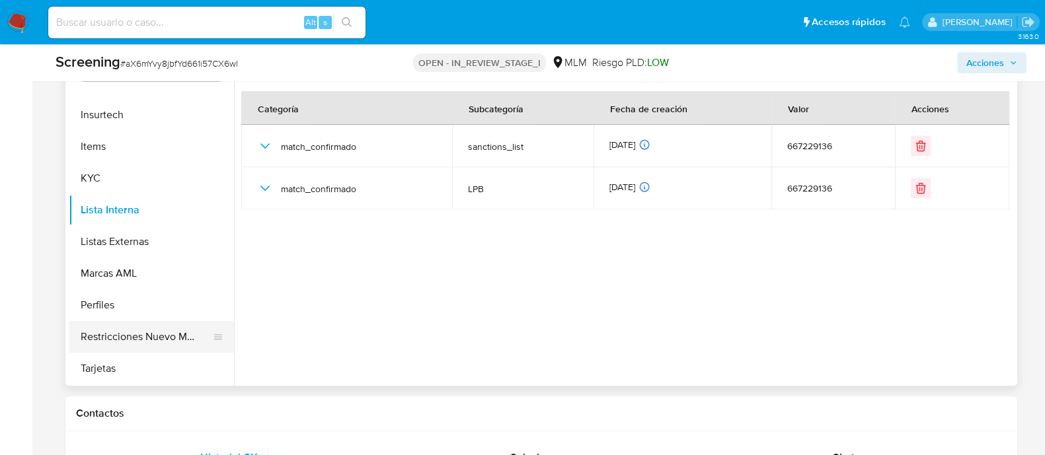
click at [132, 349] on button "Restricciones Nuevo Mundo" at bounding box center [146, 337] width 155 height 32
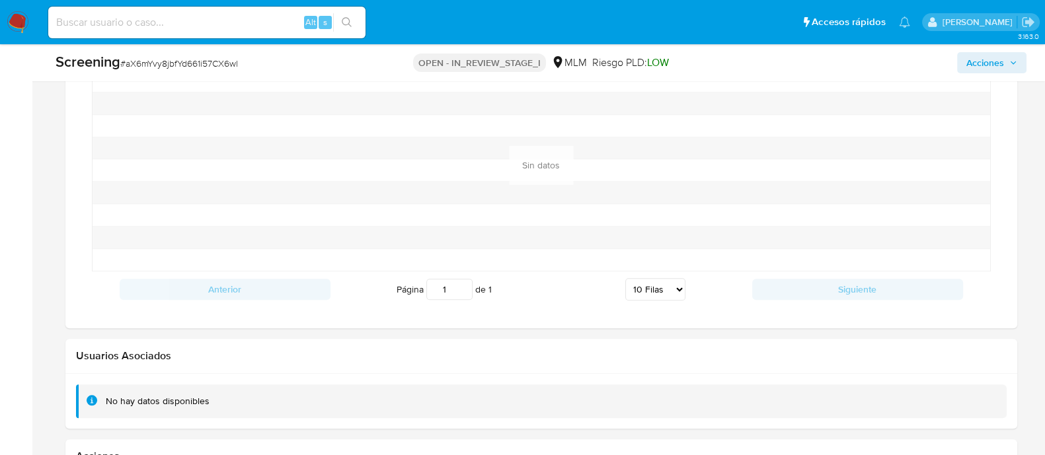
scroll to position [2022, 0]
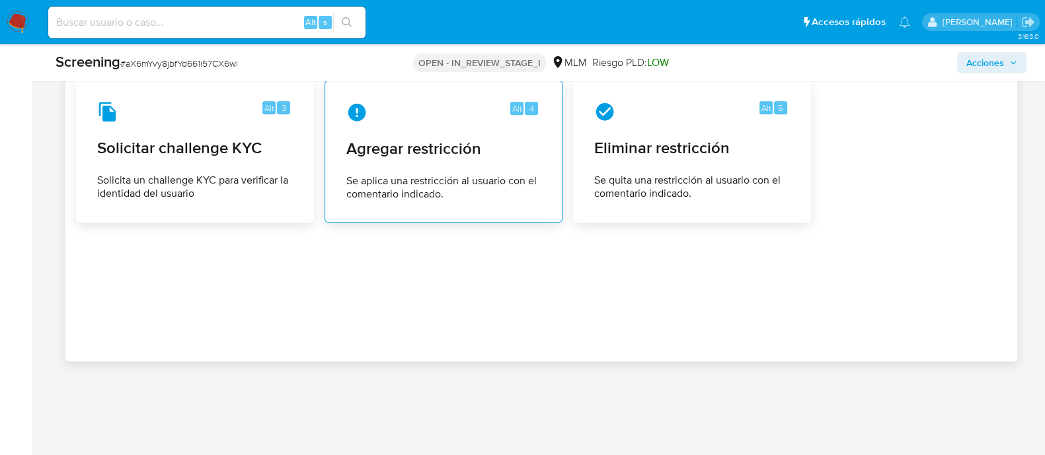
click at [421, 174] on span "Se aplica una restricción al usuario con el comentario indicado." at bounding box center [443, 187] width 194 height 26
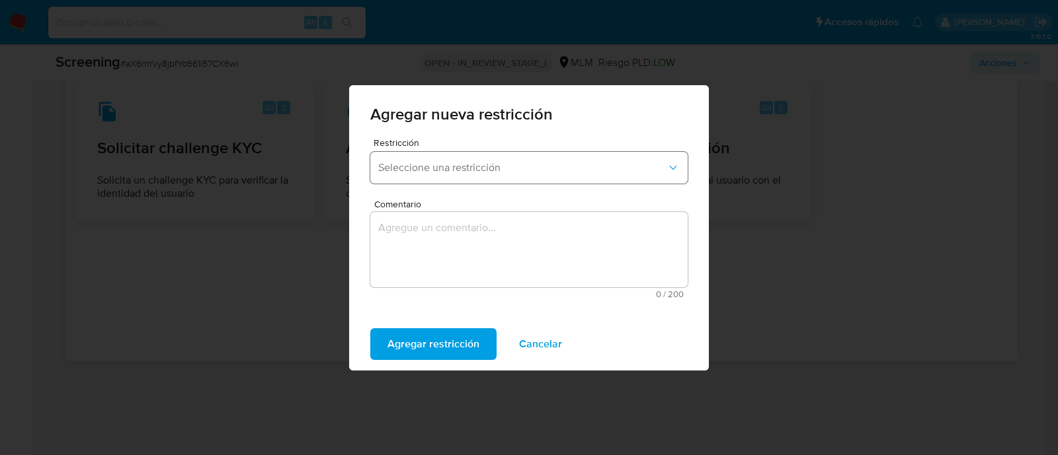
click at [506, 173] on span "Seleccione una restricción" at bounding box center [522, 167] width 288 height 13
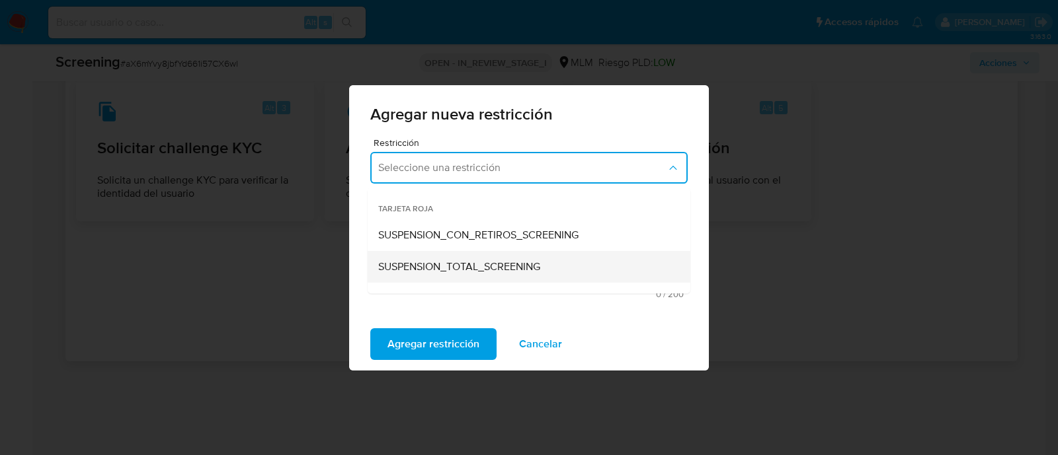
click at [459, 270] on span "SUSPENSION_TOTAL_SCREENING" at bounding box center [459, 266] width 162 height 13
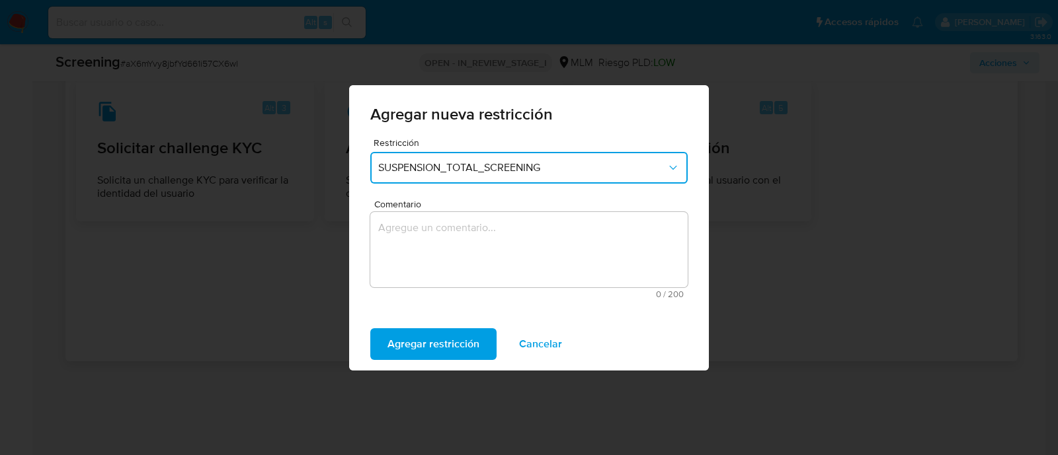
click at [446, 240] on textarea "Comentario" at bounding box center [528, 249] width 317 height 75
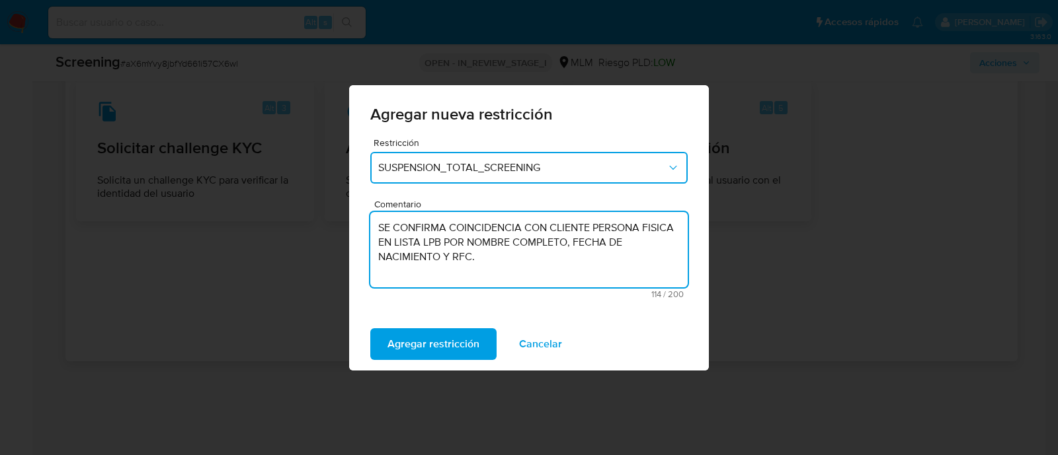
type textarea "SE CONFIRMA COINCIDENCIA CON CLIENTE PERSONA FISICA EN LISTA LPB POR NOMBRE COM…"
drag, startPoint x: 468, startPoint y: 321, endPoint x: 465, endPoint y: 328, distance: 7.4
click at [467, 322] on div "Agregar restricción Cancelar" at bounding box center [529, 344] width 360 height 53
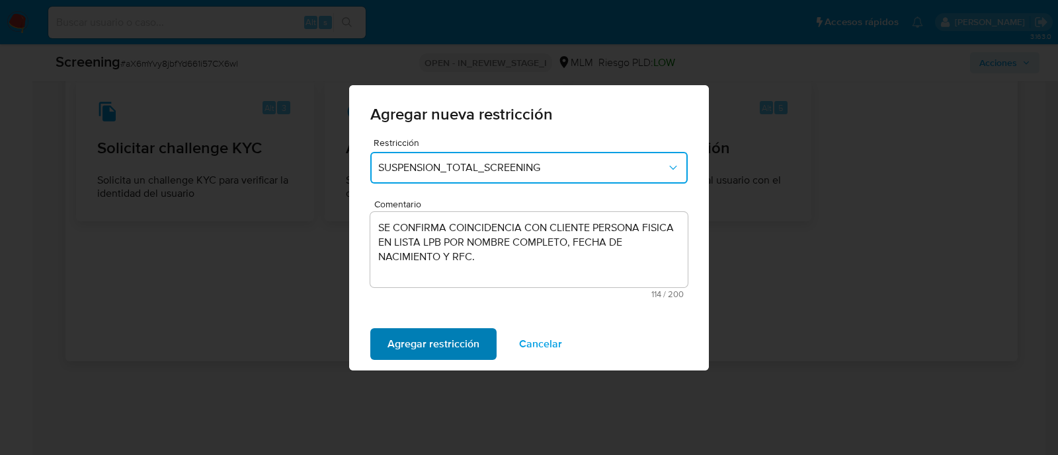
click at [463, 332] on span "Agregar restricción" at bounding box center [433, 344] width 92 height 29
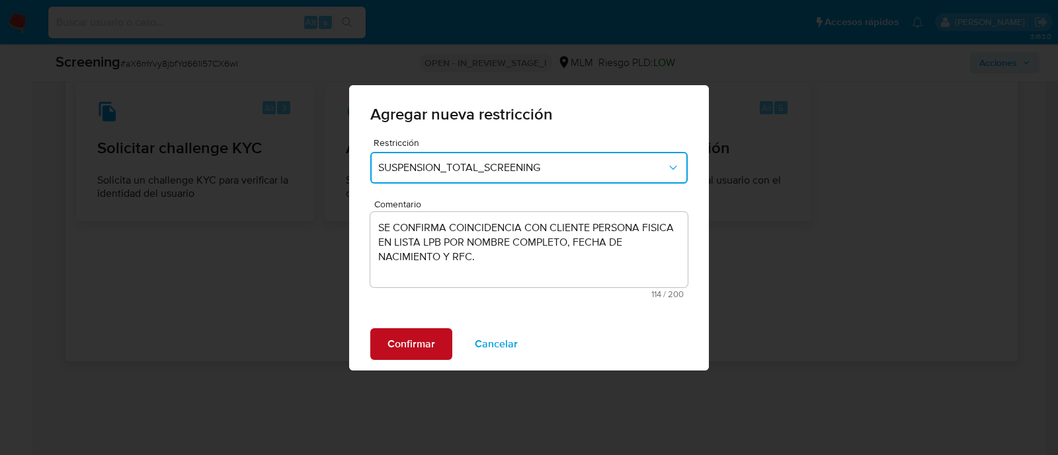
click at [410, 345] on span "Confirmar" at bounding box center [411, 344] width 48 height 29
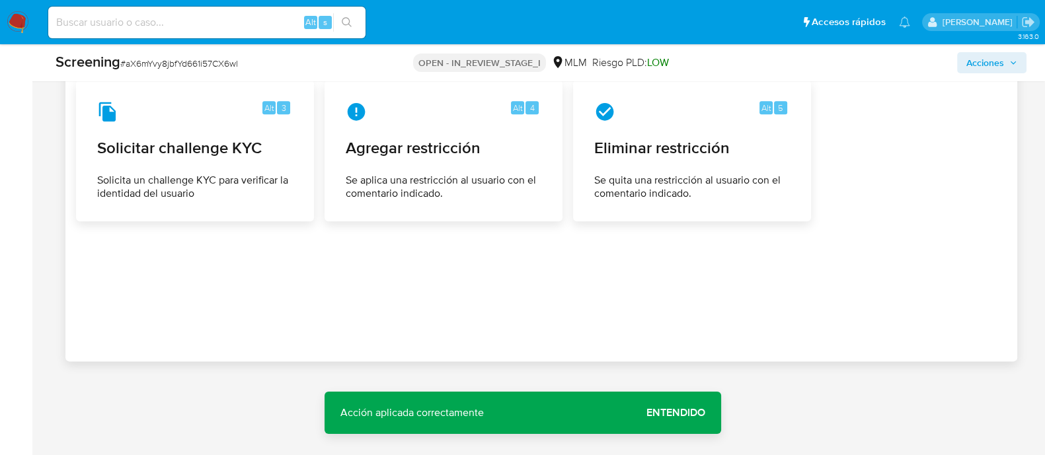
click at [648, 413] on span "Entendido" at bounding box center [675, 413] width 59 height 0
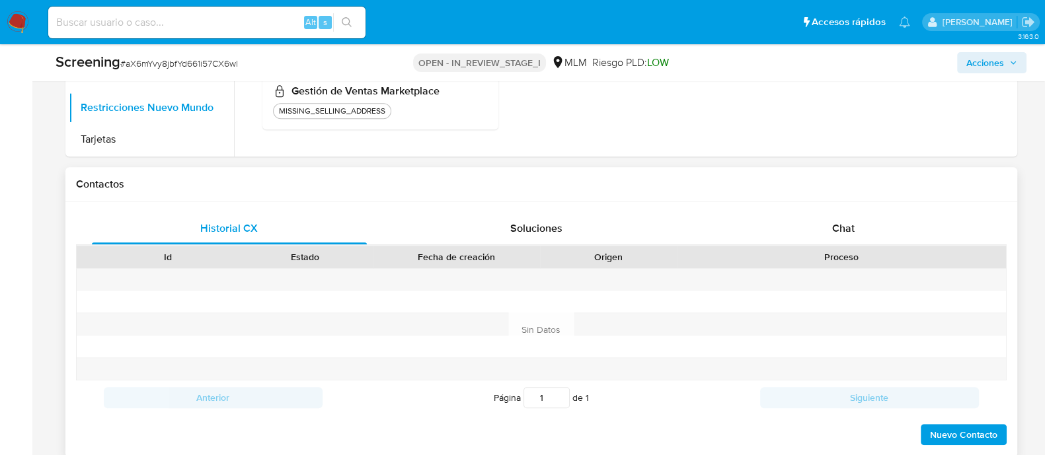
scroll to position [617, 0]
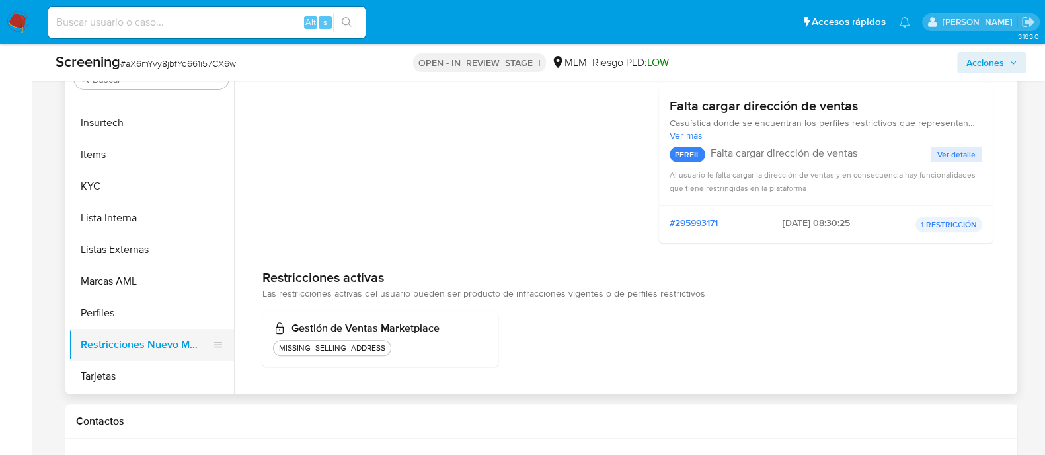
click at [179, 344] on button "Restricciones Nuevo Mundo" at bounding box center [146, 345] width 155 height 32
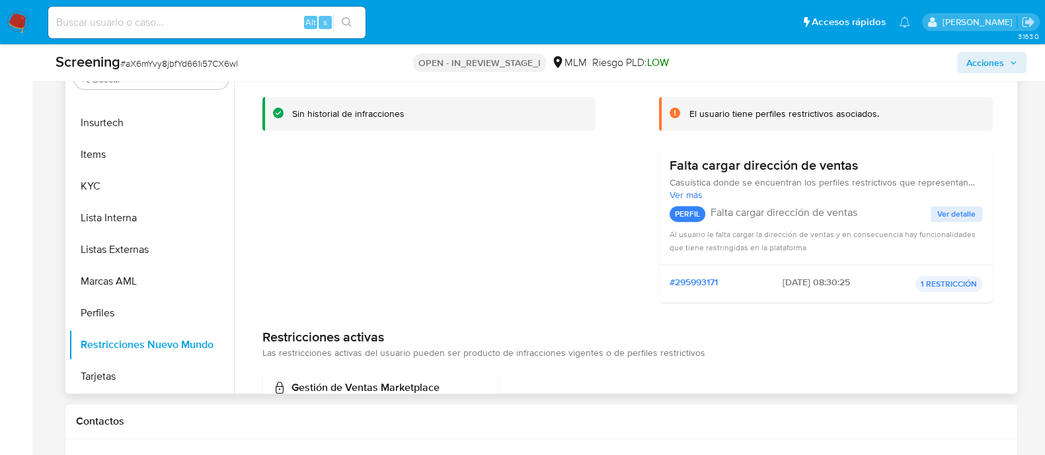
scroll to position [0, 0]
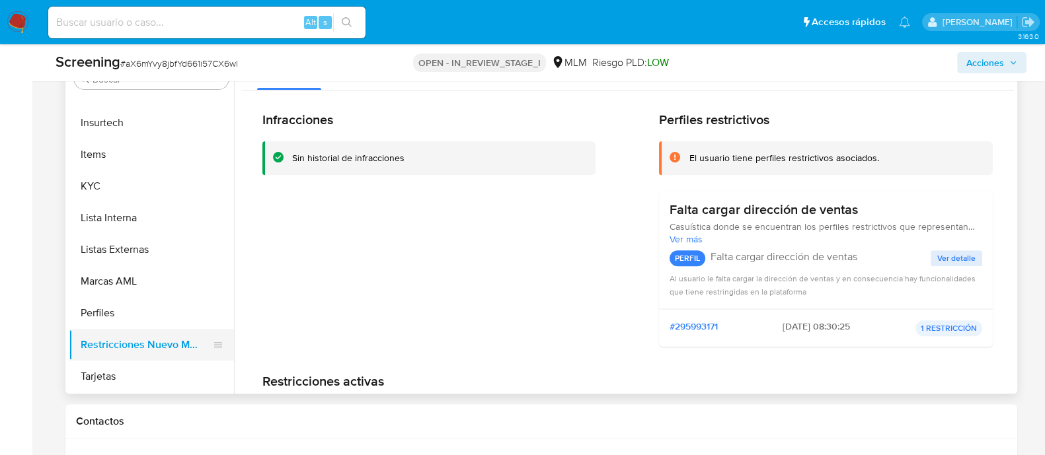
click at [98, 342] on button "Restricciones Nuevo Mundo" at bounding box center [146, 345] width 155 height 32
click at [114, 311] on button "Perfiles" at bounding box center [146, 313] width 155 height 32
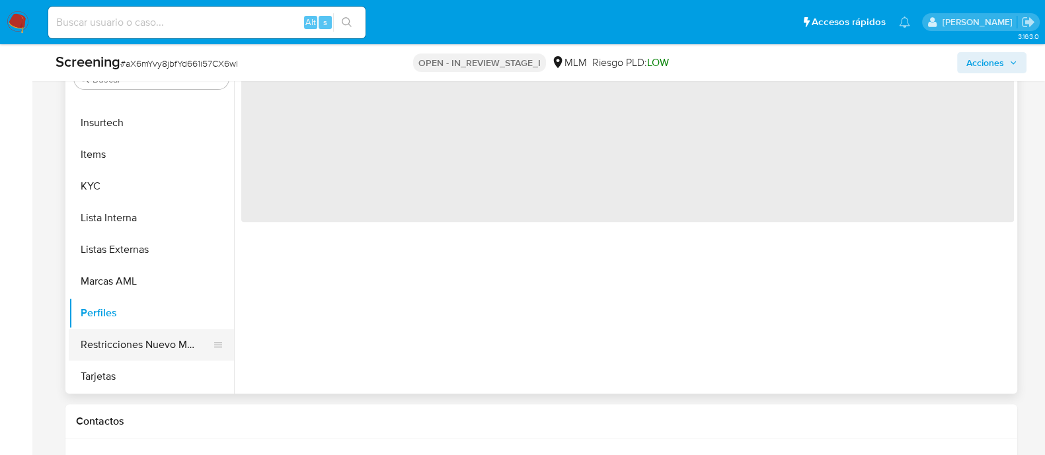
click at [112, 358] on button "Restricciones Nuevo Mundo" at bounding box center [146, 345] width 155 height 32
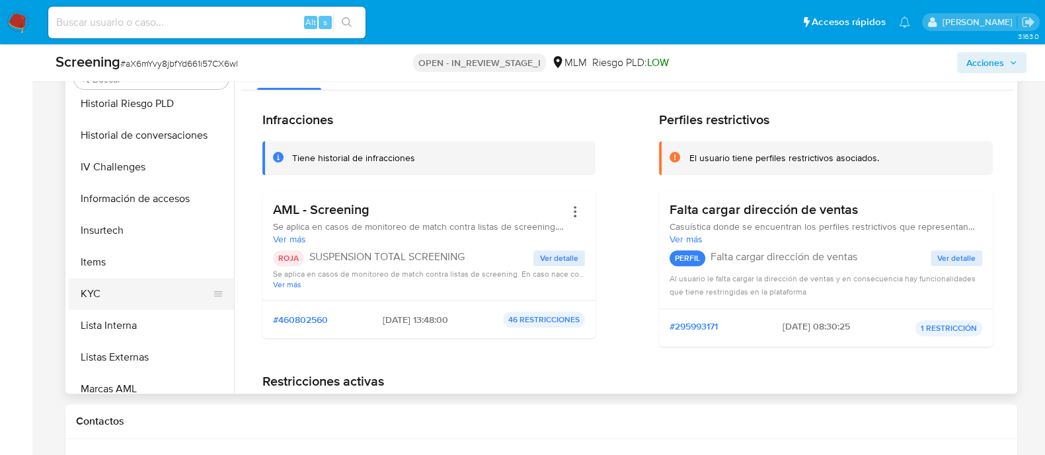
scroll to position [571, 0]
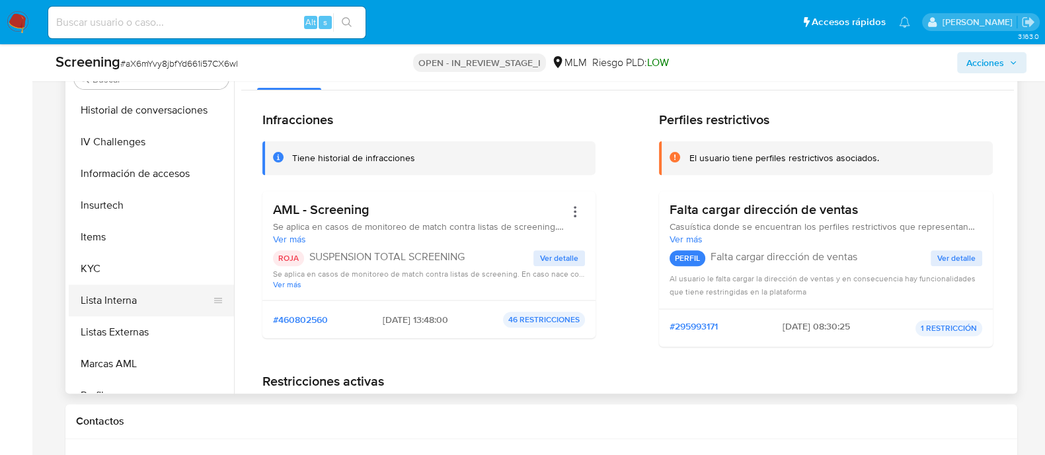
click at [126, 304] on button "Lista Interna" at bounding box center [146, 301] width 155 height 32
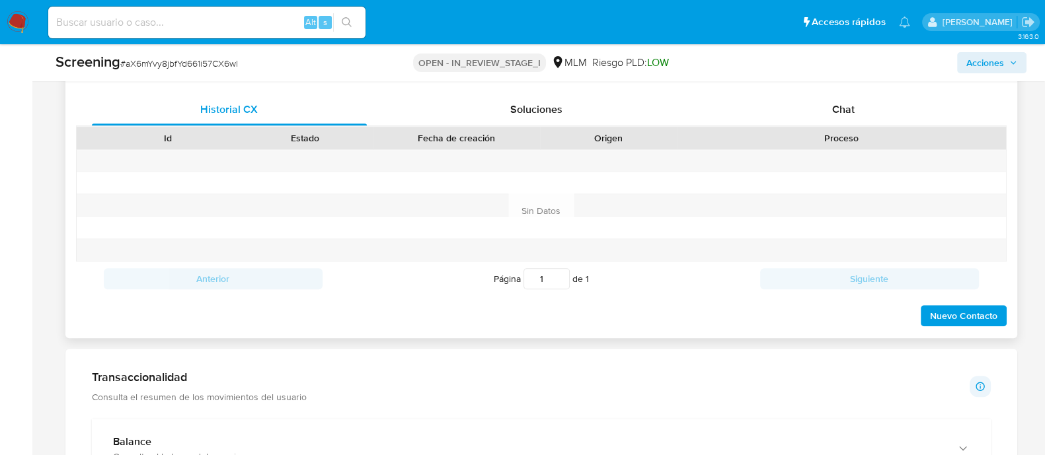
scroll to position [948, 0]
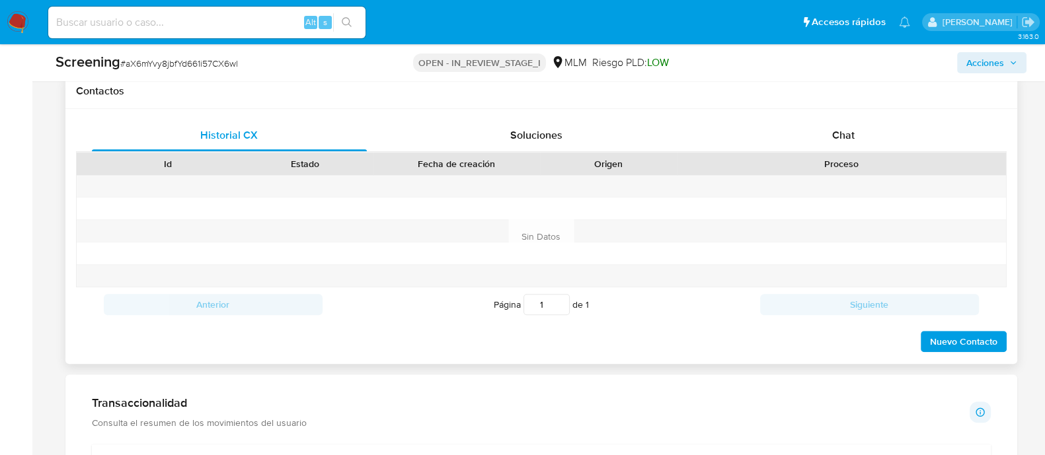
click at [985, 332] on span "Nuevo Contacto" at bounding box center [963, 341] width 67 height 19
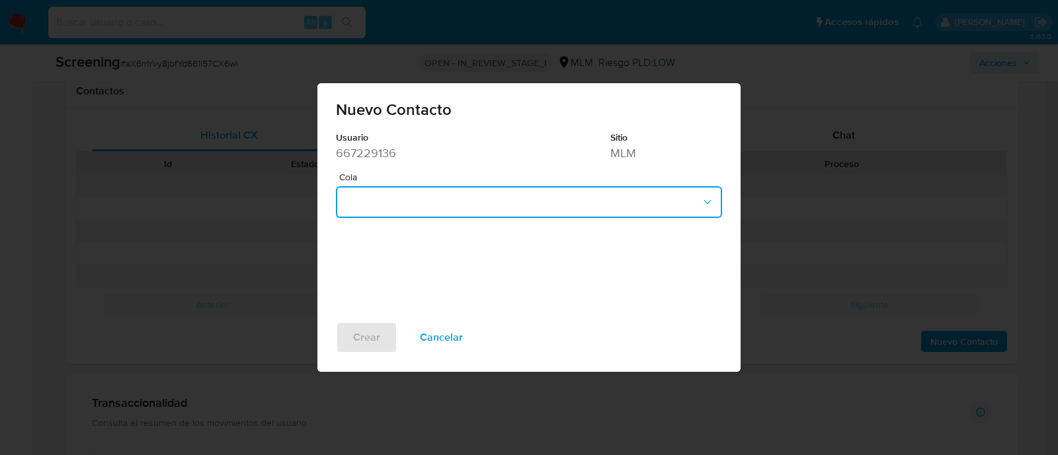
click at [482, 216] on button "button" at bounding box center [529, 202] width 386 height 32
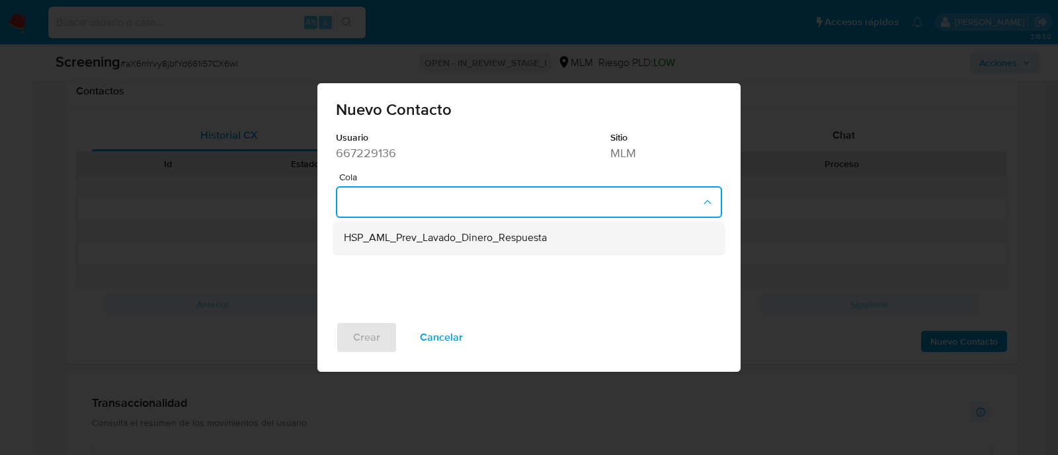
click at [388, 242] on span "HSP_AML_Prev_Lavado_Dinero_Respuesta" at bounding box center [445, 238] width 203 height 13
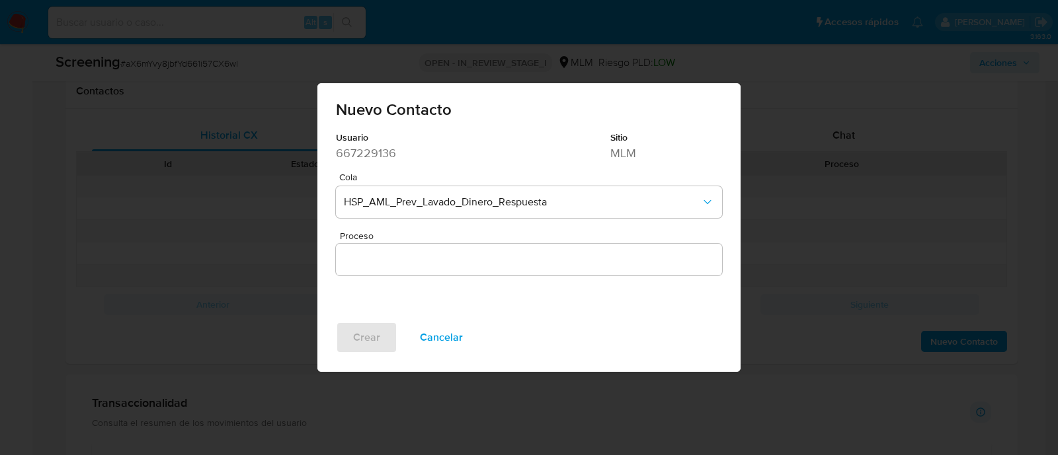
click at [383, 338] on div "Crear Cancelar" at bounding box center [528, 347] width 423 height 50
click at [372, 252] on input "Proceso" at bounding box center [529, 259] width 386 height 17
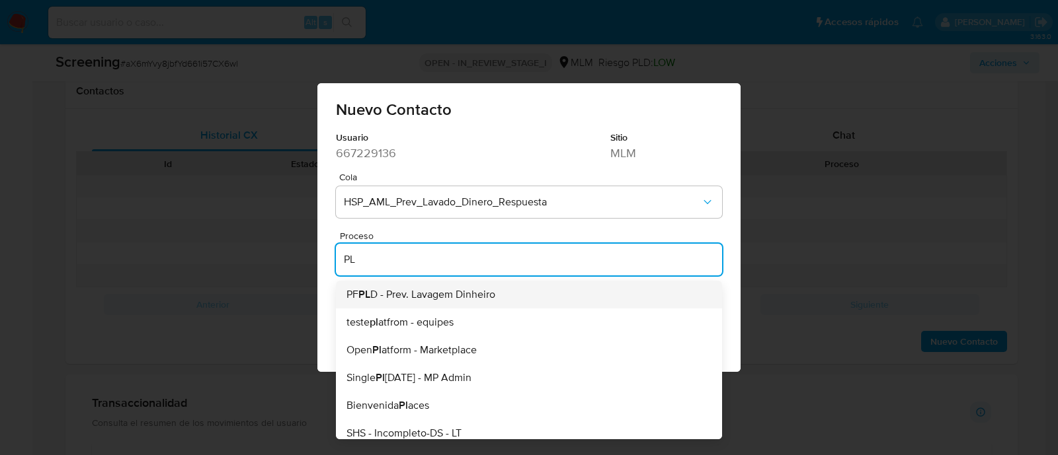
click at [388, 303] on li "PF PL D - Prev. Lavagem Dinheiro" at bounding box center [529, 295] width 386 height 28
type input "PF PLD - Prev. Lavagem Dinheiro"
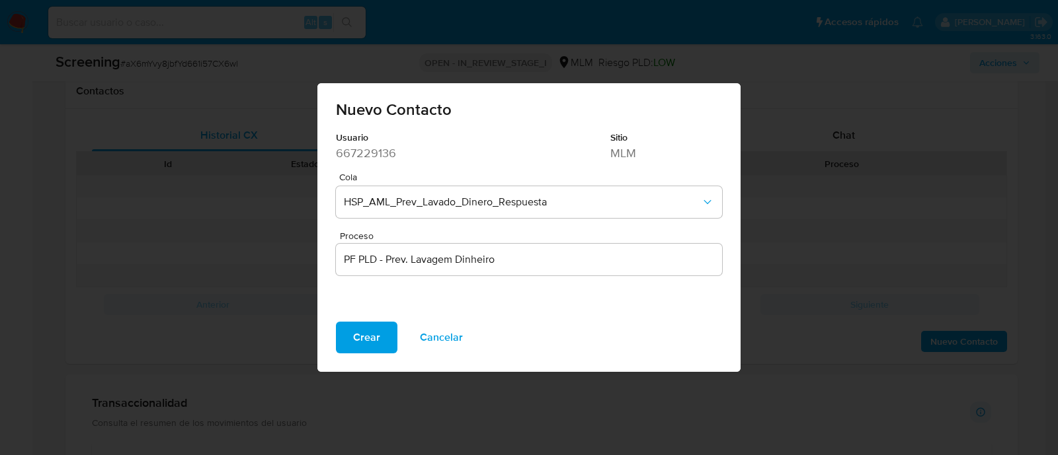
click at [344, 319] on div "Usuario 667229136 Sitio MLM Cola HSP_AML_Prev_Lavado_Dinero_Respuesta Proceso P…" at bounding box center [528, 227] width 423 height 190
click at [348, 335] on button "Crear" at bounding box center [366, 338] width 61 height 32
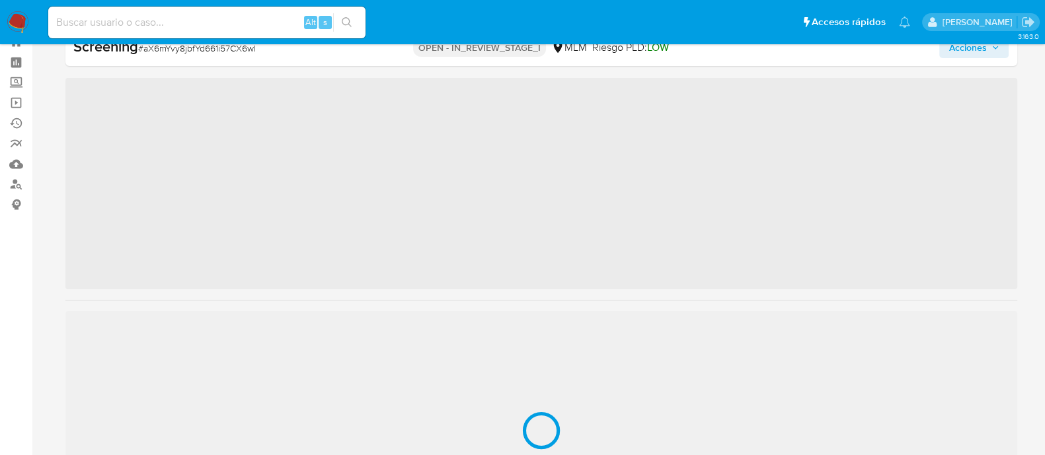
scroll to position [654, 0]
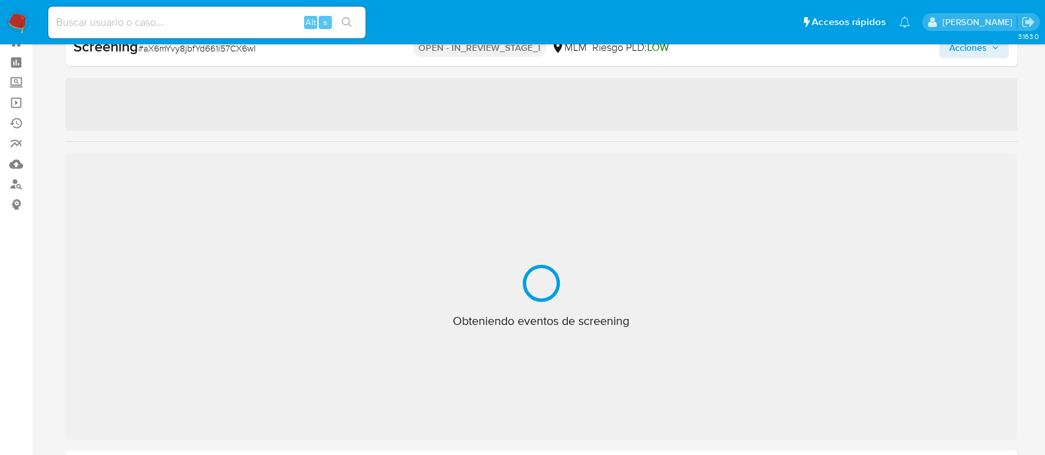
select select "10"
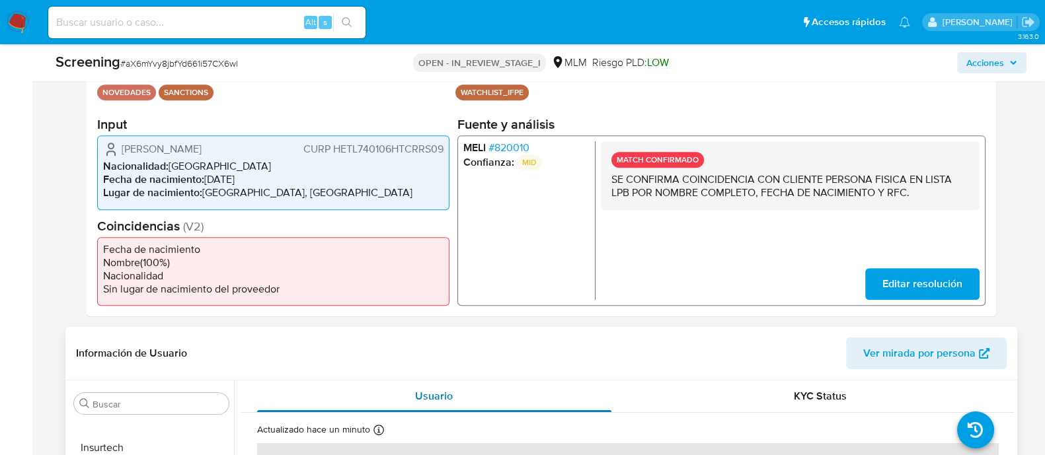
scroll to position [248, 0]
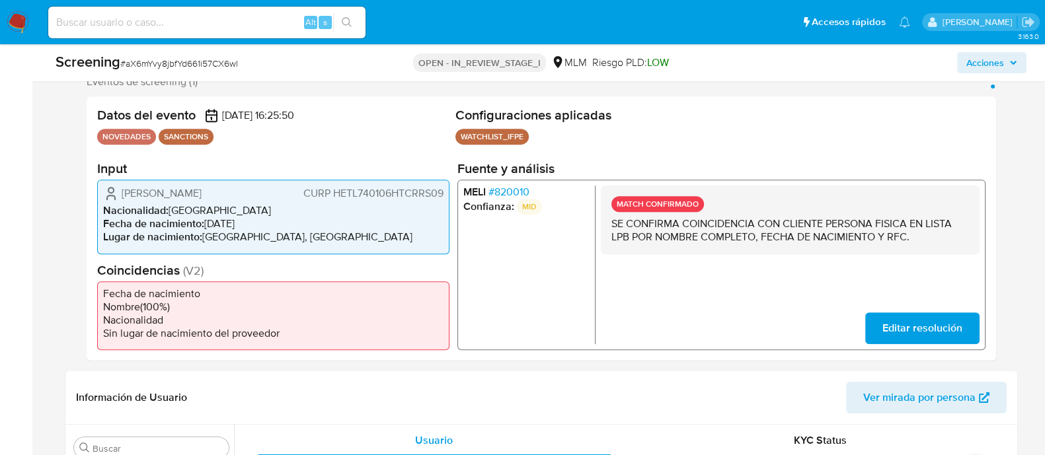
drag, startPoint x: 121, startPoint y: 194, endPoint x: 287, endPoint y: 190, distance: 165.9
click at [287, 190] on div "[PERSON_NAME] CURP HETL740106HTCRRS09" at bounding box center [273, 194] width 340 height 16
drag, startPoint x: 206, startPoint y: 223, endPoint x: 265, endPoint y: 221, distance: 59.5
click at [265, 221] on li "Fecha de nacimiento : [DEMOGRAPHIC_DATA]" at bounding box center [273, 223] width 340 height 13
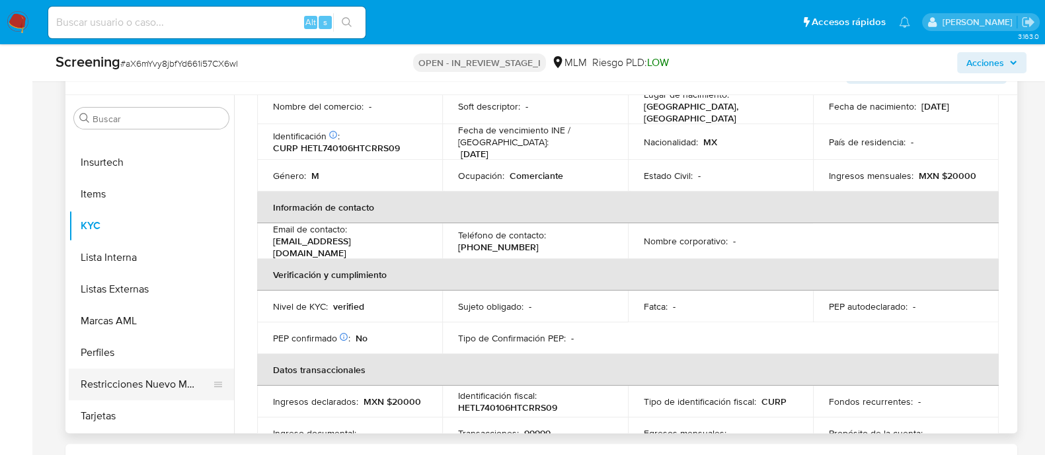
scroll to position [578, 0]
click at [143, 385] on button "Restricciones Nuevo Mundo" at bounding box center [146, 385] width 155 height 32
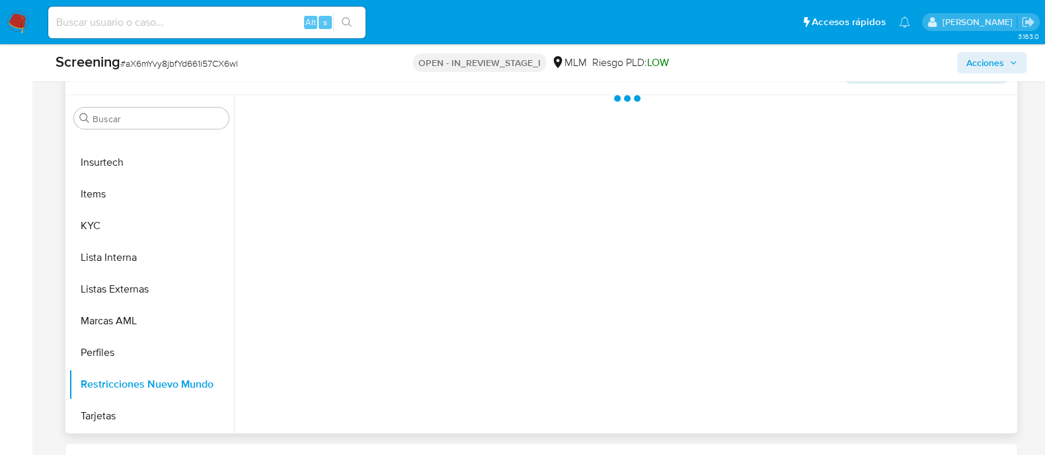
scroll to position [0, 0]
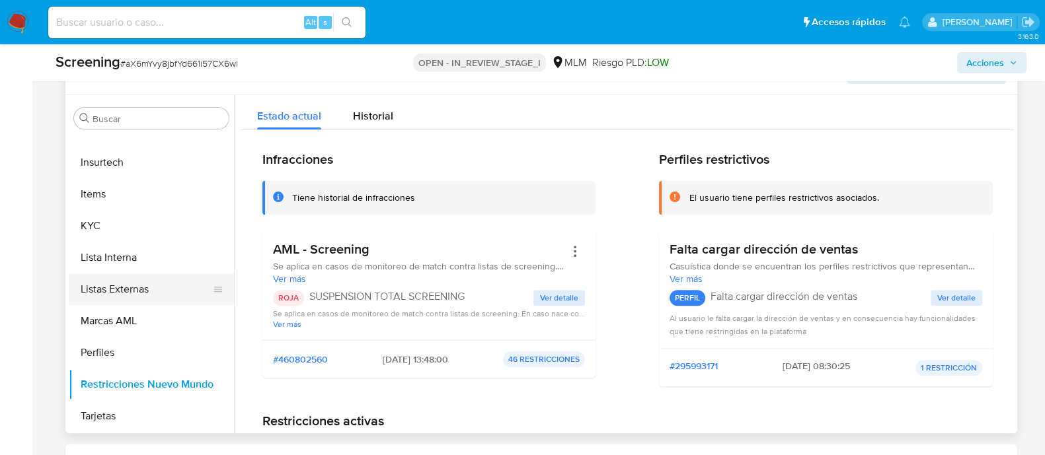
click at [118, 282] on button "Listas Externas" at bounding box center [146, 290] width 155 height 32
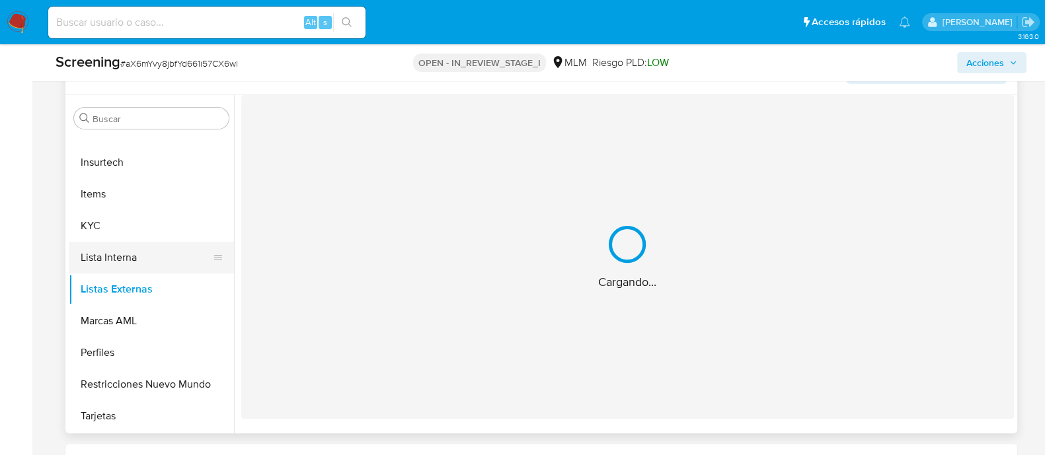
click at [124, 250] on button "Lista Interna" at bounding box center [146, 258] width 155 height 32
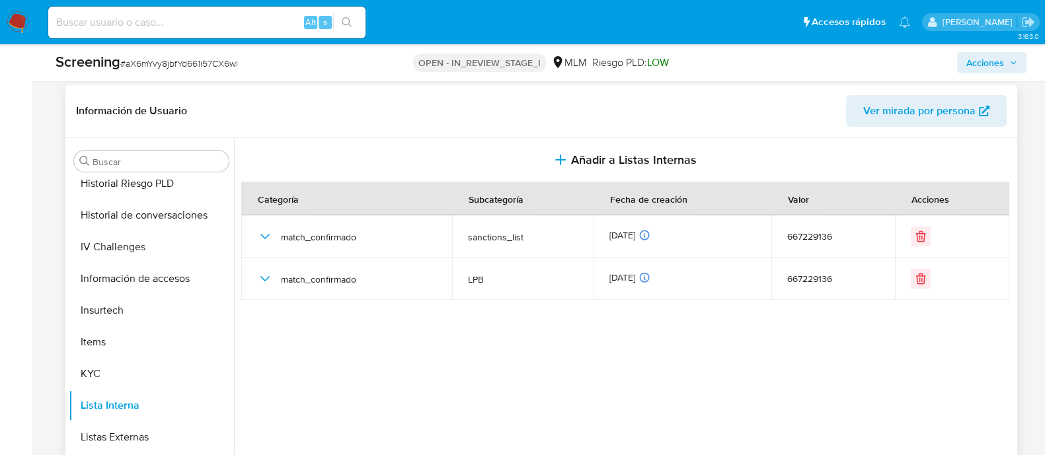
scroll to position [406, 0]
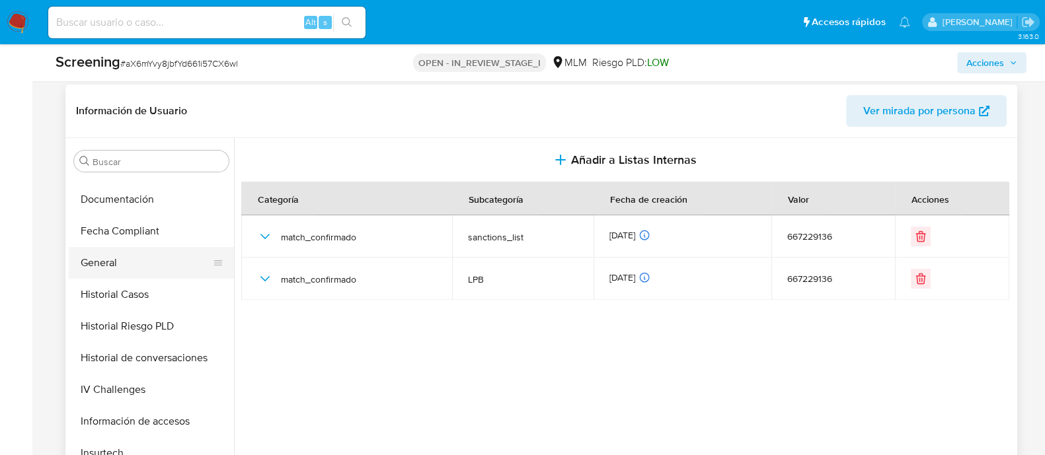
click at [107, 266] on button "General" at bounding box center [146, 263] width 155 height 32
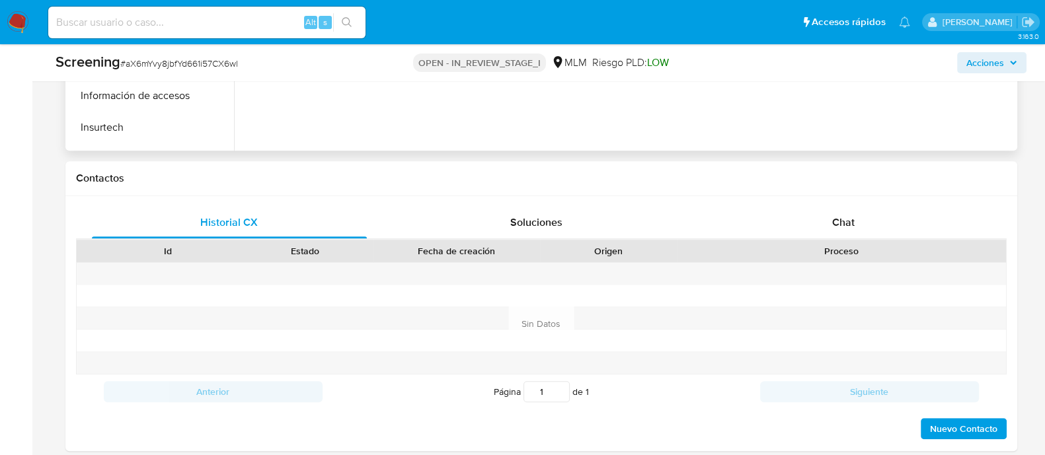
scroll to position [865, 0]
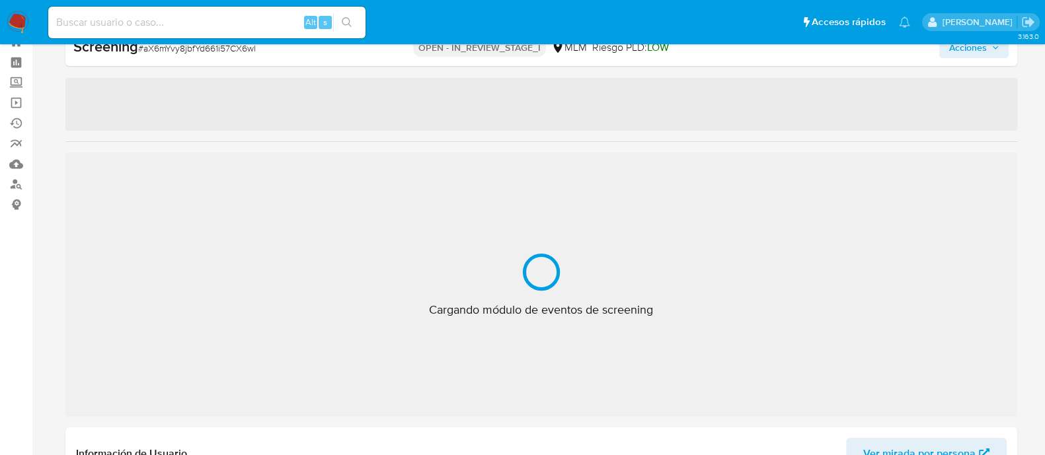
scroll to position [654, 0]
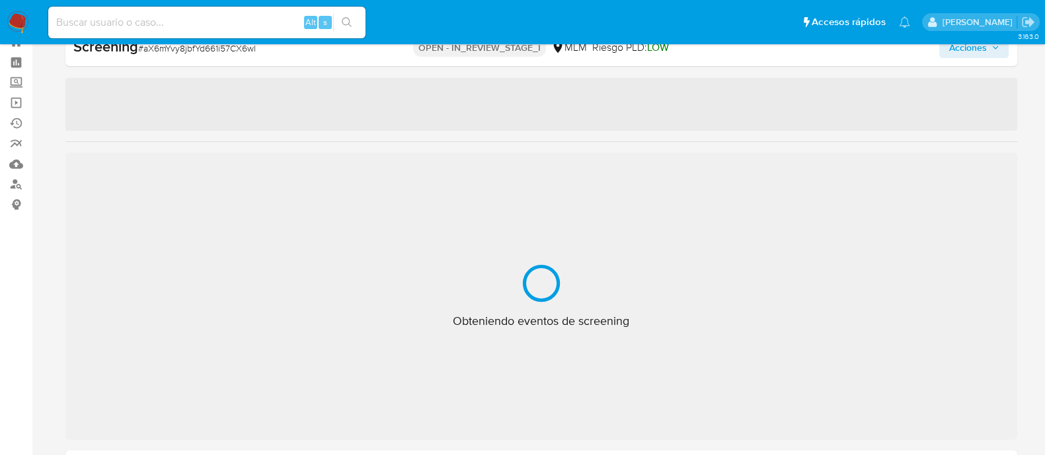
select select "10"
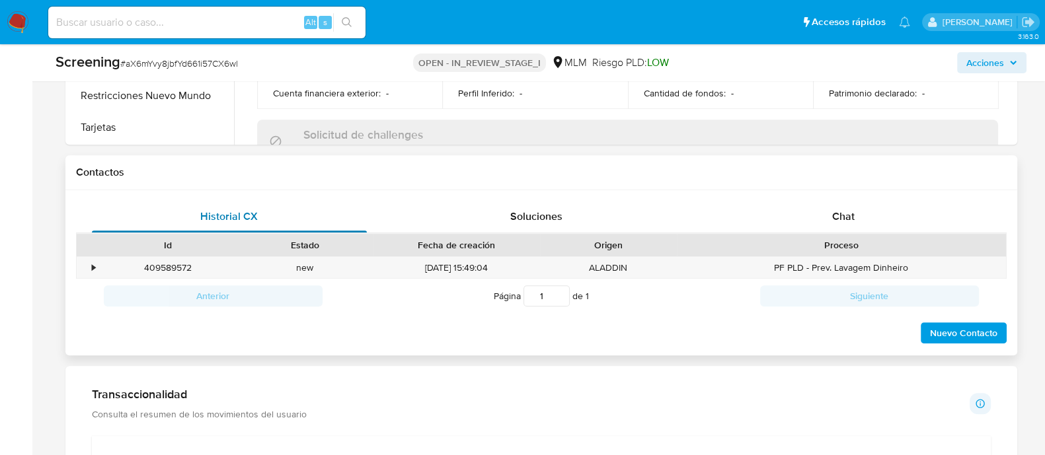
scroll to position [873, 0]
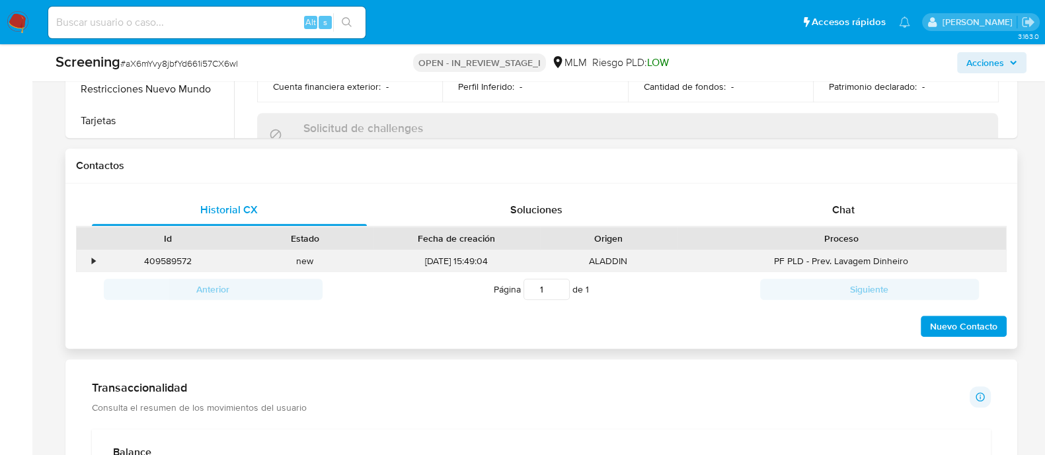
click at [88, 262] on div "•" at bounding box center [88, 262] width 23 height 22
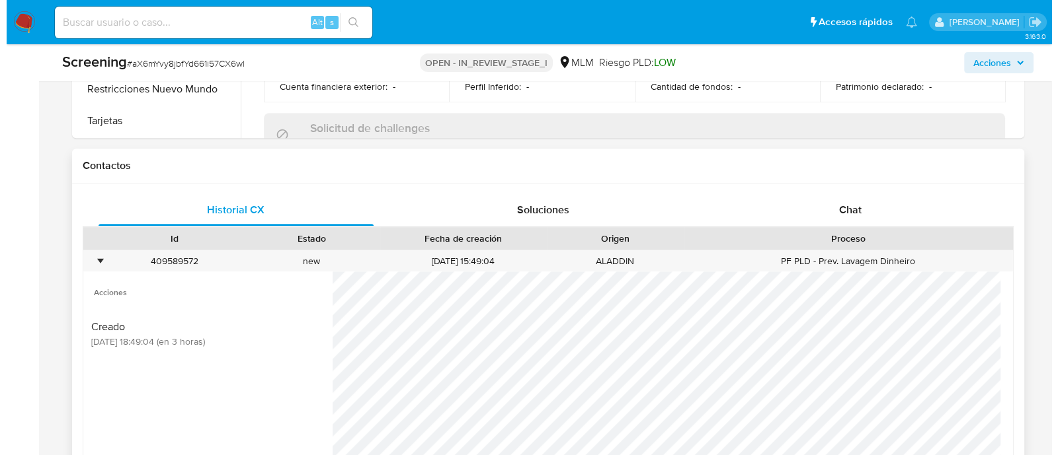
scroll to position [956, 0]
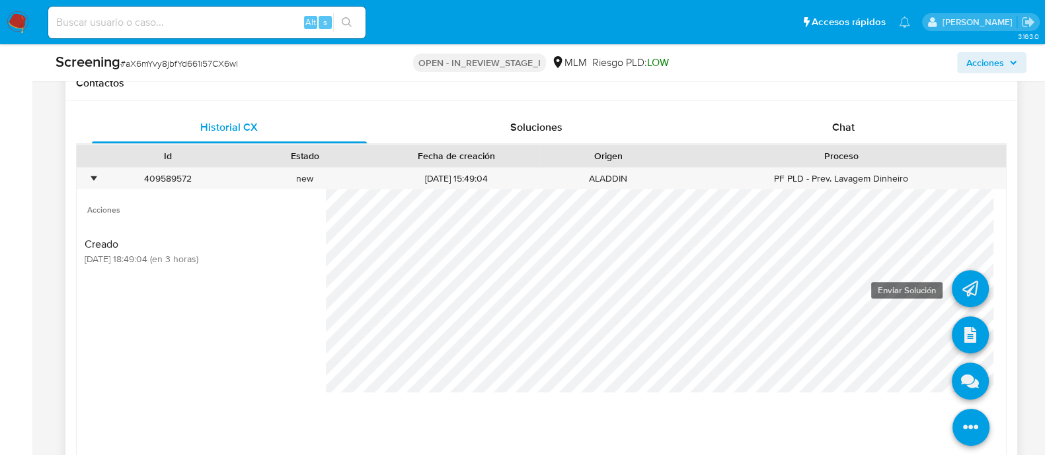
click at [968, 275] on icon at bounding box center [970, 288] width 37 height 37
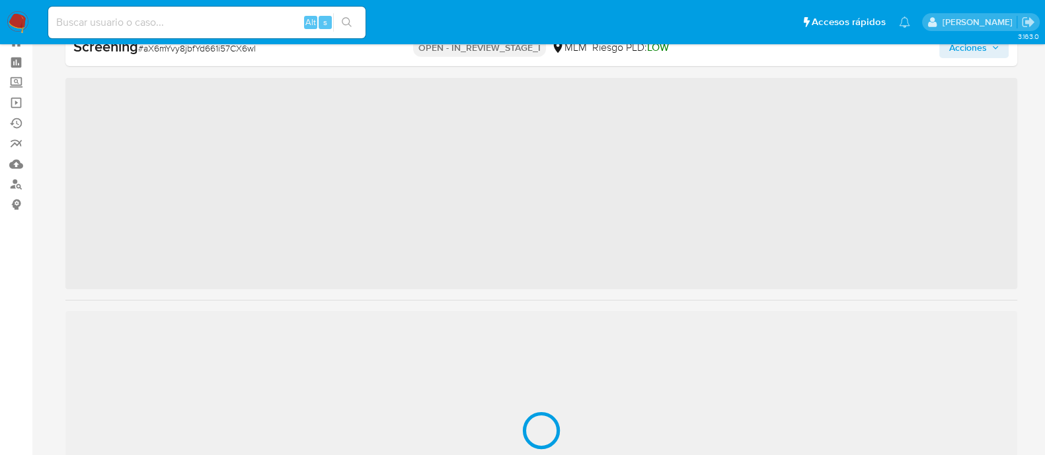
scroll to position [654, 0]
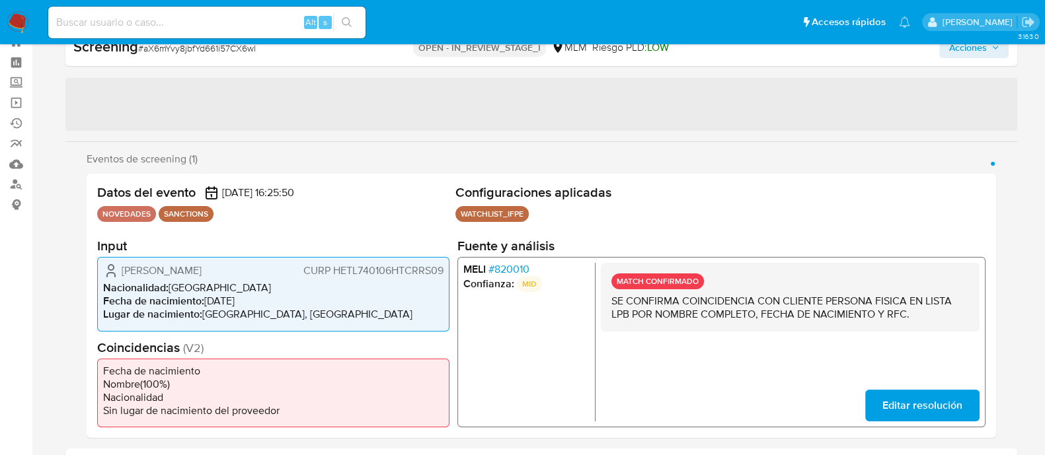
select select "10"
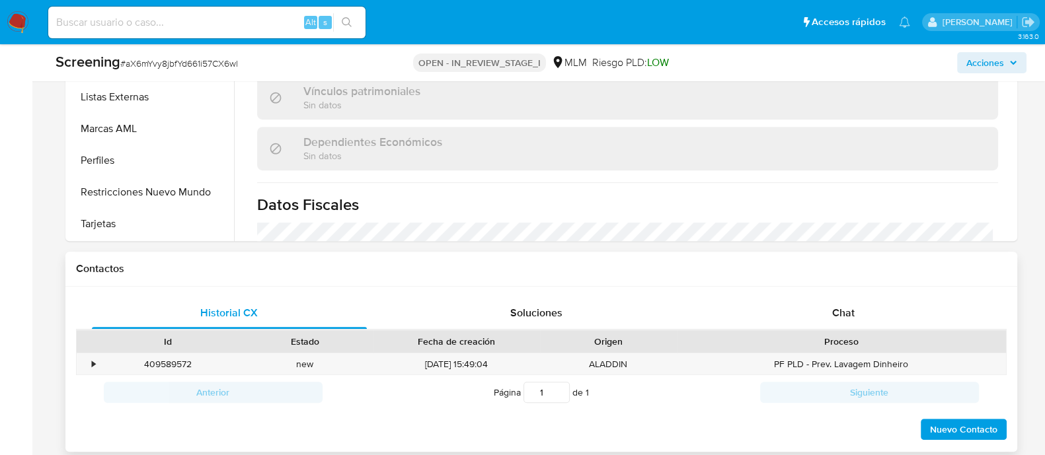
scroll to position [873, 0]
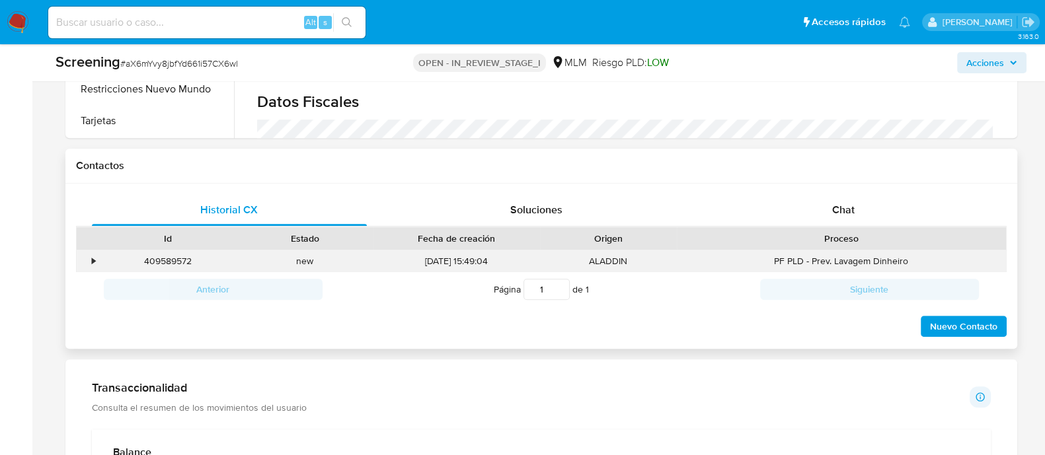
click at [91, 254] on div "•" at bounding box center [88, 262] width 23 height 22
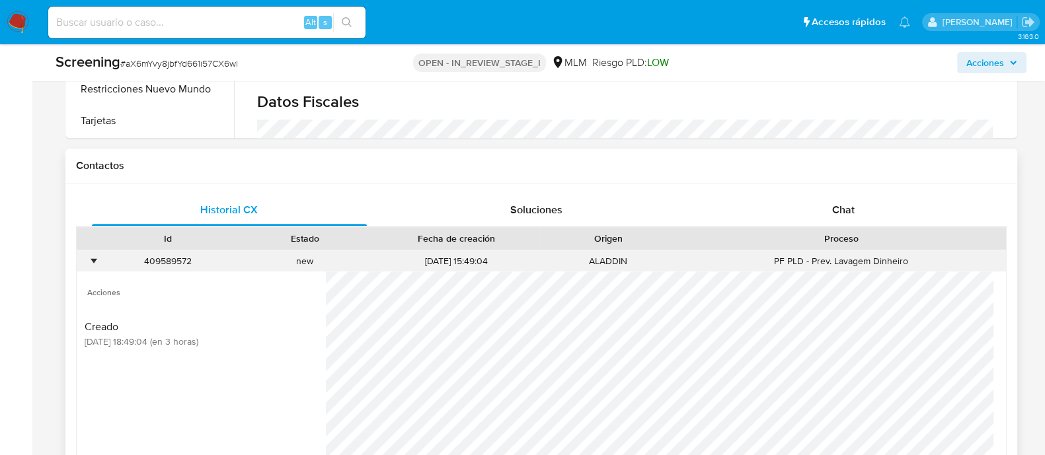
click at [649, 256] on div "ALADDIN" at bounding box center [608, 262] width 137 height 22
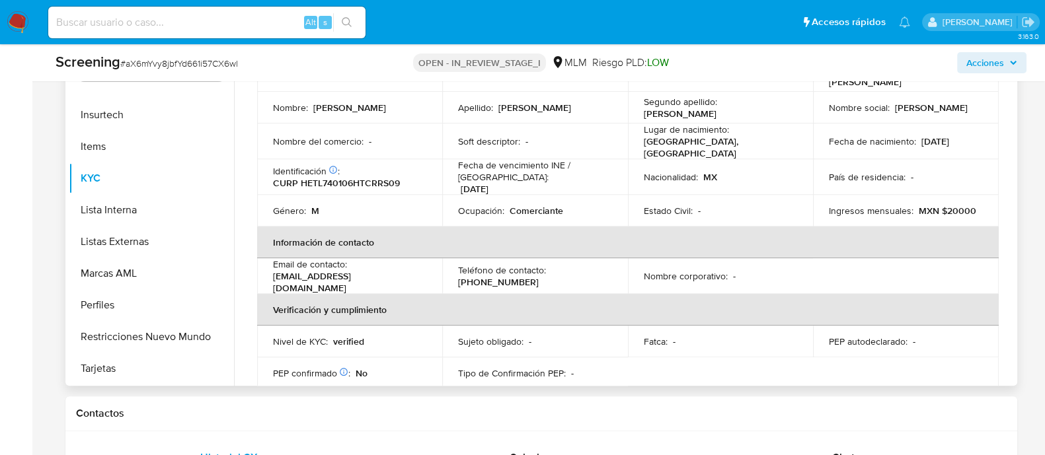
scroll to position [0, 0]
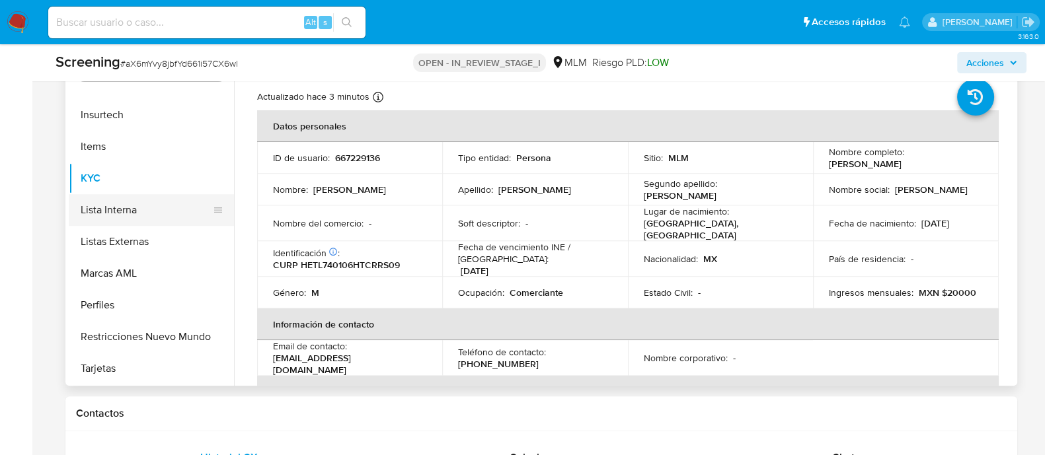
click at [145, 210] on button "Lista Interna" at bounding box center [146, 210] width 155 height 32
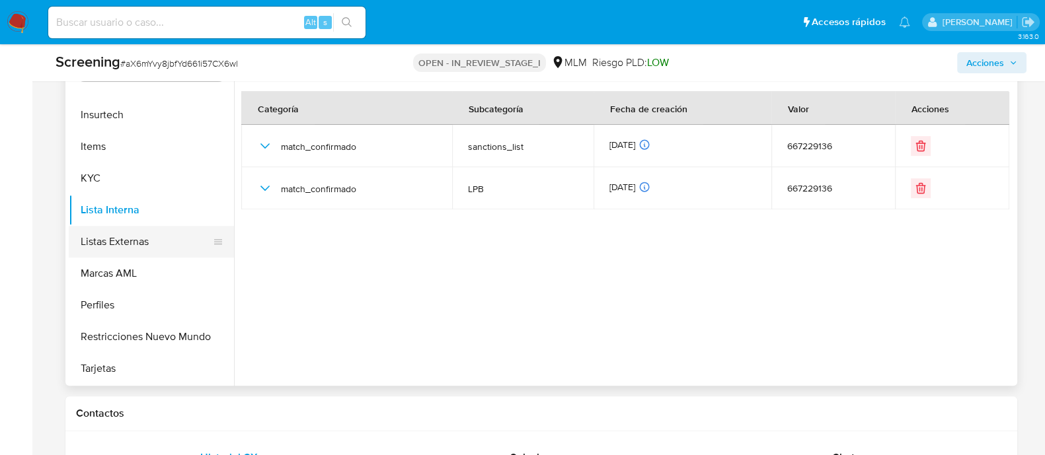
click at [159, 241] on button "Listas Externas" at bounding box center [146, 242] width 155 height 32
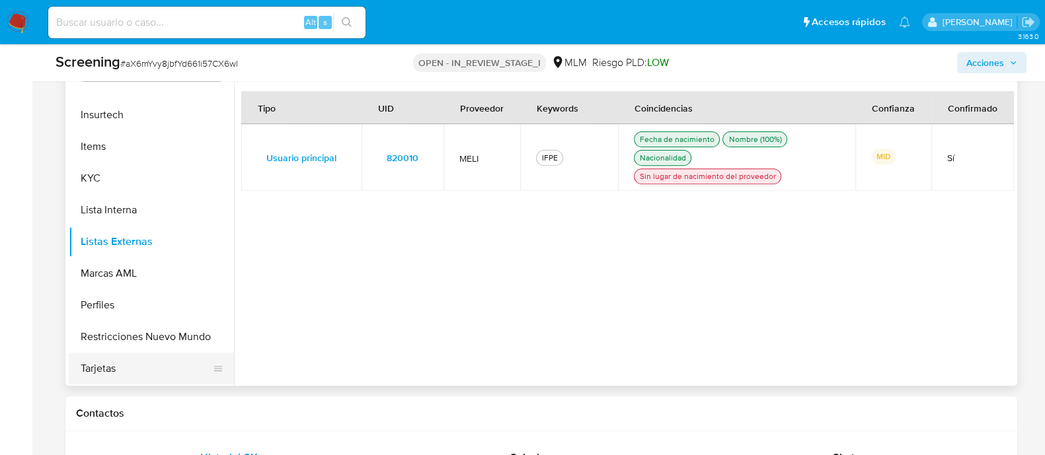
click at [139, 353] on button "Tarjetas" at bounding box center [146, 369] width 155 height 32
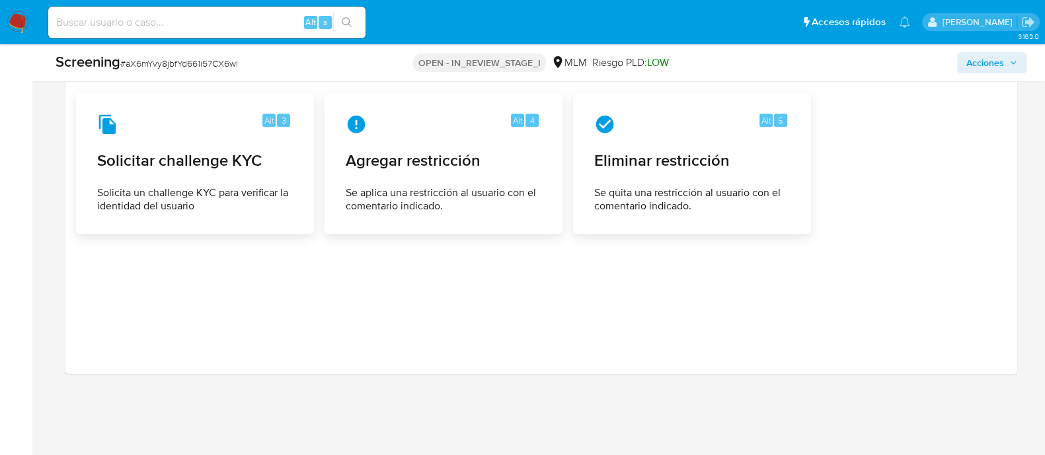
scroll to position [1933, 0]
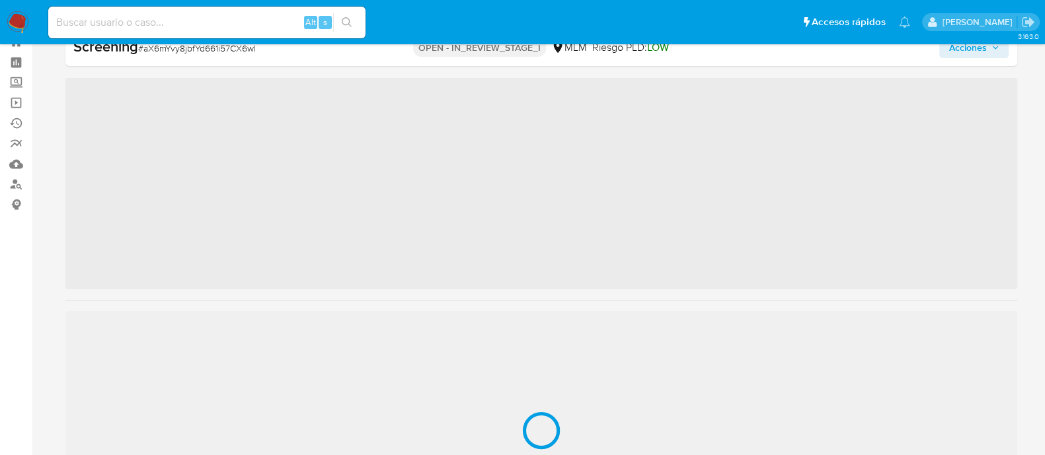
scroll to position [654, 0]
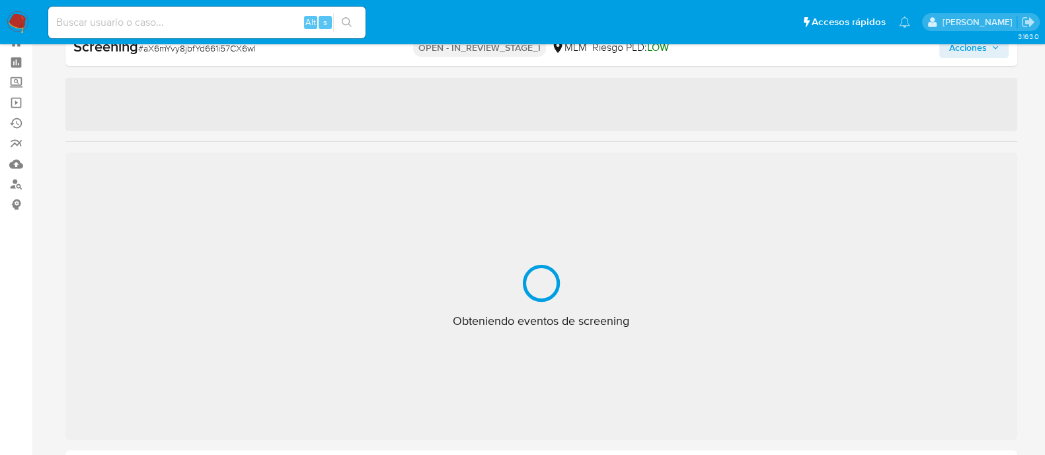
select select "10"
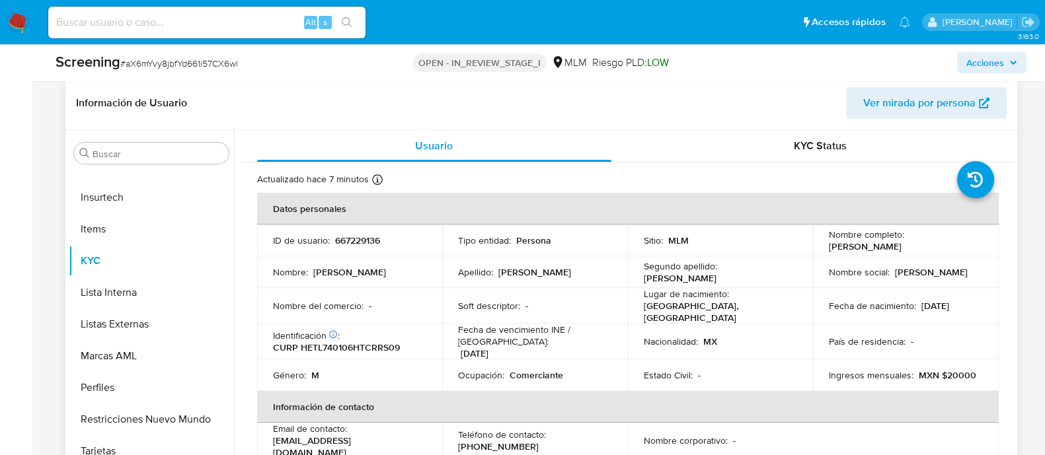
scroll to position [625, 0]
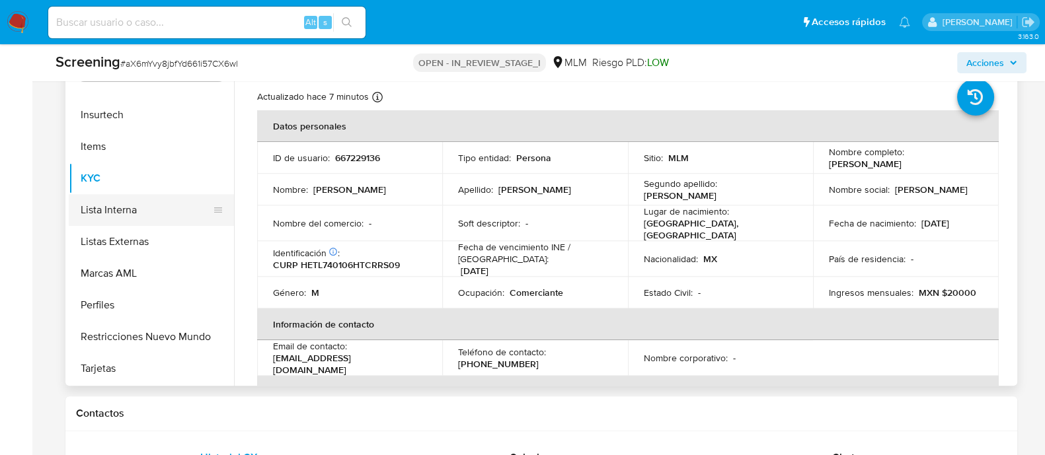
click at [157, 215] on button "Lista Interna" at bounding box center [146, 210] width 155 height 32
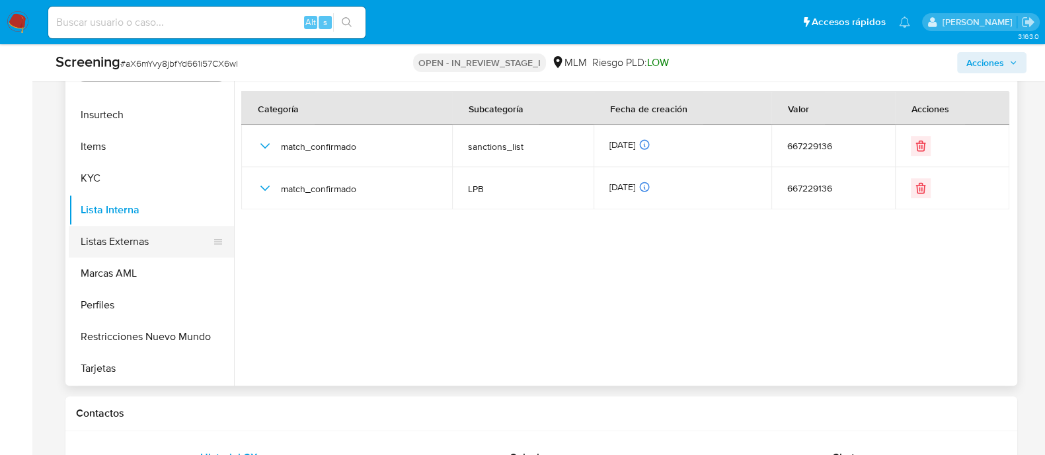
click at [143, 246] on button "Listas Externas" at bounding box center [146, 242] width 155 height 32
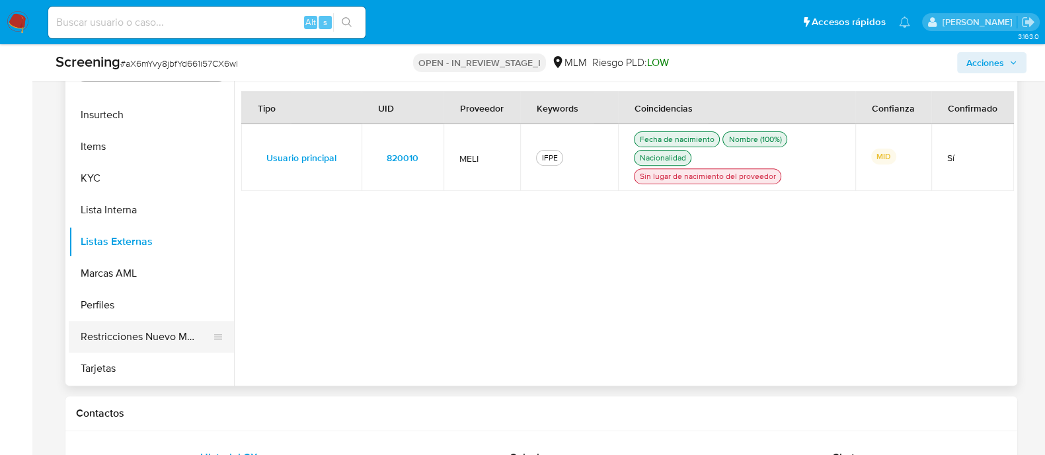
click at [149, 340] on button "Restricciones Nuevo Mundo" at bounding box center [146, 337] width 155 height 32
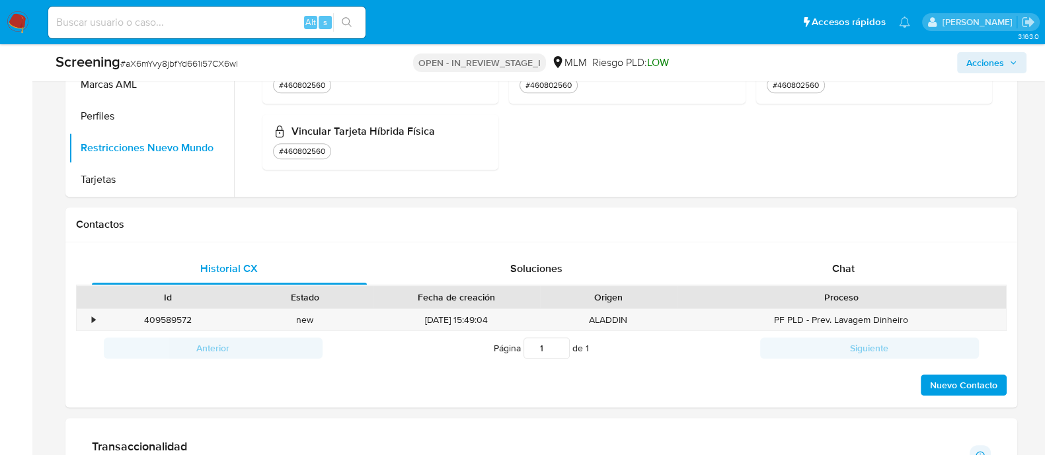
scroll to position [777, 0]
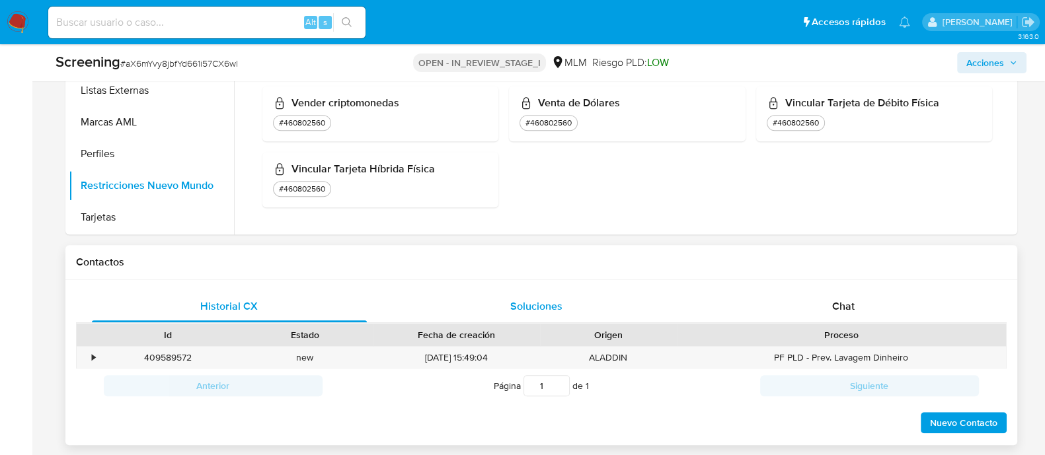
click at [535, 293] on div "Soluciones" at bounding box center [537, 307] width 276 height 32
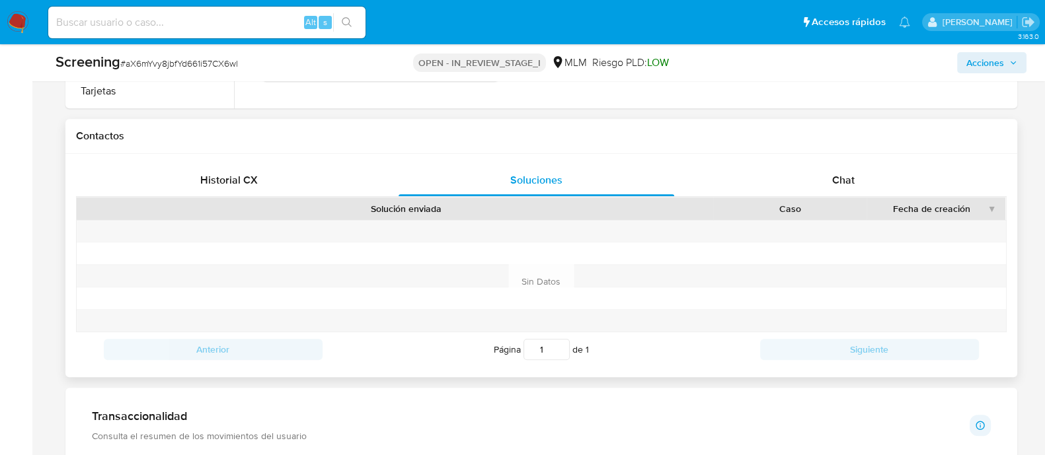
scroll to position [942, 0]
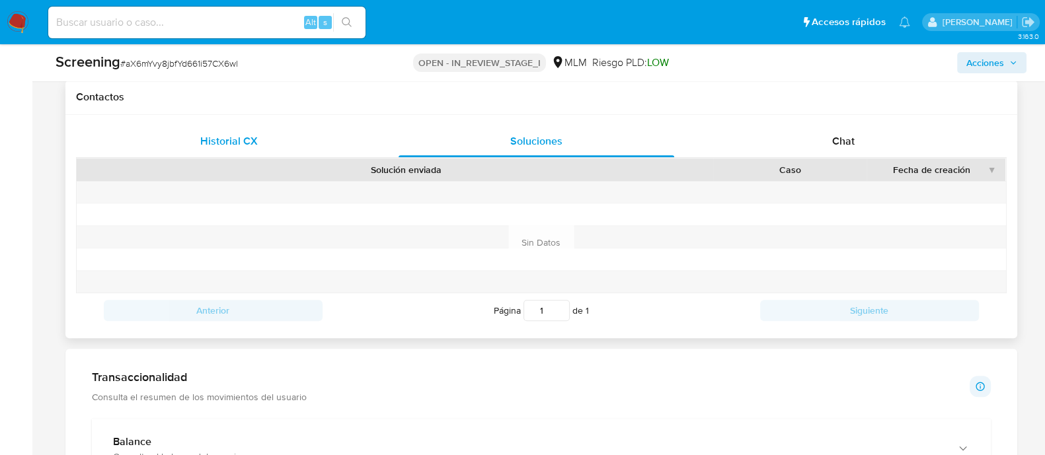
click at [229, 142] on span "Historial CX" at bounding box center [229, 141] width 58 height 15
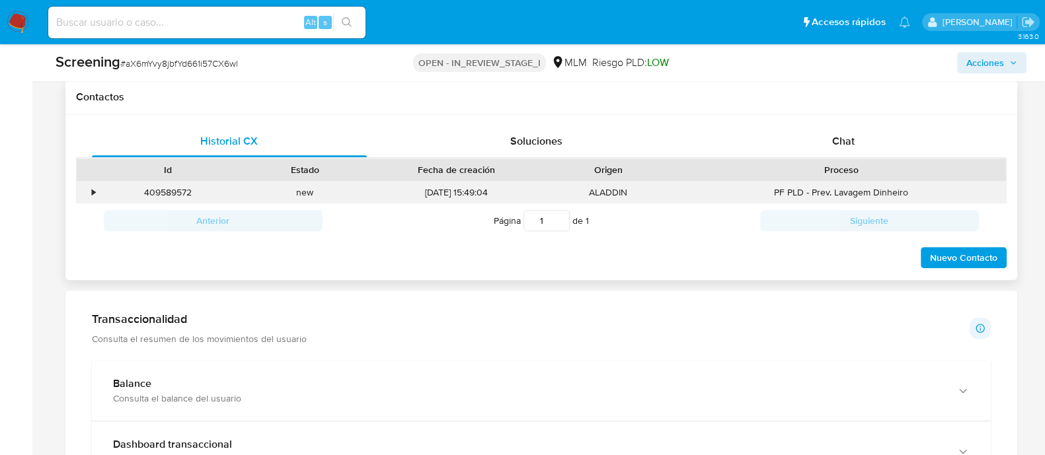
click at [94, 188] on div "•" at bounding box center [94, 192] width 3 height 13
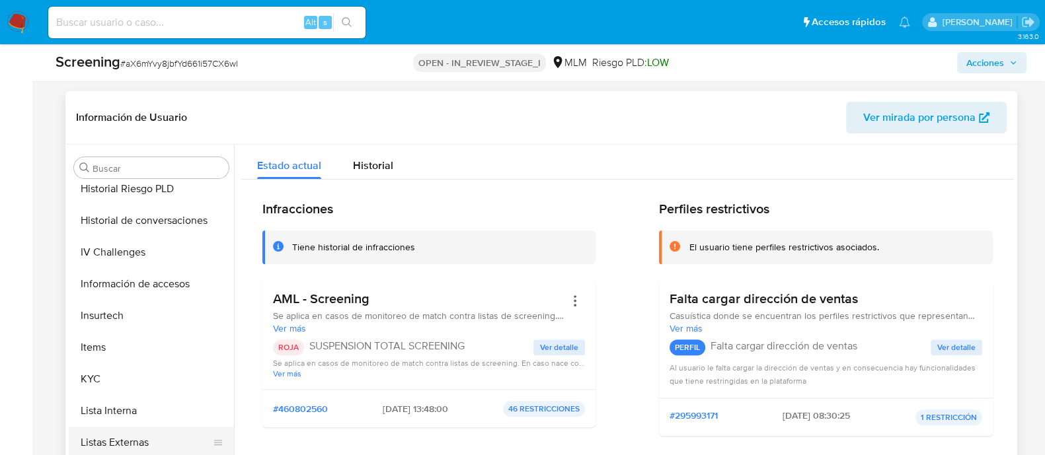
scroll to position [654, 0]
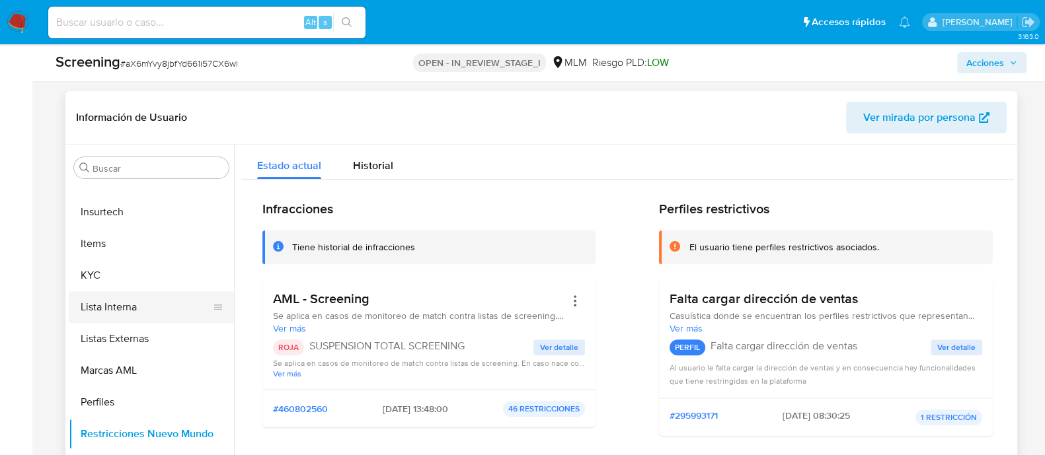
click at [129, 312] on button "Lista Interna" at bounding box center [146, 307] width 155 height 32
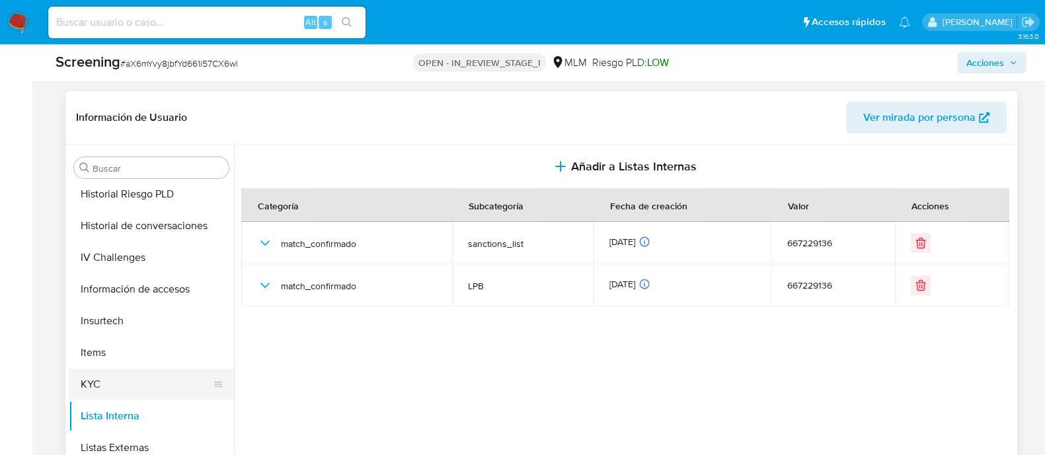
scroll to position [571, 0]
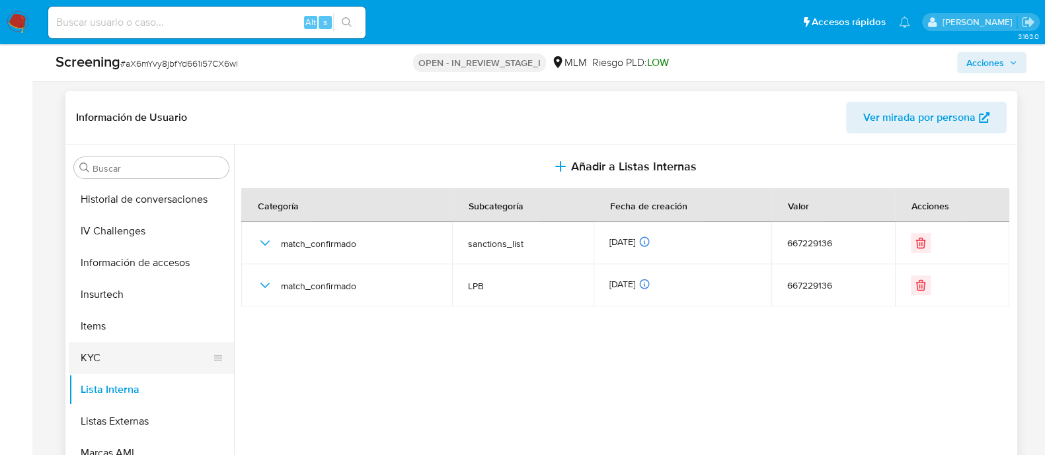
click at [106, 350] on button "KYC" at bounding box center [146, 358] width 155 height 32
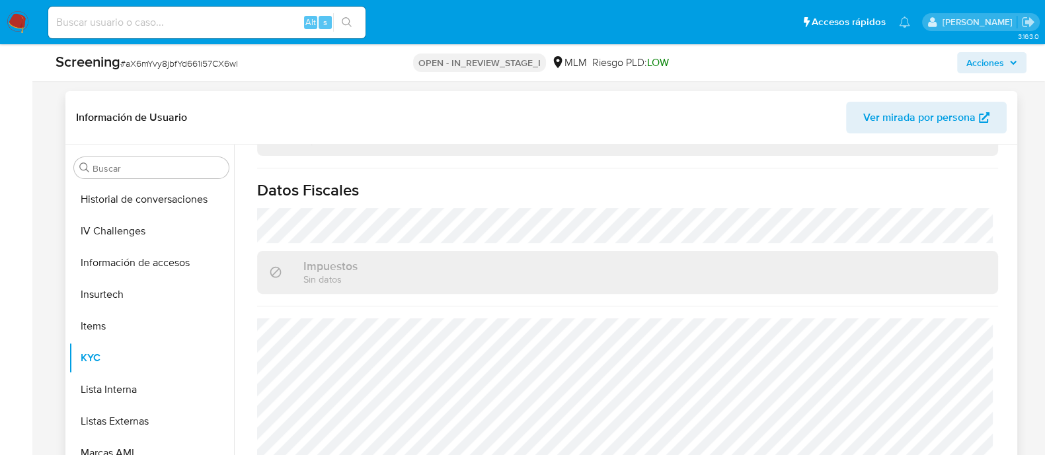
scroll to position [859, 0]
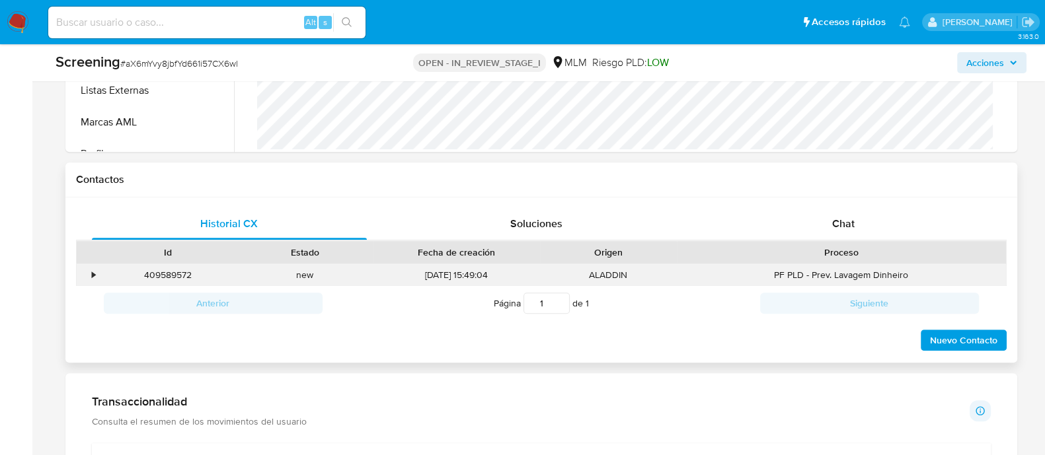
click at [95, 266] on div "•" at bounding box center [88, 275] width 23 height 22
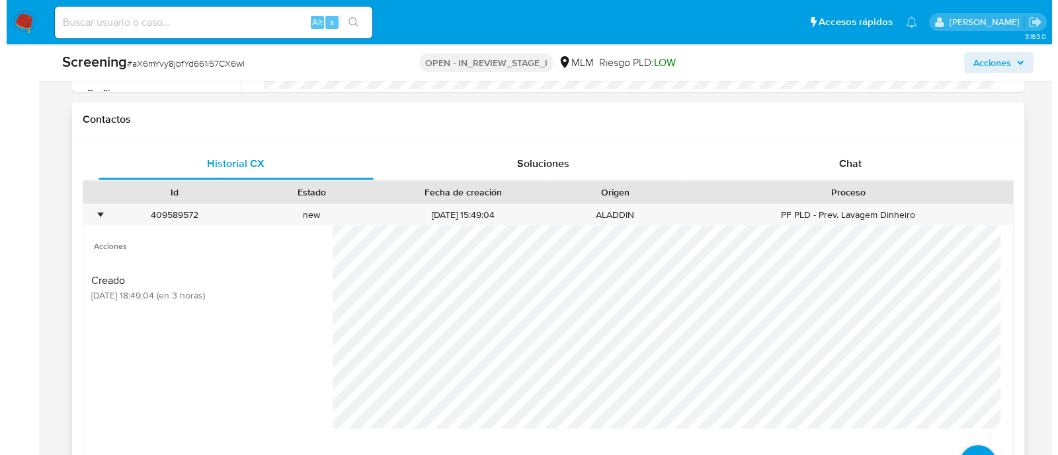
scroll to position [1024, 0]
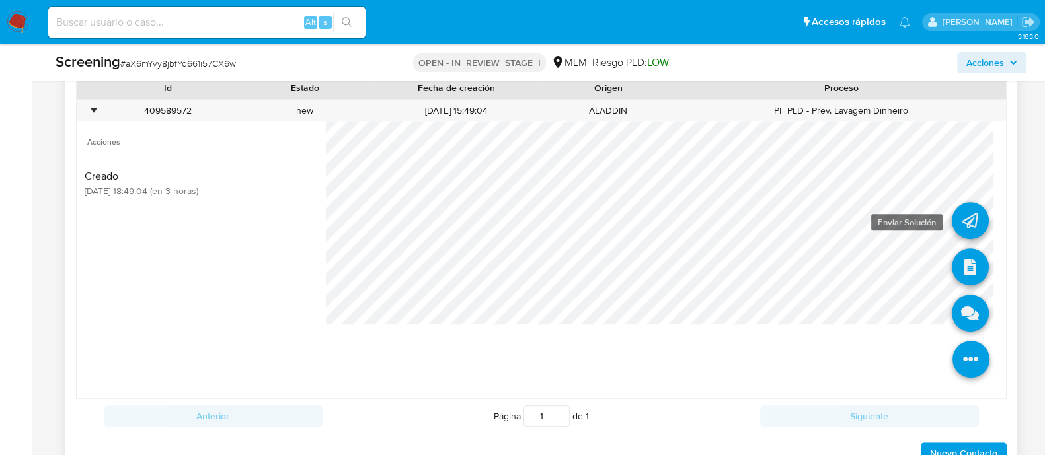
click at [961, 219] on icon at bounding box center [970, 220] width 37 height 37
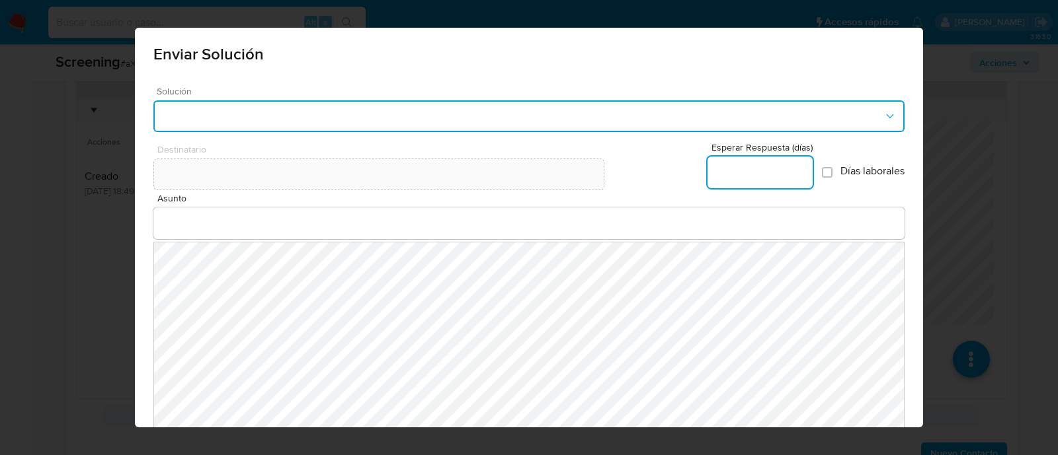
click at [295, 111] on button "button" at bounding box center [528, 116] width 751 height 32
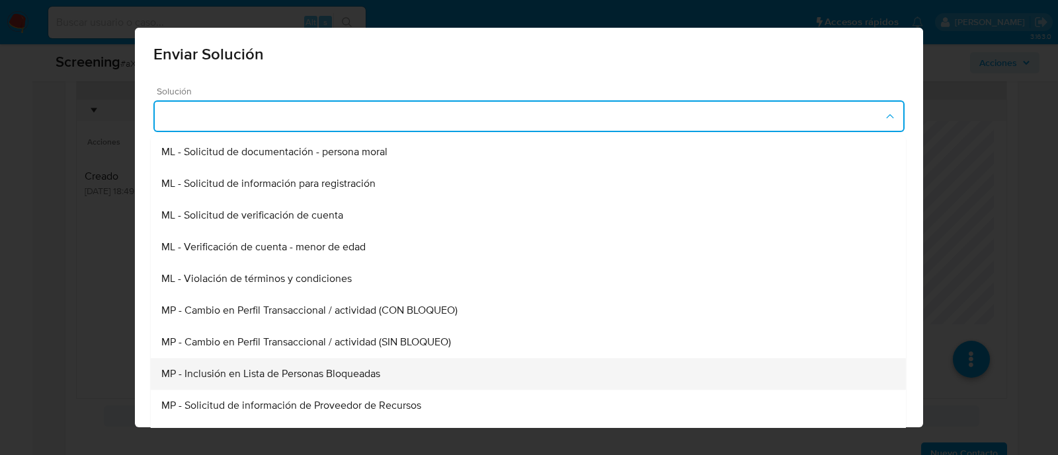
click at [307, 375] on span "MP - Inclusión en Lista de Personas Bloqueadas" at bounding box center [270, 373] width 219 height 13
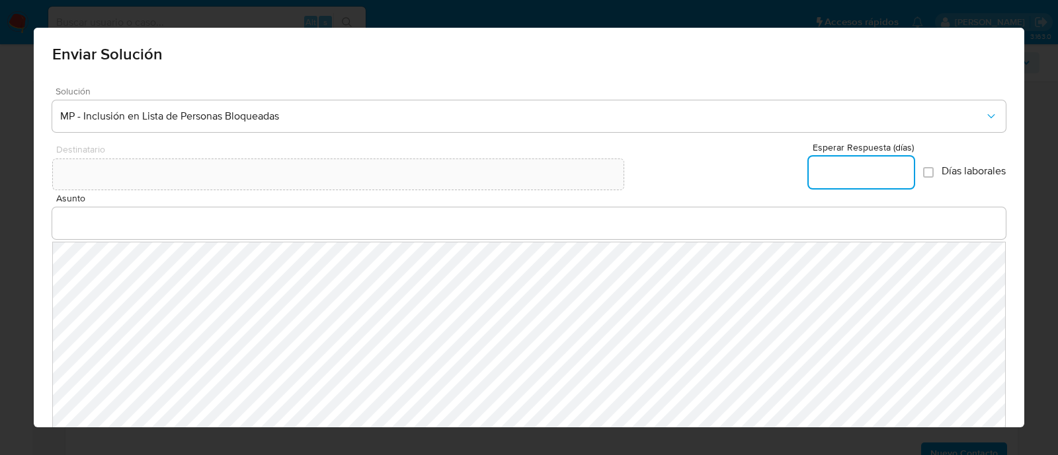
click at [852, 167] on input "Esperar Respuesta (días)" at bounding box center [860, 172] width 105 height 17
type input "0"
click at [122, 224] on input "Asunto" at bounding box center [529, 223] width 954 height 17
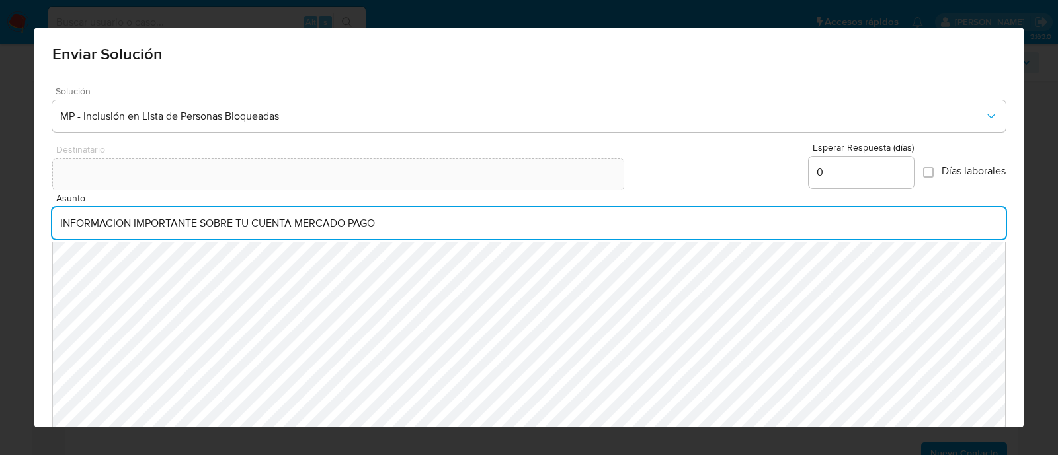
type input "INFORMACION IMPORTANTE SOBRE TU CUENTA MERCADO PAGO"
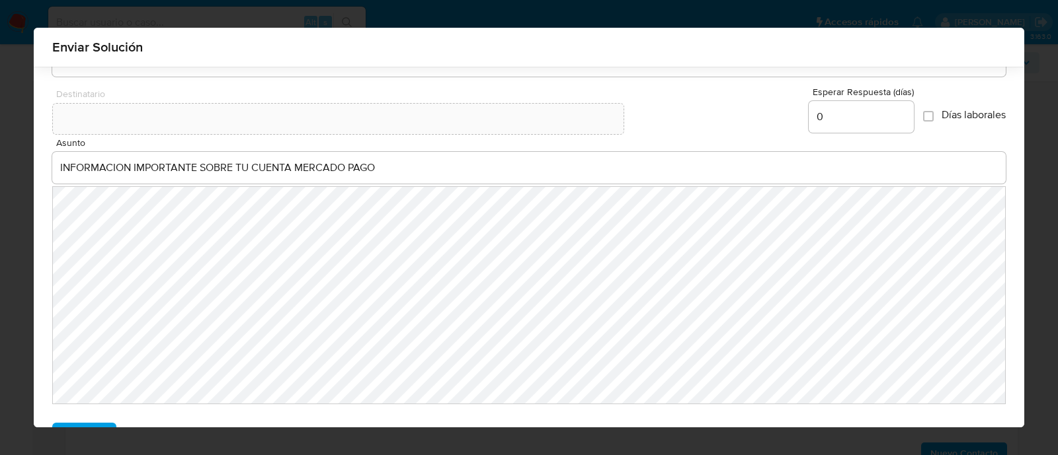
scroll to position [72, 0]
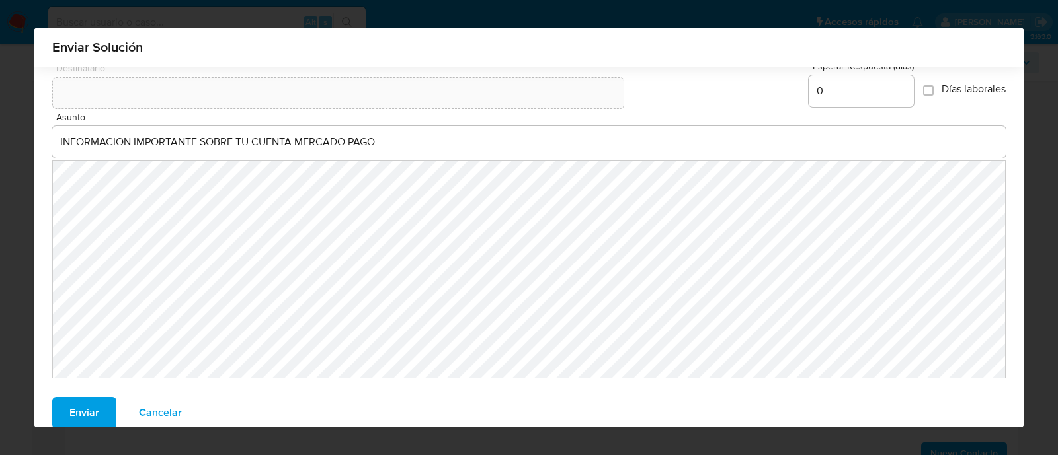
click at [79, 424] on span "Enviar" at bounding box center [84, 413] width 30 height 29
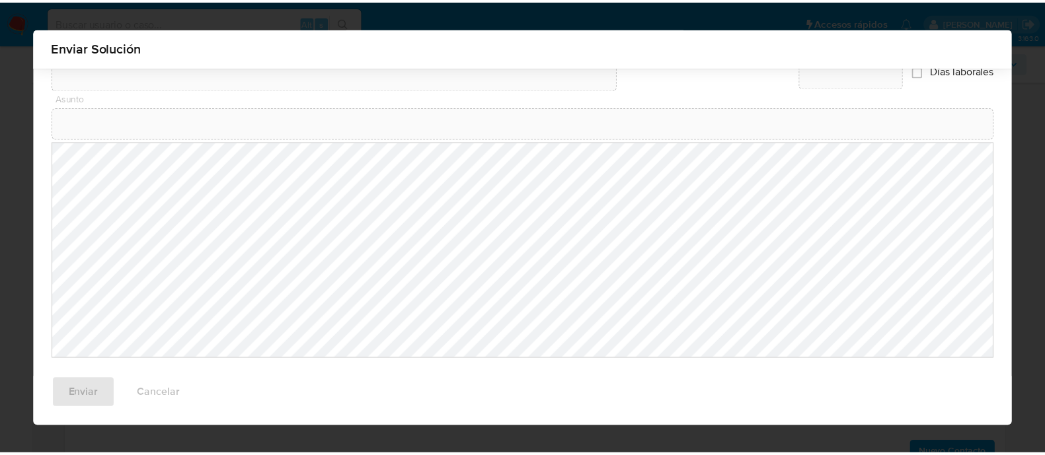
scroll to position [54, 0]
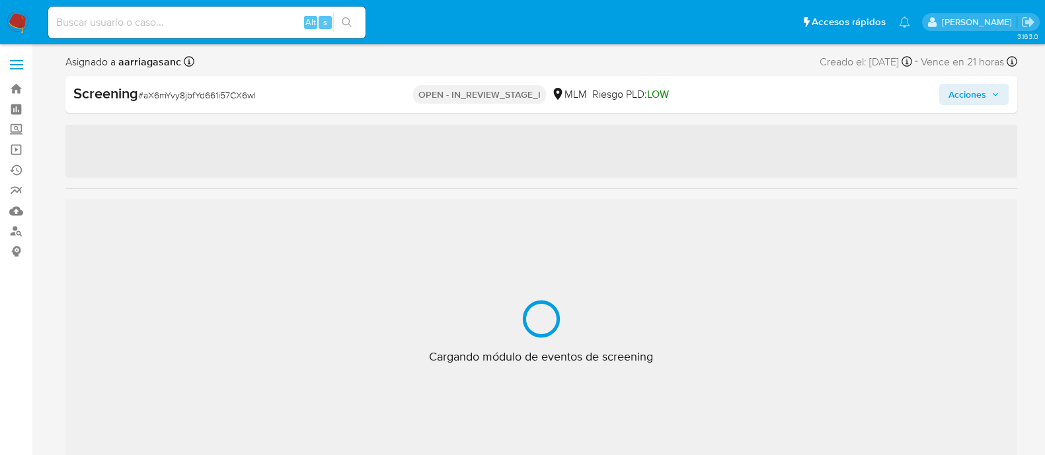
select select "10"
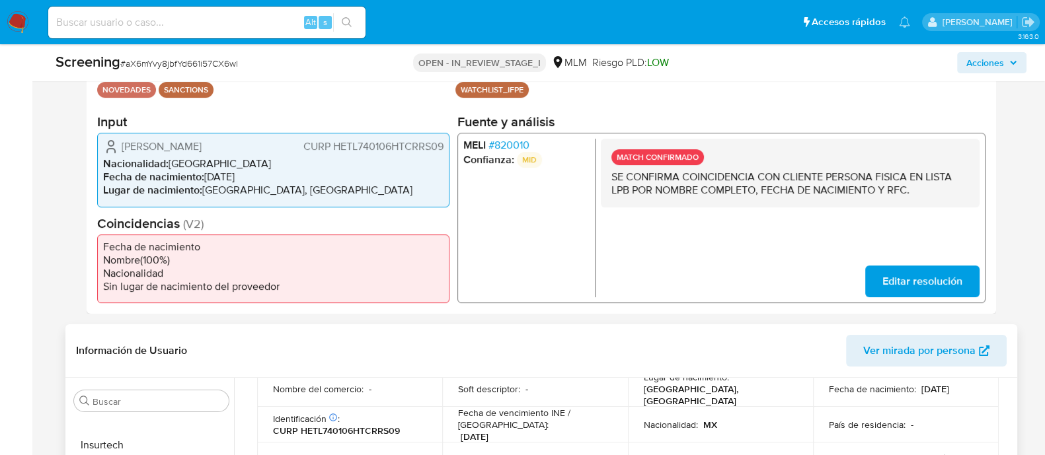
scroll to position [82, 0]
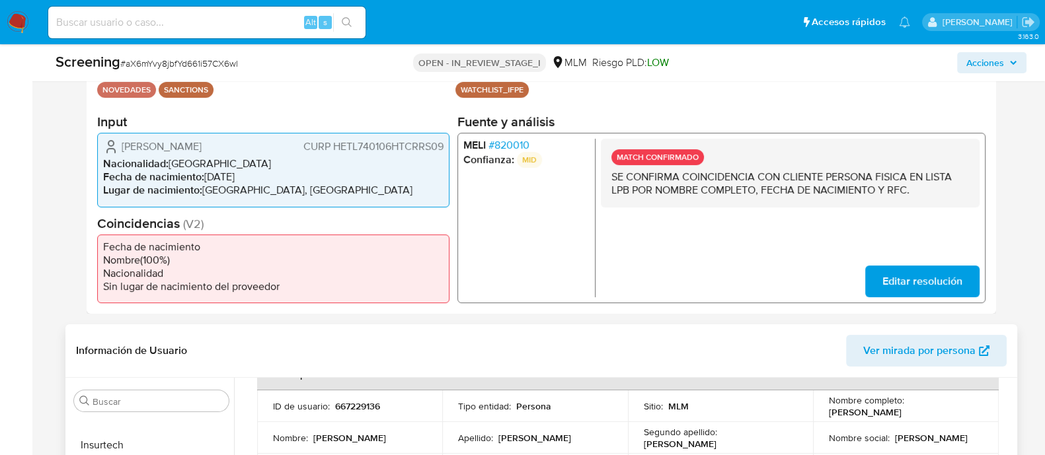
drag, startPoint x: 824, startPoint y: 418, endPoint x: 944, endPoint y: 416, distance: 120.3
click at [944, 416] on td "Nombre completo : Luis Felipe Hernandez Turcios" at bounding box center [906, 407] width 186 height 32
copy p "Luis Felipe Hernandez Turcio"
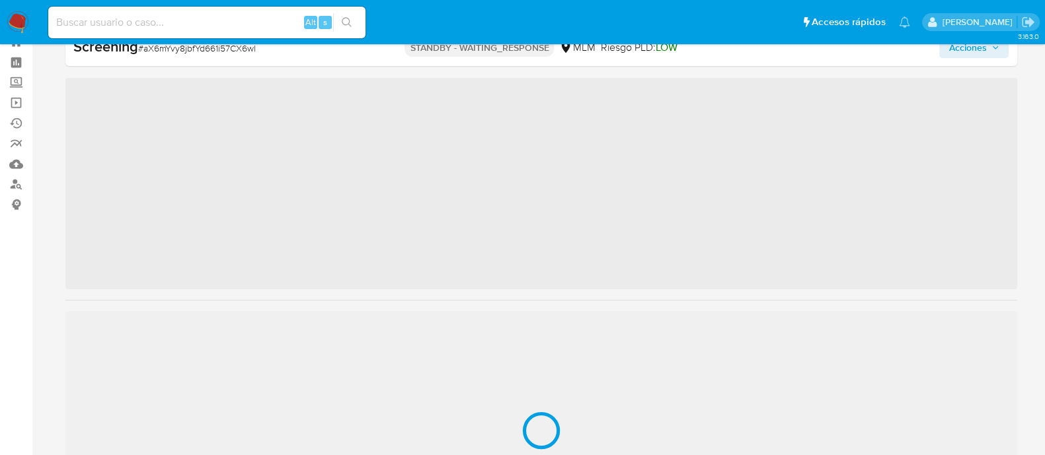
scroll to position [654, 0]
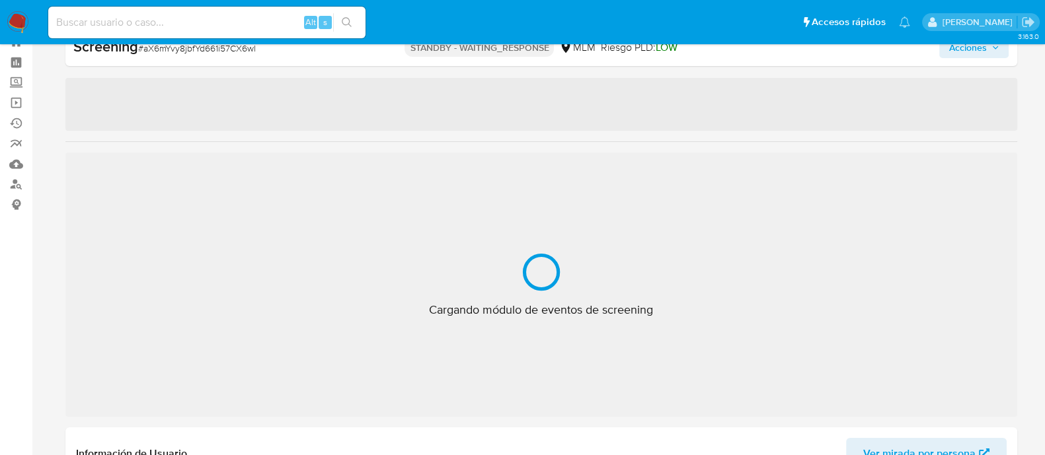
select select "10"
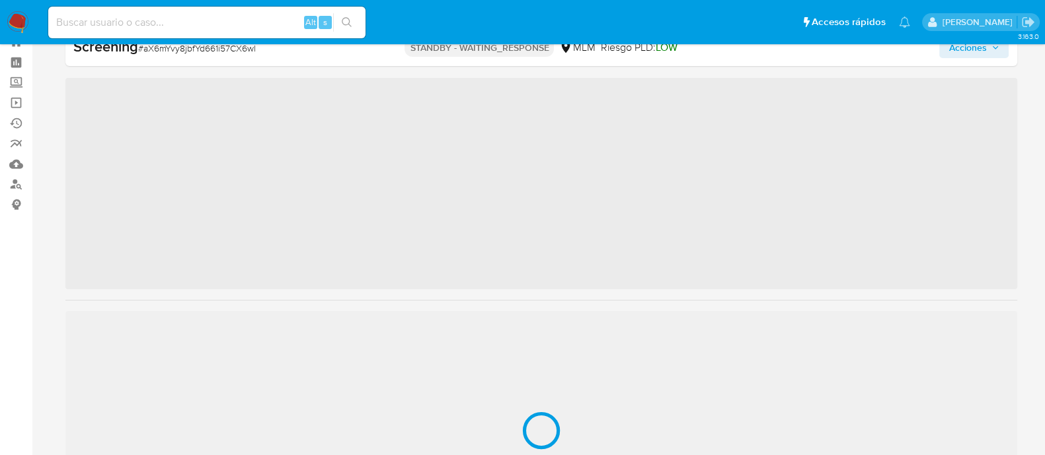
scroll to position [654, 0]
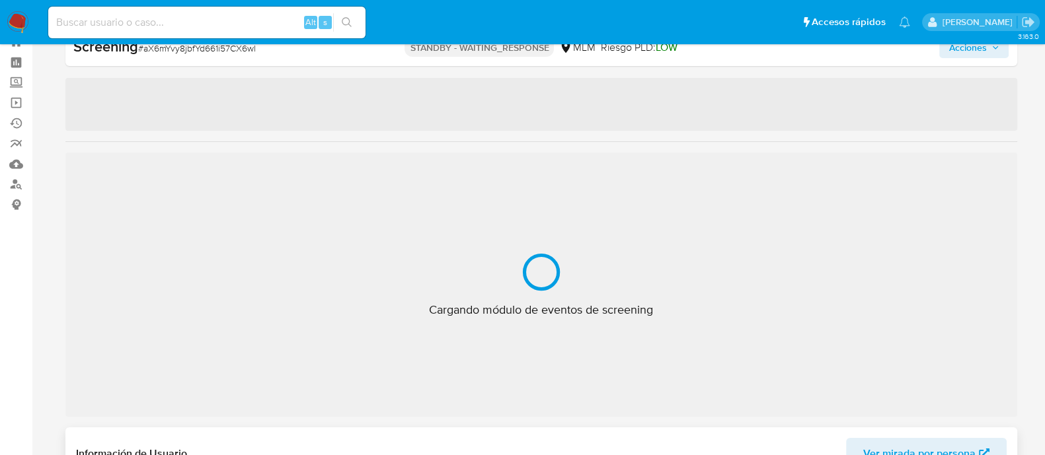
select select "10"
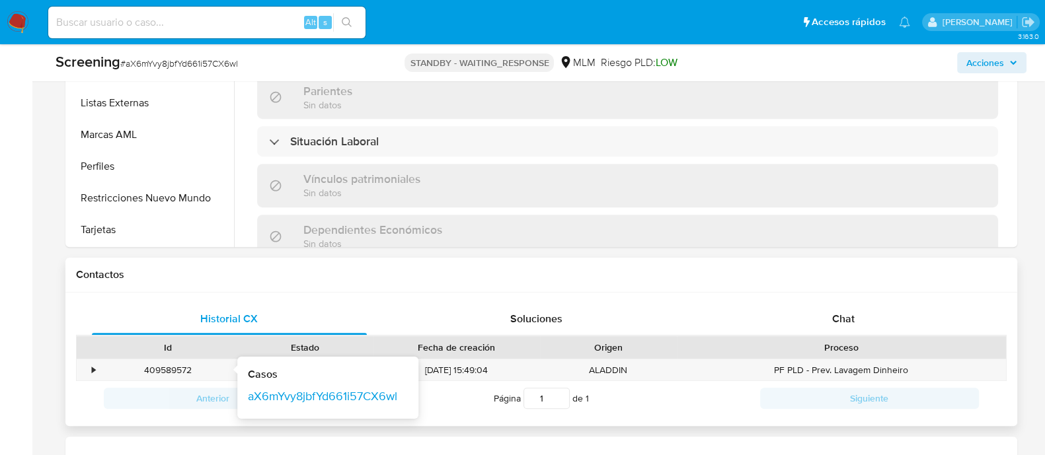
scroll to position [790, 0]
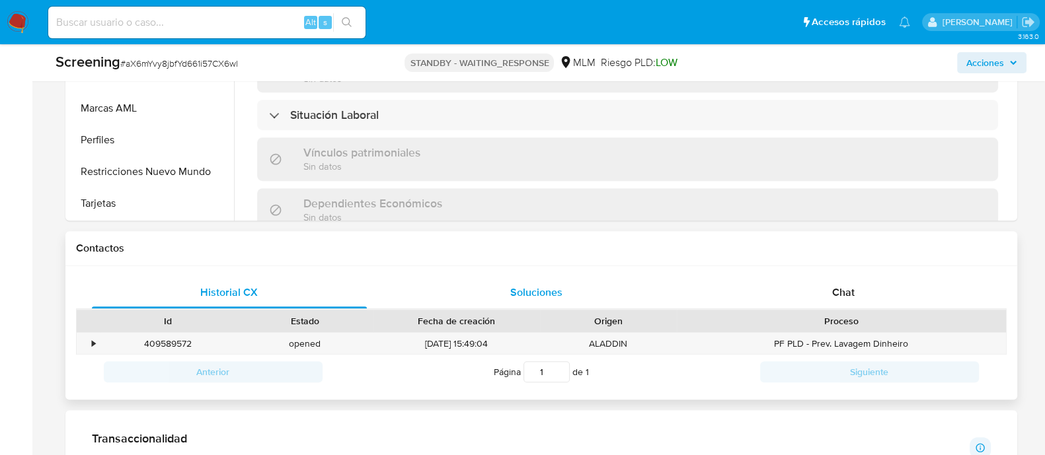
click at [530, 290] on span "Soluciones" at bounding box center [536, 292] width 52 height 15
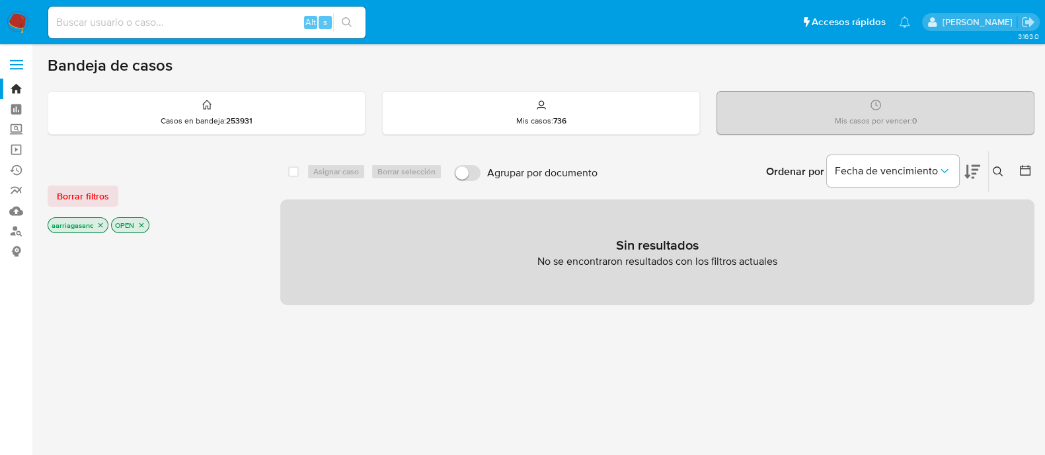
click at [24, 17] on img at bounding box center [18, 22] width 22 height 22
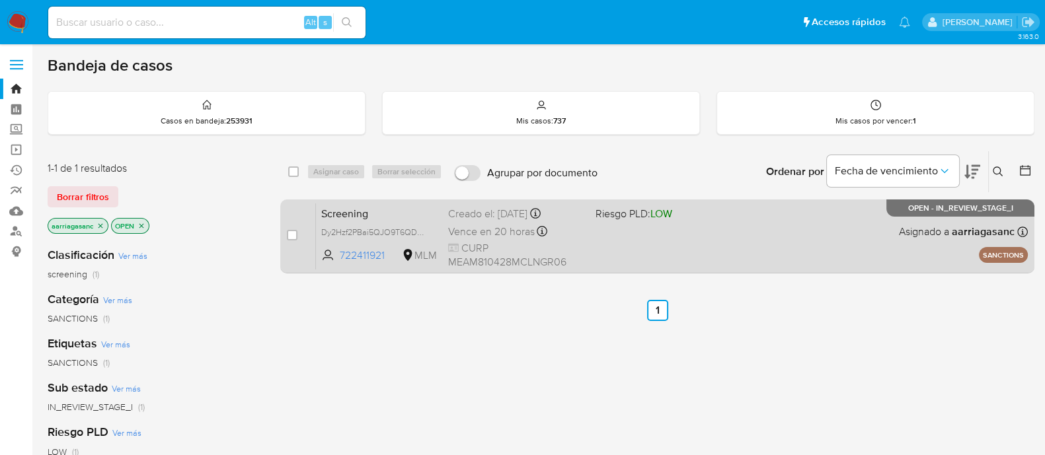
click at [720, 252] on div "Screening Dy2Hzf2PBai5QJO9T6QDskg2 722411921 MLM Riesgo PLD: LOW Creado el: [DA…" at bounding box center [672, 236] width 712 height 67
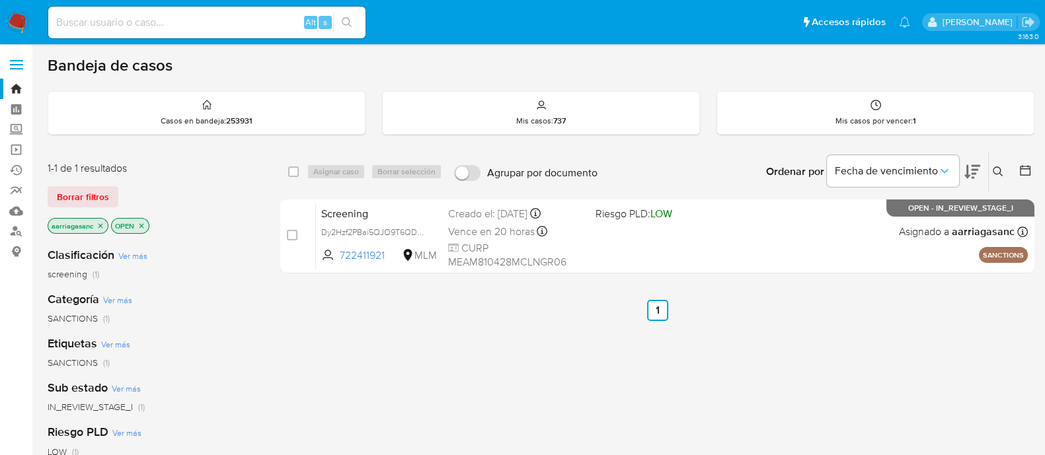
click at [261, 232] on div "1-1 de 1 resultados Borrar filtros aarriagasanc OPEN Clasificación Ver más scre…" at bounding box center [541, 450] width 987 height 599
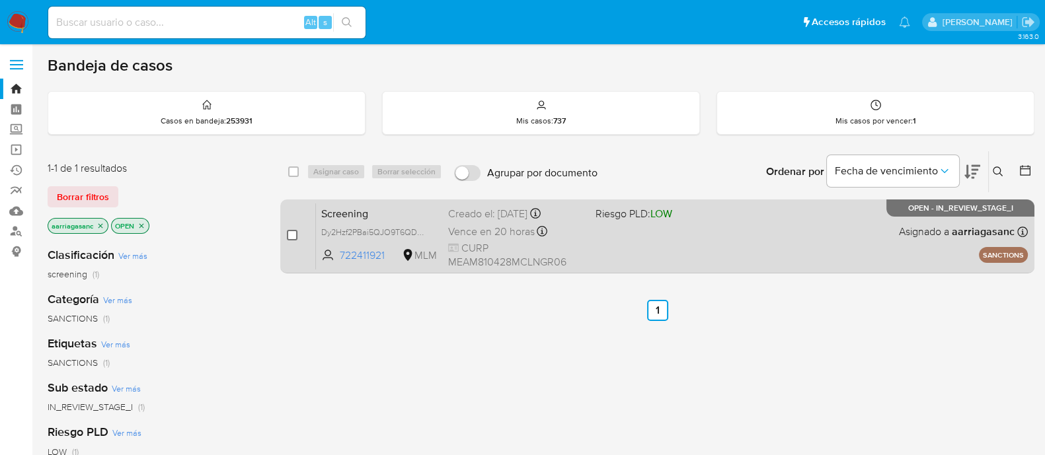
click at [290, 236] on input "checkbox" at bounding box center [292, 235] width 11 height 11
checkbox input "true"
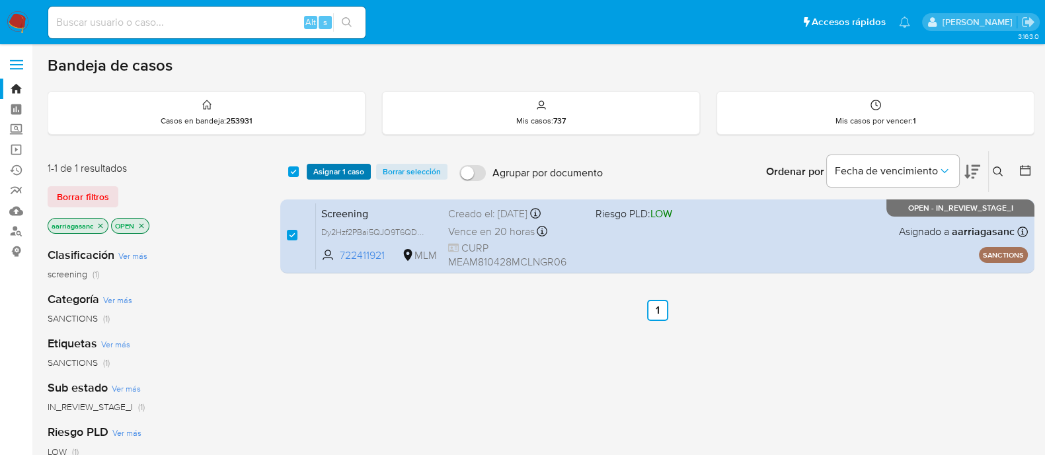
click at [326, 169] on span "Asignar 1 caso" at bounding box center [338, 171] width 51 height 13
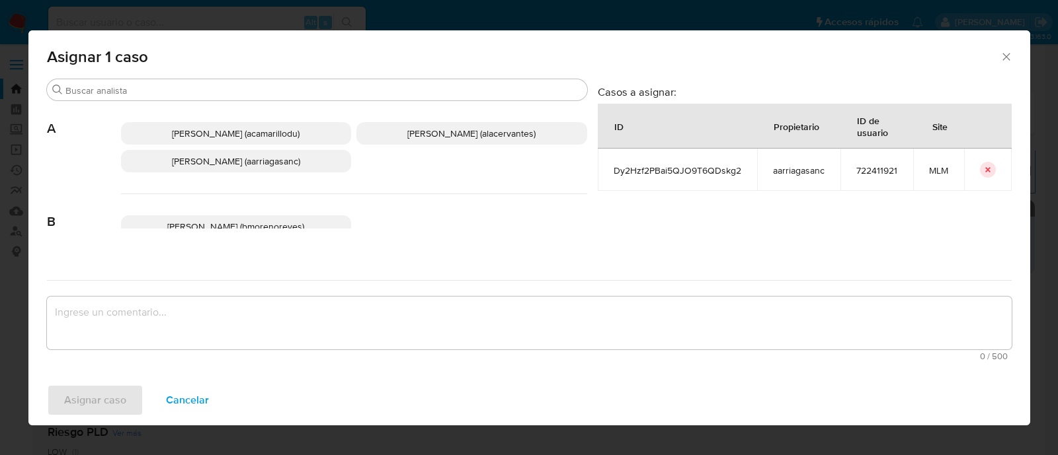
click at [289, 161] on span "Ana Maria Arriaga (aarriagasanc)" at bounding box center [236, 161] width 128 height 13
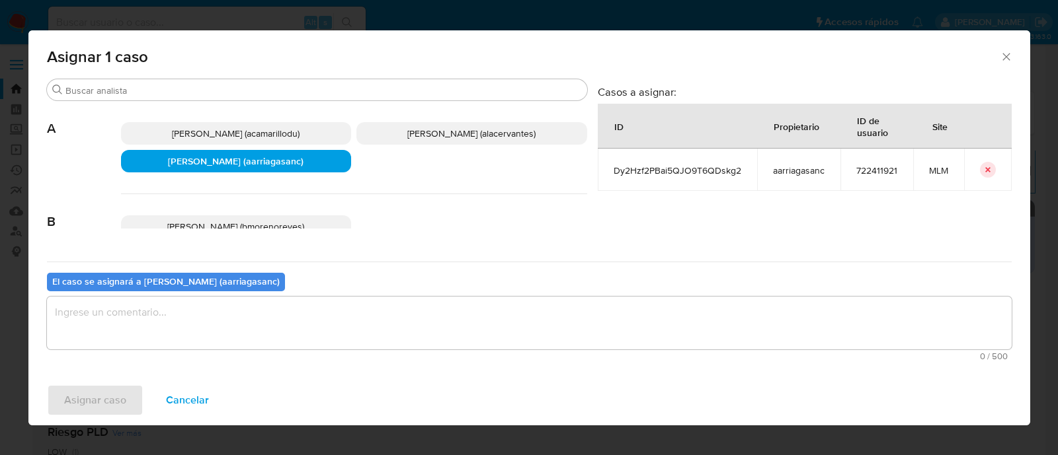
click at [270, 327] on textarea "assign-modal" at bounding box center [529, 323] width 964 height 53
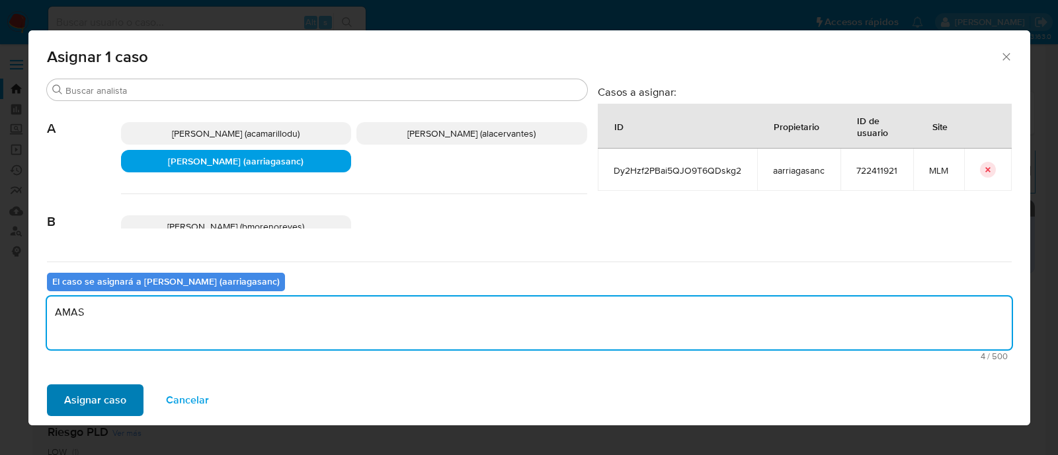
type textarea "AMAS"
click at [113, 401] on span "Asignar caso" at bounding box center [95, 400] width 62 height 29
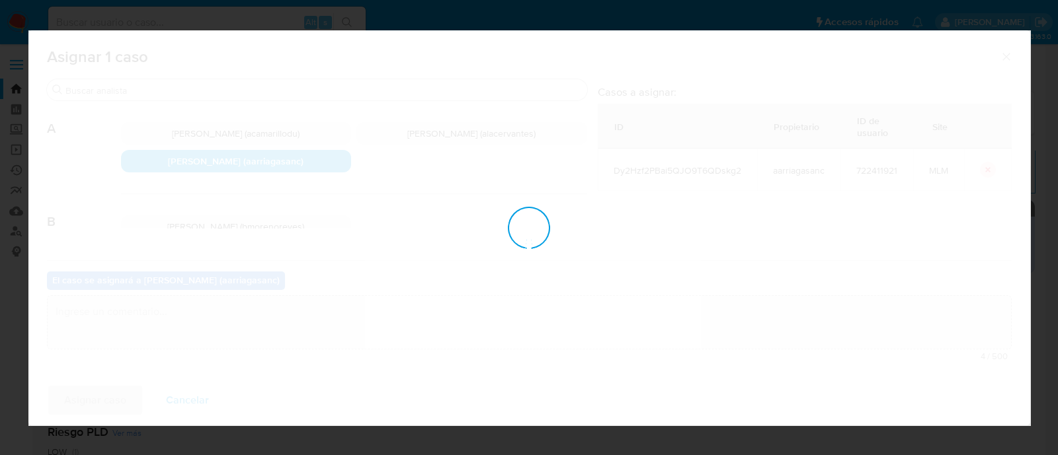
checkbox input "false"
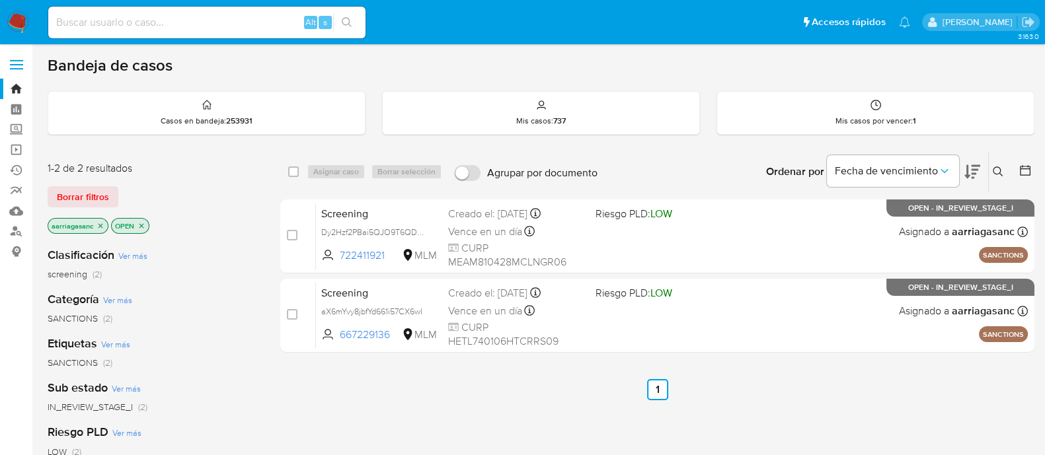
click at [24, 11] on img at bounding box center [18, 22] width 22 height 22
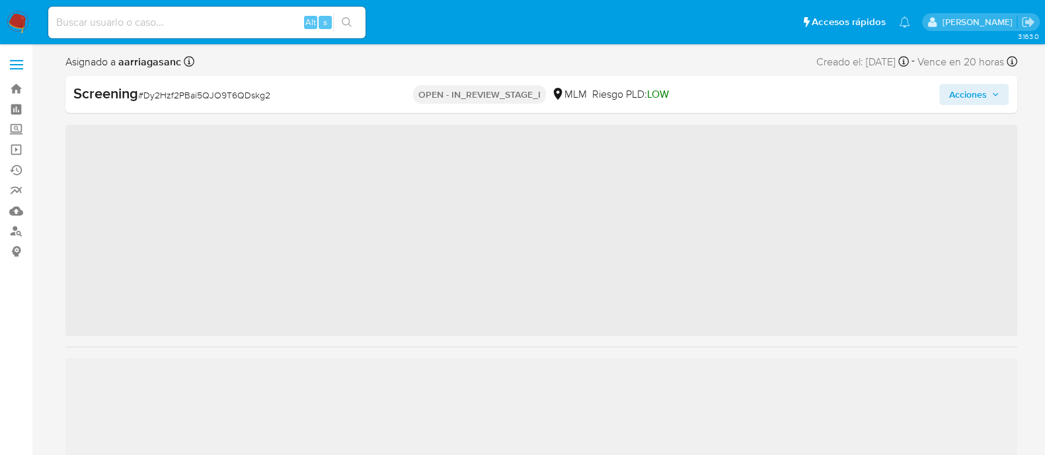
scroll to position [654, 0]
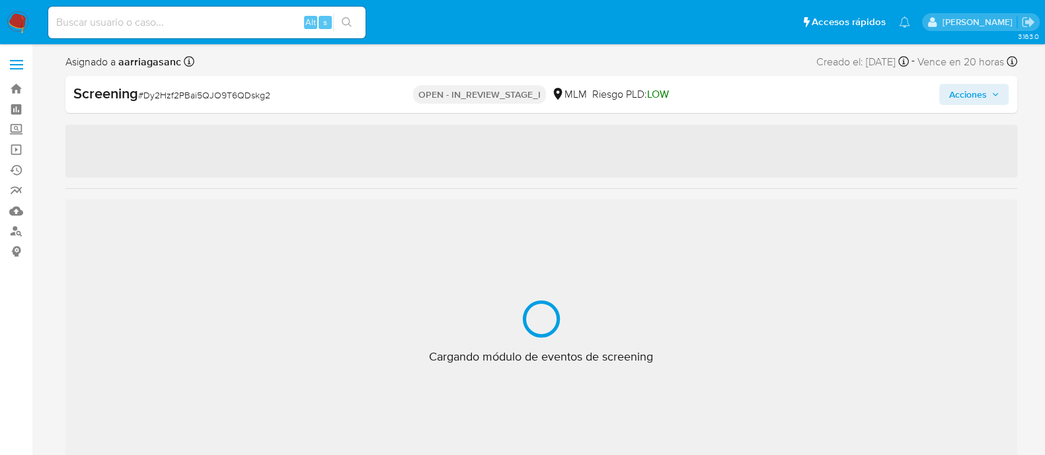
select select "10"
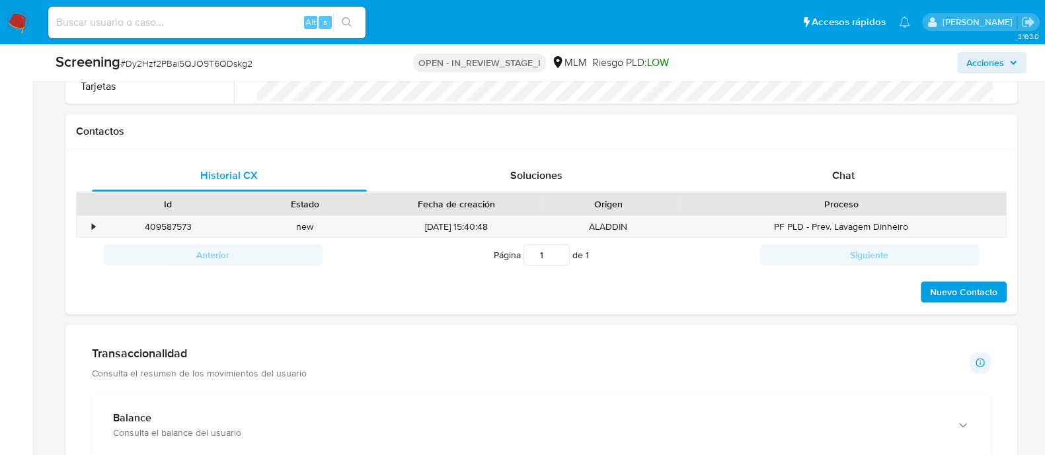
scroll to position [909, 0]
click at [98, 222] on div "•" at bounding box center [88, 226] width 23 height 22
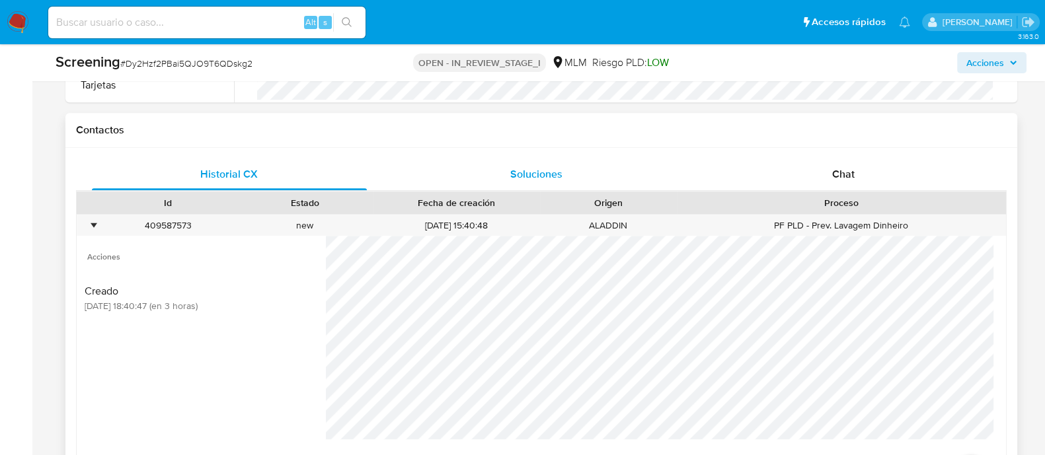
click at [527, 169] on span "Soluciones" at bounding box center [536, 174] width 52 height 15
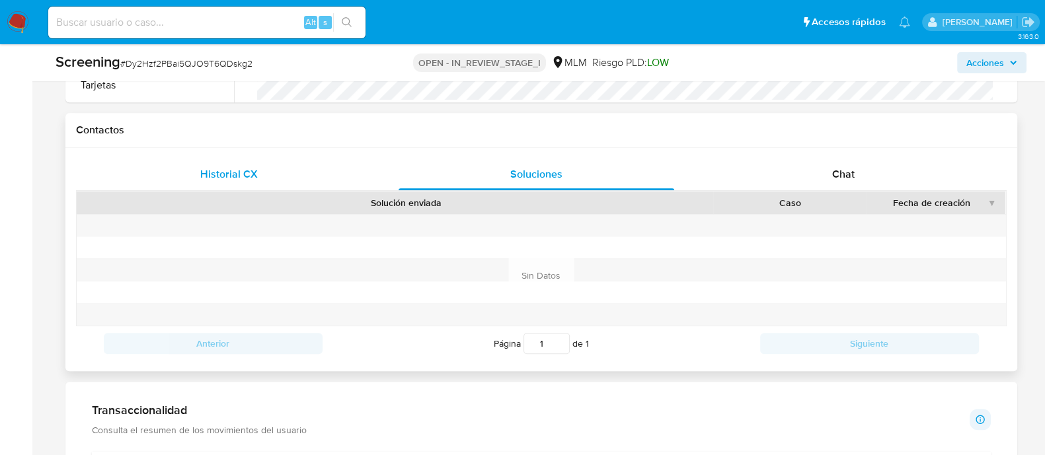
click at [213, 174] on span "Historial CX" at bounding box center [229, 174] width 58 height 15
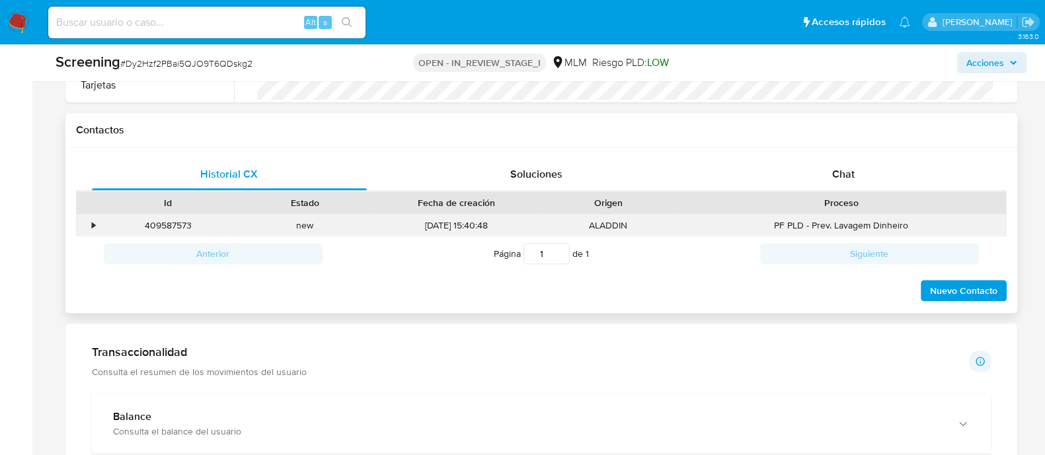
click at [83, 229] on div "•" at bounding box center [88, 226] width 23 height 22
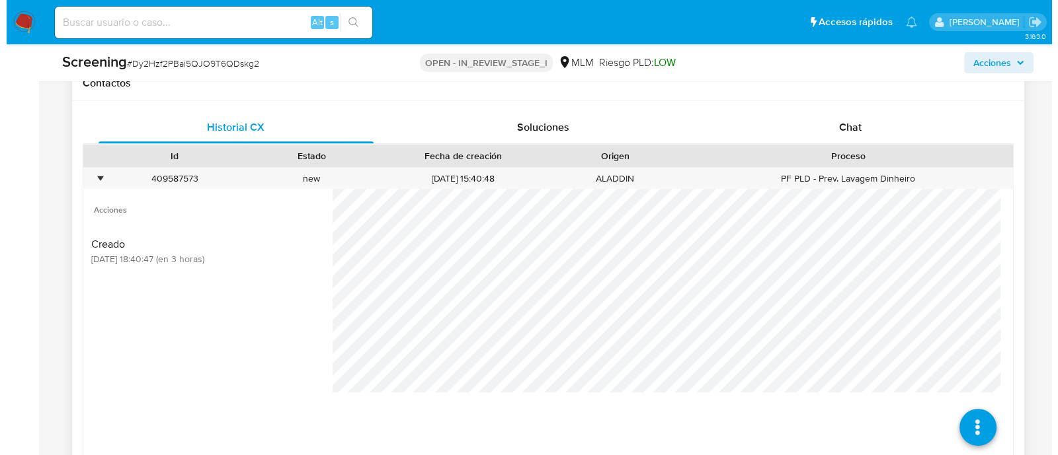
scroll to position [991, 0]
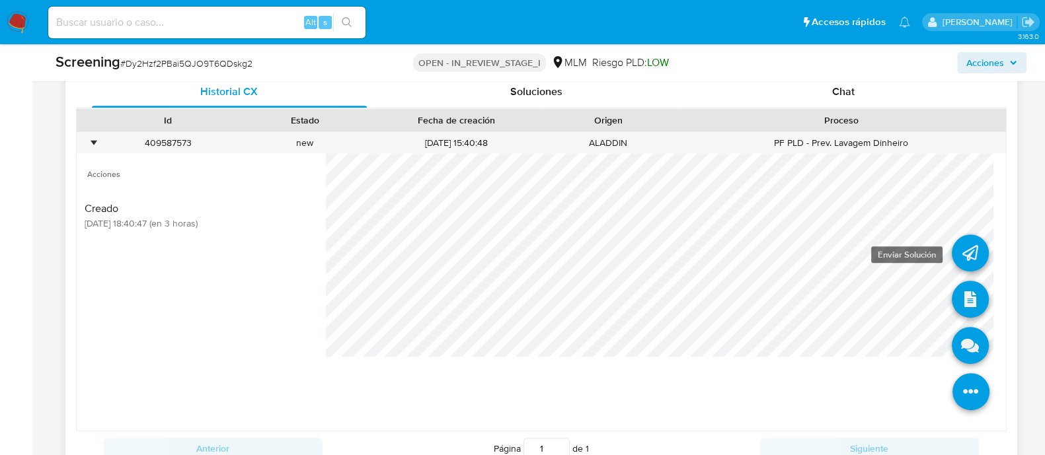
click at [960, 254] on icon at bounding box center [970, 253] width 37 height 37
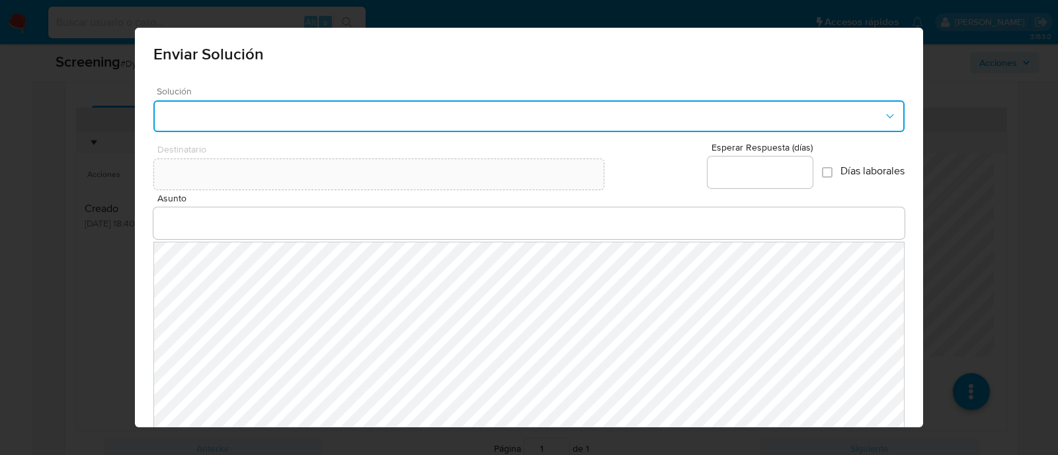
click at [399, 124] on button "button" at bounding box center [528, 116] width 751 height 32
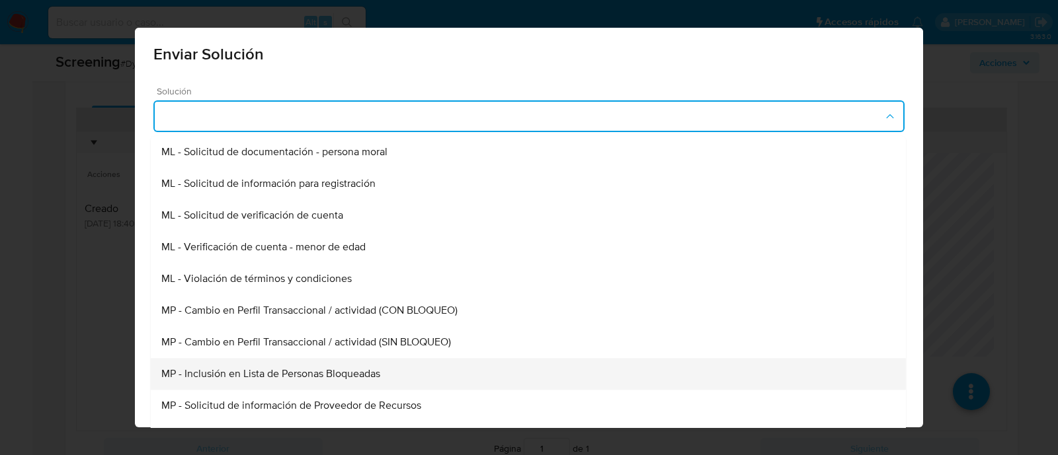
click at [338, 371] on span "MP - Inclusión en Lista de Personas Bloqueadas" at bounding box center [270, 373] width 219 height 13
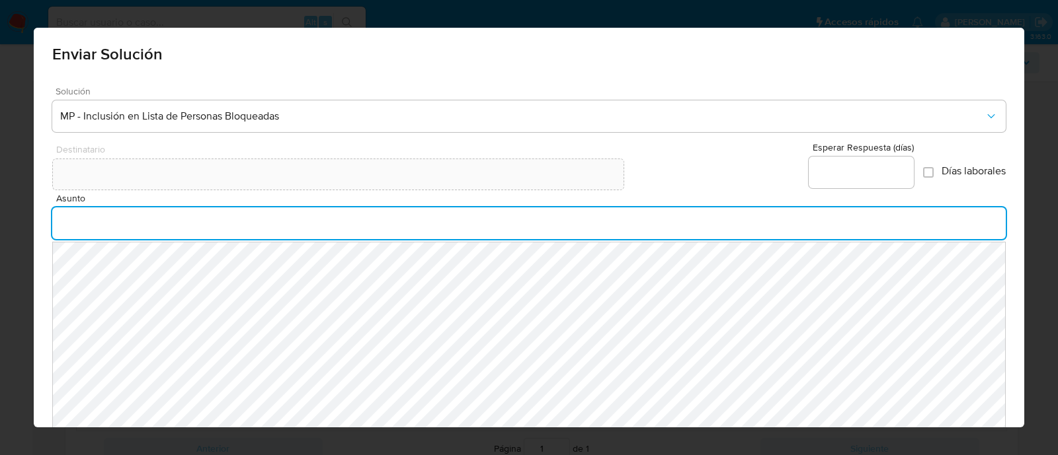
click at [224, 230] on input "Asunto" at bounding box center [529, 223] width 954 height 17
type input "A"
type input "INFORMACION IMPORTANTE SOBRE TU CUENTA MERCADO PAGO"
click at [832, 167] on input "Esperar Respuesta (días)" at bounding box center [860, 172] width 105 height 17
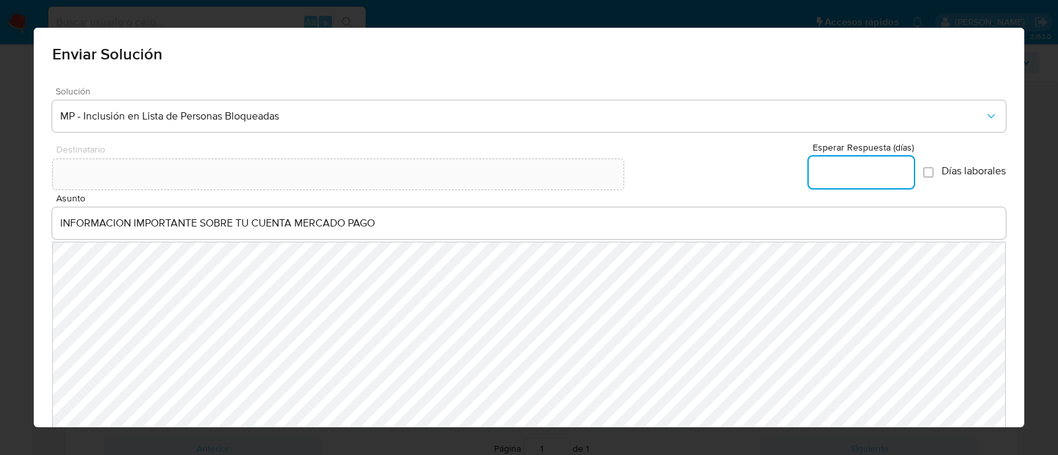
type input "9"
type input "0"
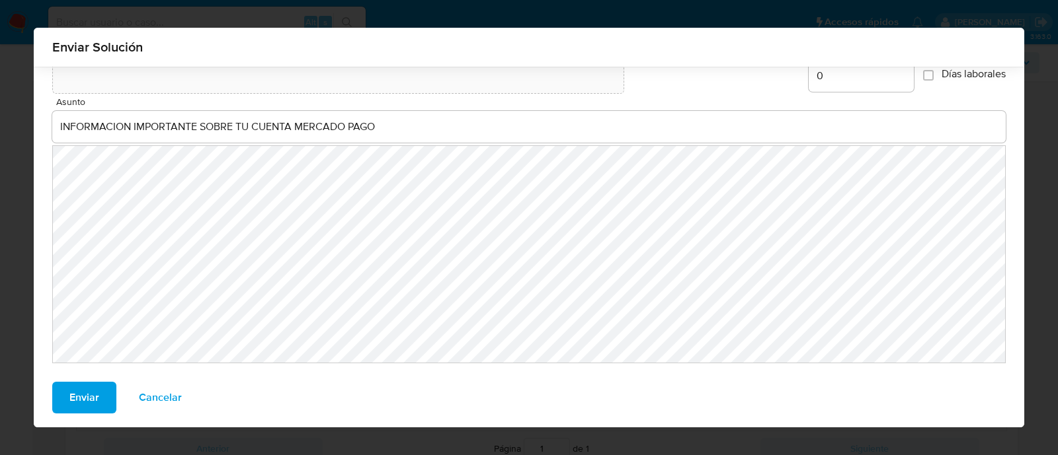
scroll to position [91, 0]
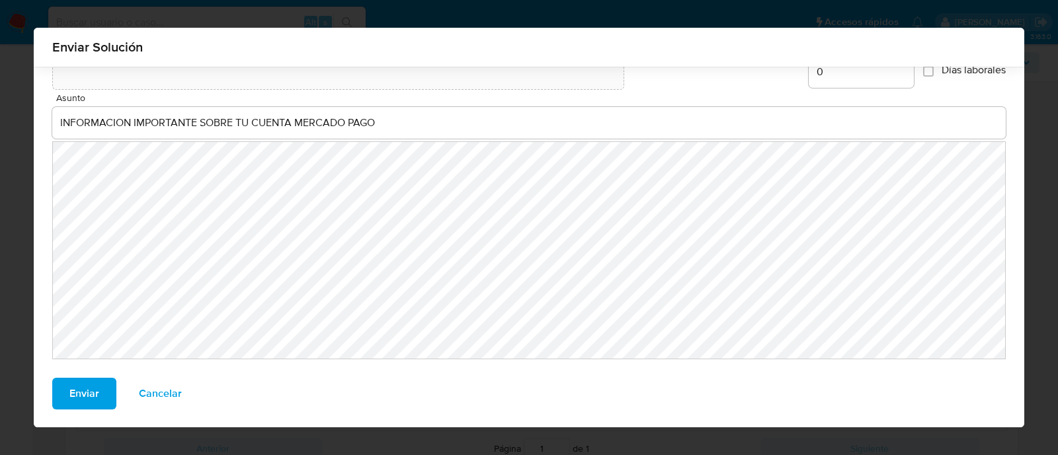
click at [69, 397] on span "Enviar" at bounding box center [84, 393] width 30 height 29
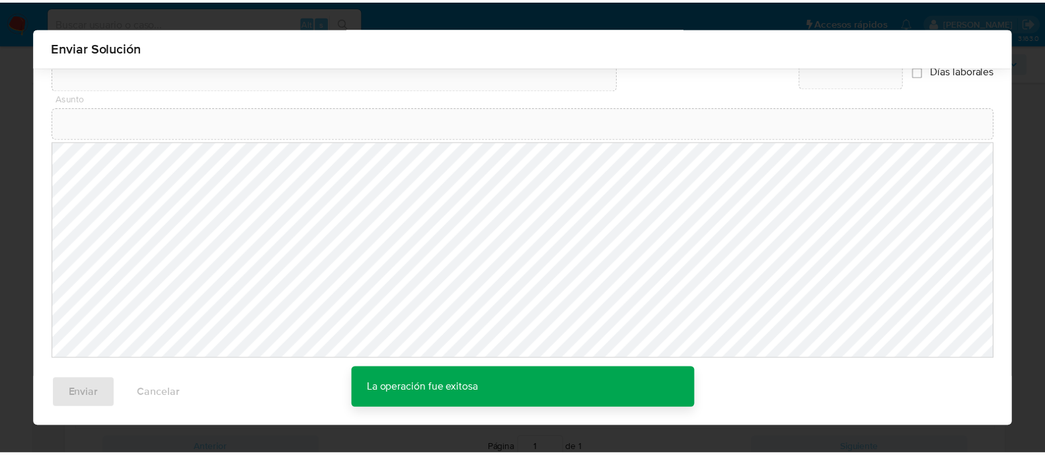
scroll to position [72, 0]
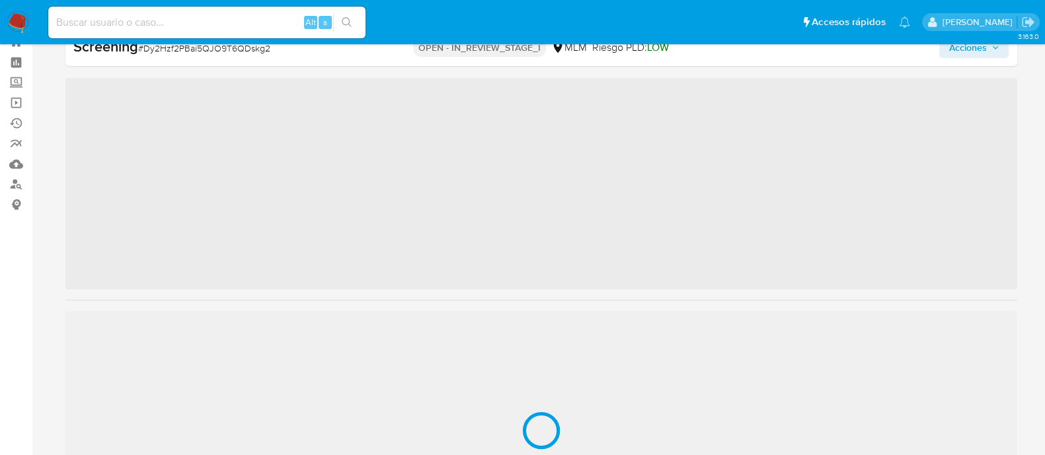
scroll to position [654, 0]
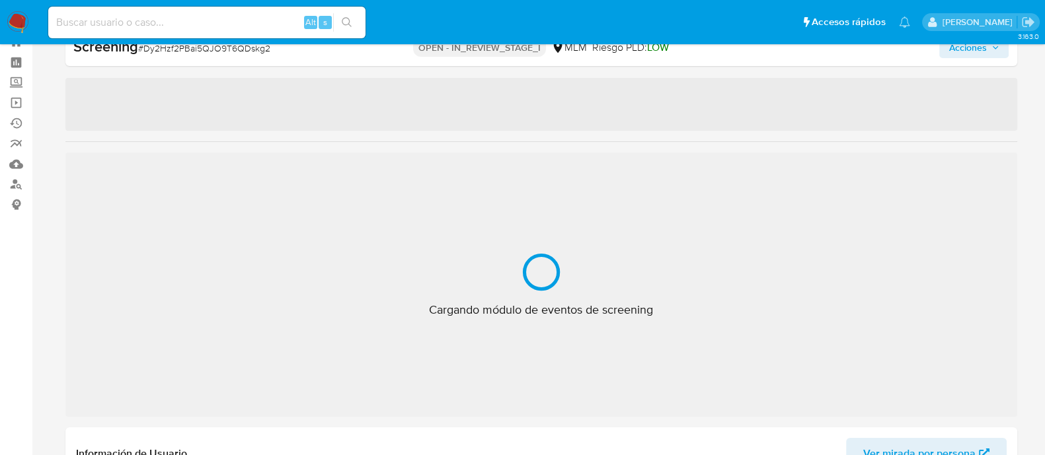
select select "10"
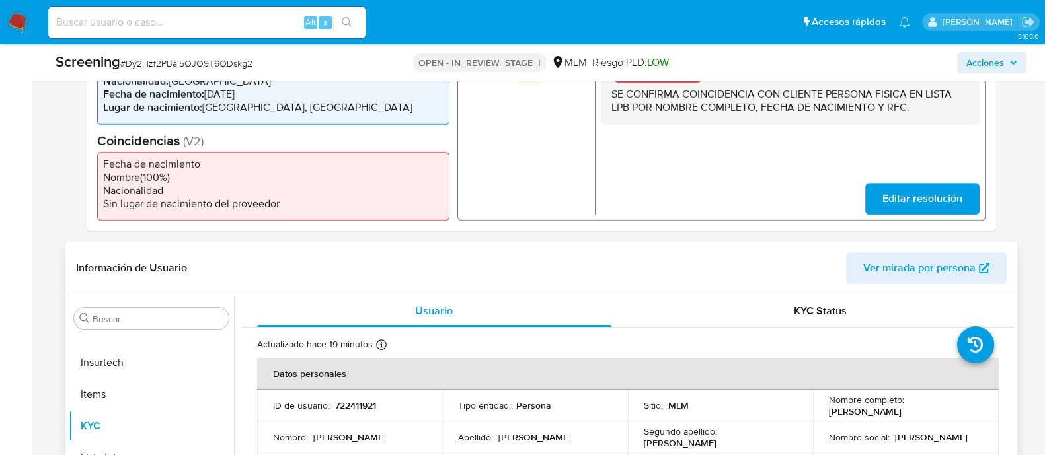
scroll to position [82, 0]
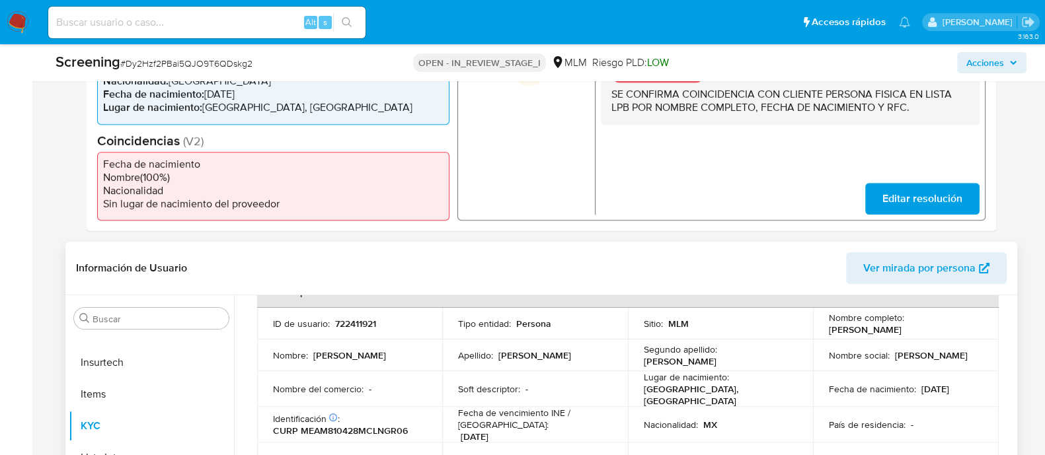
drag, startPoint x: 821, startPoint y: 329, endPoint x: 959, endPoint y: 334, distance: 138.2
click at [959, 334] on td "Nombre completo : Martha Alicia Mendez Aguilar" at bounding box center [906, 324] width 186 height 32
copy p "Martha Alicia Mendez Aguilar"
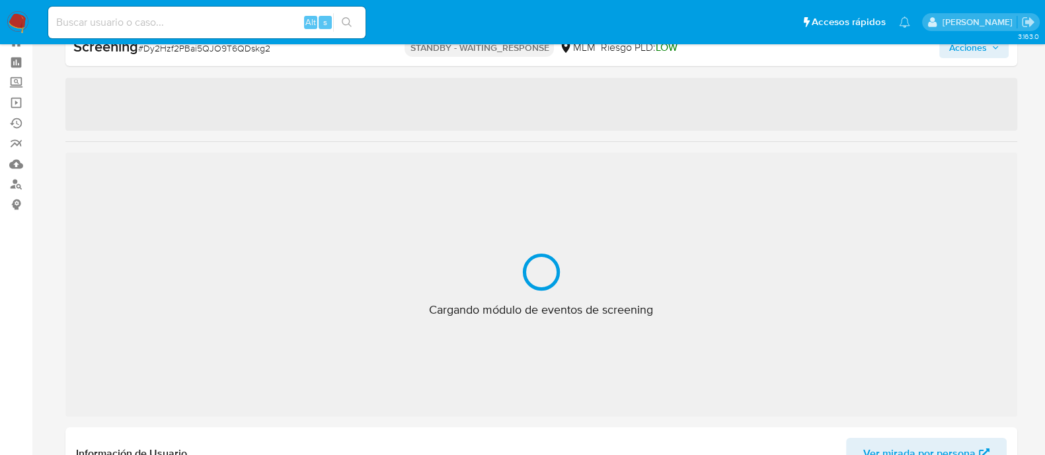
scroll to position [654, 0]
select select "10"
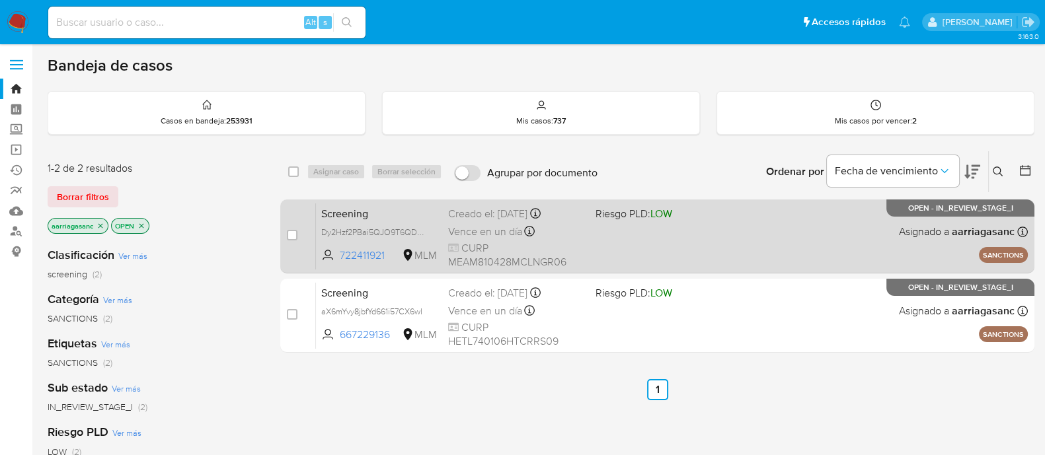
click at [650, 240] on div "Screening Dy2Hzf2PBai5QJO9T6QDskg2 722411921 MLM Riesgo PLD: LOW Creado el: [DA…" at bounding box center [672, 236] width 712 height 67
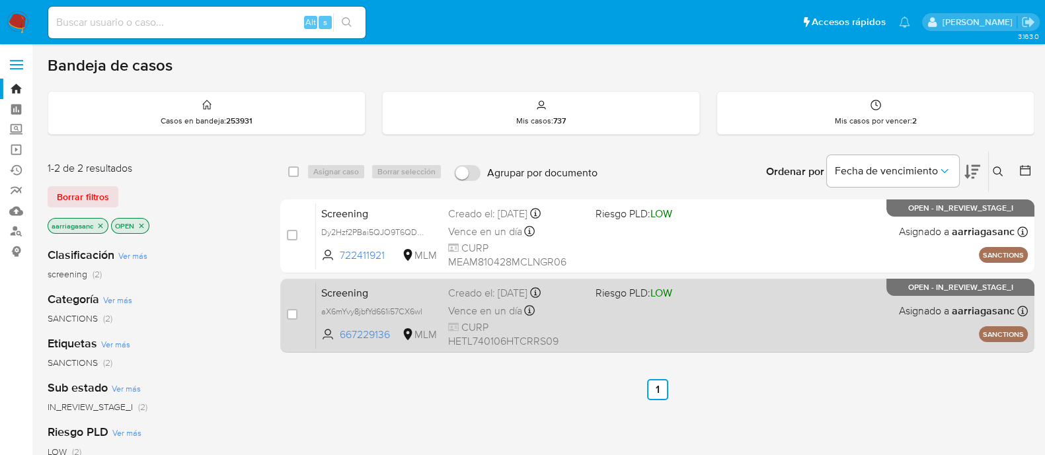
click at [669, 327] on div "Screening aX6mYvy8jbfYd661i57CX6wl 667229136 MLM Riesgo PLD: LOW Creado el: [DA…" at bounding box center [672, 315] width 712 height 67
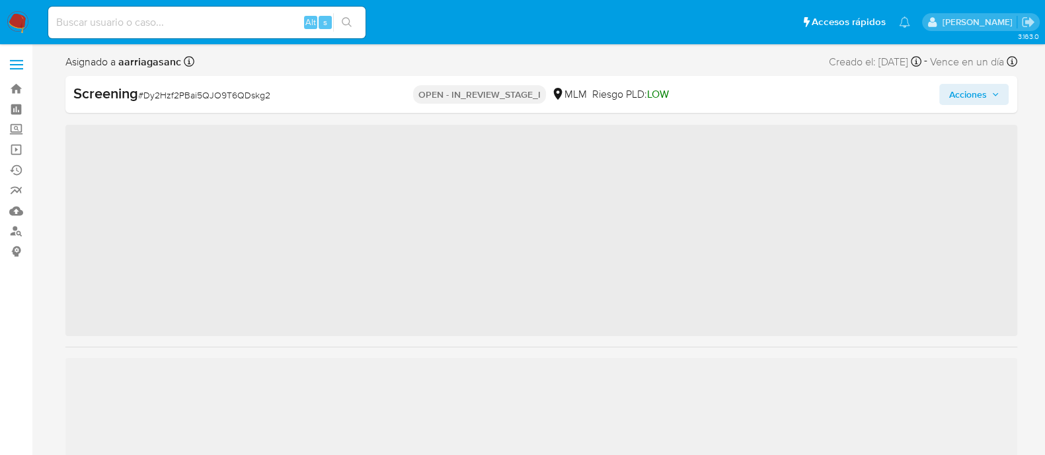
scroll to position [654, 0]
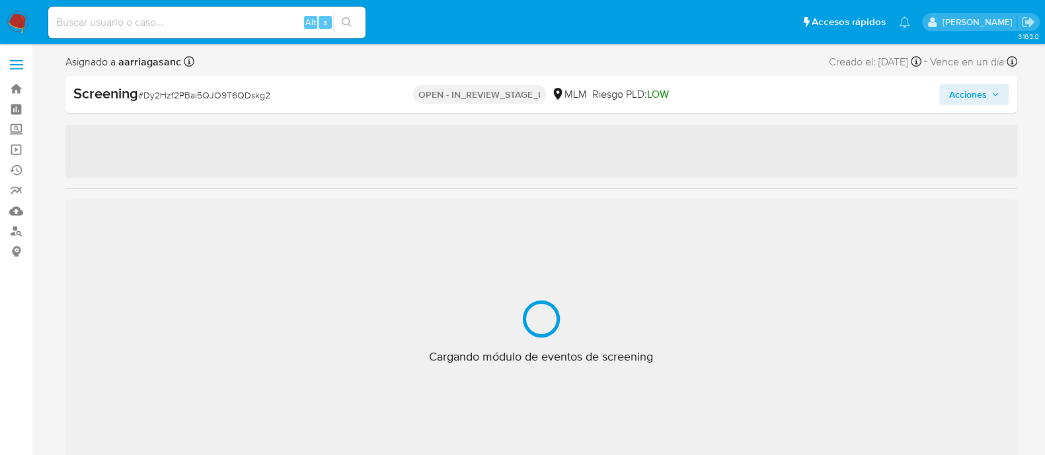
select select "10"
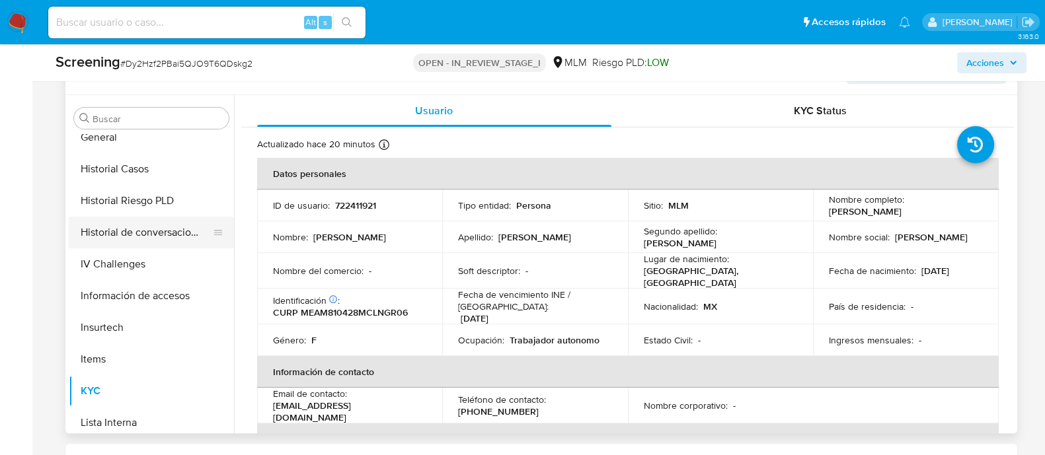
scroll to position [406, 0]
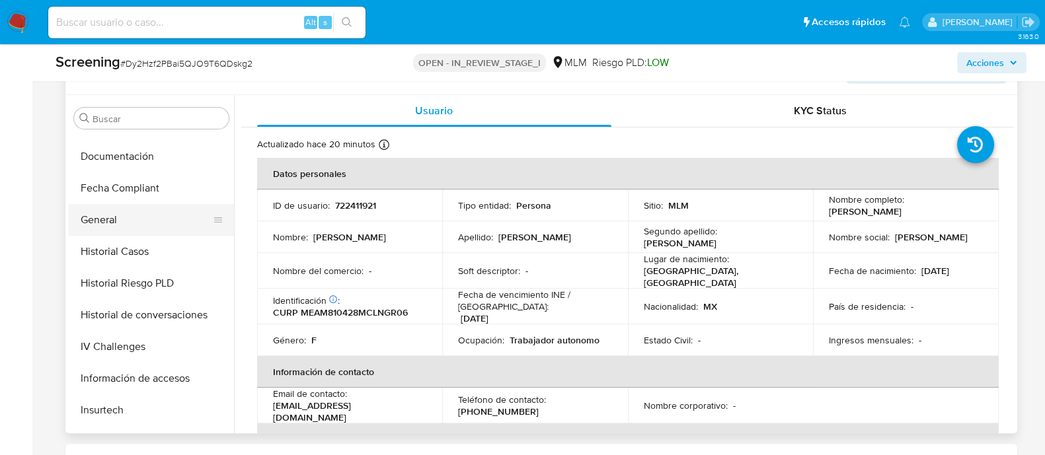
click at [123, 219] on button "General" at bounding box center [146, 220] width 155 height 32
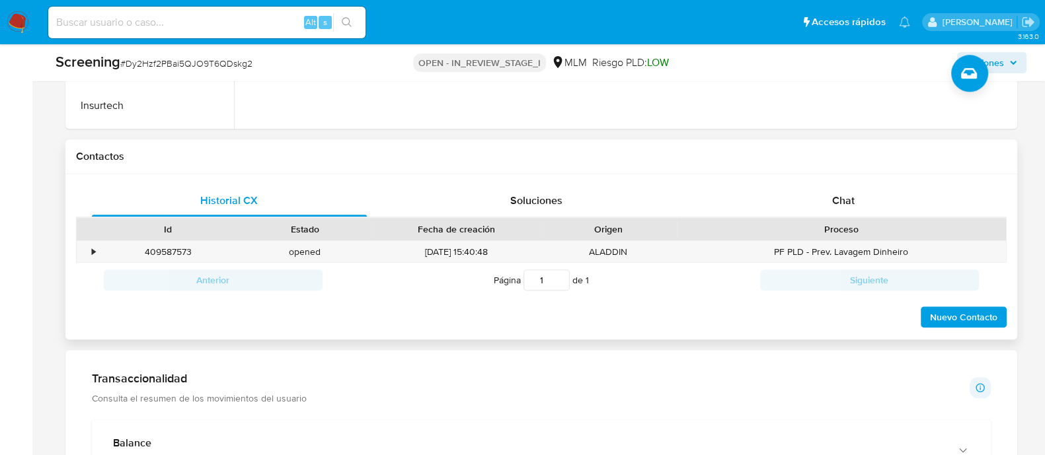
scroll to position [909, 0]
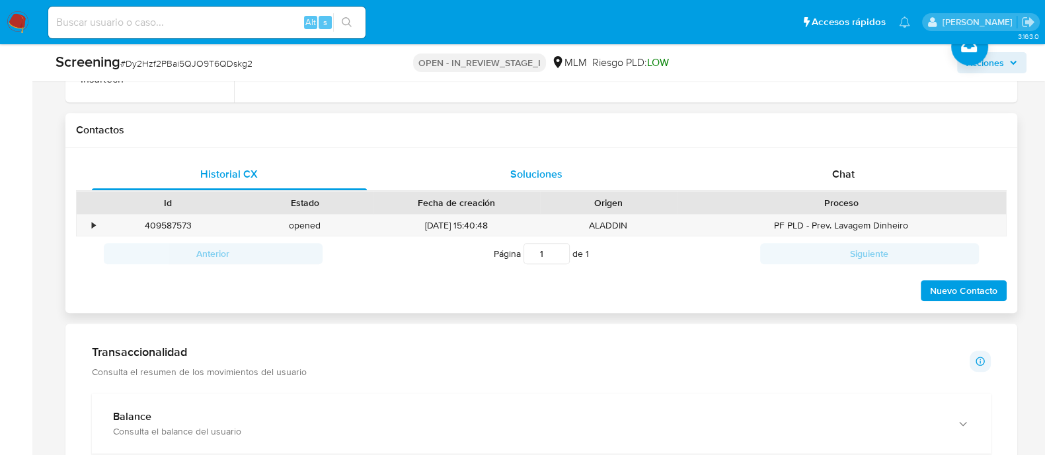
click at [549, 177] on span "Soluciones" at bounding box center [536, 174] width 52 height 15
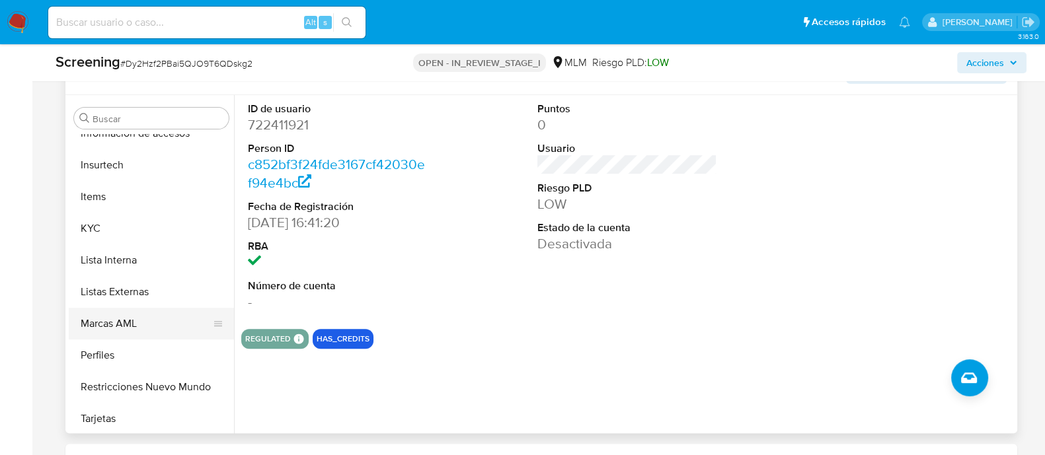
scroll to position [654, 0]
click at [118, 257] on button "Lista Interna" at bounding box center [146, 258] width 155 height 32
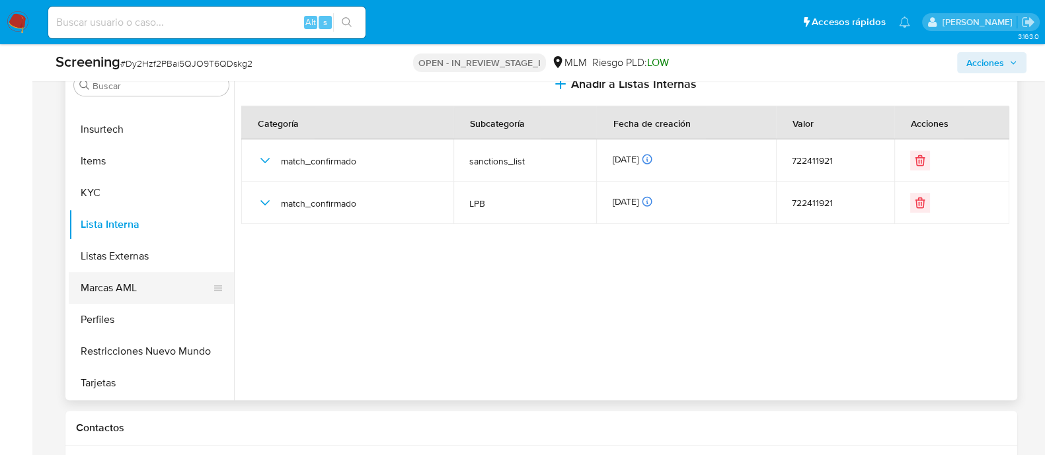
scroll to position [660, 0]
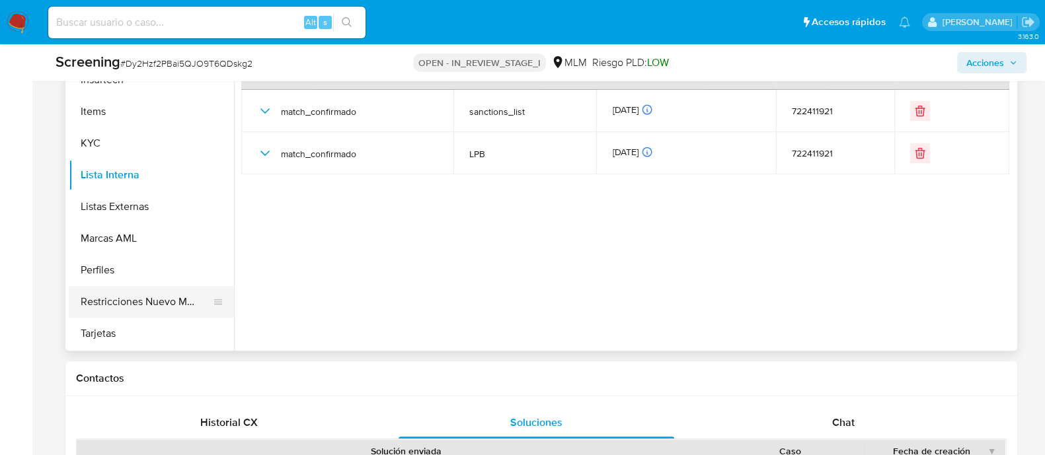
click at [149, 299] on button "Restricciones Nuevo Mundo" at bounding box center [146, 302] width 155 height 32
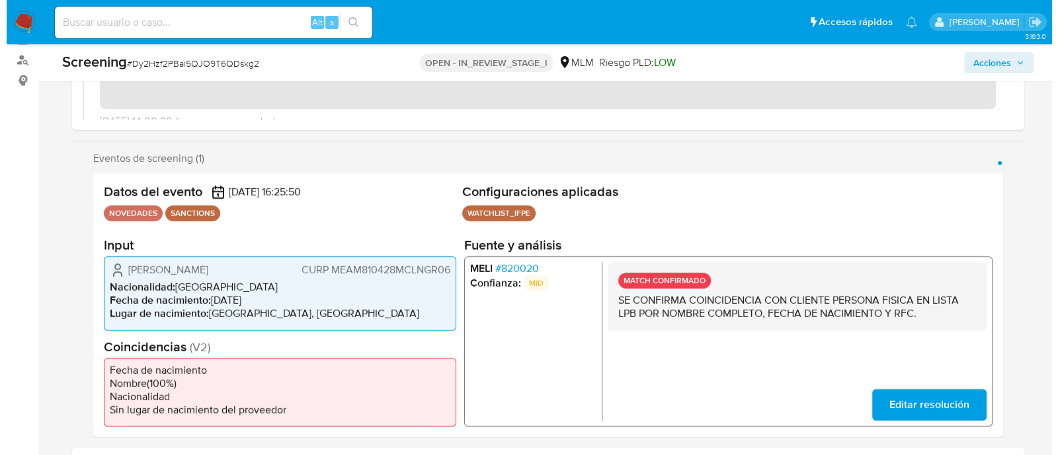
scroll to position [165, 0]
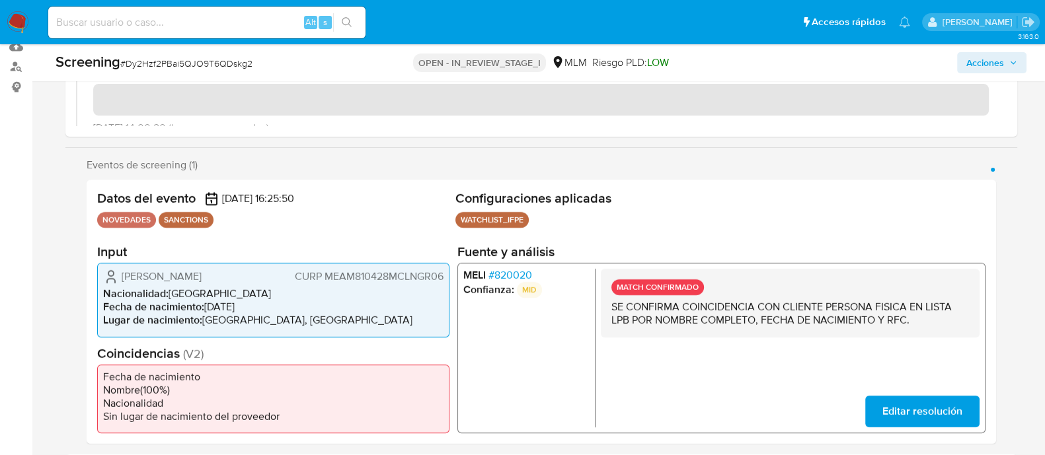
click at [983, 60] on span "Acciones" at bounding box center [985, 62] width 38 height 21
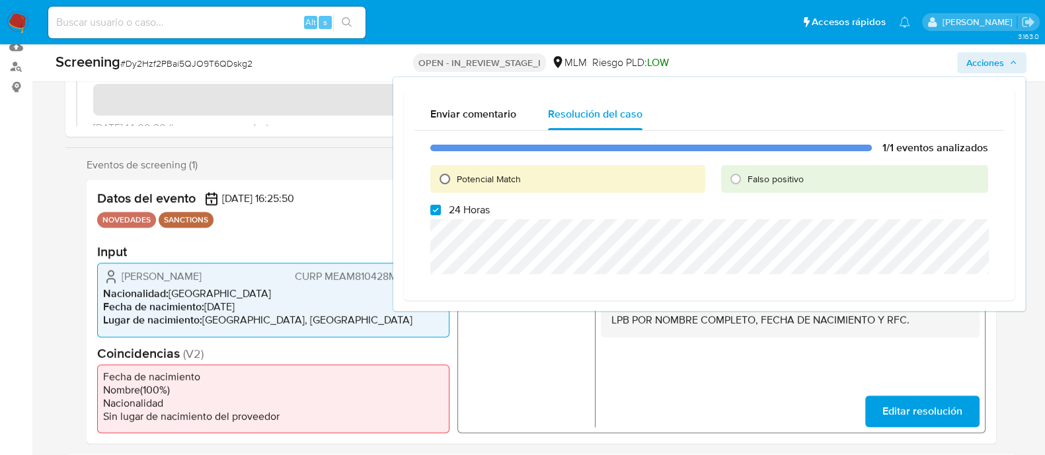
click at [448, 182] on input "Potencial Match" at bounding box center [444, 179] width 21 height 21
radio input "true"
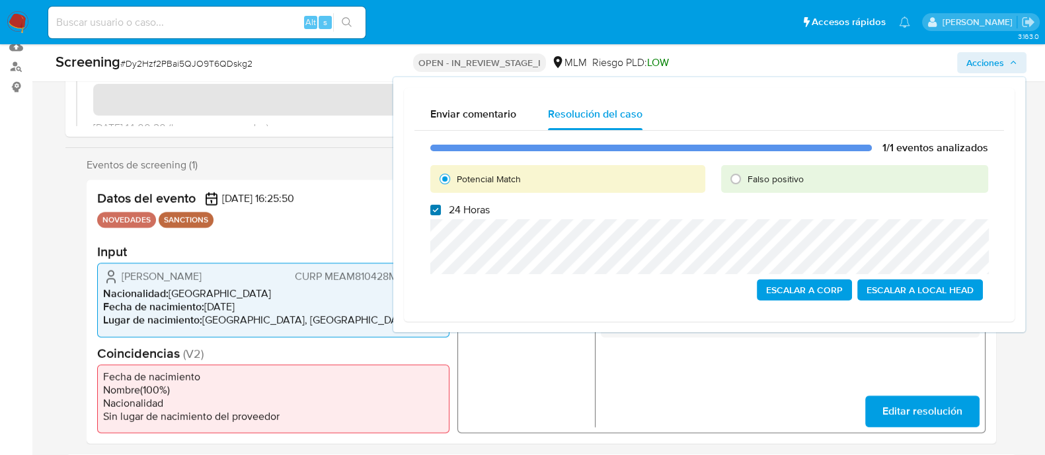
click at [434, 214] on input "24 Horas" at bounding box center [435, 210] width 11 height 11
click at [433, 213] on input "24 Horas" at bounding box center [435, 210] width 11 height 11
checkbox input "true"
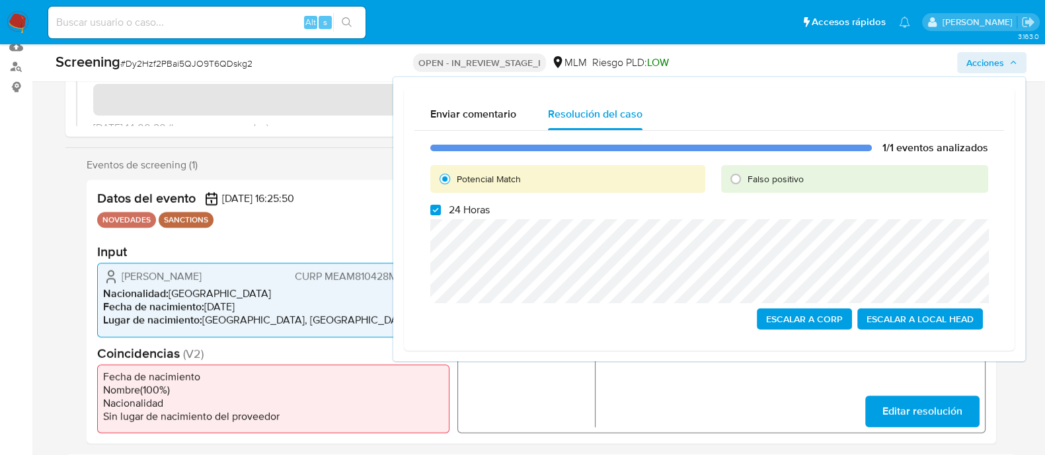
click at [933, 312] on span "Escalar a Local Head" at bounding box center [920, 319] width 107 height 19
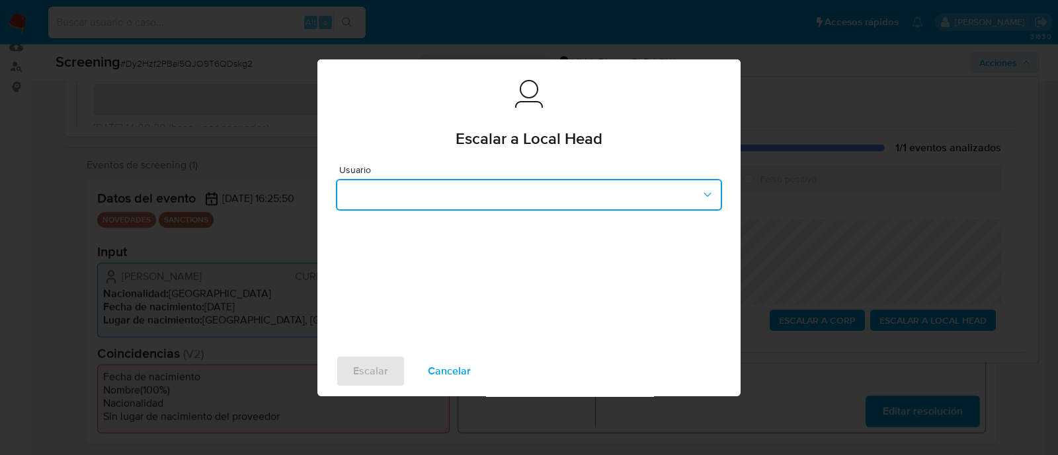
click at [512, 190] on button "button" at bounding box center [529, 195] width 386 height 32
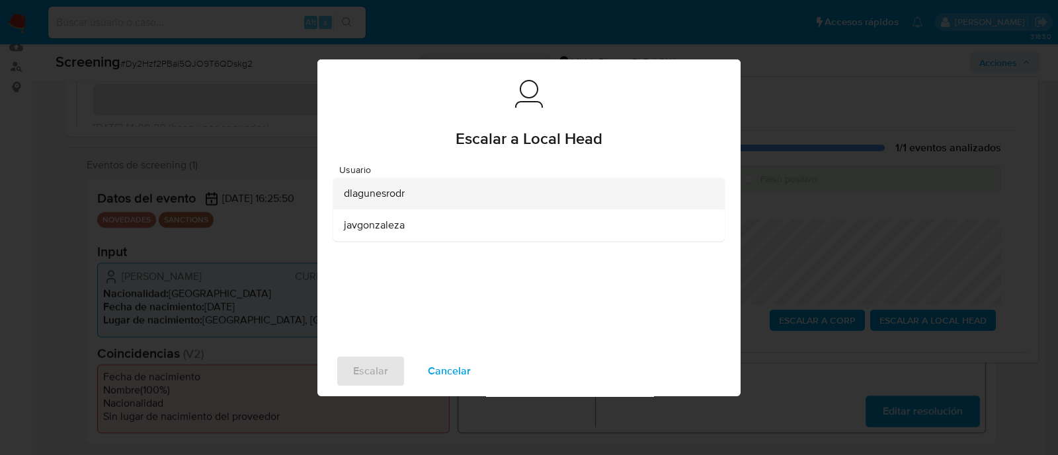
click at [407, 202] on div "dlagunesrodr" at bounding box center [525, 194] width 362 height 32
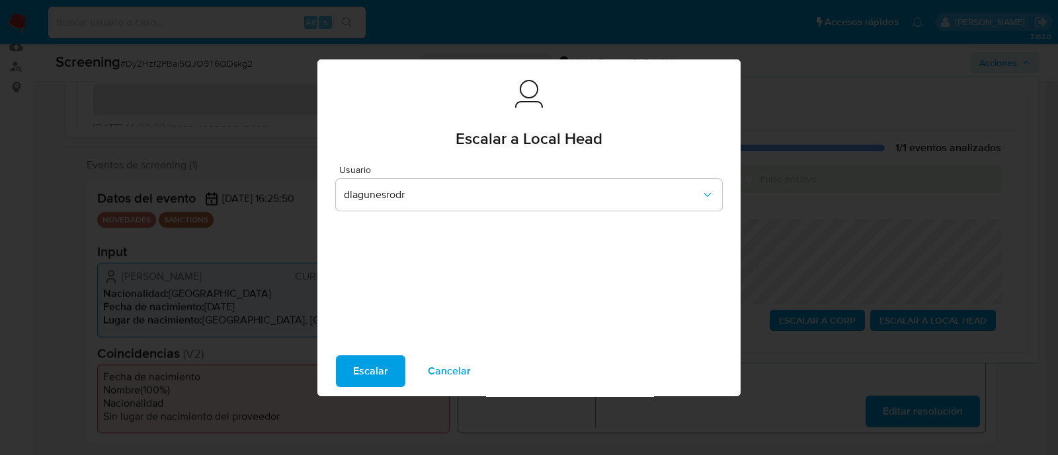
click at [377, 368] on span "Escalar" at bounding box center [370, 371] width 35 height 29
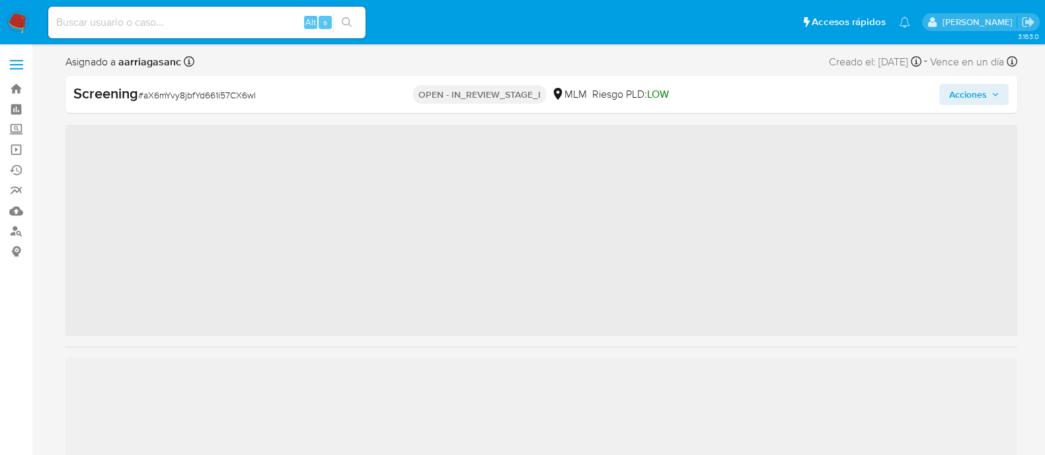
scroll to position [654, 0]
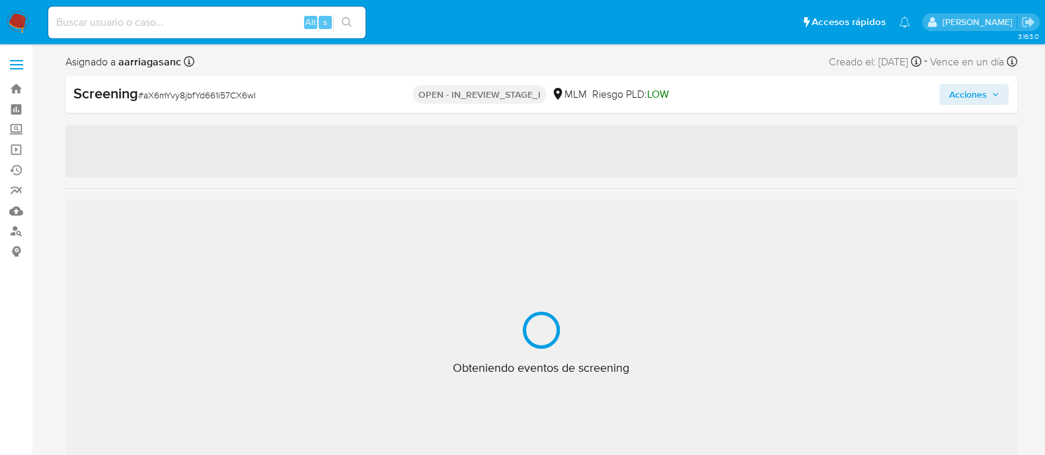
select select "10"
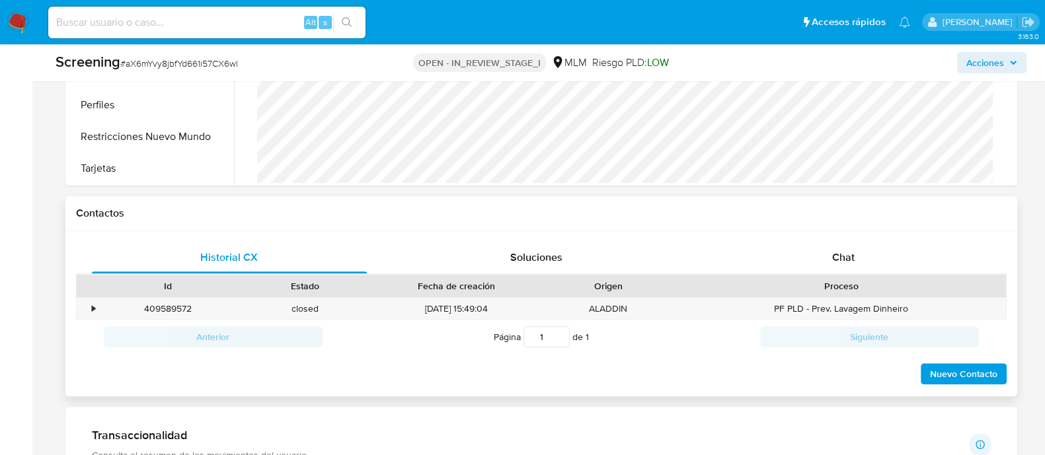
scroll to position [826, 0]
click at [504, 254] on div "Soluciones" at bounding box center [537, 257] width 276 height 32
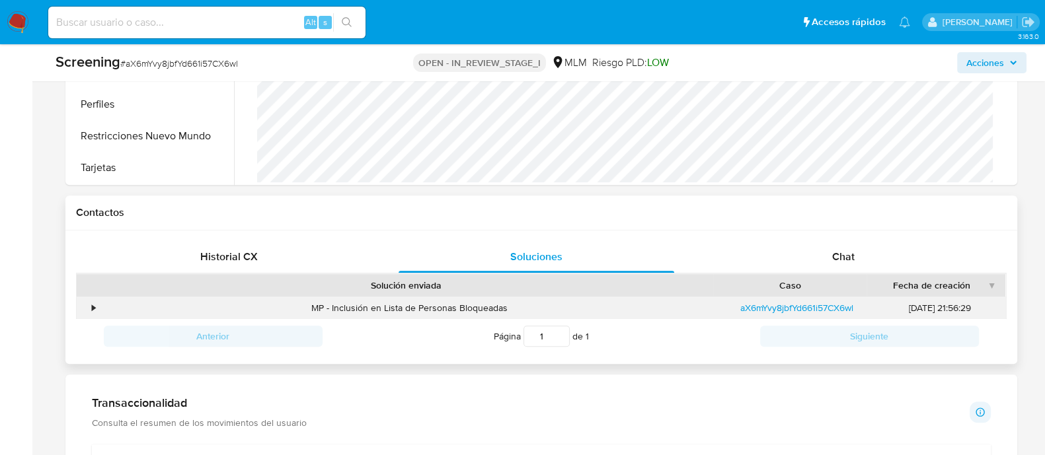
click at [96, 307] on div "•" at bounding box center [88, 308] width 23 height 22
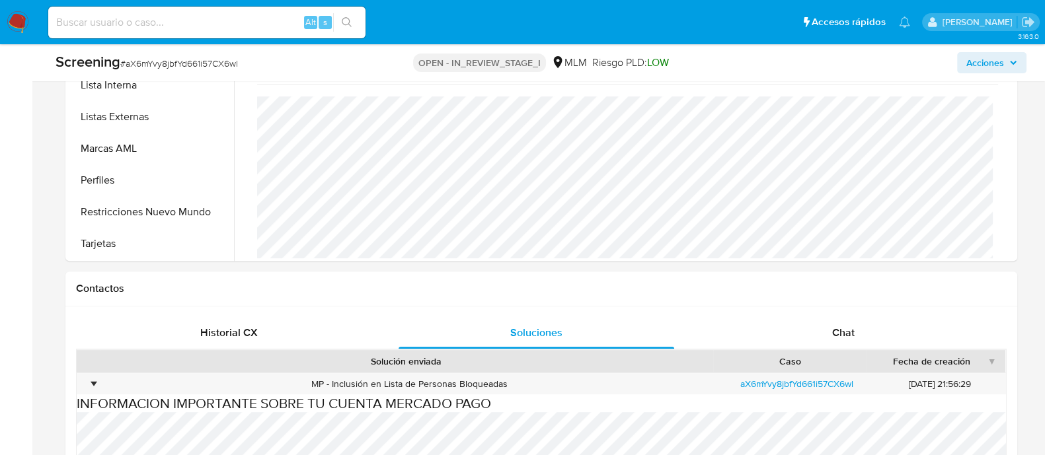
scroll to position [660, 0]
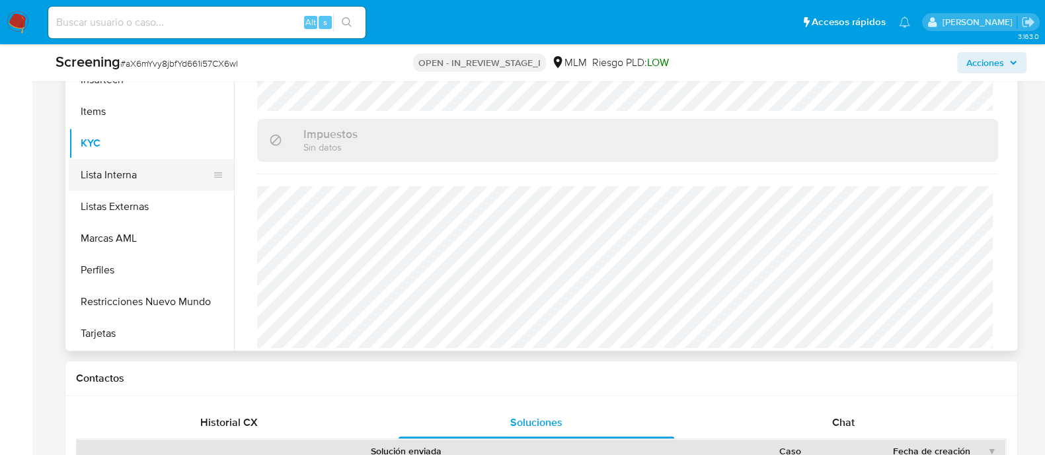
click at [151, 172] on button "Lista Interna" at bounding box center [146, 175] width 155 height 32
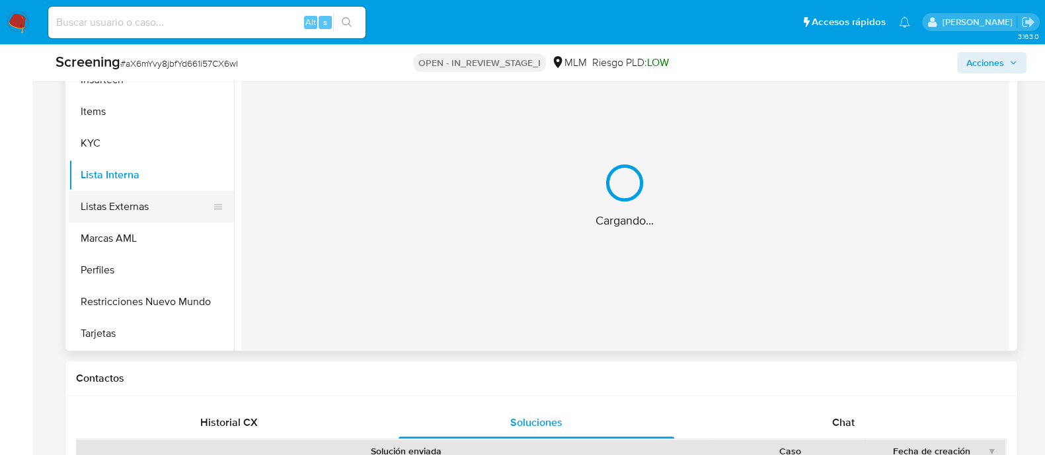
scroll to position [0, 0]
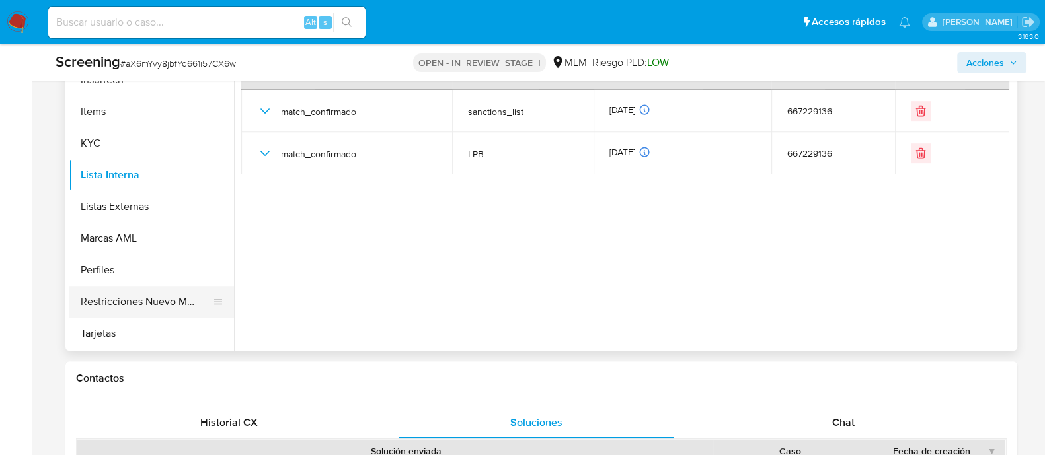
click at [152, 305] on button "Restricciones Nuevo Mundo" at bounding box center [146, 302] width 155 height 32
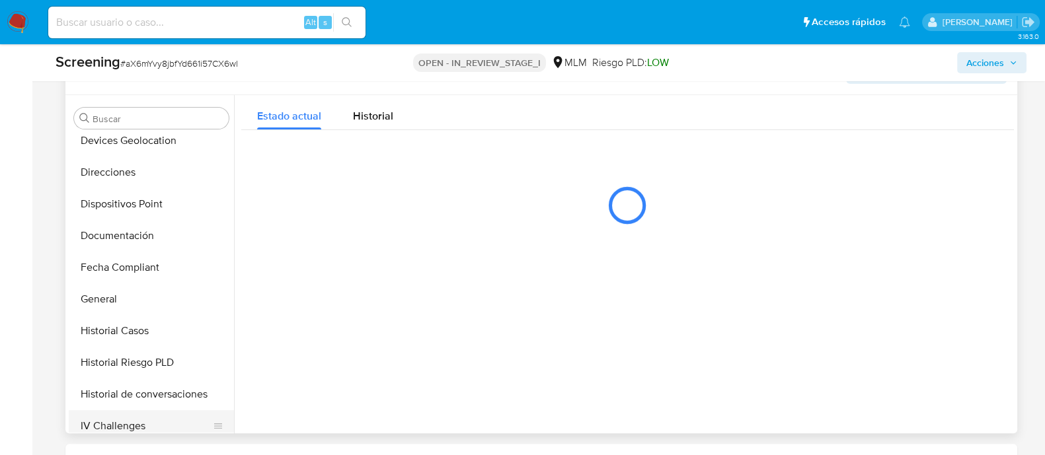
scroll to position [323, 0]
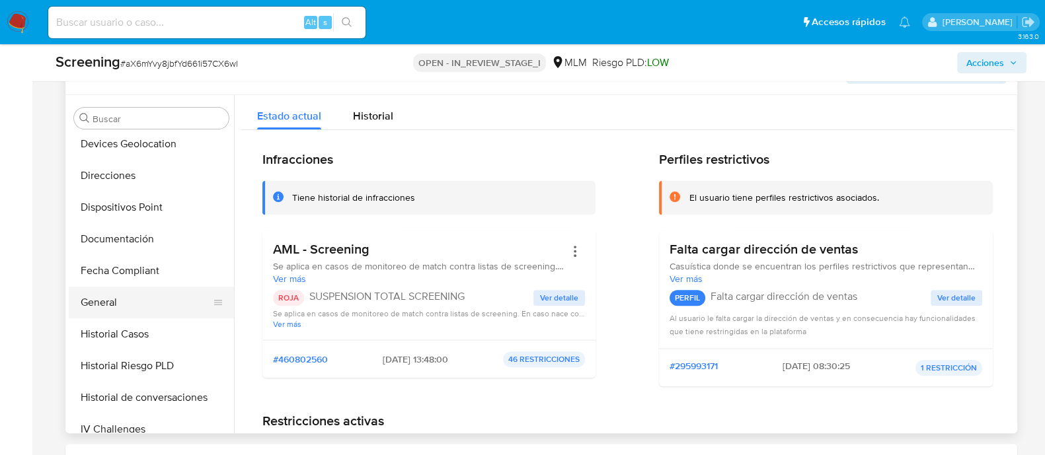
click at [108, 309] on button "General" at bounding box center [146, 303] width 155 height 32
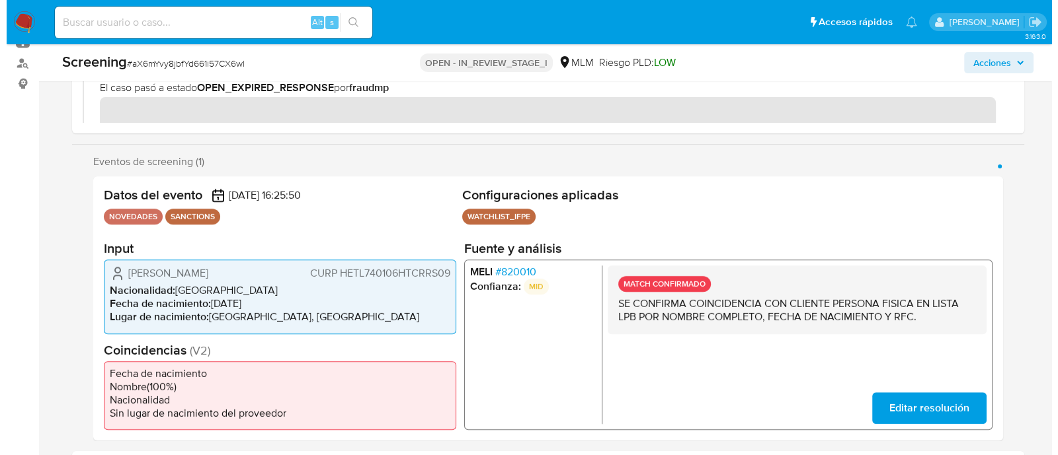
scroll to position [165, 0]
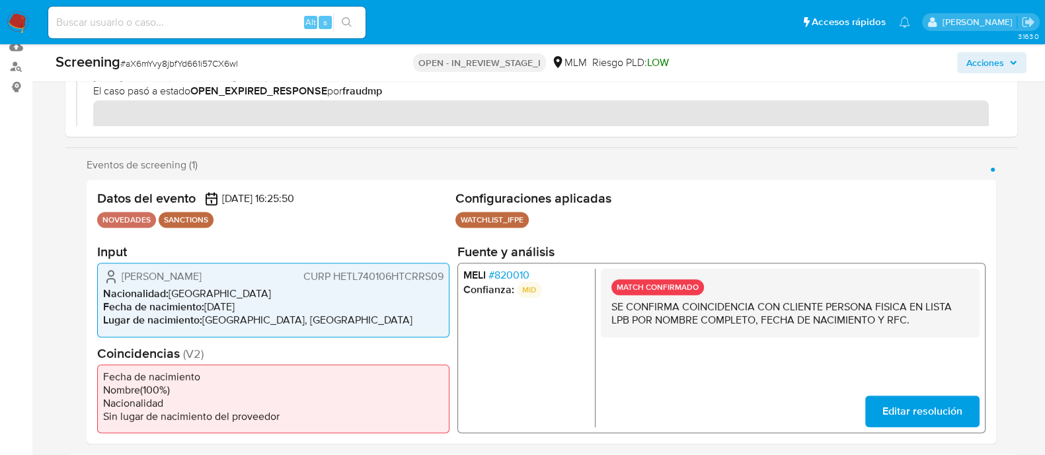
click at [1010, 64] on icon "button" at bounding box center [1013, 63] width 8 height 8
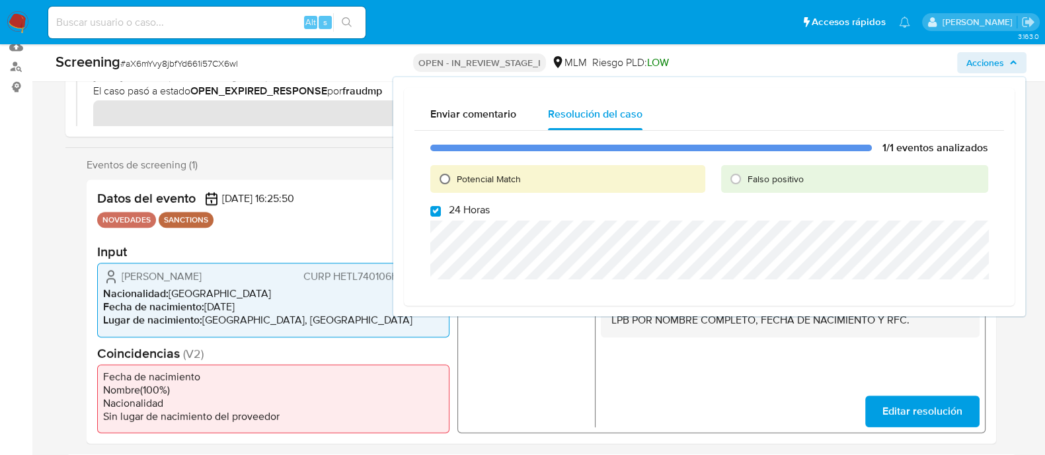
click at [453, 180] on input "Potencial Match" at bounding box center [444, 179] width 21 height 21
radio input "true"
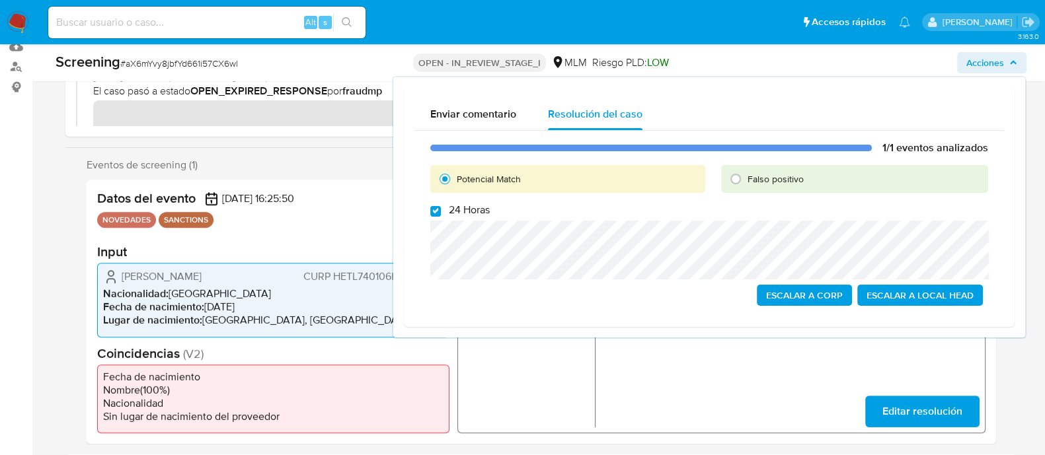
click at [436, 217] on div "1/1 eventos analizados Potencial Match Falso positivo 24 Horas Escalar a Corp E…" at bounding box center [709, 224] width 590 height 186
click at [434, 215] on input "24 Horas" at bounding box center [435, 211] width 11 height 11
checkbox input "true"
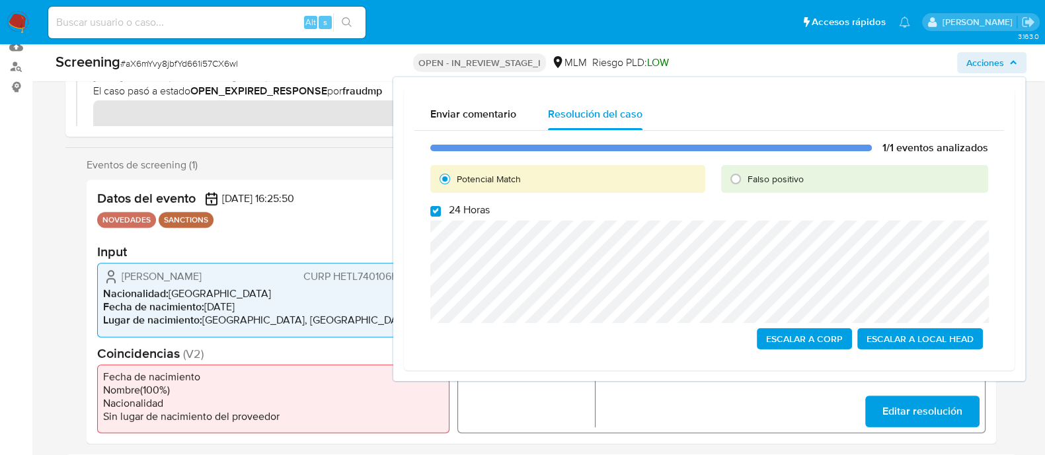
click at [925, 337] on span "Escalar a Local Head" at bounding box center [920, 339] width 107 height 19
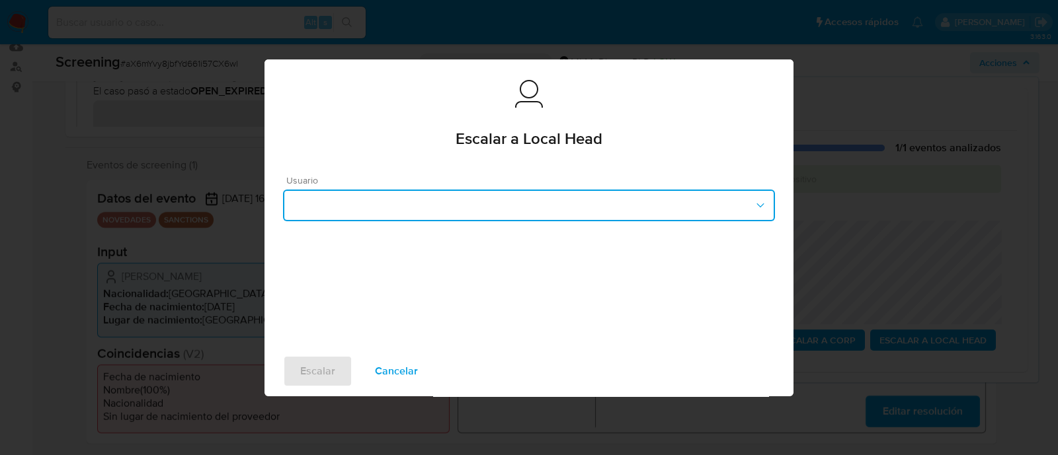
click at [525, 195] on button "button" at bounding box center [529, 206] width 492 height 32
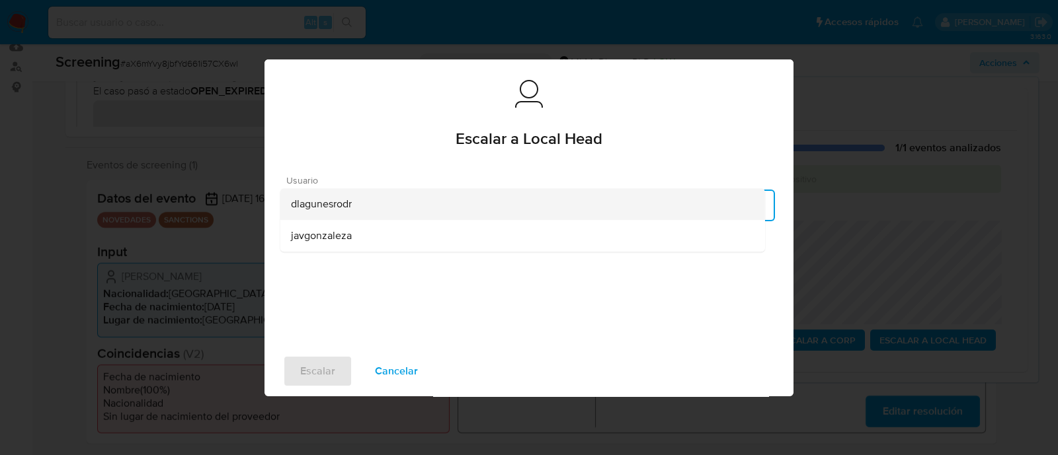
click at [334, 210] on span "dlagunesrodr" at bounding box center [321, 204] width 61 height 13
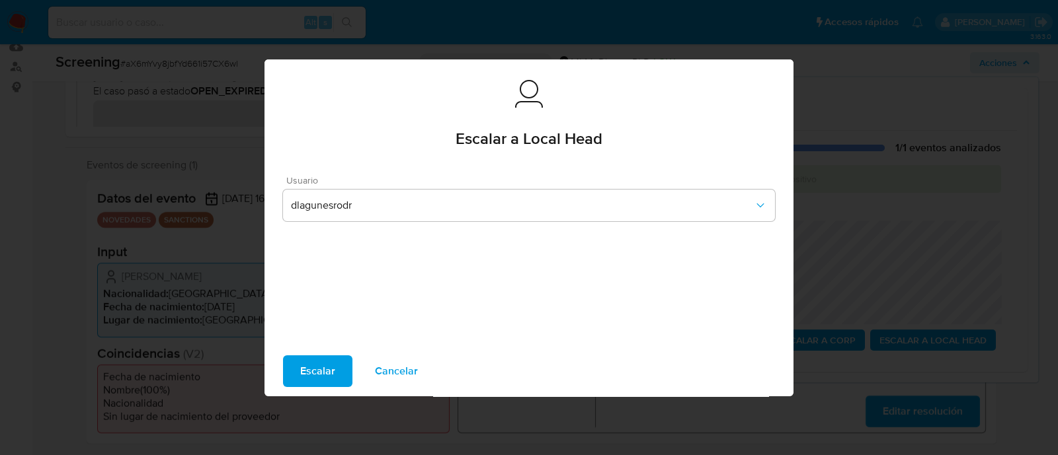
click at [322, 368] on span "Escalar" at bounding box center [317, 371] width 35 height 29
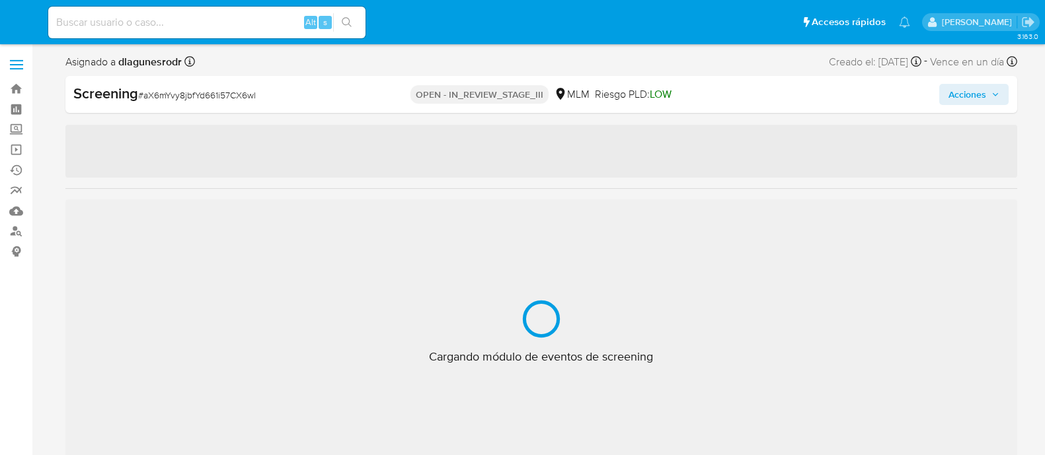
select select "10"
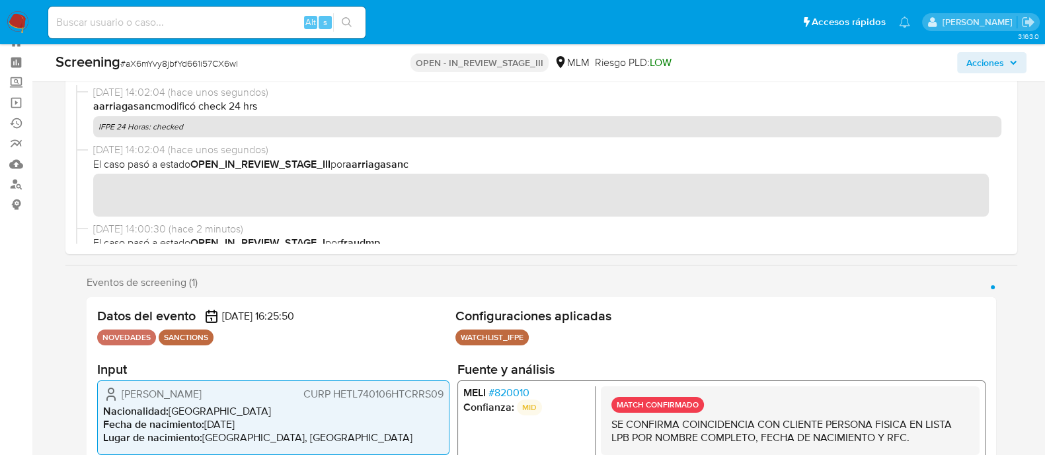
scroll to position [654, 0]
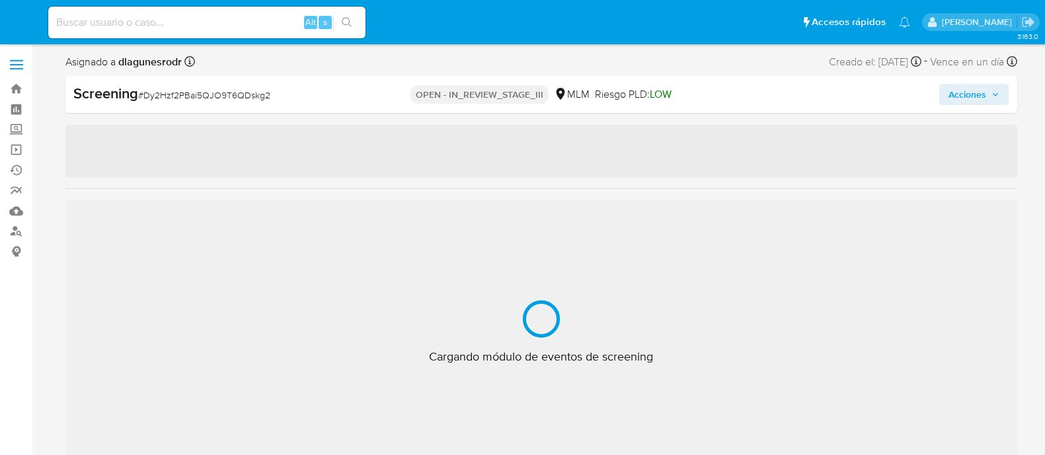
select select "10"
